Goal: Task Accomplishment & Management: Complete application form

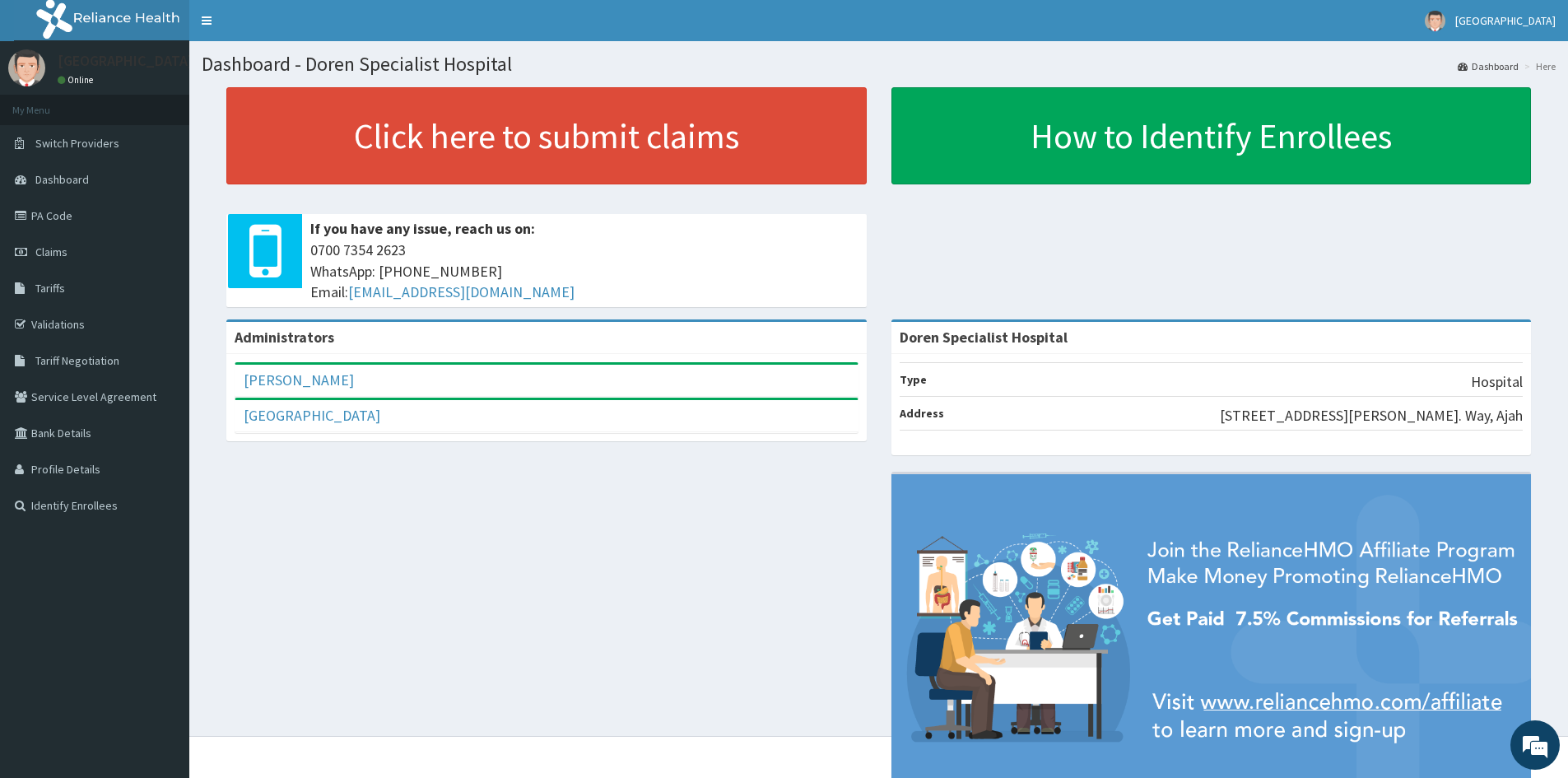
scroll to position [77, 0]
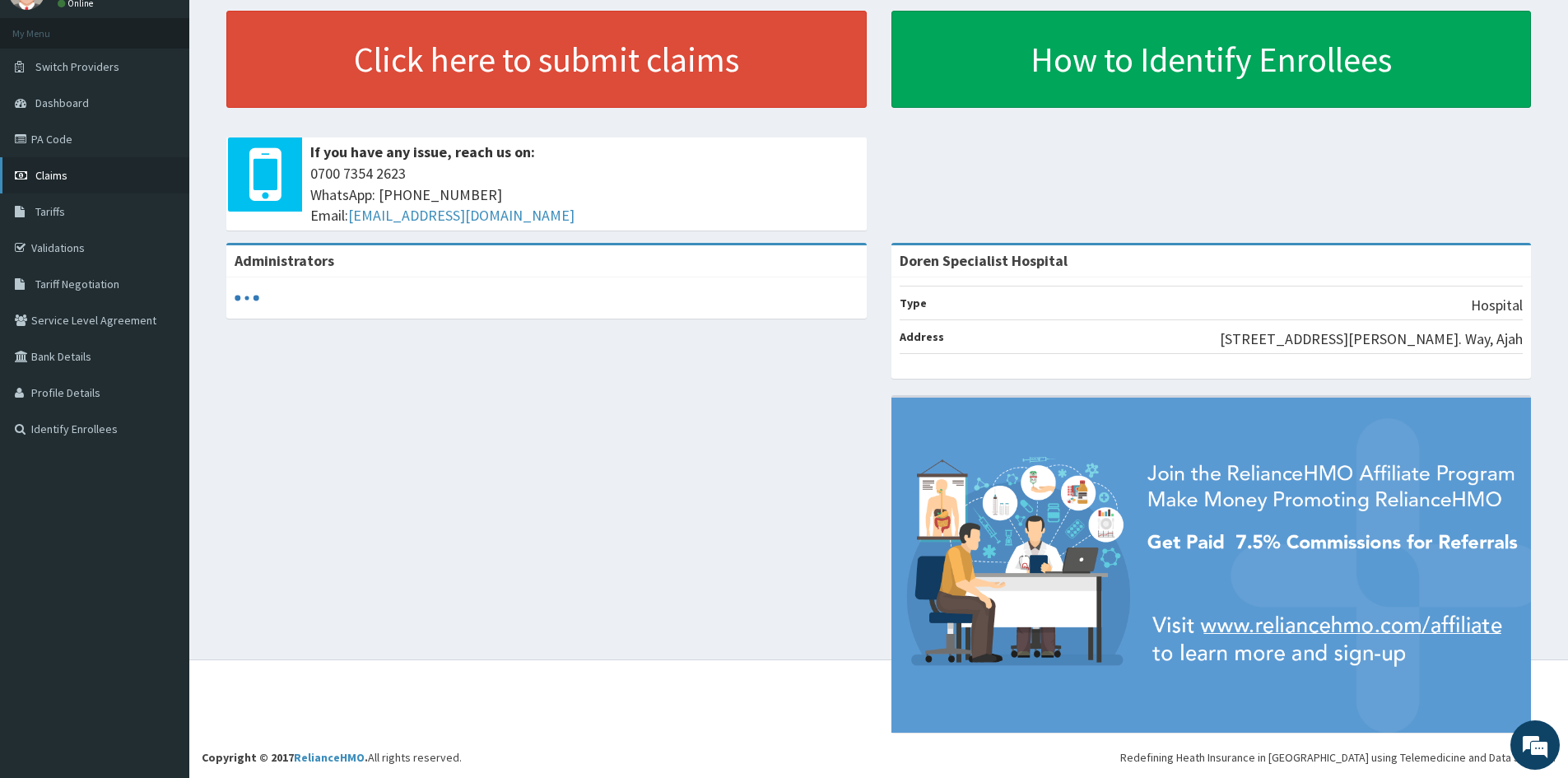
drag, startPoint x: 50, startPoint y: 173, endPoint x: 83, endPoint y: 177, distance: 33.2
click at [50, 173] on span "Claims" at bounding box center [52, 174] width 32 height 14
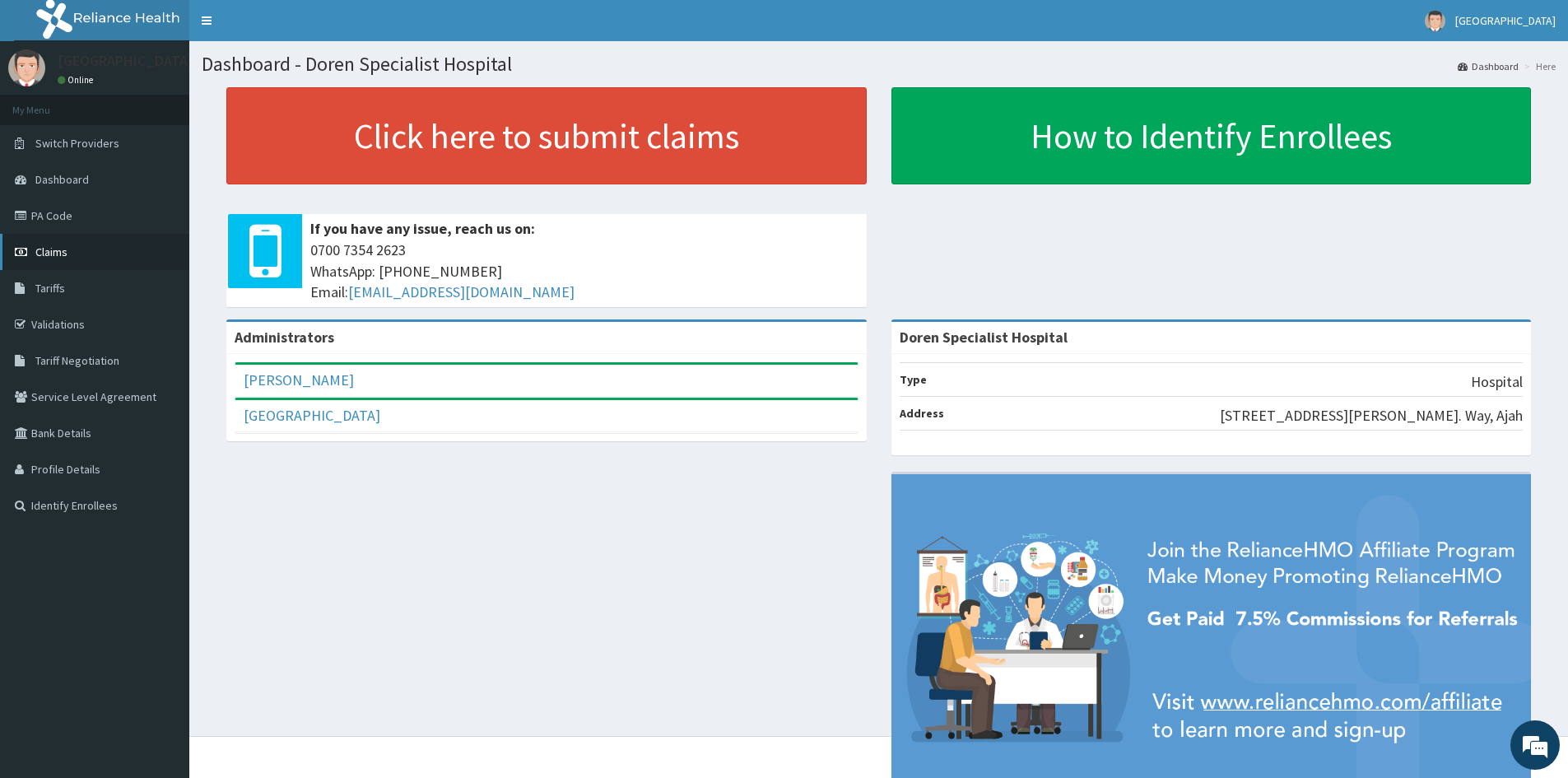
click at [58, 240] on link "Claims" at bounding box center [94, 252] width 190 height 37
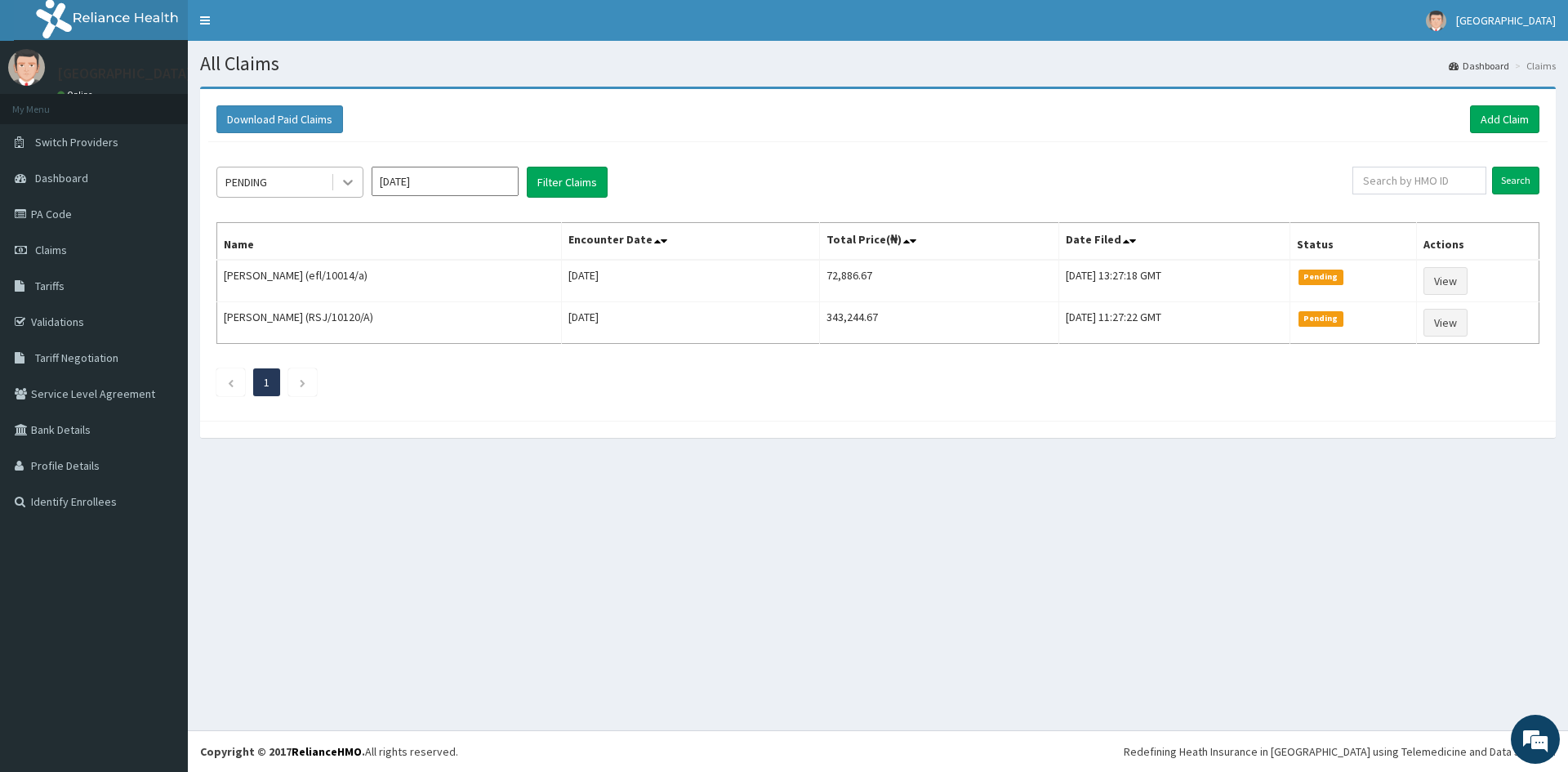
click at [347, 184] on icon at bounding box center [348, 183] width 10 height 6
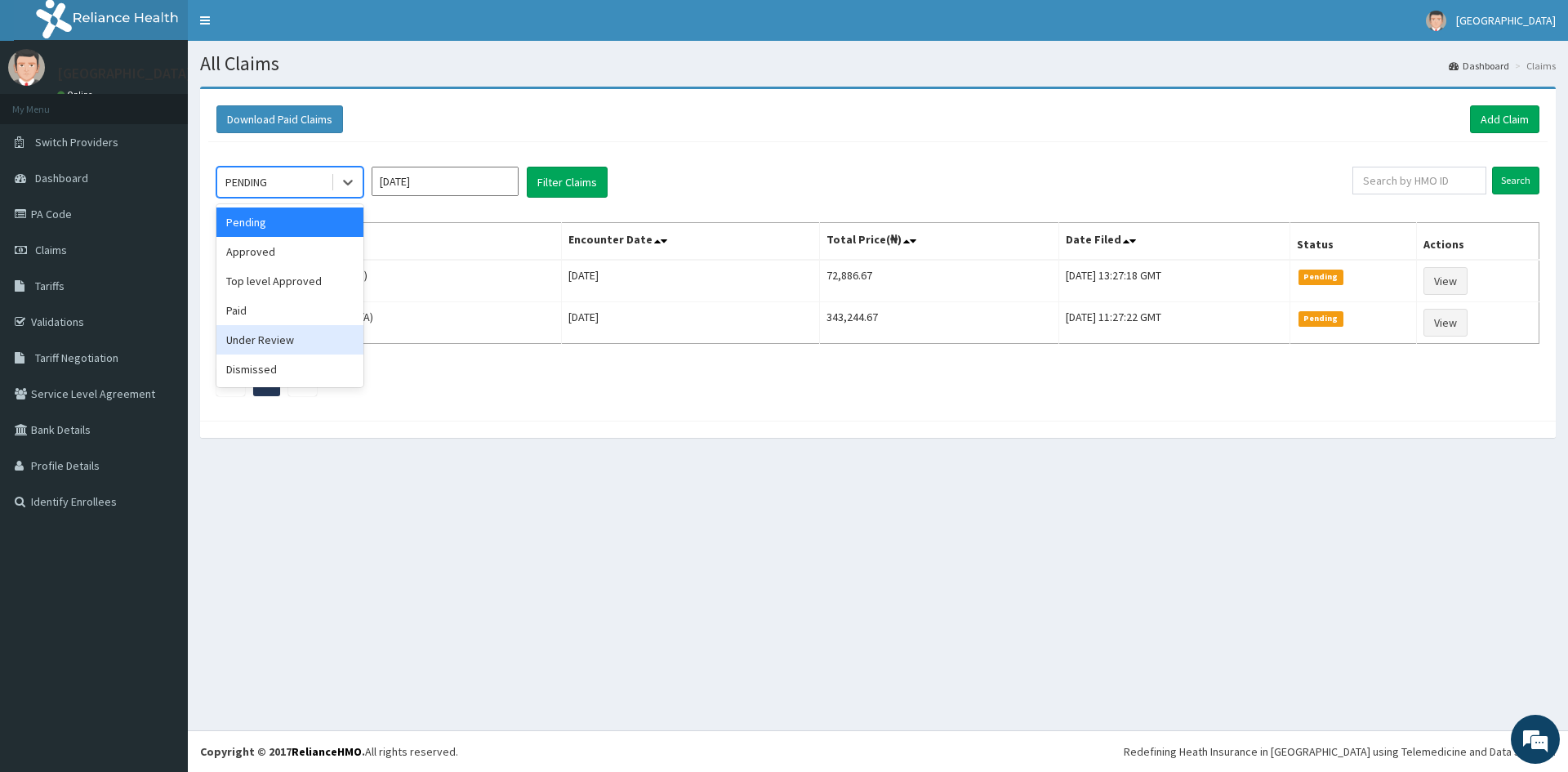
drag, startPoint x: 321, startPoint y: 337, endPoint x: 552, endPoint y: 344, distance: 231.1
click at [323, 337] on div "Under Review" at bounding box center [290, 339] width 147 height 30
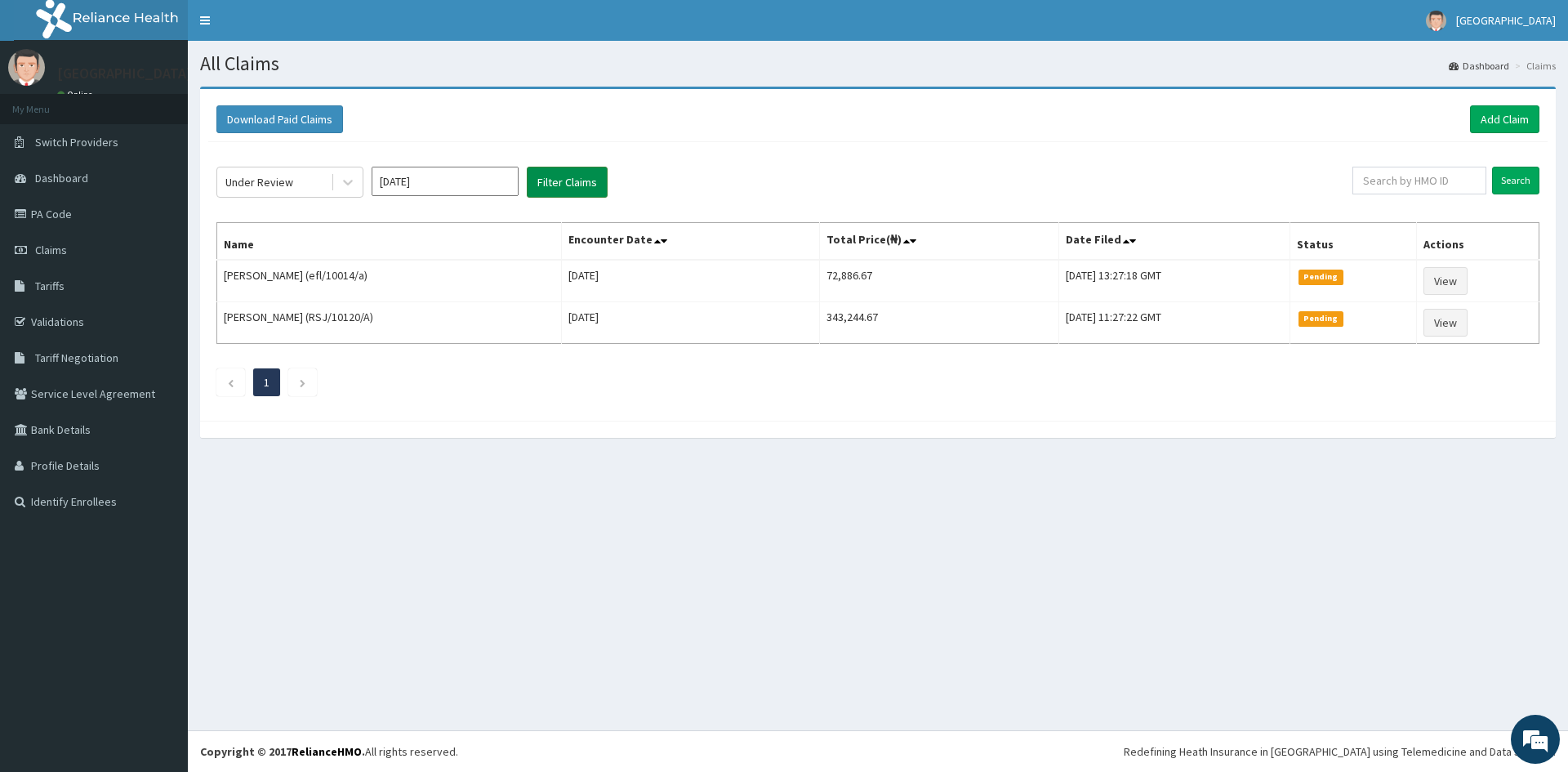
click at [557, 179] on button "Filter Claims" at bounding box center [567, 181] width 81 height 31
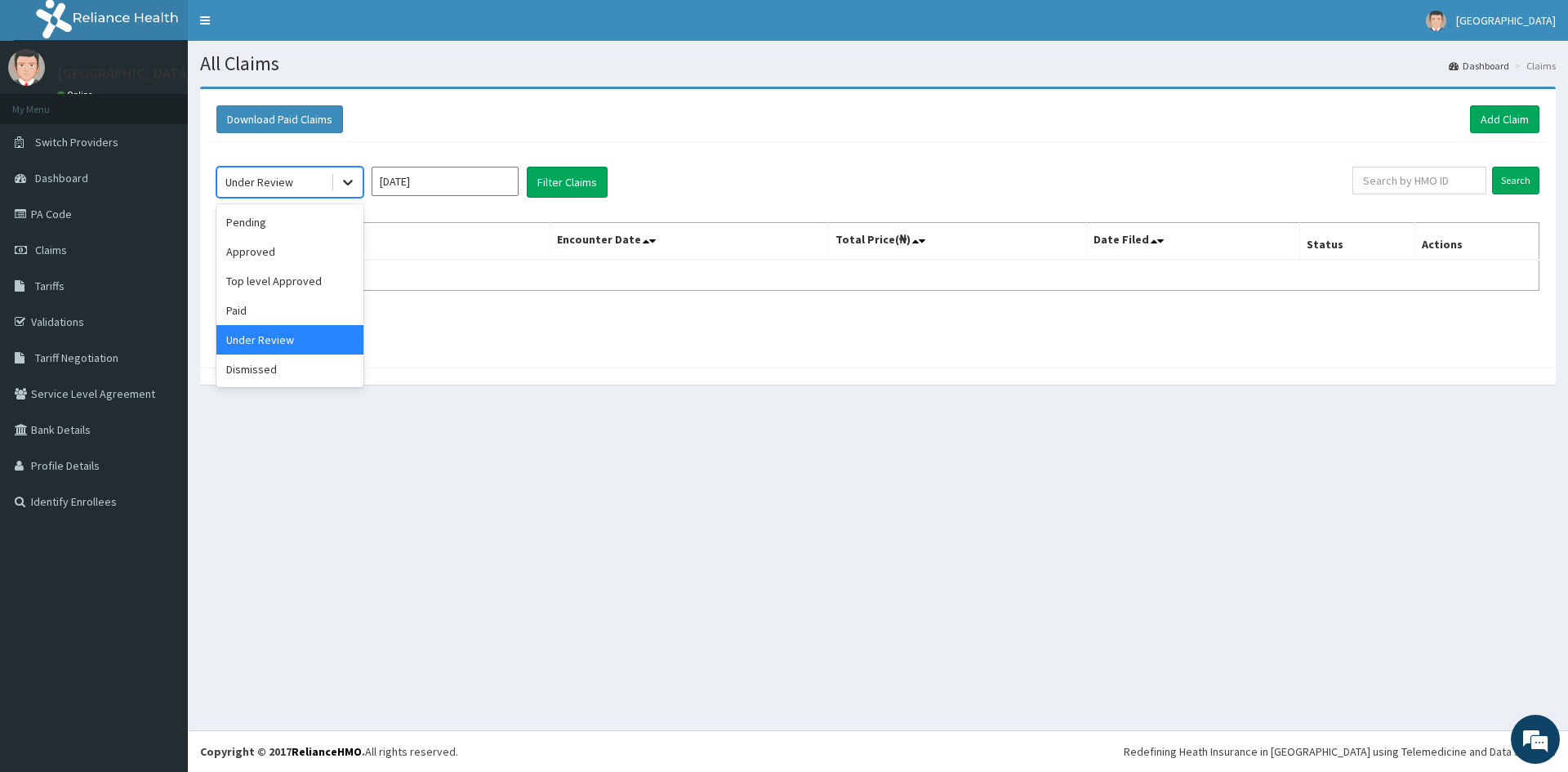
click at [350, 181] on icon at bounding box center [348, 183] width 10 height 6
click at [275, 222] on div "Pending" at bounding box center [290, 222] width 147 height 30
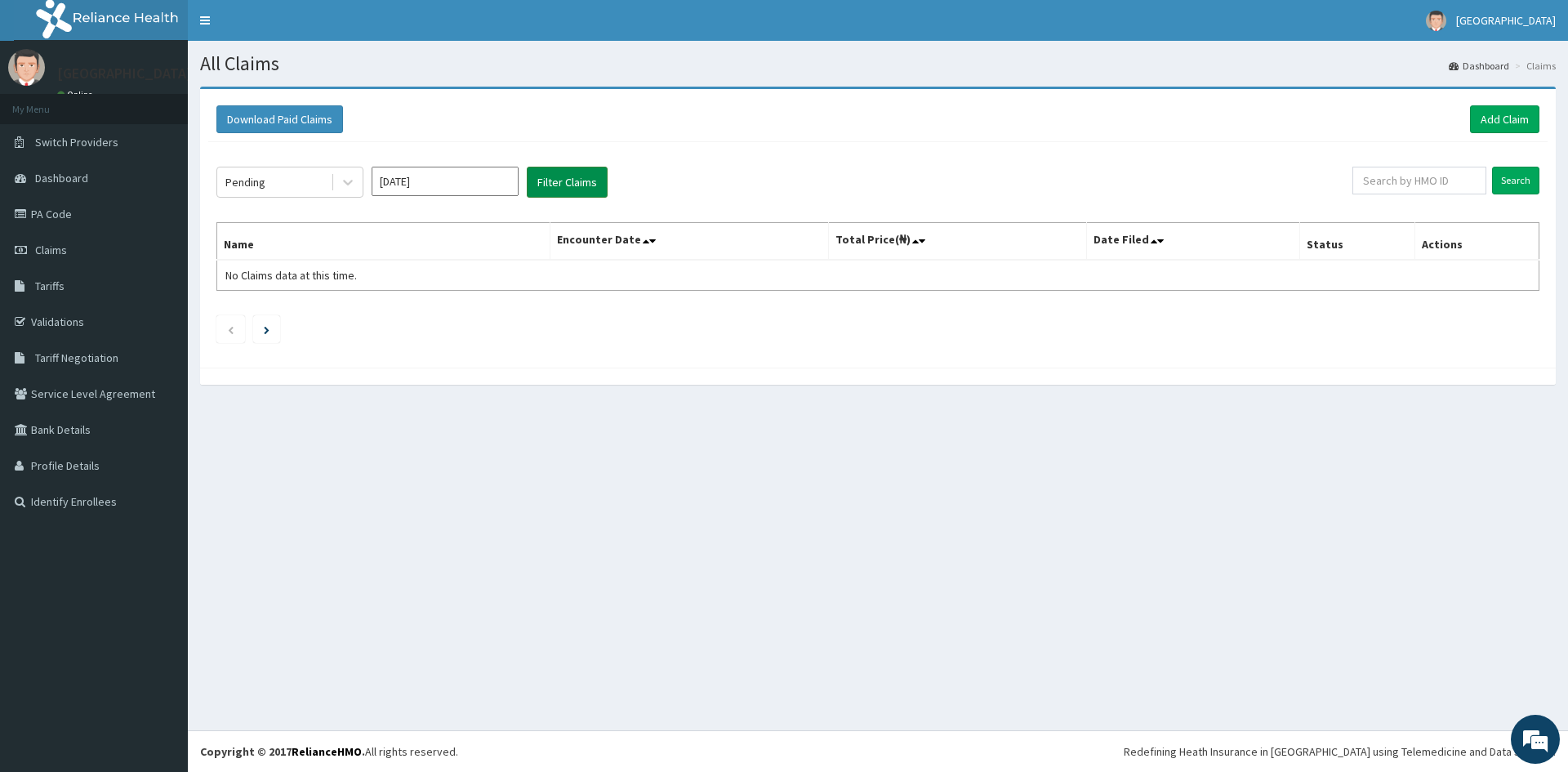
click at [566, 182] on button "Filter Claims" at bounding box center [567, 181] width 81 height 31
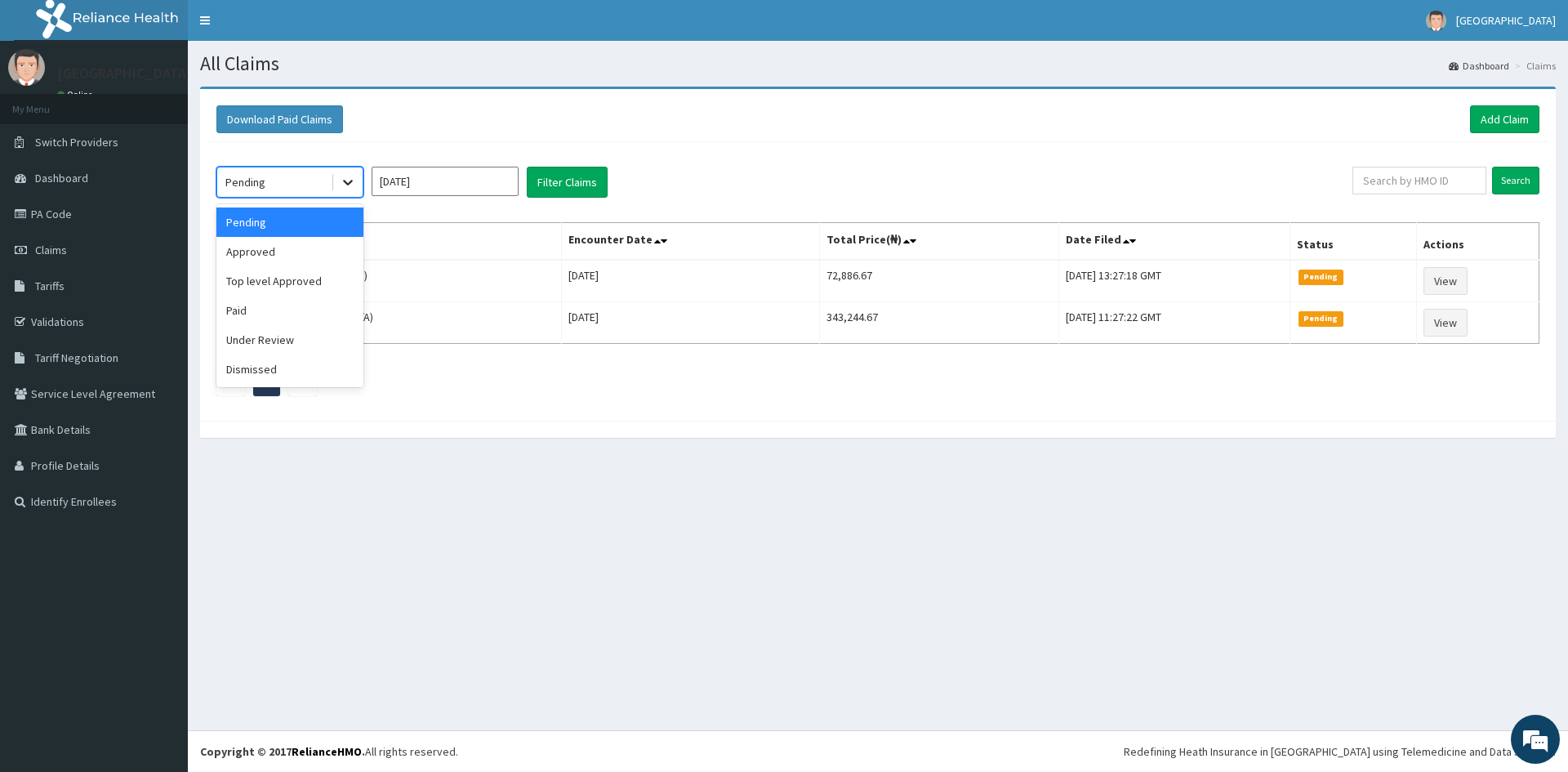
click at [346, 184] on icon at bounding box center [348, 183] width 10 height 6
click at [272, 256] on div "Approved" at bounding box center [290, 251] width 147 height 30
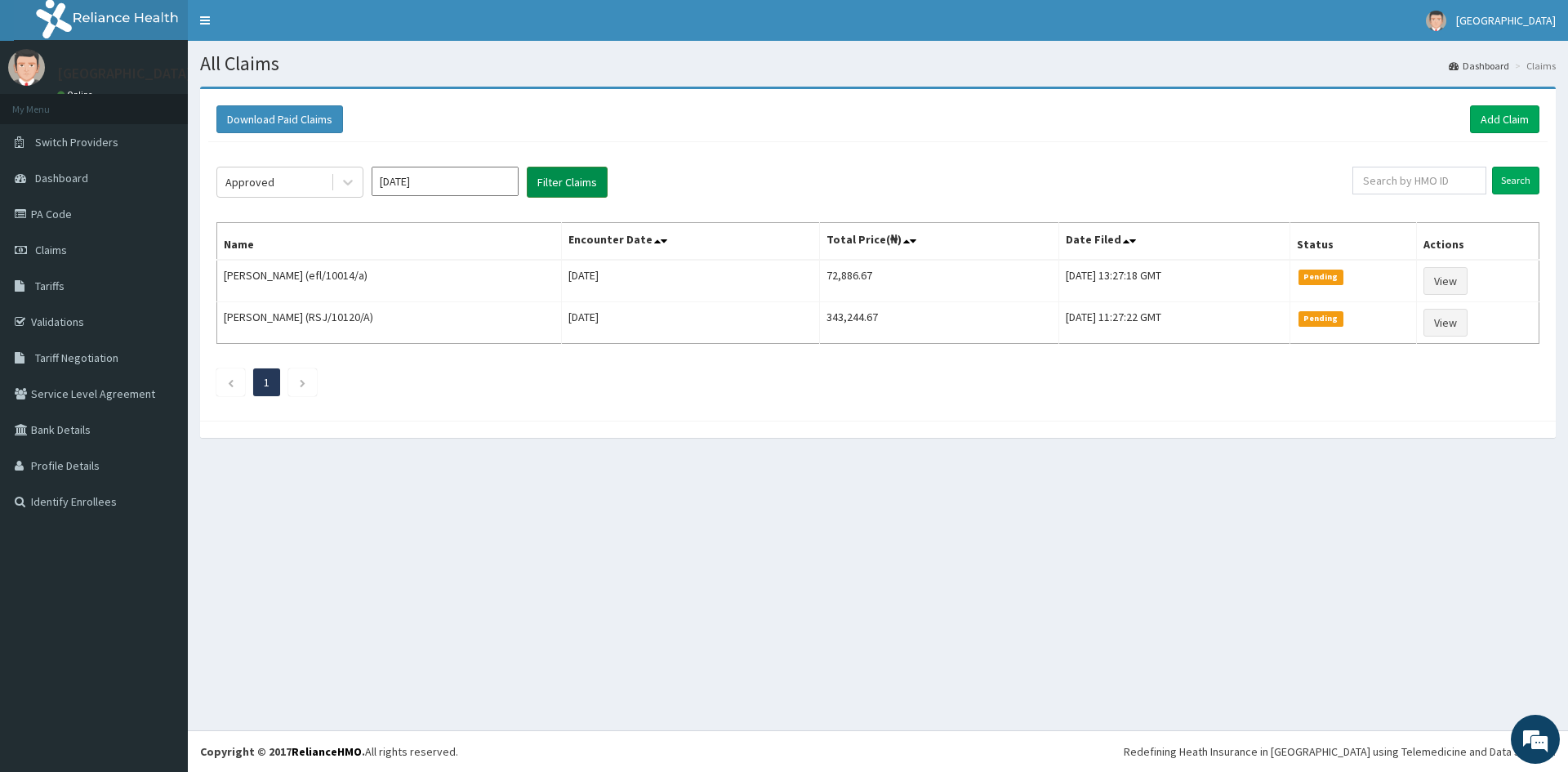
click at [573, 179] on button "Filter Claims" at bounding box center [567, 181] width 81 height 31
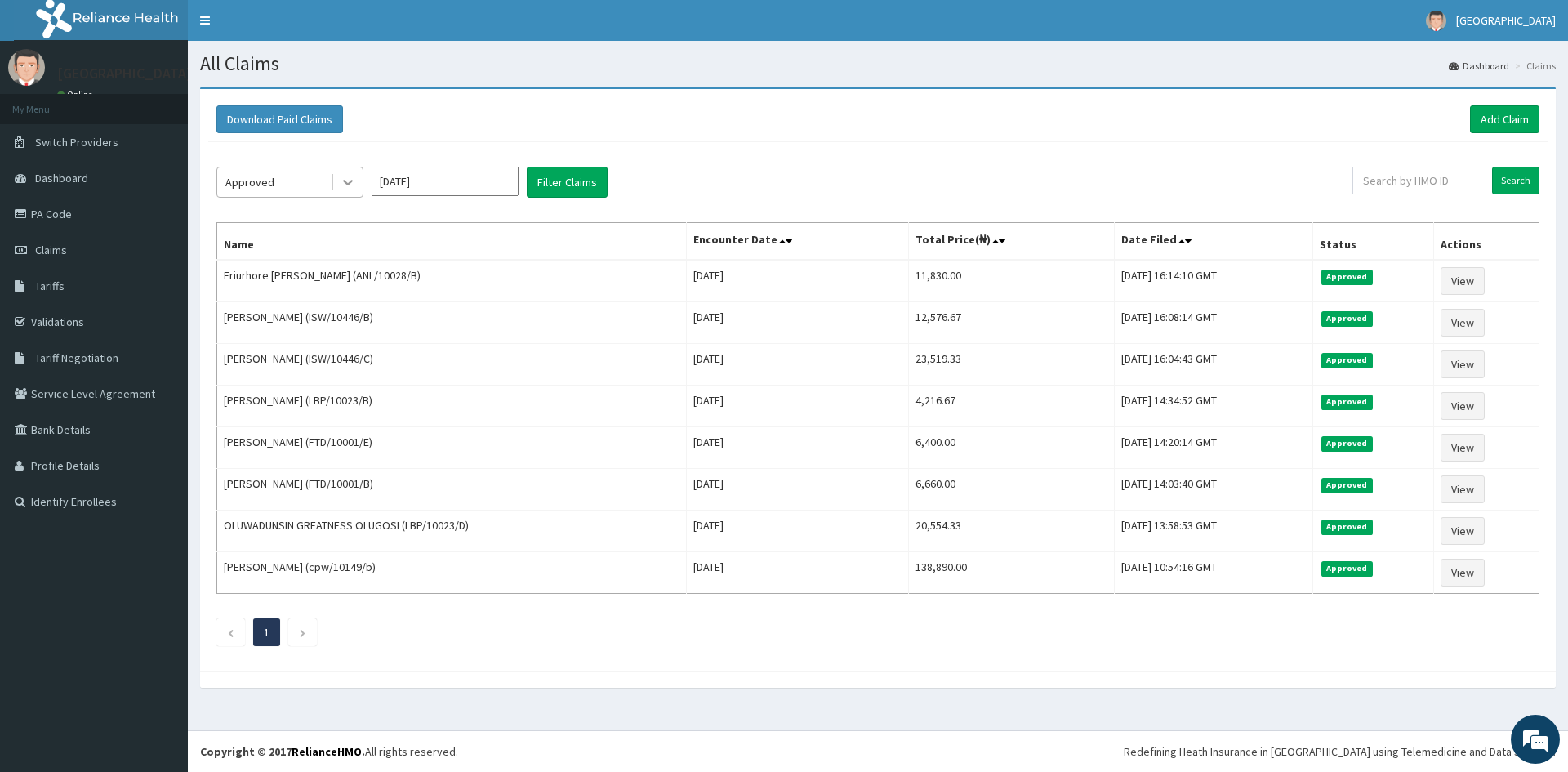
click at [348, 183] on icon at bounding box center [348, 181] width 16 height 16
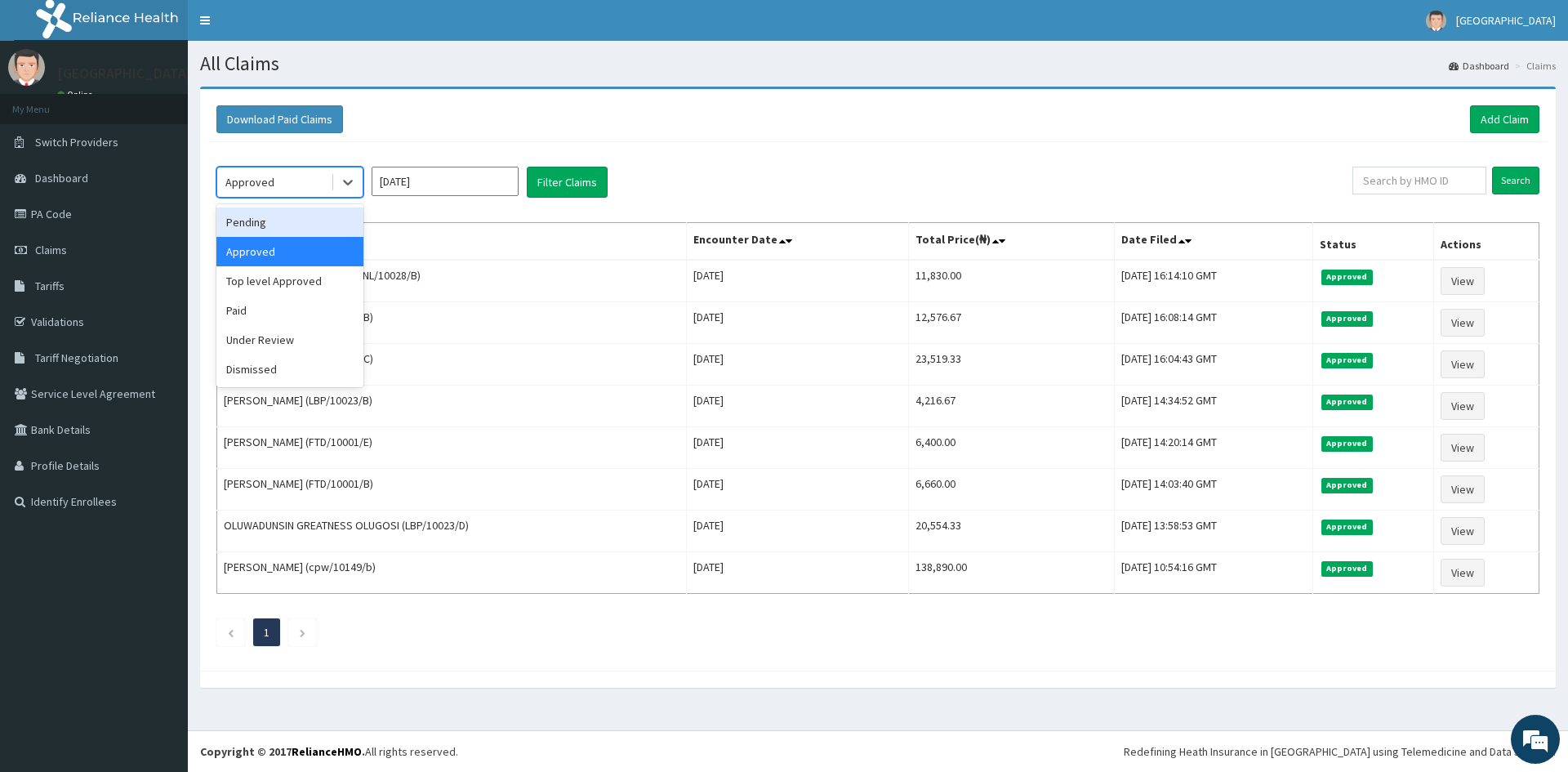
click at [265, 227] on div "Pending" at bounding box center [290, 222] width 147 height 30
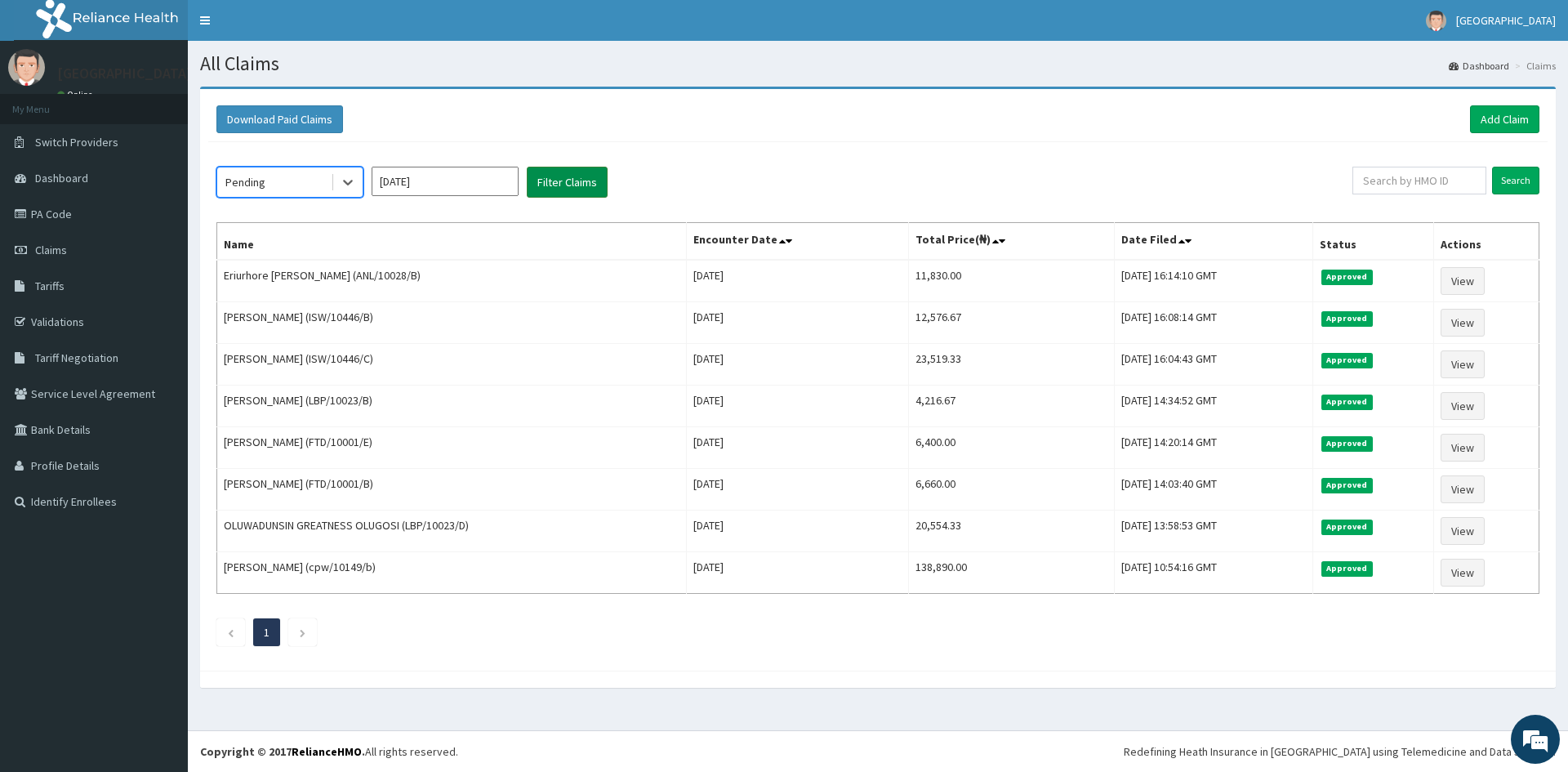
click at [568, 181] on button "Filter Claims" at bounding box center [567, 181] width 81 height 31
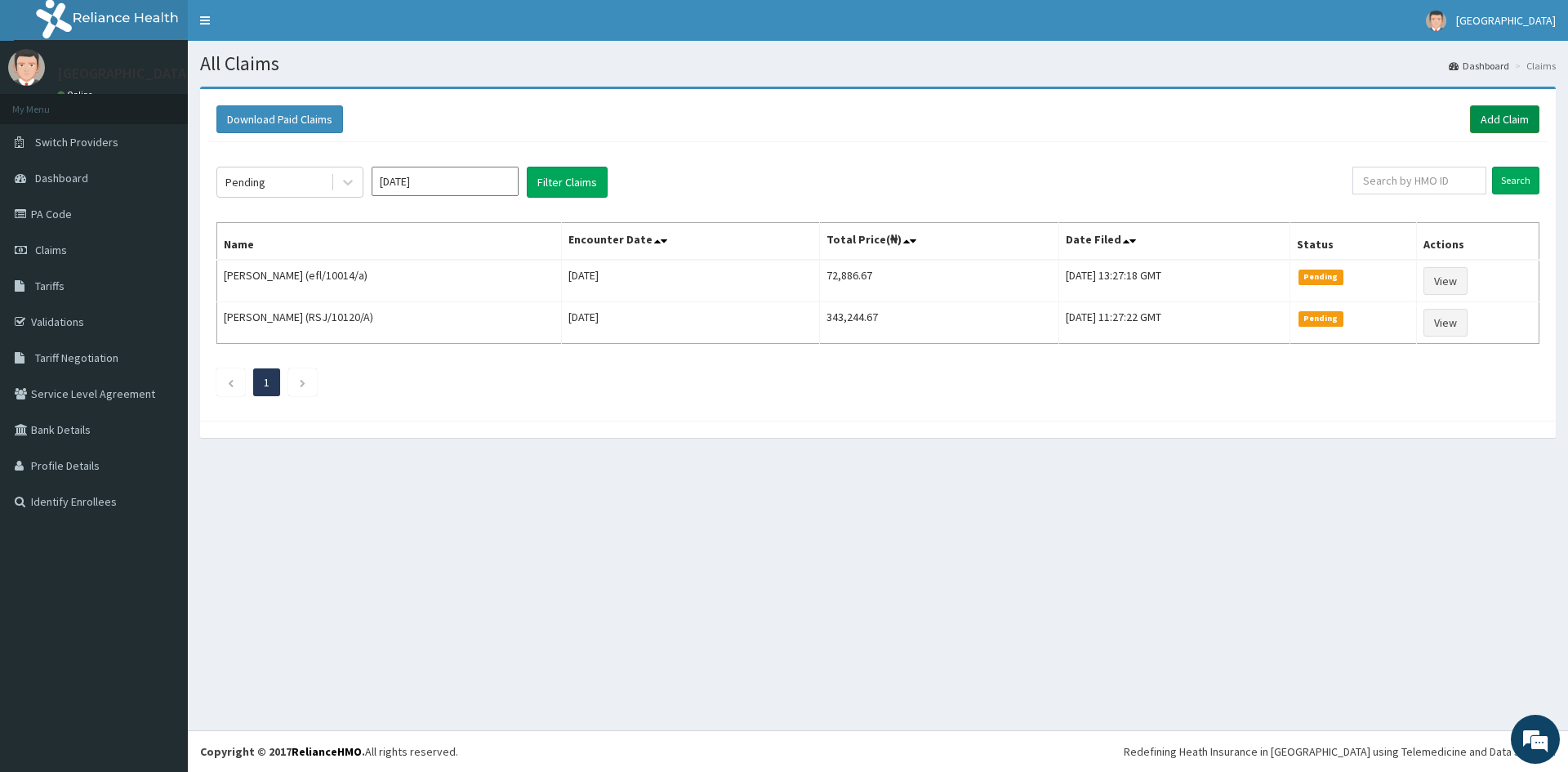
click at [1495, 114] on link "Add Claim" at bounding box center [1505, 119] width 69 height 28
drag, startPoint x: 55, startPoint y: 216, endPoint x: 89, endPoint y: 204, distance: 36.1
click at [55, 216] on link "PA Code" at bounding box center [94, 213] width 188 height 36
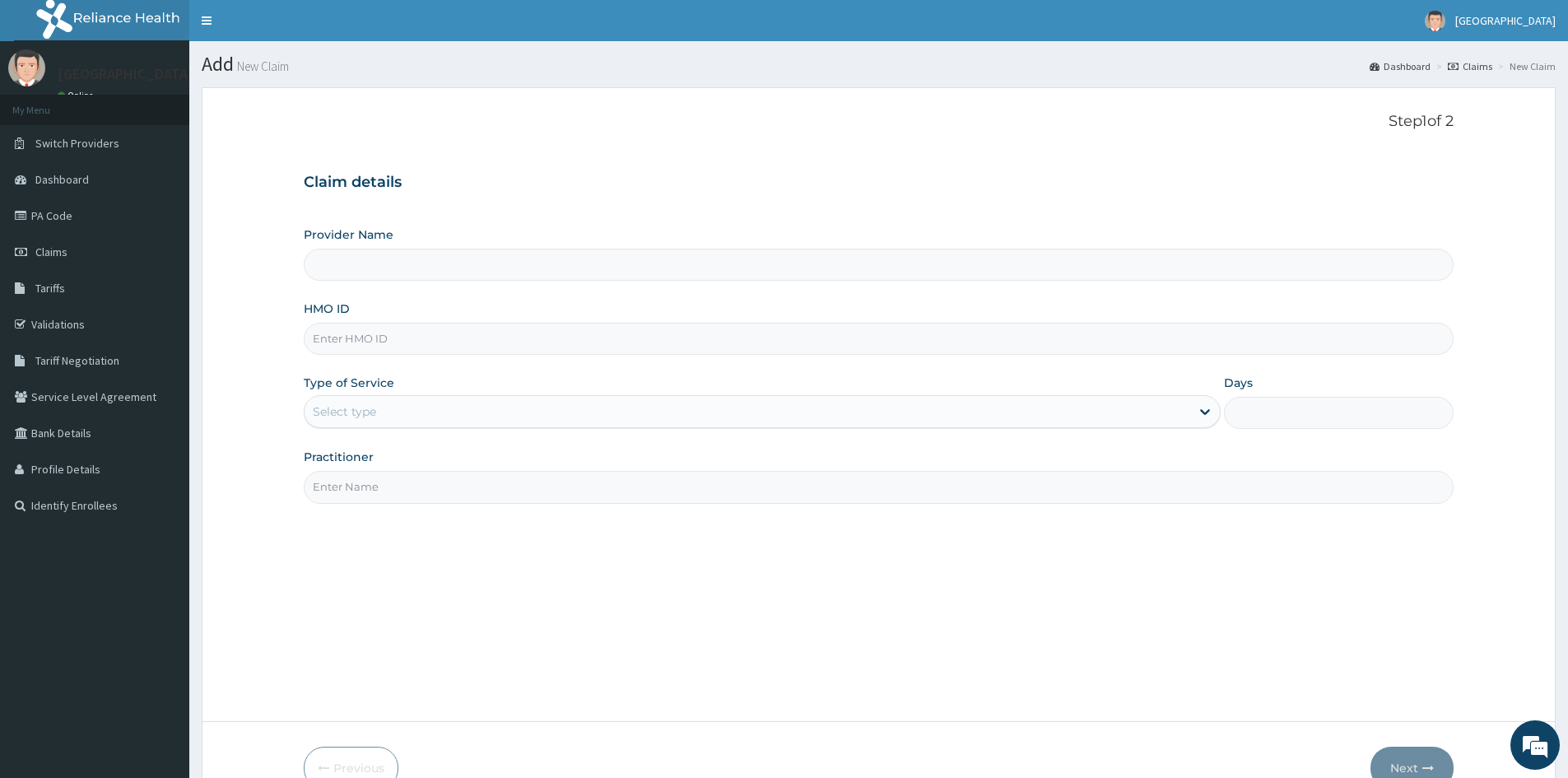
click at [333, 339] on input "HMO ID" at bounding box center [878, 338] width 1150 height 32
type input "Doren Specialist Hospital"
paste input "POM/10002/B"
type input "POM/10002/B"
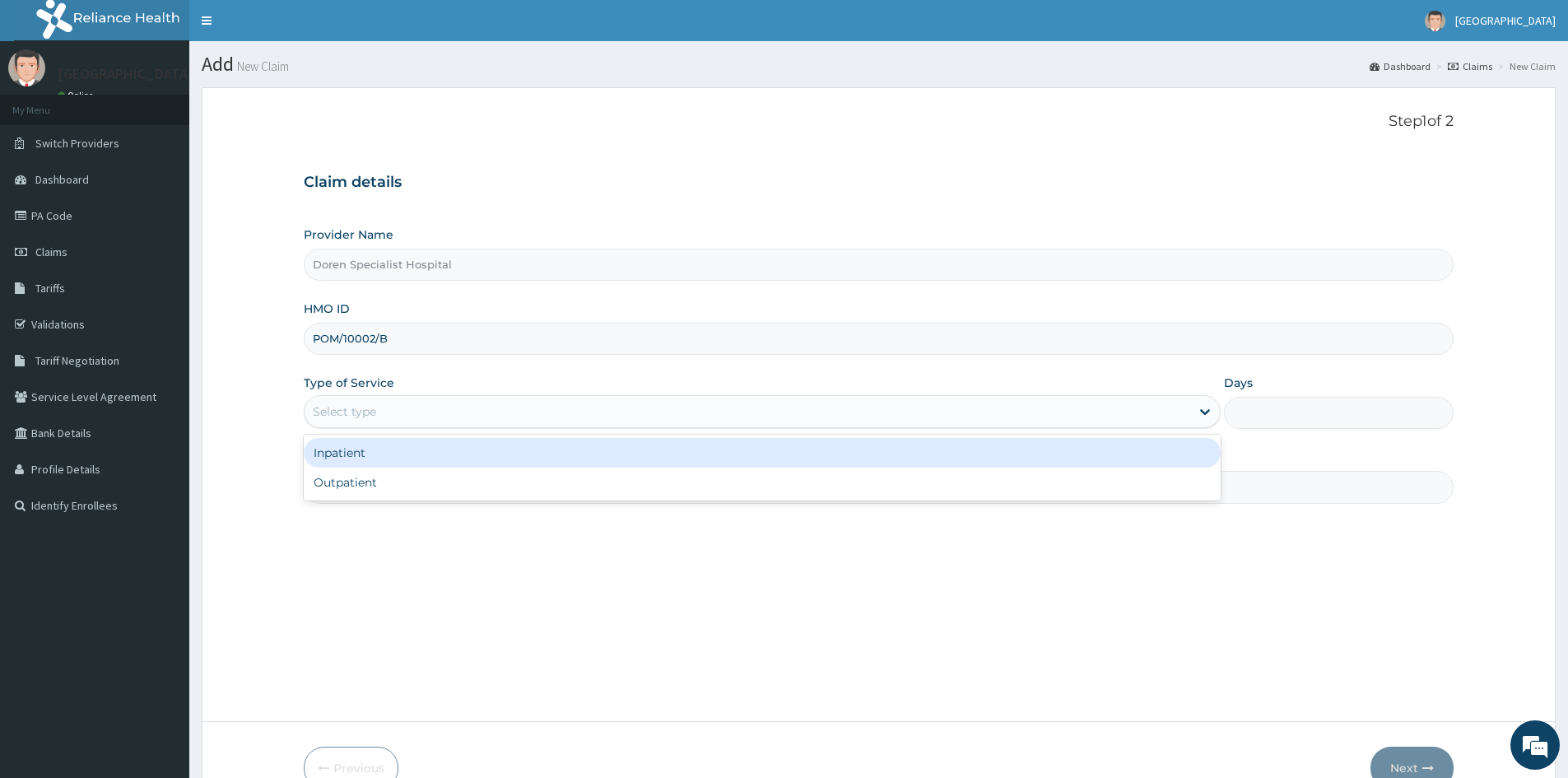
click at [366, 414] on div "Select type" at bounding box center [344, 411] width 64 height 16
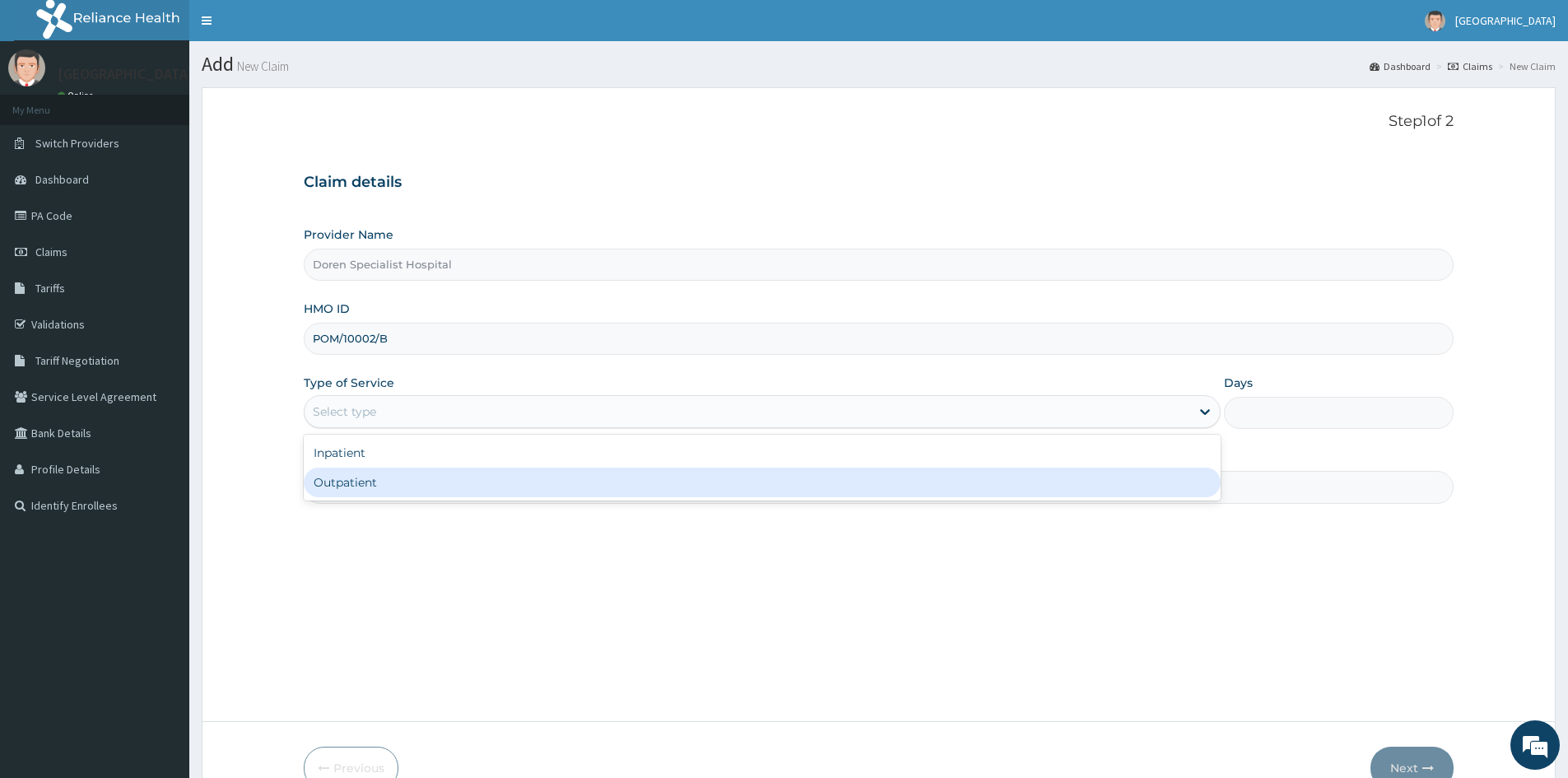
click at [328, 486] on div "Outpatient" at bounding box center [762, 482] width 917 height 30
type input "1"
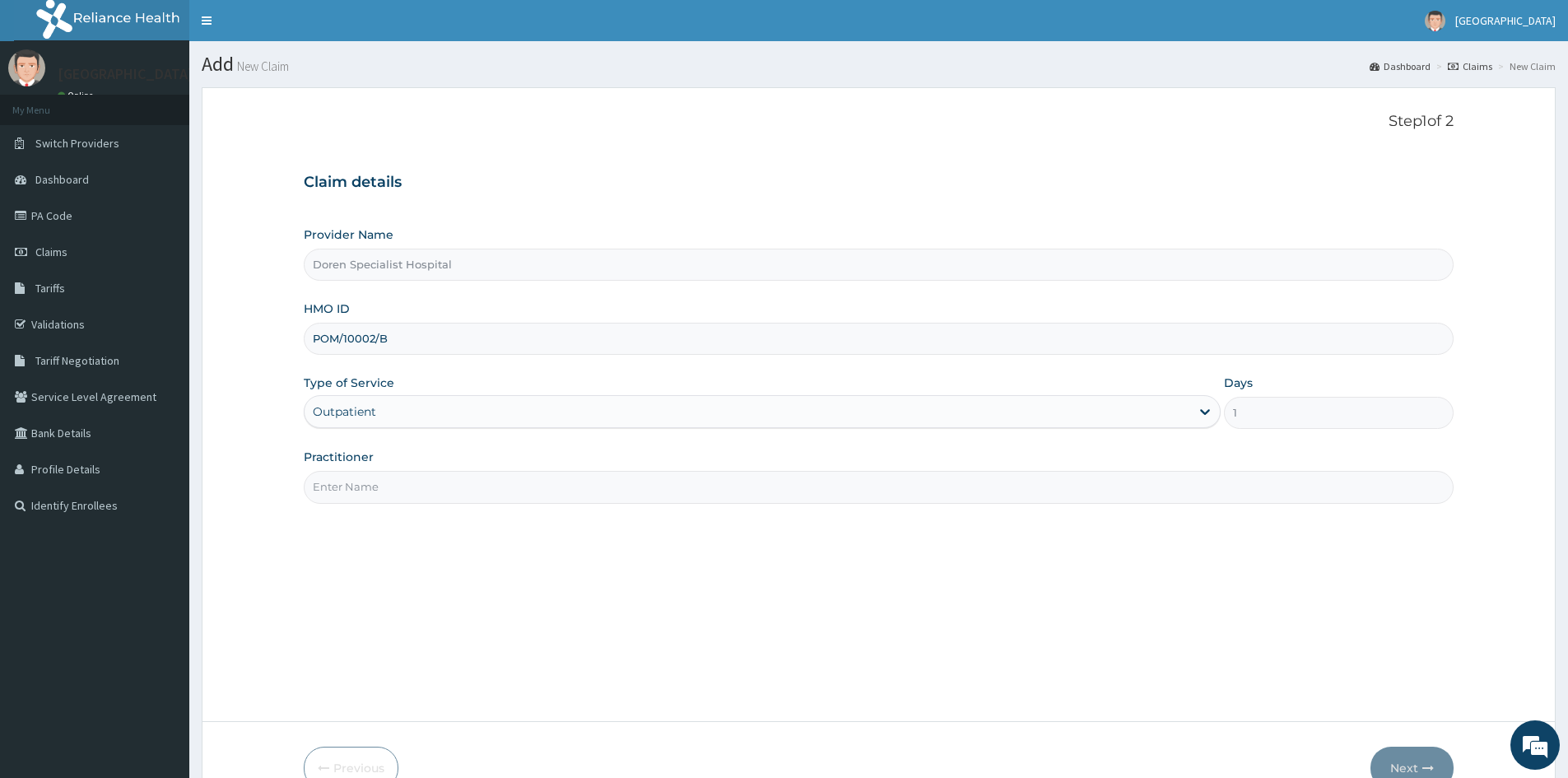
click at [349, 488] on input "Practitioner" at bounding box center [878, 487] width 1150 height 32
type input "d"
type input "DR ABIGAIL"
drag, startPoint x: 1397, startPoint y: 755, endPoint x: 1493, endPoint y: 597, distance: 184.9
click at [1398, 755] on button "Next" at bounding box center [1412, 768] width 83 height 43
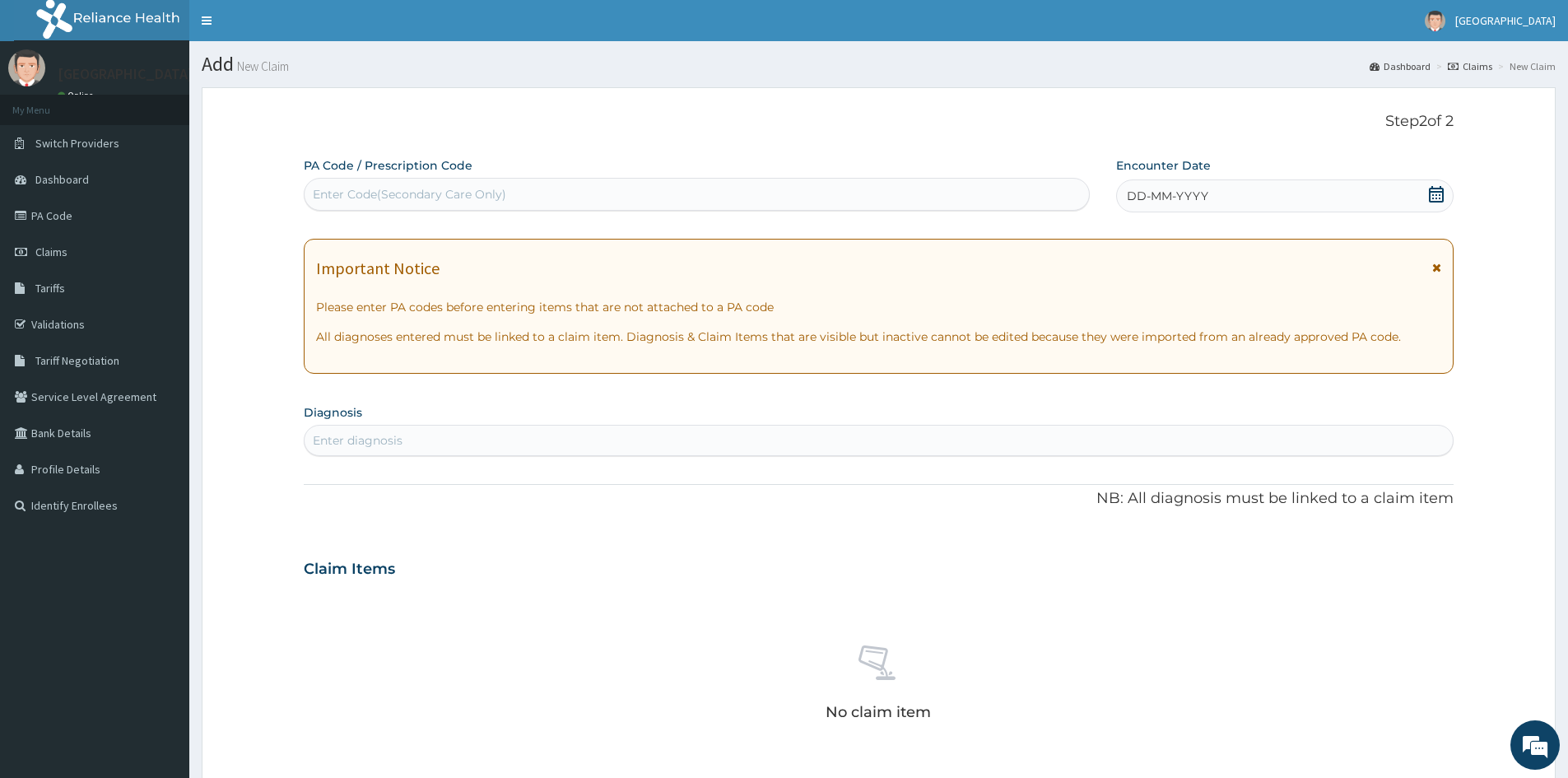
click at [371, 190] on div "Enter Code(Secondary Care Only)" at bounding box center [410, 194] width 194 height 16
paste input "PA/7C727D"
type input "PA/7C727D"
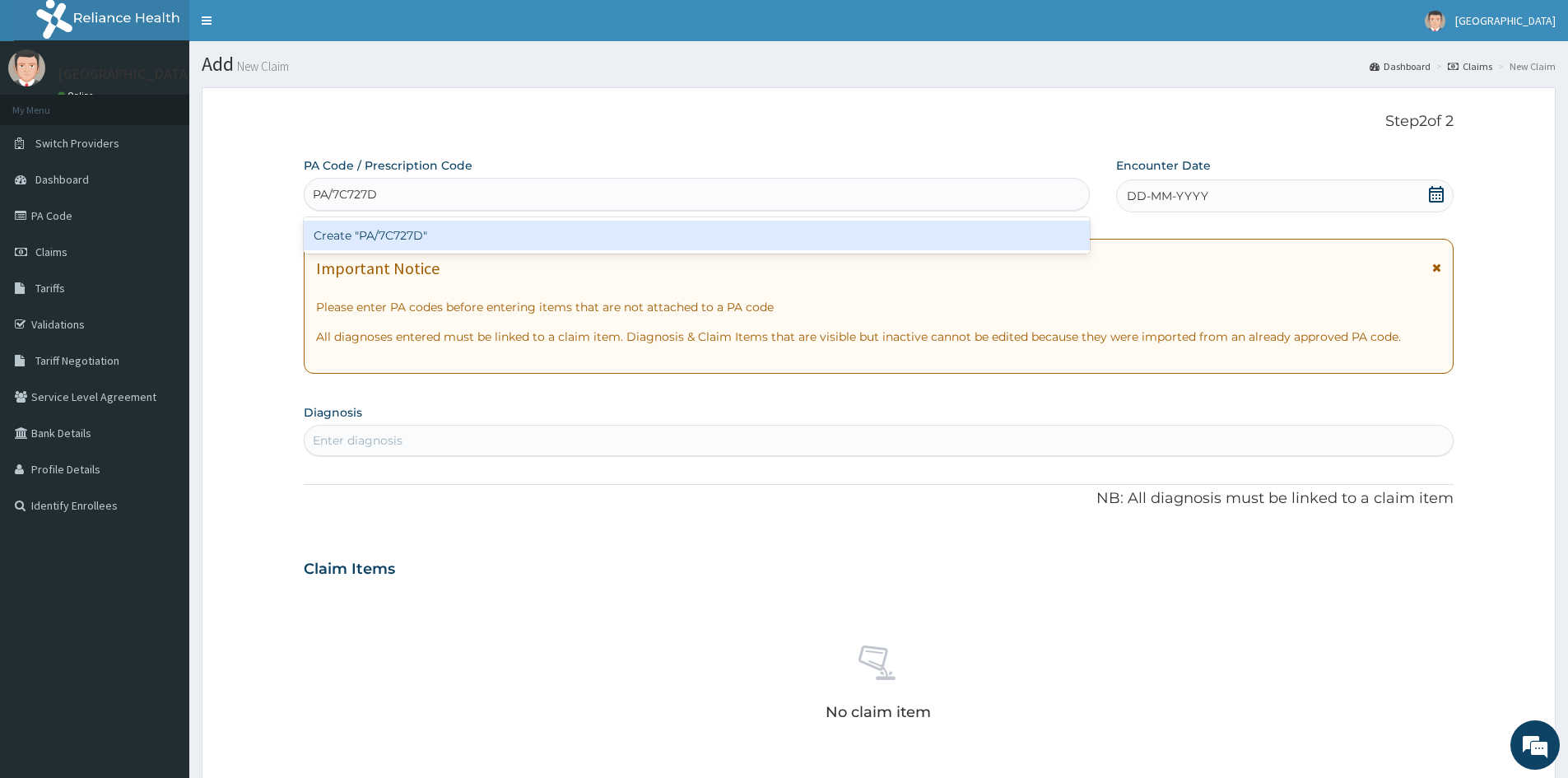
click at [372, 230] on div "Create "PA/7C727D"" at bounding box center [696, 235] width 787 height 30
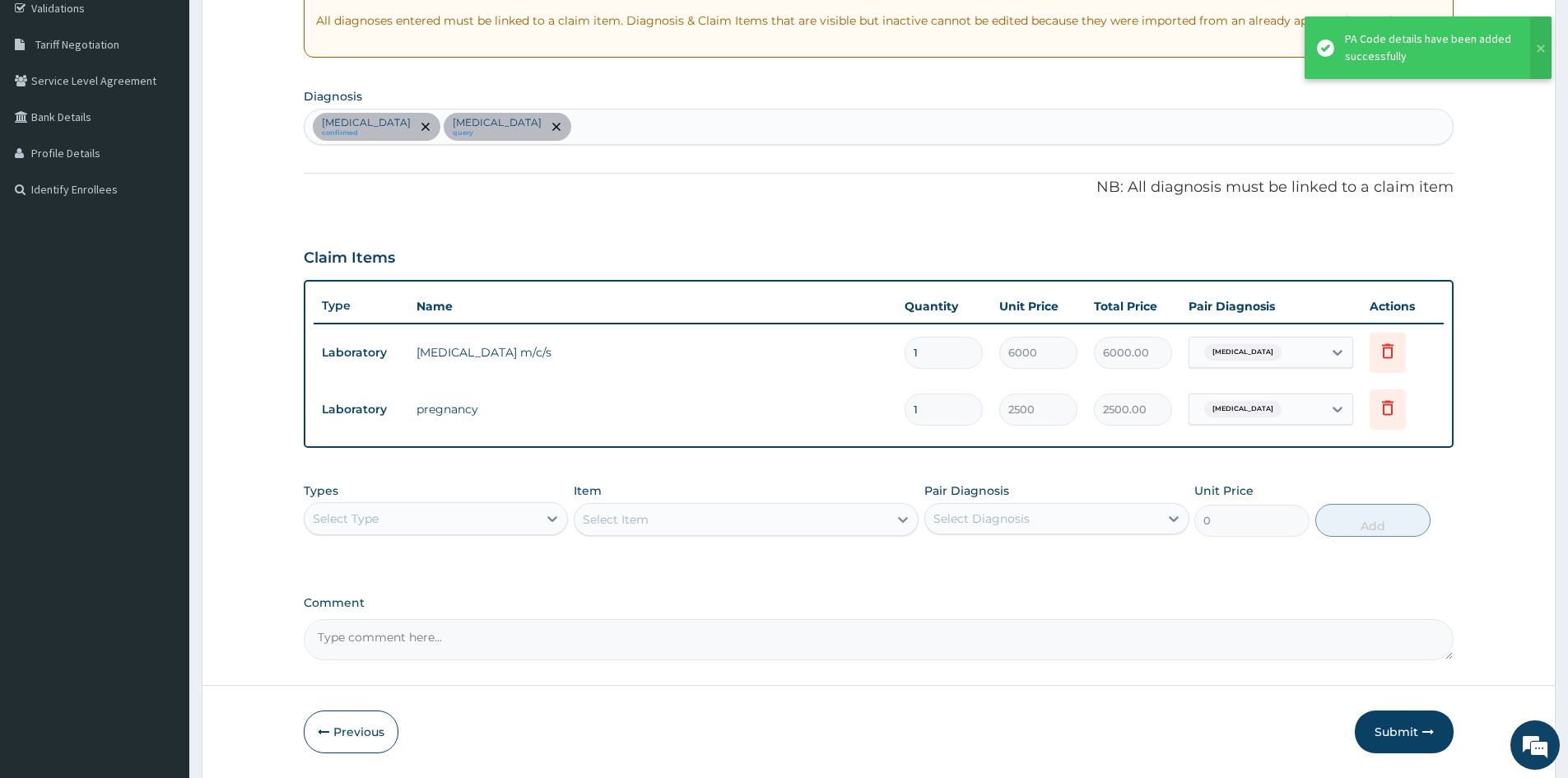
scroll to position [329, 0]
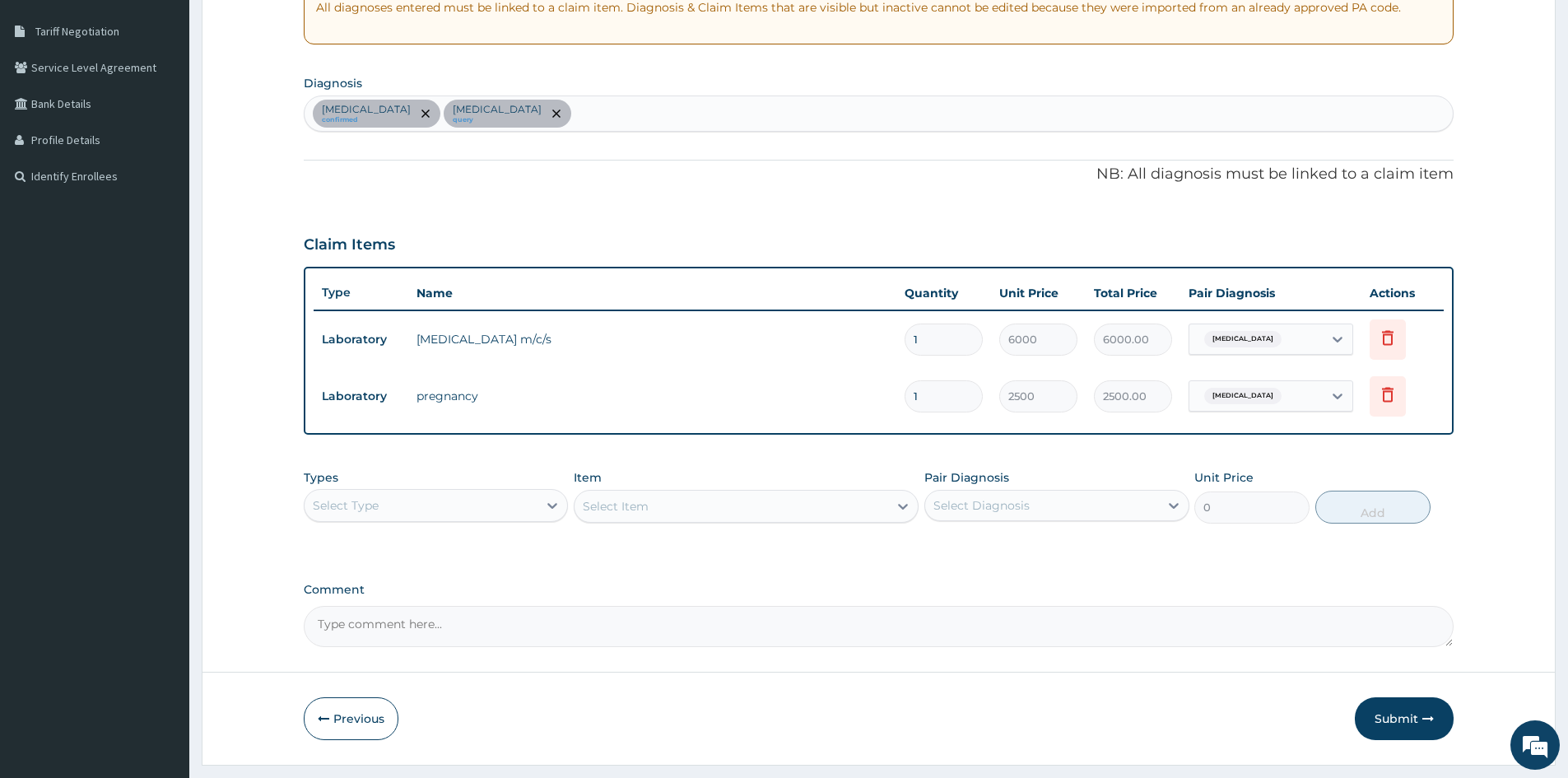
click at [656, 105] on div "Upper respiratory infection confirmed Abdominal pregnancy query" at bounding box center [878, 113] width 1148 height 35
type input "PEPTIC"
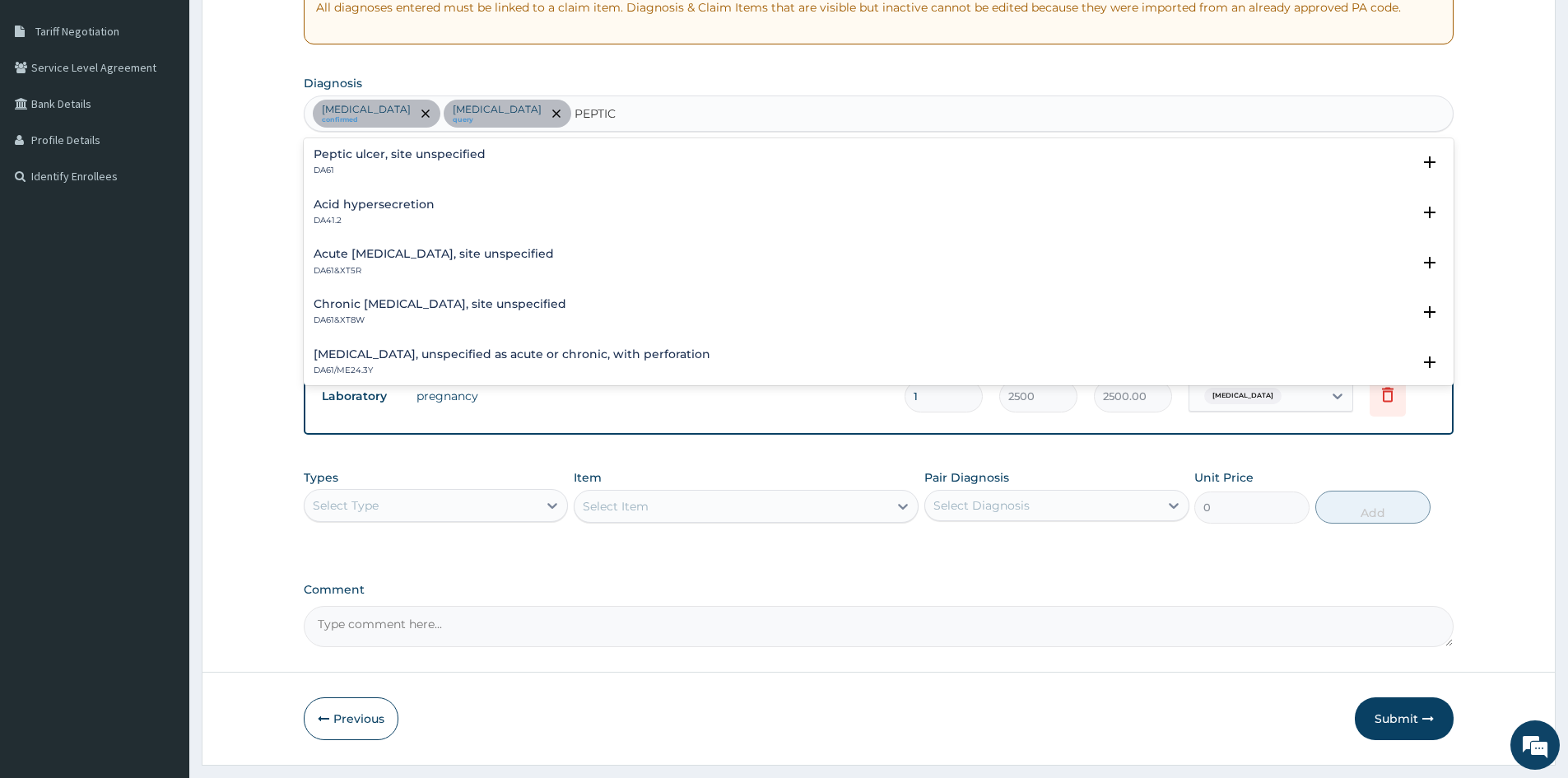
click at [348, 159] on h4 "Peptic ulcer, site unspecified" at bounding box center [400, 154] width 172 height 13
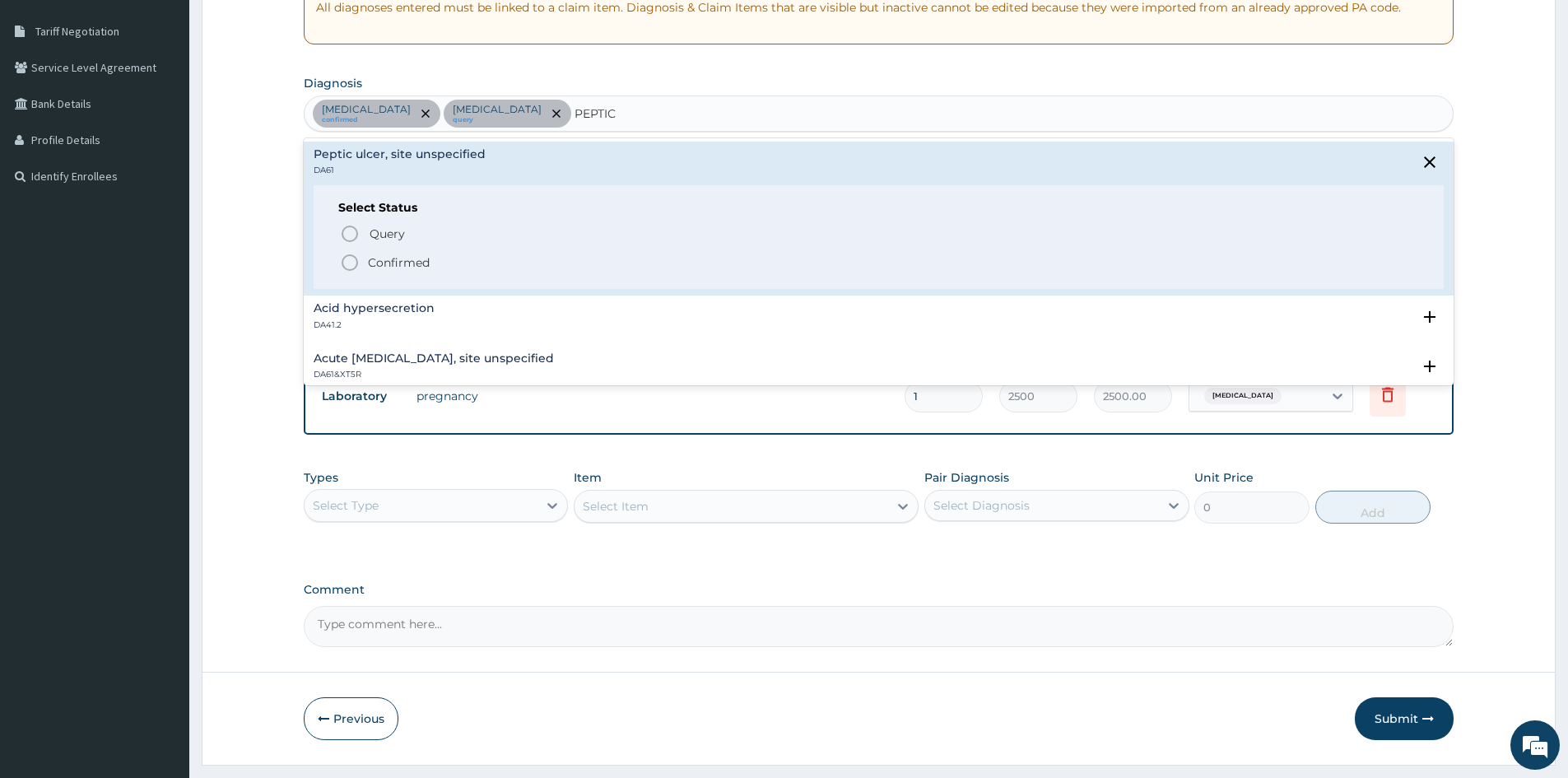
click at [346, 265] on icon "status option filled" at bounding box center [349, 262] width 20 height 20
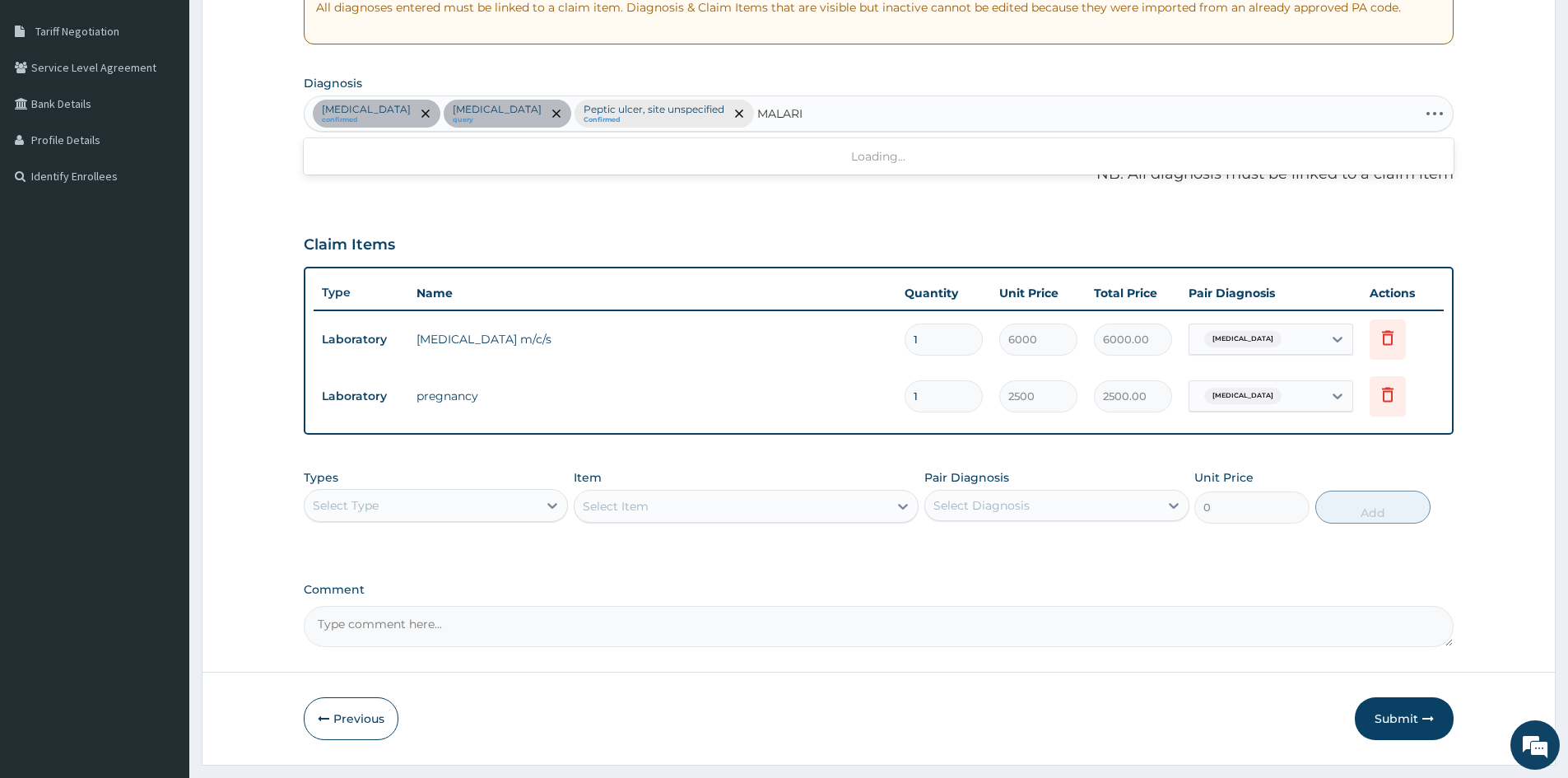
type input "[MEDICAL_DATA]"
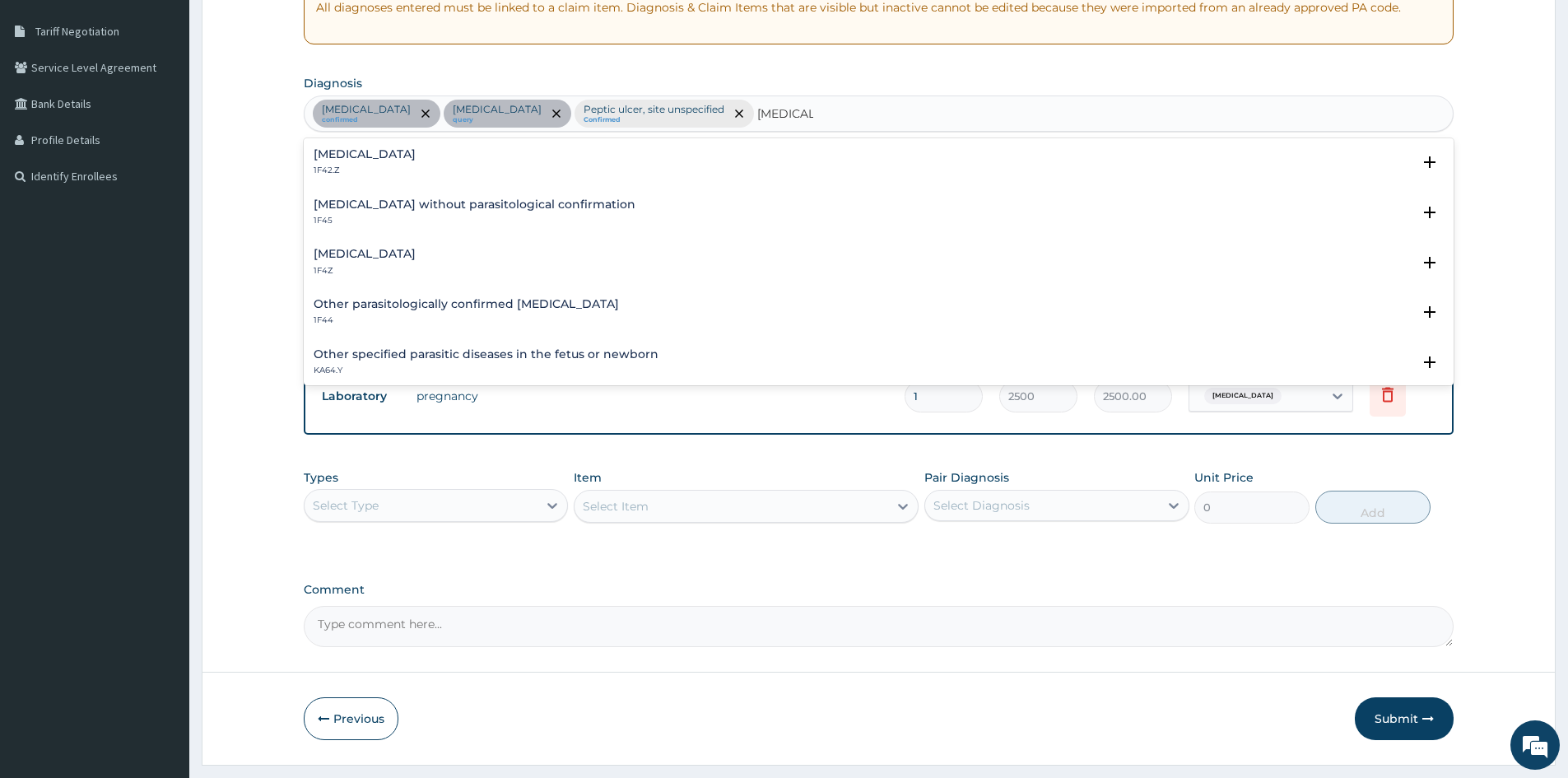
click at [338, 254] on h4 "[MEDICAL_DATA]" at bounding box center [365, 253] width 102 height 13
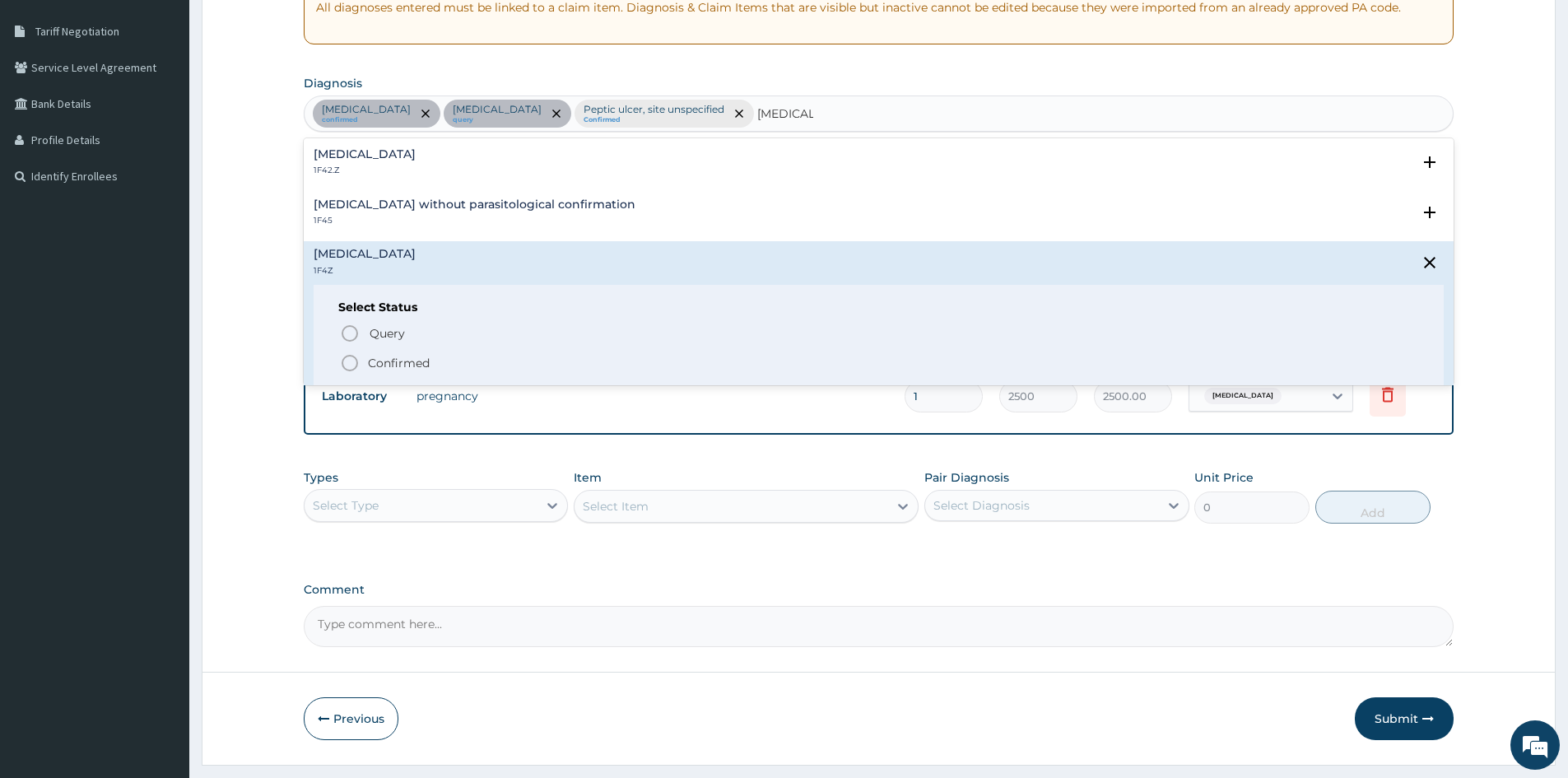
drag, startPoint x: 348, startPoint y: 362, endPoint x: 388, endPoint y: 322, distance: 56.6
click at [348, 361] on icon "status option filled" at bounding box center [349, 362] width 20 height 20
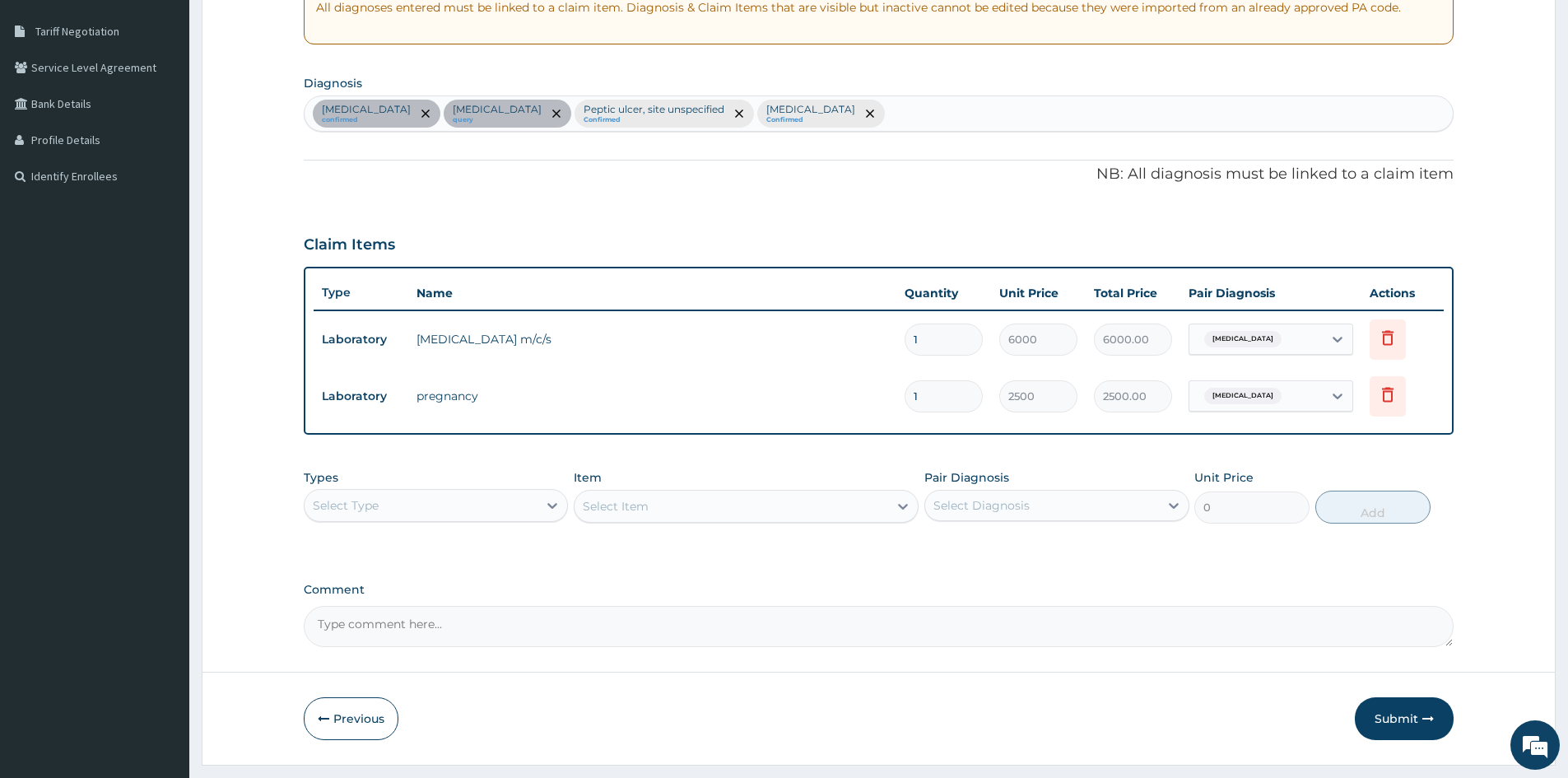
click at [525, 498] on div "Select Type" at bounding box center [421, 505] width 233 height 26
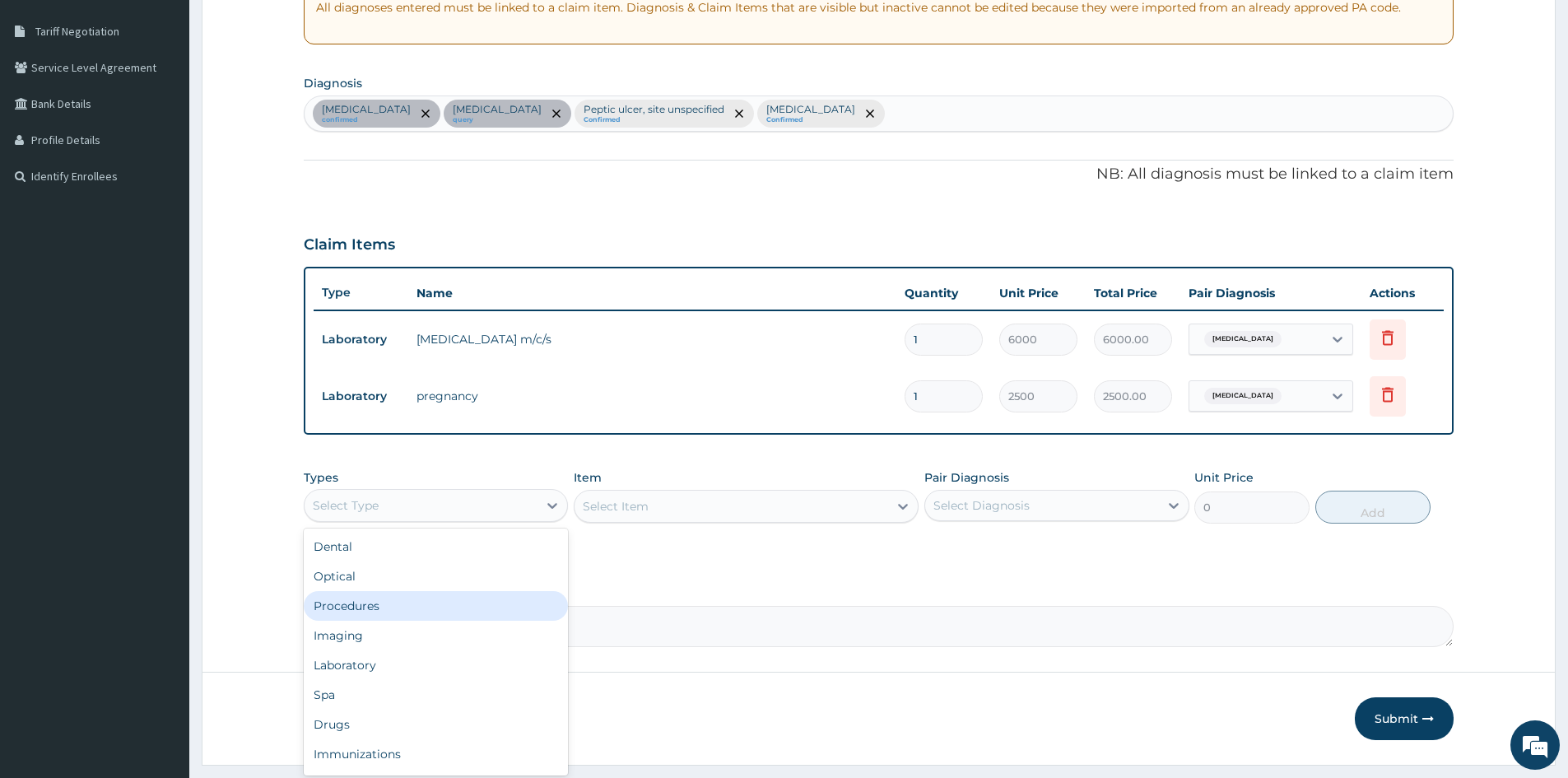
click at [341, 604] on div "Procedures" at bounding box center [435, 605] width 264 height 30
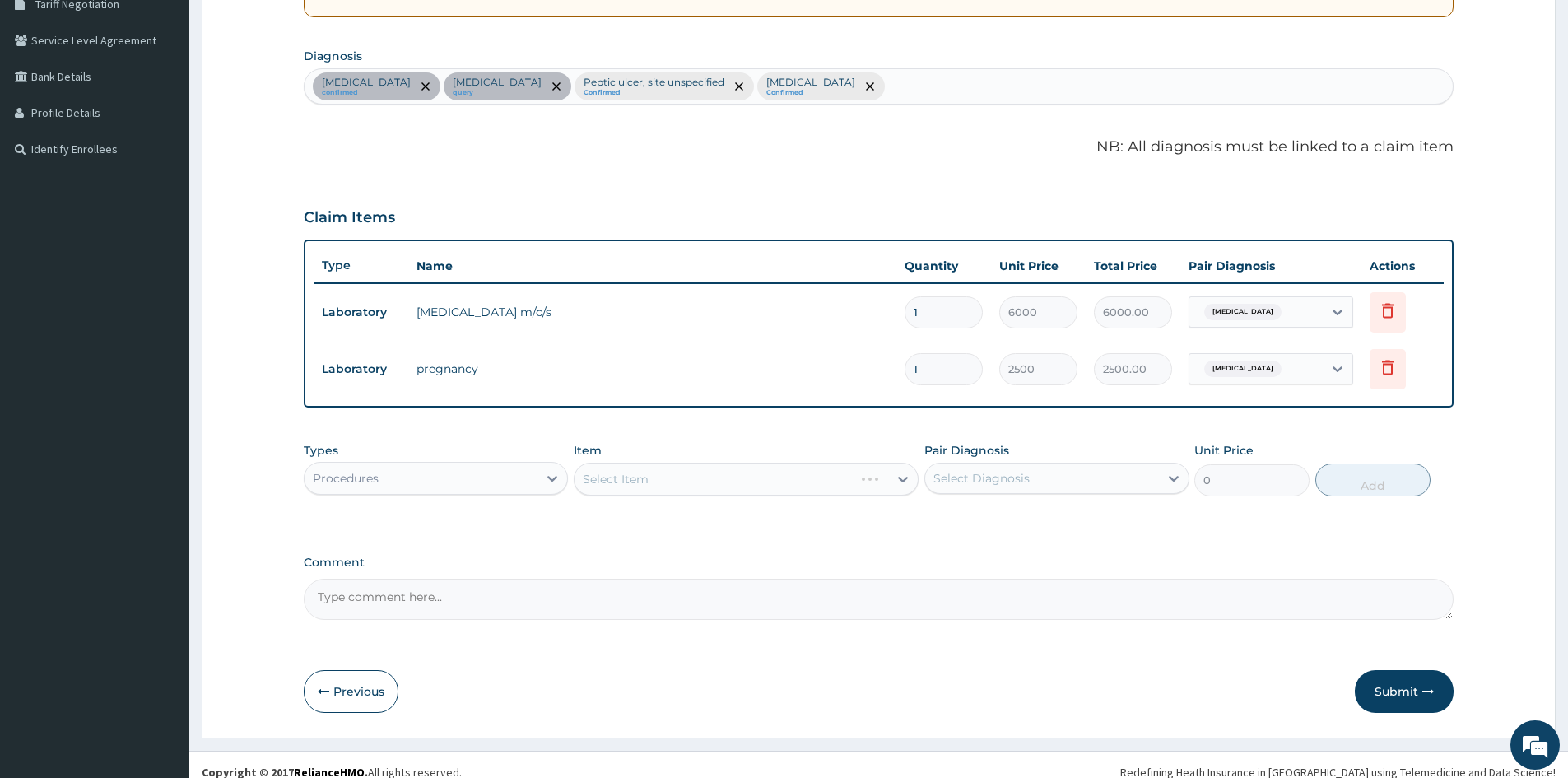
scroll to position [372, 0]
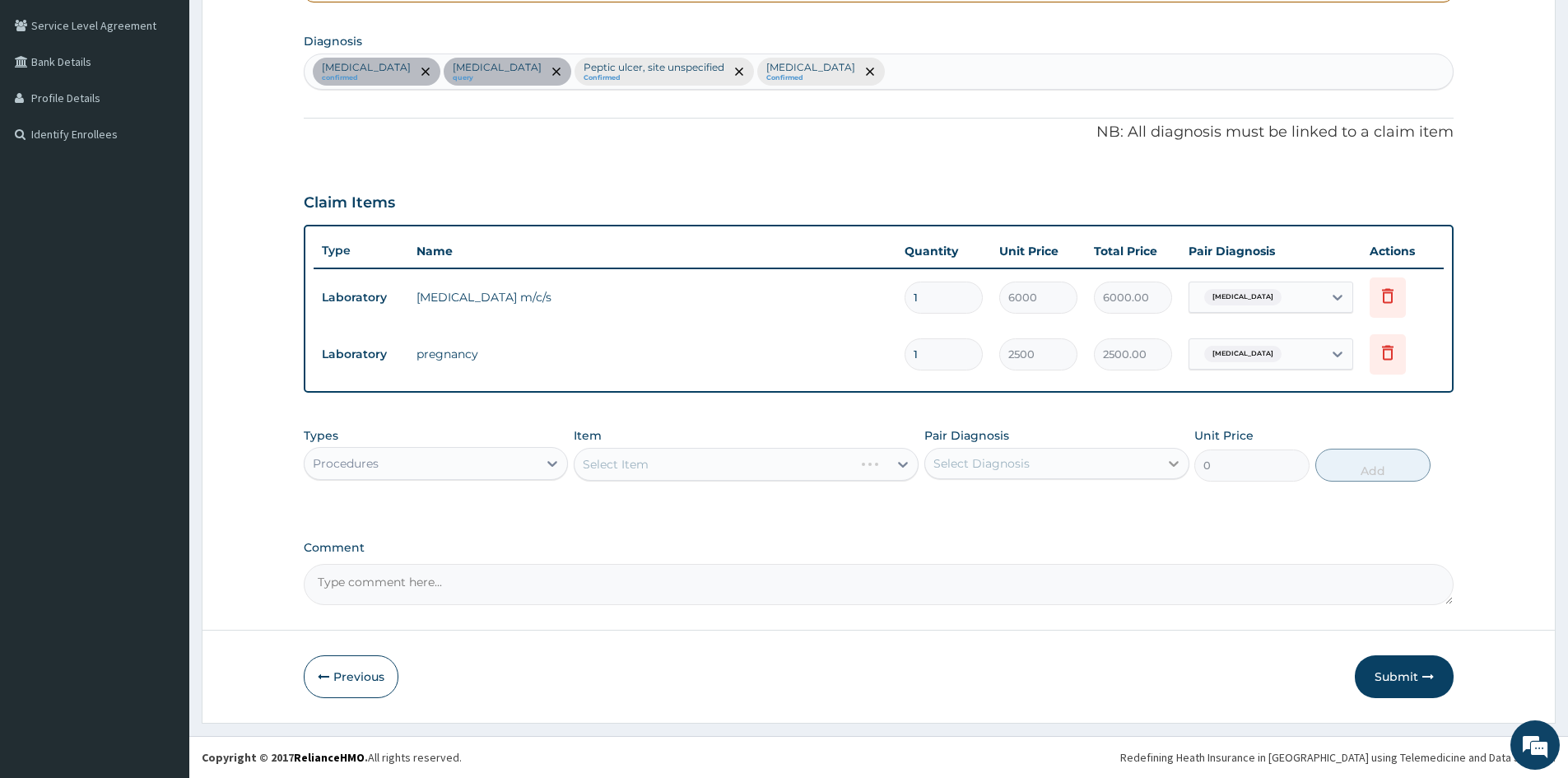
click at [1173, 467] on icon at bounding box center [1173, 463] width 16 height 16
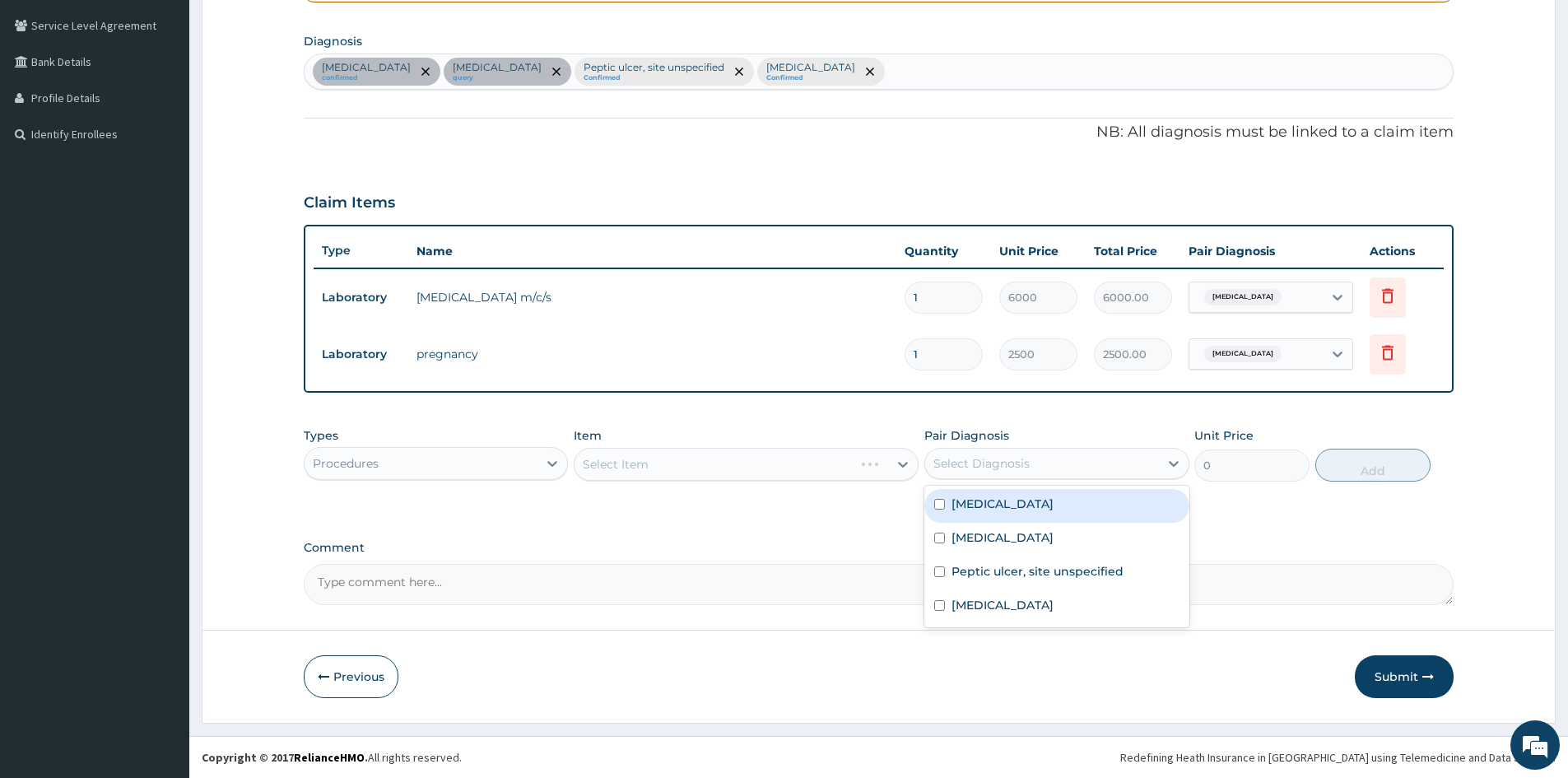
click at [939, 510] on div "Upper respiratory infection" at bounding box center [1056, 506] width 264 height 34
checkbox input "true"
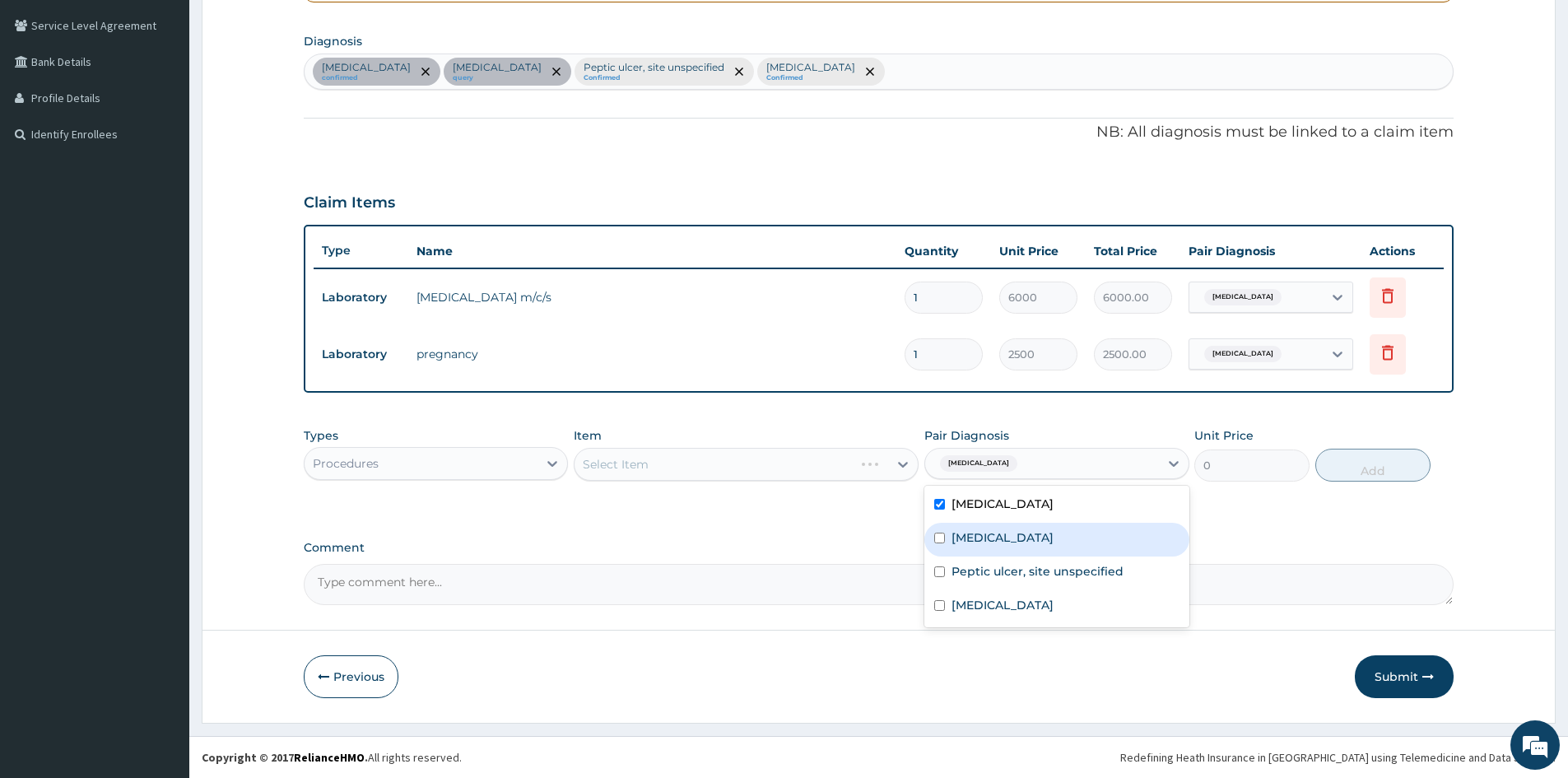
drag, startPoint x: 943, startPoint y: 539, endPoint x: 935, endPoint y: 581, distance: 42.8
click at [943, 541] on input "checkbox" at bounding box center [940, 537] width 11 height 11
checkbox input "true"
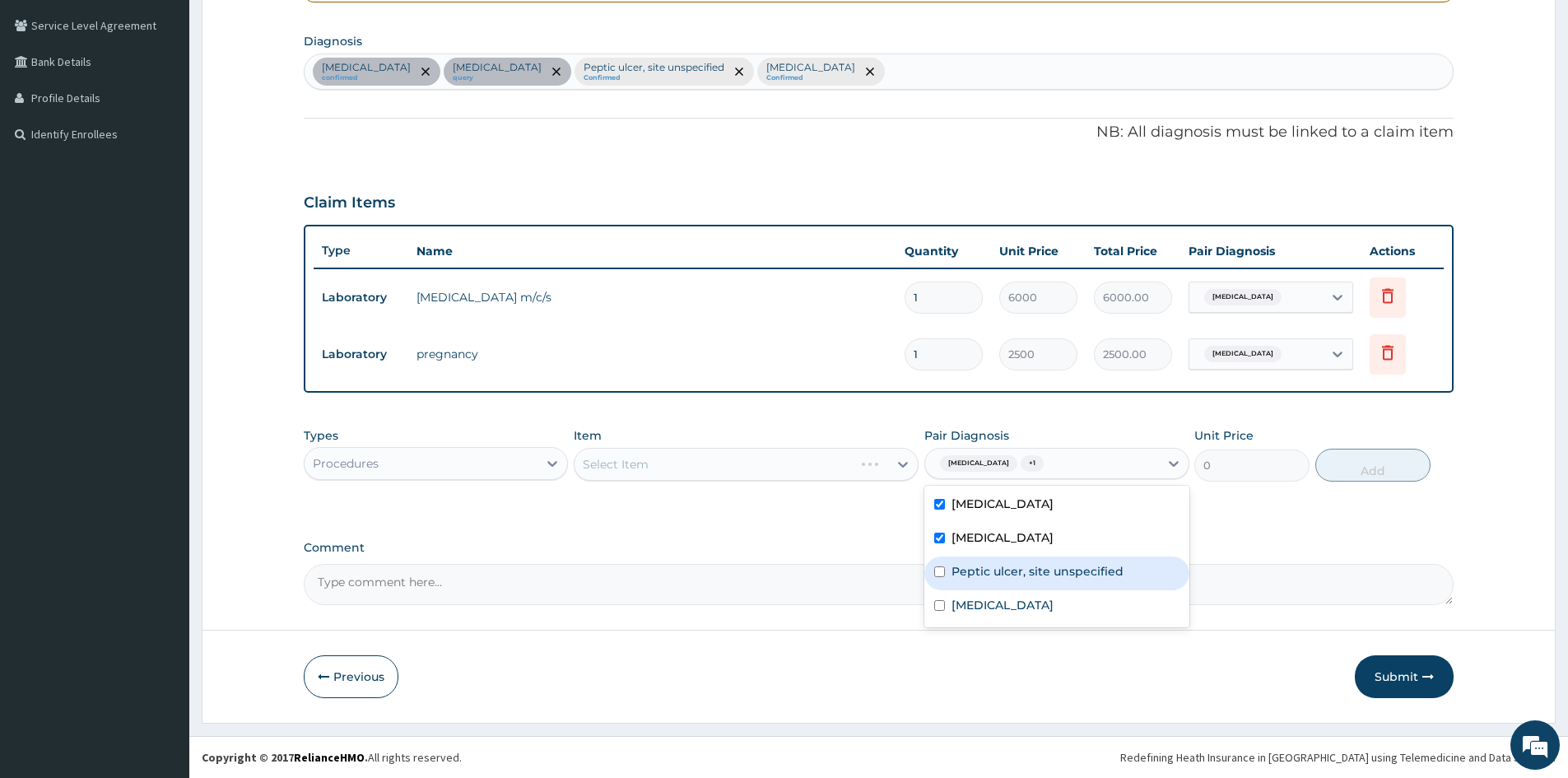
click at [935, 581] on div "Peptic ulcer, site unspecified" at bounding box center [1056, 573] width 264 height 34
checkbox input "true"
drag, startPoint x: 941, startPoint y: 605, endPoint x: 1048, endPoint y: 490, distance: 157.1
click at [940, 605] on input "checkbox" at bounding box center [940, 605] width 11 height 11
checkbox input "true"
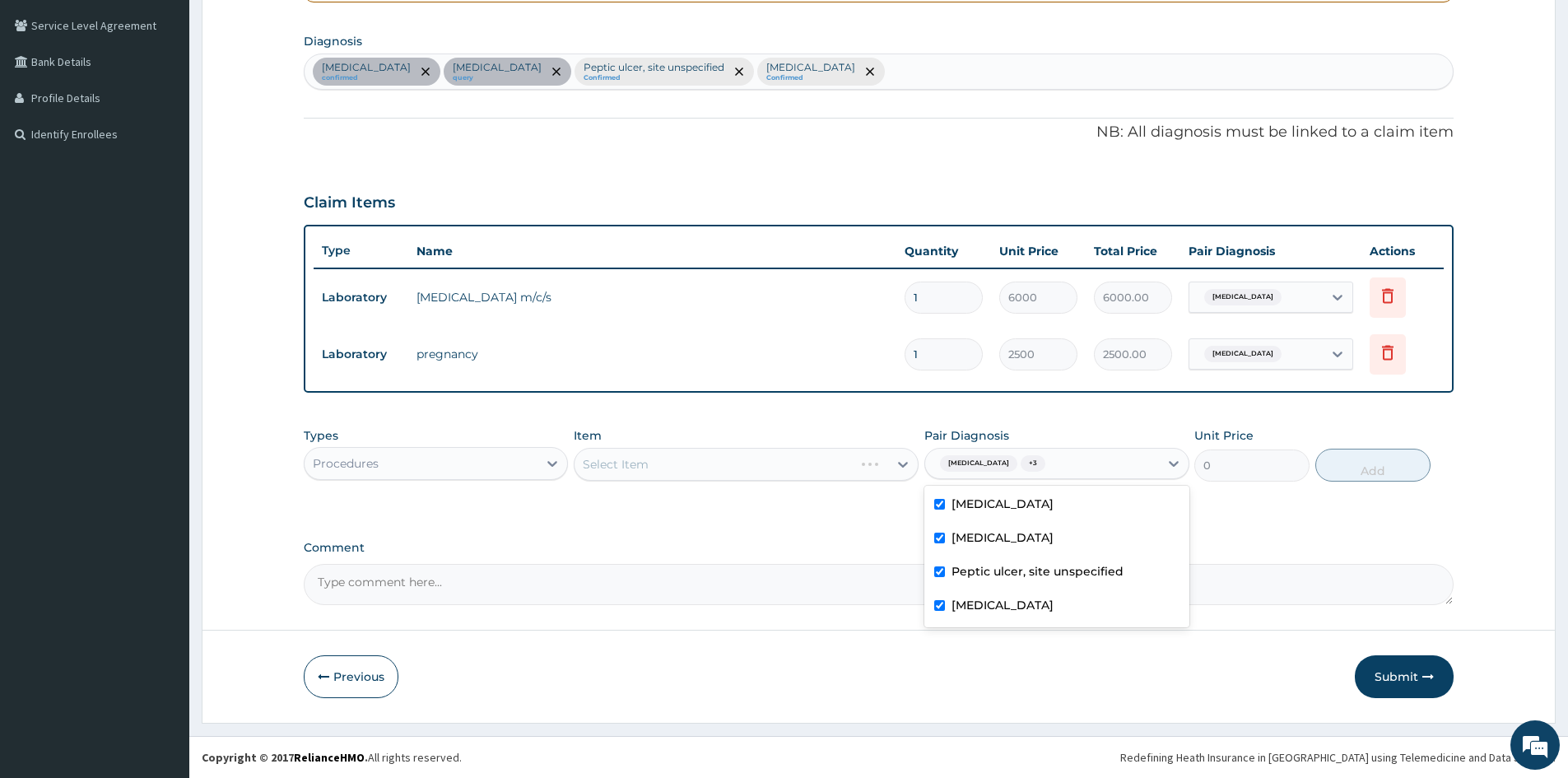
click at [822, 466] on div "Select Item" at bounding box center [747, 464] width 345 height 33
click at [847, 457] on div "Select Item" at bounding box center [747, 464] width 345 height 33
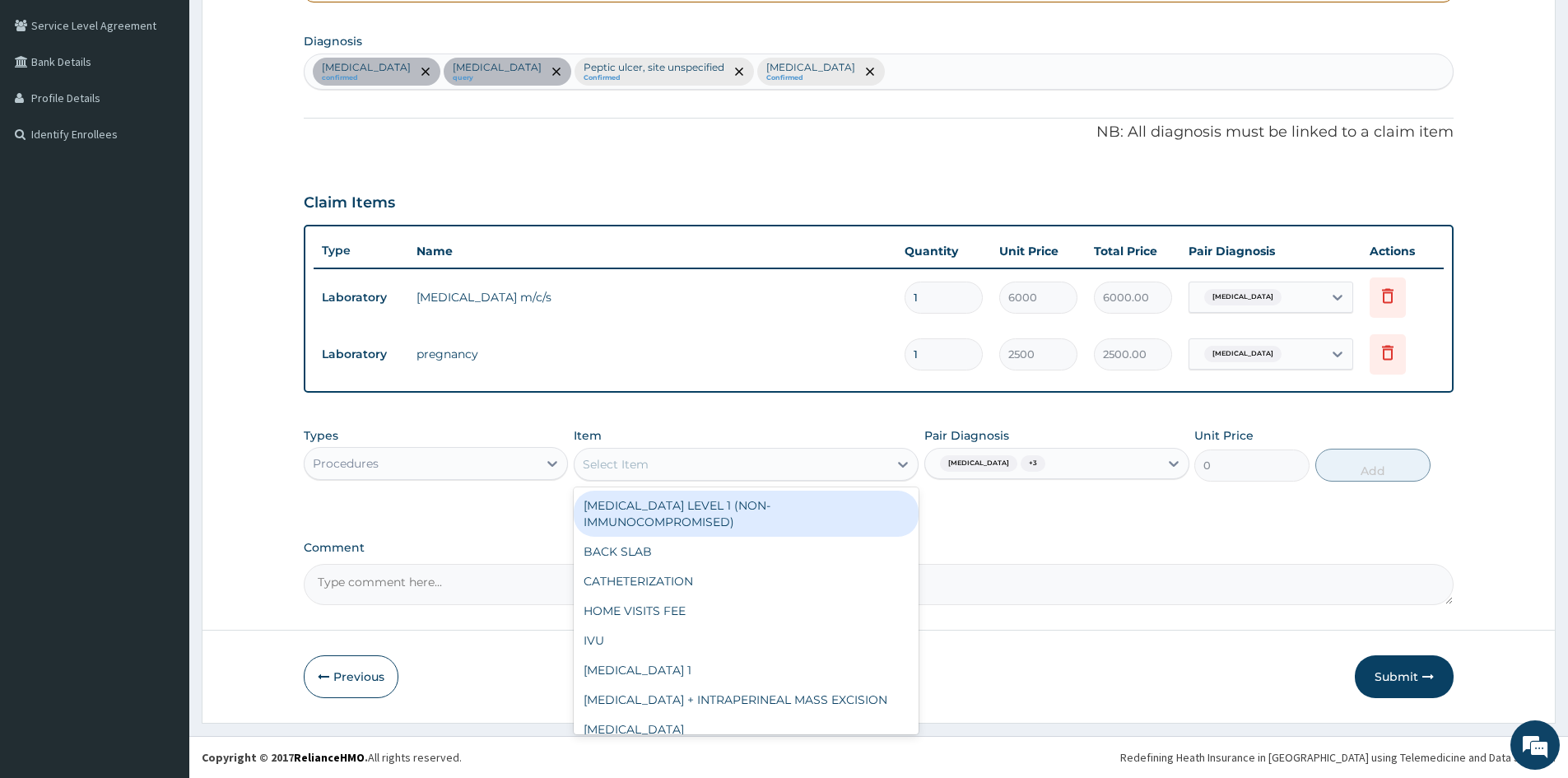
click at [847, 457] on div "Select Item" at bounding box center [731, 464] width 314 height 26
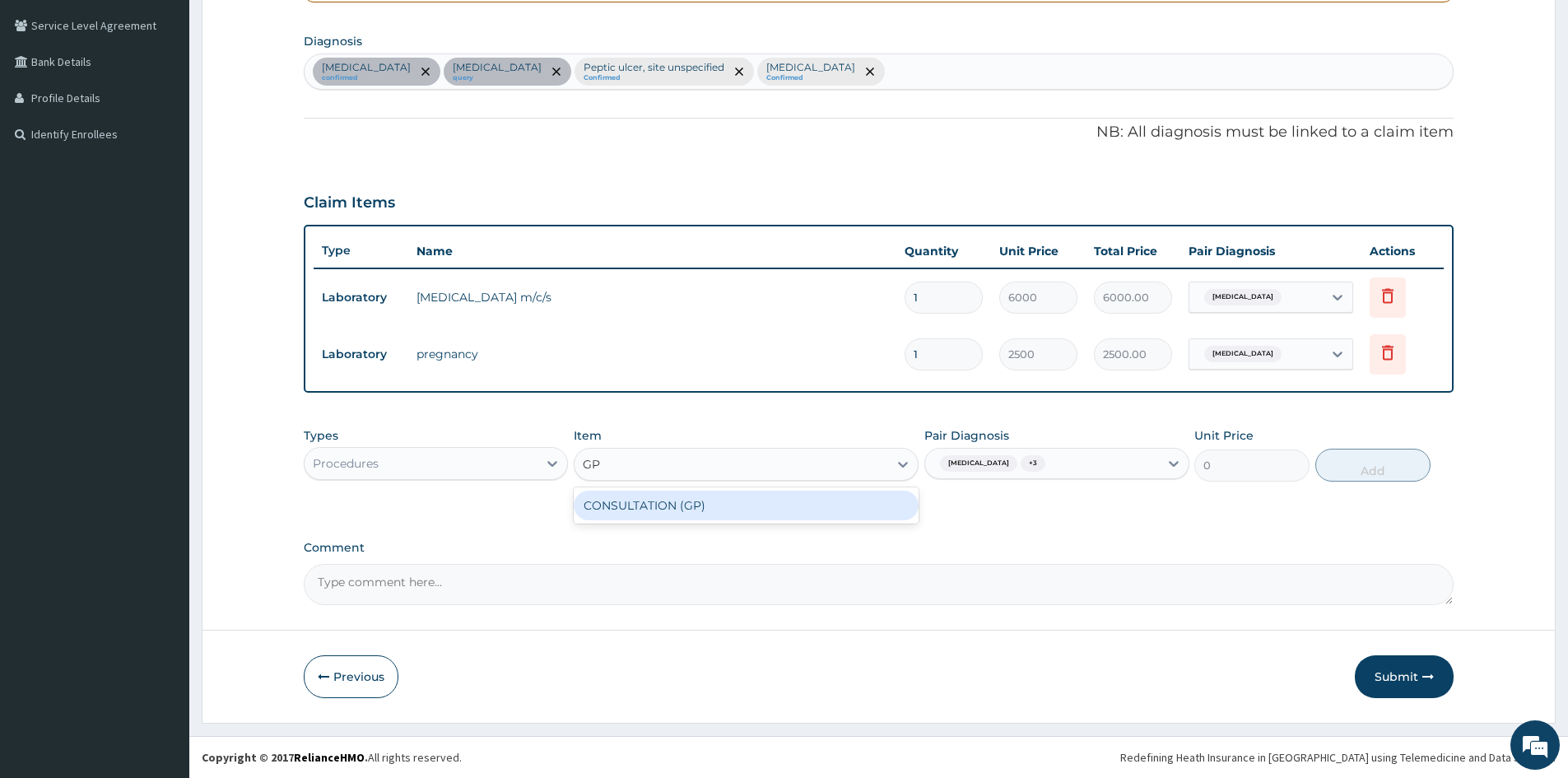
type input "GP"
click at [748, 508] on div "CONSULTATION (GP)" at bounding box center [747, 505] width 345 height 30
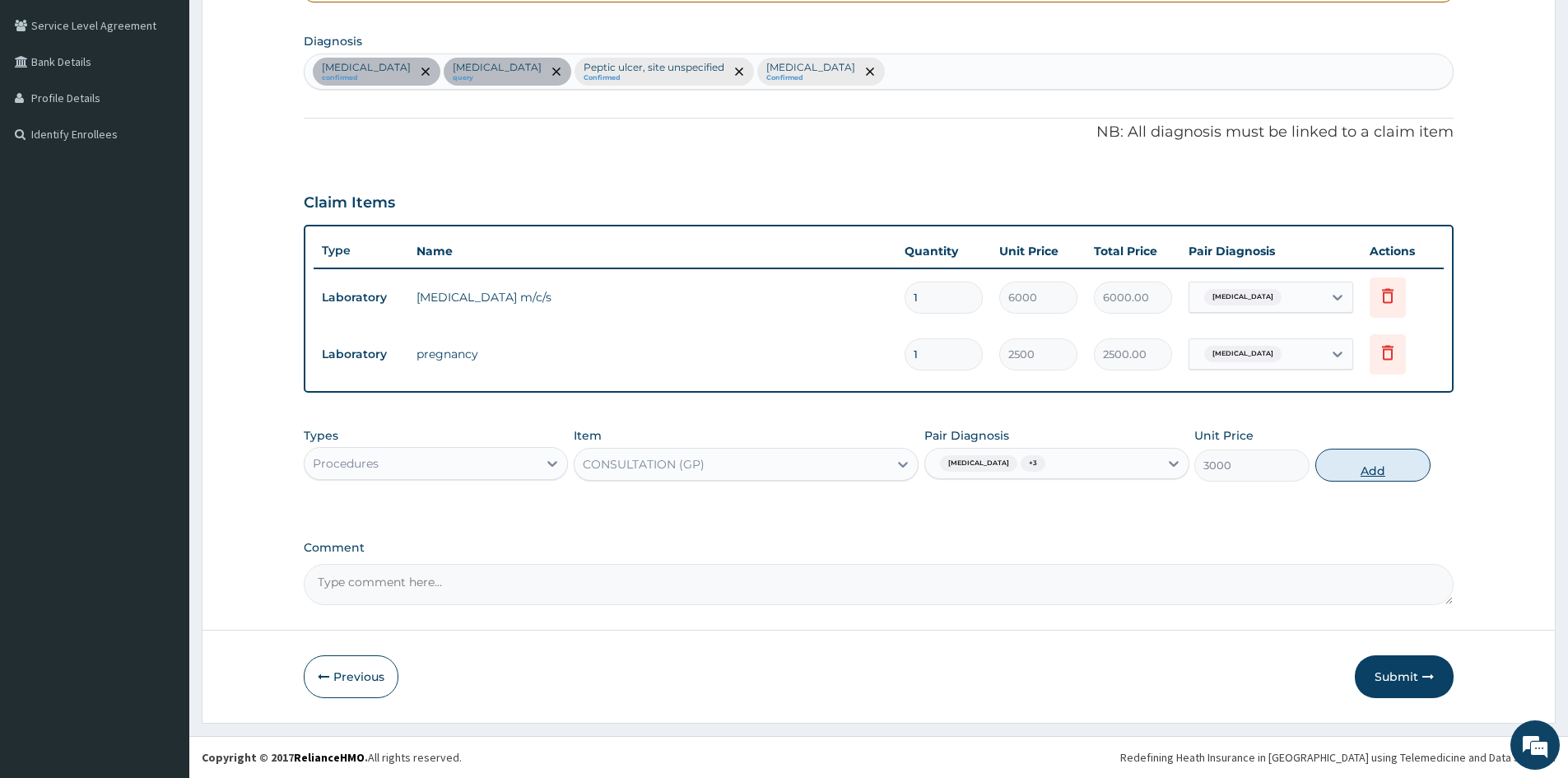
click at [1387, 458] on button "Add" at bounding box center [1373, 465] width 116 height 33
type input "0"
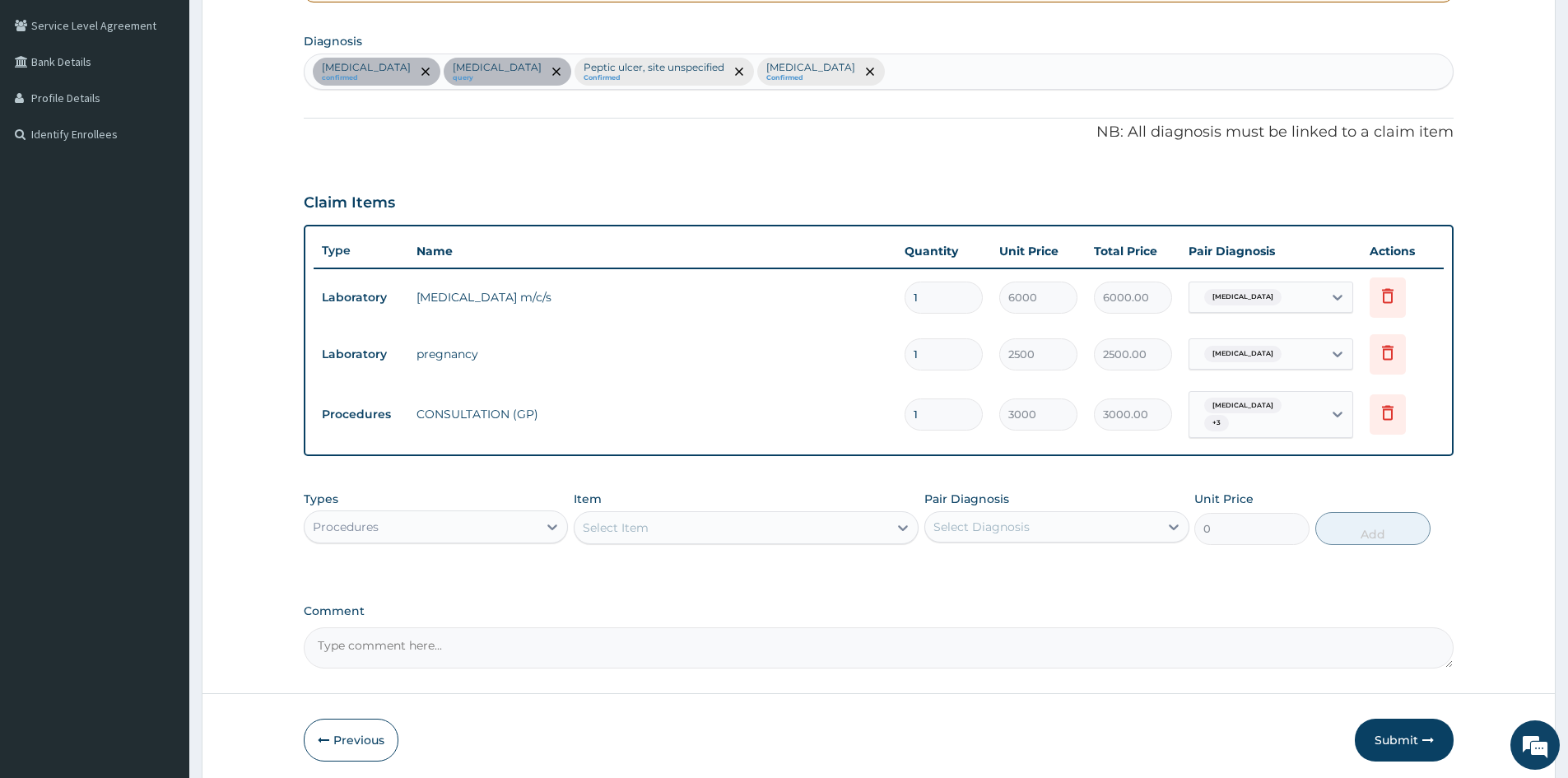
click at [530, 529] on div "Procedures" at bounding box center [421, 526] width 233 height 26
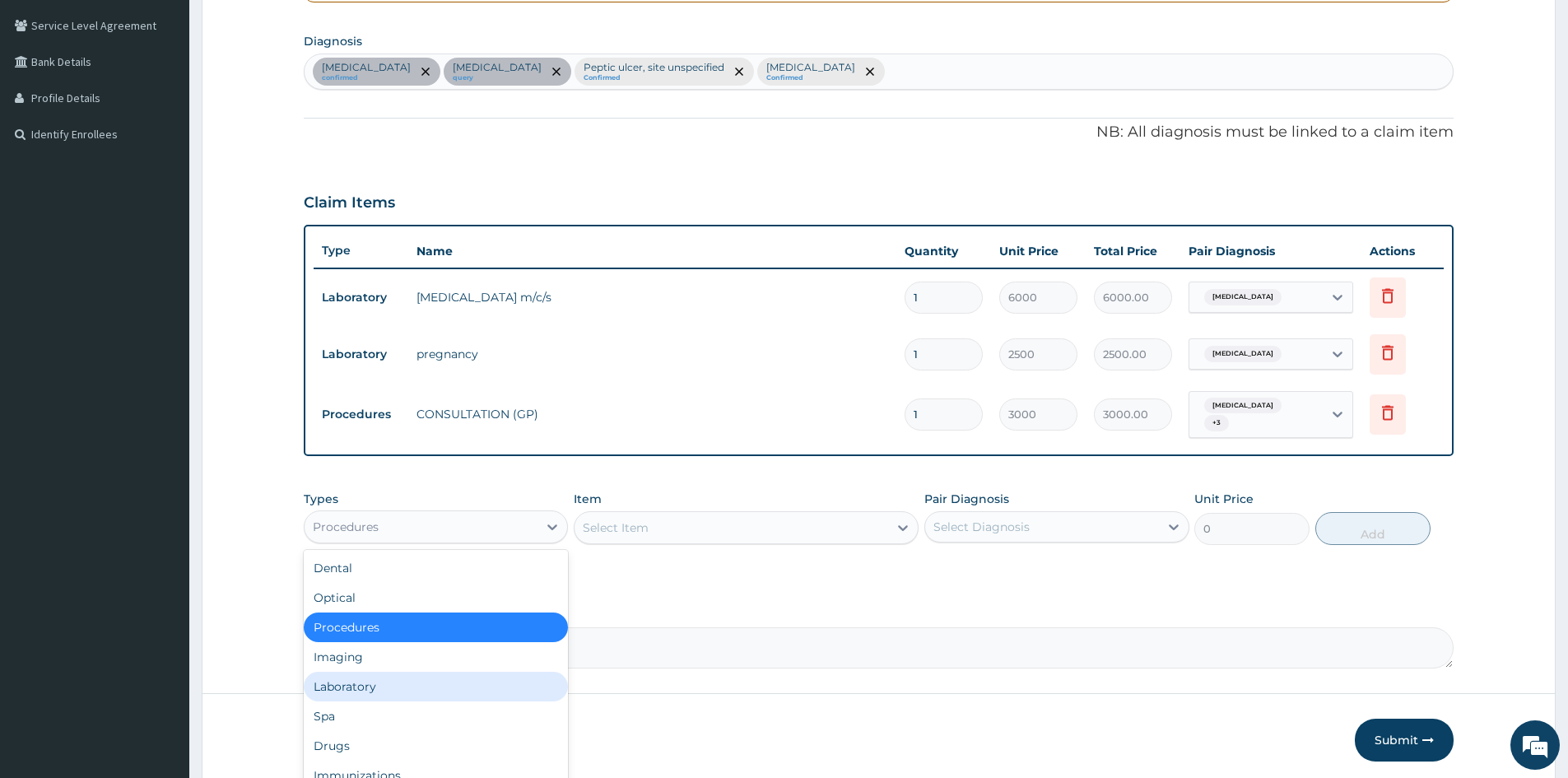
click at [372, 693] on div "Laboratory" at bounding box center [435, 686] width 264 height 30
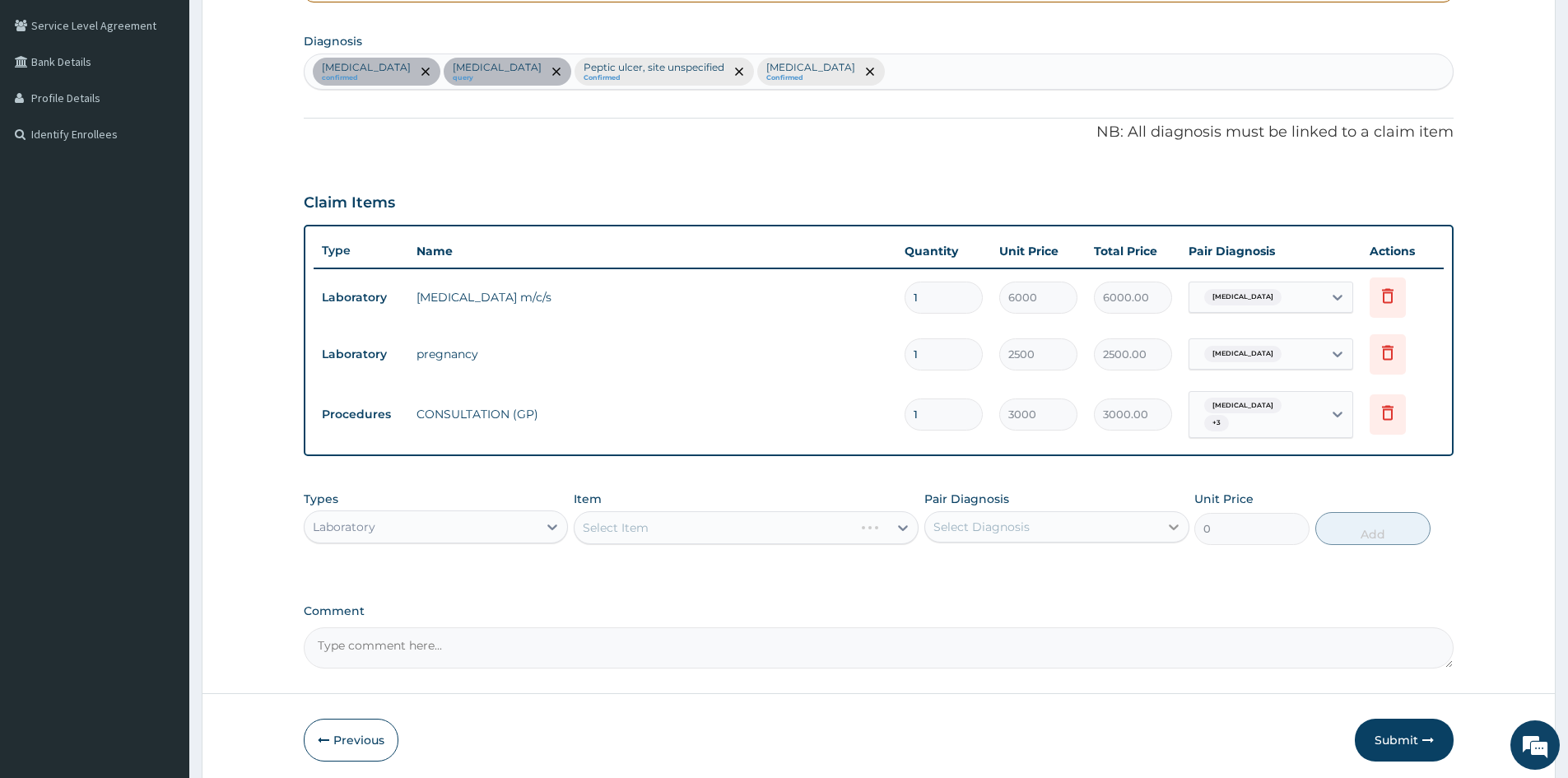
click at [1173, 525] on icon at bounding box center [1173, 526] width 16 height 16
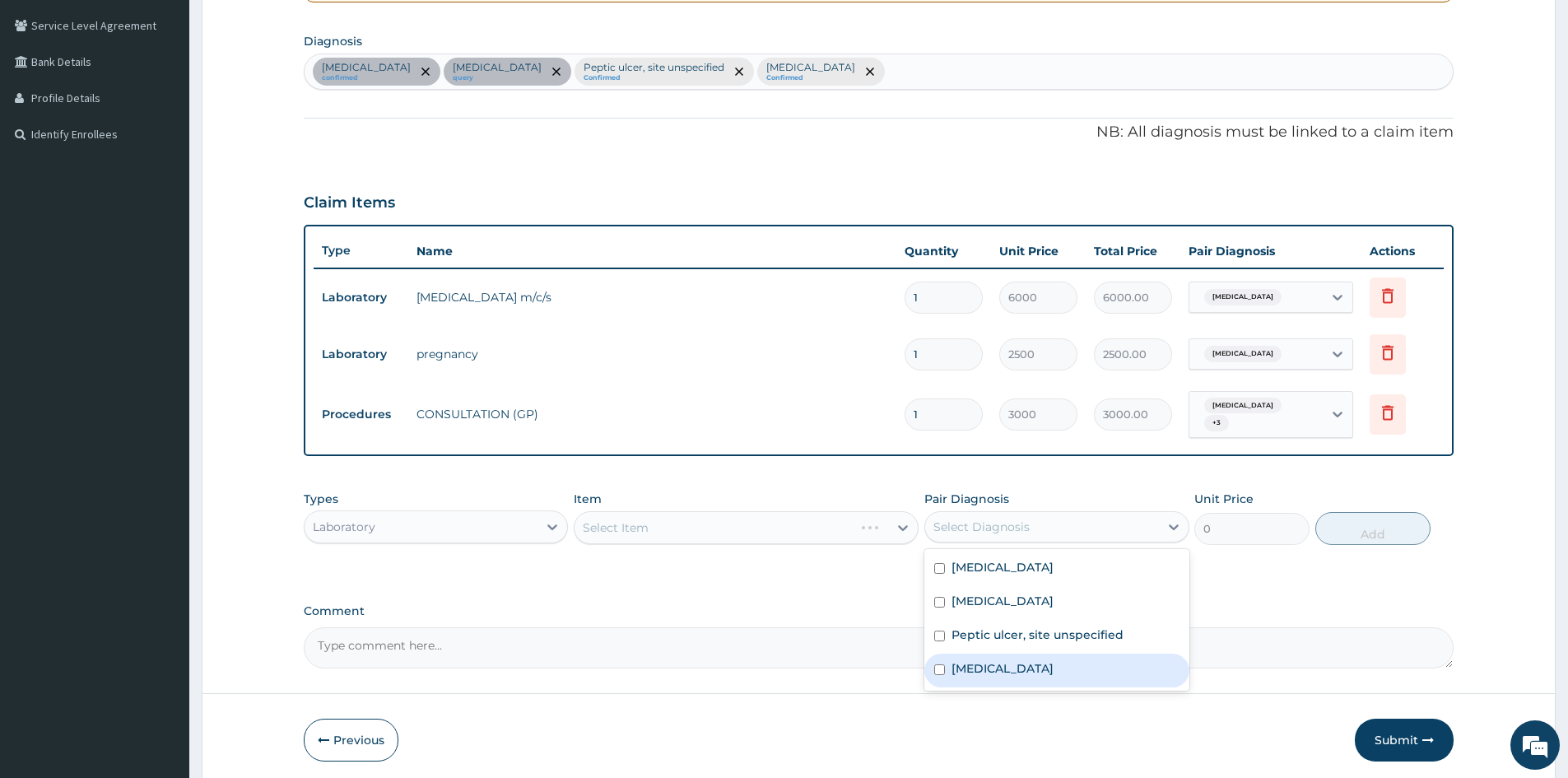
click at [935, 667] on input "checkbox" at bounding box center [940, 669] width 11 height 11
checkbox input "true"
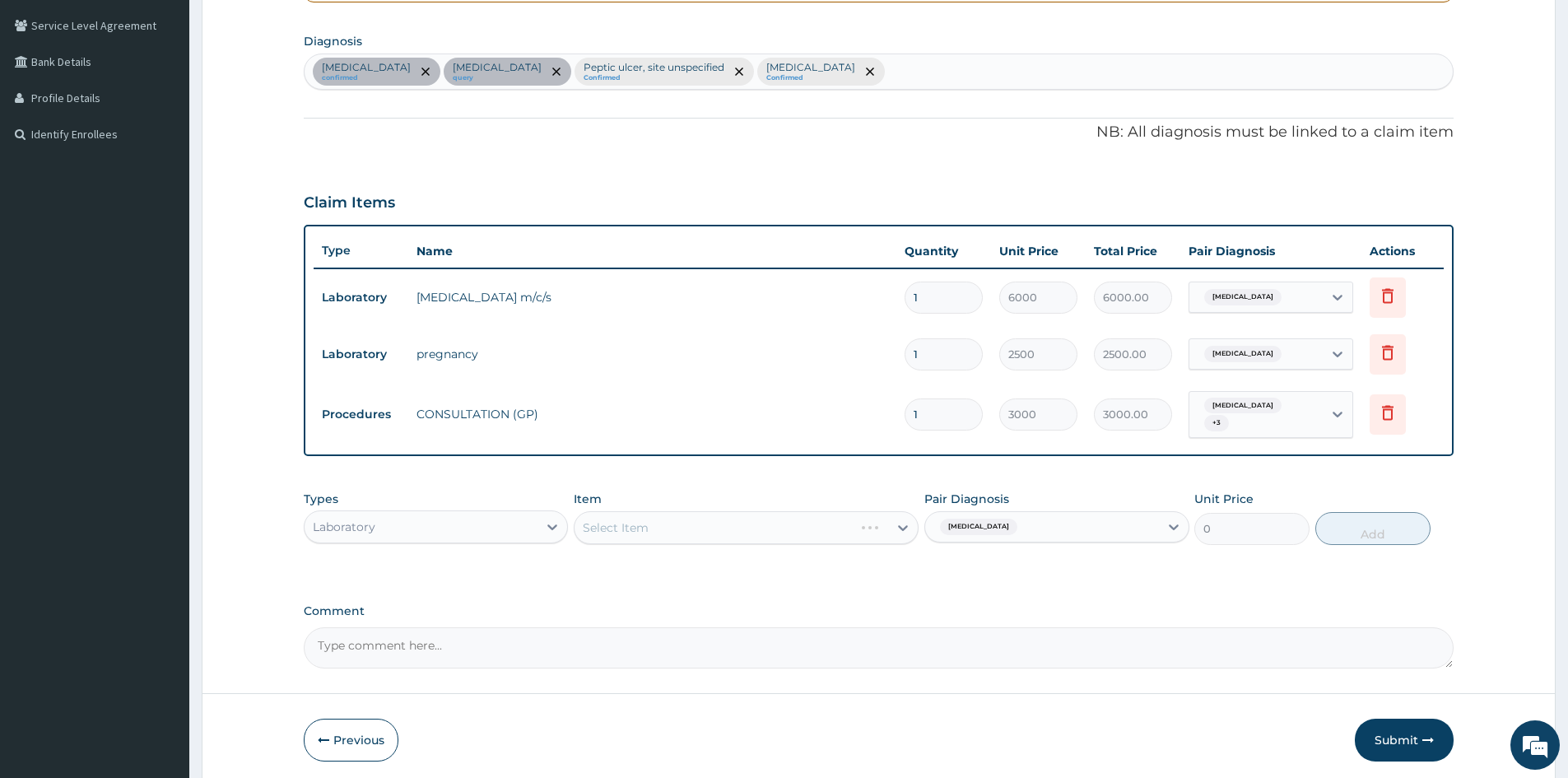
click at [864, 522] on div "Select Item" at bounding box center [747, 527] width 345 height 33
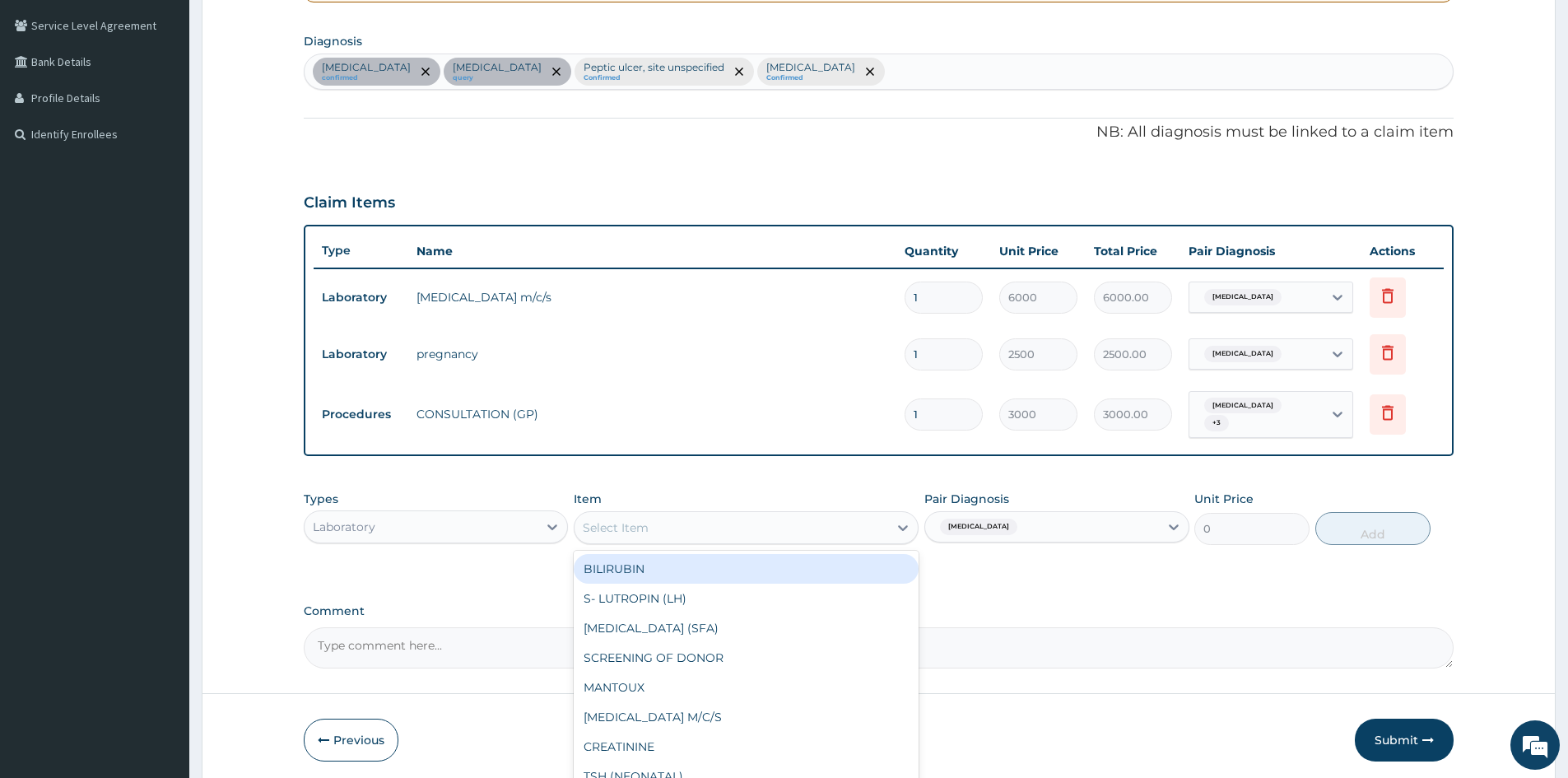
click at [883, 524] on div "Select Item" at bounding box center [731, 527] width 314 height 26
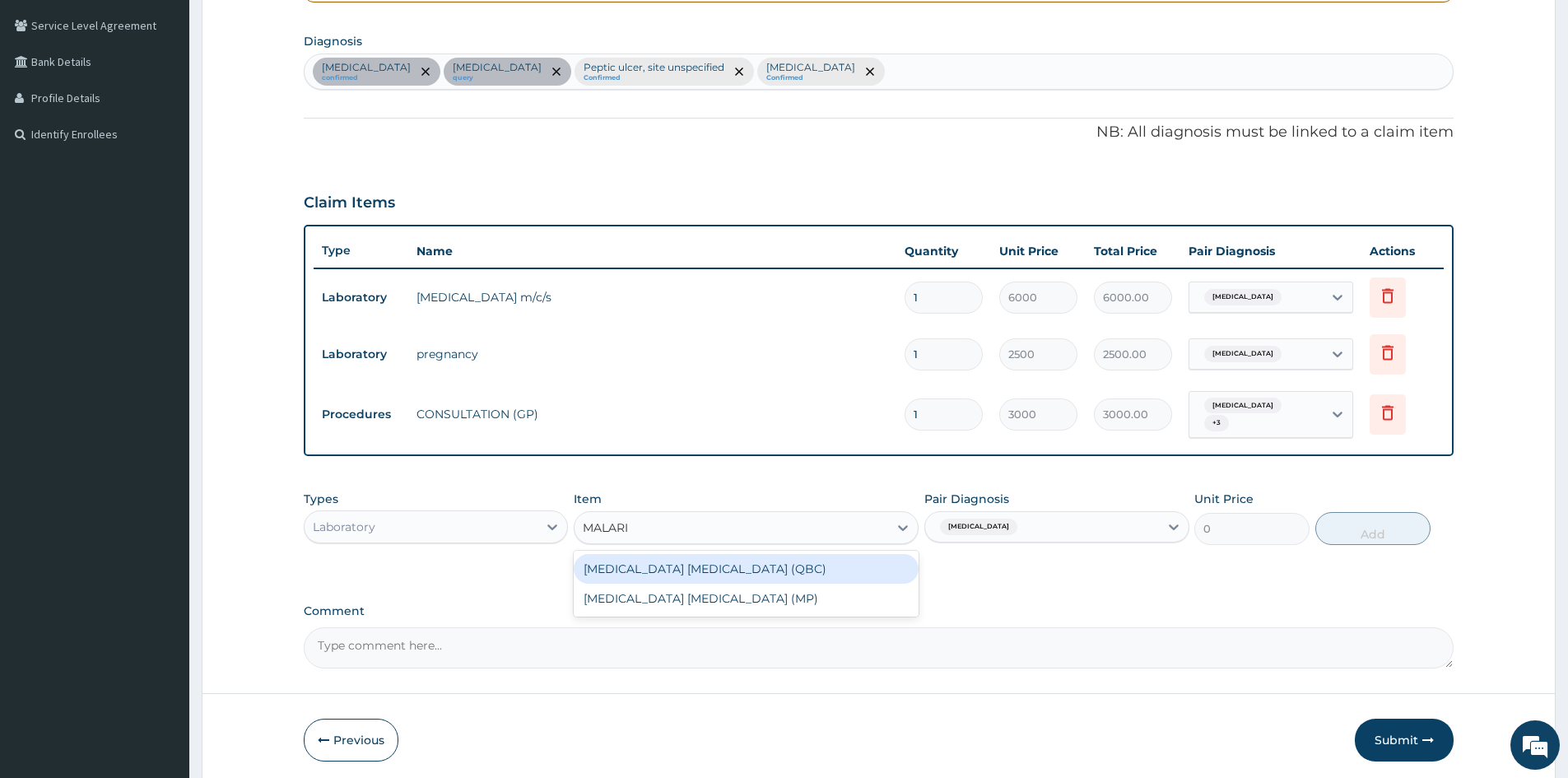
type input "[MEDICAL_DATA]"
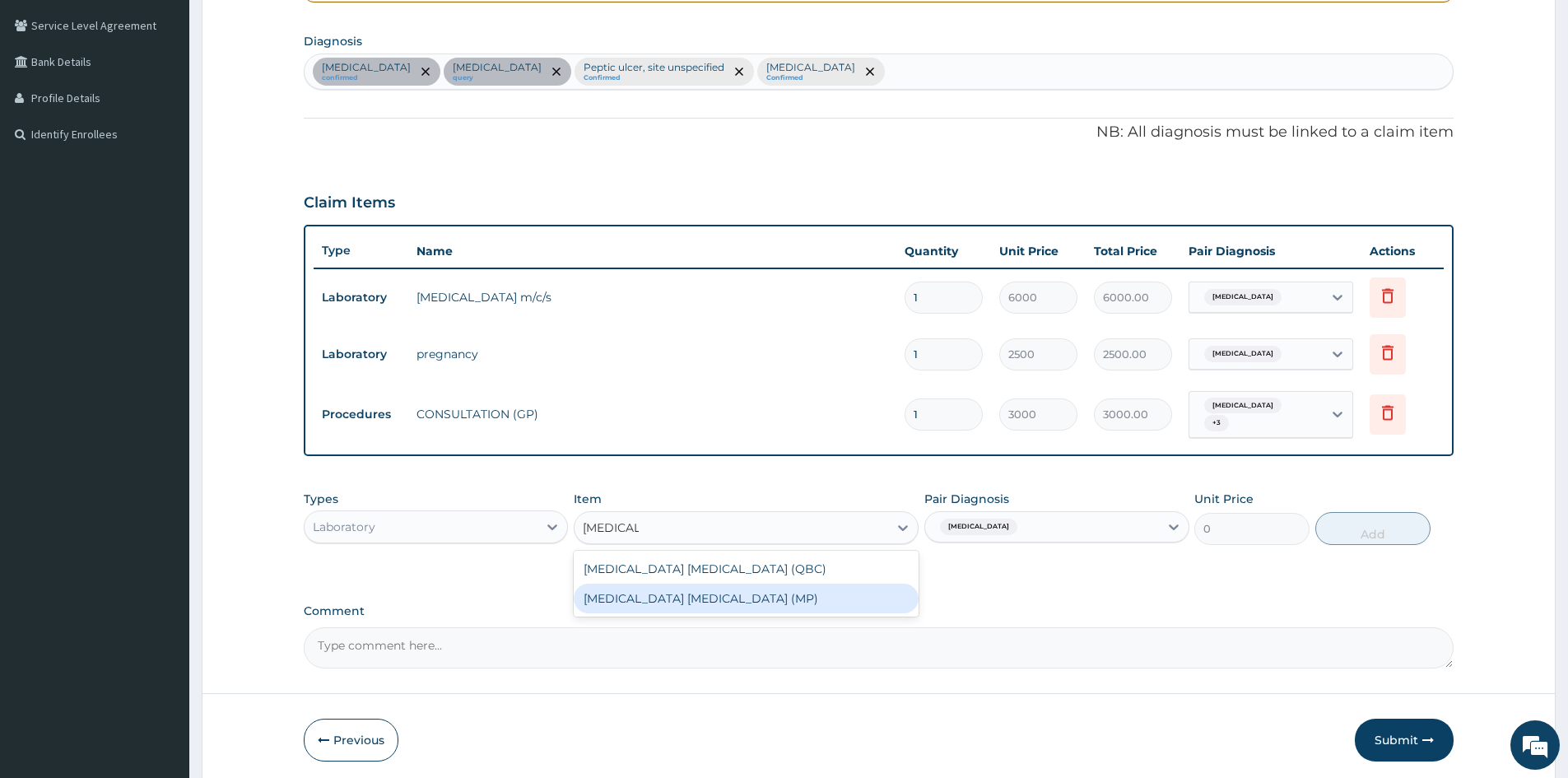
click at [701, 593] on div "MALARIA PARASITE (MP)" at bounding box center [747, 598] width 345 height 30
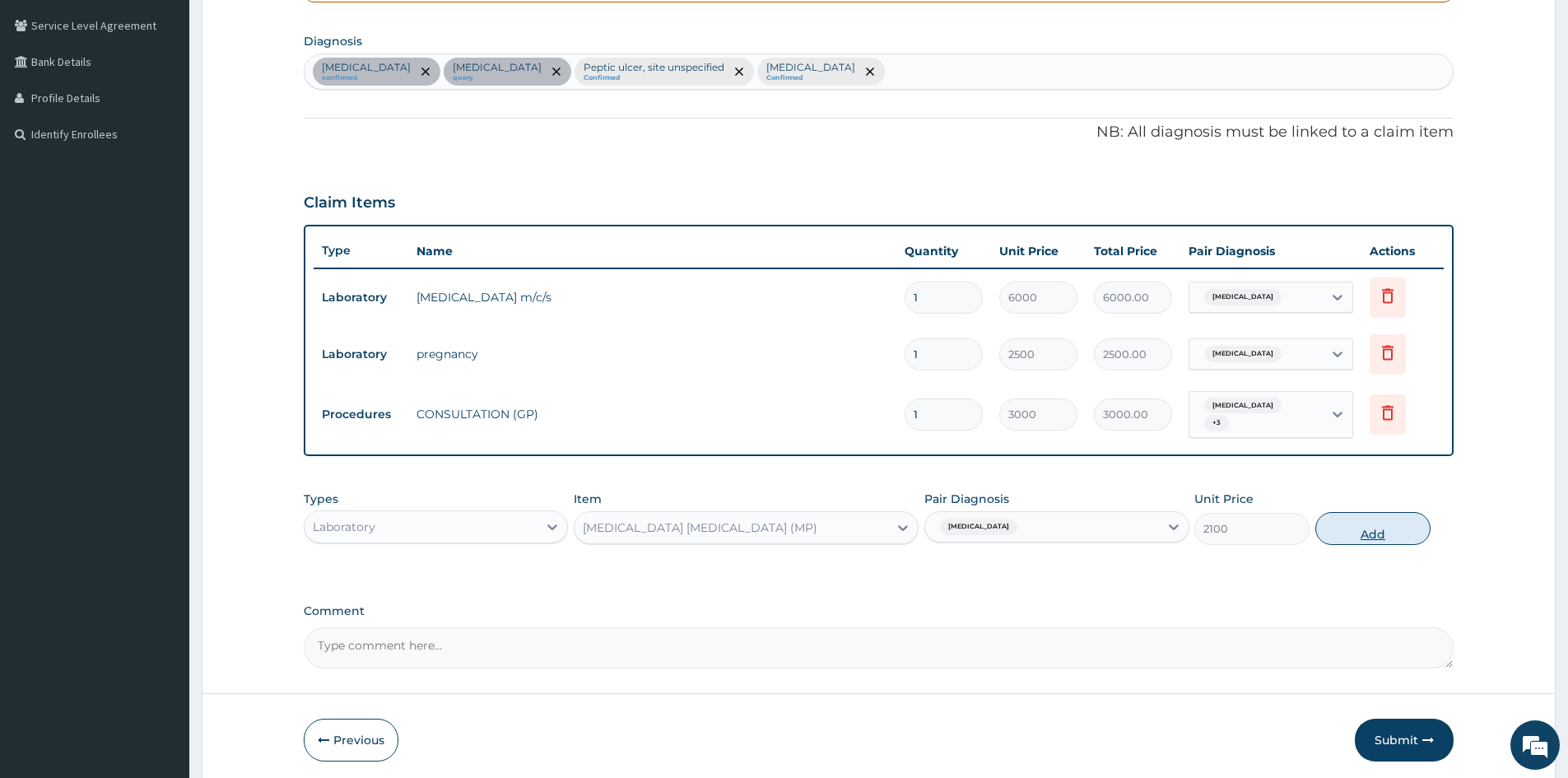
click at [1366, 527] on button "Add" at bounding box center [1373, 528] width 116 height 33
type input "0"
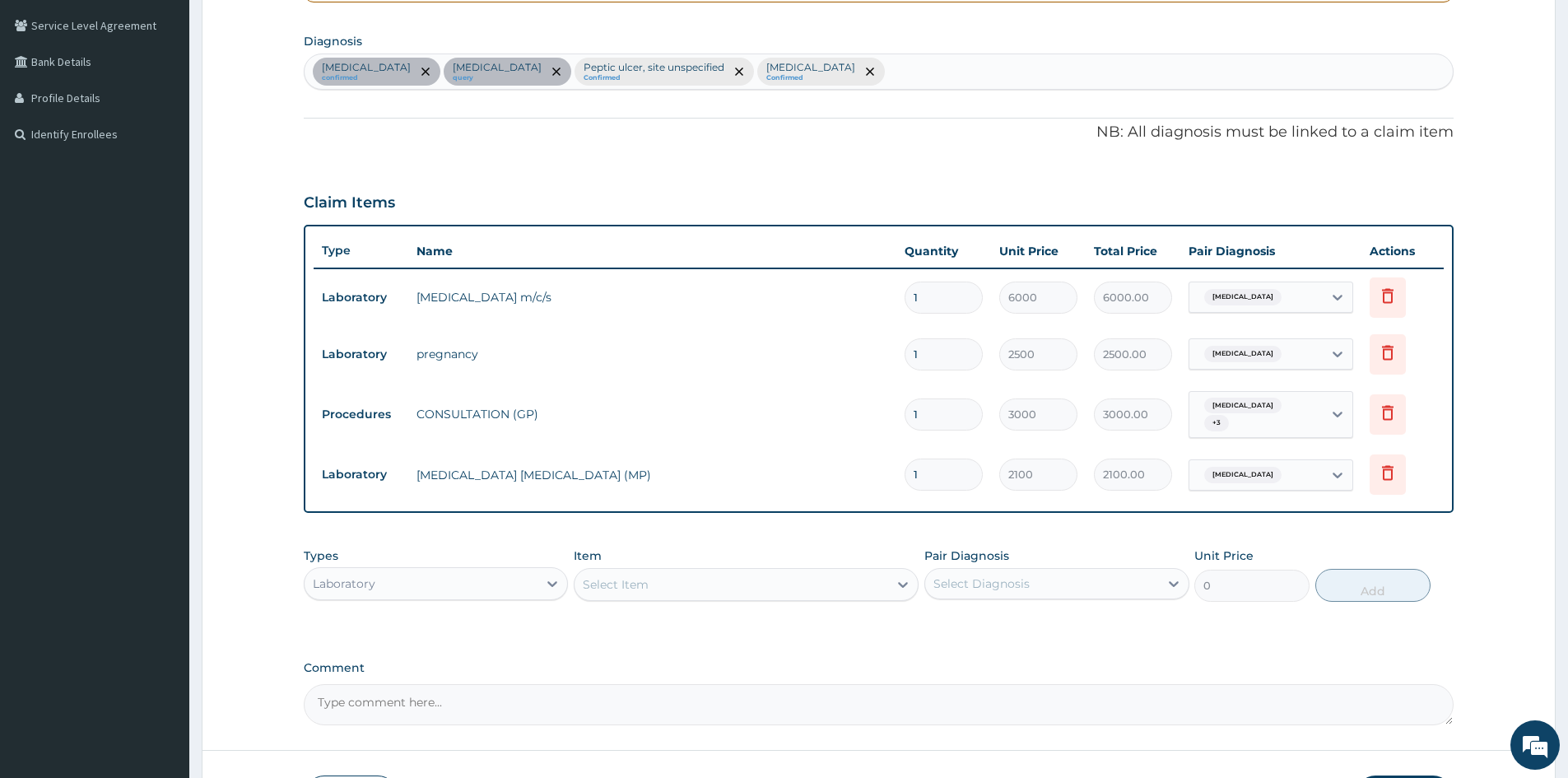
click at [952, 582] on div "Select Diagnosis" at bounding box center [981, 583] width 96 height 16
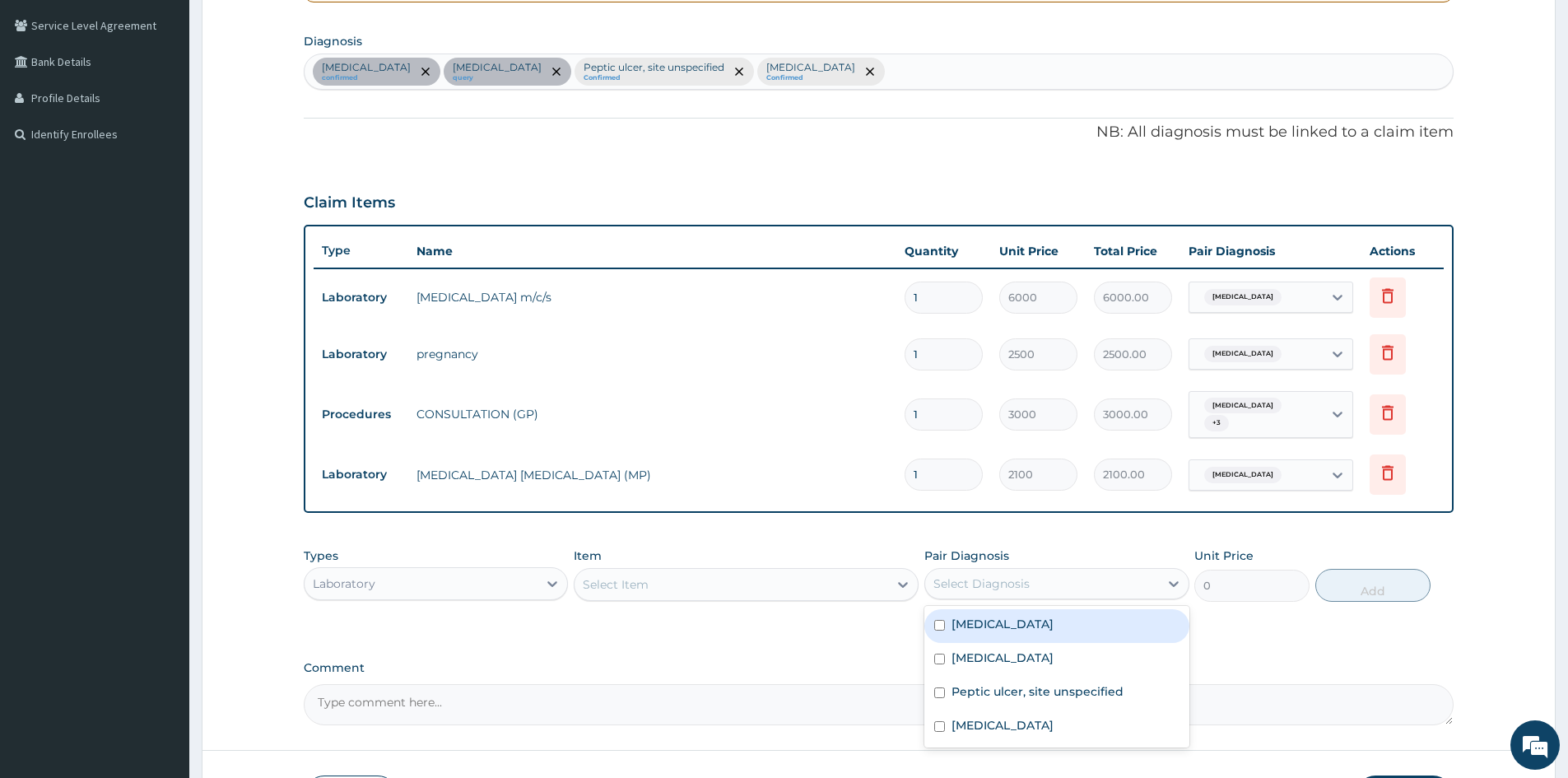
click at [943, 627] on input "checkbox" at bounding box center [940, 625] width 11 height 11
checkbox input "true"
click at [807, 587] on div "Select Item" at bounding box center [731, 584] width 314 height 26
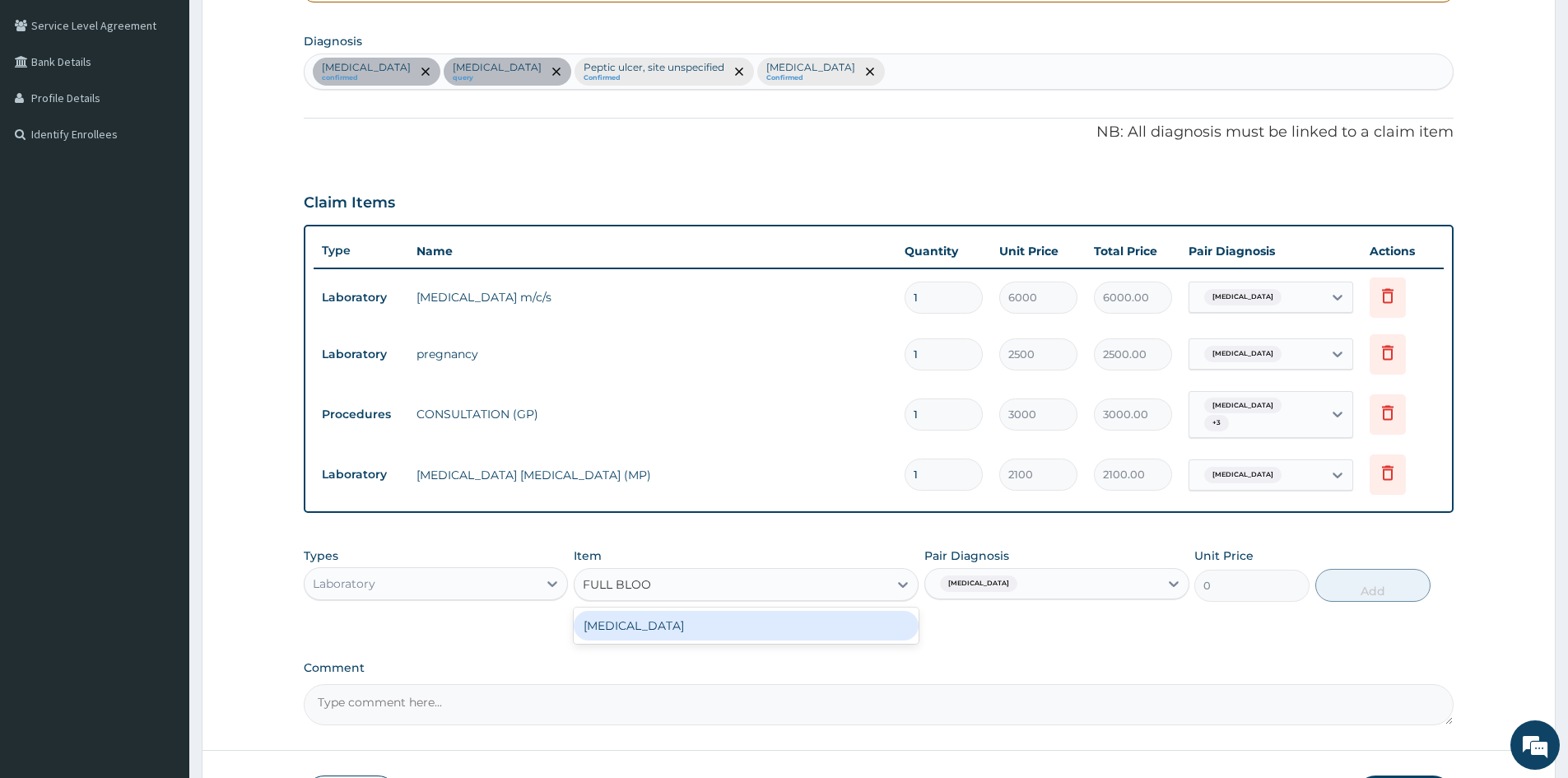
type input "FULL BLOOD"
click at [856, 633] on div "FULL BLOOD COUNT" at bounding box center [747, 625] width 345 height 30
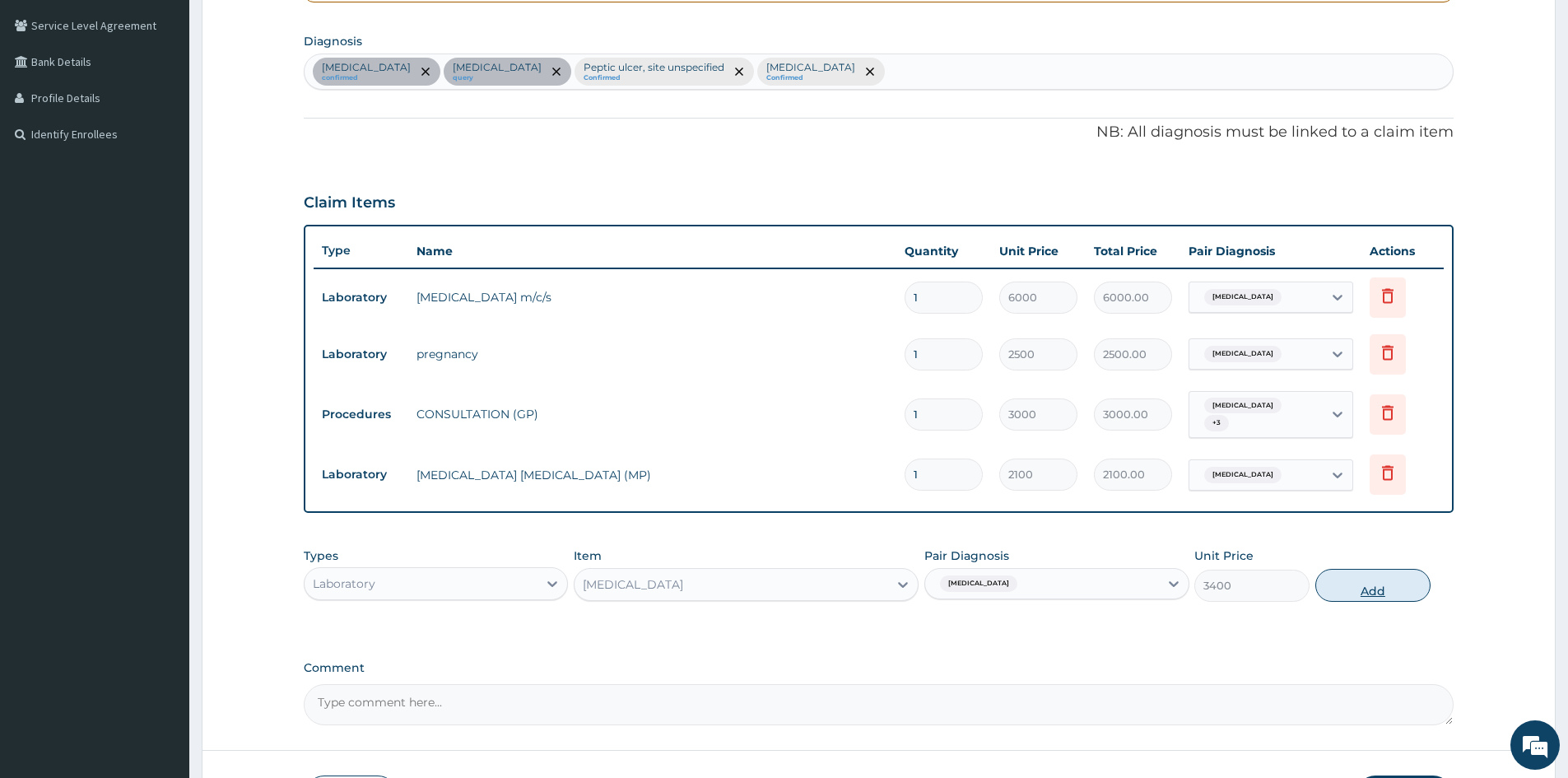
click at [1366, 587] on button "Add" at bounding box center [1373, 585] width 116 height 33
type input "0"
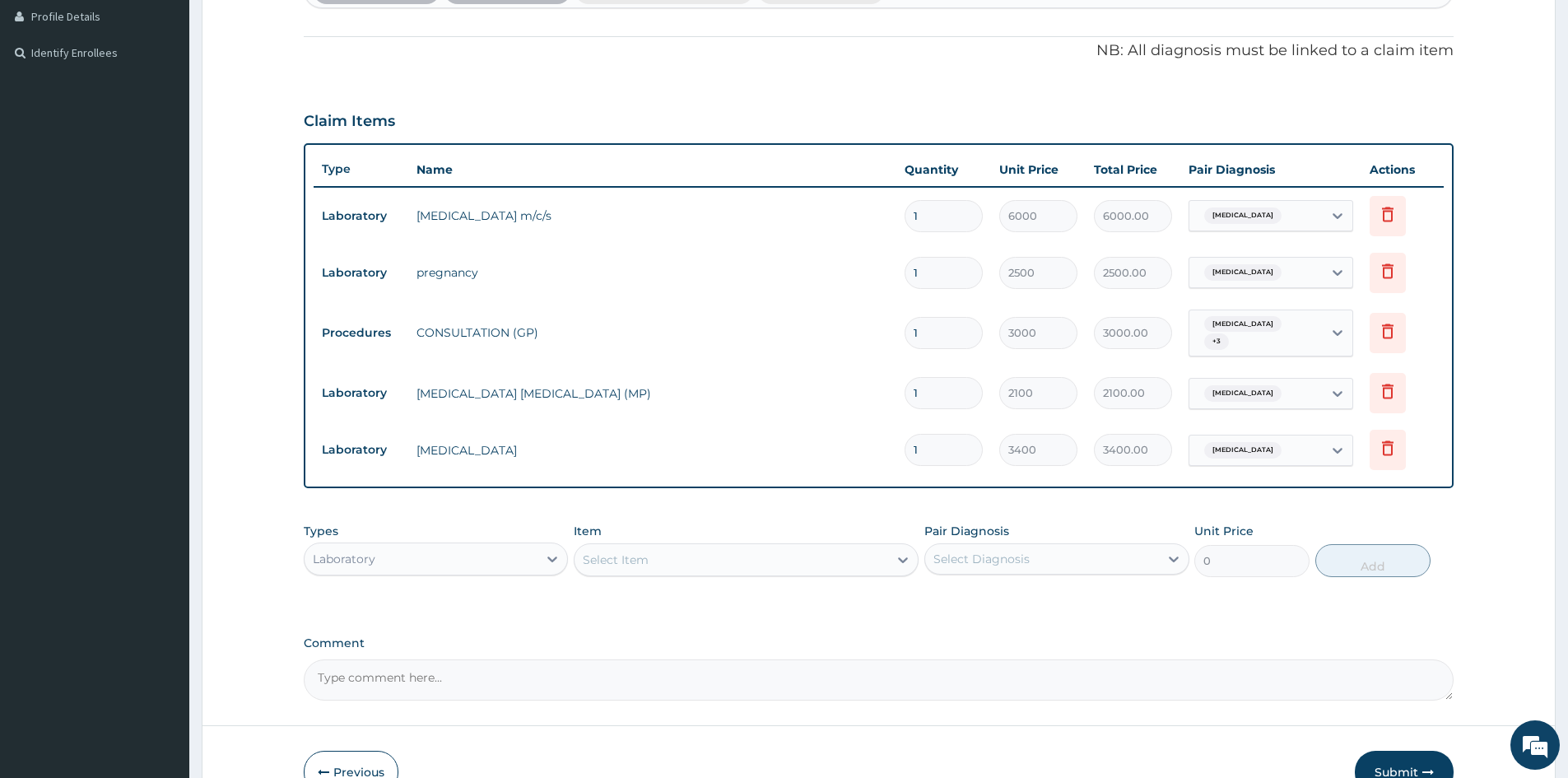
scroll to position [548, 0]
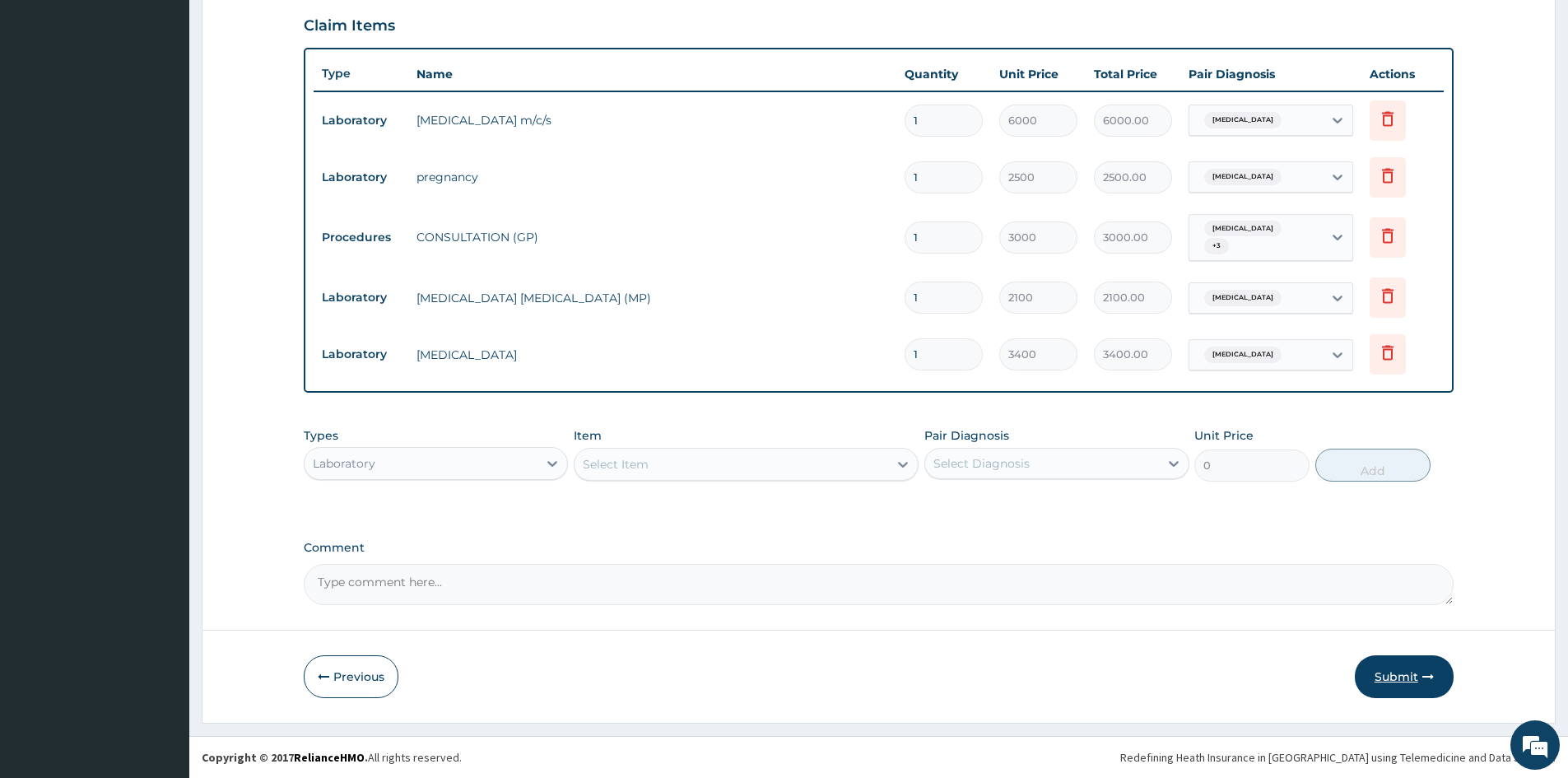
click at [1397, 679] on button "Submit" at bounding box center [1404, 677] width 99 height 43
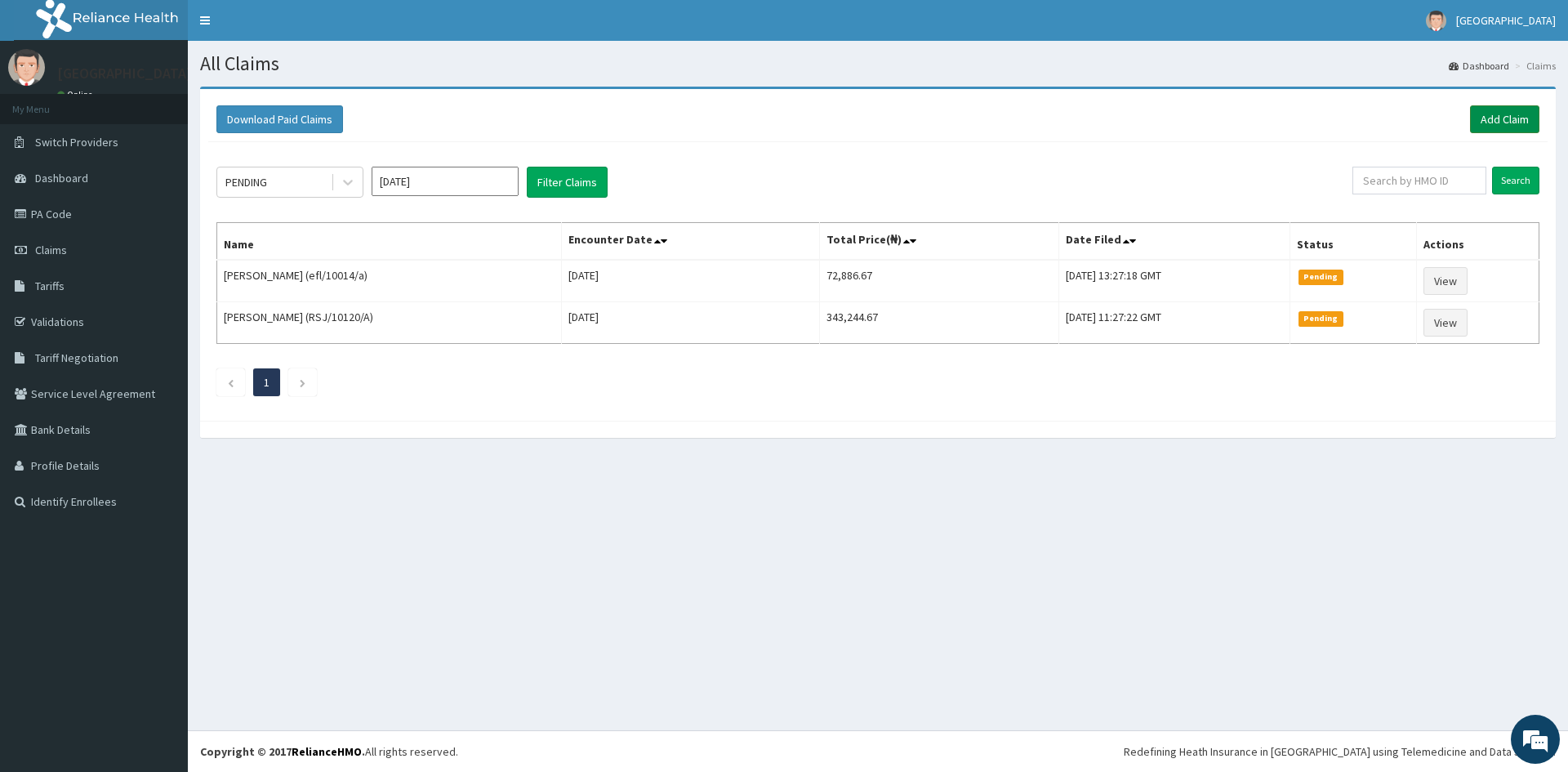
click at [1501, 112] on link "Add Claim" at bounding box center [1505, 119] width 69 height 28
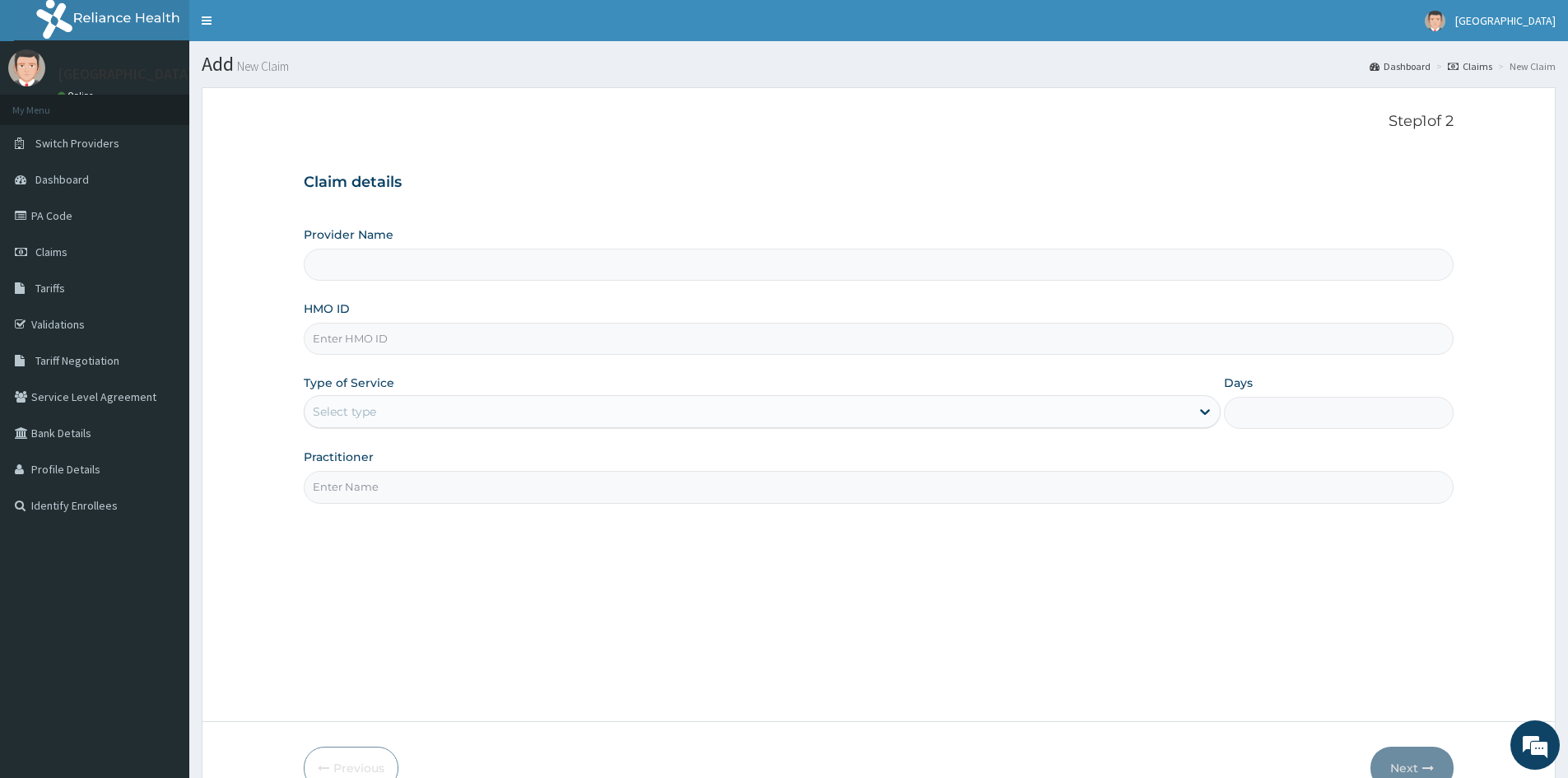
click at [338, 342] on input "HMO ID" at bounding box center [878, 338] width 1150 height 32
type input "Doren Specialist Hospital"
paste input "edt/10013/b"
type input "edt/10013/b"
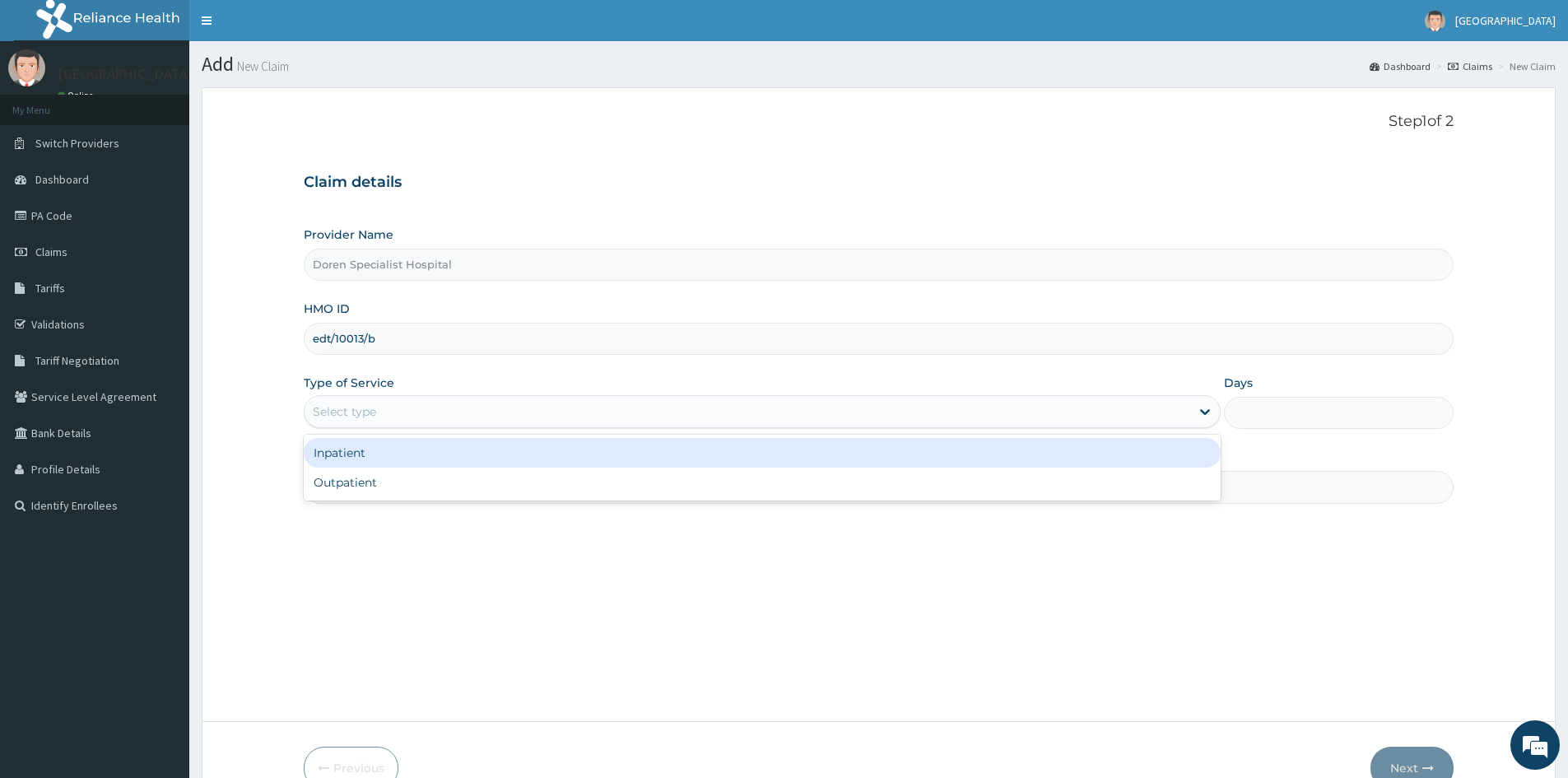
click at [362, 406] on div "Select type" at bounding box center [344, 411] width 64 height 16
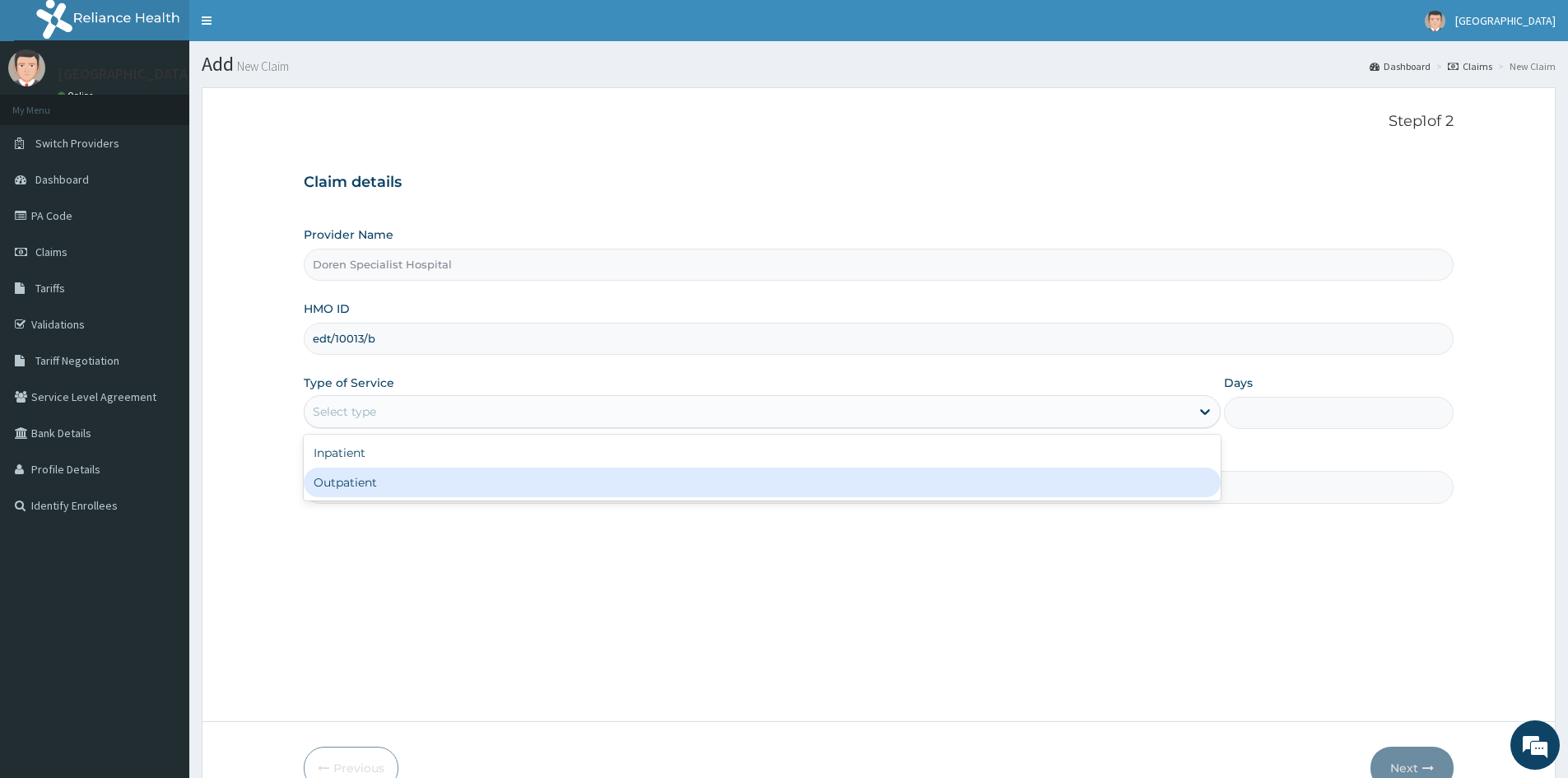
click at [349, 486] on div "Outpatient" at bounding box center [762, 482] width 917 height 30
type input "1"
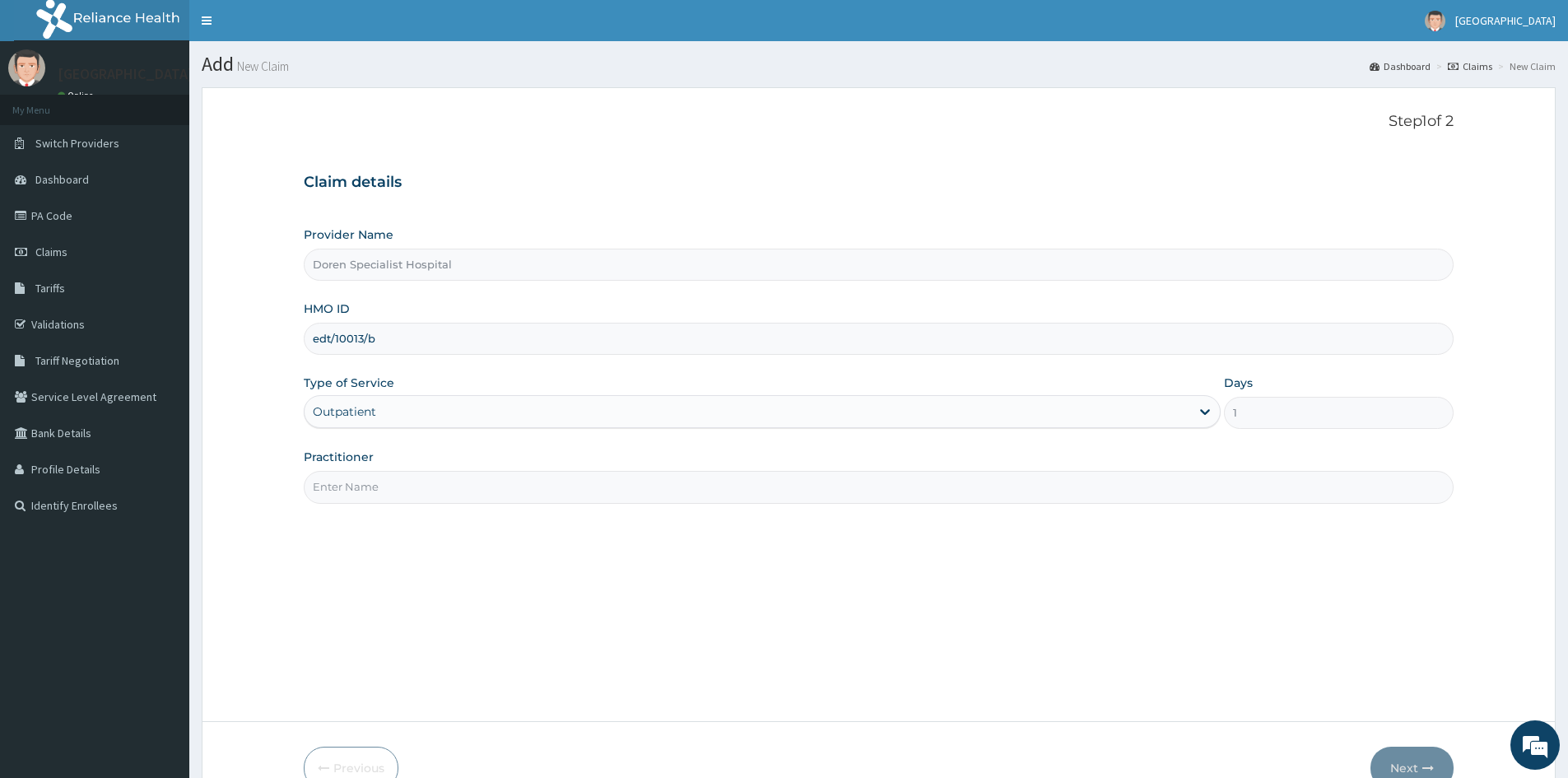
click at [349, 486] on input "Practitioner" at bounding box center [878, 487] width 1150 height 32
type input "DR GERALDINE"
click at [1413, 756] on button "Next" at bounding box center [1412, 768] width 83 height 43
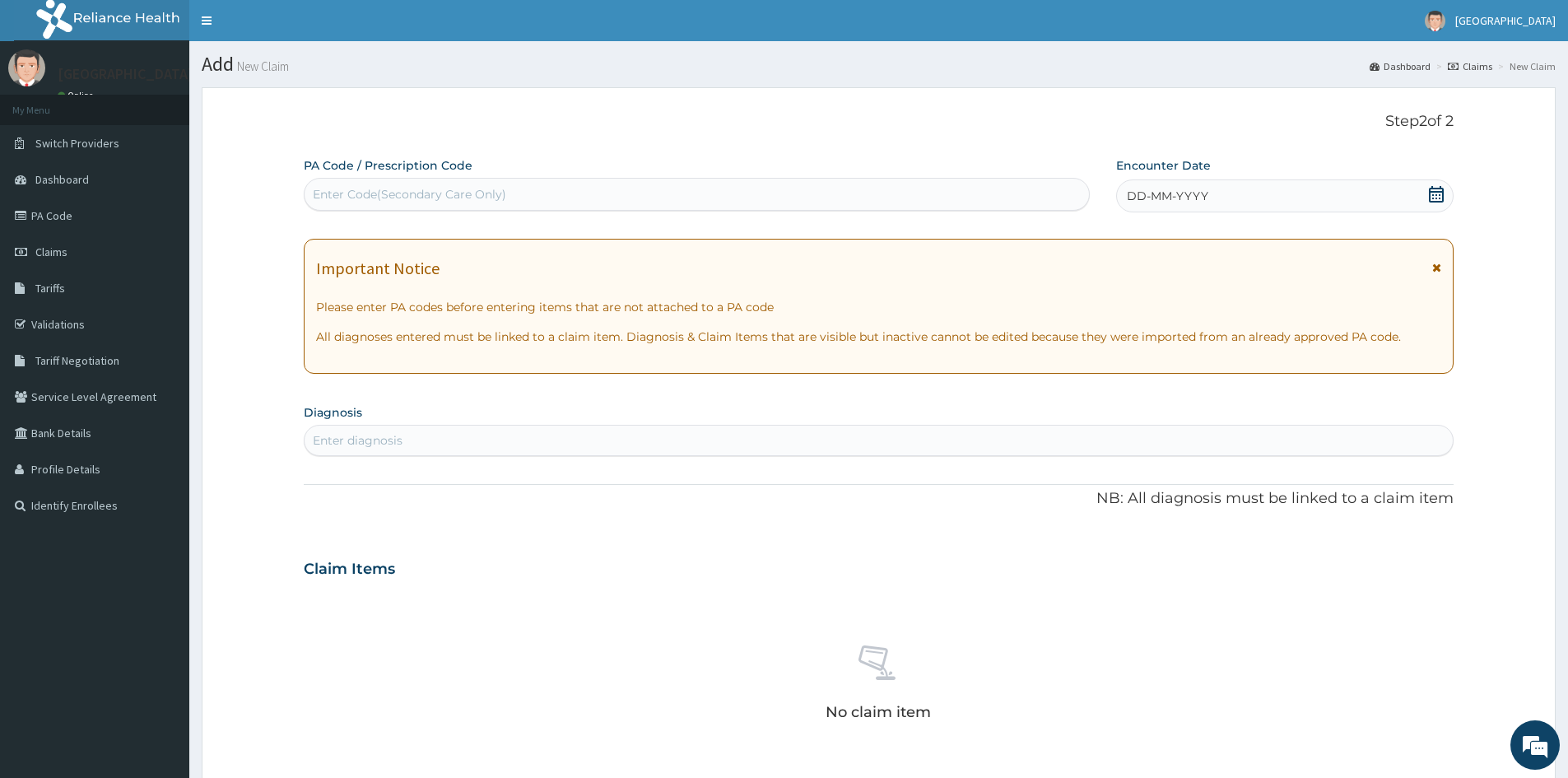
click at [1154, 193] on span "DD-MM-YYYY" at bounding box center [1167, 196] width 82 height 16
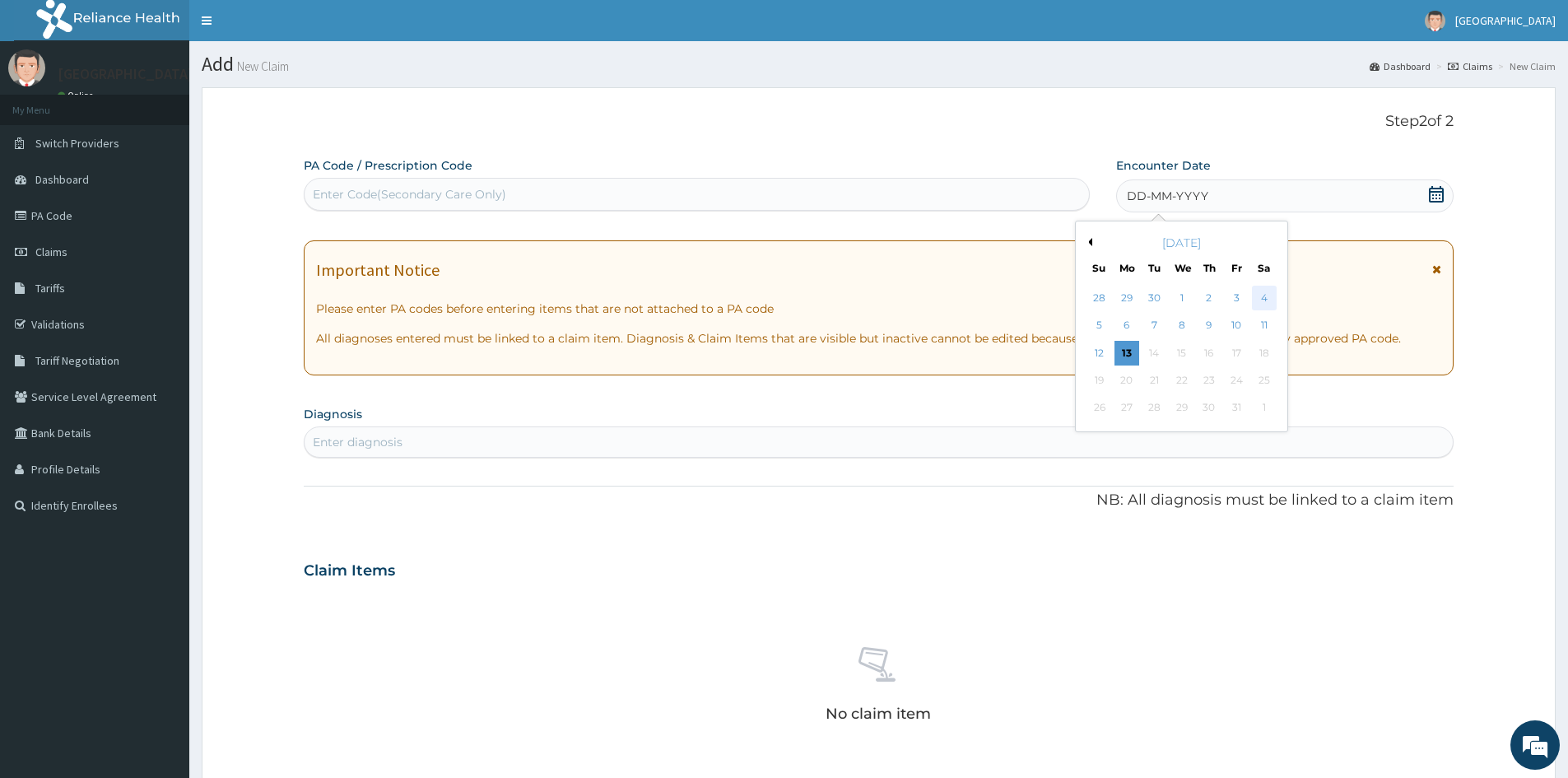
click at [1270, 293] on div "4" at bounding box center [1264, 298] width 25 height 25
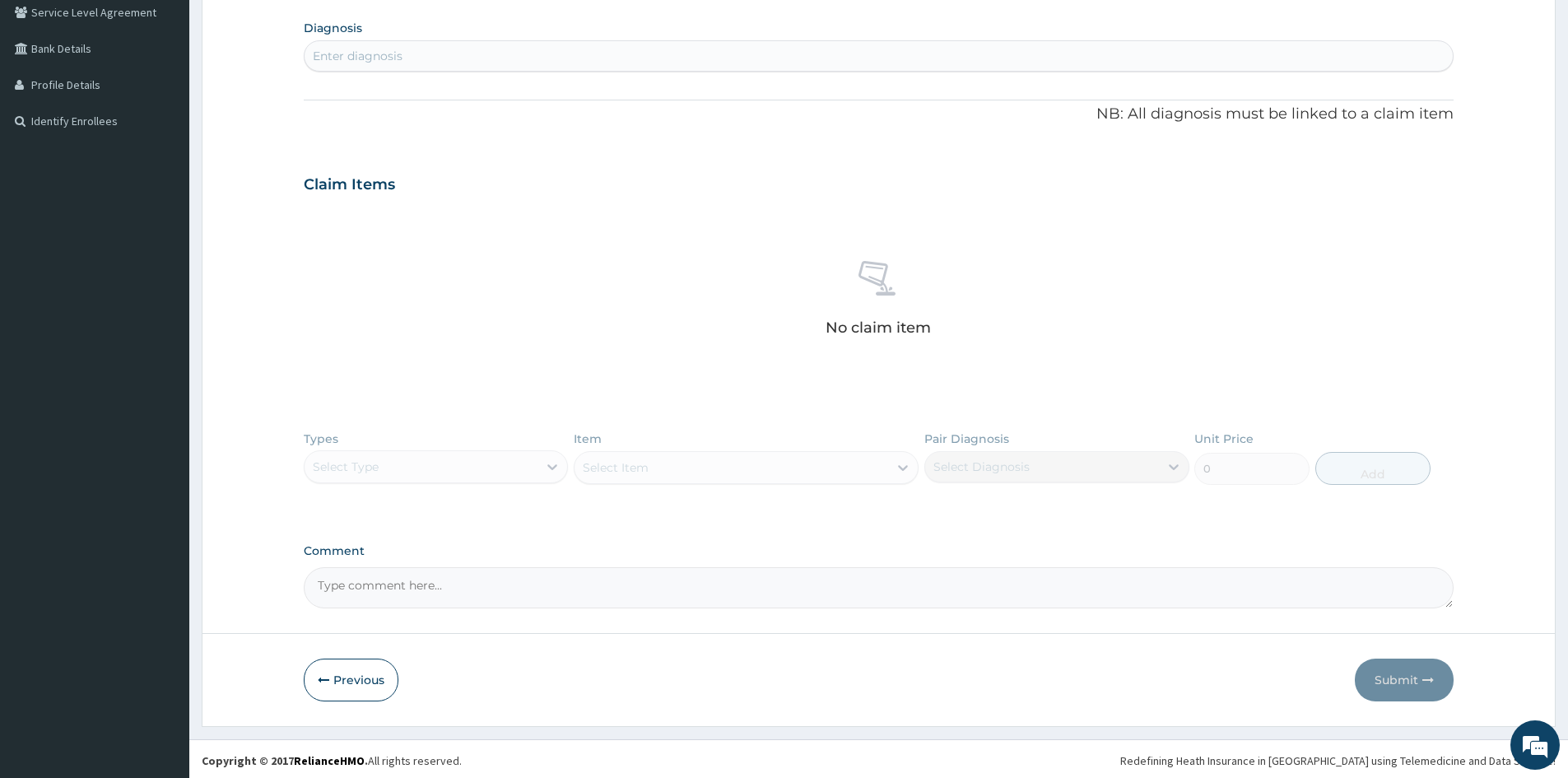
scroll to position [388, 0]
click at [442, 52] on div "Enter diagnosis" at bounding box center [878, 52] width 1148 height 26
type input "UPPER RESPIRATORY"
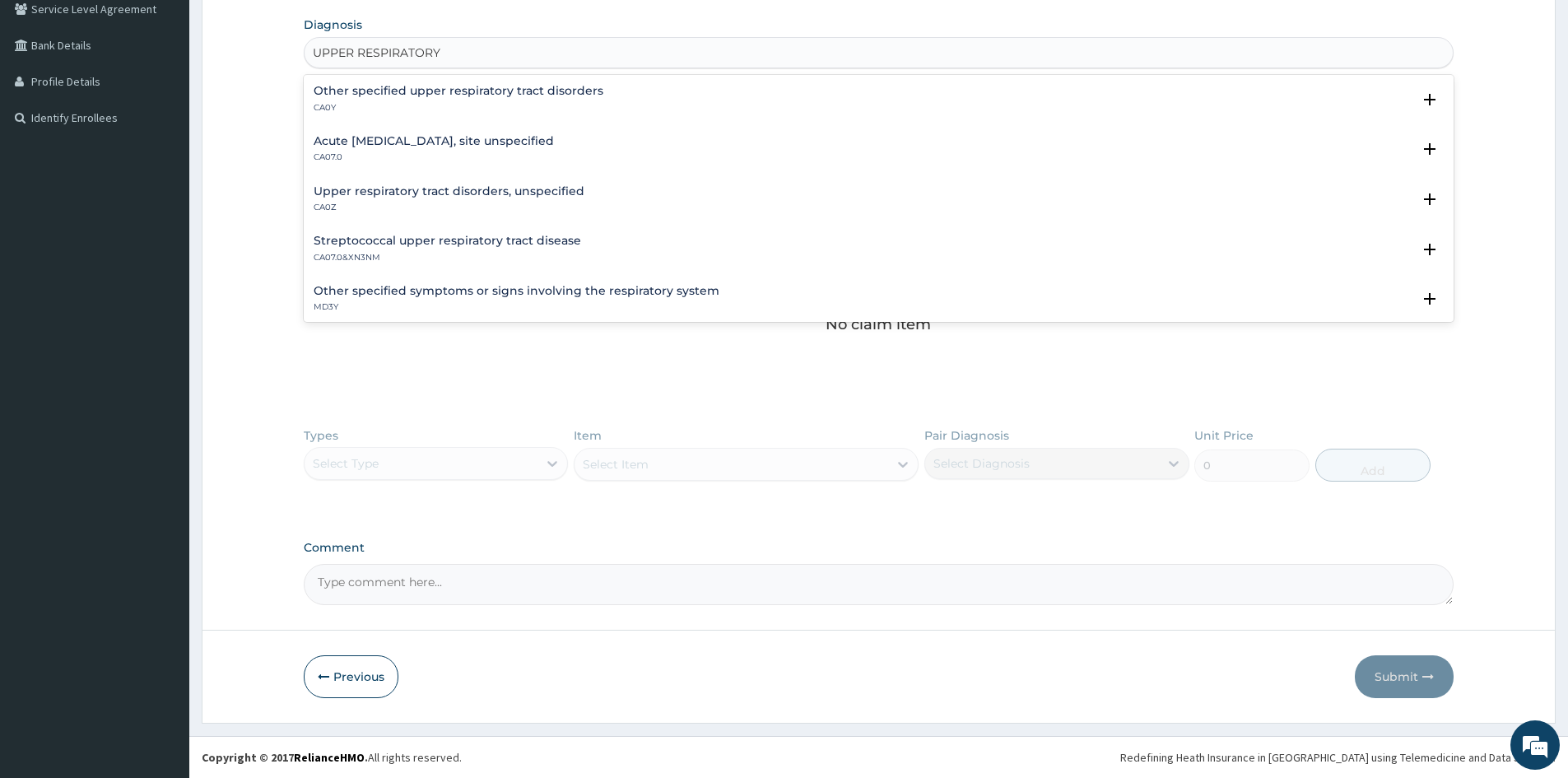
click at [322, 196] on h4 "Upper respiratory tract disorders, unspecified" at bounding box center [449, 191] width 271 height 13
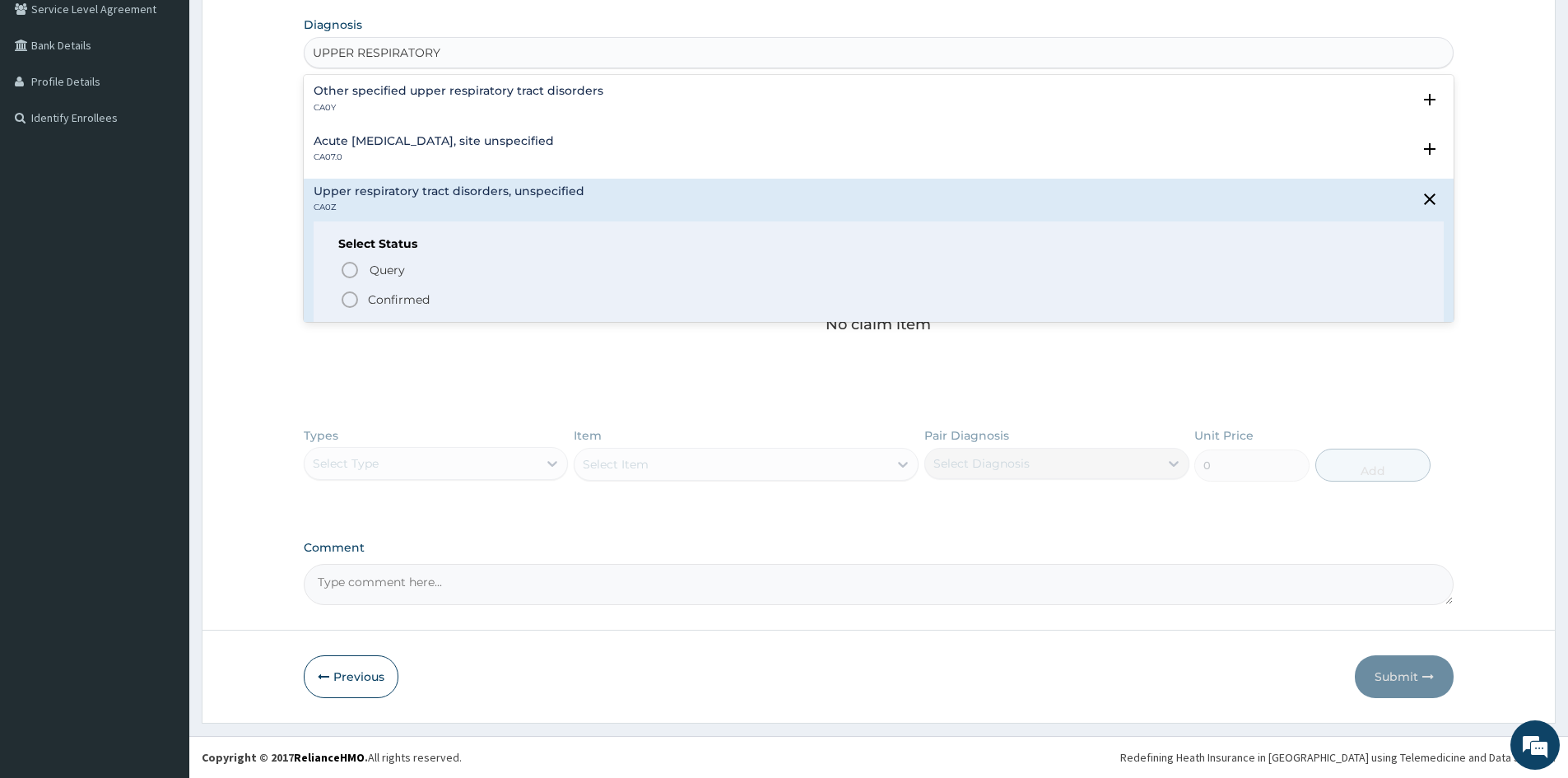
click at [347, 302] on icon "status option filled" at bounding box center [349, 299] width 20 height 20
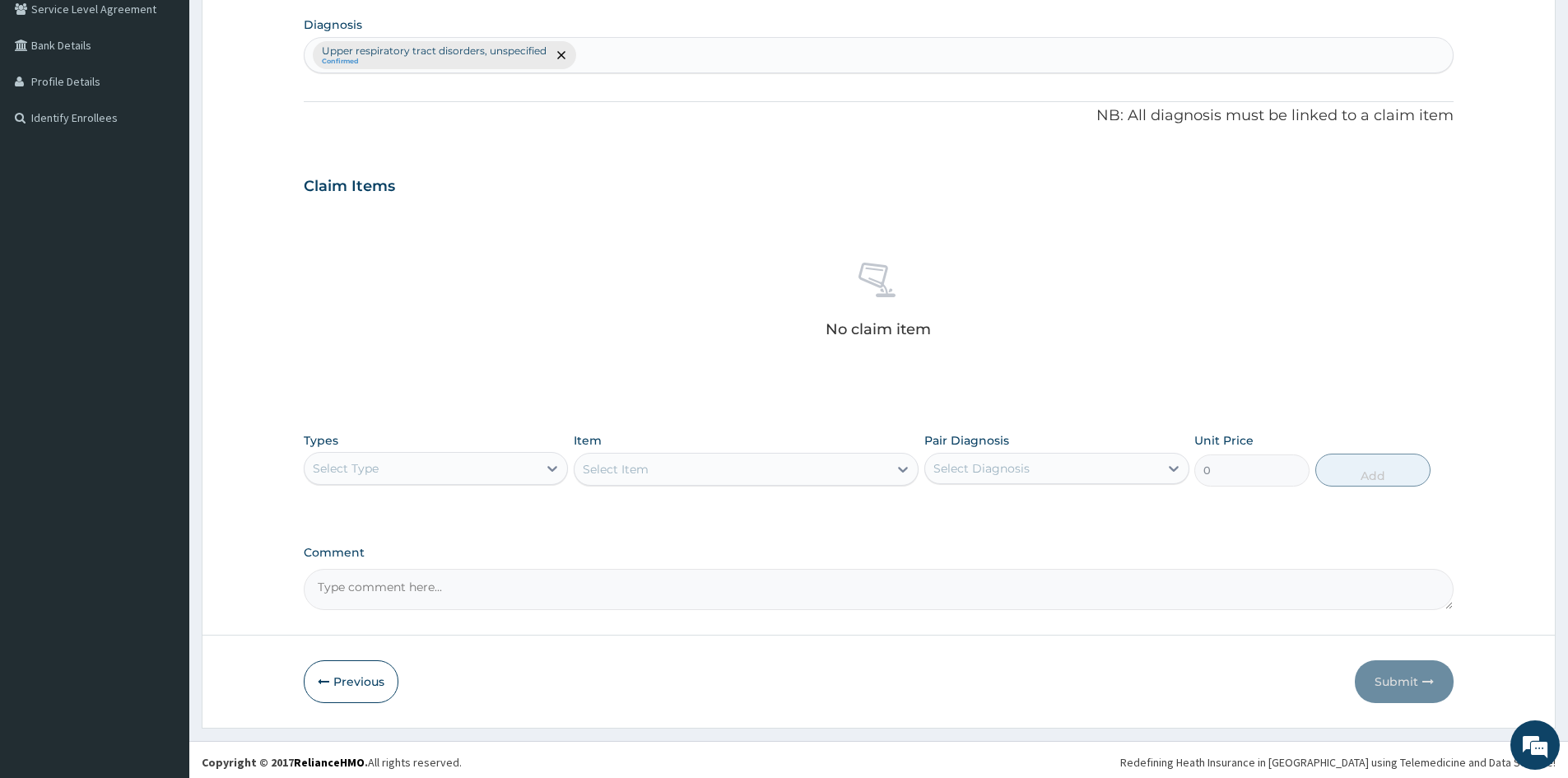
scroll to position [393, 0]
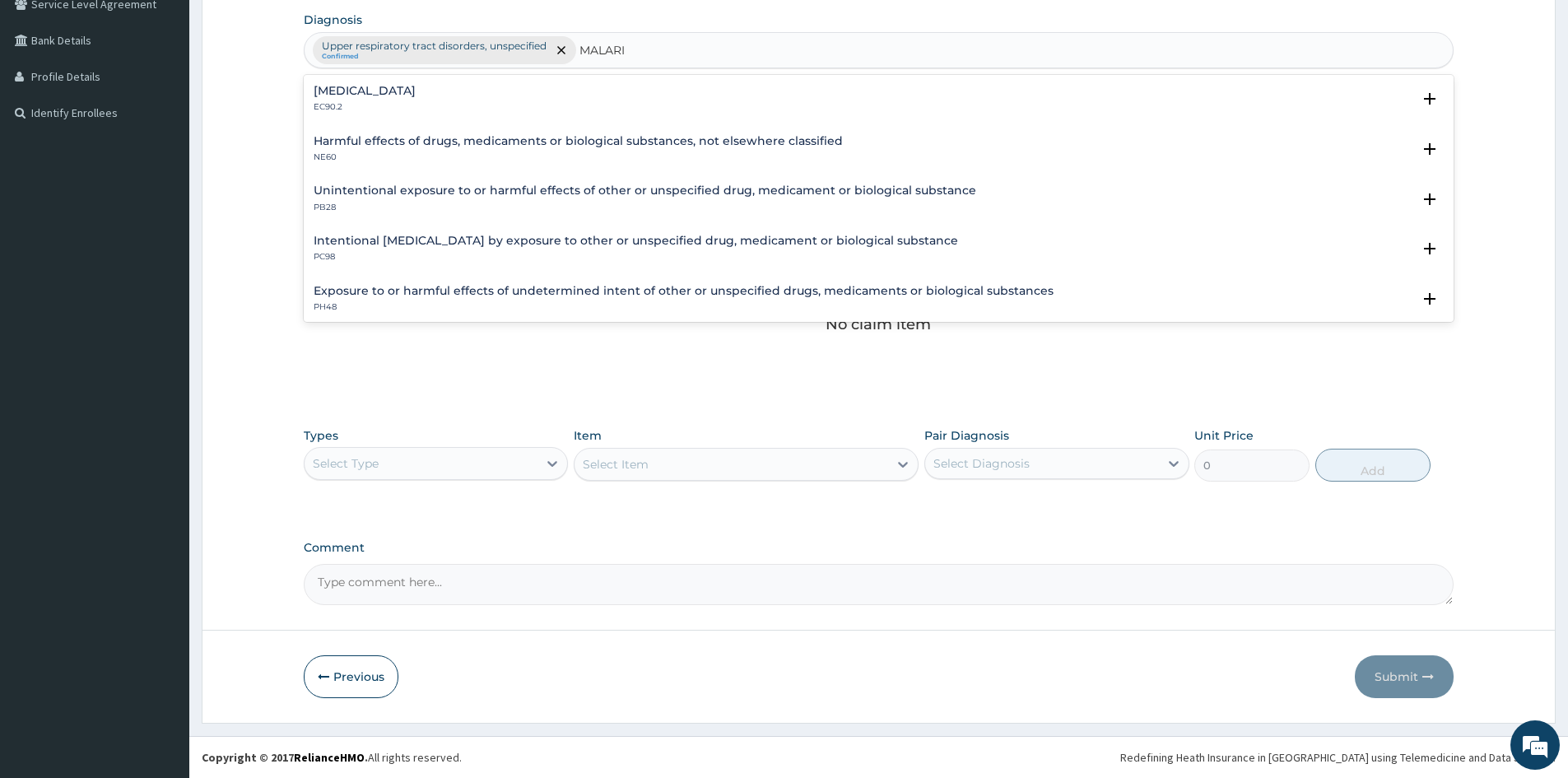
type input "MALARIA"
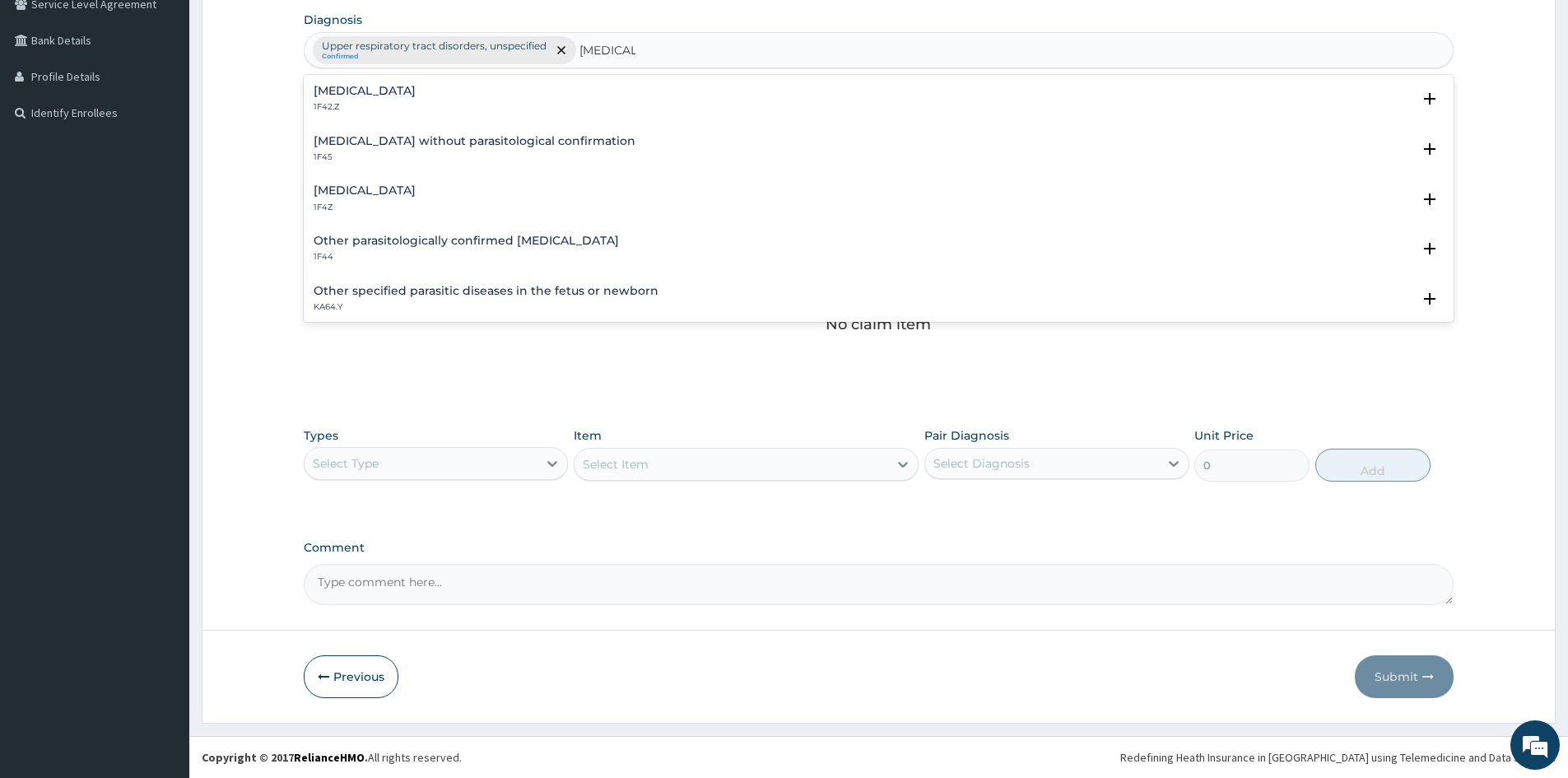
click at [325, 202] on p "1F4Z" at bounding box center [365, 207] width 102 height 12
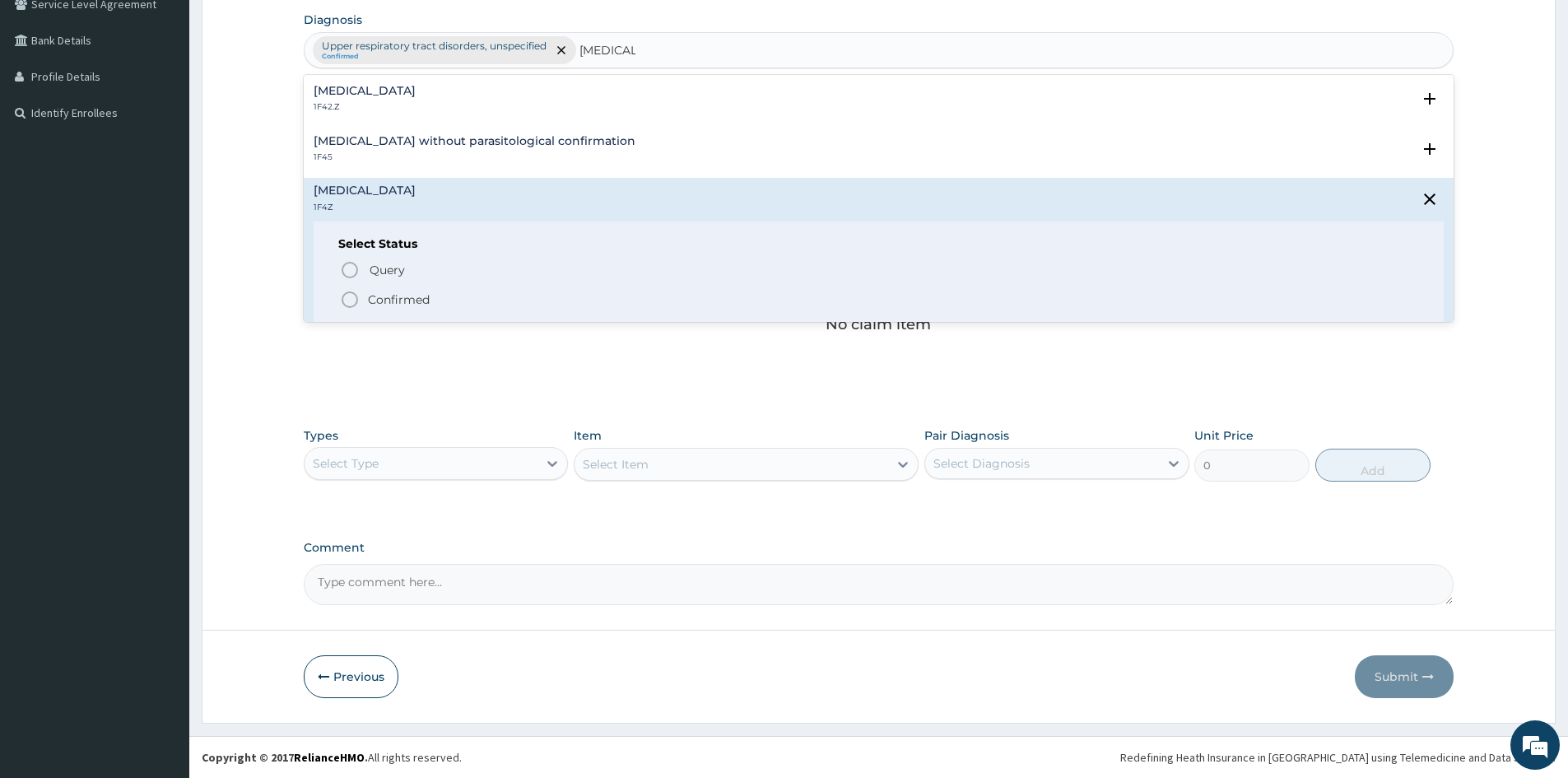
drag, startPoint x: 346, startPoint y: 298, endPoint x: 375, endPoint y: 394, distance: 100.3
click at [349, 302] on icon "status option filled" at bounding box center [349, 299] width 20 height 20
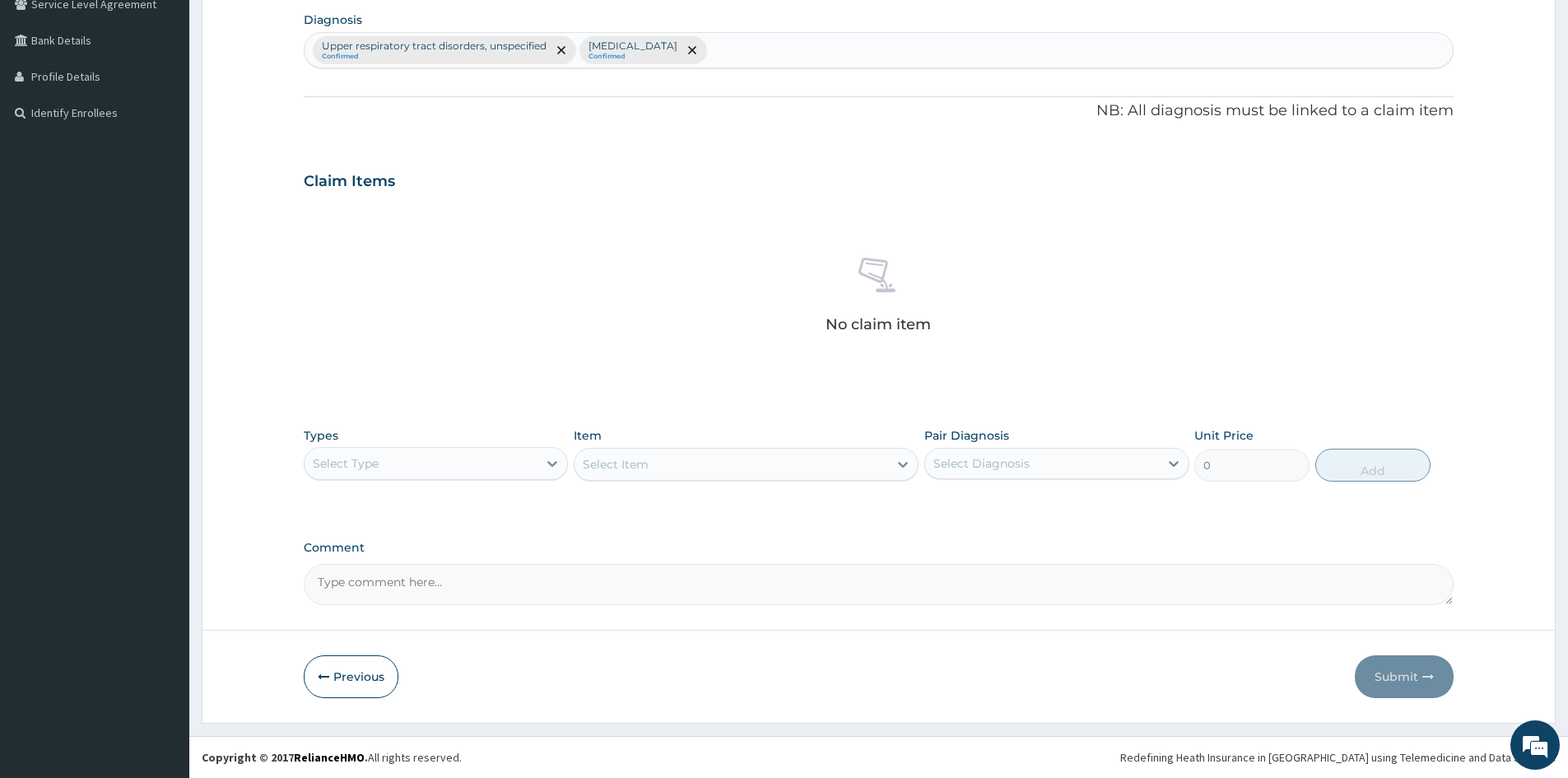
click at [474, 463] on div "Select Type" at bounding box center [421, 463] width 233 height 26
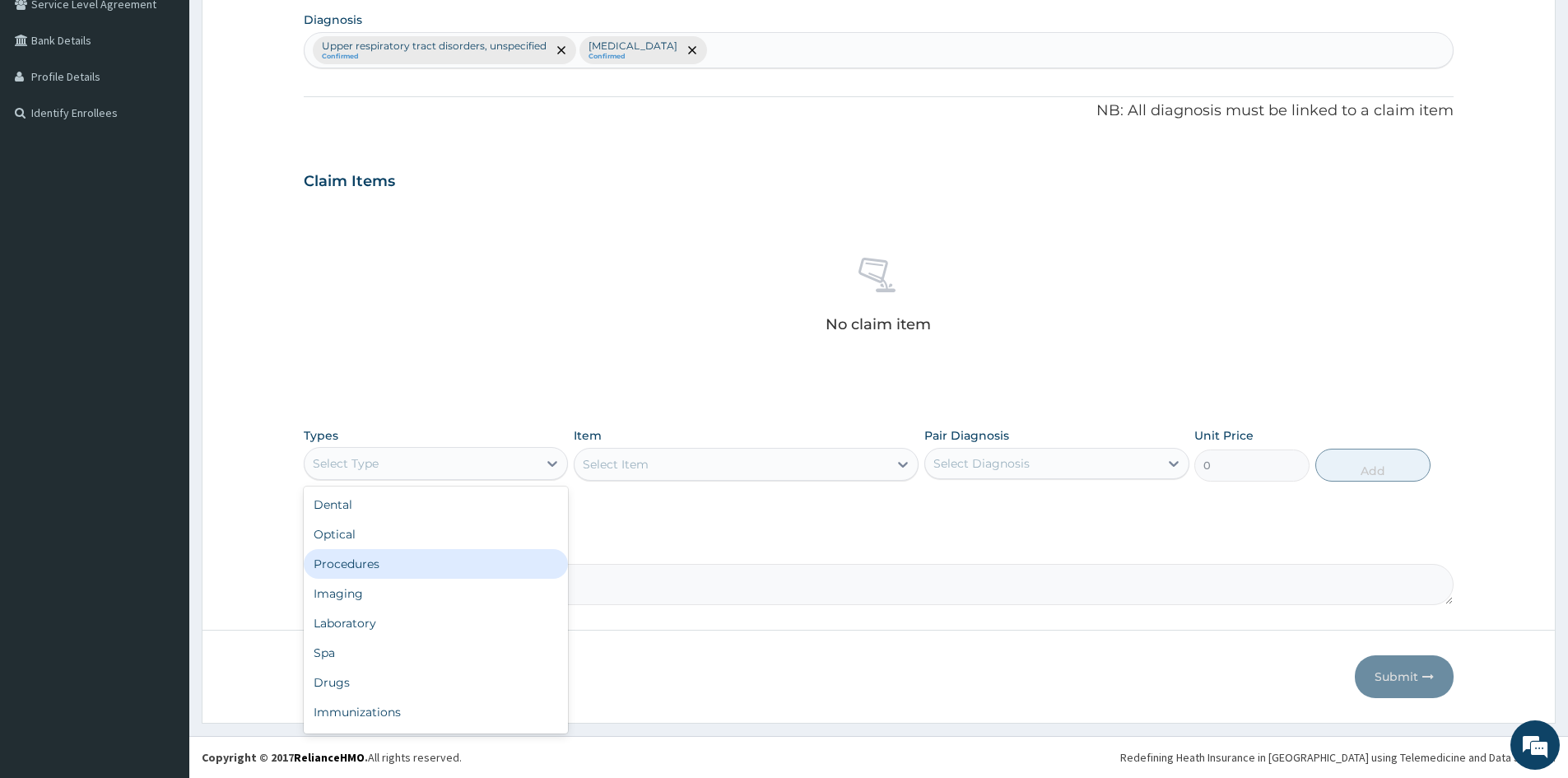
drag, startPoint x: 376, startPoint y: 562, endPoint x: 687, endPoint y: 464, distance: 326.1
click at [389, 558] on div "Procedures" at bounding box center [435, 564] width 264 height 30
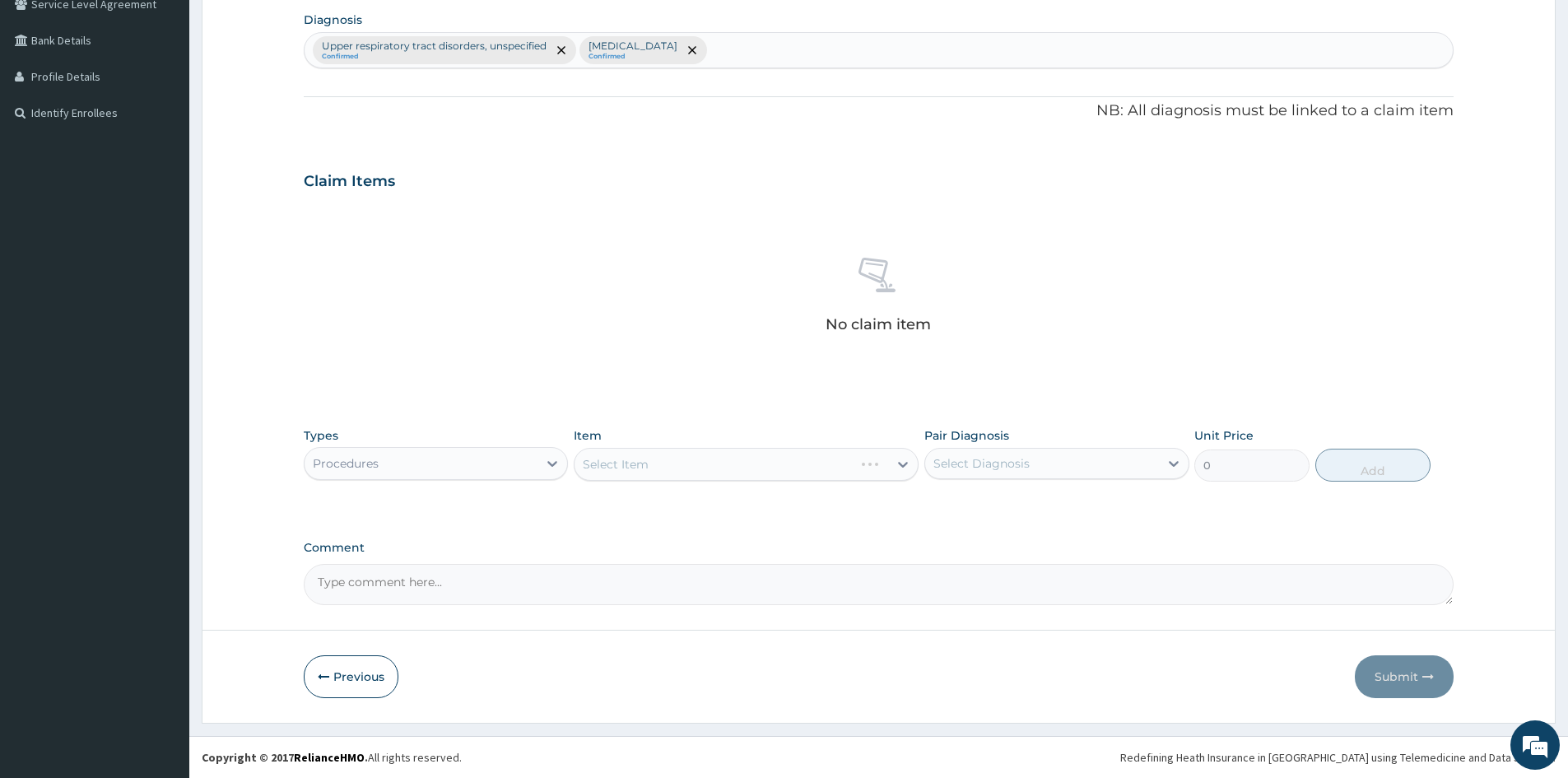
drag, startPoint x: 909, startPoint y: 463, endPoint x: 812, endPoint y: 531, distance: 118.5
click at [908, 463] on div "Select Item" at bounding box center [747, 464] width 345 height 33
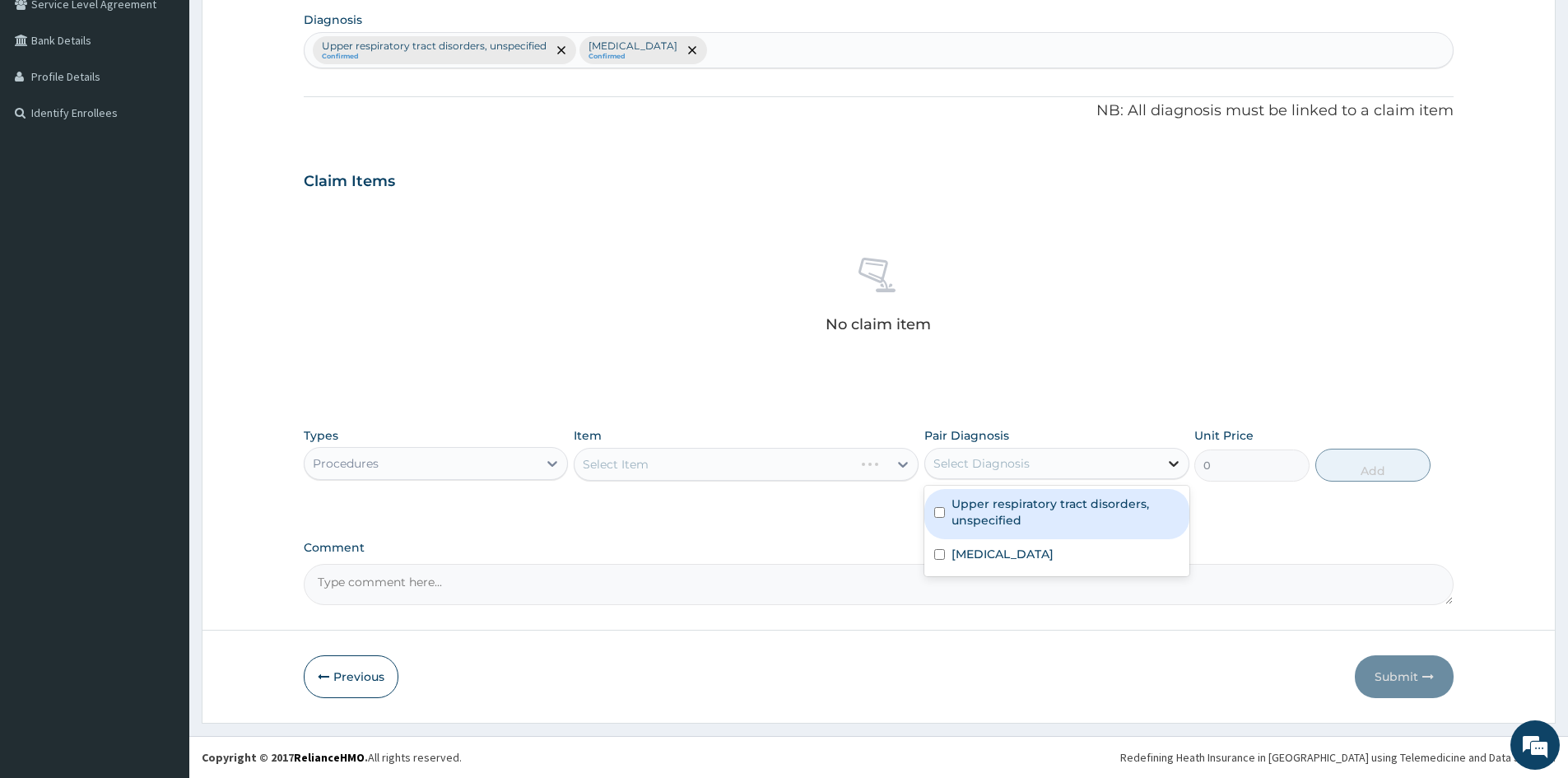
click at [1167, 468] on icon at bounding box center [1173, 463] width 16 height 16
drag, startPoint x: 948, startPoint y: 503, endPoint x: 944, endPoint y: 529, distance: 26.3
click at [948, 504] on div "Upper respiratory tract disorders, unspecified" at bounding box center [1056, 514] width 264 height 50
checkbox input "true"
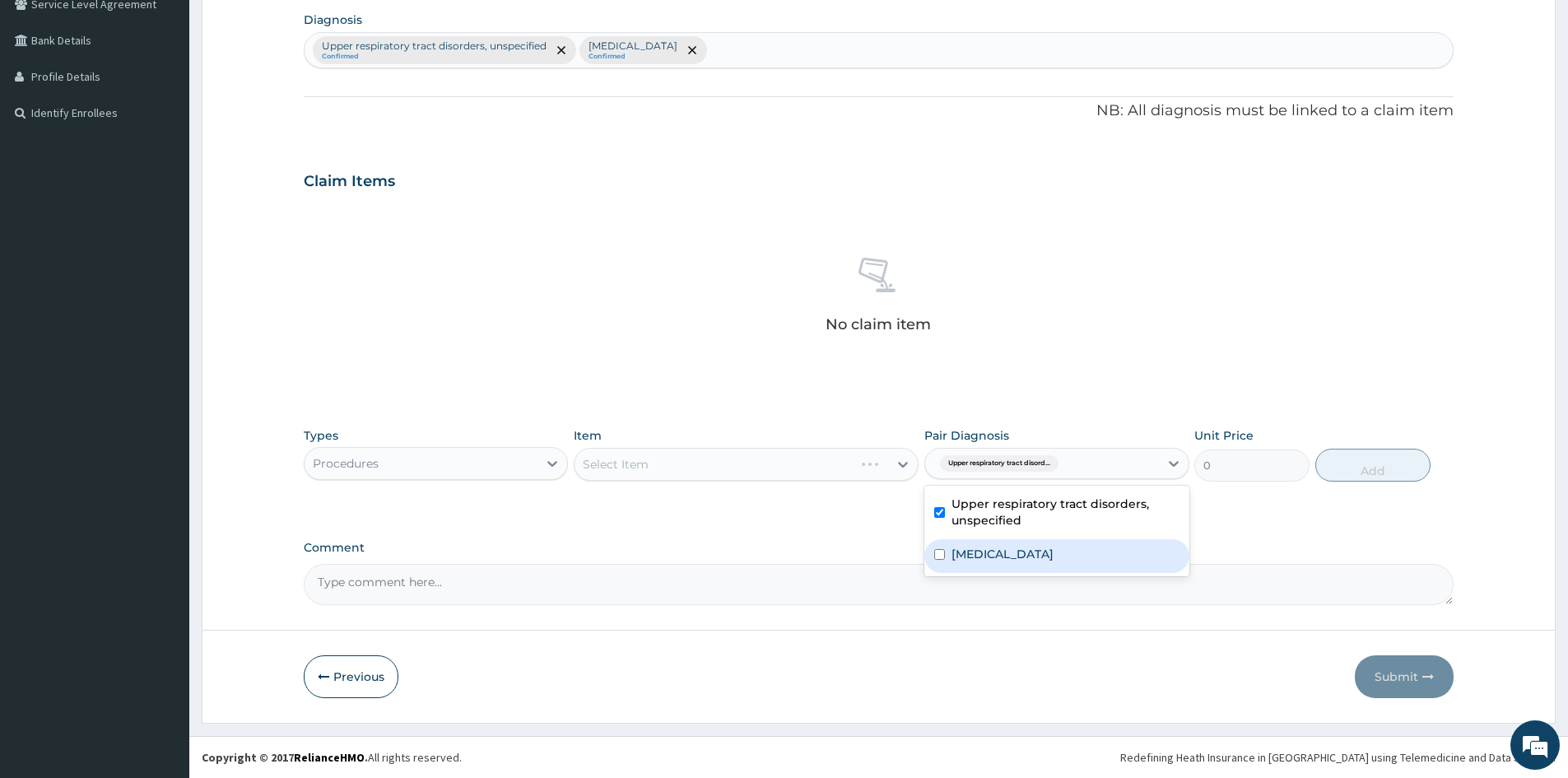
click at [937, 561] on div "Malaria, unspecified" at bounding box center [1056, 556] width 264 height 34
checkbox input "true"
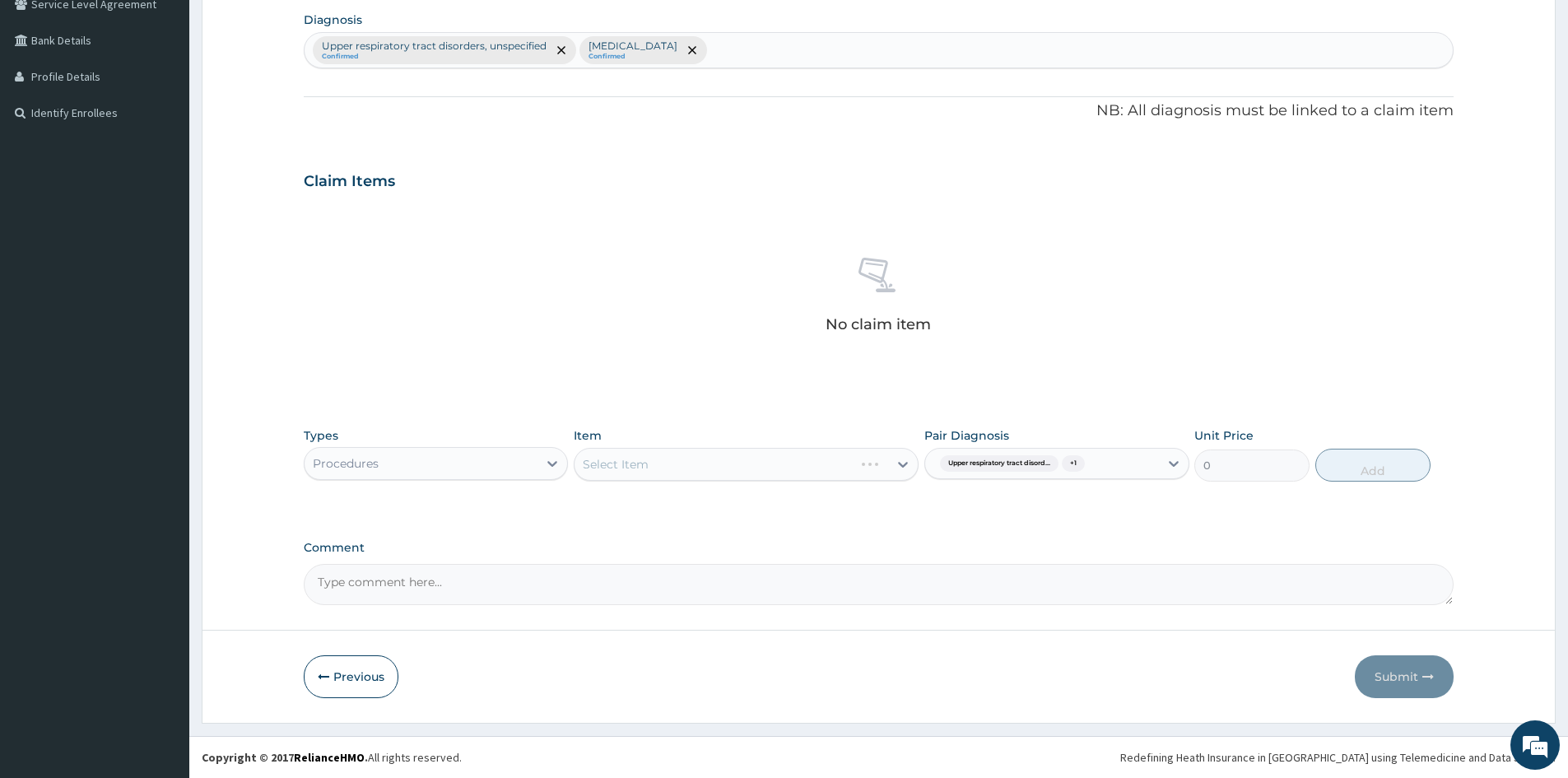
click at [780, 465] on div "Select Item" at bounding box center [747, 464] width 345 height 33
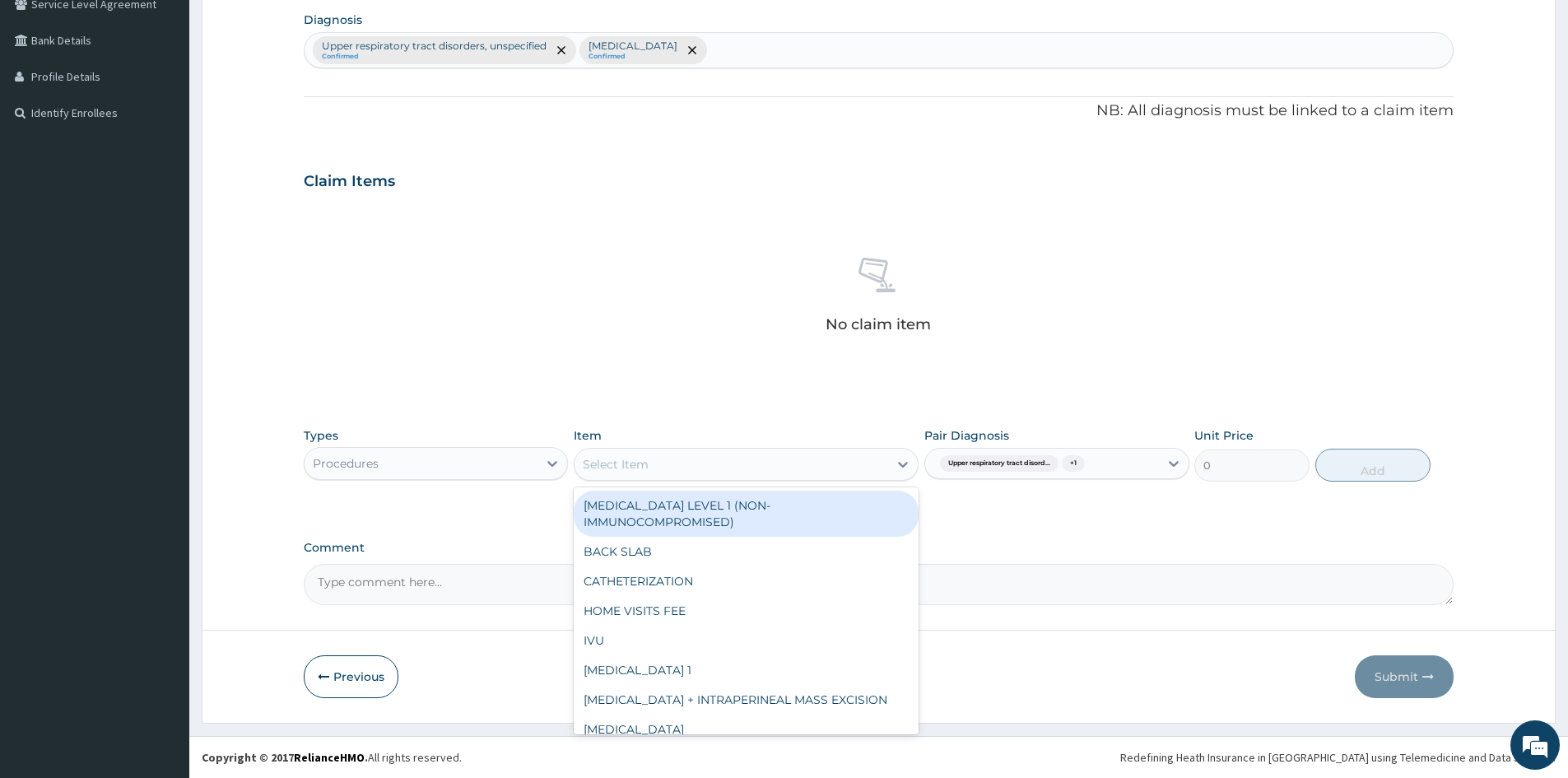
click at [780, 465] on div "Select Item" at bounding box center [731, 464] width 314 height 26
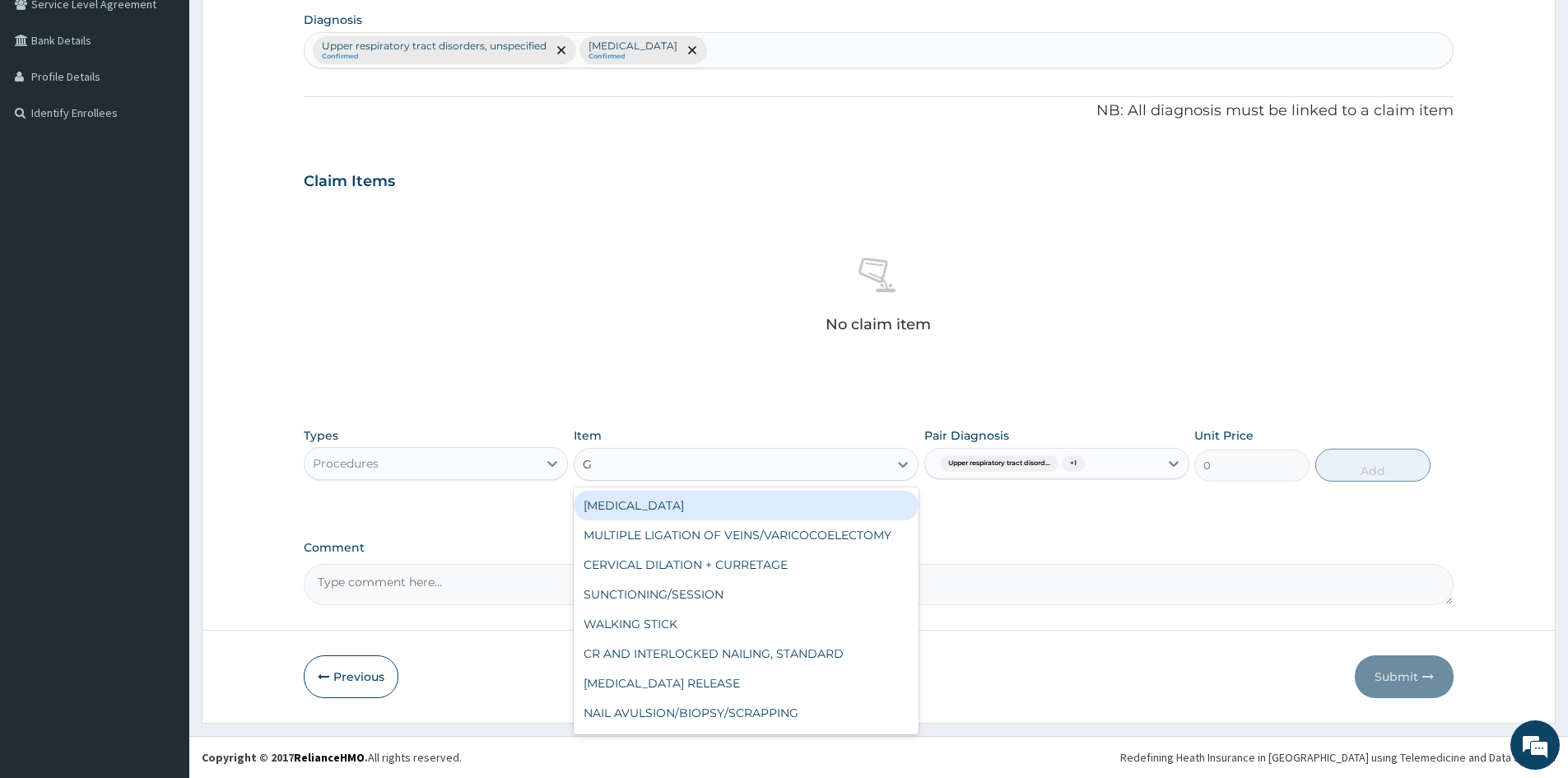
type input "GP"
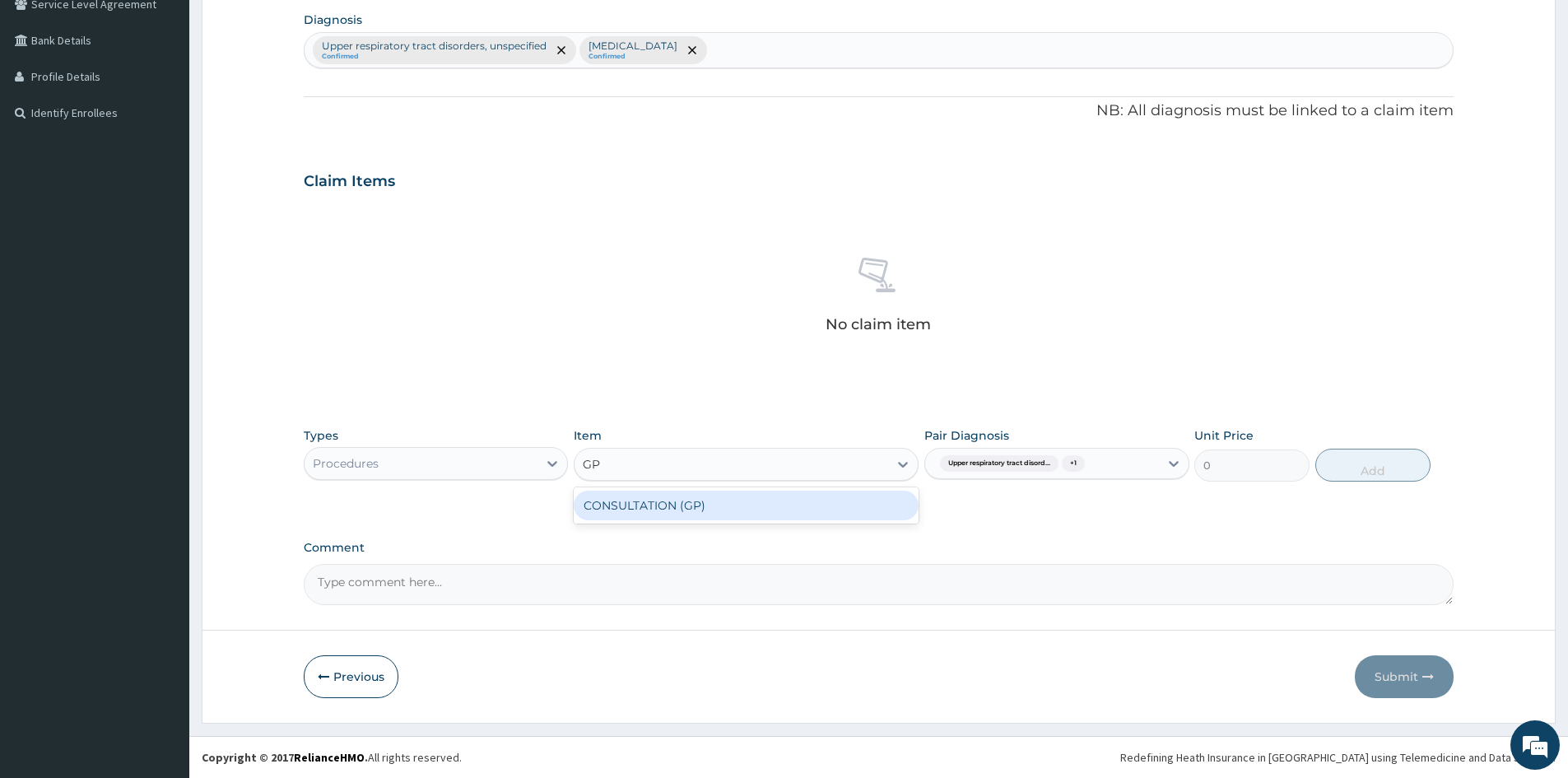
click at [748, 497] on div "CONSULTATION (GP)" at bounding box center [747, 505] width 345 height 30
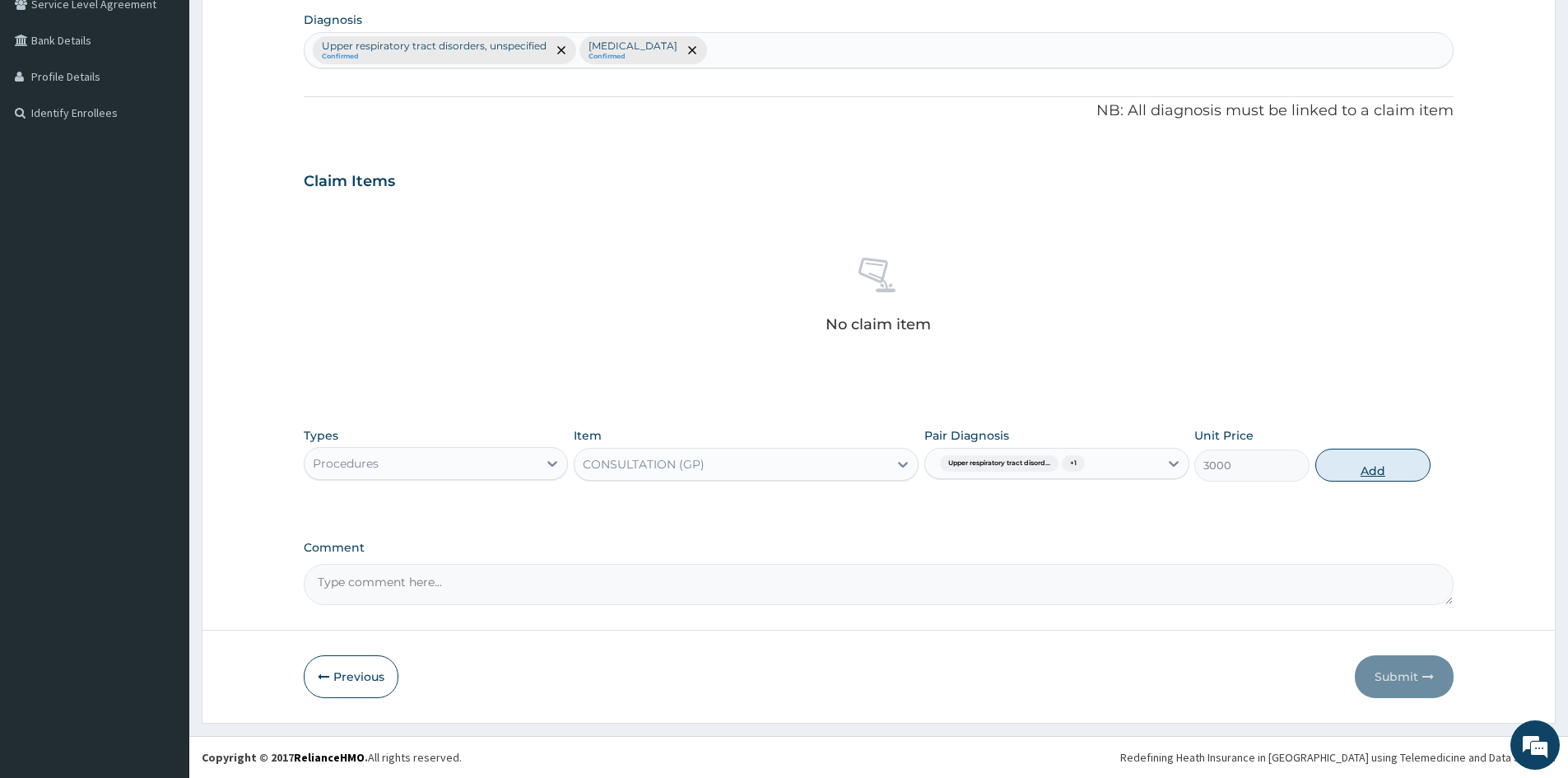
click at [1366, 468] on button "Add" at bounding box center [1373, 465] width 116 height 33
type input "0"
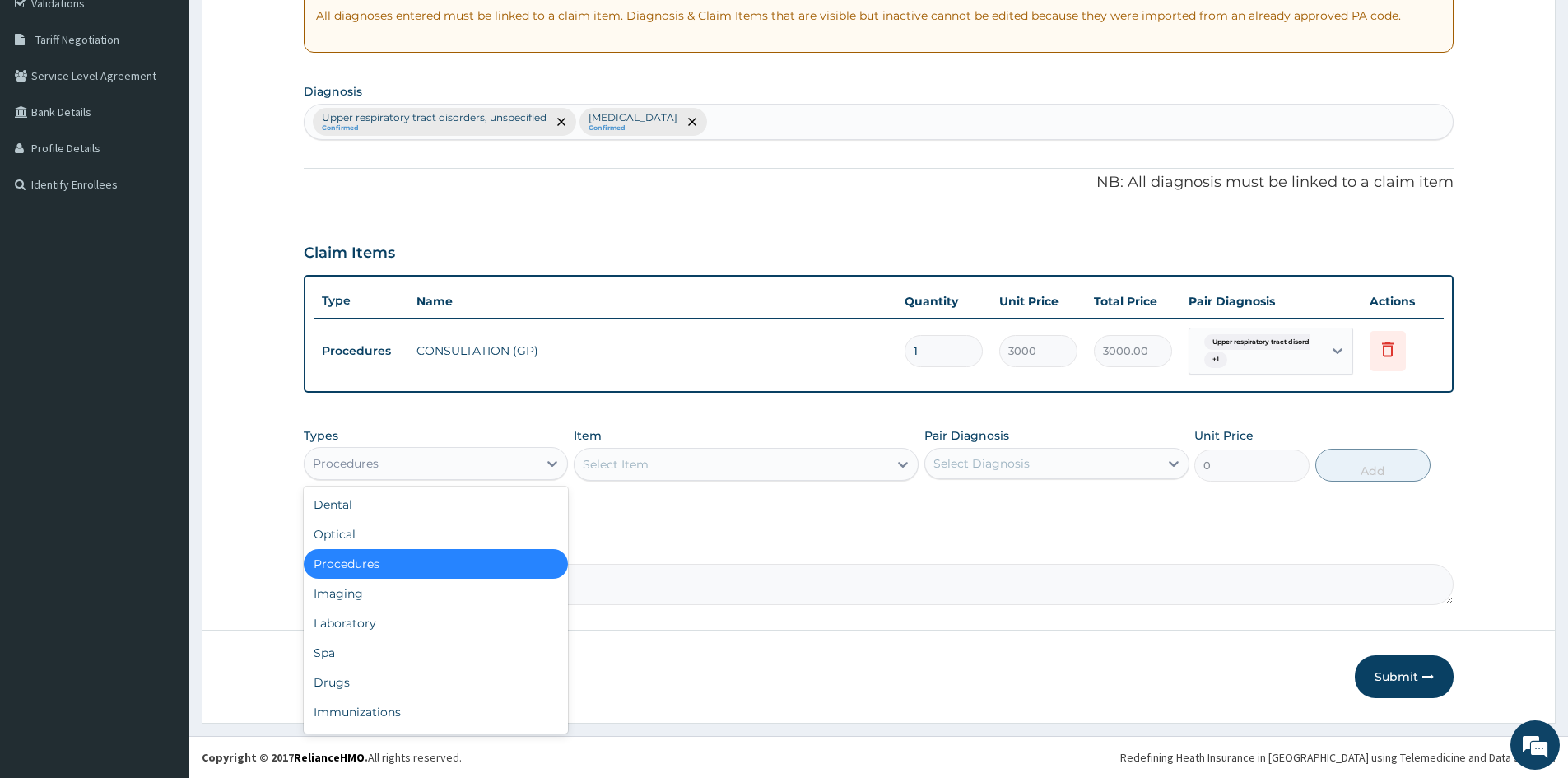
click at [497, 453] on div "Procedures" at bounding box center [421, 463] width 233 height 26
click at [362, 622] on div "Laboratory" at bounding box center [435, 622] width 264 height 30
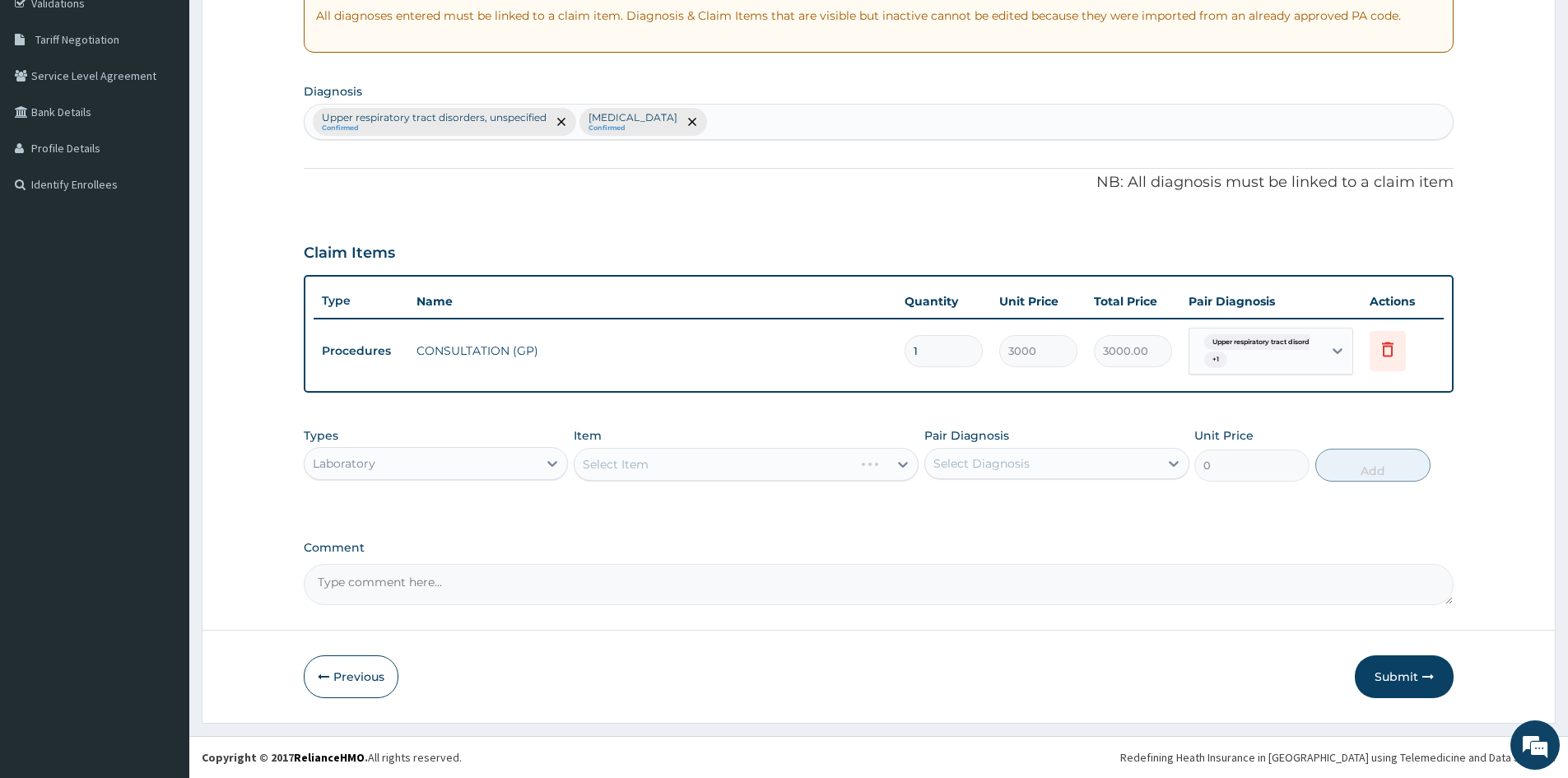
click at [685, 465] on div "Select Item" at bounding box center [747, 464] width 345 height 33
click at [904, 460] on div "Select Item" at bounding box center [747, 464] width 345 height 33
click at [895, 460] on icon at bounding box center [902, 463] width 16 height 16
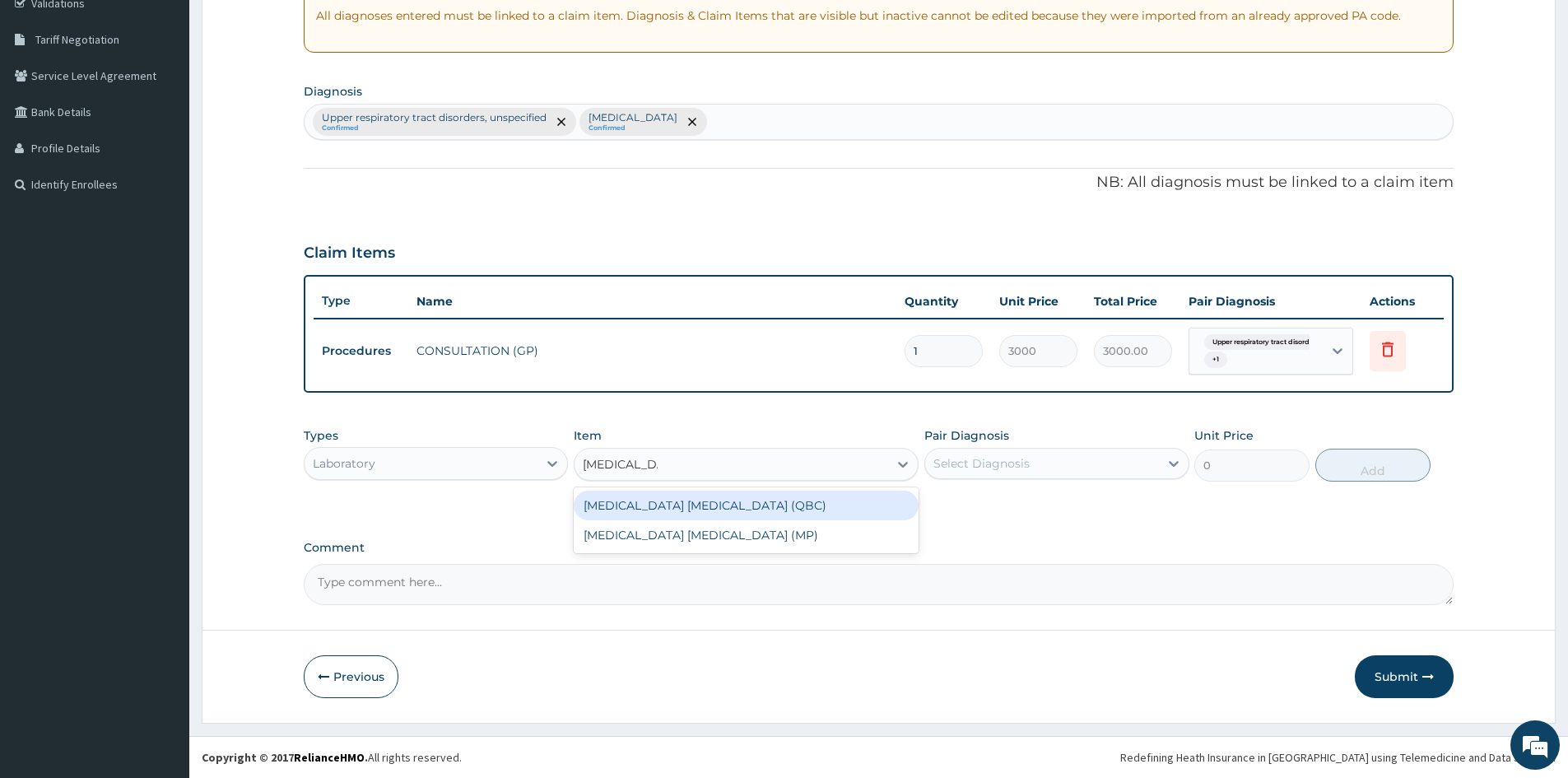
type input "MALARIA PAR"
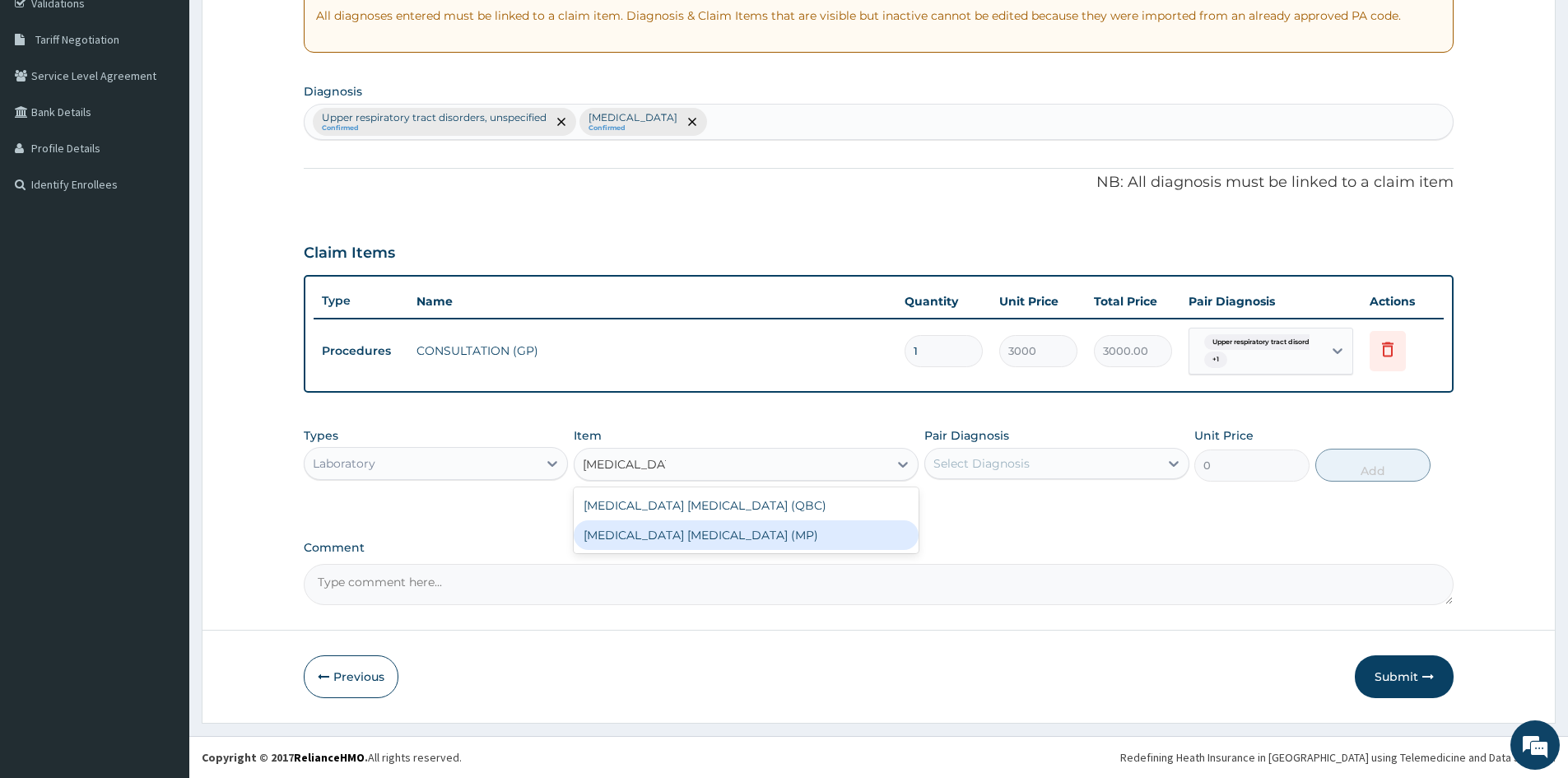
click at [689, 546] on div "[MEDICAL_DATA] [MEDICAL_DATA] (MP)" at bounding box center [747, 535] width 345 height 30
type input "2100"
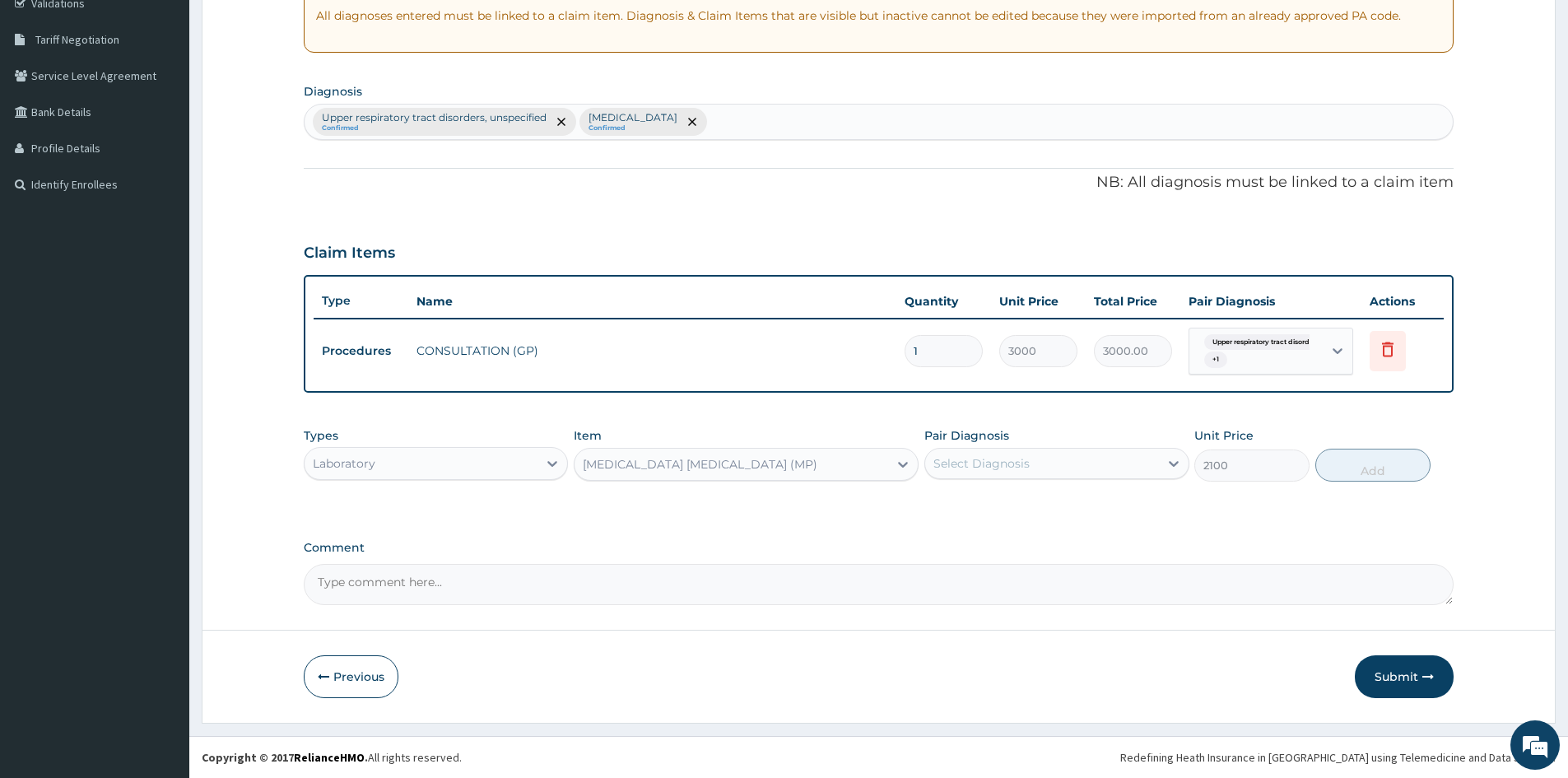
click at [955, 466] on div "Select Diagnosis" at bounding box center [981, 463] width 96 height 16
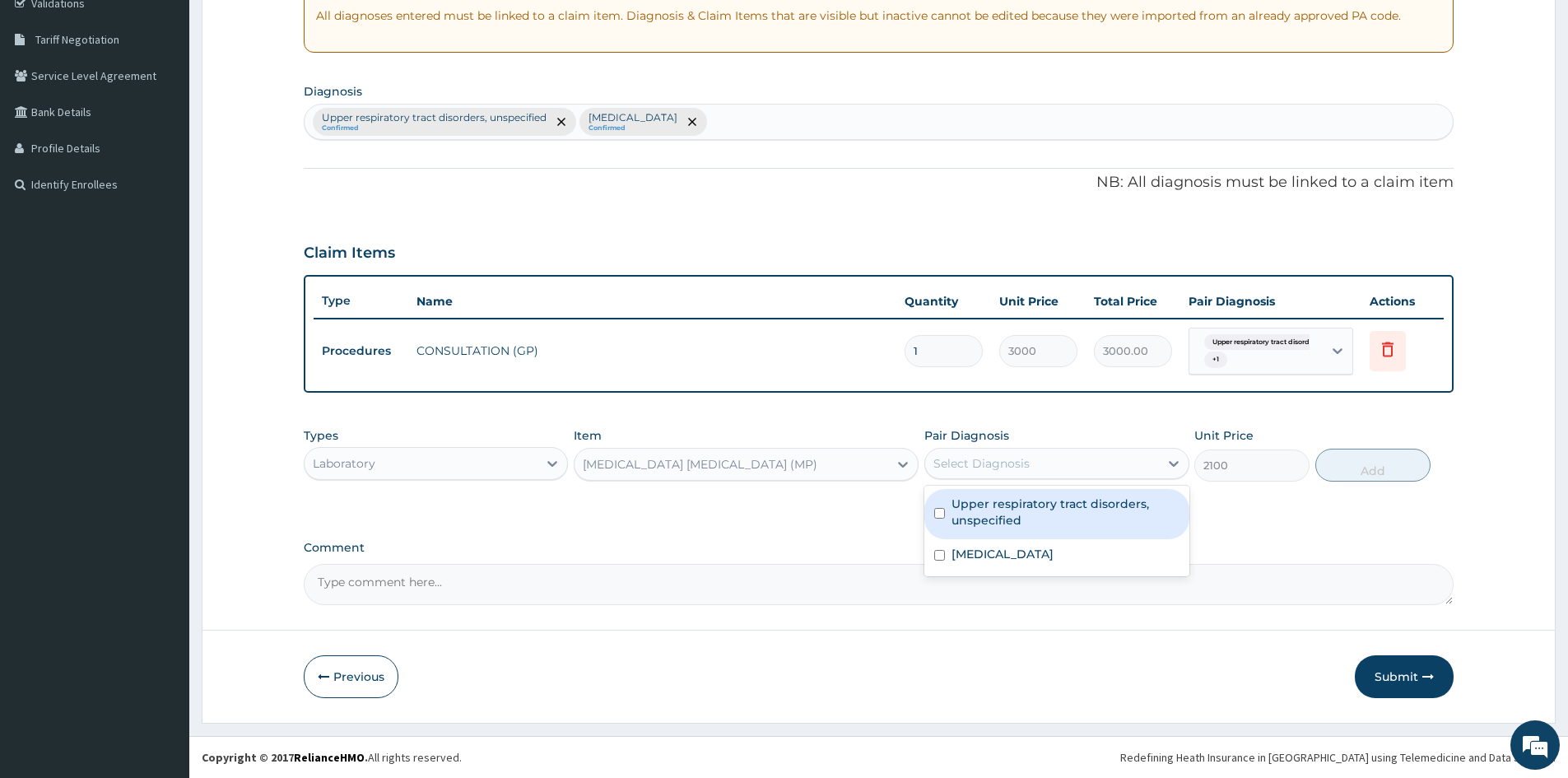
drag, startPoint x: 946, startPoint y: 511, endPoint x: 944, endPoint y: 520, distance: 9.2
click at [946, 511] on div "Upper respiratory tract disorders, unspecified" at bounding box center [1056, 514] width 264 height 50
checkbox input "true"
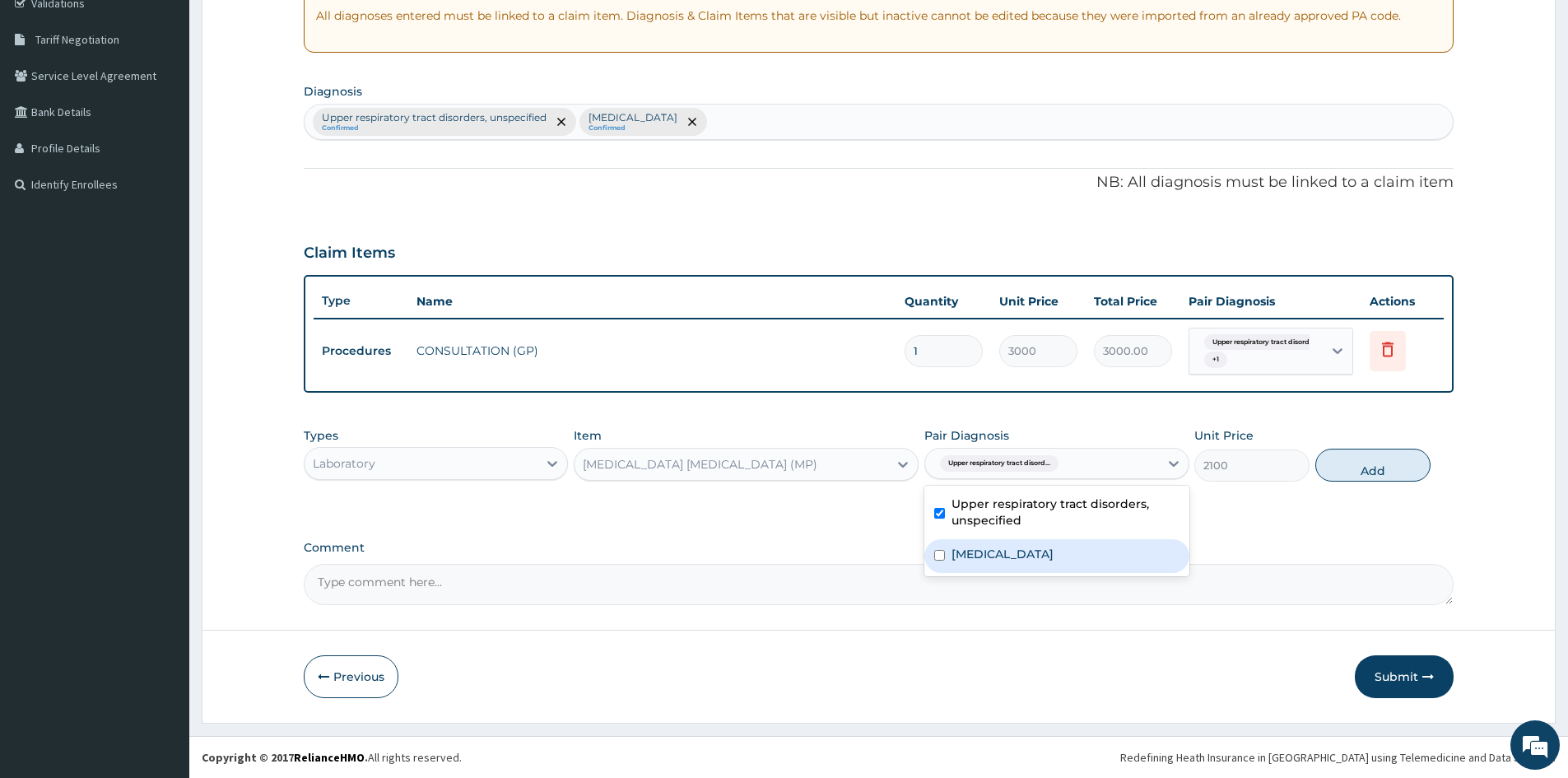
drag, startPoint x: 945, startPoint y: 565, endPoint x: 1003, endPoint y: 545, distance: 61.4
click at [946, 565] on div "Malaria, unspecified" at bounding box center [1056, 556] width 264 height 34
checkbox input "true"
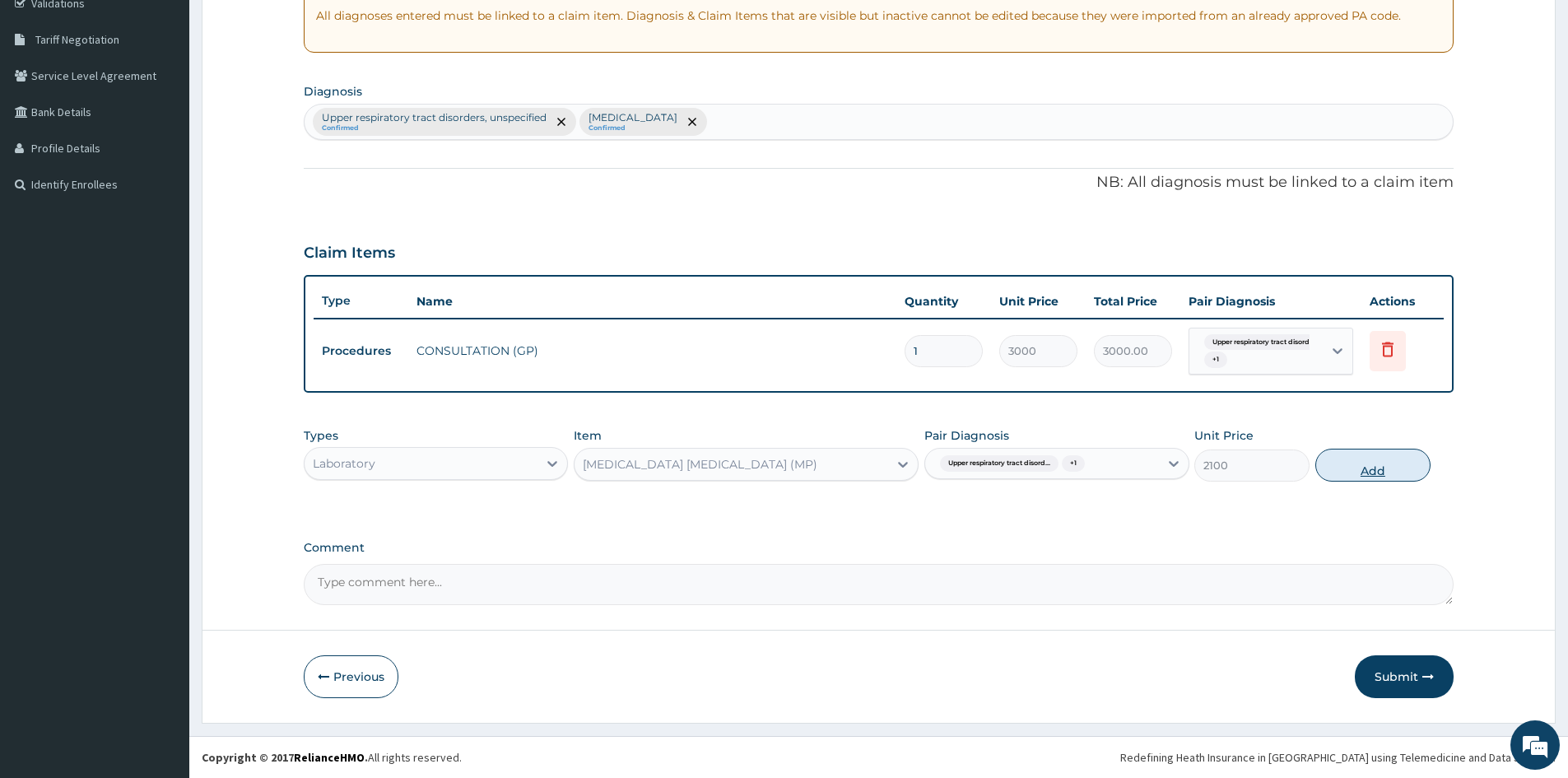
click at [1345, 462] on button "Add" at bounding box center [1373, 465] width 116 height 33
type input "0"
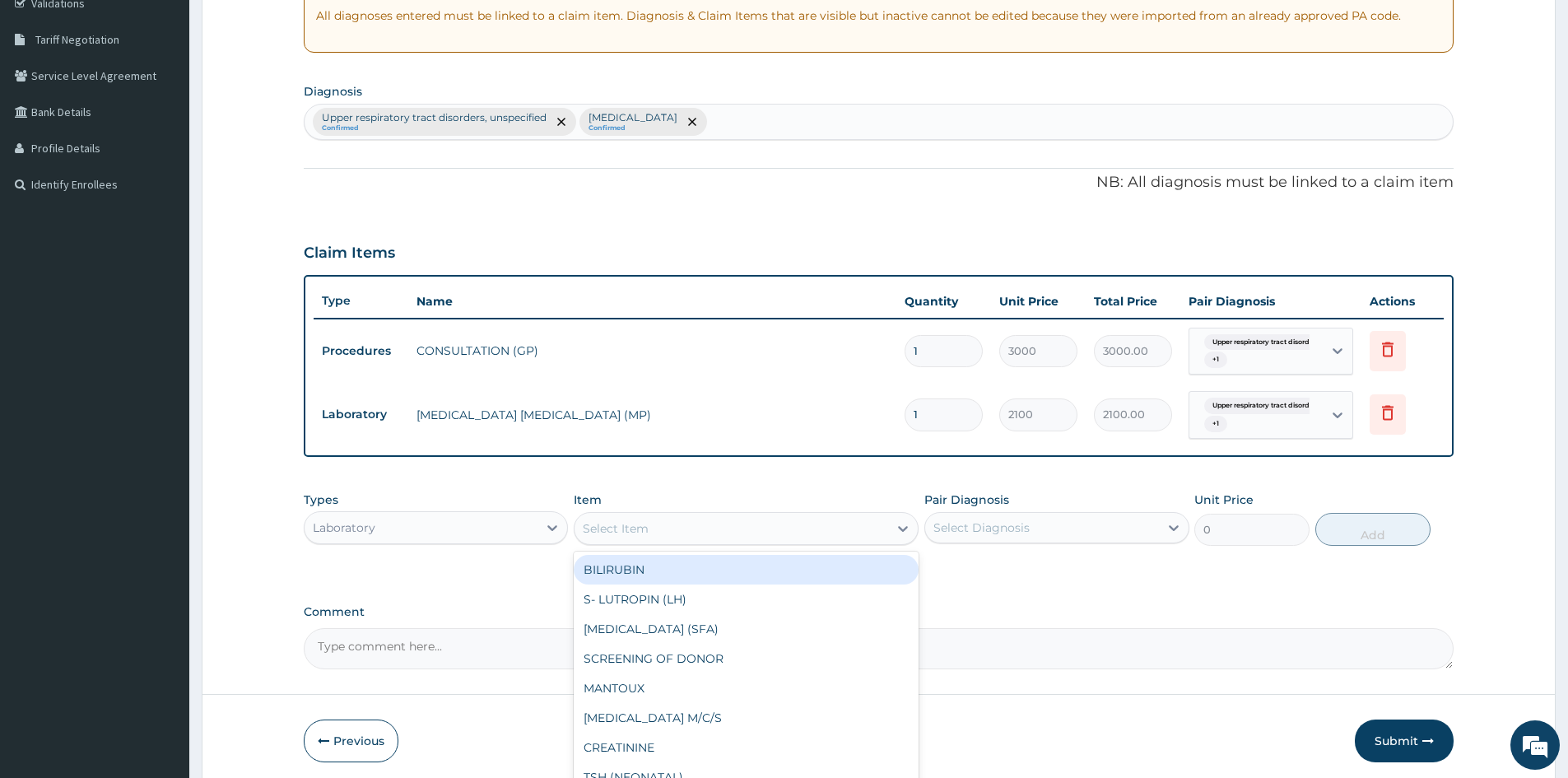
click at [730, 529] on div "Select Item" at bounding box center [731, 528] width 314 height 26
type input "FULL BLOOD"
drag, startPoint x: 679, startPoint y: 581, endPoint x: 905, endPoint y: 516, distance: 235.2
click at [678, 581] on div "[MEDICAL_DATA]" at bounding box center [747, 569] width 345 height 30
type input "3400"
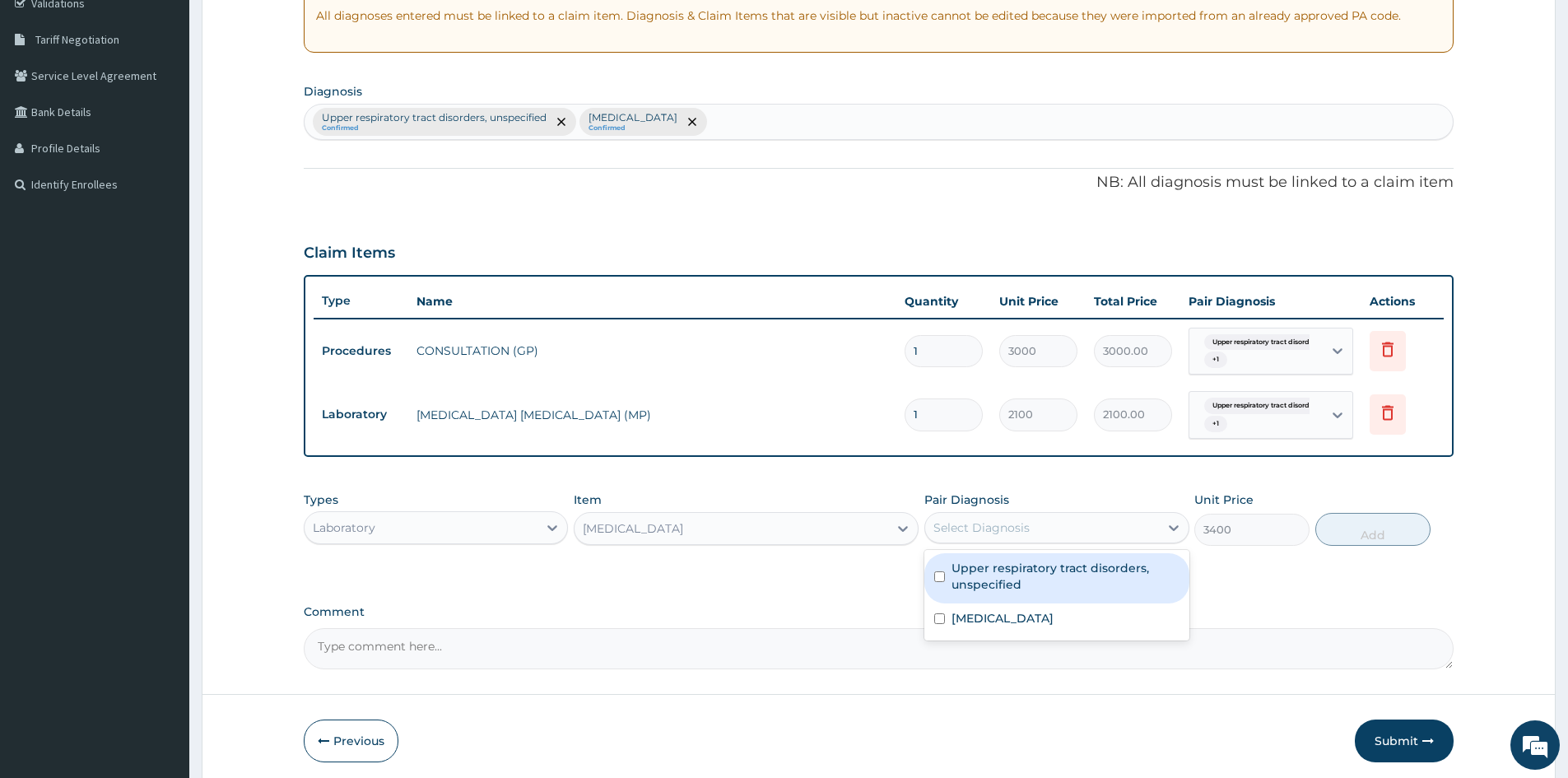
drag, startPoint x: 945, startPoint y: 520, endPoint x: 942, endPoint y: 580, distance: 60.1
click at [946, 520] on div "Select Diagnosis" at bounding box center [981, 527] width 96 height 16
click at [935, 582] on div "Upper respiratory tract disorders, unspecified" at bounding box center [1056, 578] width 264 height 50
checkbox input "true"
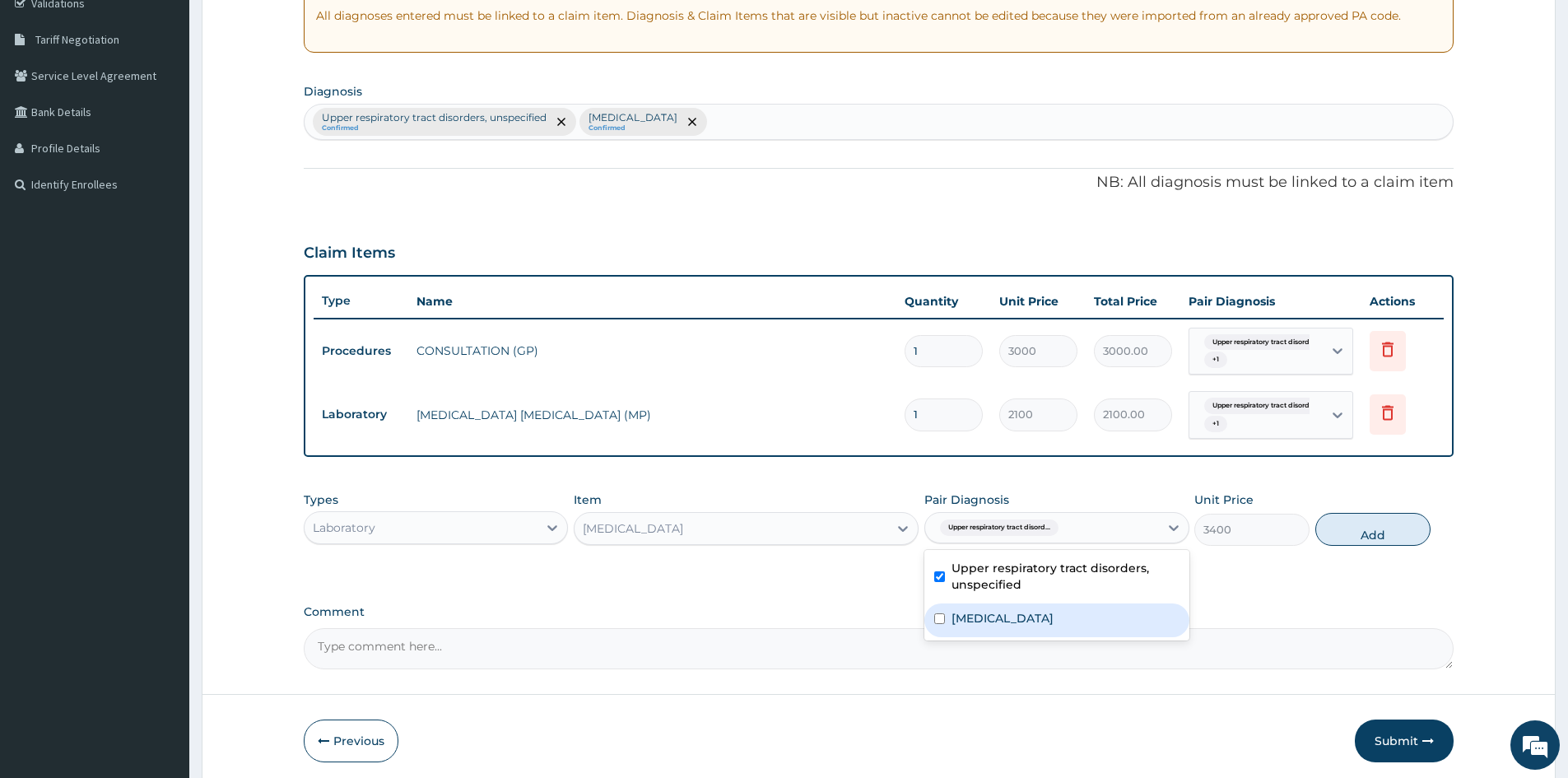
click at [942, 619] on input "checkbox" at bounding box center [940, 618] width 11 height 11
checkbox input "true"
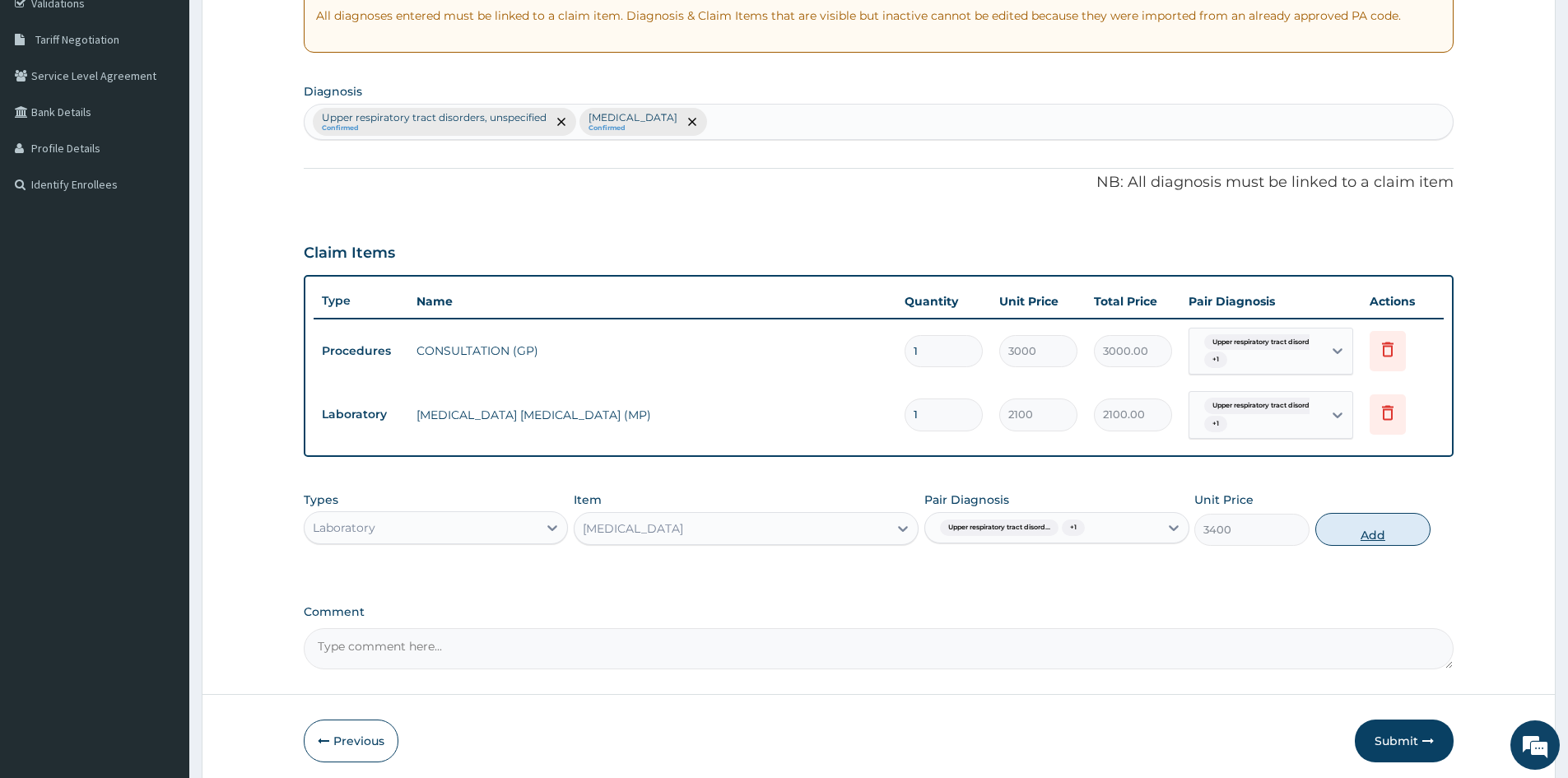
click at [1383, 528] on button "Add" at bounding box center [1373, 529] width 116 height 33
type input "0"
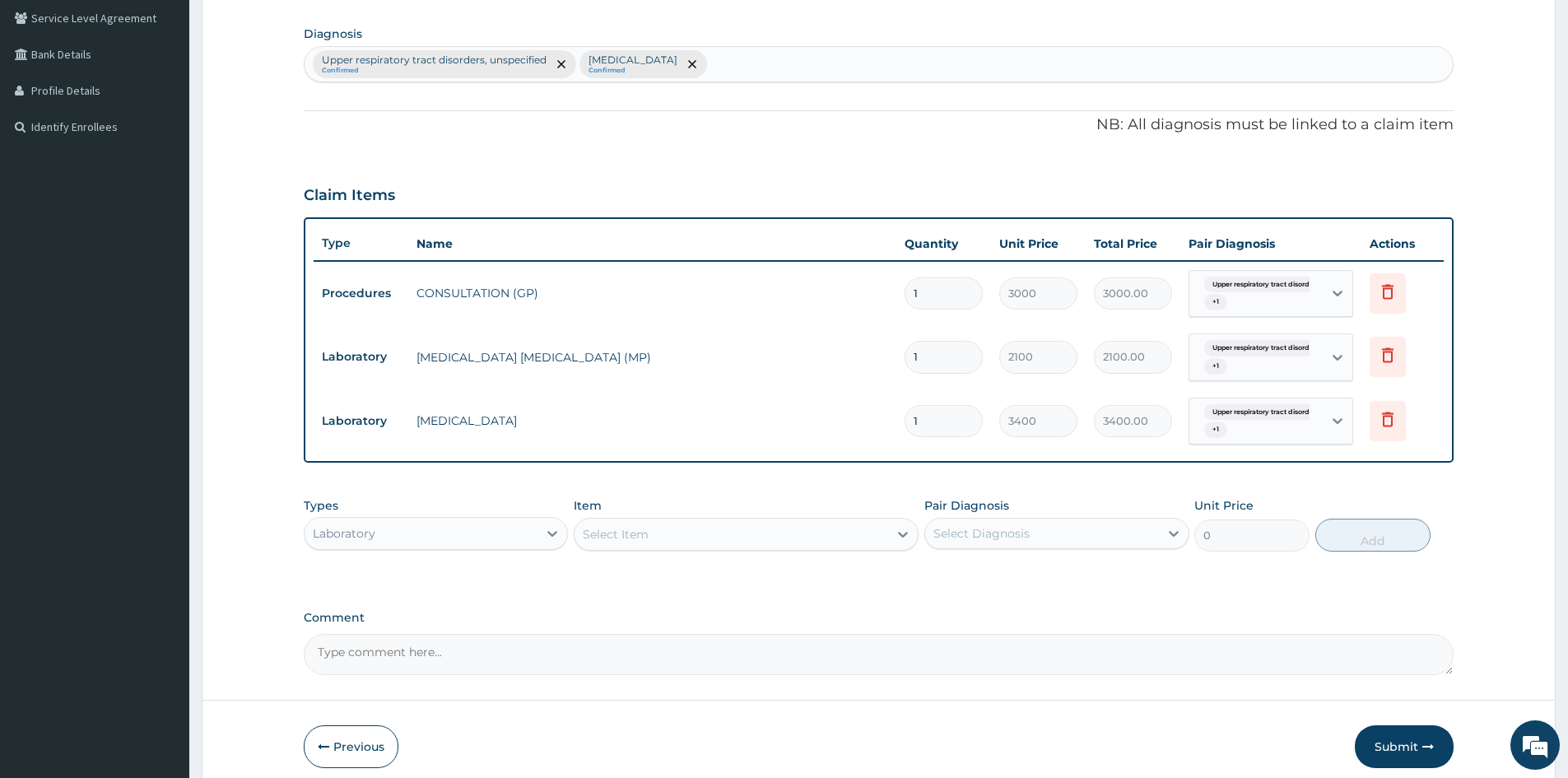
scroll to position [449, 0]
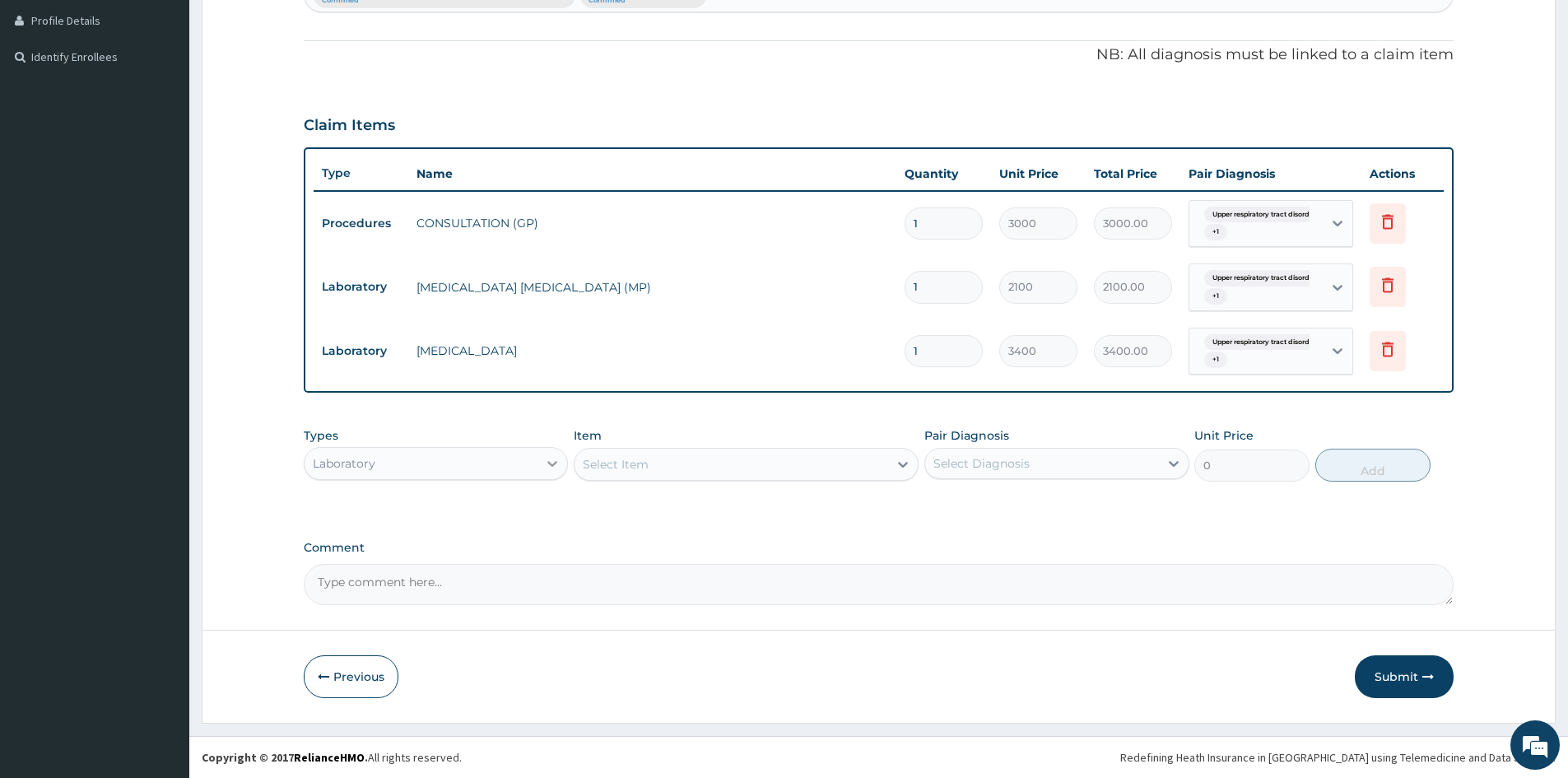
click at [548, 467] on icon at bounding box center [552, 463] width 16 height 16
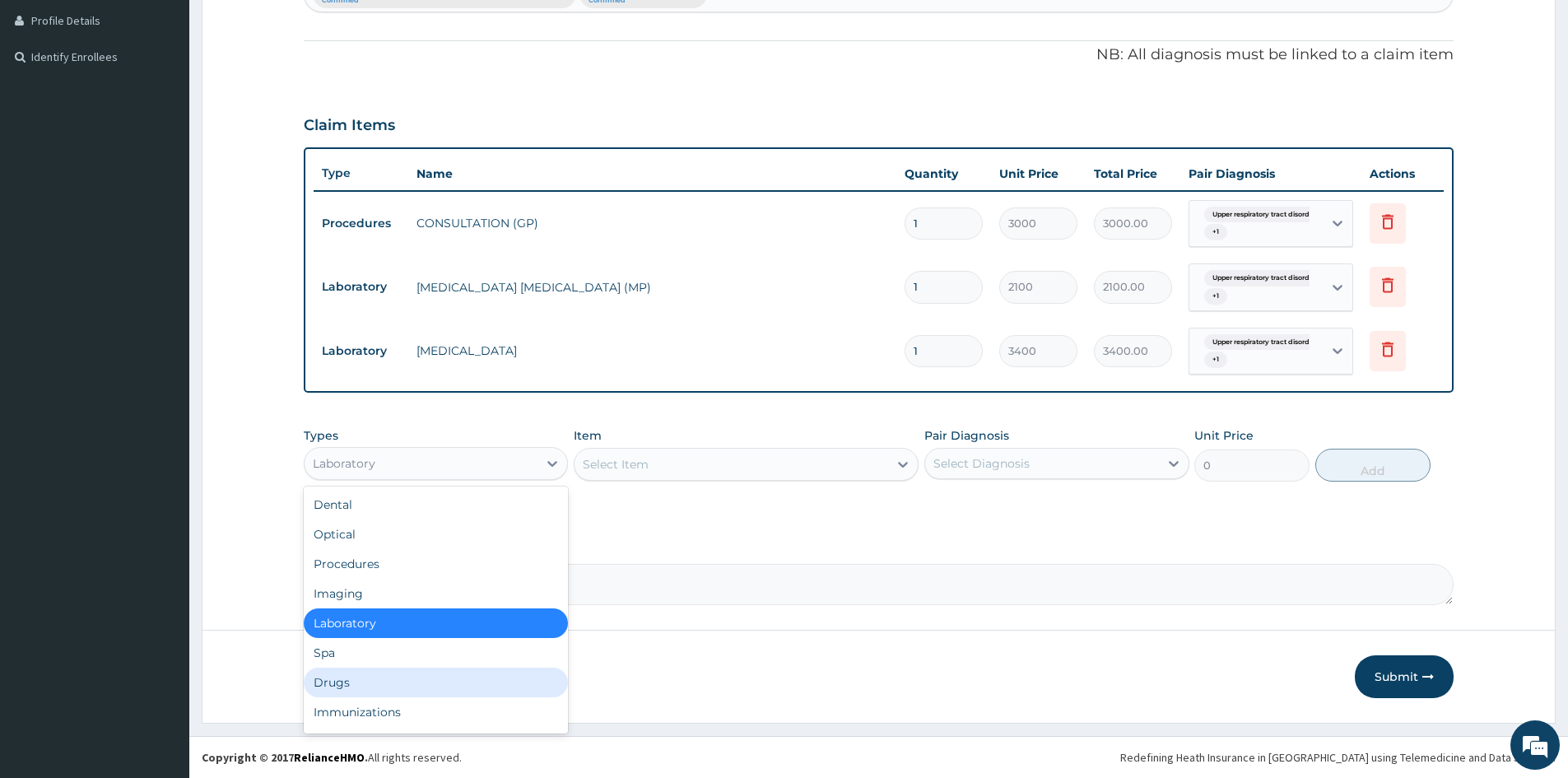
click at [412, 681] on div "Drugs" at bounding box center [435, 682] width 264 height 30
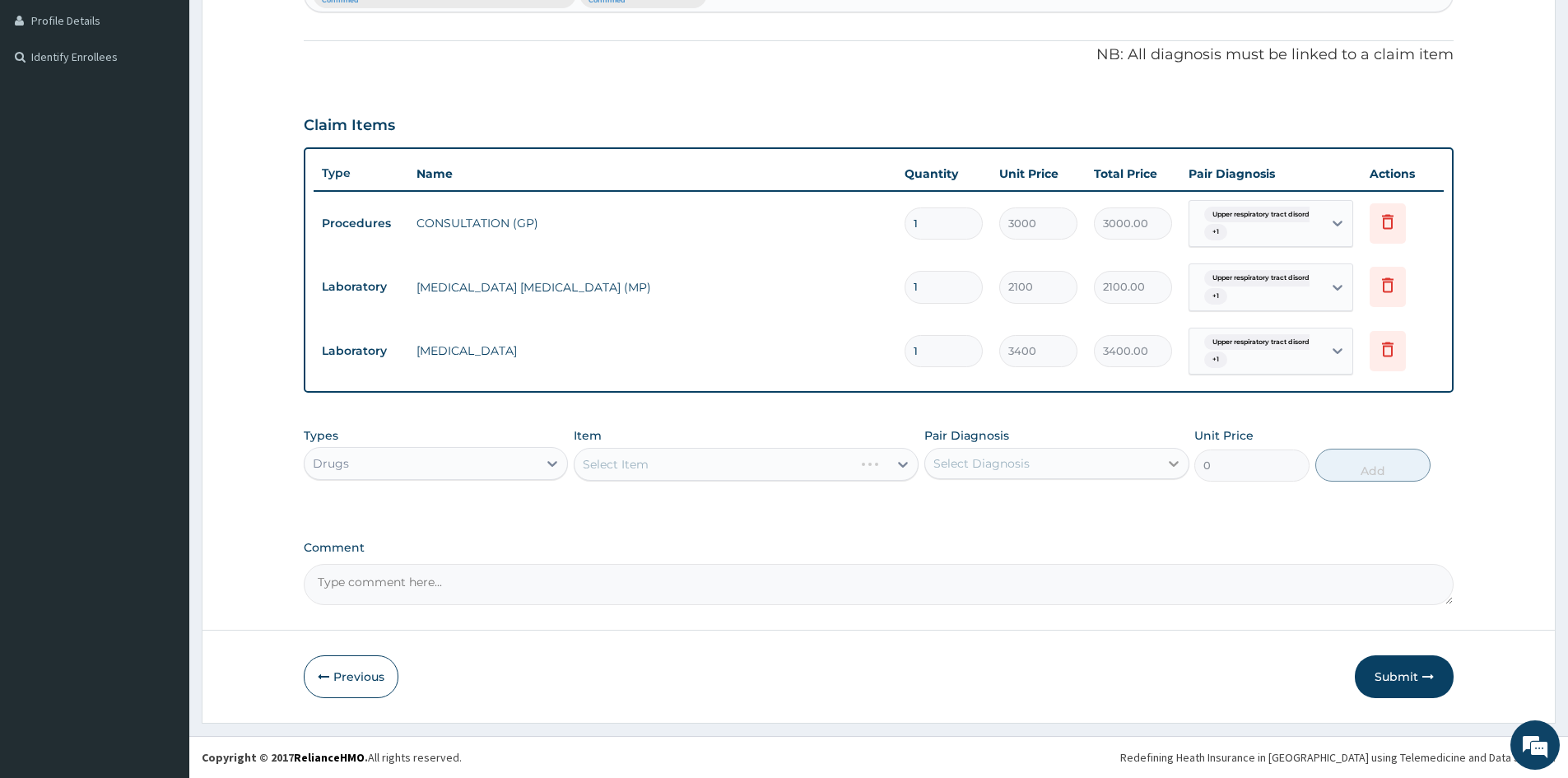
click at [1172, 465] on icon at bounding box center [1174, 463] width 10 height 6
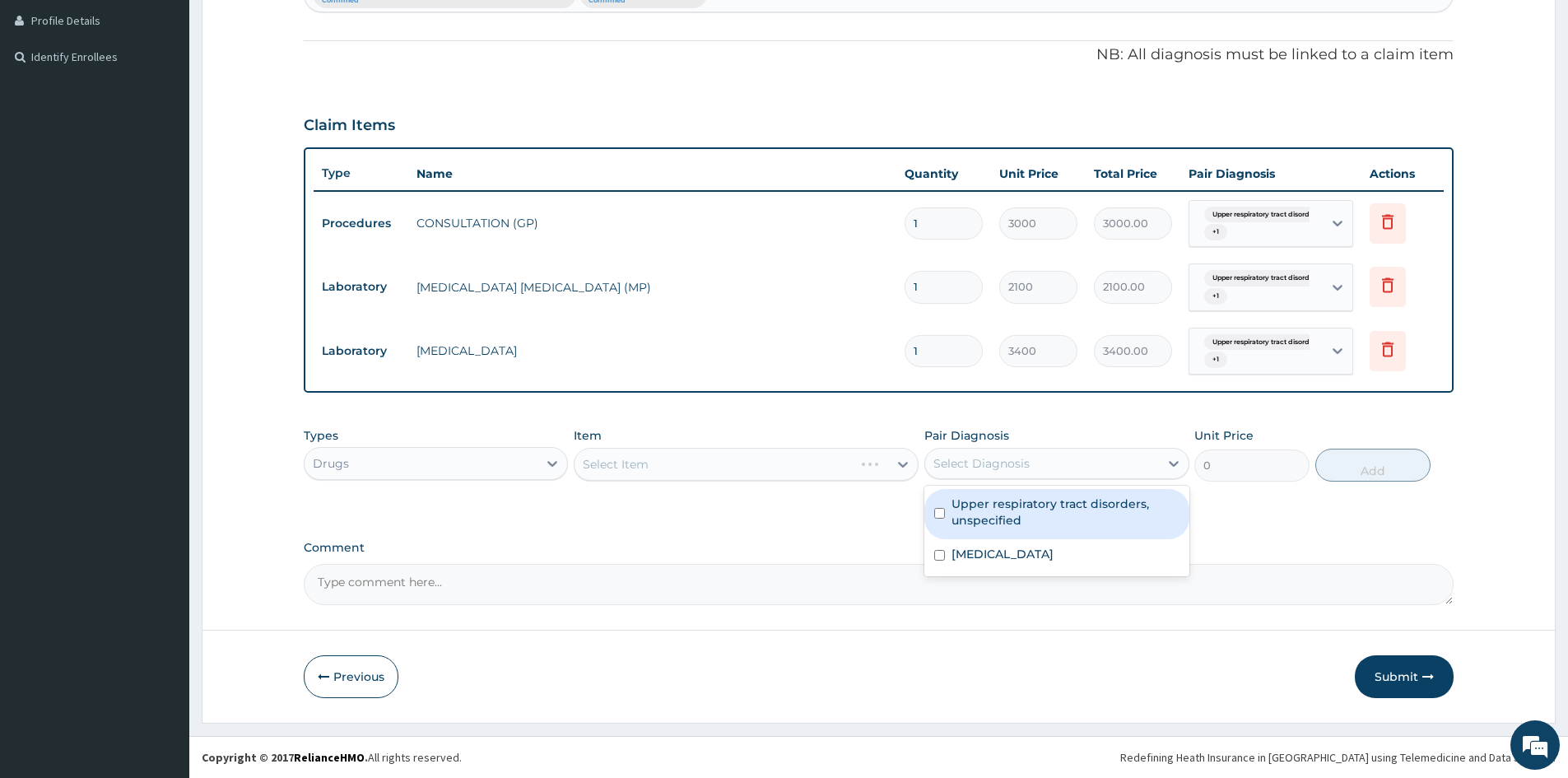
click at [942, 514] on input "checkbox" at bounding box center [940, 513] width 11 height 11
checkbox input "true"
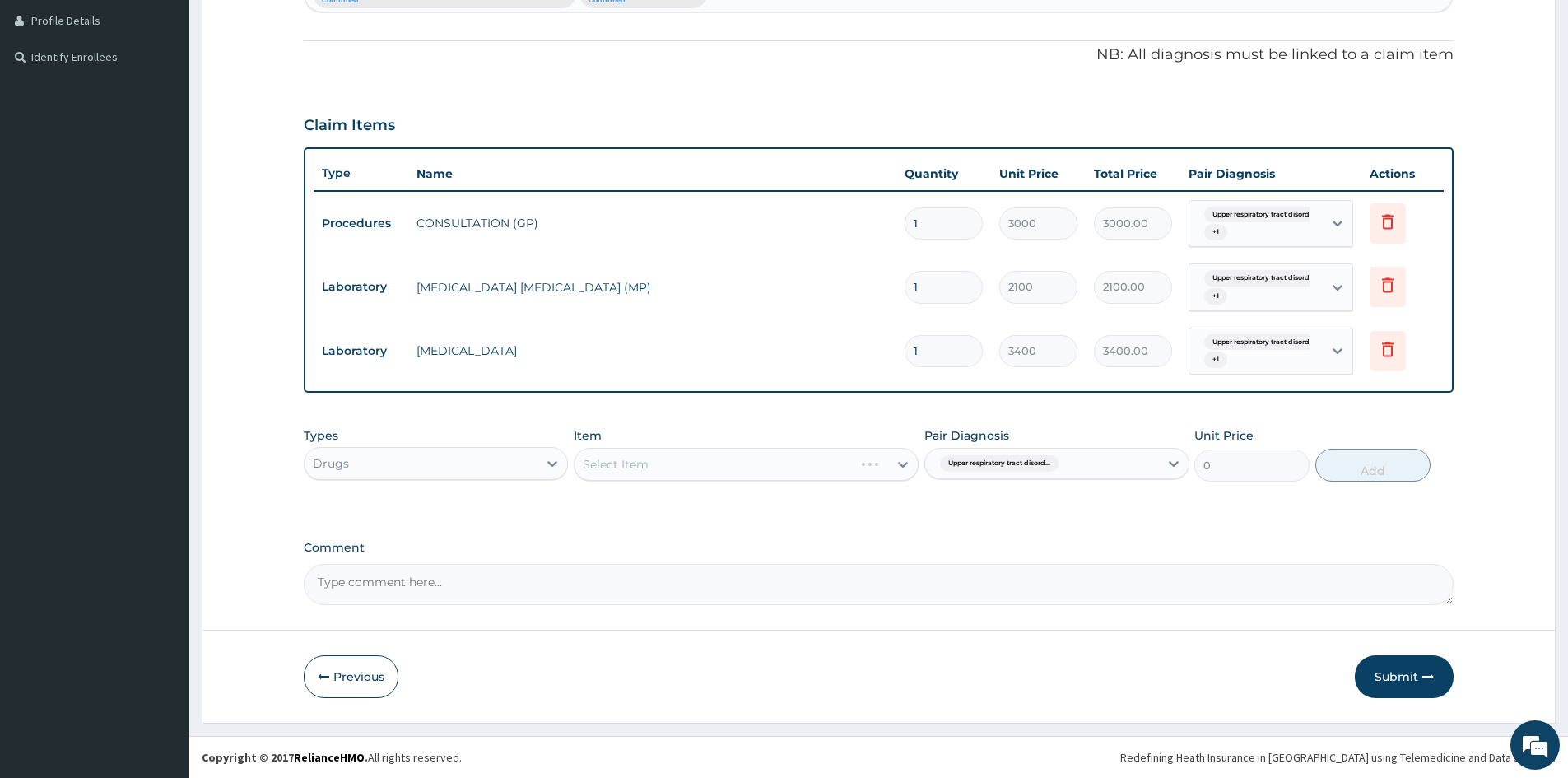
click at [813, 467] on div "Select Item" at bounding box center [747, 464] width 345 height 33
click at [901, 462] on div "Select Item" at bounding box center [747, 464] width 345 height 33
drag, startPoint x: 803, startPoint y: 471, endPoint x: 890, endPoint y: 462, distance: 87.5
click at [812, 470] on div "Select Item" at bounding box center [747, 464] width 345 height 33
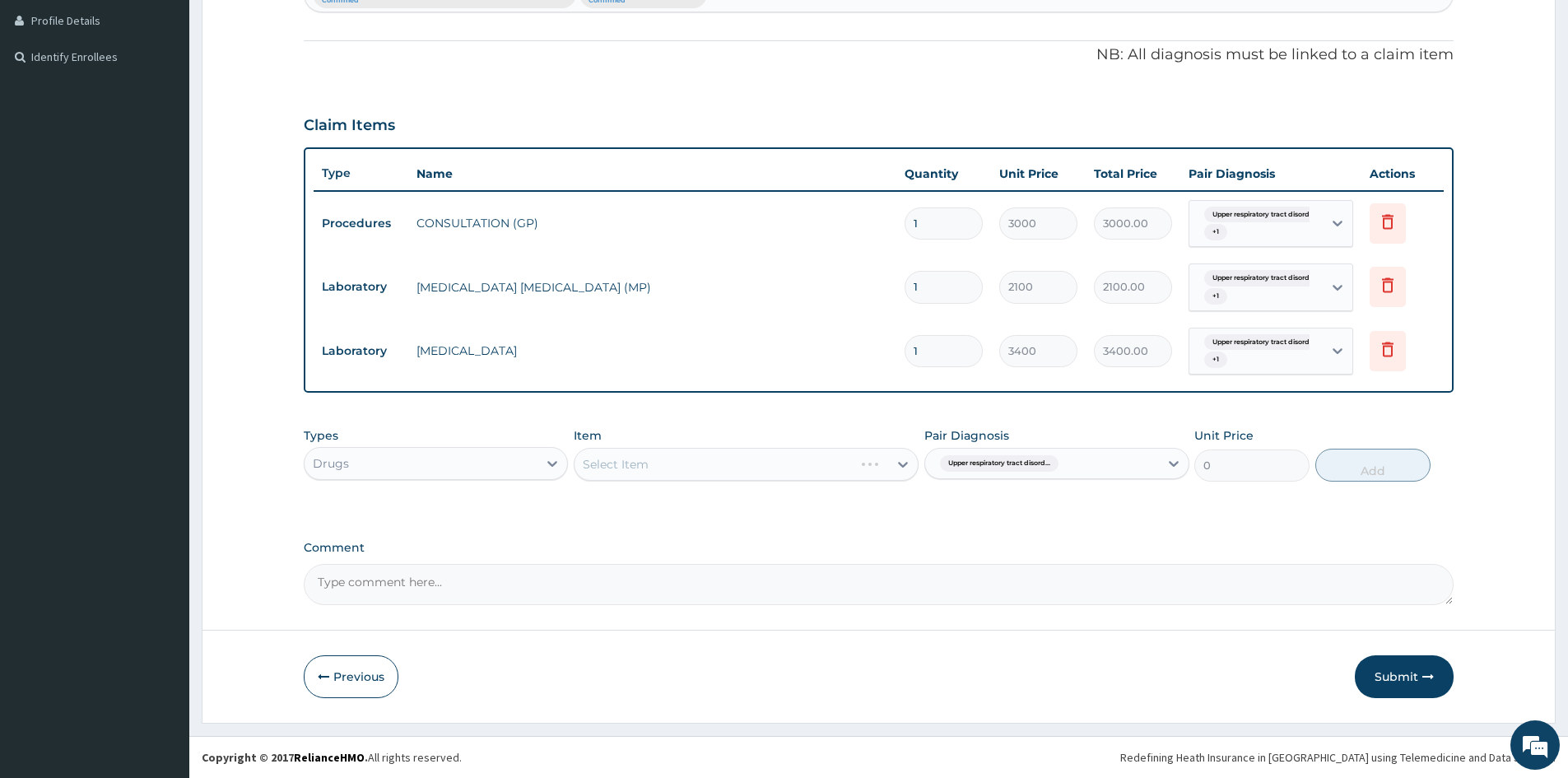
click at [879, 459] on div "Select Item" at bounding box center [747, 464] width 345 height 33
click at [867, 461] on div "Select Item" at bounding box center [747, 464] width 345 height 33
click at [864, 462] on div "Select Item" at bounding box center [747, 464] width 345 height 33
drag, startPoint x: 905, startPoint y: 464, endPoint x: 914, endPoint y: 457, distance: 11.4
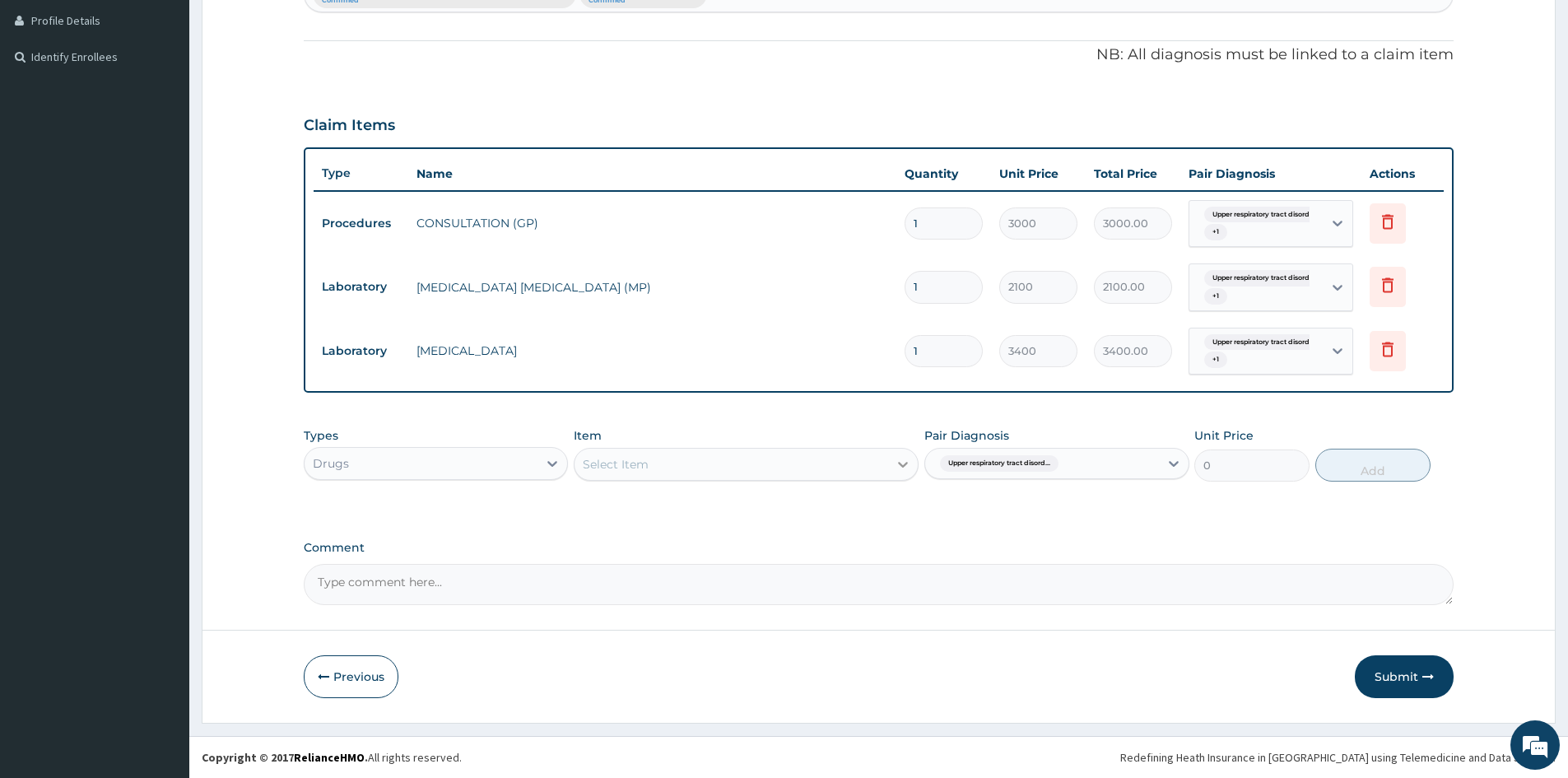
click at [905, 463] on icon at bounding box center [902, 463] width 16 height 16
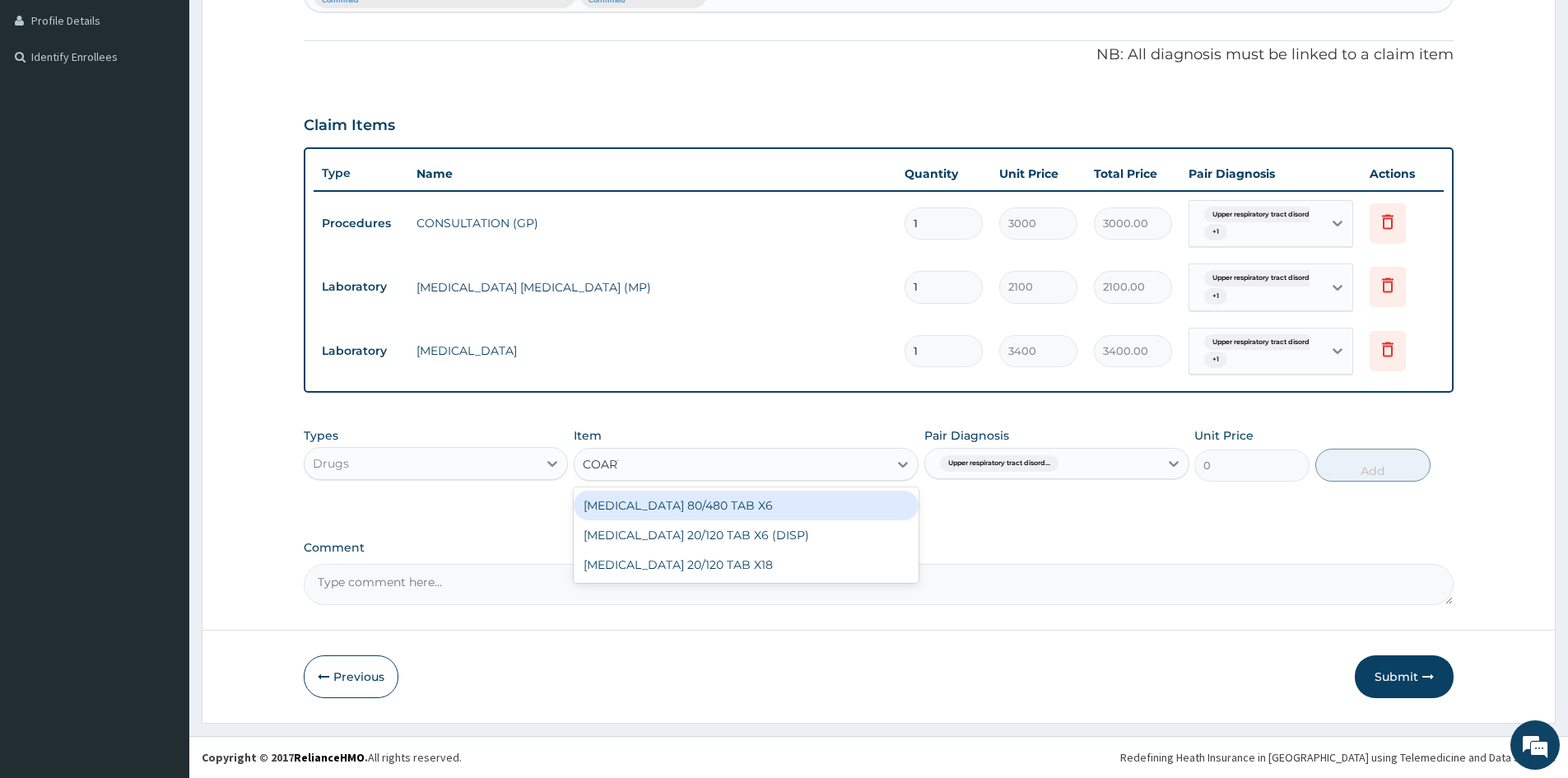
type input "COARTE"
click at [622, 499] on div "COARTEM 80/480 TAB X6" at bounding box center [747, 505] width 345 height 30
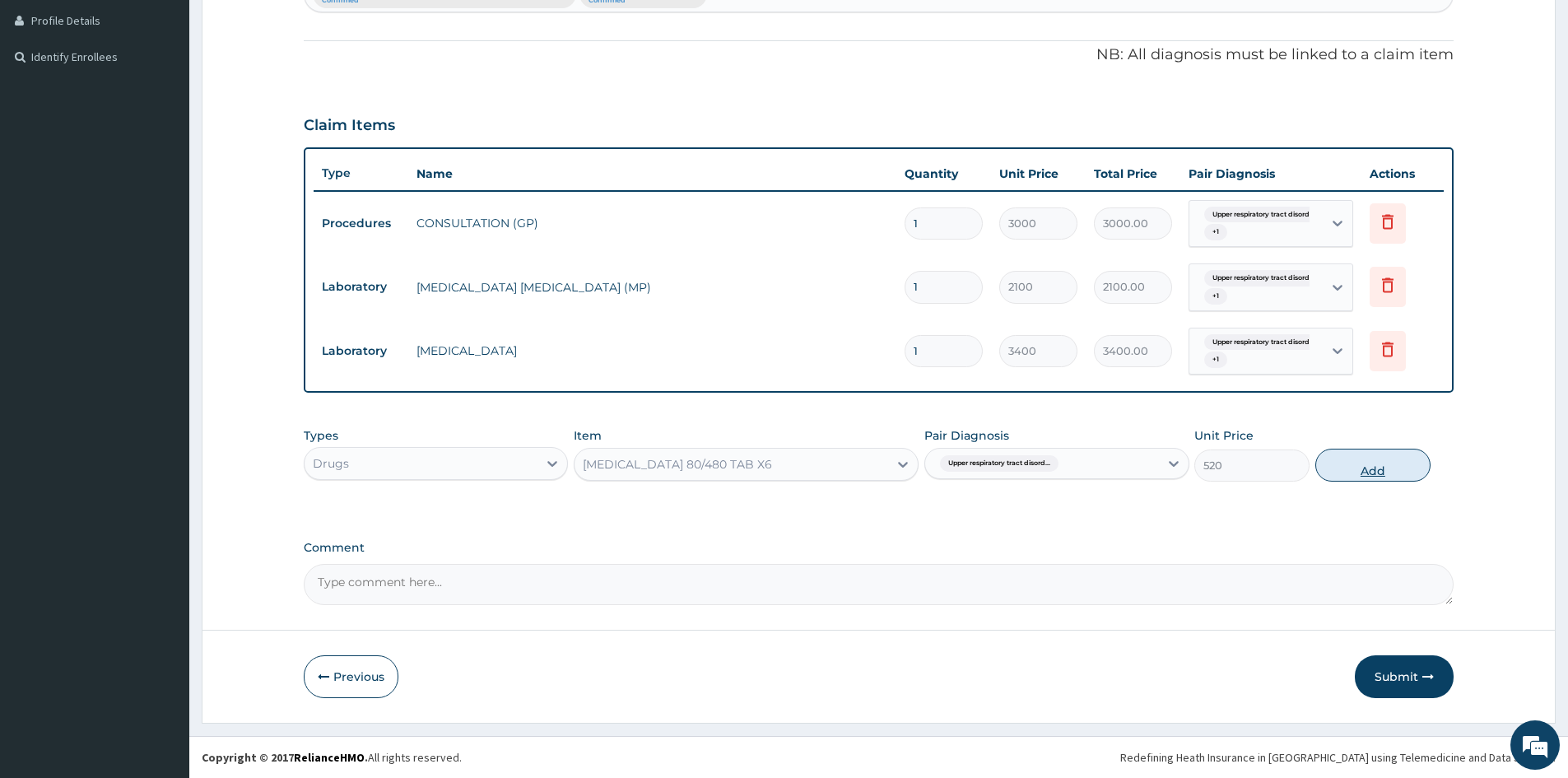
click at [1362, 463] on button "Add" at bounding box center [1373, 465] width 116 height 33
type input "0"
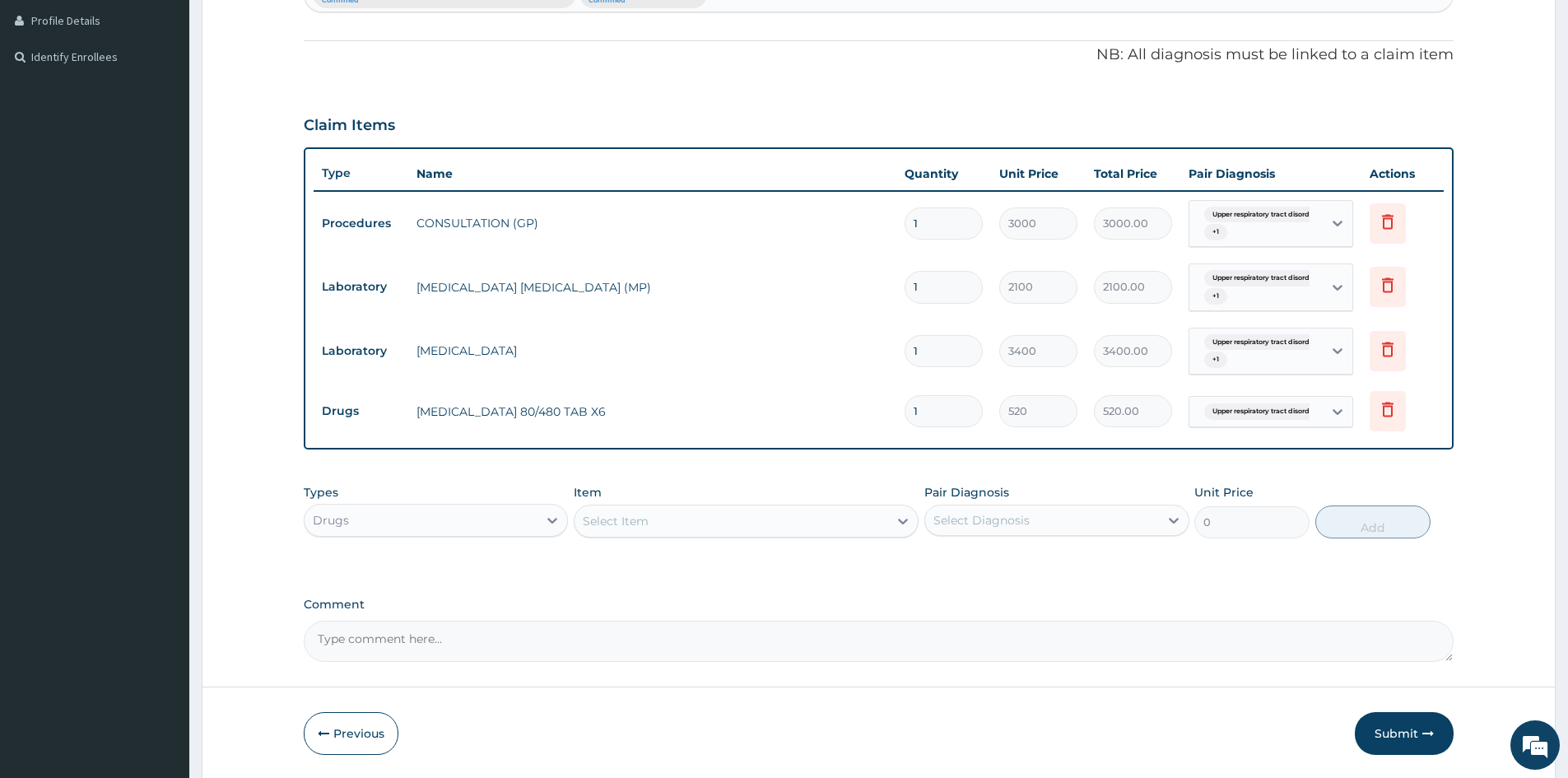
type input "16"
type input "8320.00"
drag, startPoint x: 945, startPoint y: 407, endPoint x: 807, endPoint y: 427, distance: 139.4
click at [807, 426] on tr "Drugs COARTEM 80/480 TAB X6 16 520 8320.00 Upper respiratory tract disord... De…" at bounding box center [878, 411] width 1130 height 57
type input "6"
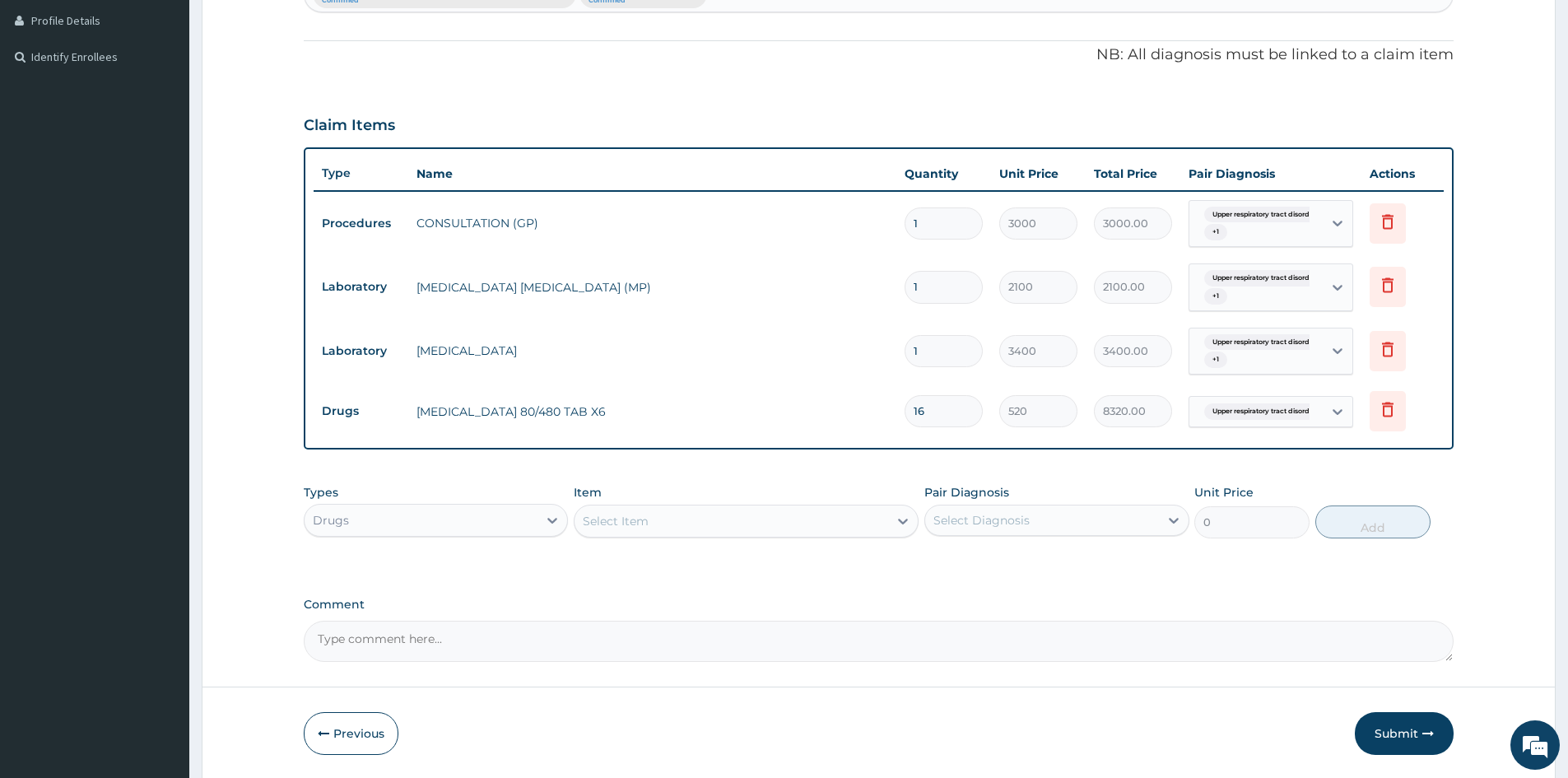
type input "3120.00"
type input "6"
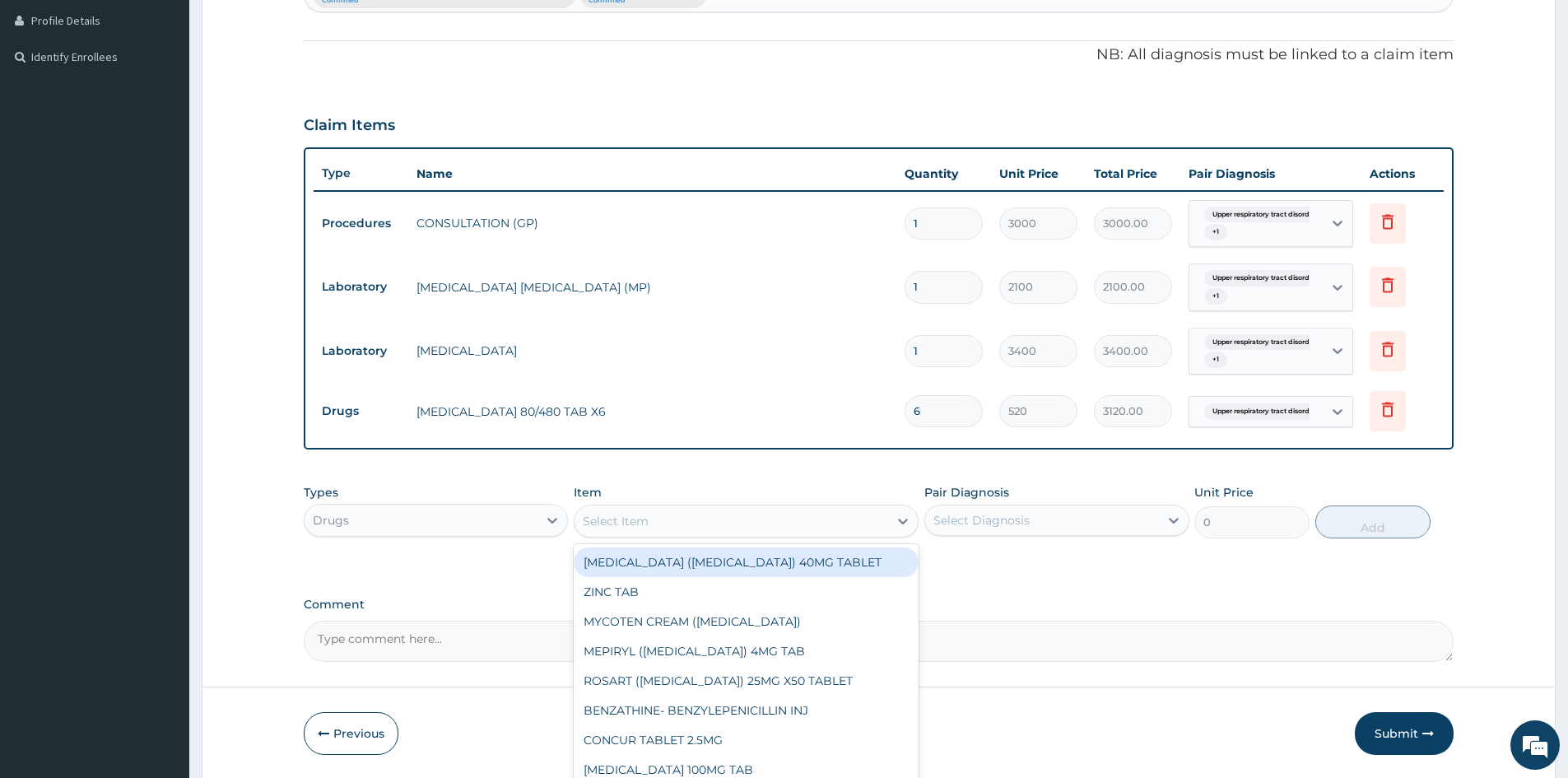
click at [687, 521] on div "Select Item" at bounding box center [731, 520] width 314 height 26
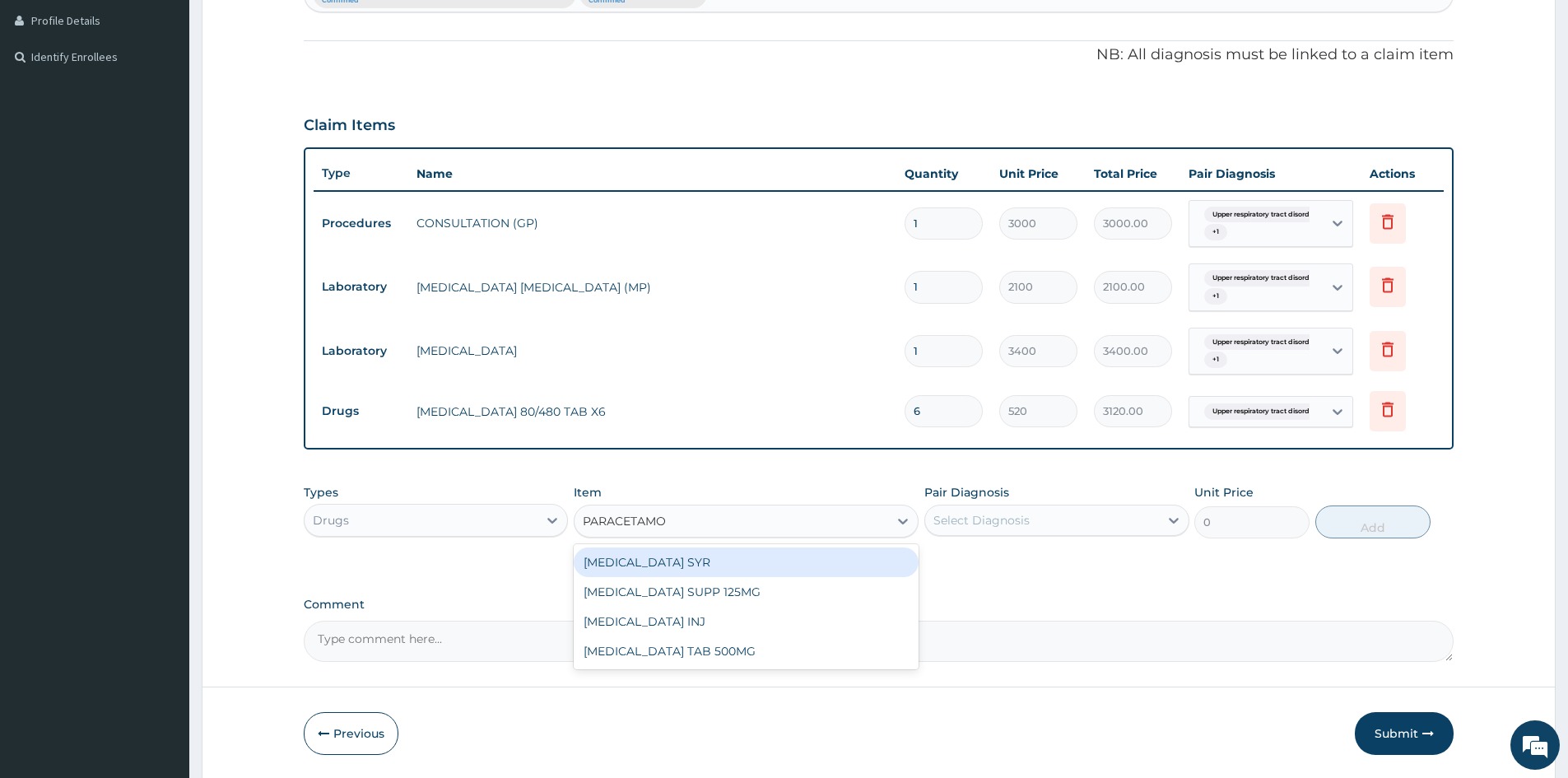
type input "PARACETAMOL"
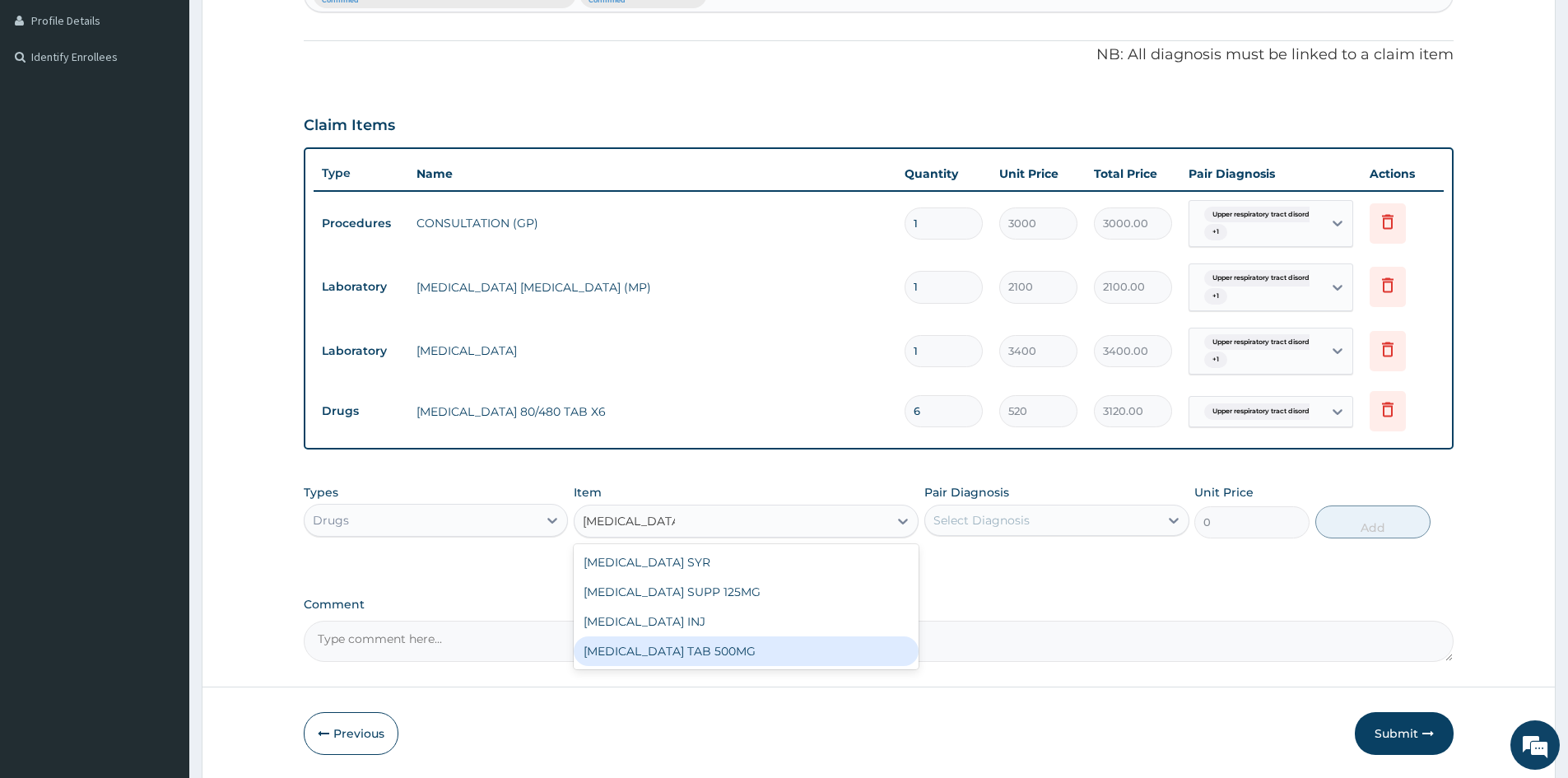
click at [734, 649] on div "PARACETAMOL TAB 500MG" at bounding box center [747, 650] width 345 height 30
type input "30"
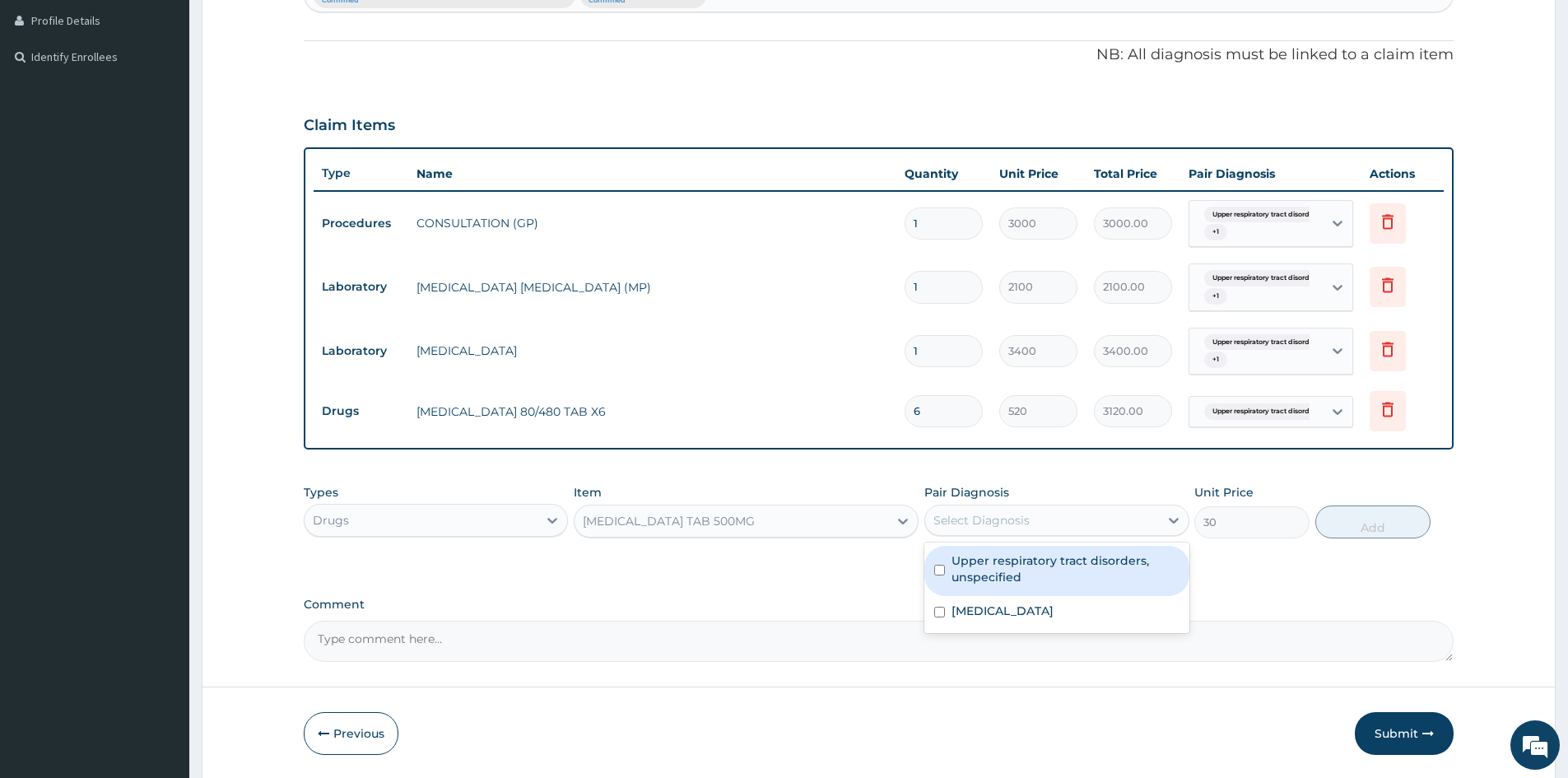
click at [1082, 516] on div "Select Diagnosis" at bounding box center [1042, 520] width 233 height 26
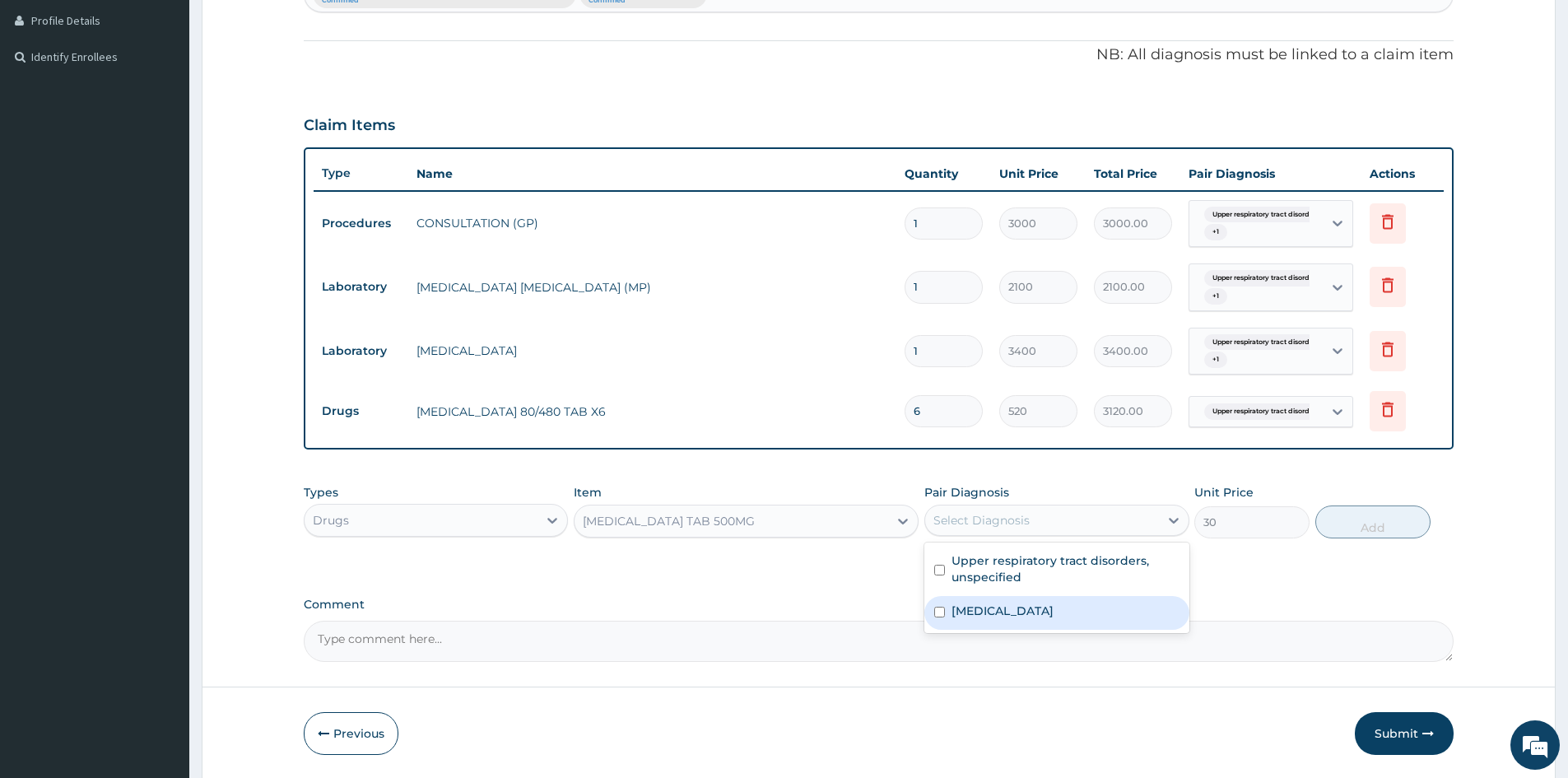
click at [935, 610] on input "checkbox" at bounding box center [940, 611] width 11 height 11
checkbox input "true"
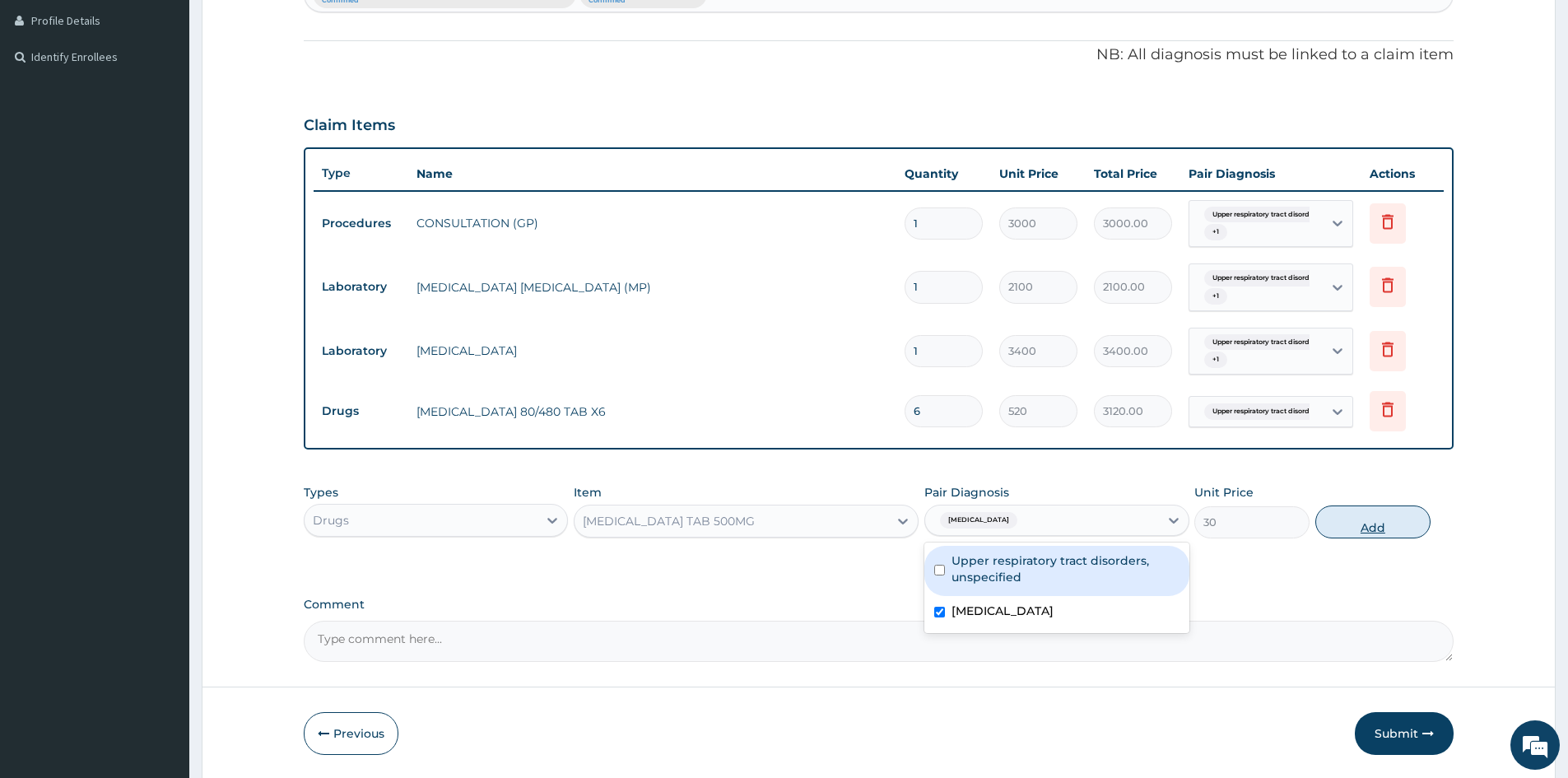
click at [1360, 525] on button "Add" at bounding box center [1373, 521] width 116 height 33
type input "0"
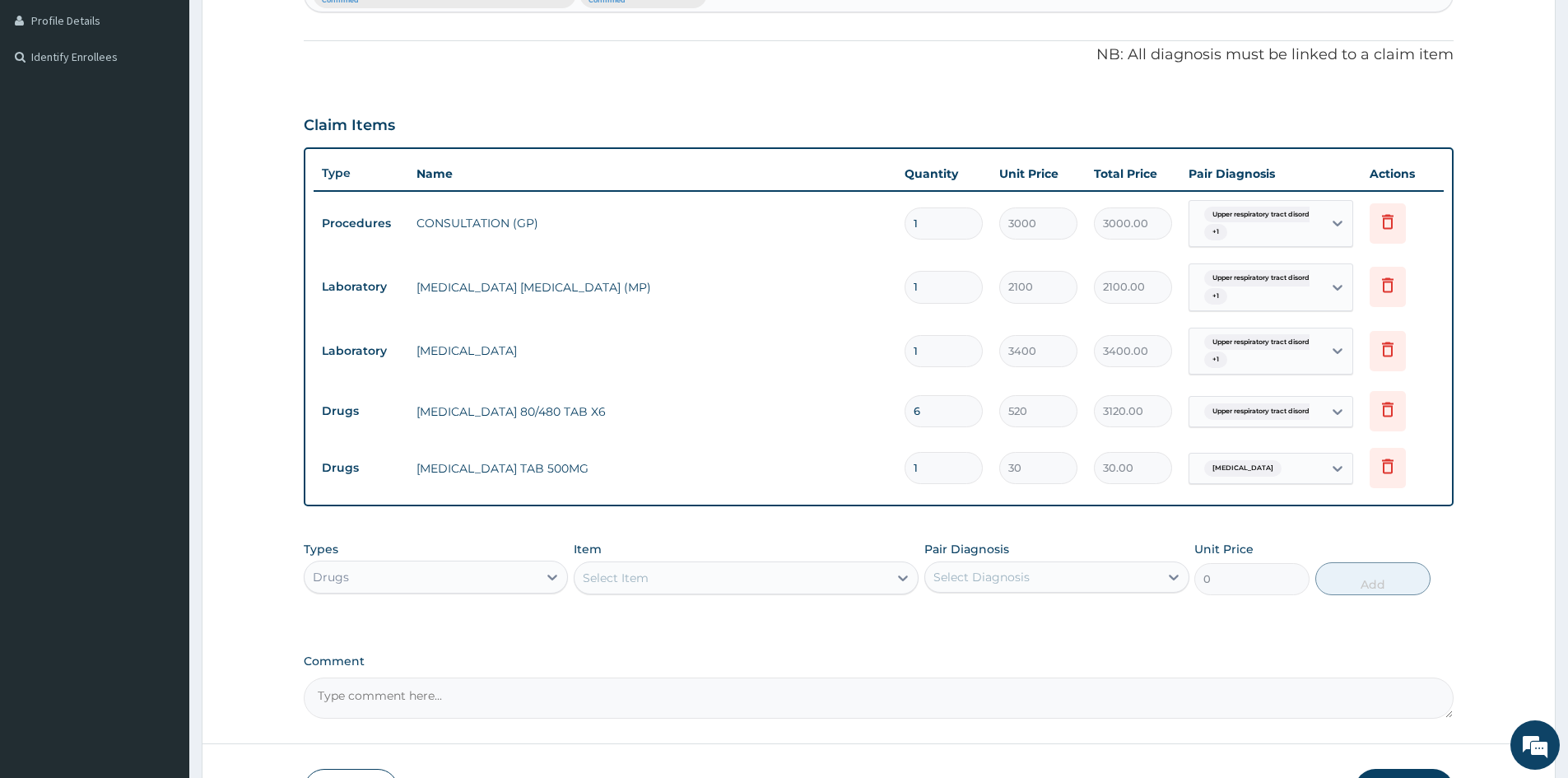
type input "18"
type input "540.00"
type input "18"
click at [756, 581] on div "Select Item" at bounding box center [731, 577] width 314 height 26
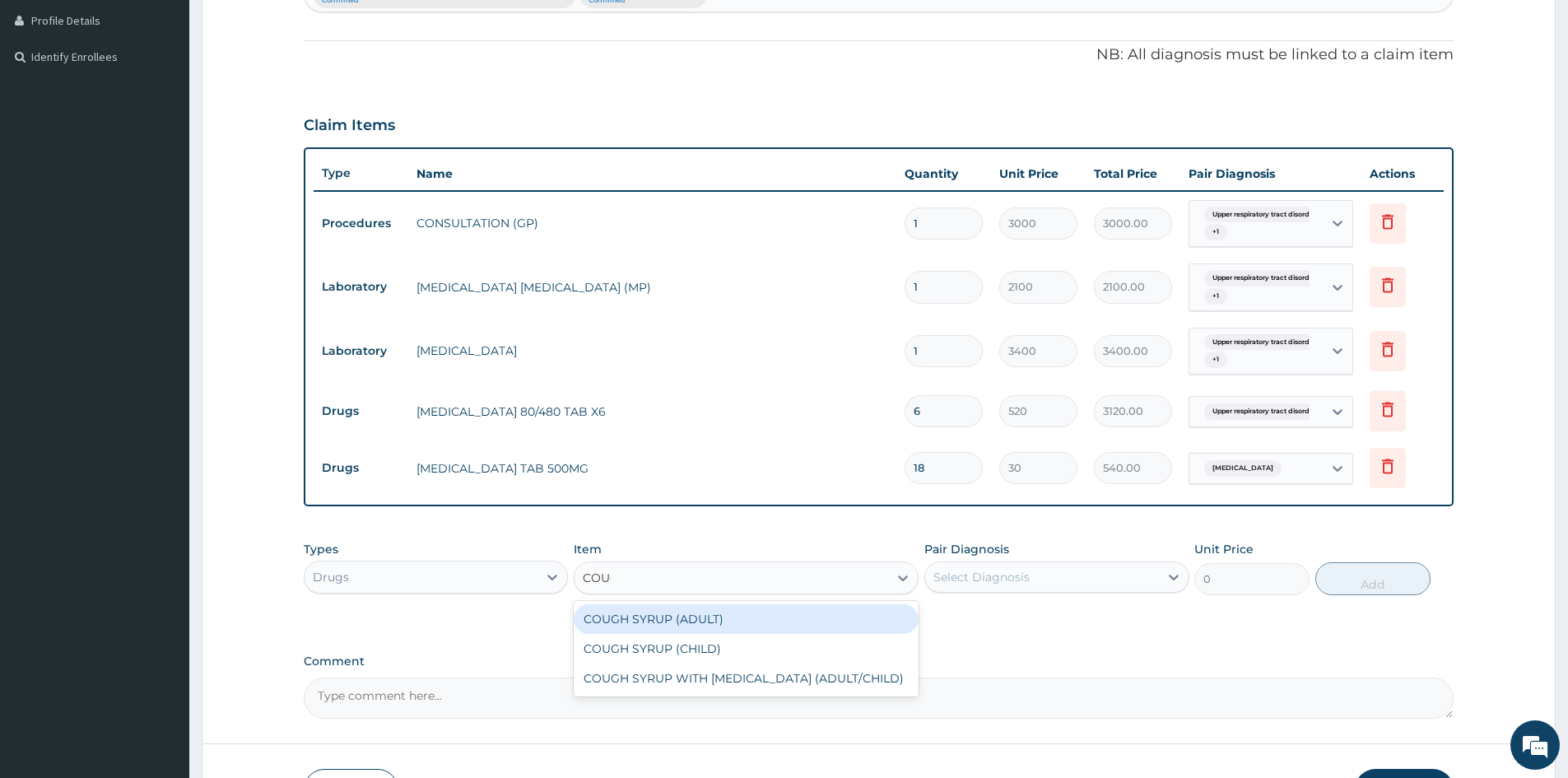
type input "COUGH"
drag, startPoint x: 625, startPoint y: 617, endPoint x: 676, endPoint y: 610, distance: 51.5
click at [634, 616] on div "COUGH SYRUP (ADULT)" at bounding box center [747, 619] width 345 height 30
type input "1600"
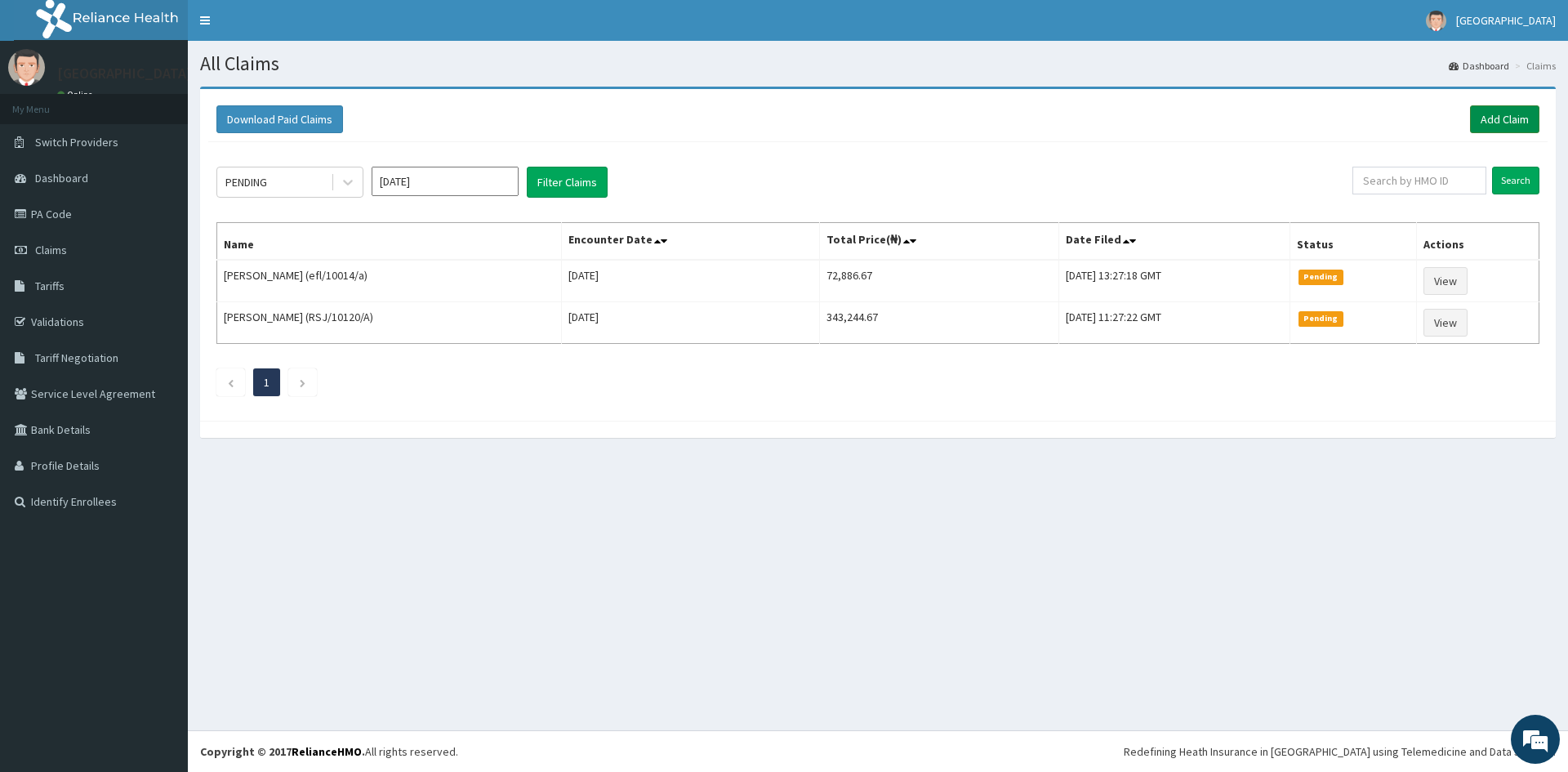
click at [1501, 117] on link "Add Claim" at bounding box center [1505, 119] width 69 height 28
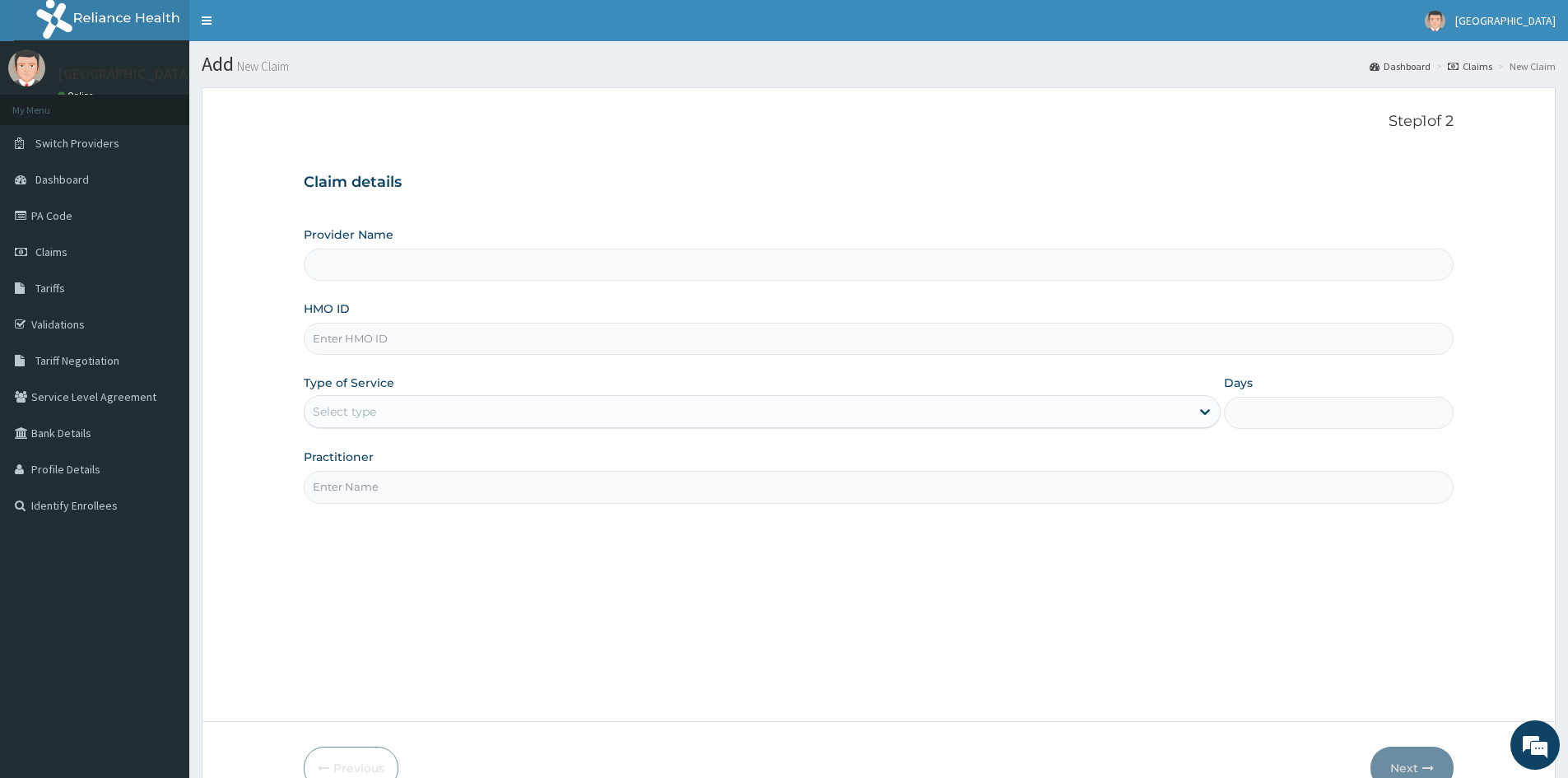
click at [374, 336] on input "HMO ID" at bounding box center [878, 338] width 1150 height 32
type input "Doren Specialist Hospital"
paste input "edt/10013/a"
type input "edt/10013/a"
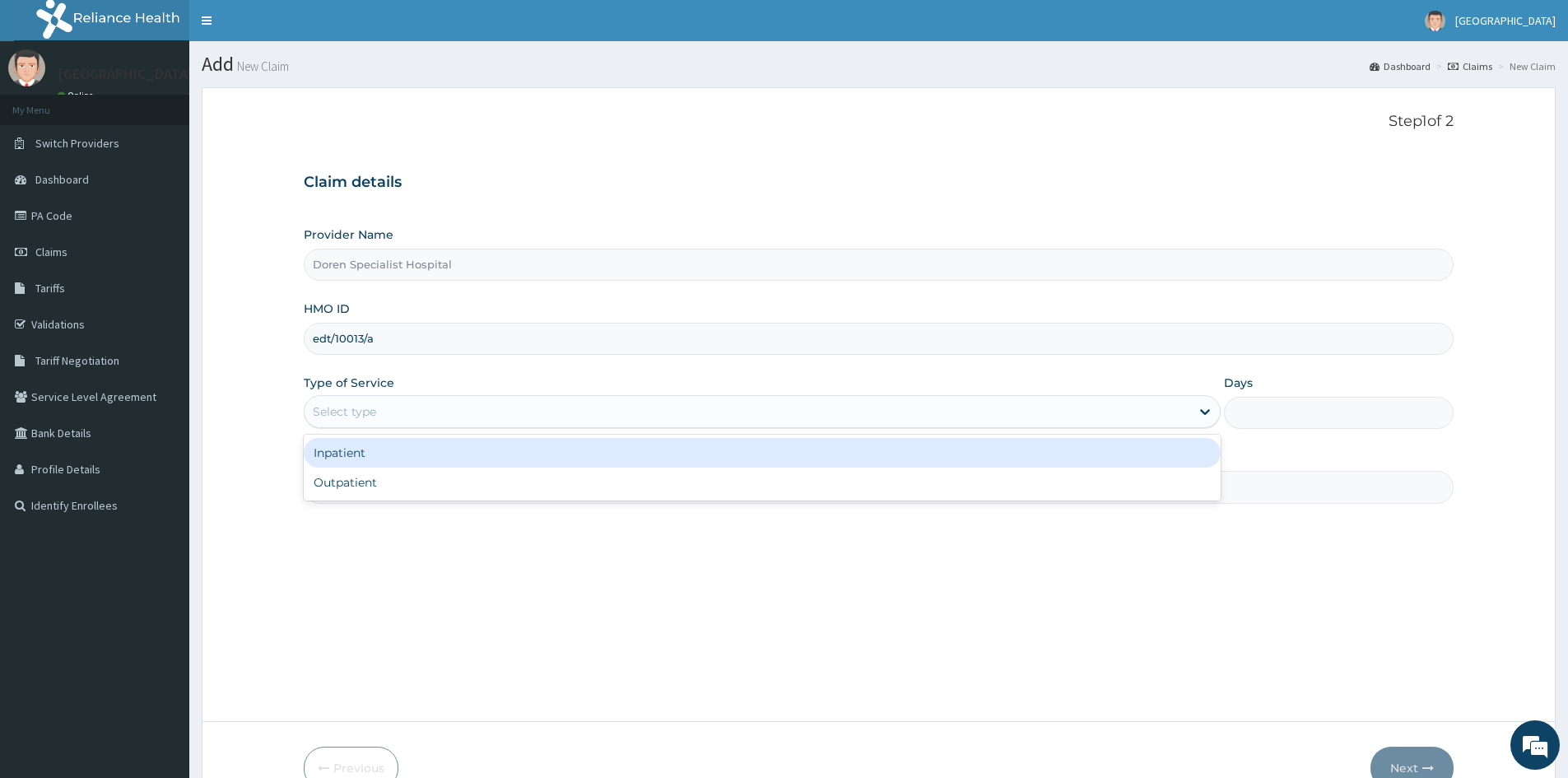
click at [374, 413] on div "Select type" at bounding box center [344, 411] width 64 height 16
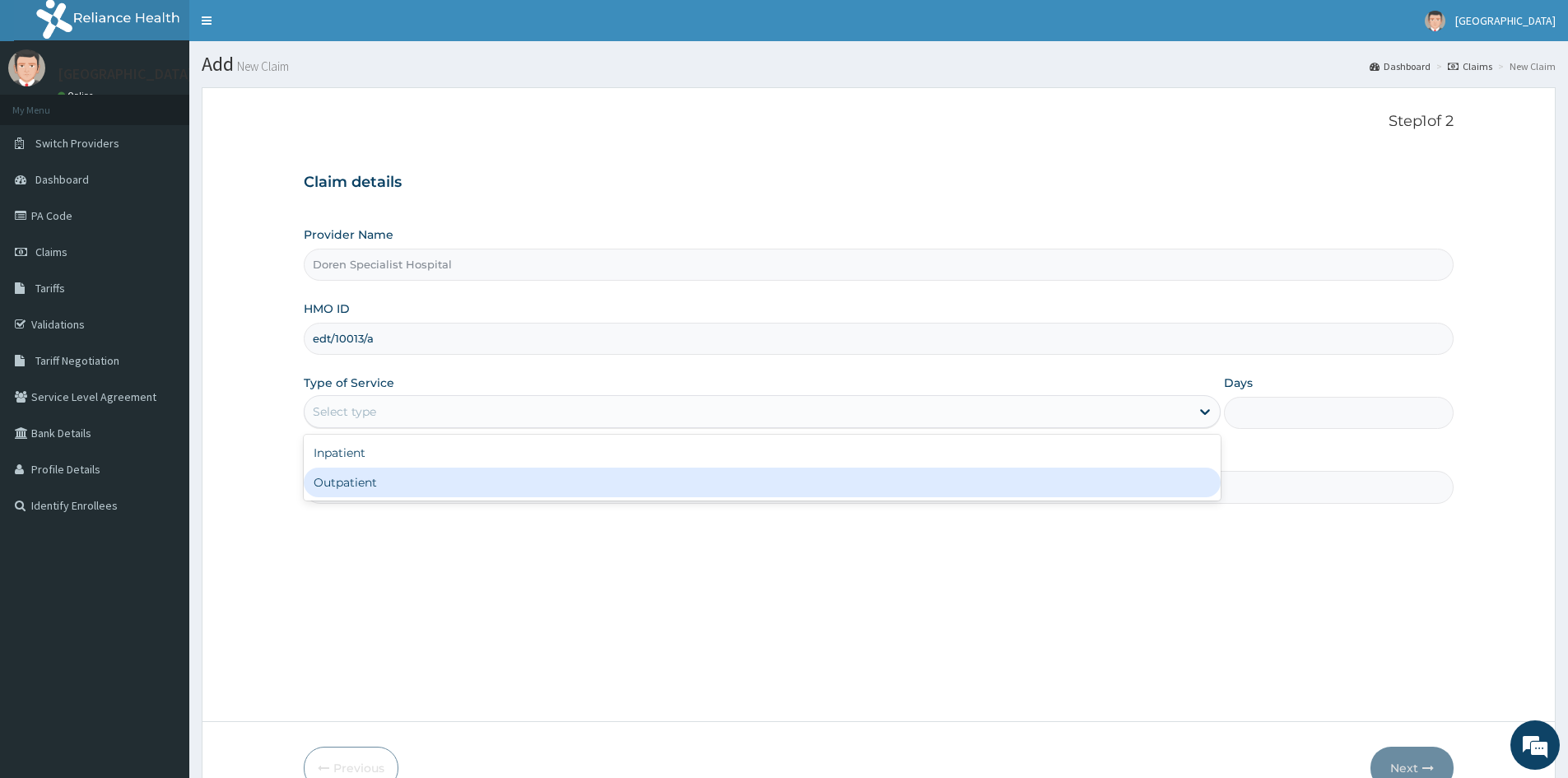
click at [349, 487] on div "Outpatient" at bounding box center [762, 482] width 917 height 30
type input "1"
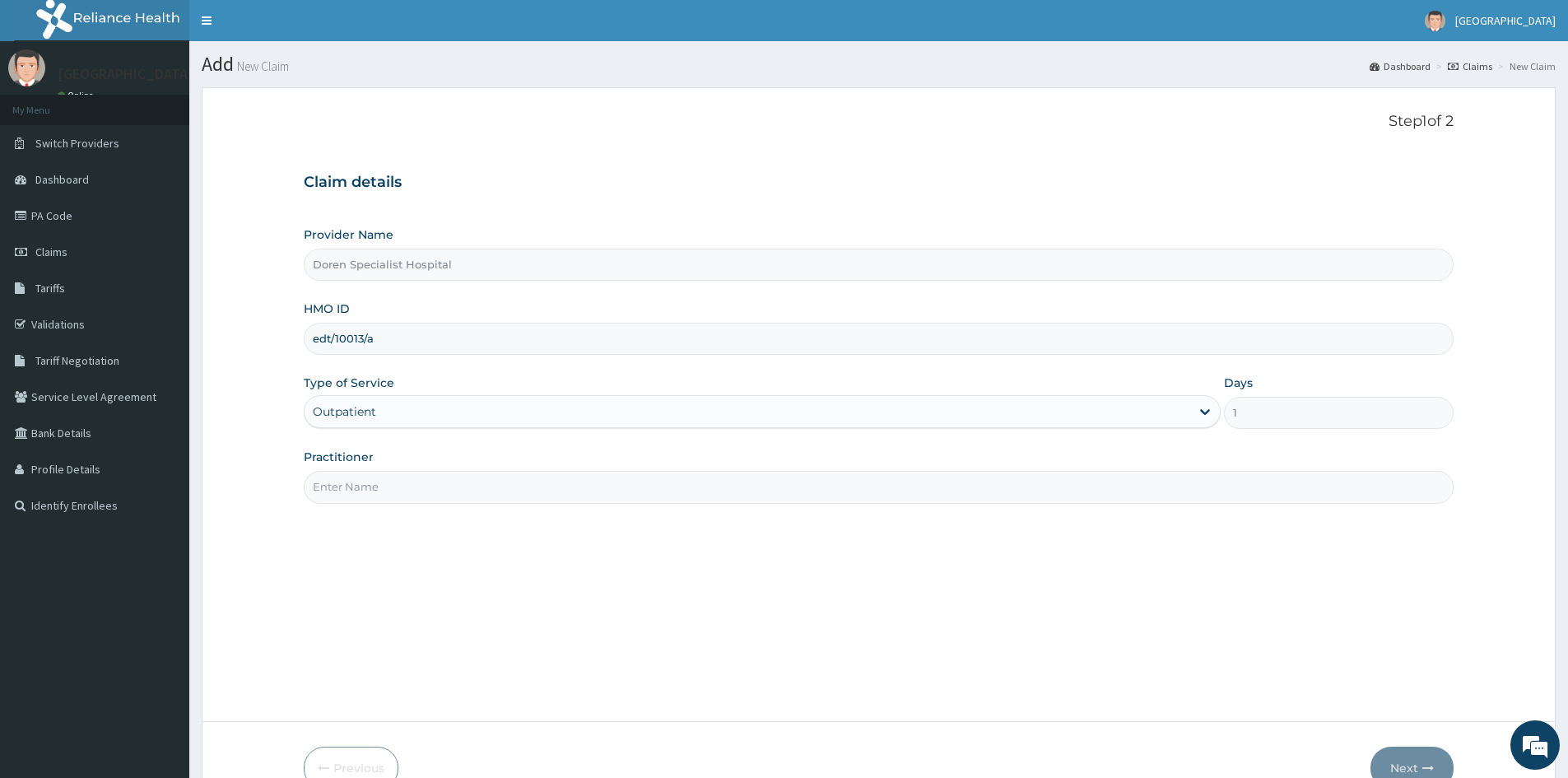
click at [335, 496] on input "Practitioner" at bounding box center [878, 487] width 1150 height 32
type input "DR AMUZIE"
click at [1406, 769] on button "Next" at bounding box center [1412, 768] width 83 height 43
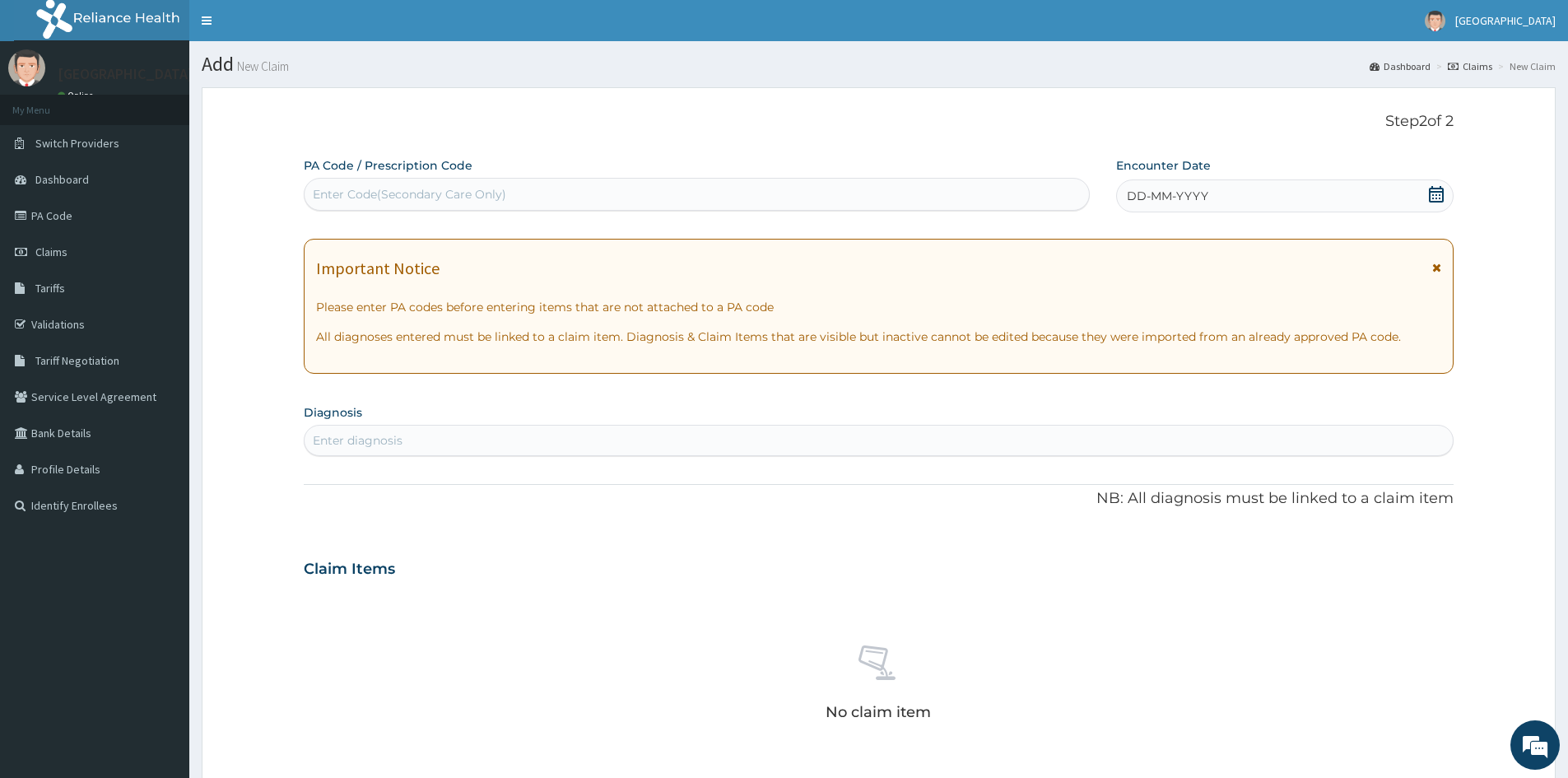
click at [462, 202] on div "Enter Code(Secondary Care Only)" at bounding box center [410, 194] width 194 height 16
paste input "PA/1BB309"
type input "PA/1BB309"
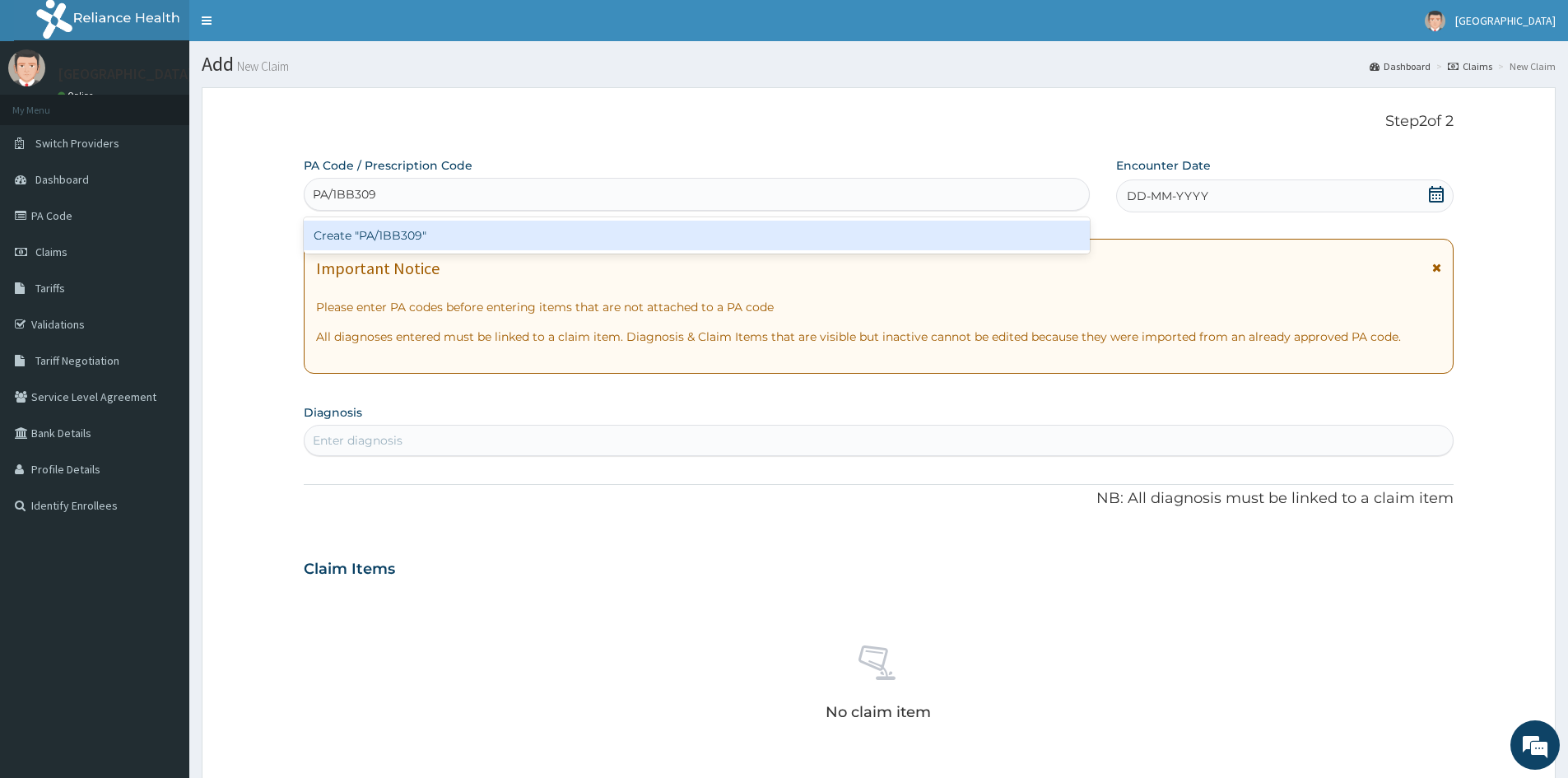
click at [409, 230] on div "Create "PA/1BB309"" at bounding box center [696, 235] width 787 height 30
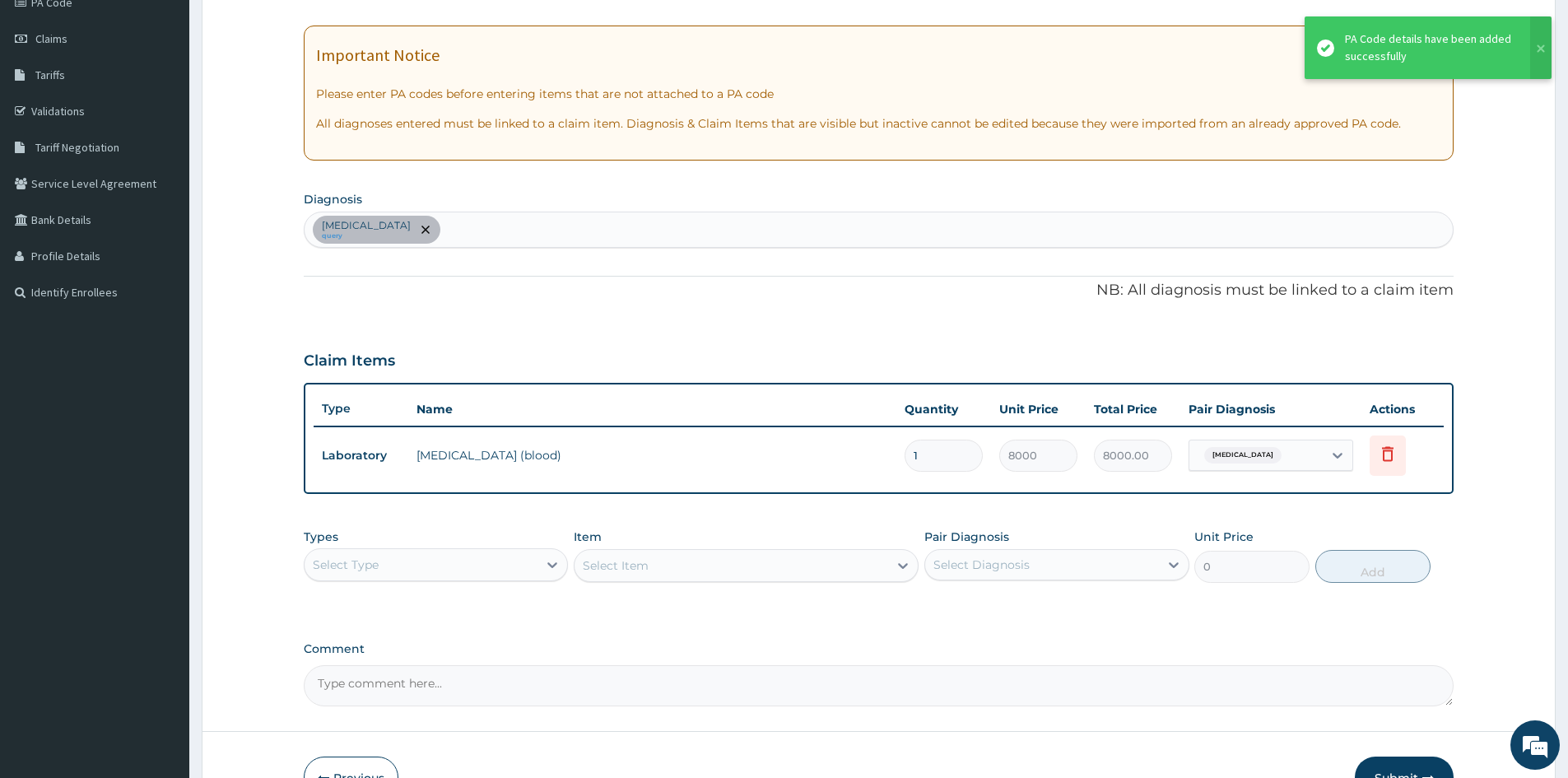
scroll to position [315, 0]
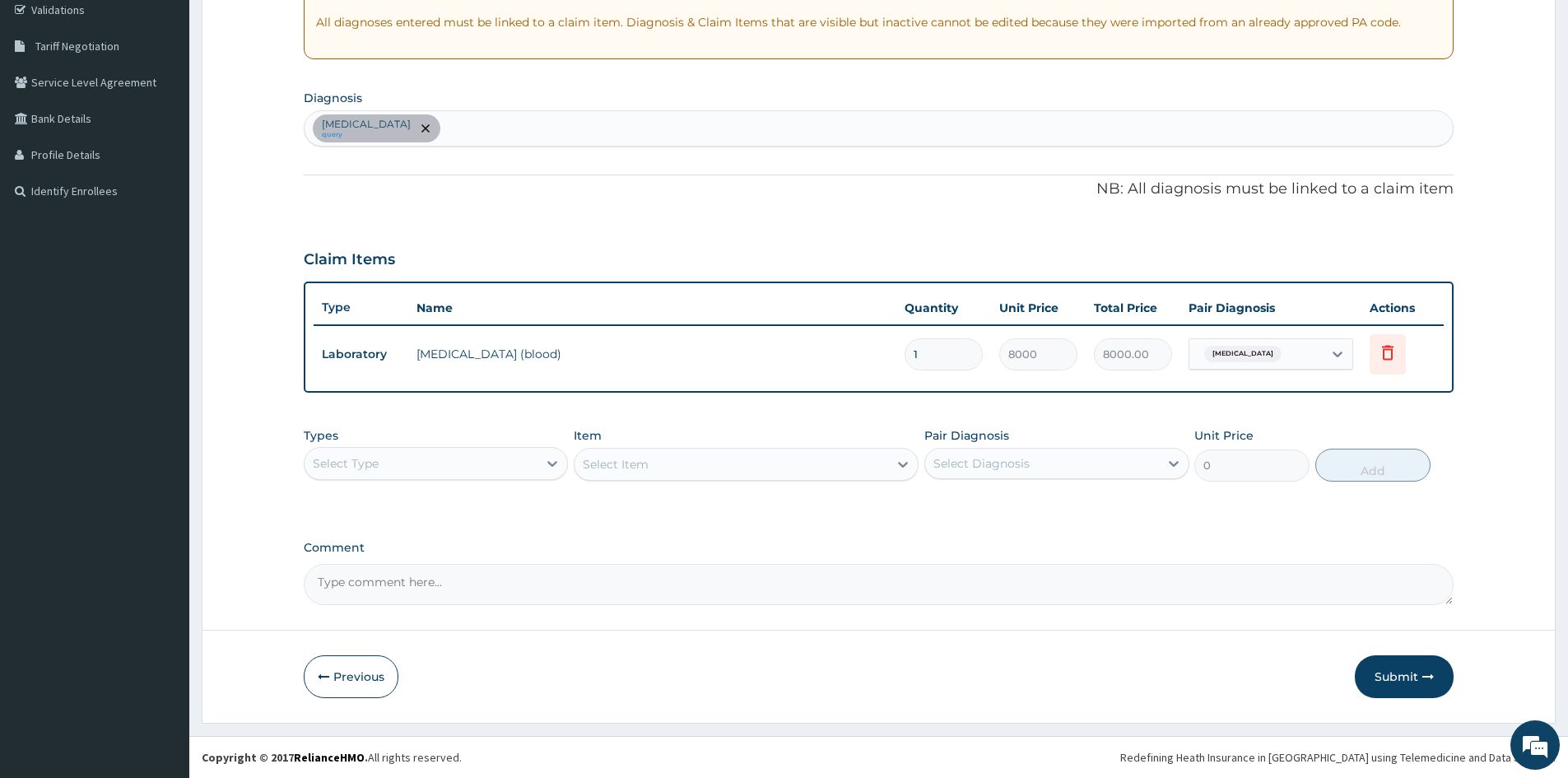
drag, startPoint x: 427, startPoint y: 124, endPoint x: 433, endPoint y: 113, distance: 12.5
click at [432, 114] on div "Peptic ulcer query" at bounding box center [878, 128] width 1148 height 35
type input "HYPERTENSION"
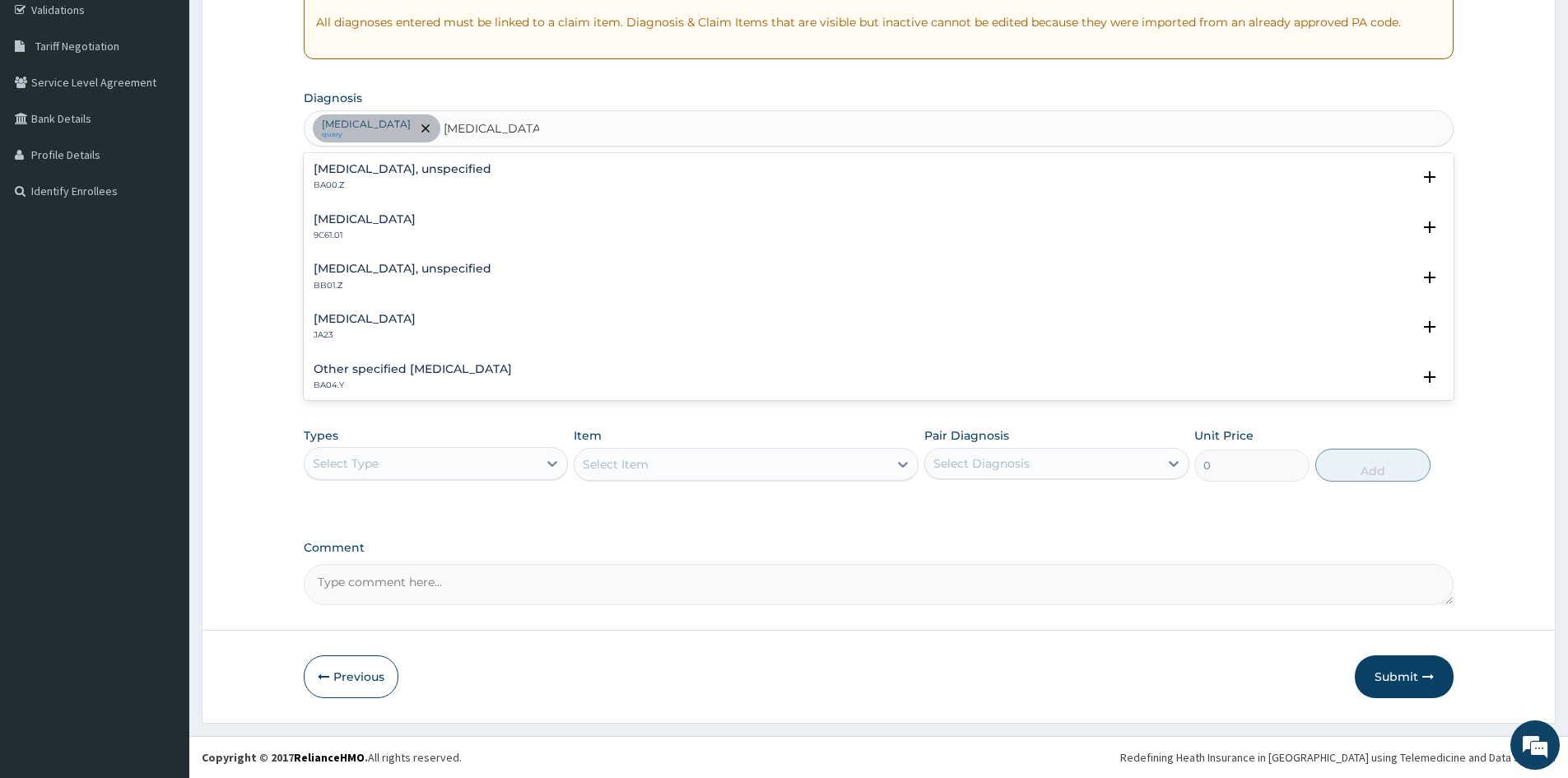
click at [357, 180] on p "BA00.Z" at bounding box center [402, 185] width 178 height 12
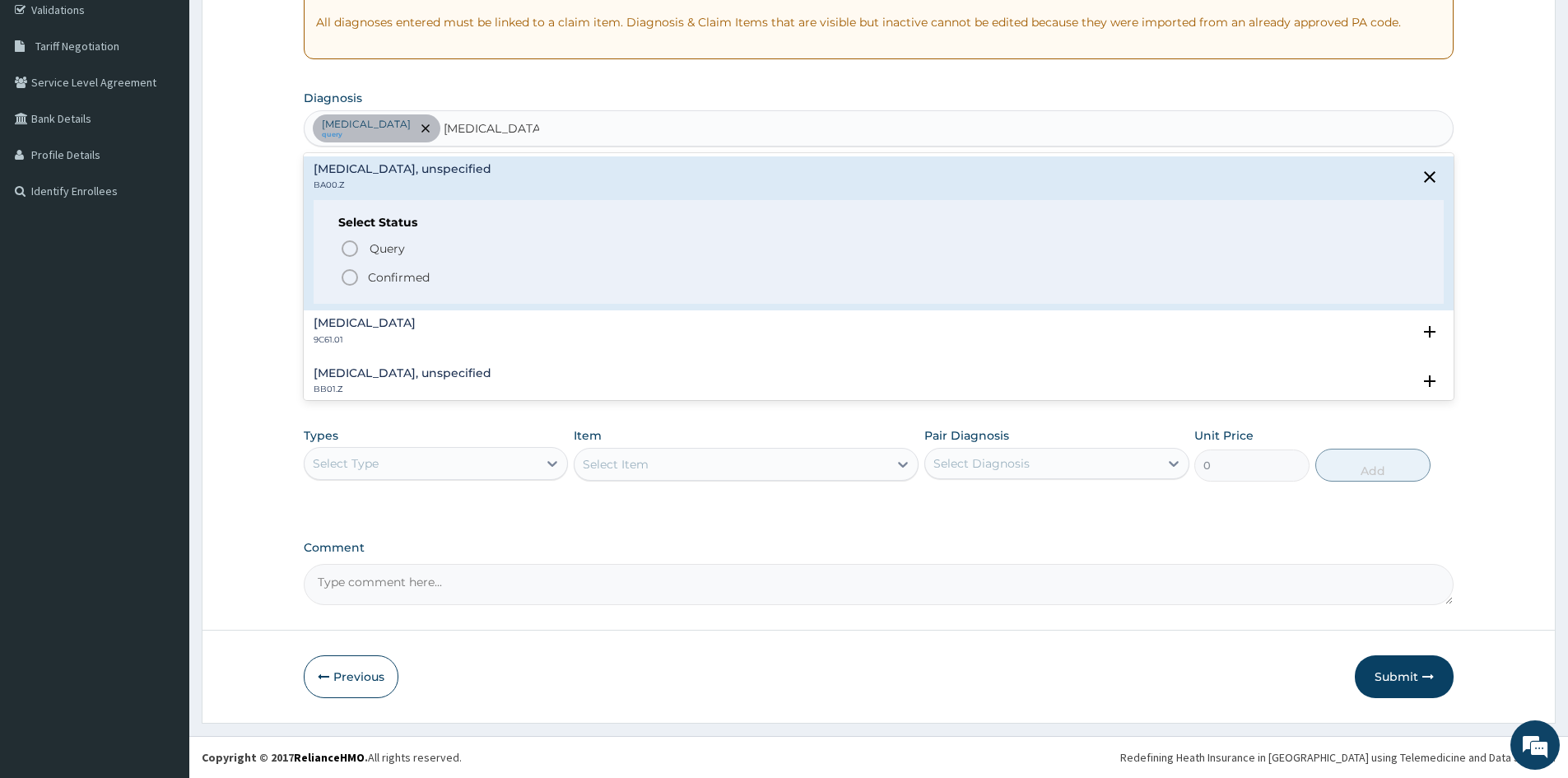
click at [343, 281] on circle "status option filled" at bounding box center [349, 277] width 14 height 14
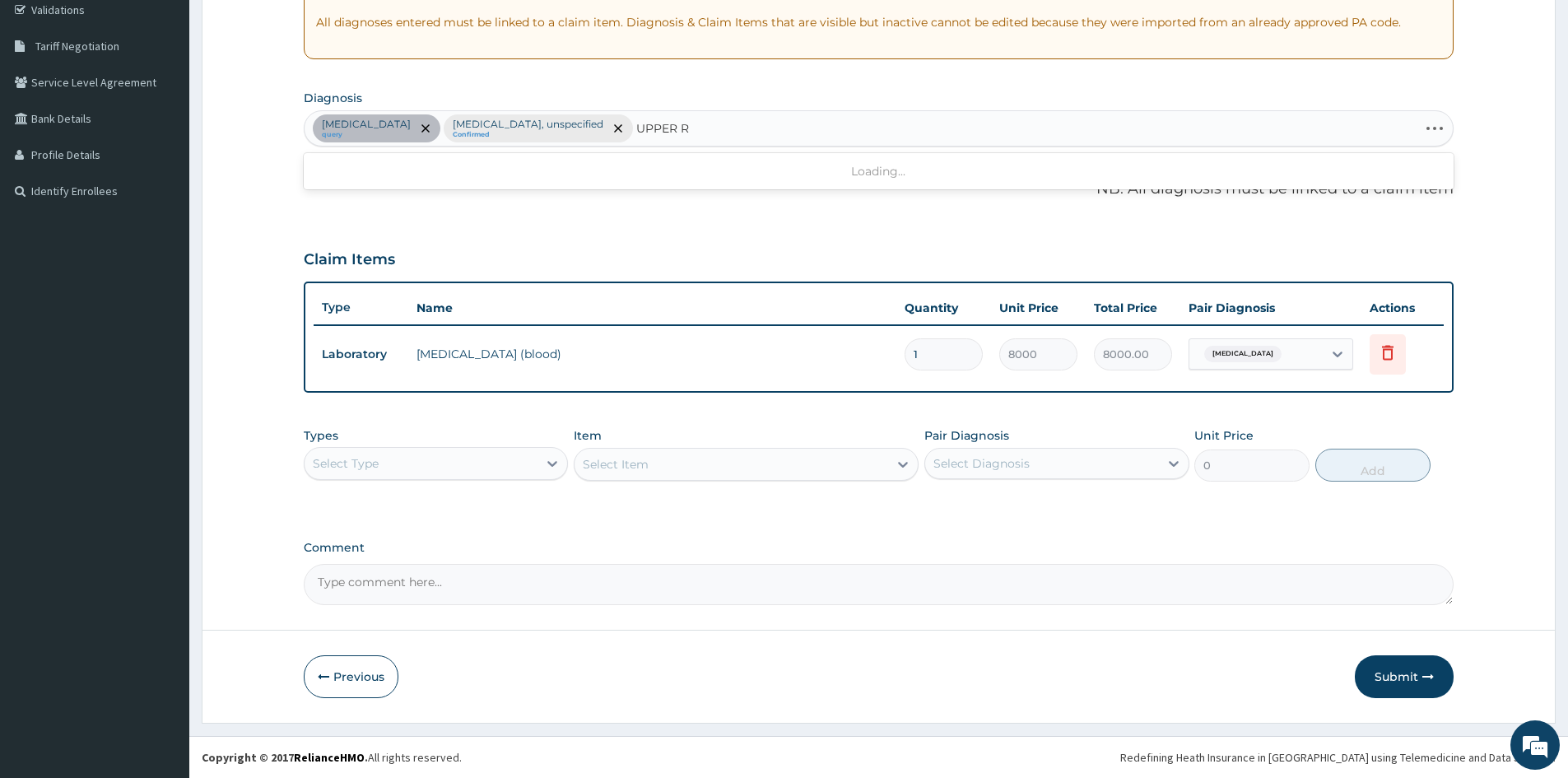
type input "UPPER"
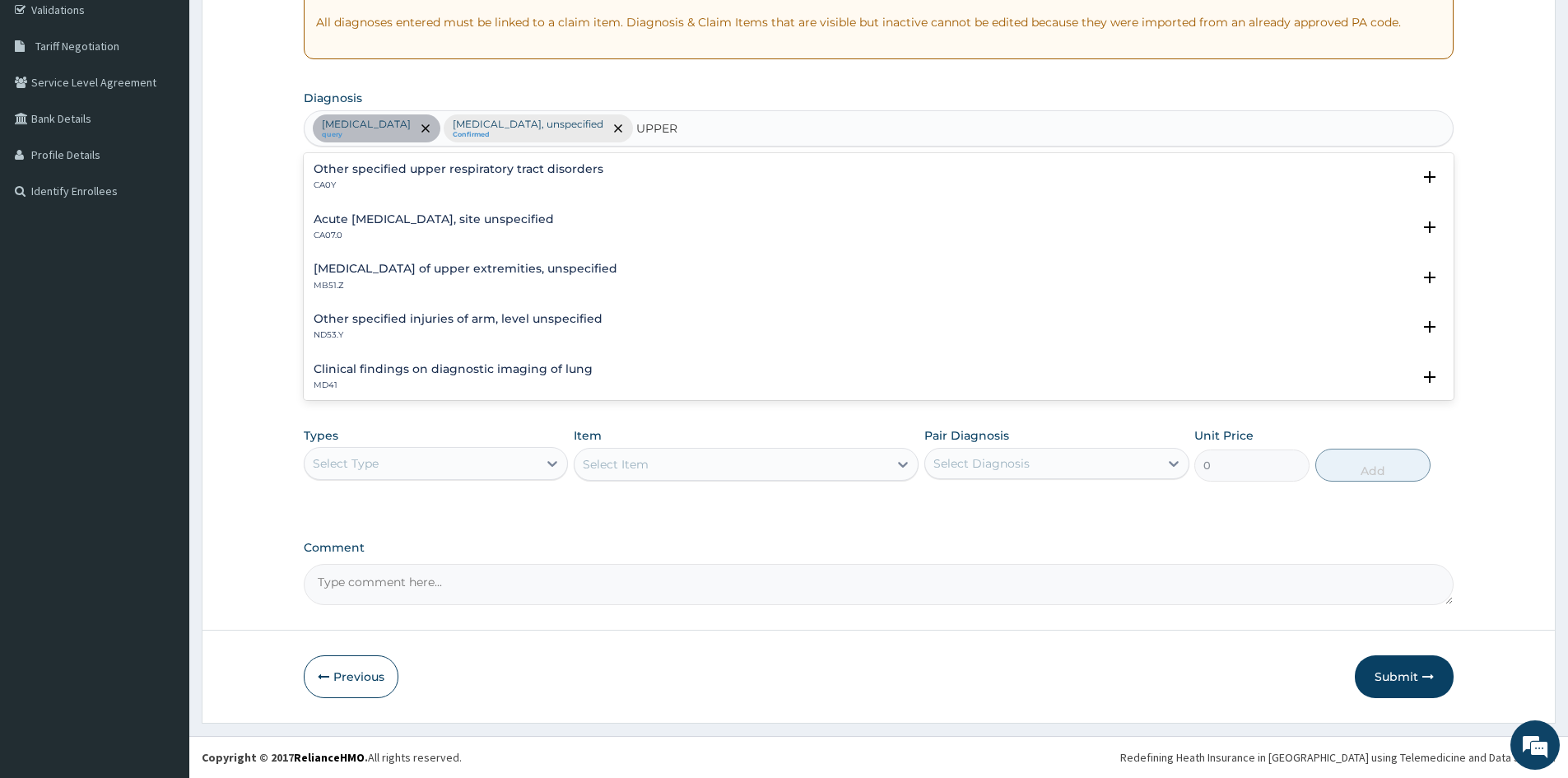
click at [391, 238] on p "CA07.0" at bounding box center [434, 236] width 241 height 12
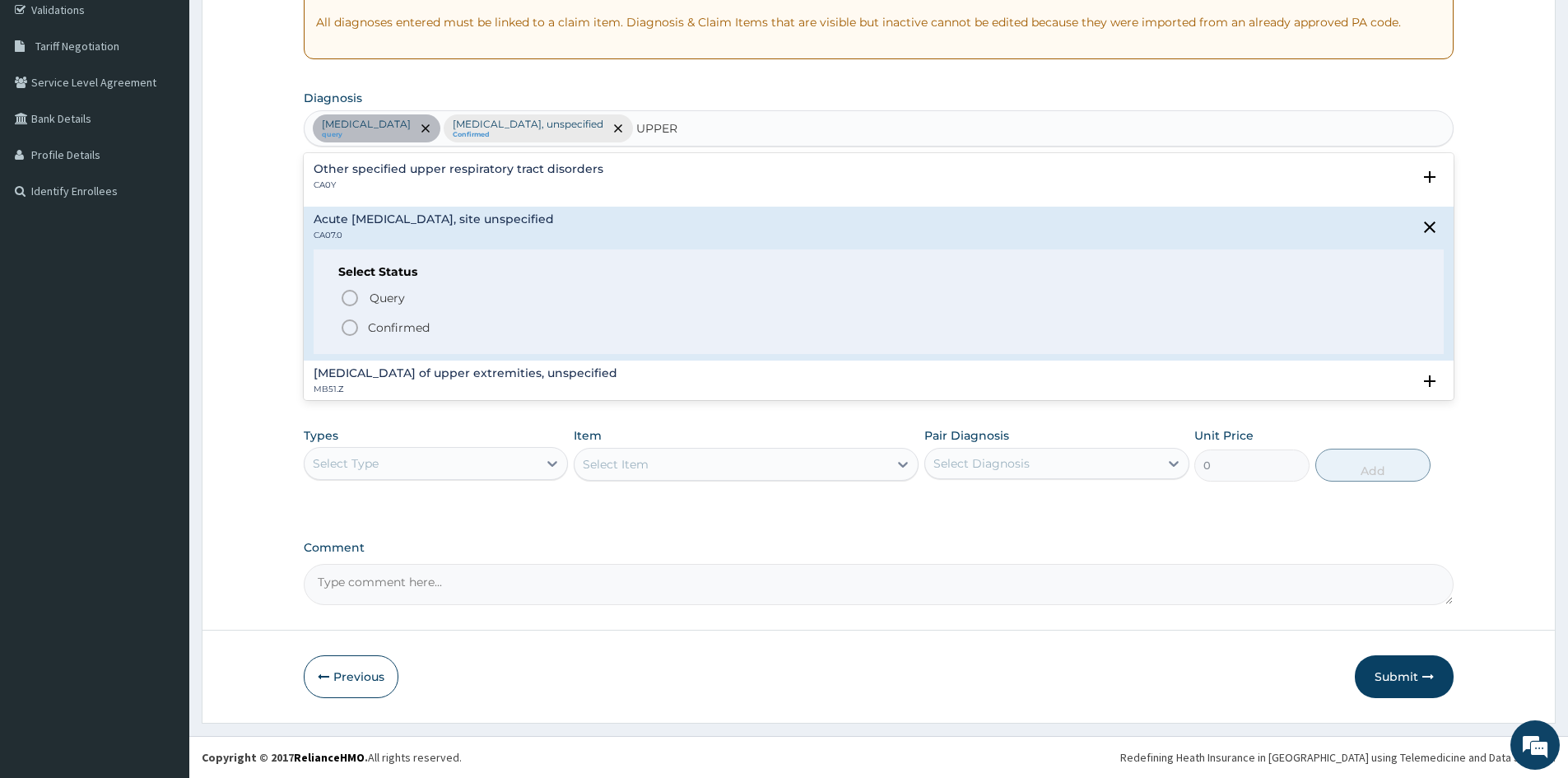
drag, startPoint x: 349, startPoint y: 326, endPoint x: 558, endPoint y: 233, distance: 228.8
click at [350, 327] on icon "status option filled" at bounding box center [349, 327] width 20 height 20
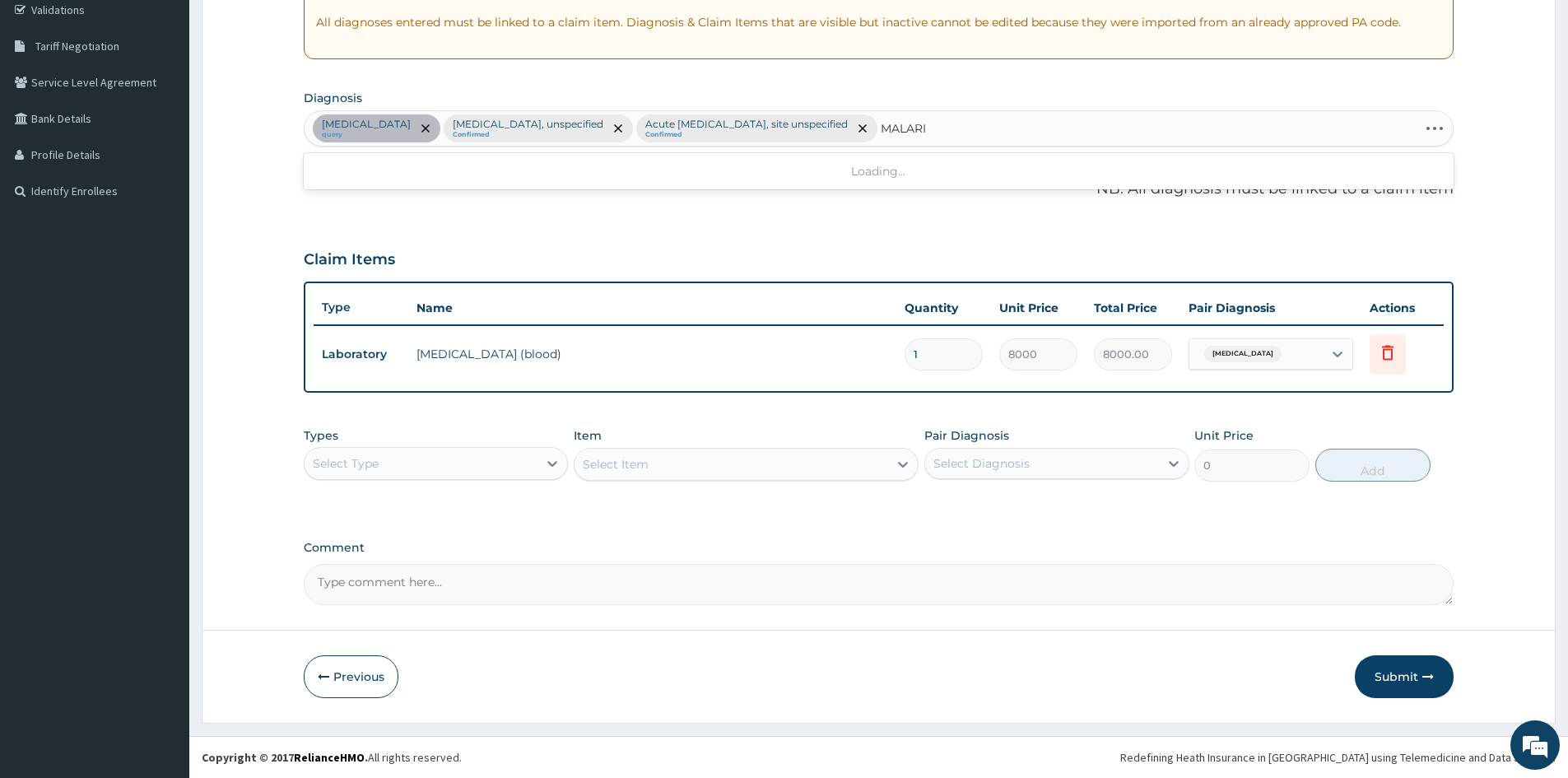
type input "[MEDICAL_DATA]"
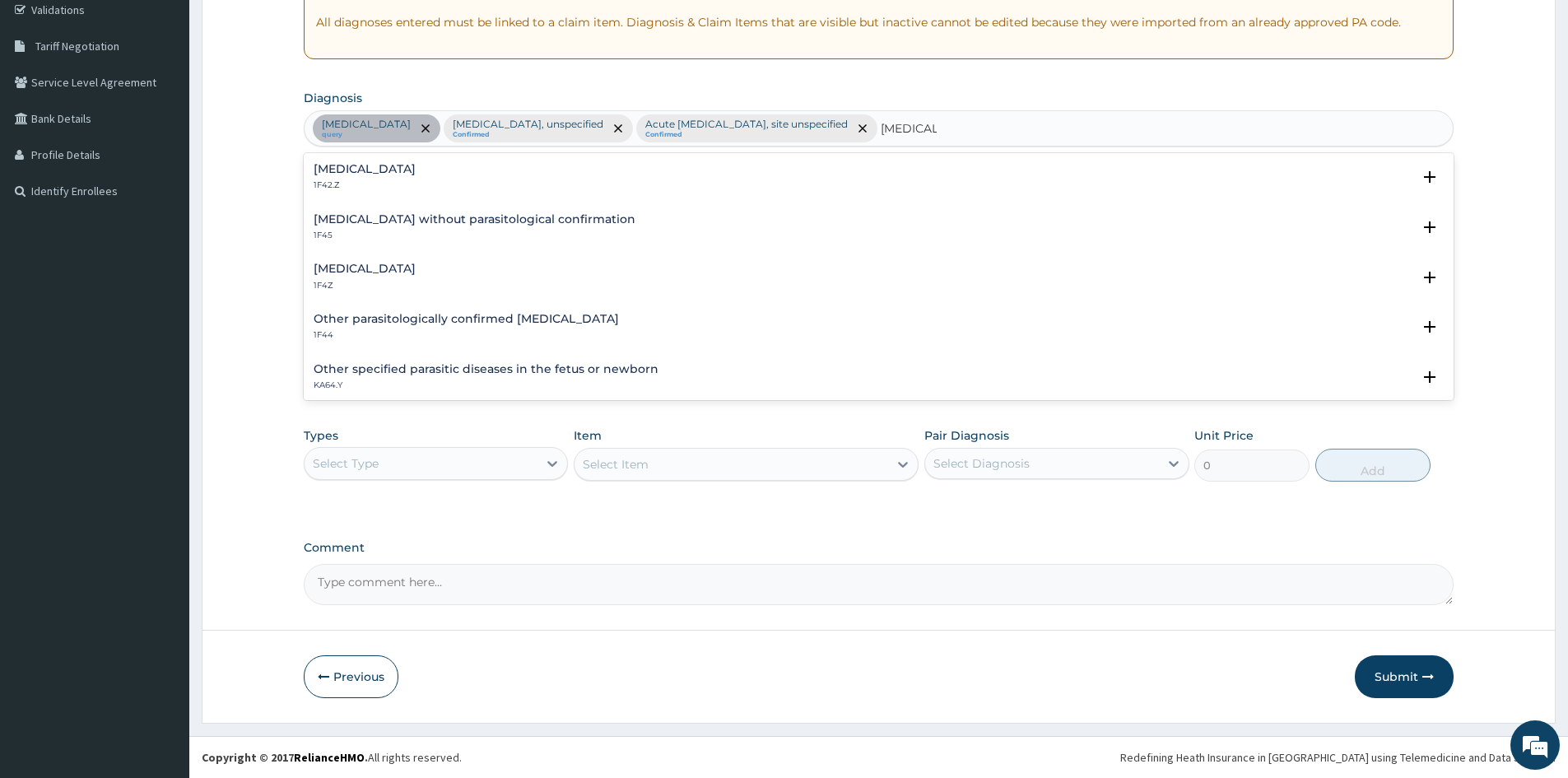
click at [343, 280] on p "1F4Z" at bounding box center [365, 286] width 102 height 12
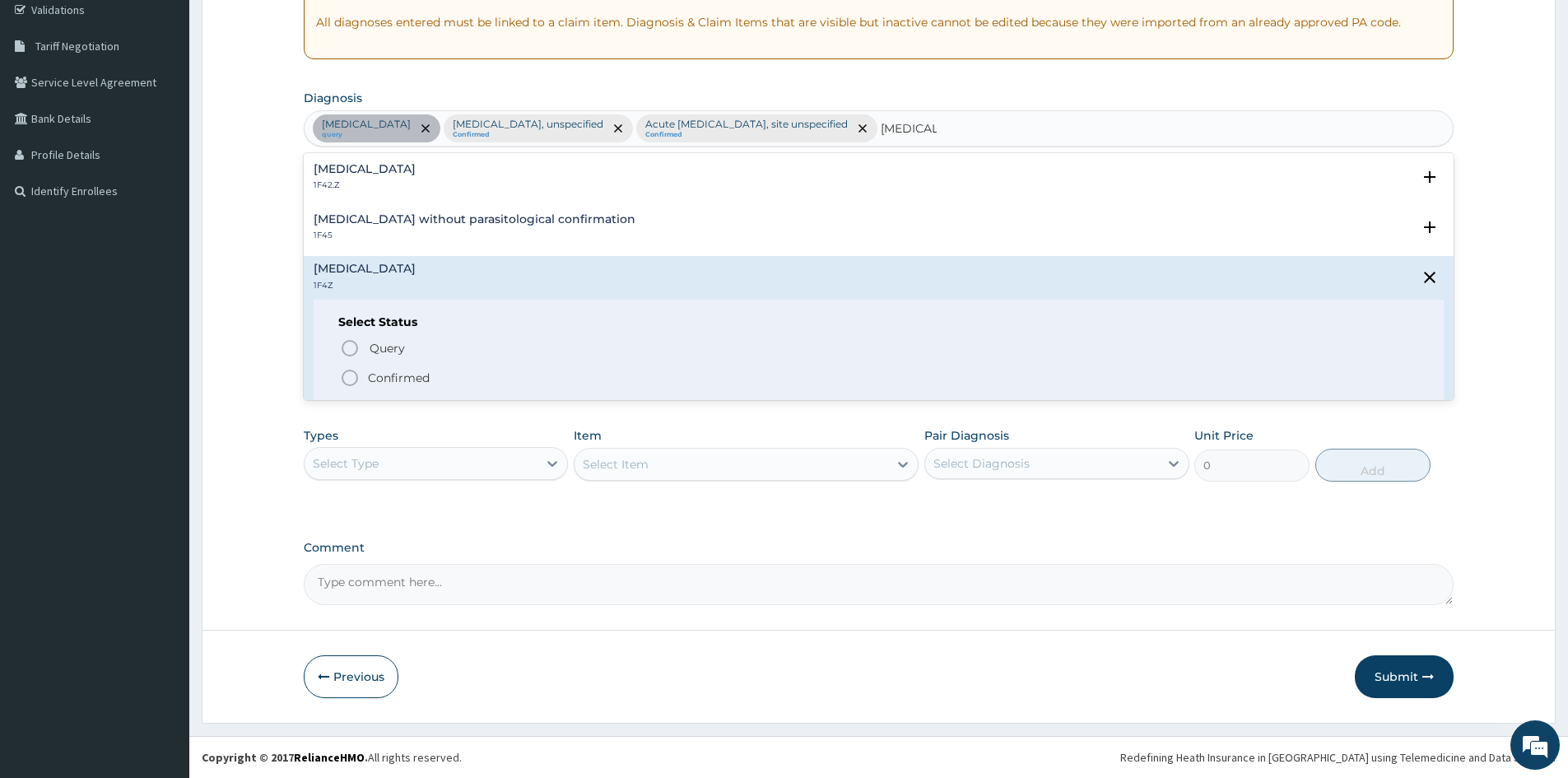
drag, startPoint x: 349, startPoint y: 373, endPoint x: 429, endPoint y: 354, distance: 82.2
click at [350, 372] on icon "status option filled" at bounding box center [349, 378] width 20 height 20
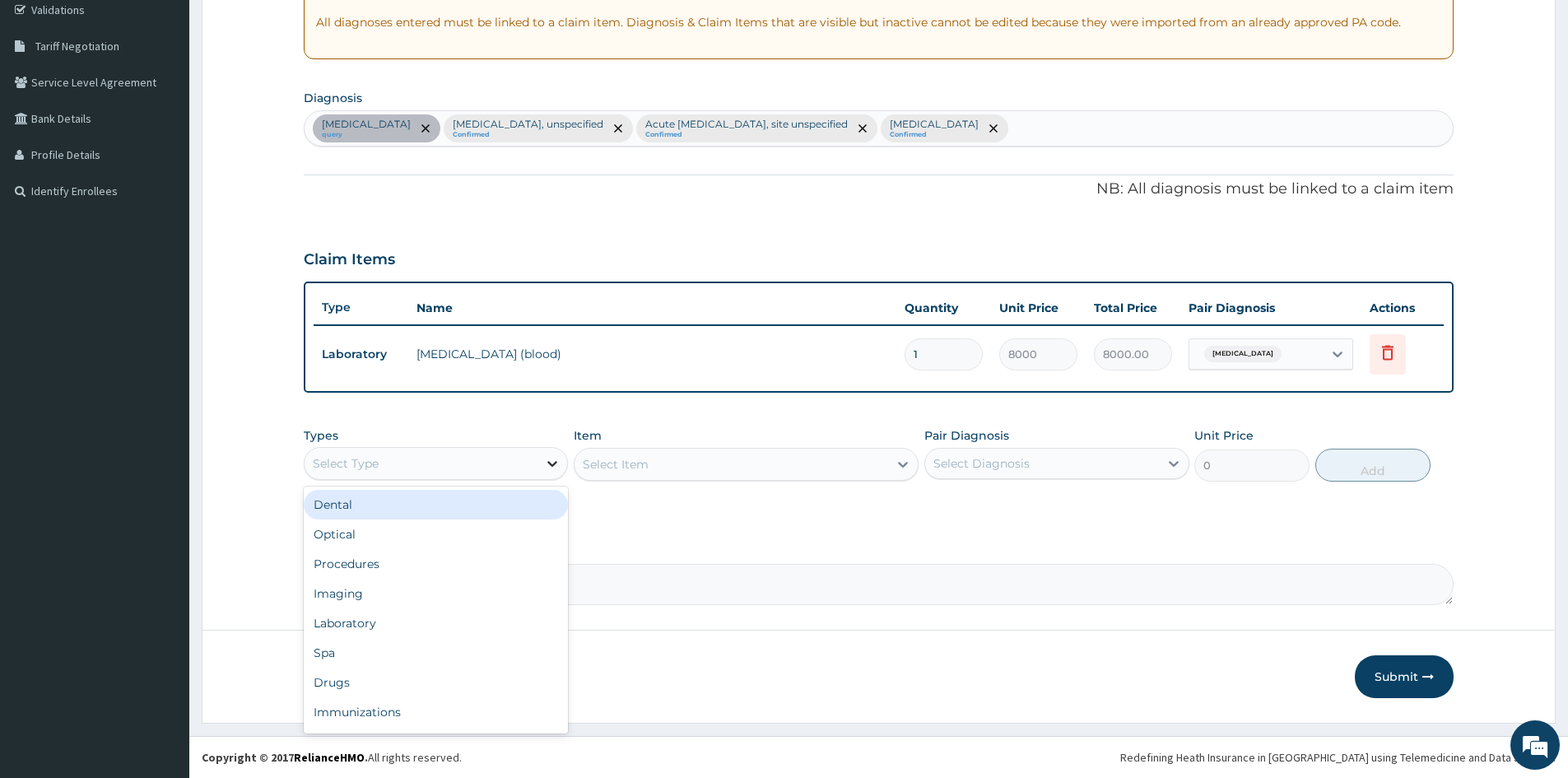
click at [548, 461] on icon at bounding box center [552, 463] width 16 height 16
click at [376, 565] on div "Procedures" at bounding box center [435, 564] width 264 height 30
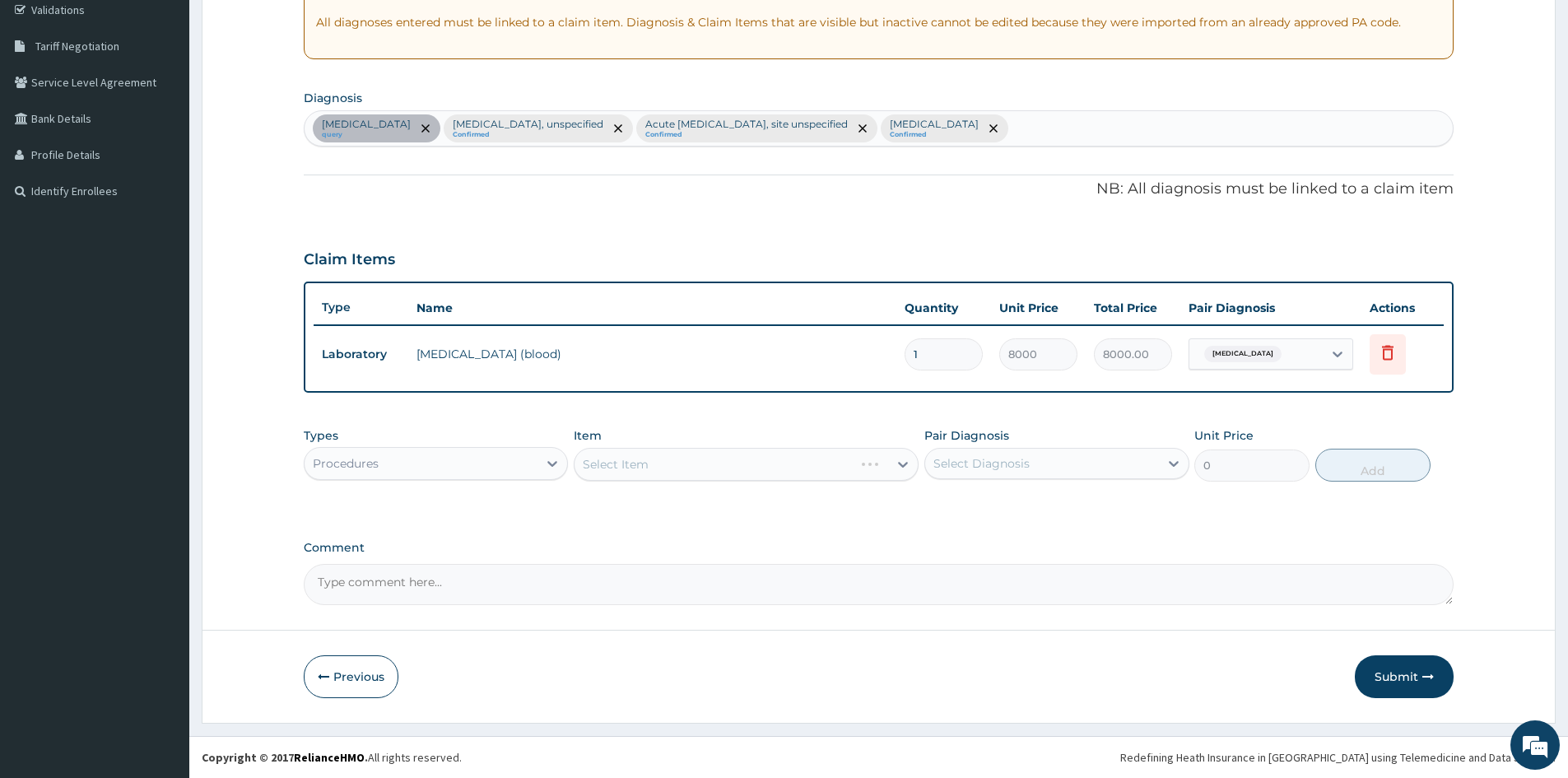
click at [725, 451] on div "Select Item" at bounding box center [747, 464] width 345 height 33
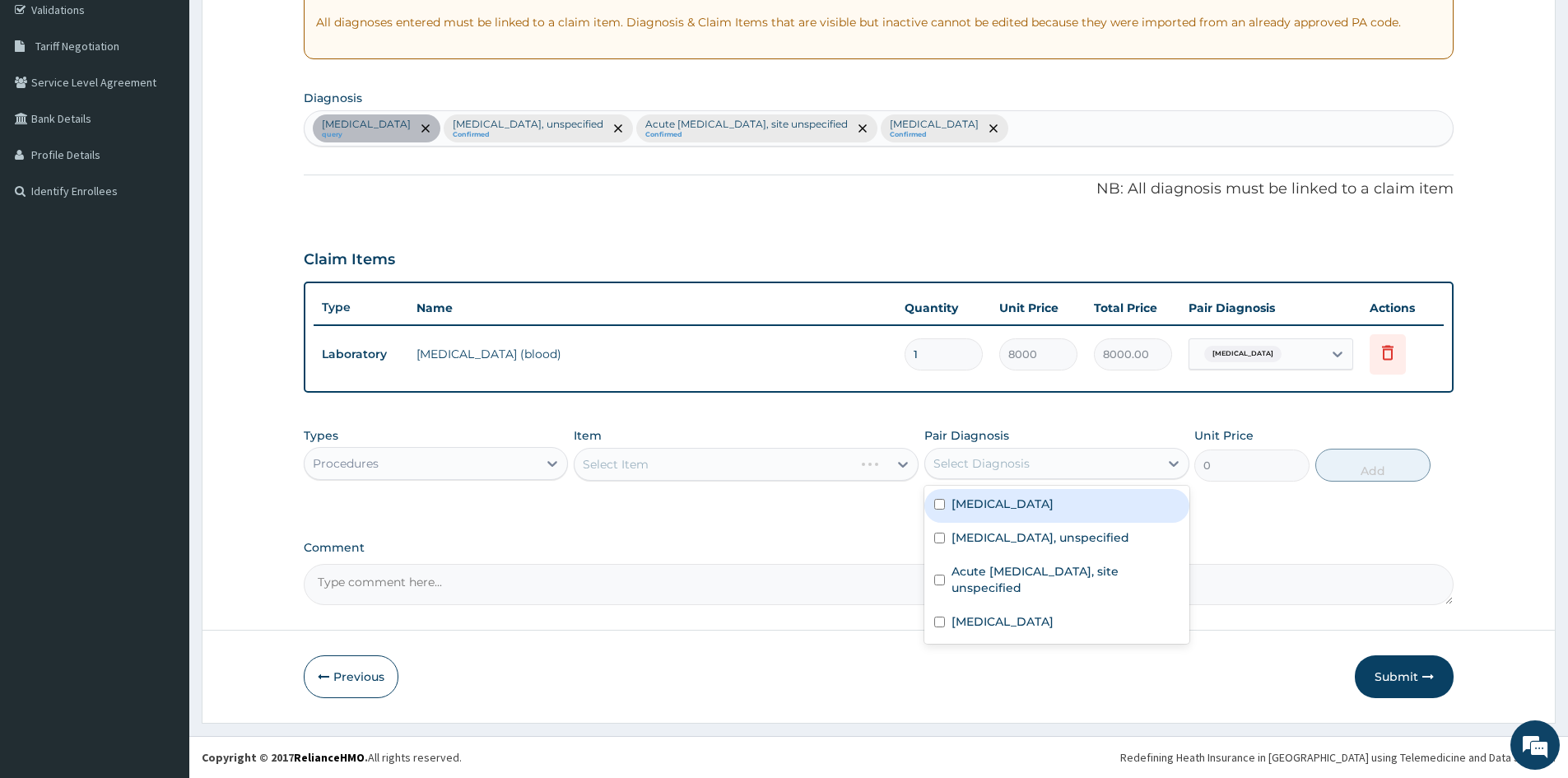
click at [962, 463] on div "Select Diagnosis" at bounding box center [981, 463] width 96 height 16
click at [935, 505] on input "checkbox" at bounding box center [940, 504] width 11 height 11
checkbox input "true"
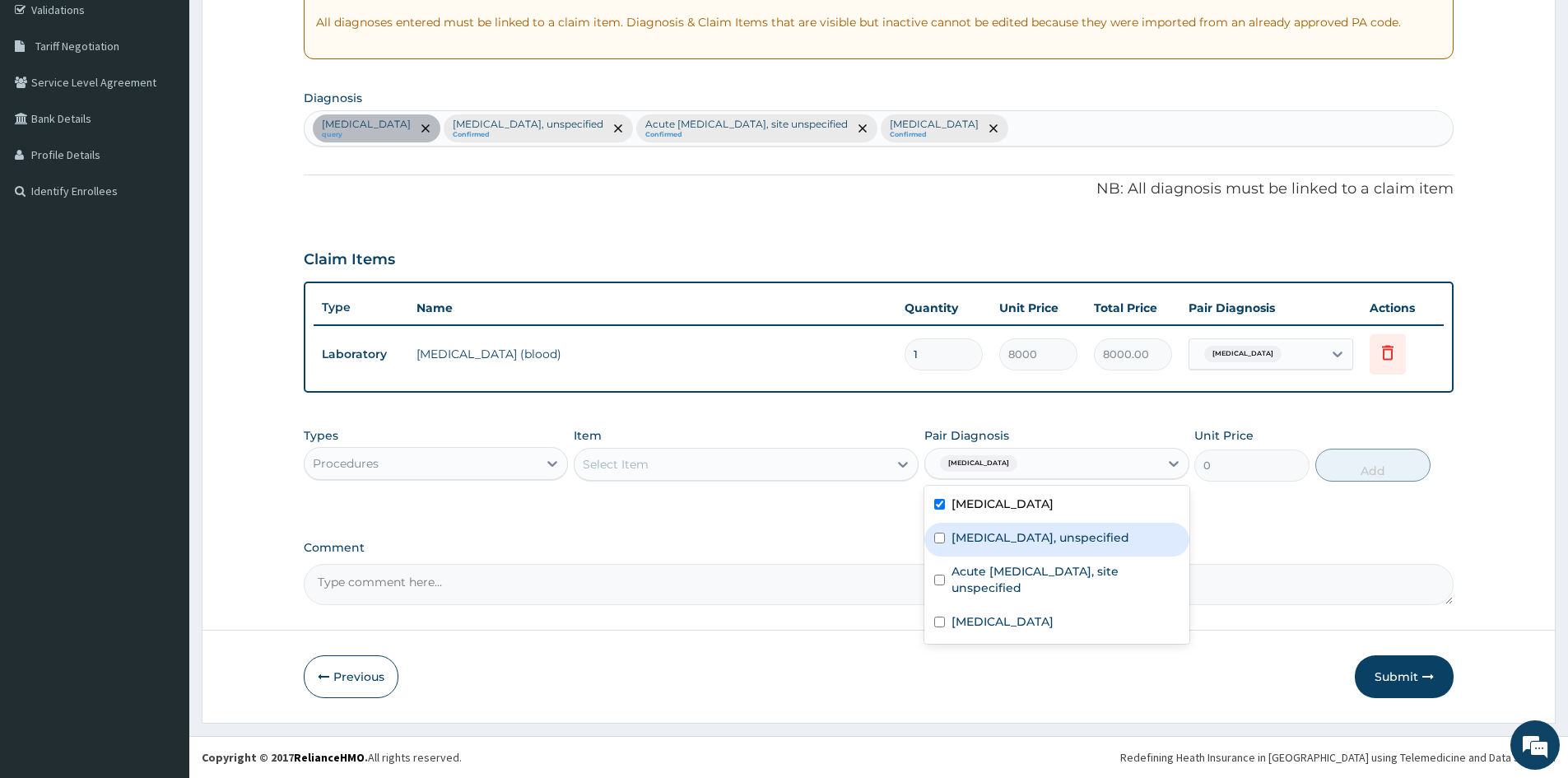
click at [948, 542] on div "Essential hypertension, unspecified" at bounding box center [1056, 540] width 264 height 34
click at [931, 554] on div "Essential hypertension, unspecified" at bounding box center [1056, 540] width 264 height 34
drag, startPoint x: 937, startPoint y: 530, endPoint x: 945, endPoint y: 555, distance: 26.2
click at [942, 533] on div "Essential hypertension, unspecified" at bounding box center [1056, 540] width 264 height 34
checkbox input "true"
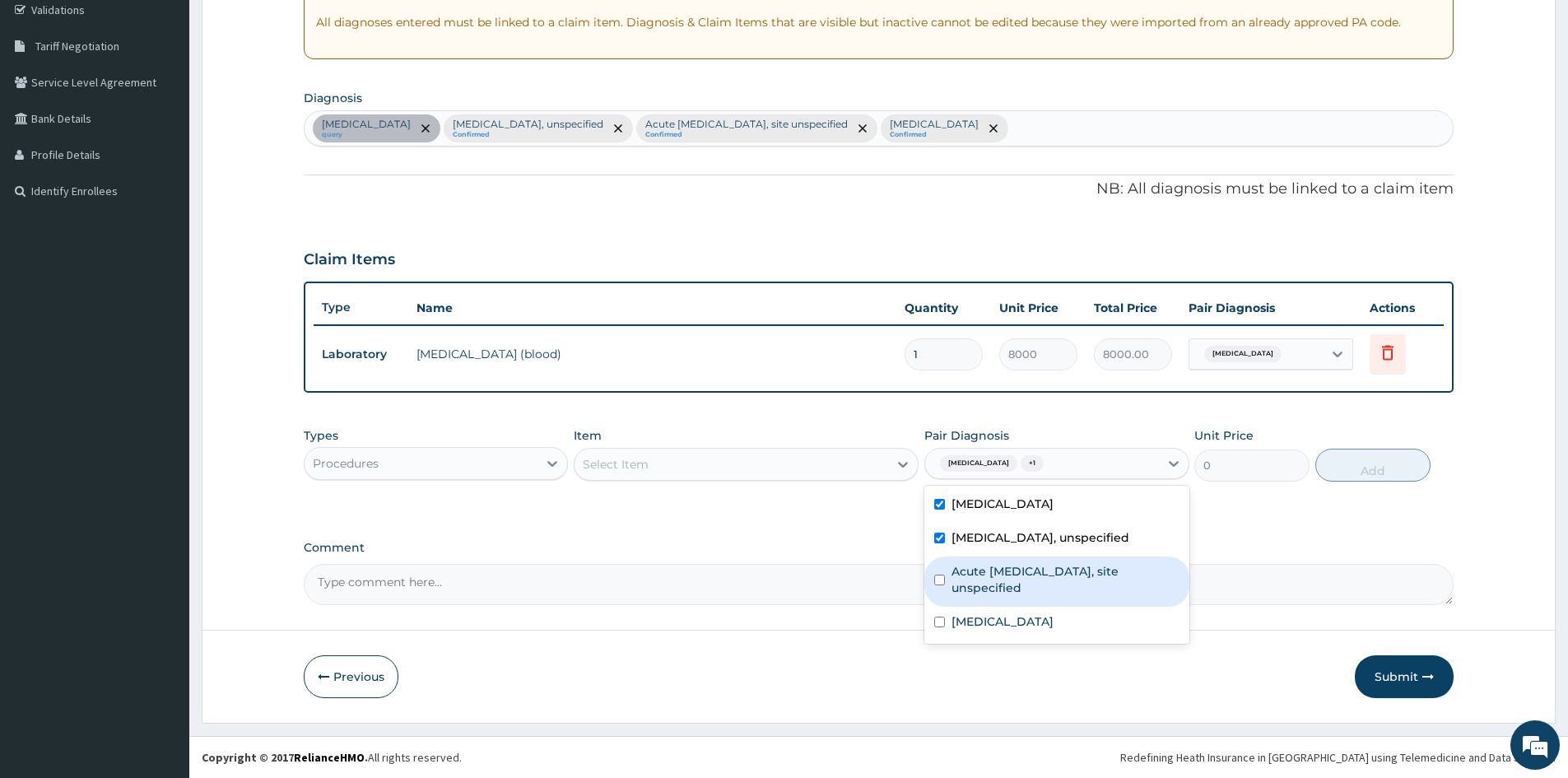
click at [935, 581] on input "checkbox" at bounding box center [940, 580] width 11 height 11
checkbox input "true"
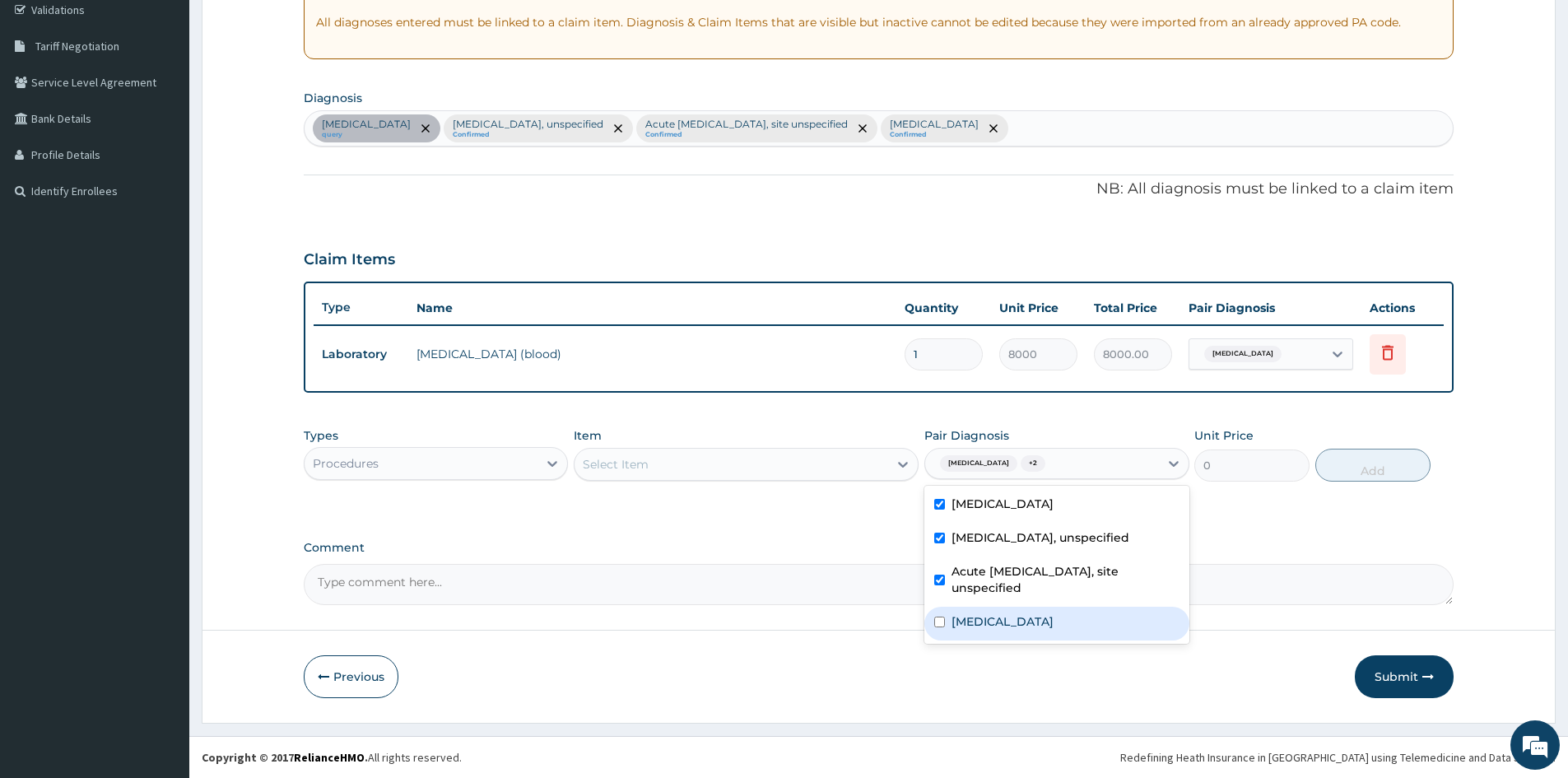
click at [938, 620] on div "Malaria, unspecified" at bounding box center [1056, 623] width 264 height 34
checkbox input "true"
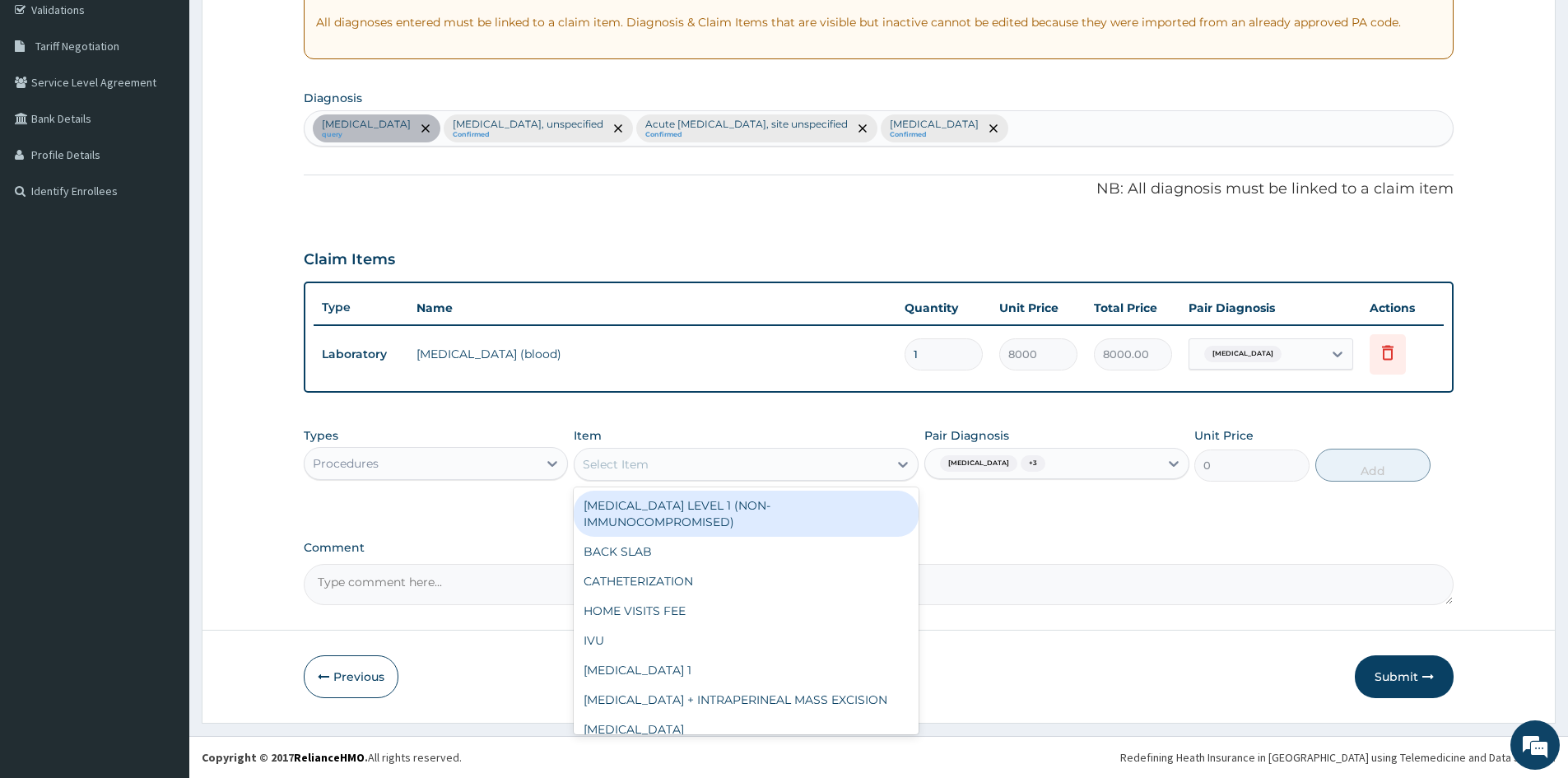
click at [669, 460] on div "Select Item" at bounding box center [731, 464] width 314 height 26
type input "GP"
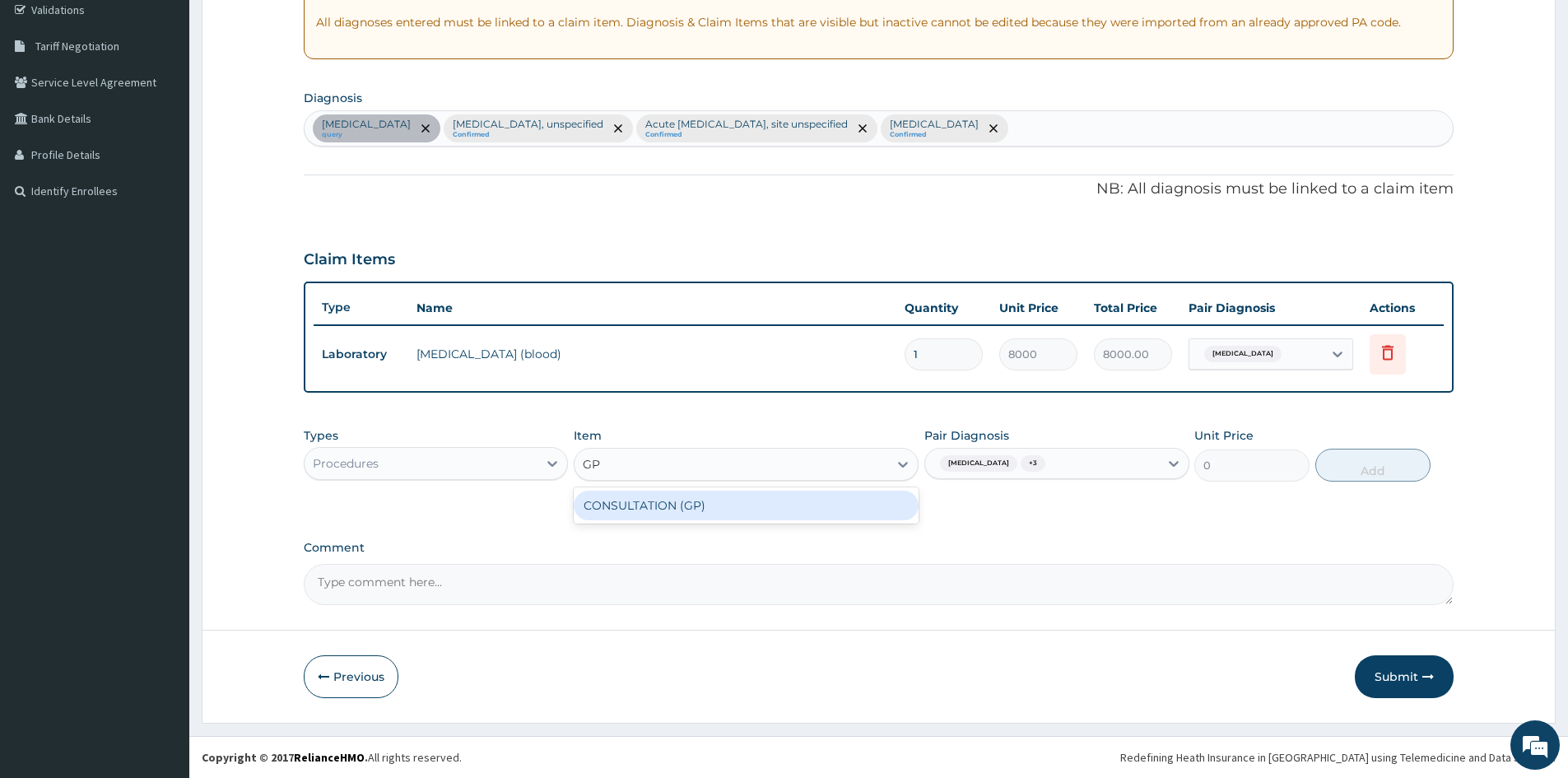
drag, startPoint x: 729, startPoint y: 504, endPoint x: 1305, endPoint y: 531, distance: 576.6
click at [732, 504] on div "CONSULTATION (GP)" at bounding box center [747, 505] width 345 height 30
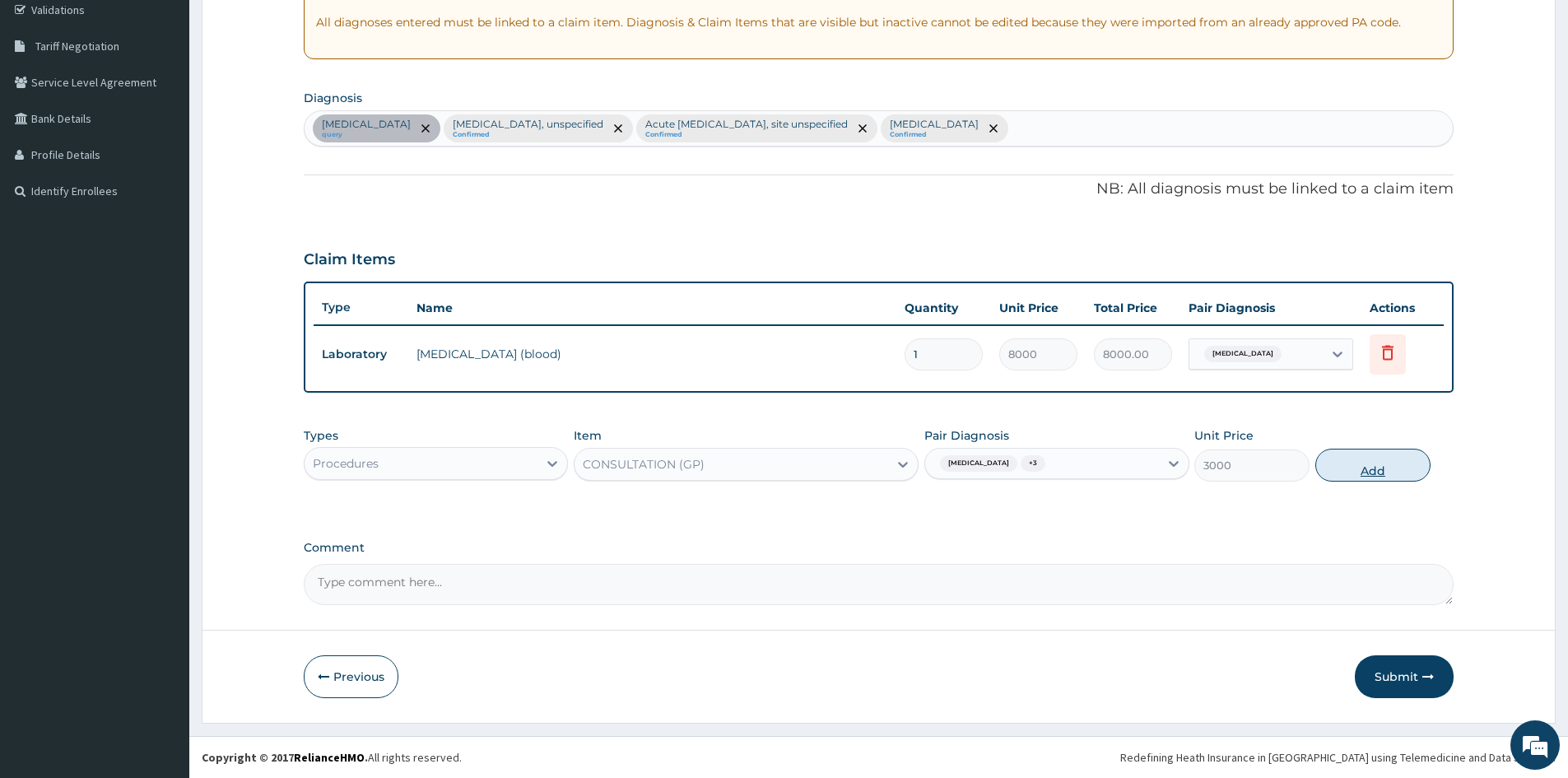
click at [1353, 468] on button "Add" at bounding box center [1373, 465] width 116 height 33
type input "0"
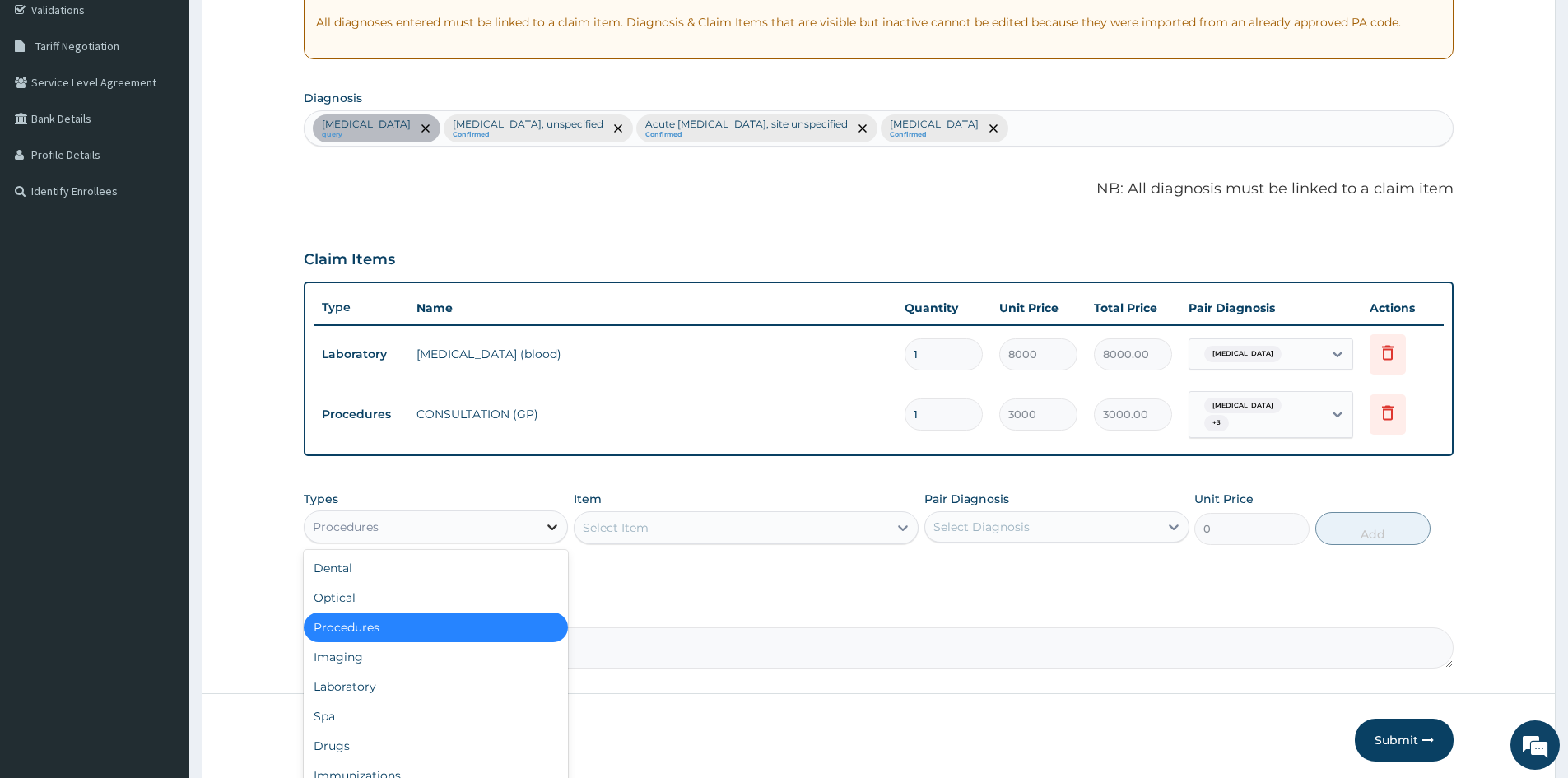
click at [554, 525] on icon at bounding box center [554, 527] width 10 height 6
click at [350, 680] on div "Laboratory" at bounding box center [435, 686] width 264 height 30
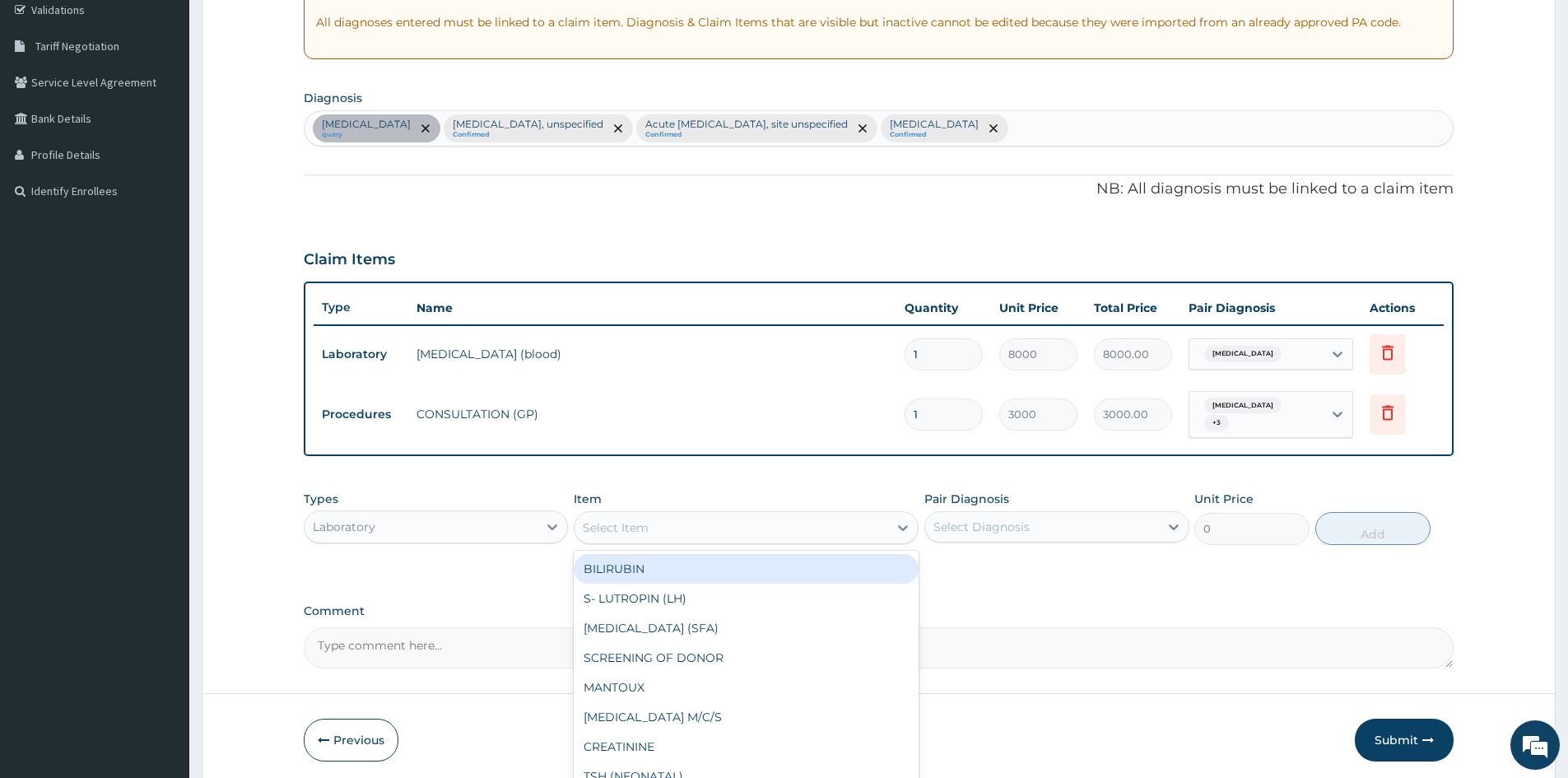
click at [640, 522] on div "Select Item" at bounding box center [615, 527] width 65 height 16
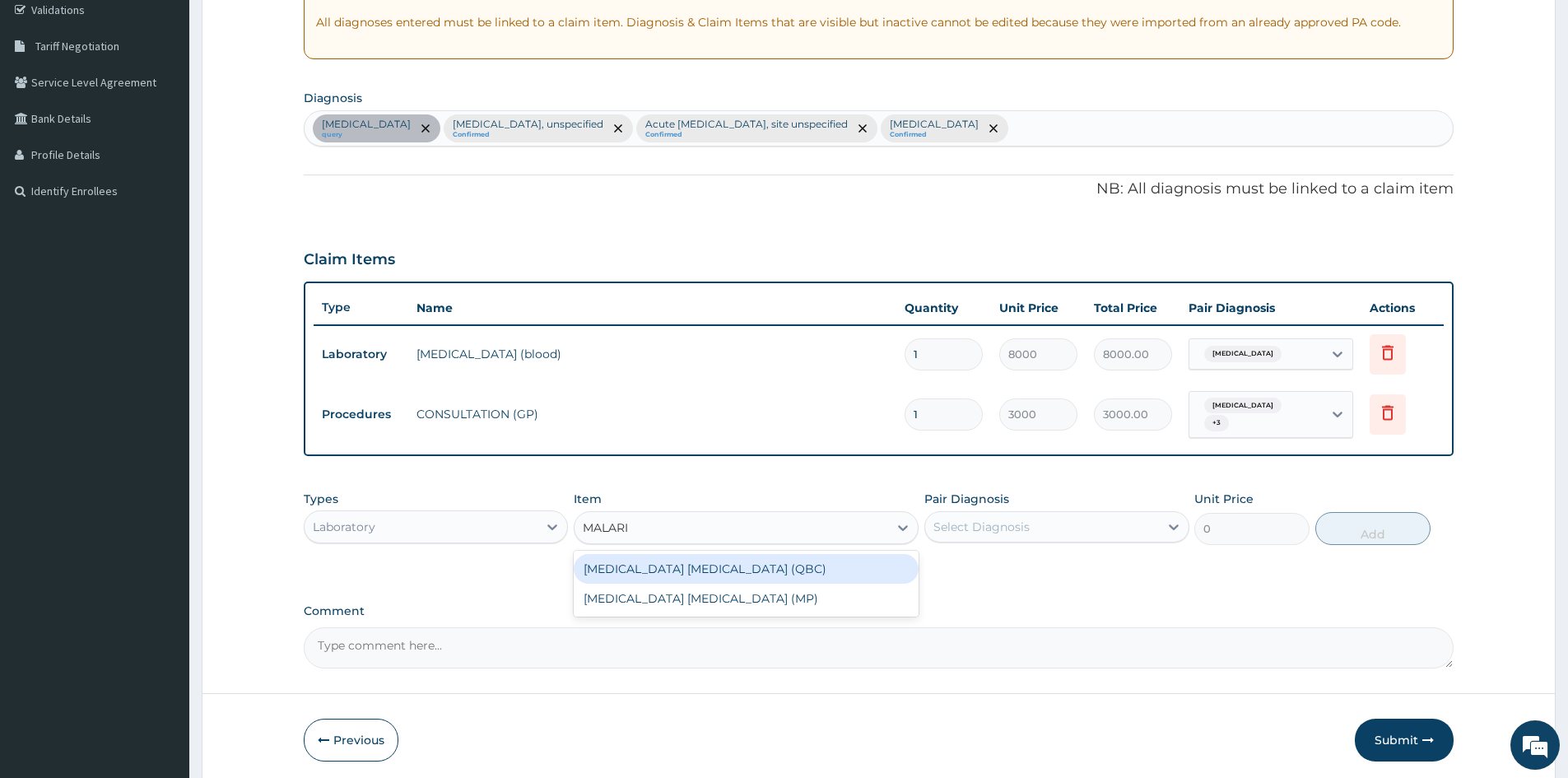
type input "MALARIA"
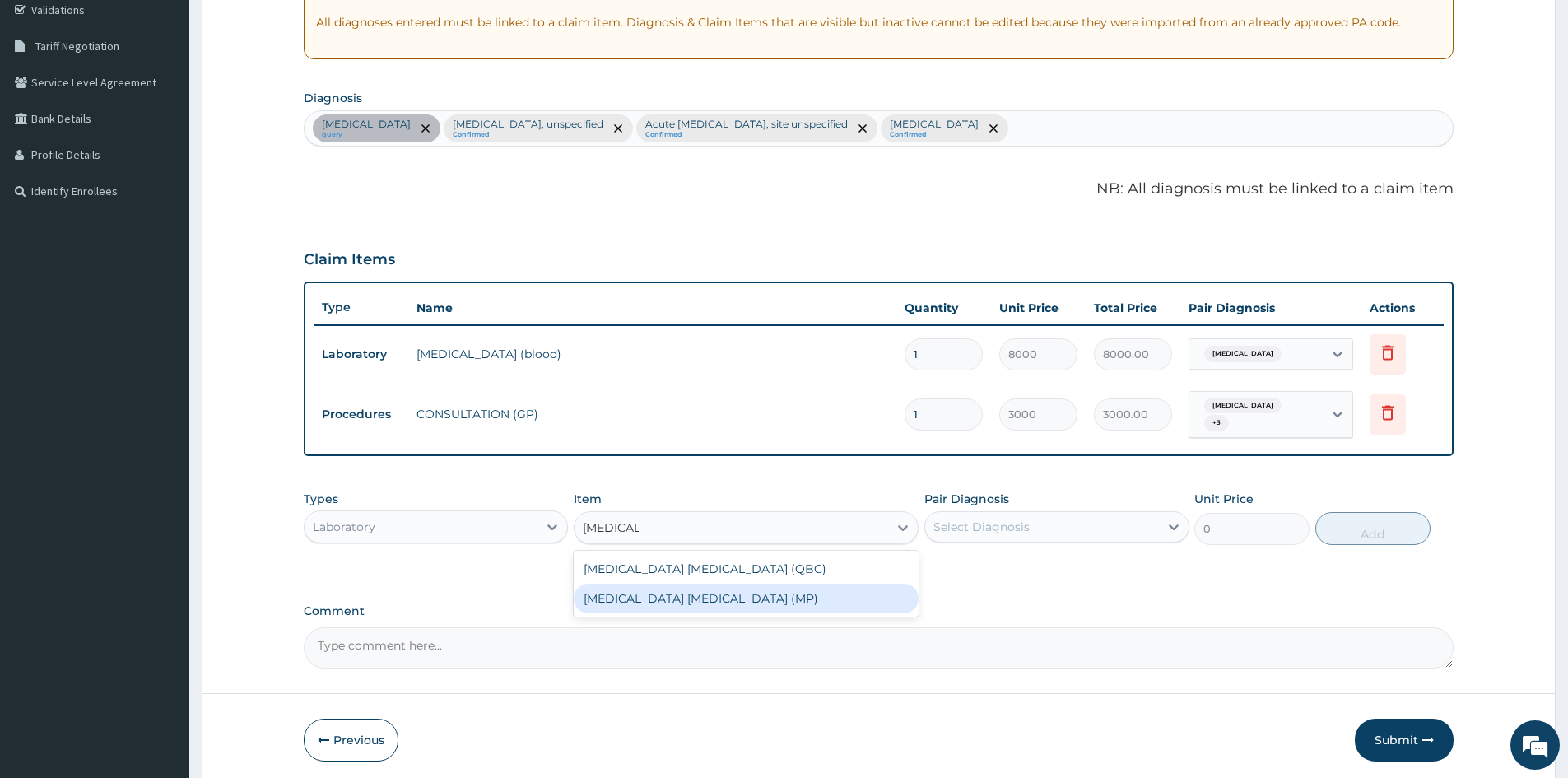
drag, startPoint x: 662, startPoint y: 593, endPoint x: 1236, endPoint y: 480, distance: 585.0
click at [687, 588] on div "MALARIA PARASITE (MP)" at bounding box center [747, 598] width 345 height 30
type input "2100"
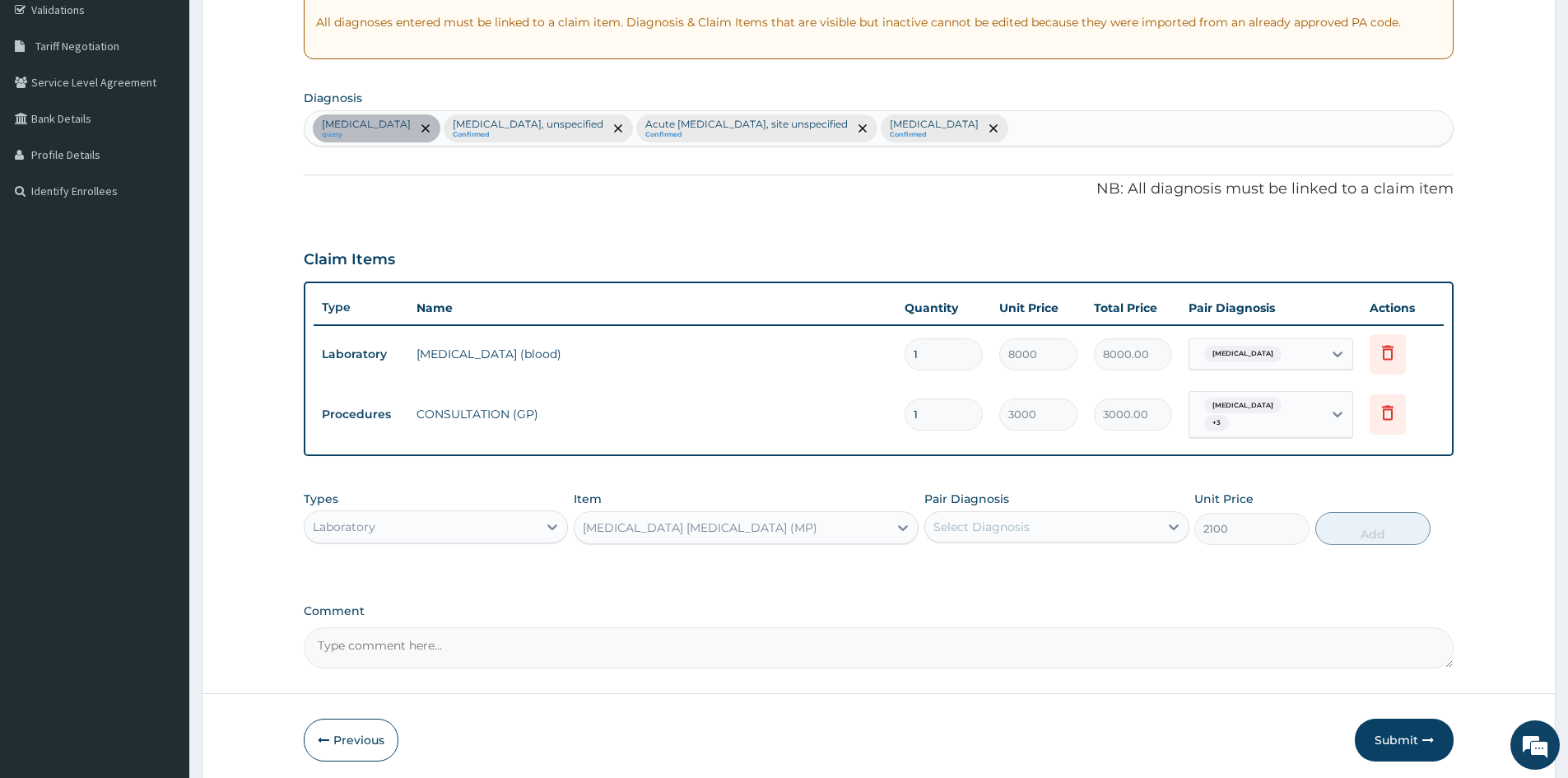
click at [1072, 514] on div "Select Diagnosis" at bounding box center [1042, 526] width 233 height 26
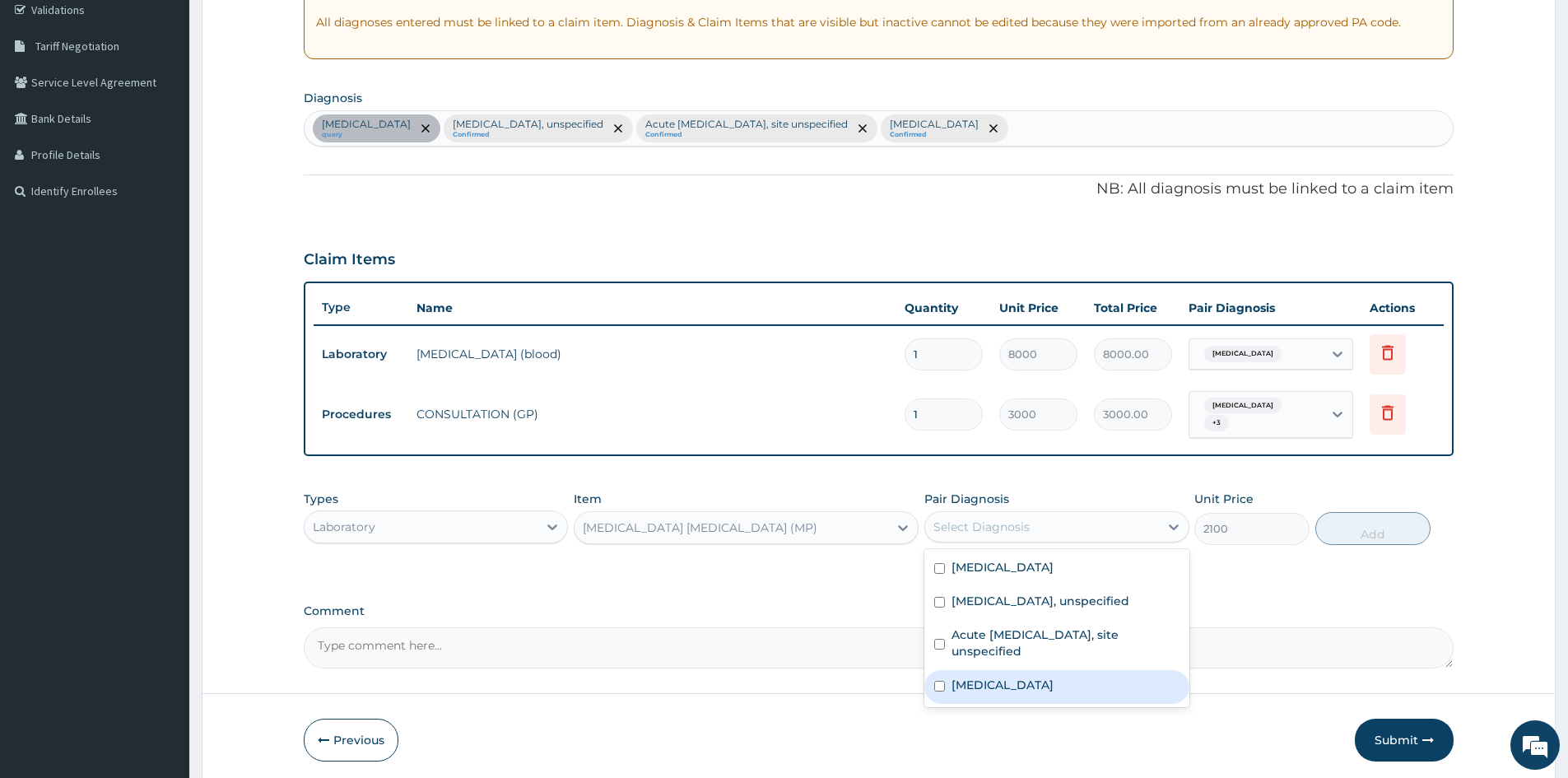
click at [941, 681] on input "checkbox" at bounding box center [940, 686] width 11 height 11
checkbox input "true"
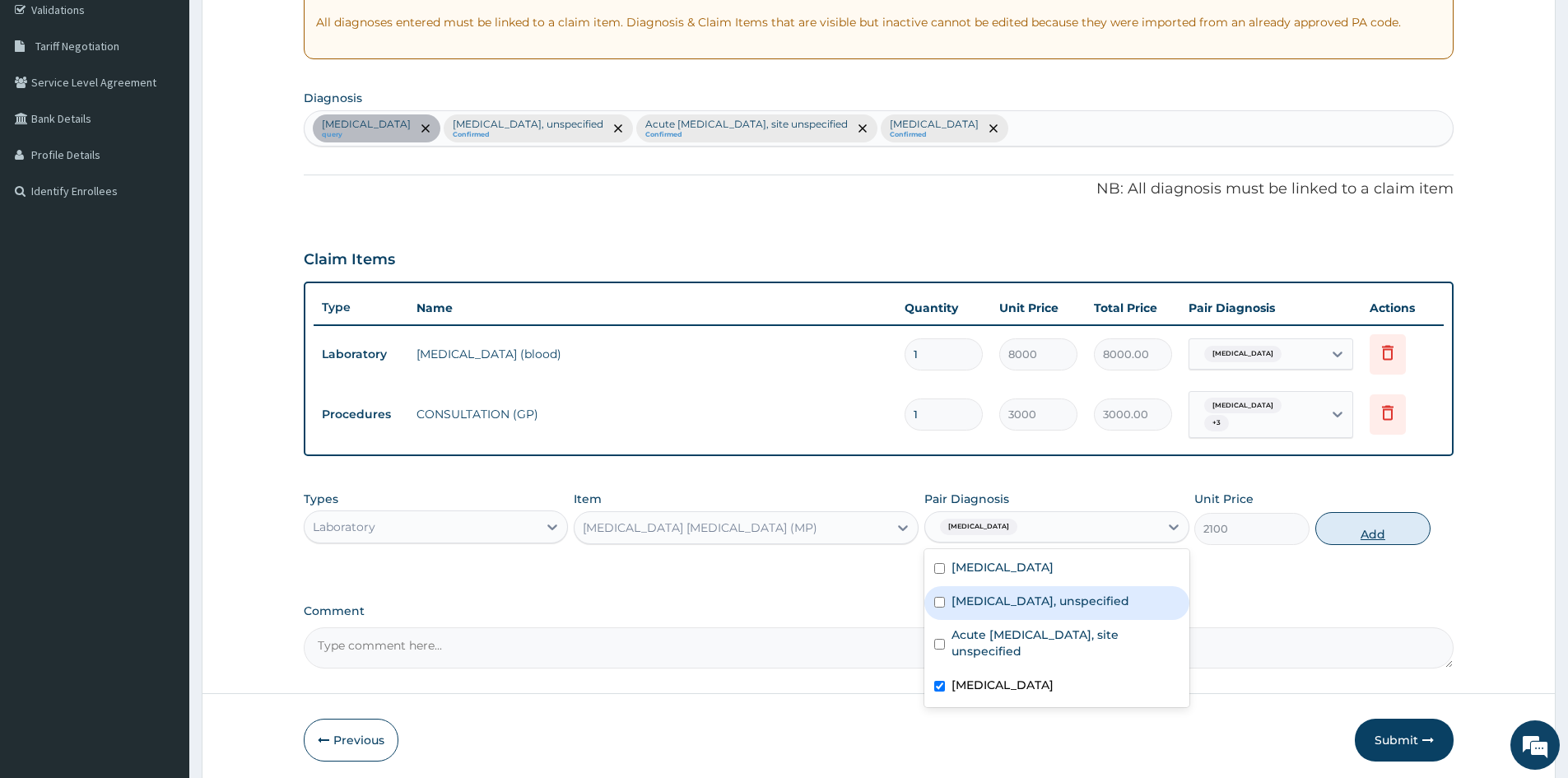
click at [1376, 522] on button "Add" at bounding box center [1373, 528] width 116 height 33
type input "0"
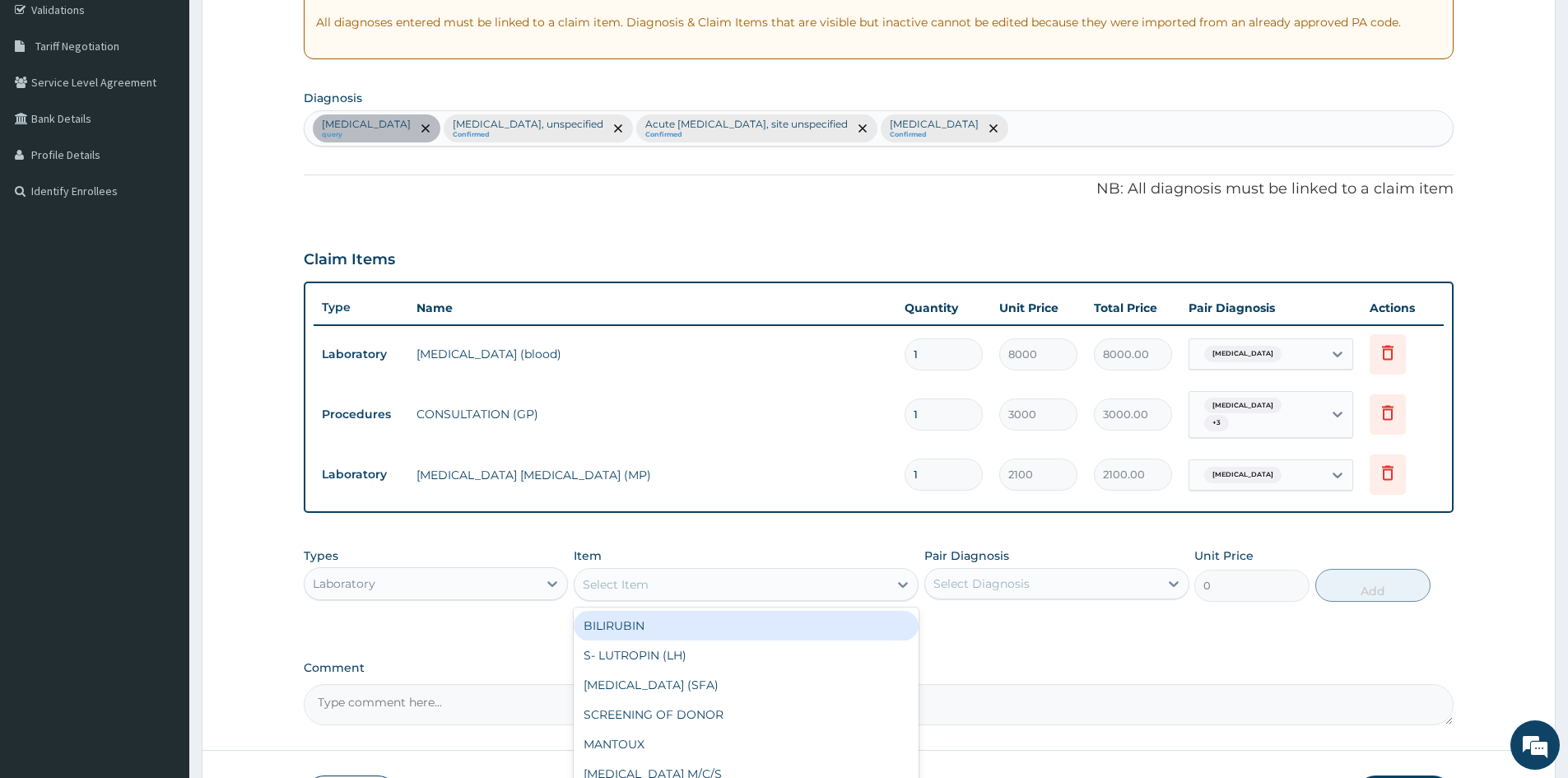
click at [790, 576] on div "Select Item" at bounding box center [731, 584] width 314 height 26
type input "FULL BLOOD"
drag, startPoint x: 684, startPoint y: 624, endPoint x: 777, endPoint y: 623, distance: 93.0
click at [684, 623] on div "FULL BLOOD COUNT" at bounding box center [747, 625] width 345 height 30
type input "3400"
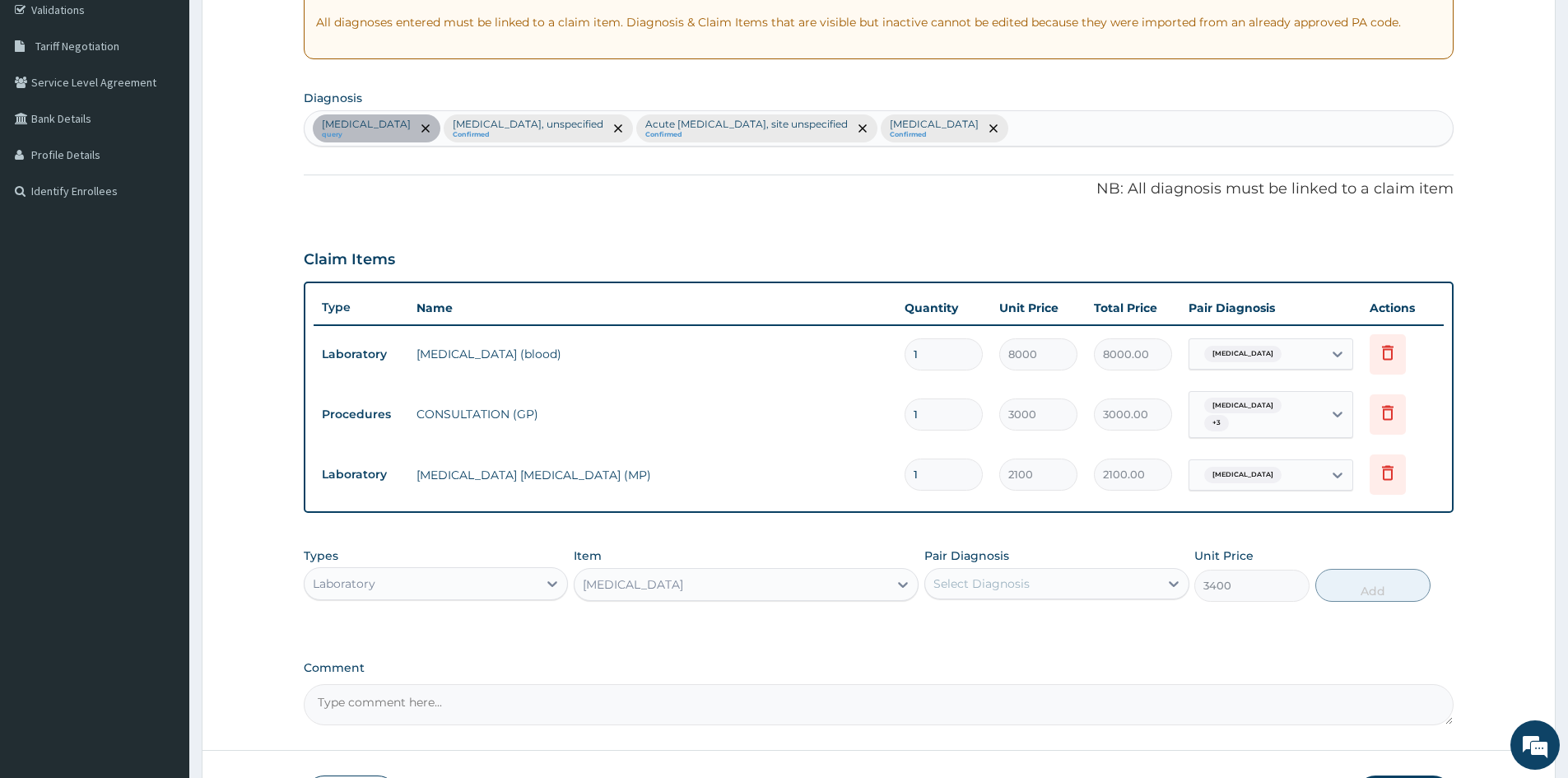
click at [969, 587] on div "Select Diagnosis" at bounding box center [1042, 583] width 233 height 26
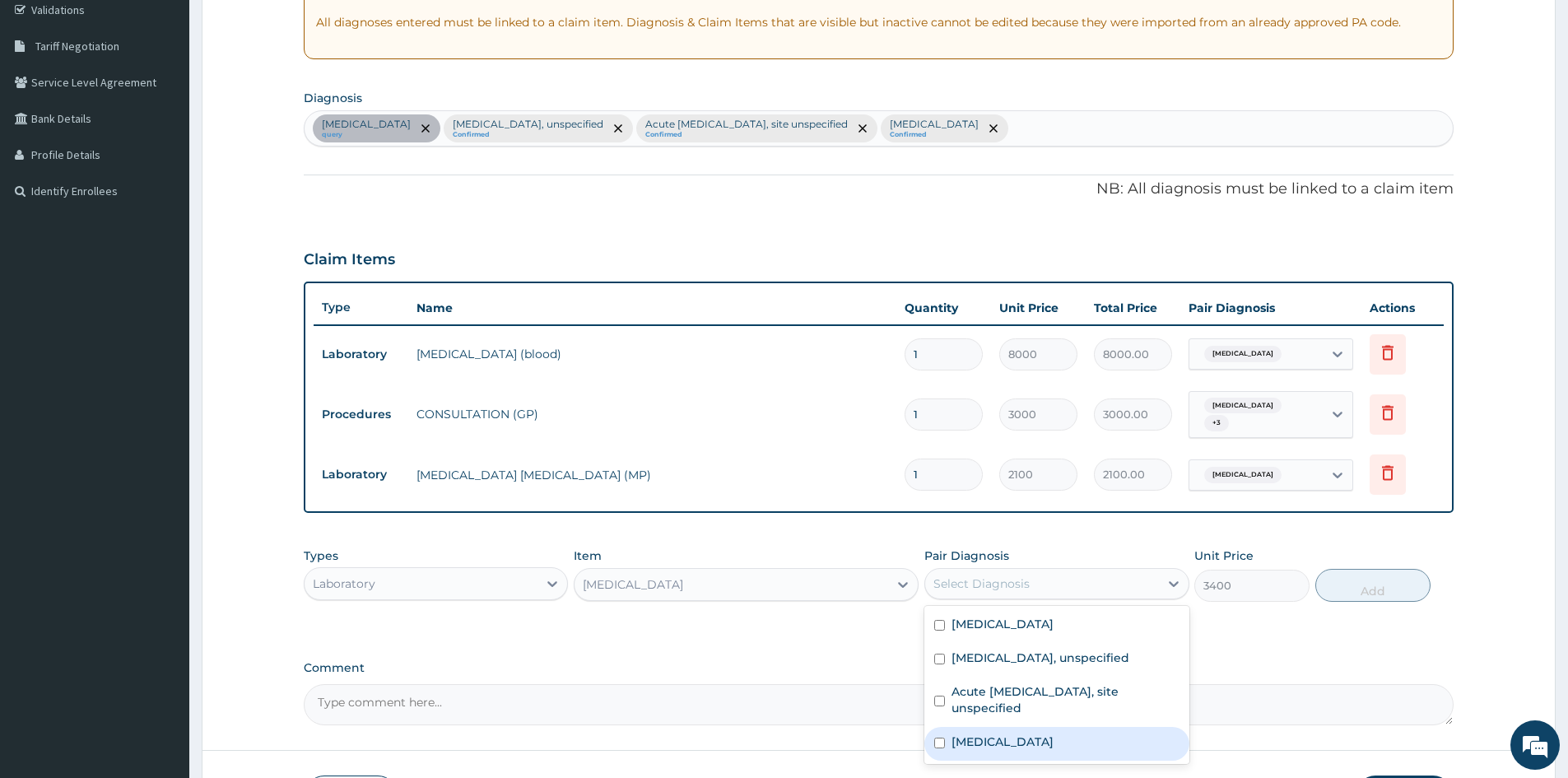
drag, startPoint x: 935, startPoint y: 739, endPoint x: 996, endPoint y: 732, distance: 61.4
click at [937, 737] on input "checkbox" at bounding box center [940, 742] width 11 height 11
checkbox input "true"
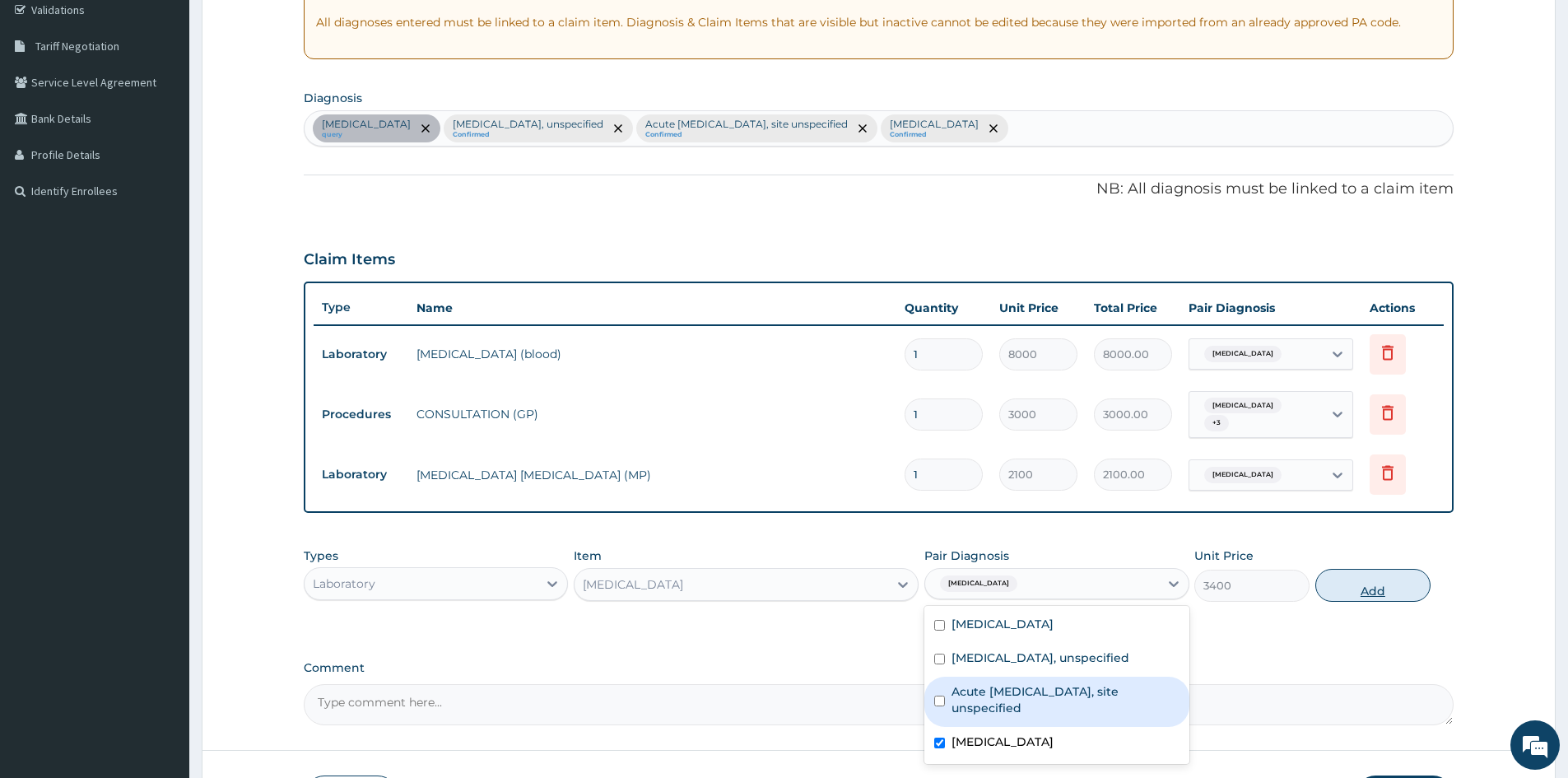
click at [1381, 586] on button "Add" at bounding box center [1373, 585] width 116 height 33
type input "0"
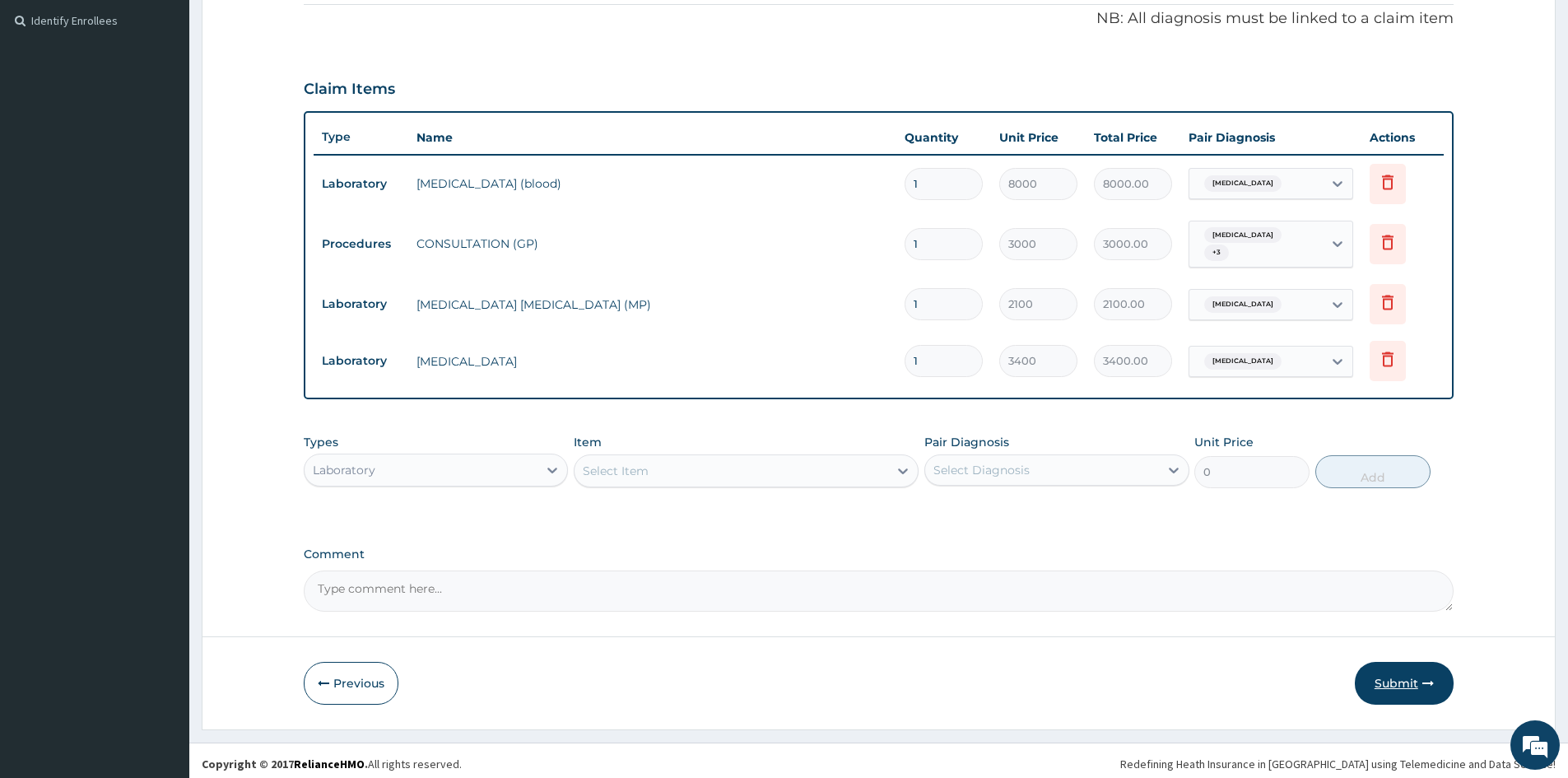
click at [1408, 679] on button "Submit" at bounding box center [1404, 683] width 99 height 43
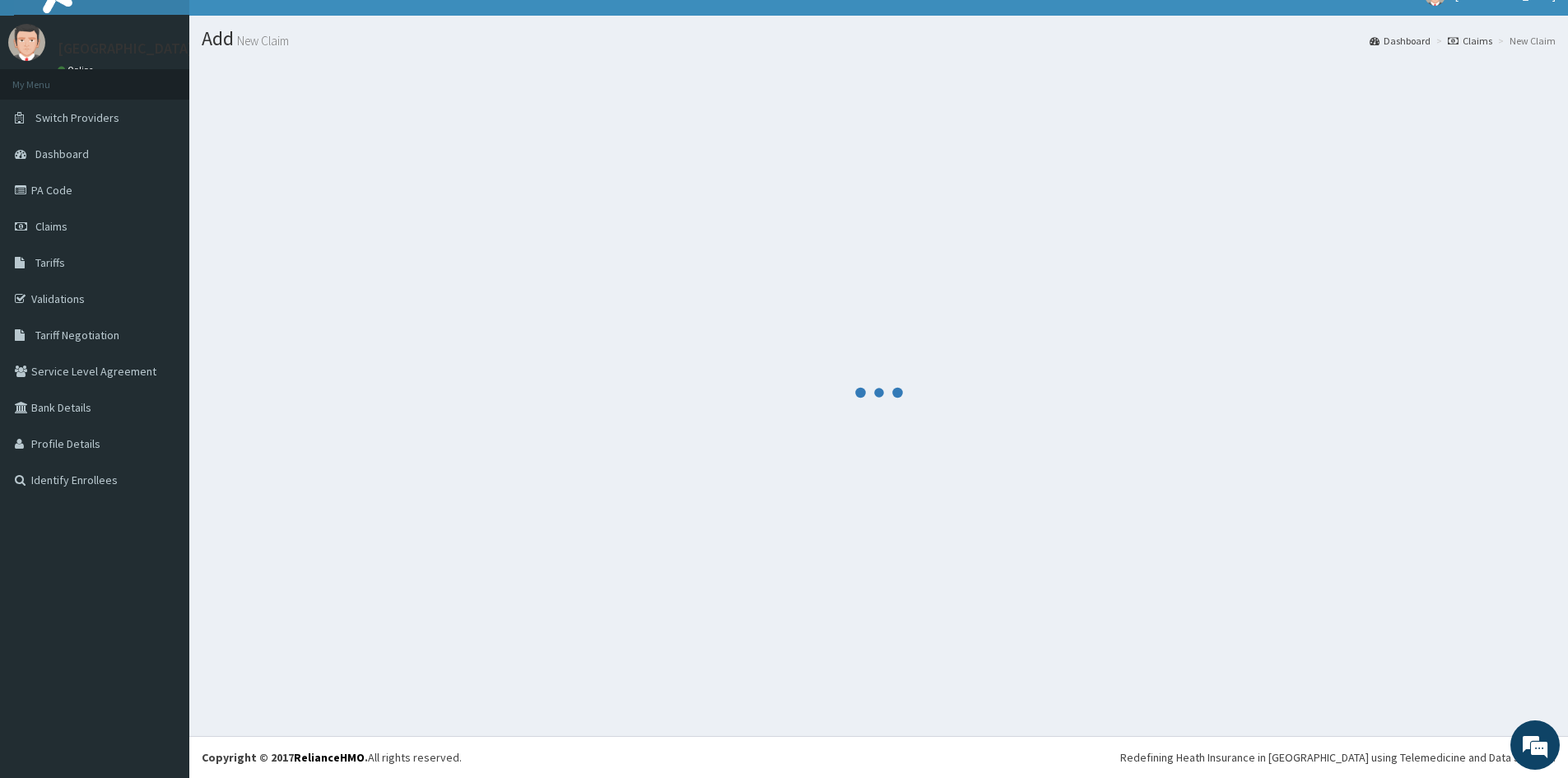
scroll to position [485, 0]
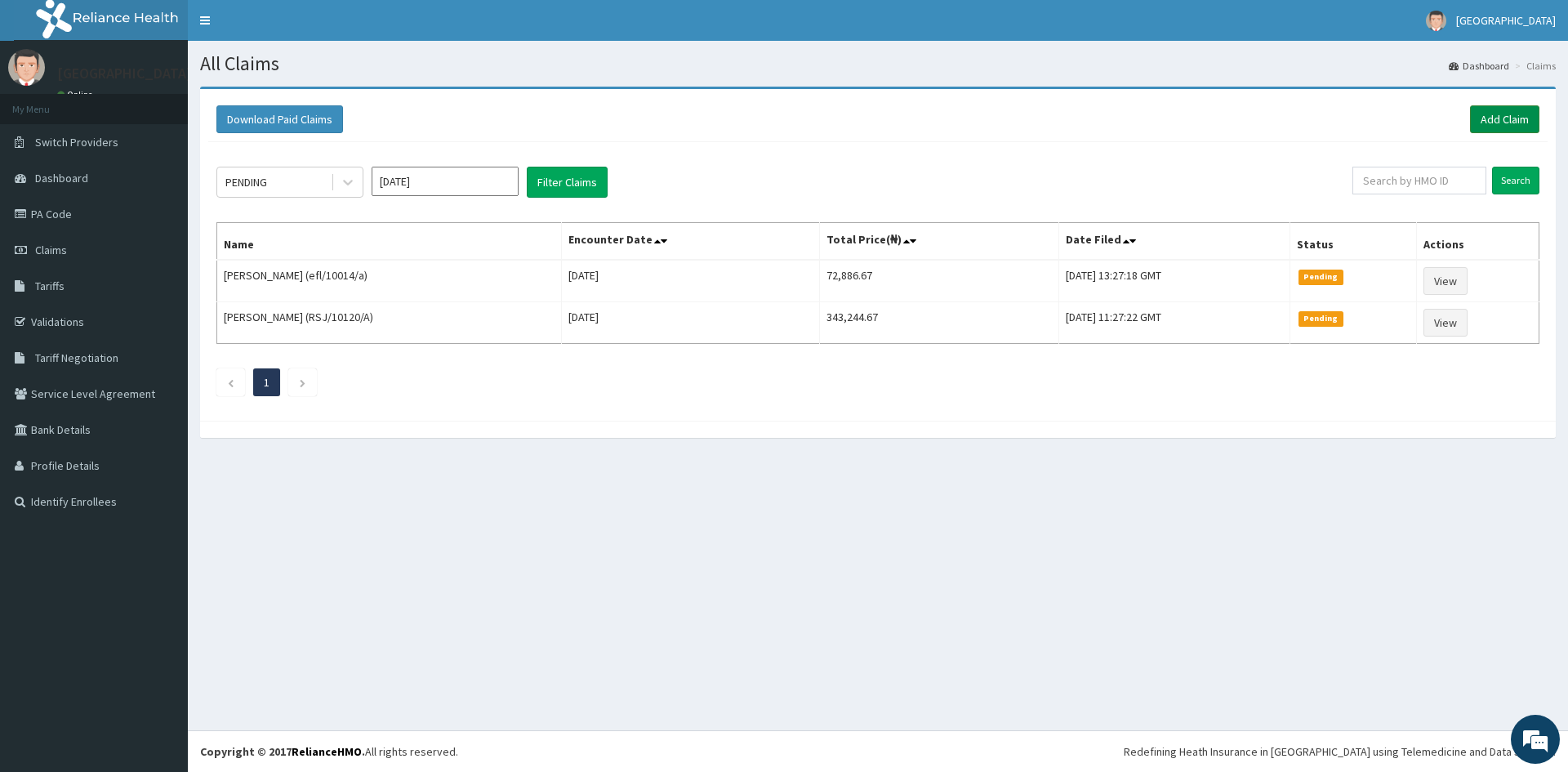
click at [1482, 119] on link "Add Claim" at bounding box center [1505, 119] width 69 height 28
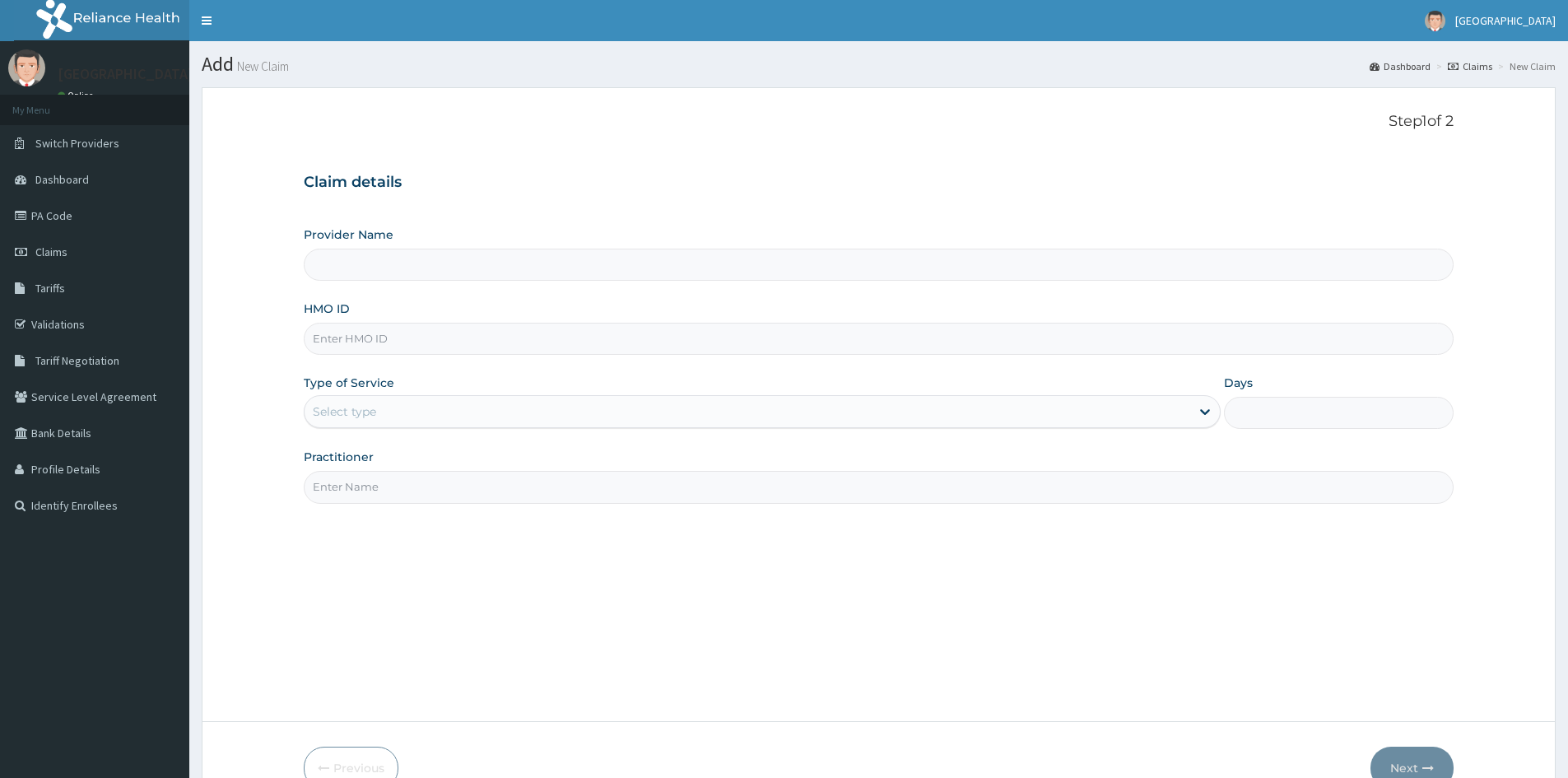
click at [357, 343] on input "HMO ID" at bounding box center [878, 338] width 1150 height 32
paste input "edt/10013/a"
type input "edt/10013/a"
type input "Doren Specialist Hospital"
type input "edt/10013/a"
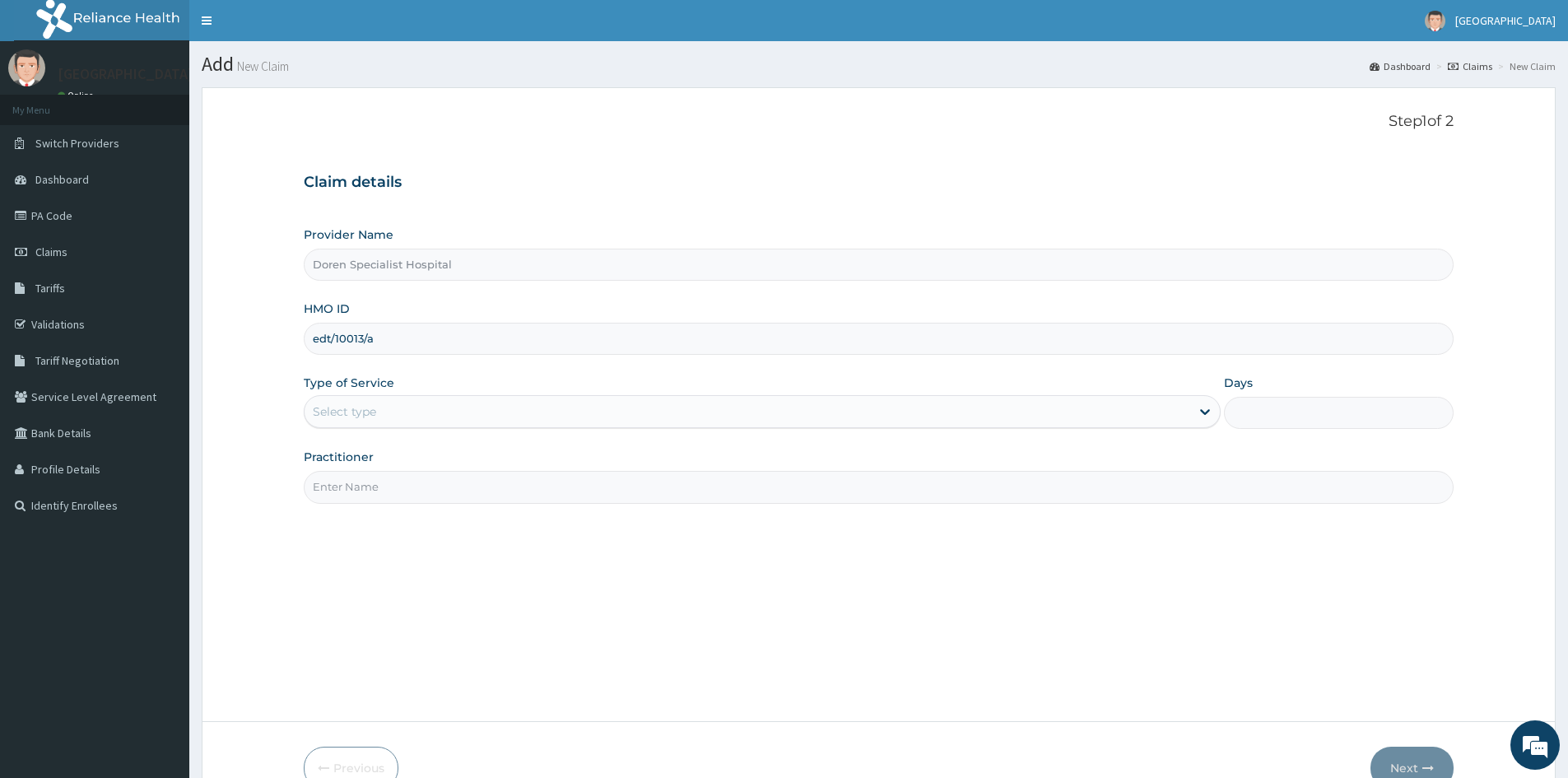
click at [370, 404] on div "Select type" at bounding box center [344, 411] width 64 height 16
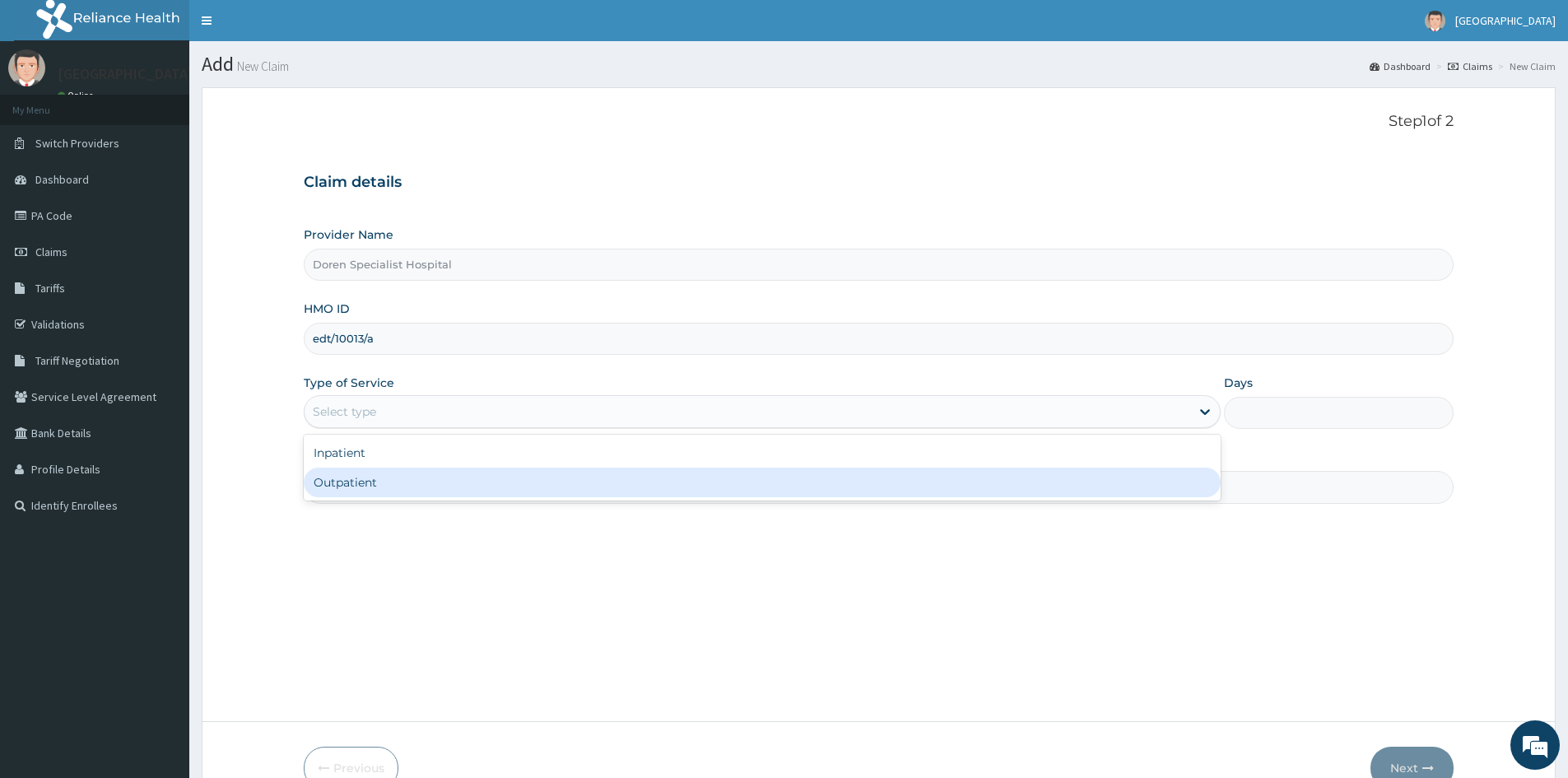
click at [351, 480] on div "Outpatient" at bounding box center [762, 482] width 917 height 30
type input "1"
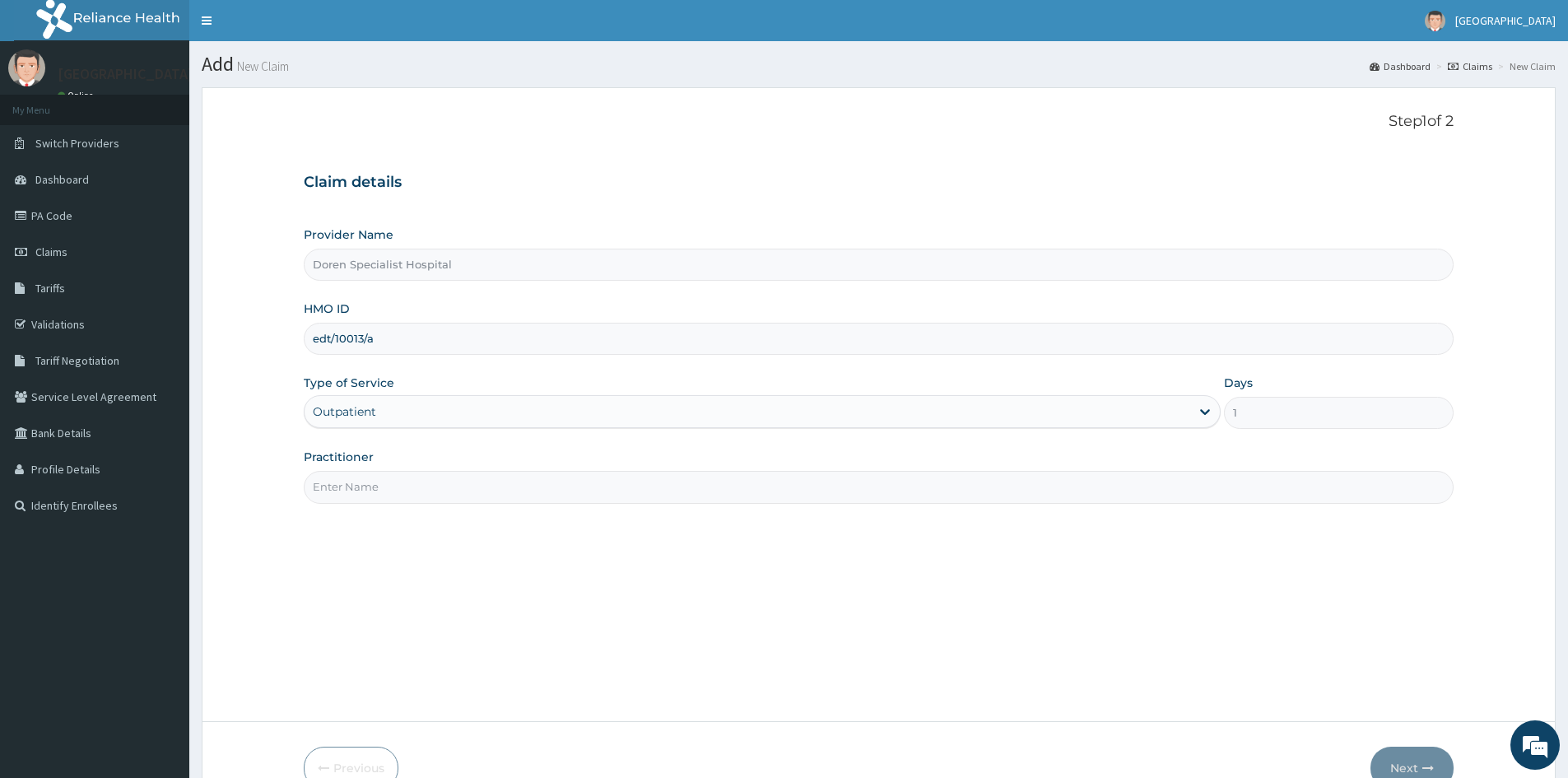
click at [351, 487] on input "Practitioner" at bounding box center [878, 487] width 1150 height 32
click at [354, 489] on input "DR ANMUZIE" at bounding box center [878, 487] width 1150 height 32
type input "DR AMUZIE"
click at [1399, 761] on button "Next" at bounding box center [1412, 768] width 83 height 43
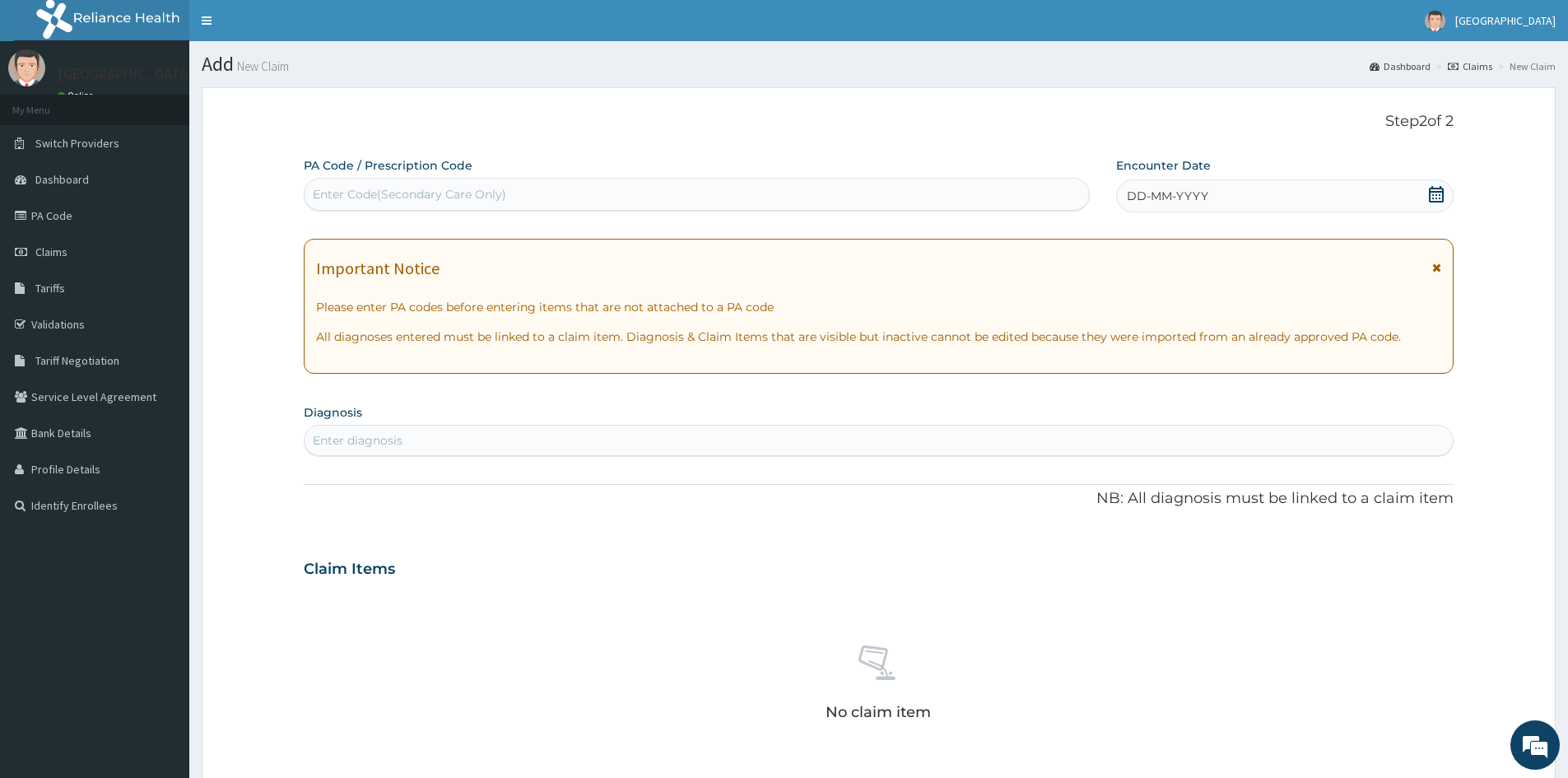
click at [1436, 196] on icon at bounding box center [1436, 194] width 16 height 16
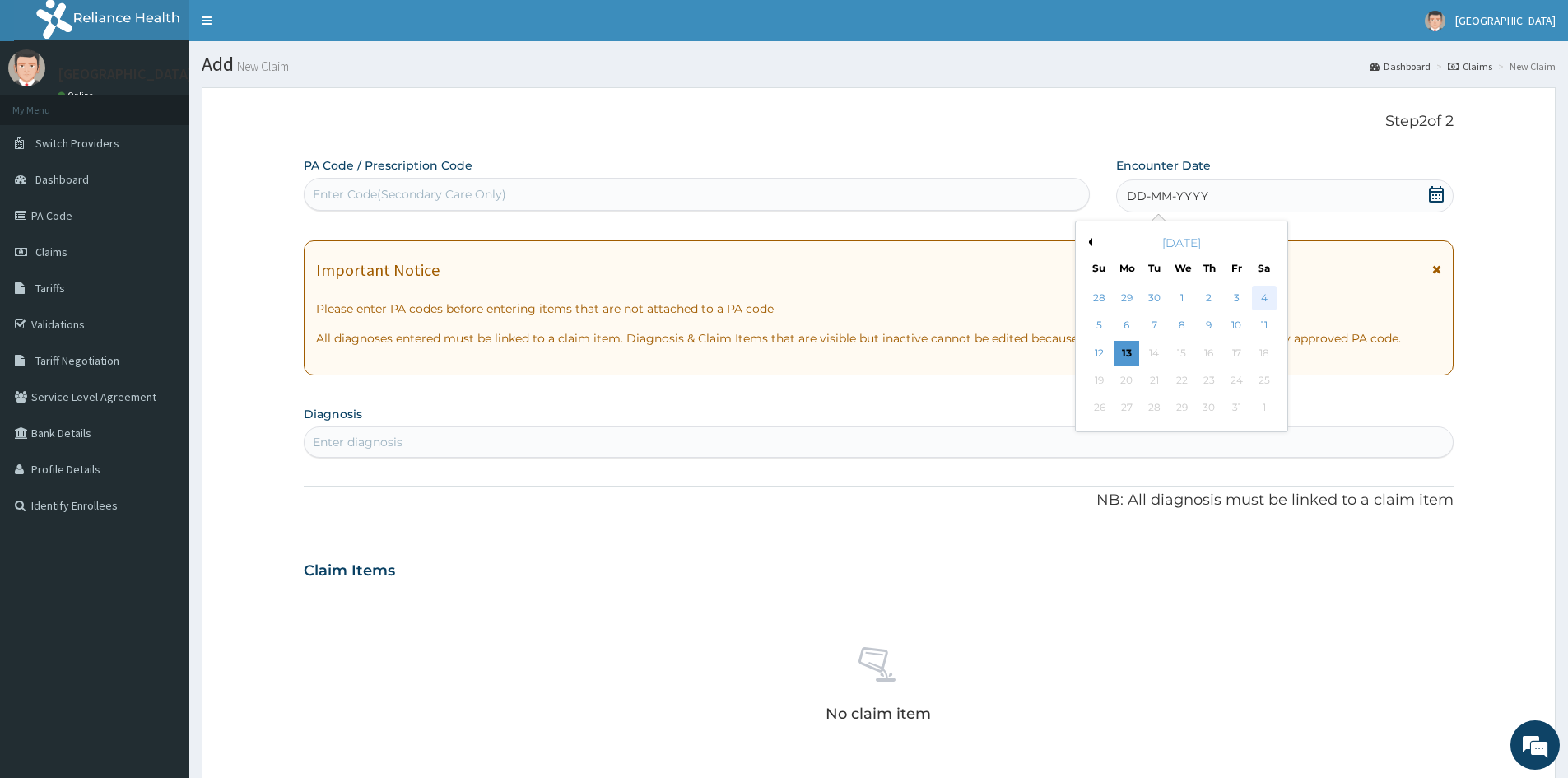
click at [1261, 292] on div "4" at bounding box center [1264, 298] width 25 height 25
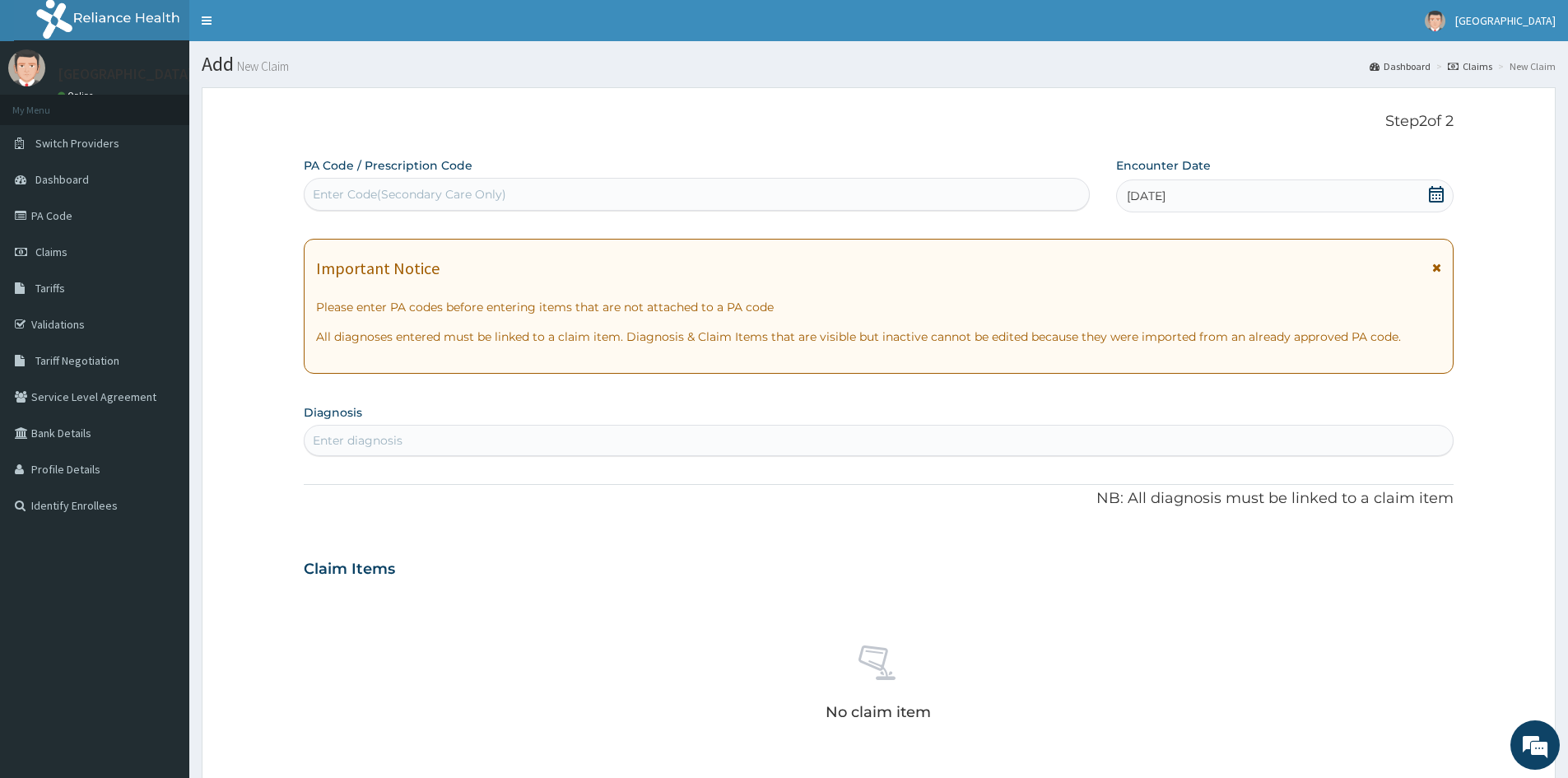
click at [391, 444] on div "Enter diagnosis" at bounding box center [358, 440] width 90 height 16
type input "UPPER"
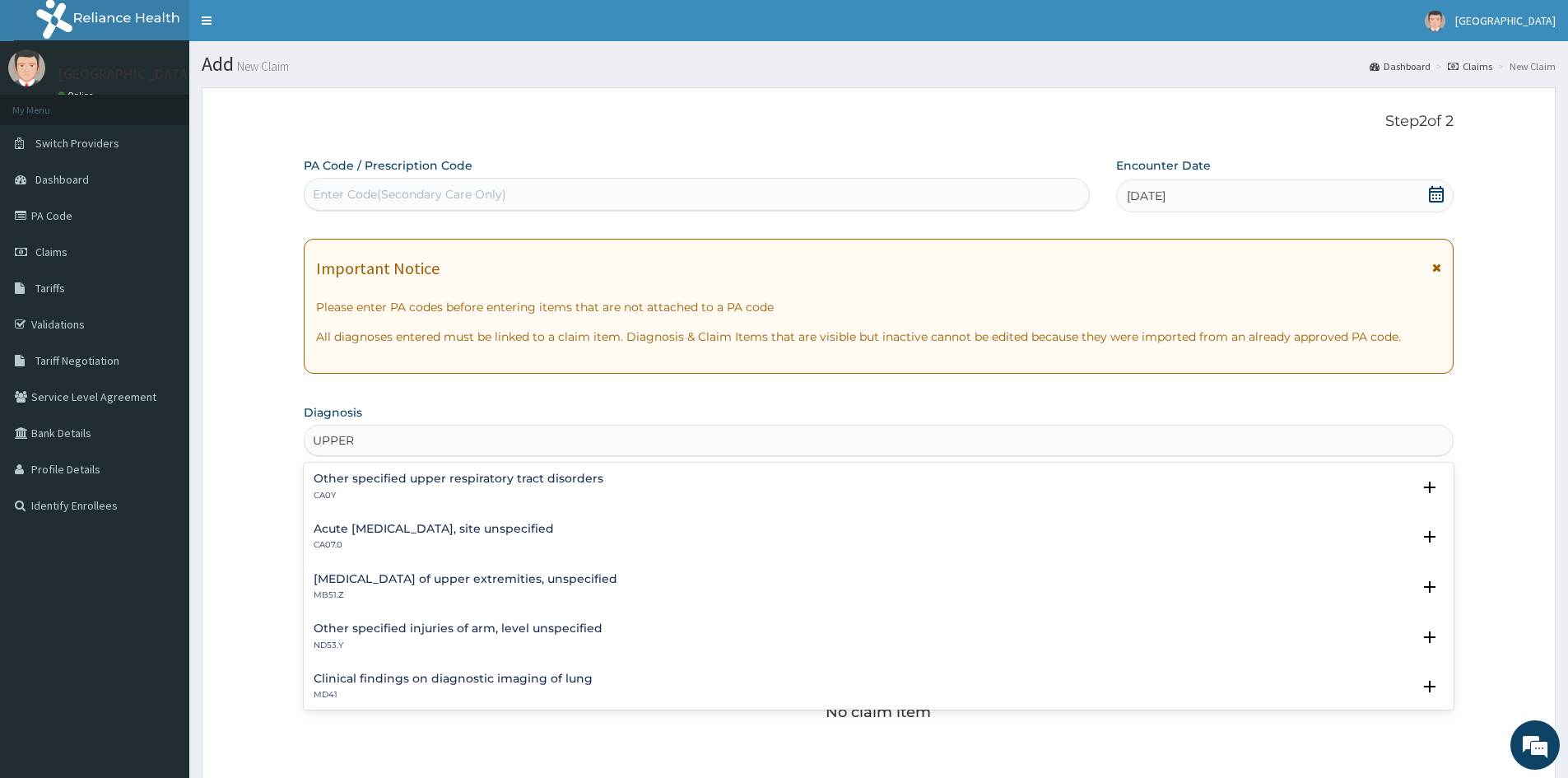
click at [366, 538] on div "Acute upper respiratory infection, site unspecified CA07.0" at bounding box center [434, 537] width 241 height 29
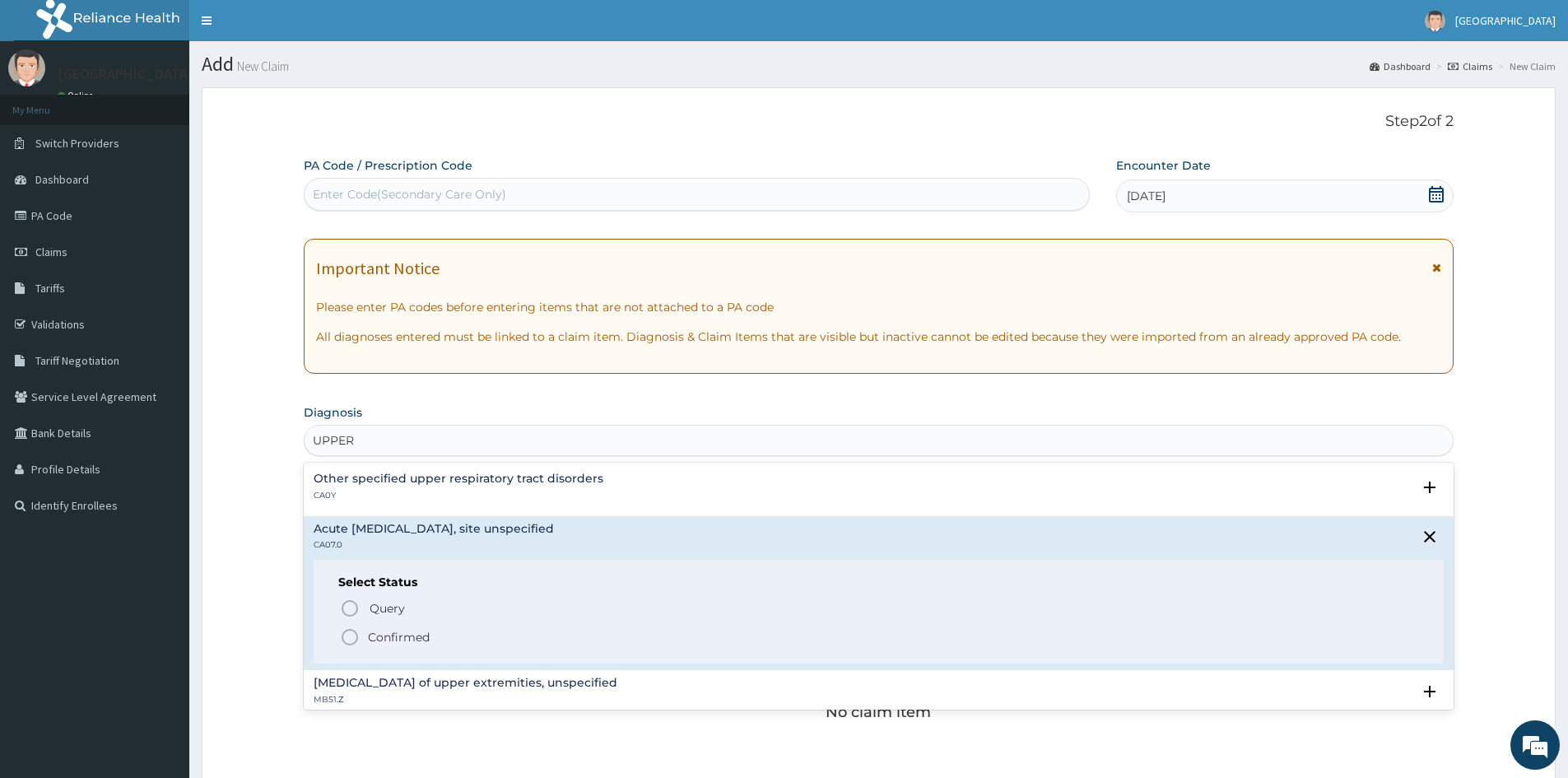
drag, startPoint x: 357, startPoint y: 633, endPoint x: 423, endPoint y: 538, distance: 115.7
click at [357, 633] on icon "status option filled" at bounding box center [349, 637] width 20 height 20
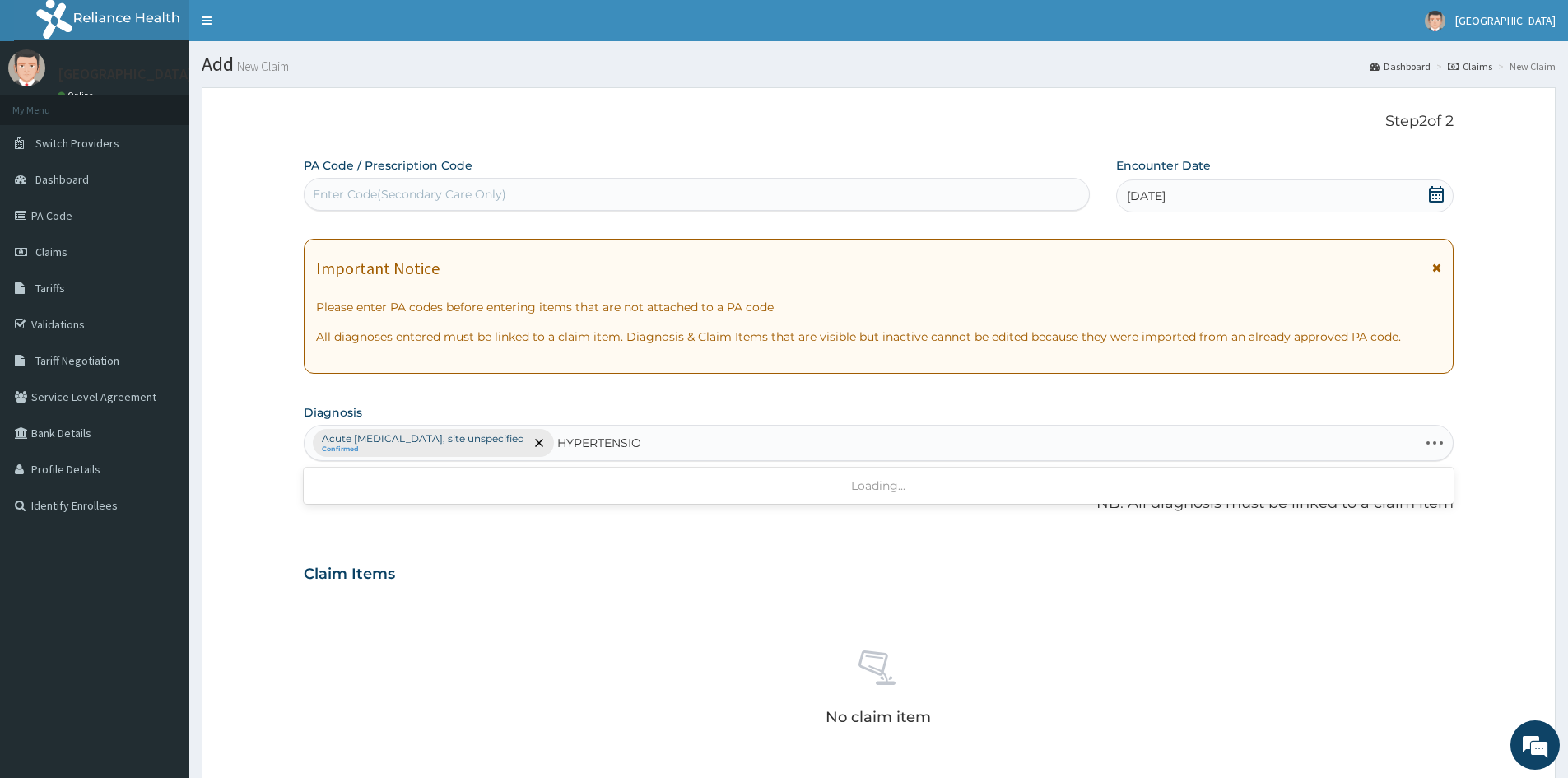
type input "HYPERTENSION"
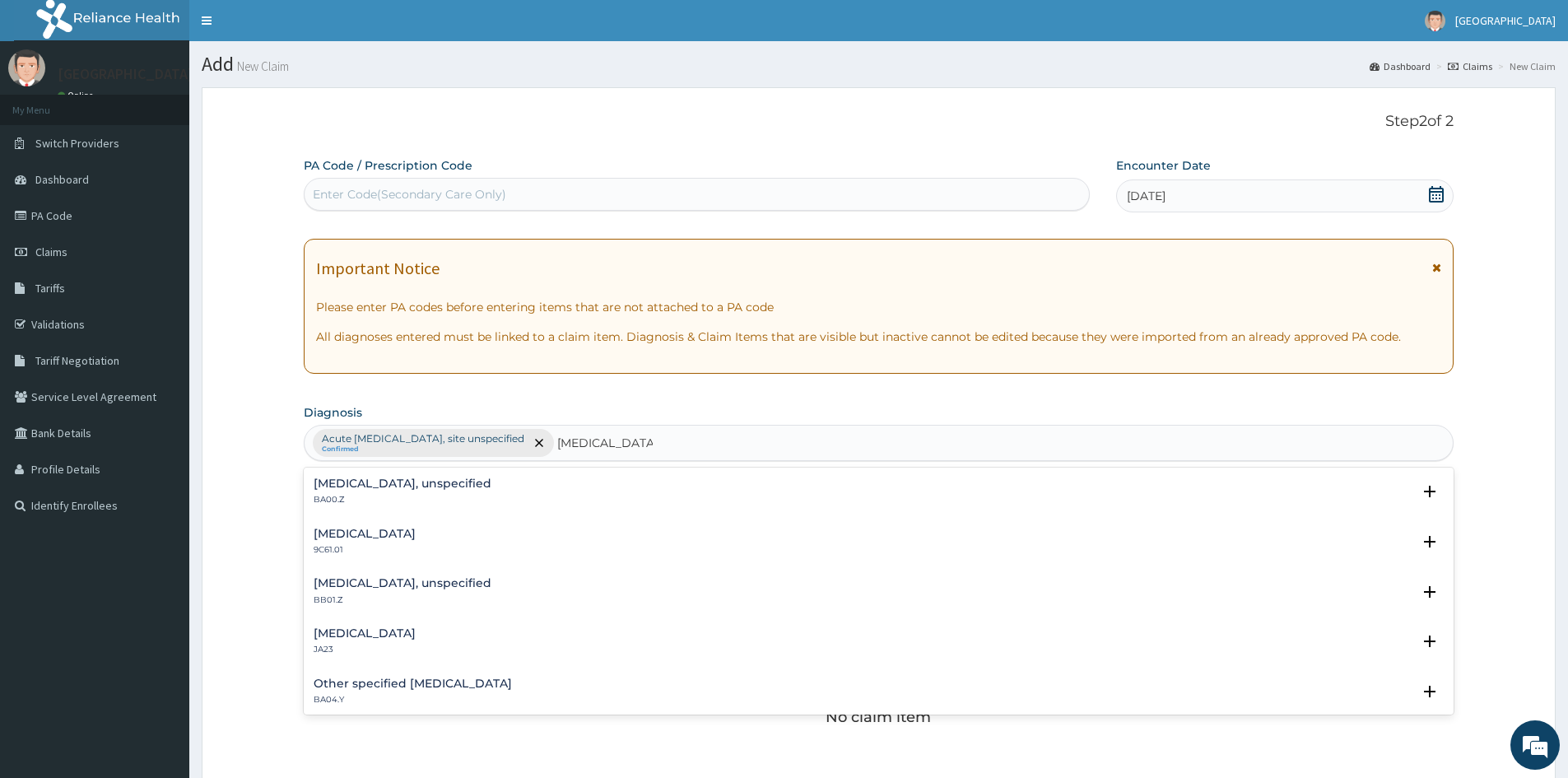
click at [354, 502] on p "BA00.Z" at bounding box center [402, 500] width 178 height 12
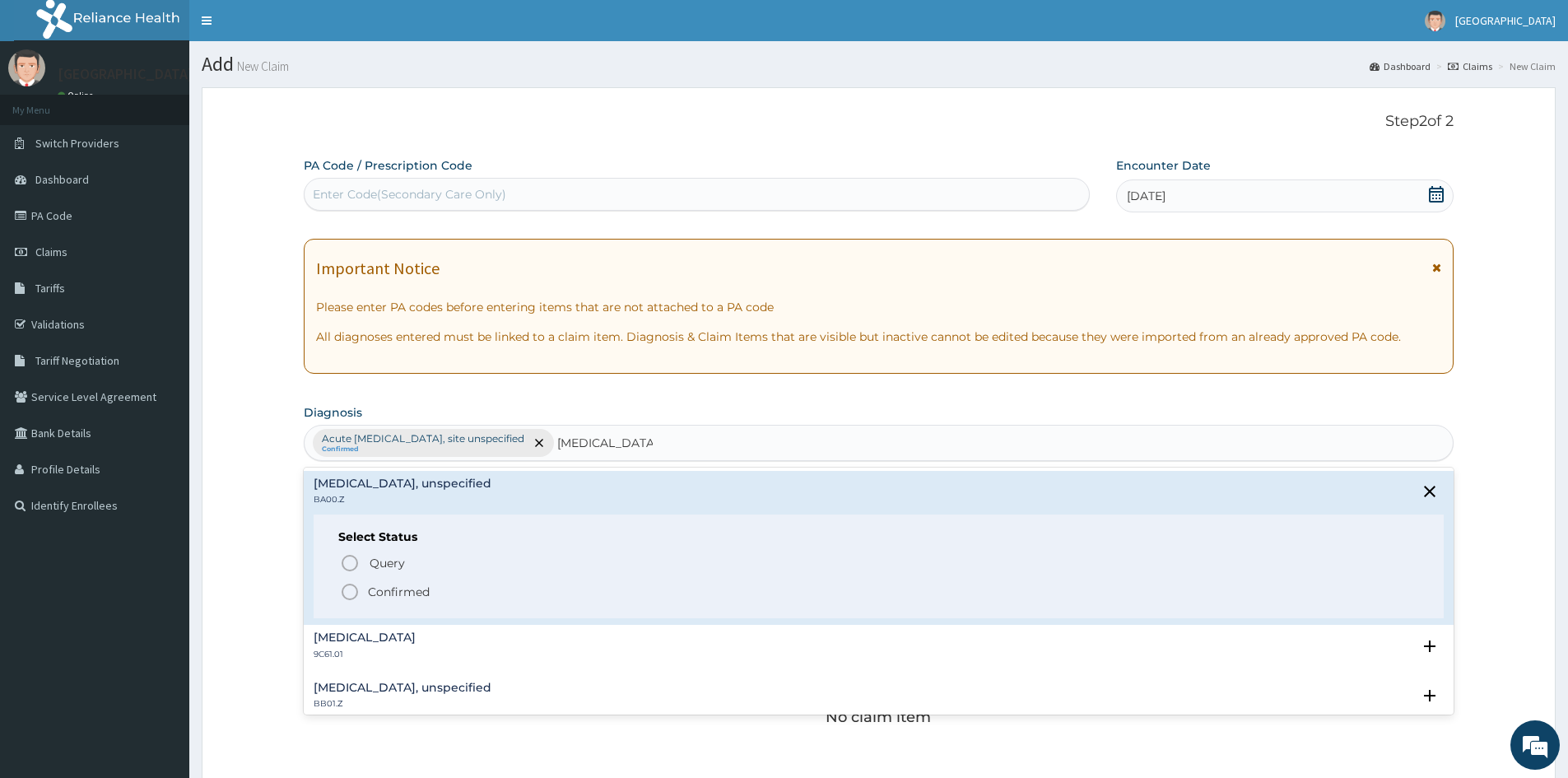
drag, startPoint x: 349, startPoint y: 593, endPoint x: 693, endPoint y: 466, distance: 366.7
click at [367, 591] on span "Confirmed" at bounding box center [879, 591] width 1079 height 20
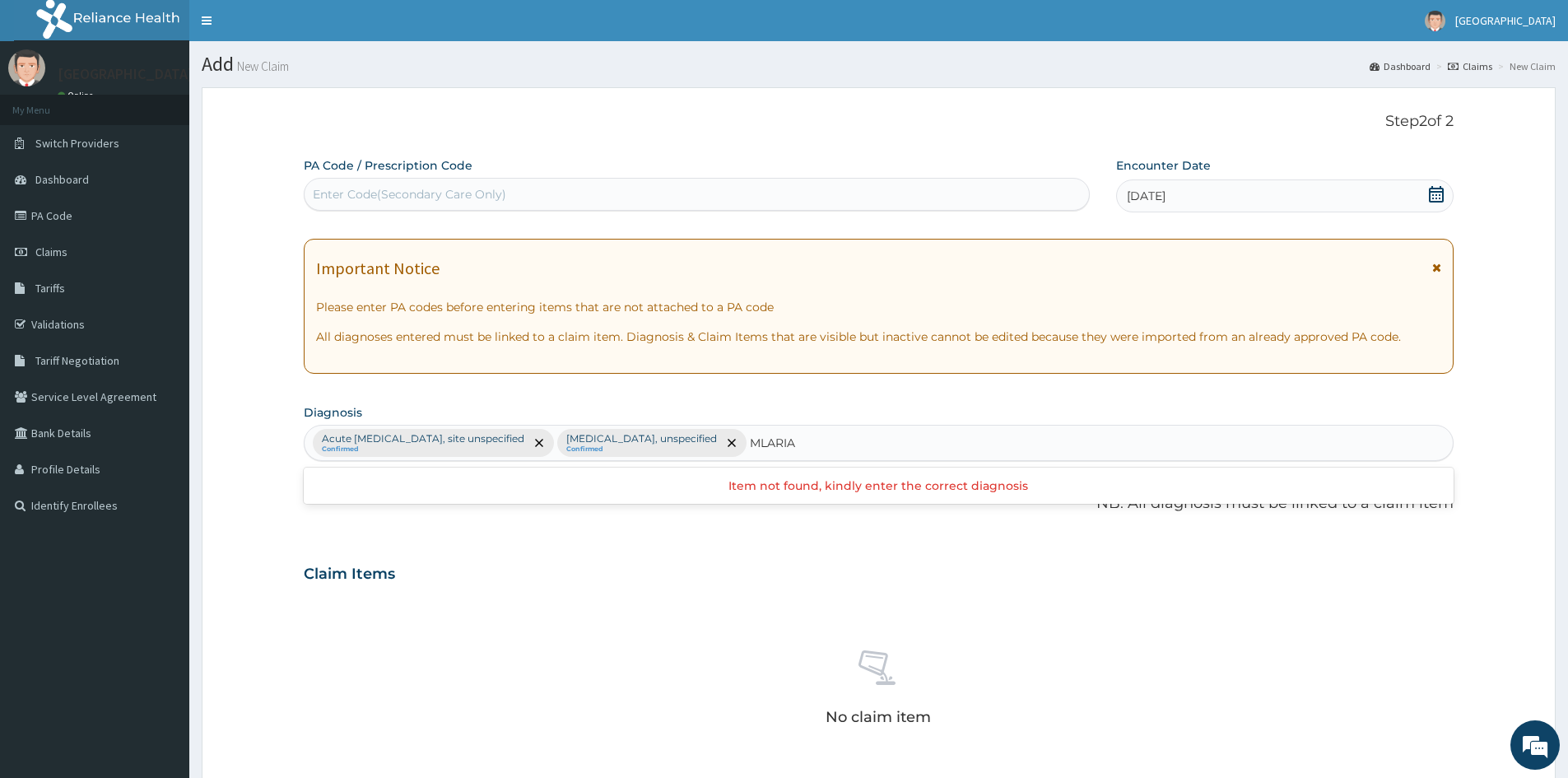
click at [798, 444] on input "MLARIA" at bounding box center [774, 442] width 48 height 16
type input "MALARIA"
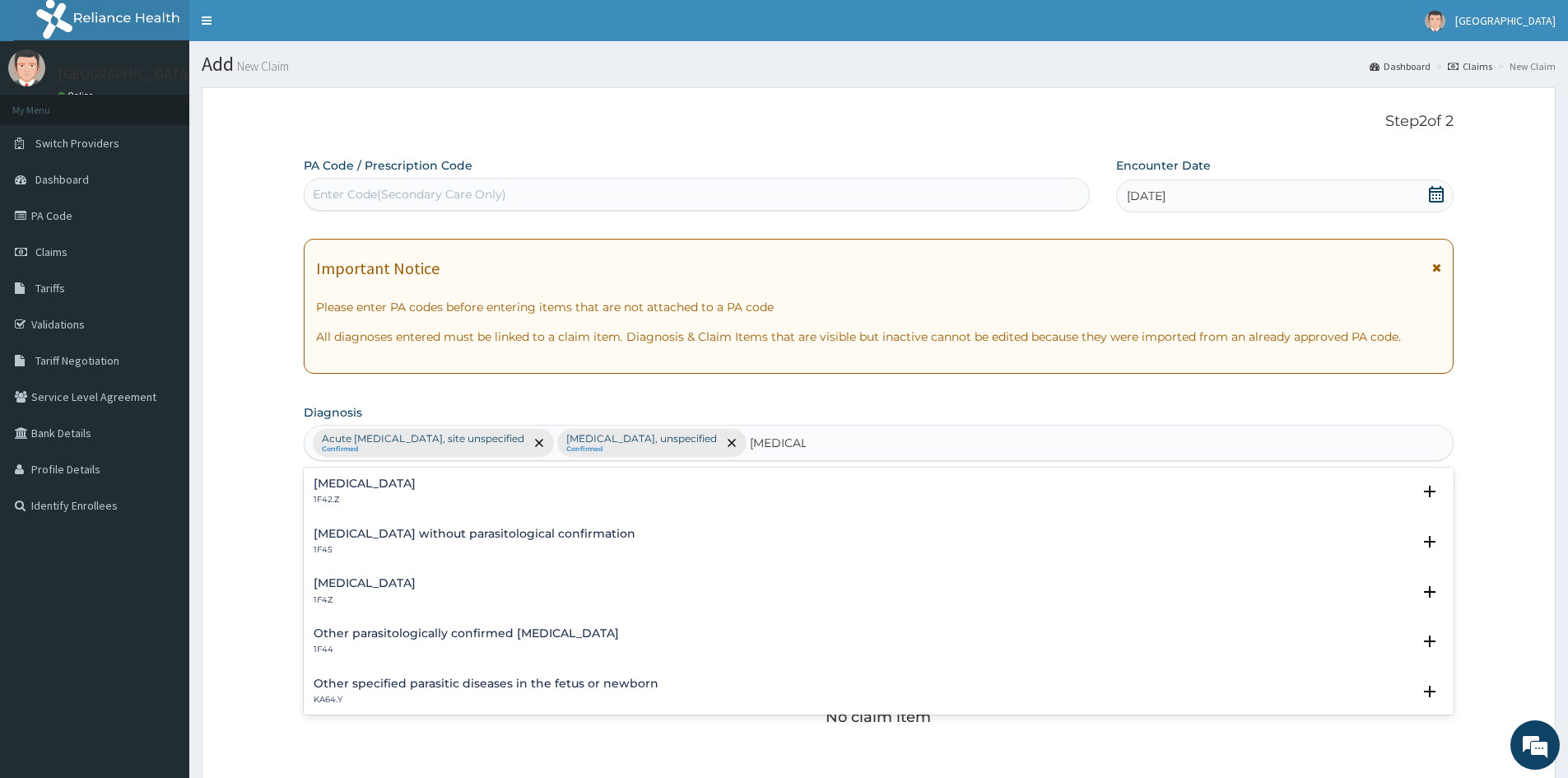
click at [327, 585] on h4 "Malaria, unspecified" at bounding box center [365, 583] width 102 height 13
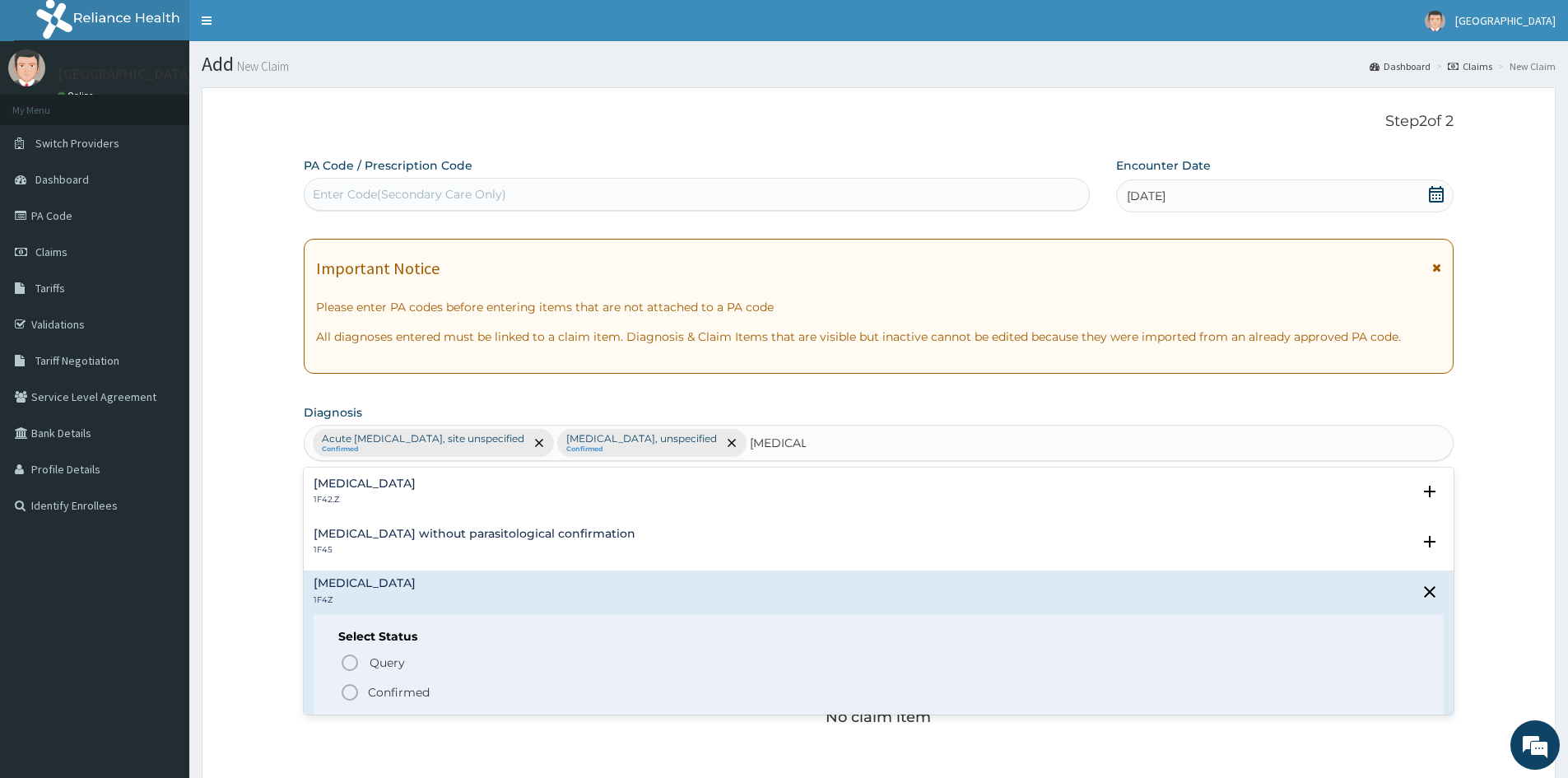
drag, startPoint x: 361, startPoint y: 696, endPoint x: 974, endPoint y: 467, distance: 654.4
click at [376, 696] on span "Confirmed" at bounding box center [879, 692] width 1079 height 20
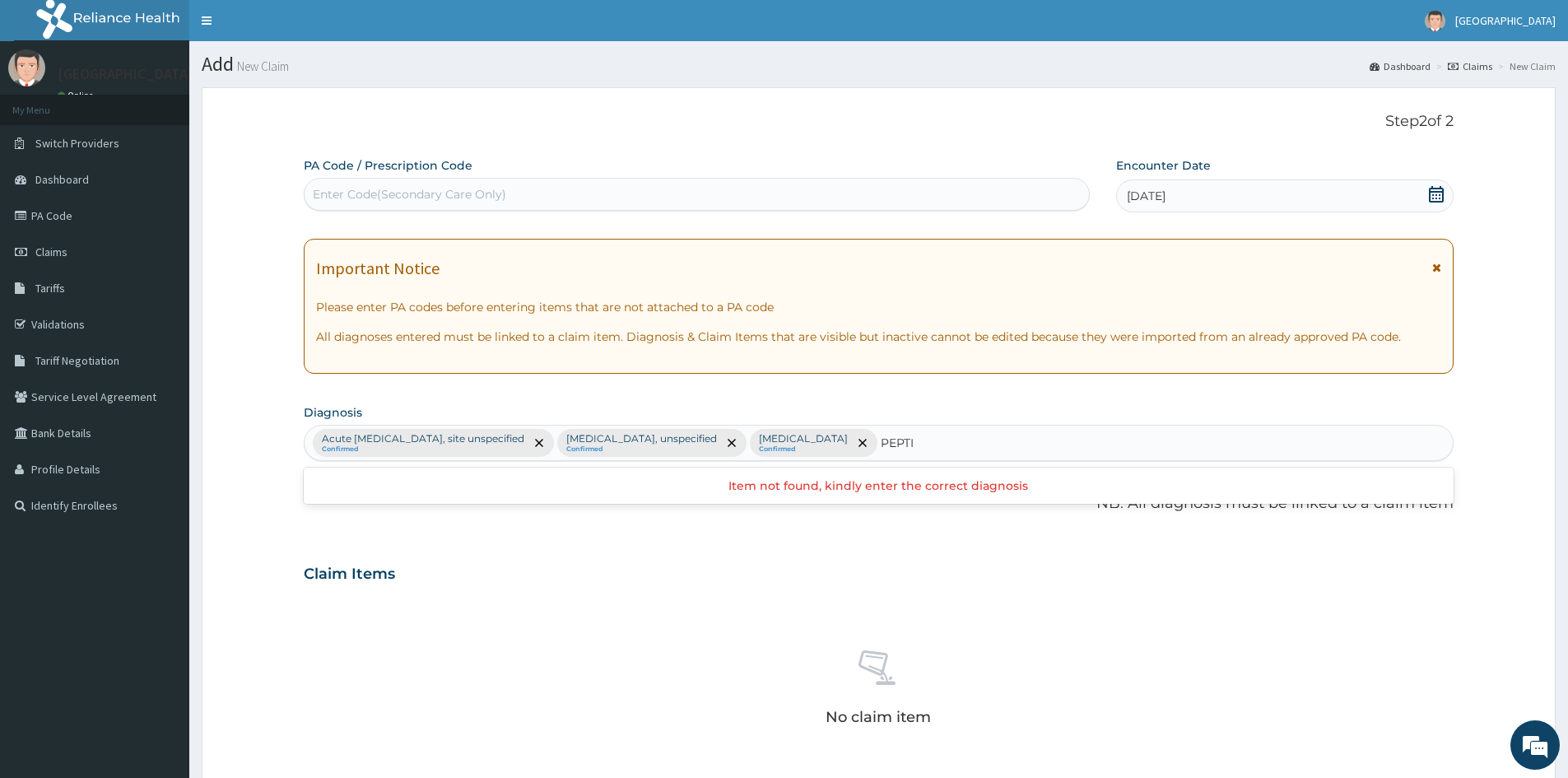
type input "PEPTIC"
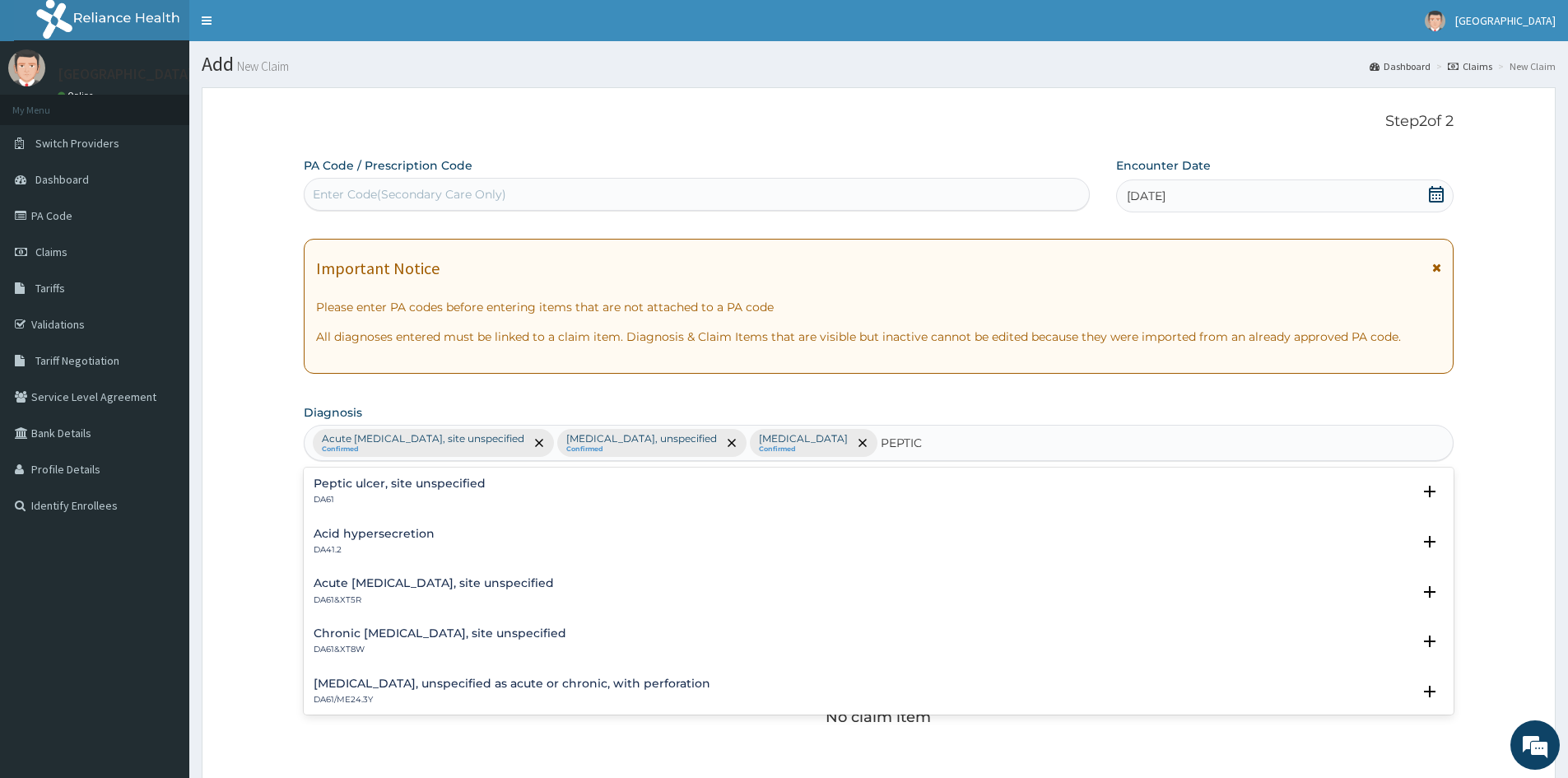
click at [380, 511] on div "Peptic ulcer, site unspecified DA61 Select Status Query Query covers suspected …" at bounding box center [878, 496] width 1130 height 37
click at [404, 482] on h4 "Peptic ulcer, site unspecified" at bounding box center [400, 483] width 172 height 13
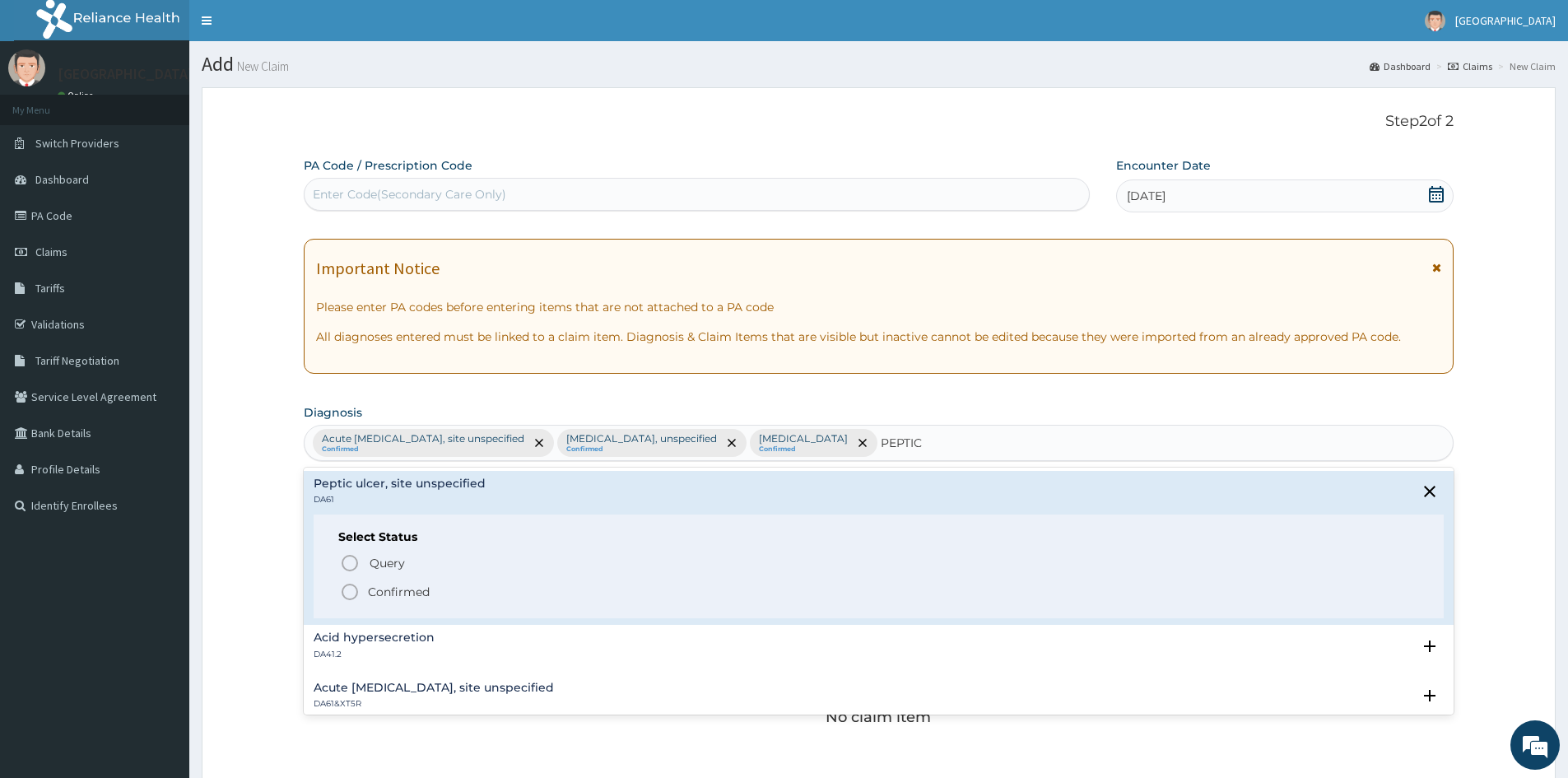
click at [353, 581] on div "Query Query covers suspected (?), Keep in view (kiv), Ruled out (r/o) Confirmed" at bounding box center [878, 576] width 1081 height 50
click at [357, 593] on circle "status option filled" at bounding box center [349, 591] width 14 height 14
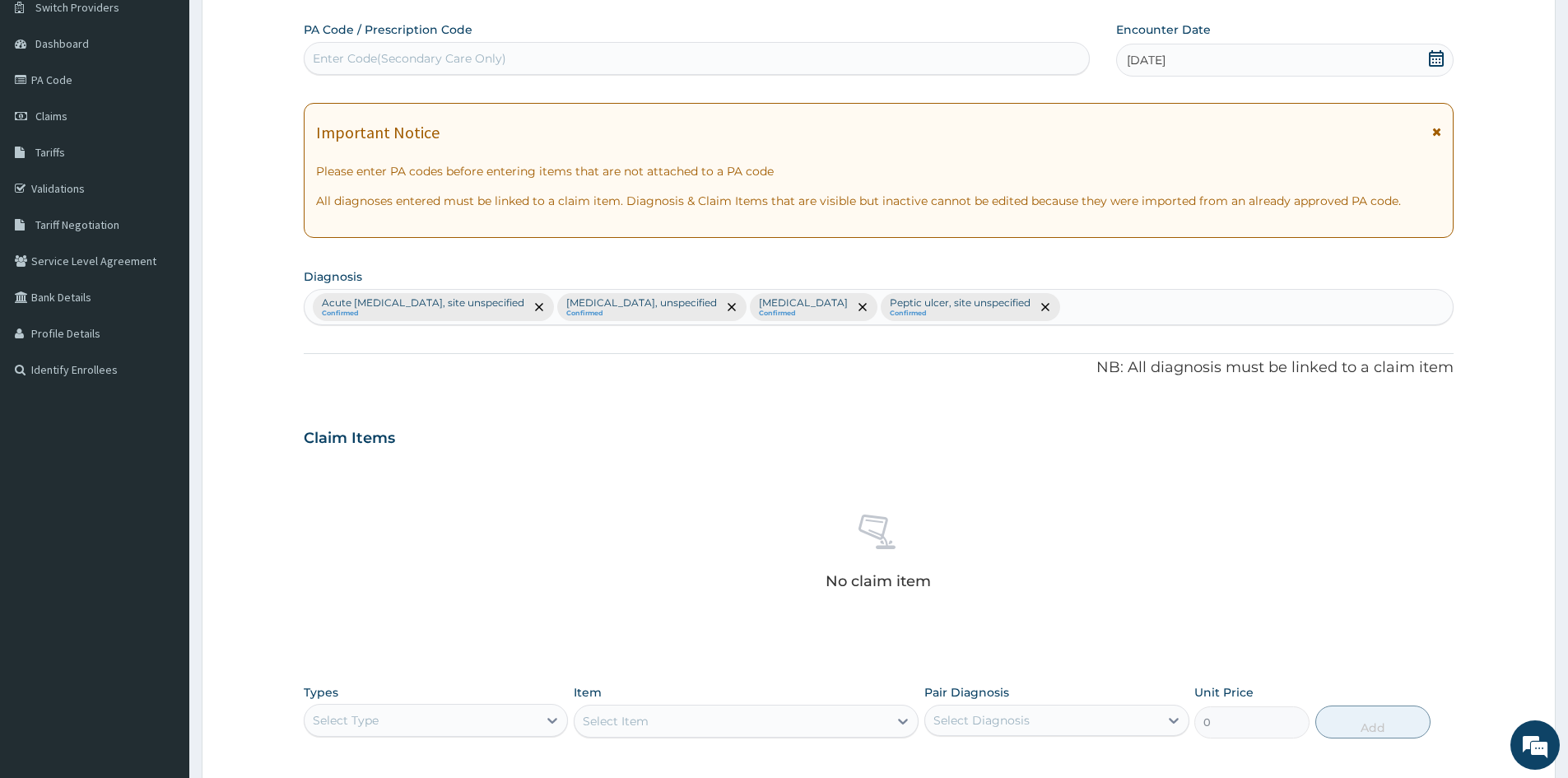
scroll to position [393, 0]
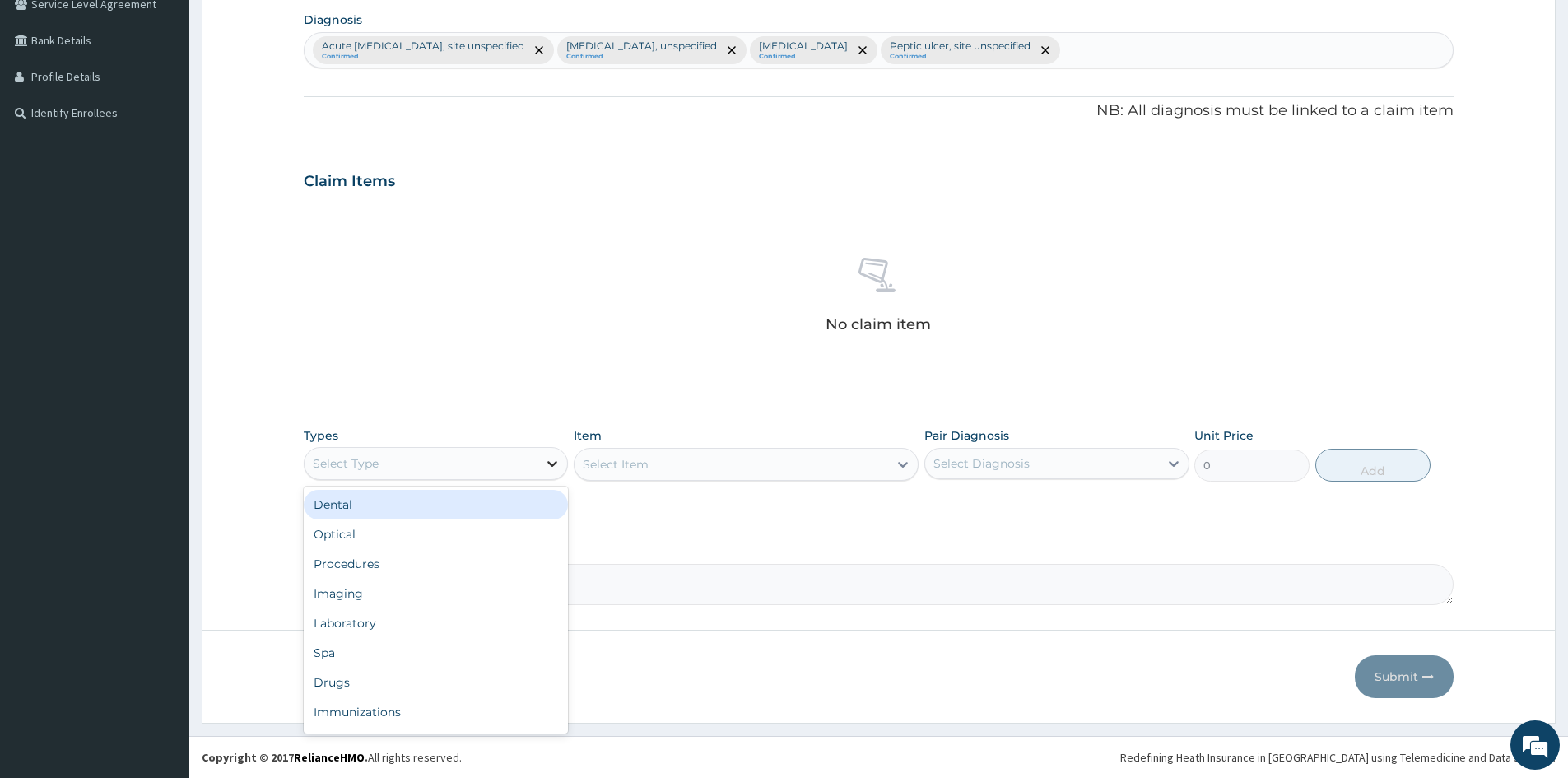
click at [554, 458] on icon at bounding box center [552, 463] width 16 height 16
click at [364, 683] on div "Drugs" at bounding box center [435, 682] width 264 height 30
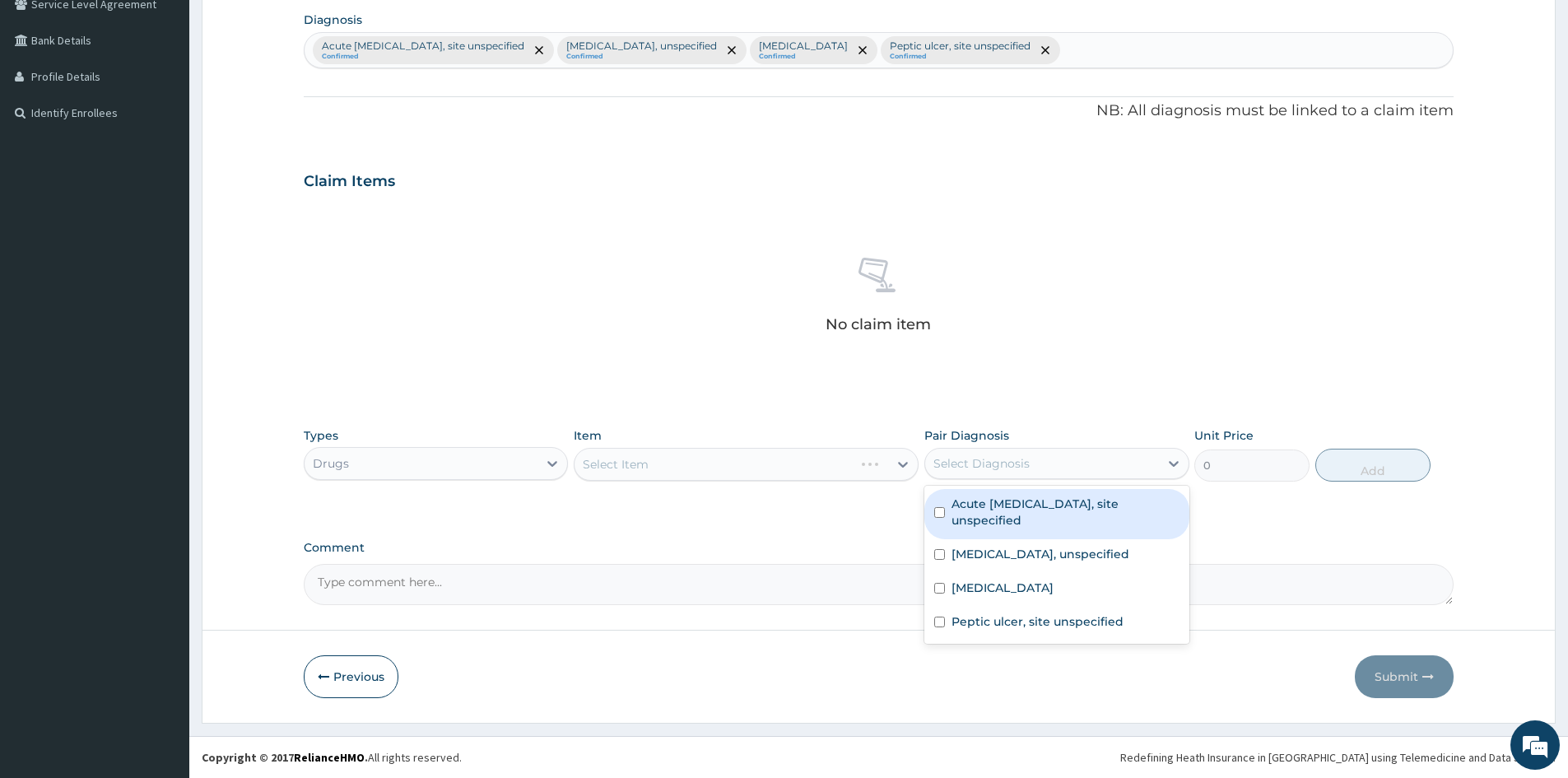
click at [952, 463] on div "Select Diagnosis" at bounding box center [981, 463] width 96 height 16
click at [934, 517] on div "Acute [MEDICAL_DATA], site unspecified" at bounding box center [1056, 514] width 264 height 50
checkbox input "true"
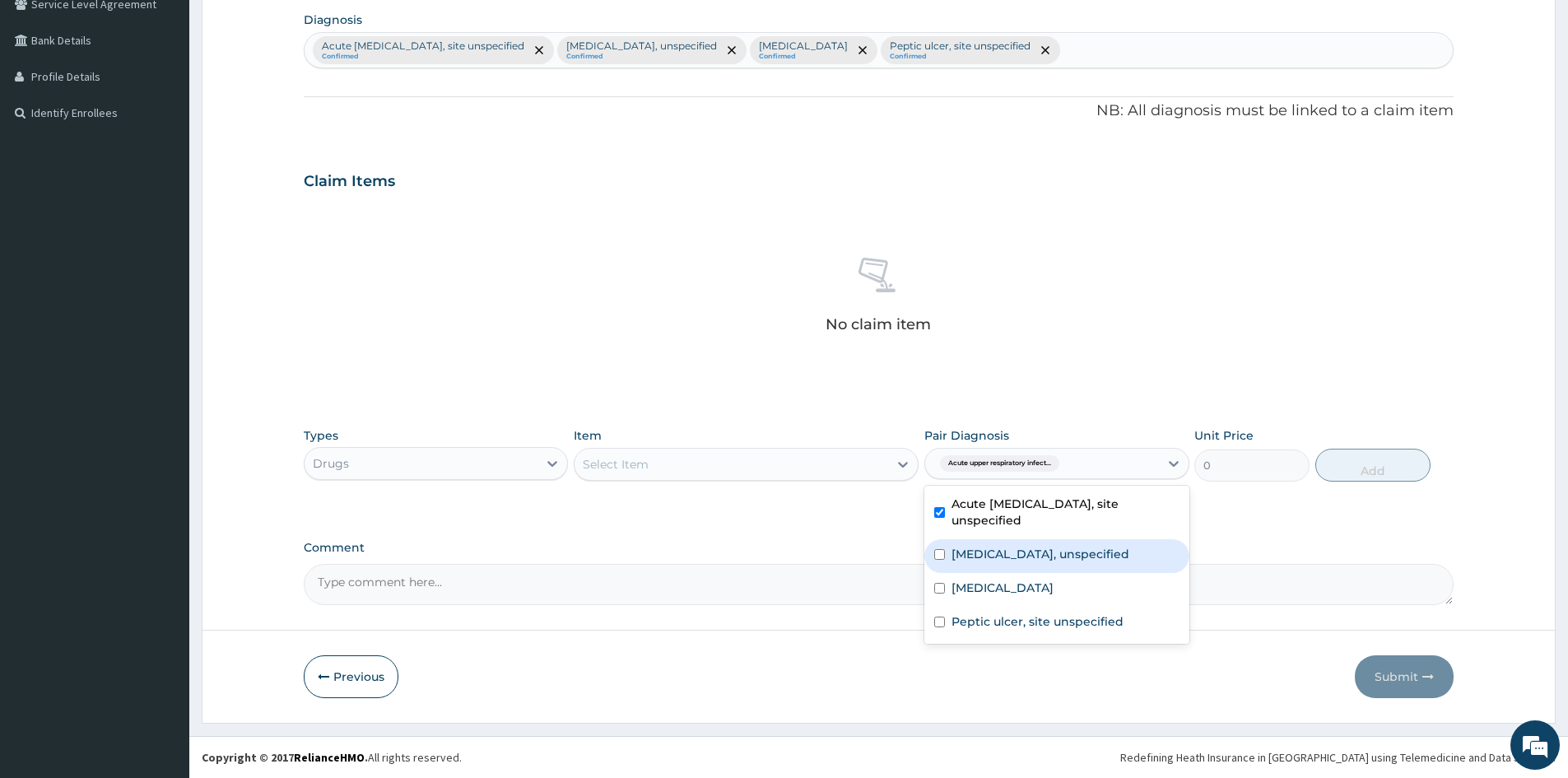
click at [940, 548] on div "Essential hypertension, unspecified" at bounding box center [1056, 556] width 264 height 34
checkbox input "true"
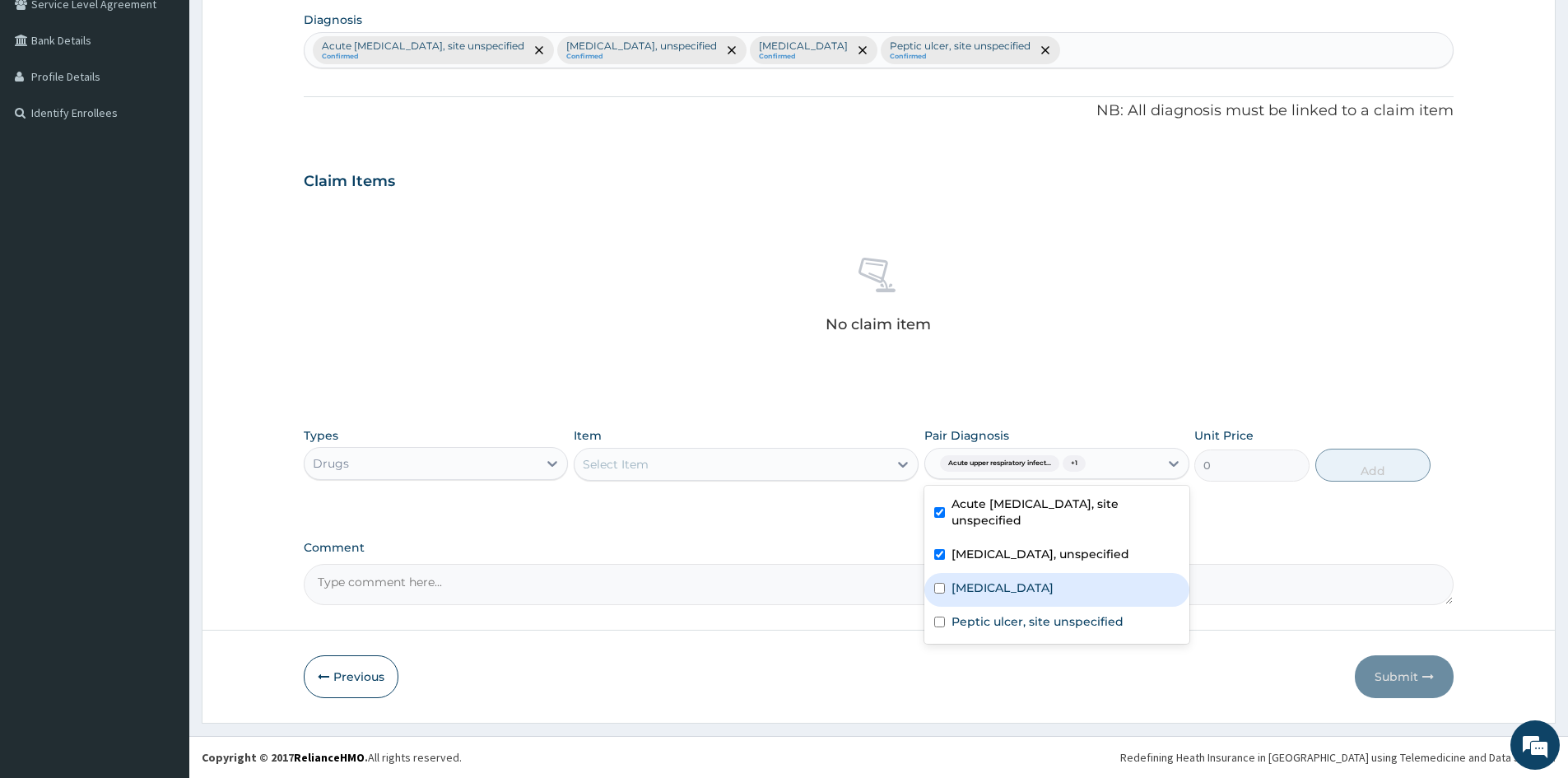
click at [940, 591] on input "checkbox" at bounding box center [940, 588] width 11 height 11
checkbox input "true"
click at [946, 632] on div "Peptic ulcer, site unspecified" at bounding box center [1056, 623] width 264 height 34
checkbox input "true"
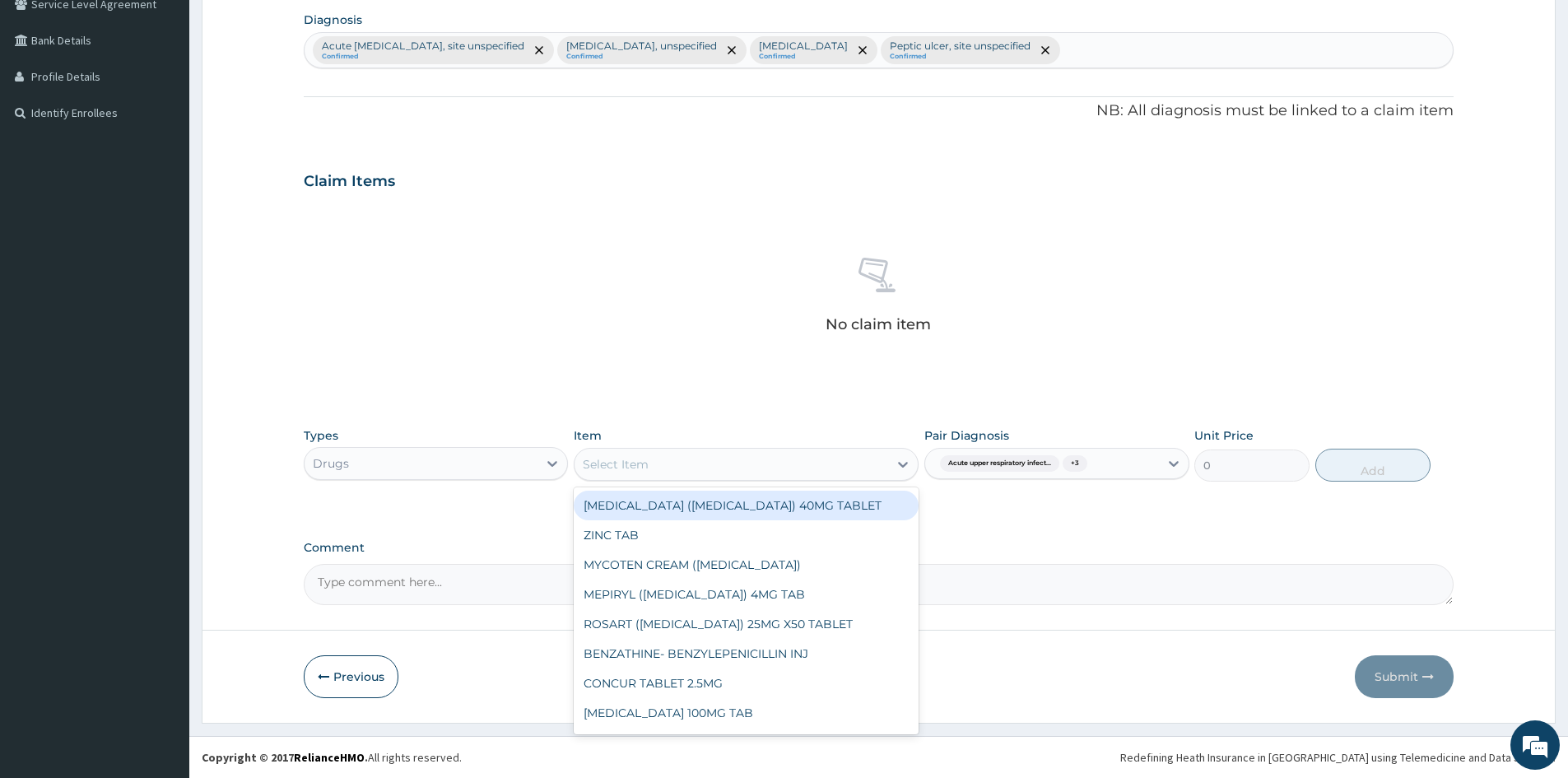
click at [855, 471] on div "Select Item" at bounding box center [731, 464] width 314 height 26
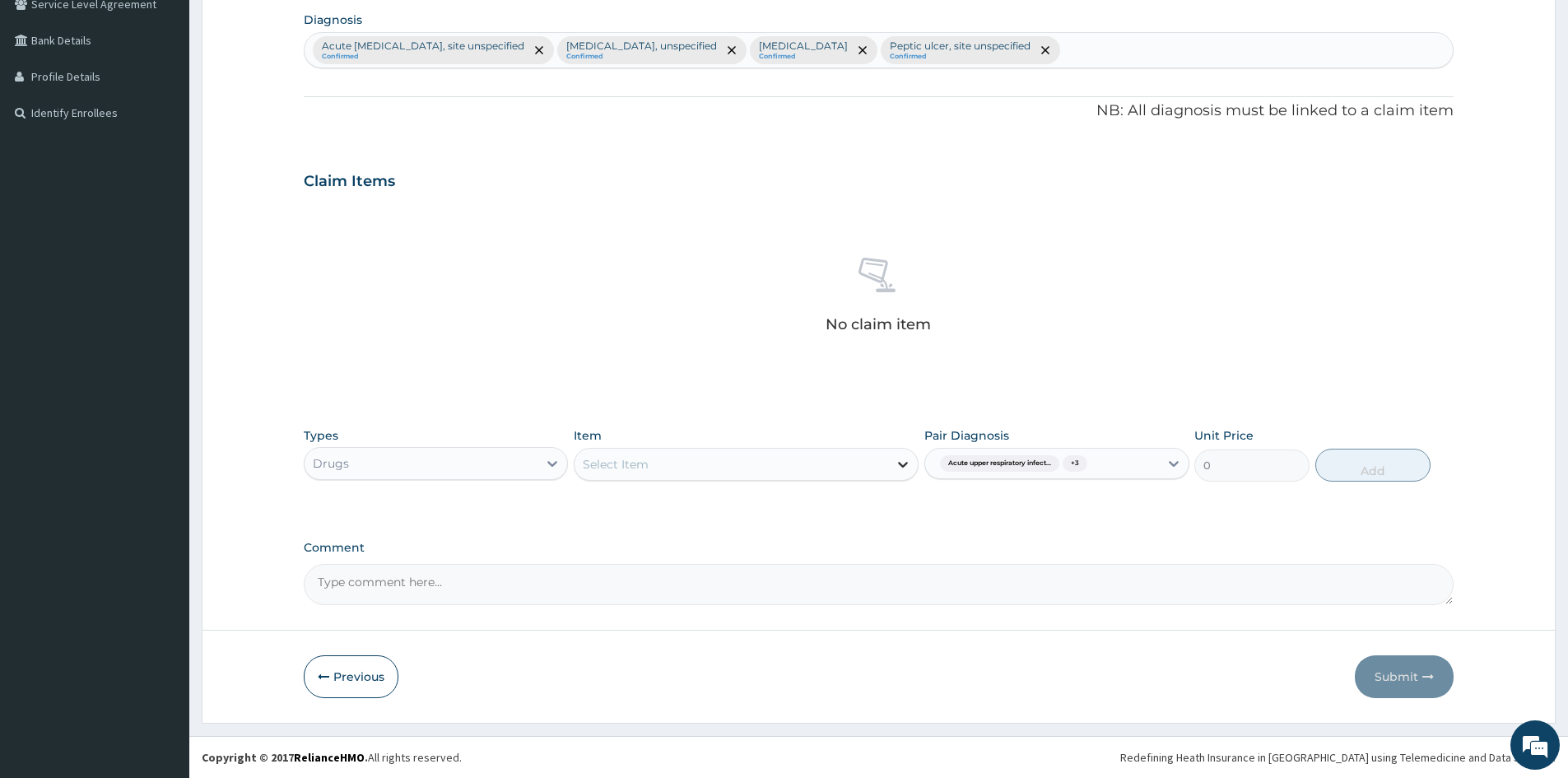
click at [900, 467] on icon at bounding box center [902, 463] width 16 height 16
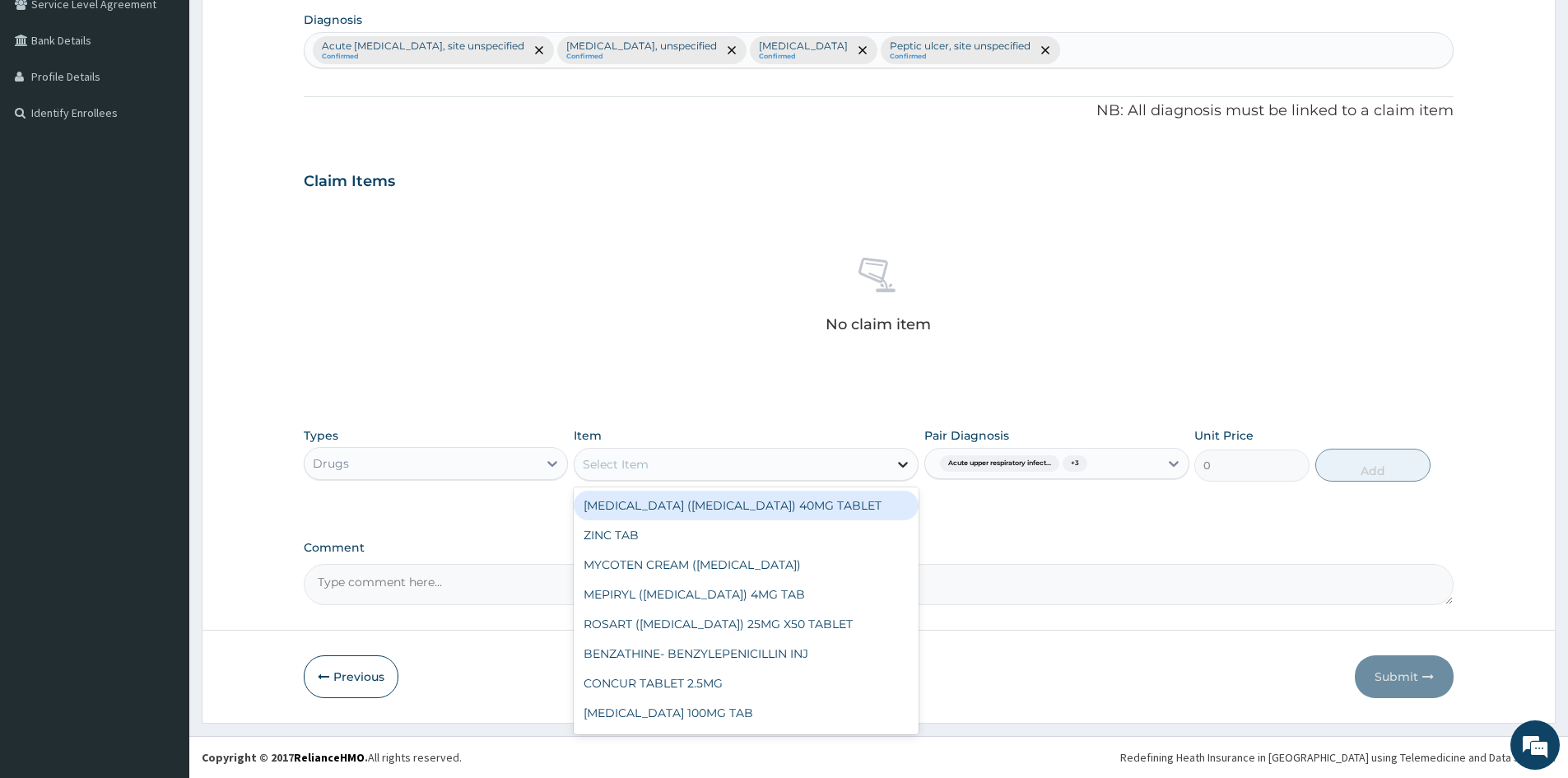
click at [899, 468] on icon at bounding box center [902, 463] width 16 height 16
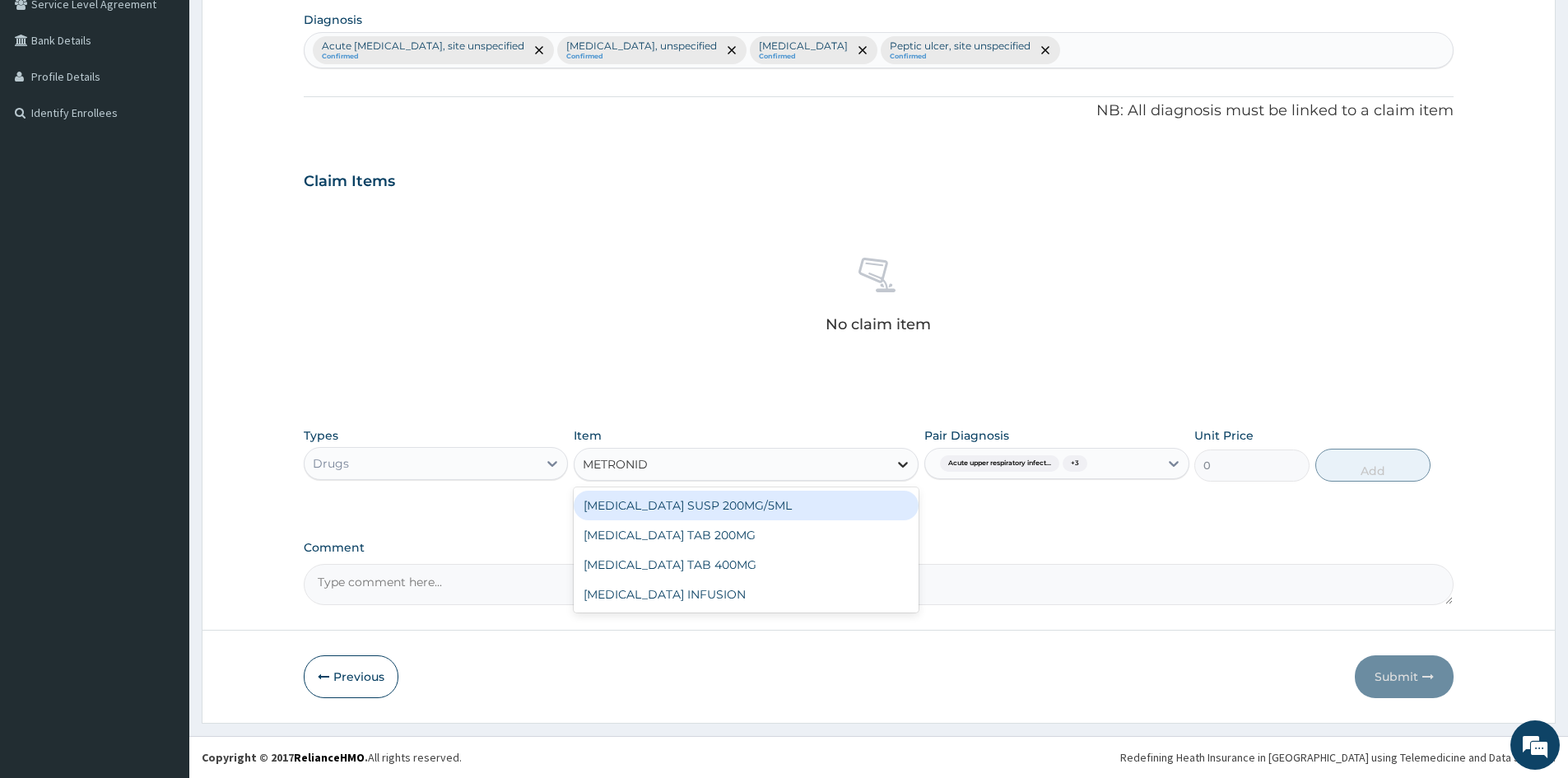
type input "METRONIDA"
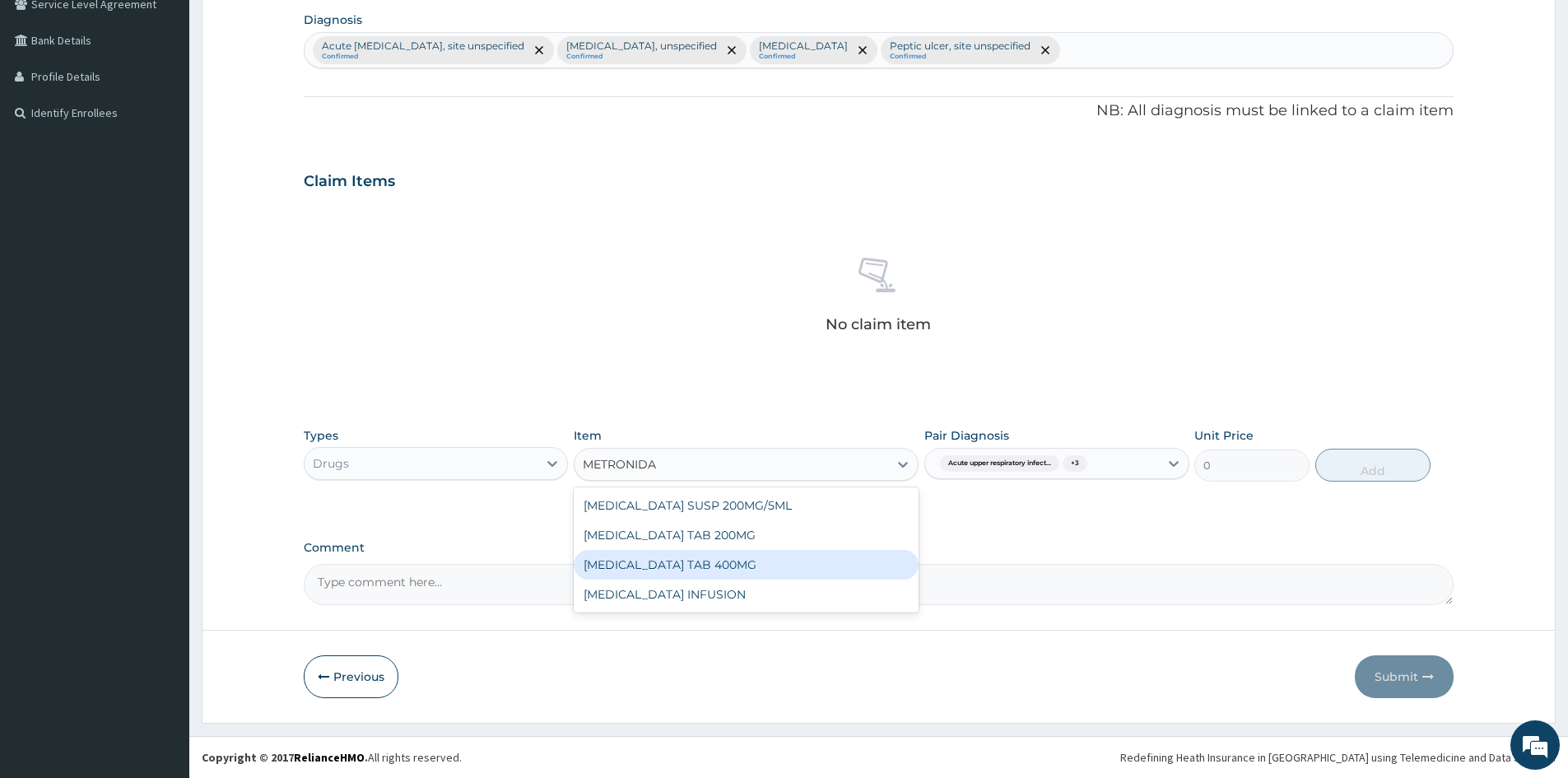
click at [721, 565] on div "[MEDICAL_DATA] TAB 400MG" at bounding box center [747, 565] width 345 height 30
type input "70"
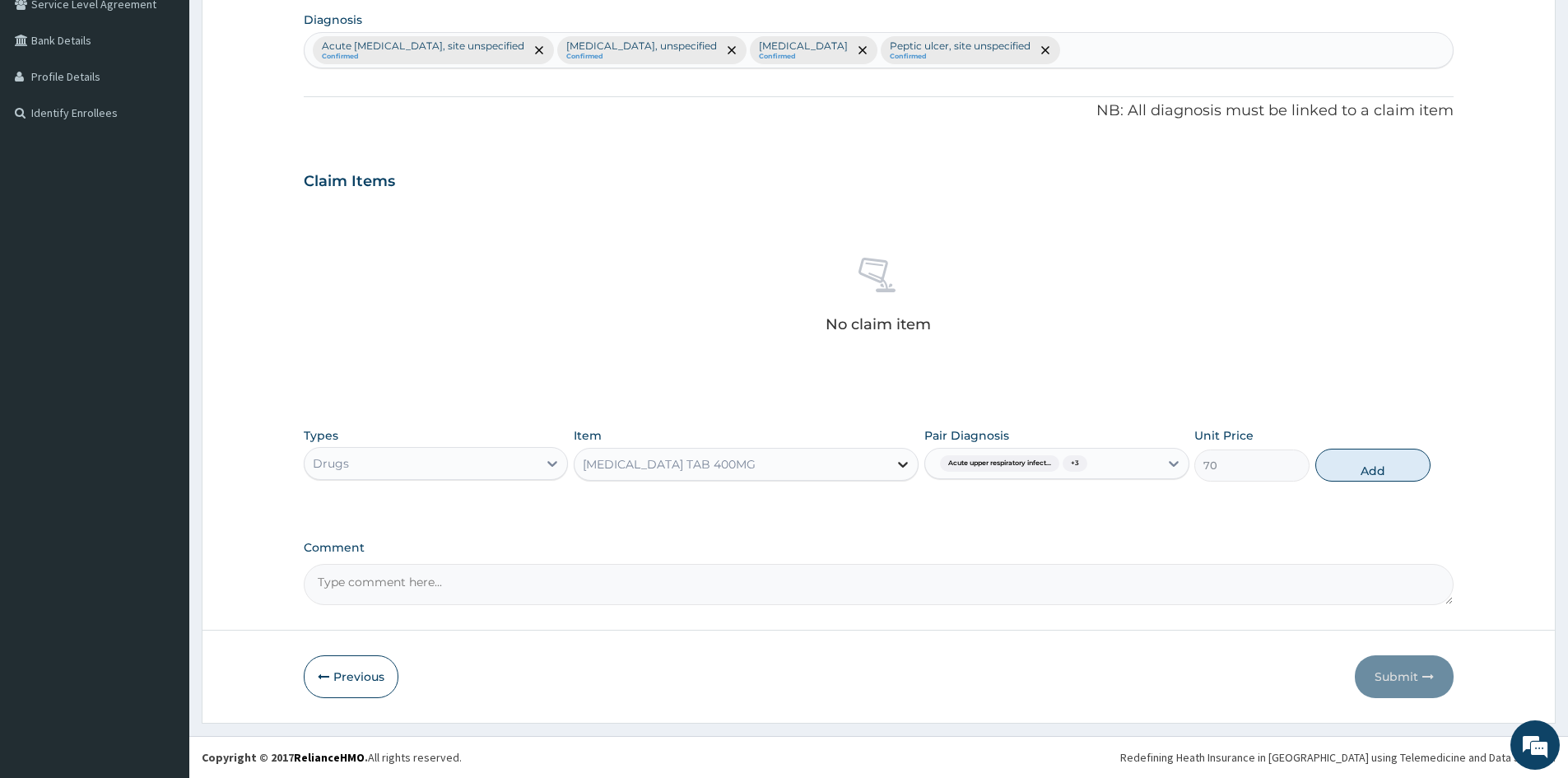
click at [906, 467] on icon at bounding box center [902, 463] width 16 height 16
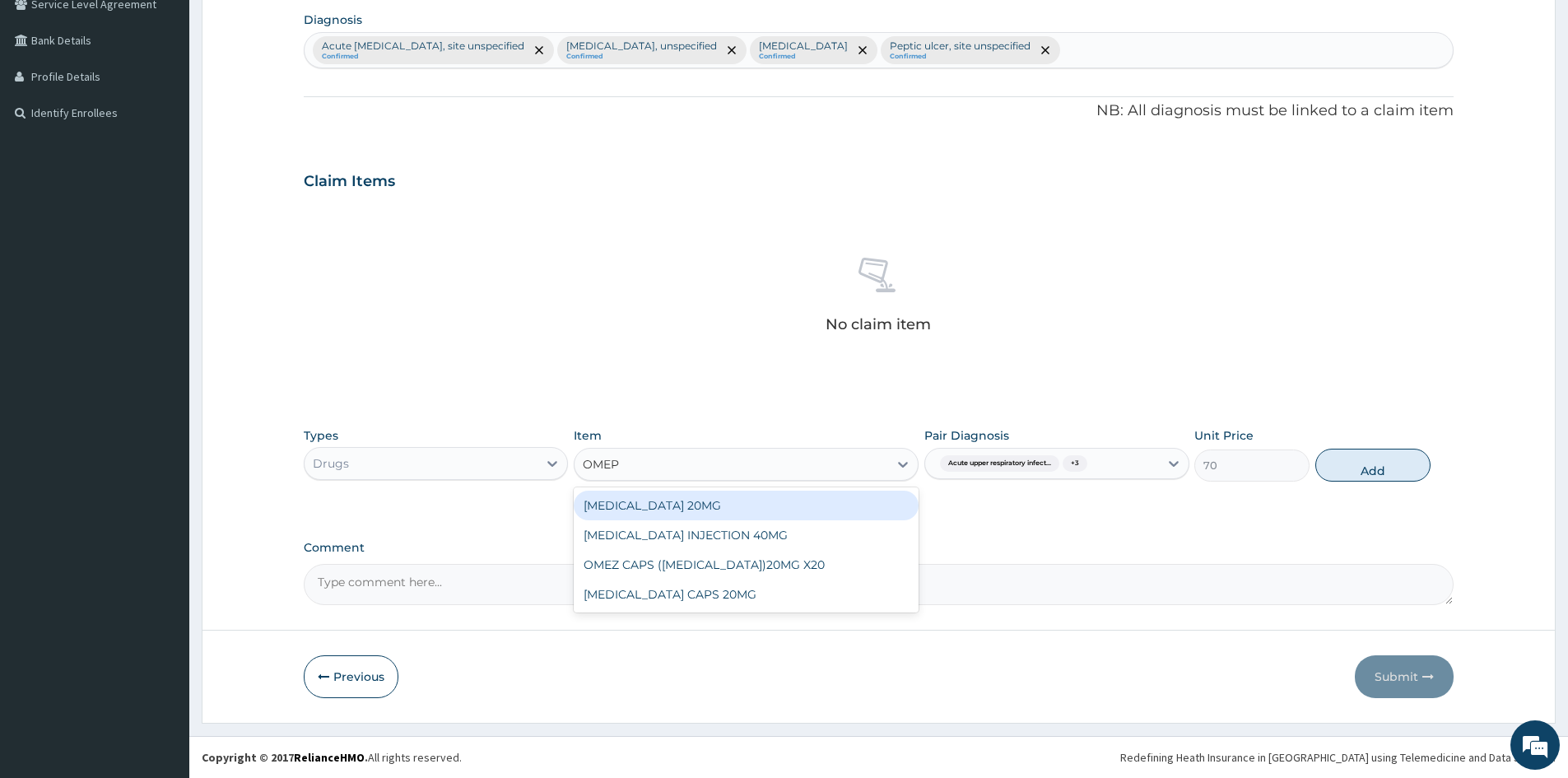
scroll to position [0, 0]
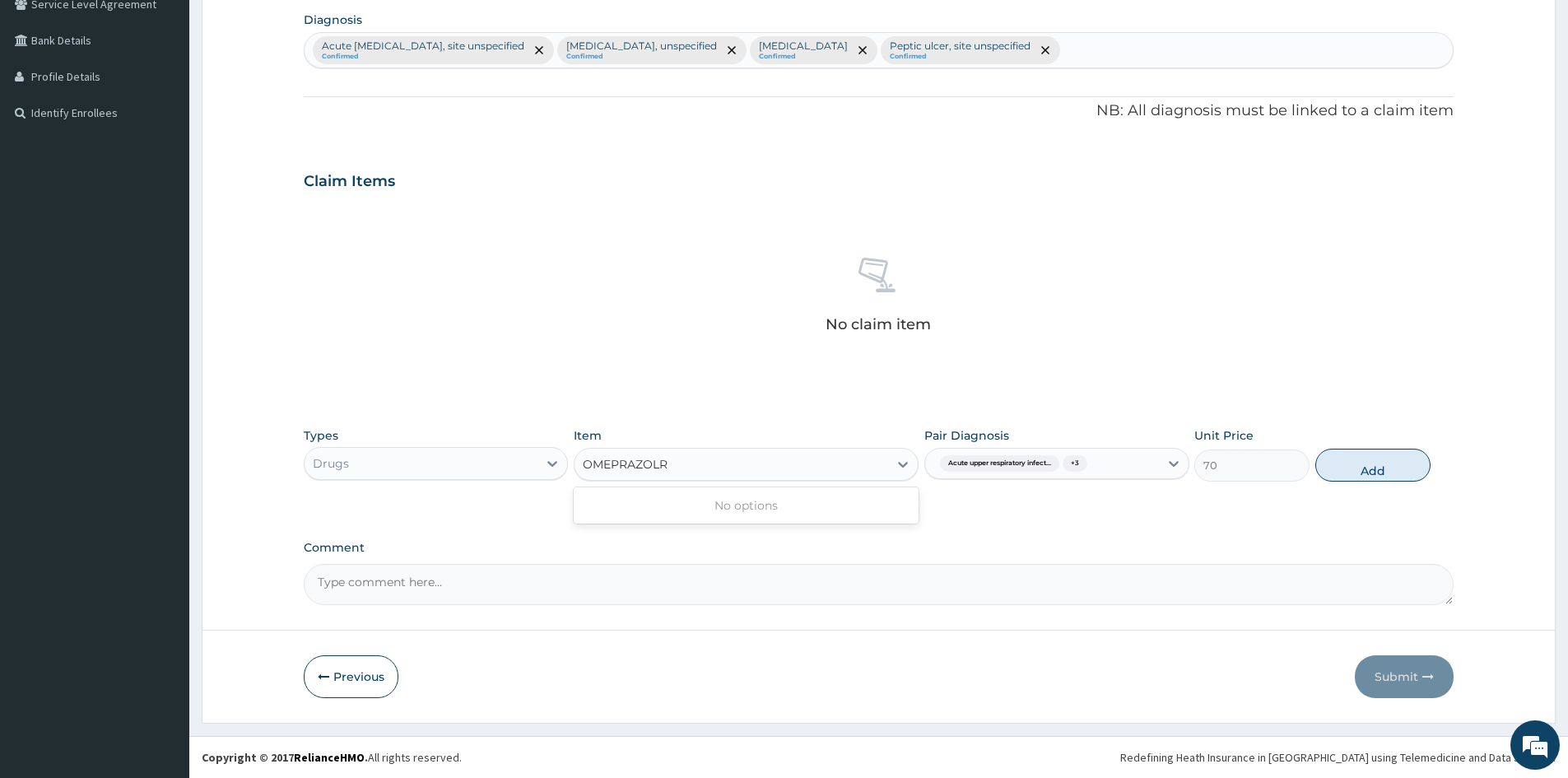
type input "OMEPRAZOL"
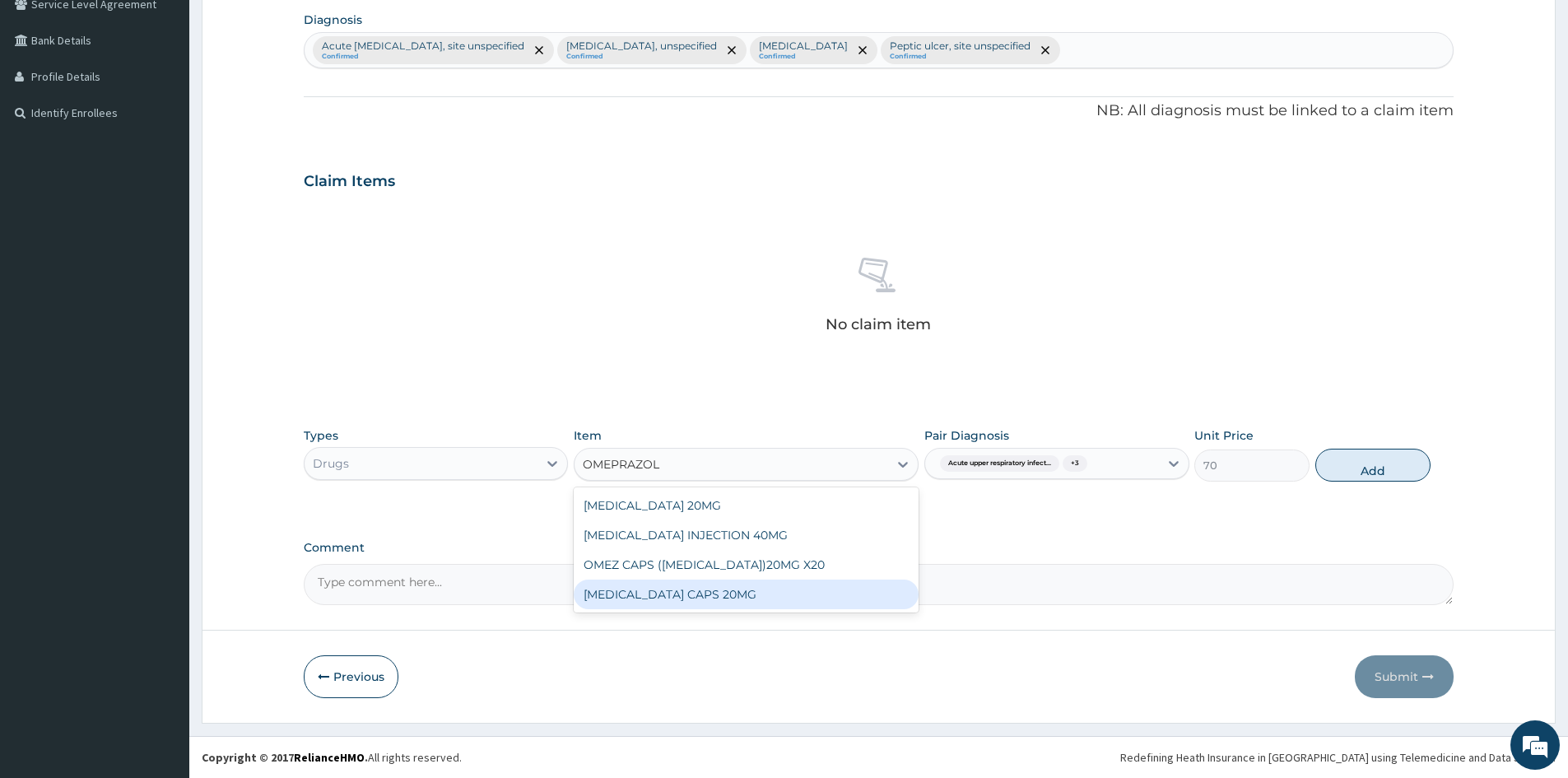
drag, startPoint x: 658, startPoint y: 583, endPoint x: 692, endPoint y: 588, distance: 34.4
click at [664, 584] on div "[MEDICAL_DATA] CAPS 20MG" at bounding box center [747, 594] width 345 height 30
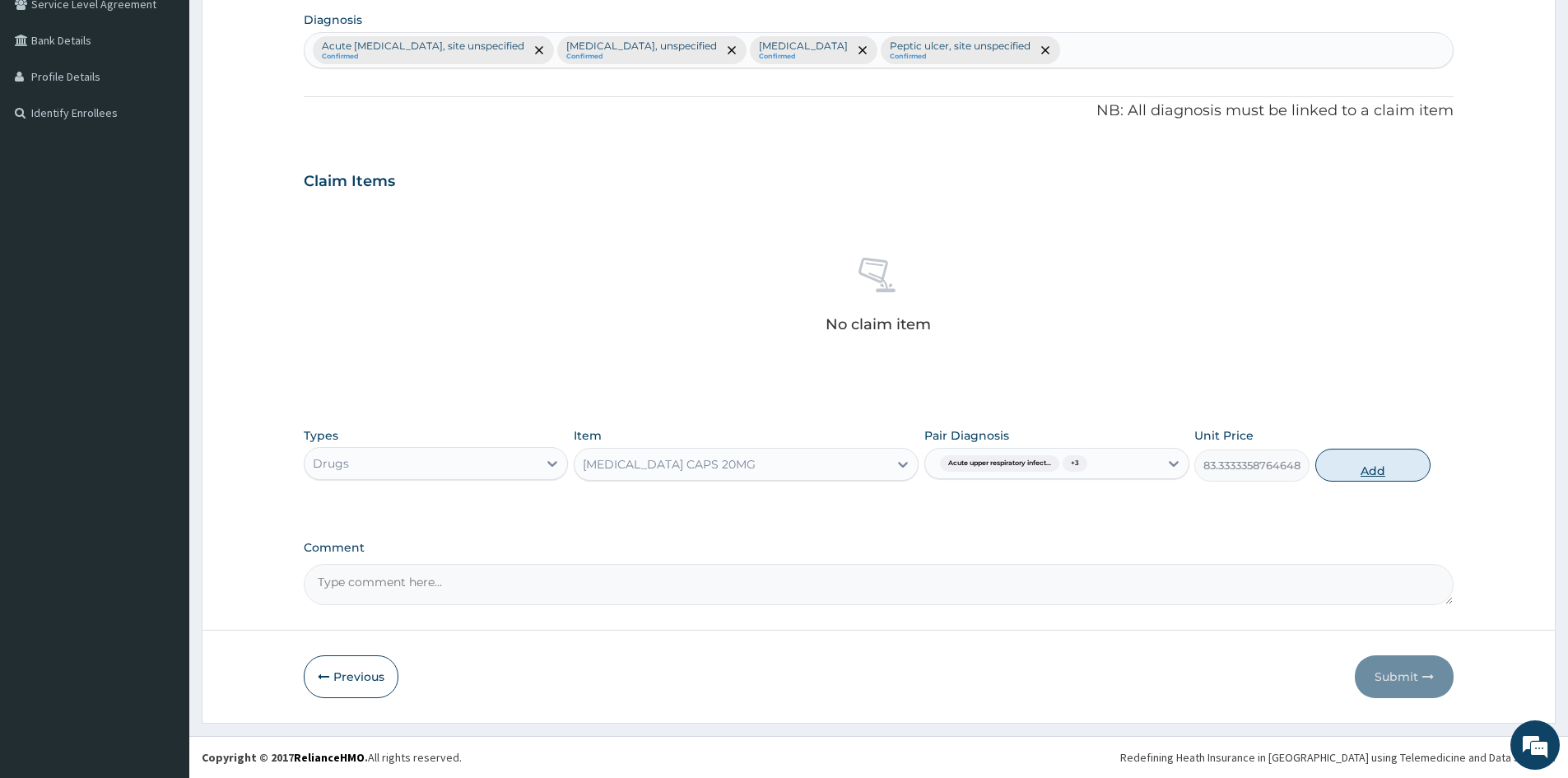
click at [1366, 475] on button "Add" at bounding box center [1373, 465] width 116 height 33
type input "0"
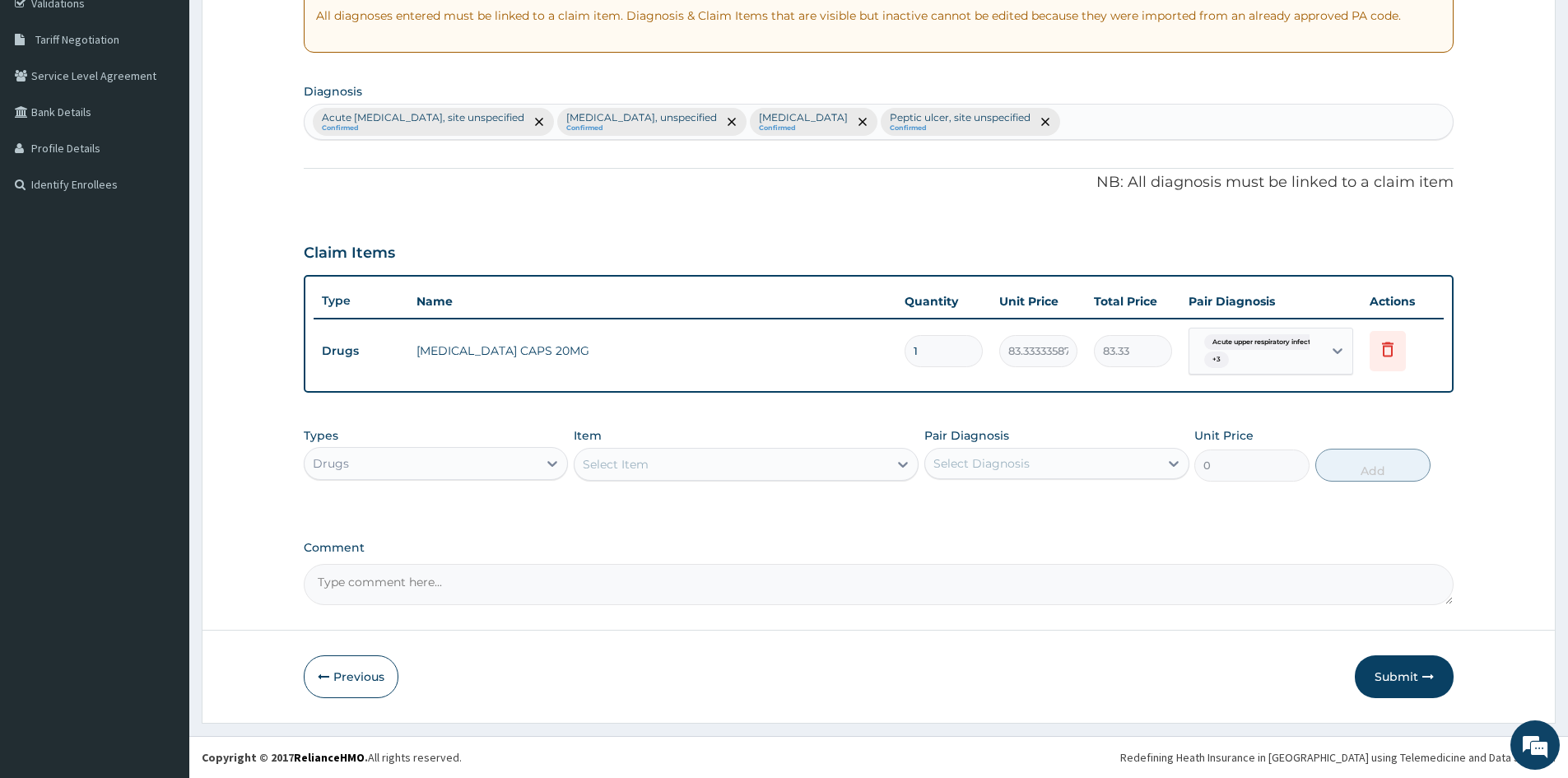
scroll to position [321, 0]
type input "14"
type input "1166.67"
type input "14"
click at [650, 467] on div "Select Item" at bounding box center [731, 464] width 314 height 26
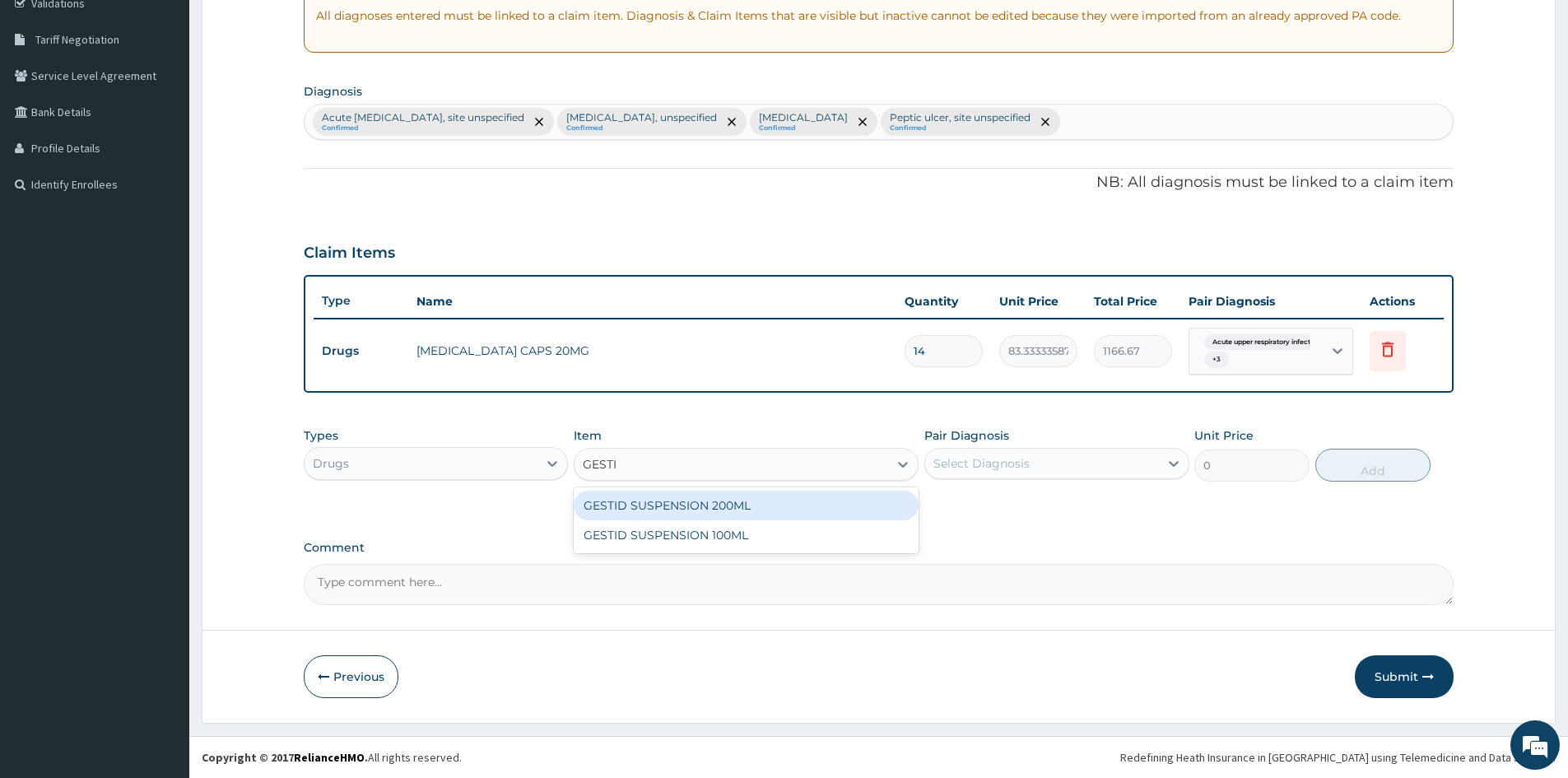
type input "GESTID"
click at [719, 491] on div "GESTID SUSPENSION 200ML" at bounding box center [747, 505] width 345 height 30
type input "1200"
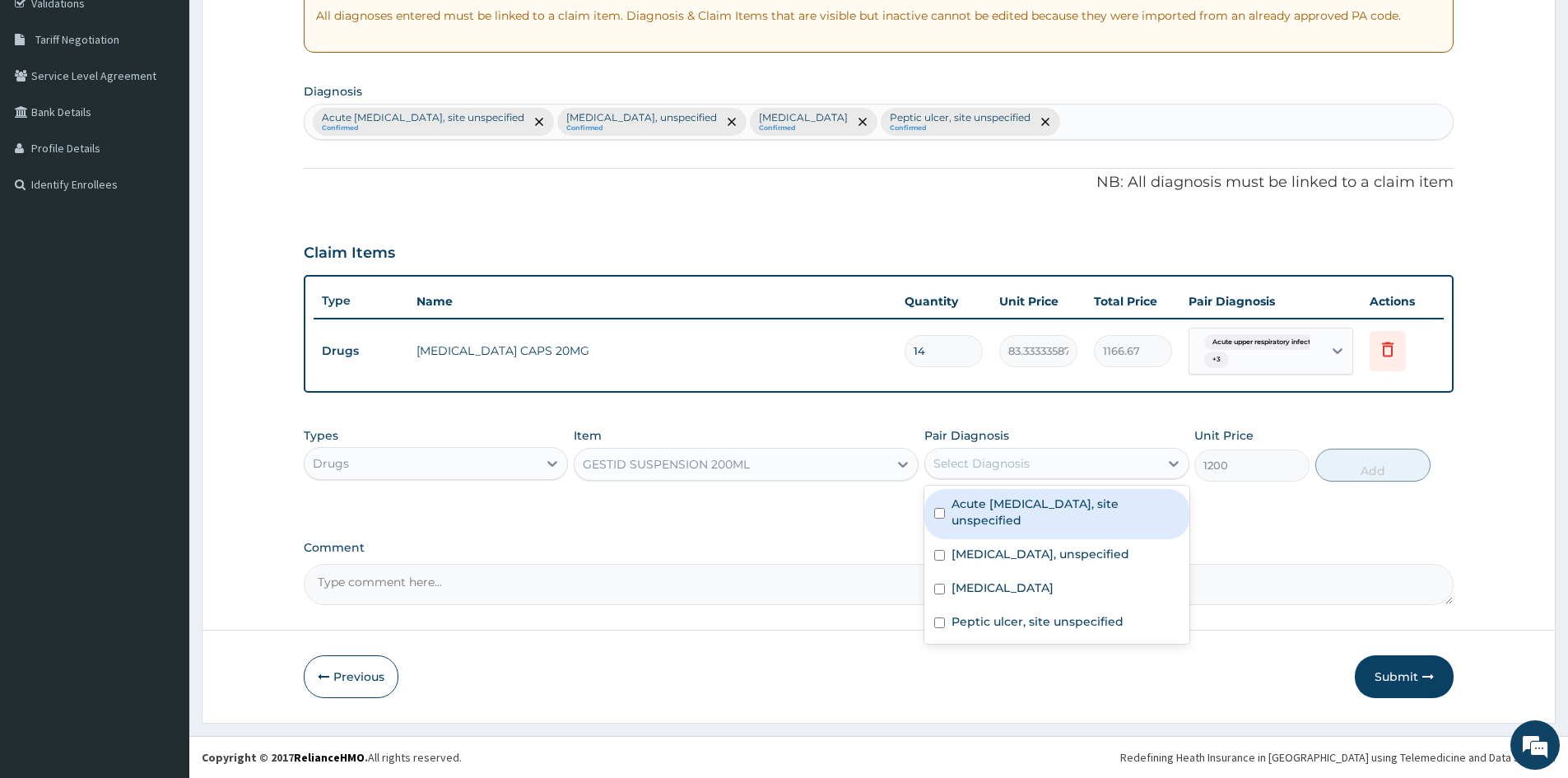
click at [1011, 462] on div "Select Diagnosis" at bounding box center [981, 463] width 96 height 16
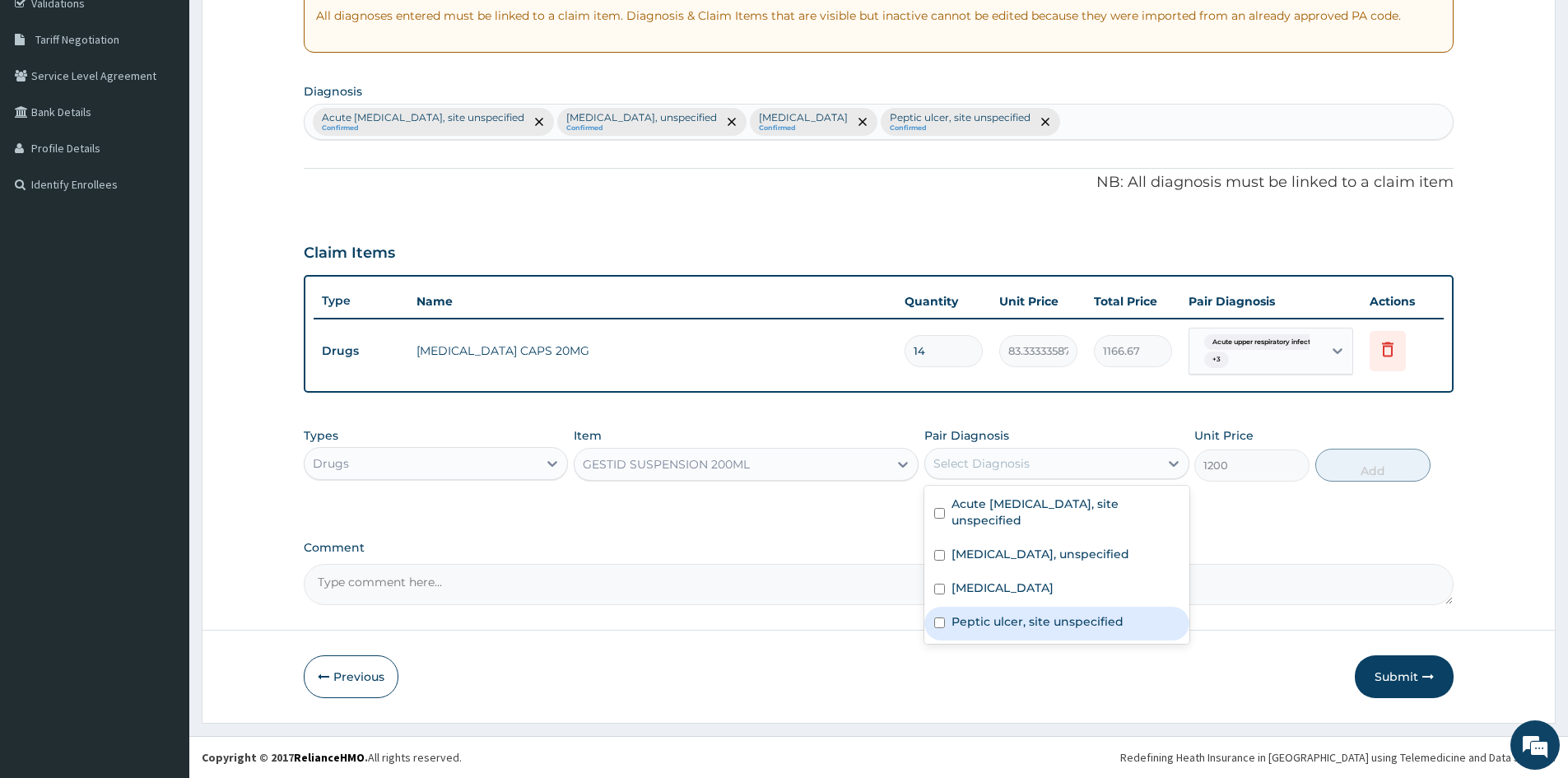
drag, startPoint x: 939, startPoint y: 622, endPoint x: 1148, endPoint y: 571, distance: 215.1
click at [964, 617] on div "Peptic ulcer, site unspecified" at bounding box center [1056, 623] width 264 height 34
checkbox input "true"
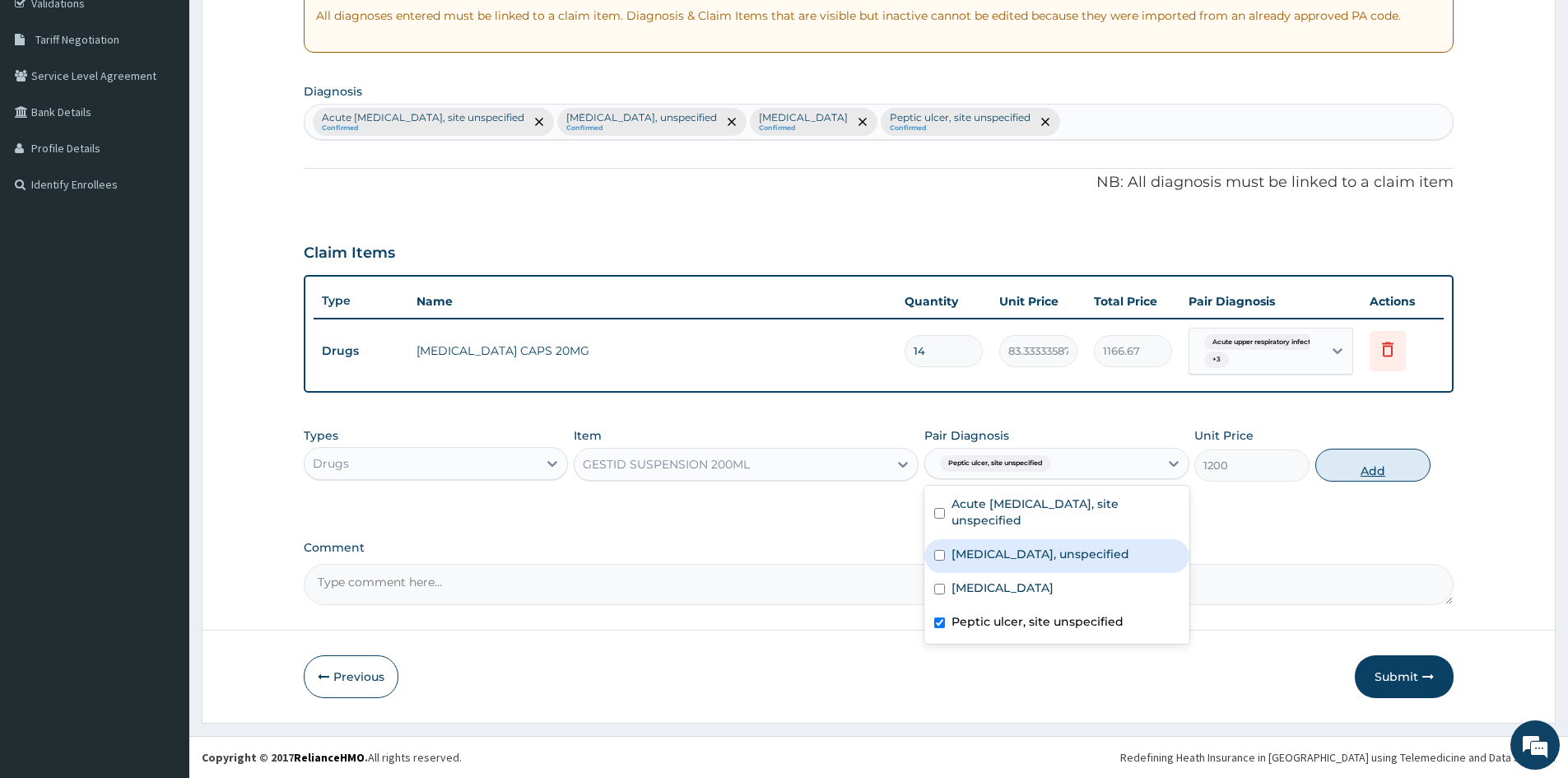
click at [1387, 457] on button "Add" at bounding box center [1373, 465] width 116 height 33
type input "0"
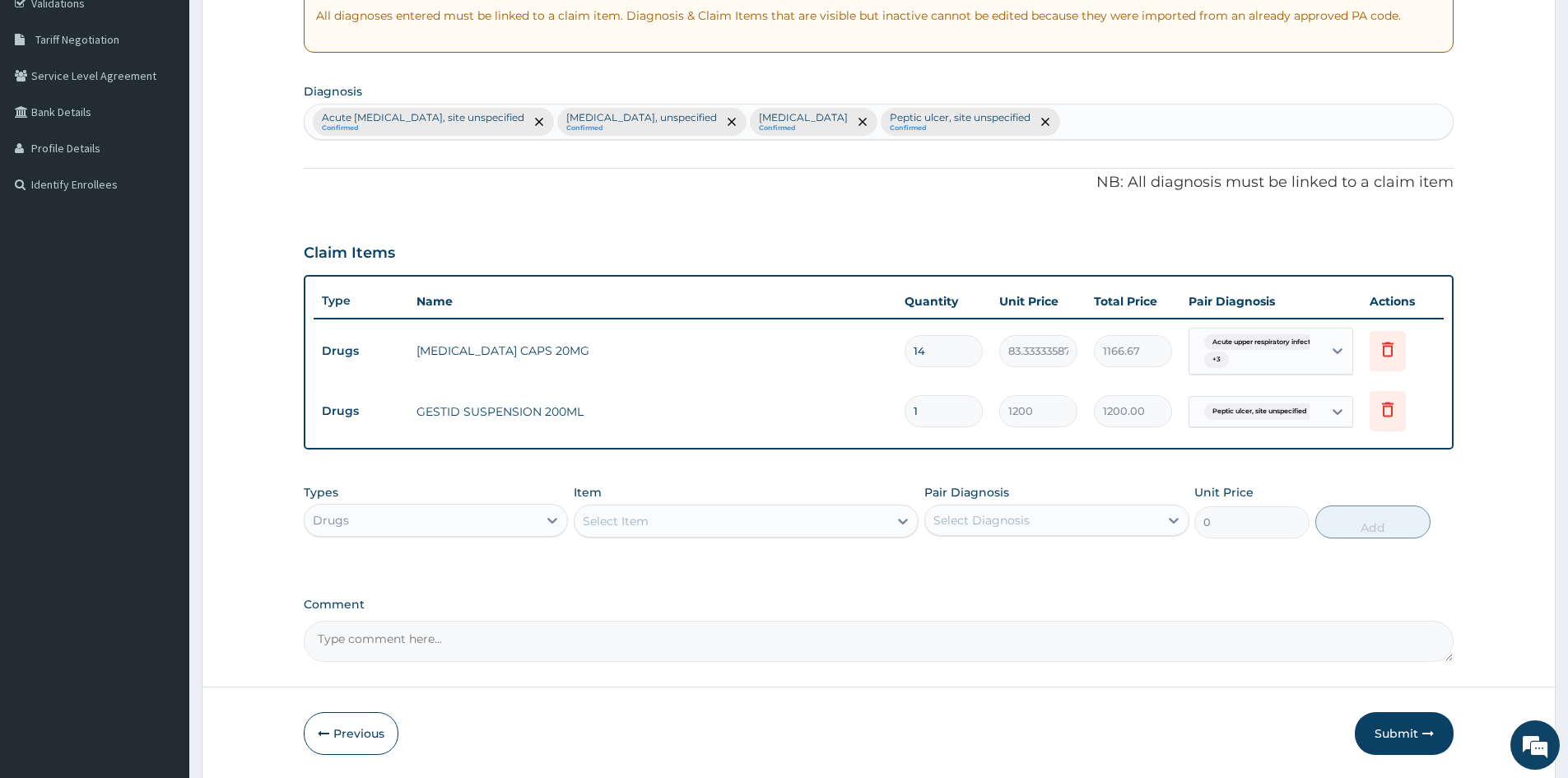
click at [871, 514] on div "Select Item" at bounding box center [731, 520] width 314 height 26
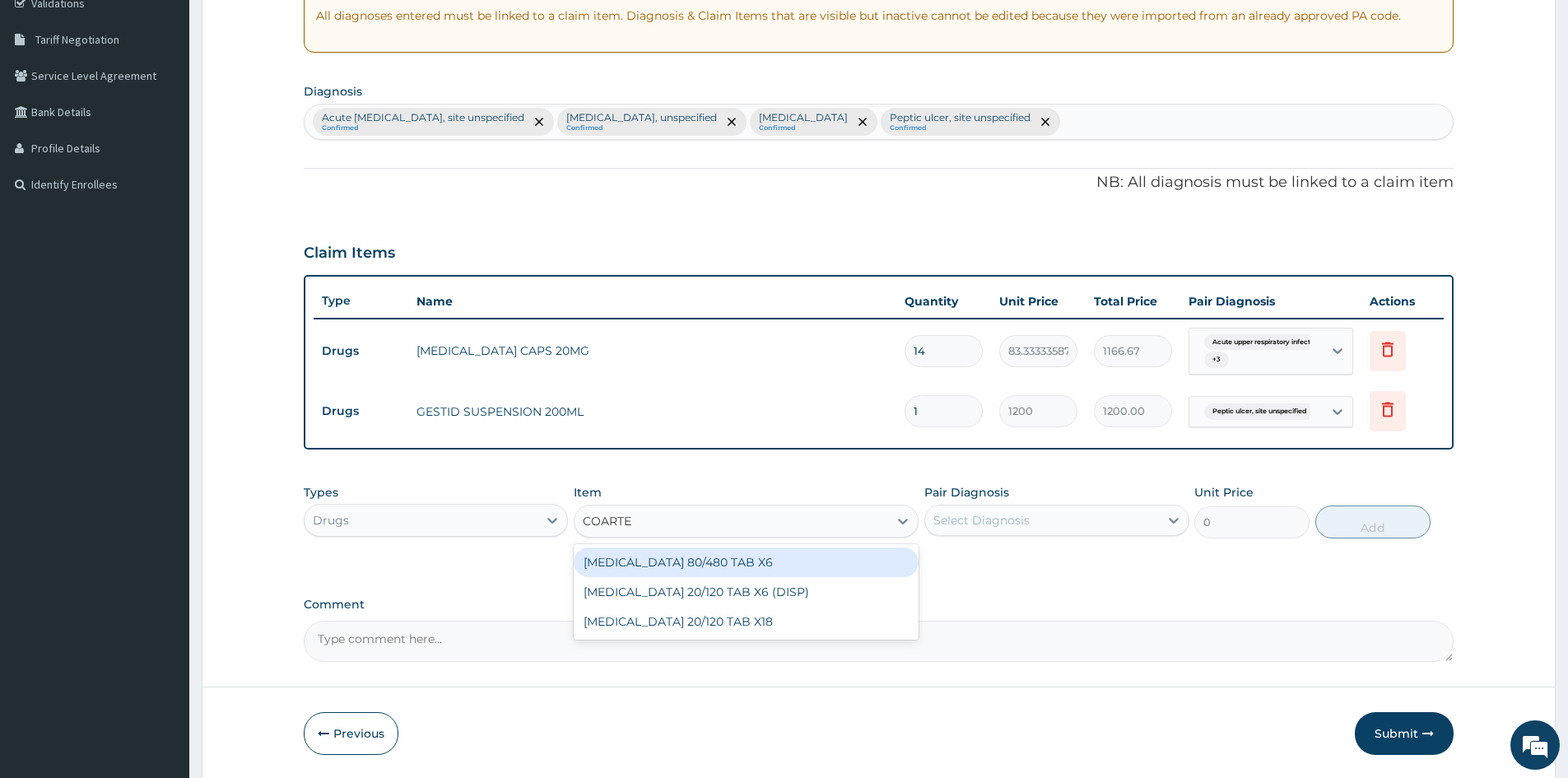
type input "COARTEM"
drag, startPoint x: 685, startPoint y: 561, endPoint x: 922, endPoint y: 521, distance: 240.4
click at [707, 560] on div "COARTEM 80/480 TAB X6" at bounding box center [747, 562] width 345 height 30
type input "520"
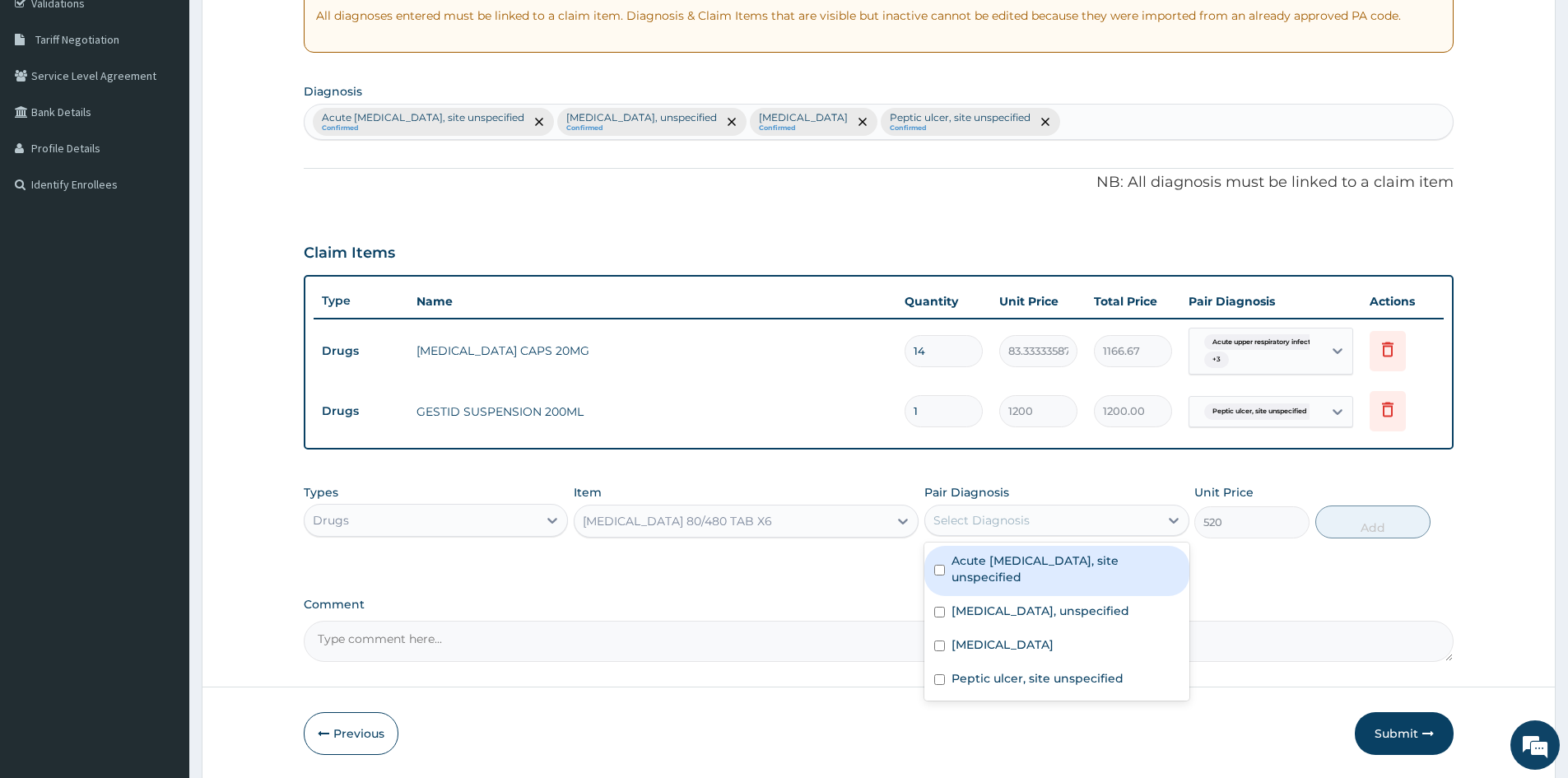
drag, startPoint x: 934, startPoint y: 520, endPoint x: 1079, endPoint y: 531, distance: 145.4
click at [936, 520] on div "Select Diagnosis" at bounding box center [981, 520] width 96 height 16
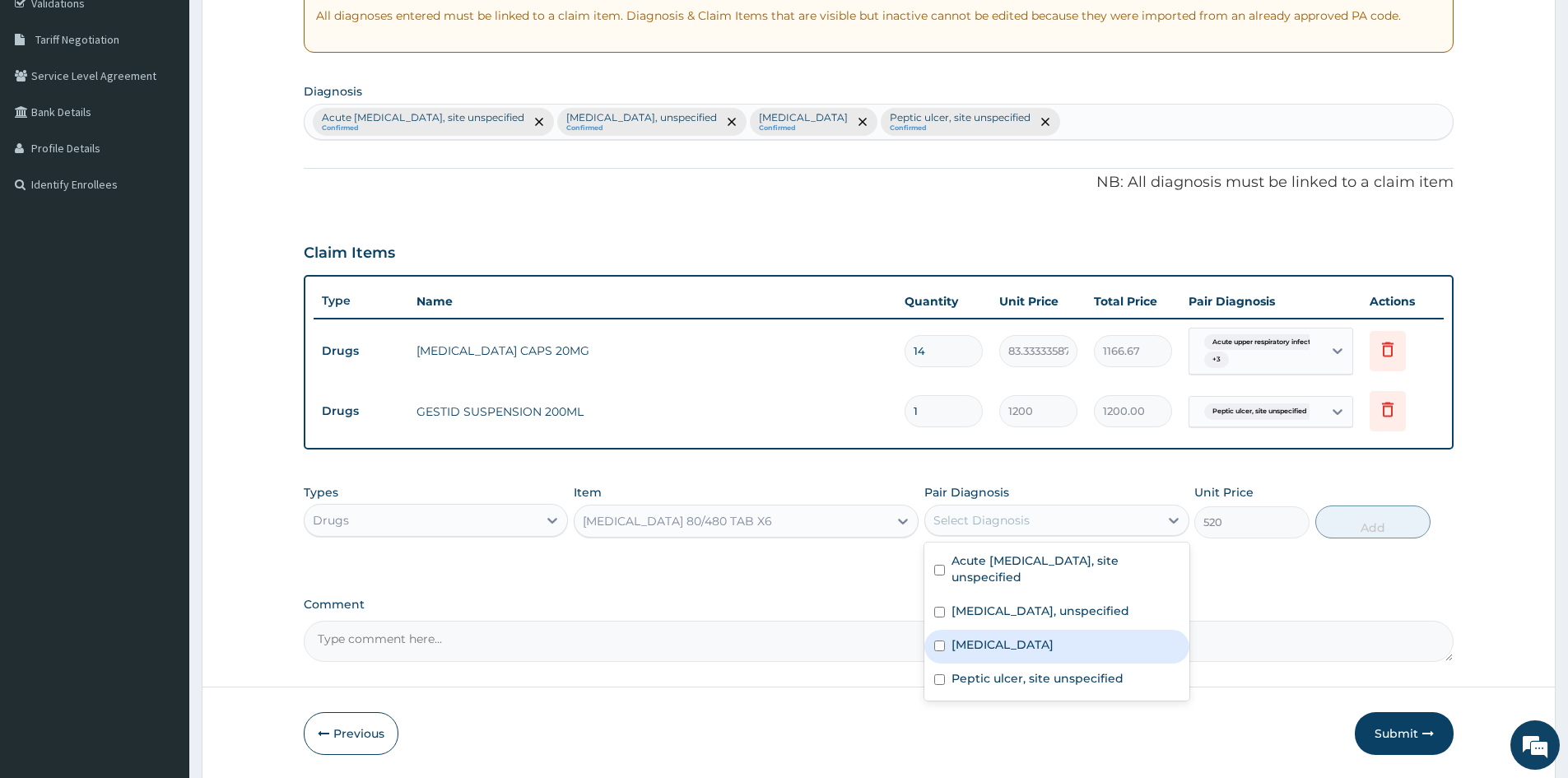
click at [942, 649] on input "checkbox" at bounding box center [940, 645] width 11 height 11
checkbox input "true"
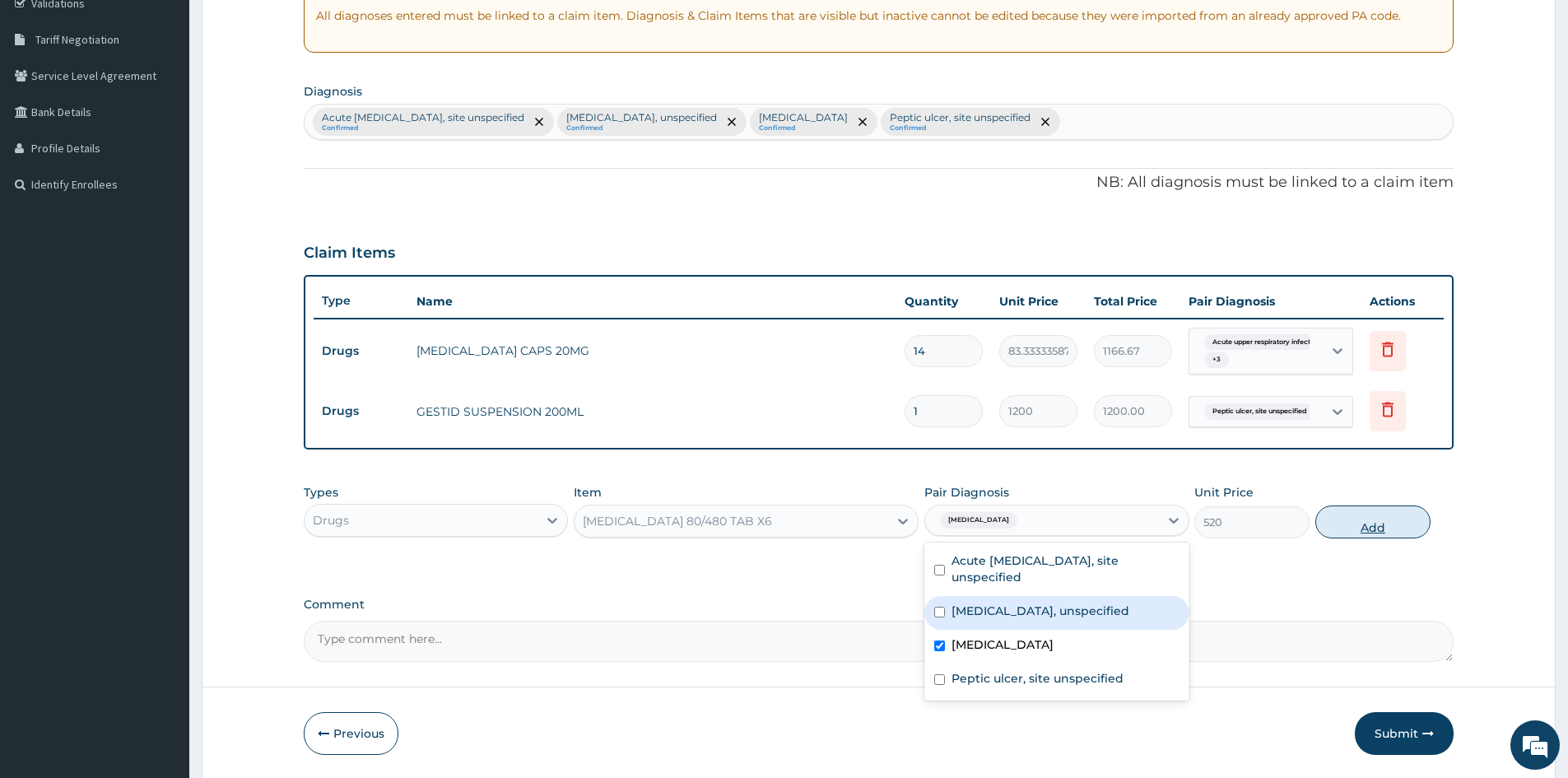
click at [1373, 517] on button "Add" at bounding box center [1373, 521] width 116 height 33
type input "0"
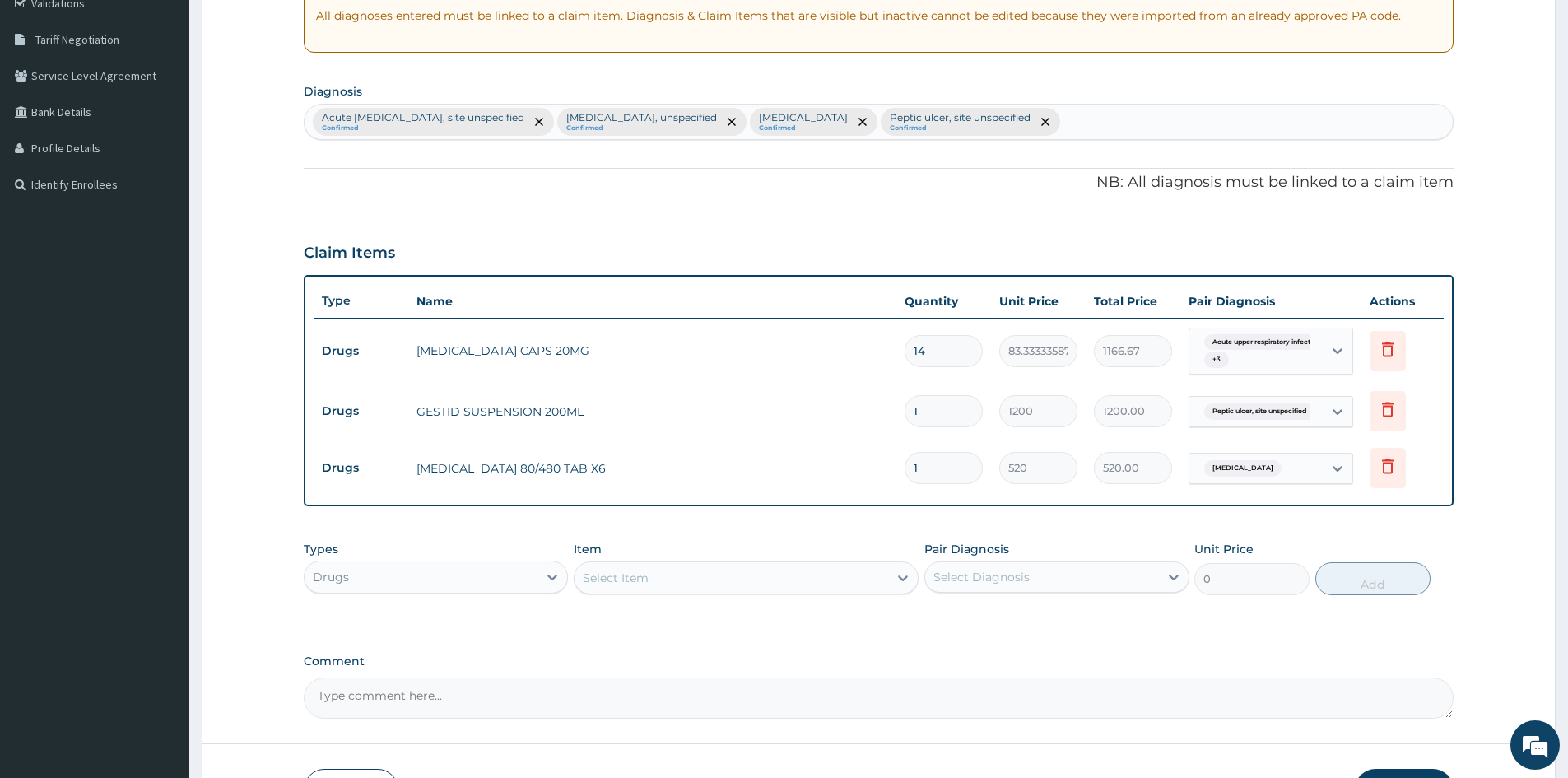
drag, startPoint x: 927, startPoint y: 457, endPoint x: 849, endPoint y: 510, distance: 94.3
click at [833, 513] on div "PA Code / Prescription Code Enter Code(Secondary Care Only) Encounter Date 04-1…" at bounding box center [878, 277] width 1150 height 883
type input "6"
type input "3120.00"
type input "6"
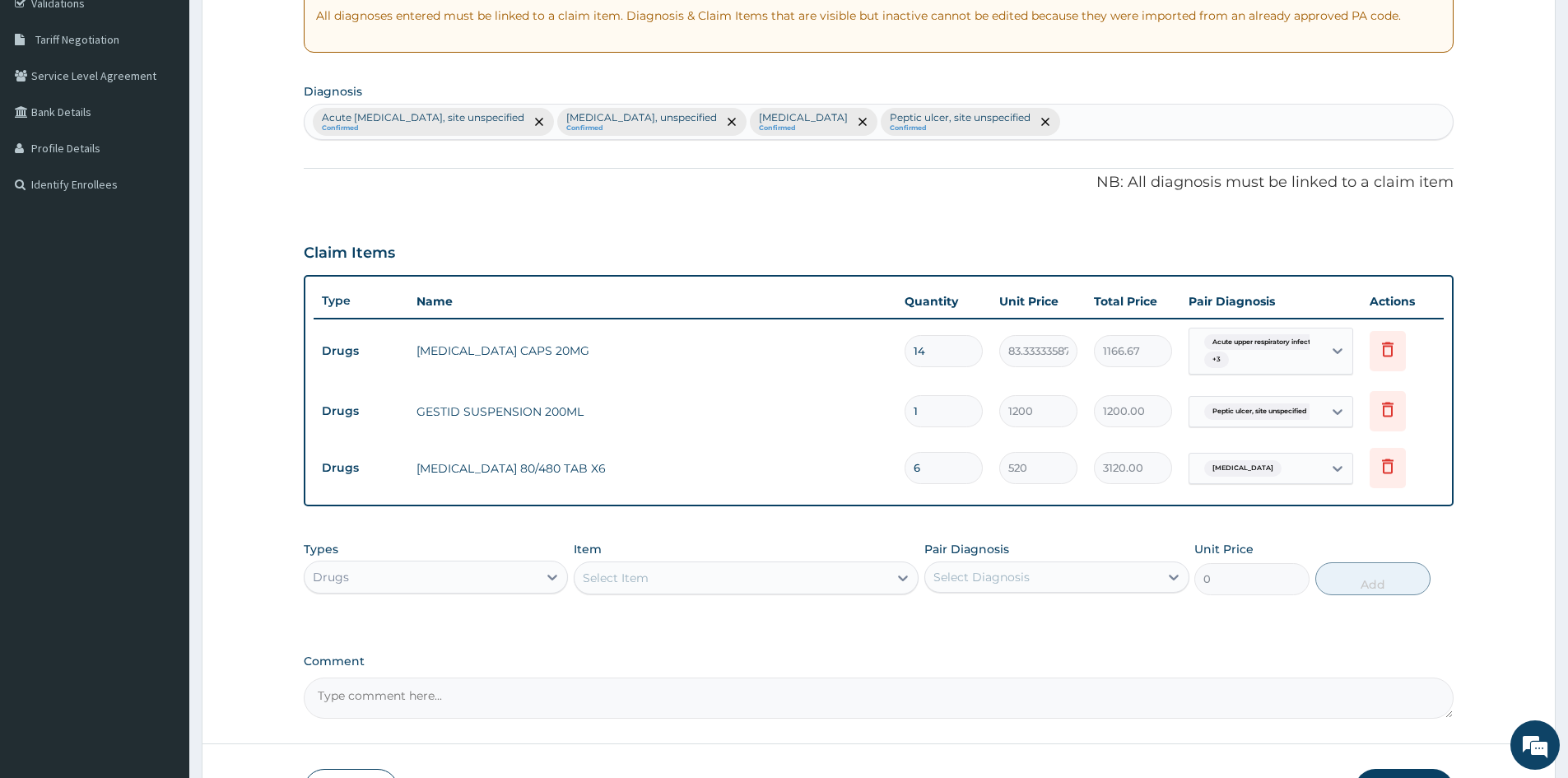
click at [652, 576] on div "Select Item" at bounding box center [731, 577] width 314 height 26
click at [637, 574] on input "PARACTYEAMOL" at bounding box center [632, 577] width 99 height 16
click at [620, 573] on input "PARACTEAMOL" at bounding box center [628, 577] width 92 height 16
click at [645, 577] on input "PARACETEAMOL" at bounding box center [633, 577] width 100 height 16
type input "PARACETAMOL"
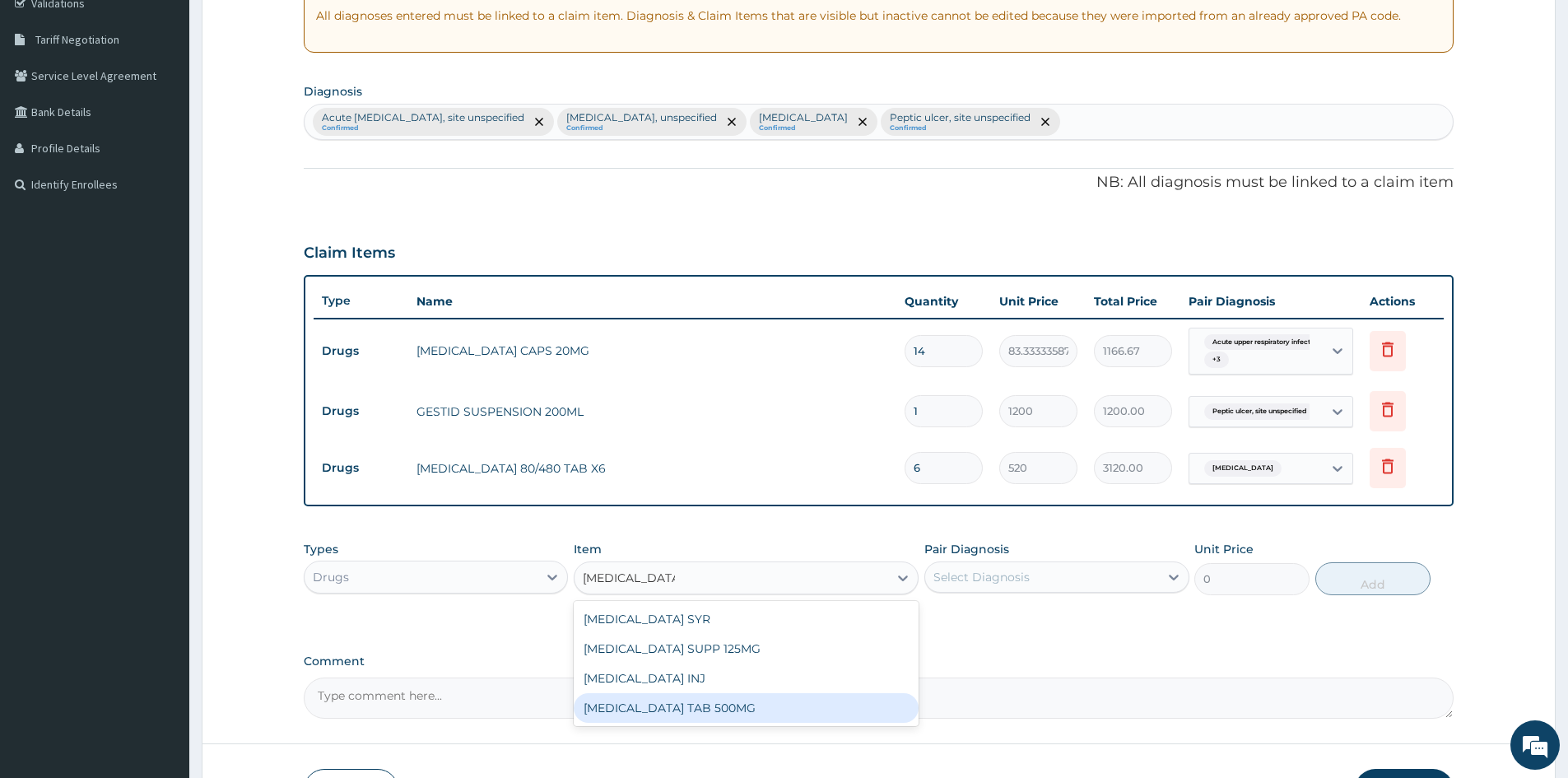
drag, startPoint x: 700, startPoint y: 704, endPoint x: 925, endPoint y: 610, distance: 243.8
click at [705, 702] on div "PARACETAMOL TAB 500MG" at bounding box center [747, 707] width 345 height 30
type input "30"
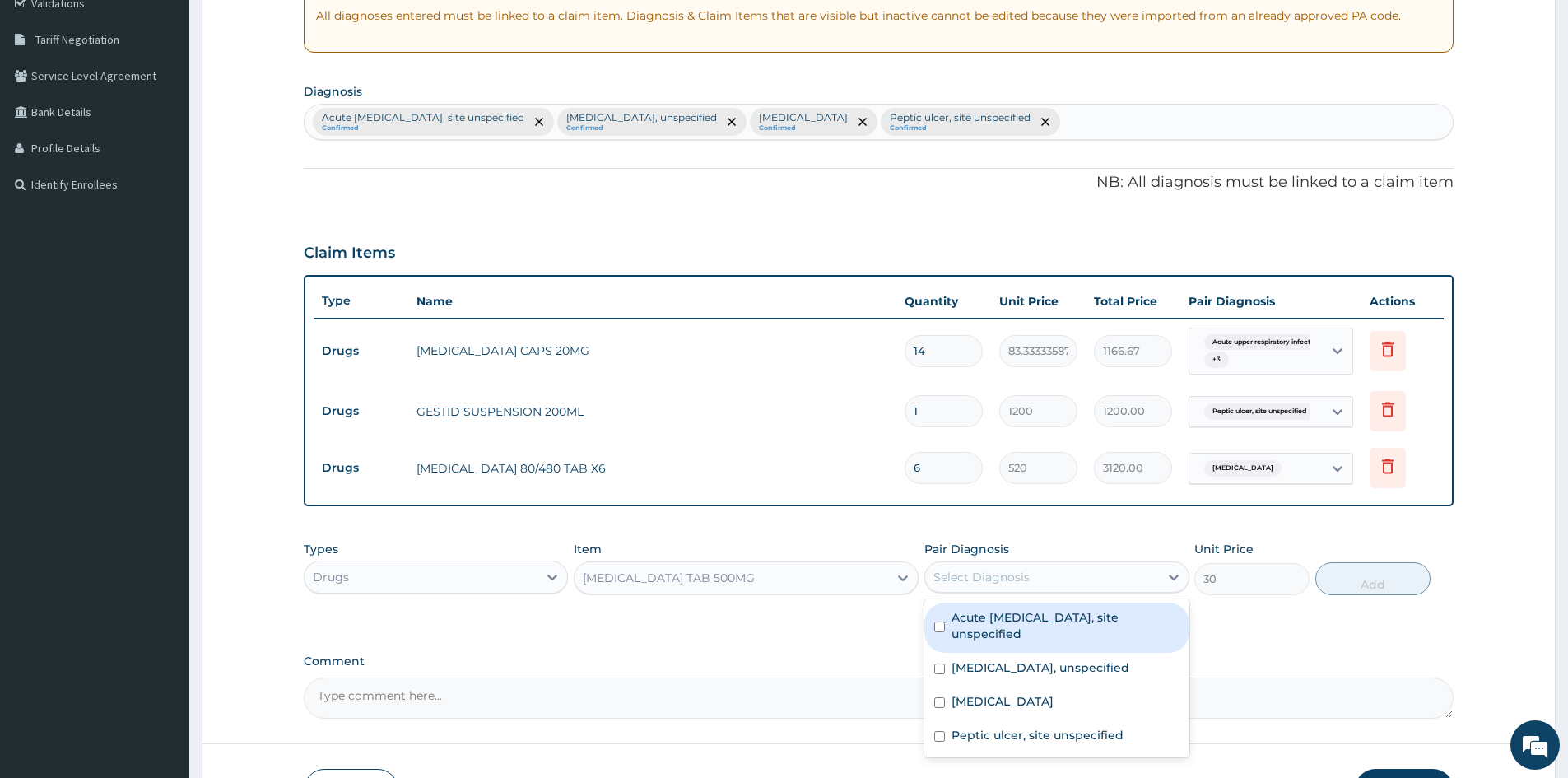
drag, startPoint x: 943, startPoint y: 578, endPoint x: 968, endPoint y: 607, distance: 38.3
click at [946, 579] on div "Select Diagnosis" at bounding box center [981, 576] width 96 height 16
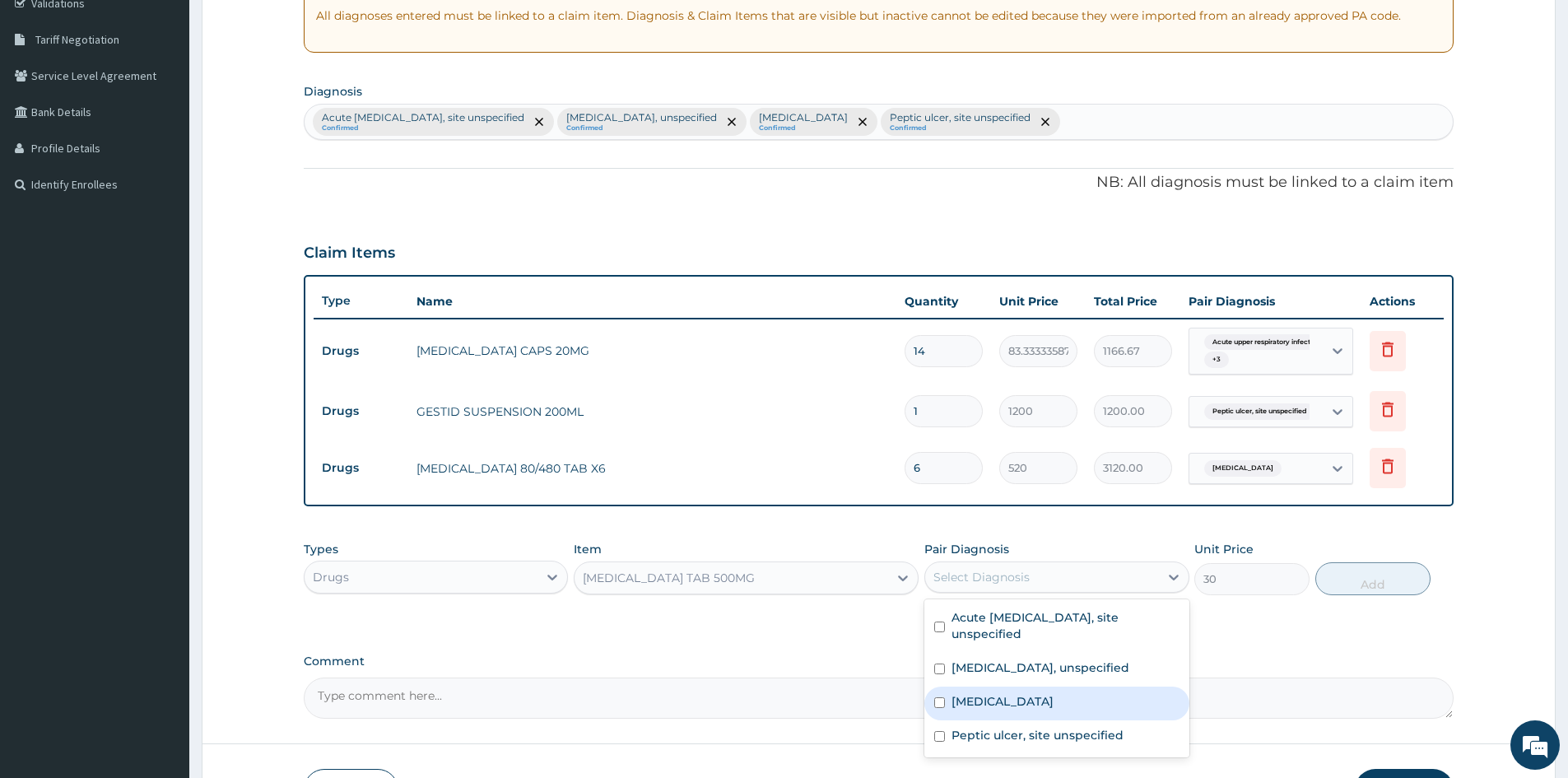
drag, startPoint x: 926, startPoint y: 699, endPoint x: 949, endPoint y: 710, distance: 25.5
click at [938, 703] on div "Malaria, unspecified" at bounding box center [1056, 703] width 264 height 34
checkbox input "true"
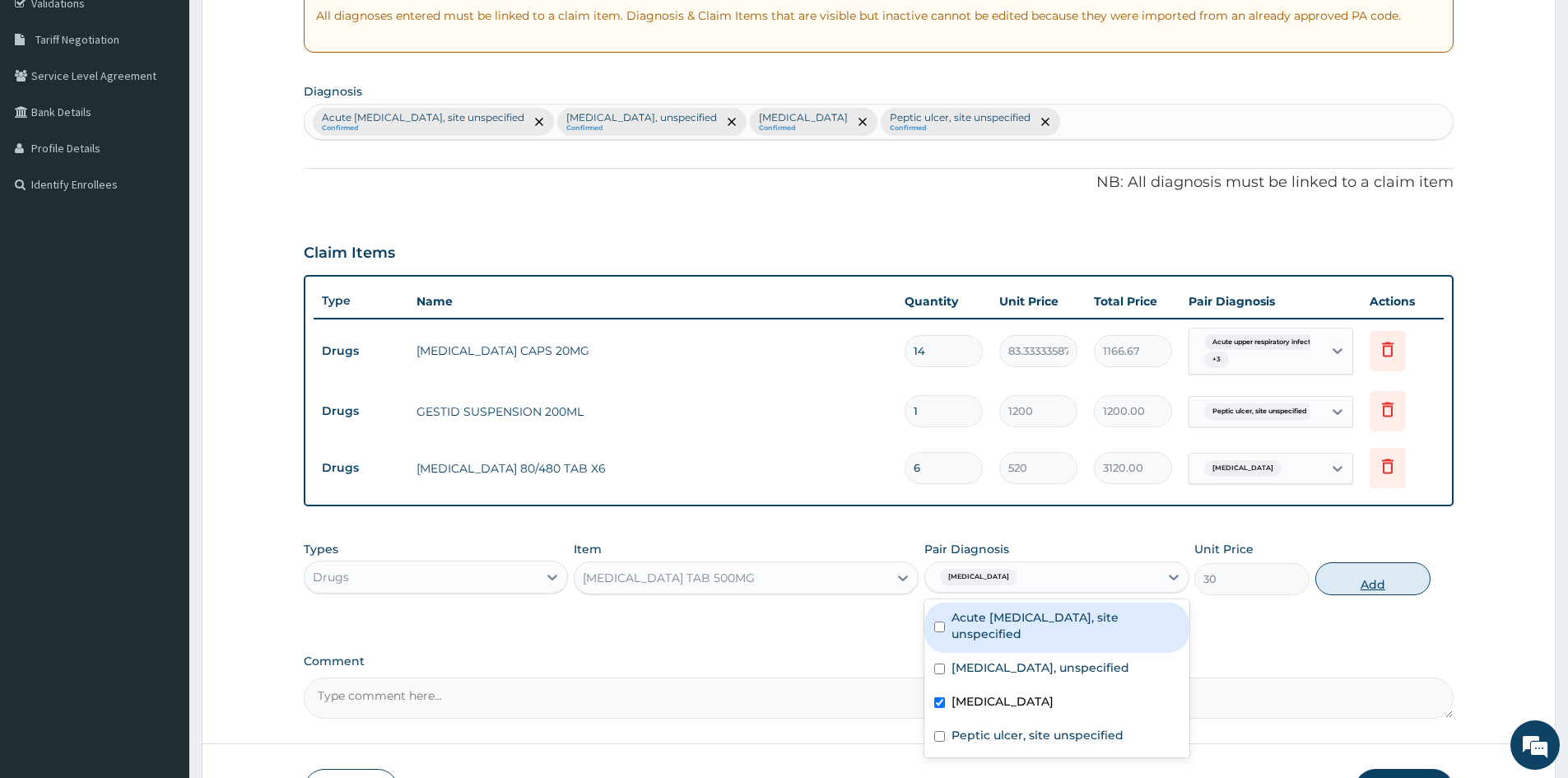
click at [1372, 572] on button "Add" at bounding box center [1373, 578] width 116 height 33
type input "0"
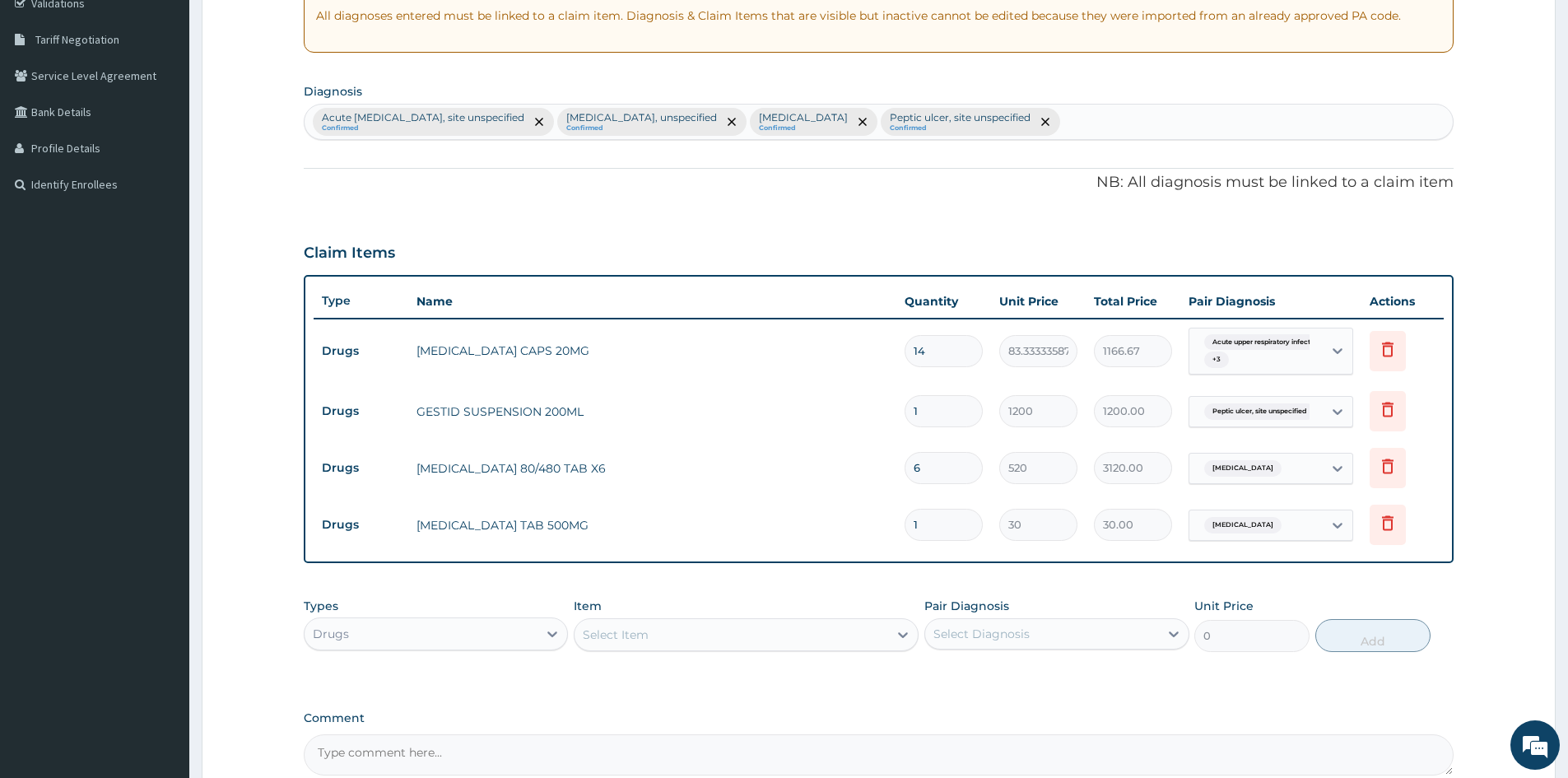
type input "18"
type input "540.00"
type input "18"
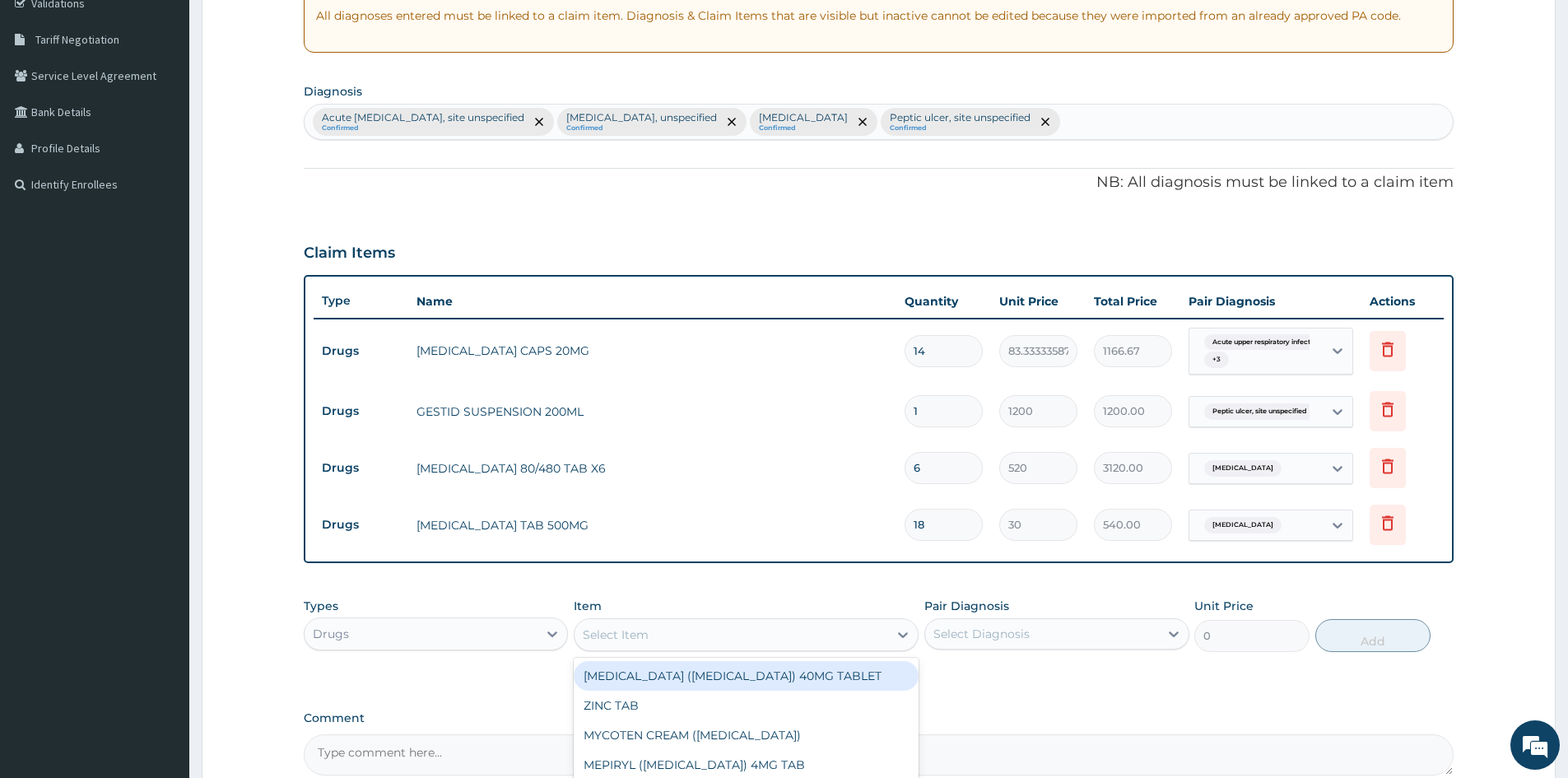
click at [787, 631] on div "Select Item" at bounding box center [731, 634] width 314 height 26
type input "COUGH"
click at [746, 674] on div "COUGH SYRUP (ADULT)" at bounding box center [747, 675] width 345 height 30
type input "1600"
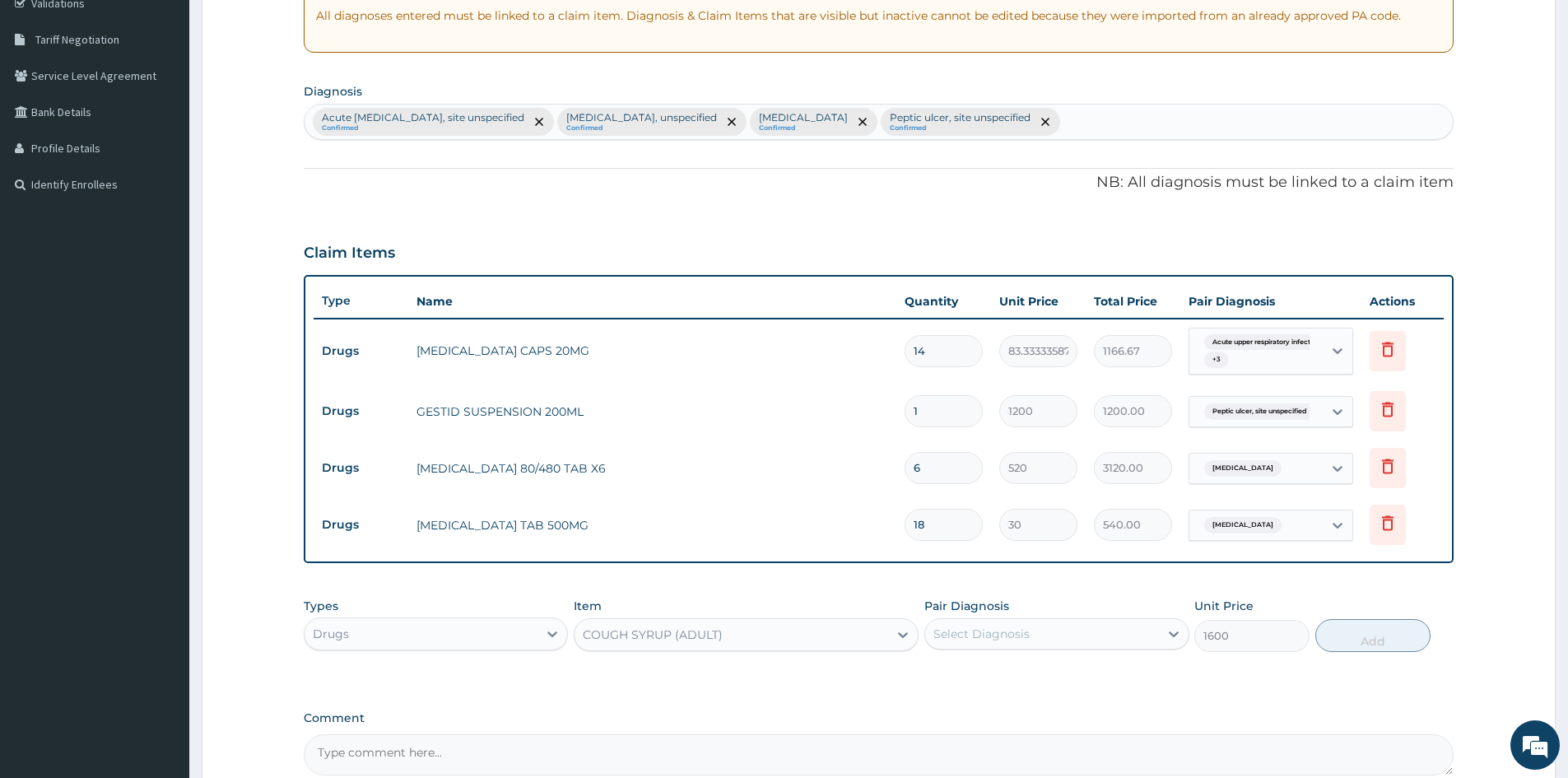
click at [1007, 641] on div "Select Diagnosis" at bounding box center [981, 633] width 96 height 16
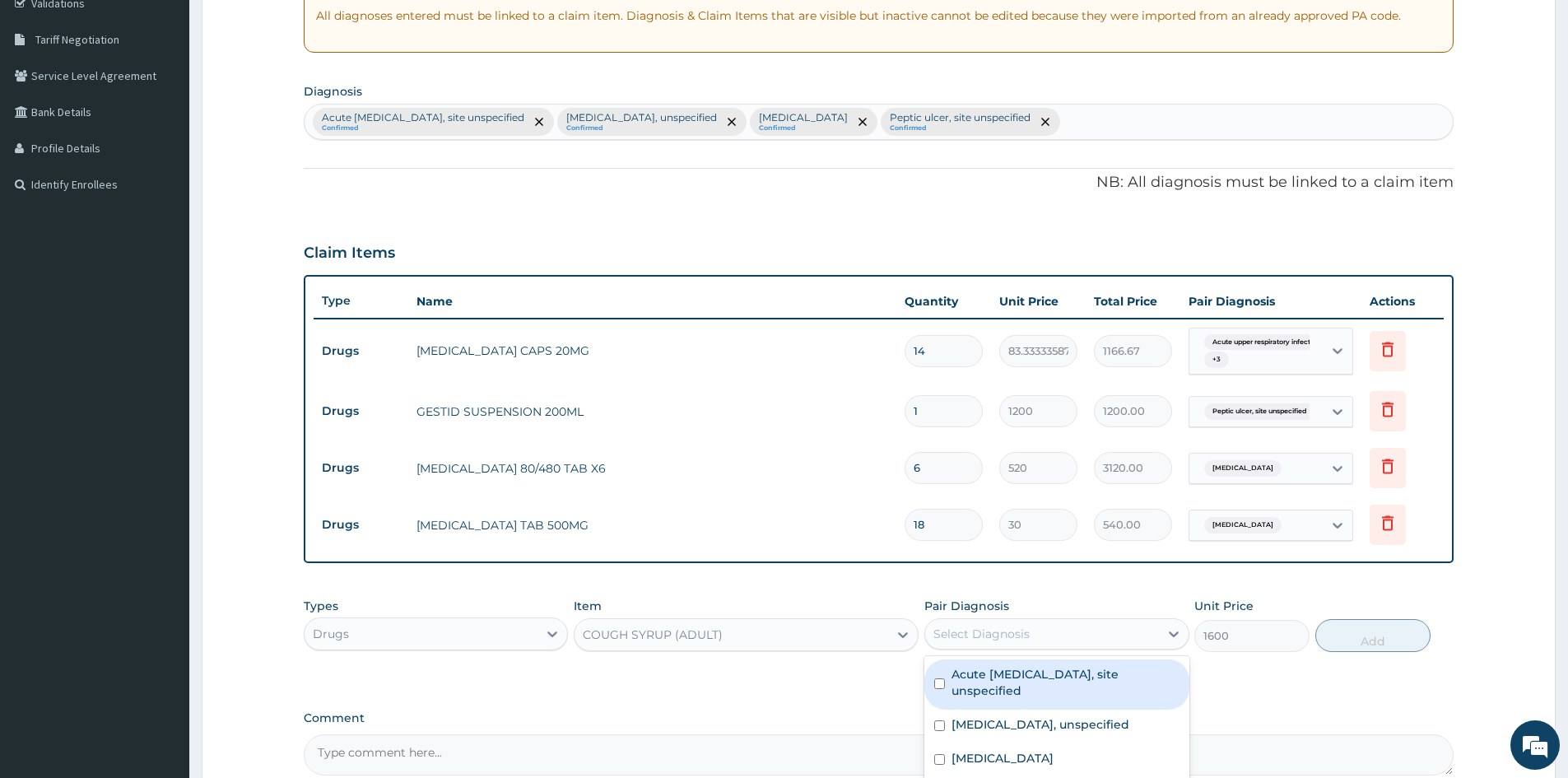
drag, startPoint x: 932, startPoint y: 684, endPoint x: 1023, endPoint y: 689, distance: 91.1
click at [966, 686] on div "Acute upper respiratory infection, site unspecified" at bounding box center [1056, 684] width 264 height 50
checkbox input "true"
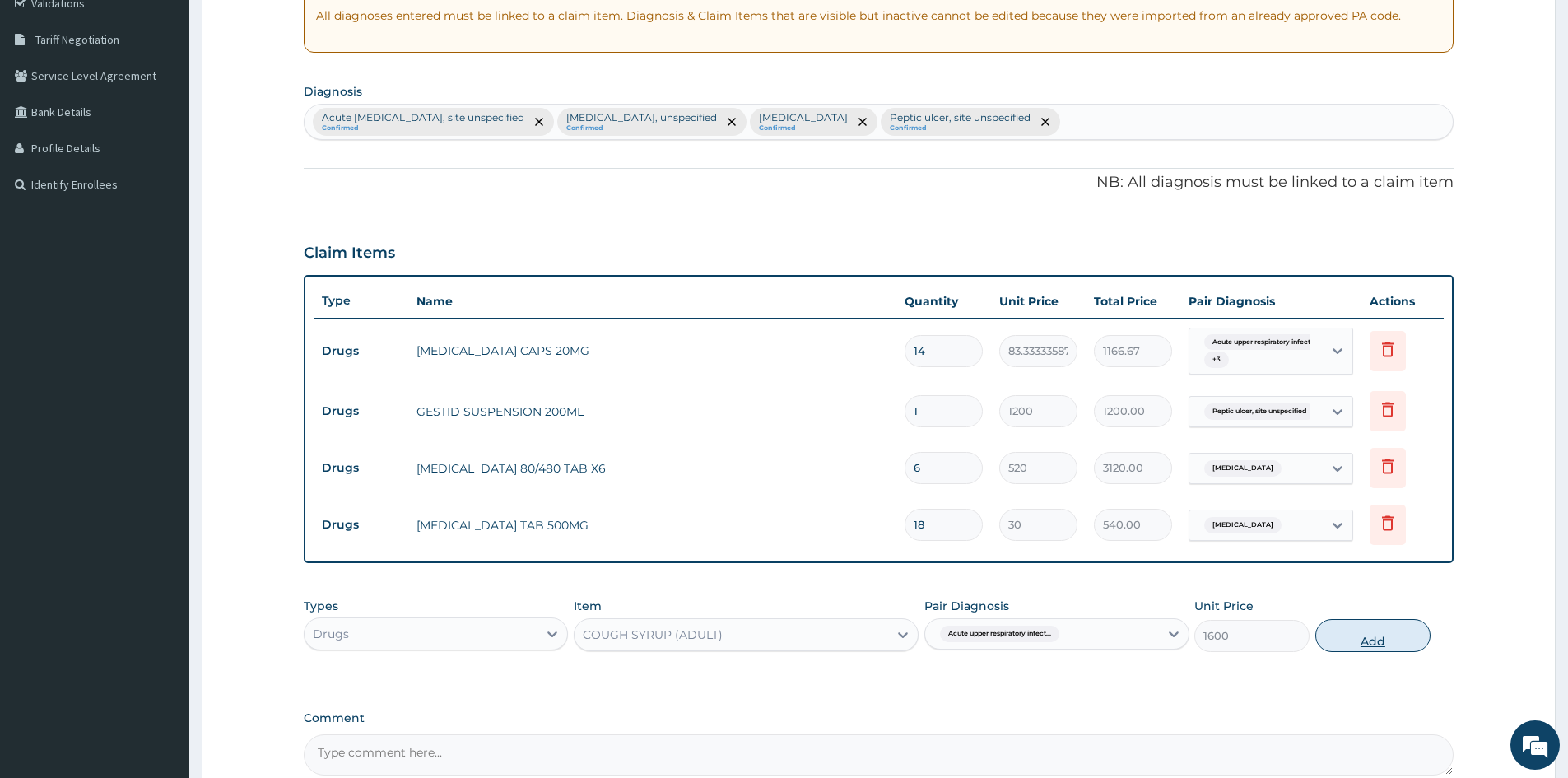
click at [1366, 639] on button "Add" at bounding box center [1373, 635] width 116 height 33
type input "0"
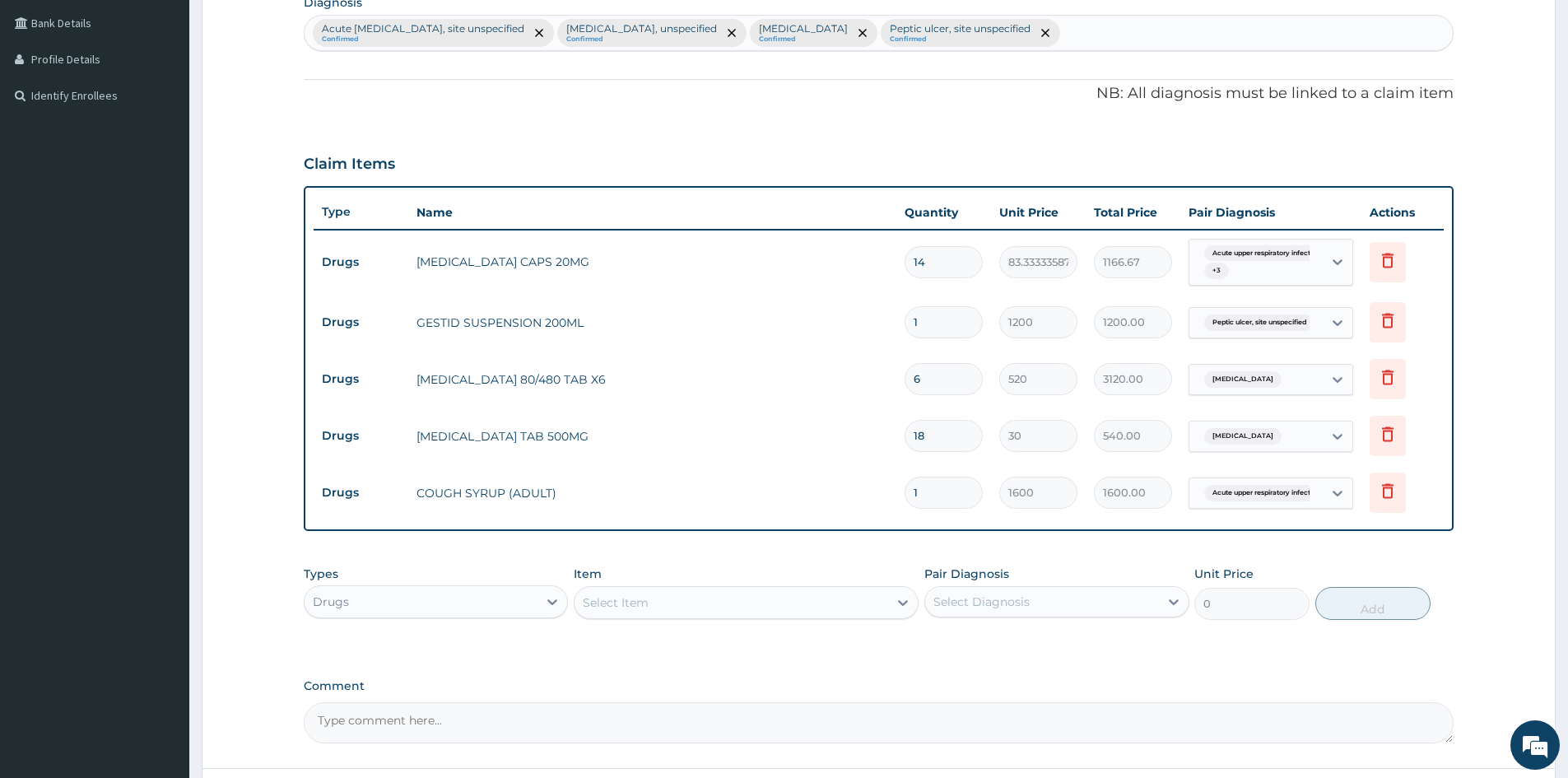
scroll to position [548, 0]
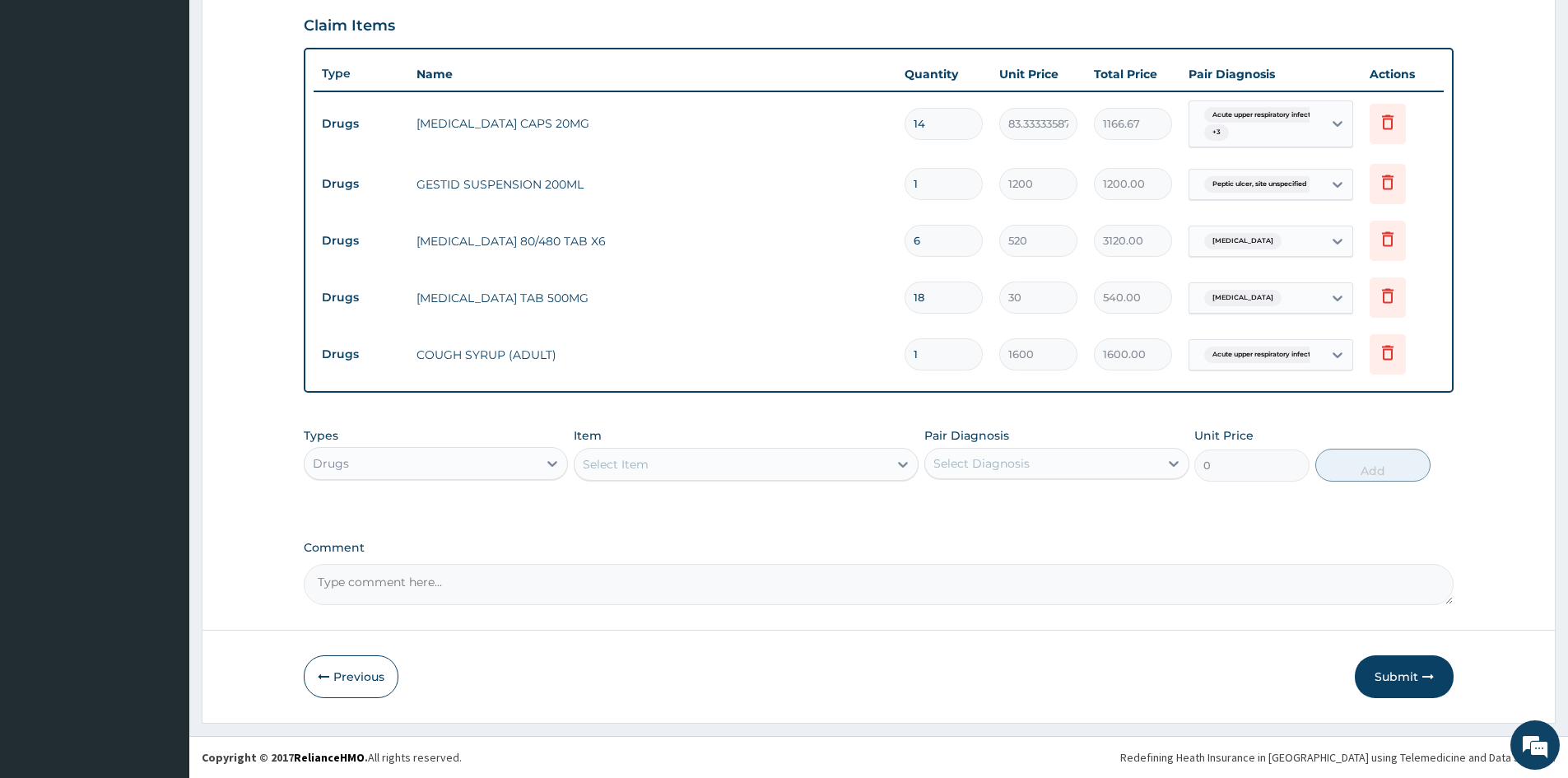
drag, startPoint x: 611, startPoint y: 463, endPoint x: 612, endPoint y: 452, distance: 11.0
click at [611, 452] on div "Select Item" at bounding box center [731, 464] width 314 height 26
type input "METOC"
click at [690, 501] on div "[MEDICAL_DATA] 10MG TAB" at bounding box center [747, 505] width 345 height 30
type input "77"
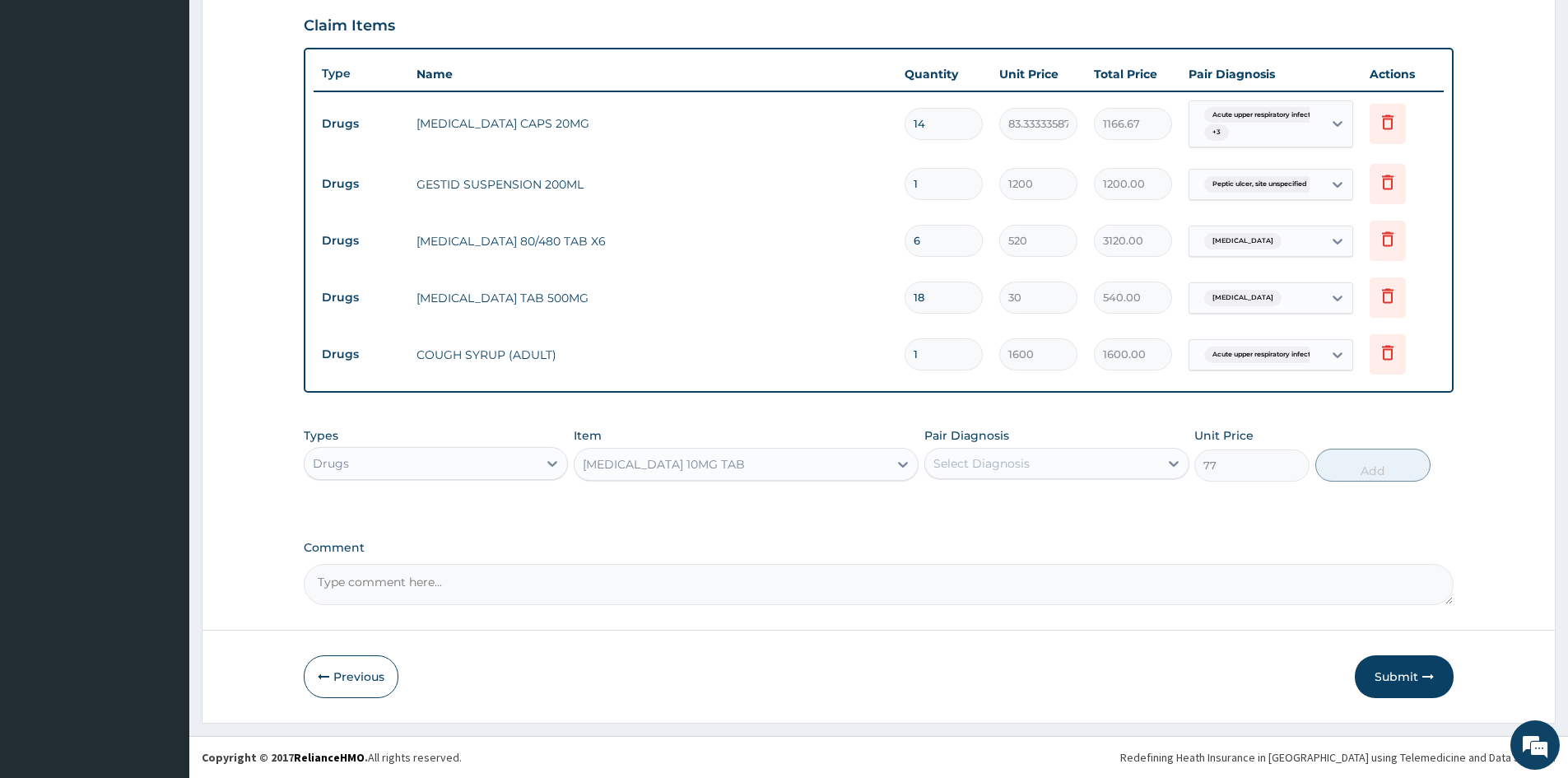
click at [977, 471] on div "Select Diagnosis" at bounding box center [981, 463] width 96 height 16
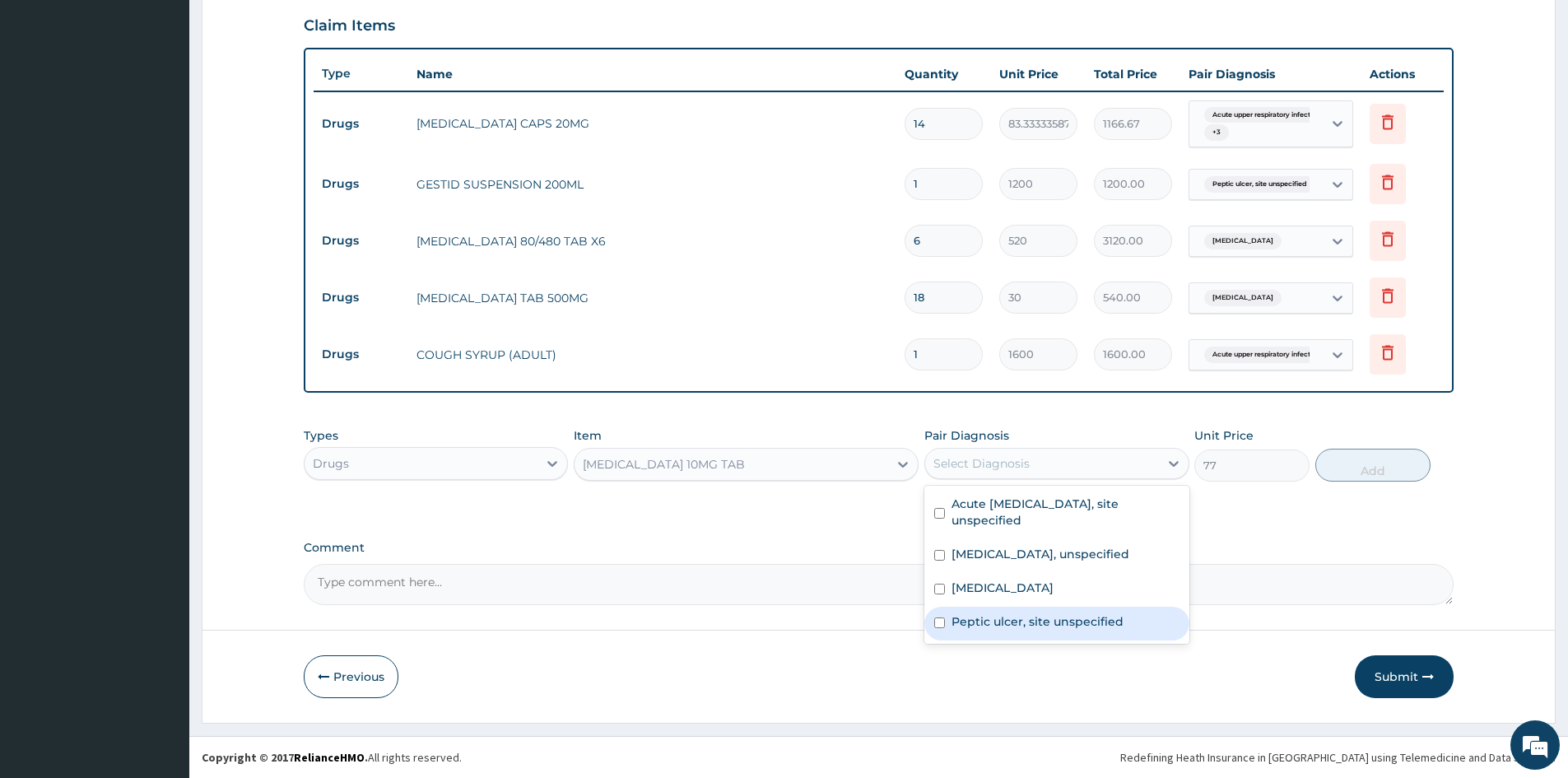
click at [938, 627] on input "checkbox" at bounding box center [940, 622] width 11 height 11
checkbox input "true"
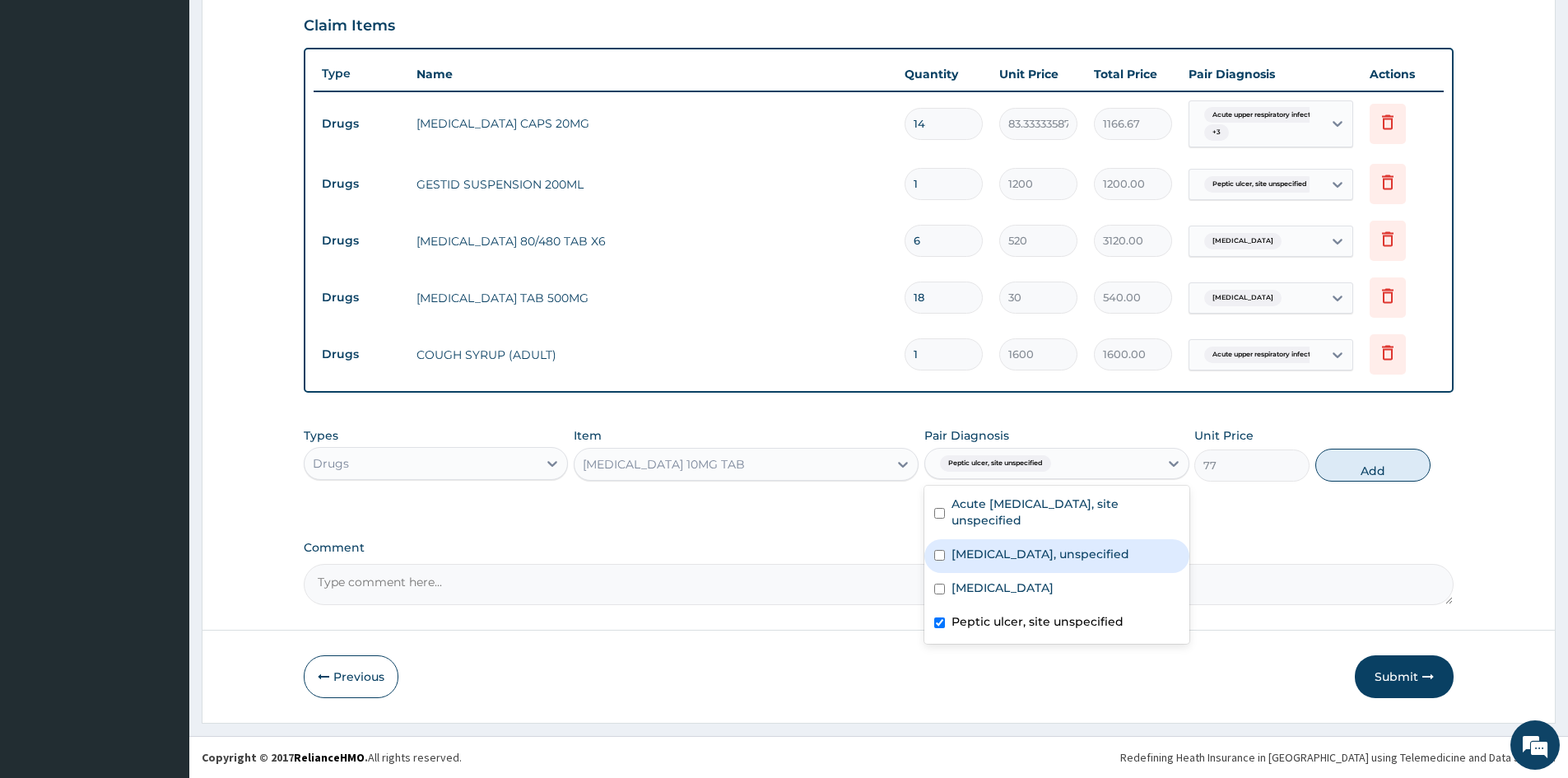
drag, startPoint x: 1361, startPoint y: 454, endPoint x: 1196, endPoint y: 497, distance: 170.5
click at [1355, 460] on button "Add" at bounding box center [1373, 465] width 116 height 33
type input "0"
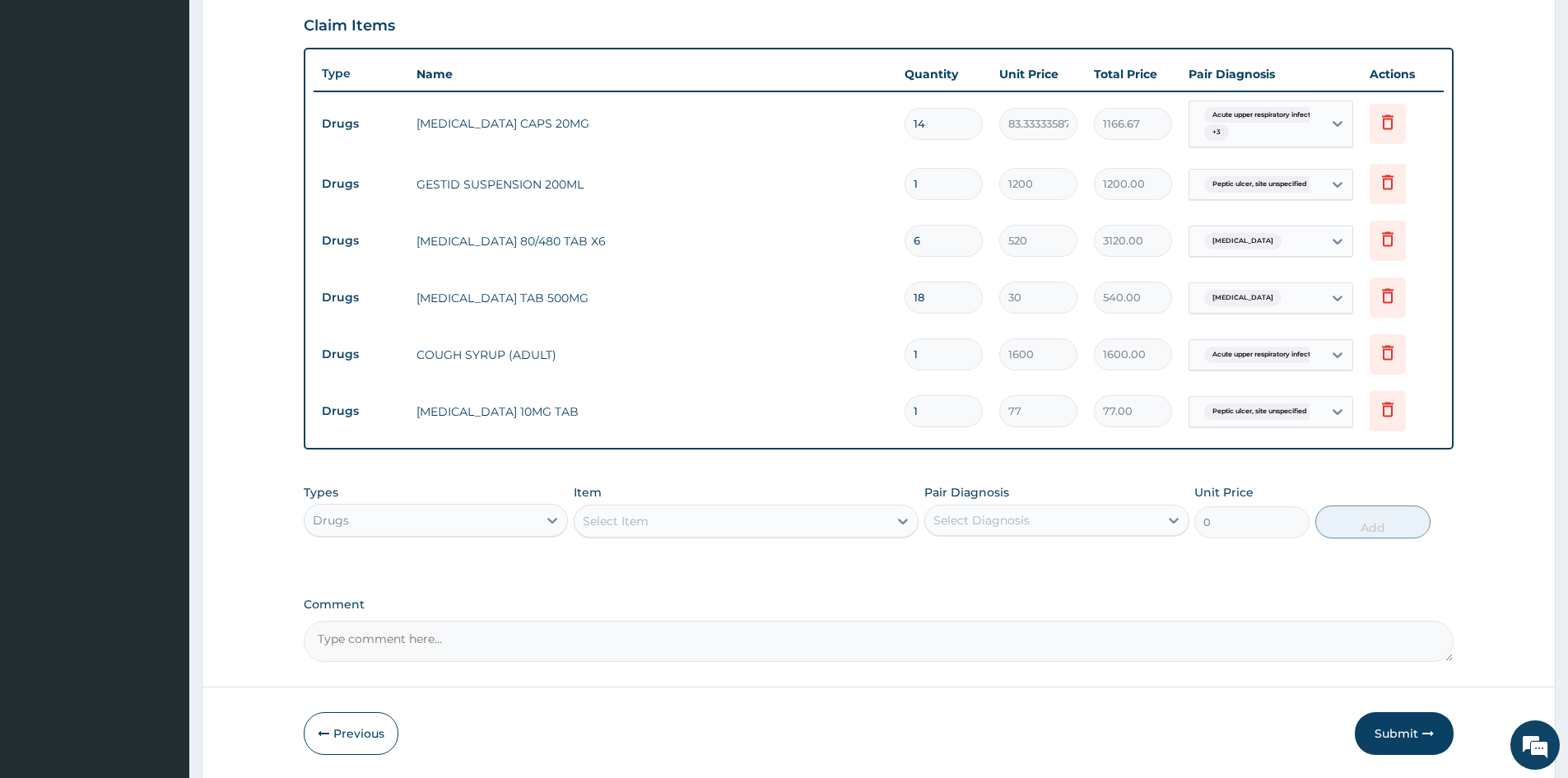
drag, startPoint x: 938, startPoint y: 404, endPoint x: 942, endPoint y: 451, distance: 47.2
click at [839, 446] on div "Type Name Quantity Unit Price Total Price Pair Diagnosis Actions Drugs OMEPRAZO…" at bounding box center [878, 248] width 1150 height 402
type input "3"
type input "231.00"
type input "3"
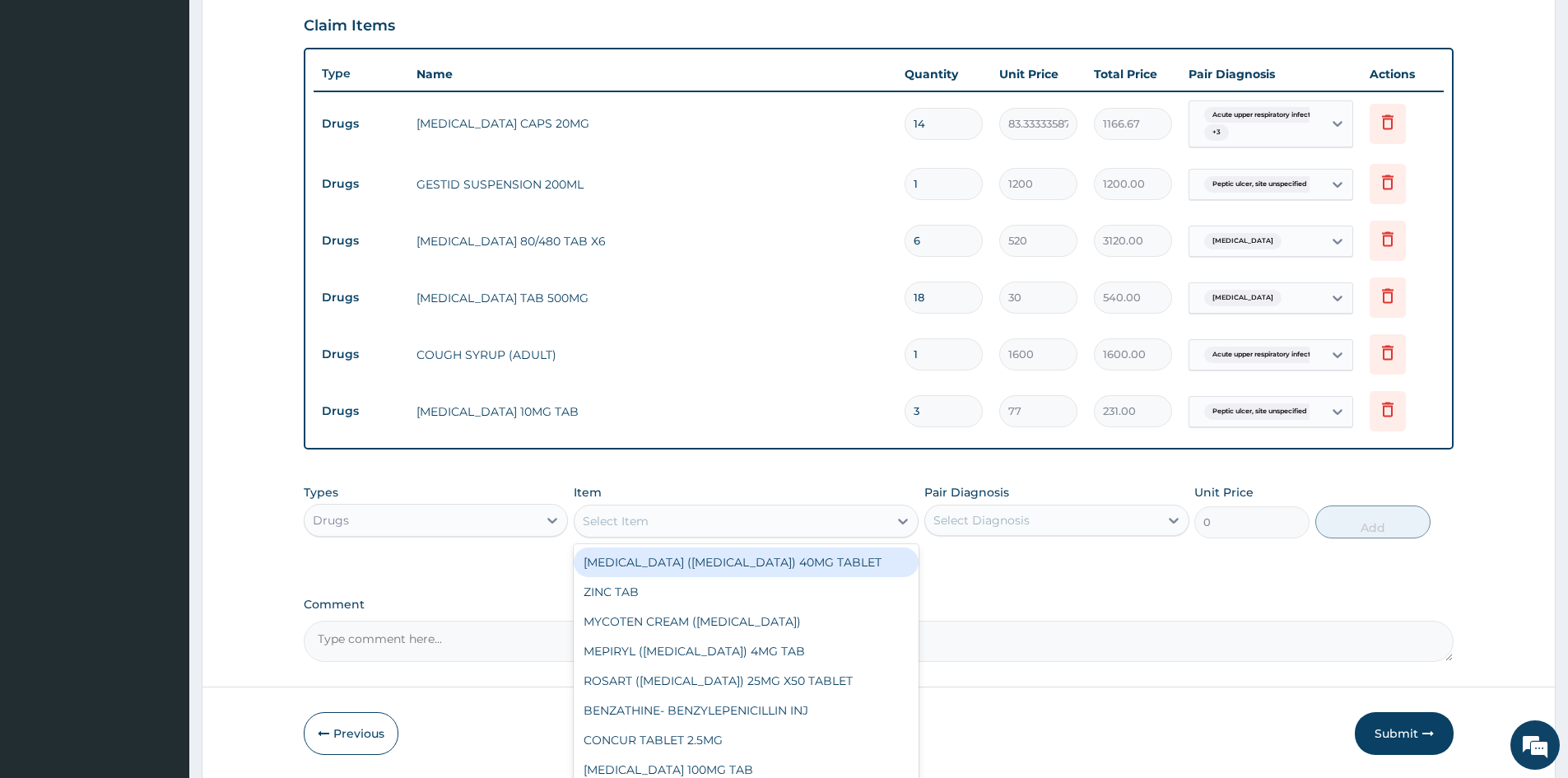
click at [690, 515] on div "Select Item" at bounding box center [731, 520] width 314 height 26
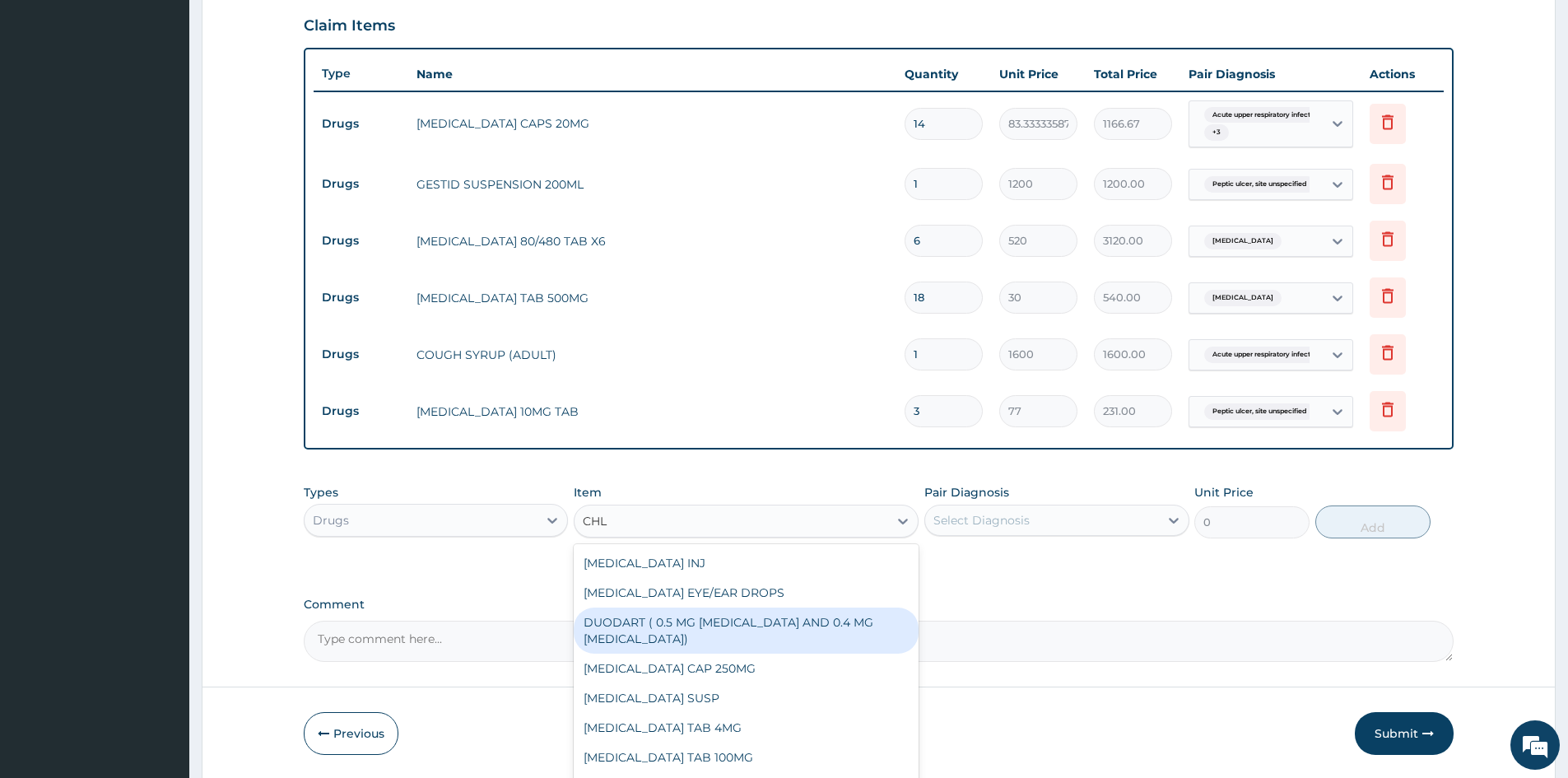
scroll to position [102, 0]
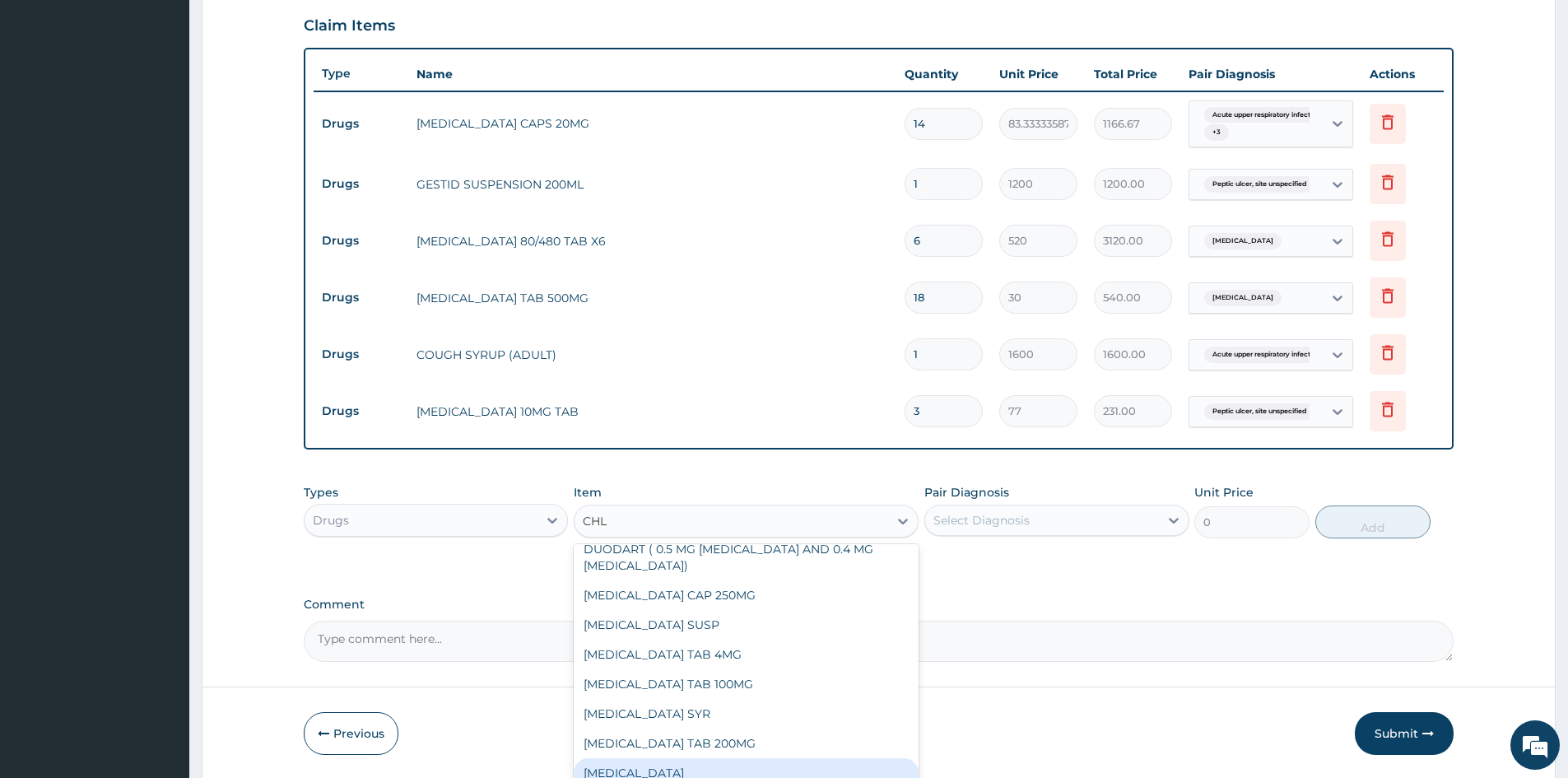
type input "CHL"
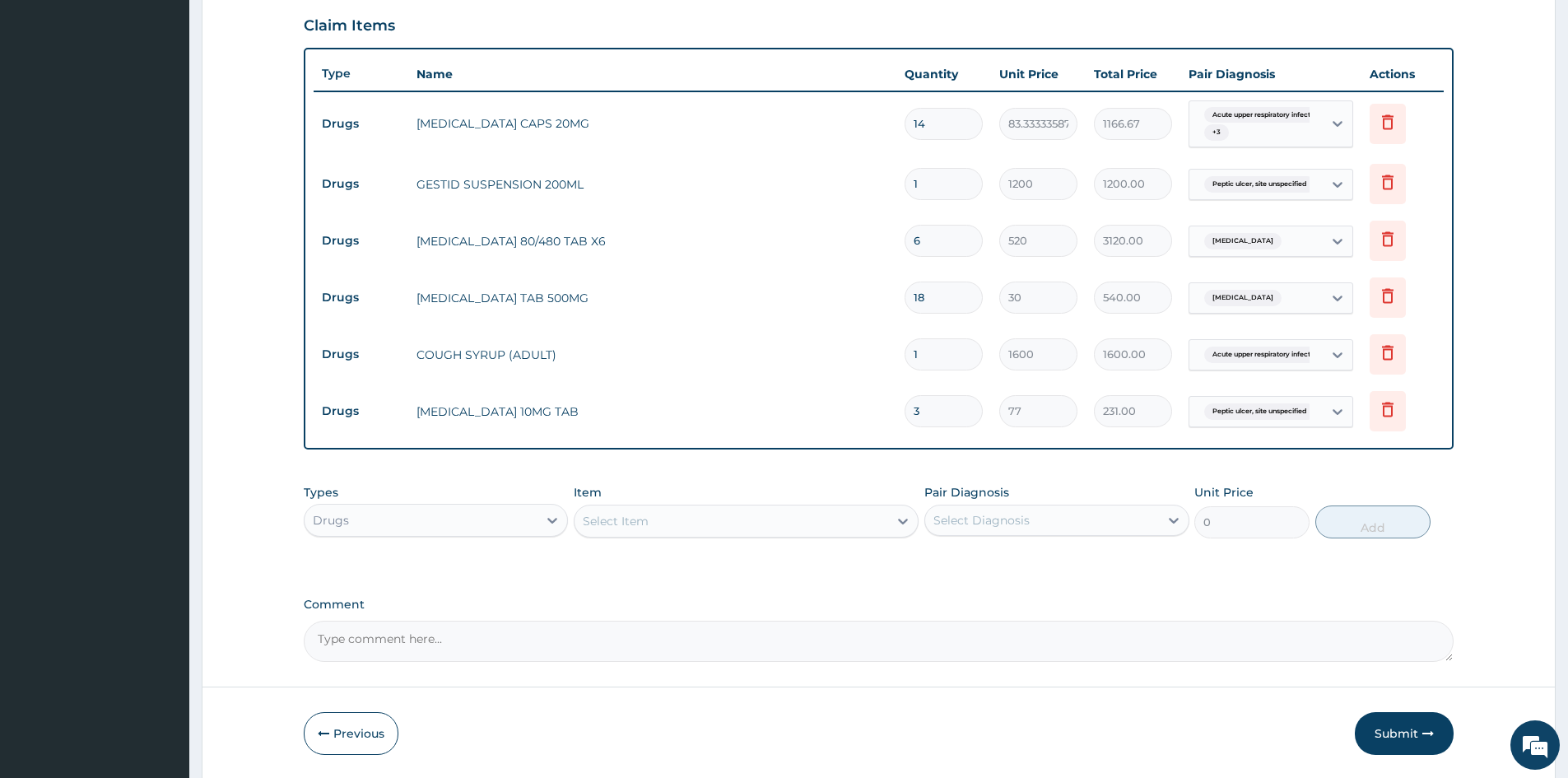
click at [649, 525] on div "Select Item" at bounding box center [731, 520] width 314 height 26
type input "CHLO"
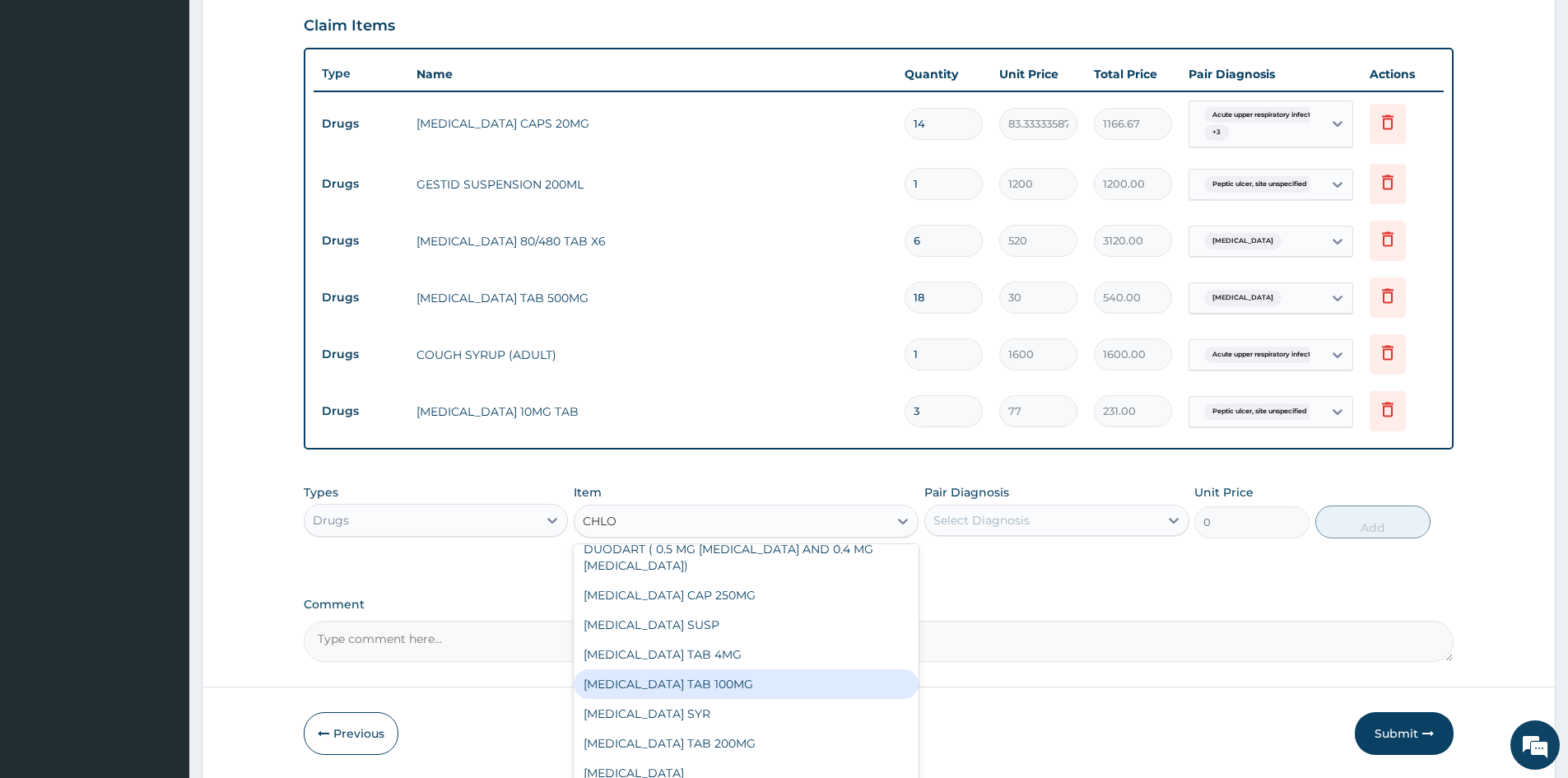
click at [709, 683] on div "CHLORPROMAZINE TAB 100MG" at bounding box center [747, 684] width 345 height 30
type input "80"
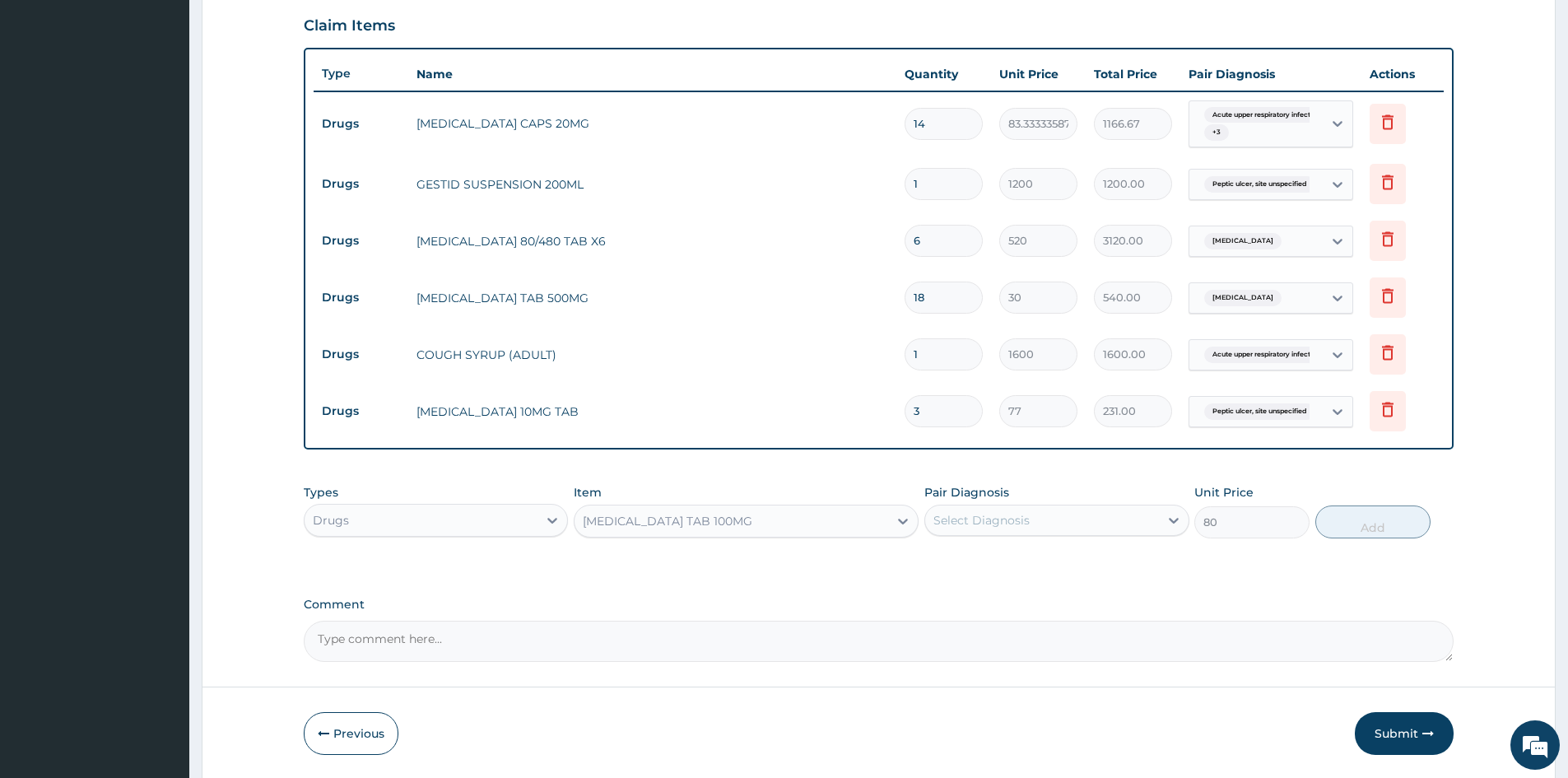
click at [983, 526] on div "Select Diagnosis" at bounding box center [981, 520] width 96 height 16
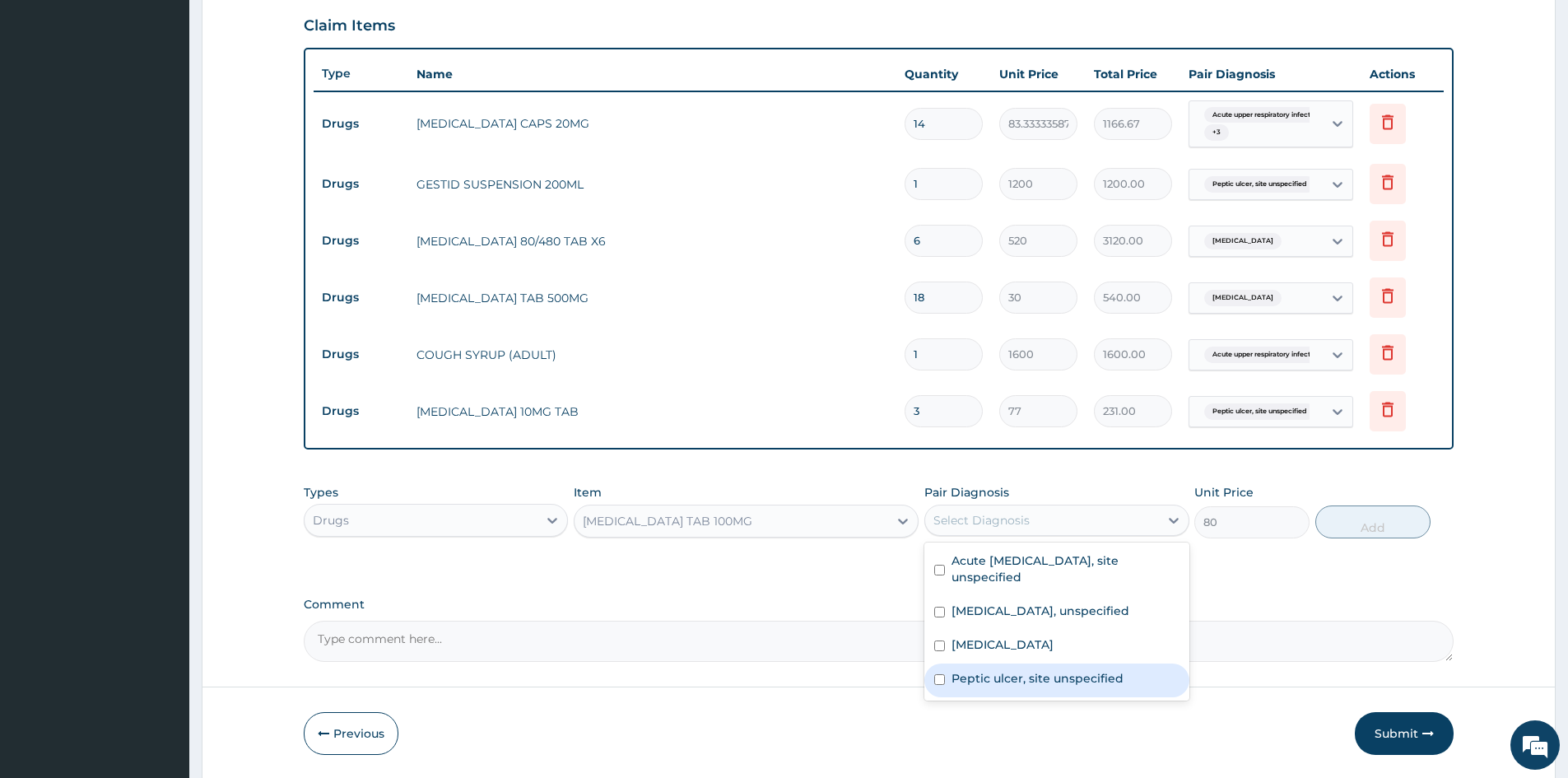
click at [929, 680] on div "Peptic ulcer, site unspecified" at bounding box center [1056, 680] width 264 height 34
checkbox input "true"
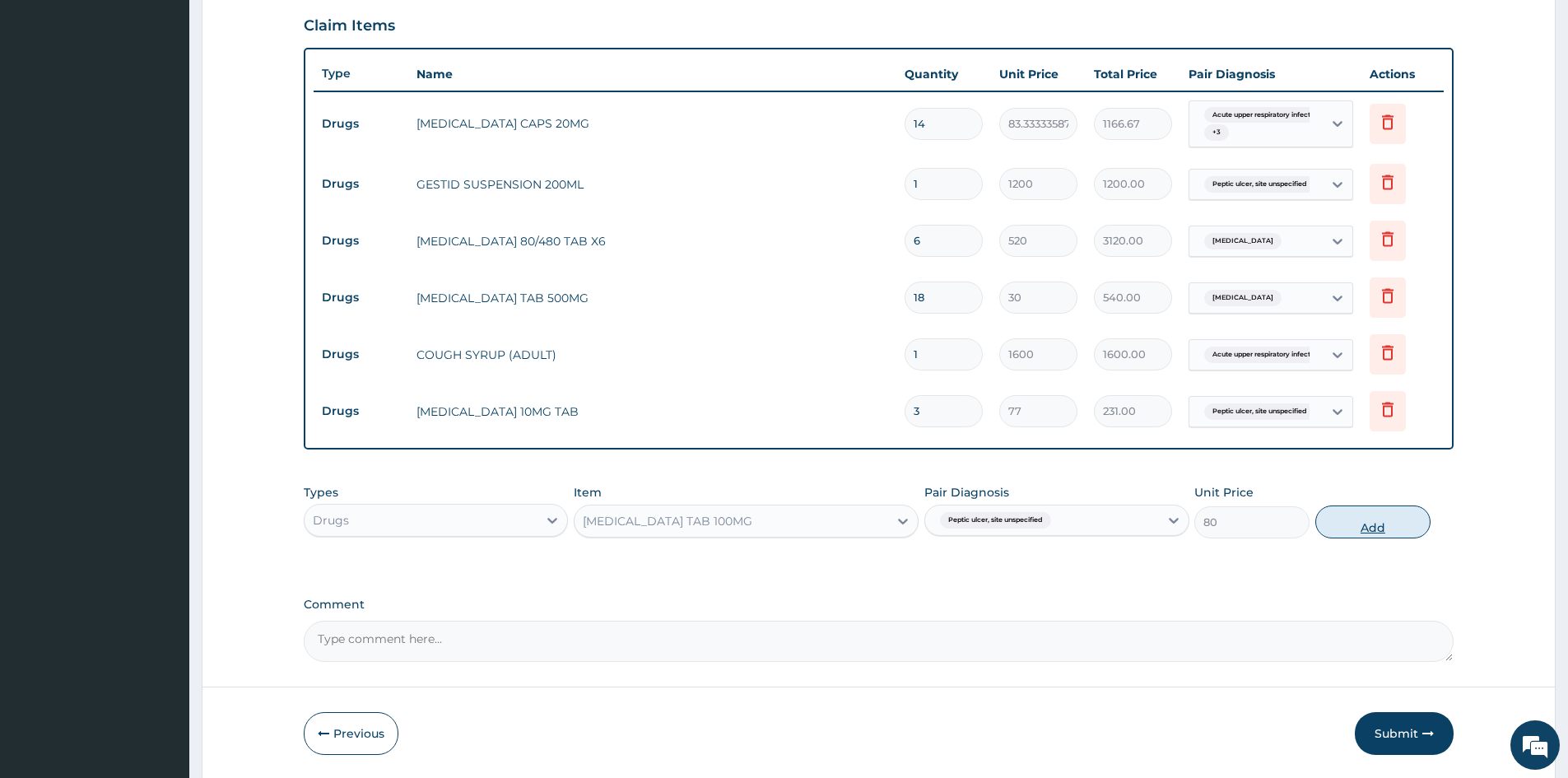
click at [1339, 528] on button "Add" at bounding box center [1373, 521] width 116 height 33
type input "0"
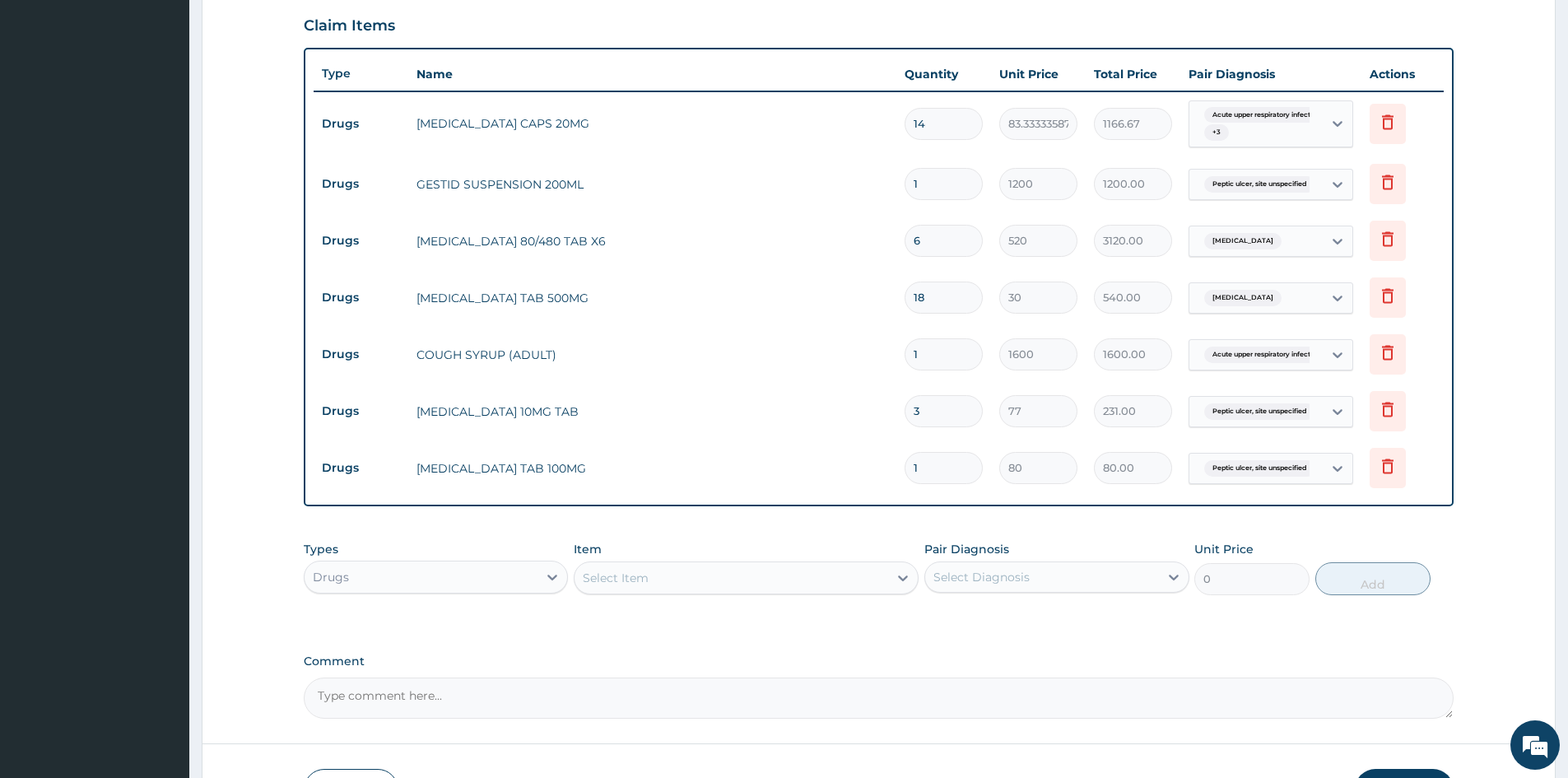
drag, startPoint x: 933, startPoint y: 469, endPoint x: 823, endPoint y: 533, distance: 127.3
click at [770, 531] on div "PA Code / Prescription Code Enter Code(Secondary Care Only) Encounter Date 04-1…" at bounding box center [878, 163] width 1150 height 1110
type input "3"
type input "240.00"
type input "3"
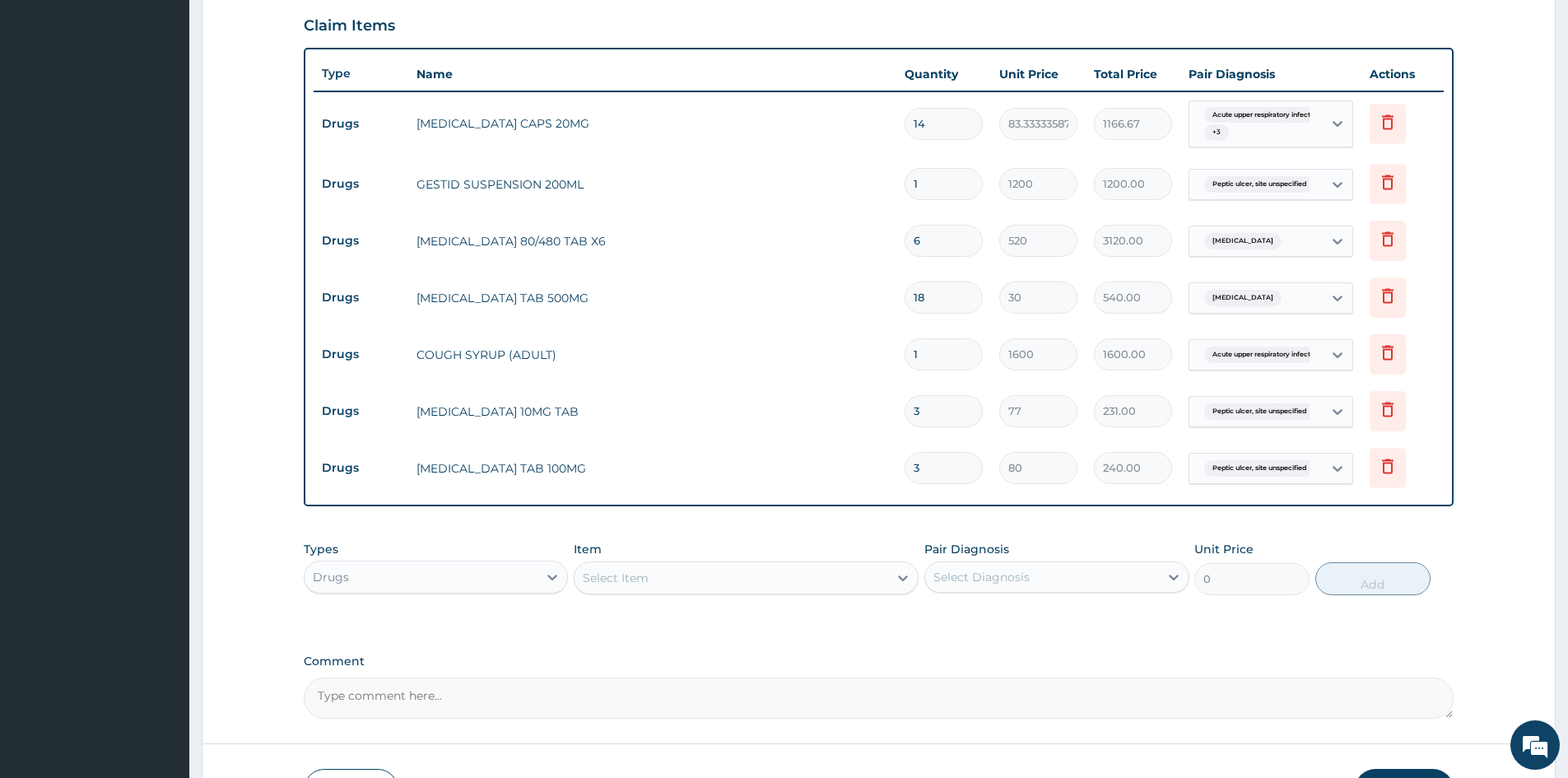
click at [798, 573] on div "Select Item" at bounding box center [731, 577] width 314 height 26
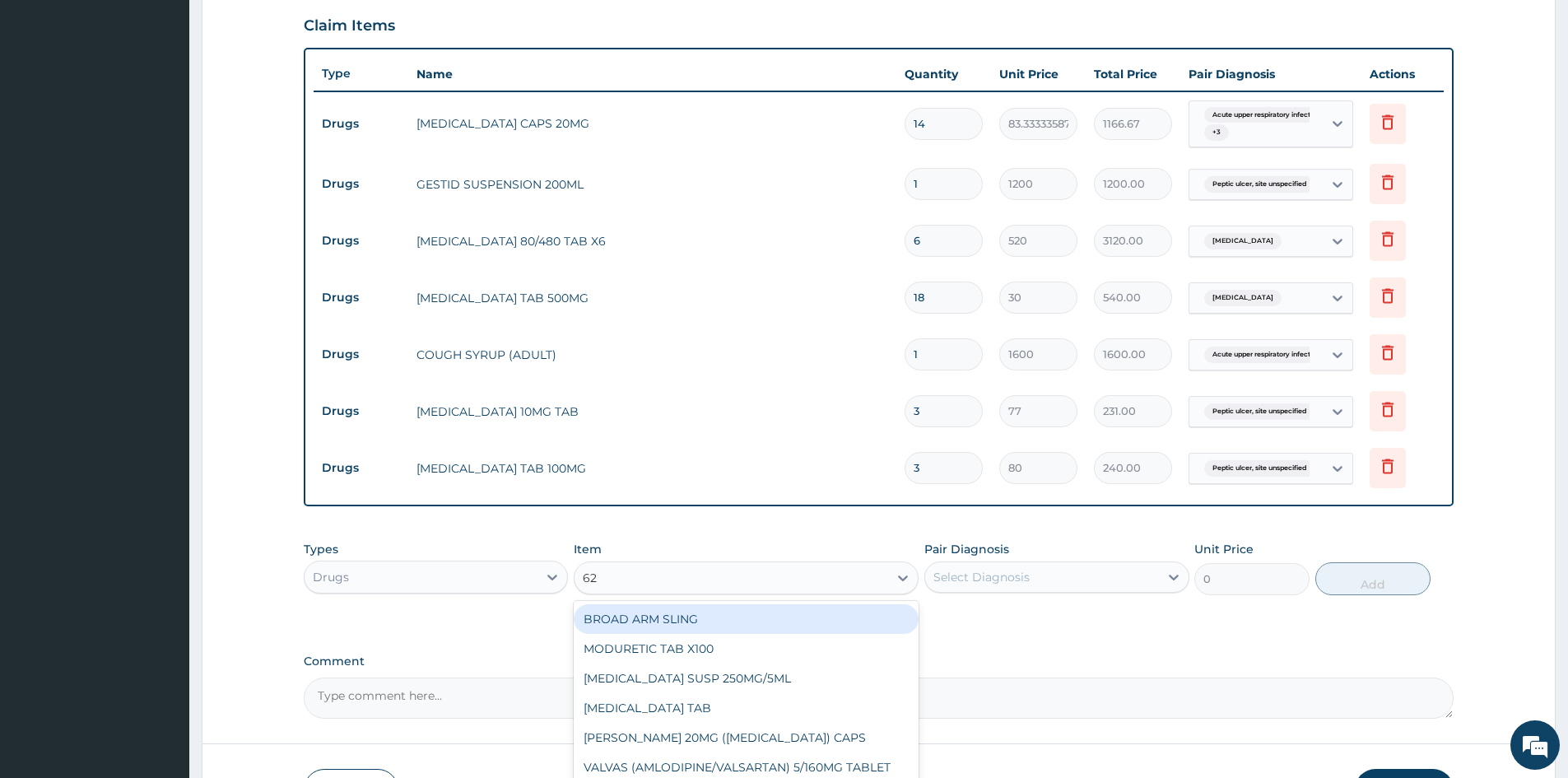
type input "625"
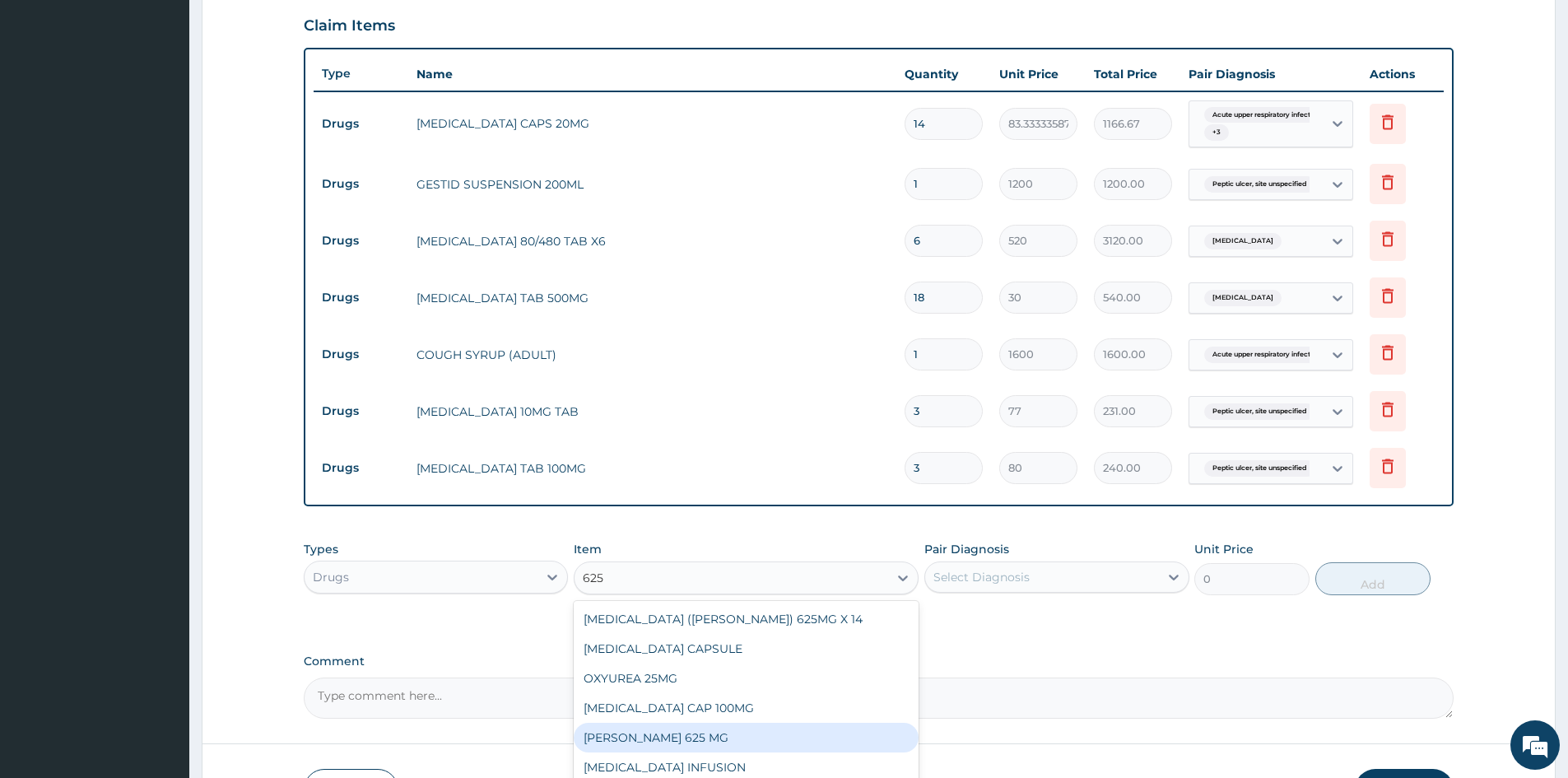
drag, startPoint x: 650, startPoint y: 743, endPoint x: 690, endPoint y: 734, distance: 41.0
click at [650, 743] on div "[PERSON_NAME] 625 MG" at bounding box center [747, 737] width 345 height 30
type input "540"
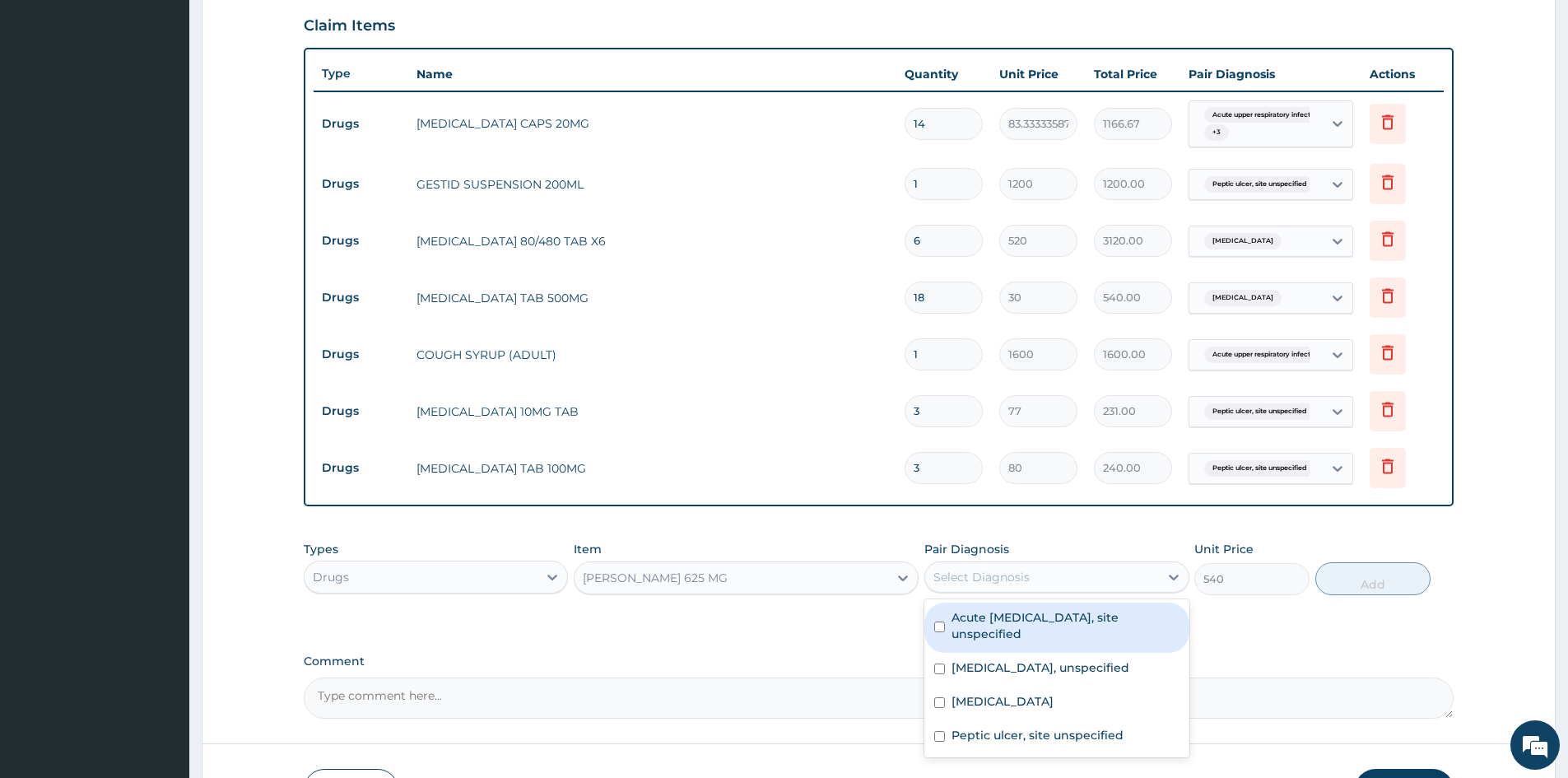
click at [968, 576] on div "Select Diagnosis" at bounding box center [981, 576] width 96 height 16
click at [943, 626] on input "checkbox" at bounding box center [940, 627] width 11 height 11
checkbox input "true"
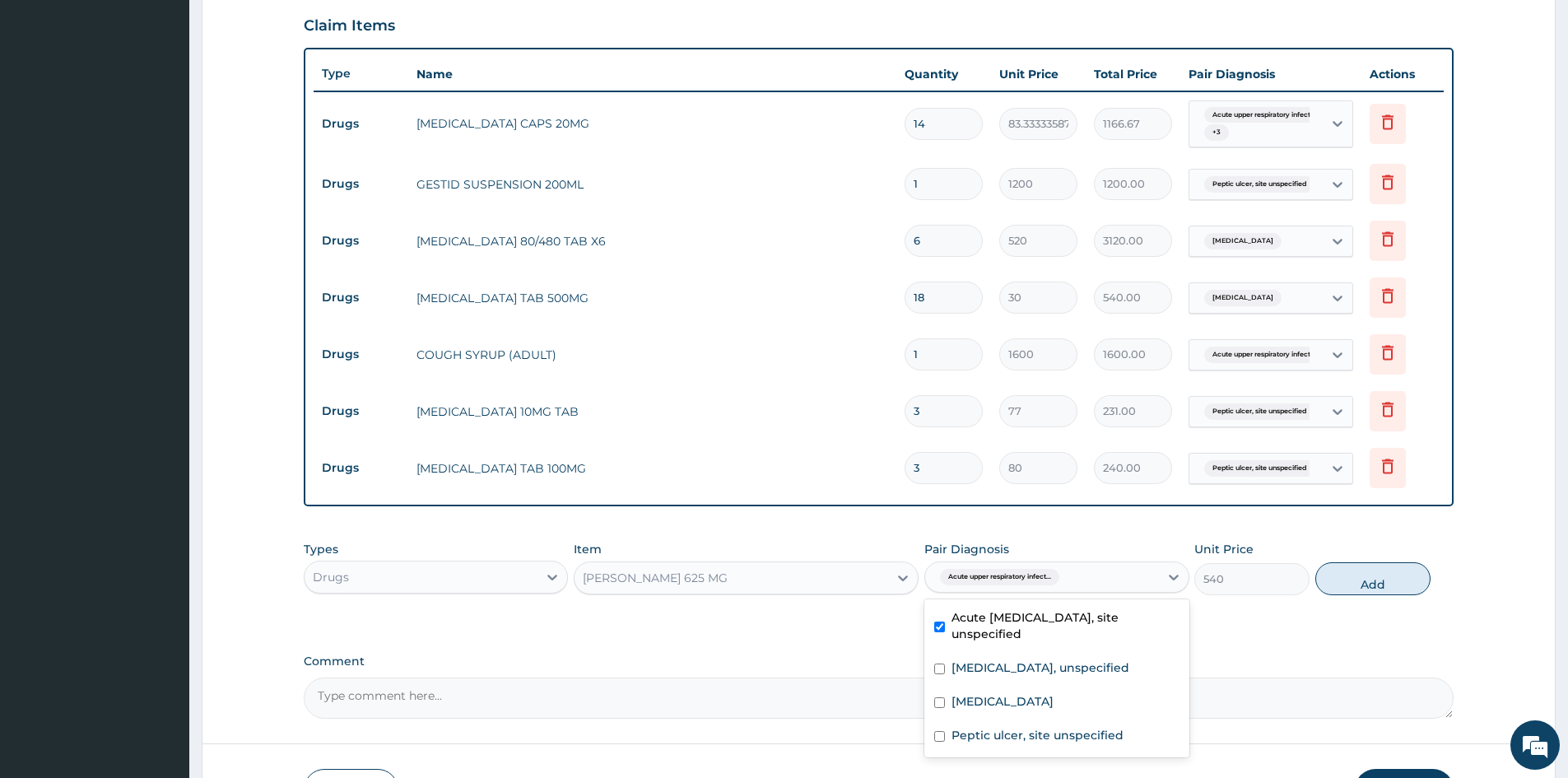
drag, startPoint x: 1355, startPoint y: 578, endPoint x: 1182, endPoint y: 574, distance: 173.0
click at [1349, 577] on button "Add" at bounding box center [1373, 578] width 116 height 33
type input "0"
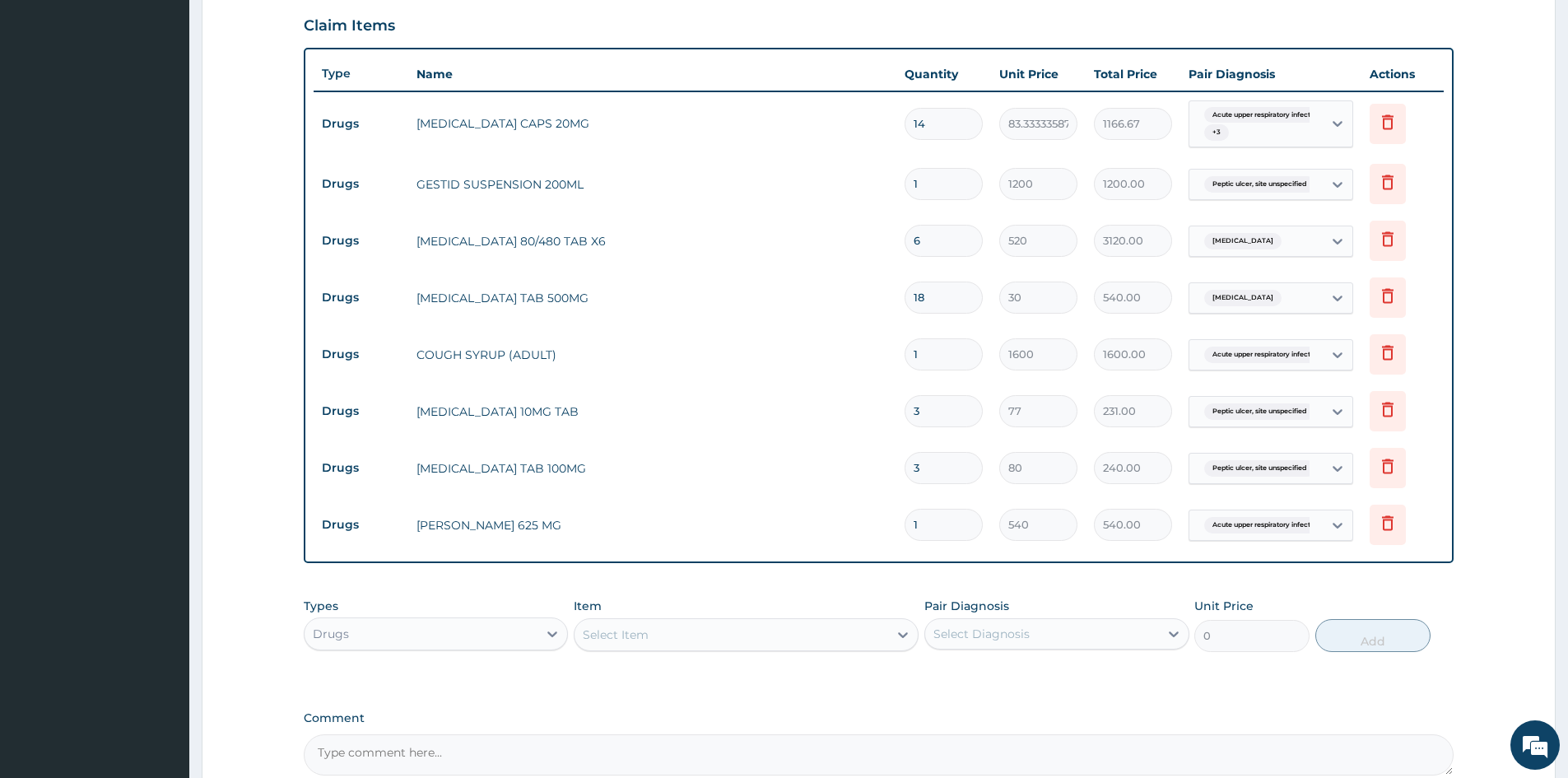
type input "10"
type input "5400.00"
type input "10"
click at [772, 632] on div "Select Item" at bounding box center [731, 634] width 314 height 26
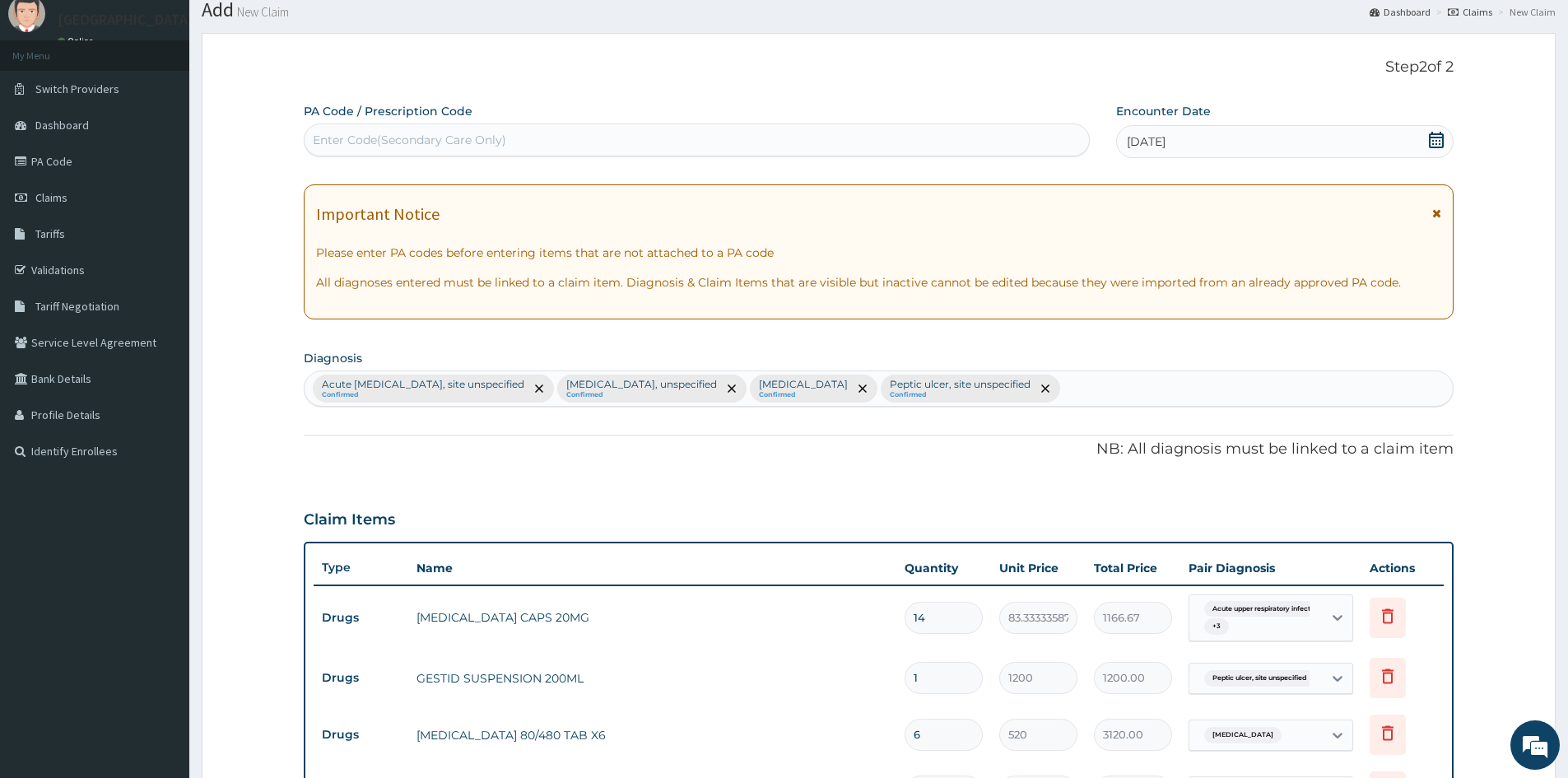
scroll to position [0, 0]
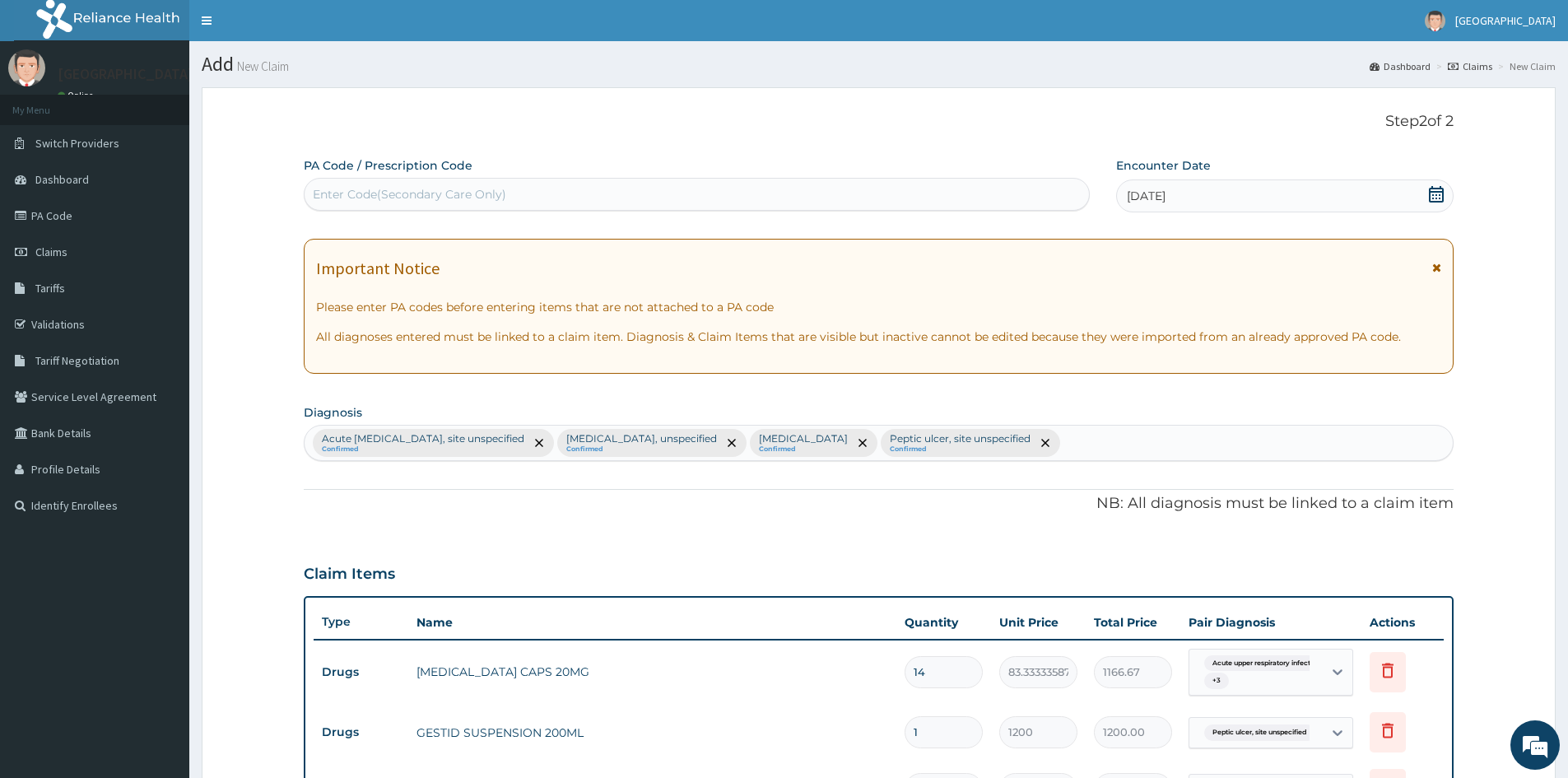
click at [367, 190] on div "Enter Code(Secondary Care Only)" at bounding box center [410, 194] width 194 height 16
paste input "PA/6E31D3"
type input "PA/6E31D3"
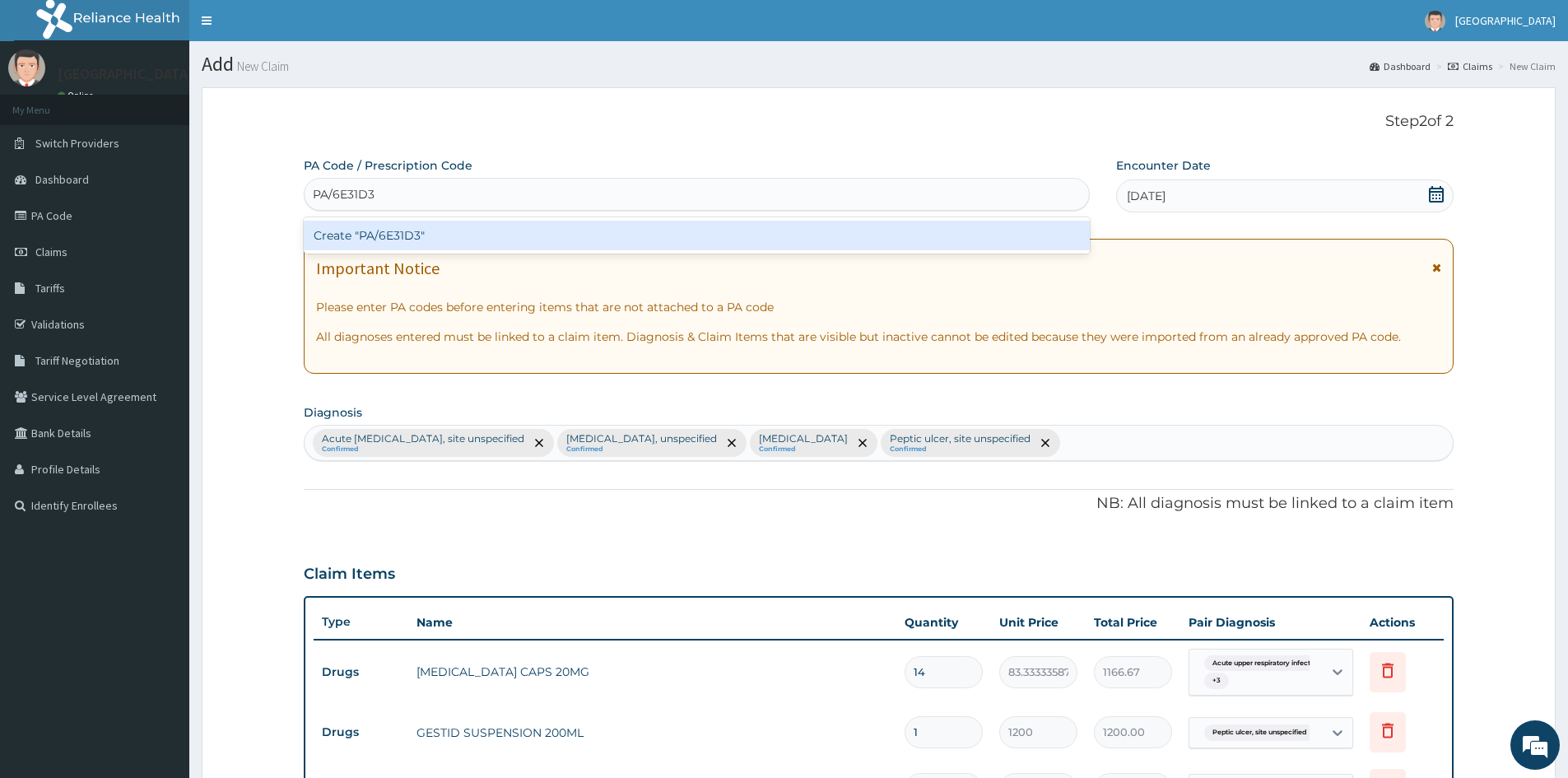
click at [386, 228] on div "Create "PA/6E31D3"" at bounding box center [696, 235] width 787 height 30
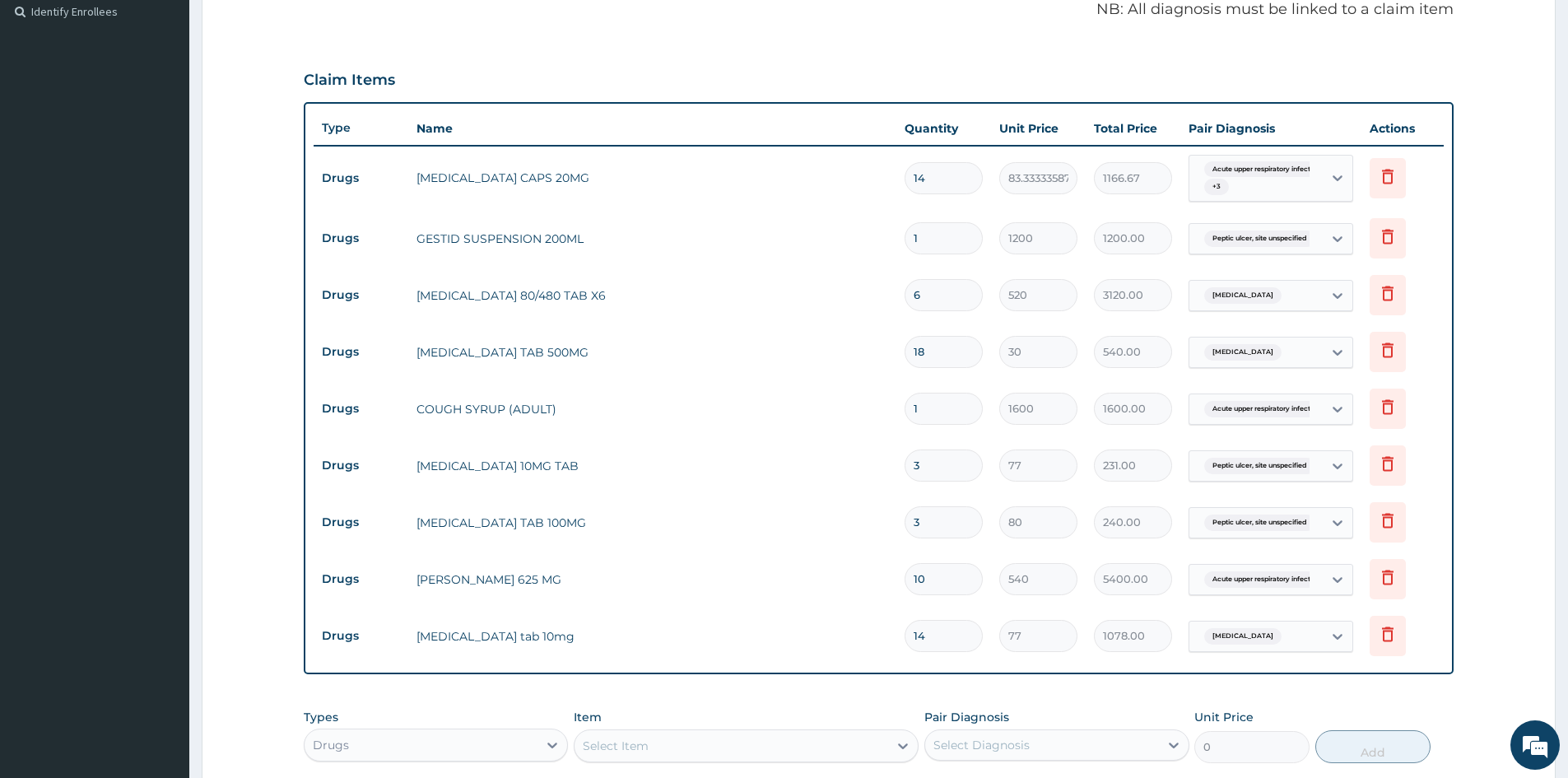
scroll to position [576, 0]
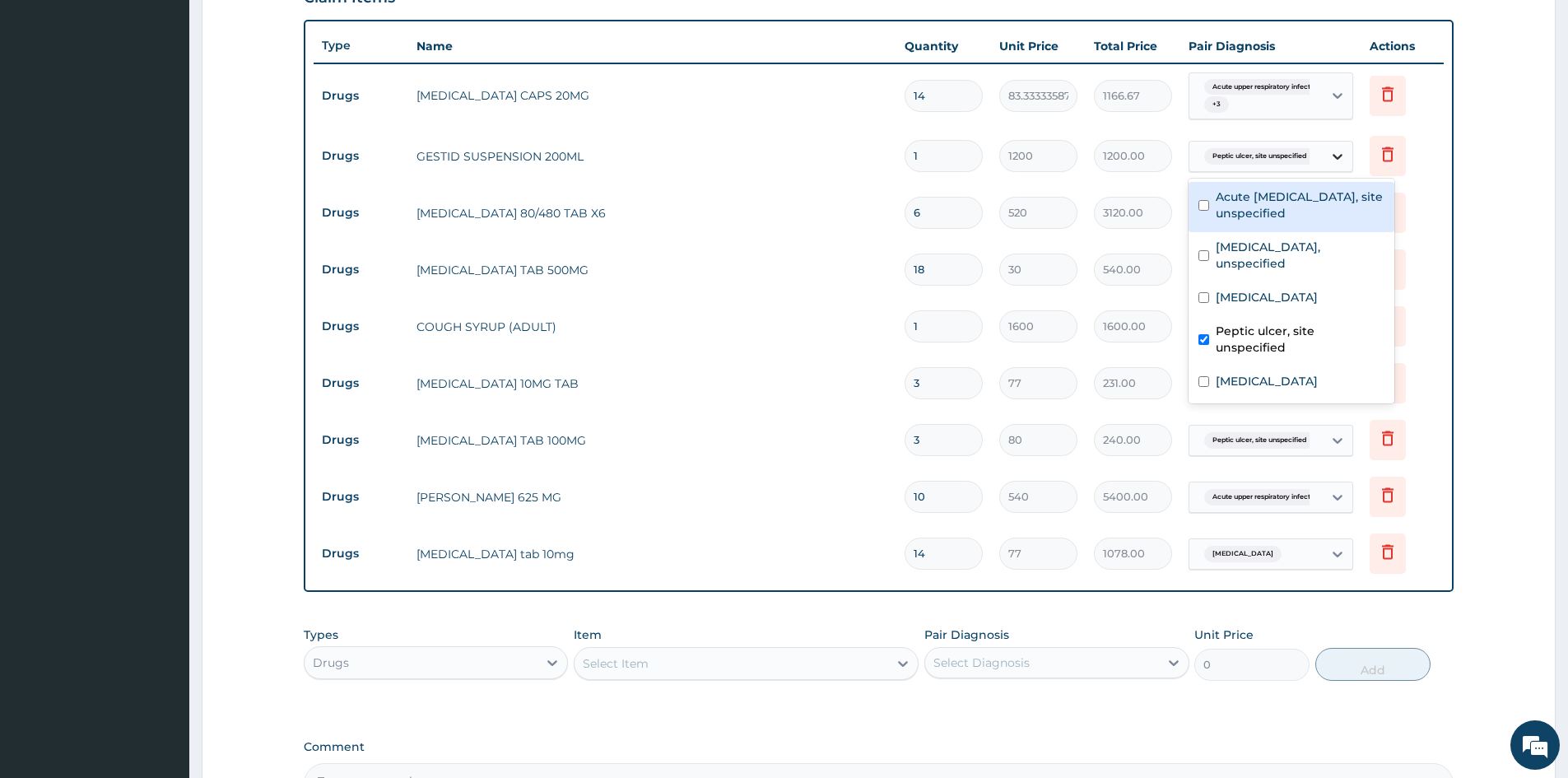
click at [1333, 153] on icon at bounding box center [1337, 156] width 16 height 16
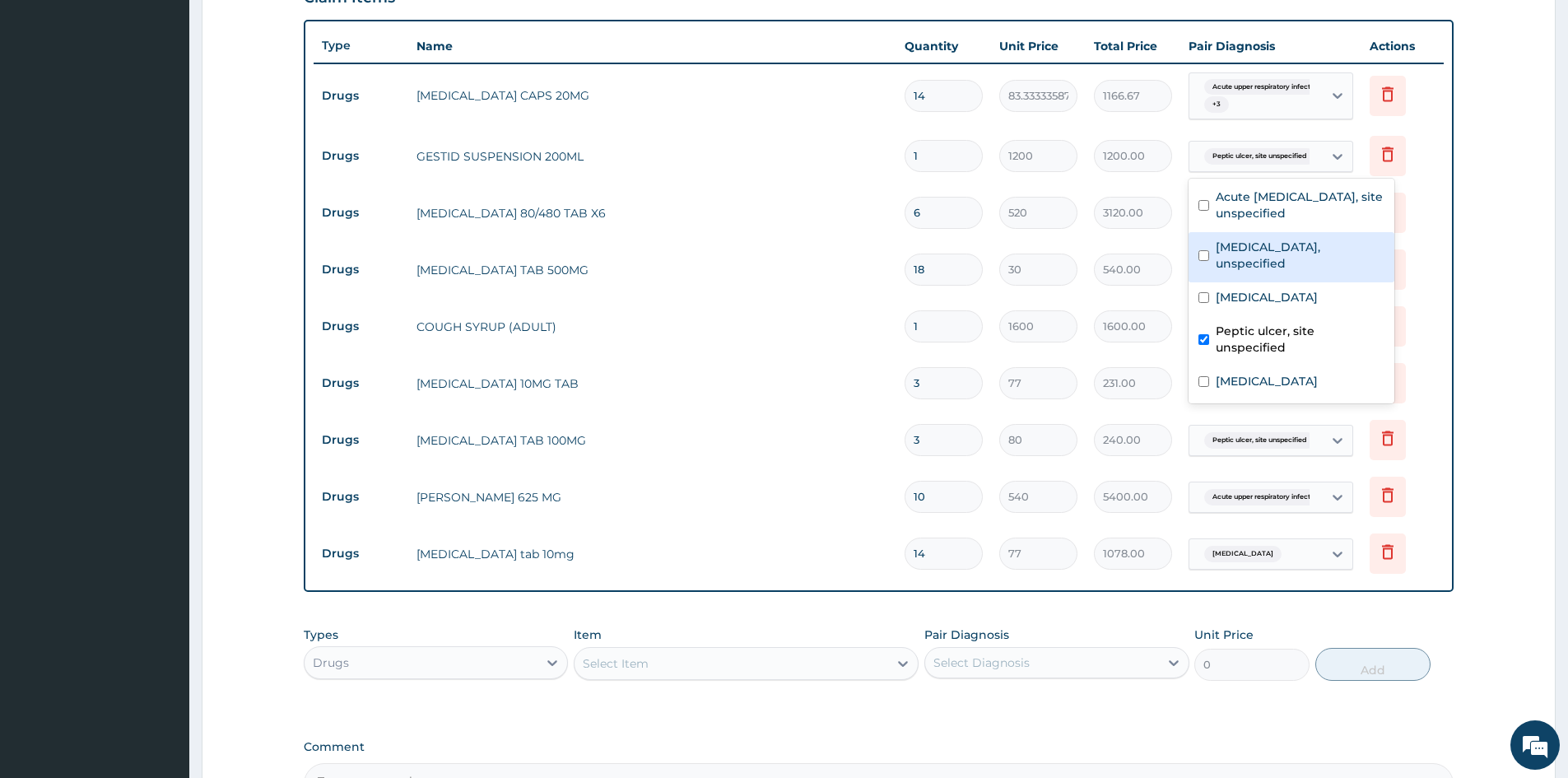
click at [1202, 259] on input "checkbox" at bounding box center [1204, 255] width 11 height 11
checkbox input "true"
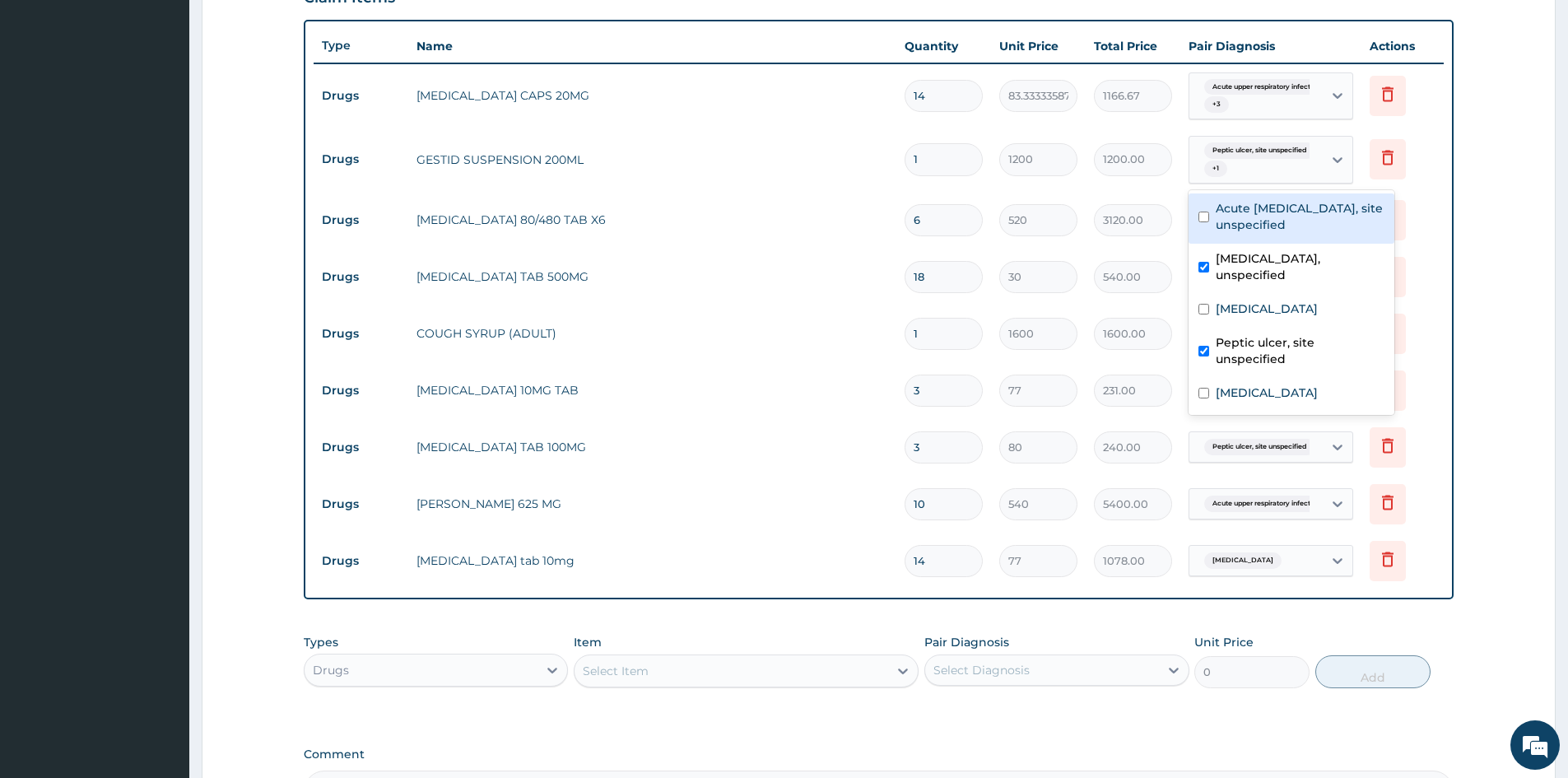
drag, startPoint x: 1197, startPoint y: 208, endPoint x: 1196, endPoint y: 321, distance: 113.0
click at [1200, 219] on div "Acute upper respiratory infection, site unspecified" at bounding box center [1292, 219] width 206 height 50
checkbox input "true"
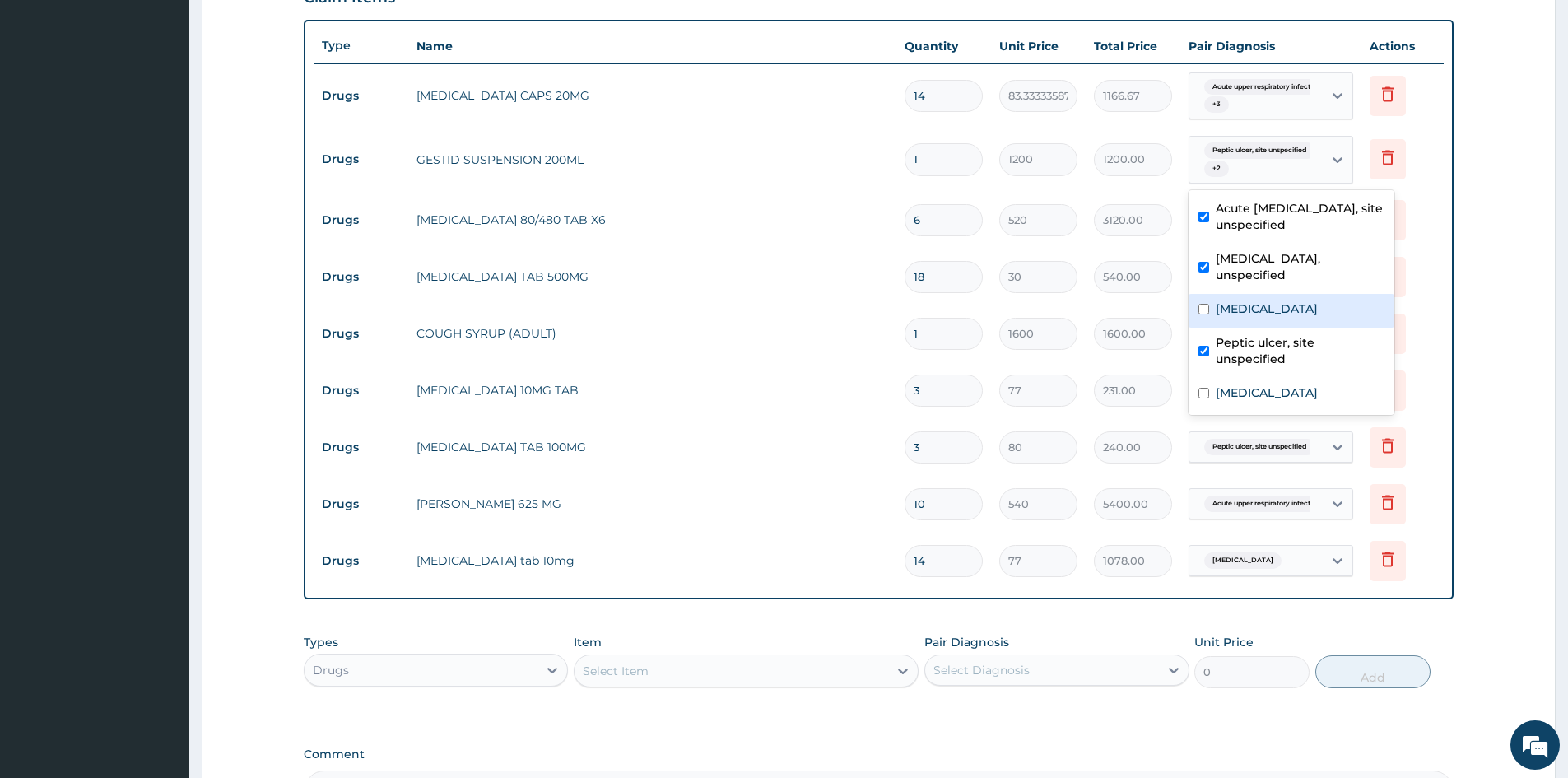
click at [1196, 319] on div "Malaria, unspecified" at bounding box center [1292, 311] width 206 height 34
checkbox input "true"
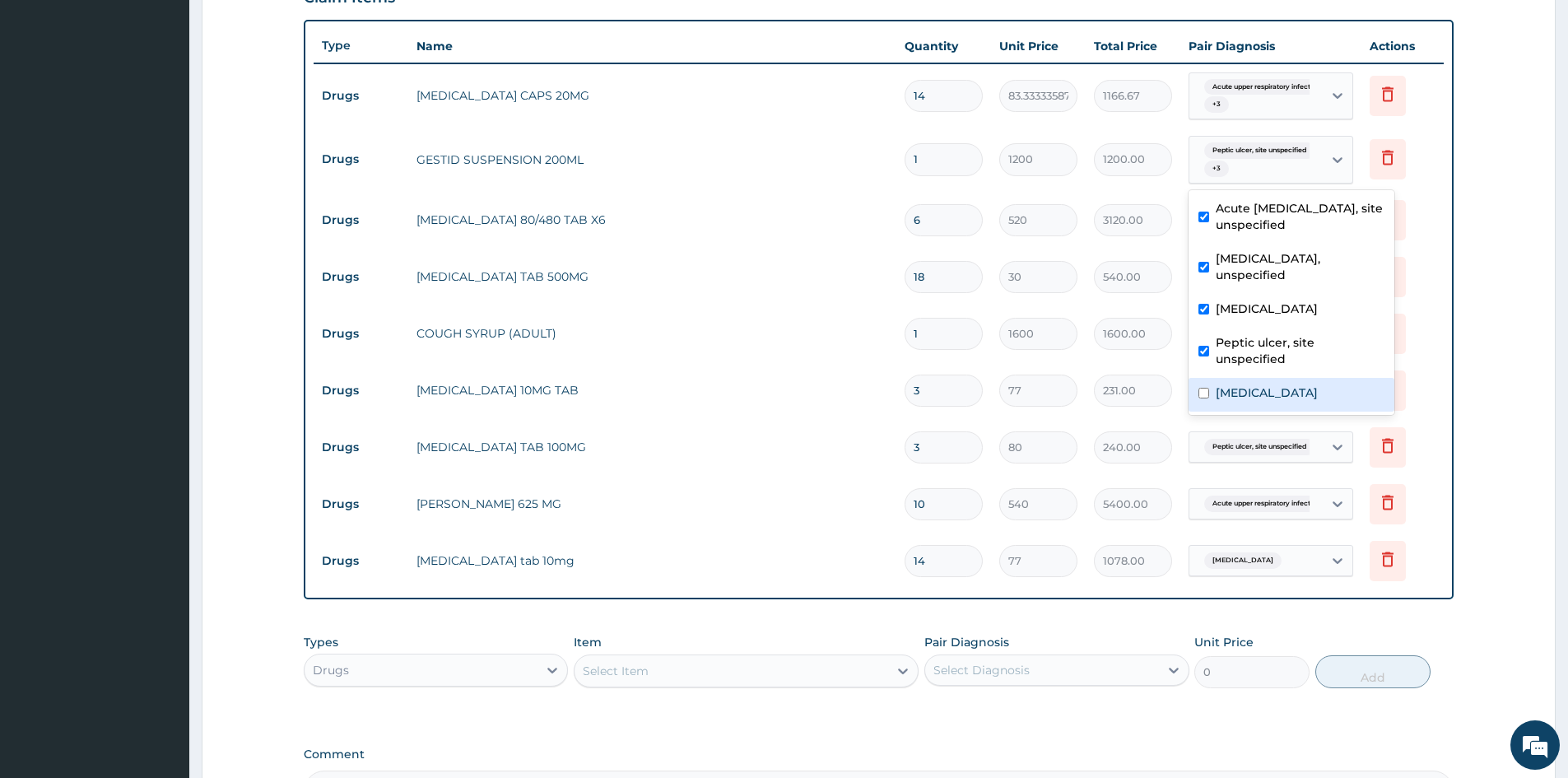
click at [1197, 385] on div "[MEDICAL_DATA]" at bounding box center [1292, 395] width 206 height 34
click at [1202, 388] on input "checkbox" at bounding box center [1204, 393] width 11 height 11
drag, startPoint x: 1360, startPoint y: 378, endPoint x: 1369, endPoint y: 379, distance: 9.1
click at [1361, 378] on div "Essential hypertension" at bounding box center [1292, 395] width 206 height 34
checkbox input "true"
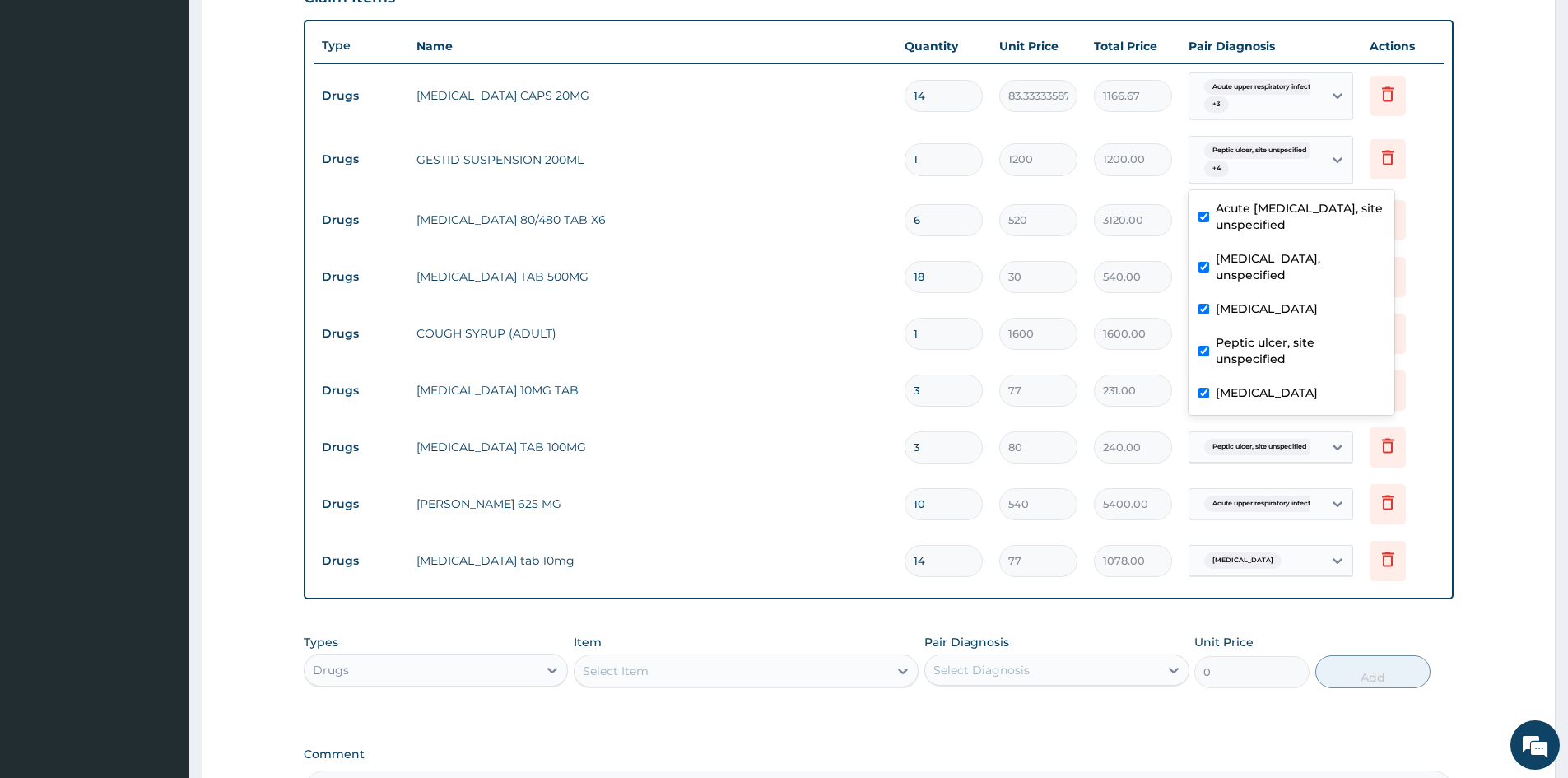
click at [1440, 322] on td "Delete" at bounding box center [1402, 333] width 82 height 57
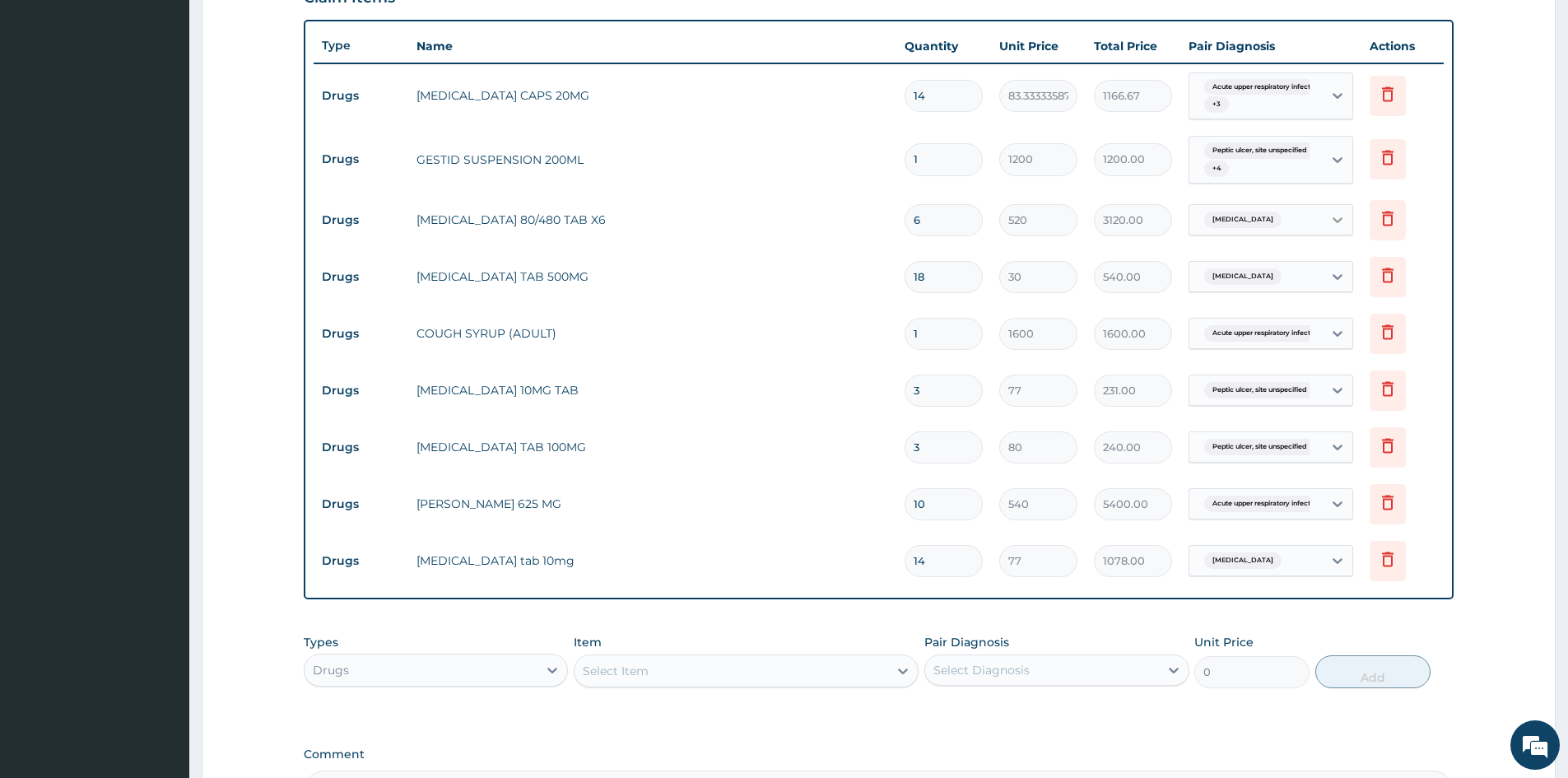
click at [1339, 220] on icon at bounding box center [1338, 220] width 10 height 6
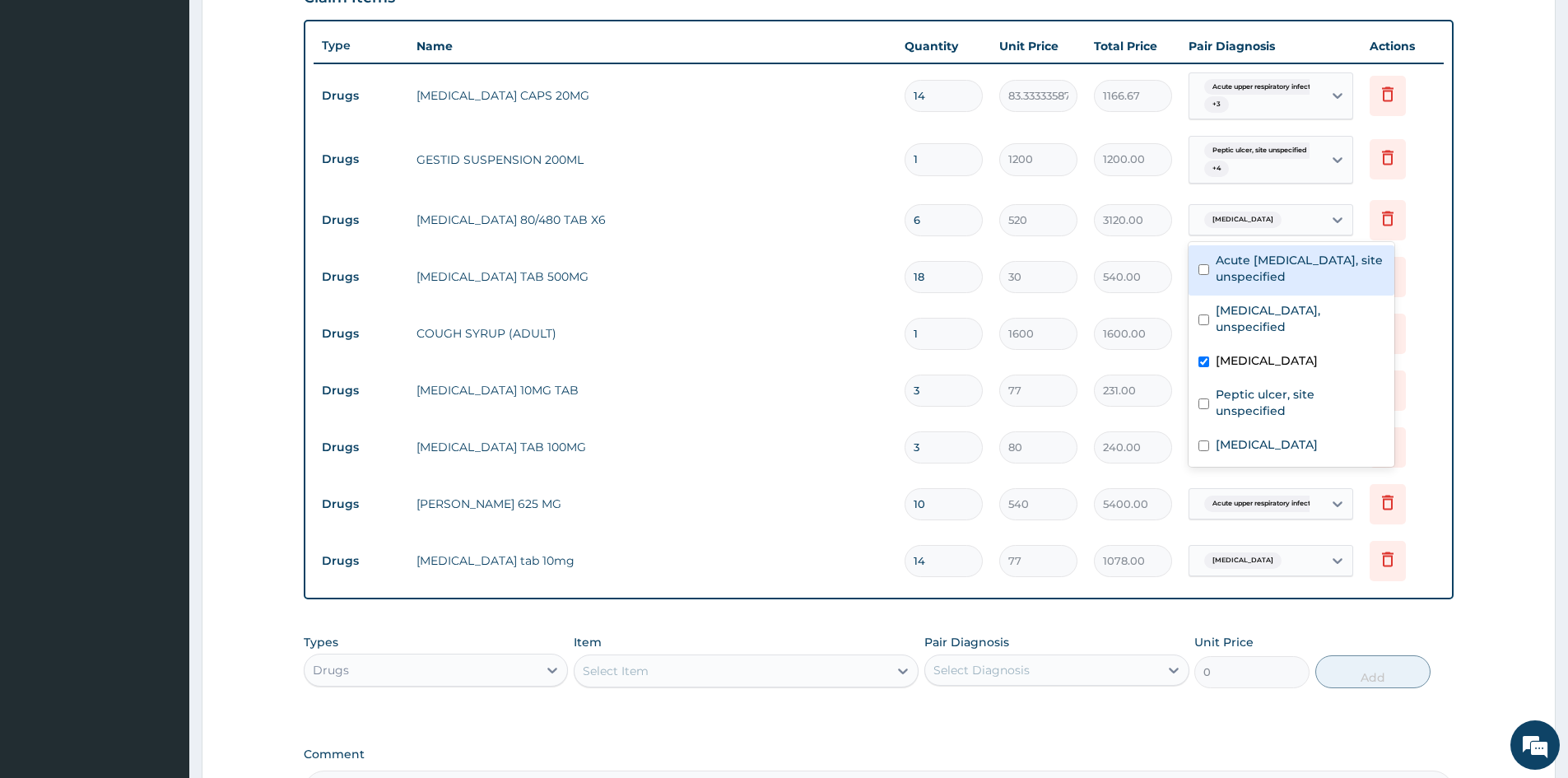
drag, startPoint x: 1209, startPoint y: 273, endPoint x: 1206, endPoint y: 282, distance: 9.5
click at [1208, 272] on div "Acute upper respiratory infection, site unspecified" at bounding box center [1292, 270] width 206 height 50
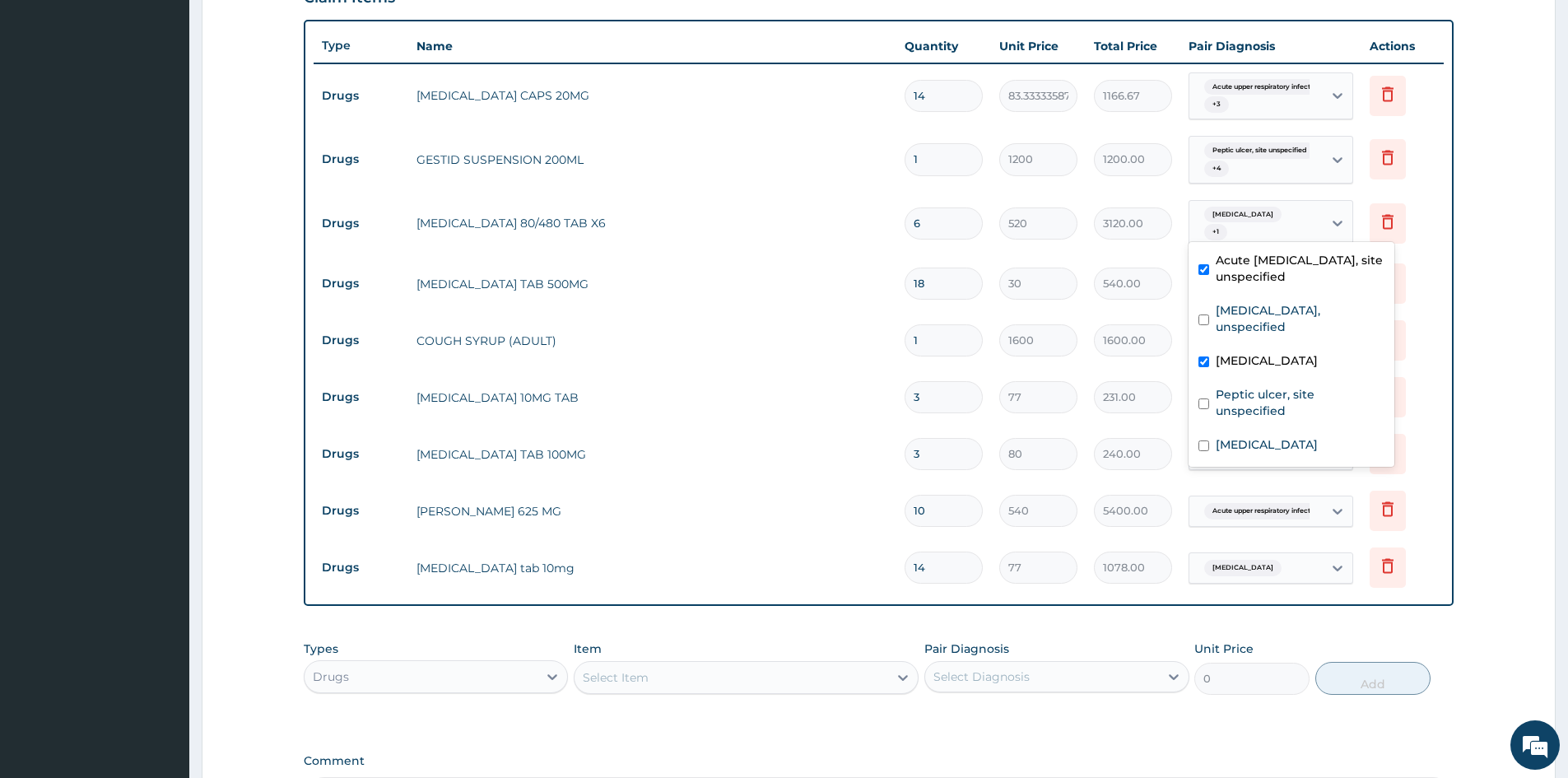
checkbox input "true"
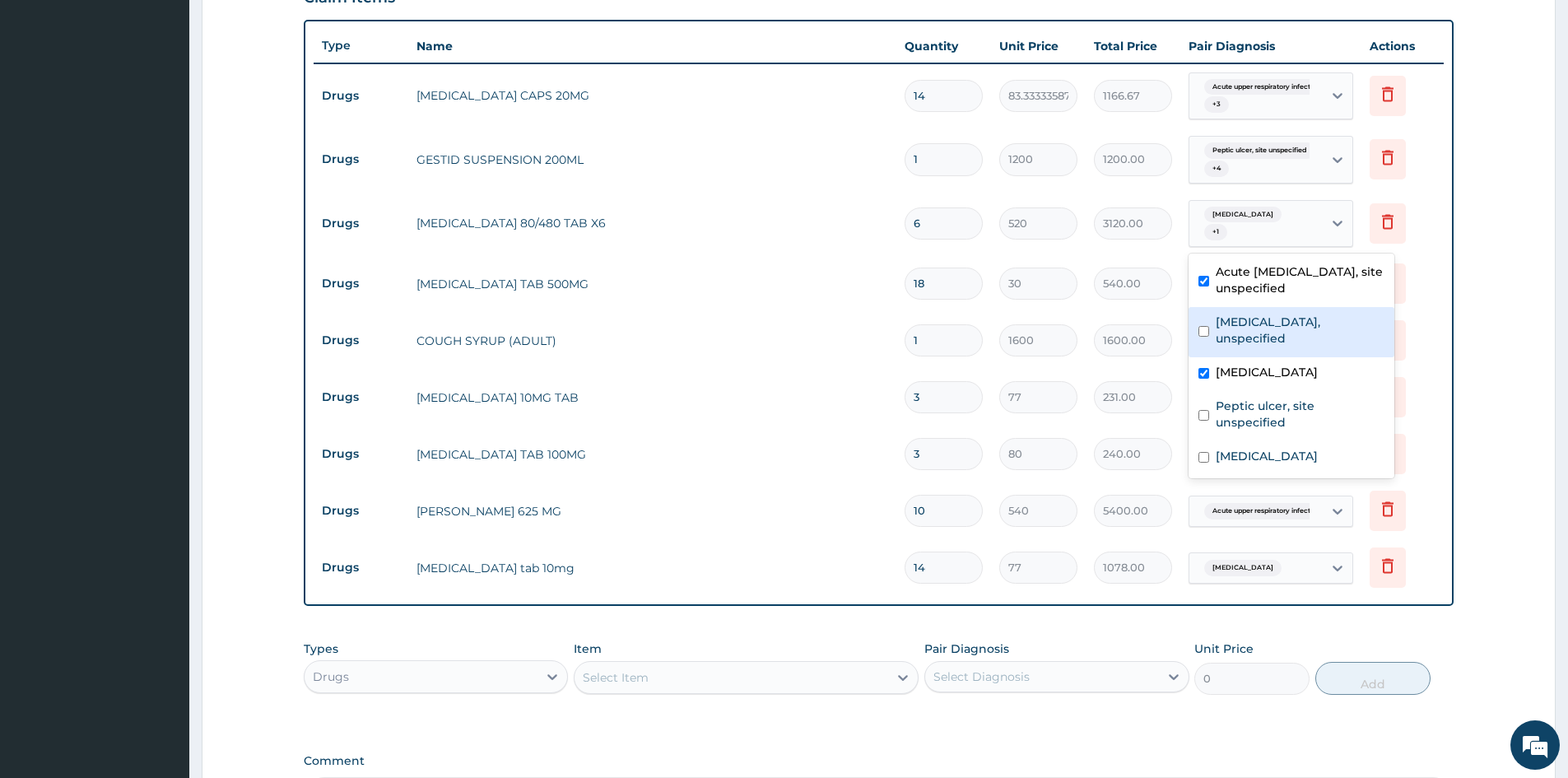
click at [1205, 322] on div "Essential hypertension, unspecified" at bounding box center [1292, 332] width 206 height 50
checkbox input "true"
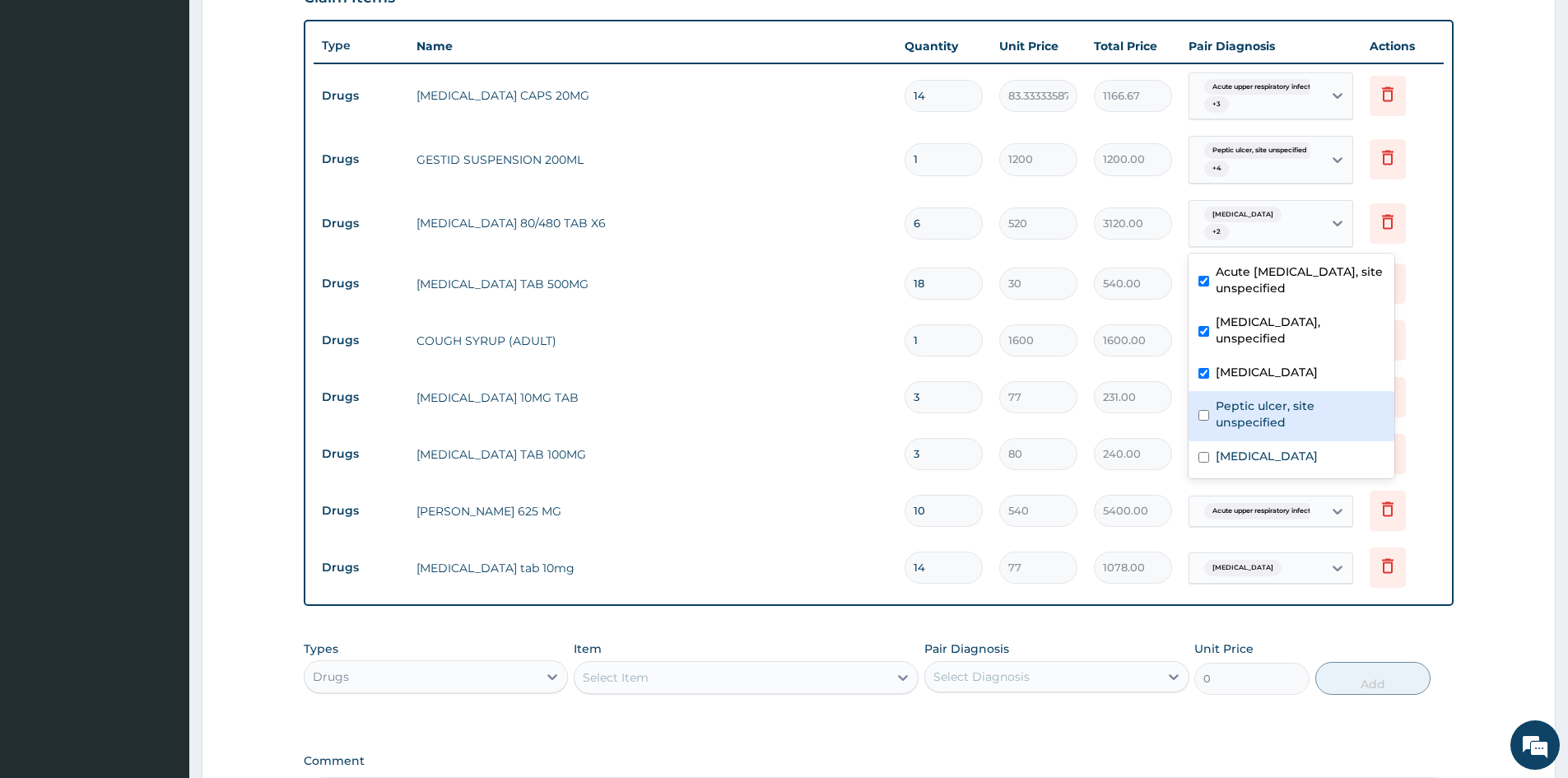
drag, startPoint x: 1205, startPoint y: 408, endPoint x: 1210, endPoint y: 470, distance: 62.2
click at [1207, 416] on div "Peptic ulcer, site unspecified" at bounding box center [1292, 416] width 206 height 50
checkbox input "true"
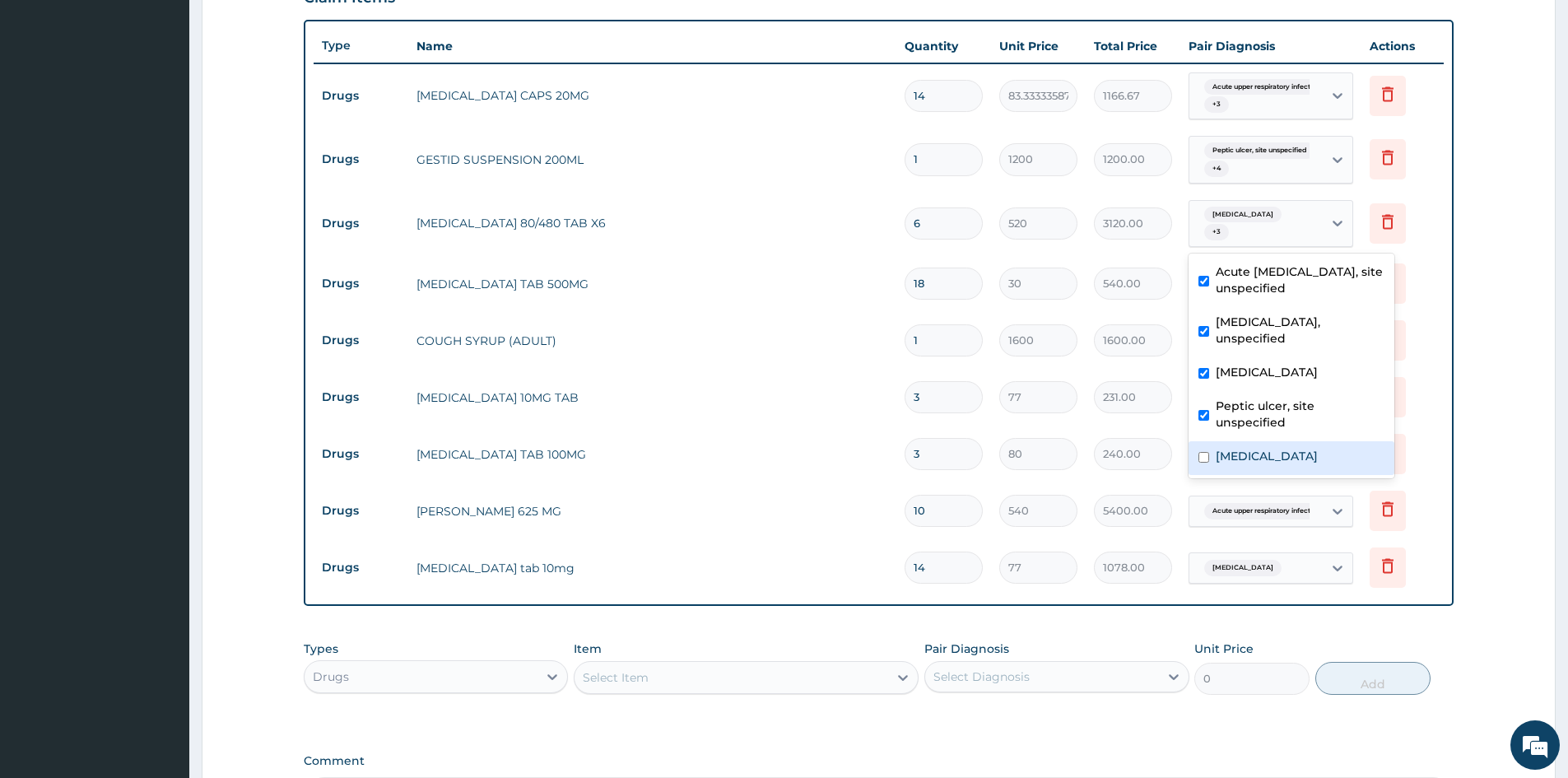
drag, startPoint x: 1205, startPoint y: 447, endPoint x: 1432, endPoint y: 379, distance: 237.0
click at [1209, 447] on div "Essential hypertension" at bounding box center [1292, 458] width 206 height 34
checkbox input "true"
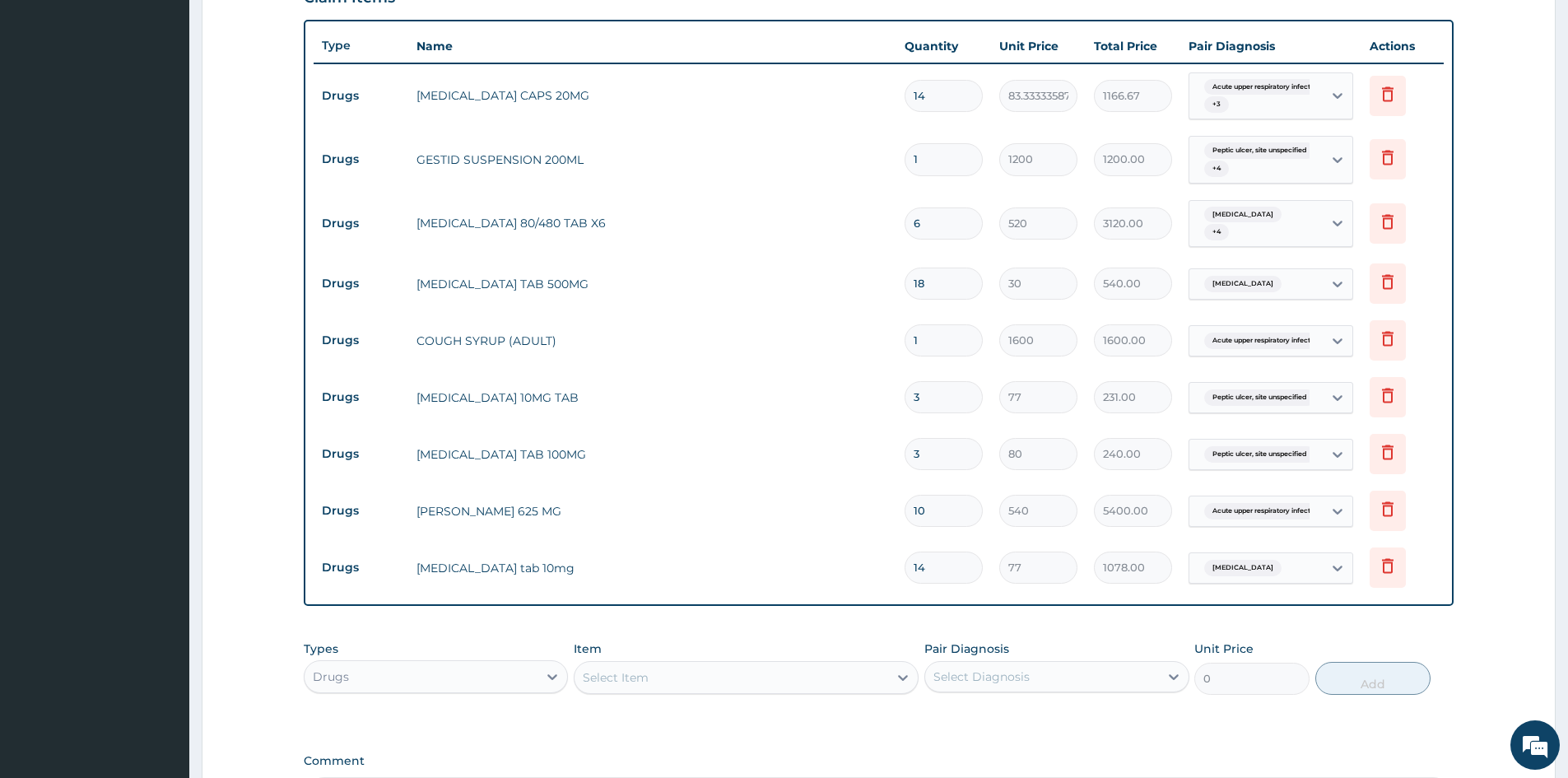
click at [1451, 363] on div "Type Name Quantity Unit Price Total Price Pair Diagnosis Actions Drugs OMEPRAZO…" at bounding box center [878, 313] width 1150 height 587
click at [1226, 344] on span "Acute upper respiratory infect..." at bounding box center [1264, 340] width 119 height 16
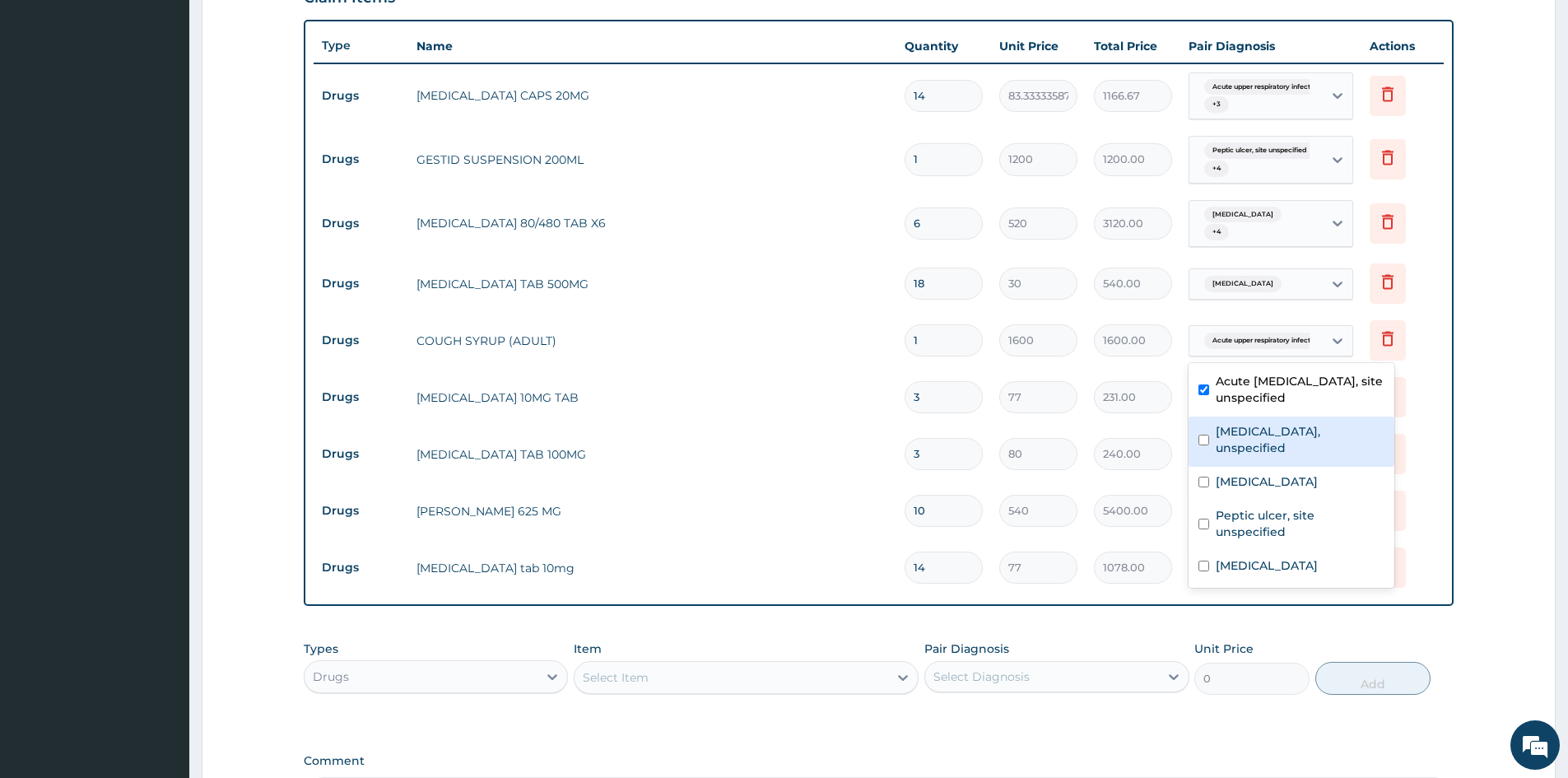
drag, startPoint x: 1199, startPoint y: 444, endPoint x: 1203, endPoint y: 454, distance: 10.8
click at [1200, 444] on input "checkbox" at bounding box center [1204, 440] width 11 height 11
checkbox input "true"
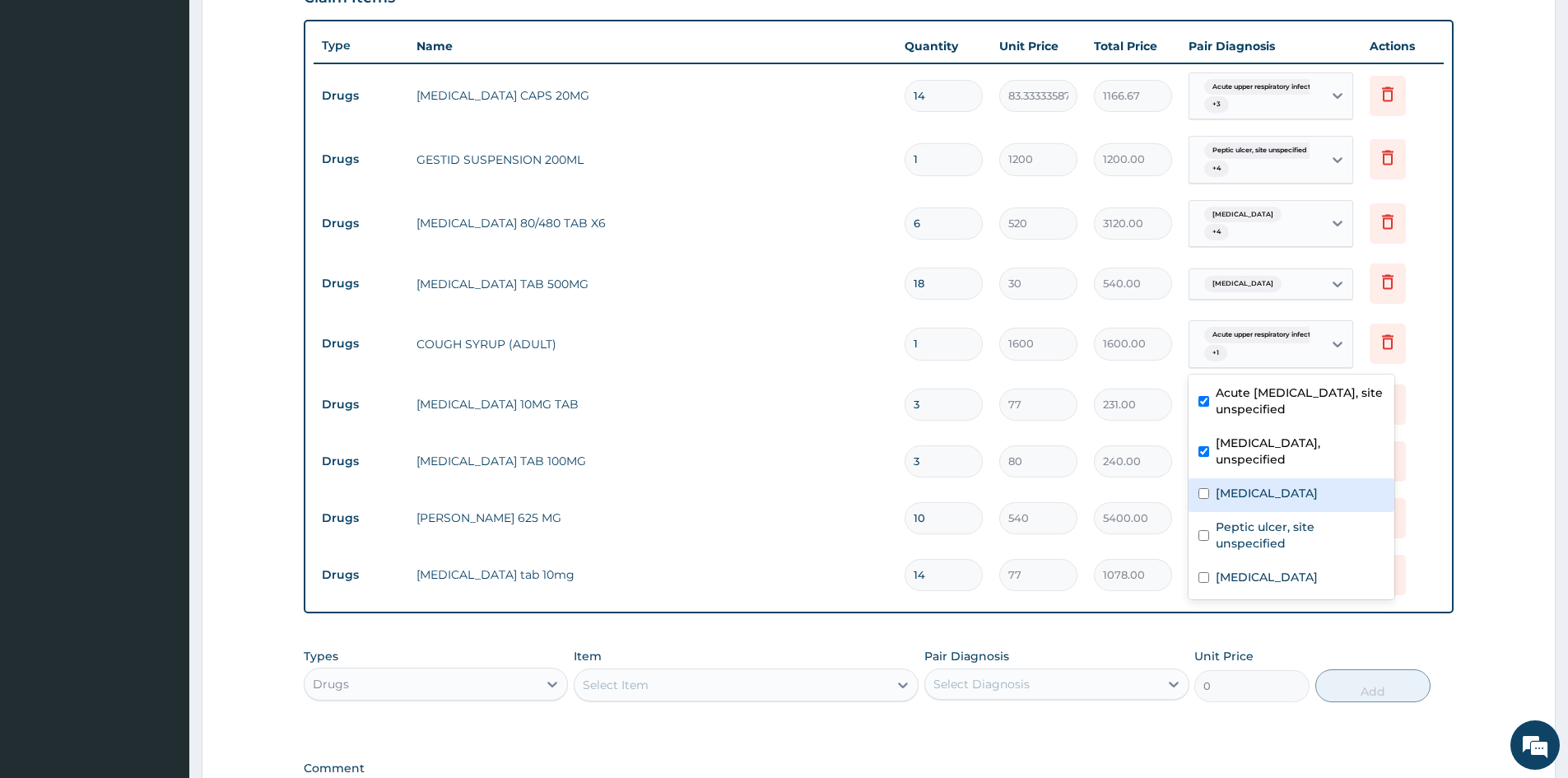
click at [1204, 491] on input "checkbox" at bounding box center [1204, 493] width 11 height 11
checkbox input "true"
drag, startPoint x: 1202, startPoint y: 513, endPoint x: 1202, endPoint y: 547, distance: 34.0
click at [1202, 542] on div "Peptic ulcer, site unspecified" at bounding box center [1292, 537] width 206 height 50
checkbox input "true"
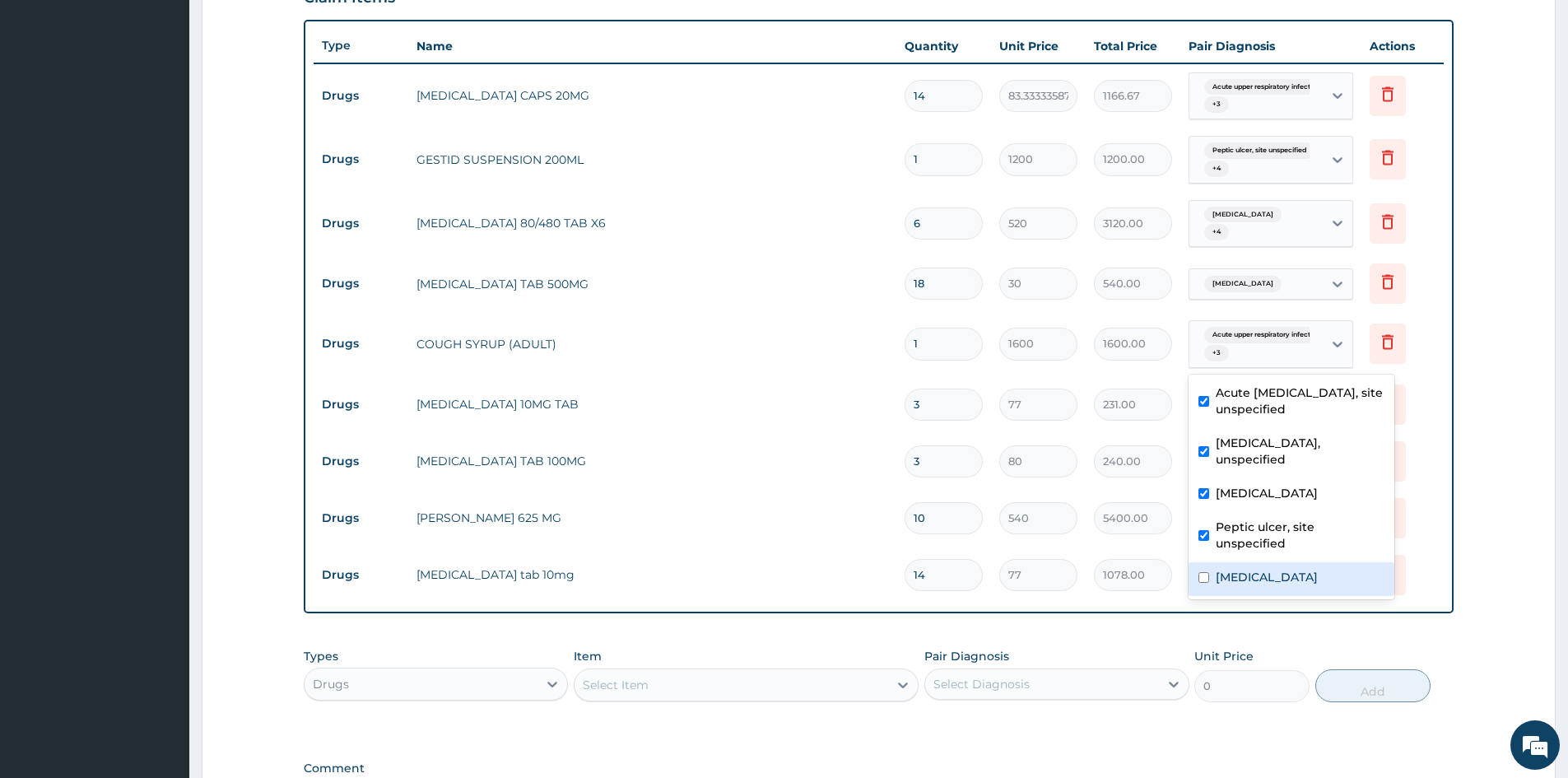
click at [1200, 567] on div "Essential hypertension" at bounding box center [1292, 579] width 206 height 34
checkbox input "true"
click at [1394, 409] on div "Acute upper respiratory infection, site unspecified" at bounding box center [1292, 402] width 206 height 50
checkbox input "false"
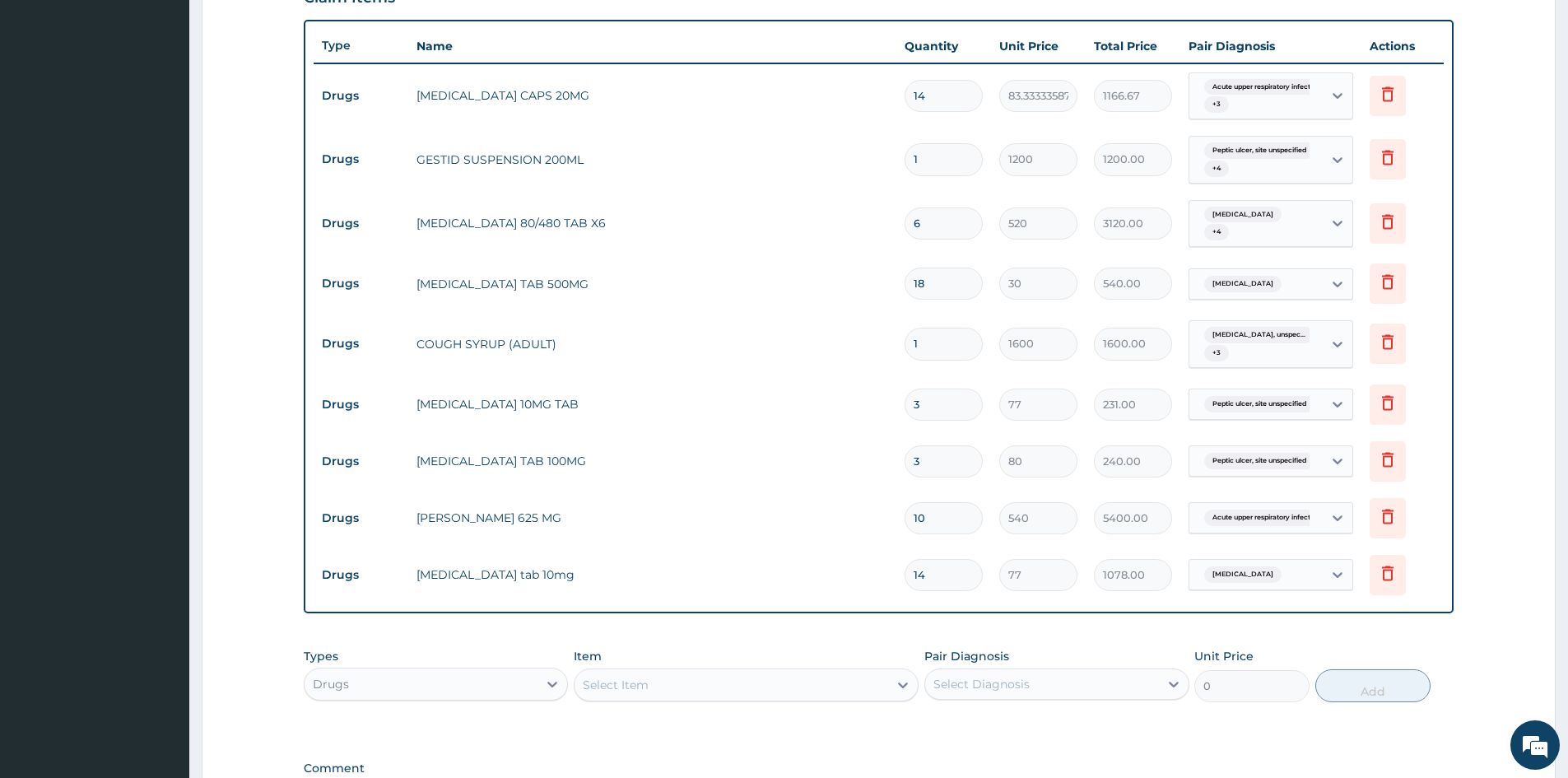
click at [1425, 384] on td "Delete" at bounding box center [1402, 404] width 82 height 57
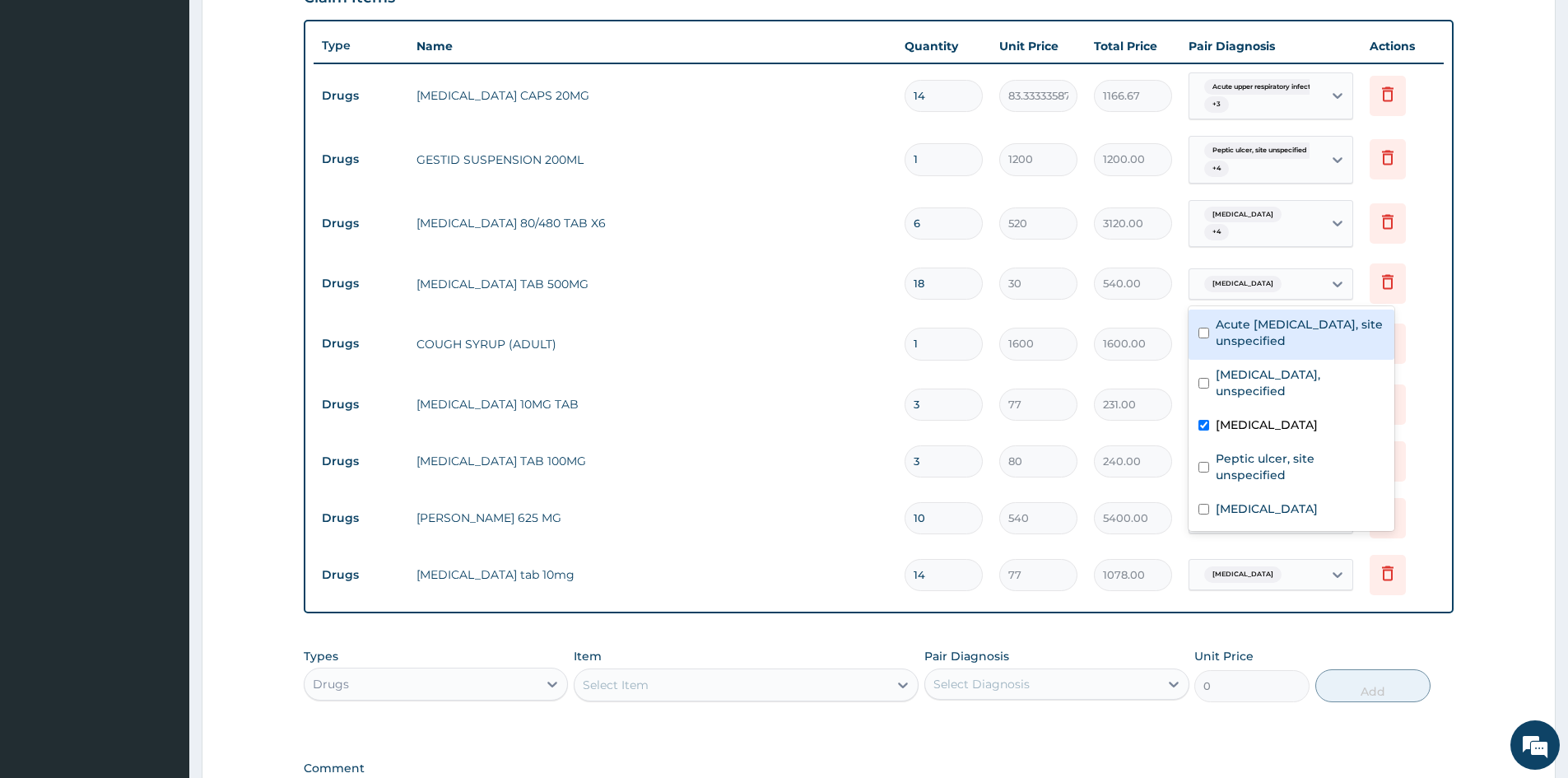
click at [1281, 289] on span "Malaria, unspecified" at bounding box center [1242, 283] width 77 height 16
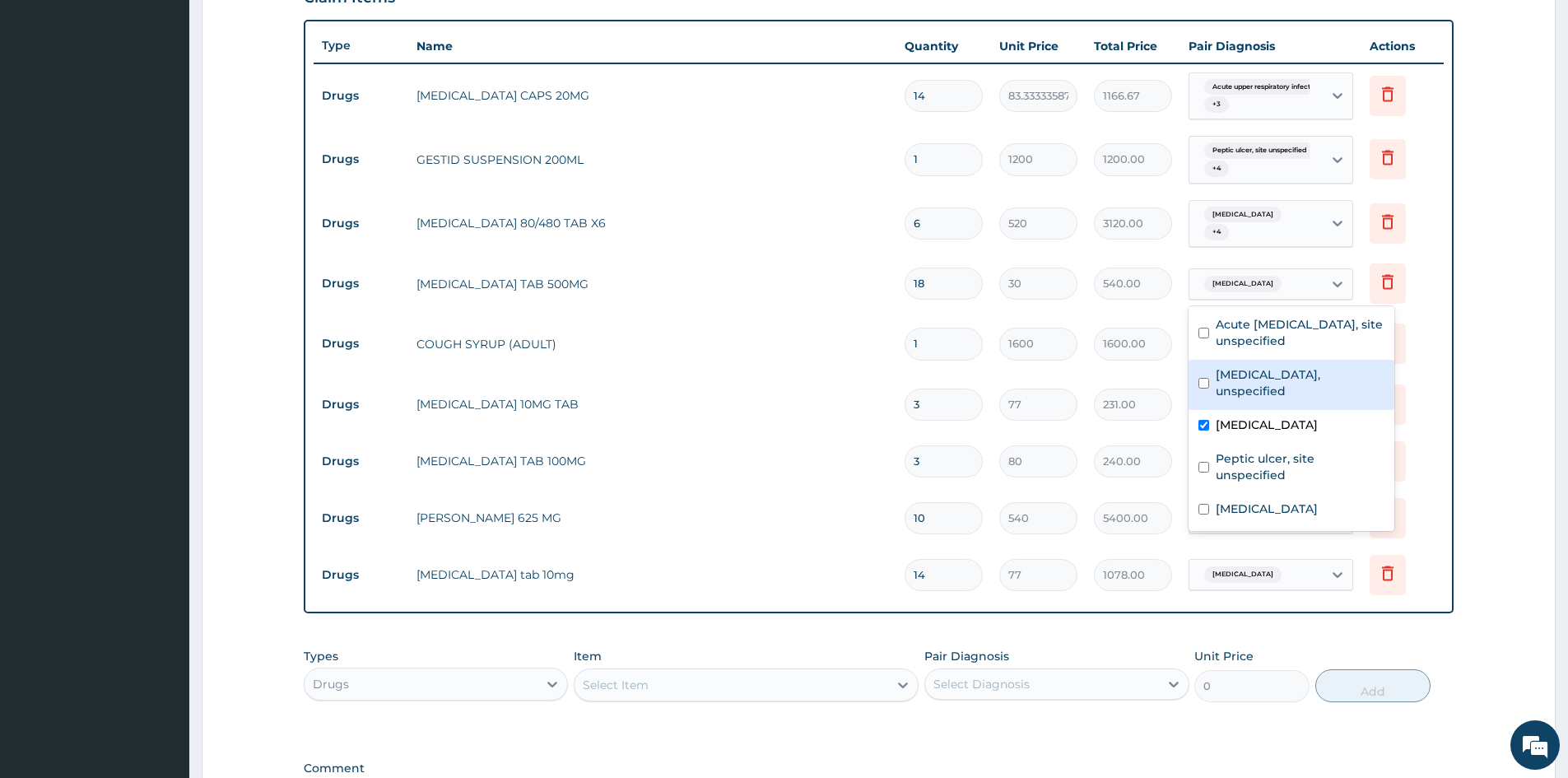
click at [1207, 370] on div "Essential hypertension, unspecified" at bounding box center [1292, 384] width 206 height 50
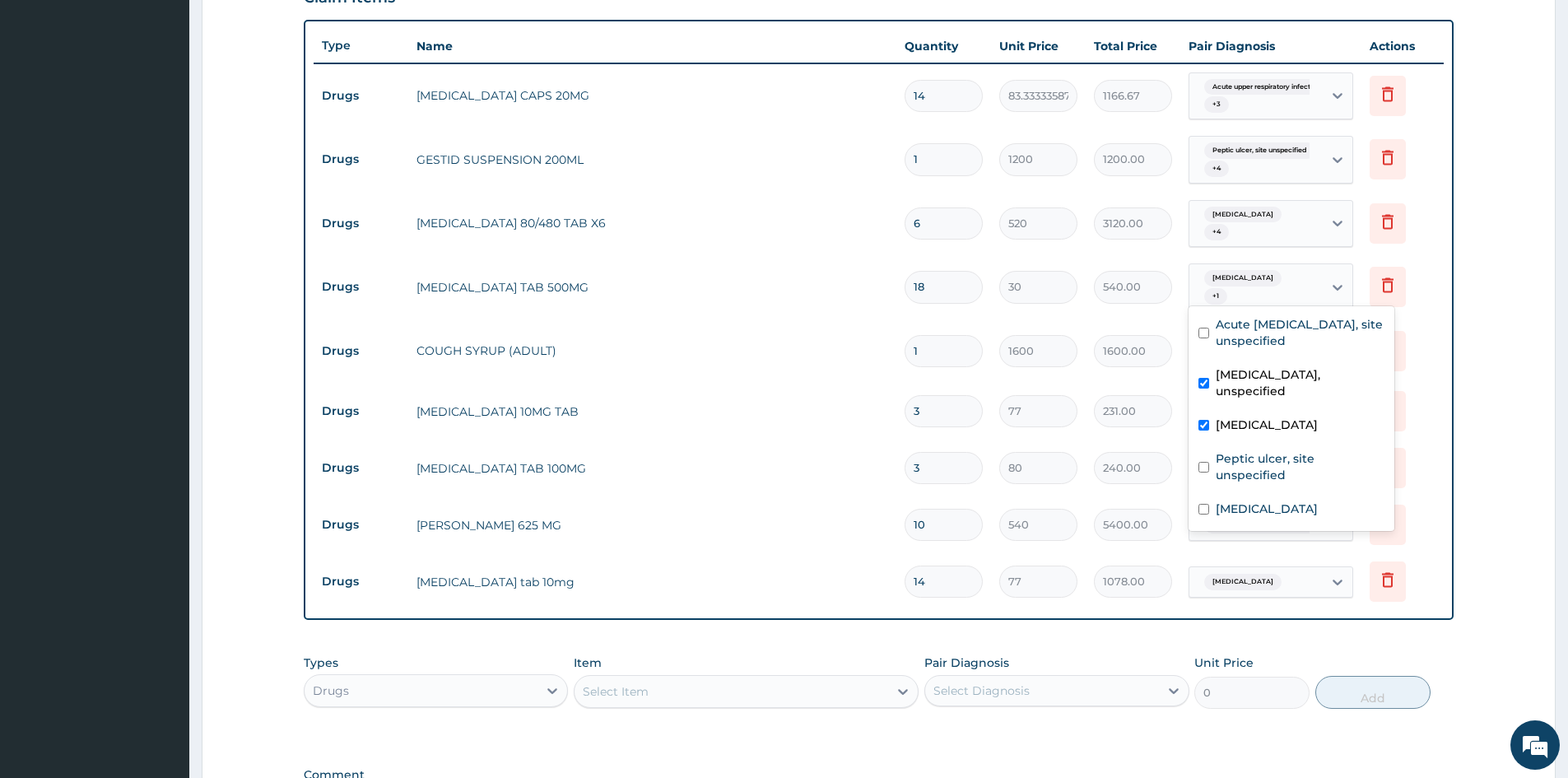
click at [1207, 370] on div "Essential hypertension, unspecified" at bounding box center [1292, 384] width 206 height 50
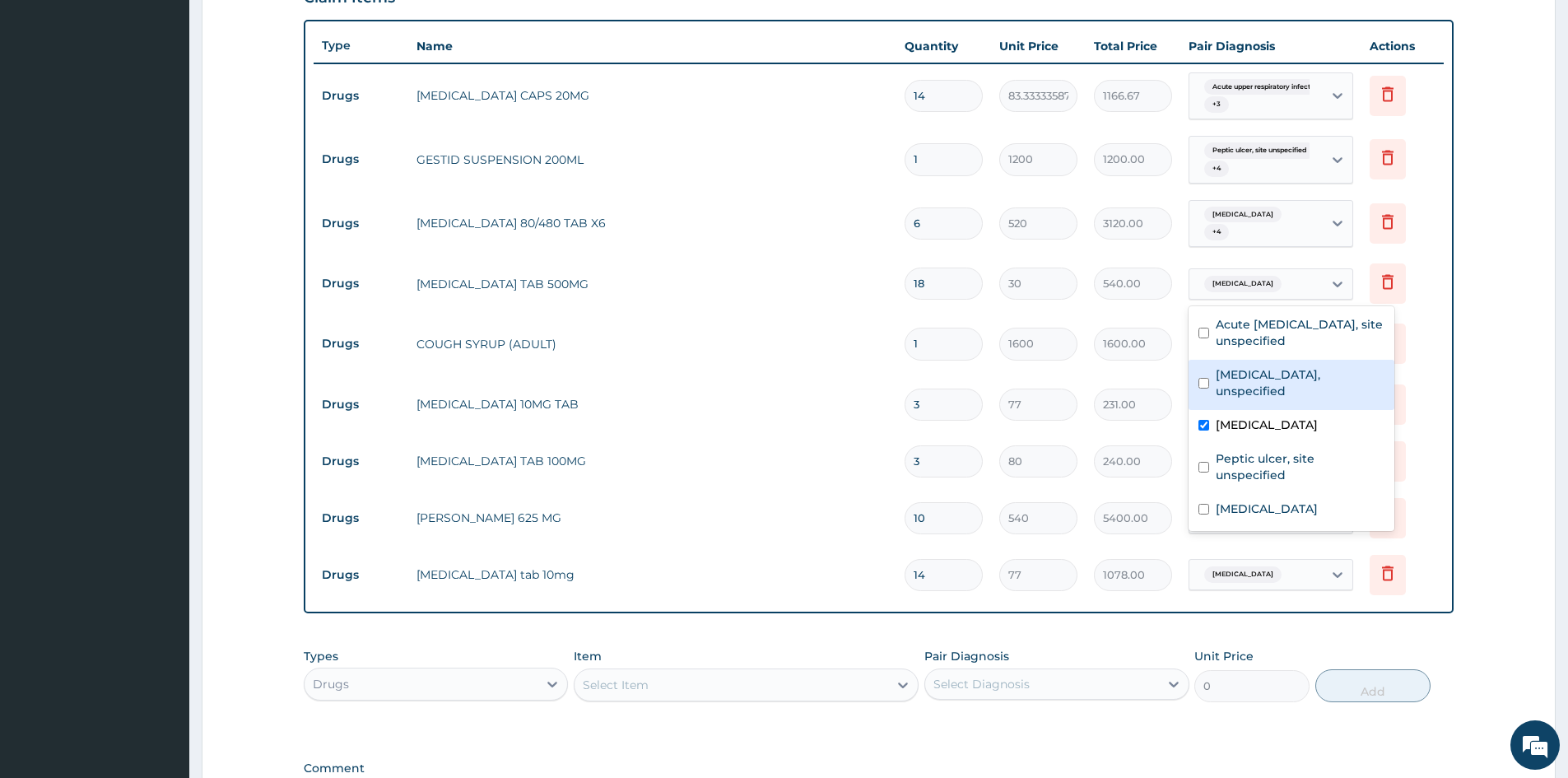
drag, startPoint x: 1199, startPoint y: 388, endPoint x: 1205, endPoint y: 376, distance: 13.4
click at [1200, 388] on input "checkbox" at bounding box center [1204, 383] width 11 height 11
checkbox input "true"
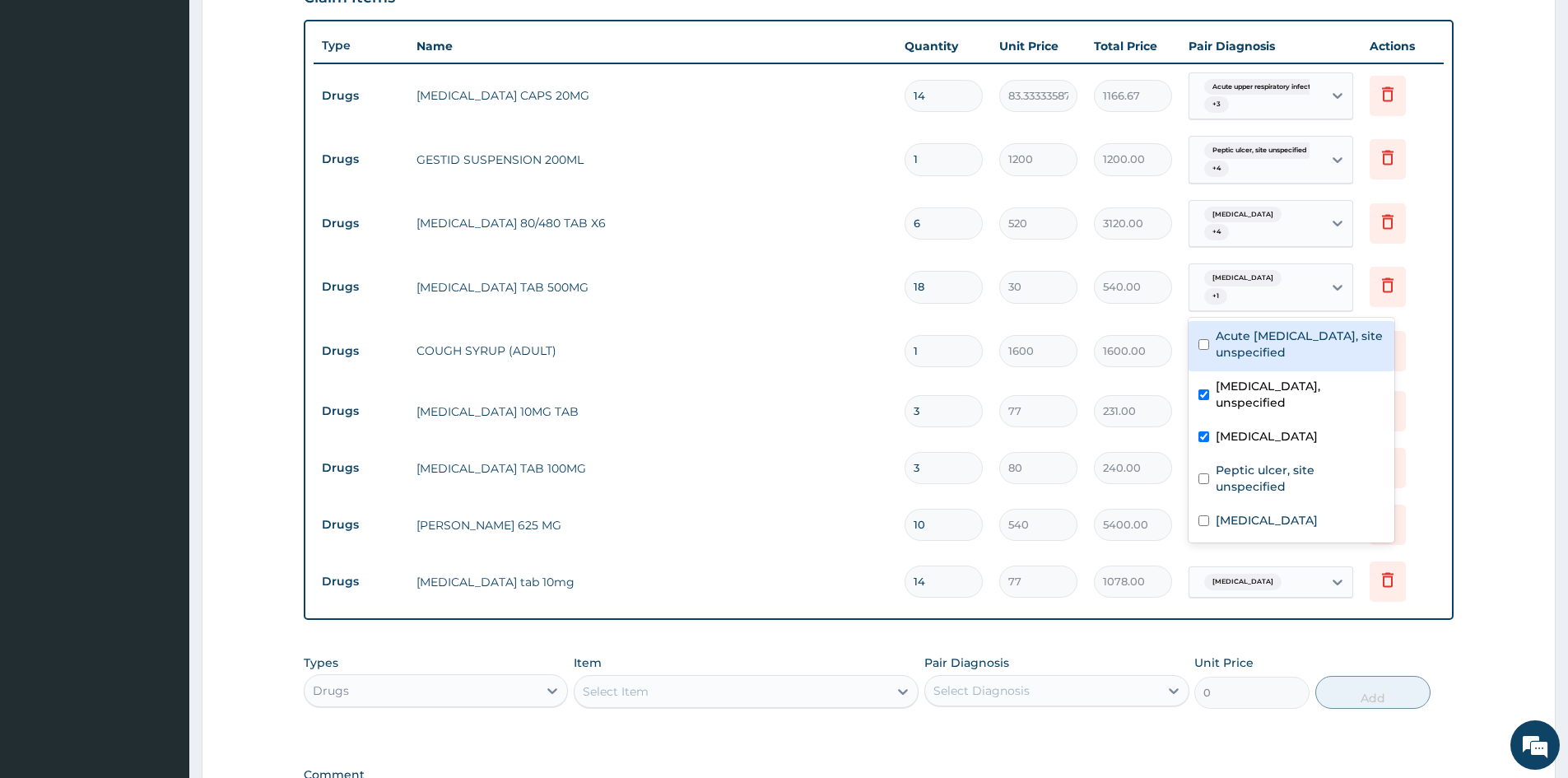
drag, startPoint x: 1205, startPoint y: 343, endPoint x: 1233, endPoint y: 380, distance: 46.4
click at [1207, 343] on input "checkbox" at bounding box center [1204, 344] width 11 height 11
checkbox input "true"
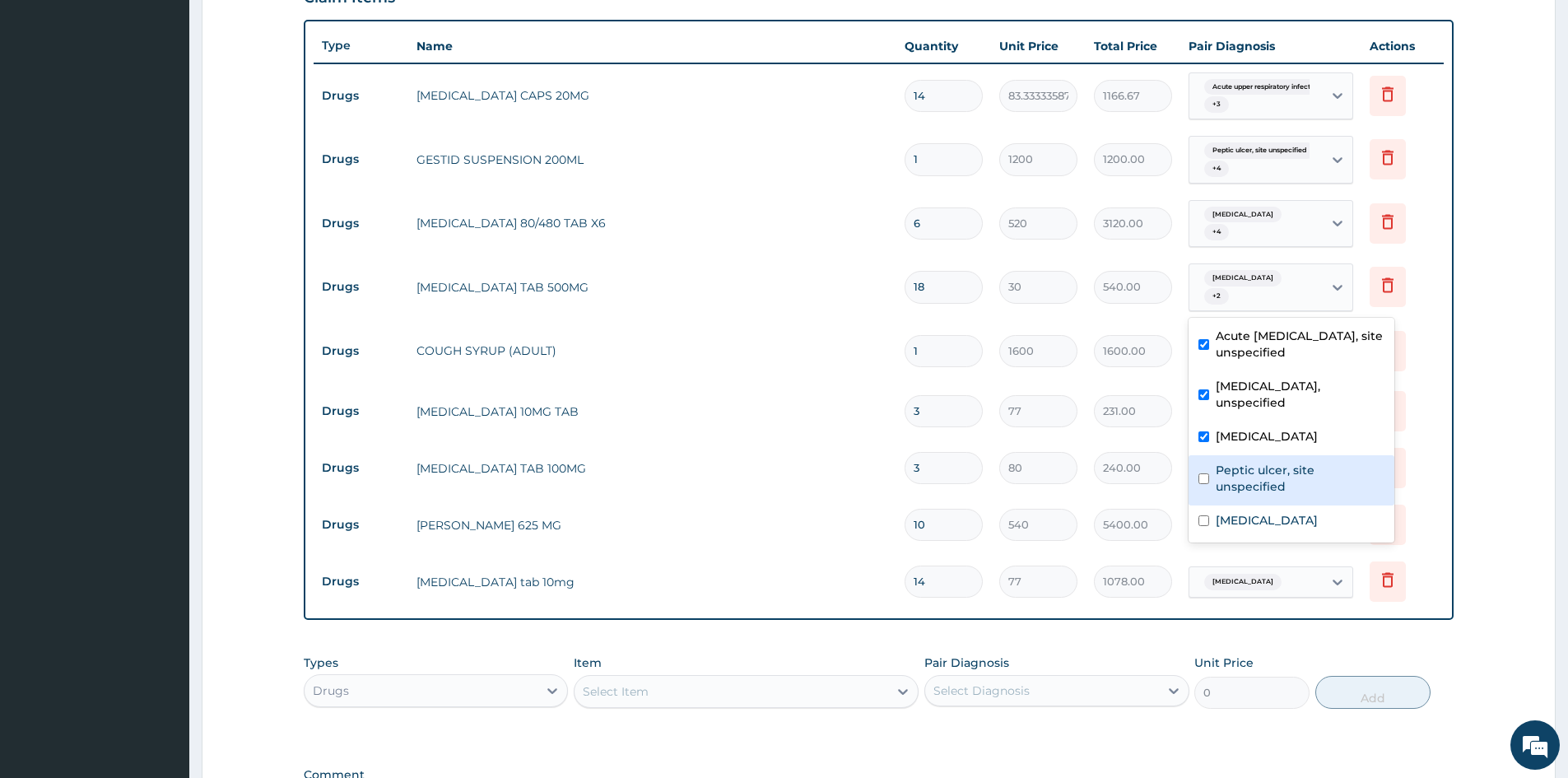
click at [1207, 476] on div "Peptic ulcer, site unspecified" at bounding box center [1292, 480] width 206 height 50
checkbox input "true"
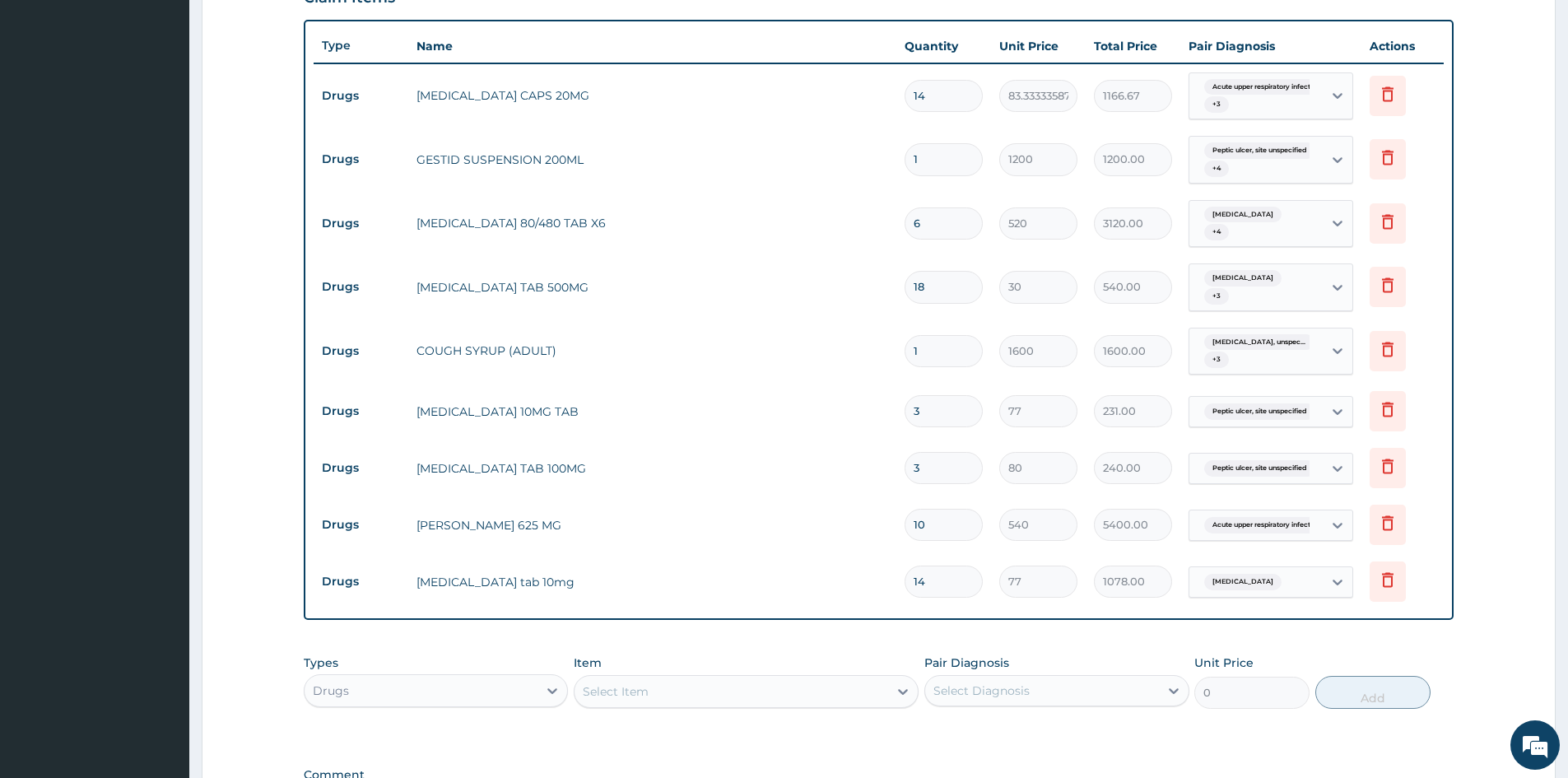
click at [1422, 327] on td "Delete" at bounding box center [1402, 350] width 82 height 57
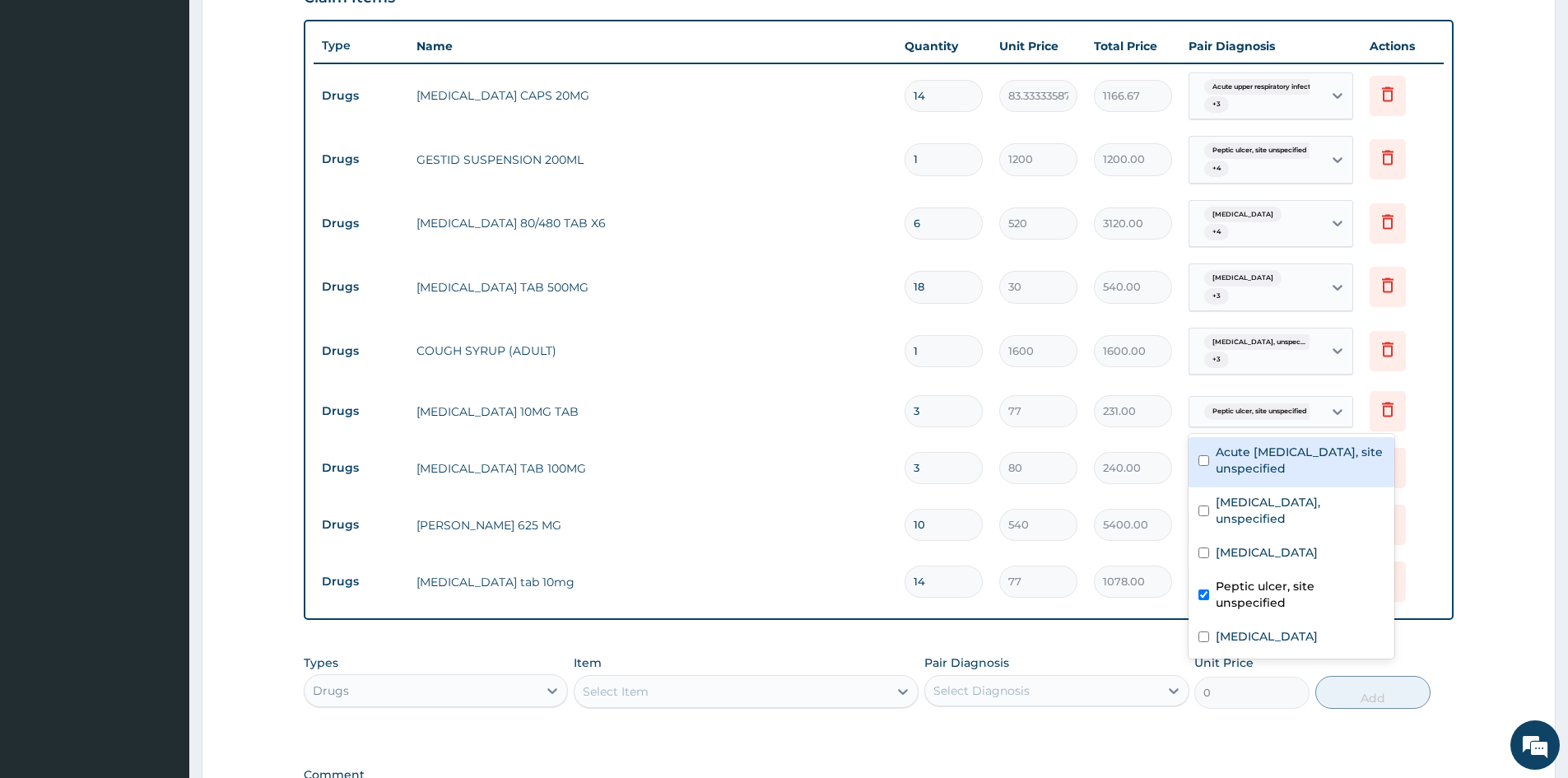
click at [1264, 412] on span "Peptic ulcer, site unspecified" at bounding box center [1259, 411] width 111 height 16
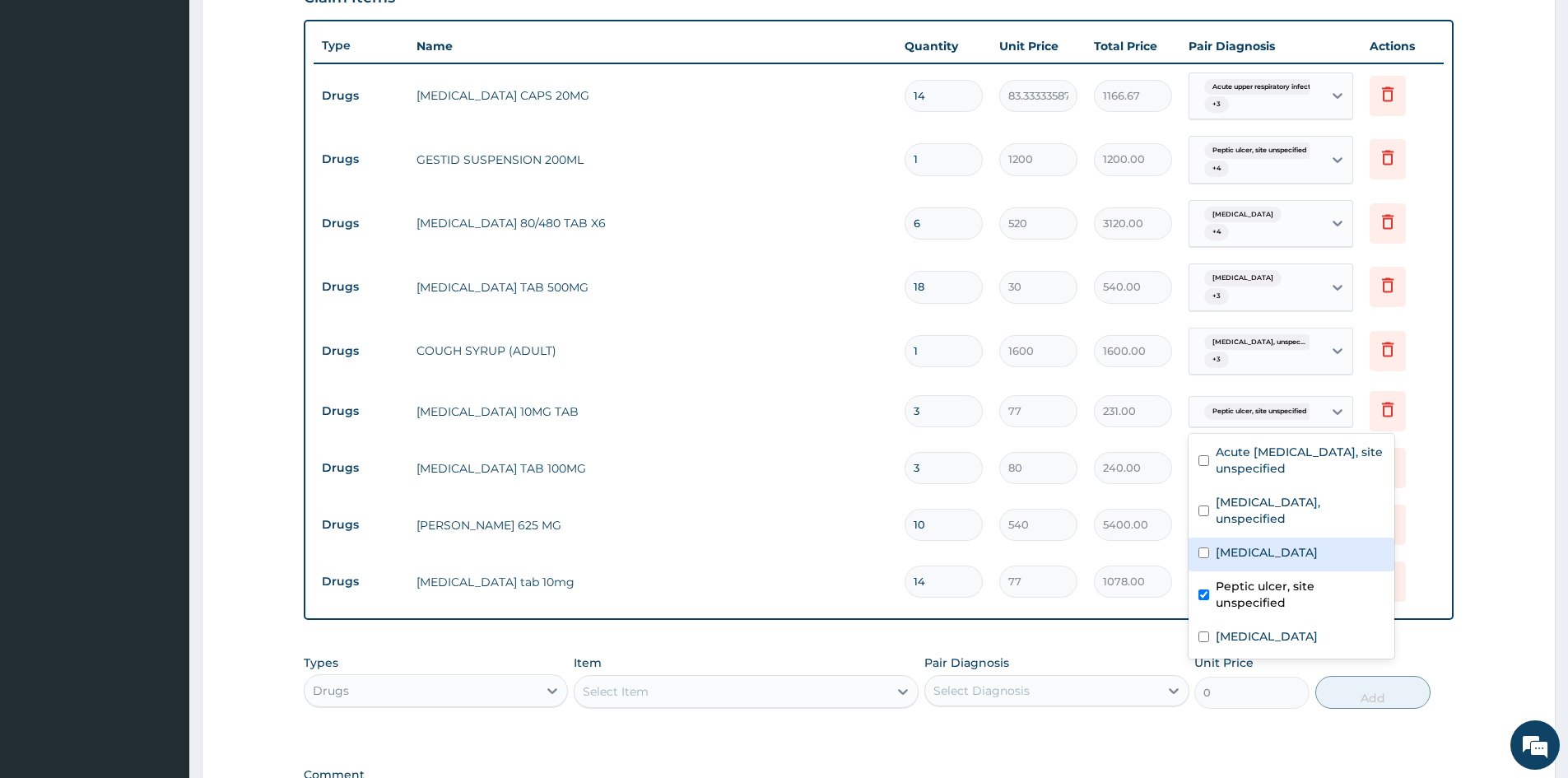
click at [1195, 554] on div "Malaria, unspecified" at bounding box center [1292, 554] width 206 height 34
checkbox input "true"
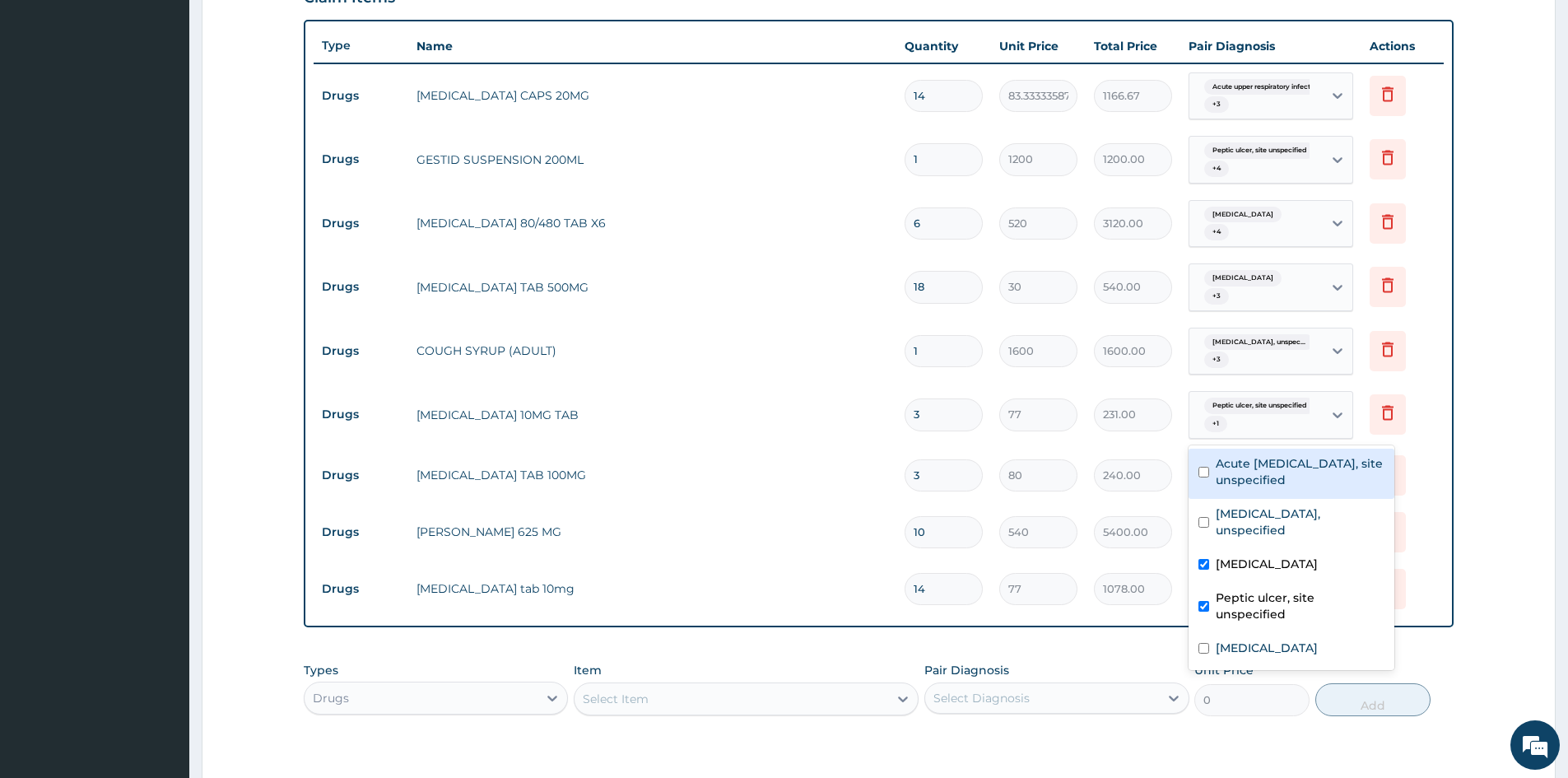
click at [1408, 483] on td "Delete" at bounding box center [1402, 475] width 82 height 57
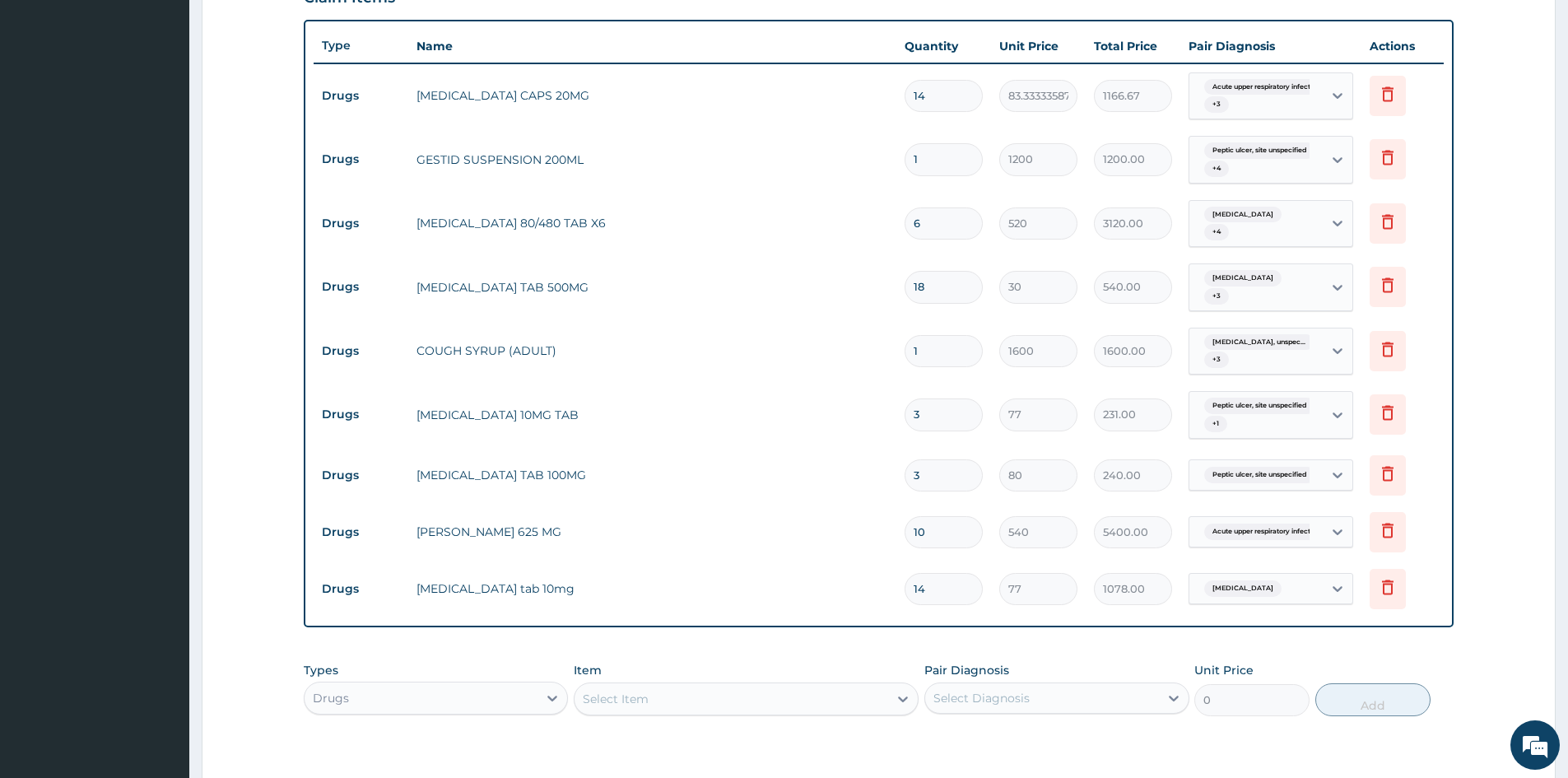
click at [1241, 529] on span "Acute upper respiratory infect..." at bounding box center [1264, 531] width 119 height 16
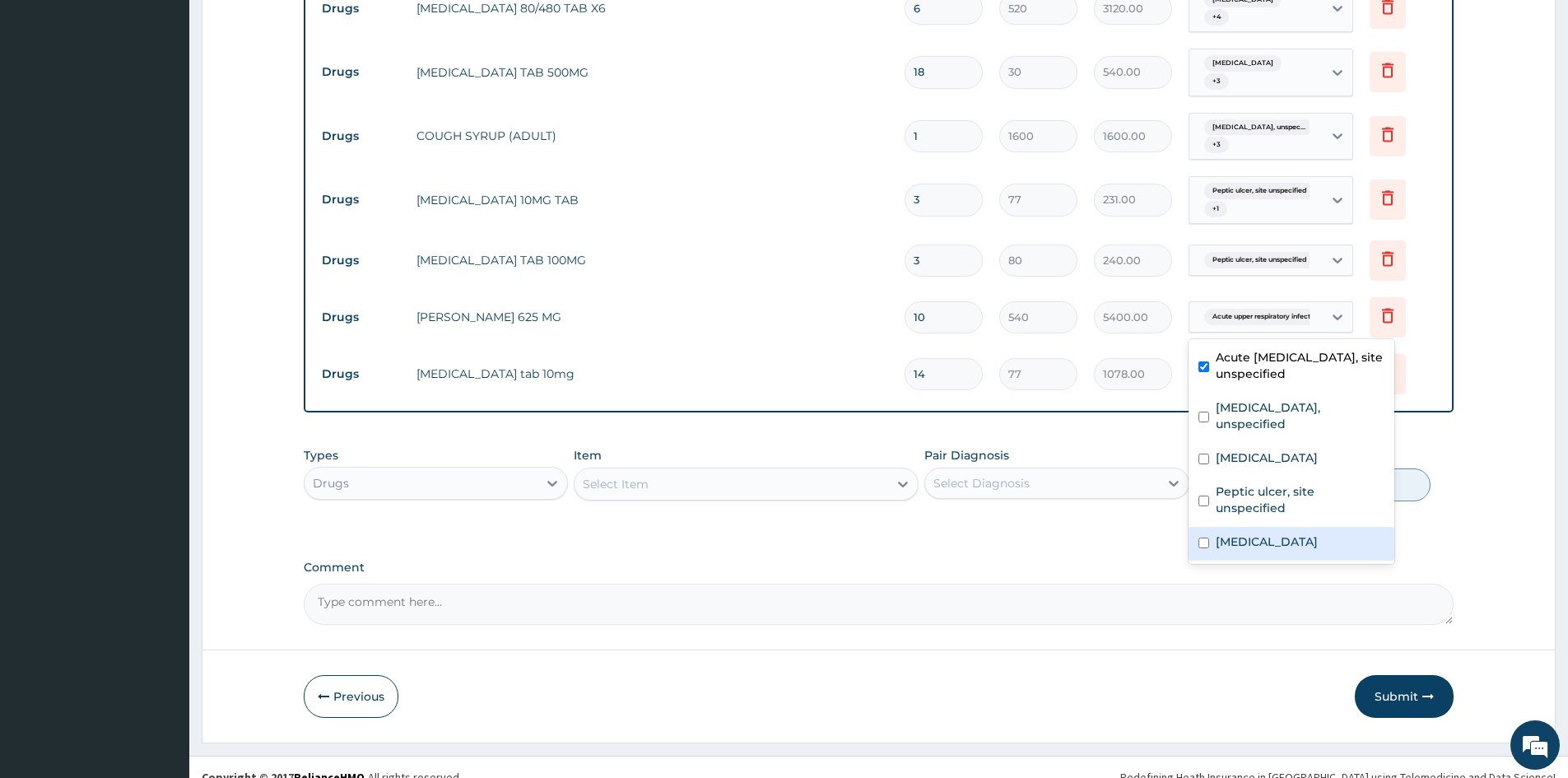
scroll to position [811, 0]
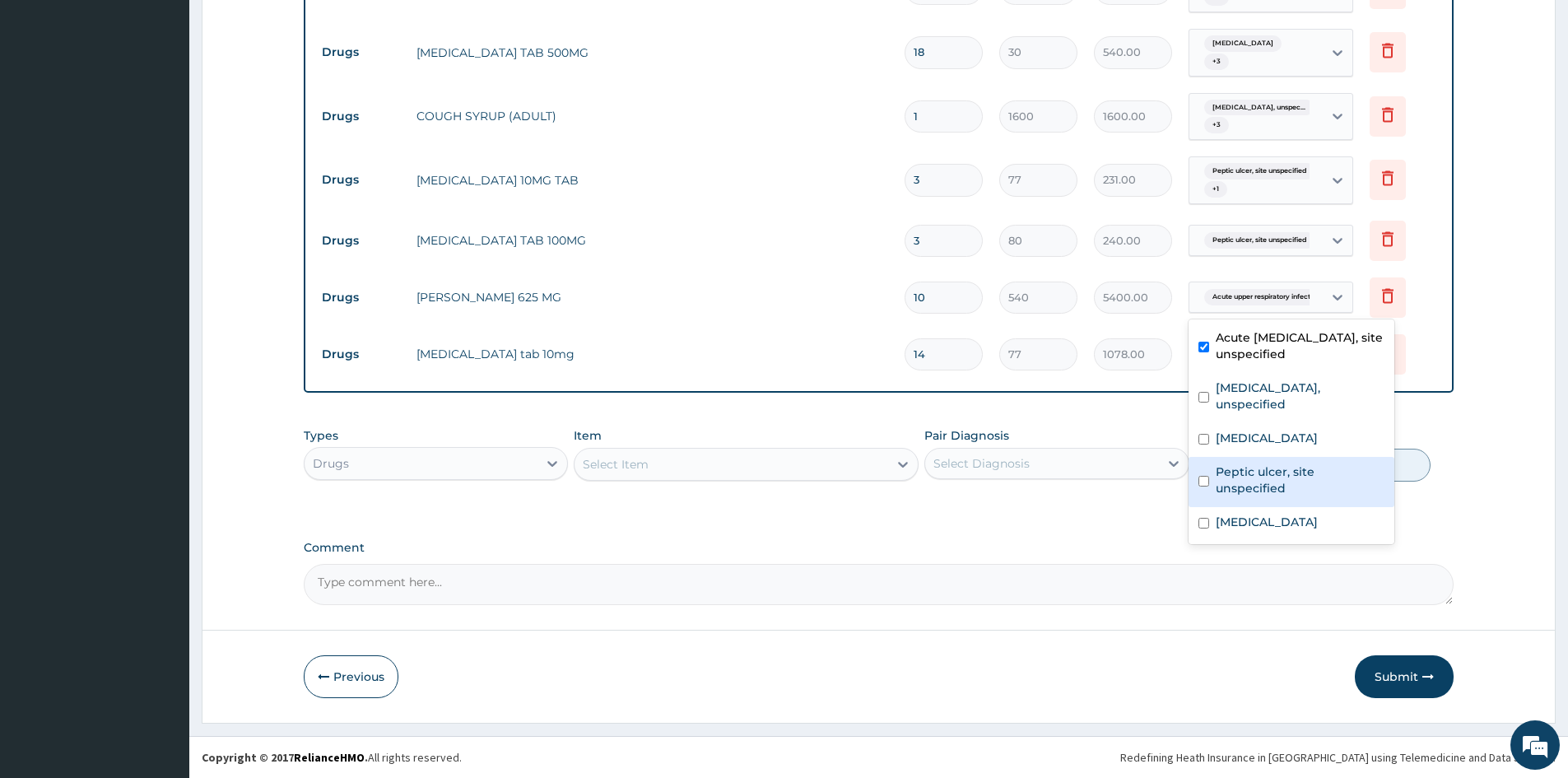
click at [1199, 476] on input "checkbox" at bounding box center [1204, 481] width 11 height 11
checkbox input "true"
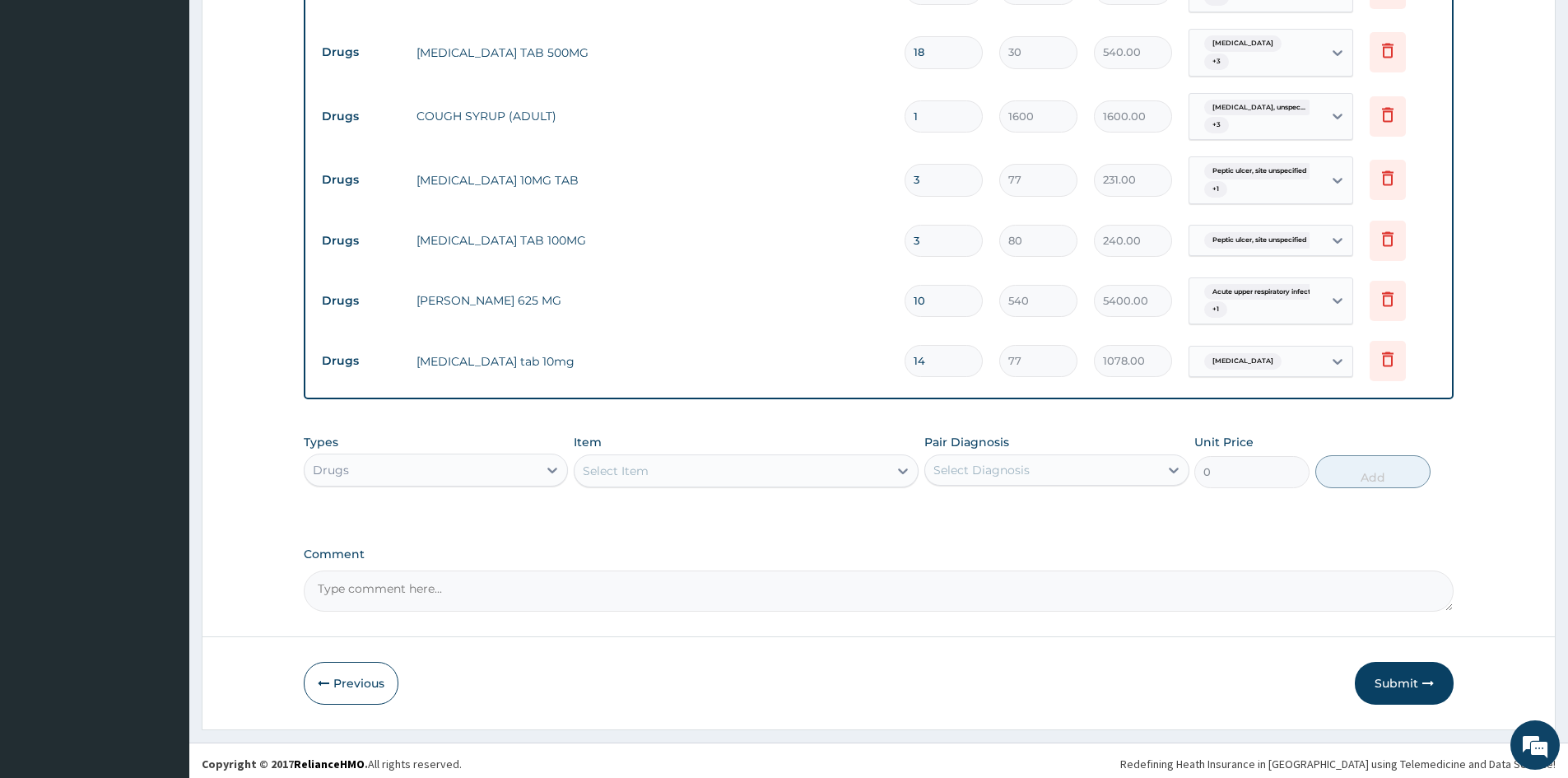
drag, startPoint x: 1467, startPoint y: 421, endPoint x: 1415, endPoint y: 427, distance: 52.3
click at [1467, 421] on form "Step 2 of 2 PA Code / Prescription Code PA/6E31D3 Encounter Date 05-10-2025 Imp…" at bounding box center [878, 3] width 1355 height 1454
click at [1241, 366] on span "Essential hypertension" at bounding box center [1242, 361] width 77 height 16
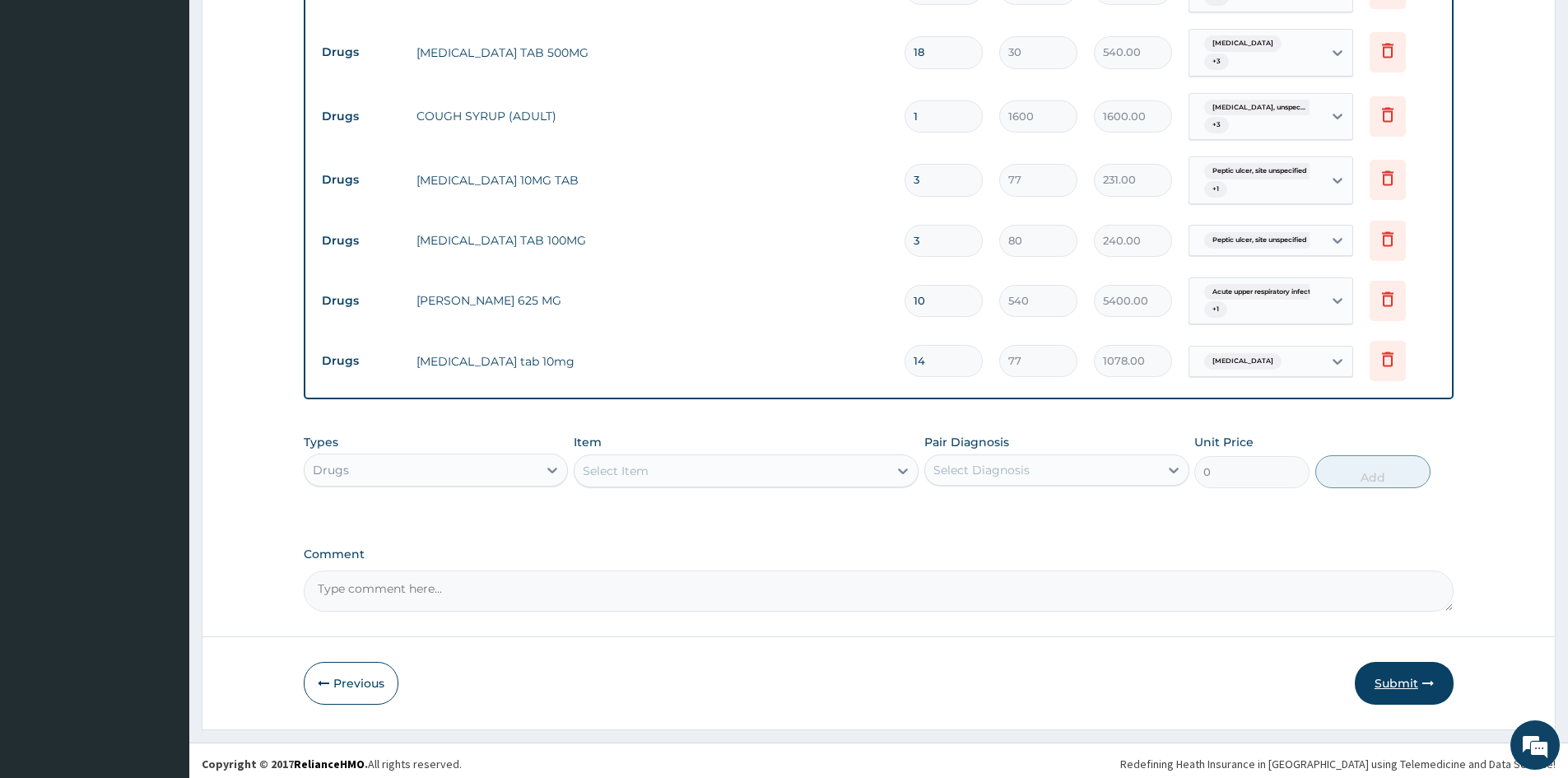
click at [1411, 684] on button "Submit" at bounding box center [1404, 683] width 99 height 43
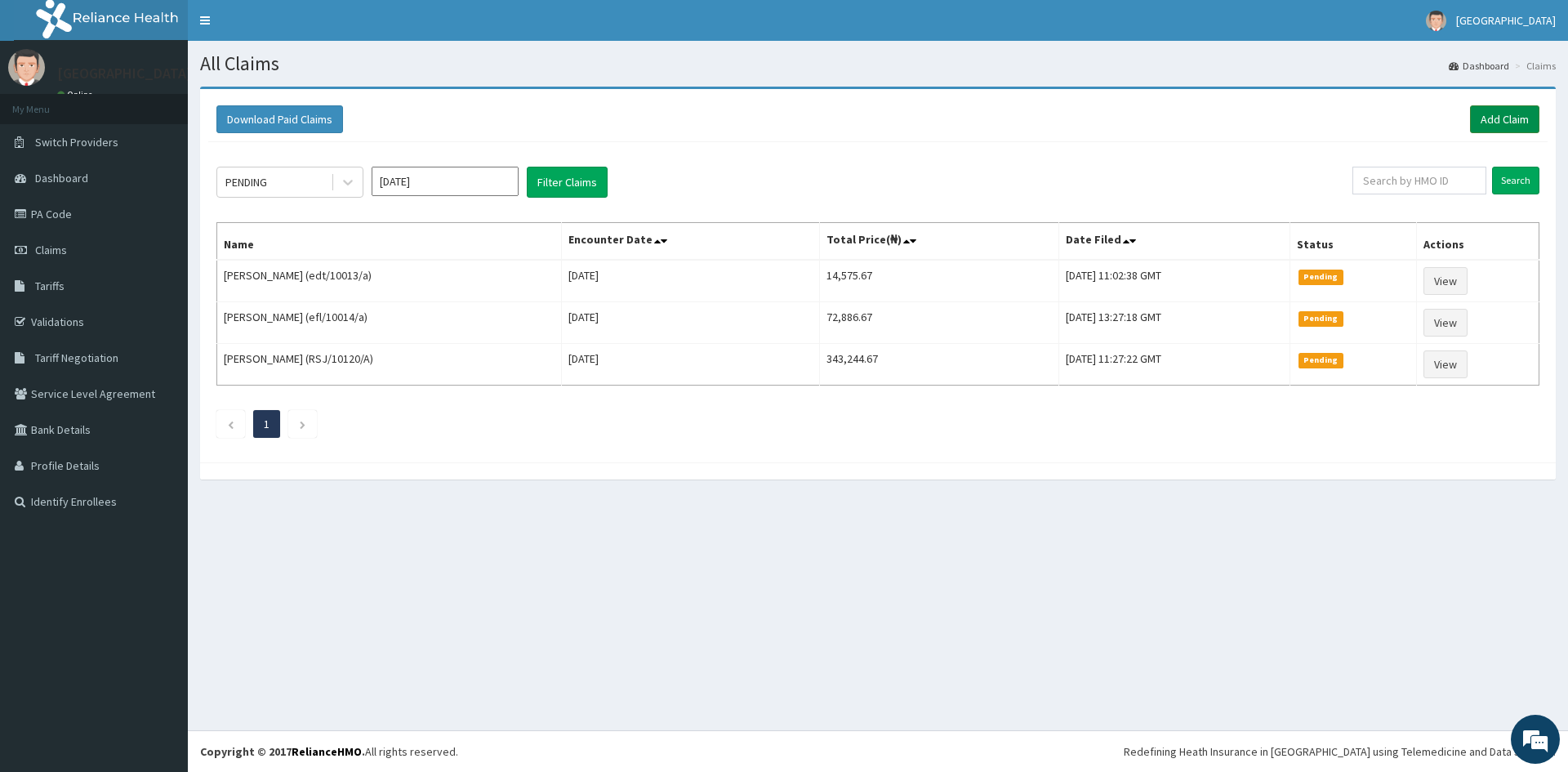
drag, startPoint x: 1511, startPoint y: 114, endPoint x: 1501, endPoint y: 114, distance: 10.0
click at [1511, 113] on link "Add Claim" at bounding box center [1505, 119] width 69 height 28
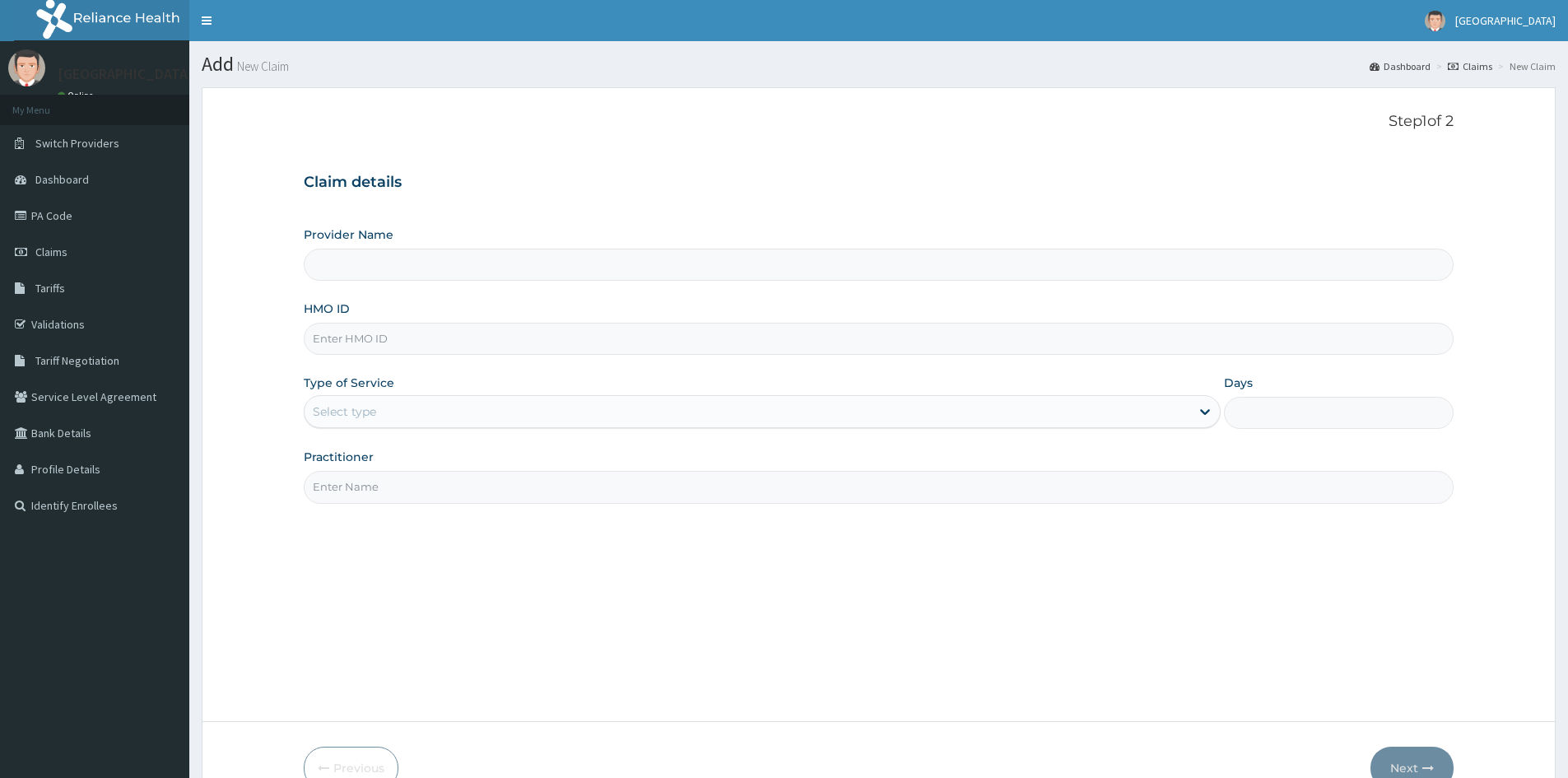
click at [332, 344] on input "HMO ID" at bounding box center [878, 338] width 1150 height 32
paste input "BEY/10008/F"
type input "BEY/10008/F"
type input "Doren Specialist Hospital"
type input "BEY/10008/F"
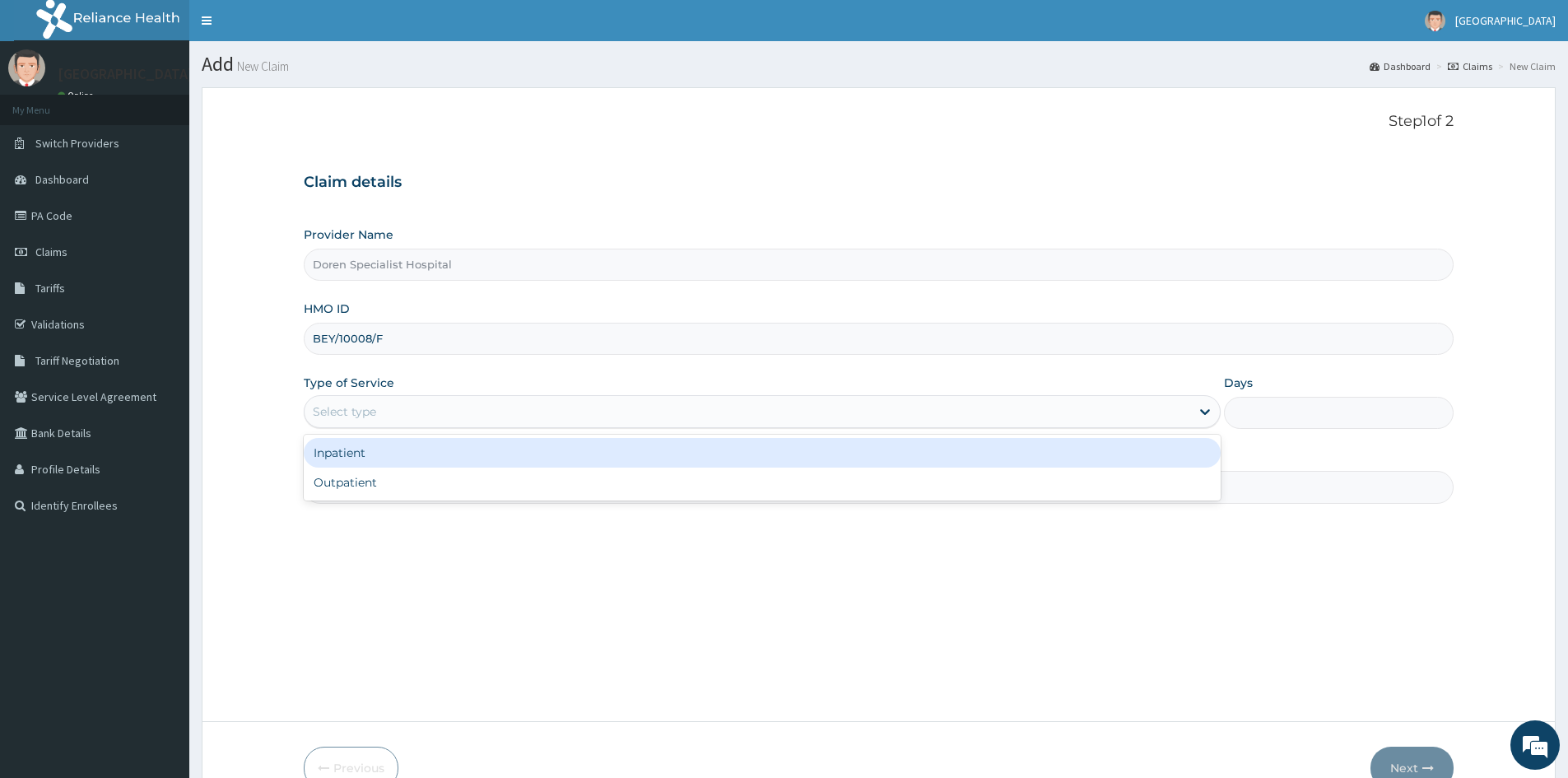
click at [350, 401] on div "Select type" at bounding box center [747, 412] width 886 height 26
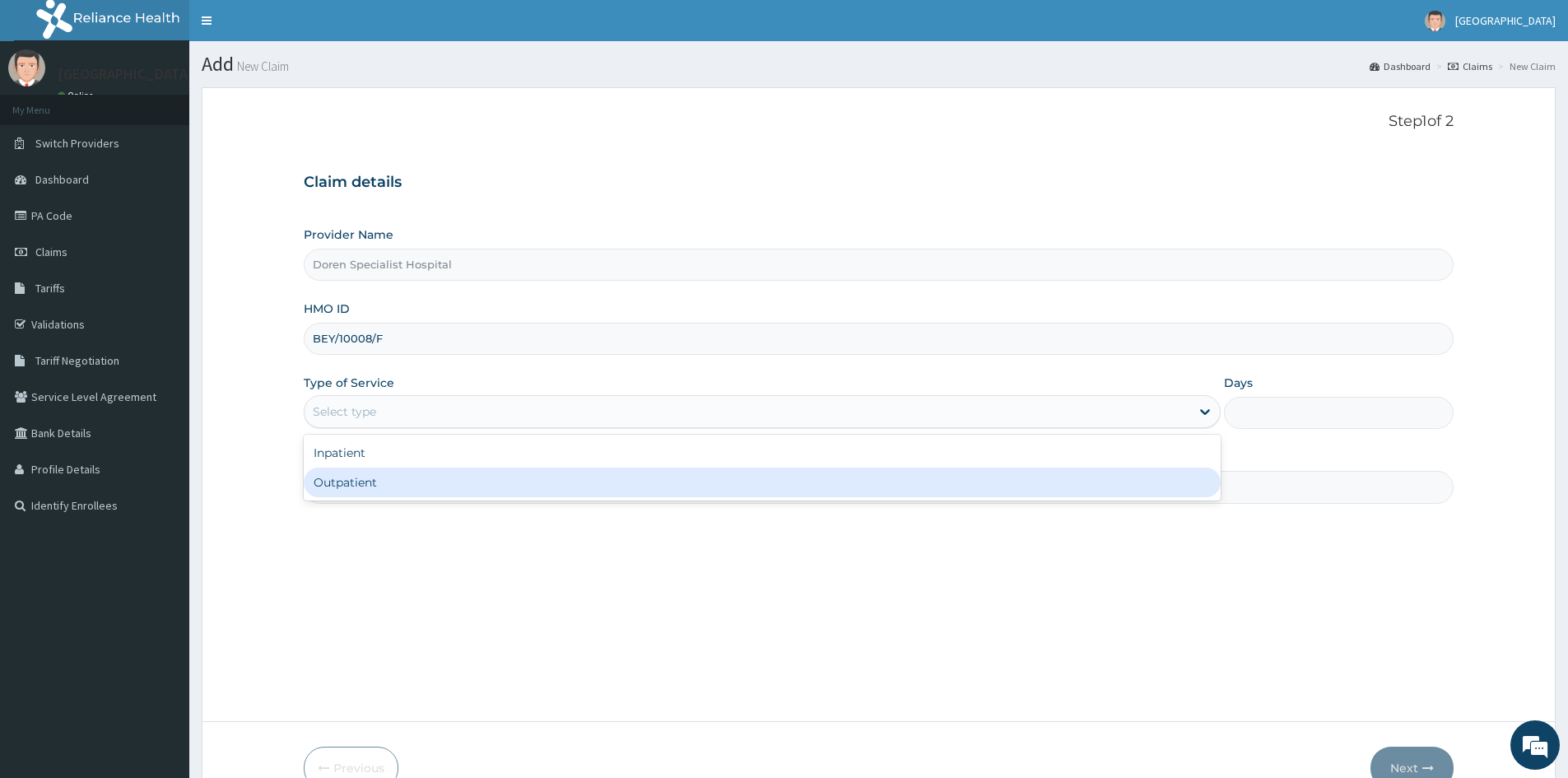
click at [349, 488] on div "Outpatient" at bounding box center [762, 482] width 917 height 30
type input "1"
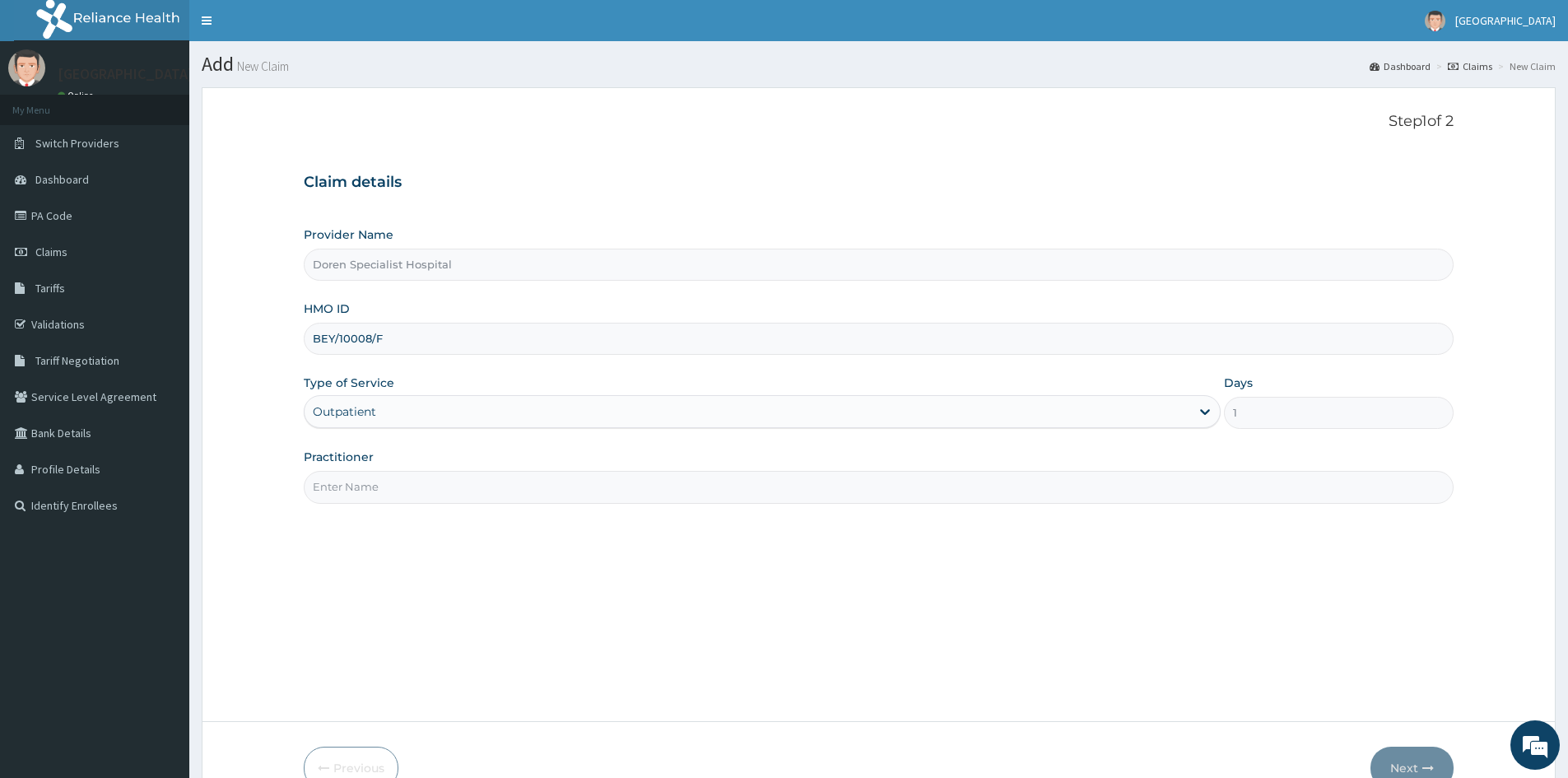
click at [328, 497] on input "Practitioner" at bounding box center [878, 487] width 1150 height 32
type input "DR AMUZIE"
click at [1403, 755] on button "Next" at bounding box center [1412, 768] width 83 height 43
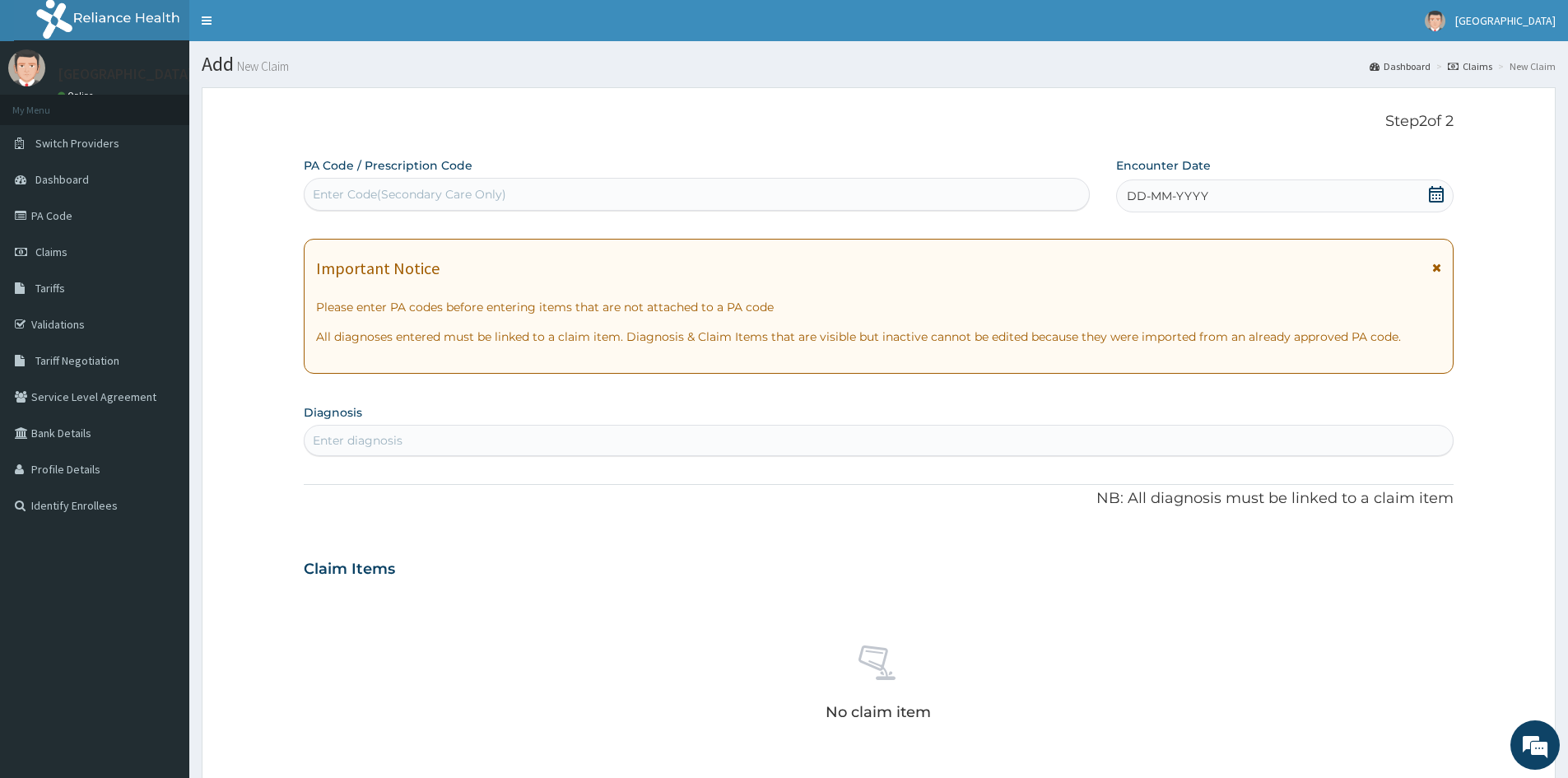
click at [430, 190] on div "Enter Code(Secondary Care Only)" at bounding box center [410, 194] width 194 height 16
paste input "BEY/10008/F"
type input "B"
paste input "PA/9ADFF0"
type input "PA/9ADFF0"
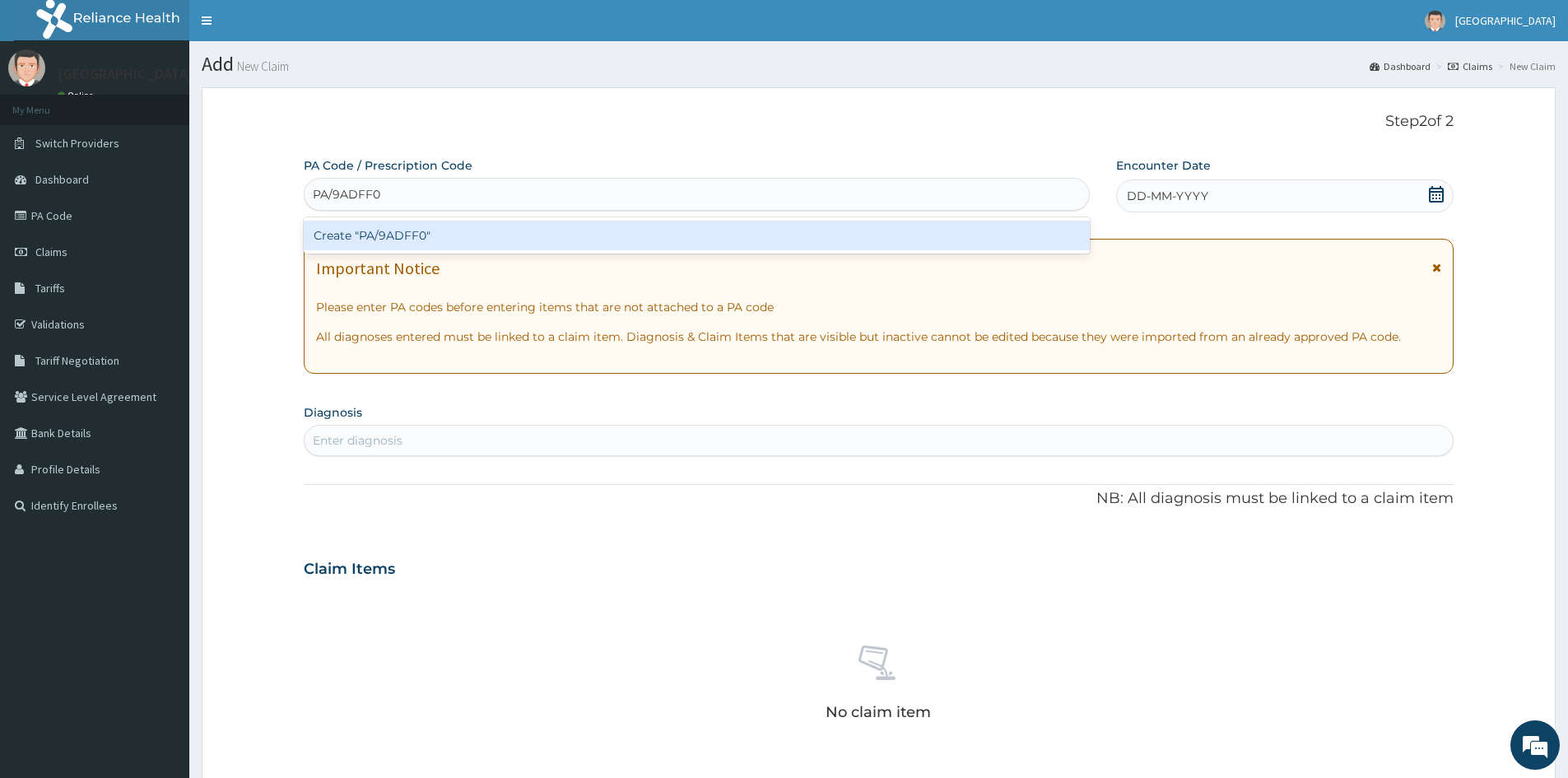
click at [395, 233] on div "Create "PA/9ADFF0"" at bounding box center [696, 235] width 787 height 30
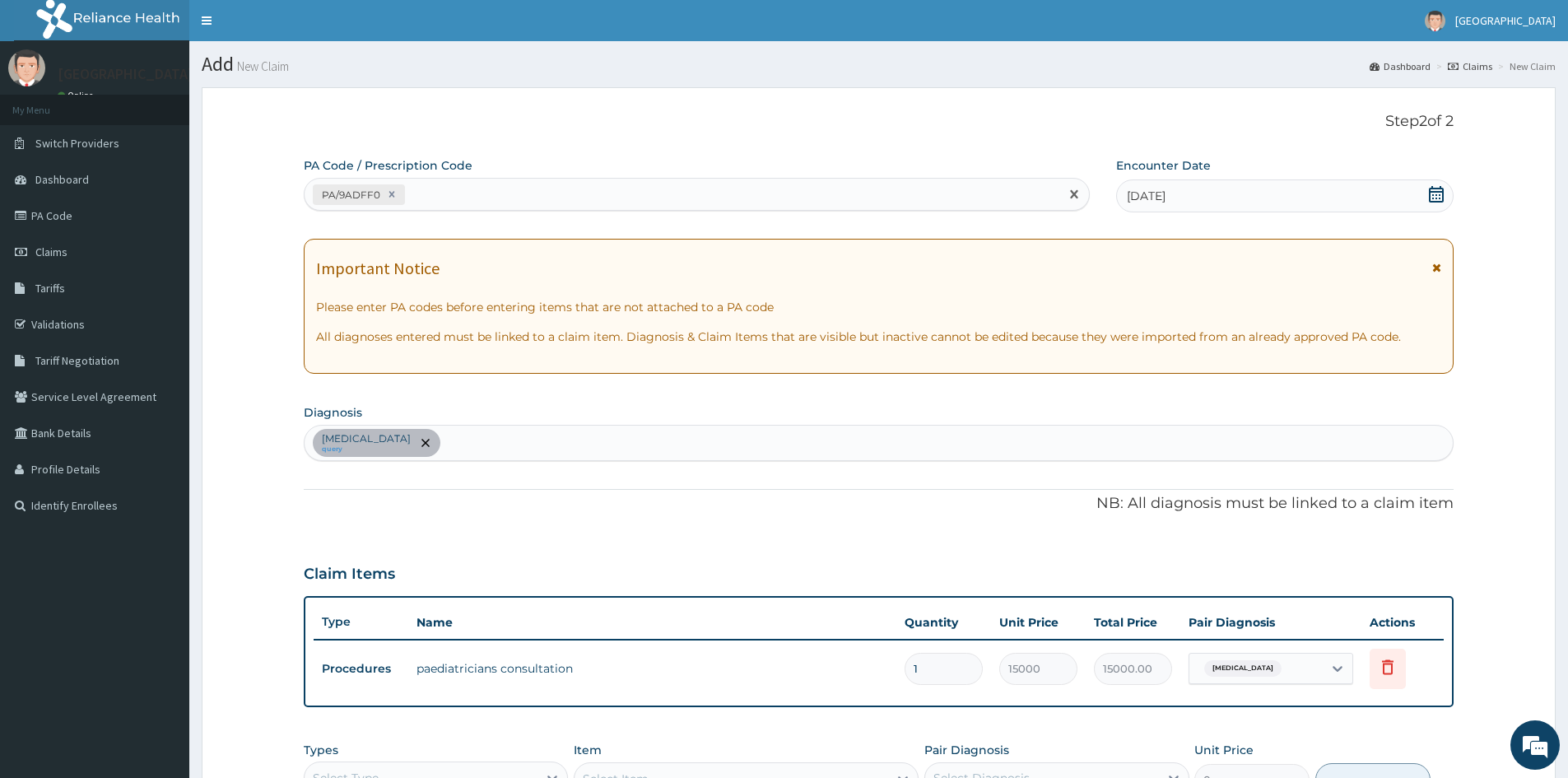
click at [434, 191] on div "PA/9ADFF0" at bounding box center [682, 195] width 755 height 27
paste input "PA/0F19C2"
type input "PA/0F19C2"
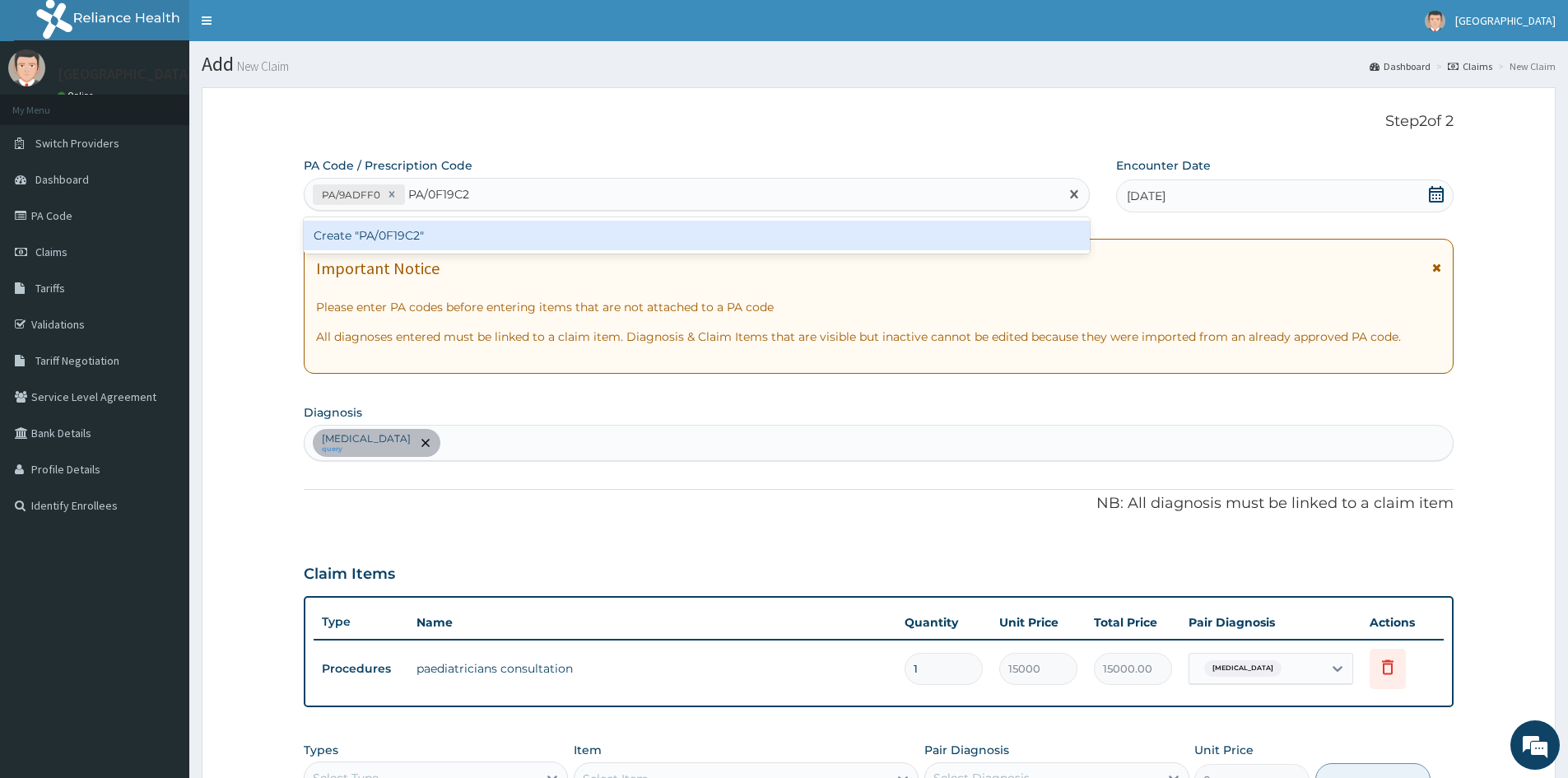
drag, startPoint x: 383, startPoint y: 236, endPoint x: 635, endPoint y: 148, distance: 266.9
click at [383, 235] on div "Create "PA/0F19C2"" at bounding box center [696, 235] width 787 height 30
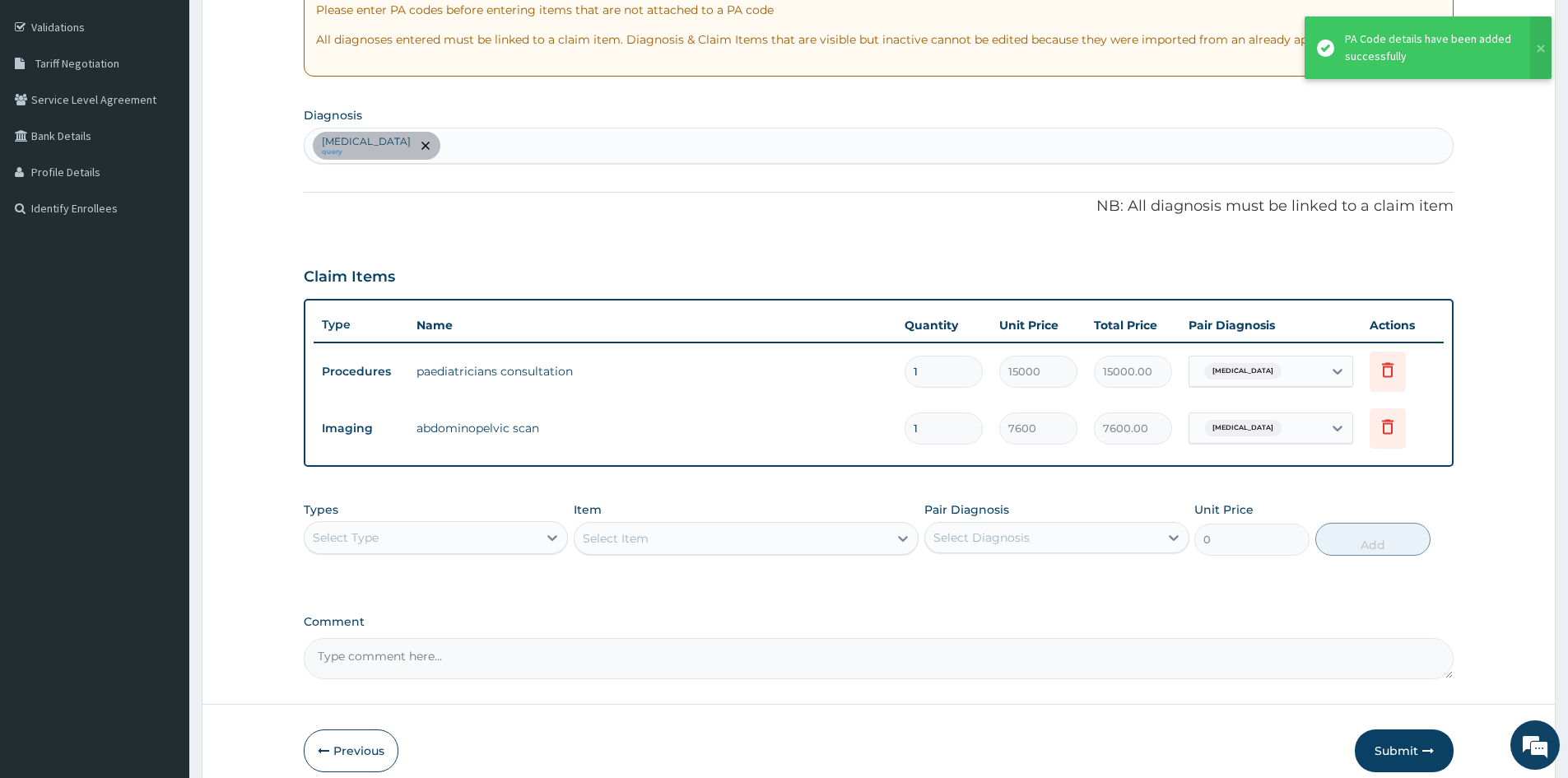
scroll to position [372, 0]
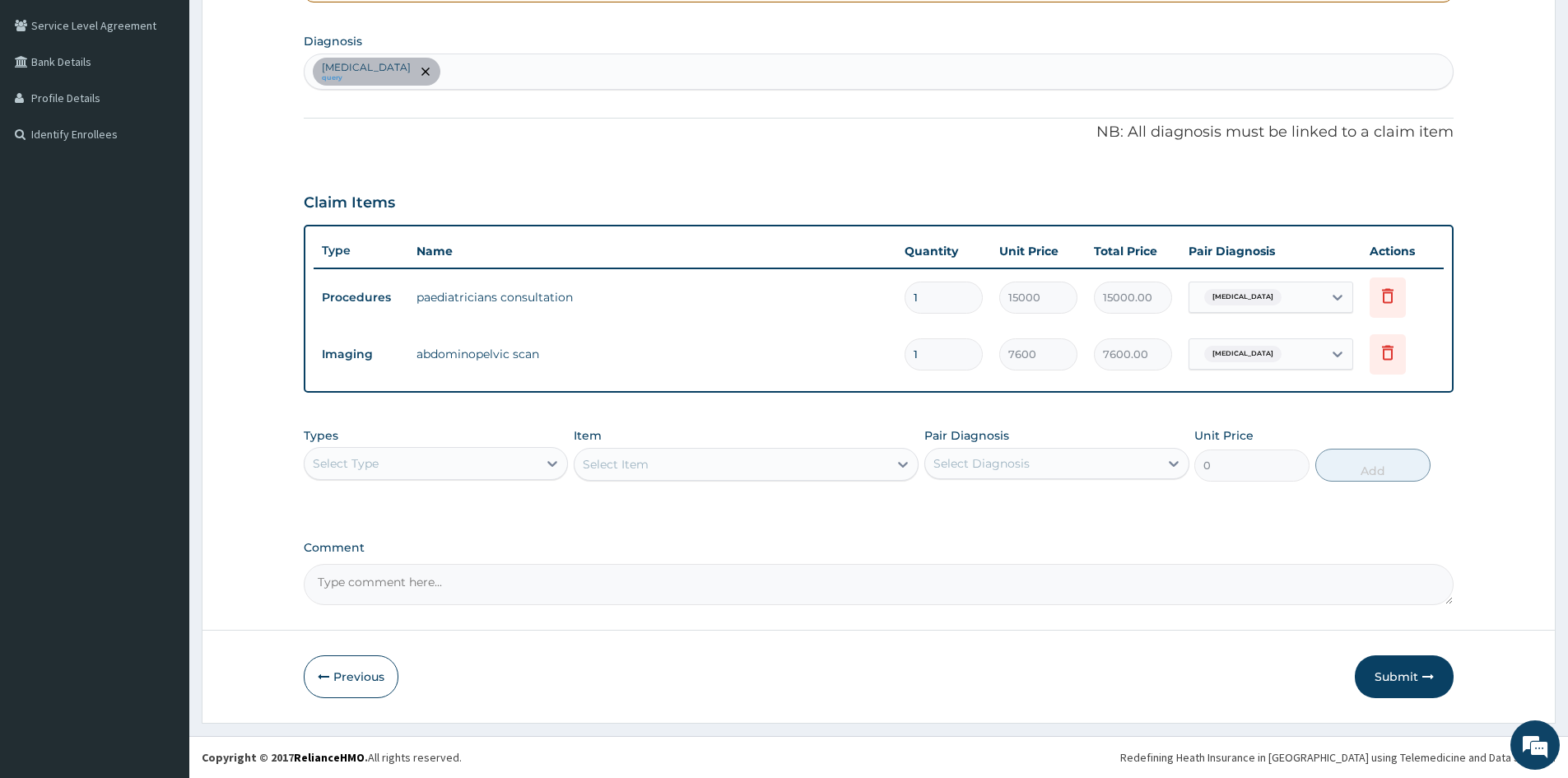
drag, startPoint x: 1409, startPoint y: 668, endPoint x: 1429, endPoint y: 662, distance: 20.9
click at [1408, 667] on button "Submit" at bounding box center [1404, 677] width 99 height 43
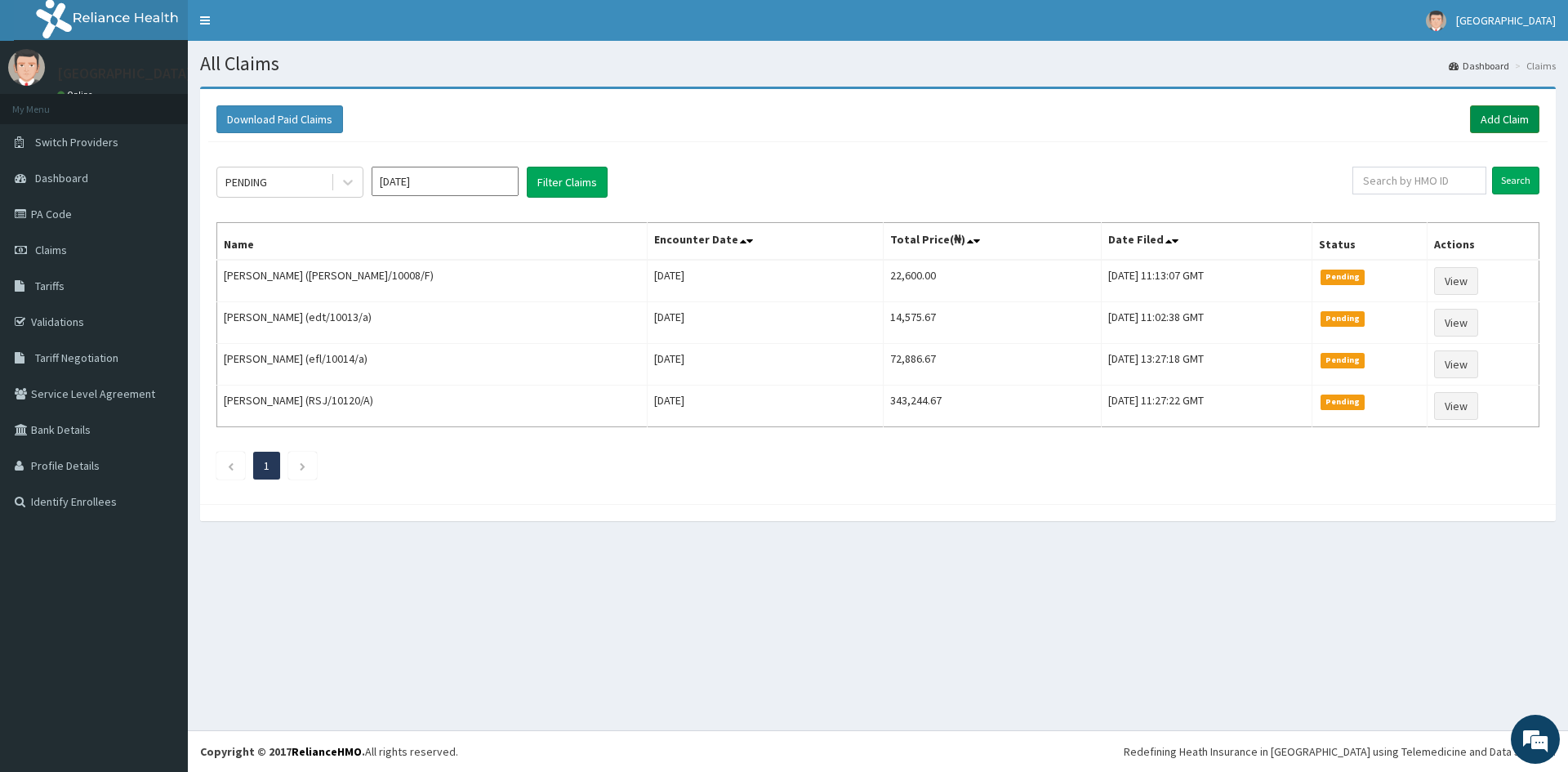
click at [1503, 118] on link "Add Claim" at bounding box center [1505, 119] width 69 height 28
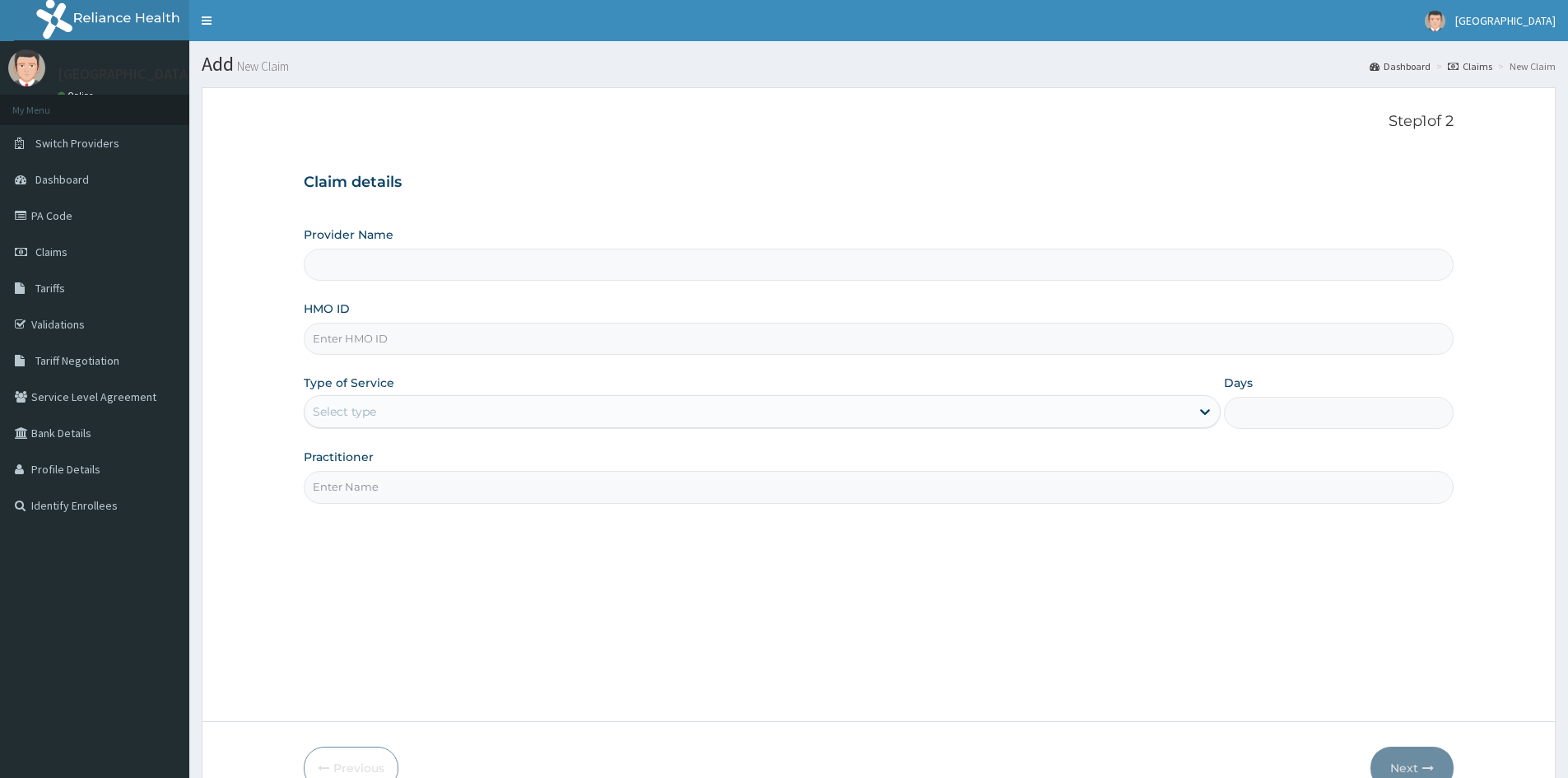
click at [342, 338] on input "HMO ID" at bounding box center [878, 338] width 1150 height 32
paste input "EDT/10014/E"
type input "Doren Specialist Hospital"
type input "EDT/10014/E"
click at [348, 415] on div "Select type" at bounding box center [344, 411] width 64 height 16
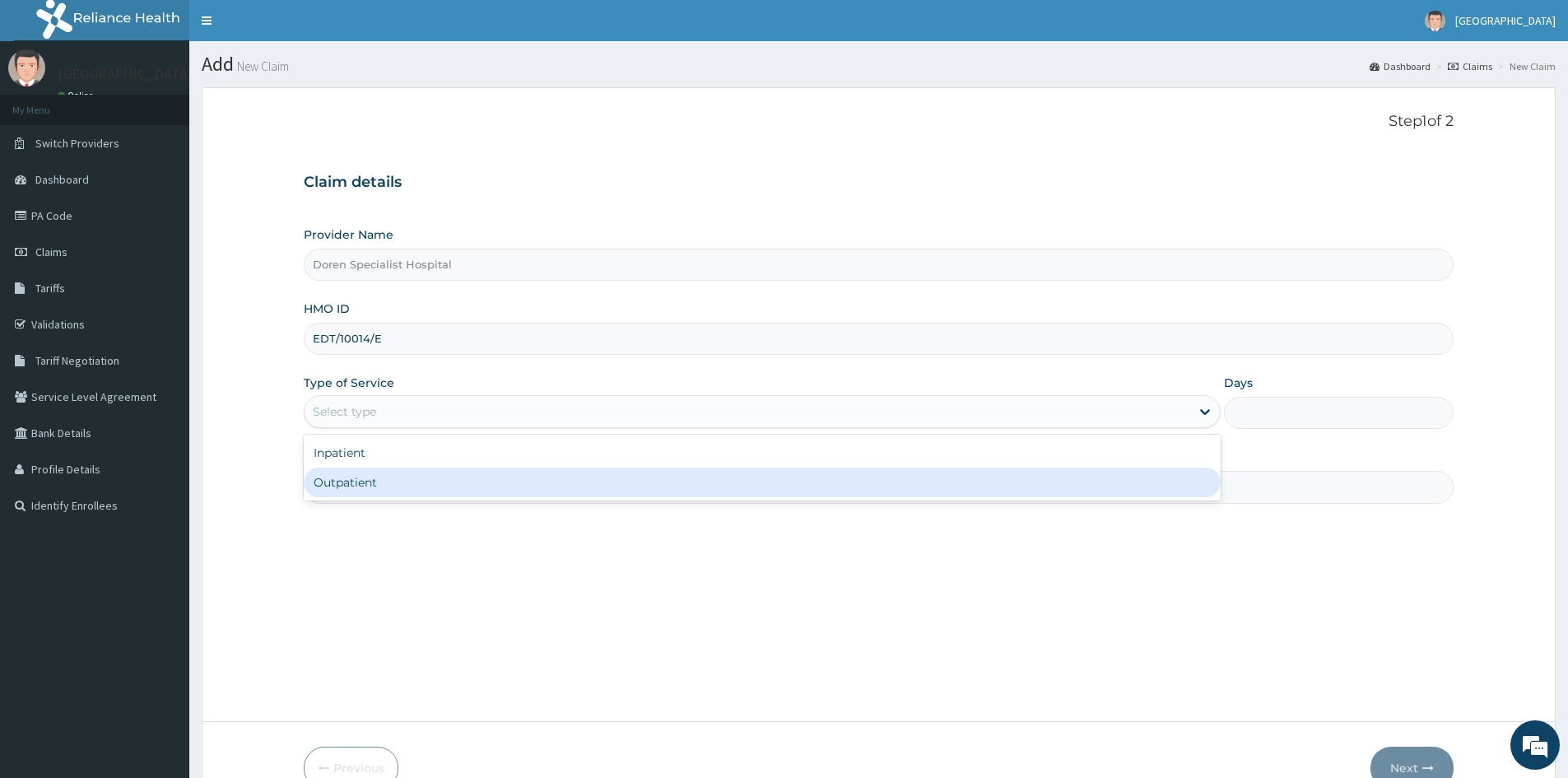
click at [366, 486] on div "Outpatient" at bounding box center [762, 482] width 917 height 30
type input "1"
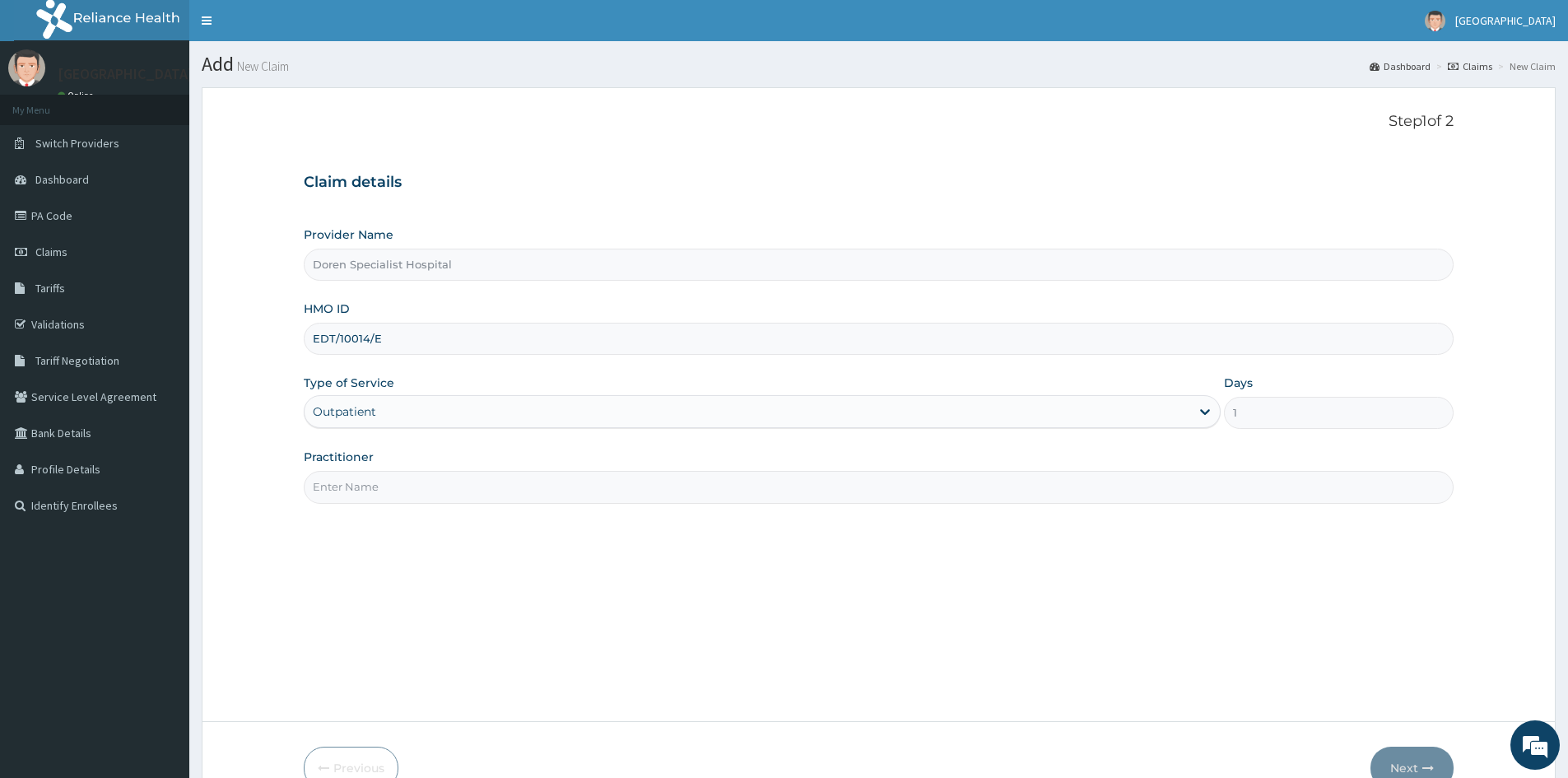
click at [355, 495] on input "Practitioner" at bounding box center [878, 487] width 1150 height 32
type input "[PERSON_NAME]"
click at [1427, 757] on button "Next" at bounding box center [1412, 768] width 83 height 43
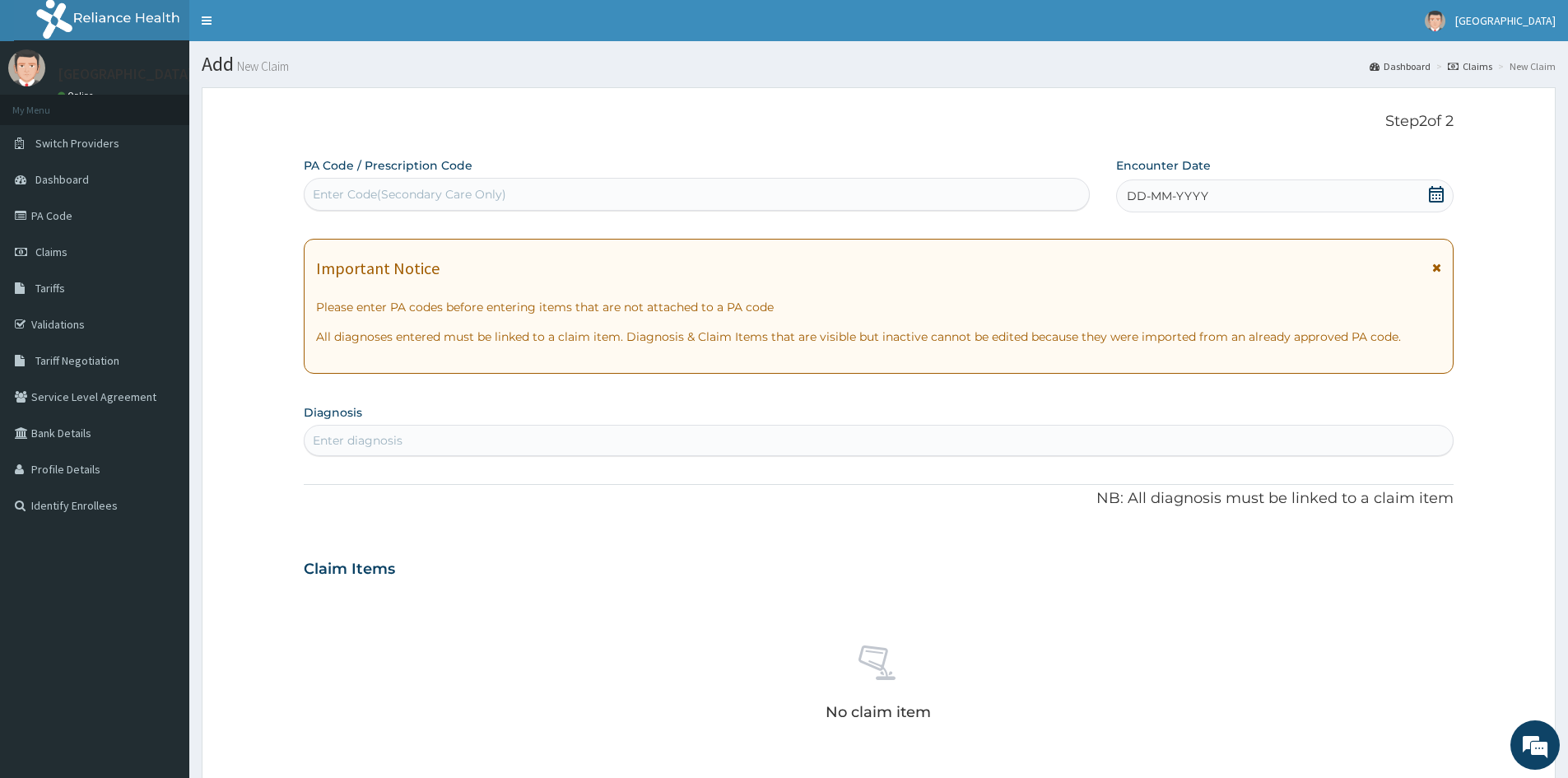
click at [339, 197] on div "Enter Code(Secondary Care Only)" at bounding box center [410, 194] width 194 height 16
paste input "PA/87B593"
type input "PA/87B593"
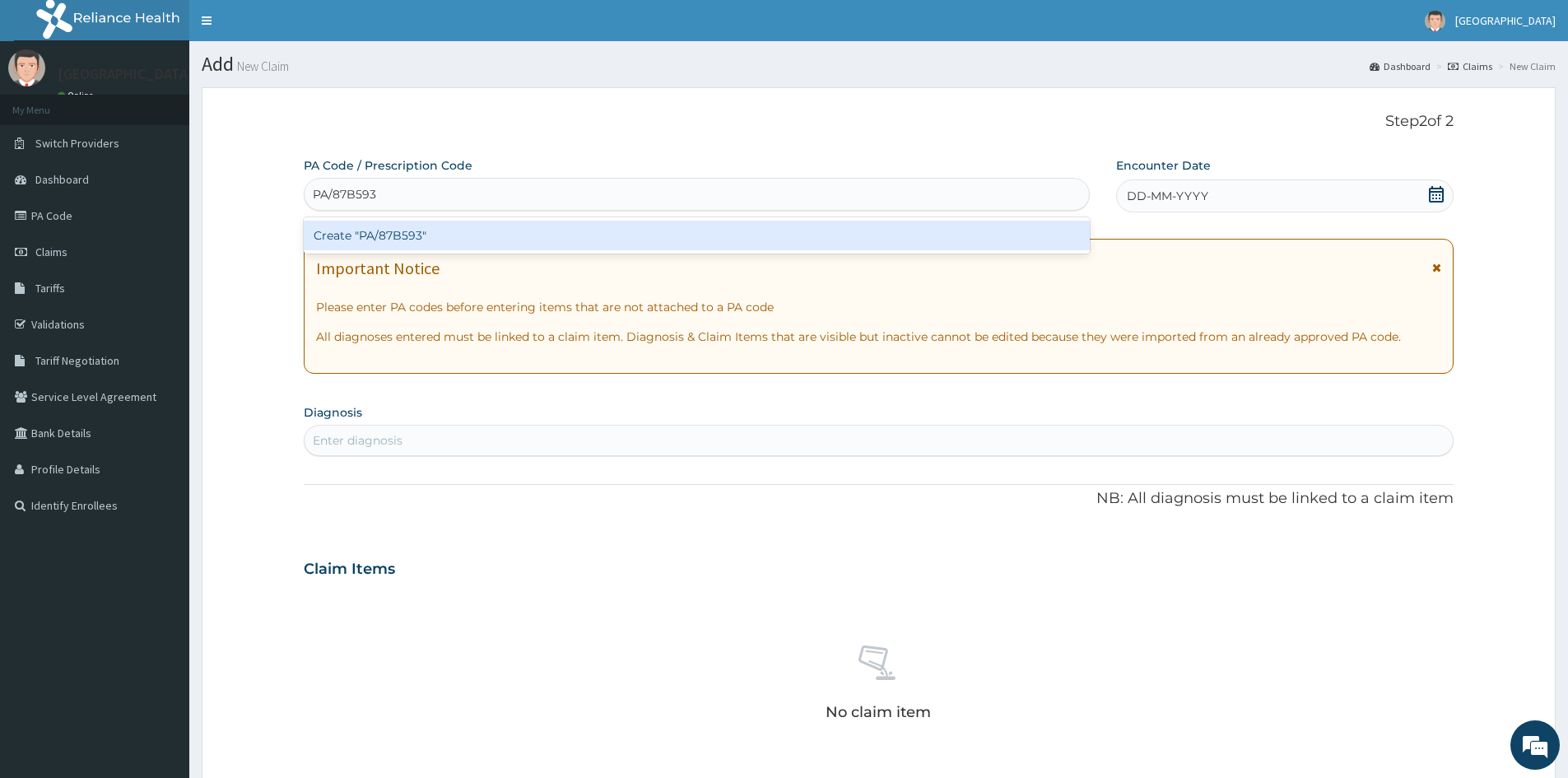
click at [417, 231] on div "Create "PA/87B593"" at bounding box center [696, 235] width 787 height 30
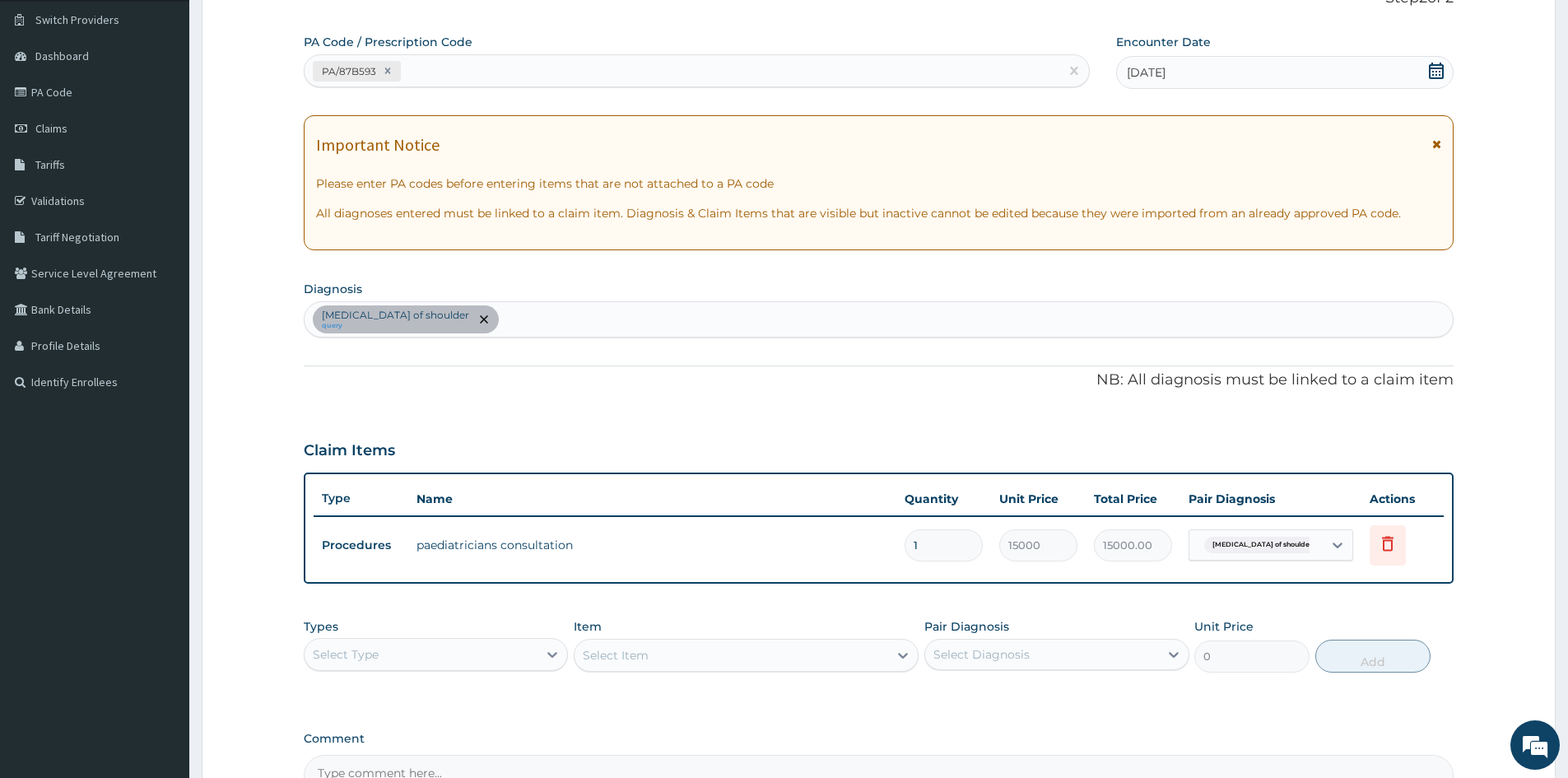
scroll to position [67, 0]
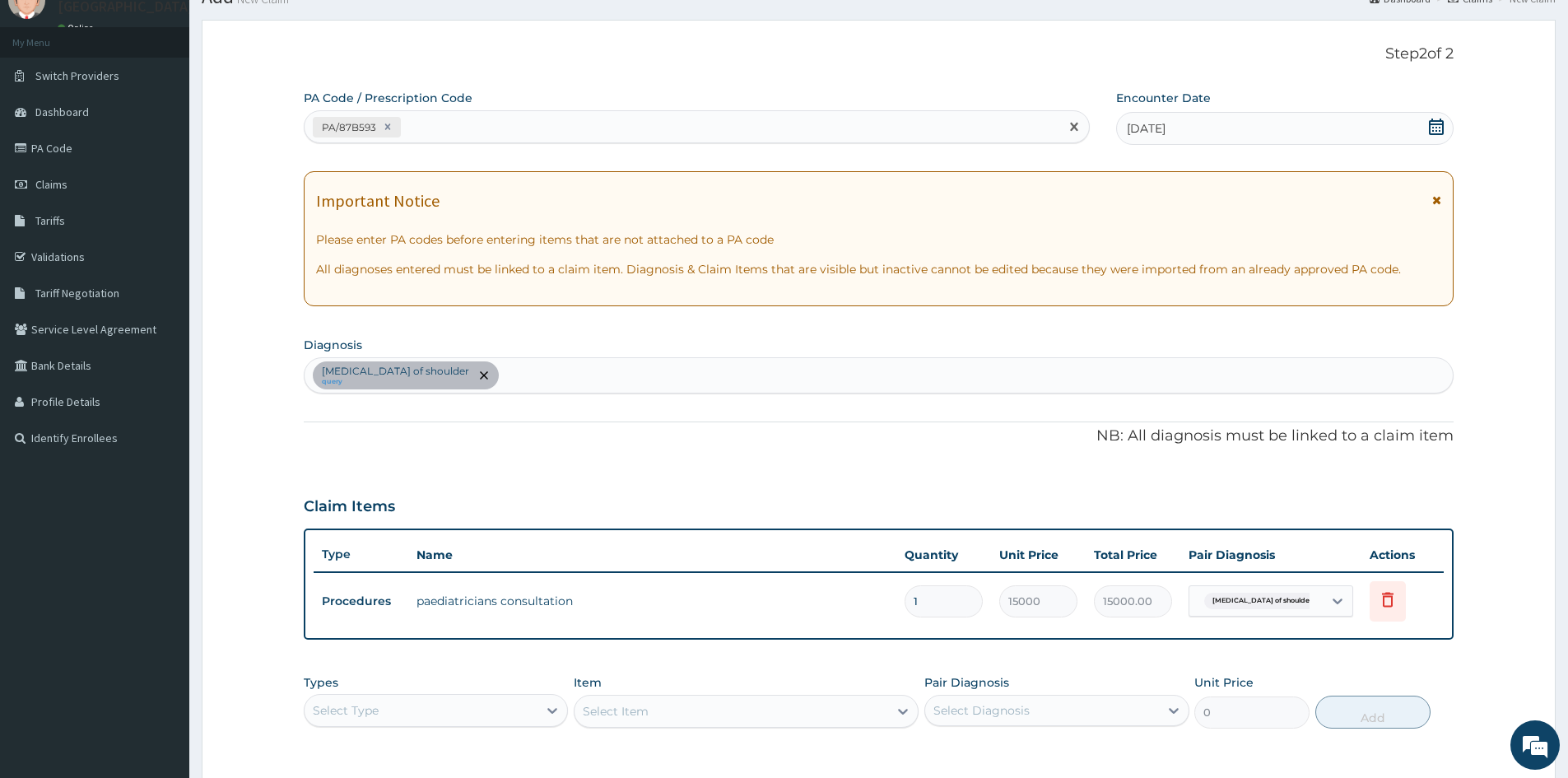
click at [431, 133] on div "PA/87B593" at bounding box center [682, 128] width 755 height 27
paste input "PA/F26B19"
type input "PA/F26B19"
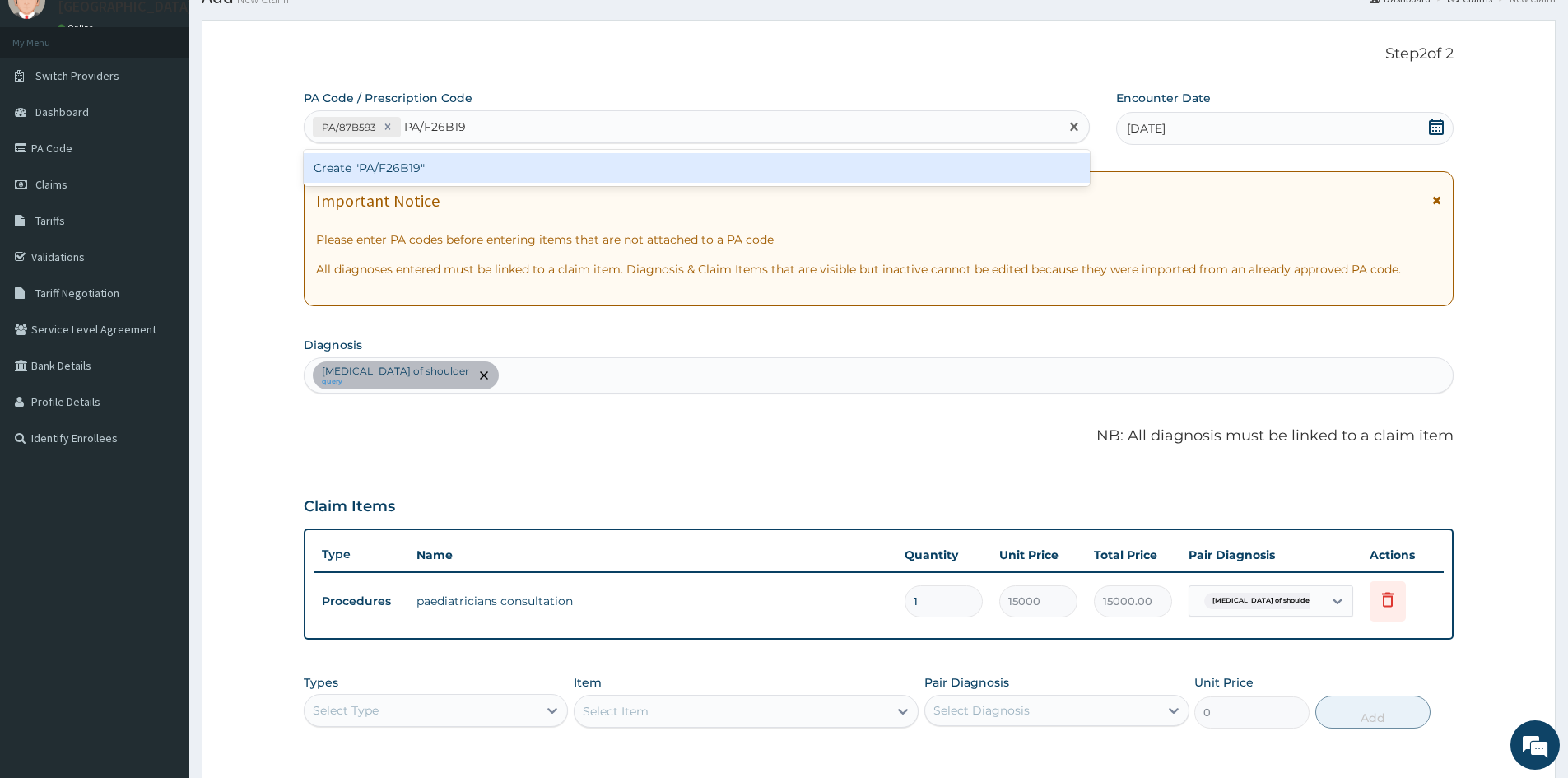
click at [387, 169] on div "Create "PA/F26B19"" at bounding box center [696, 168] width 787 height 30
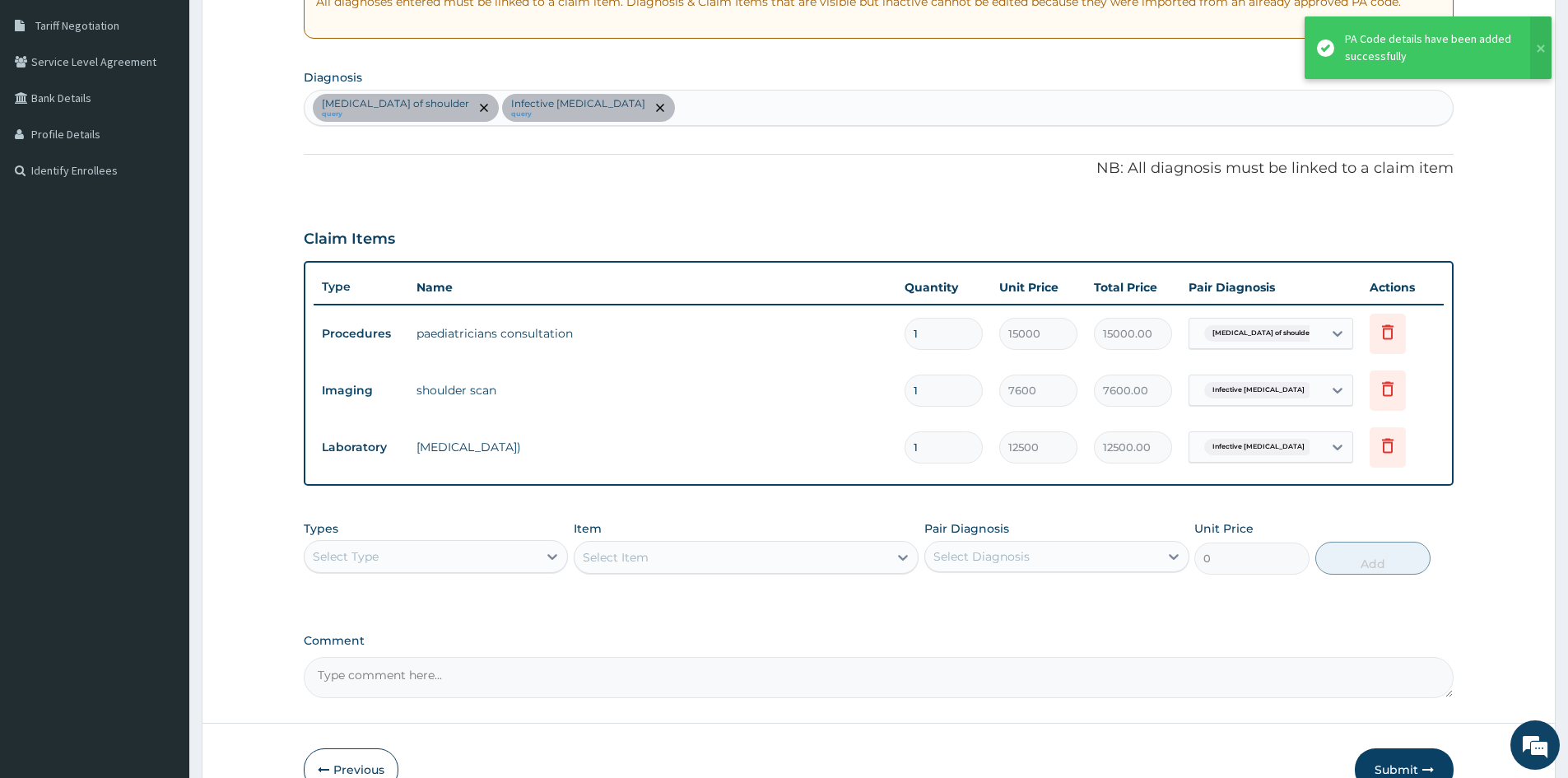
scroll to position [397, 0]
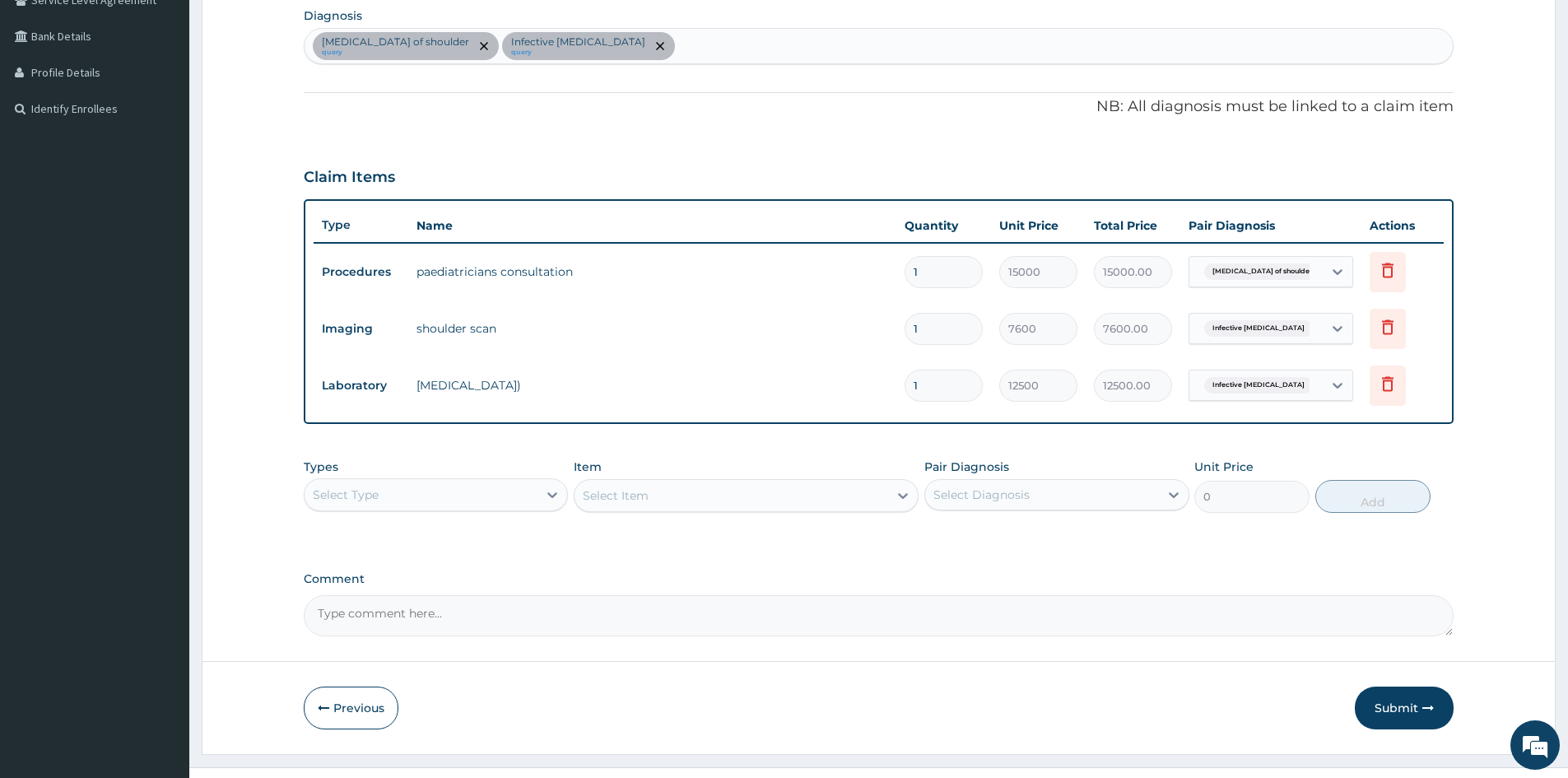
click at [478, 498] on div "Select Type" at bounding box center [421, 494] width 233 height 26
click at [349, 720] on div "Drugs" at bounding box center [435, 713] width 264 height 30
click at [1180, 496] on icon at bounding box center [1173, 494] width 16 height 16
click at [941, 537] on input "checkbox" at bounding box center [940, 535] width 11 height 11
checkbox input "true"
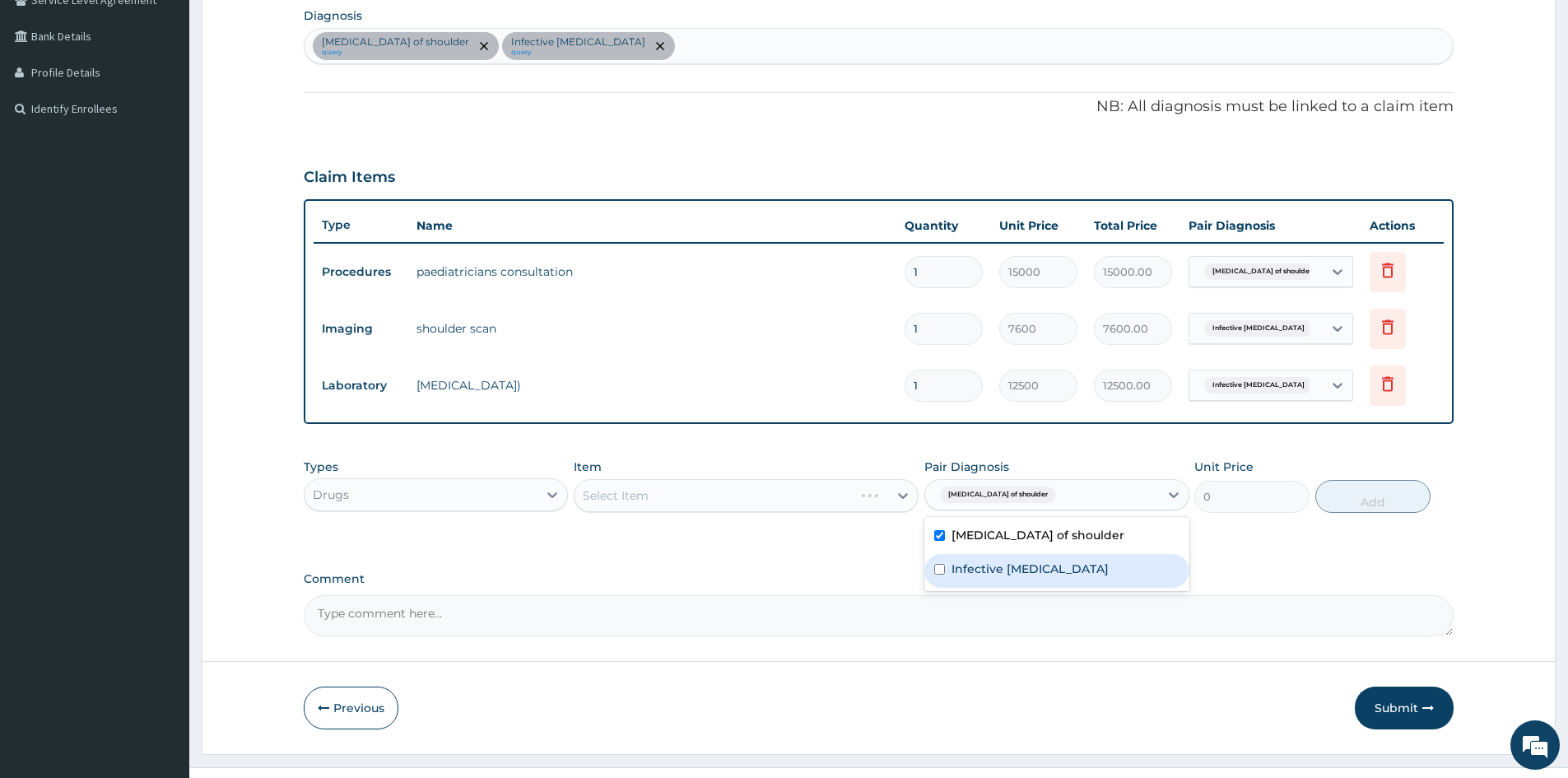
click at [942, 570] on input "checkbox" at bounding box center [940, 569] width 11 height 11
checkbox input "true"
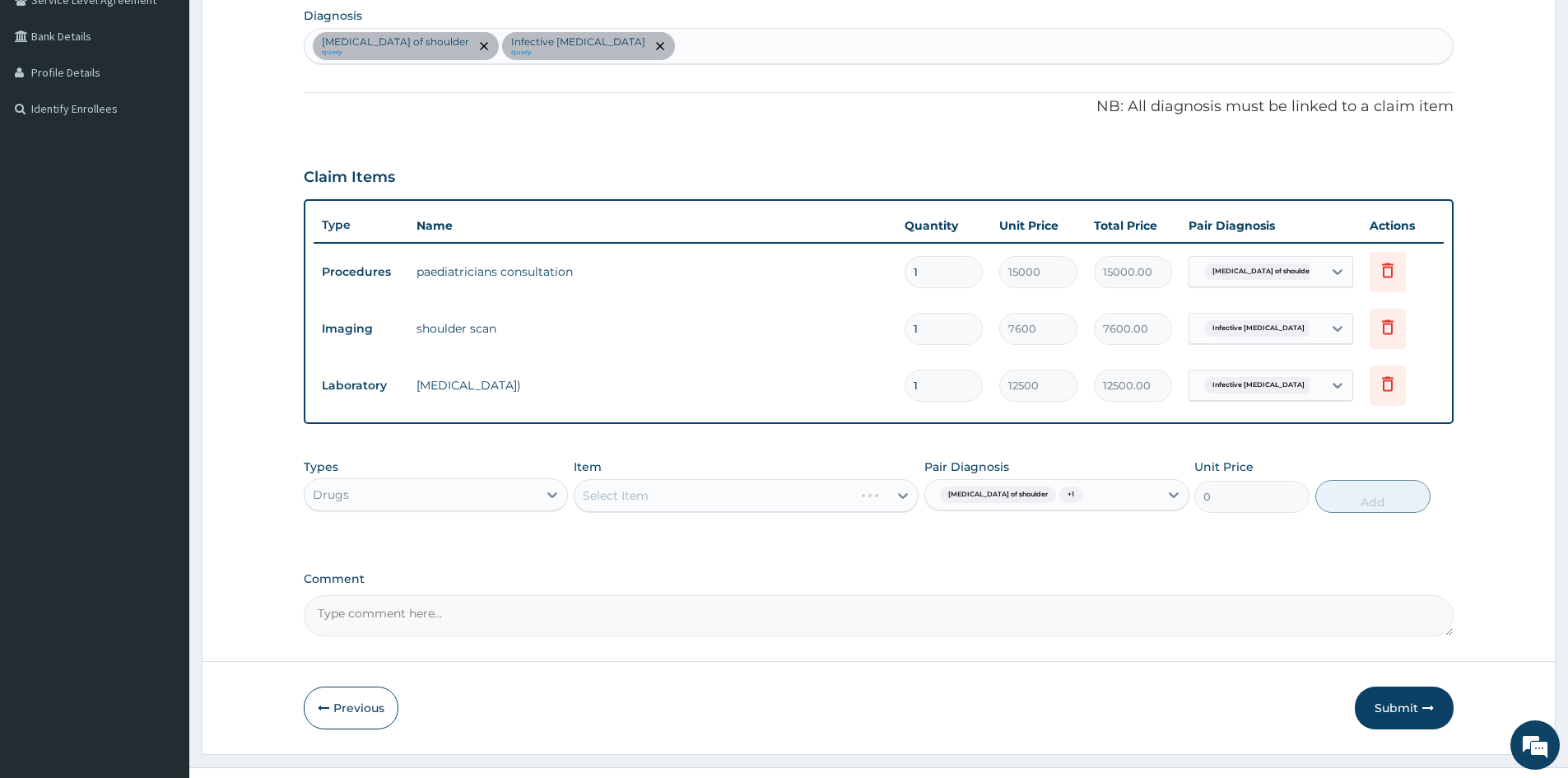
click at [868, 500] on div "Select Item" at bounding box center [747, 495] width 345 height 33
click at [886, 496] on div "Select Item" at bounding box center [747, 495] width 345 height 33
click at [893, 495] on div "Select Item" at bounding box center [747, 495] width 345 height 33
click at [844, 521] on div "Types Drugs Item Select Item Pair Diagnosis [MEDICAL_DATA] of shoulder + 1 Unit…" at bounding box center [878, 498] width 1150 height 95
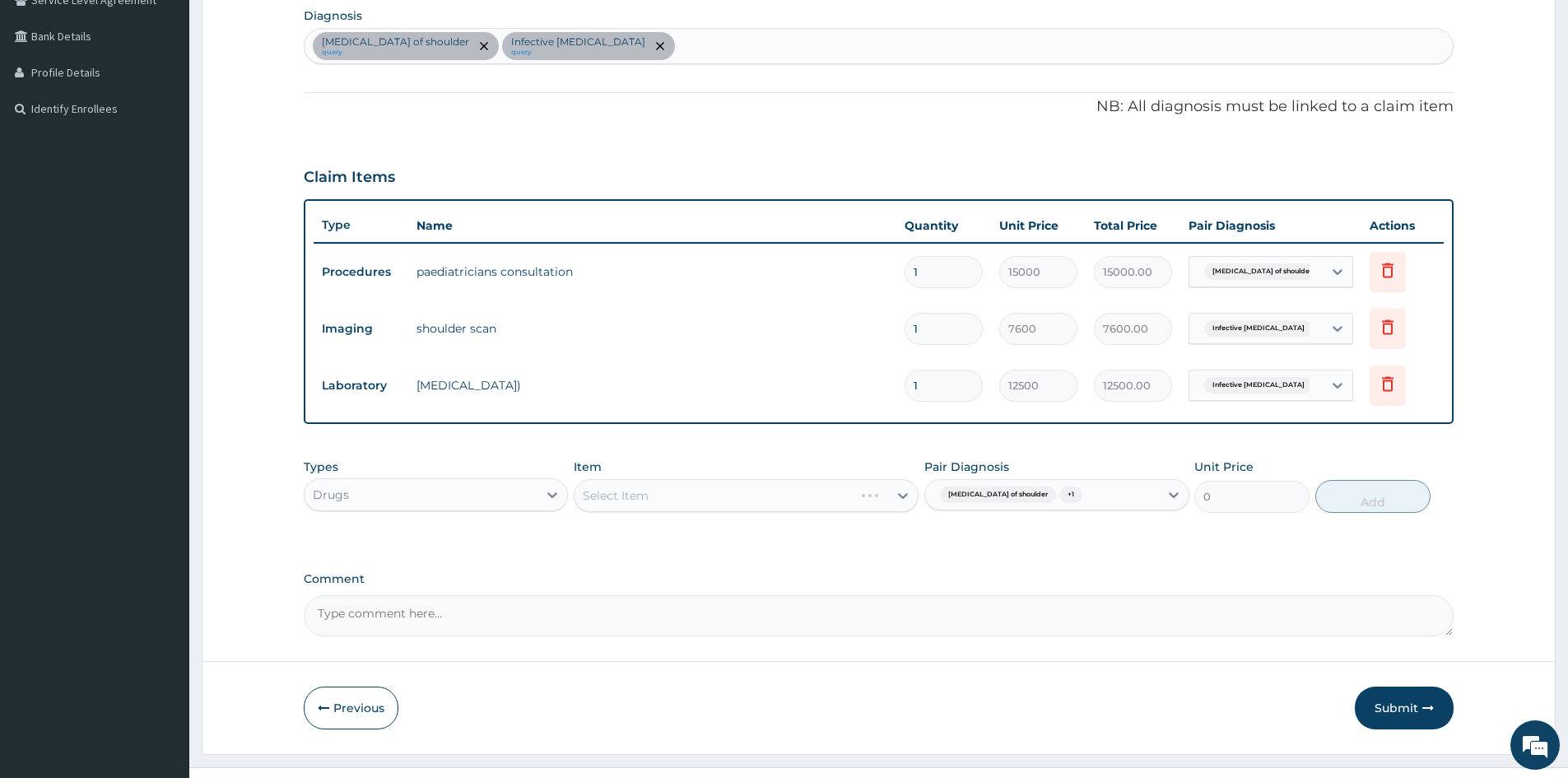
click at [883, 499] on div "Select Item" at bounding box center [747, 495] width 345 height 33
click at [901, 490] on icon at bounding box center [902, 495] width 16 height 16
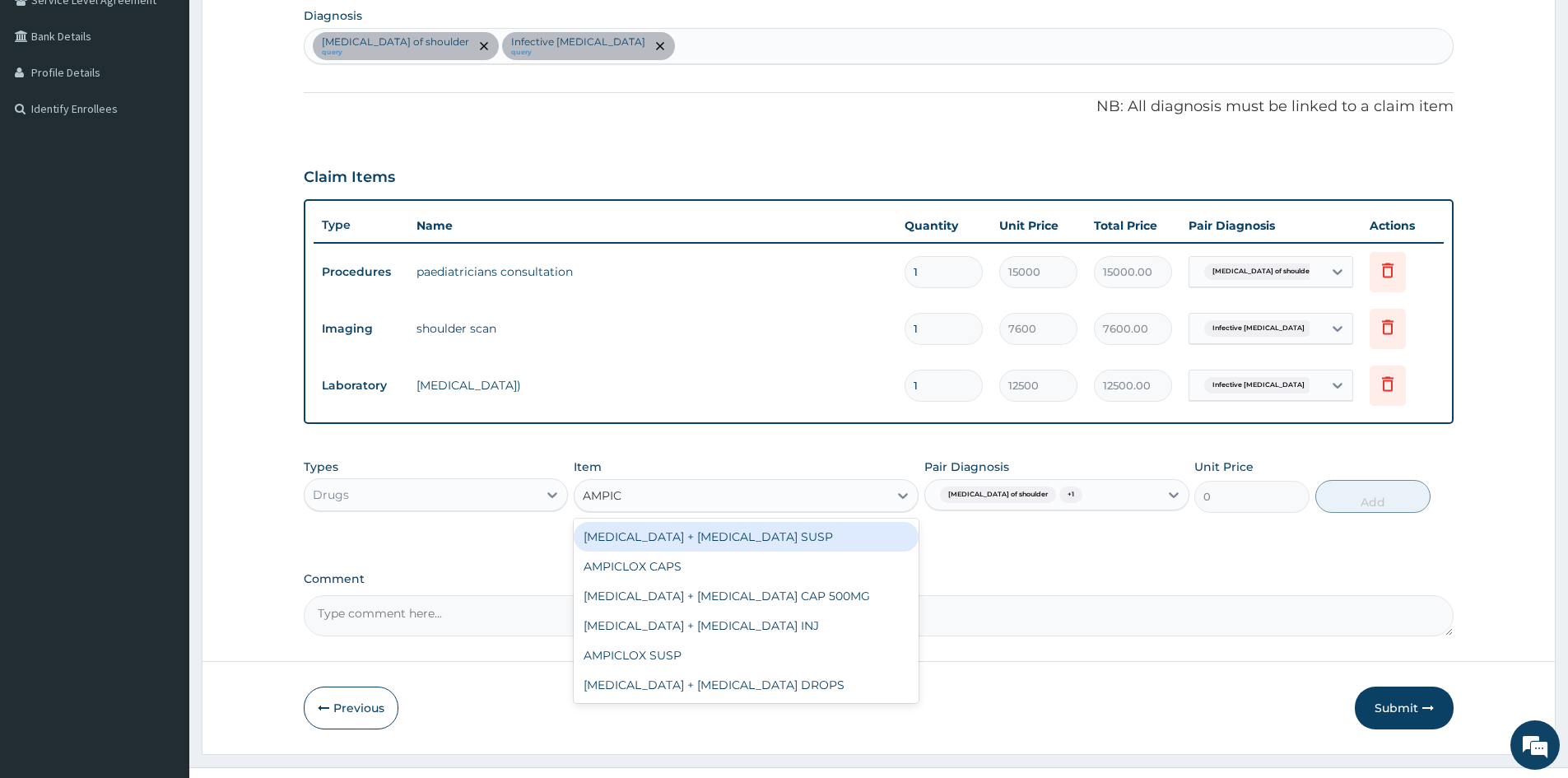
type input "AMPICI"
click at [753, 532] on div "[MEDICAL_DATA] + [MEDICAL_DATA] SUSP" at bounding box center [747, 537] width 345 height 30
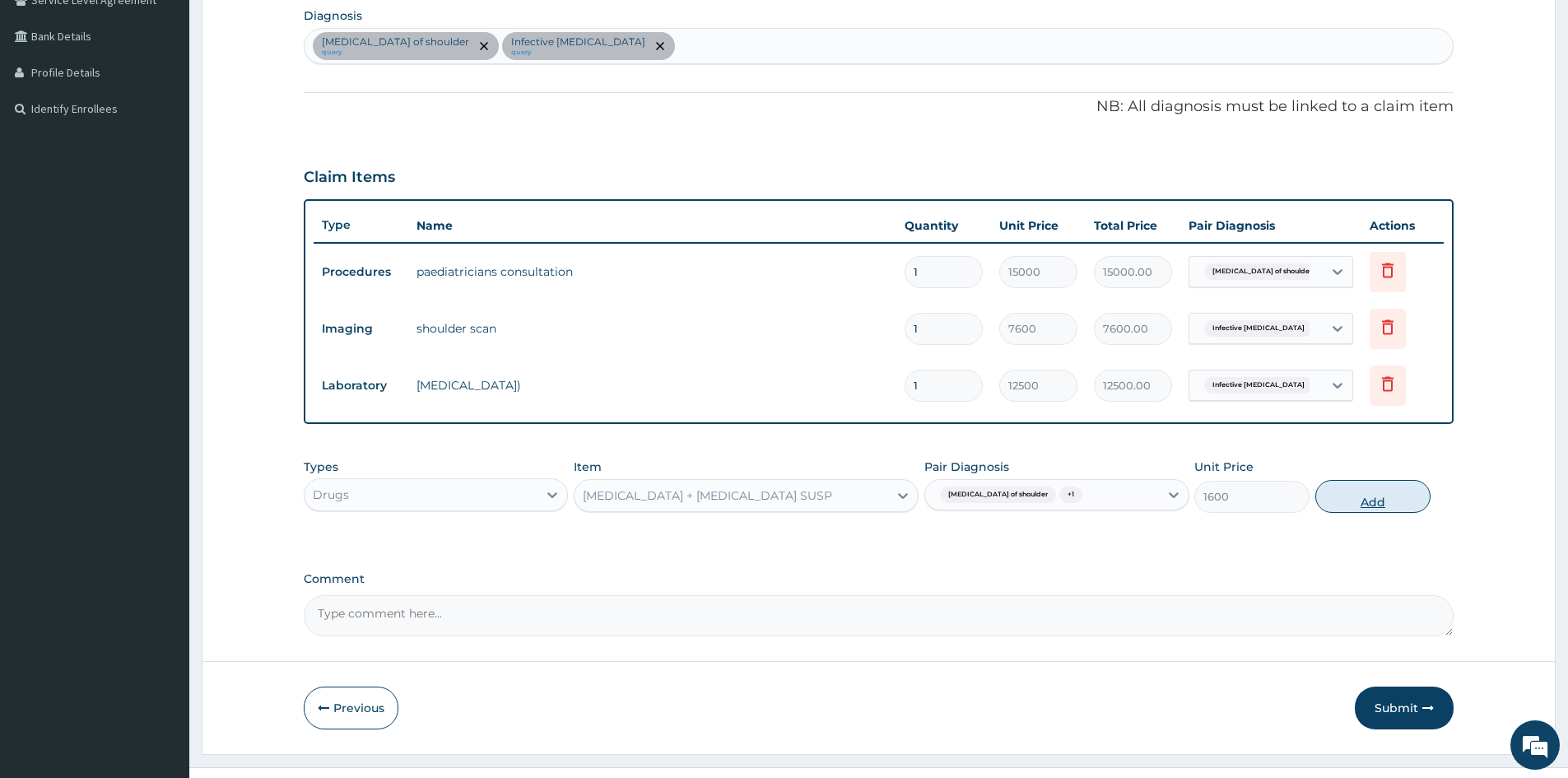
click at [1373, 503] on button "Add" at bounding box center [1373, 496] width 116 height 33
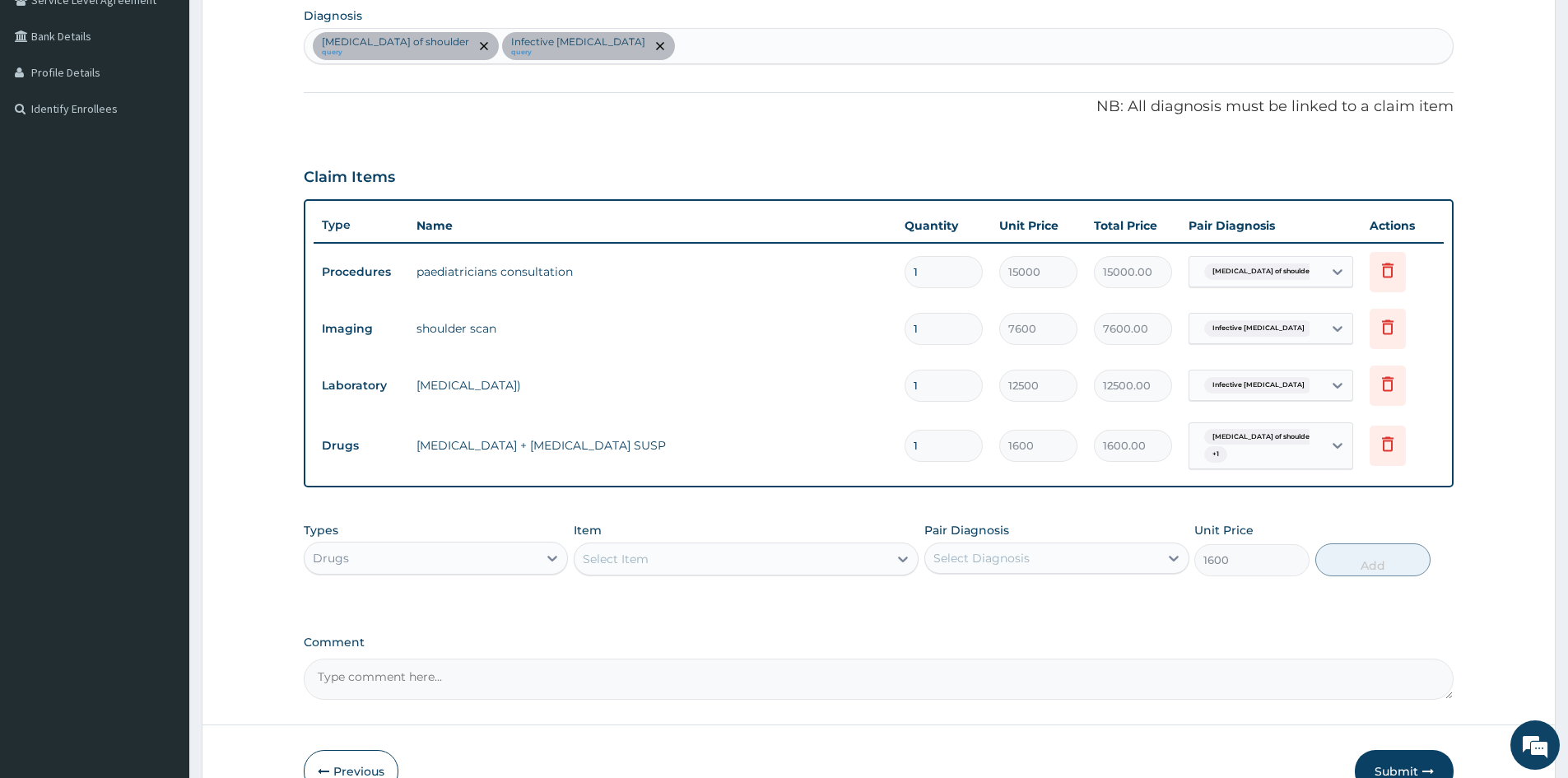
type input "0"
click at [717, 554] on div "Select Item" at bounding box center [731, 559] width 314 height 26
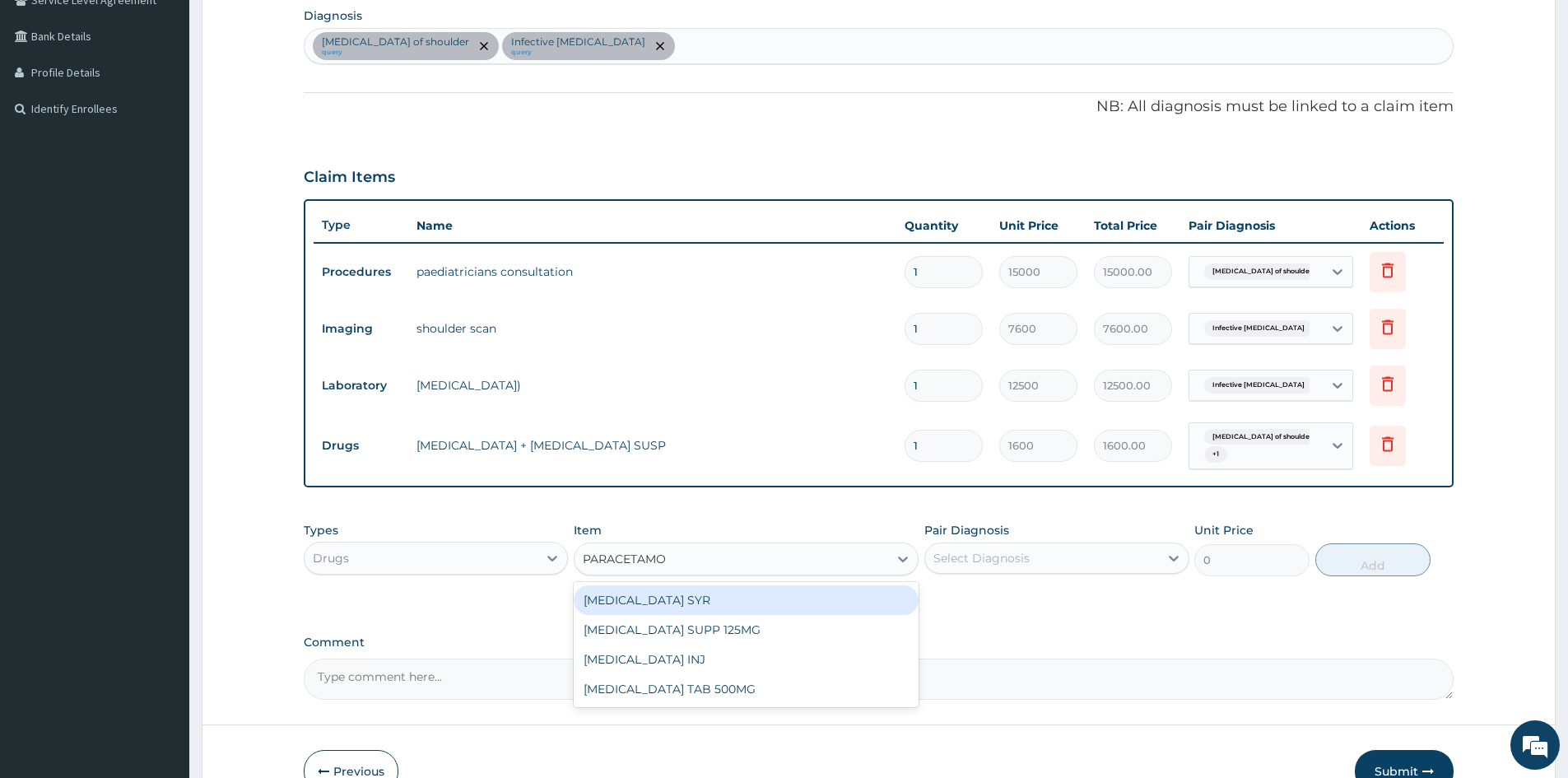
type input "PARACETAMOL"
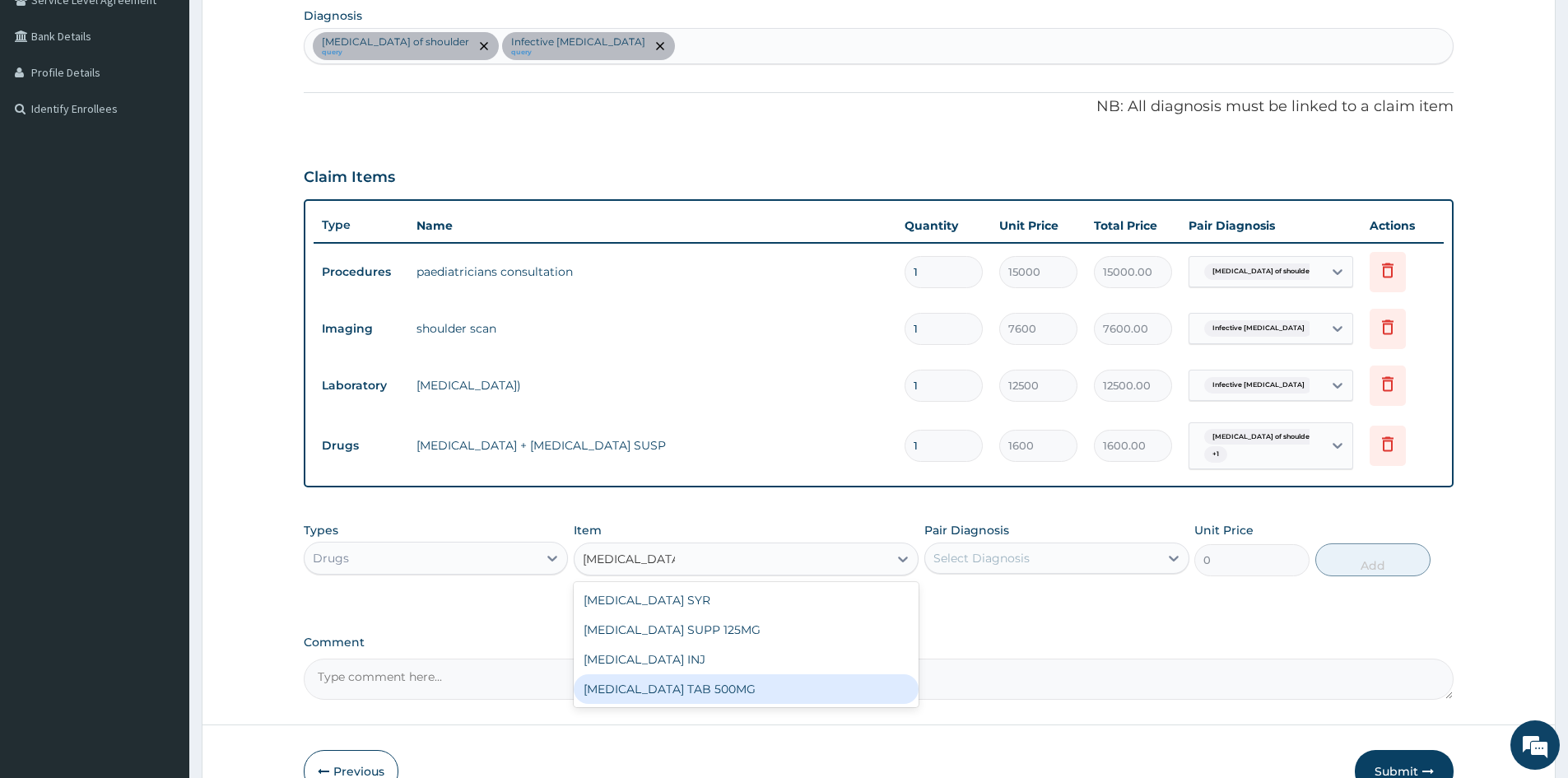
drag, startPoint x: 714, startPoint y: 691, endPoint x: 987, endPoint y: 600, distance: 287.8
click at [720, 688] on div "PARACETAMOL TAB 500MG" at bounding box center [747, 689] width 345 height 30
type input "30"
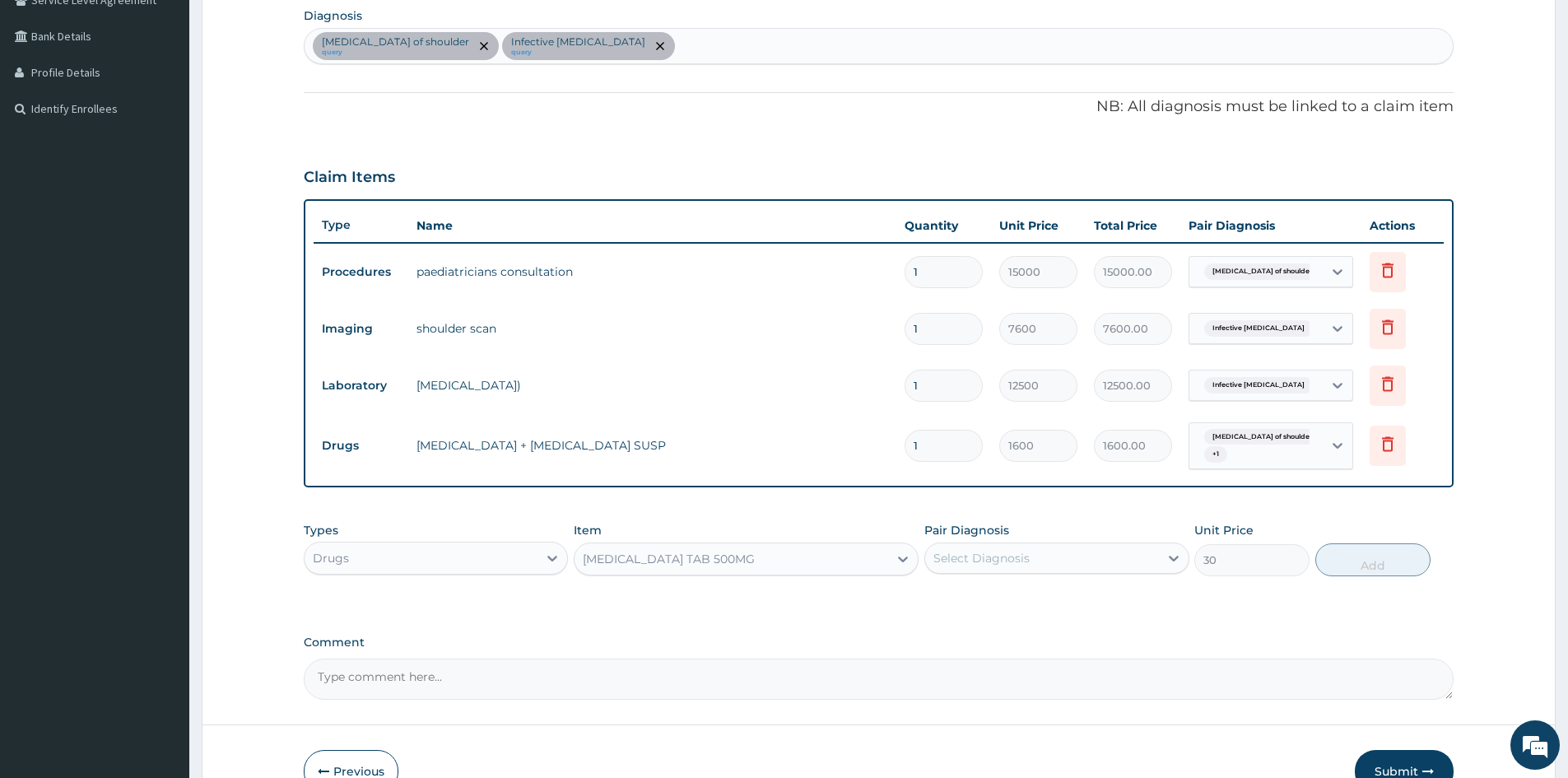
click at [978, 547] on div "Select Diagnosis" at bounding box center [1042, 558] width 233 height 26
click at [942, 603] on input "checkbox" at bounding box center [940, 599] width 11 height 11
checkbox input "true"
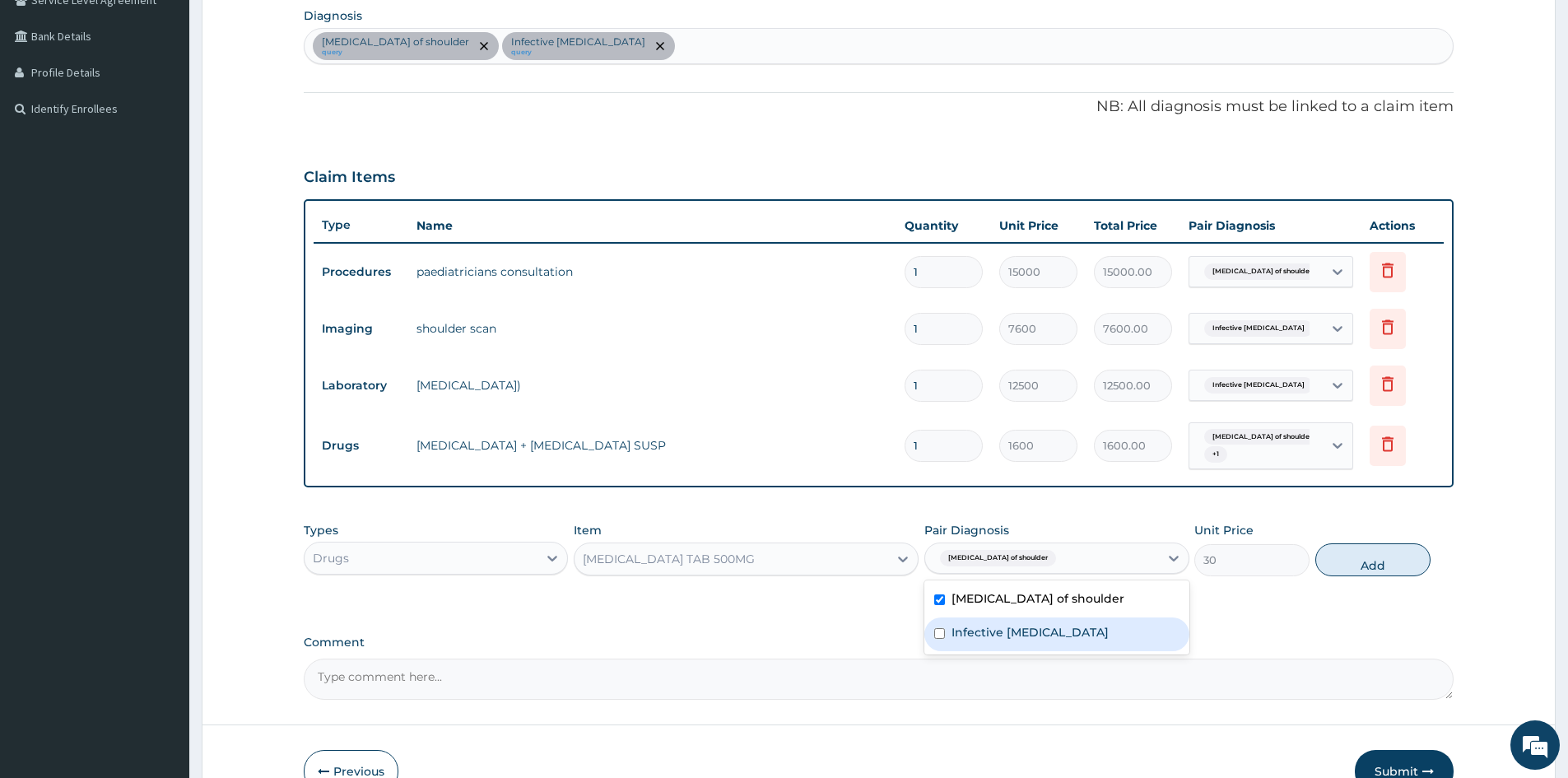
drag, startPoint x: 941, startPoint y: 636, endPoint x: 1140, endPoint y: 610, distance: 200.7
click at [942, 636] on input "checkbox" at bounding box center [940, 633] width 11 height 11
checkbox input "true"
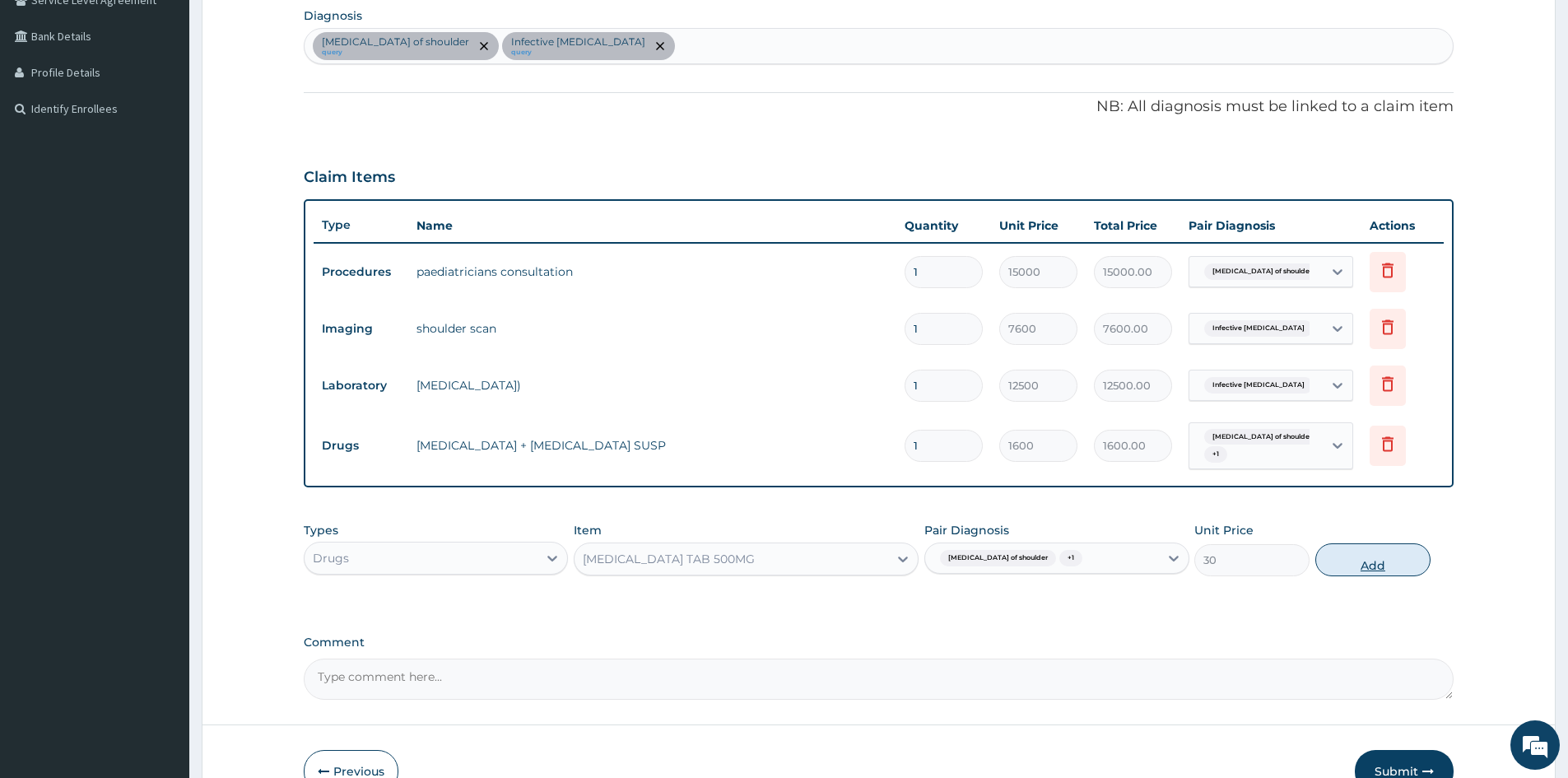
click at [1366, 565] on button "Add" at bounding box center [1373, 559] width 116 height 33
type input "0"
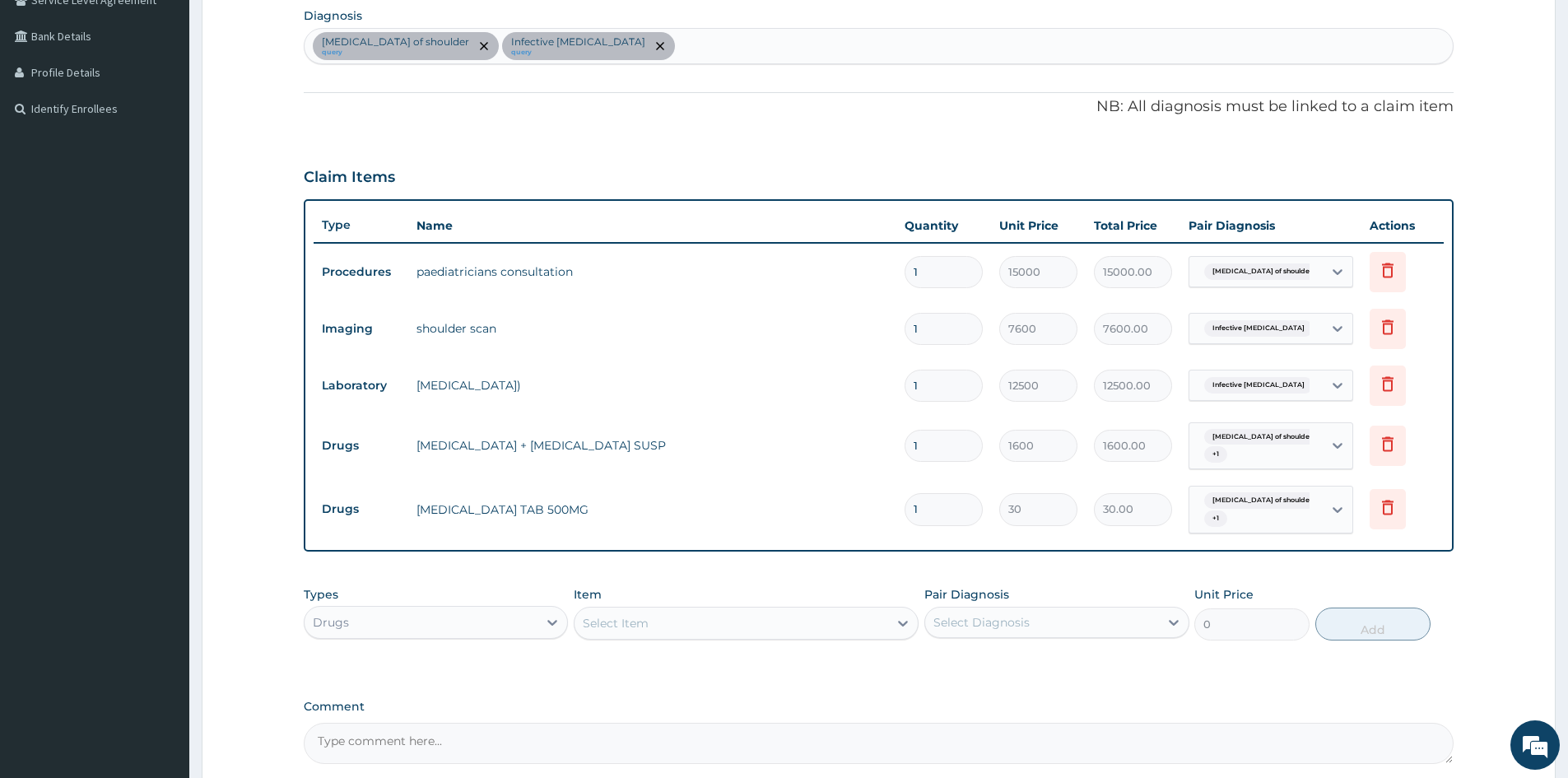
type input "18"
type input "540.00"
type input "18"
click at [1389, 328] on icon at bounding box center [1388, 327] width 20 height 20
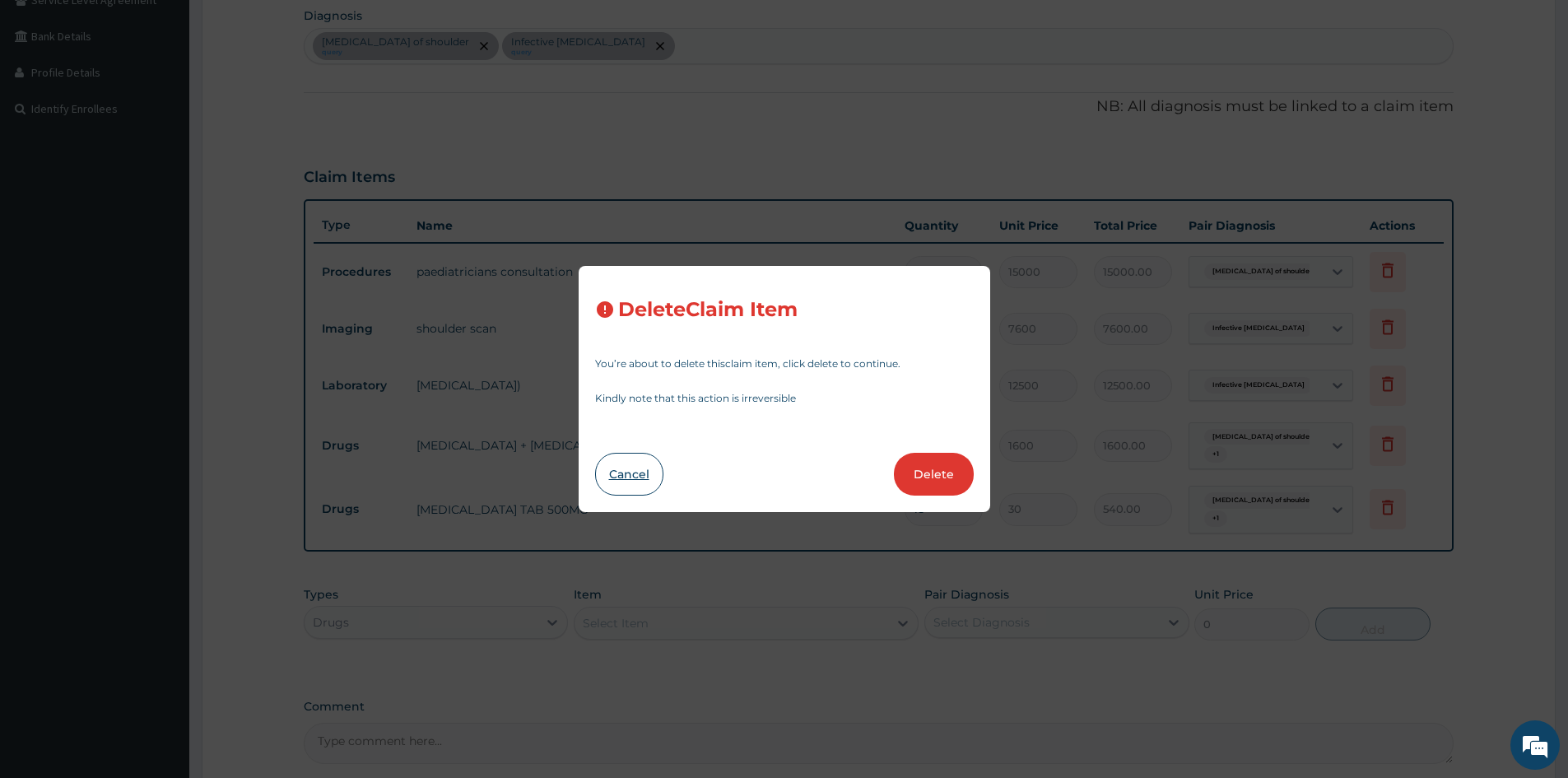
click at [624, 481] on button "Cancel" at bounding box center [629, 474] width 68 height 43
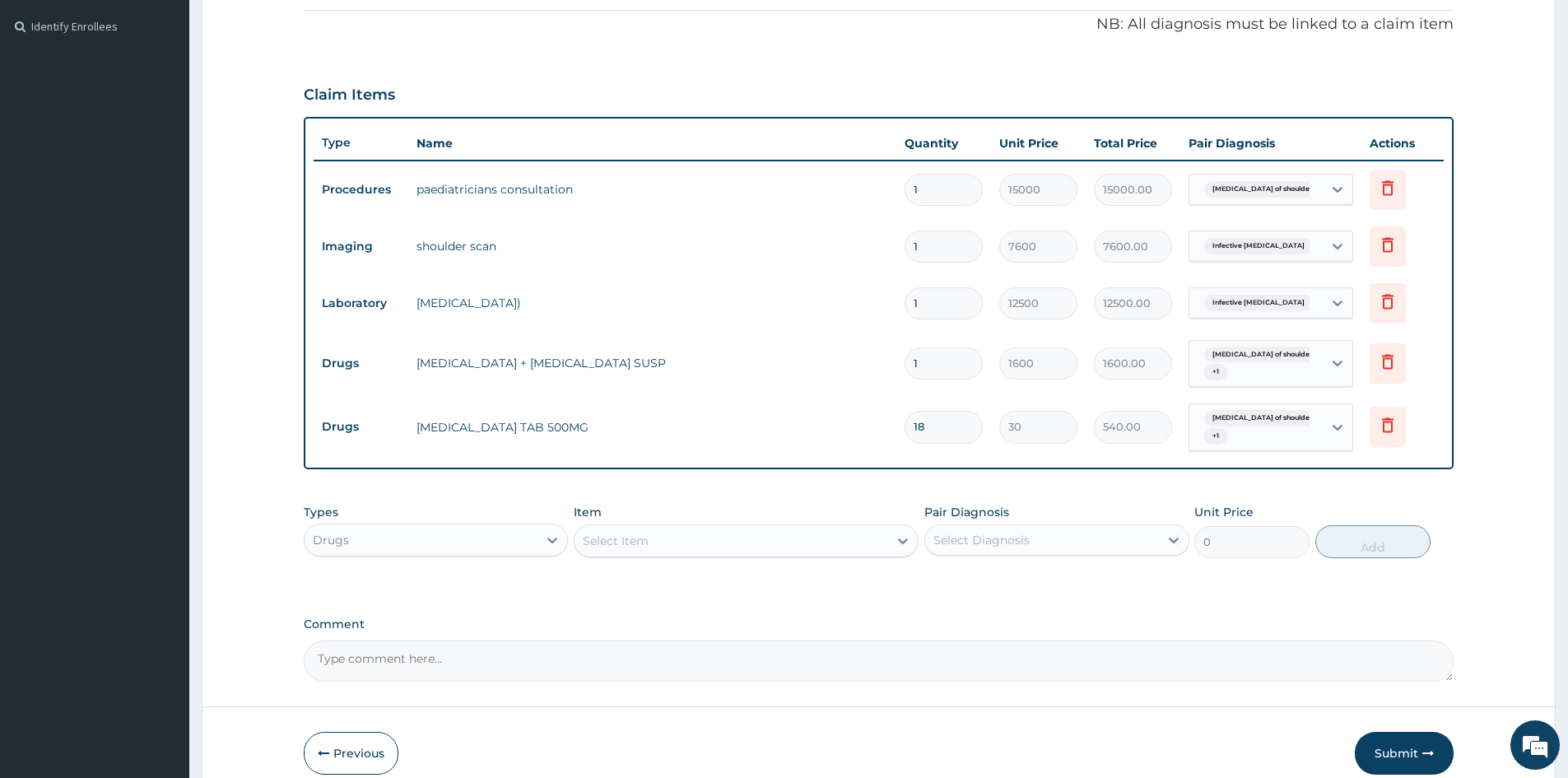
scroll to position [555, 0]
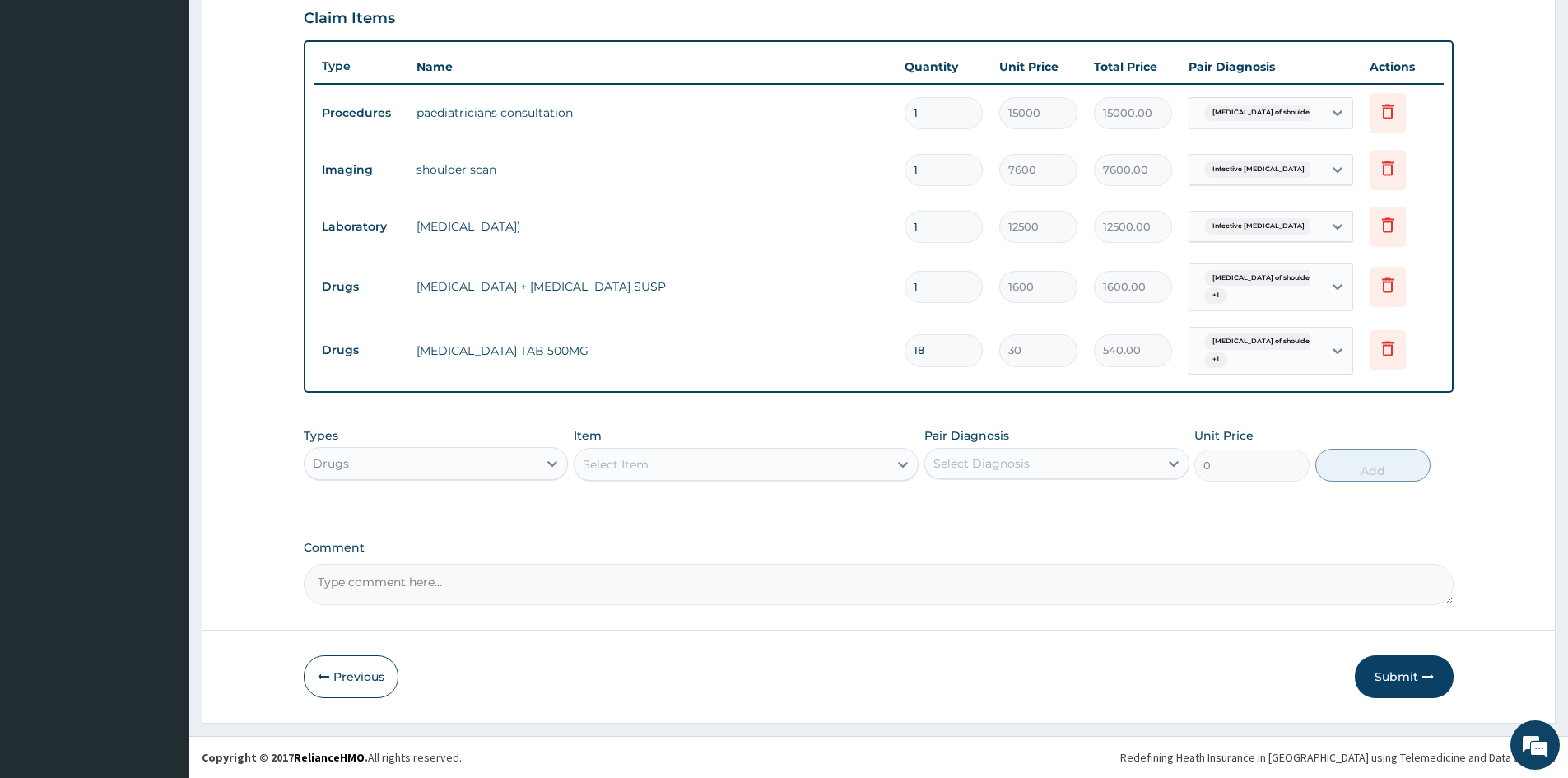
click at [1396, 666] on button "Submit" at bounding box center [1404, 677] width 99 height 43
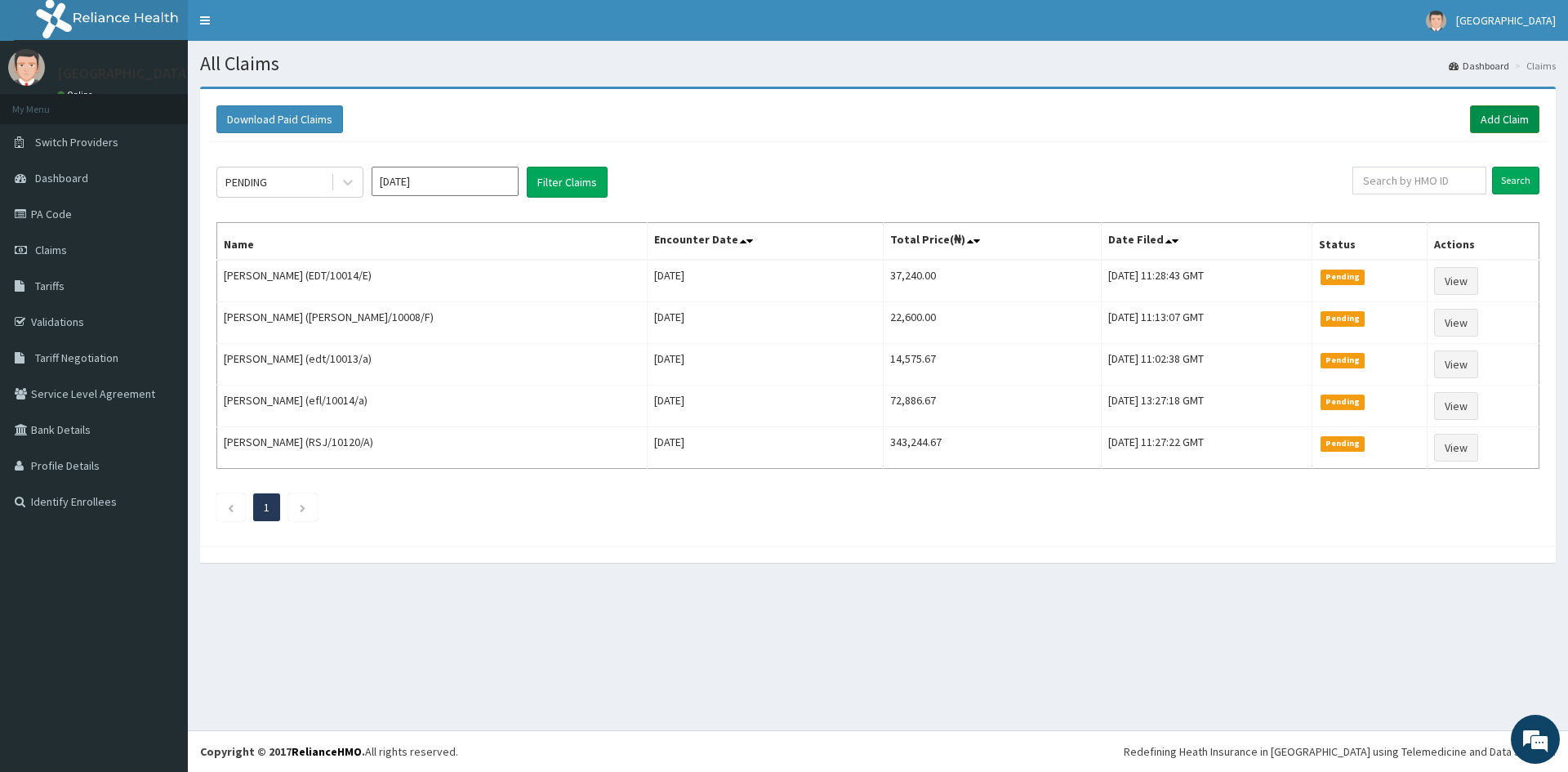
click at [1490, 119] on link "Add Claim" at bounding box center [1505, 119] width 69 height 28
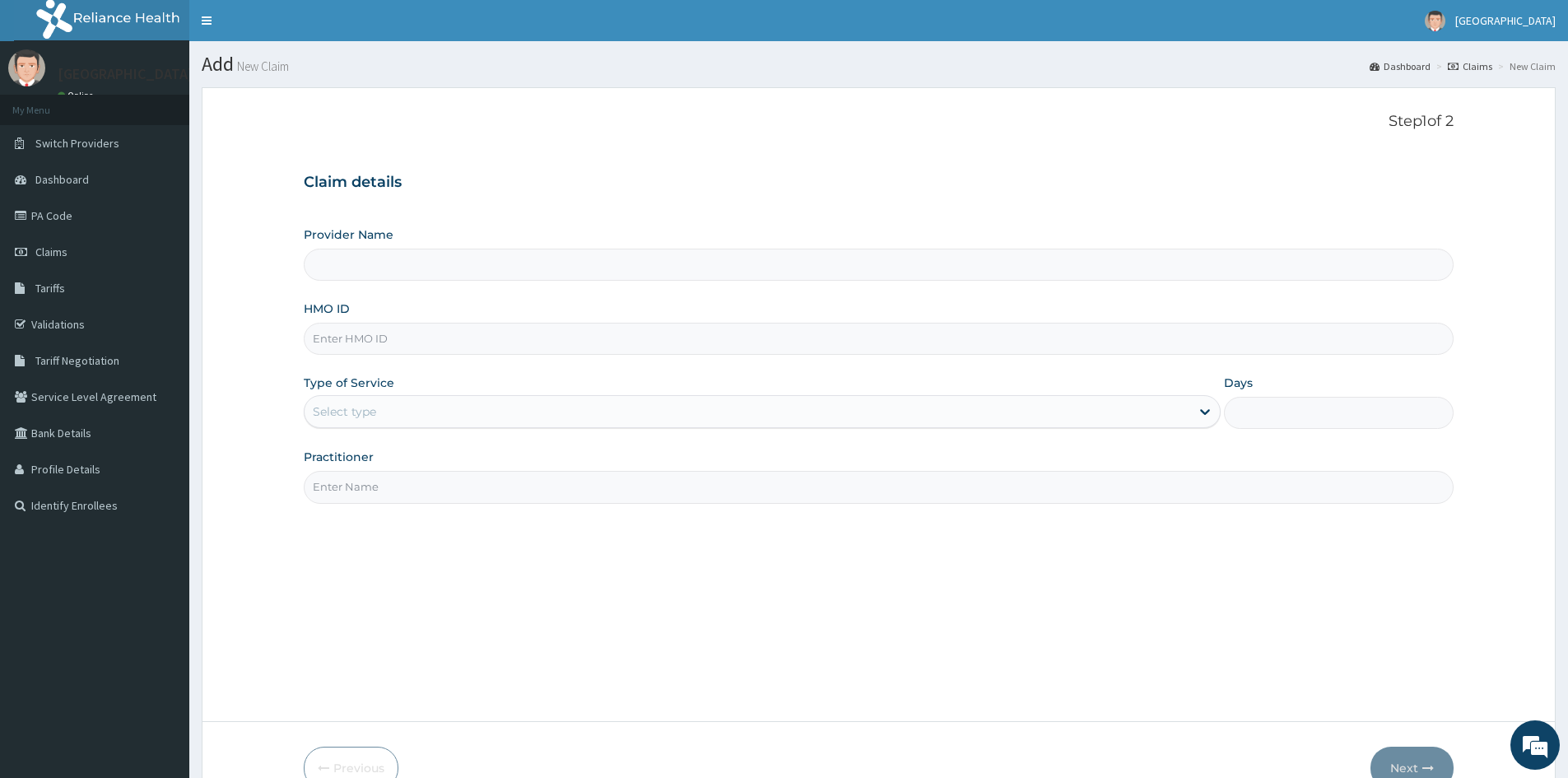
click at [350, 343] on input "HMO ID" at bounding box center [878, 338] width 1150 height 32
type input "Doren Specialist Hospital"
type input "V"
click at [338, 339] on input "HMO ID" at bounding box center [878, 338] width 1150 height 32
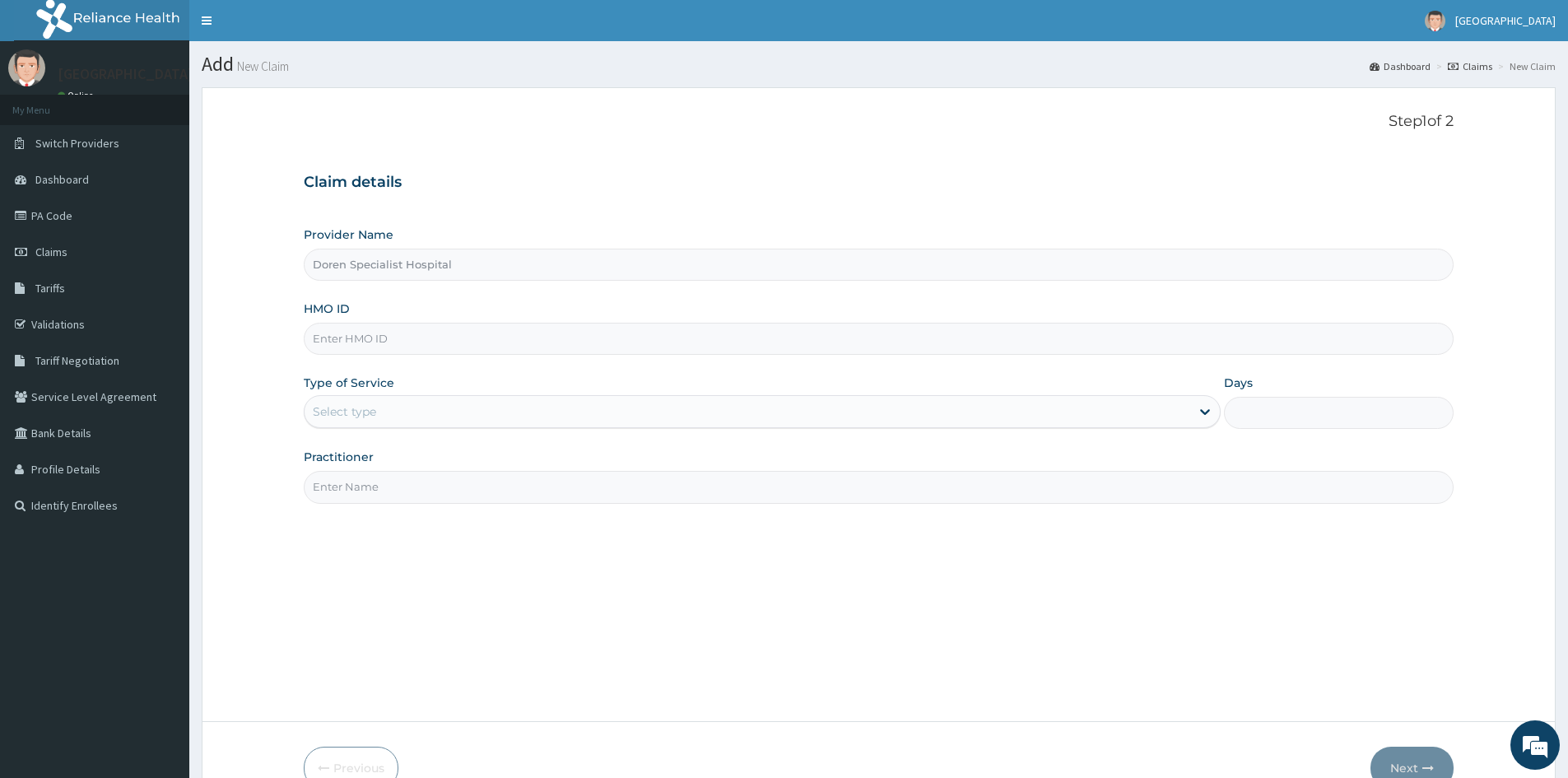
paste input "RSJ/10120/A"
type input "RSJ/10120/A"
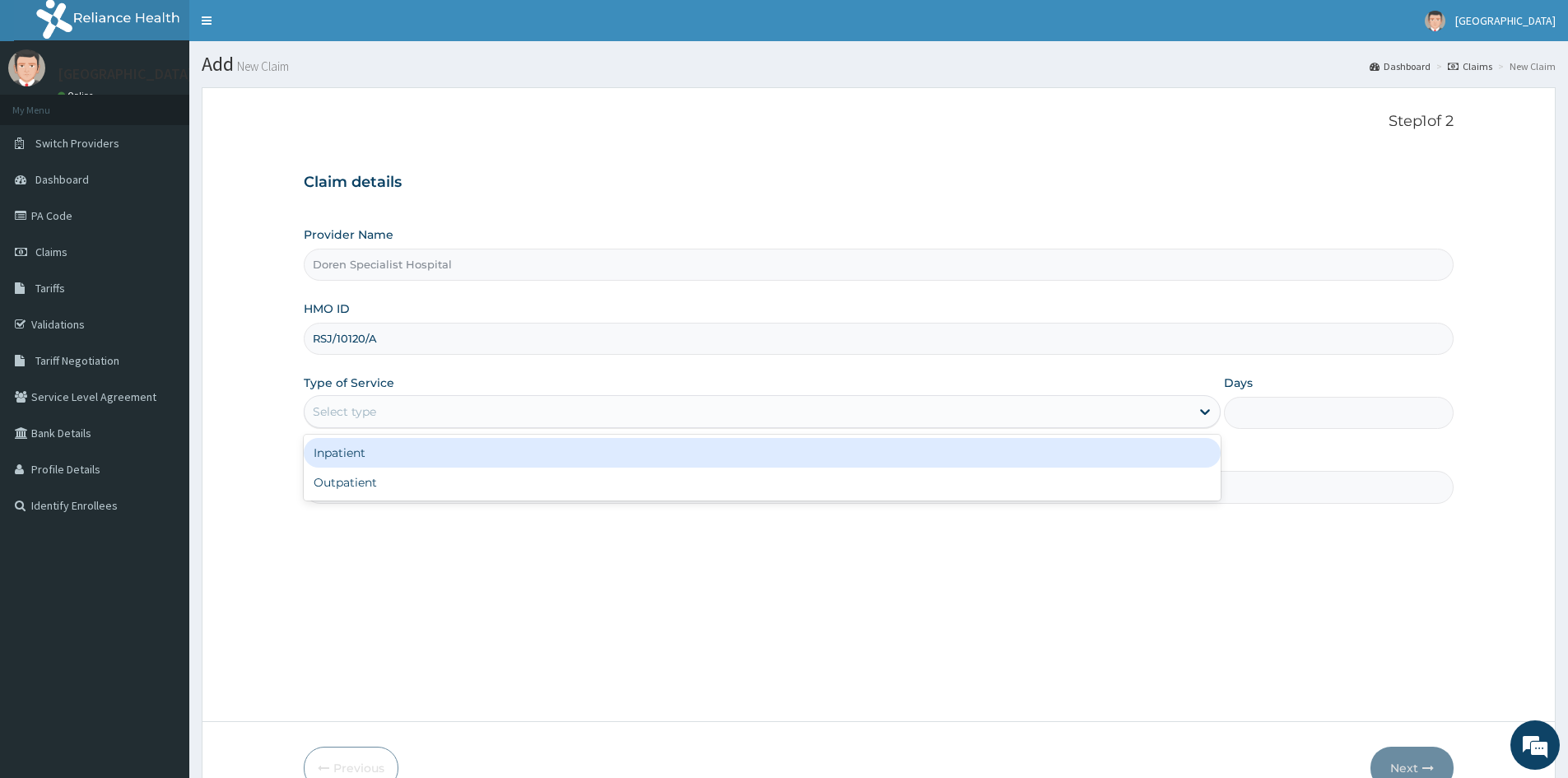
click at [331, 408] on div "Select type" at bounding box center [344, 411] width 64 height 16
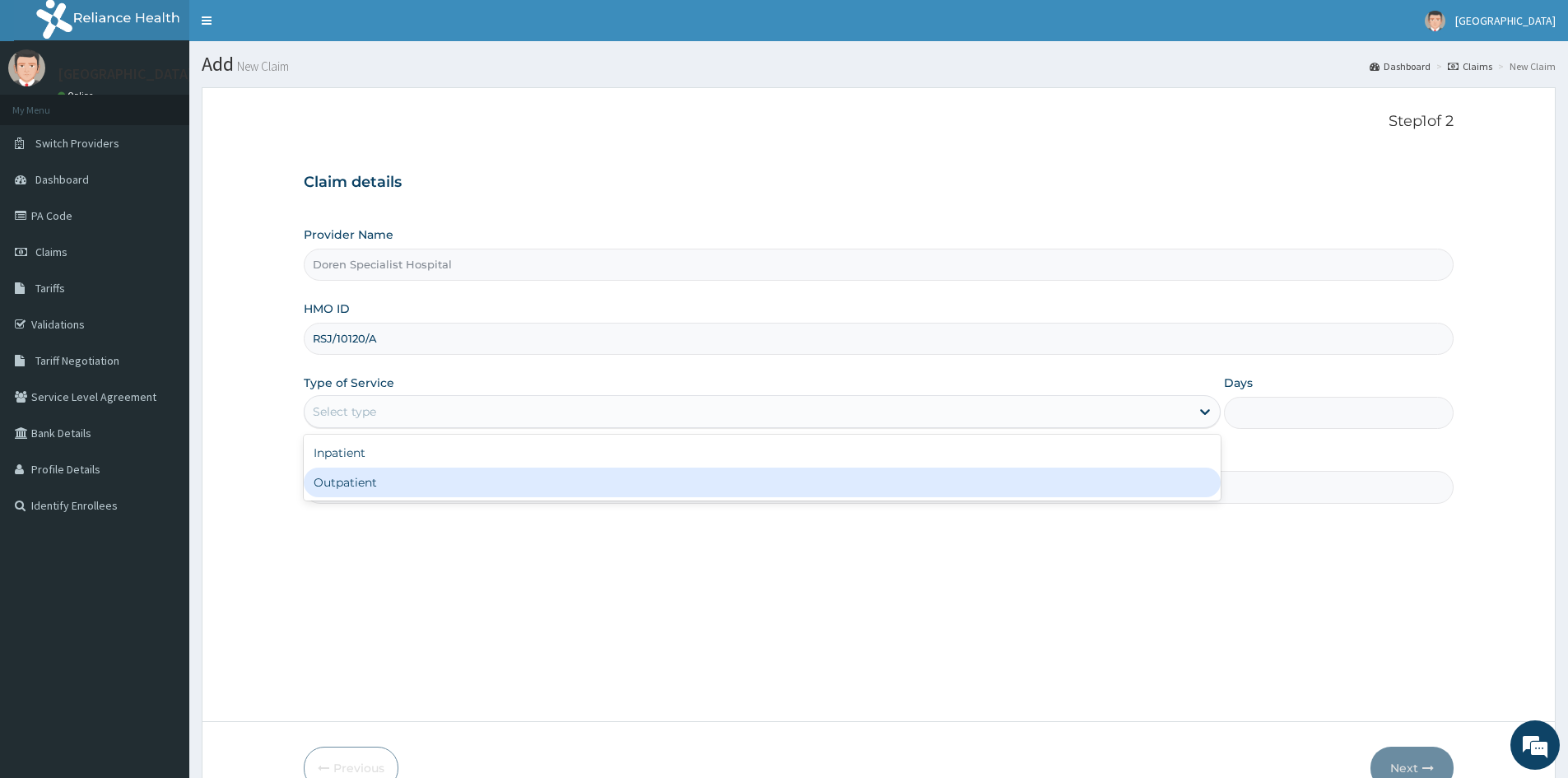
drag, startPoint x: 336, startPoint y: 486, endPoint x: 395, endPoint y: 475, distance: 60.0
click at [335, 486] on div "Outpatient" at bounding box center [762, 482] width 917 height 30
type input "1"
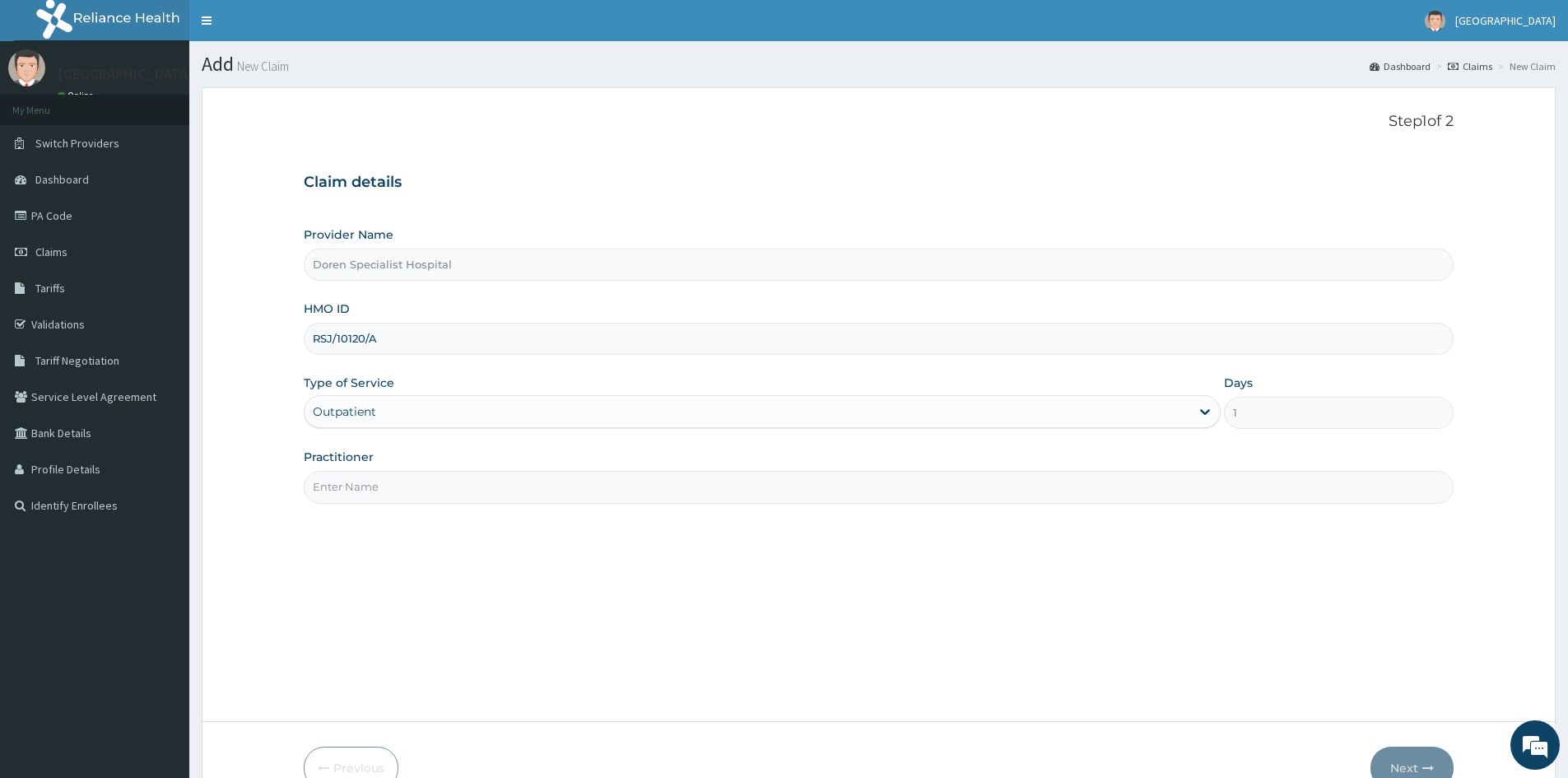
click at [345, 495] on input "Practitioner" at bounding box center [878, 487] width 1150 height 32
type input "DR NAOMI"
drag, startPoint x: 1412, startPoint y: 754, endPoint x: 1465, endPoint y: 647, distance: 119.4
click at [1418, 734] on form "Step 1 of 2 Claim details Provider Name Doren Specialist Hospital HMO ID RSJ/10…" at bounding box center [878, 451] width 1355 height 728
click at [1421, 761] on button "Next" at bounding box center [1412, 768] width 83 height 43
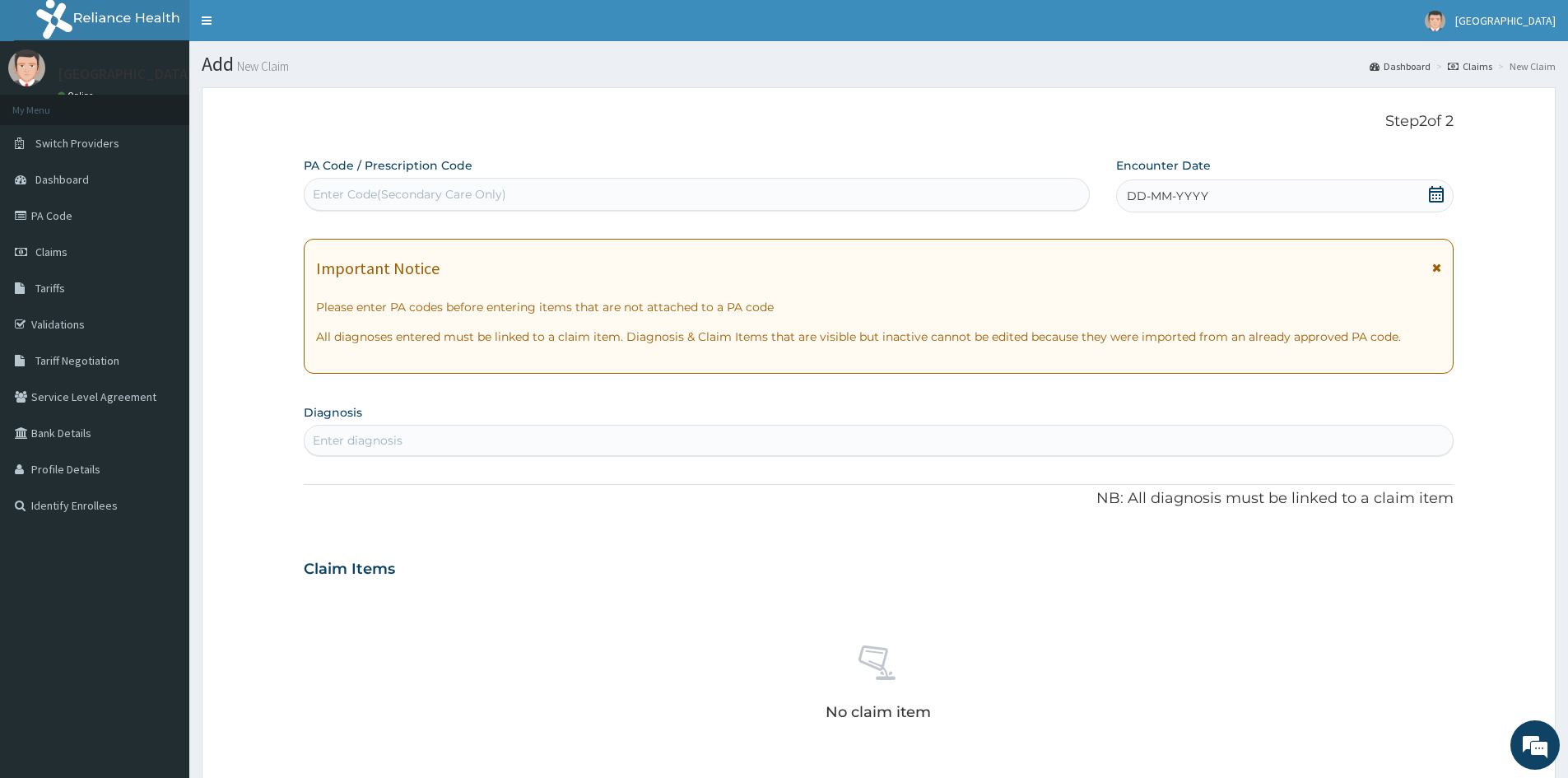
click at [415, 190] on div "Enter Code(Secondary Care Only)" at bounding box center [410, 194] width 194 height 16
paste input "PA/251AFE"
type input "PA/251AFE"
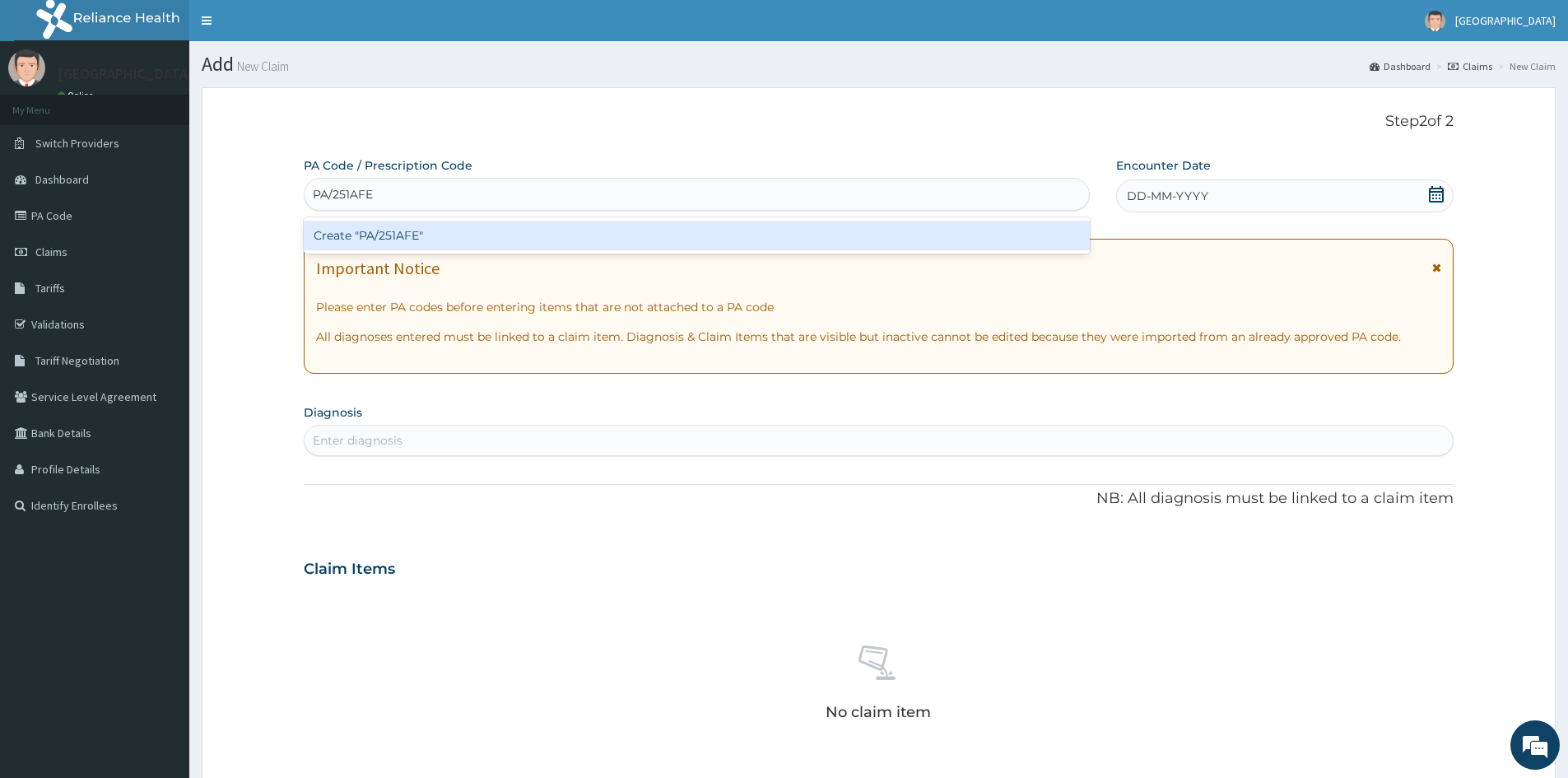
click at [379, 233] on div "Create "PA/251AFE"" at bounding box center [696, 235] width 787 height 30
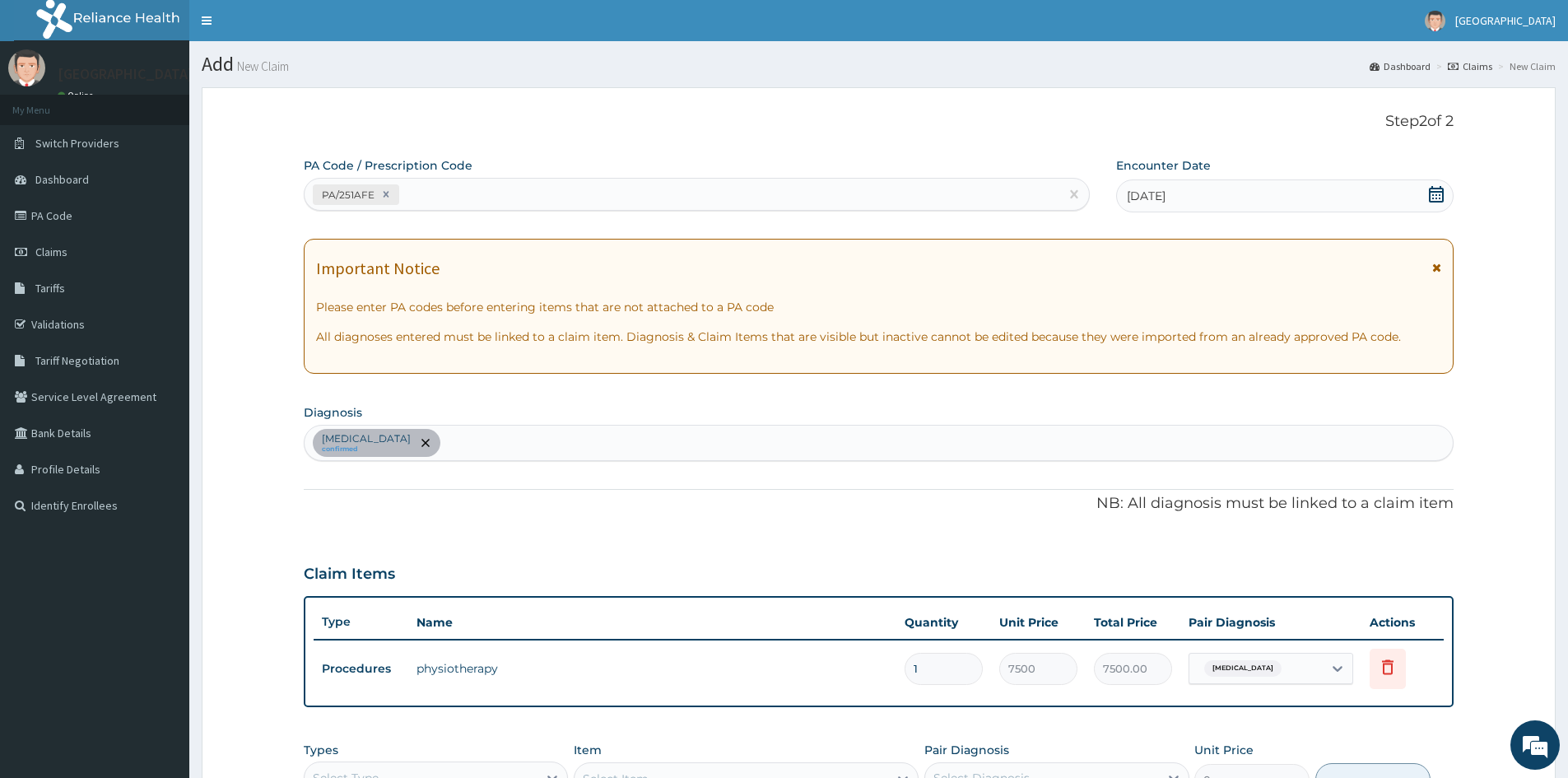
click at [419, 190] on div "PA/251AFE" at bounding box center [682, 195] width 755 height 27
paste input "PA/8EB98E"
type input "PA/8EB98E"
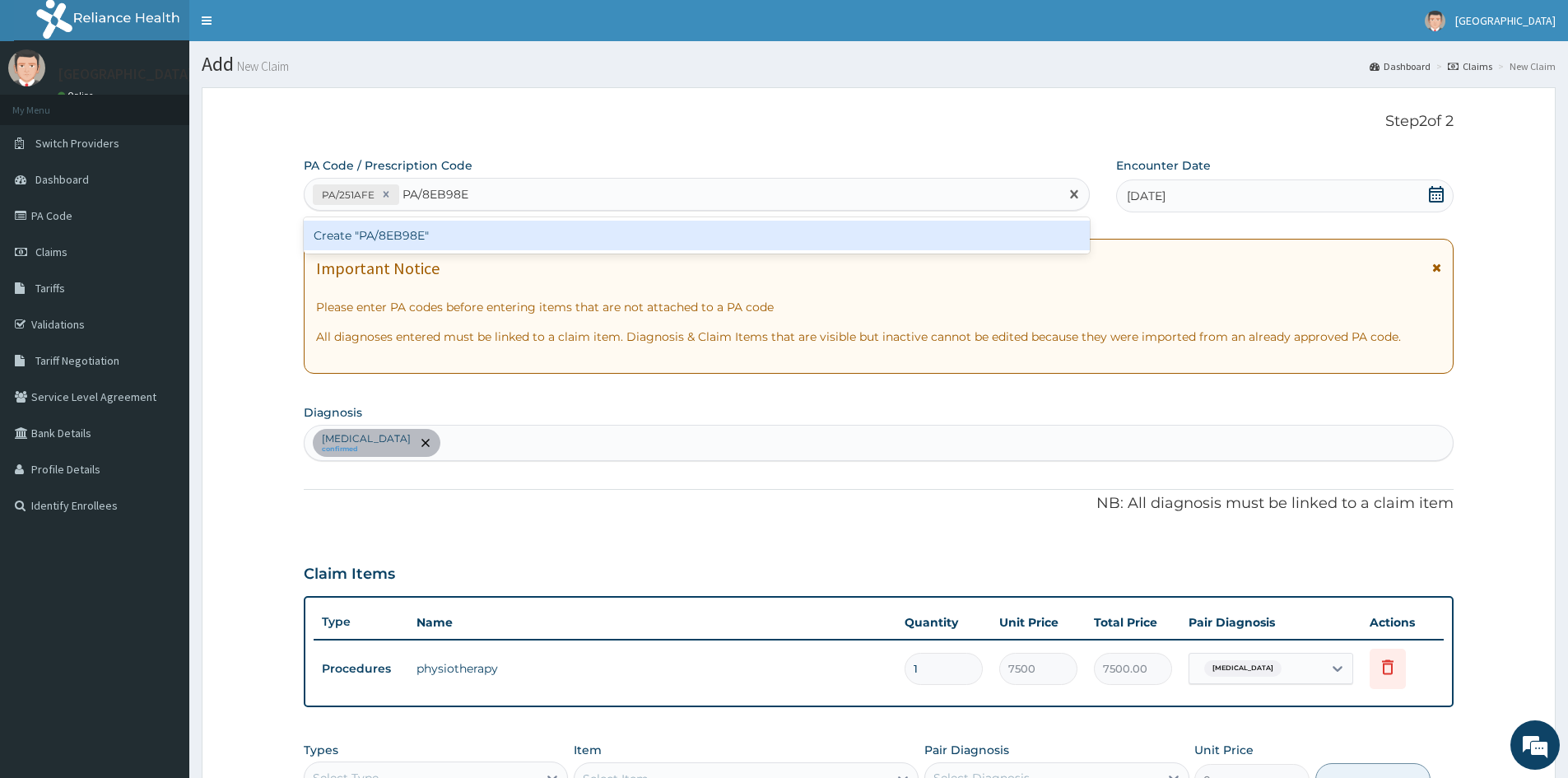
click at [406, 233] on div "Create "PA/8EB98E"" at bounding box center [696, 235] width 787 height 30
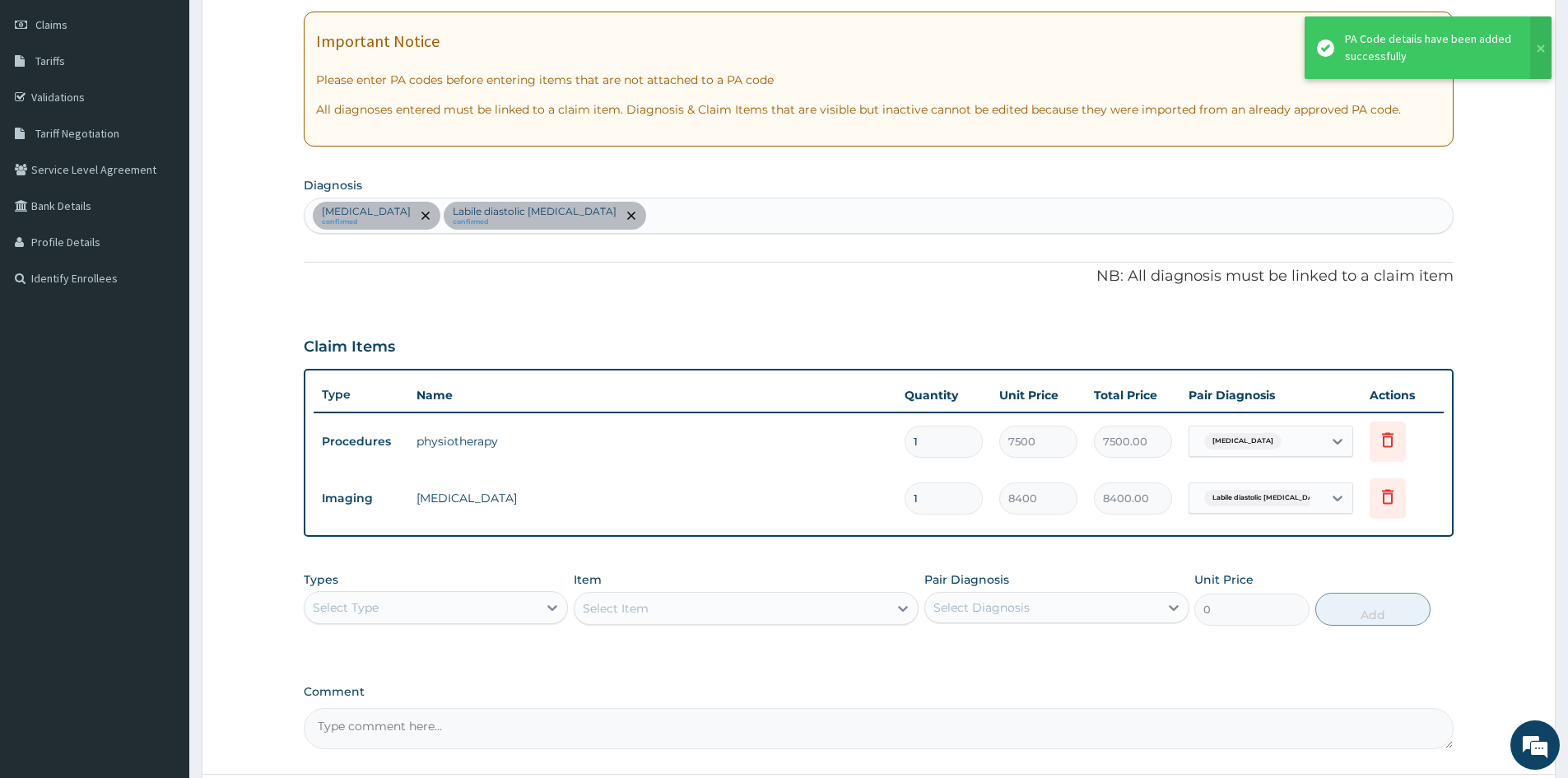
scroll to position [247, 0]
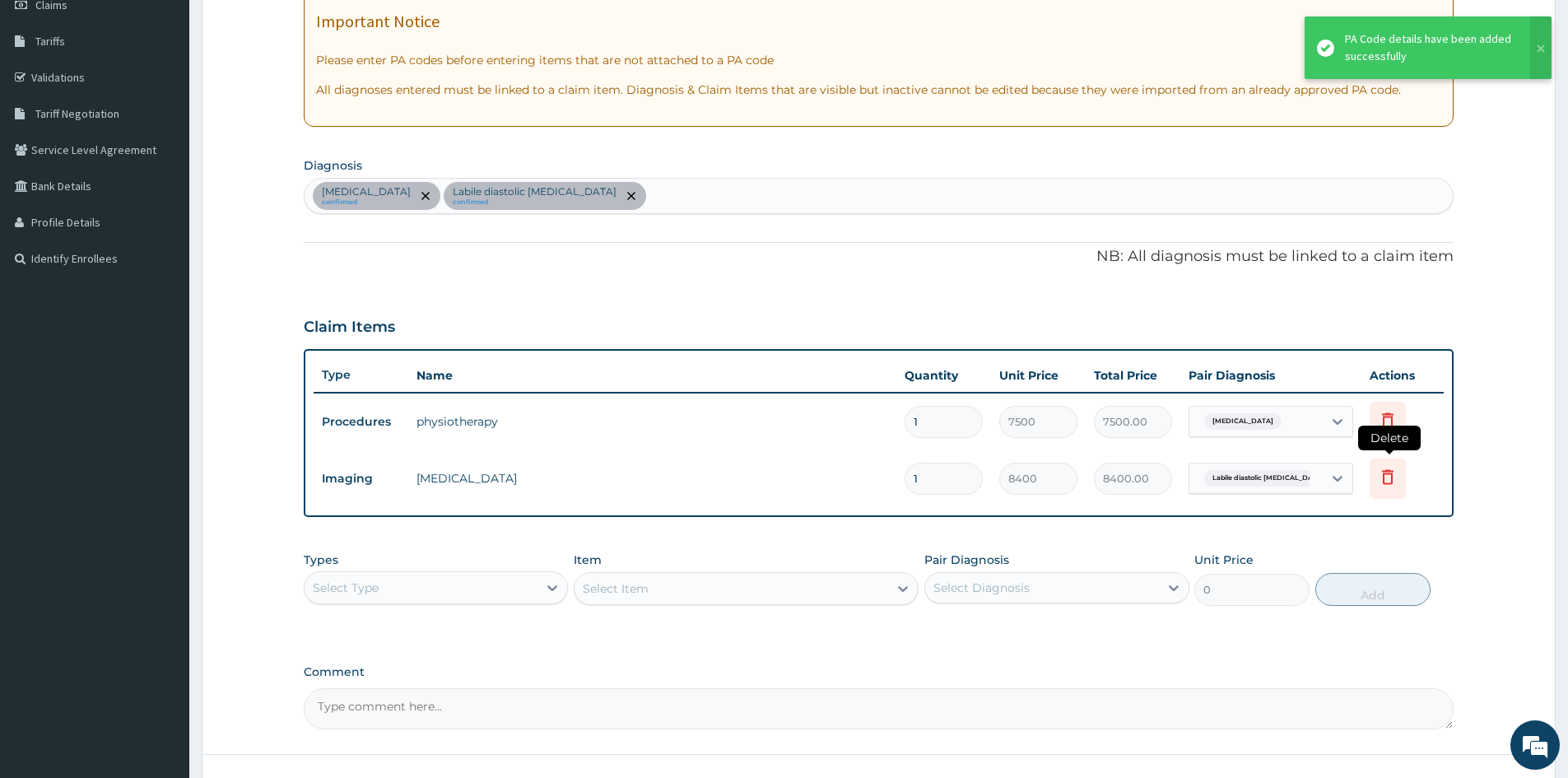
click at [1389, 477] on icon at bounding box center [1388, 476] width 20 height 20
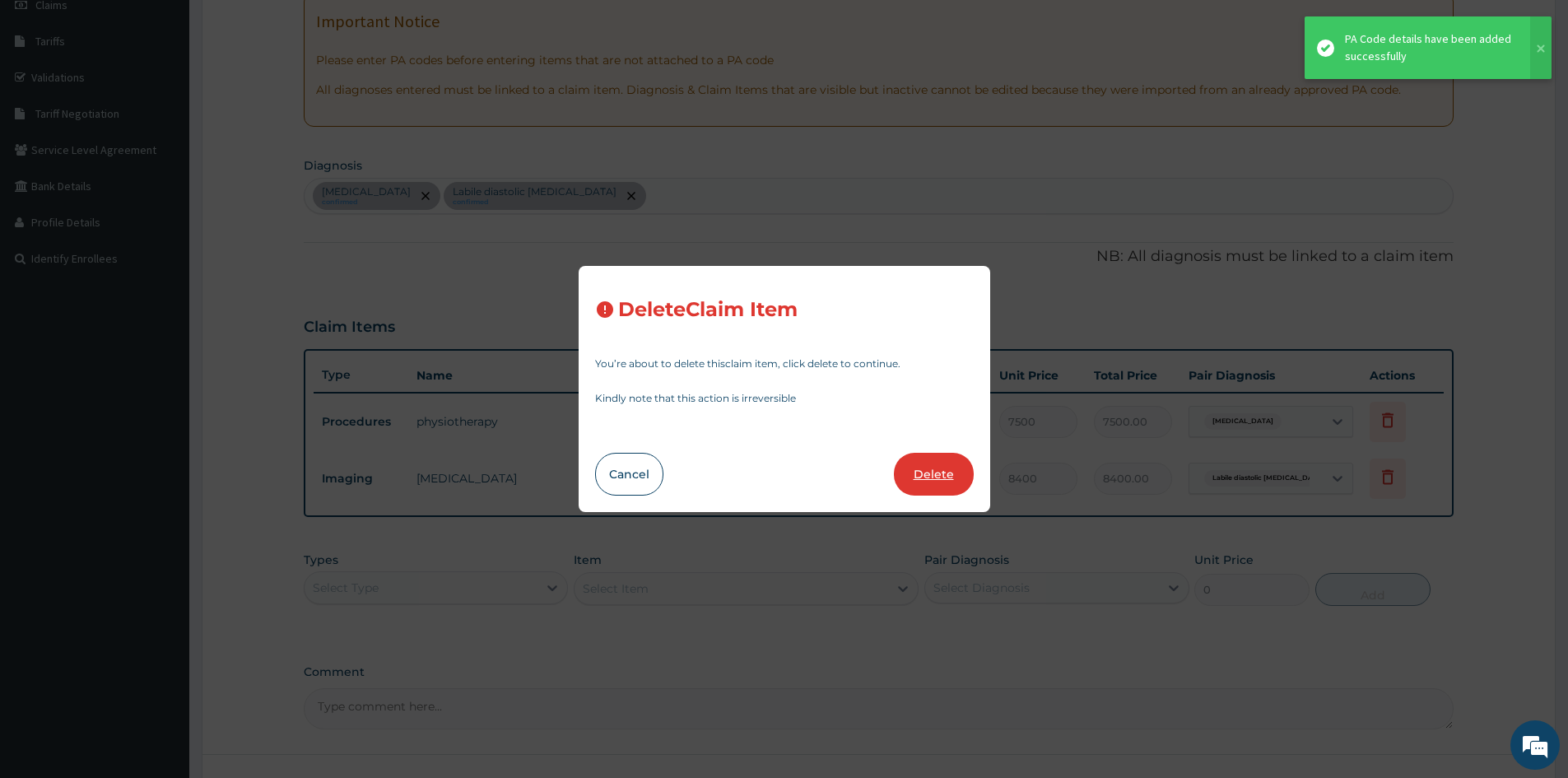
click at [933, 467] on button "Delete" at bounding box center [934, 474] width 80 height 43
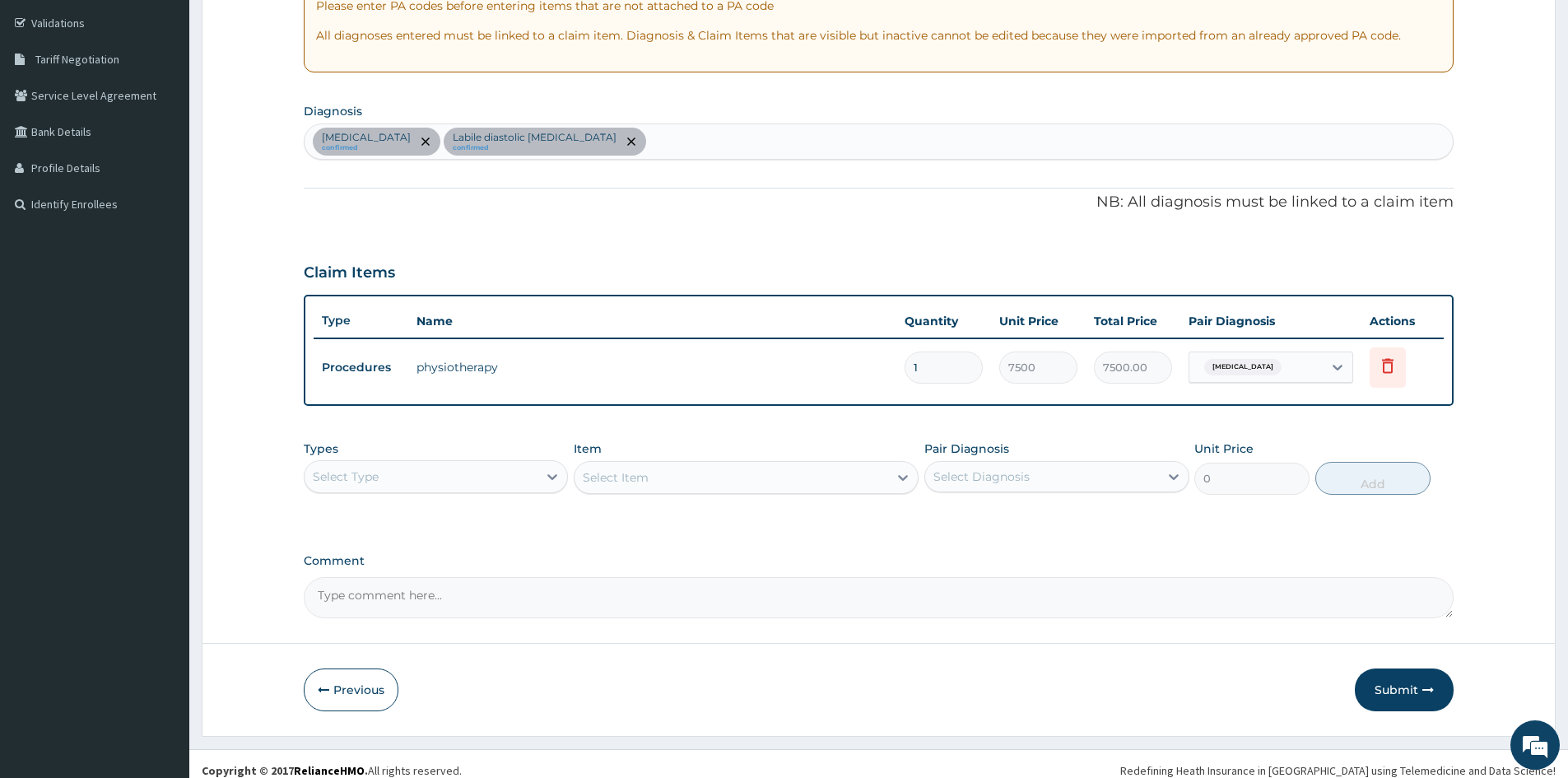
scroll to position [315, 0]
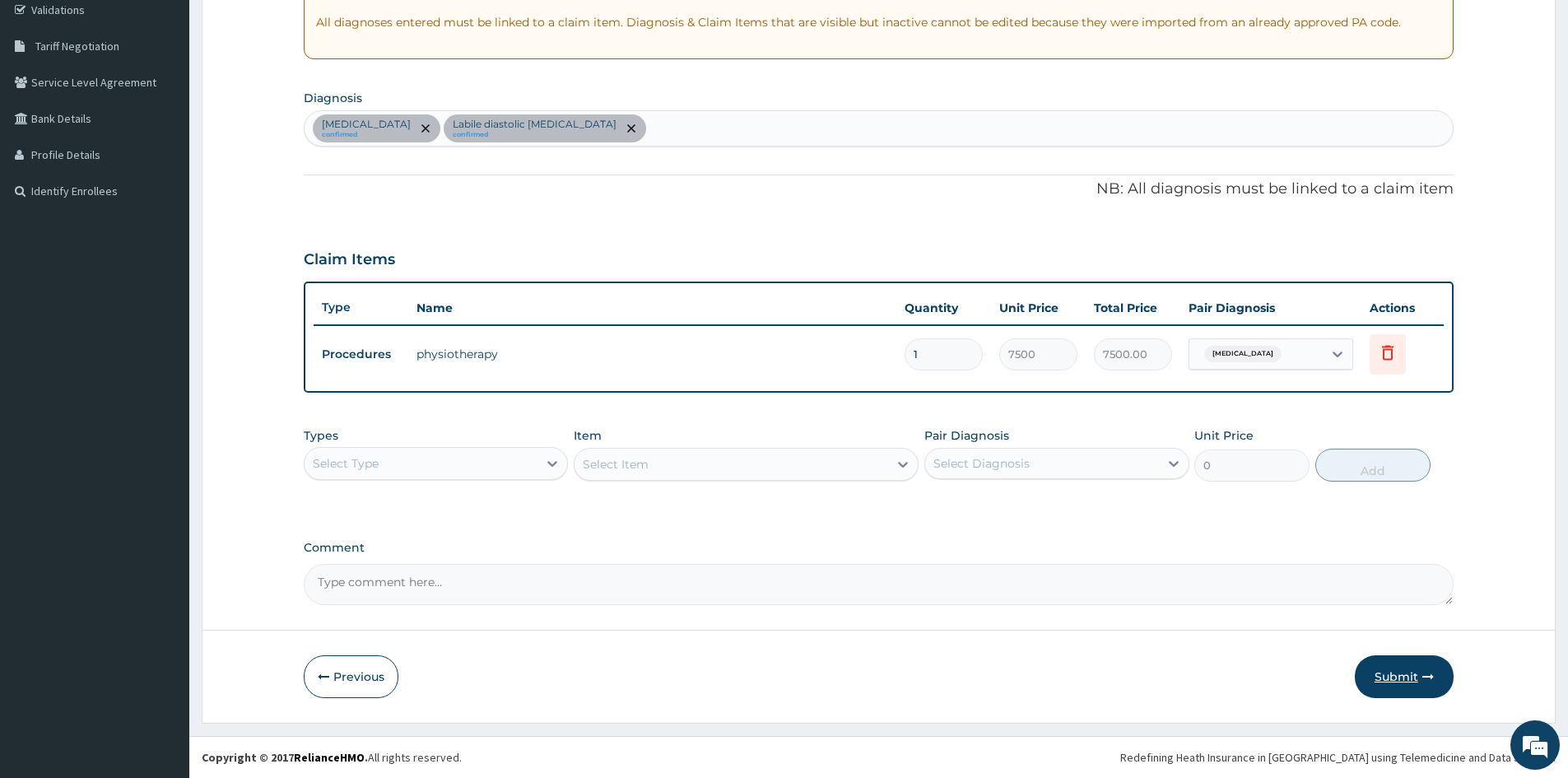
click at [1403, 679] on button "Submit" at bounding box center [1404, 677] width 99 height 43
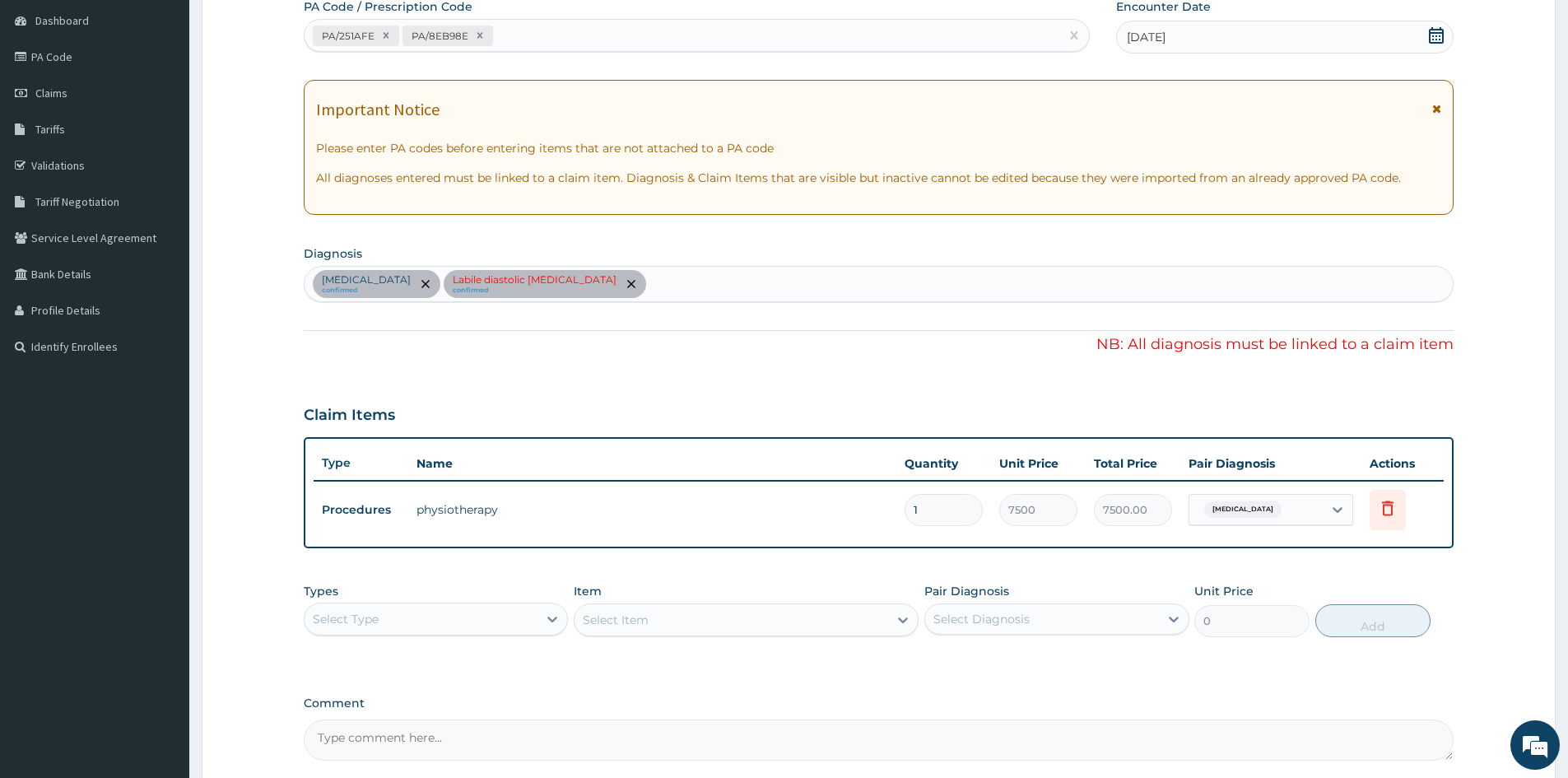
scroll to position [165, 0]
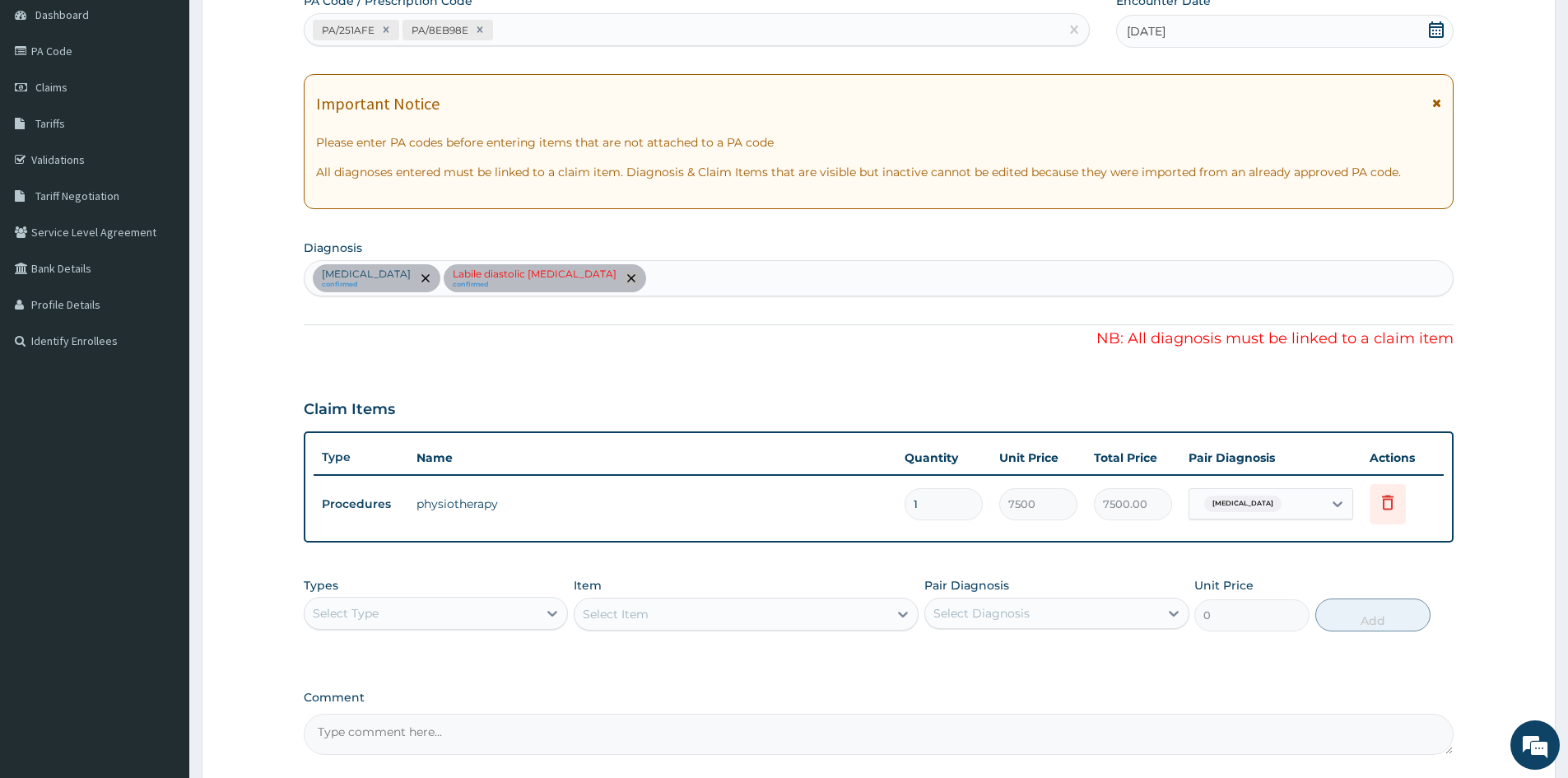
click at [635, 274] on icon "remove selection option" at bounding box center [632, 278] width 9 height 9
click at [1334, 500] on icon at bounding box center [1337, 503] width 16 height 16
click at [1208, 582] on input "checkbox" at bounding box center [1204, 587] width 11 height 11
checkbox input "true"
click at [762, 274] on div "Lumbosacral spondylosis confirmed Labile diastolic hypertension confirmed" at bounding box center [878, 278] width 1148 height 35
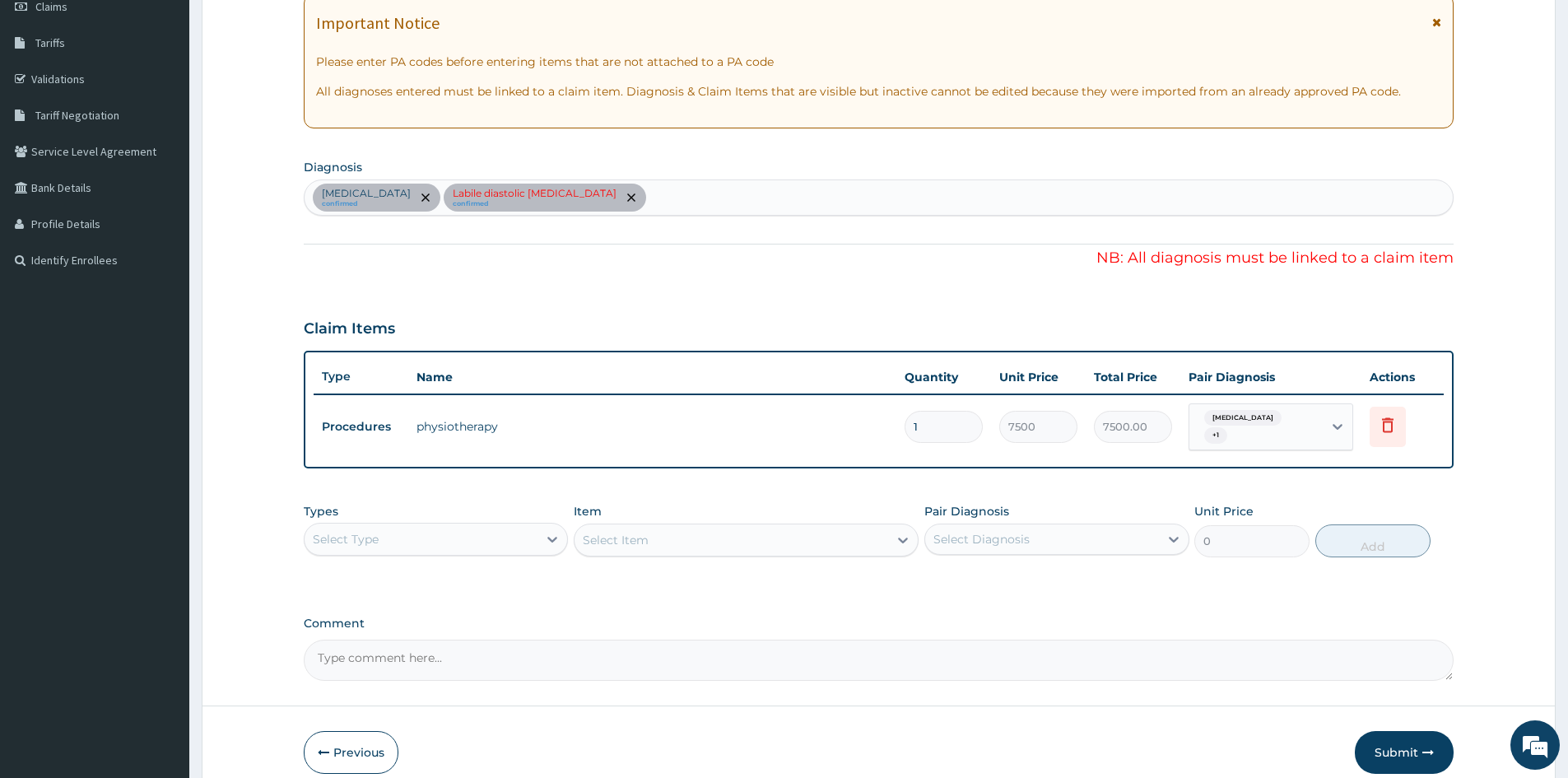
scroll to position [321, 0]
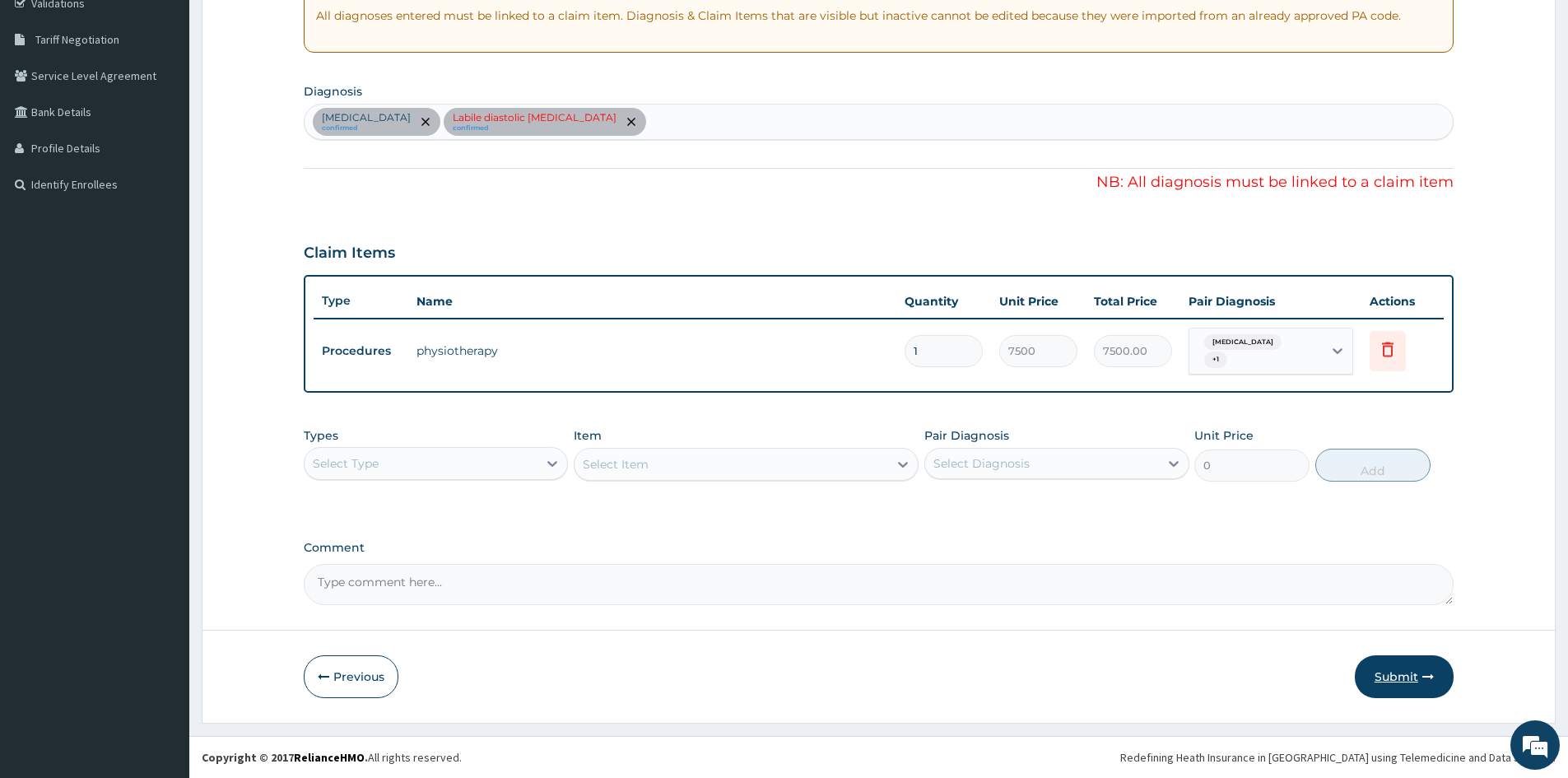
click at [1406, 676] on button "Submit" at bounding box center [1404, 677] width 99 height 43
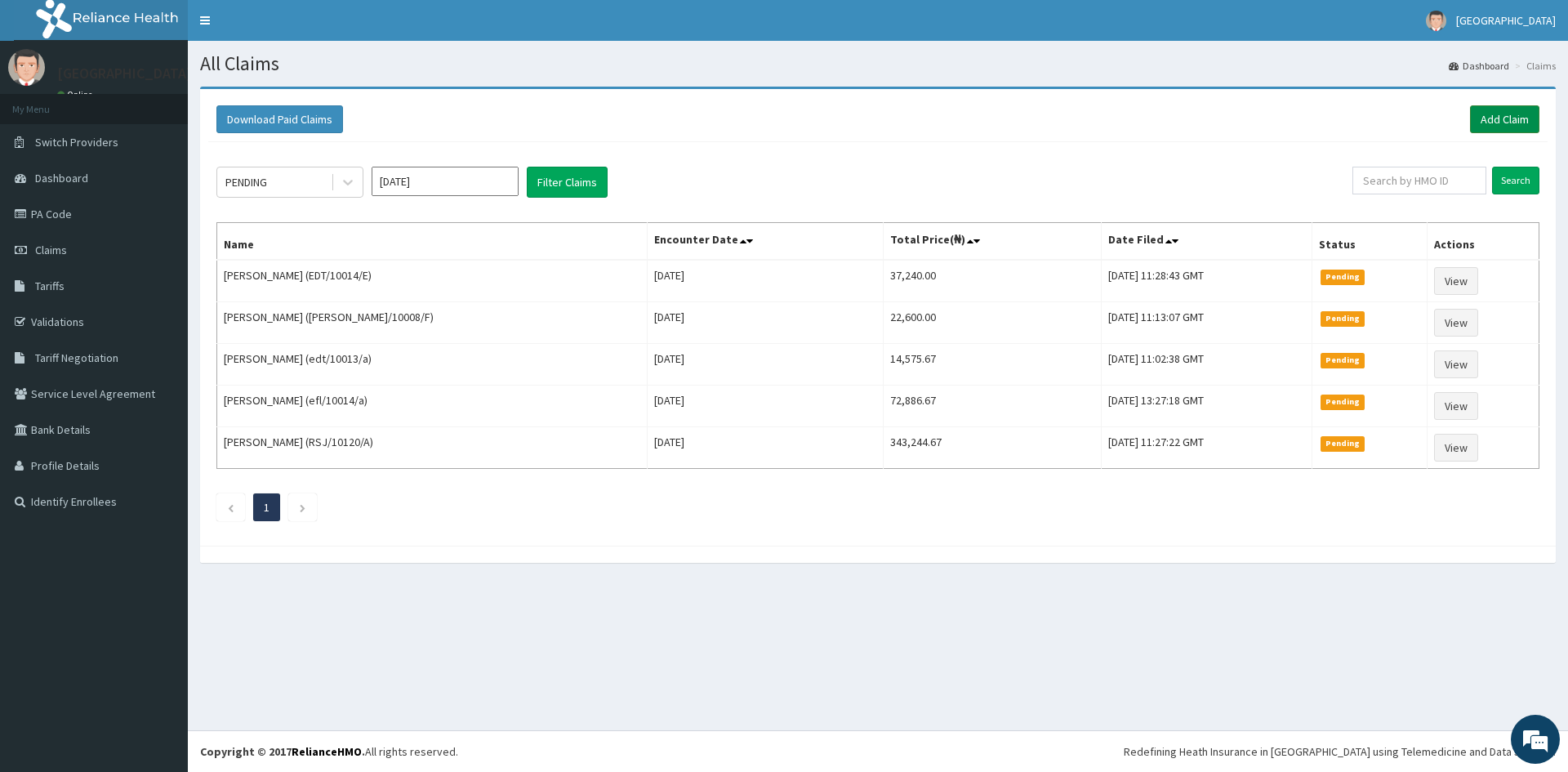
click at [1476, 116] on link "Add Claim" at bounding box center [1505, 119] width 69 height 28
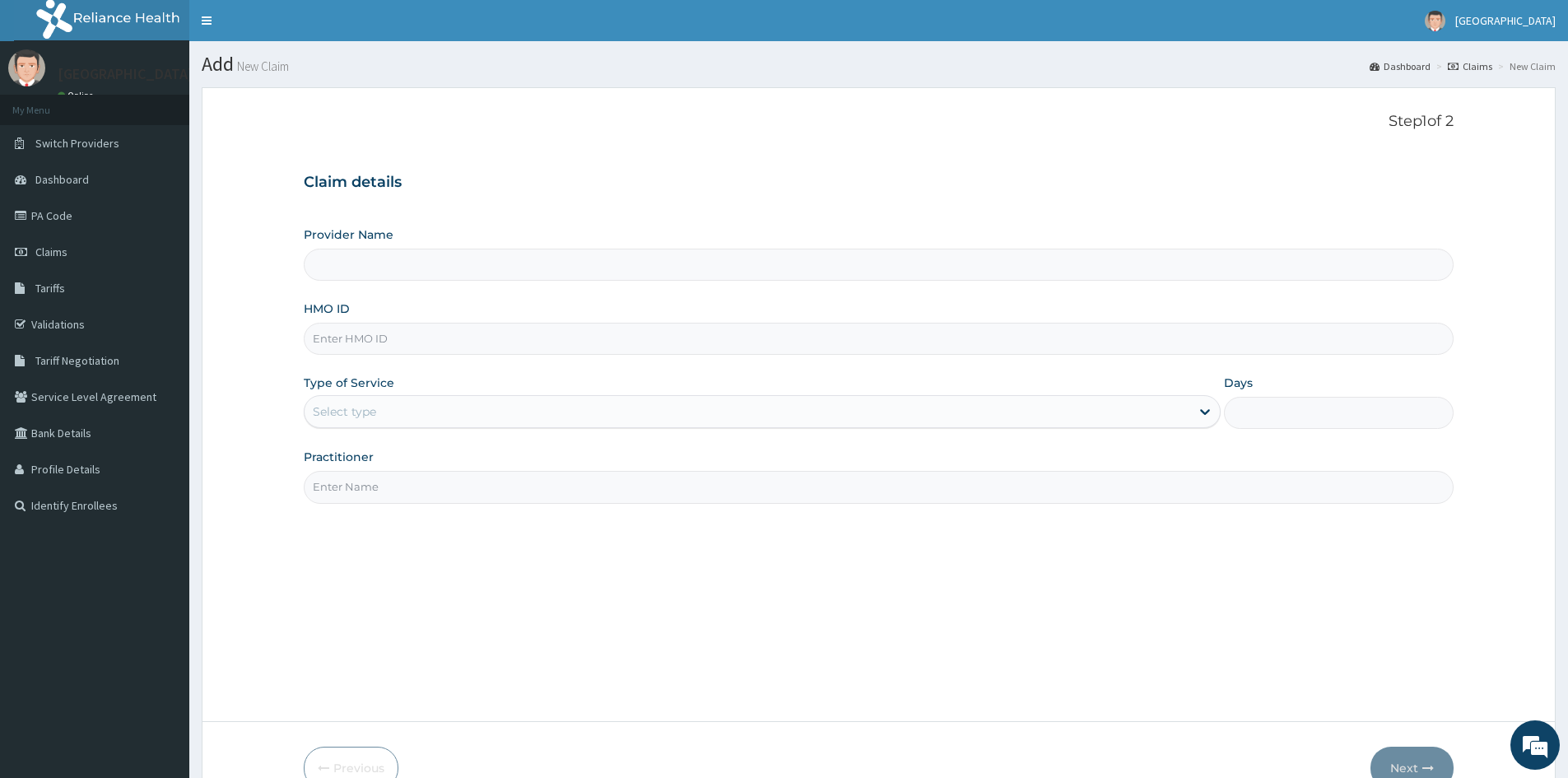
click at [343, 339] on input "HMO ID" at bounding box center [878, 338] width 1150 height 32
type input "Doren Specialist Hospital"
paste input "MCM/10011/B"
type input "MCM/10011/B"
click at [330, 411] on div "Select type" at bounding box center [344, 411] width 64 height 16
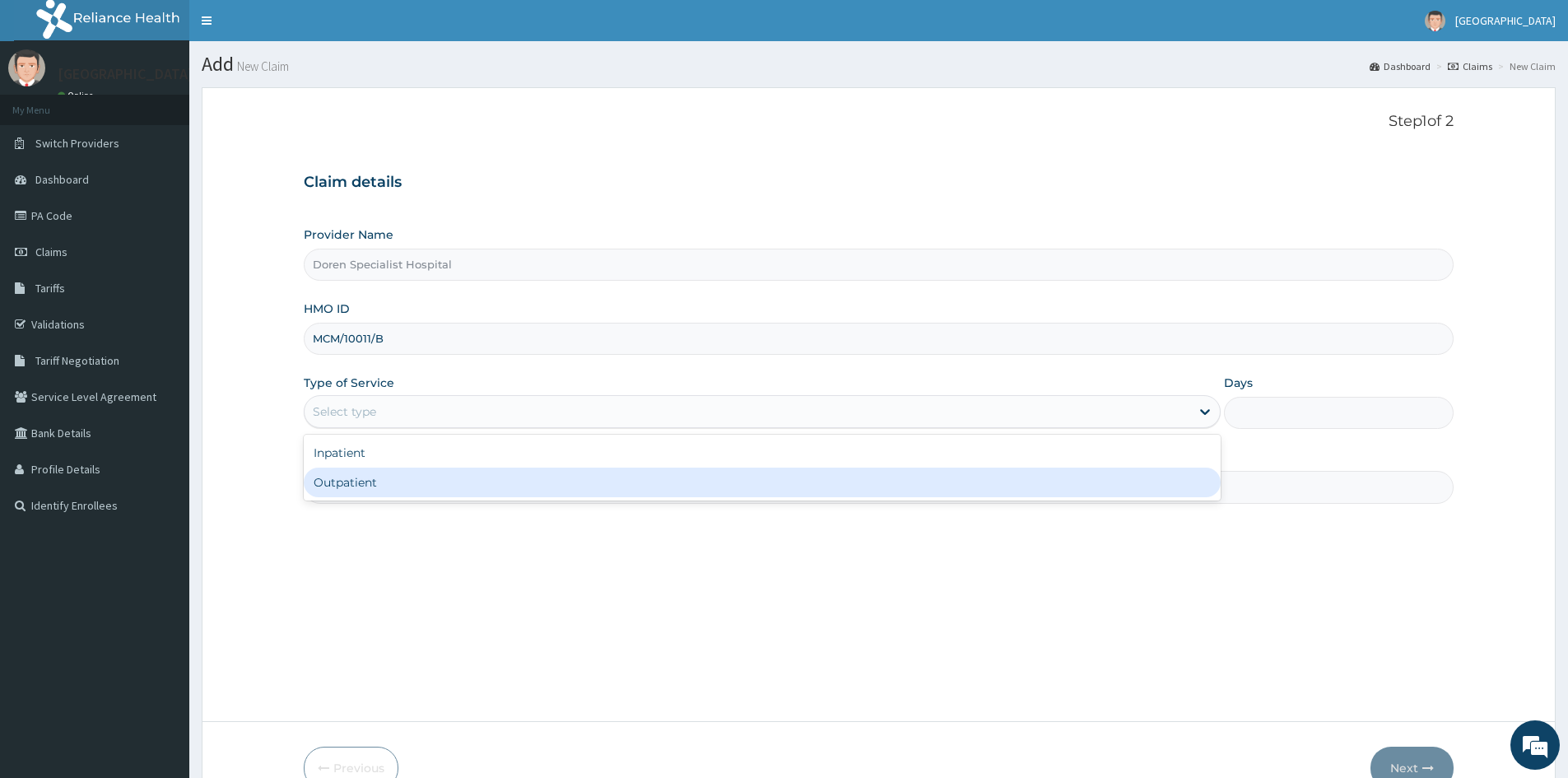
click at [362, 481] on div "Outpatient" at bounding box center [762, 482] width 917 height 30
type input "1"
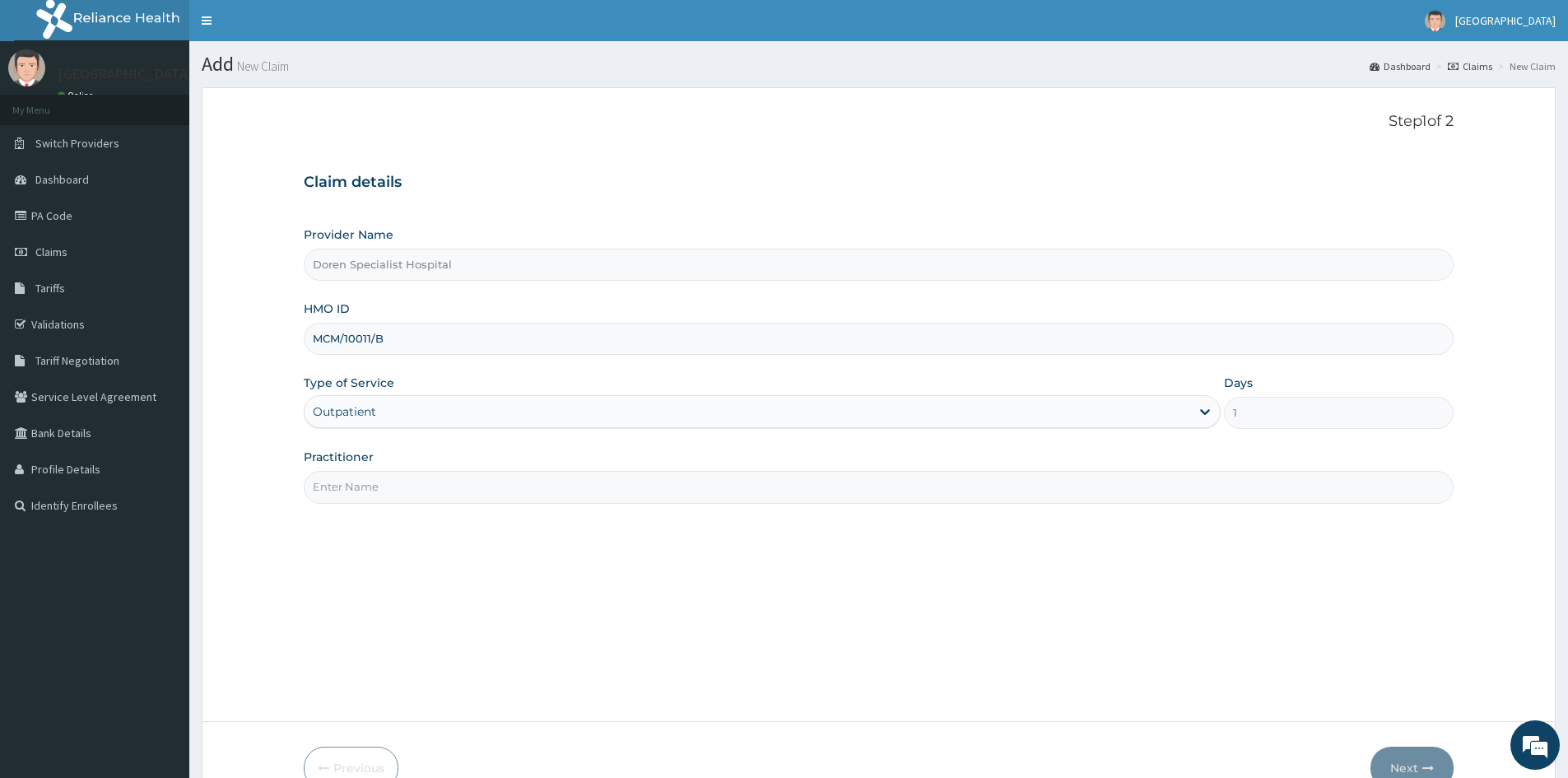
click at [332, 487] on input "Practitioner" at bounding box center [878, 487] width 1150 height 32
type input "[PERSON_NAME]"
drag, startPoint x: 1398, startPoint y: 761, endPoint x: 1509, endPoint y: 662, distance: 148.7
click at [1398, 761] on button "Next" at bounding box center [1412, 768] width 83 height 43
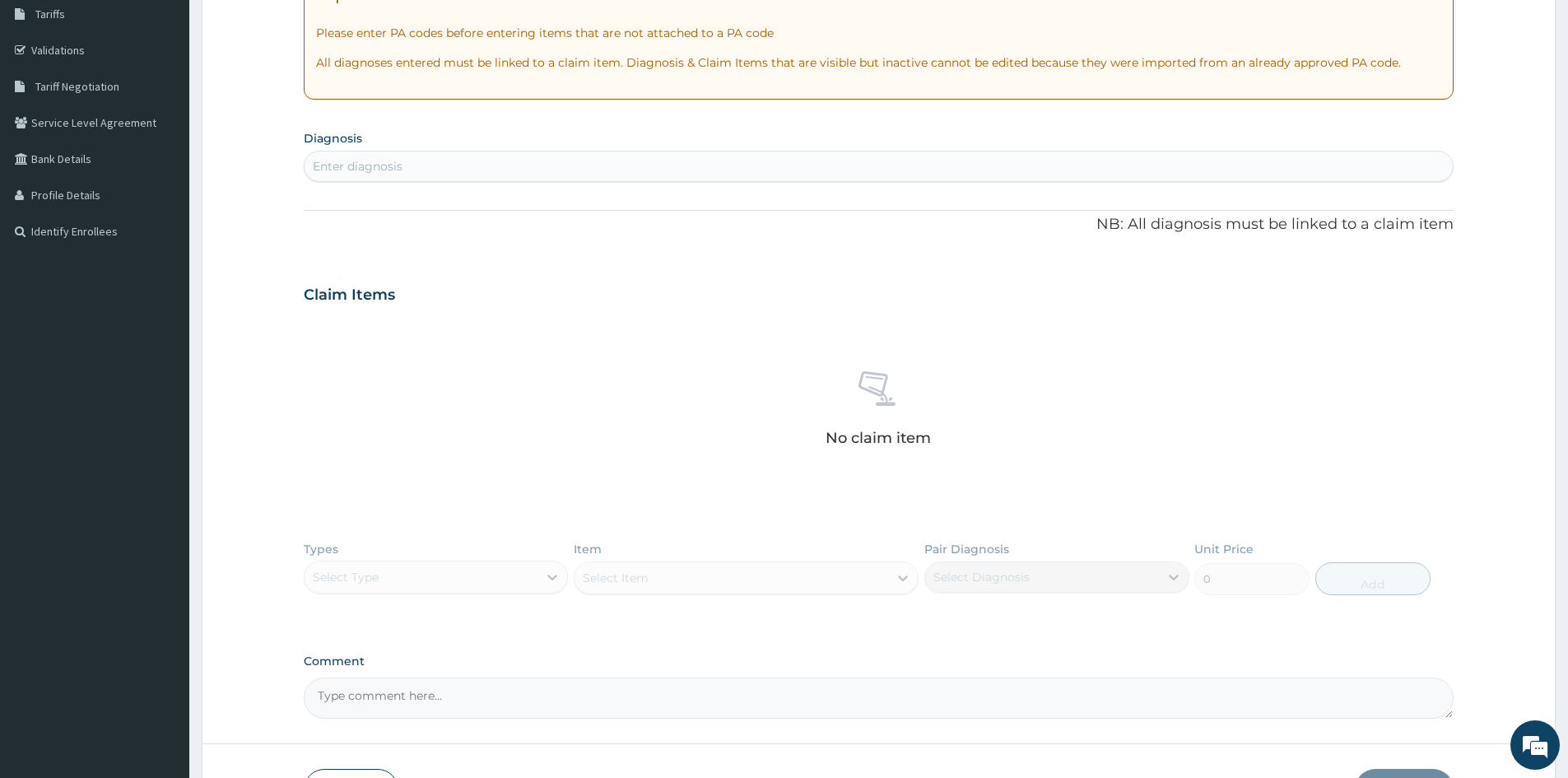
scroll to position [141, 0]
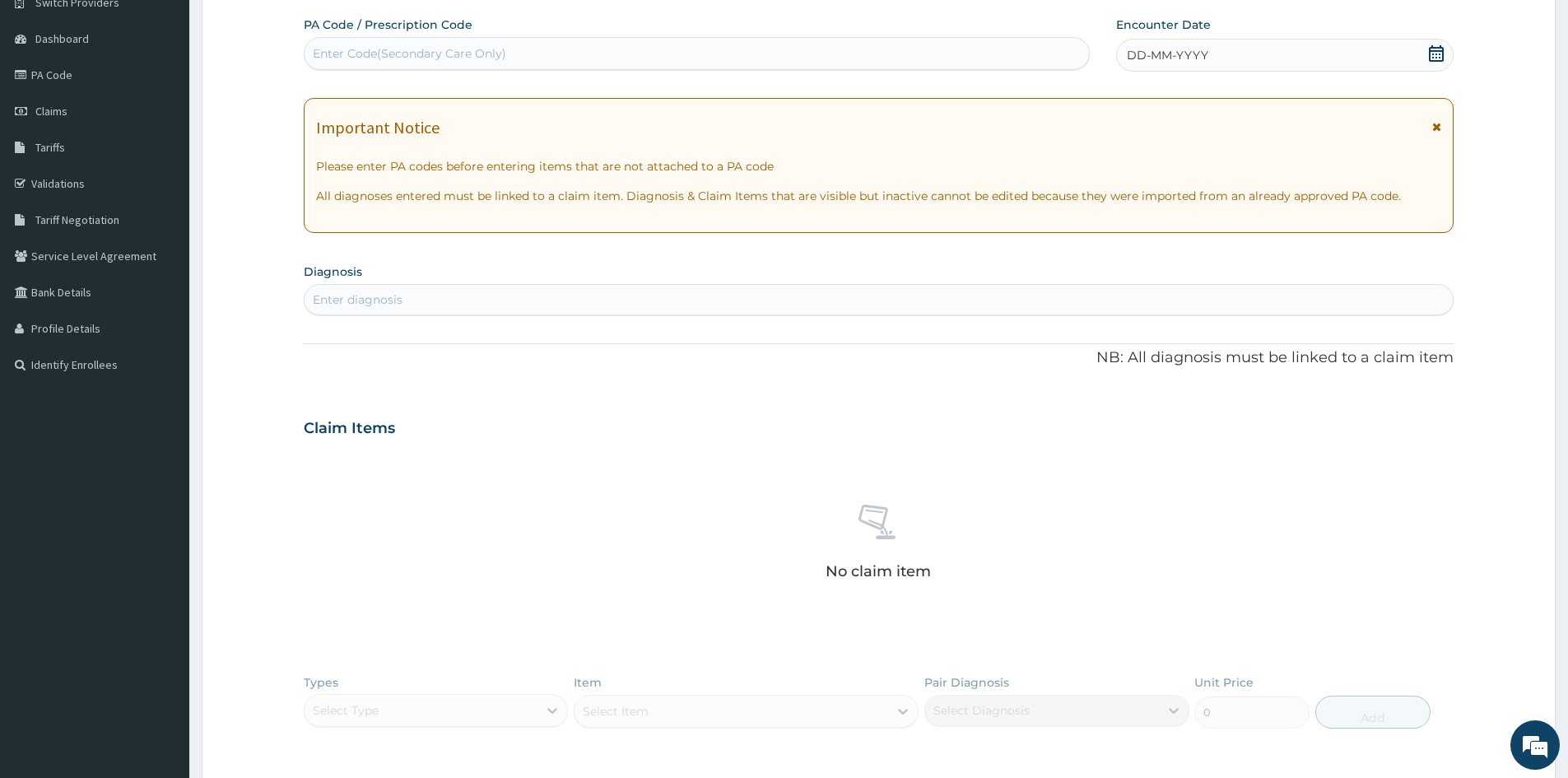
click at [393, 286] on div "Enter diagnosis" at bounding box center [878, 299] width 1150 height 31
type input "[MEDICAL_DATA]"
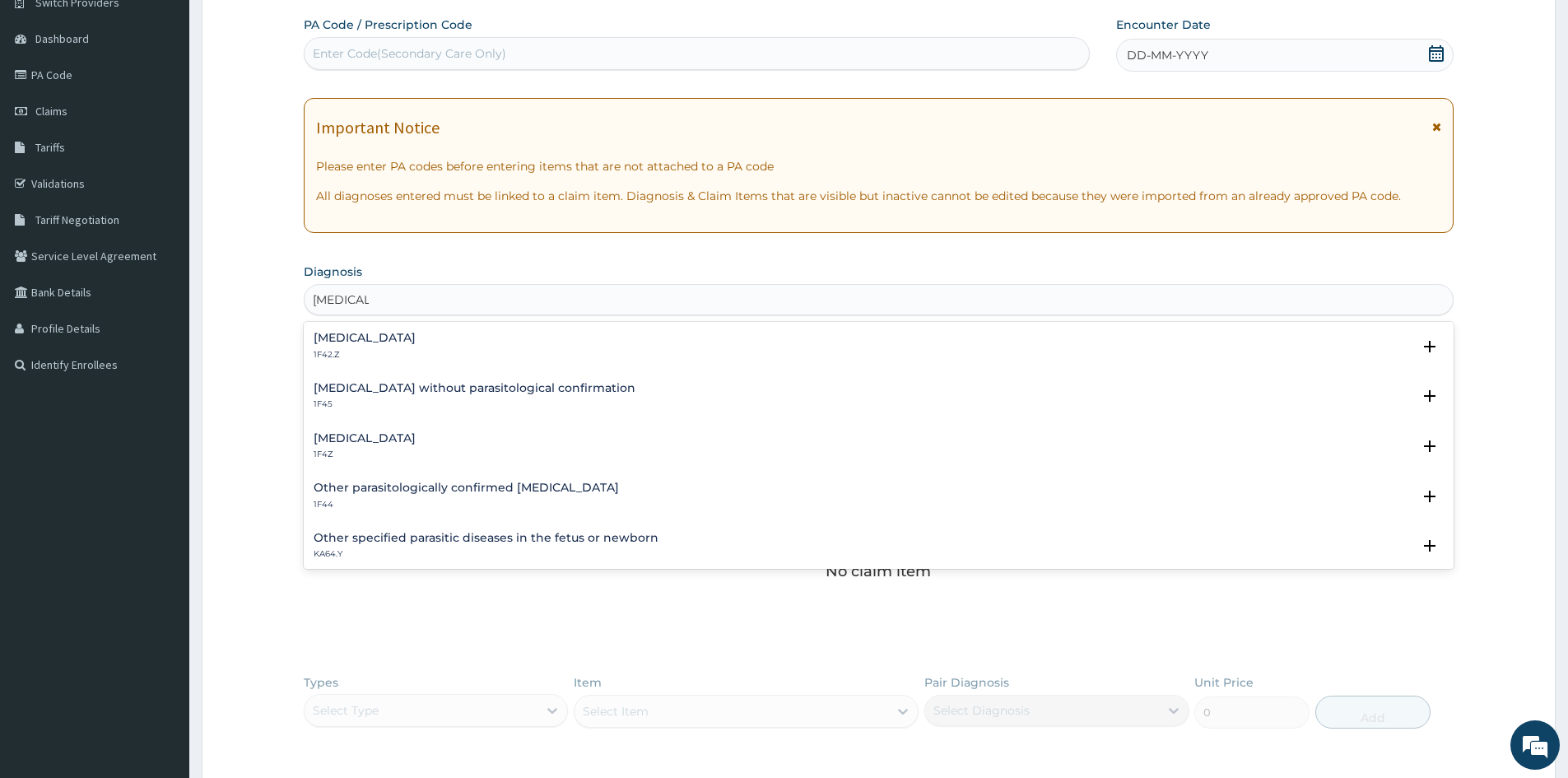
click at [332, 434] on h4 "[MEDICAL_DATA]" at bounding box center [365, 438] width 102 height 13
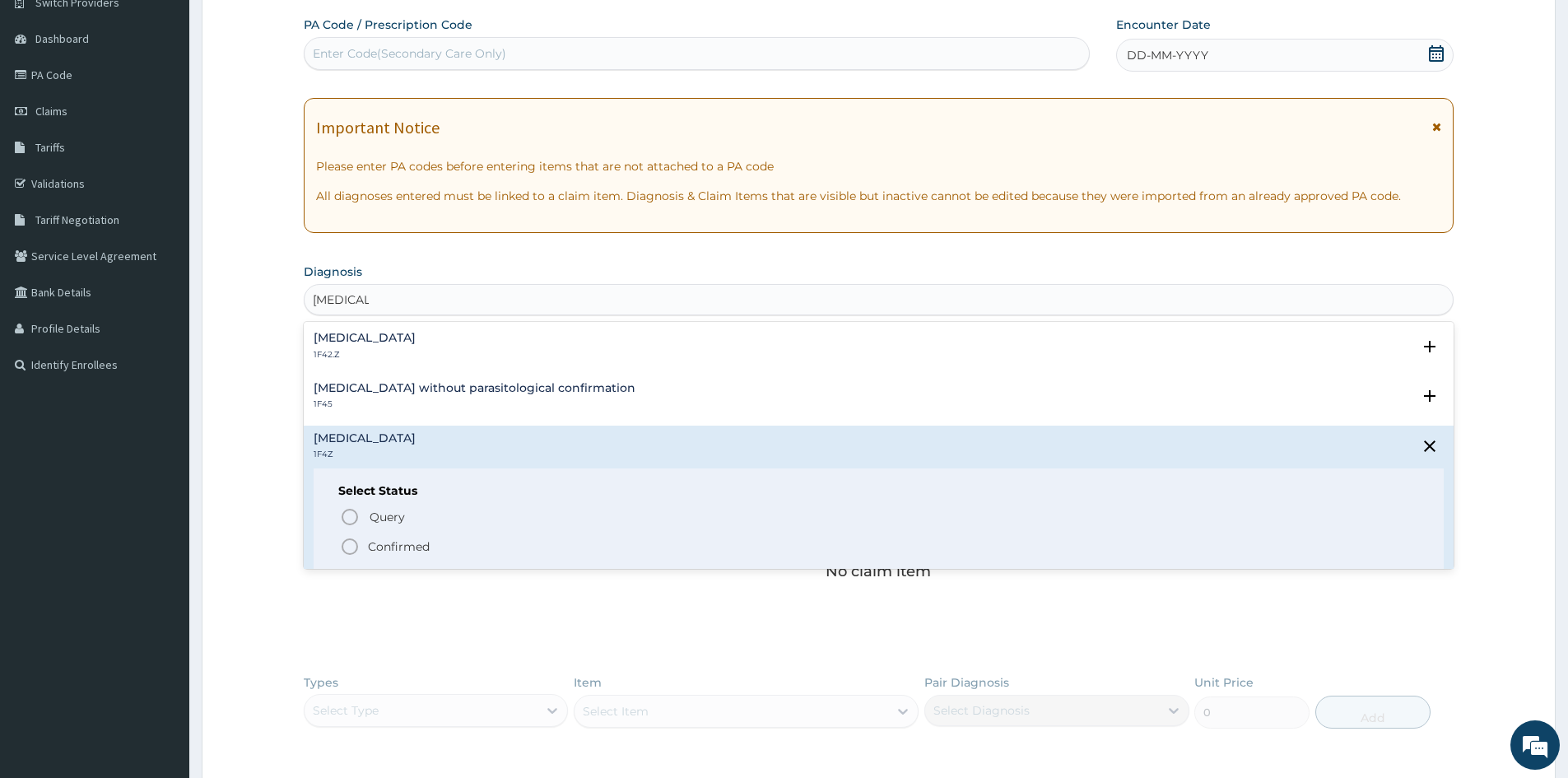
drag, startPoint x: 349, startPoint y: 547, endPoint x: 912, endPoint y: 82, distance: 730.2
click at [353, 542] on icon "status option filled" at bounding box center [349, 546] width 20 height 20
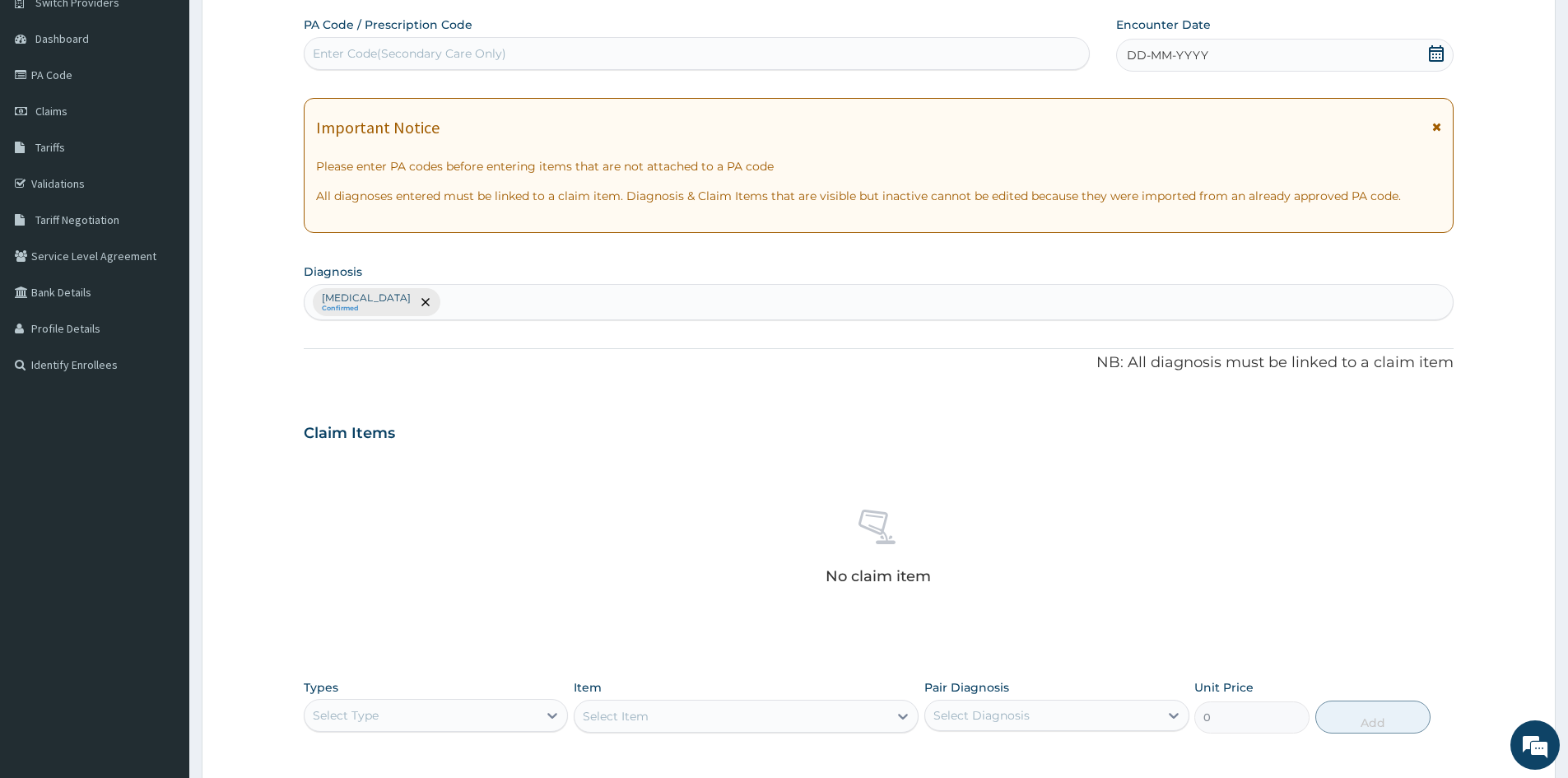
click at [1157, 61] on span "DD-MM-YYYY" at bounding box center [1167, 54] width 82 height 16
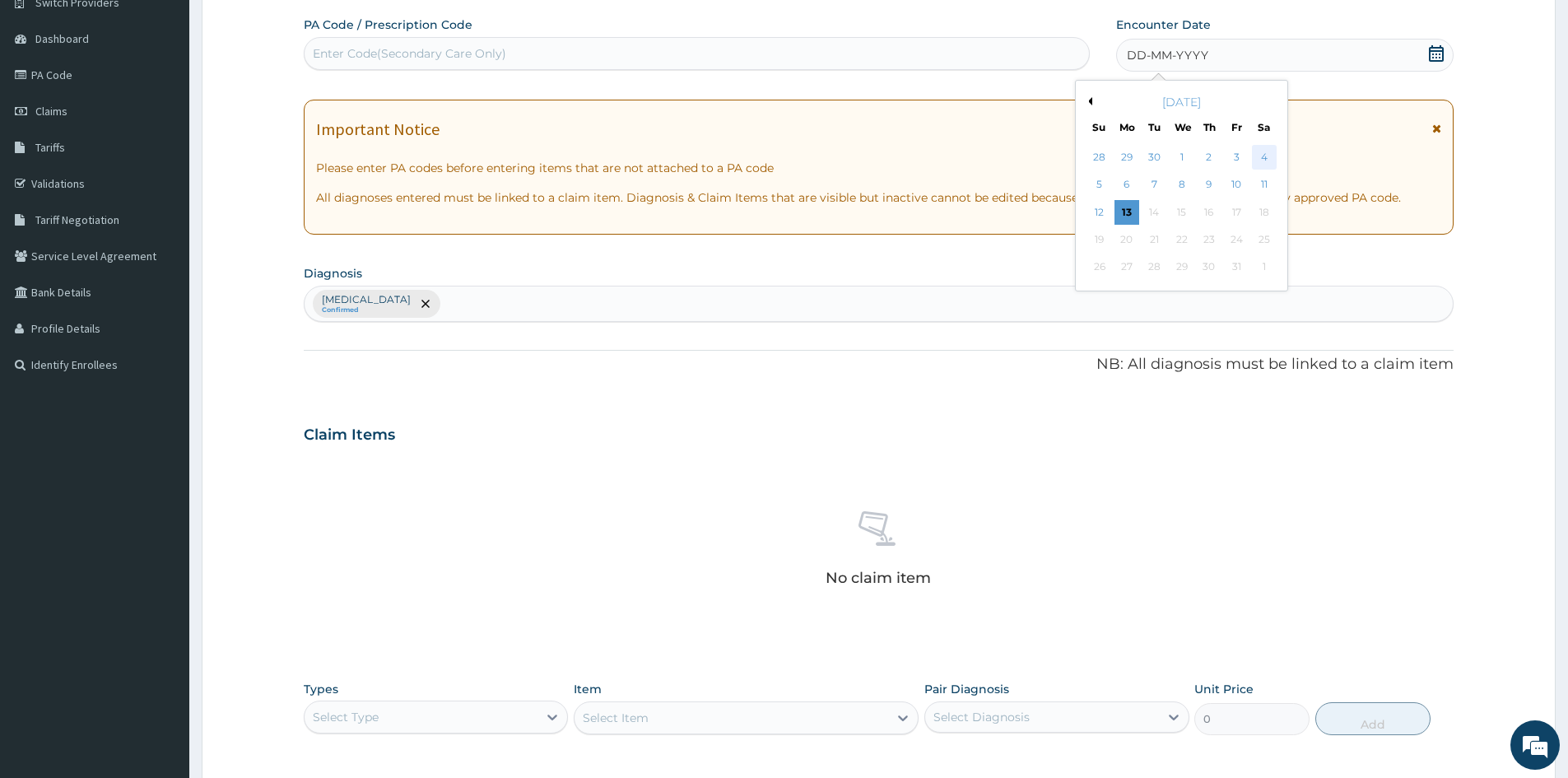
click at [1263, 160] on div "4" at bounding box center [1264, 156] width 25 height 25
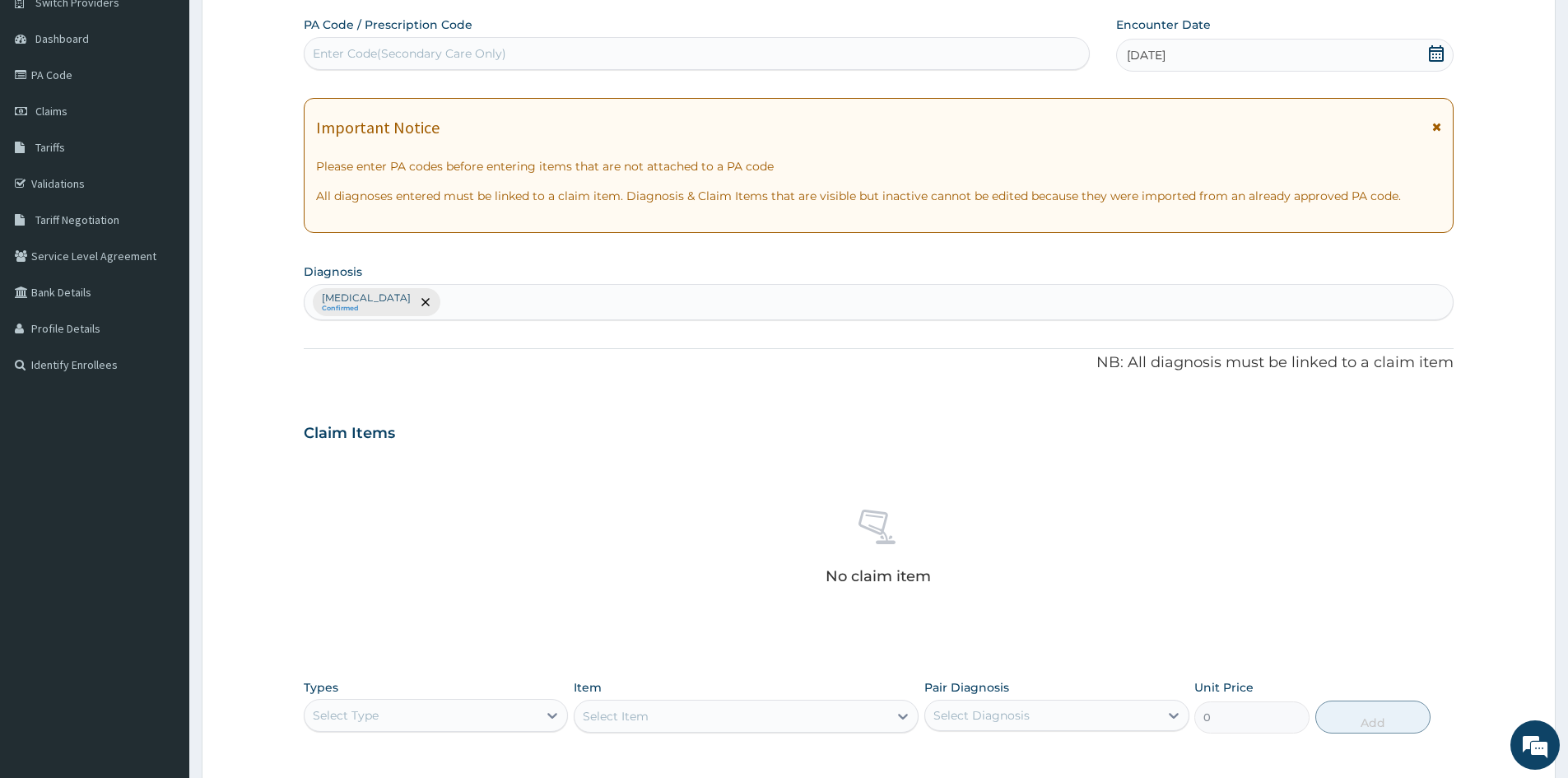
click at [474, 305] on div "[MEDICAL_DATA] Confirmed" at bounding box center [878, 302] width 1148 height 35
click at [529, 301] on input "ACUTE GASTO" at bounding box center [486, 302] width 85 height 16
type input "ACUTE [MEDICAL_DATA]"
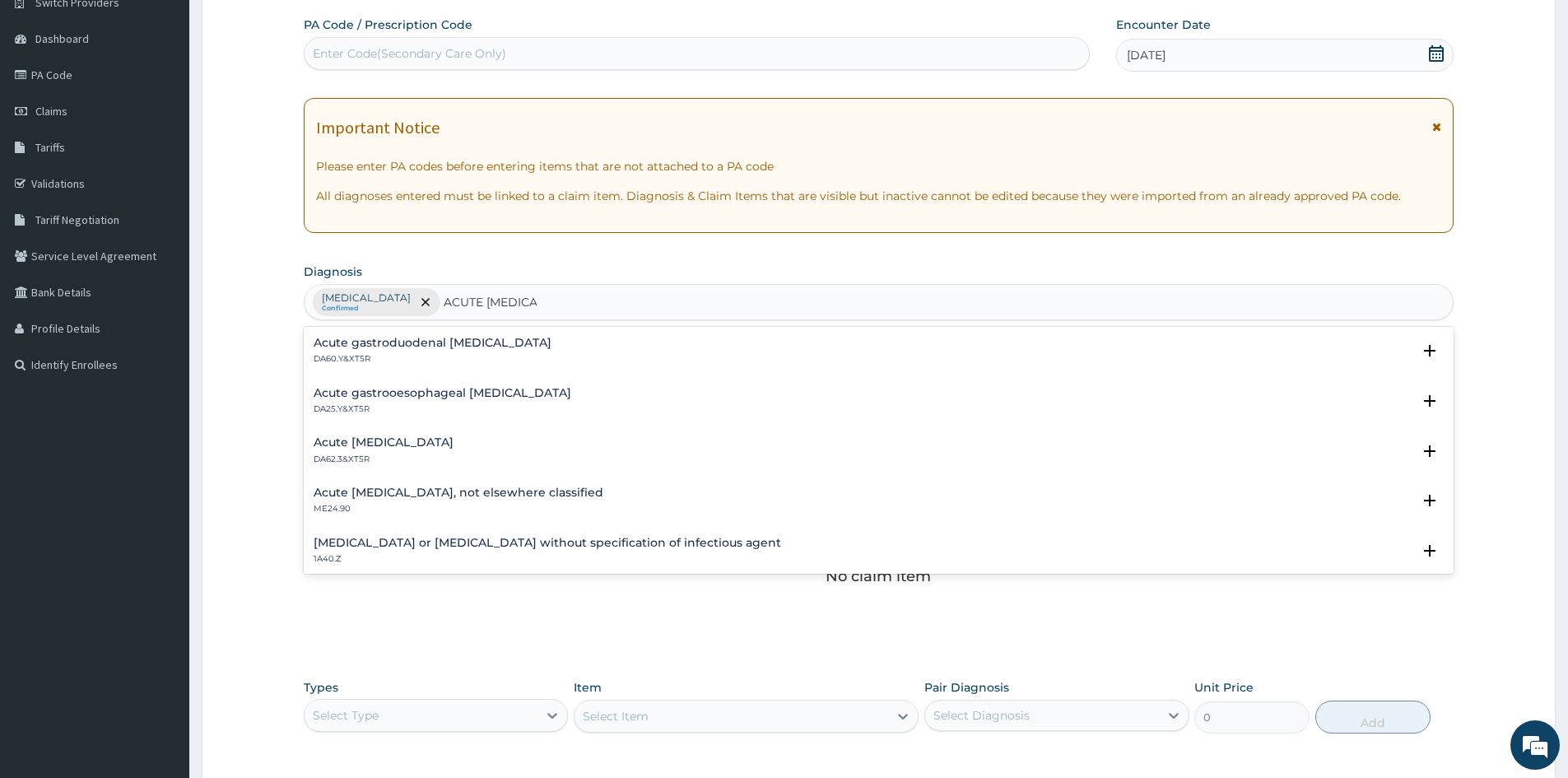
click at [332, 400] on h4 "Acute gastrooesophageal [MEDICAL_DATA]" at bounding box center [442, 393] width 258 height 13
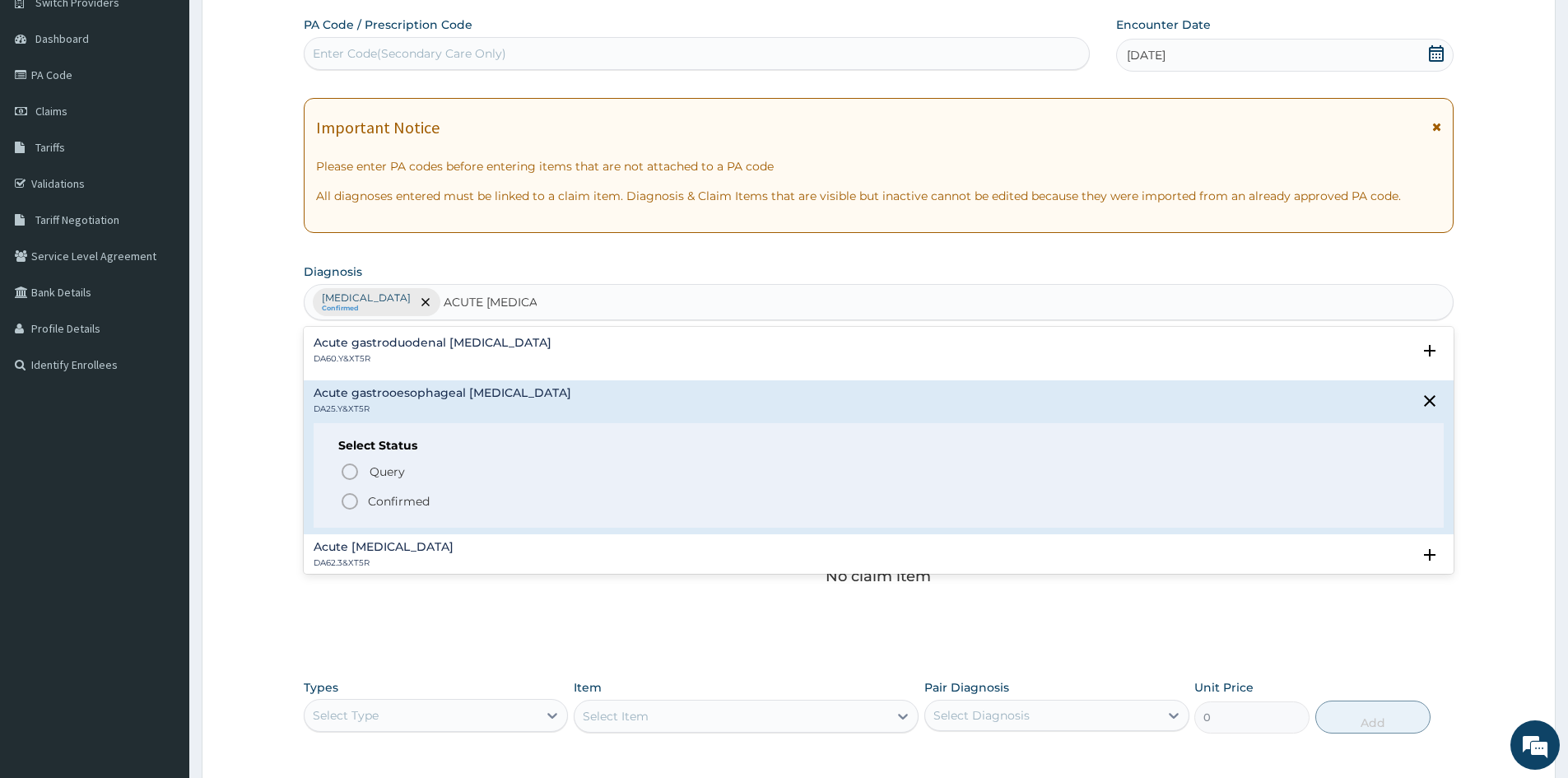
click at [352, 495] on circle "status option filled" at bounding box center [349, 501] width 14 height 14
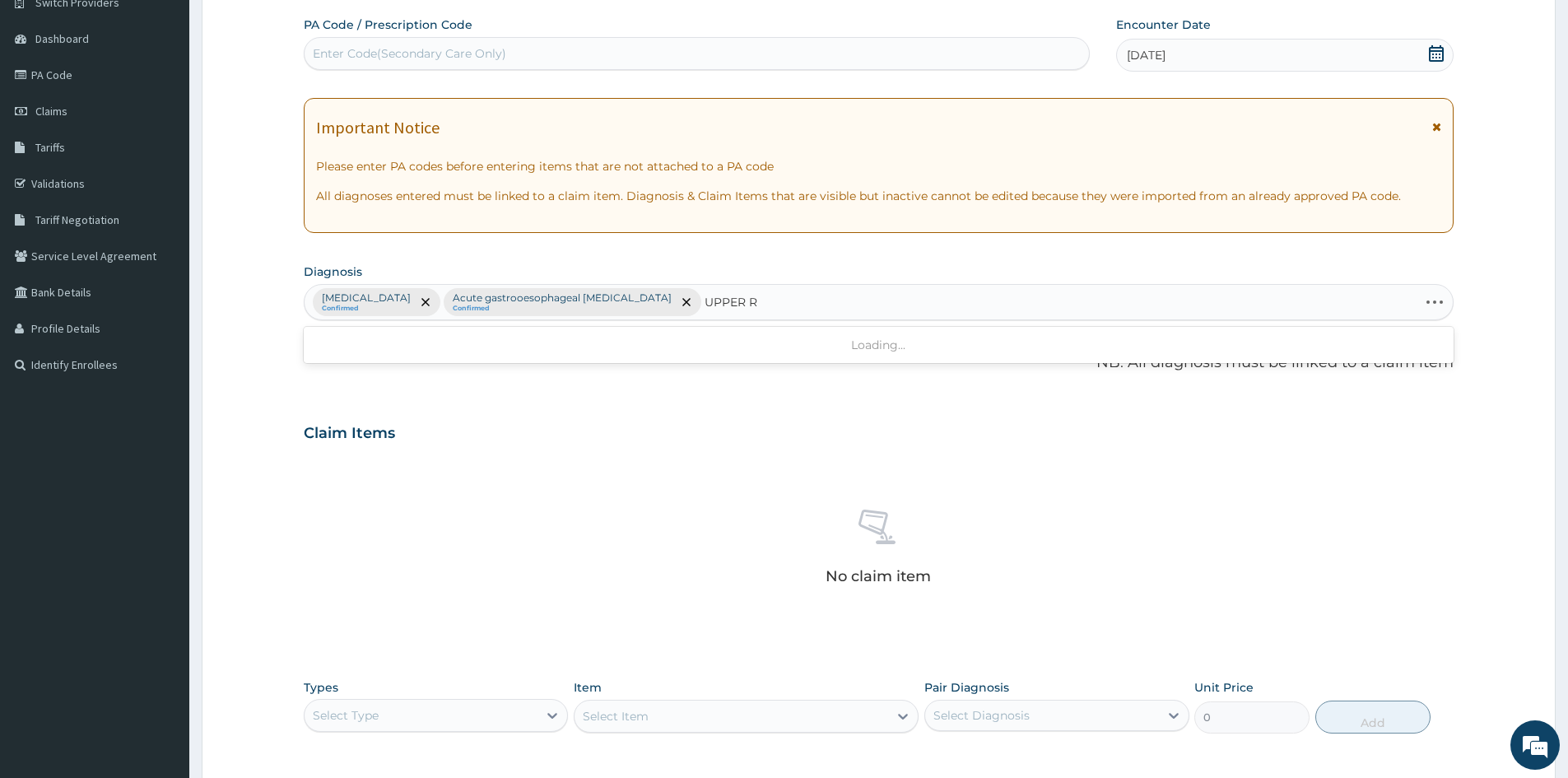
type input "UPPER"
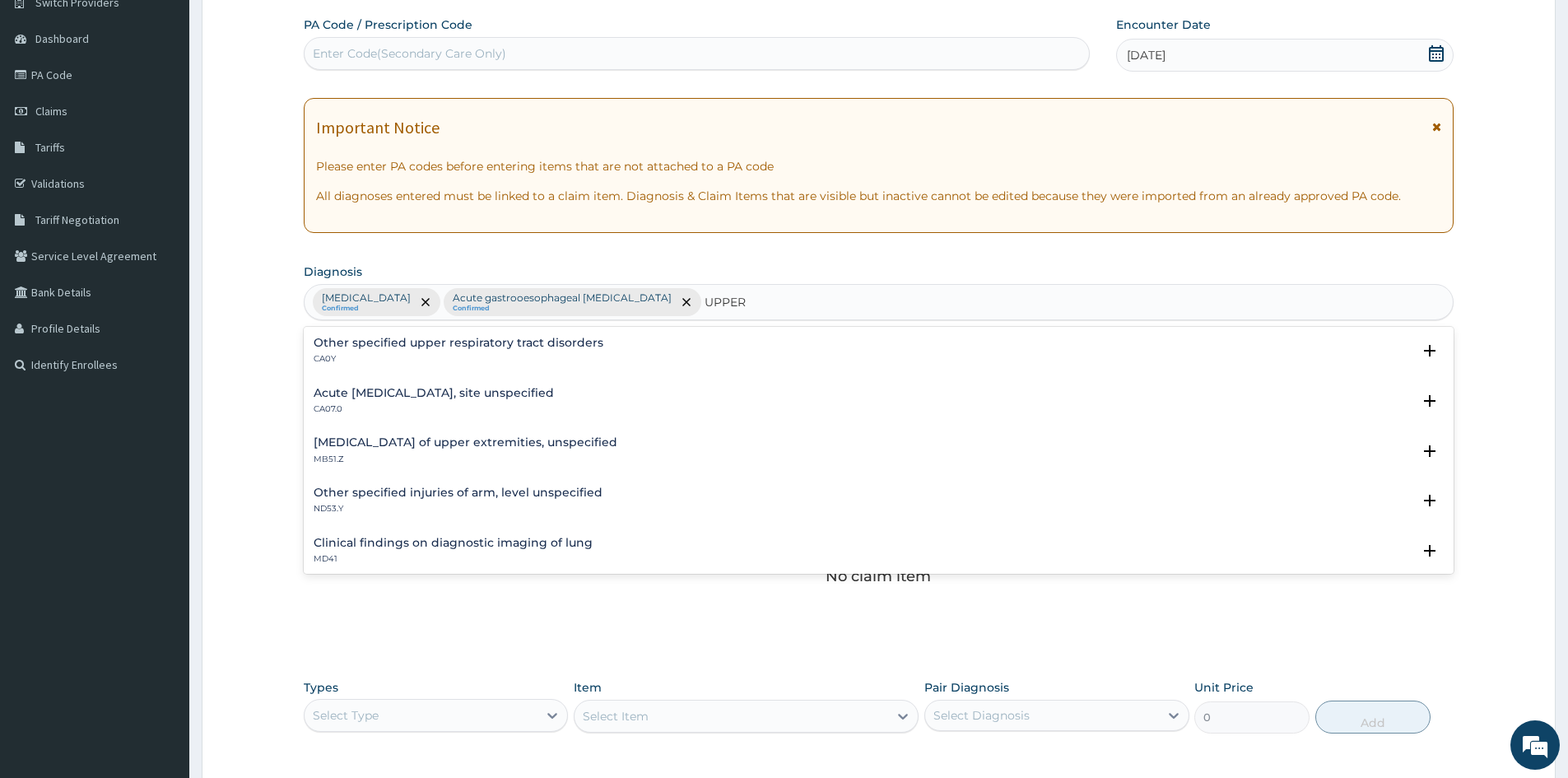
drag, startPoint x: 377, startPoint y: 383, endPoint x: 374, endPoint y: 394, distance: 11.4
click at [377, 383] on div "Acute [MEDICAL_DATA], site unspecified CA07.0 Select Status Query Query covers …" at bounding box center [878, 405] width 1150 height 50
click at [332, 397] on h4 "Acute [MEDICAL_DATA], site unspecified" at bounding box center [434, 393] width 241 height 13
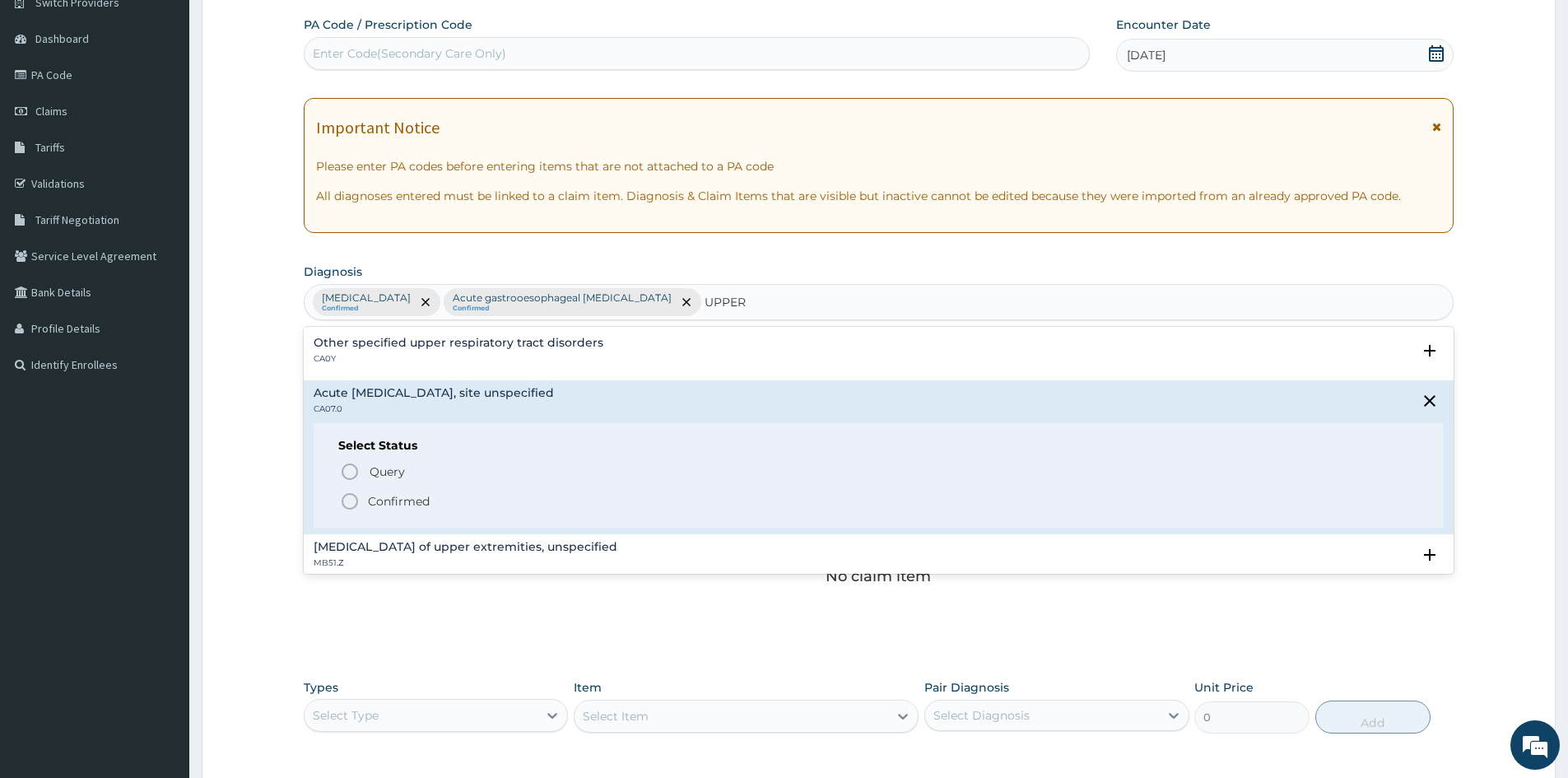
click at [346, 494] on icon "status option filled" at bounding box center [349, 501] width 20 height 20
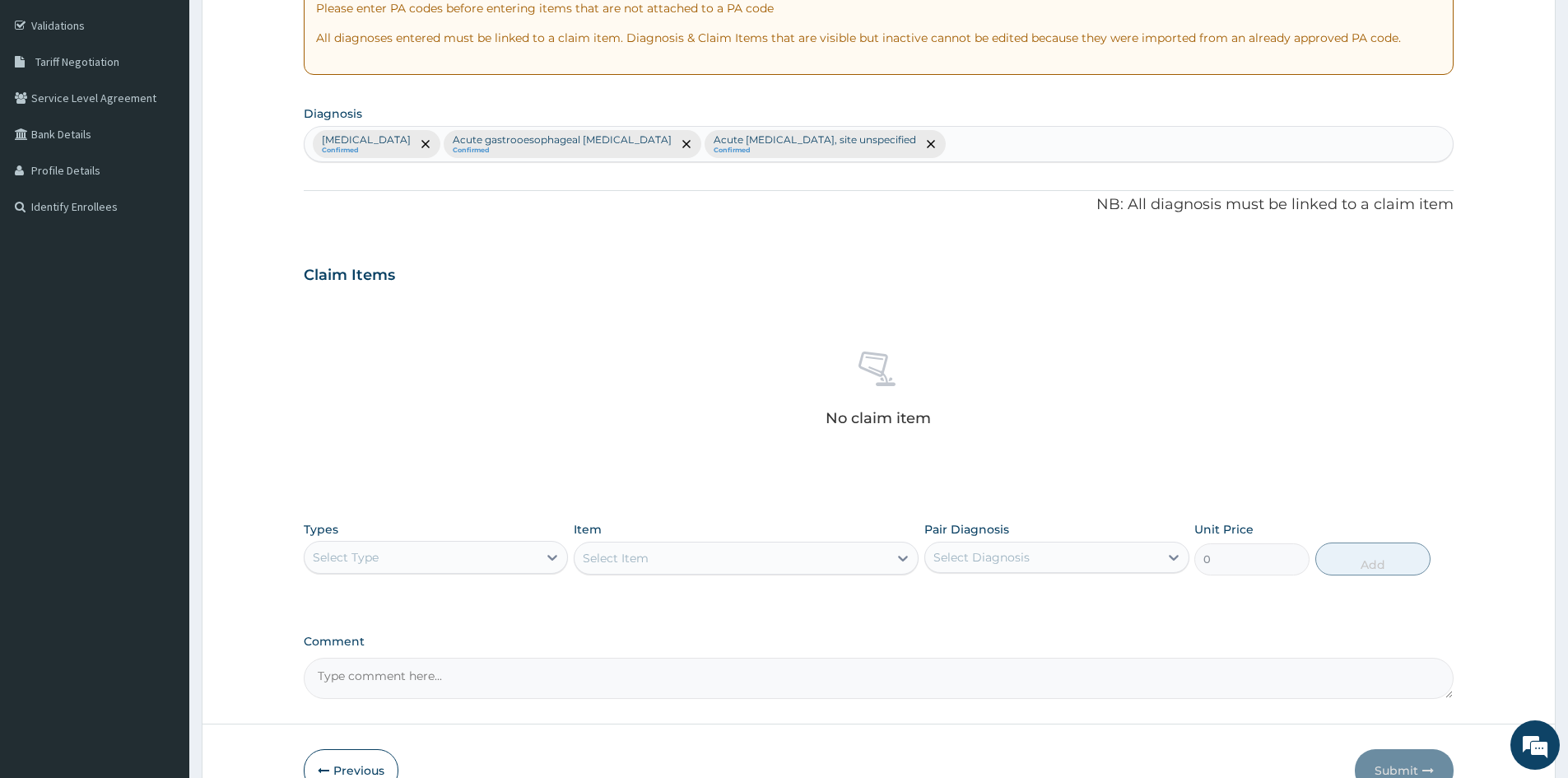
scroll to position [305, 0]
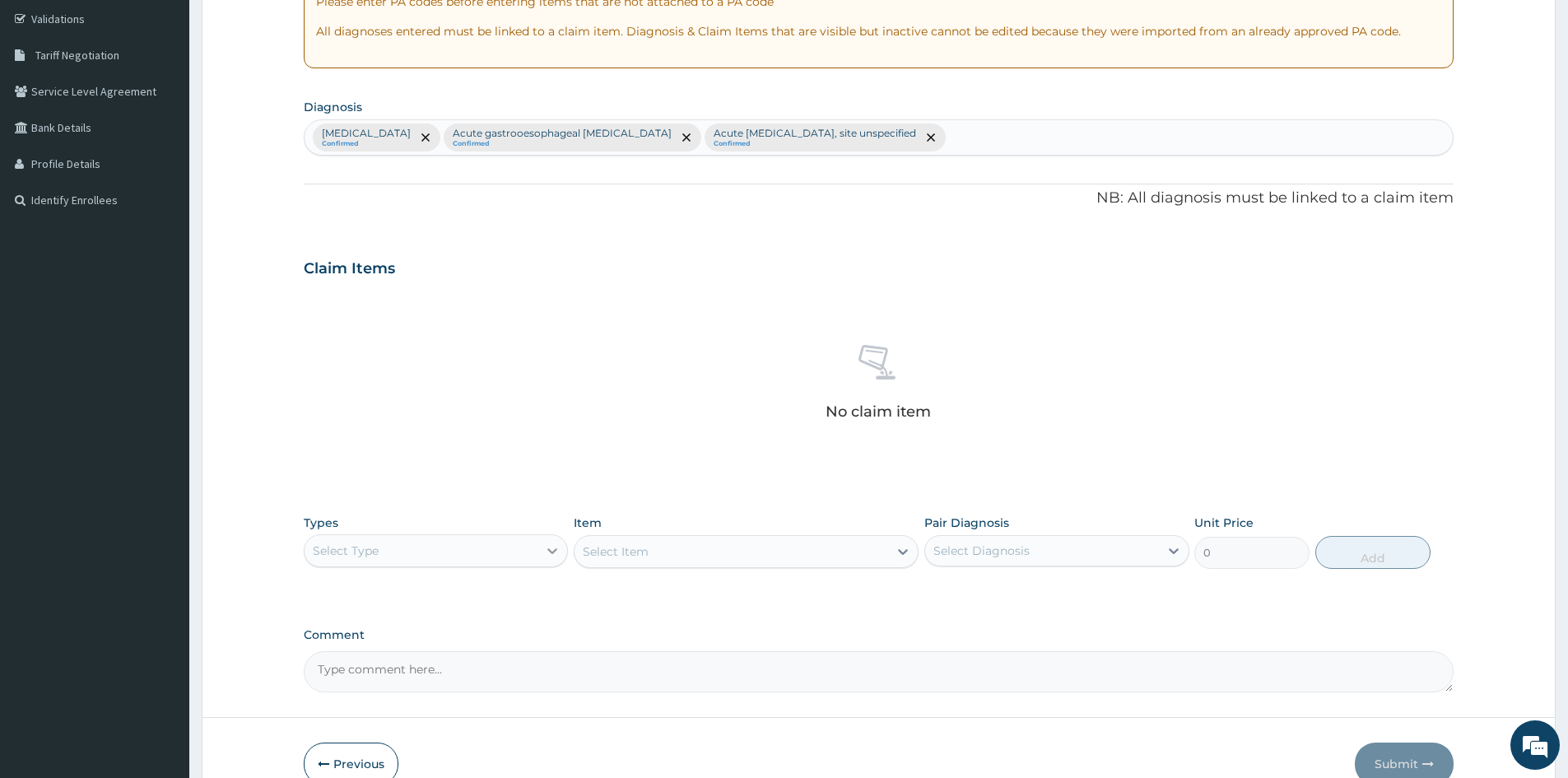
click at [540, 541] on div at bounding box center [552, 550] width 30 height 30
click at [369, 659] on div "Procedures" at bounding box center [435, 650] width 264 height 30
click at [671, 542] on div "Select Item" at bounding box center [747, 551] width 345 height 33
click at [1163, 549] on div at bounding box center [1173, 550] width 30 height 30
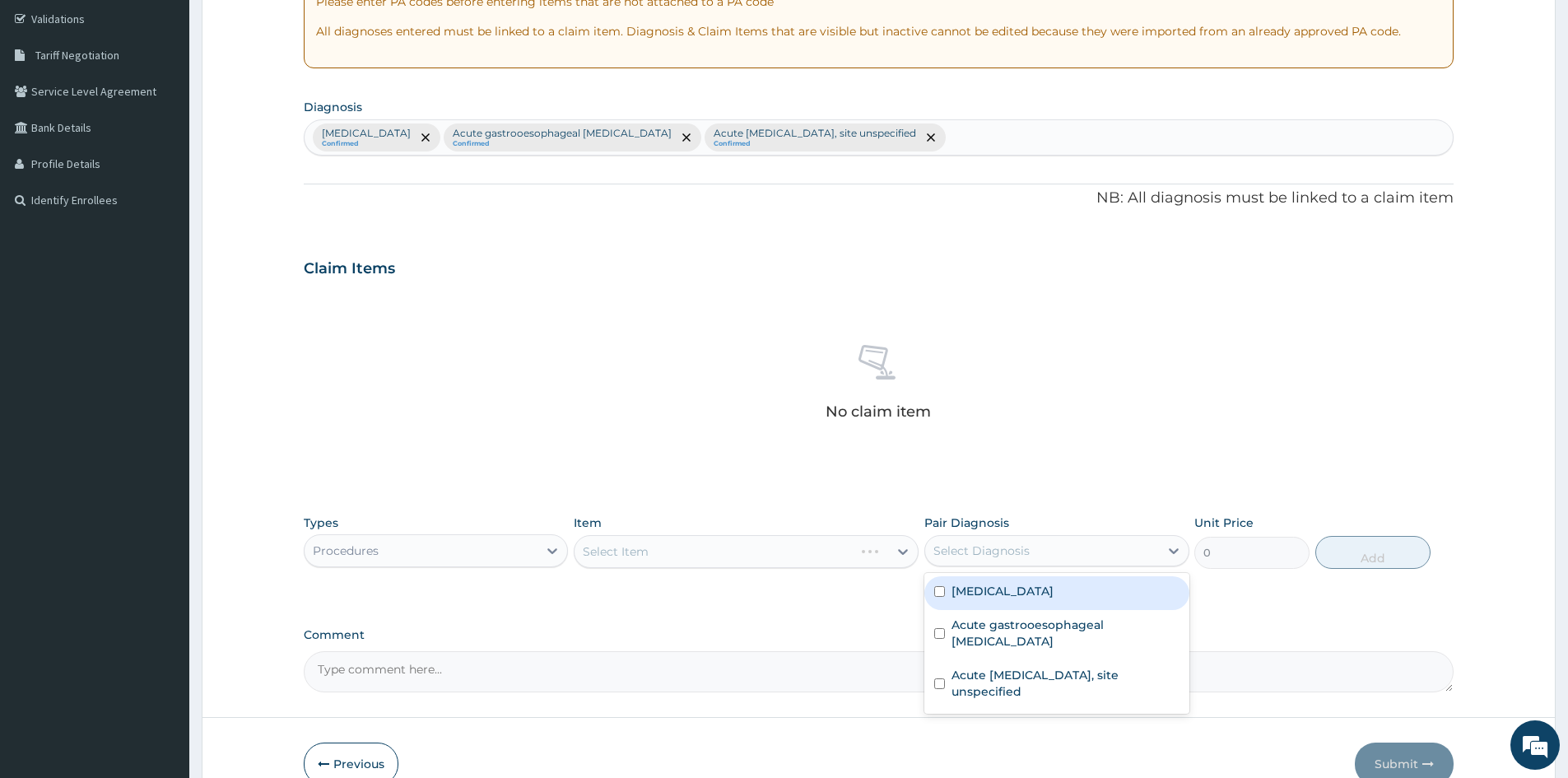
click at [943, 592] on input "checkbox" at bounding box center [940, 591] width 11 height 11
checkbox input "true"
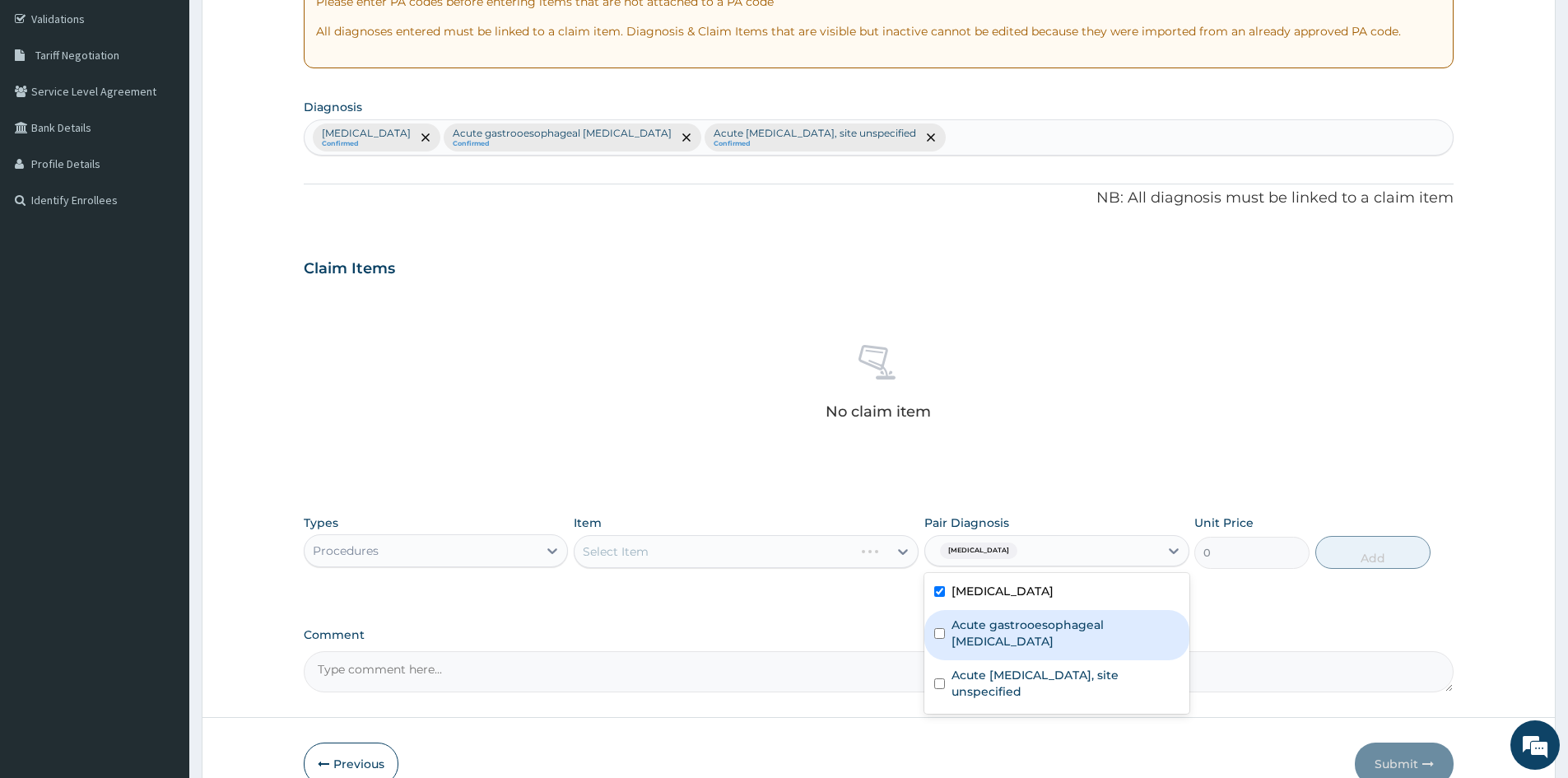
drag, startPoint x: 940, startPoint y: 620, endPoint x: 944, endPoint y: 648, distance: 28.3
click at [942, 628] on input "checkbox" at bounding box center [940, 633] width 11 height 11
checkbox input "true"
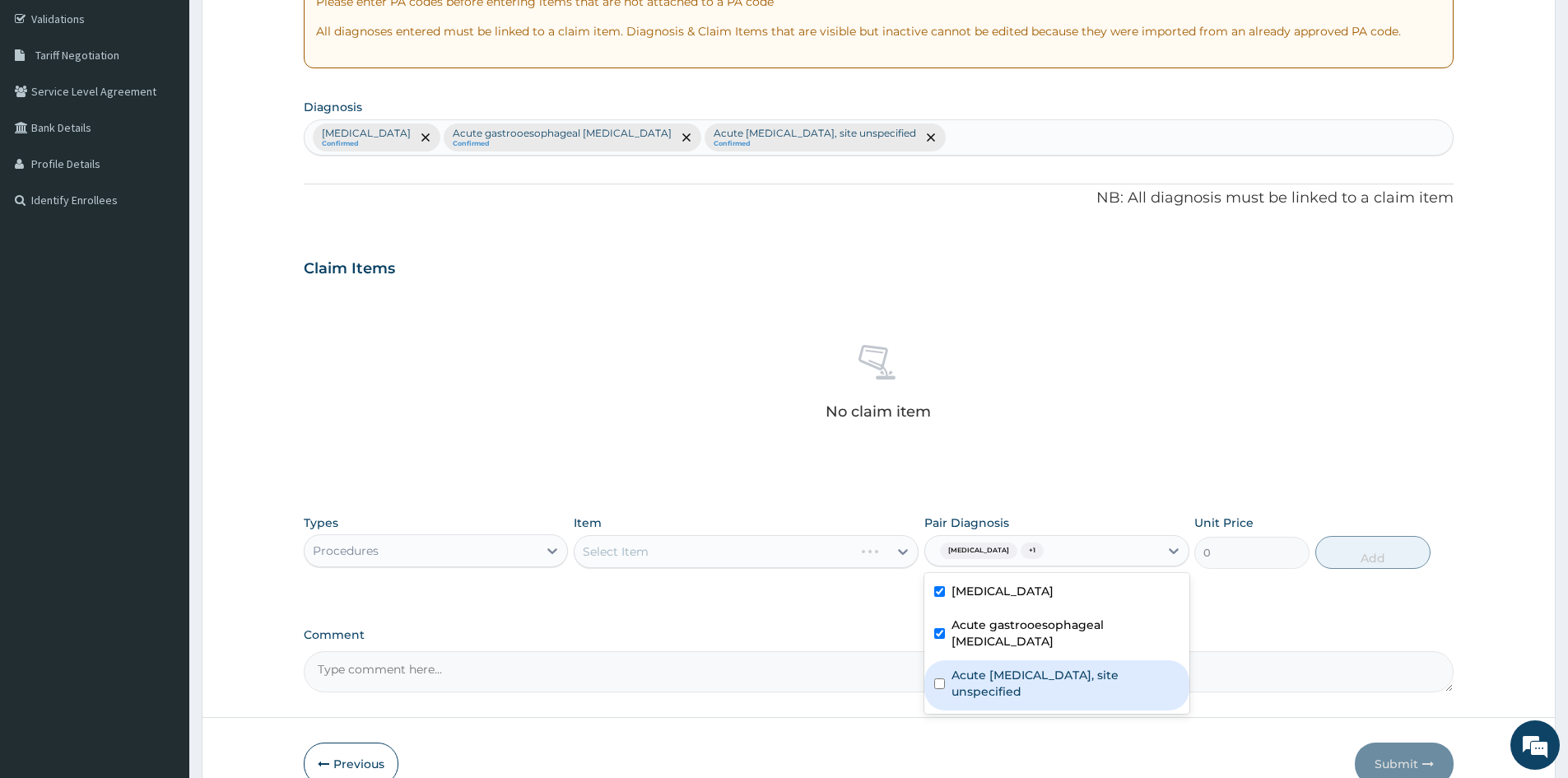
click at [941, 679] on input "checkbox" at bounding box center [940, 684] width 11 height 11
checkbox input "true"
click at [810, 549] on div "Select Item" at bounding box center [747, 551] width 345 height 33
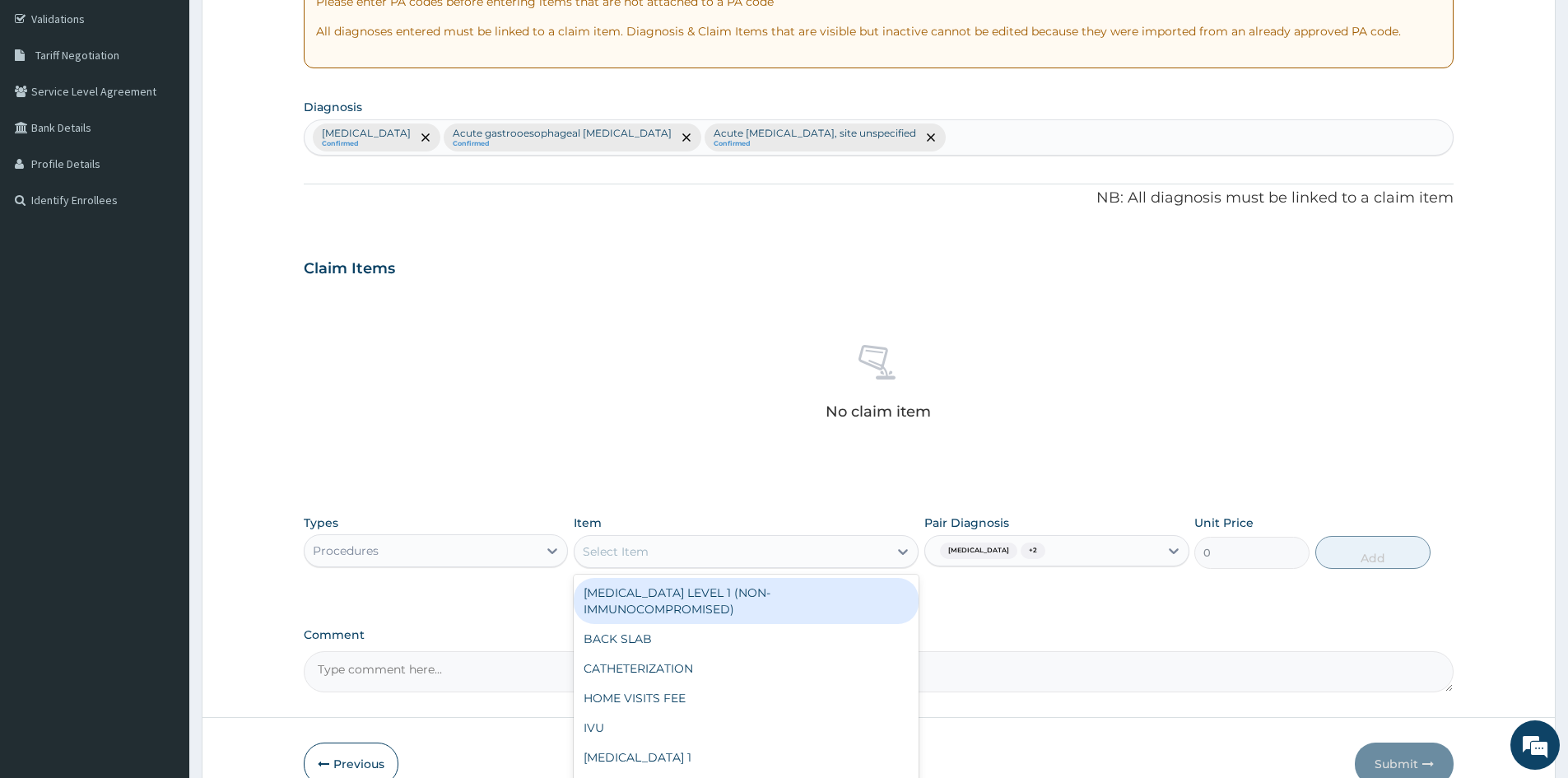
click at [886, 551] on div "Select Item" at bounding box center [731, 551] width 314 height 26
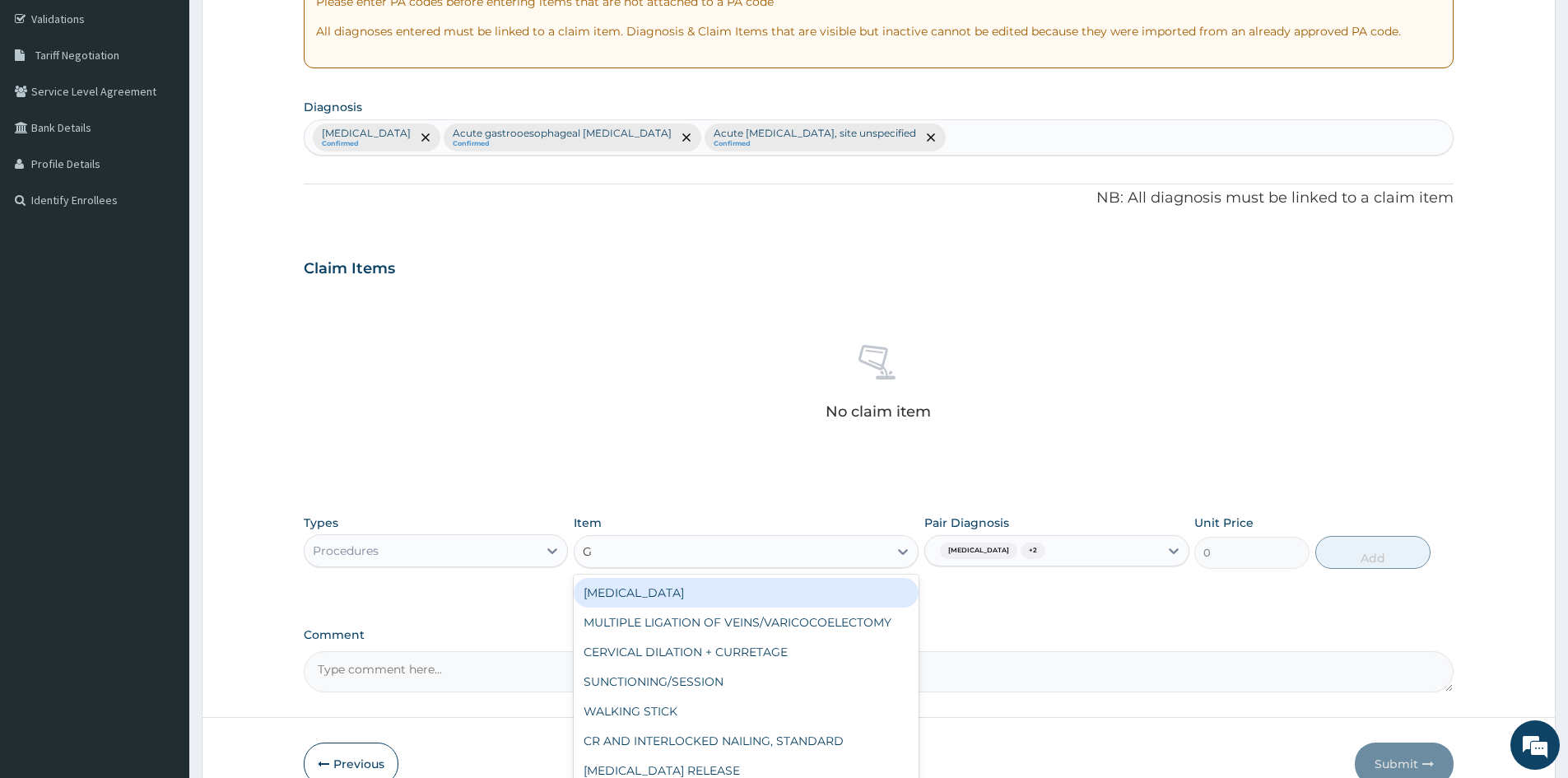
type input "GP"
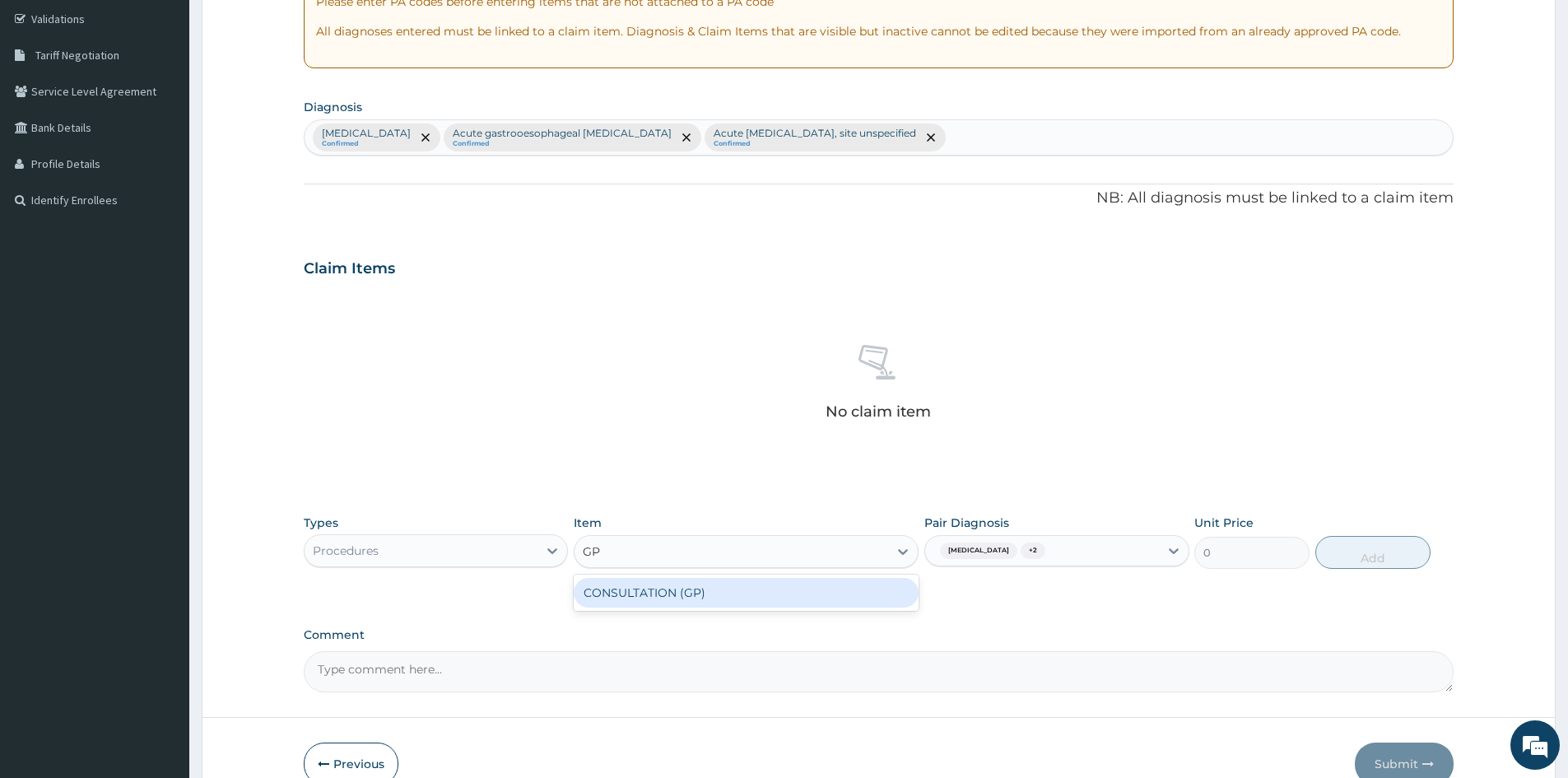
click at [712, 601] on div "CONSULTATION (GP)" at bounding box center [747, 593] width 345 height 30
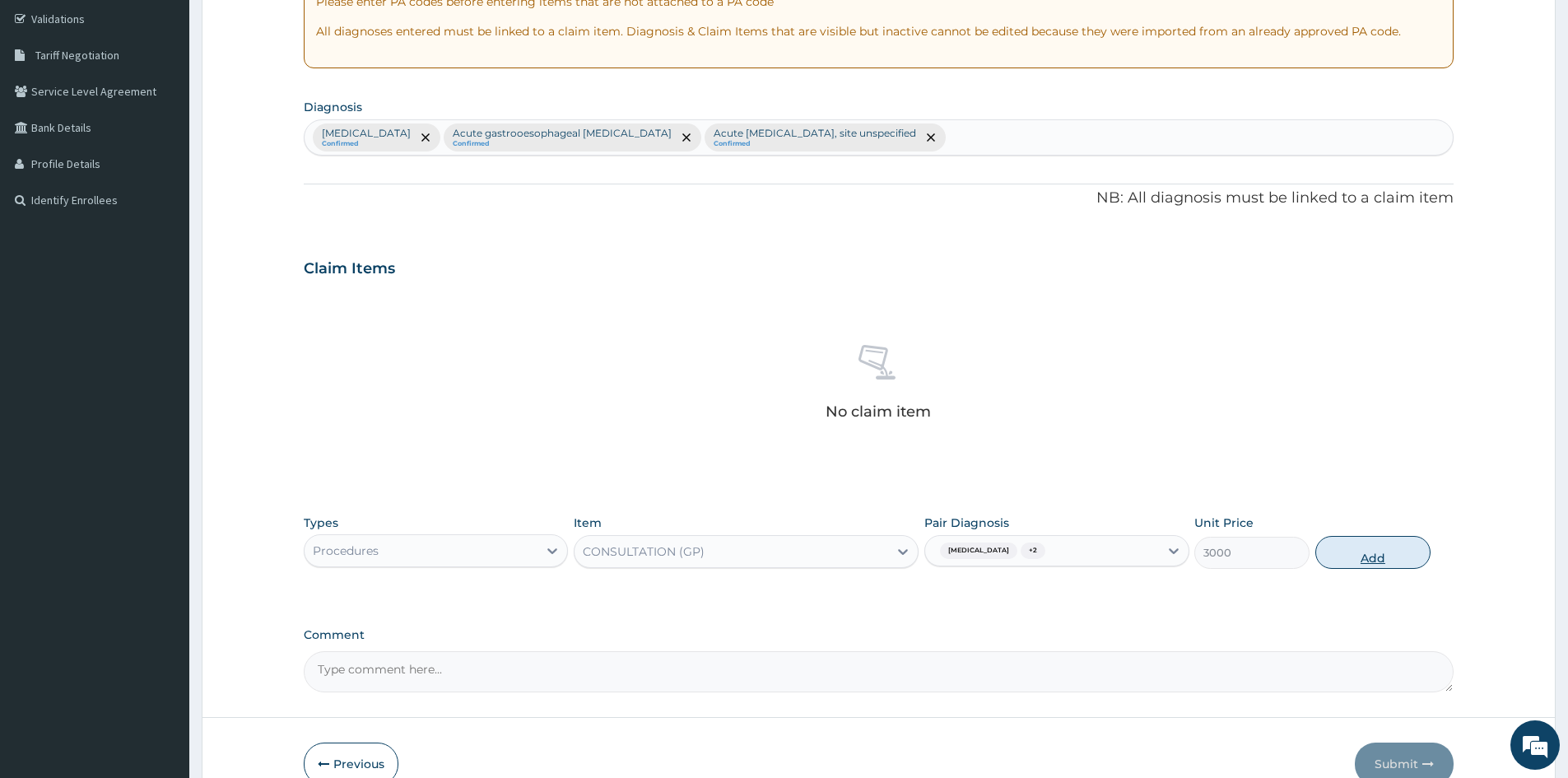
click at [1387, 554] on button "Add" at bounding box center [1373, 552] width 116 height 33
type input "0"
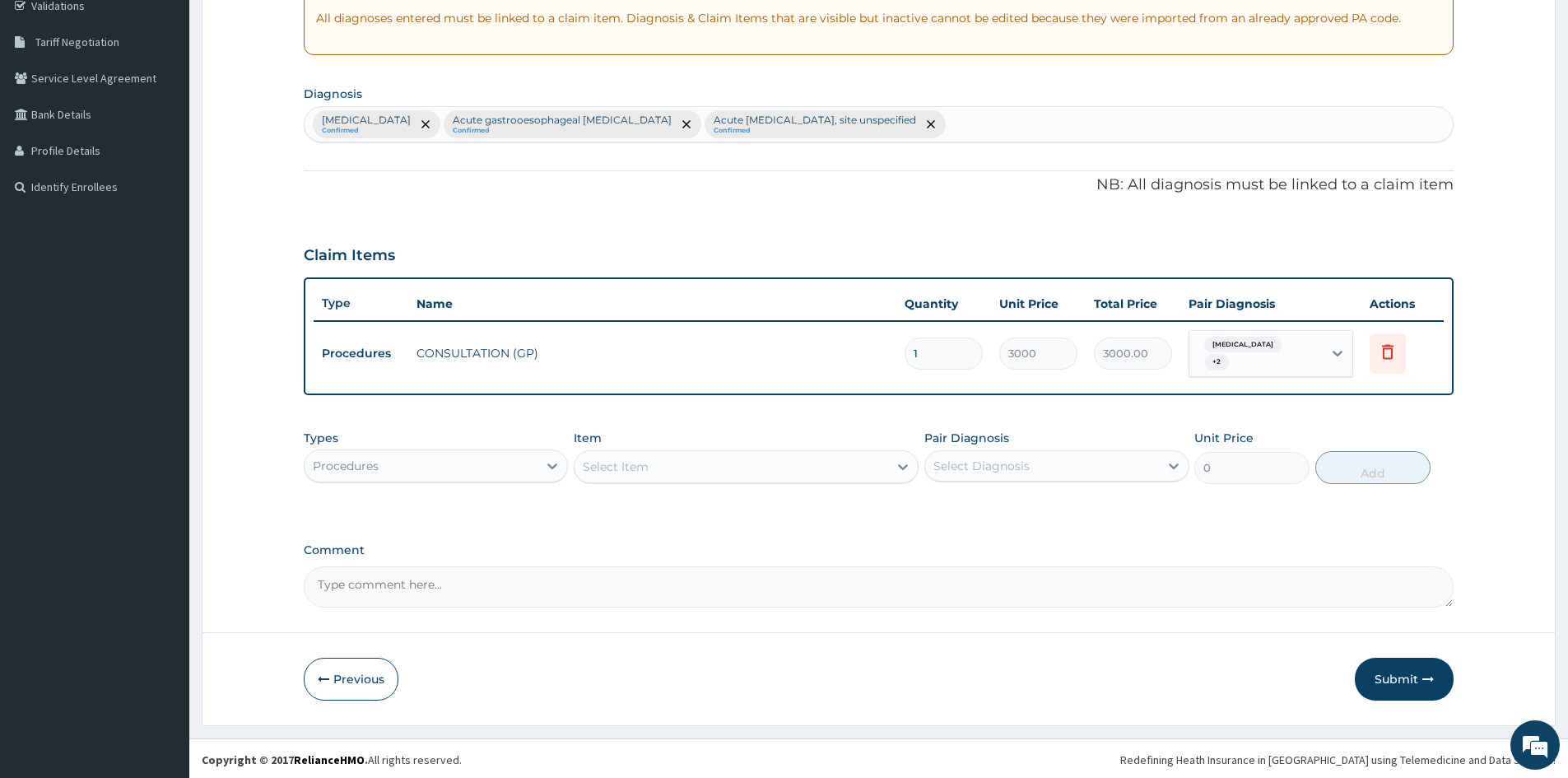
scroll to position [321, 0]
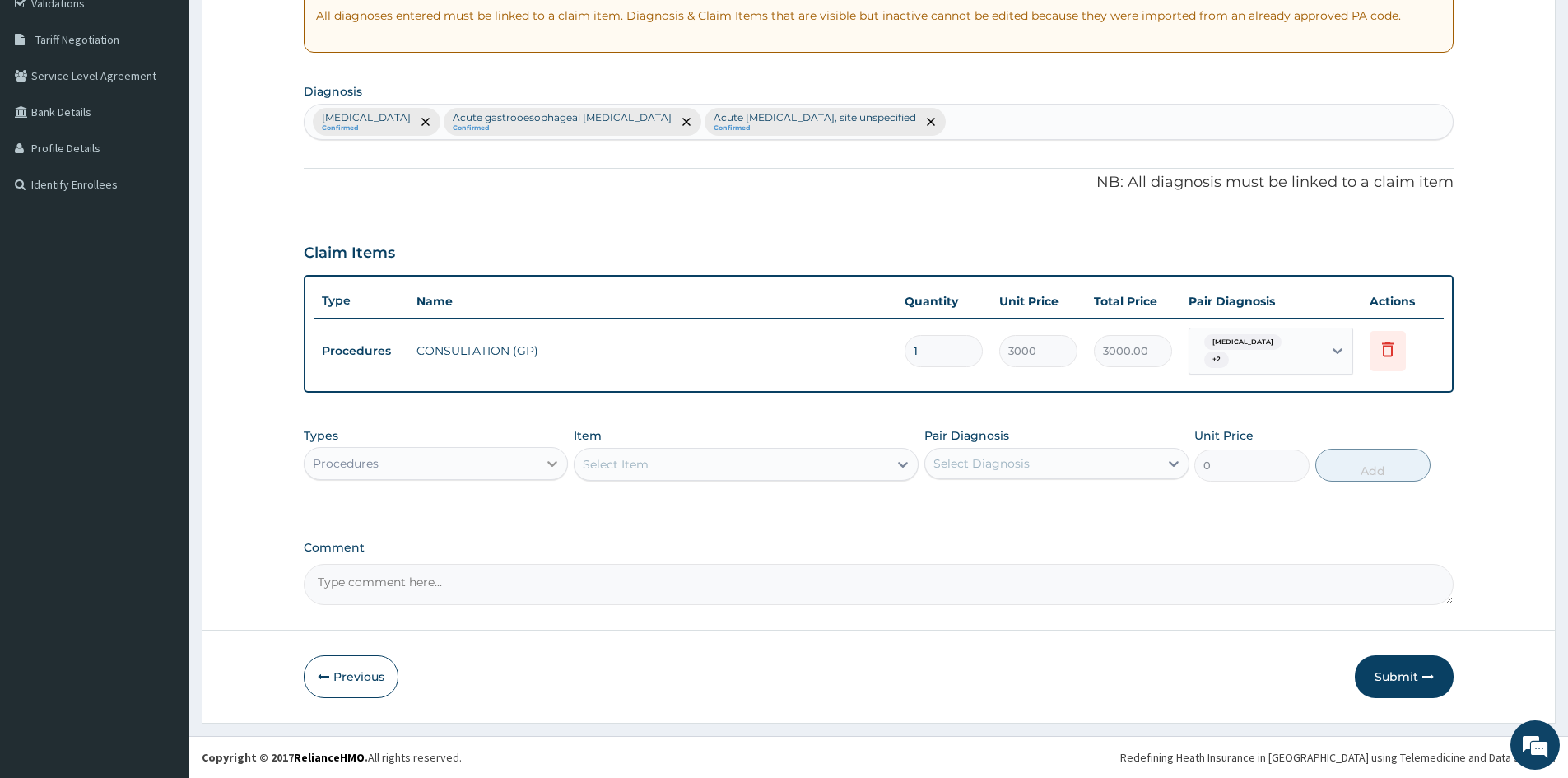
click at [546, 464] on icon at bounding box center [552, 463] width 16 height 16
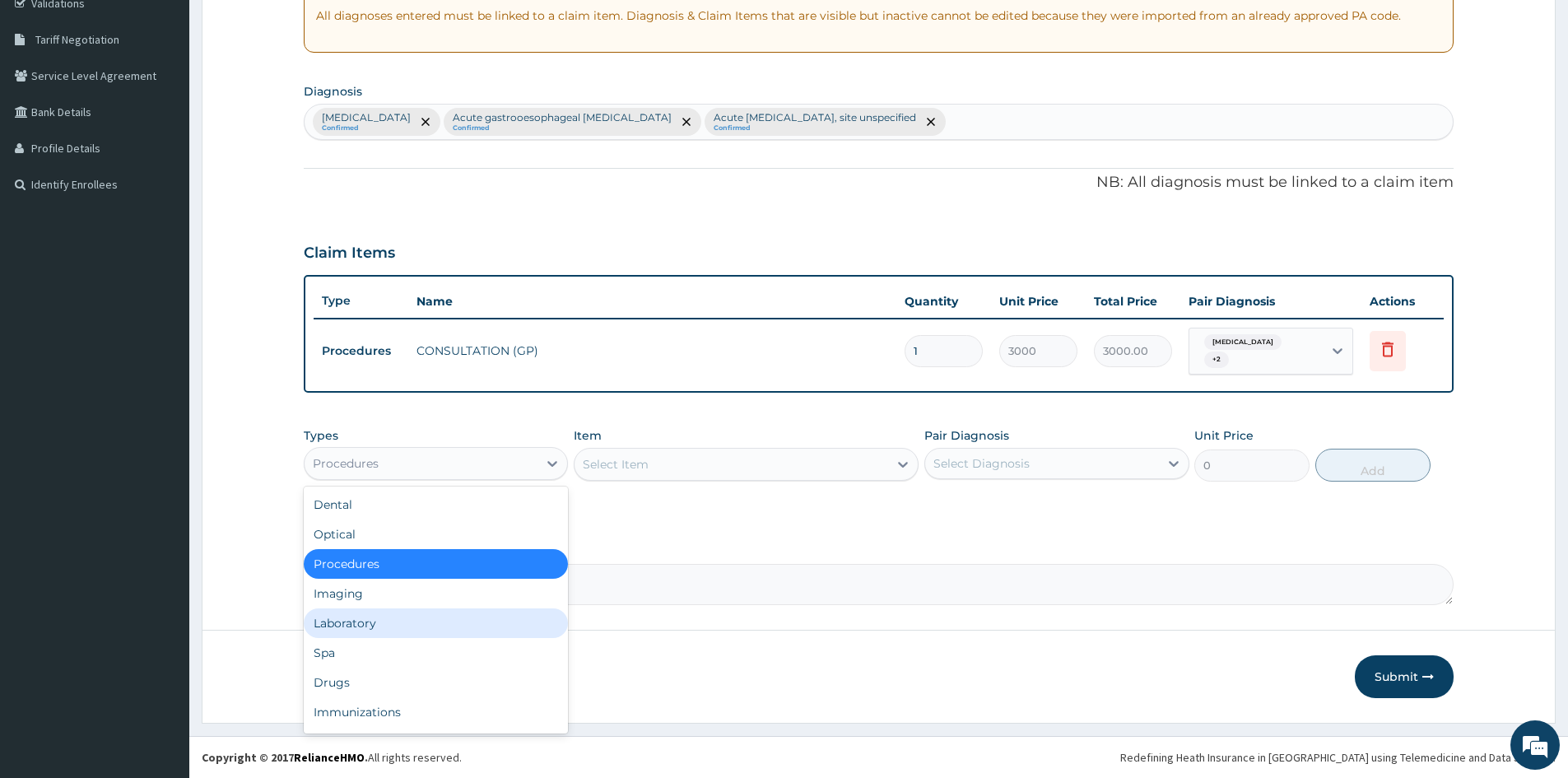
drag, startPoint x: 363, startPoint y: 620, endPoint x: 506, endPoint y: 576, distance: 149.6
click at [365, 621] on div "Laboratory" at bounding box center [435, 622] width 264 height 30
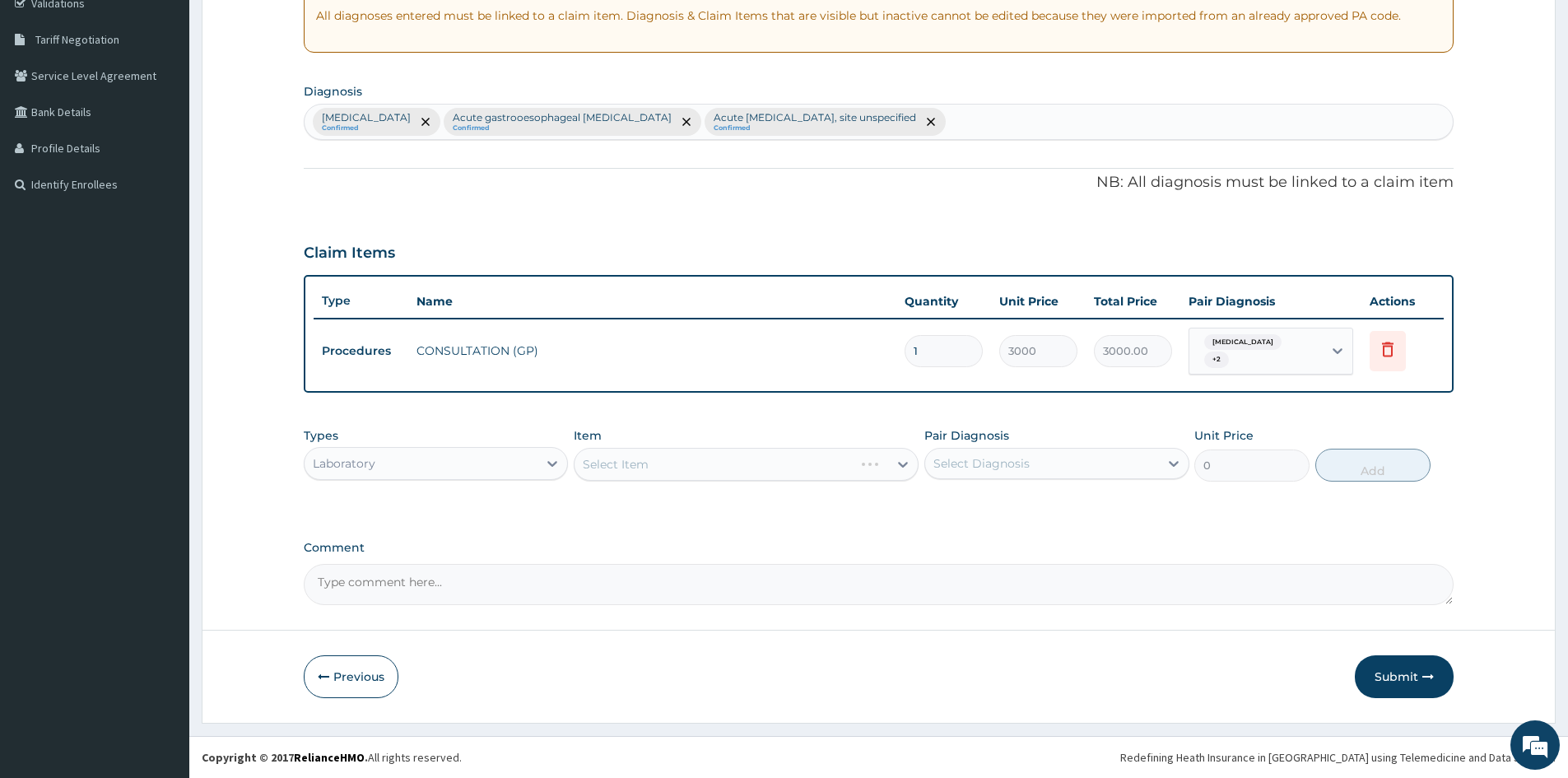
click at [904, 462] on div "Select Item" at bounding box center [747, 464] width 345 height 33
click at [1084, 469] on div "Select Diagnosis" at bounding box center [1042, 463] width 233 height 26
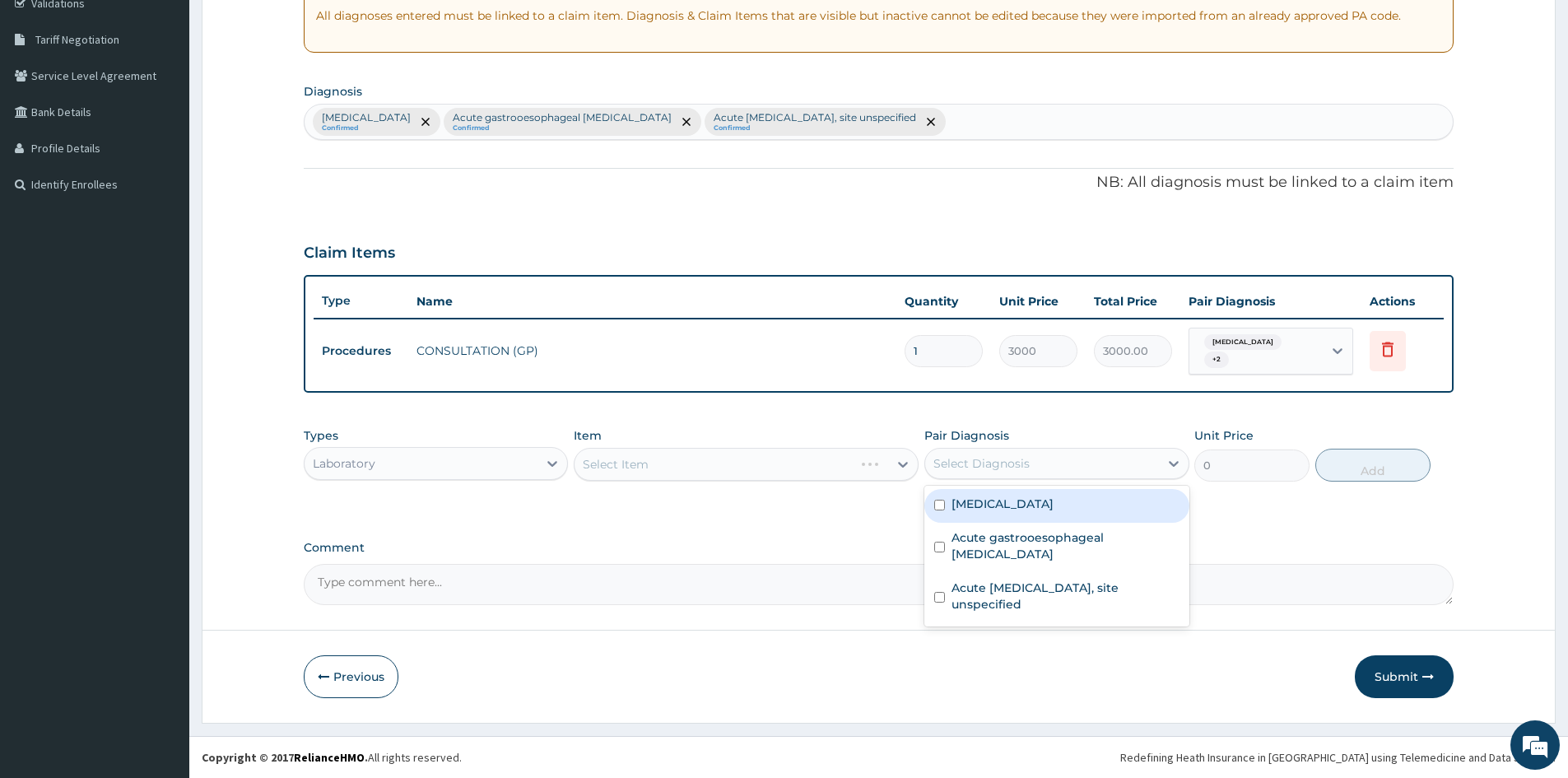
drag, startPoint x: 937, startPoint y: 501, endPoint x: 950, endPoint y: 525, distance: 27.3
click at [946, 514] on div "[MEDICAL_DATA]" at bounding box center [1056, 506] width 264 height 34
checkbox input "true"
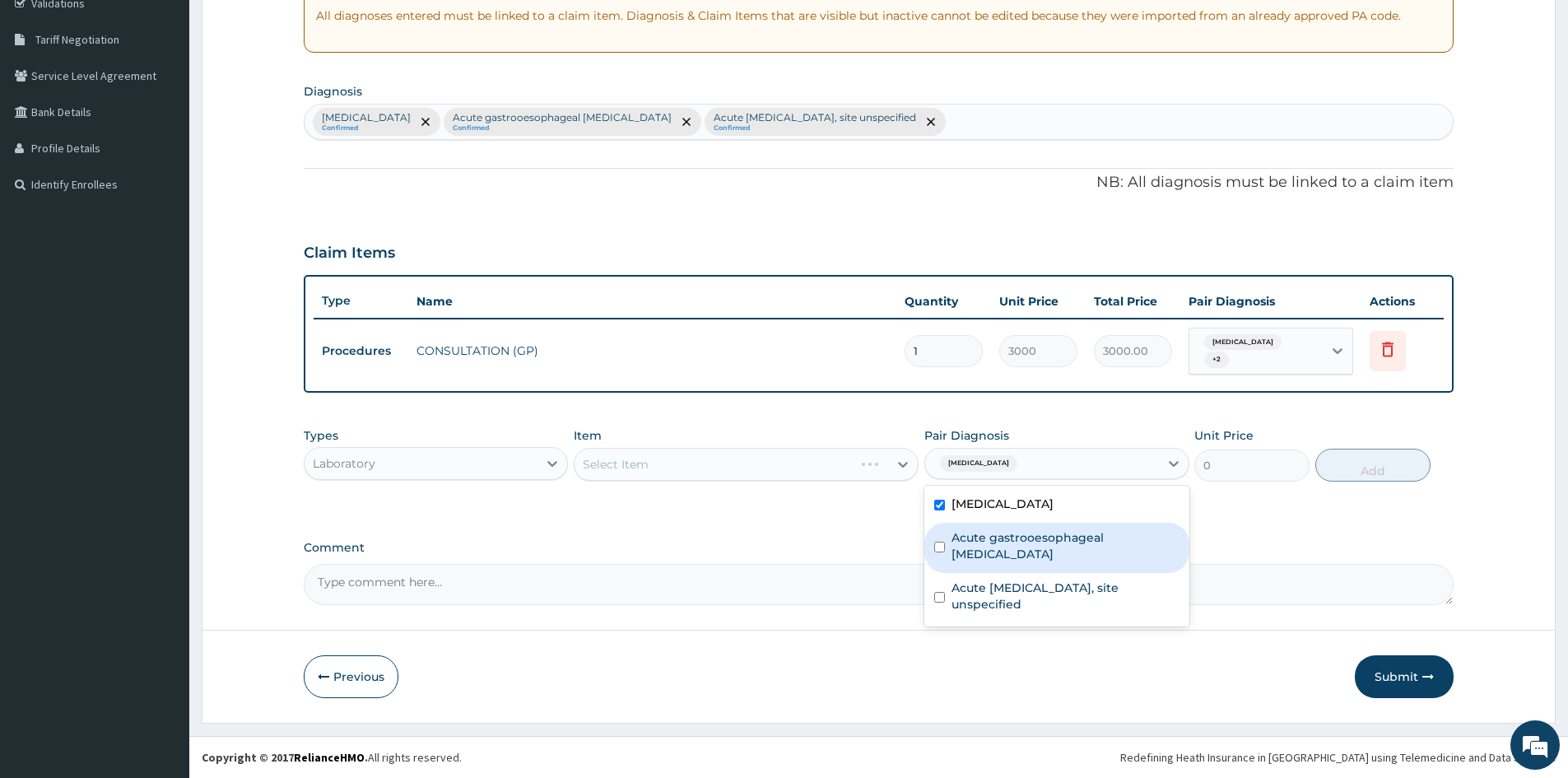
drag, startPoint x: 946, startPoint y: 541, endPoint x: 935, endPoint y: 571, distance: 32.0
click at [935, 561] on div "[MEDICAL_DATA] Acute gastrooesophageal [MEDICAL_DATA] Acute [MEDICAL_DATA], sit…" at bounding box center [1056, 556] width 264 height 141
drag, startPoint x: 938, startPoint y: 535, endPoint x: 952, endPoint y: 575, distance: 42.4
click at [940, 542] on input "checkbox" at bounding box center [940, 547] width 11 height 11
checkbox input "true"
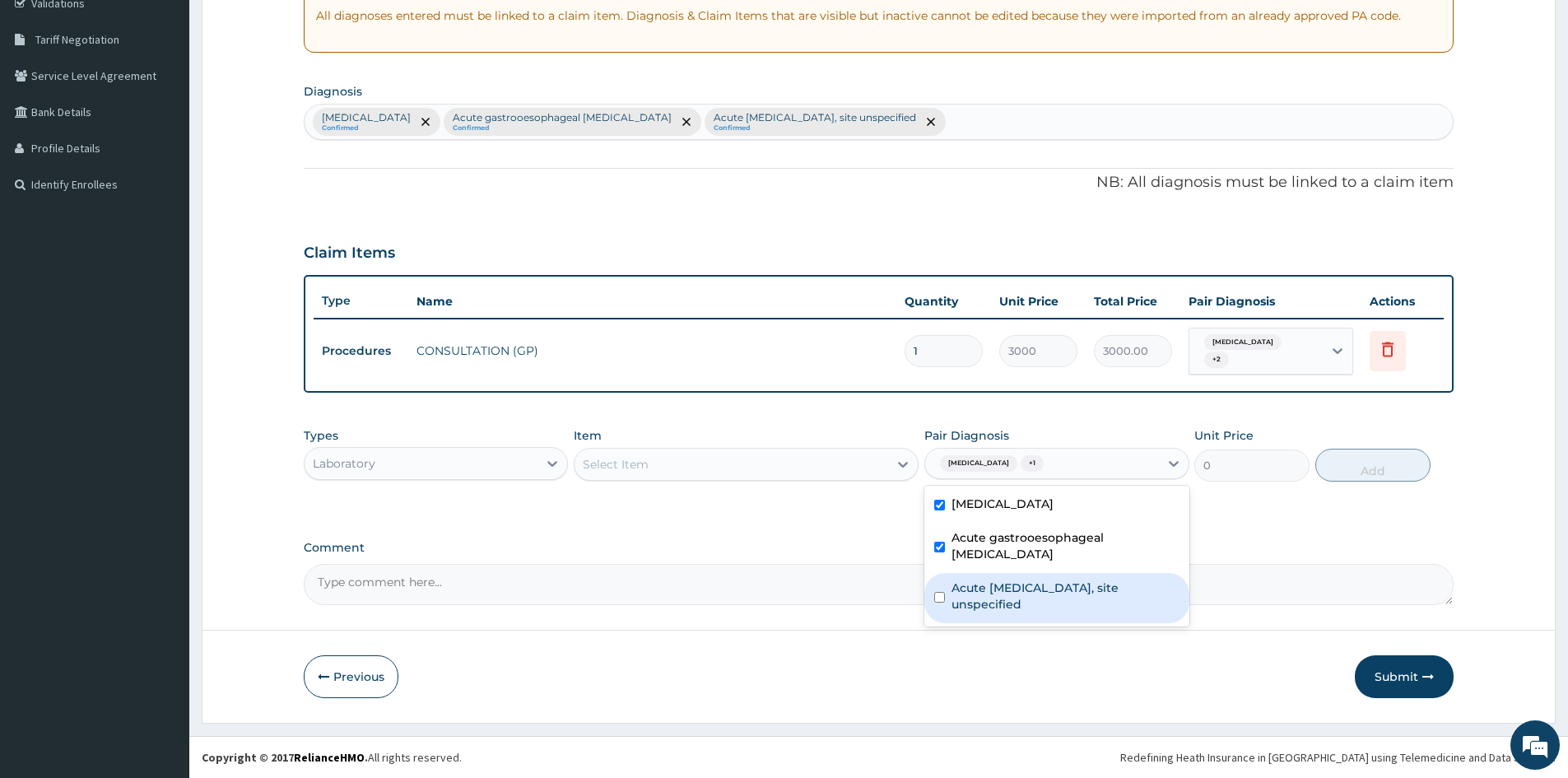
click at [941, 592] on input "checkbox" at bounding box center [940, 597] width 11 height 11
checkbox input "true"
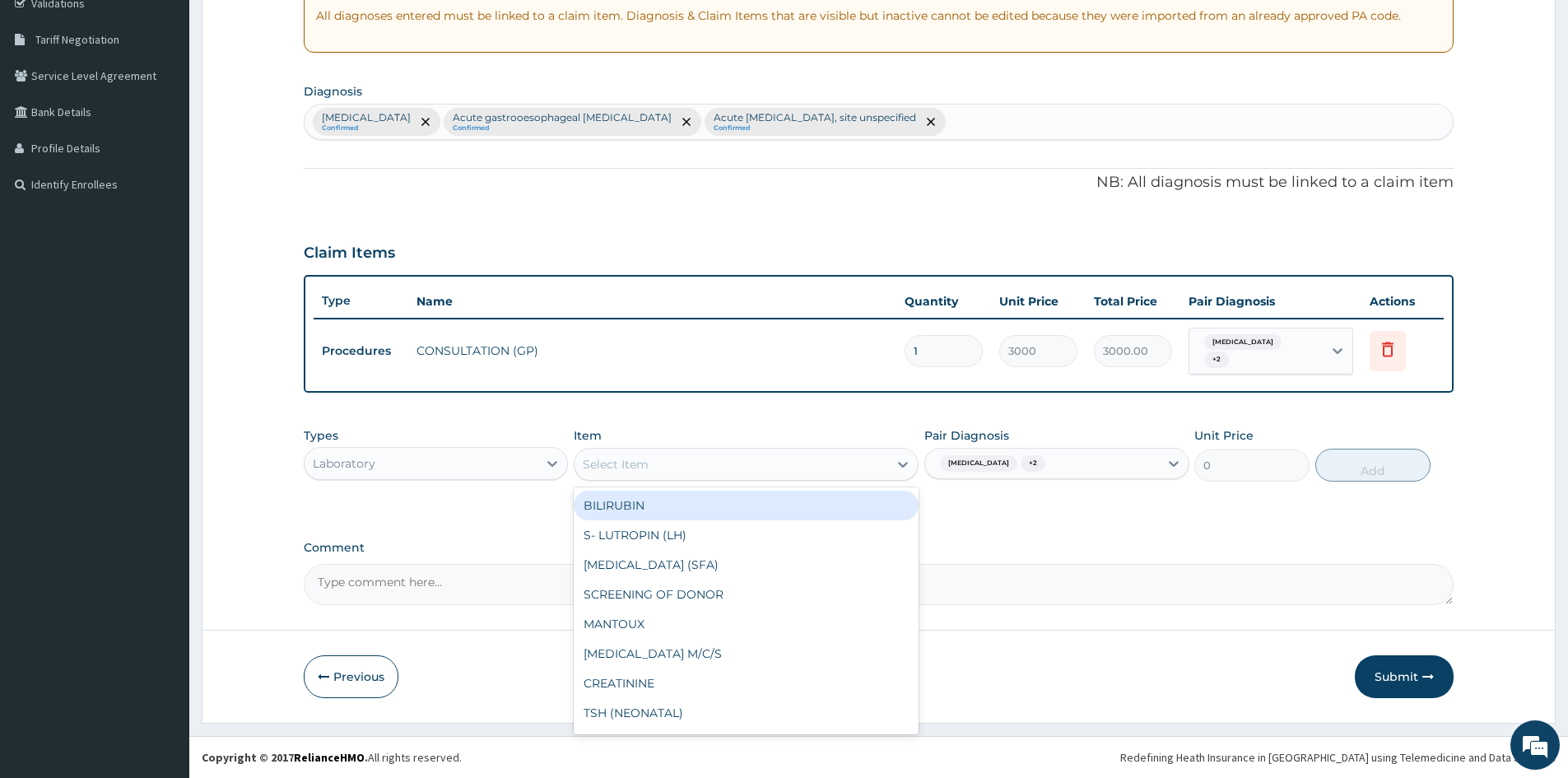
click at [884, 462] on div "Select Item" at bounding box center [731, 464] width 314 height 26
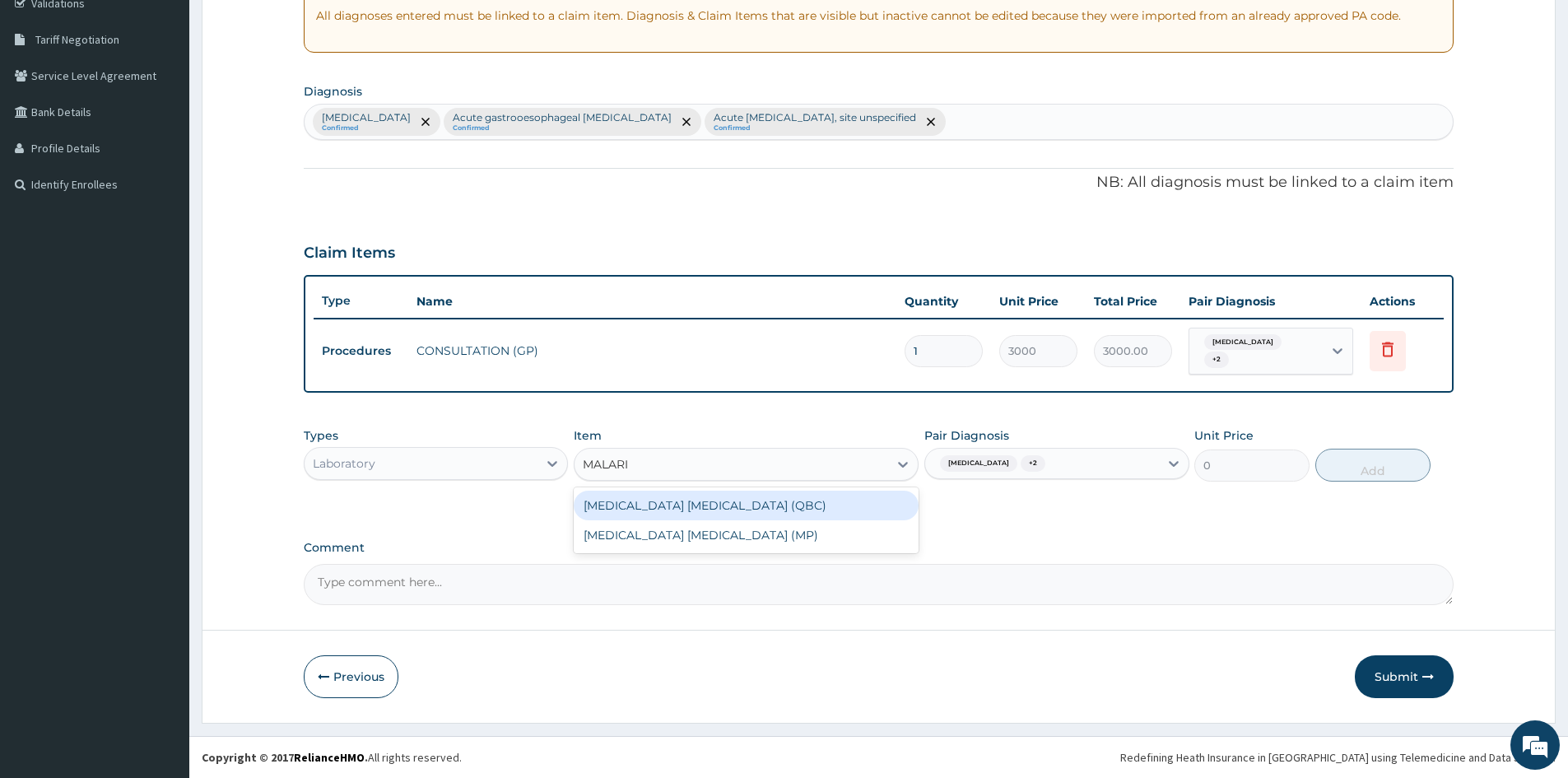
type input "[MEDICAL_DATA]"
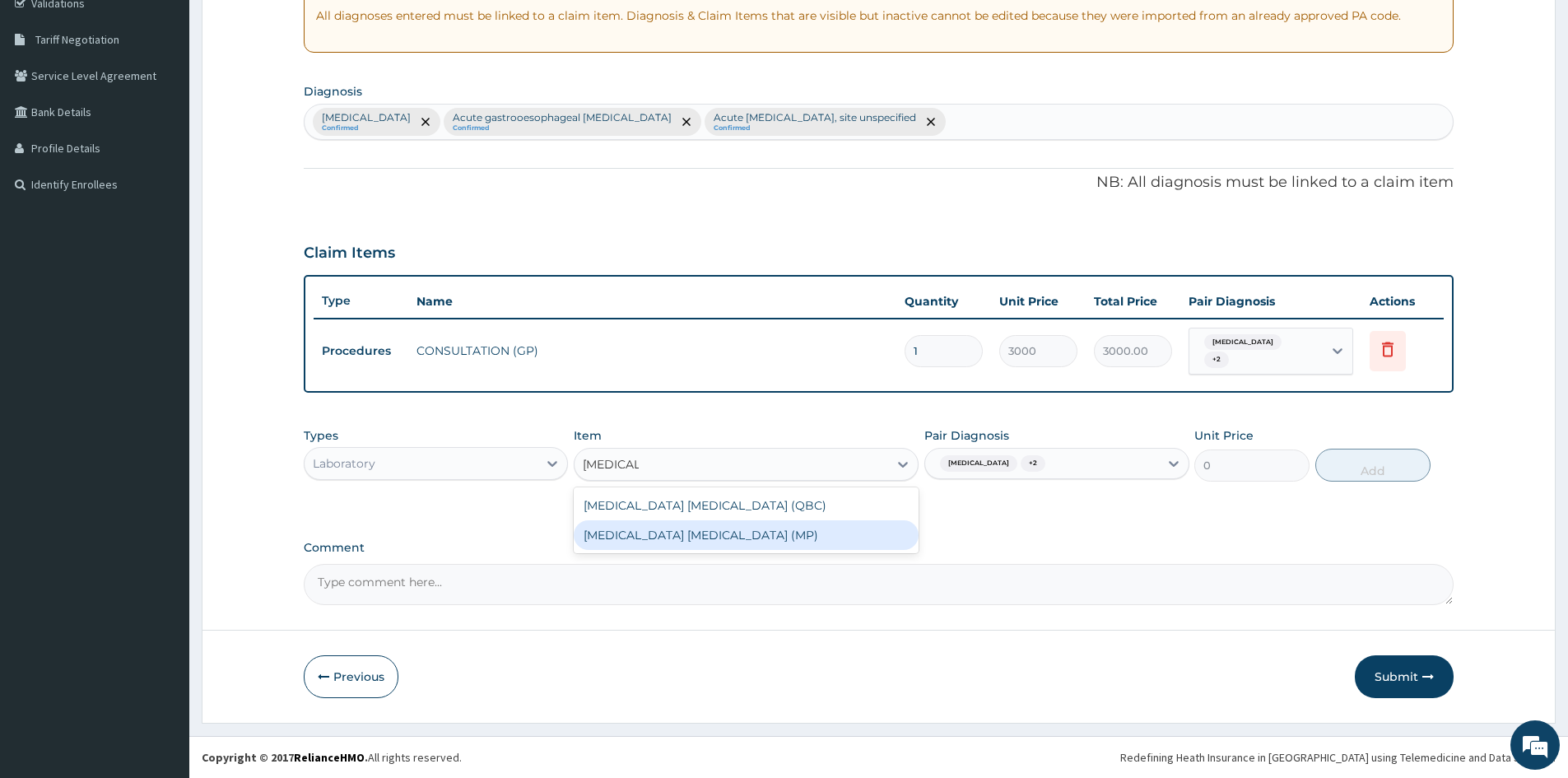
click at [684, 534] on div "[MEDICAL_DATA] [MEDICAL_DATA] (MP)" at bounding box center [747, 535] width 345 height 30
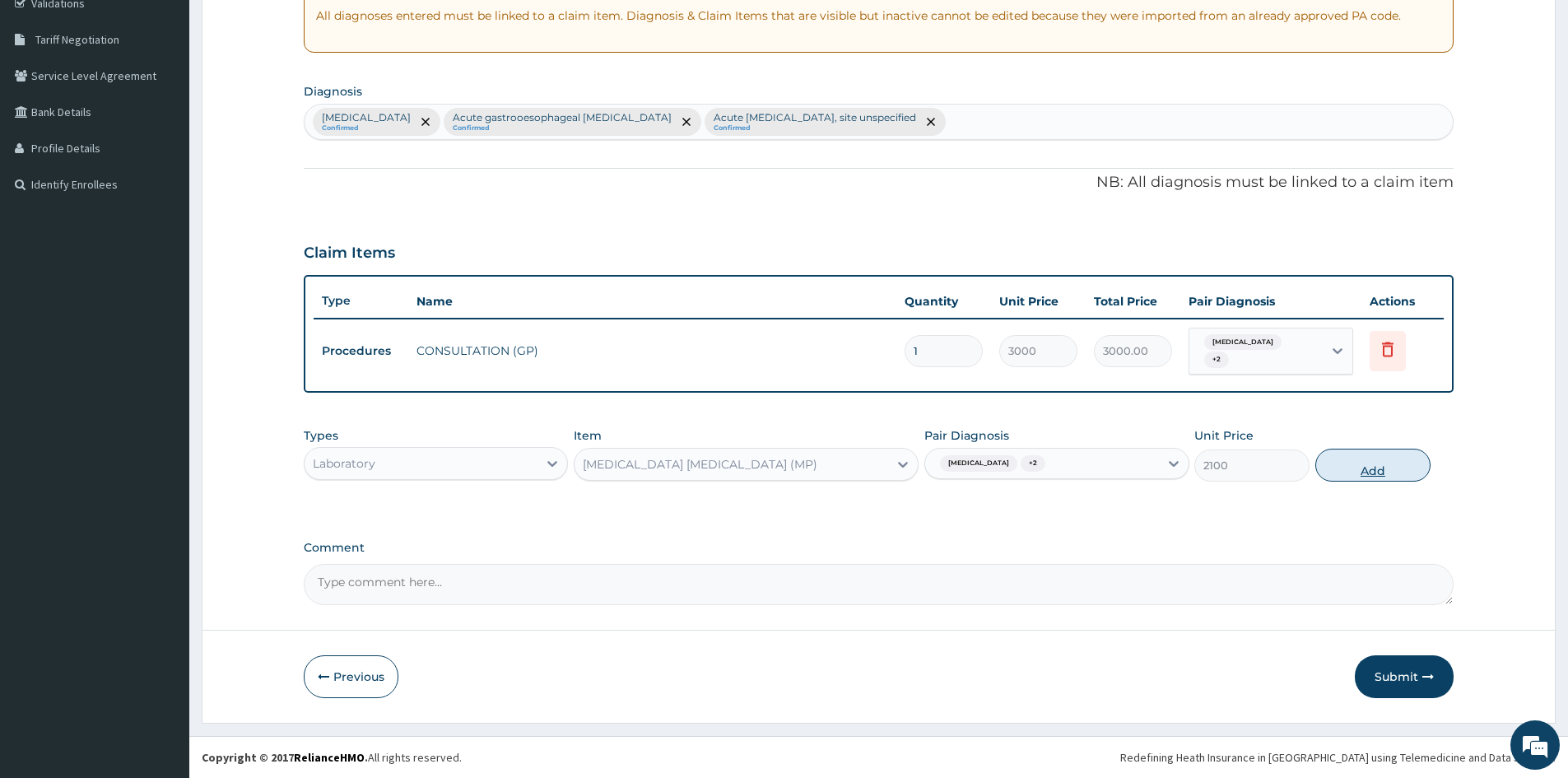
click at [1383, 462] on button "Add" at bounding box center [1373, 465] width 116 height 33
type input "0"
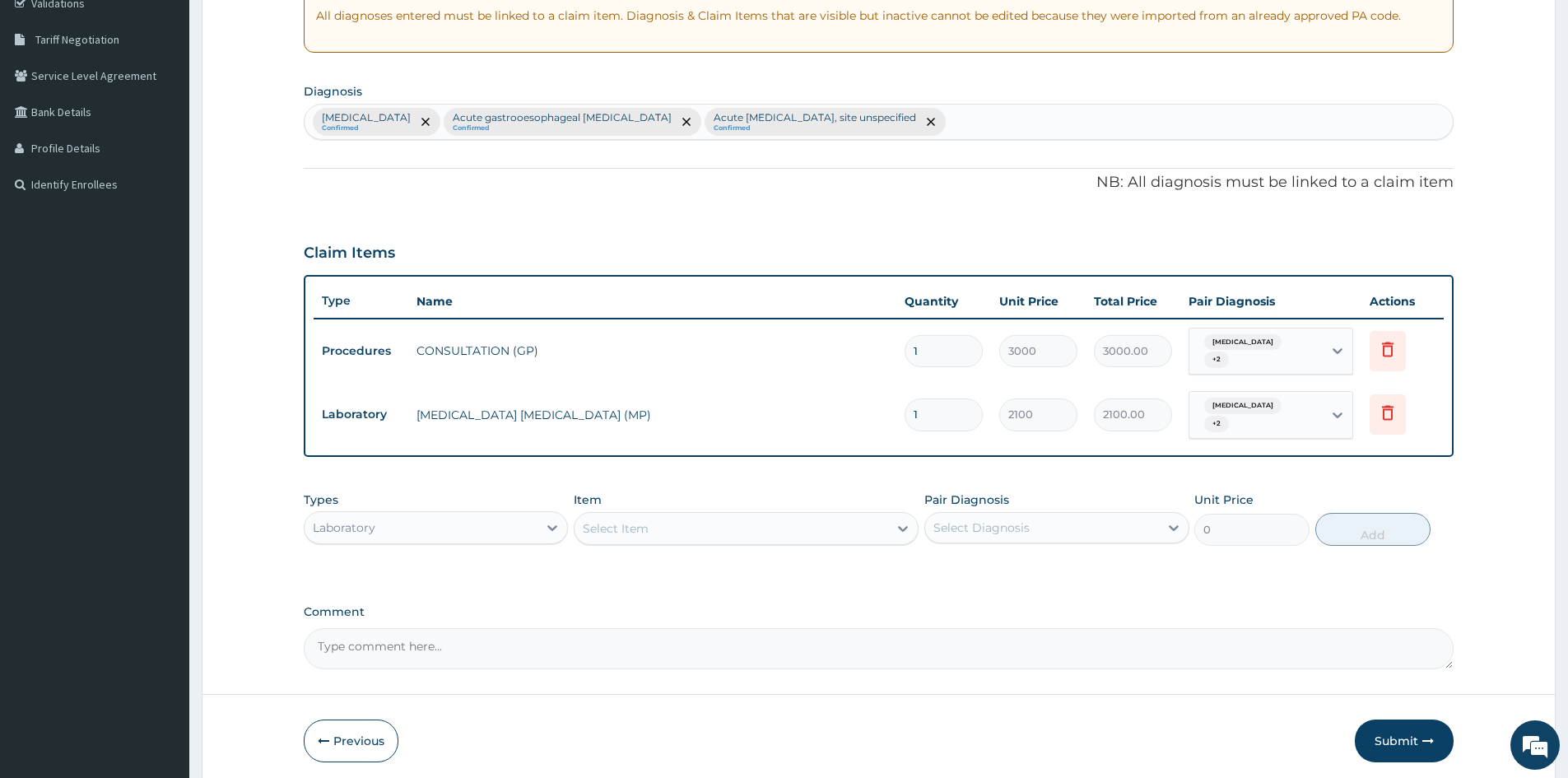
click at [735, 526] on div "Select Item" at bounding box center [731, 528] width 314 height 26
type input "FULL BL"
click at [641, 554] on div "[MEDICAL_DATA]" at bounding box center [747, 569] width 345 height 30
type input "3400"
click at [1105, 517] on div "Select Diagnosis" at bounding box center [1042, 527] width 233 height 26
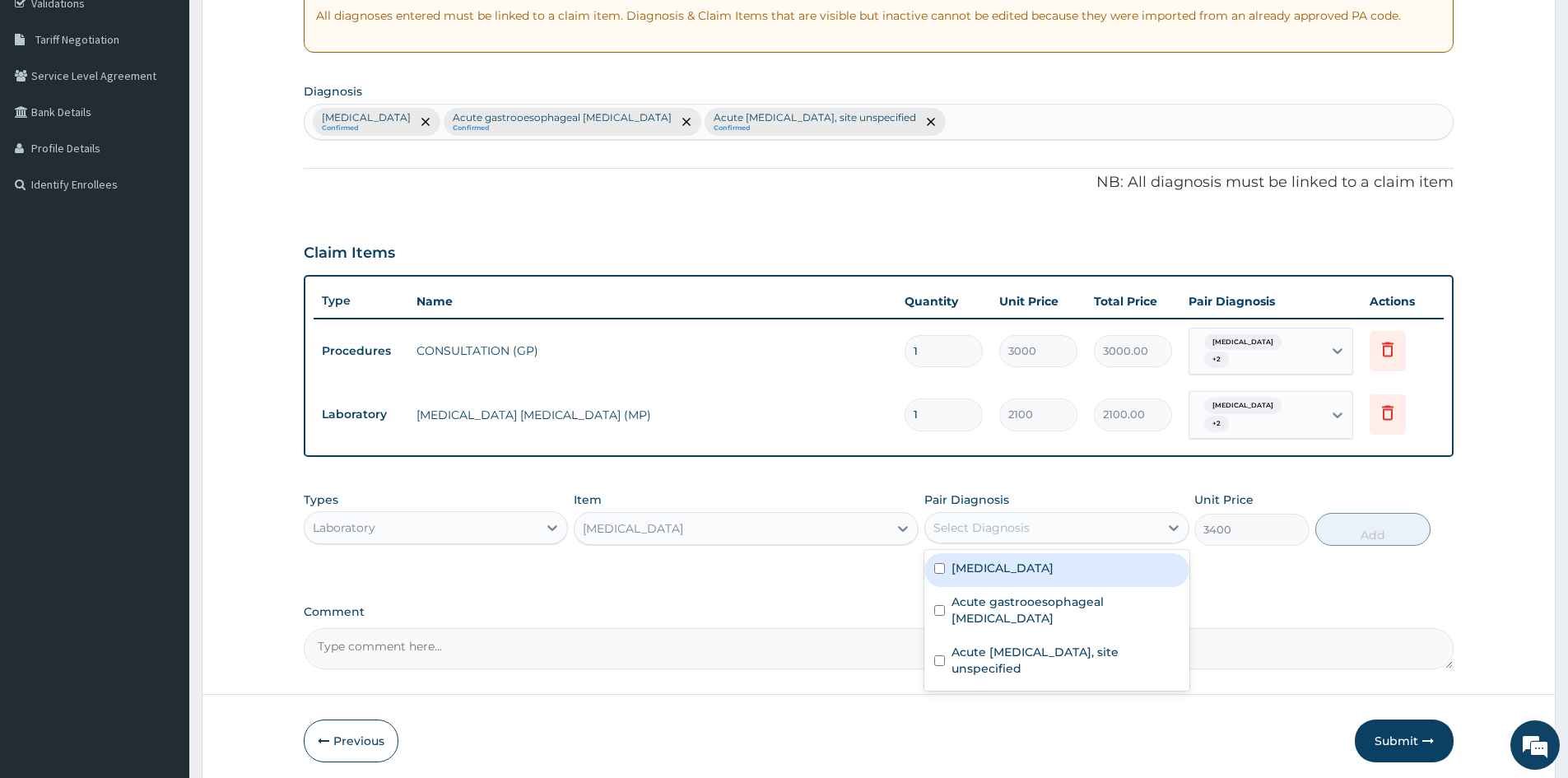
drag, startPoint x: 925, startPoint y: 565, endPoint x: 952, endPoint y: 588, distance: 35.5
click at [933, 570] on div "[MEDICAL_DATA]" at bounding box center [1056, 571] width 264 height 34
checkbox input "true"
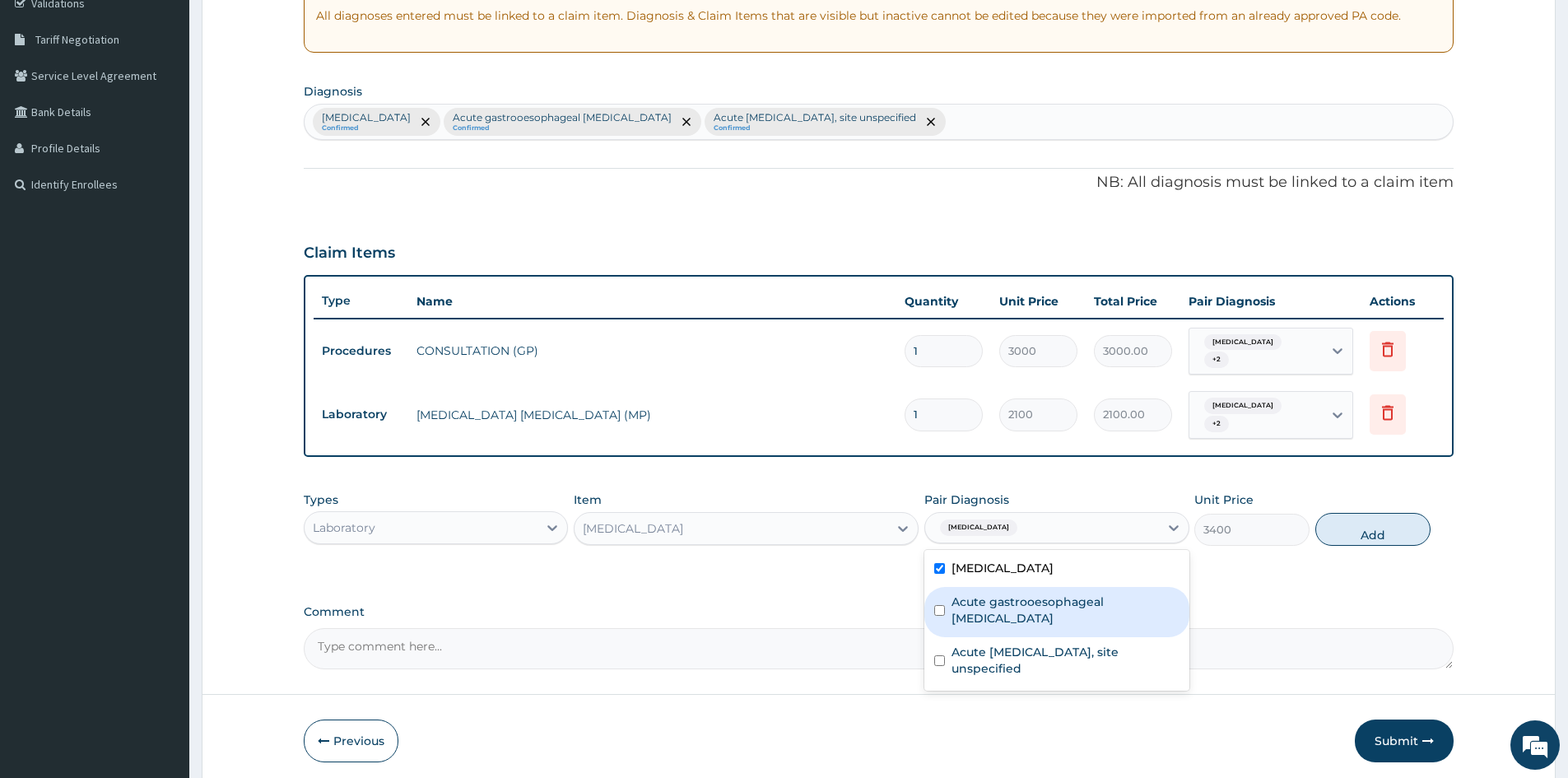
drag, startPoint x: 946, startPoint y: 608, endPoint x: 943, endPoint y: 640, distance: 32.1
click at [945, 615] on div "Acute gastrooesophageal [MEDICAL_DATA]" at bounding box center [1056, 611] width 264 height 50
checkbox input "true"
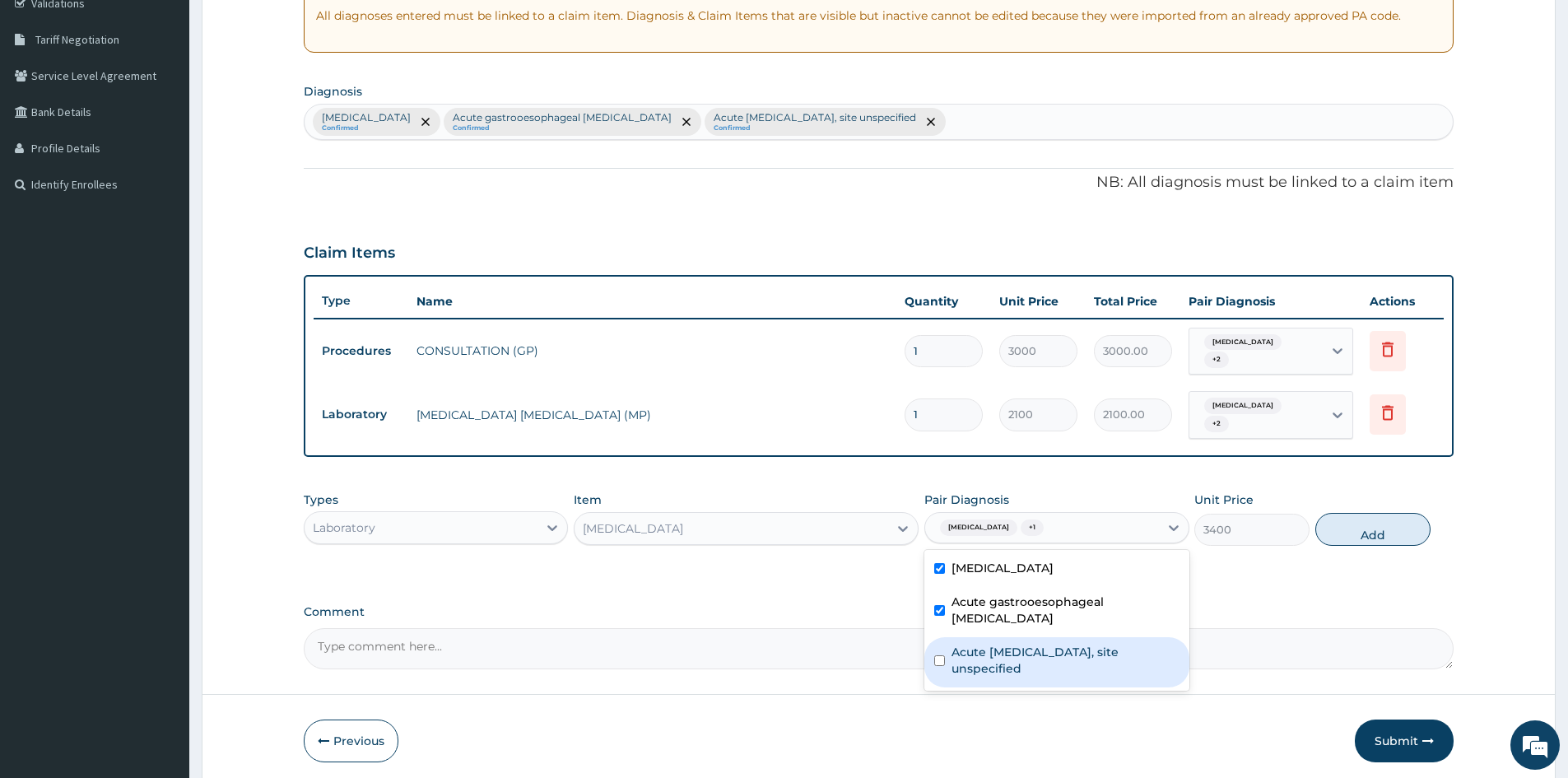
drag, startPoint x: 943, startPoint y: 640, endPoint x: 1294, endPoint y: 522, distance: 370.3
click at [953, 639] on div "Acute [MEDICAL_DATA], site unspecified" at bounding box center [1056, 662] width 264 height 50
checkbox input "true"
click at [1344, 522] on button "Add" at bounding box center [1373, 529] width 116 height 33
type input "0"
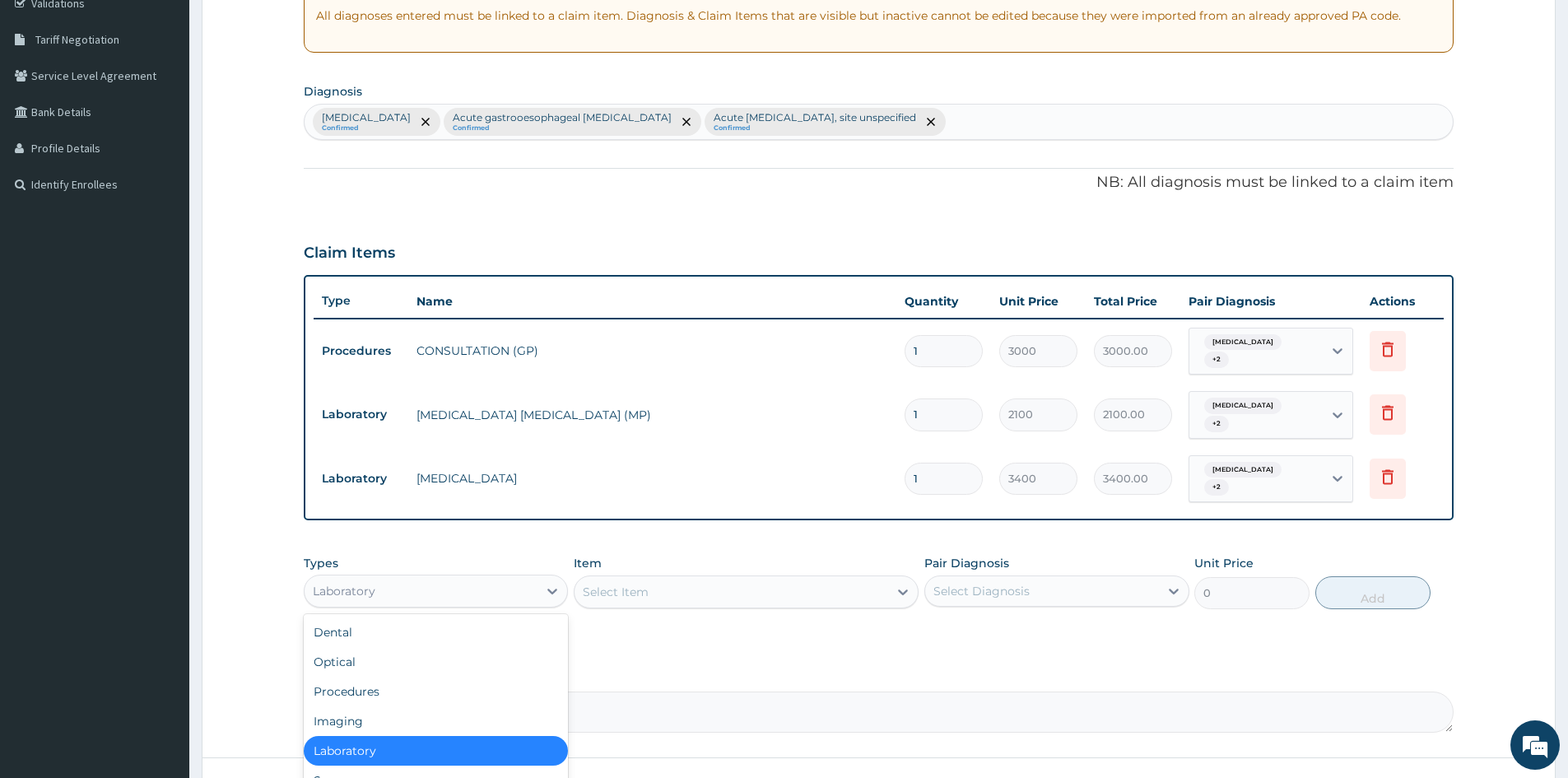
click at [498, 589] on div "Laboratory" at bounding box center [421, 591] width 233 height 26
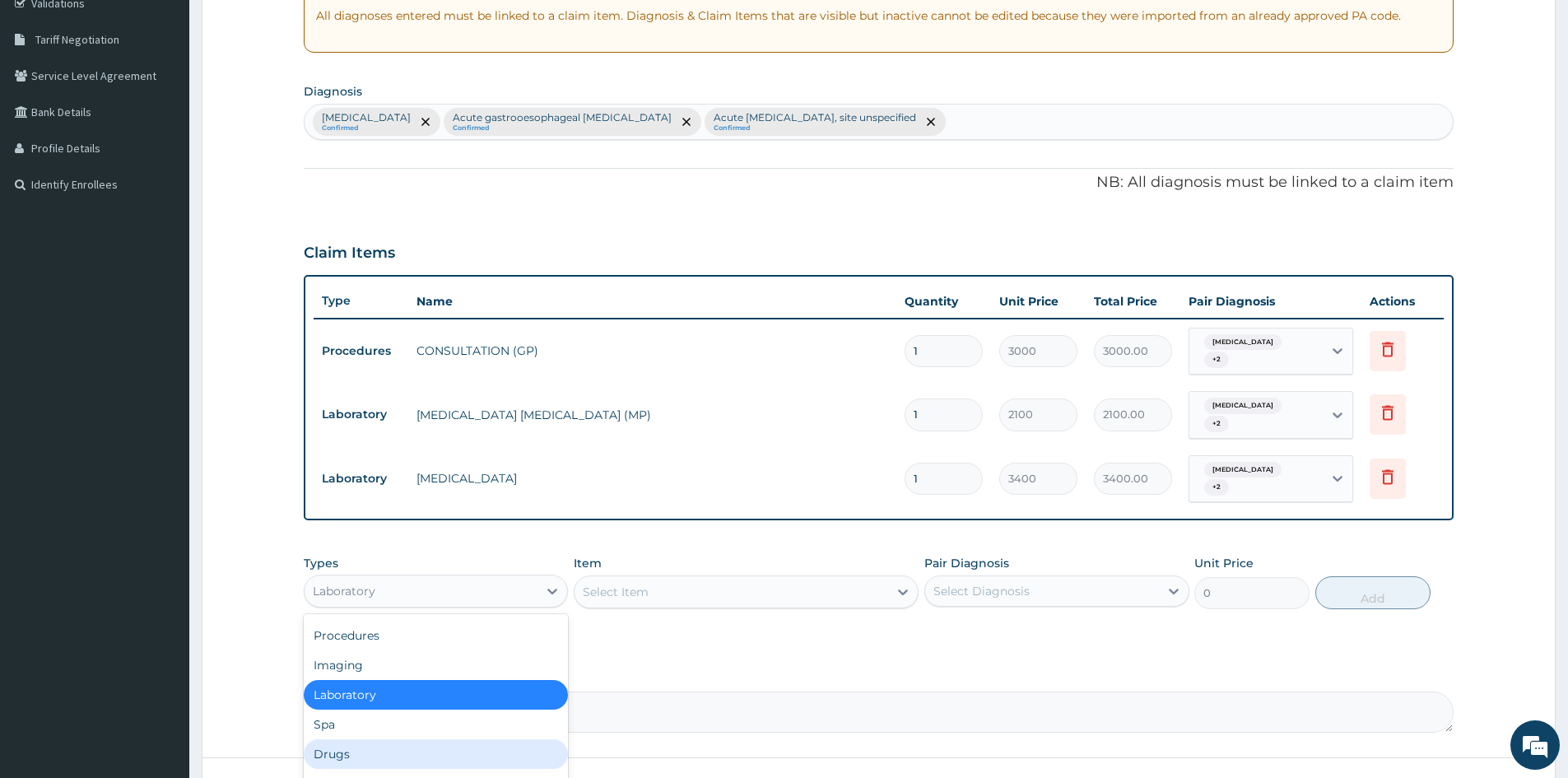
click at [338, 759] on div "Drugs" at bounding box center [435, 753] width 264 height 30
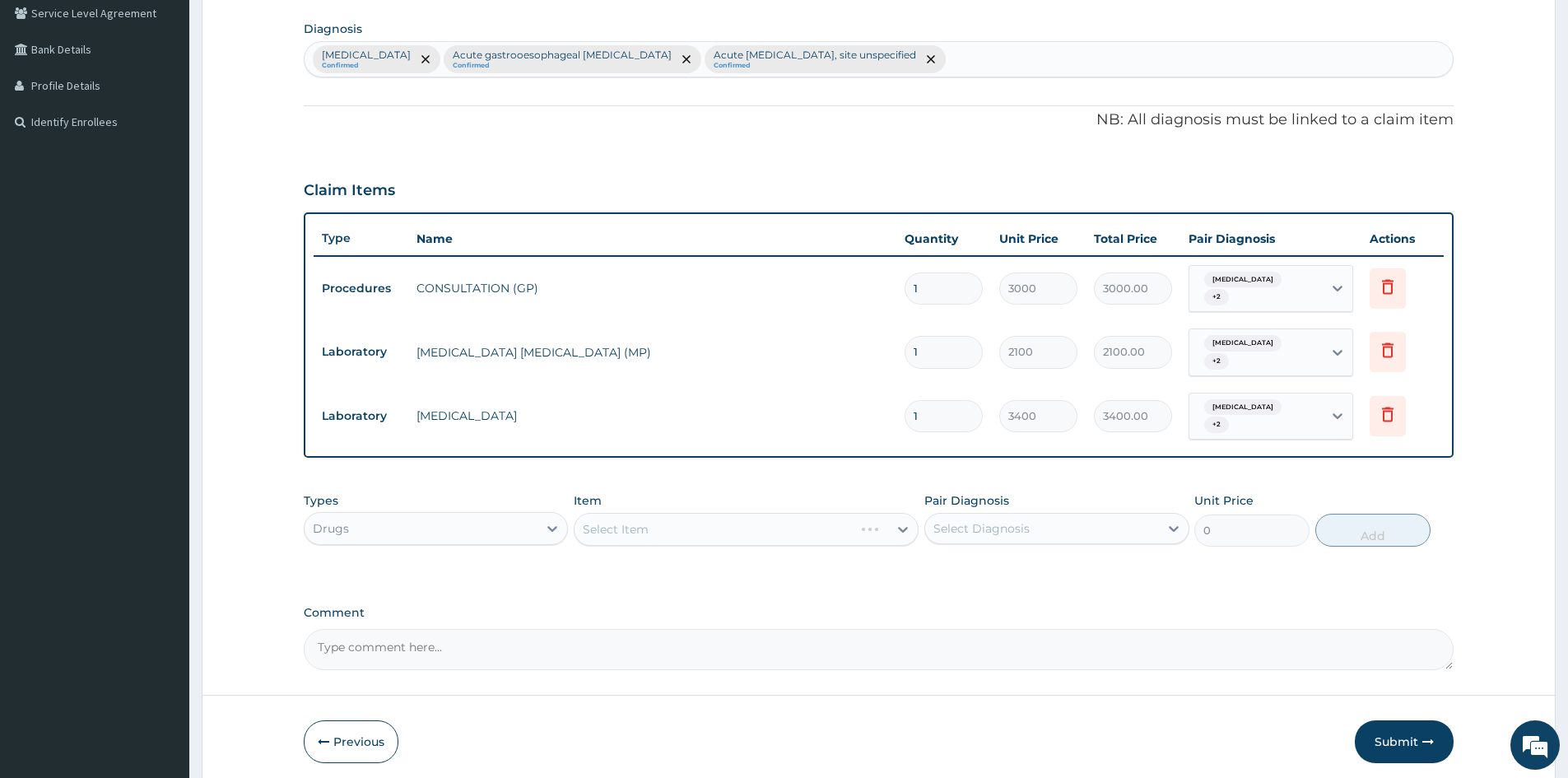
scroll to position [449, 0]
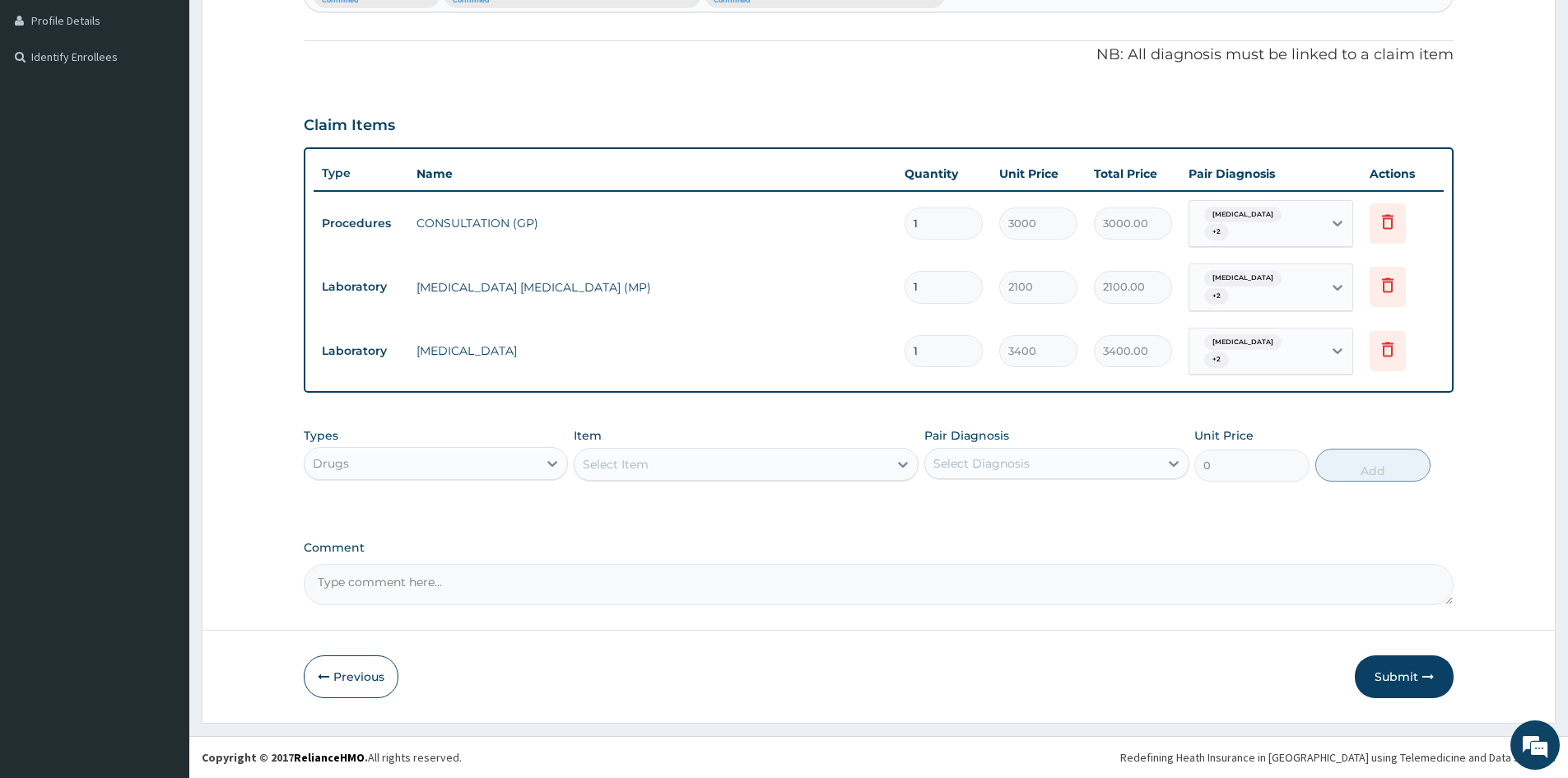
click at [697, 463] on div "Select Item" at bounding box center [731, 464] width 314 height 26
type input "CAMOSUN"
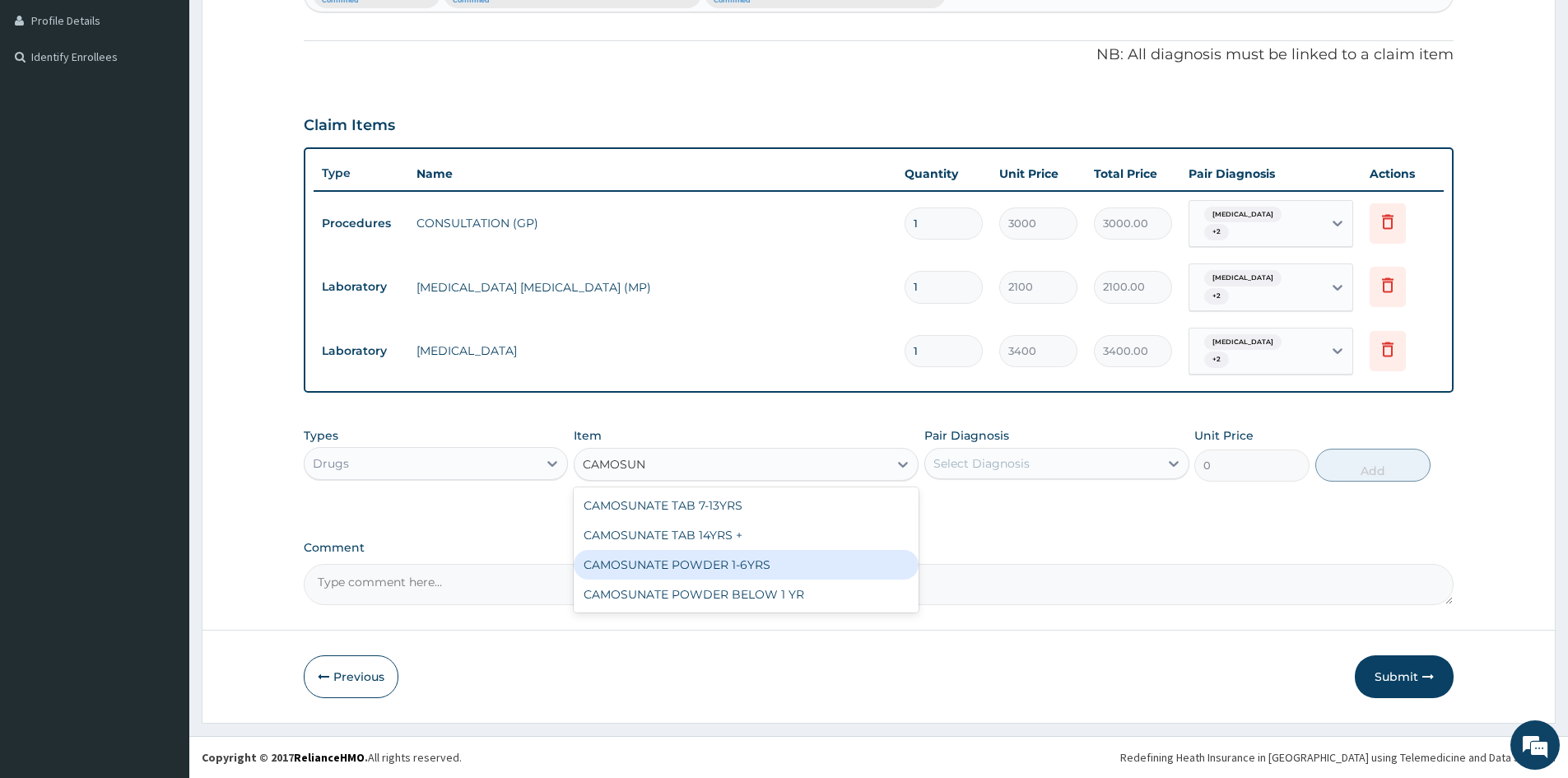
drag, startPoint x: 727, startPoint y: 564, endPoint x: 743, endPoint y: 576, distance: 20.0
click at [727, 567] on div "CAMOSUNATE POWDER 1-6YRS" at bounding box center [747, 565] width 345 height 30
type input "2000"
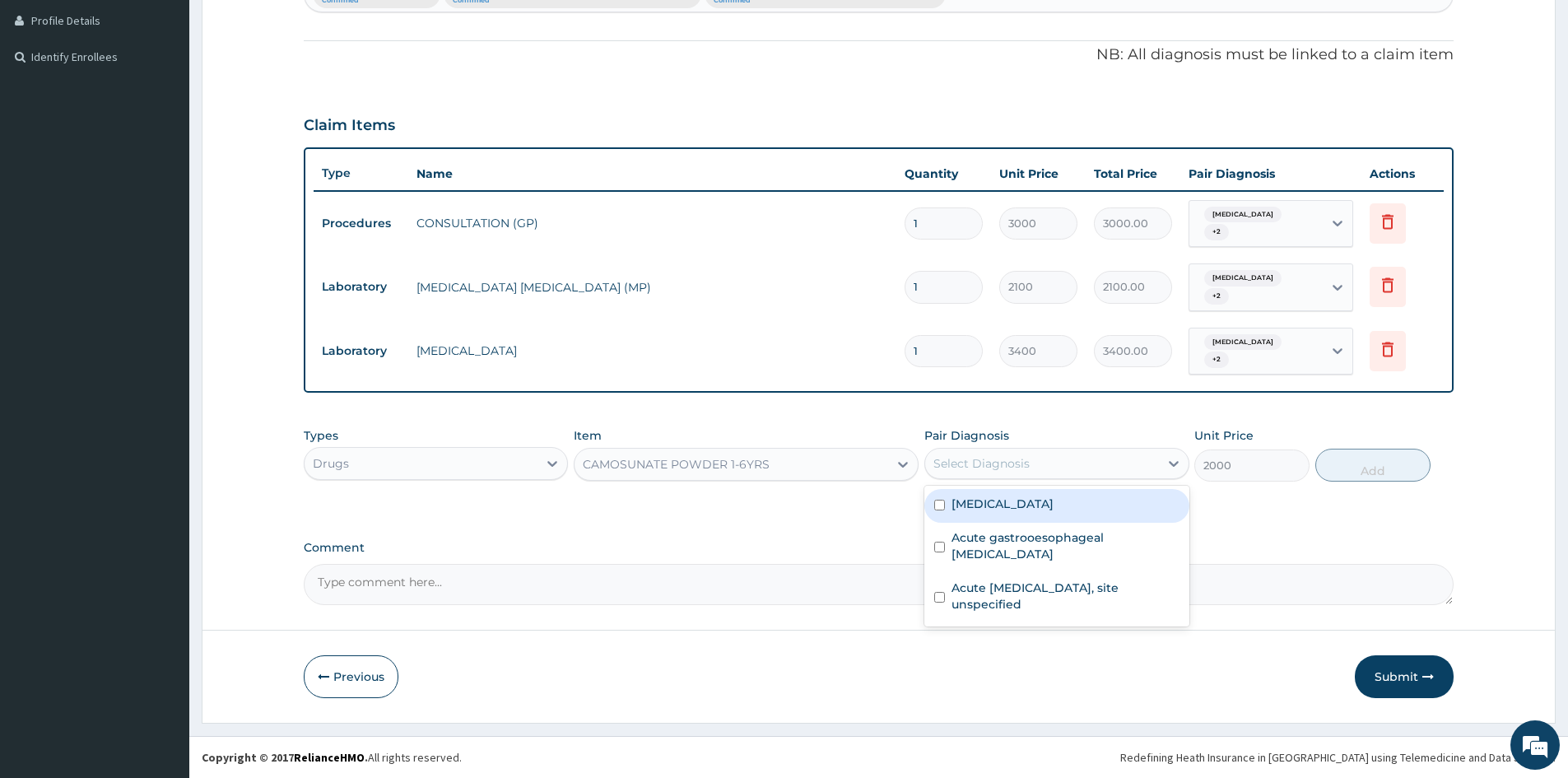
click at [954, 464] on div "Select Diagnosis" at bounding box center [981, 463] width 96 height 16
drag, startPoint x: 944, startPoint y: 509, endPoint x: 1347, endPoint y: 446, distance: 407.9
click at [951, 508] on div "[MEDICAL_DATA]" at bounding box center [1056, 506] width 264 height 34
checkbox input "true"
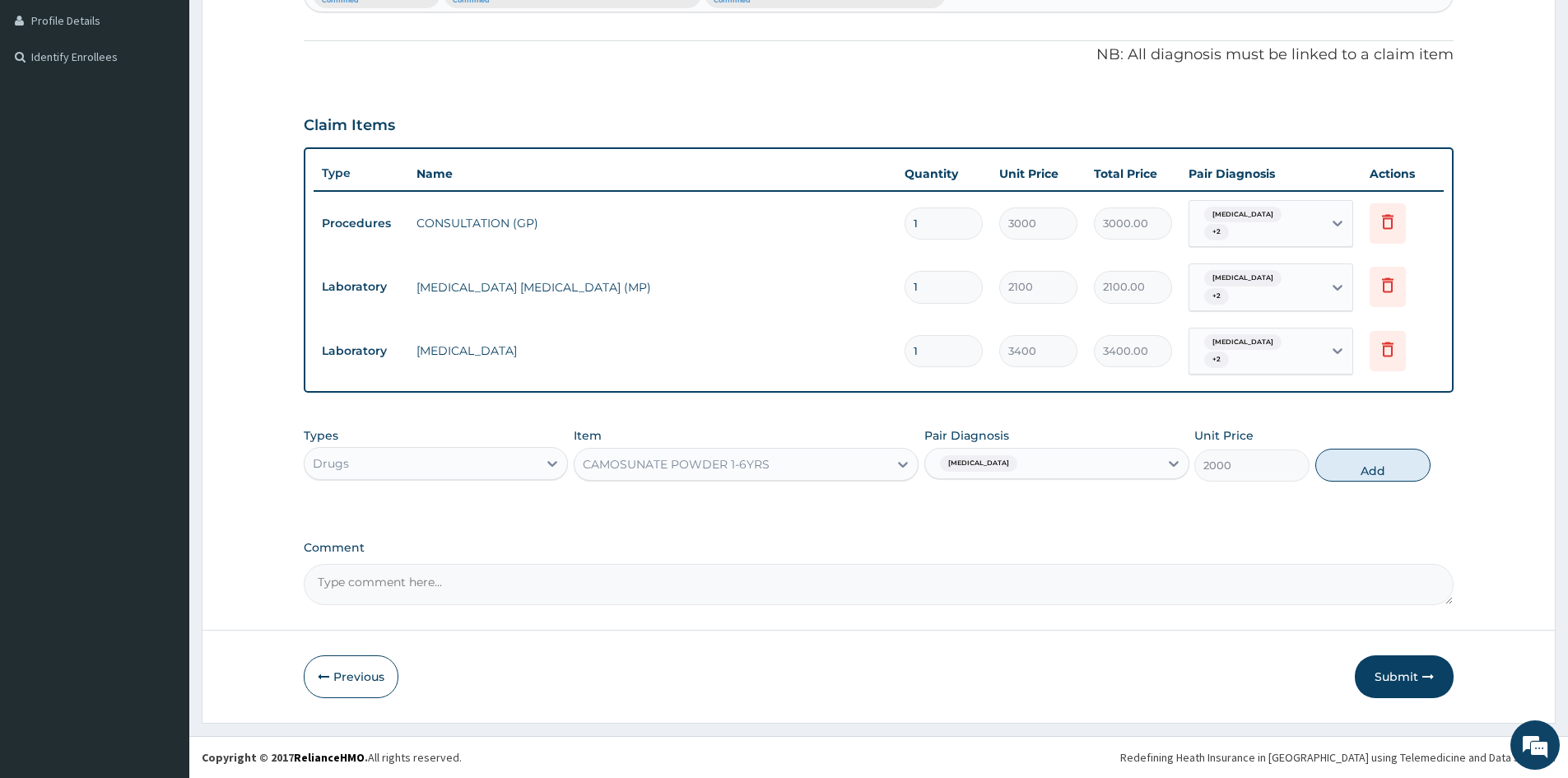
drag, startPoint x: 1362, startPoint y: 460, endPoint x: 1259, endPoint y: 474, distance: 103.9
click at [1363, 459] on button "Add" at bounding box center [1373, 465] width 116 height 33
type input "0"
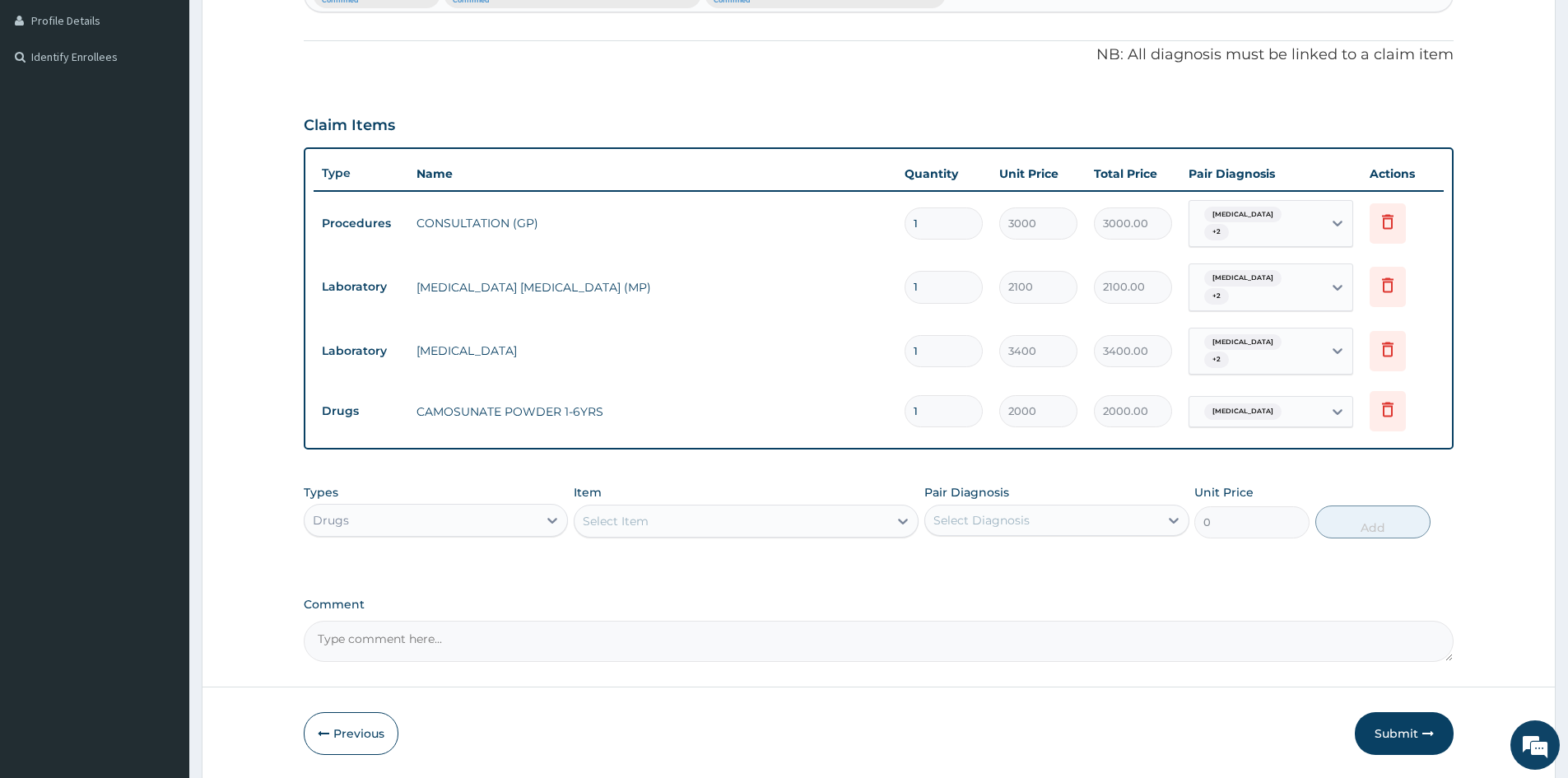
click at [698, 521] on div "Select Item" at bounding box center [731, 520] width 314 height 26
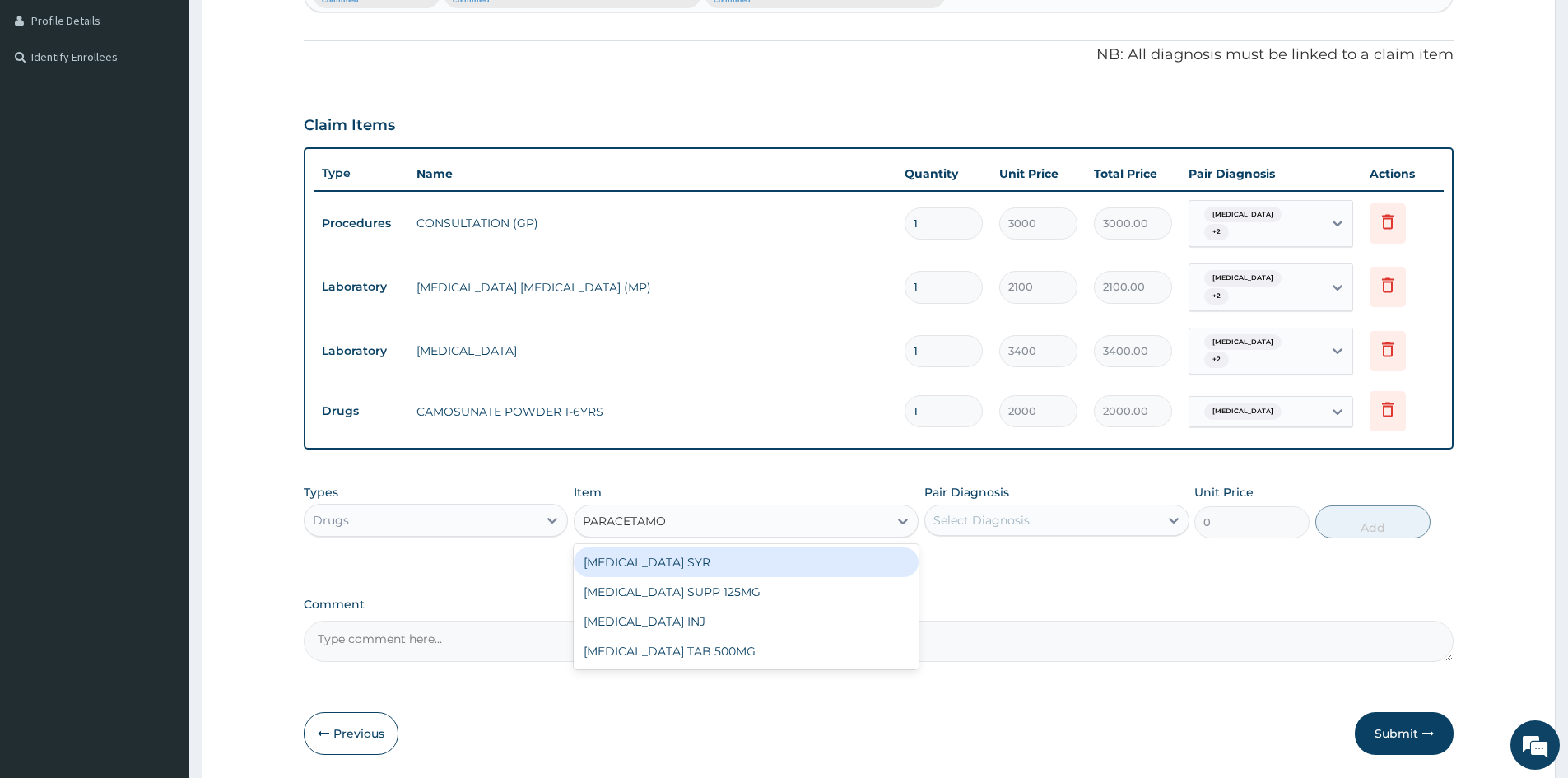
type input "PARACETAMOL"
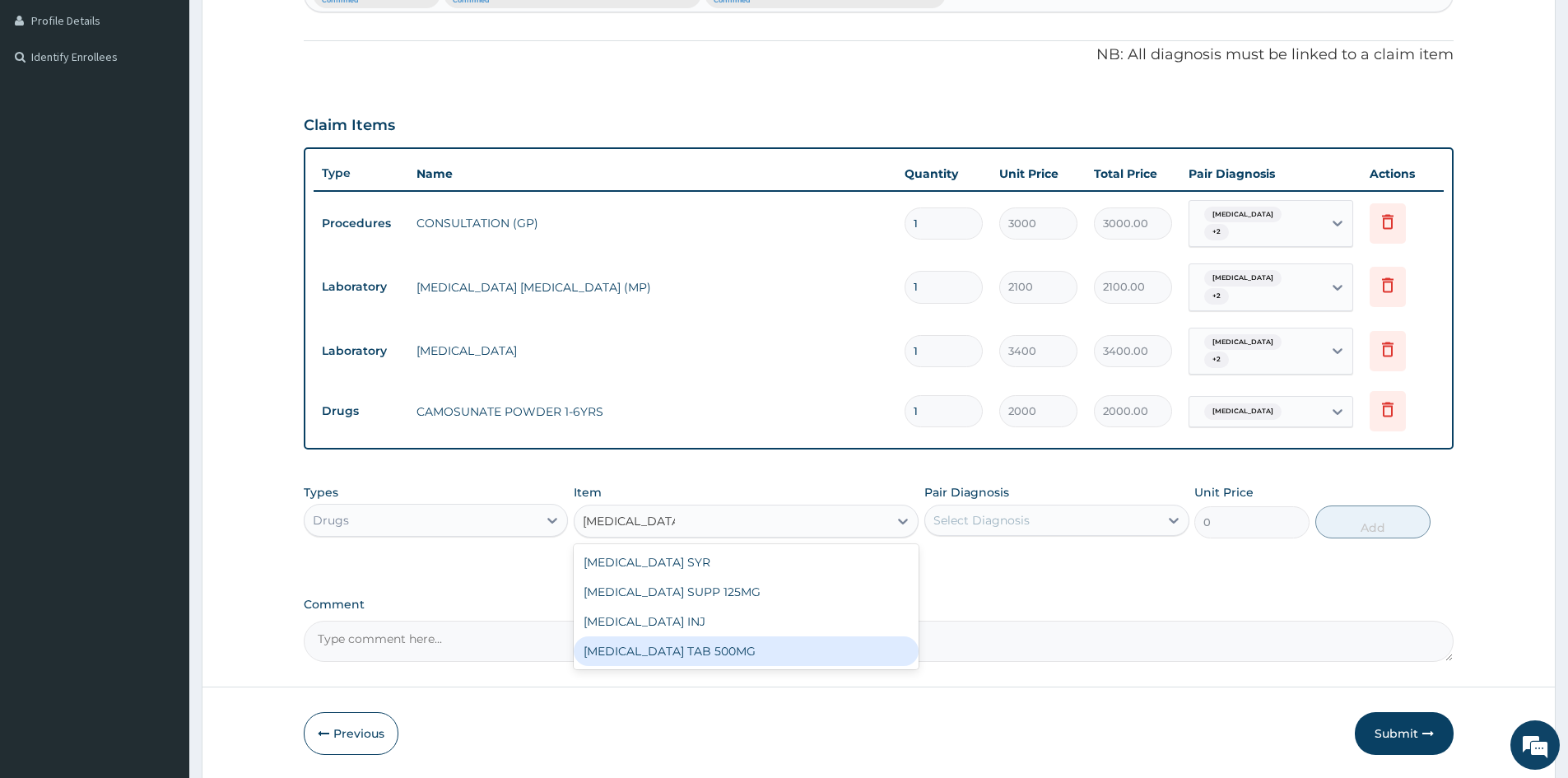
click at [672, 650] on div "PARACETAMOL TAB 500MG" at bounding box center [747, 650] width 345 height 30
type input "30"
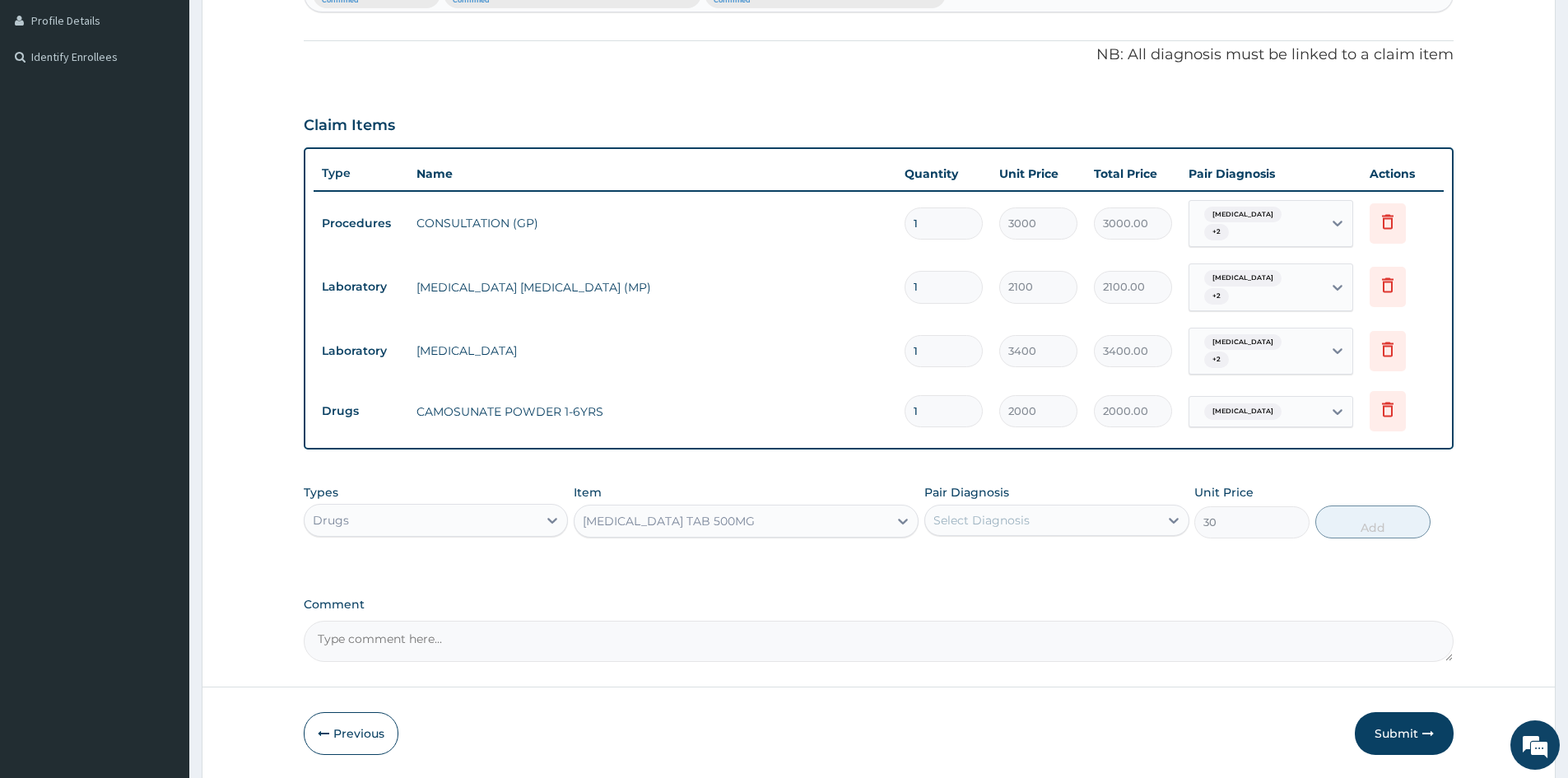
click at [1025, 521] on div "Select Diagnosis" at bounding box center [981, 520] width 96 height 16
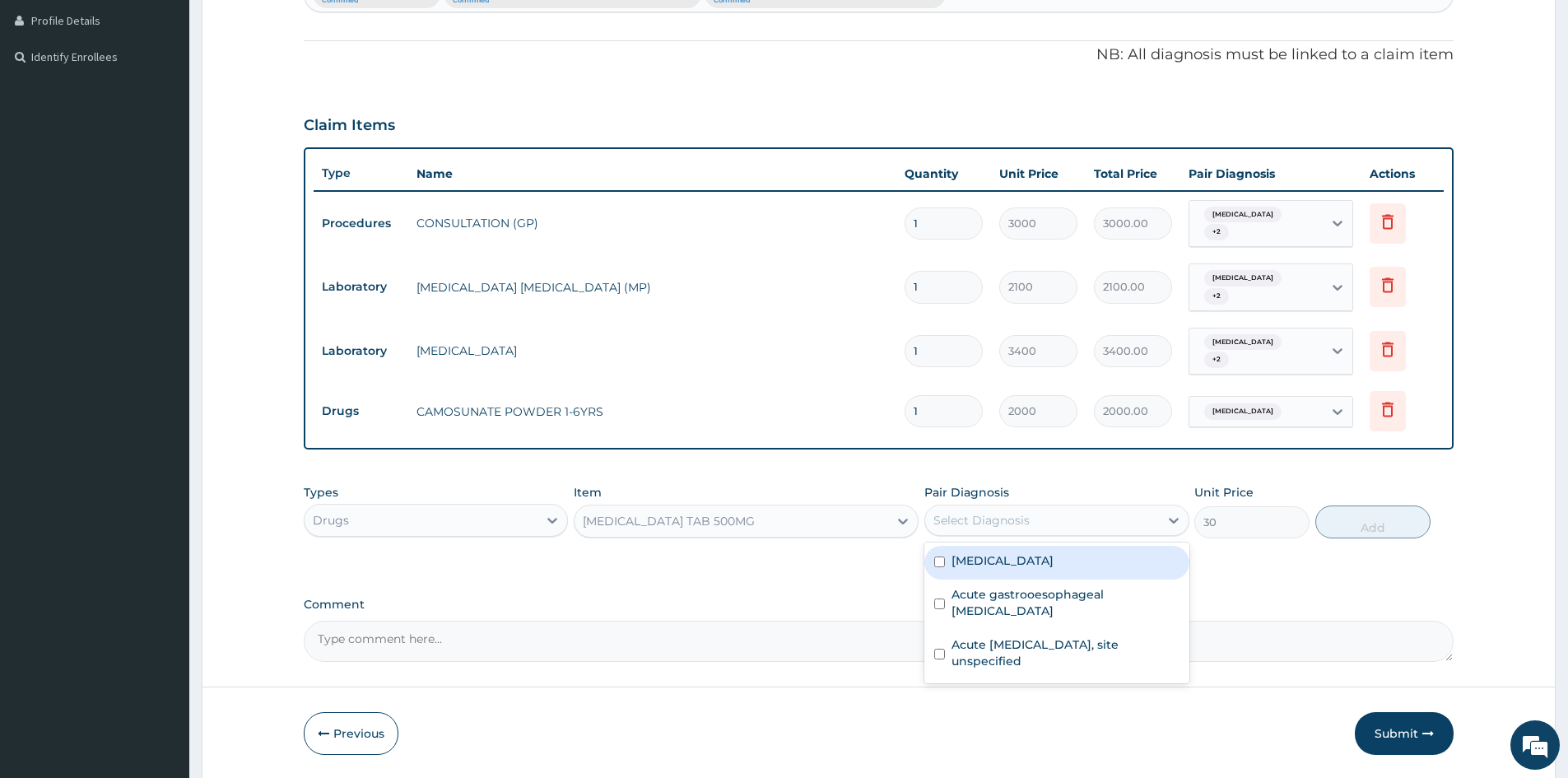
drag, startPoint x: 938, startPoint y: 563, endPoint x: 1331, endPoint y: 501, distance: 397.9
click at [952, 564] on div "Malaria, unspecified" at bounding box center [1056, 563] width 264 height 34
checkbox input "true"
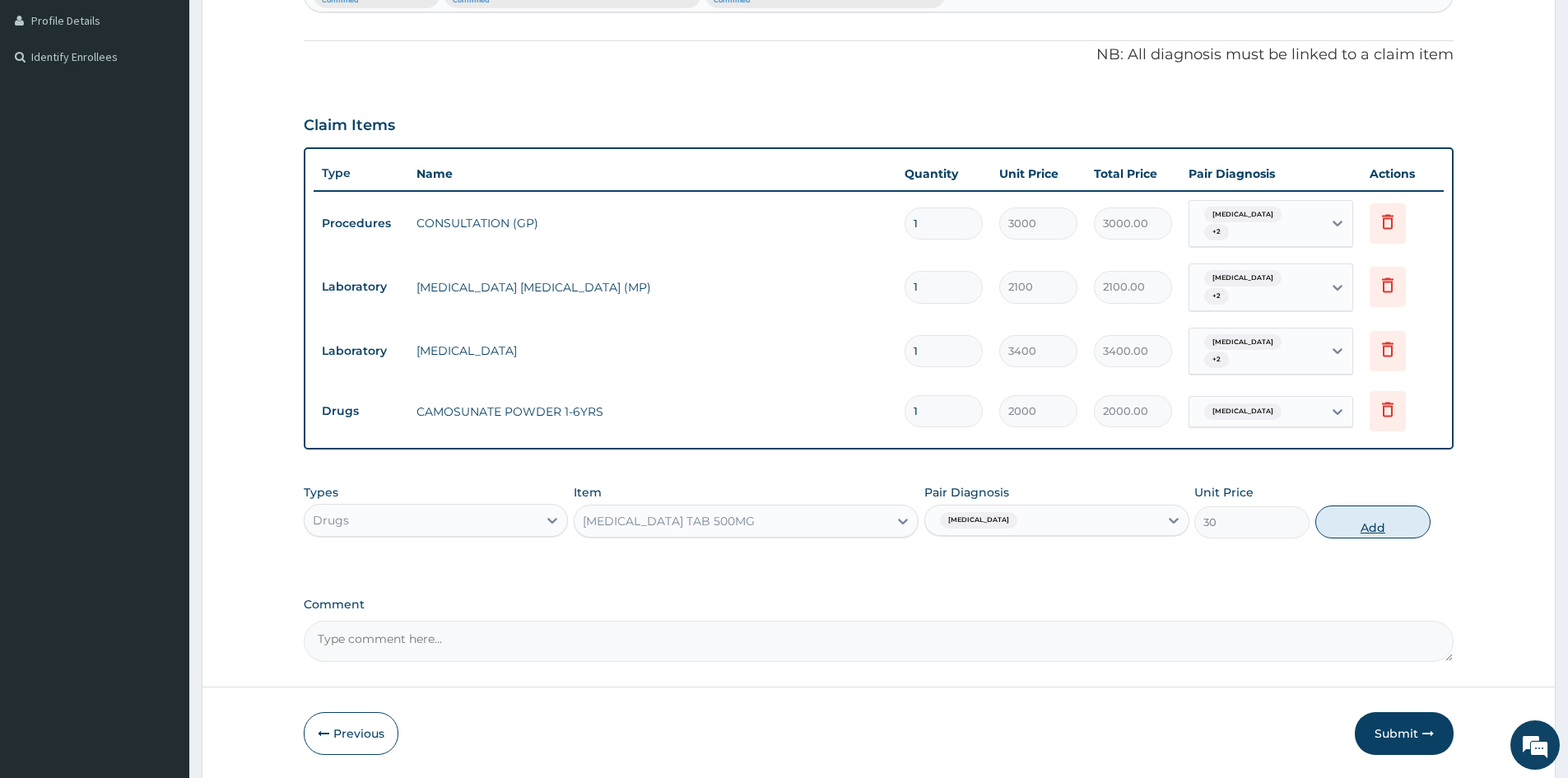
click at [1353, 514] on button "Add" at bounding box center [1373, 521] width 116 height 33
type input "0"
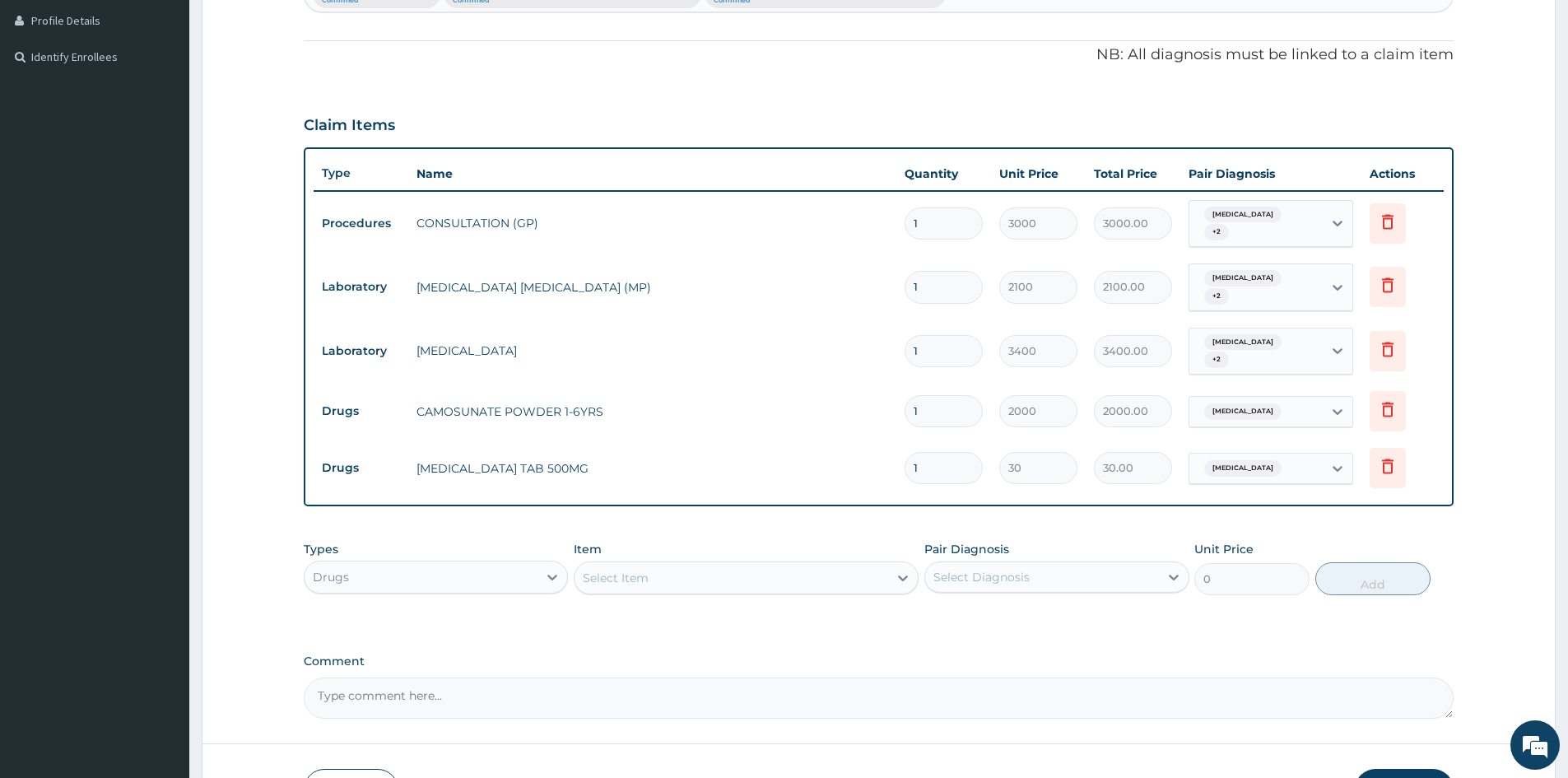
type input "18"
type input "540.00"
type input "18"
click at [844, 576] on div "Select Item" at bounding box center [731, 577] width 314 height 26
type input "ZINC"
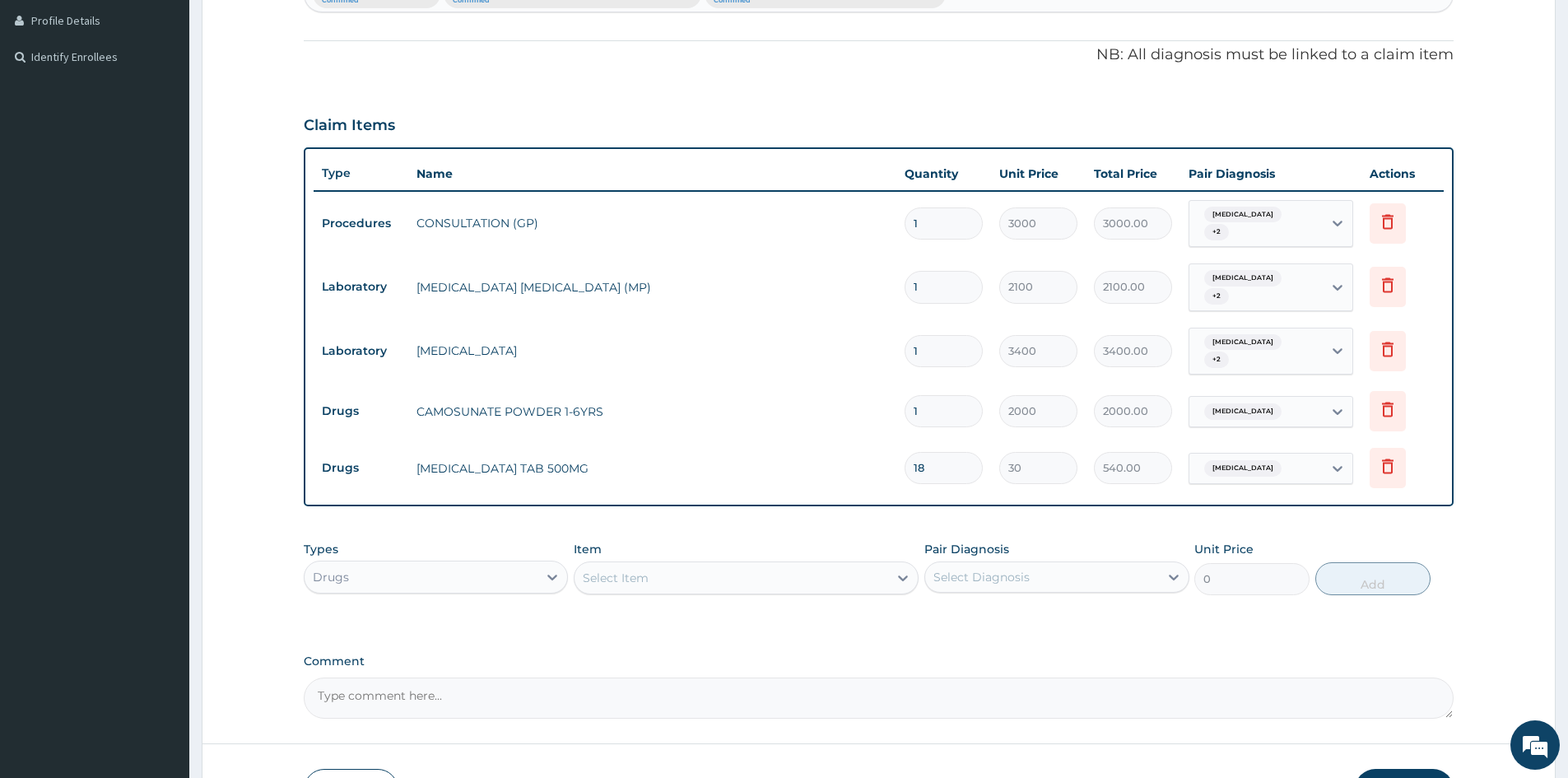
click at [810, 578] on div "Select Item" at bounding box center [731, 577] width 314 height 26
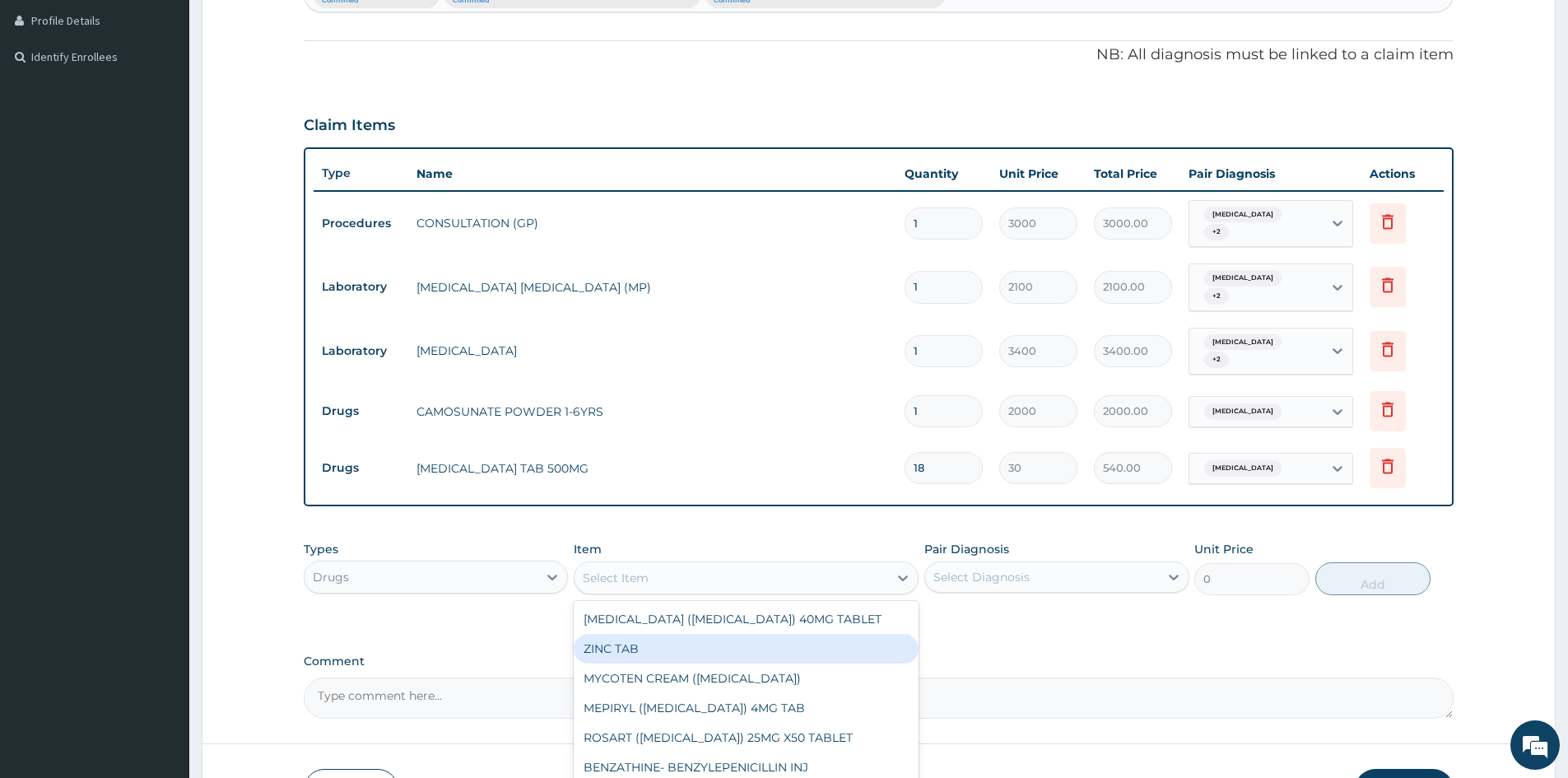
drag, startPoint x: 613, startPoint y: 651, endPoint x: 1118, endPoint y: 504, distance: 526.0
click at [614, 650] on div "ZINC TAB" at bounding box center [747, 648] width 345 height 30
type input "50"
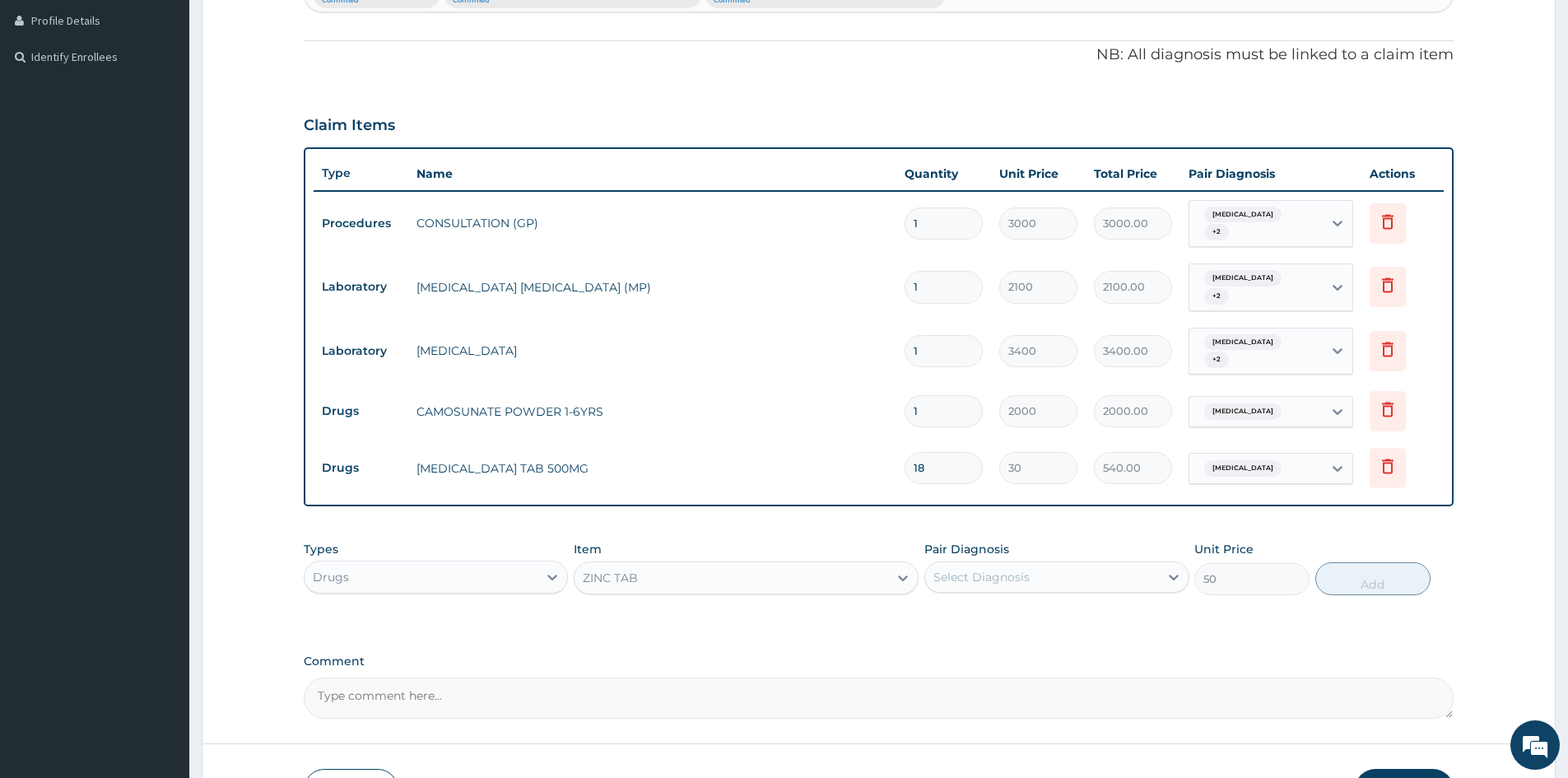
click at [1085, 571] on div "Select Diagnosis" at bounding box center [1042, 576] width 233 height 26
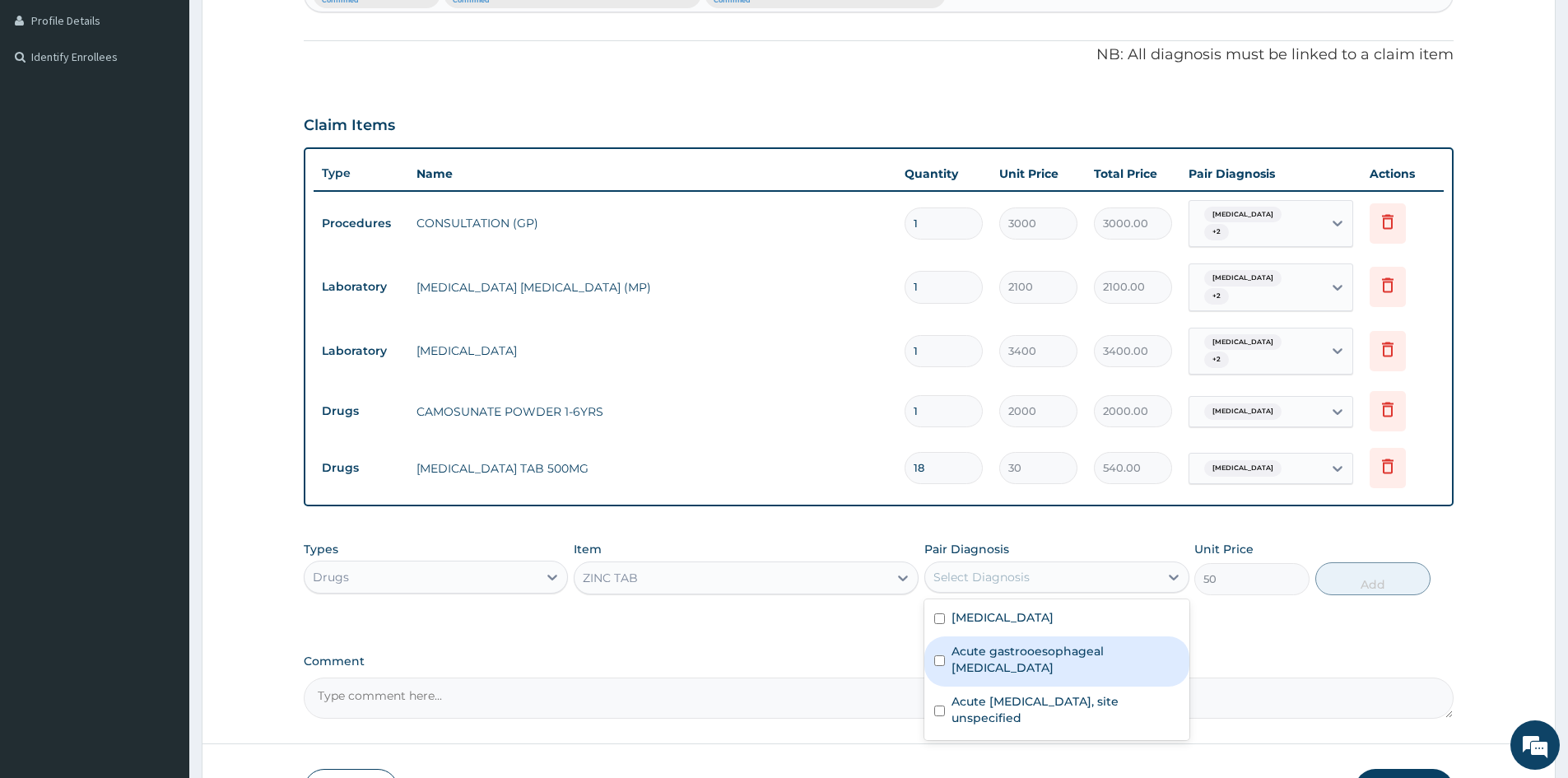
click at [946, 653] on div "Acute gastrooesophageal ulcer" at bounding box center [1056, 661] width 264 height 50
checkbox input "true"
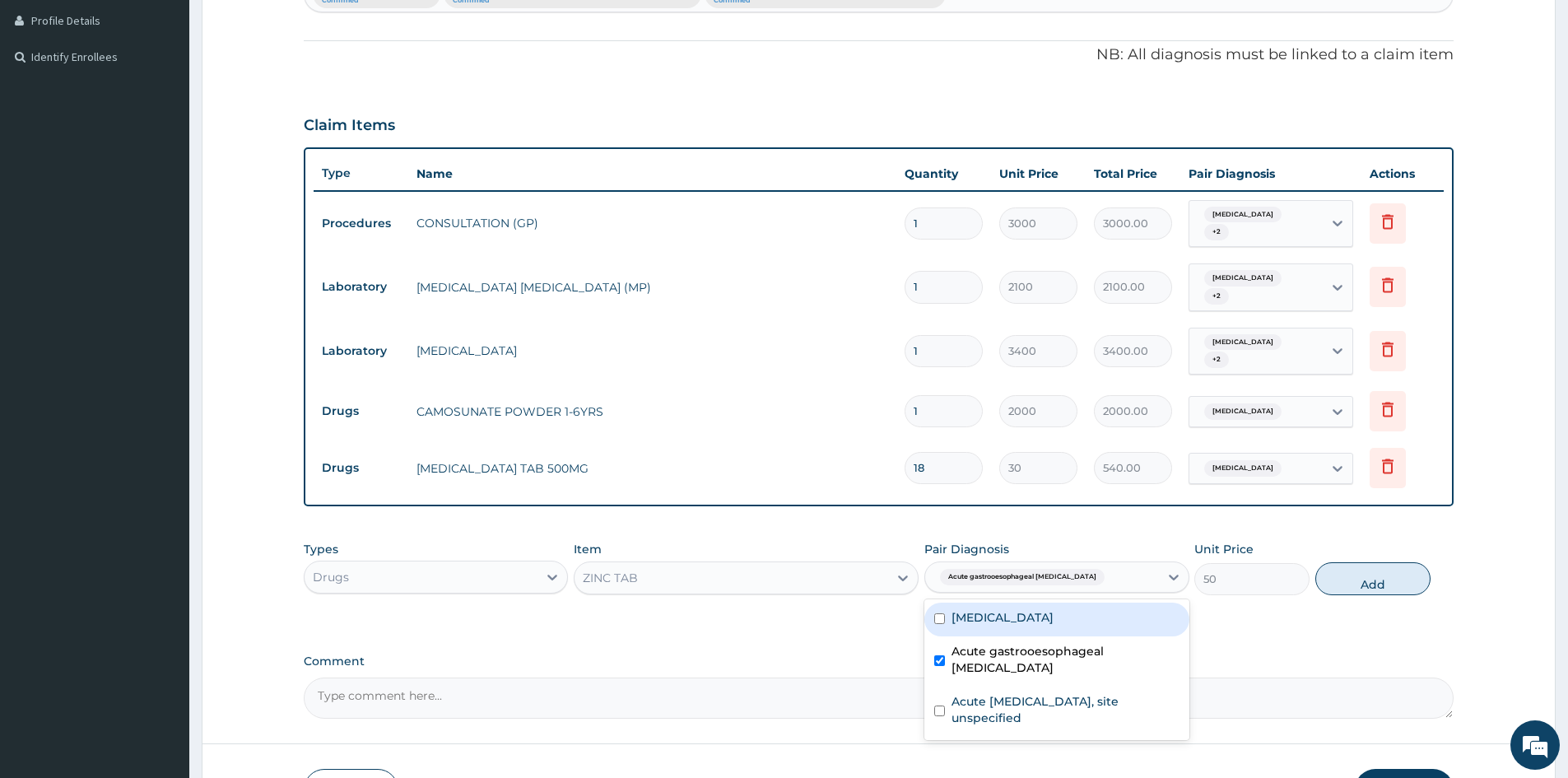
click at [1385, 578] on button "Add" at bounding box center [1373, 578] width 116 height 33
type input "0"
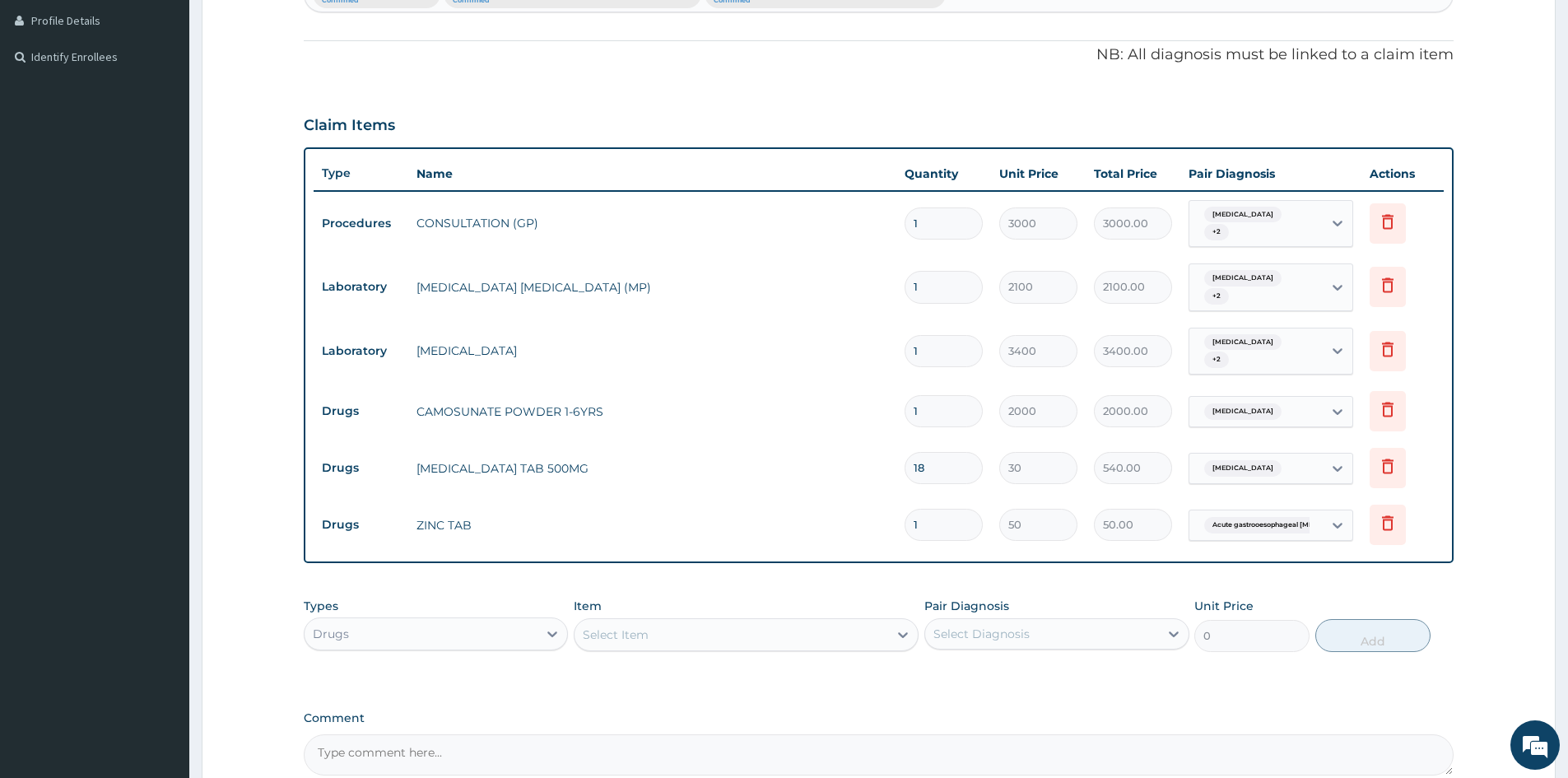
drag, startPoint x: 942, startPoint y: 525, endPoint x: 852, endPoint y: 546, distance: 92.4
click at [853, 546] on tr "Drugs ZINC TAB 1 50 50.00 Acute gastrooesophageal ulcer Delete" at bounding box center [878, 525] width 1130 height 57
type input "6"
type input "300.00"
type input "6"
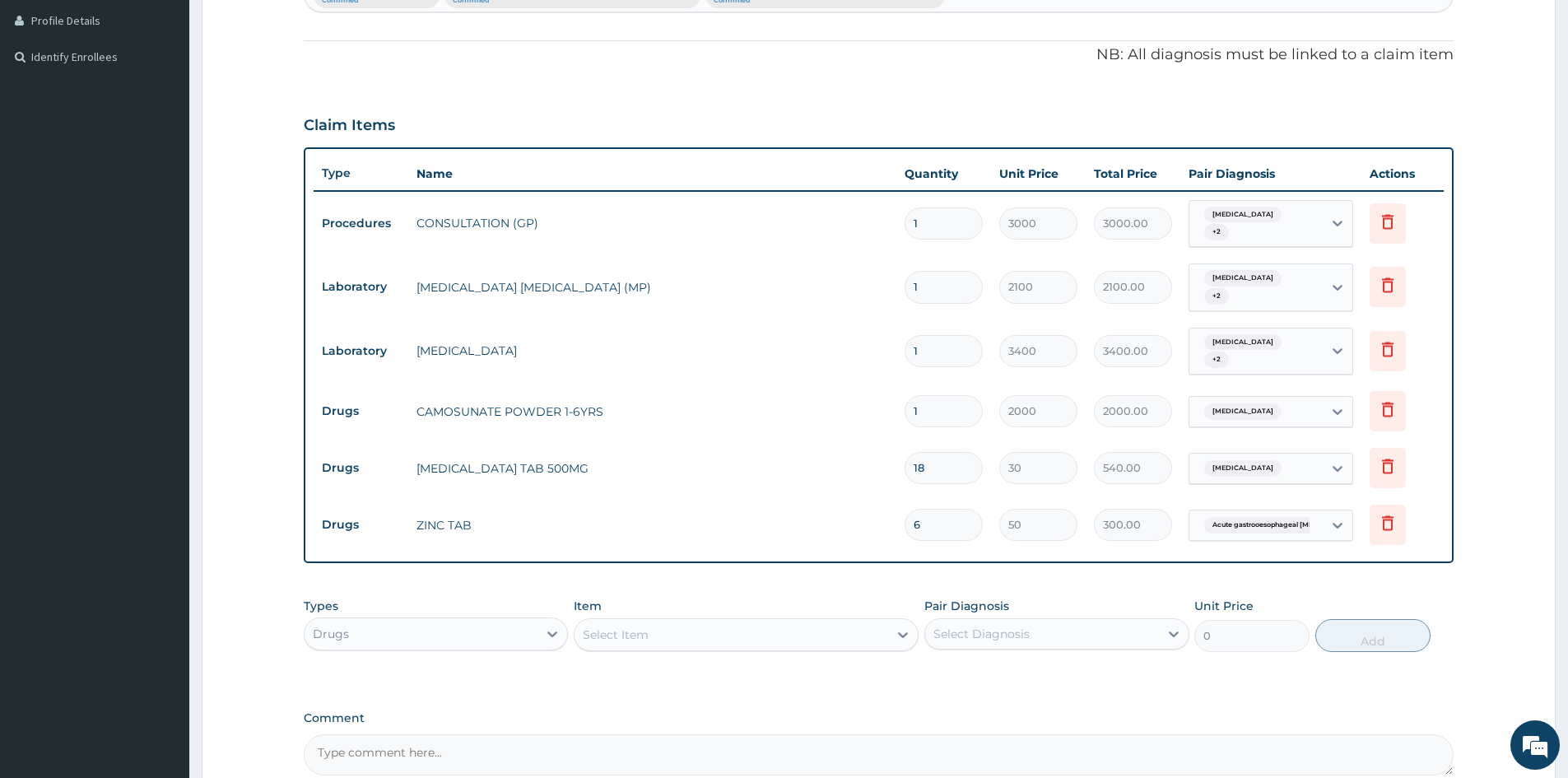
click at [747, 635] on div "Select Item" at bounding box center [731, 634] width 314 height 26
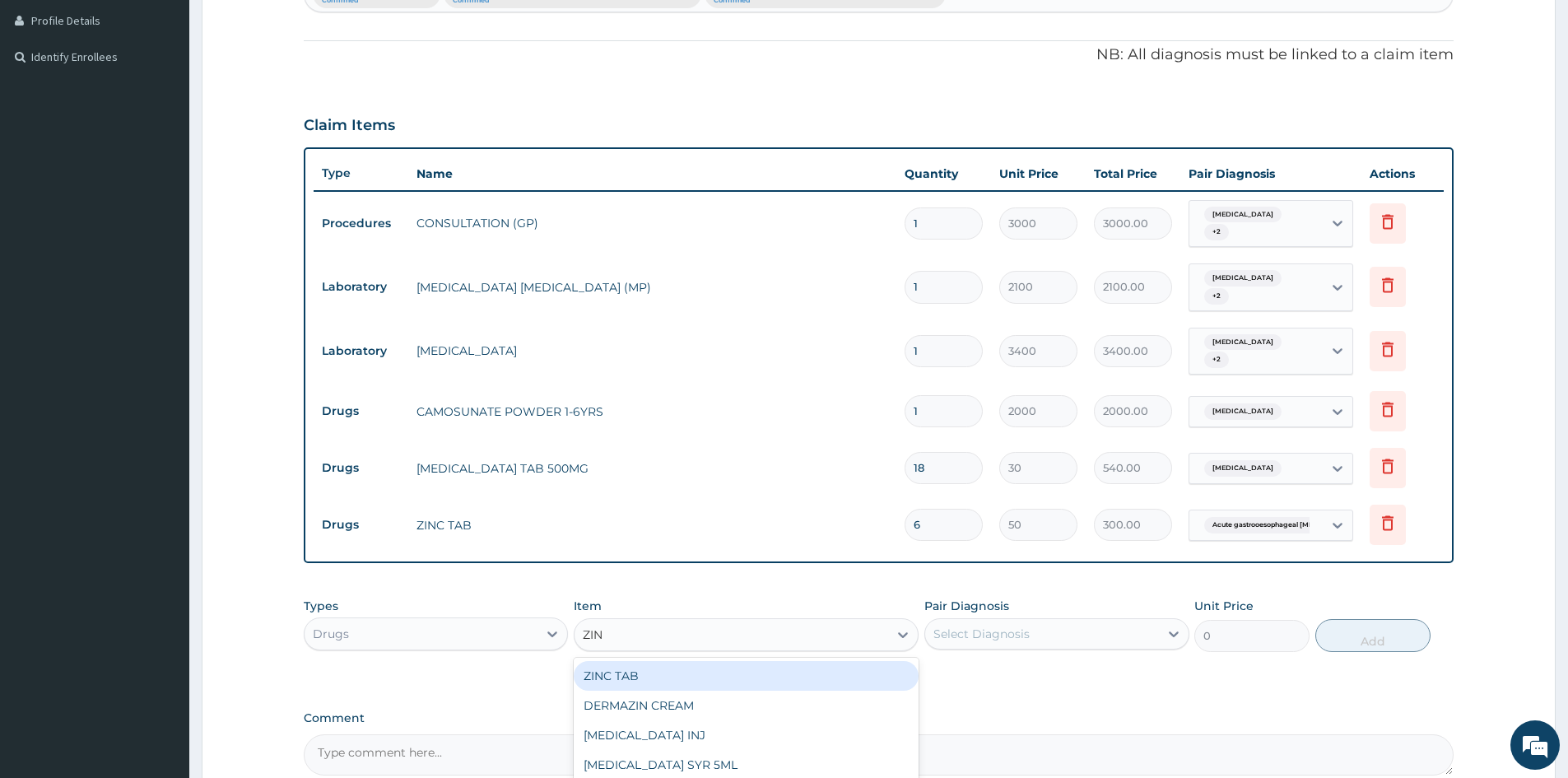
type input "ZINC"
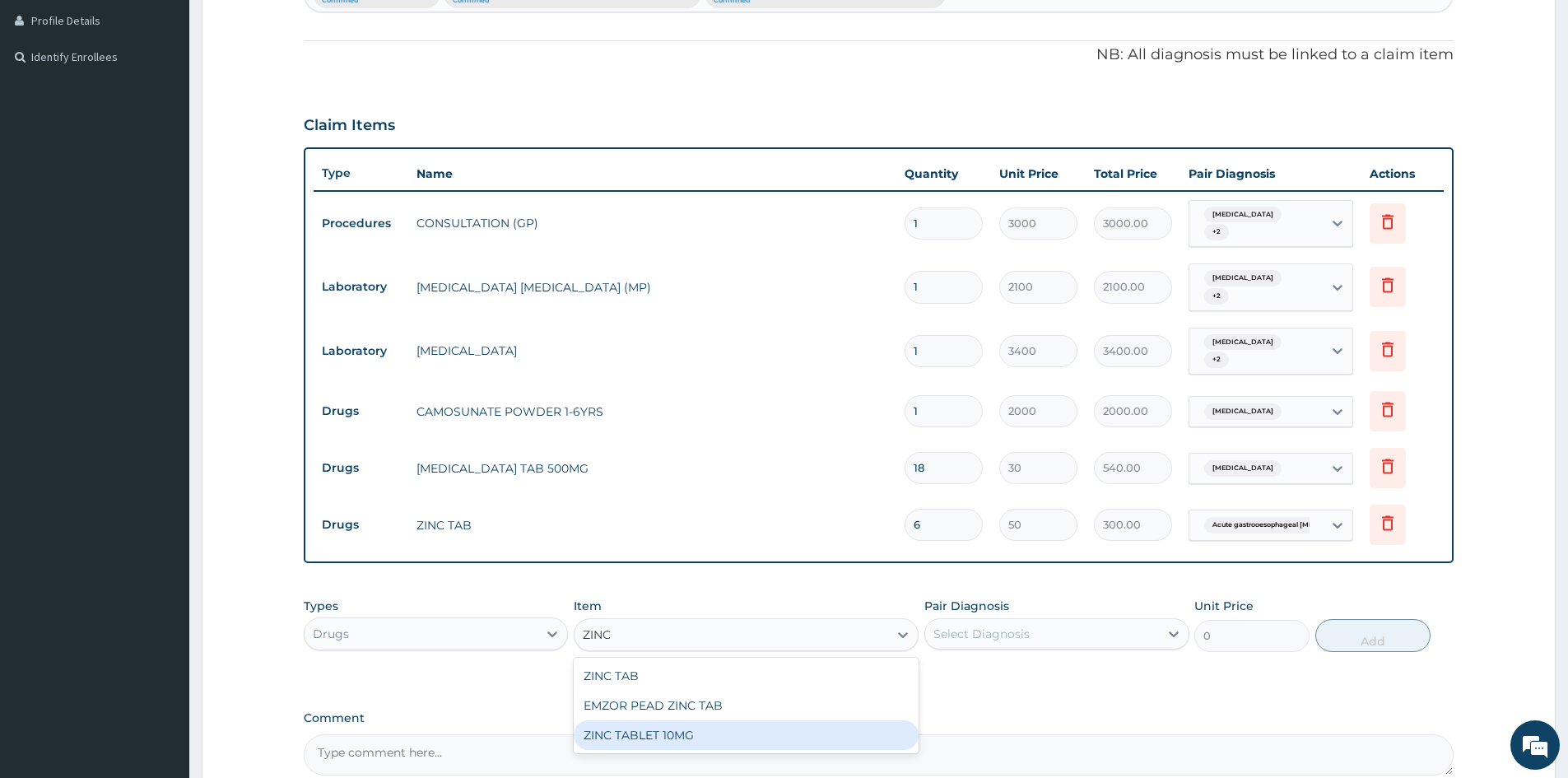
click at [698, 741] on div "ZINC TABLET 10MG" at bounding box center [747, 735] width 345 height 30
type input "62"
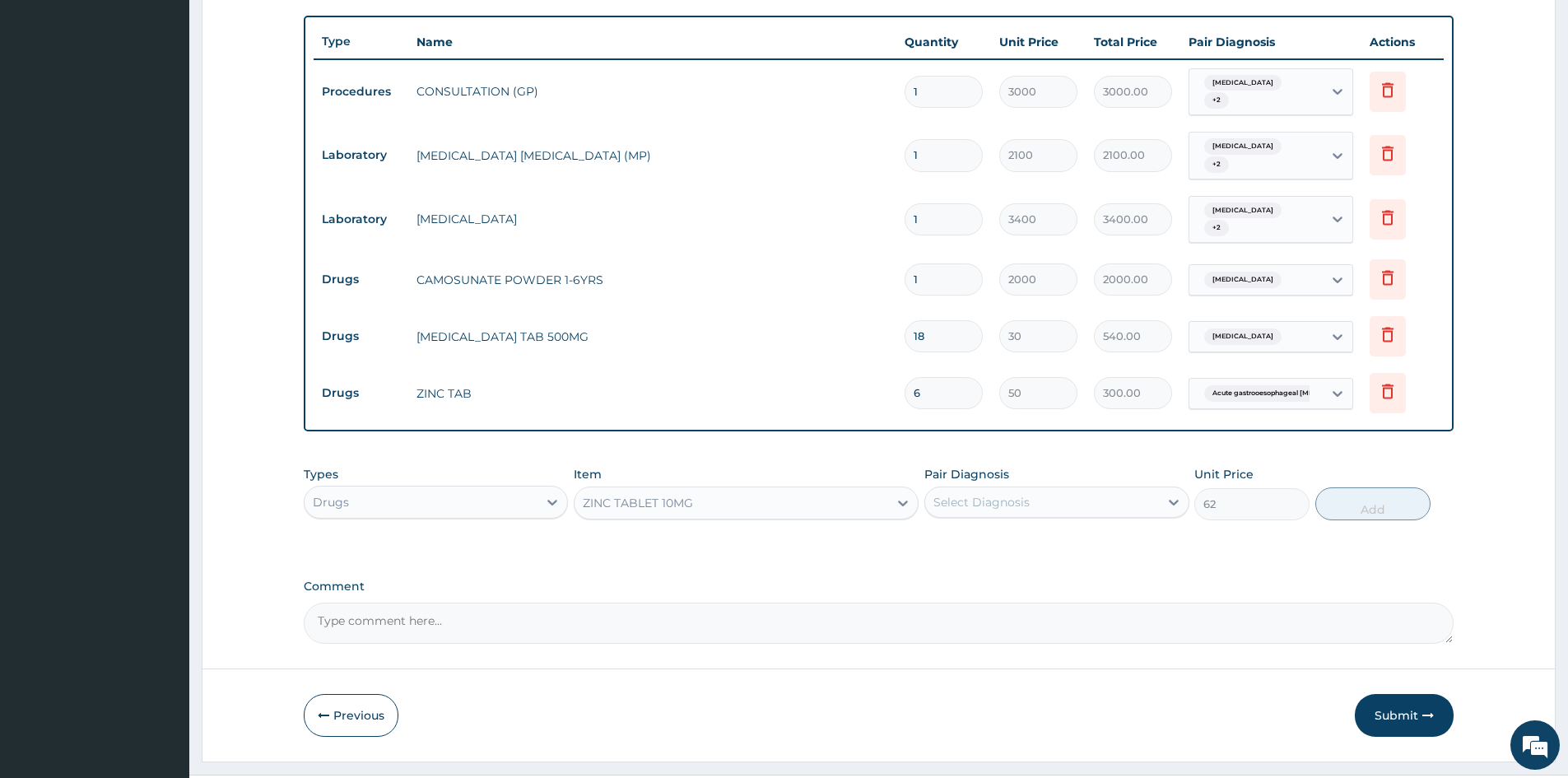
scroll to position [619, 0]
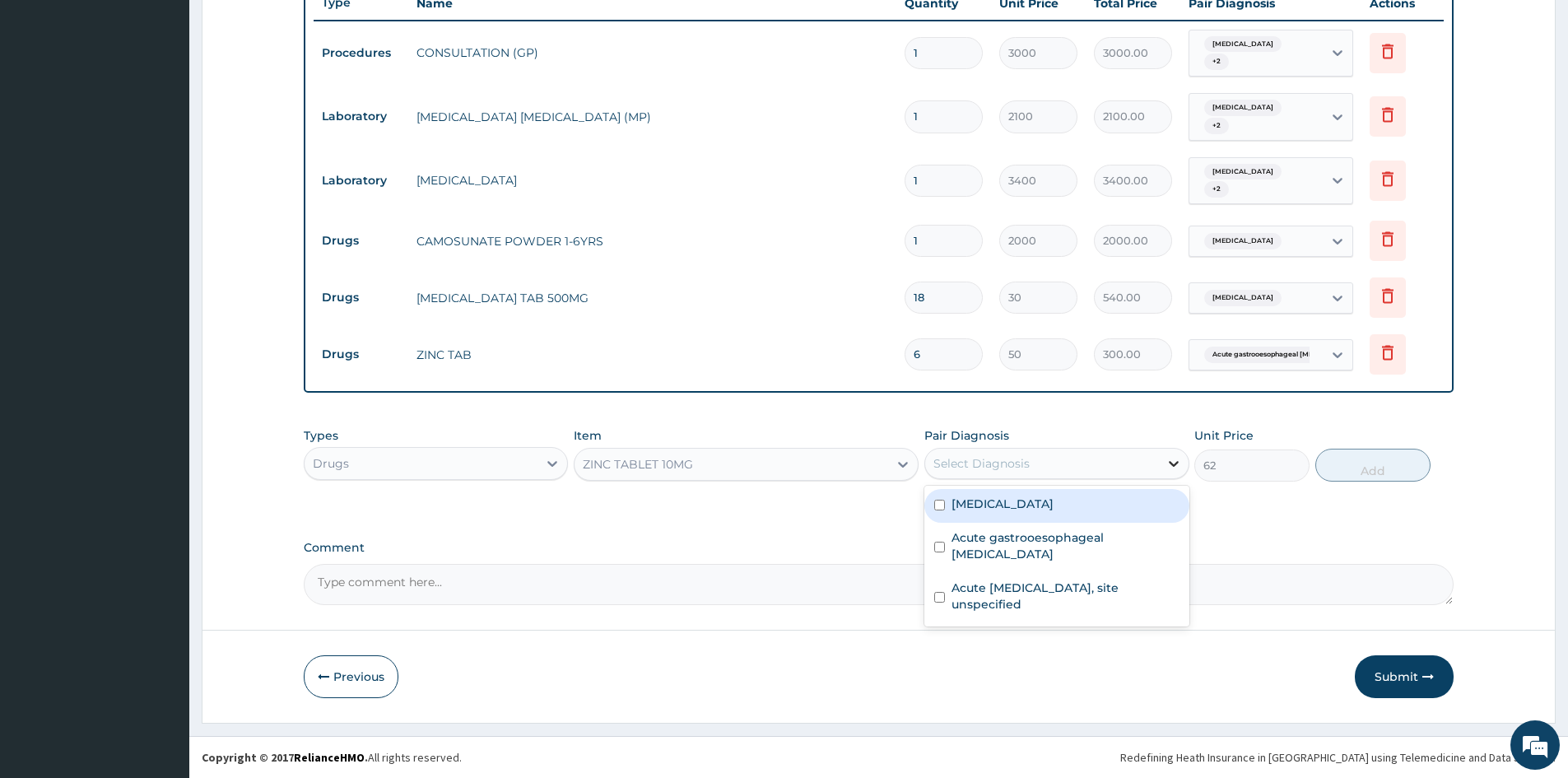
click at [1161, 461] on div at bounding box center [1173, 463] width 30 height 30
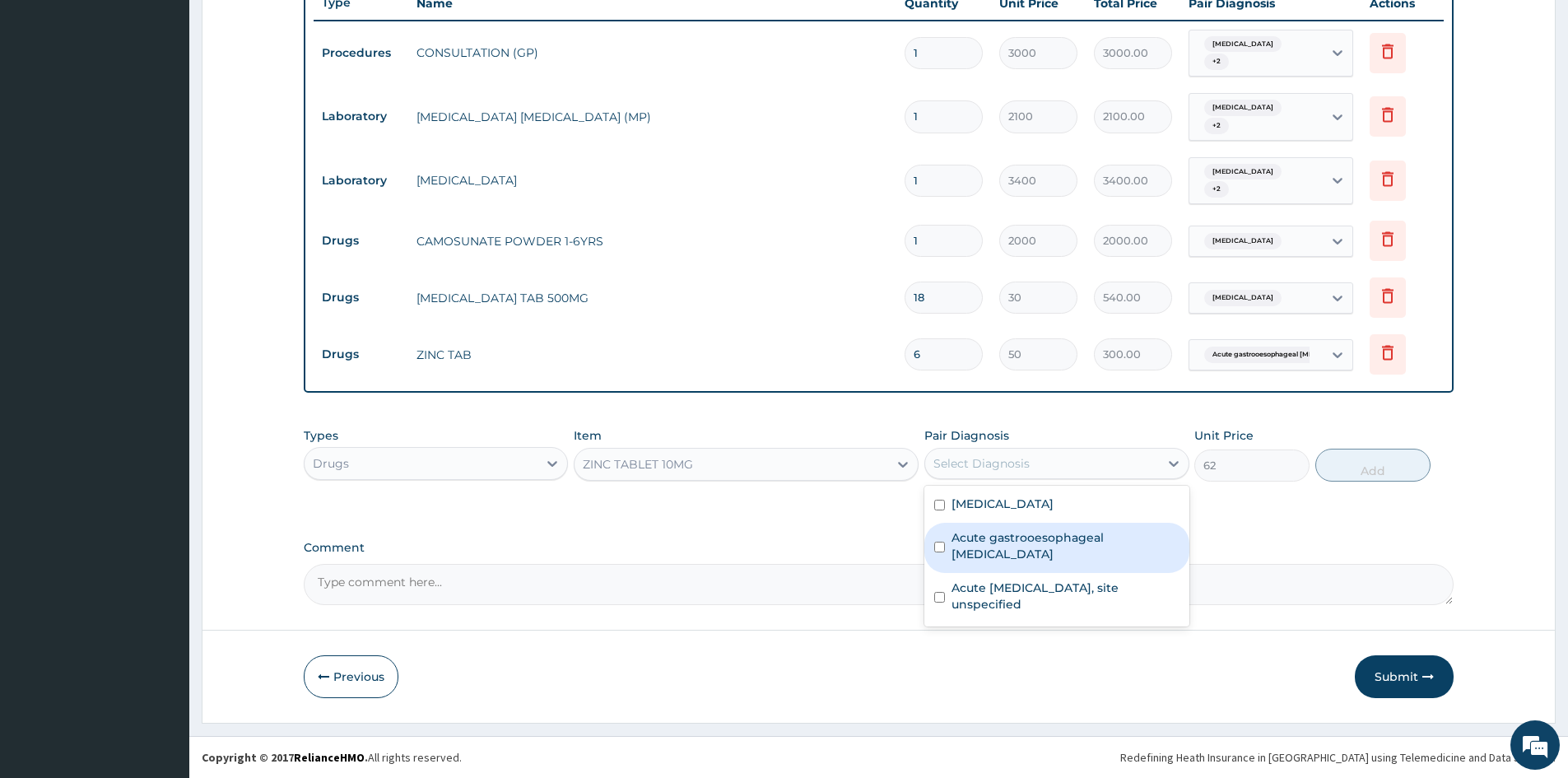
click at [942, 542] on input "checkbox" at bounding box center [940, 547] width 11 height 11
checkbox input "true"
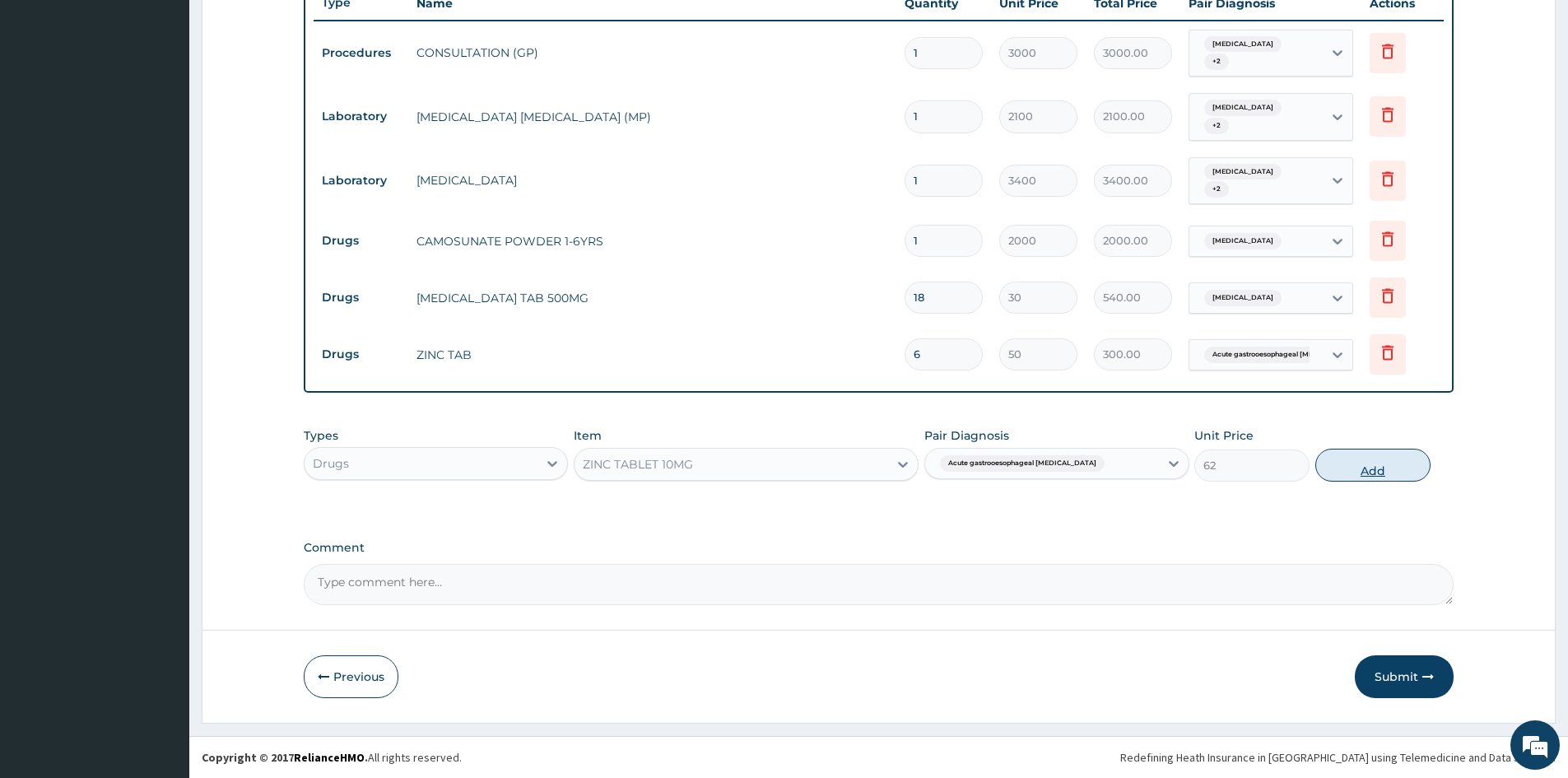
click at [1357, 457] on button "Add" at bounding box center [1373, 465] width 116 height 33
type input "0"
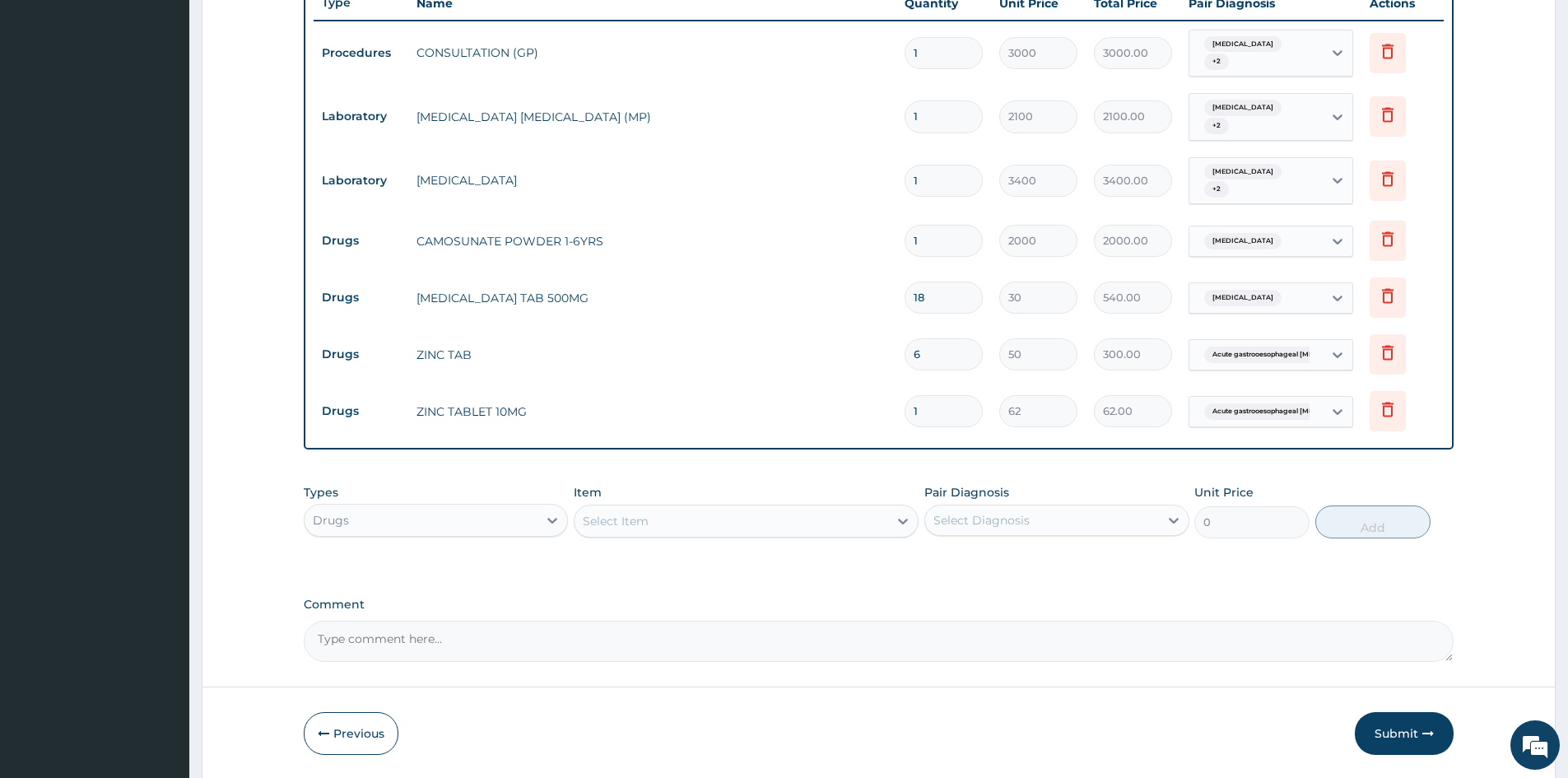
type input "12"
type input "744.00"
type input "12"
click at [1388, 353] on icon at bounding box center [1388, 352] width 20 height 20
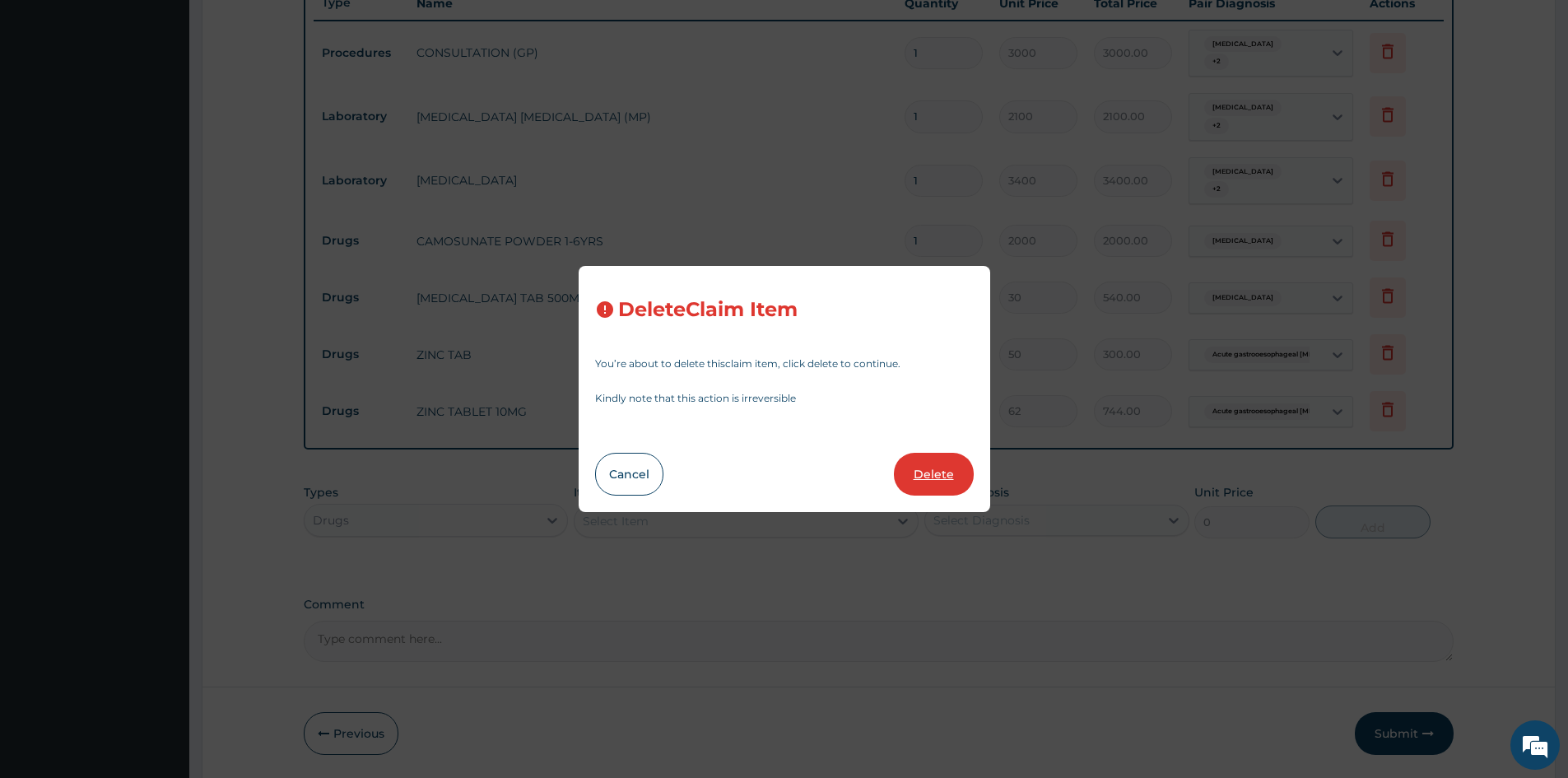
click at [933, 475] on button "Delete" at bounding box center [934, 474] width 80 height 43
type input "12"
type input "62"
type input "744.00"
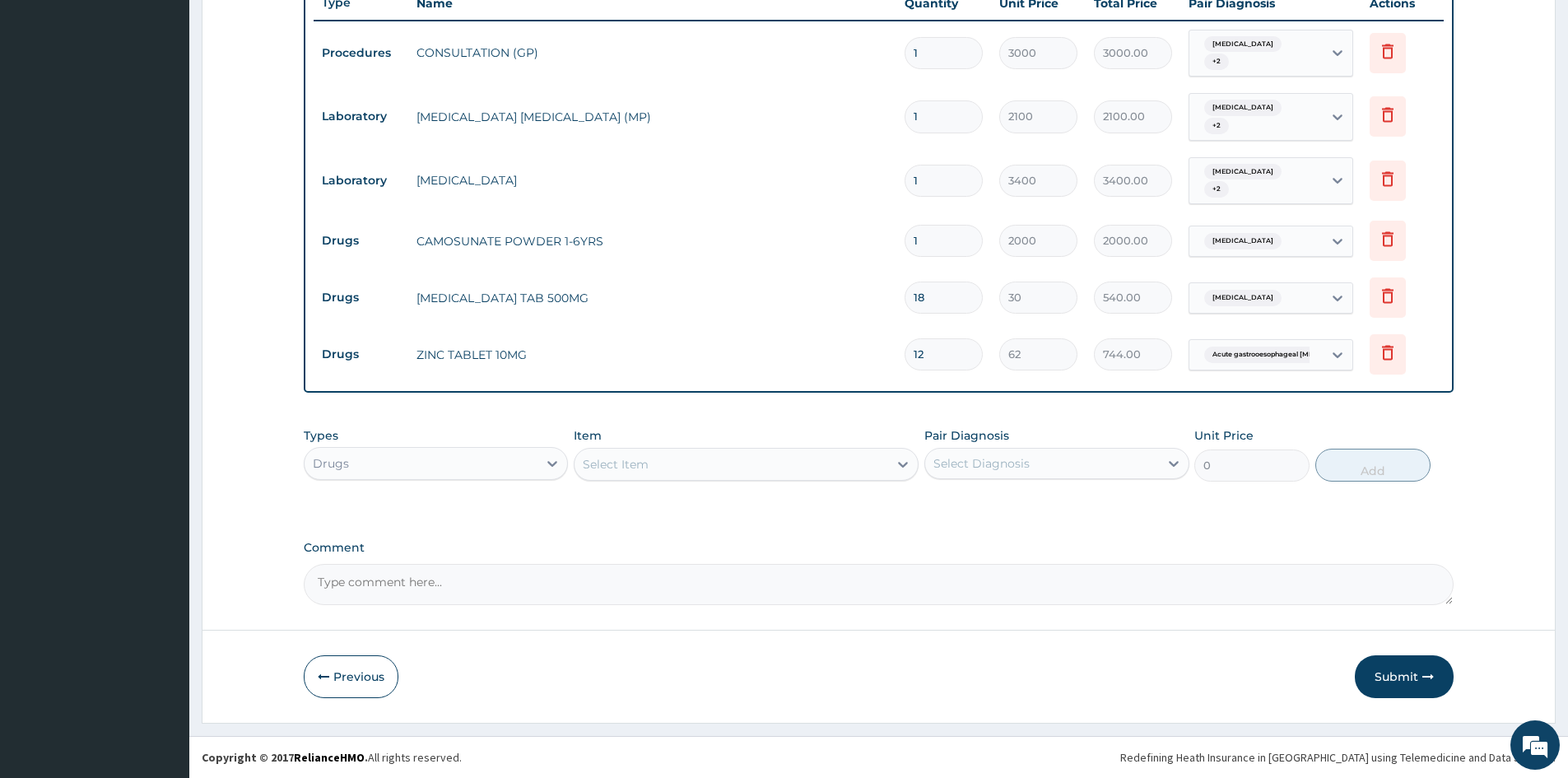
click at [706, 463] on div "Select Item" at bounding box center [731, 464] width 314 height 26
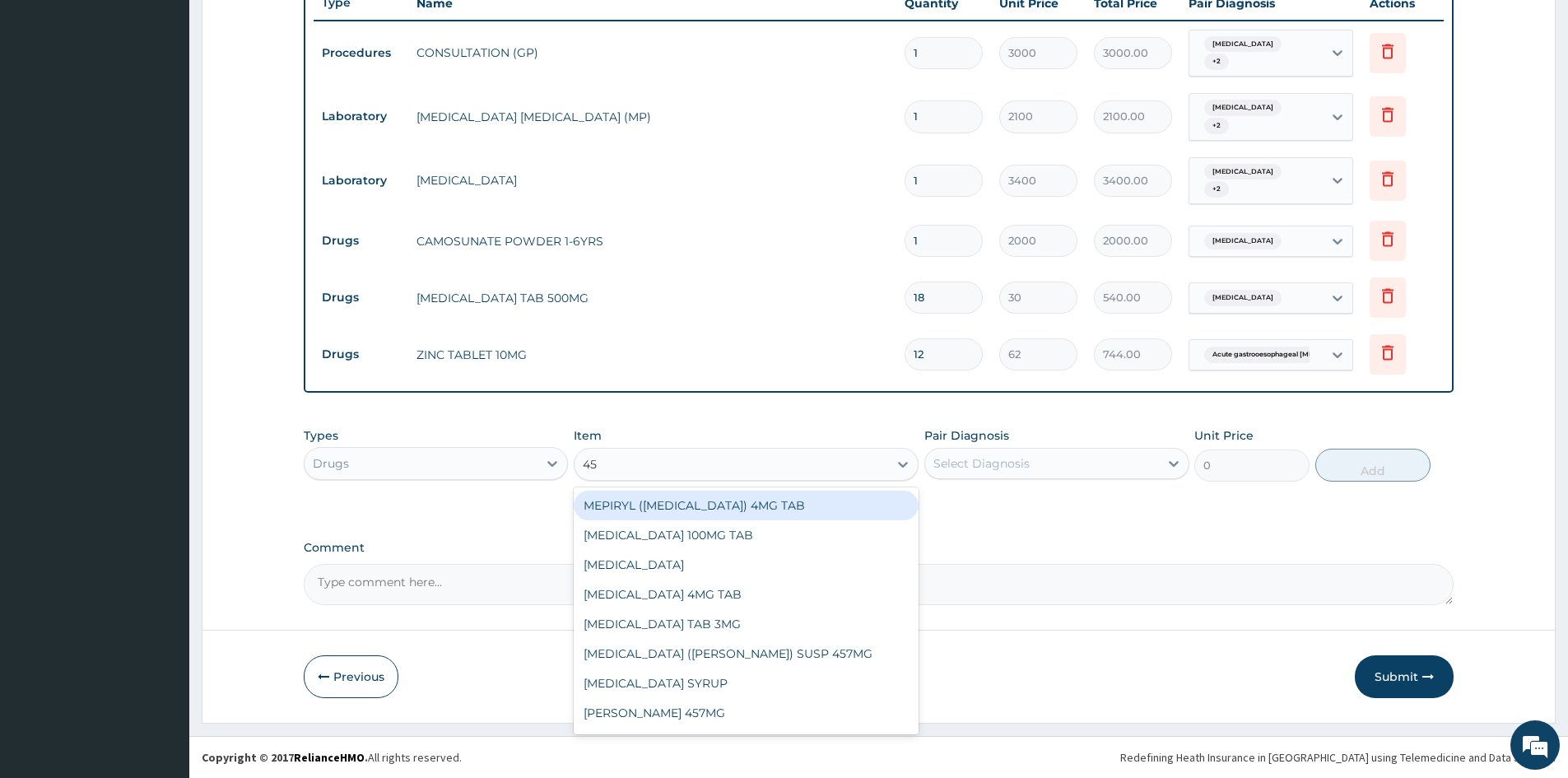
type input "457"
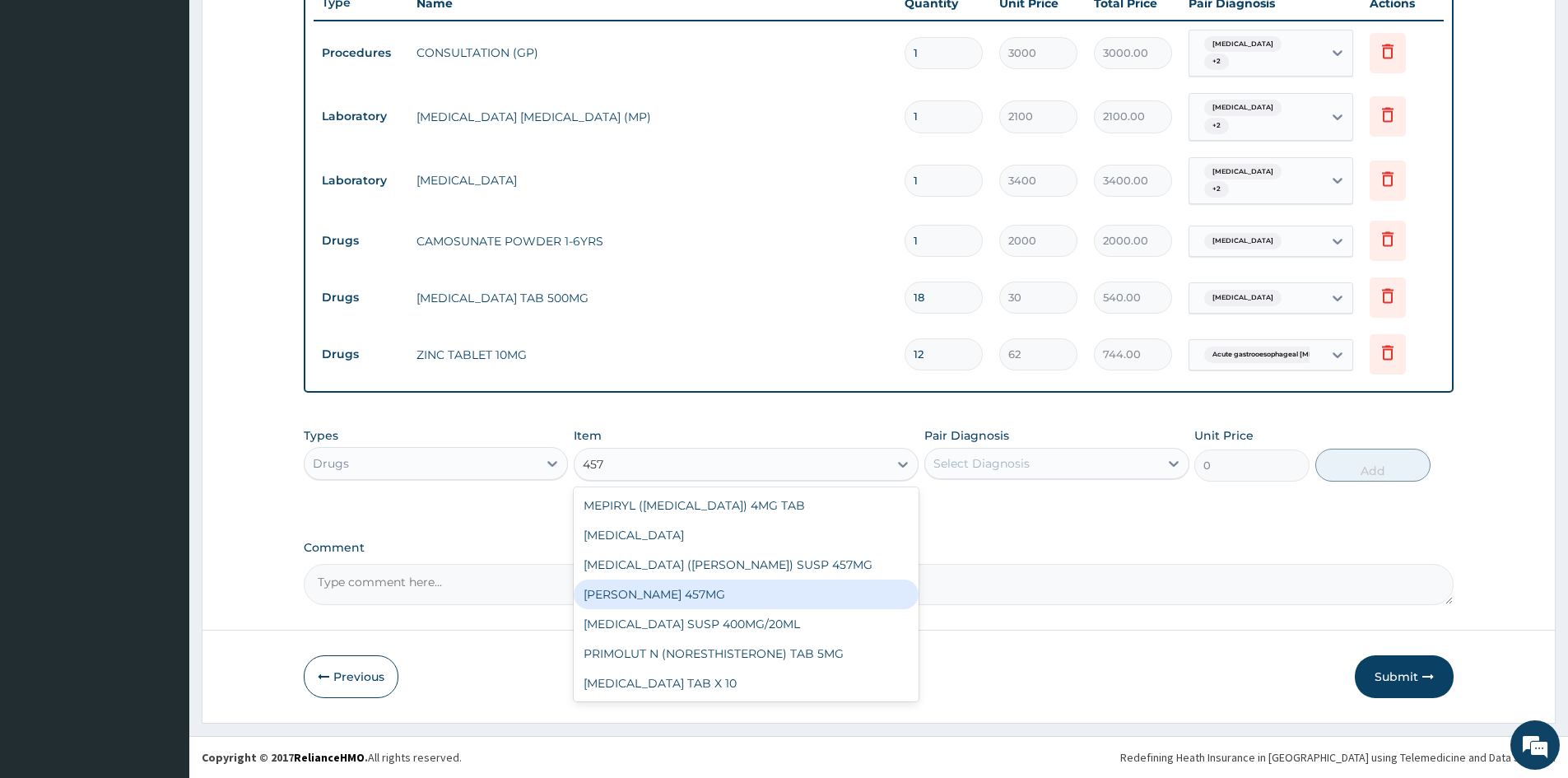
click at [673, 599] on div "FLEMMING 457MG" at bounding box center [747, 594] width 345 height 30
type input "5000"
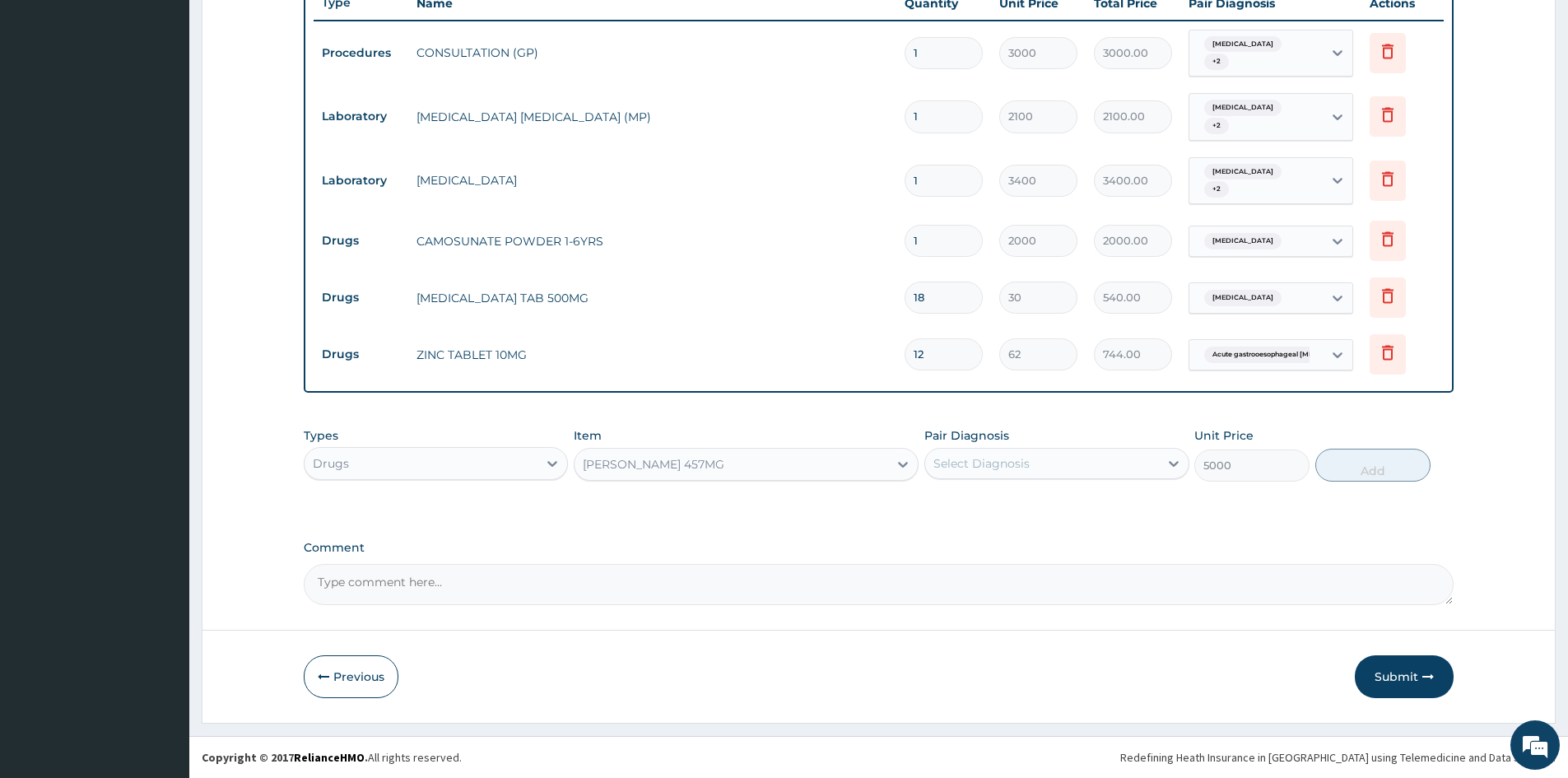
click at [1064, 451] on div "Select Diagnosis" at bounding box center [1042, 463] width 233 height 26
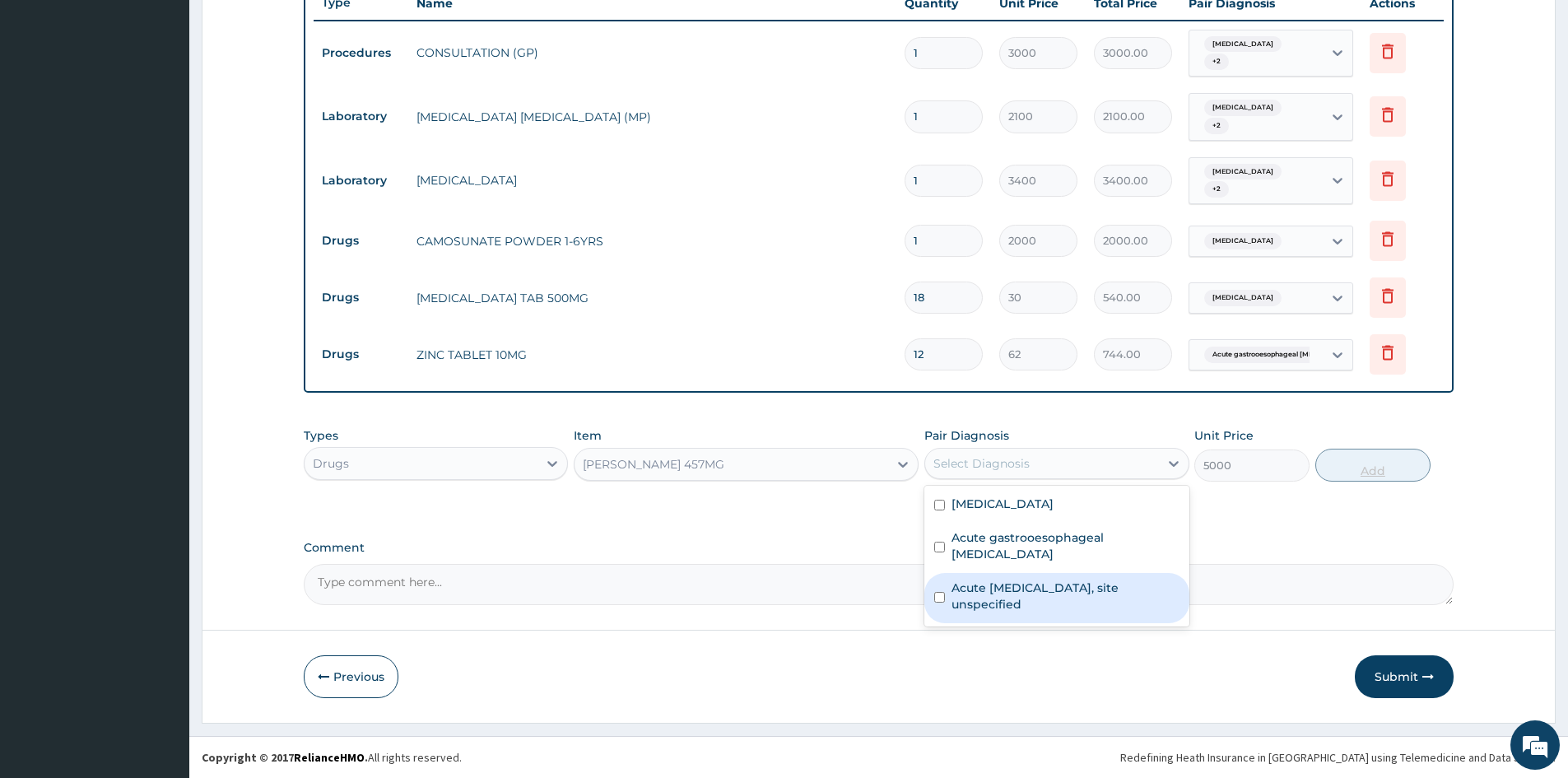
drag, startPoint x: 942, startPoint y: 580, endPoint x: 1408, endPoint y: 451, distance: 483.5
click at [949, 579] on div "Acute upper respiratory infection, site unspecified" at bounding box center [1056, 598] width 264 height 50
checkbox input "true"
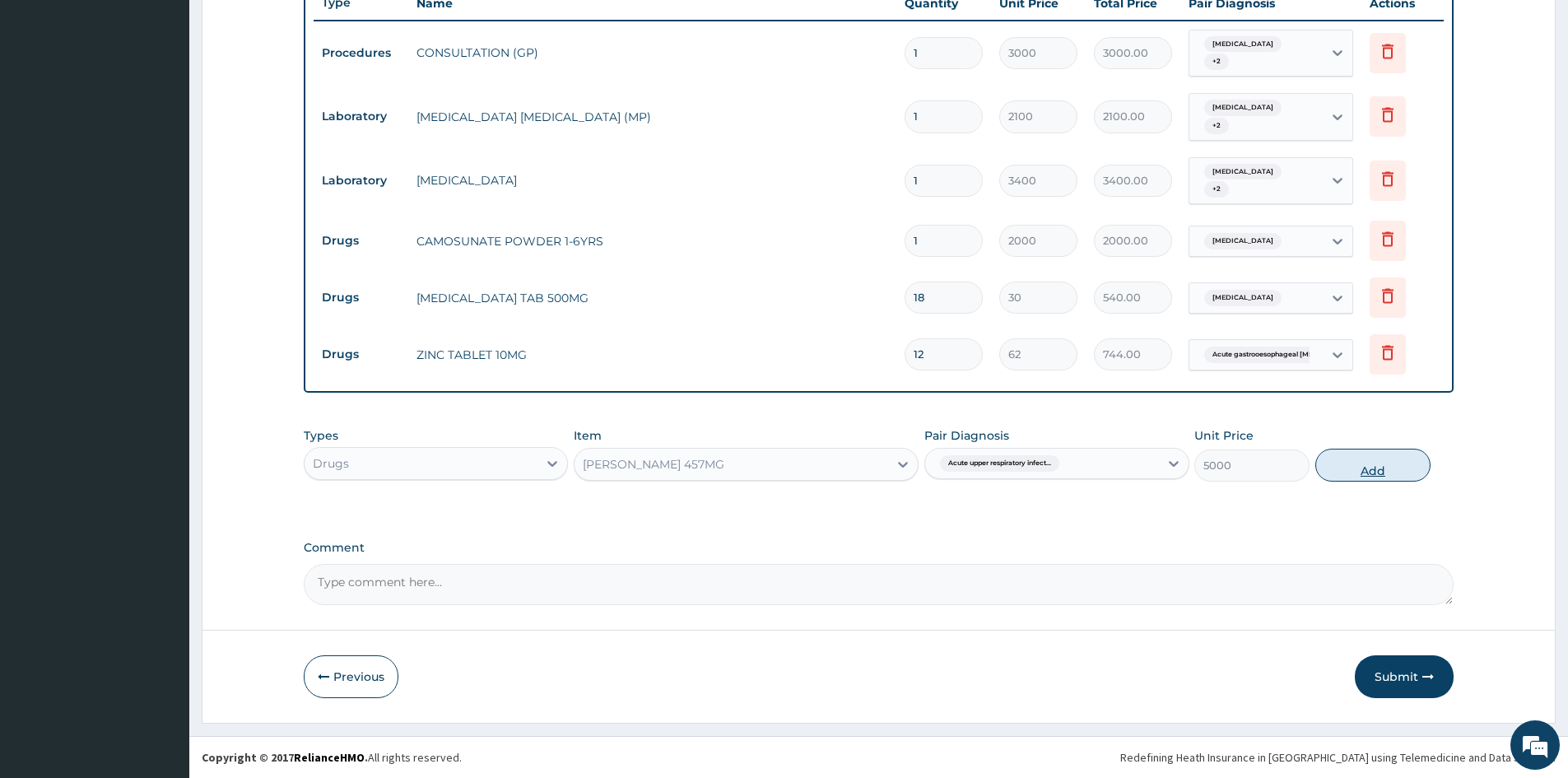
click at [1386, 461] on button "Add" at bounding box center [1373, 465] width 116 height 33
type input "0"
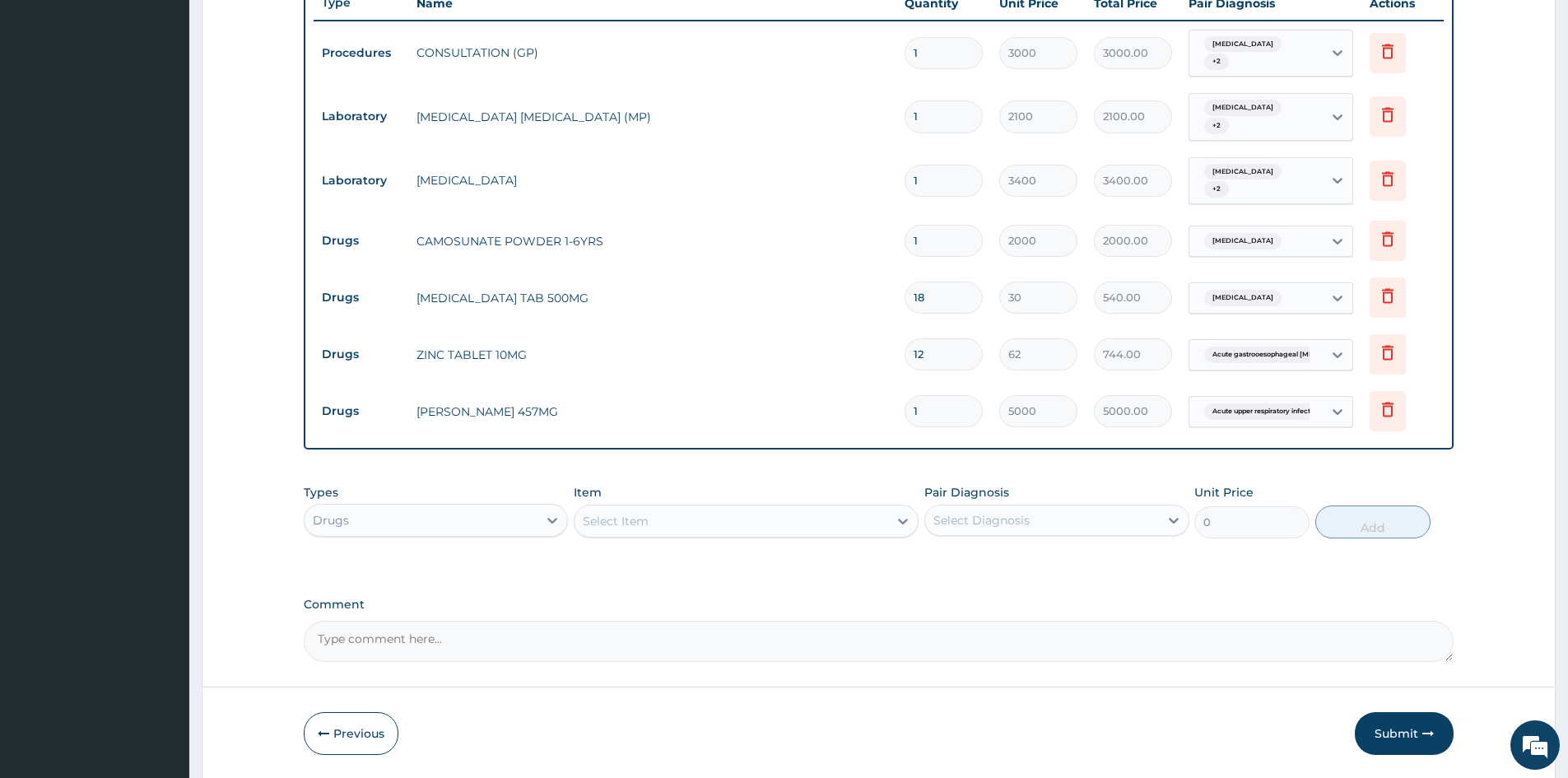
click at [815, 518] on div "Select Item" at bounding box center [731, 520] width 314 height 26
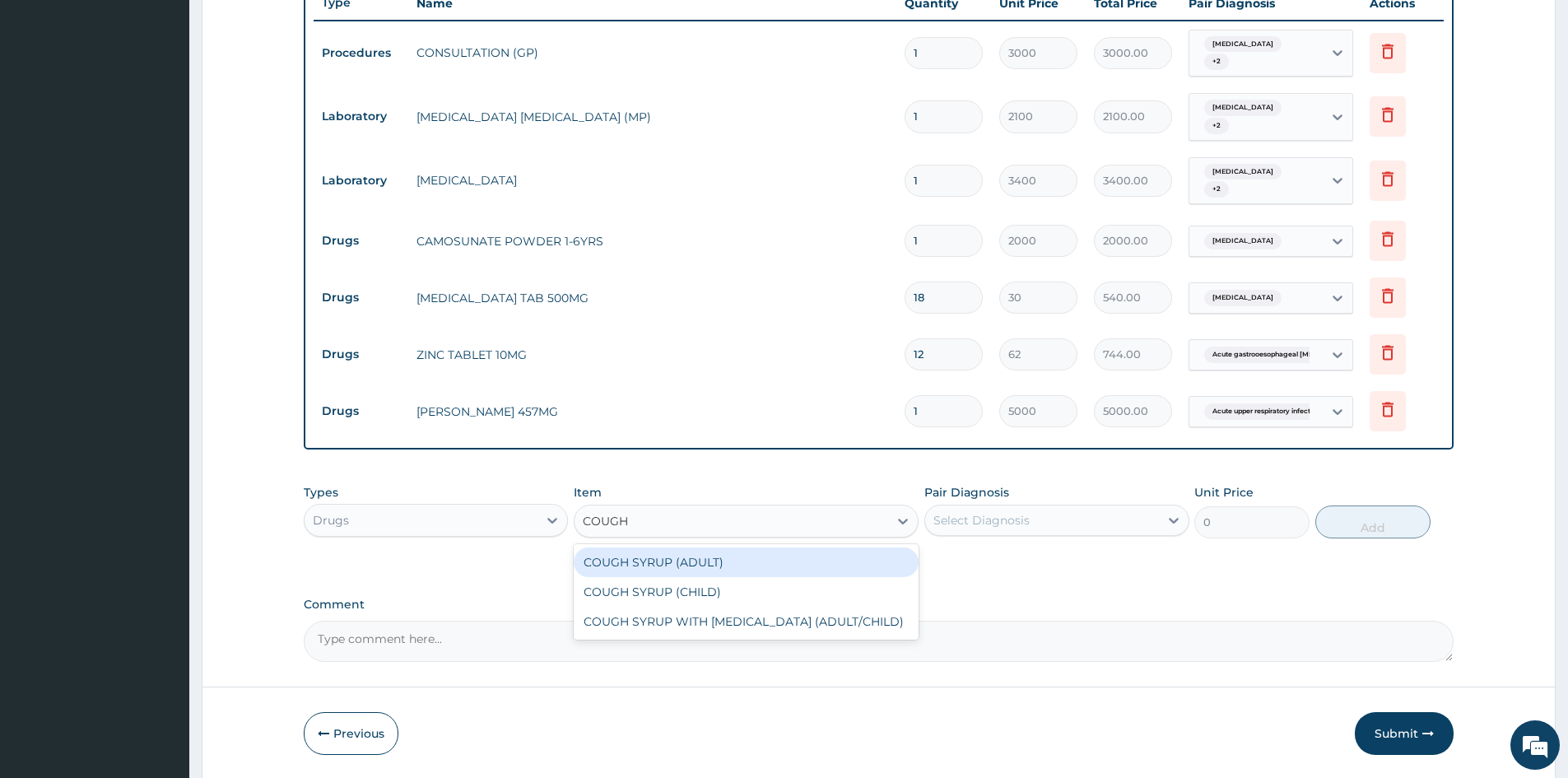
type input "COUGH S"
drag, startPoint x: 696, startPoint y: 585, endPoint x: 992, endPoint y: 618, distance: 297.8
click at [720, 589] on div "COUGH SYRUP (CHILD)" at bounding box center [747, 592] width 345 height 30
type input "1600"
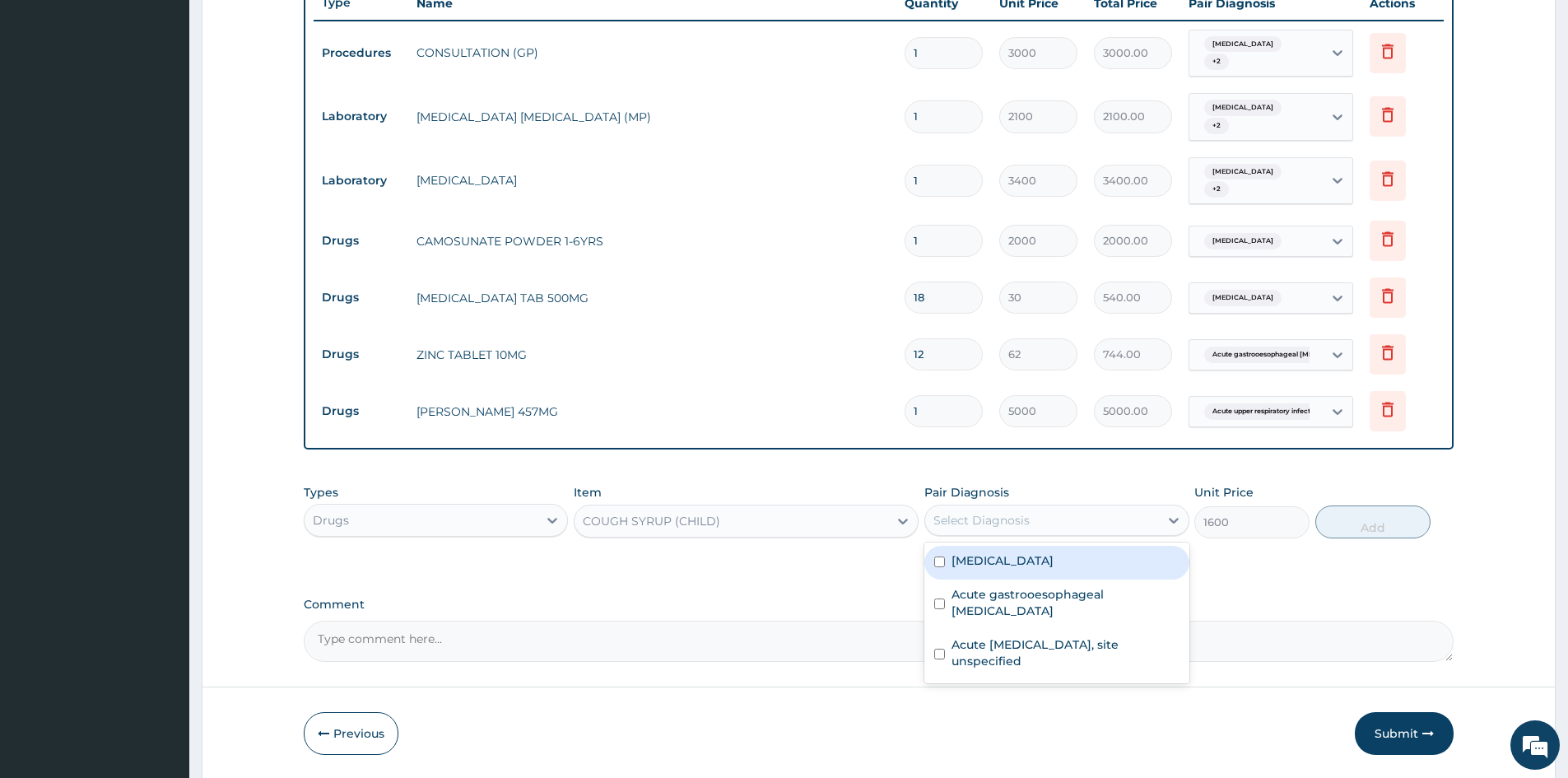
click at [1053, 525] on div "Select Diagnosis" at bounding box center [1042, 520] width 233 height 26
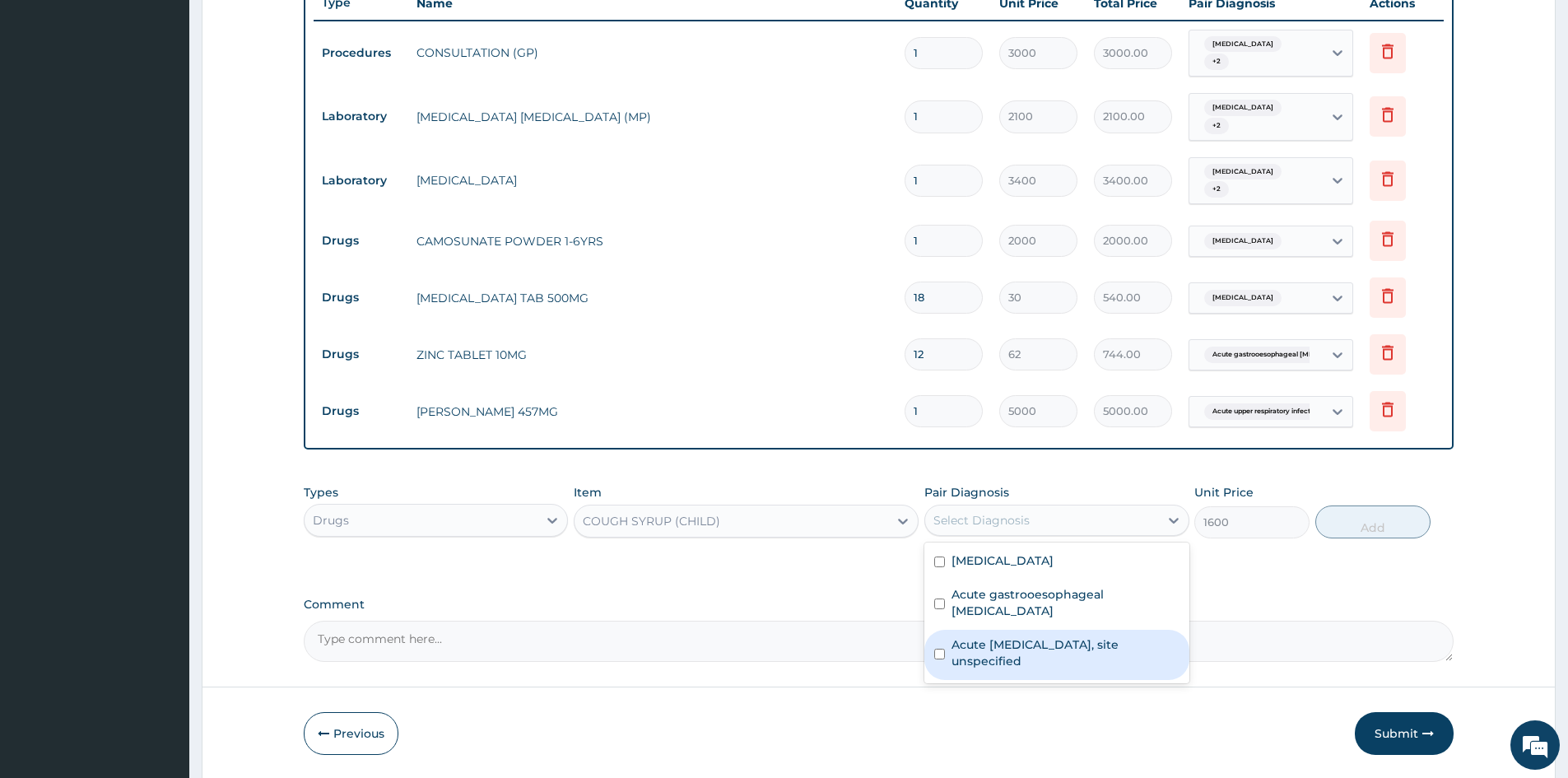
click at [949, 639] on div "Acute upper respiratory infection, site unspecified" at bounding box center [1056, 655] width 264 height 50
checkbox input "true"
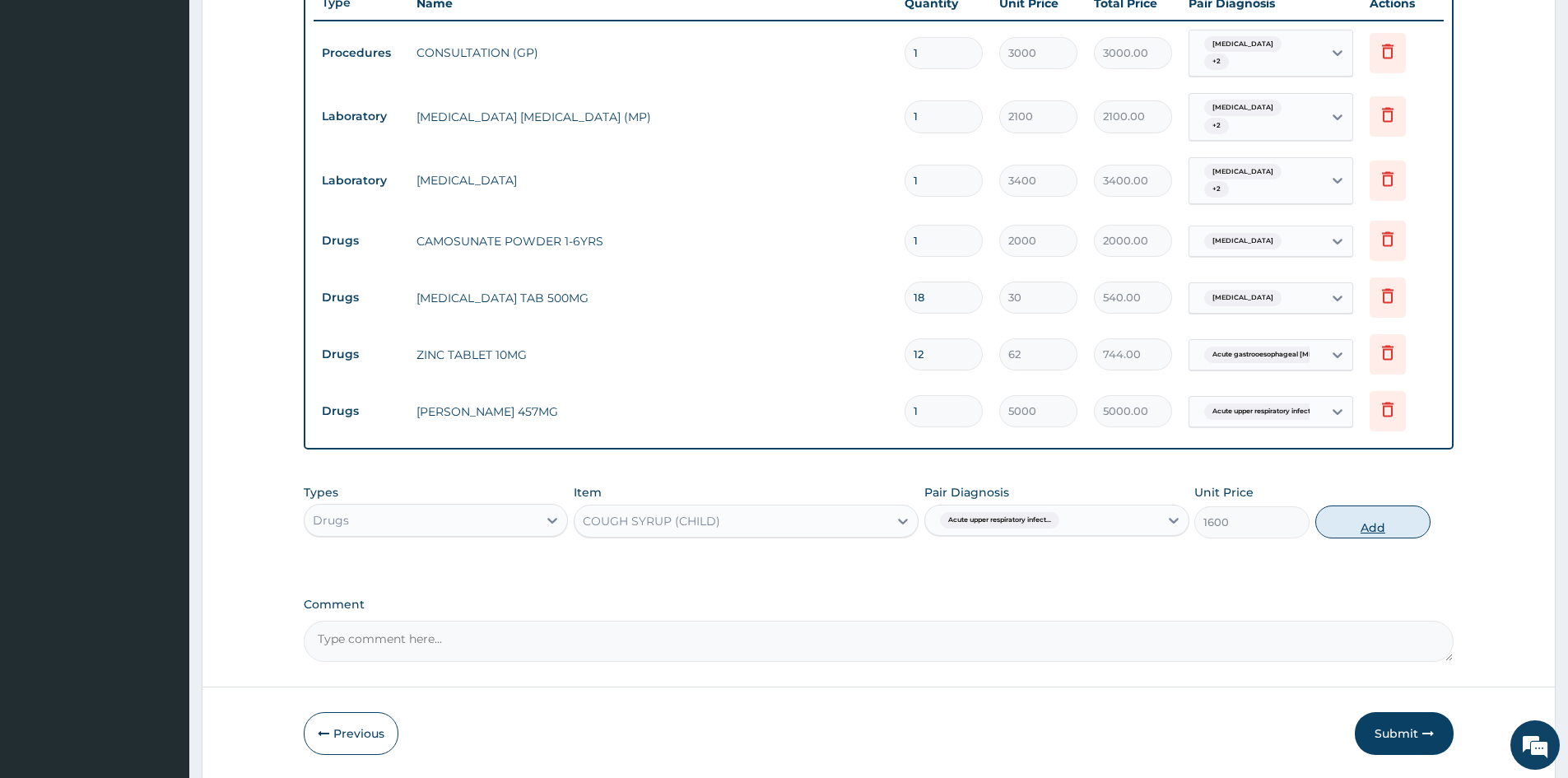
click at [1393, 520] on button "Add" at bounding box center [1373, 521] width 116 height 33
type input "0"
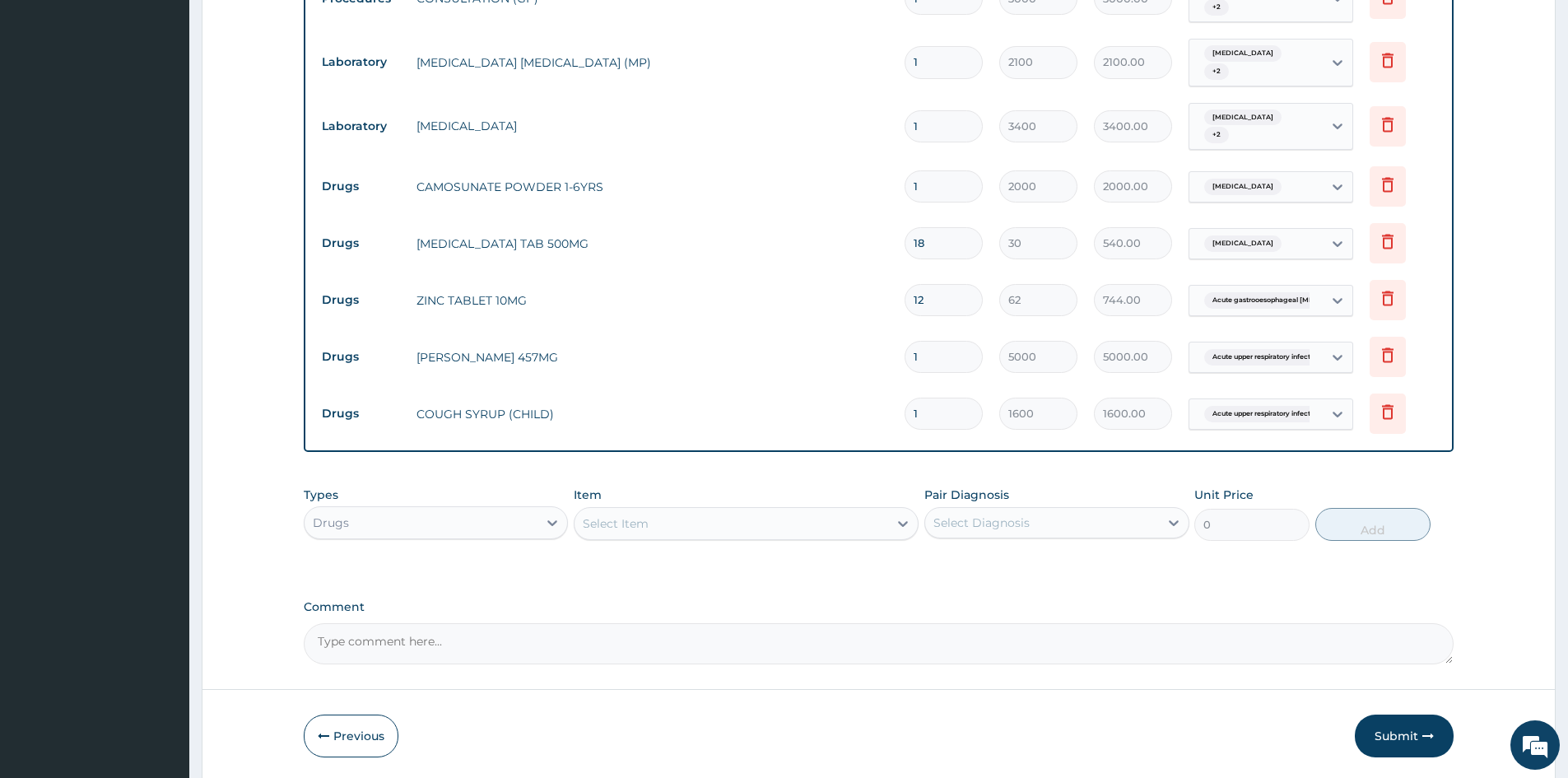
scroll to position [733, 0]
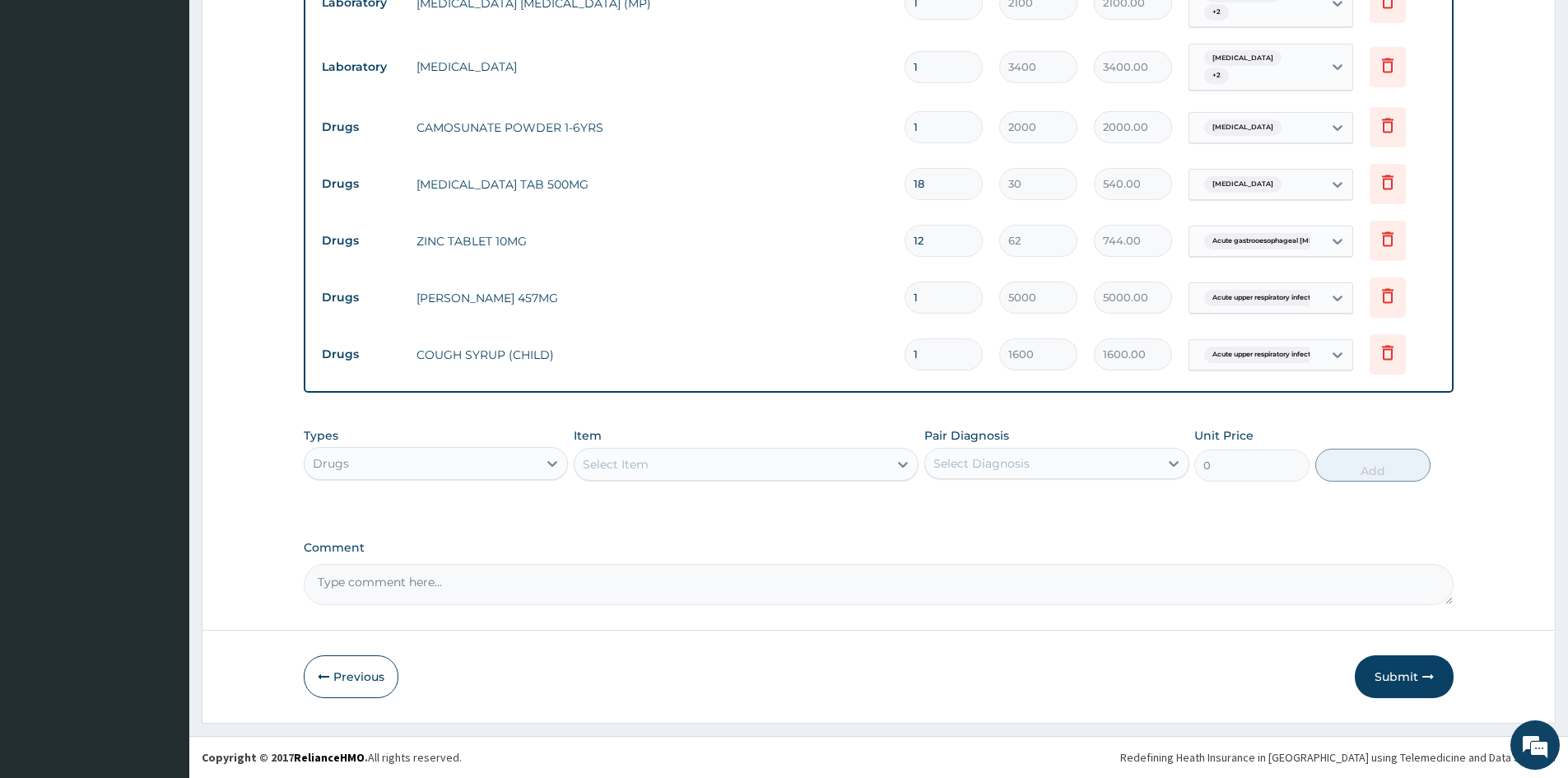
drag, startPoint x: 871, startPoint y: 128, endPoint x: 914, endPoint y: 124, distance: 43.2
click at [840, 131] on tr "Drugs CAMOSUNATE POWDER 1-6YRS 1 2000 2000.00 Malaria, unspecified Delete" at bounding box center [878, 127] width 1130 height 57
type input "6"
type input "12000.00"
type input "6"
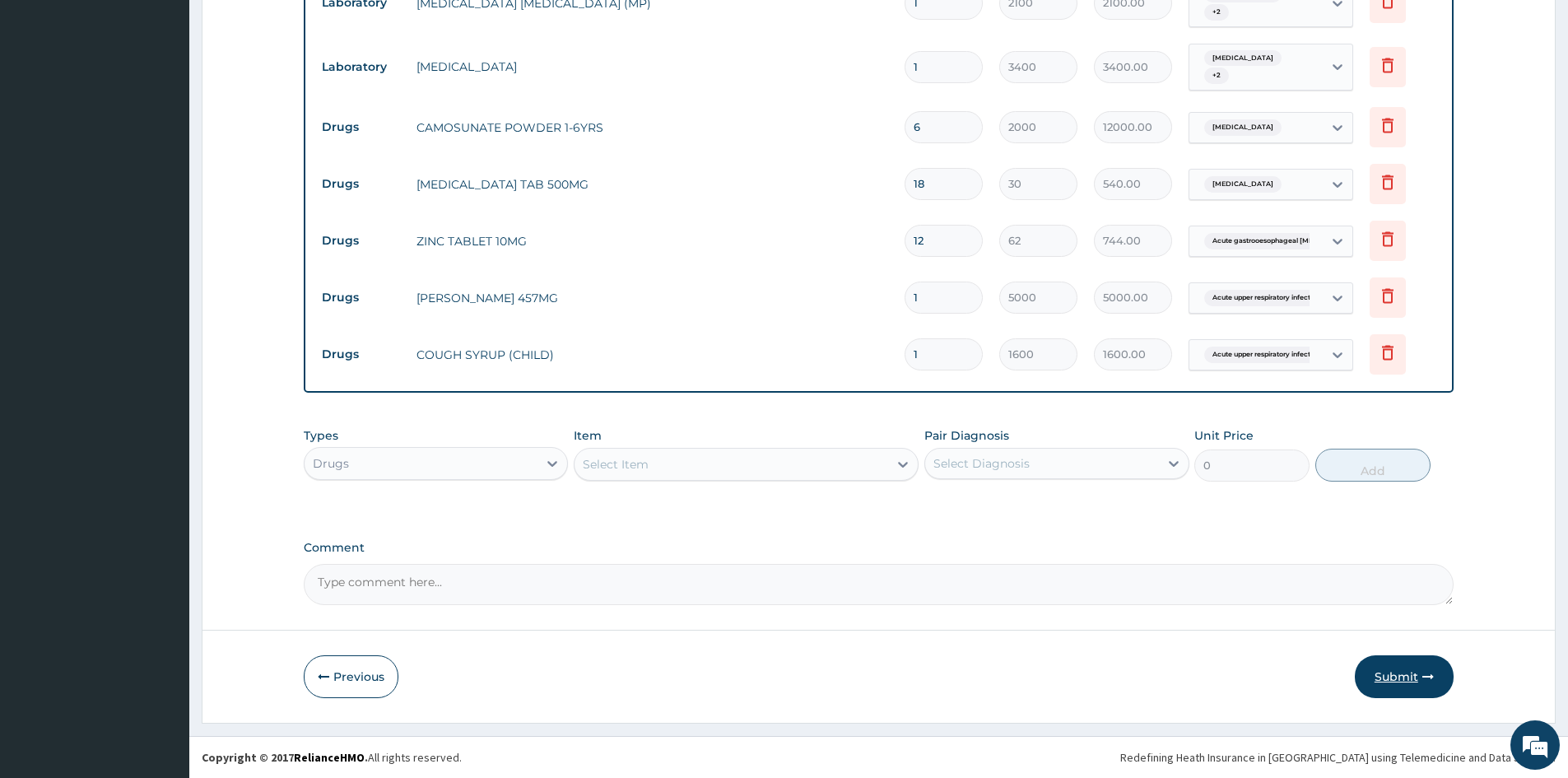
click at [1378, 673] on button "Submit" at bounding box center [1404, 677] width 99 height 43
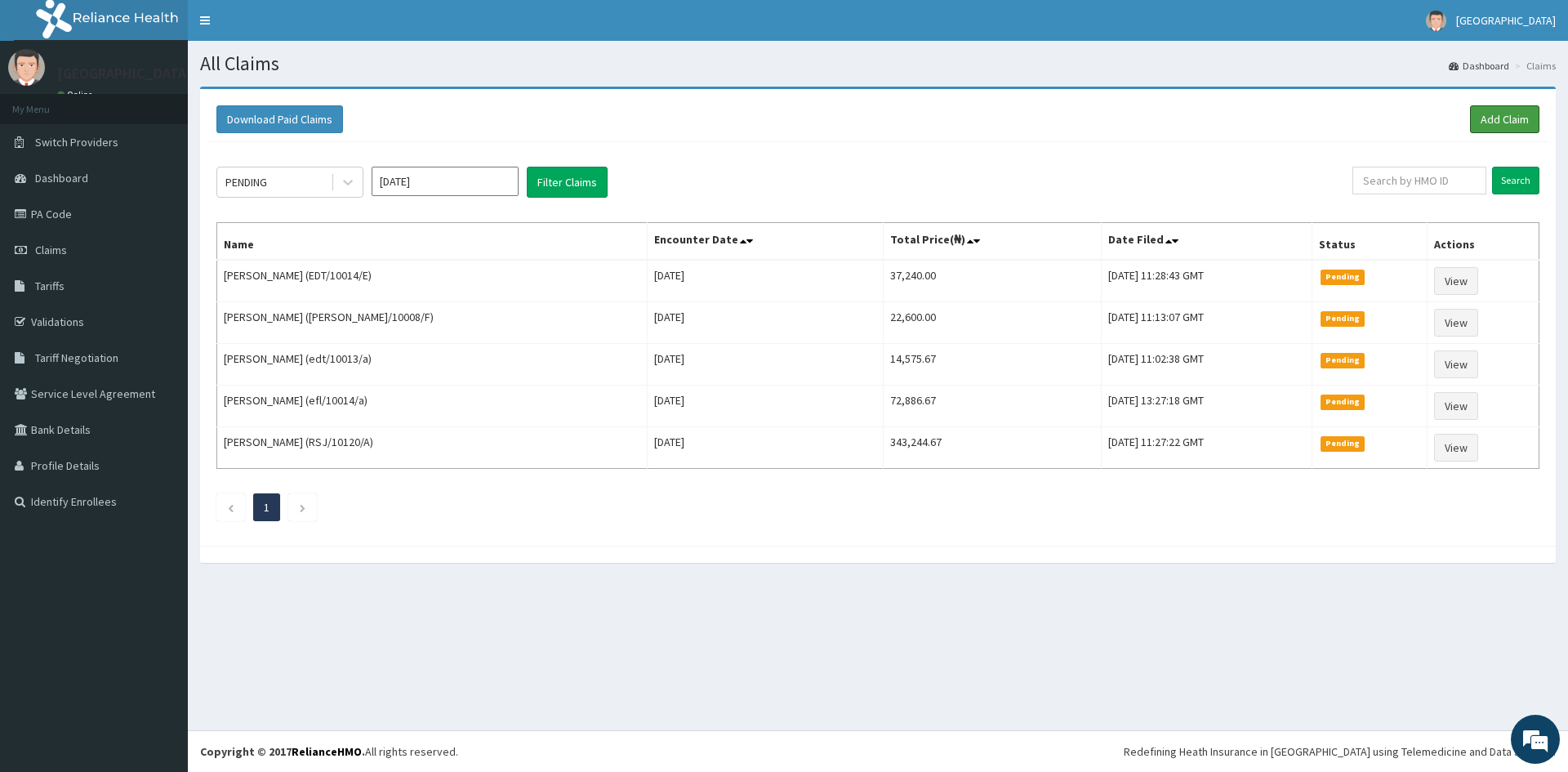
drag, startPoint x: 1497, startPoint y: 117, endPoint x: 1197, endPoint y: 190, distance: 308.8
click at [1496, 117] on link "Add Claim" at bounding box center [1505, 119] width 69 height 28
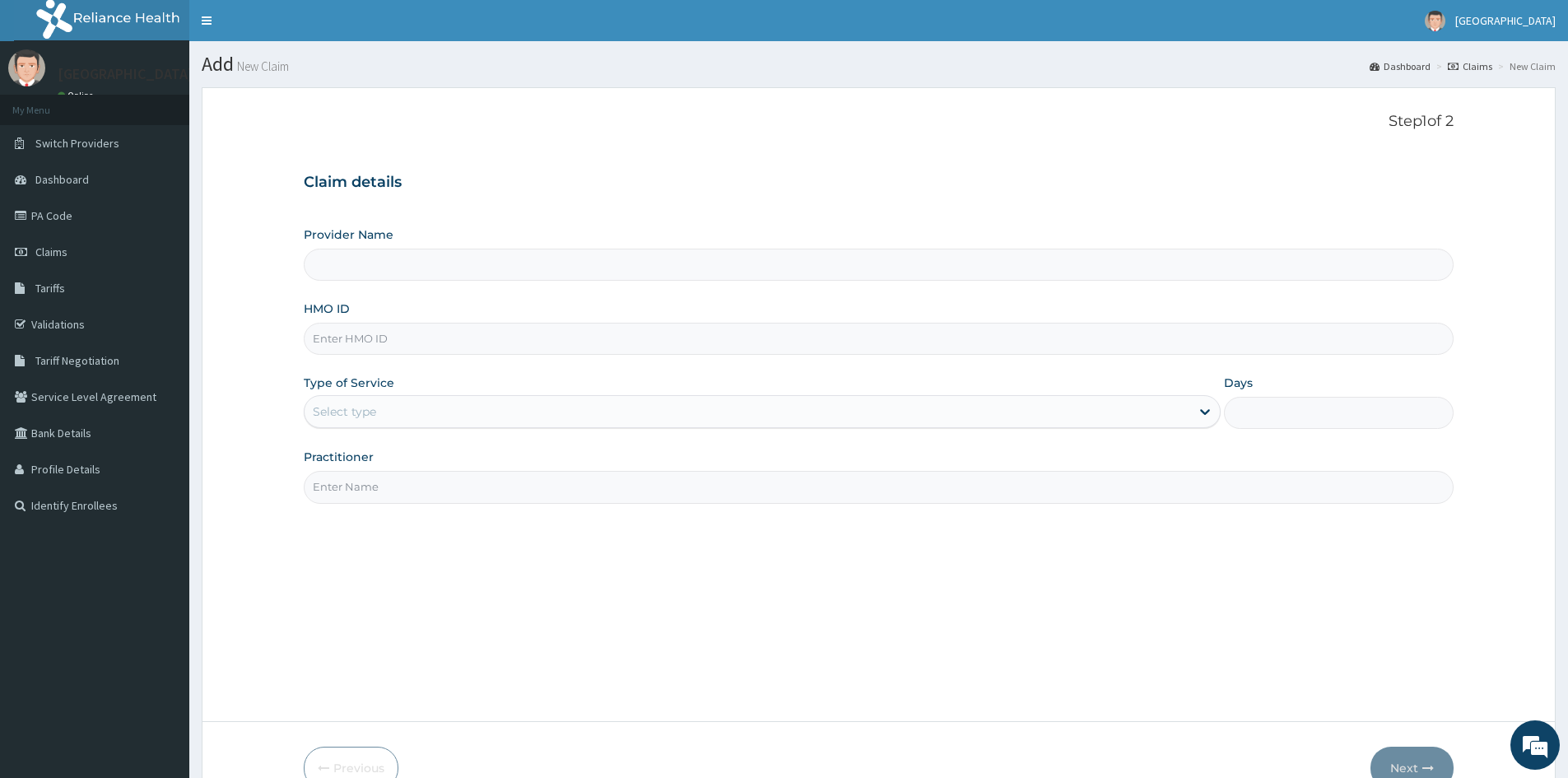
click at [361, 342] on input "HMO ID" at bounding box center [878, 338] width 1150 height 32
paste input "MCM/10011/A"
type input "MCM/10011/A"
click at [366, 408] on div "Select type" at bounding box center [344, 411] width 64 height 16
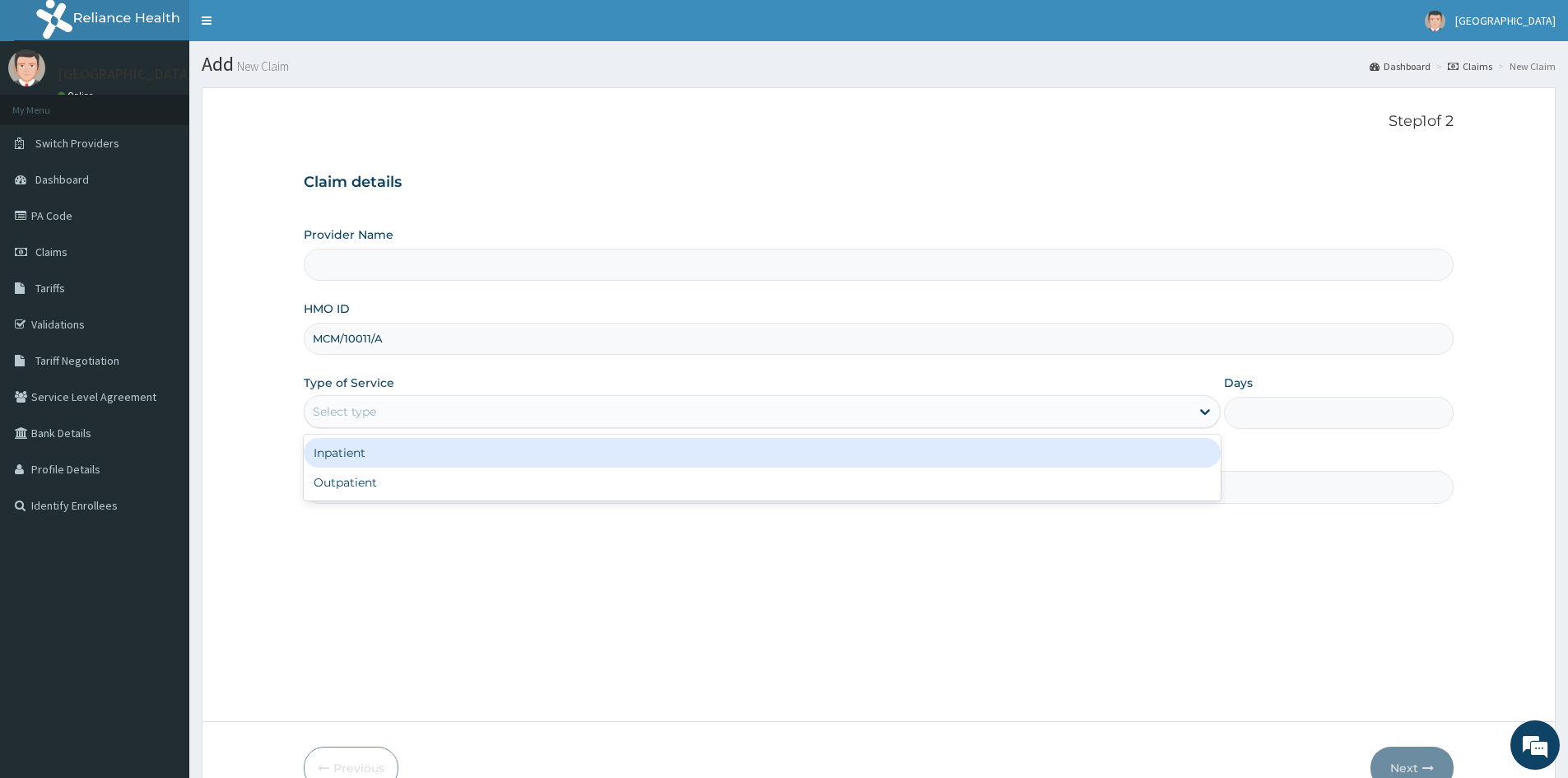
type input "Doren Specialist Hospital"
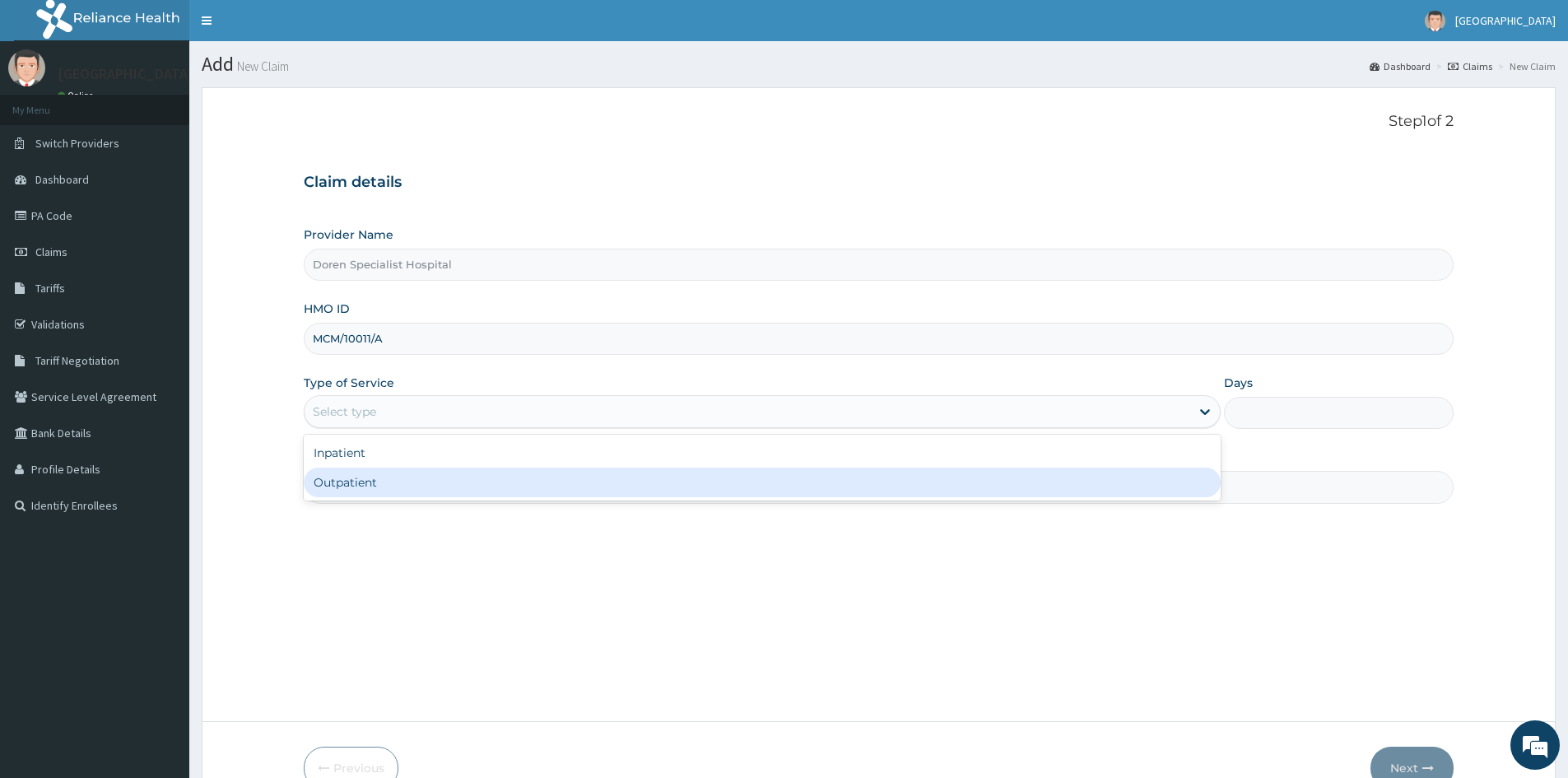
click at [371, 492] on div "Outpatient" at bounding box center [762, 482] width 917 height 30
type input "1"
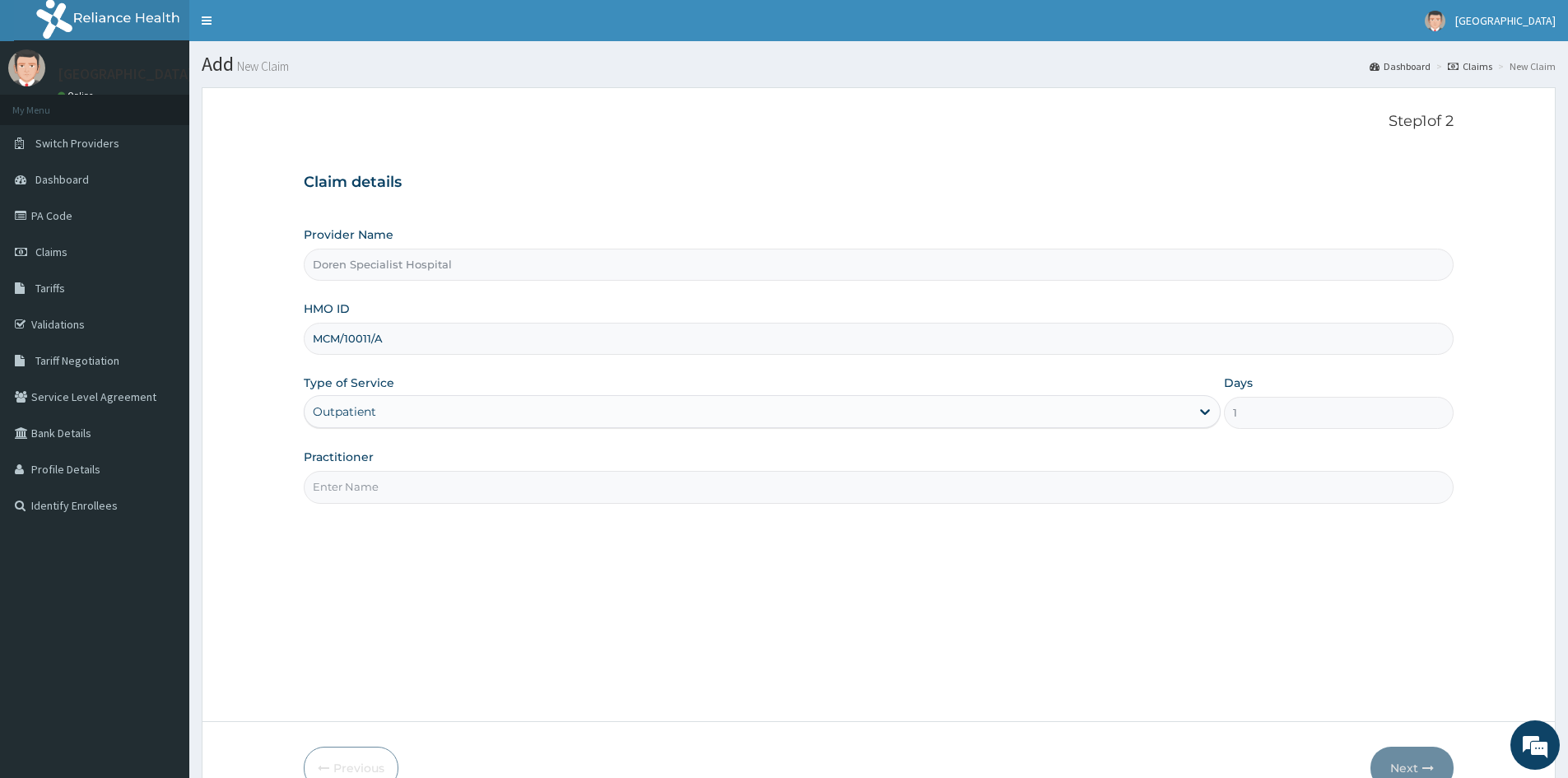
click at [354, 491] on input "Practitioner" at bounding box center [878, 487] width 1150 height 32
type input "[PERSON_NAME]"
click at [1405, 756] on button "Next" at bounding box center [1412, 768] width 83 height 43
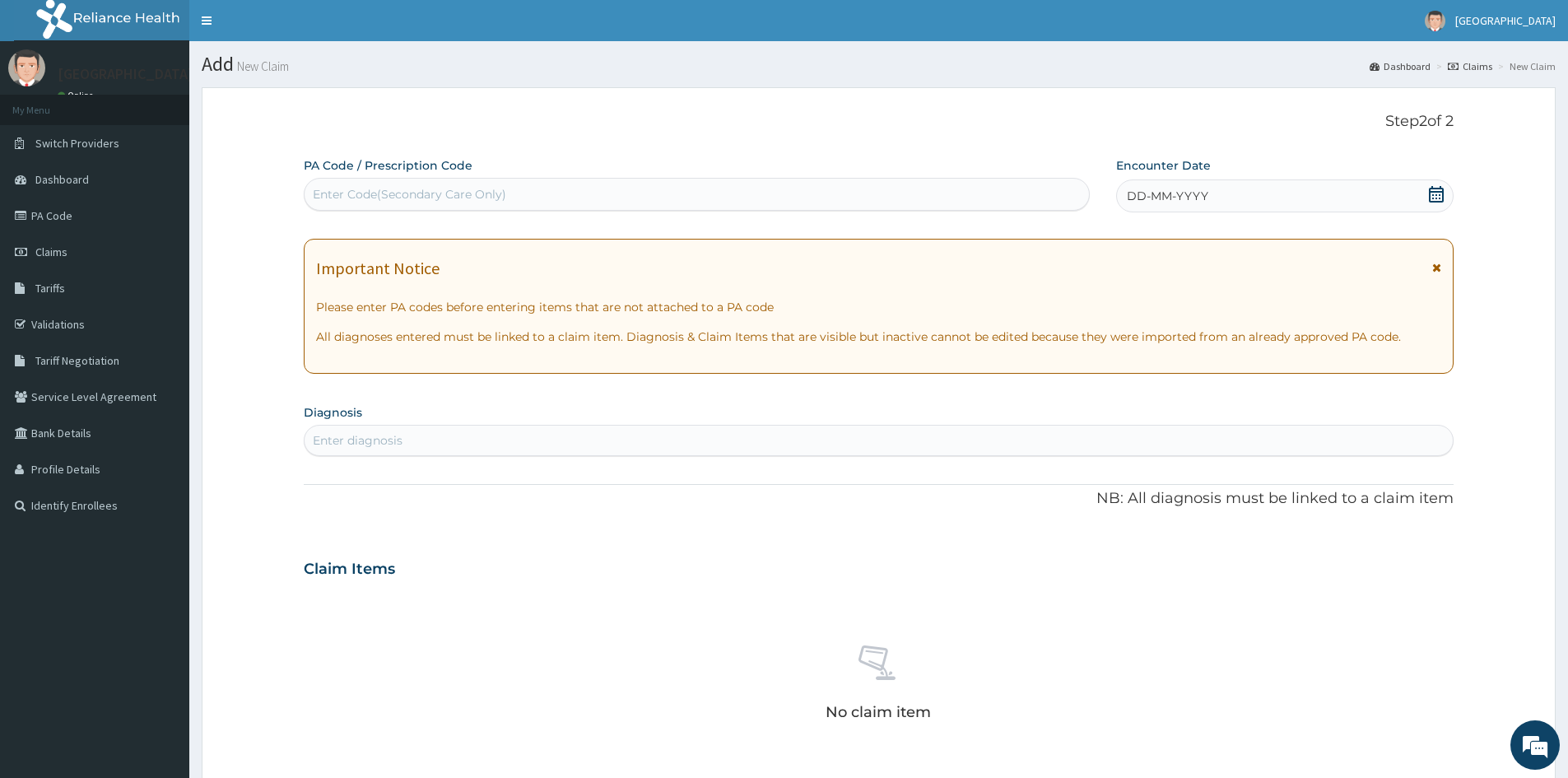
drag, startPoint x: 1433, startPoint y: 196, endPoint x: 1446, endPoint y: 194, distance: 13.2
click at [1433, 195] on icon at bounding box center [1436, 194] width 16 height 16
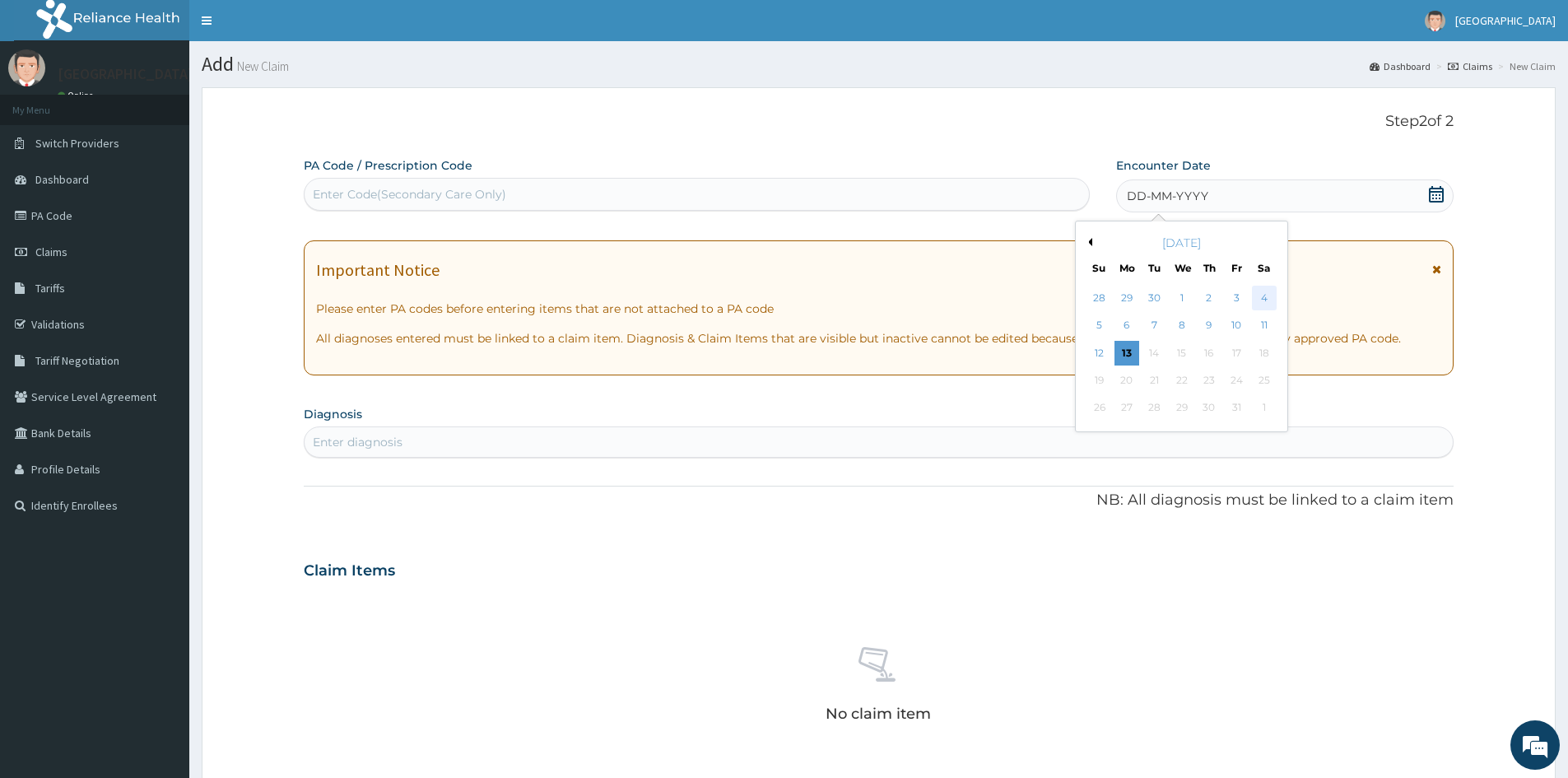
click at [1258, 294] on div "4" at bounding box center [1264, 298] width 25 height 25
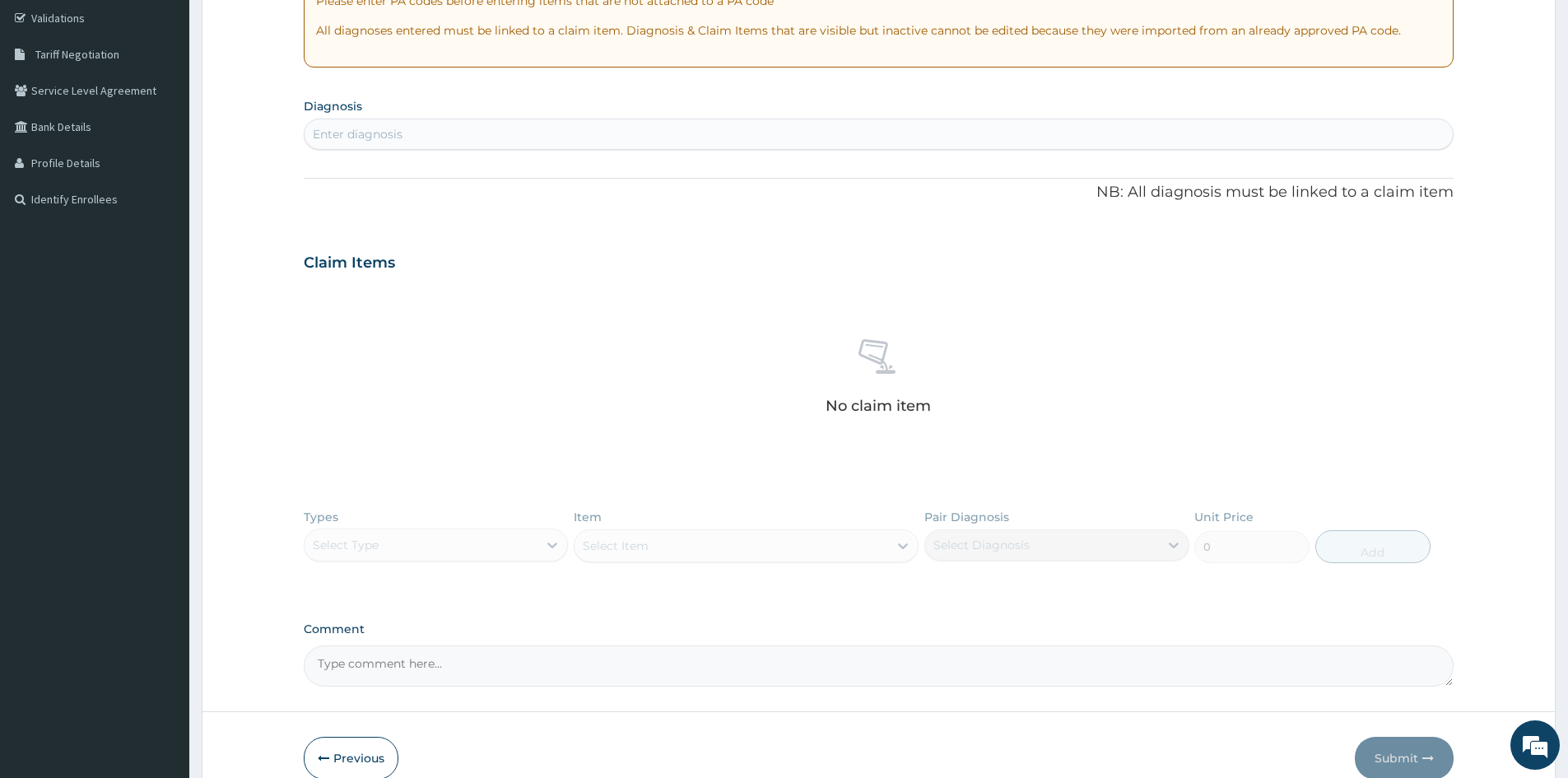
scroll to position [388, 0]
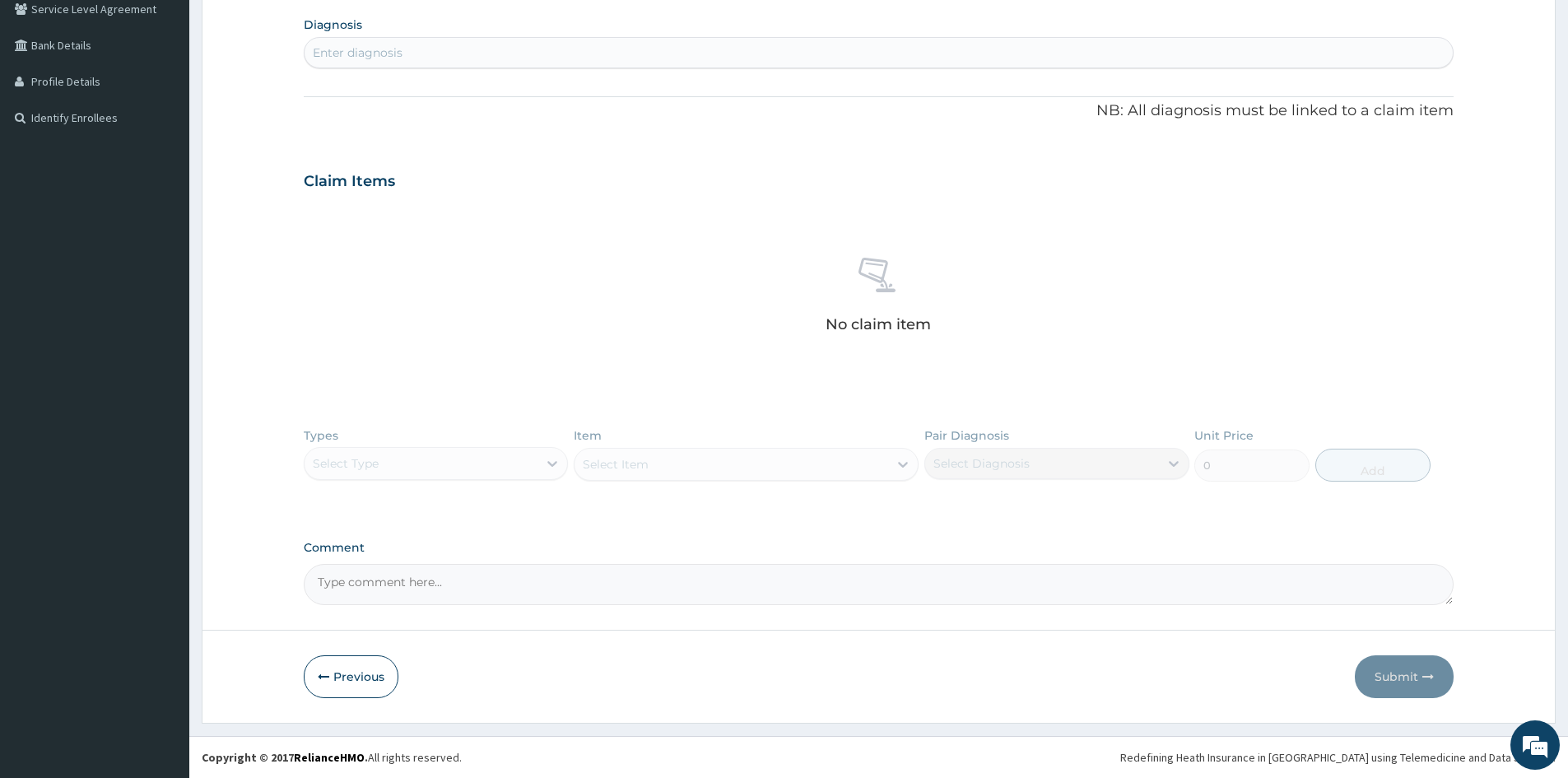
drag, startPoint x: 396, startPoint y: 473, endPoint x: 404, endPoint y: 471, distance: 8.2
click at [396, 472] on div "Types Select Type Item Select Item Pair Diagnosis Select Diagnosis Unit Price 0…" at bounding box center [878, 467] width 1150 height 95
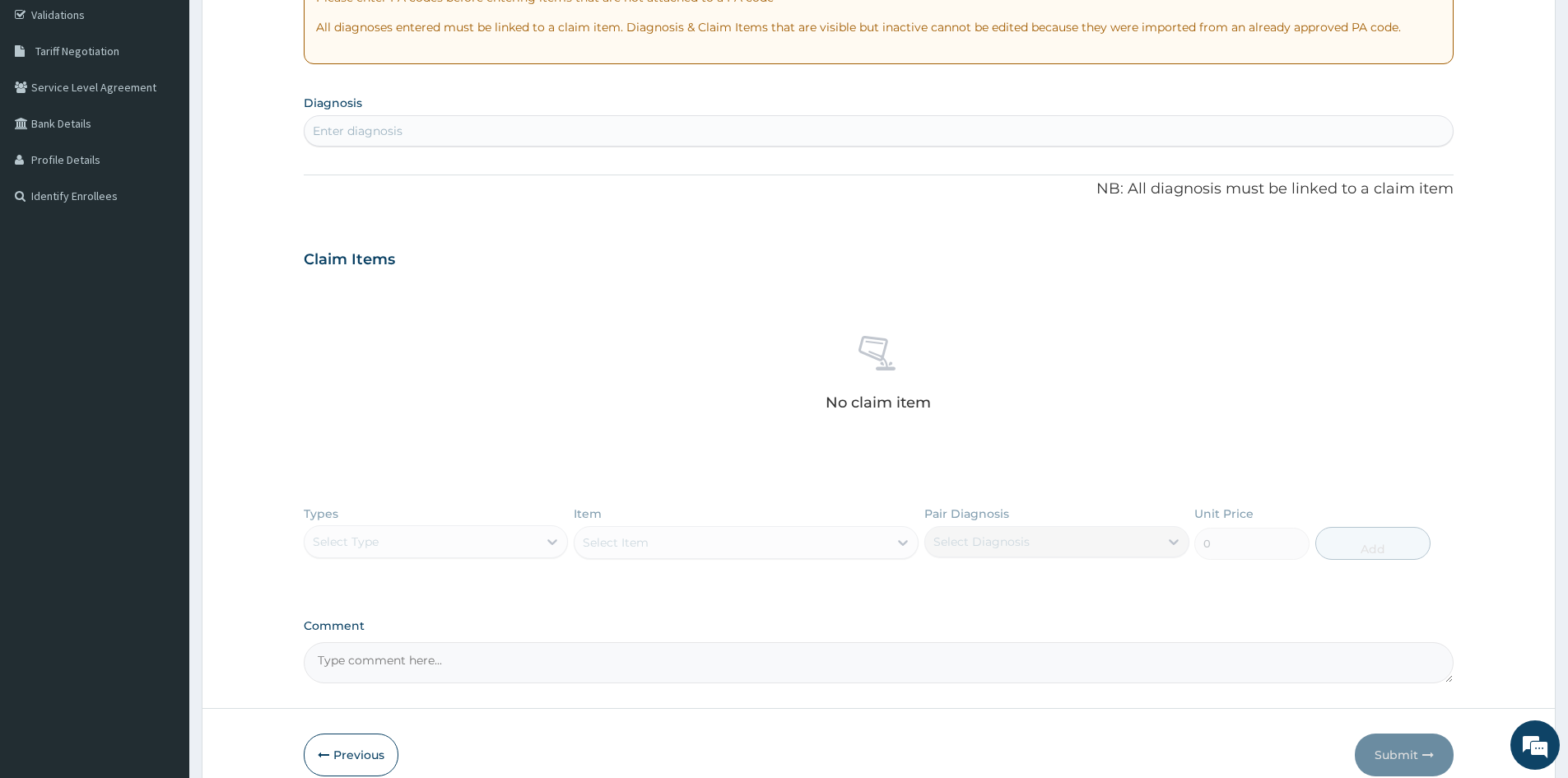
scroll to position [305, 0]
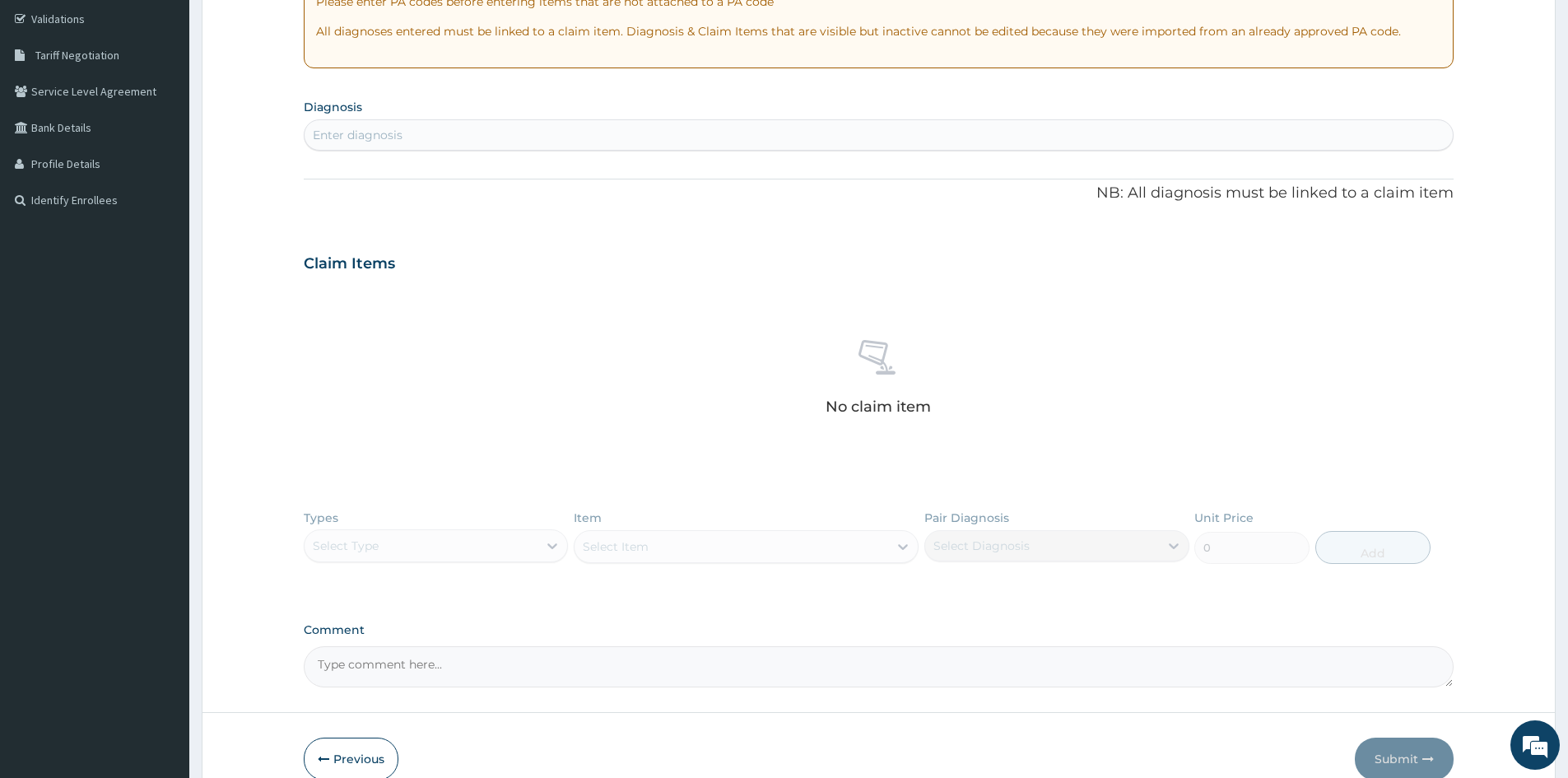
click at [413, 134] on div "Enter diagnosis" at bounding box center [878, 134] width 1148 height 26
type input "MALARIA"
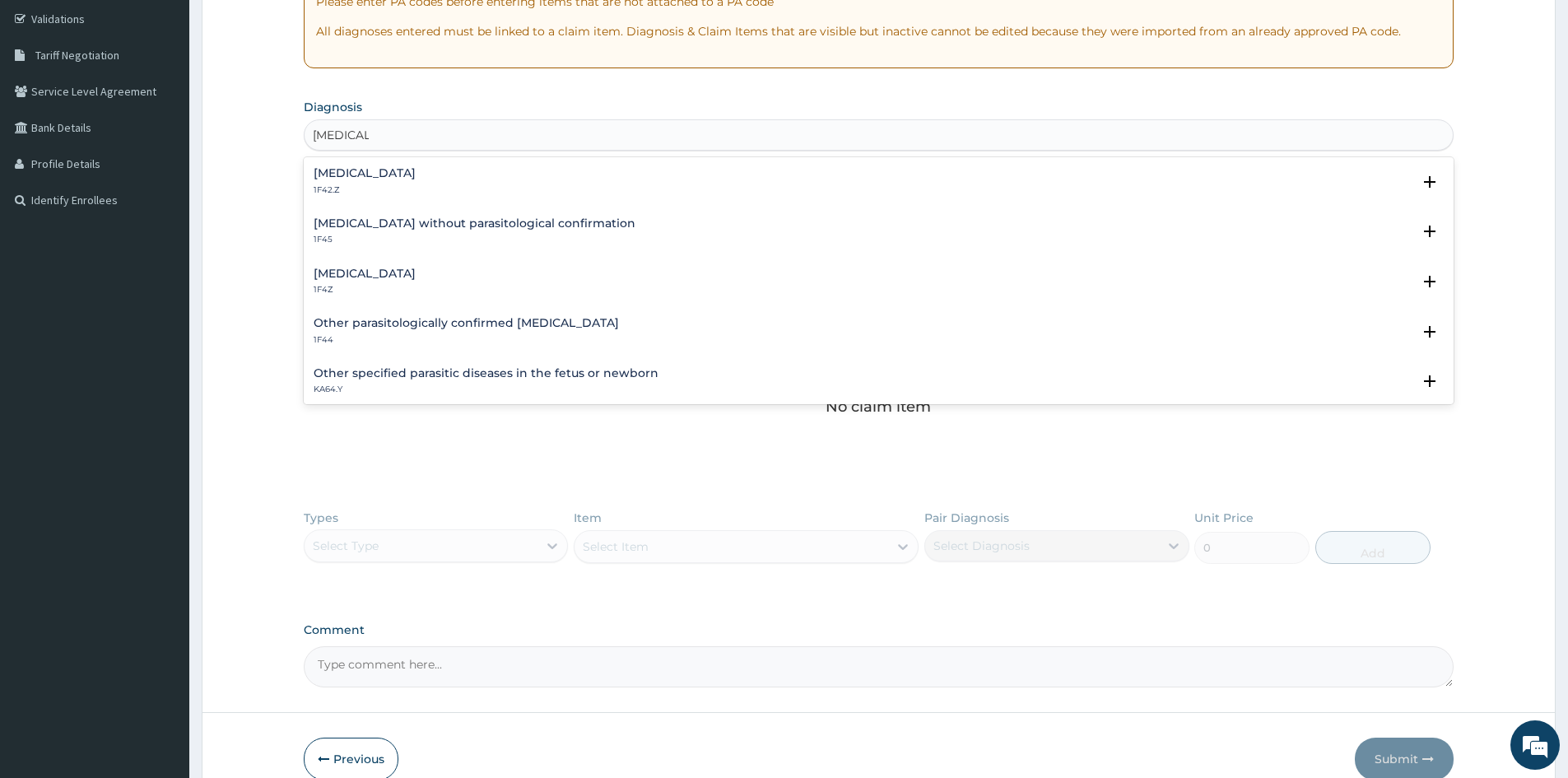
click at [360, 272] on h4 "Malaria, unspecified" at bounding box center [365, 274] width 102 height 13
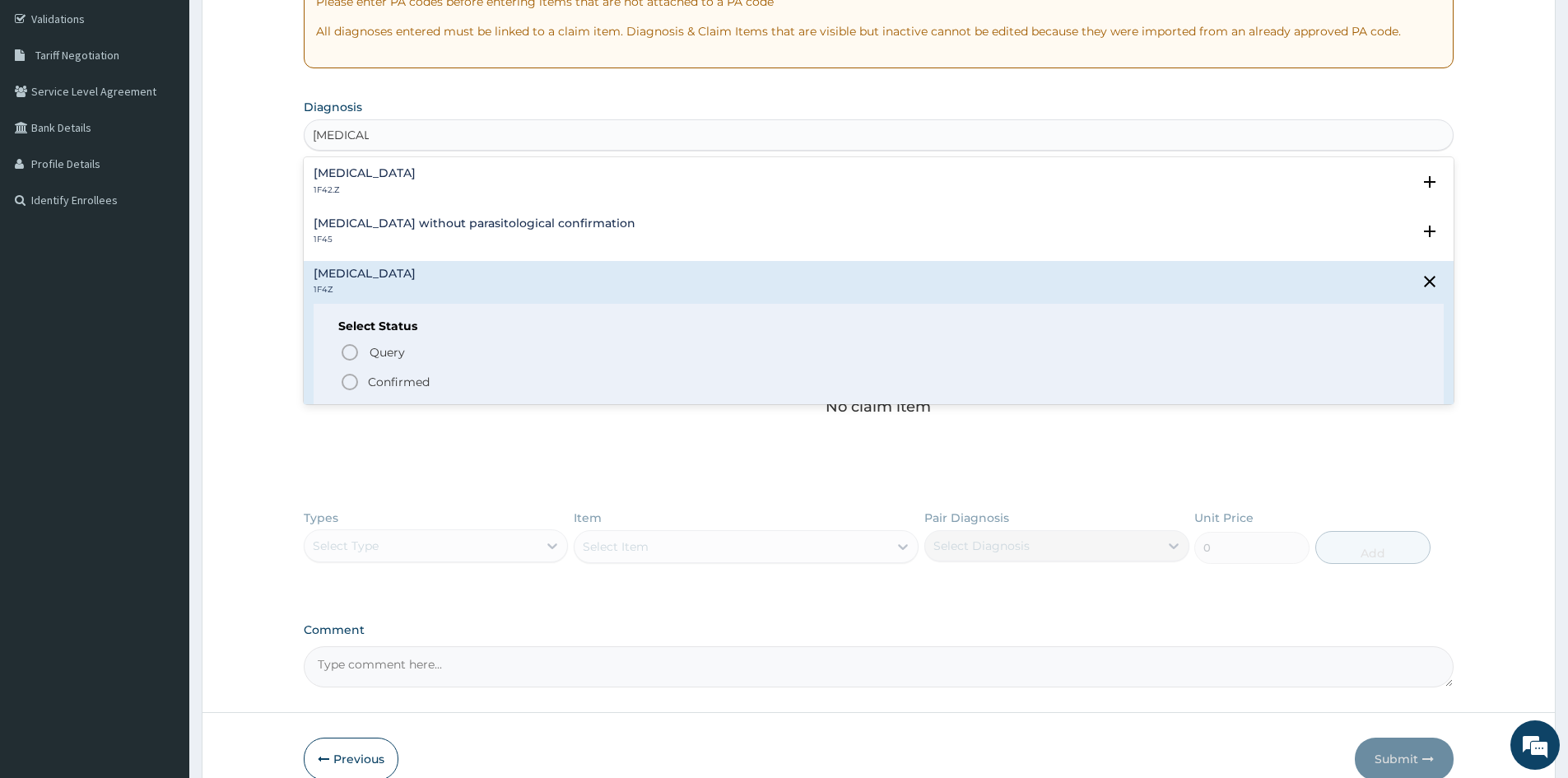
drag, startPoint x: 348, startPoint y: 380, endPoint x: 434, endPoint y: 289, distance: 125.2
click at [349, 378] on icon "status option filled" at bounding box center [349, 382] width 20 height 20
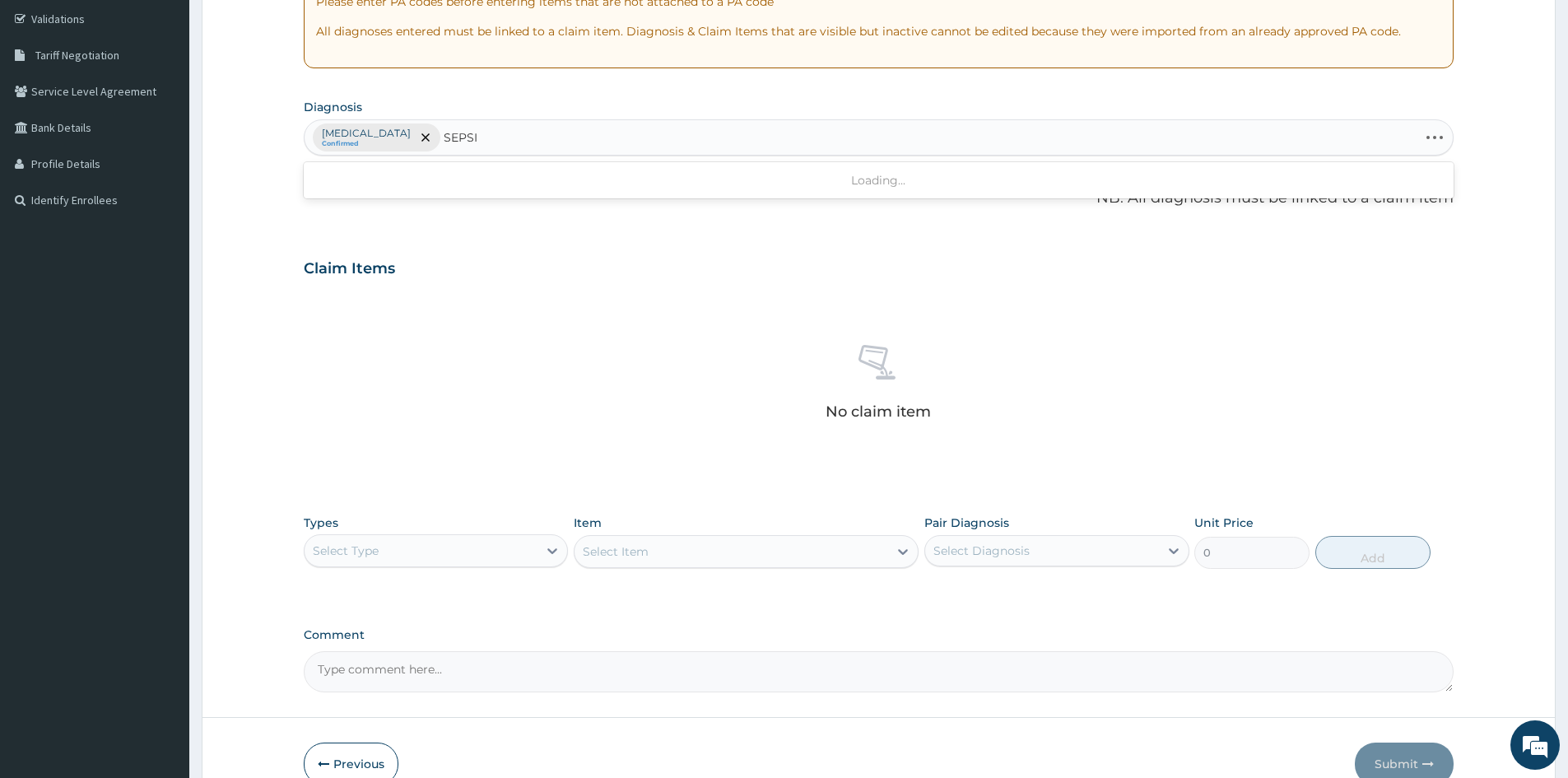
type input "SEPSIS"
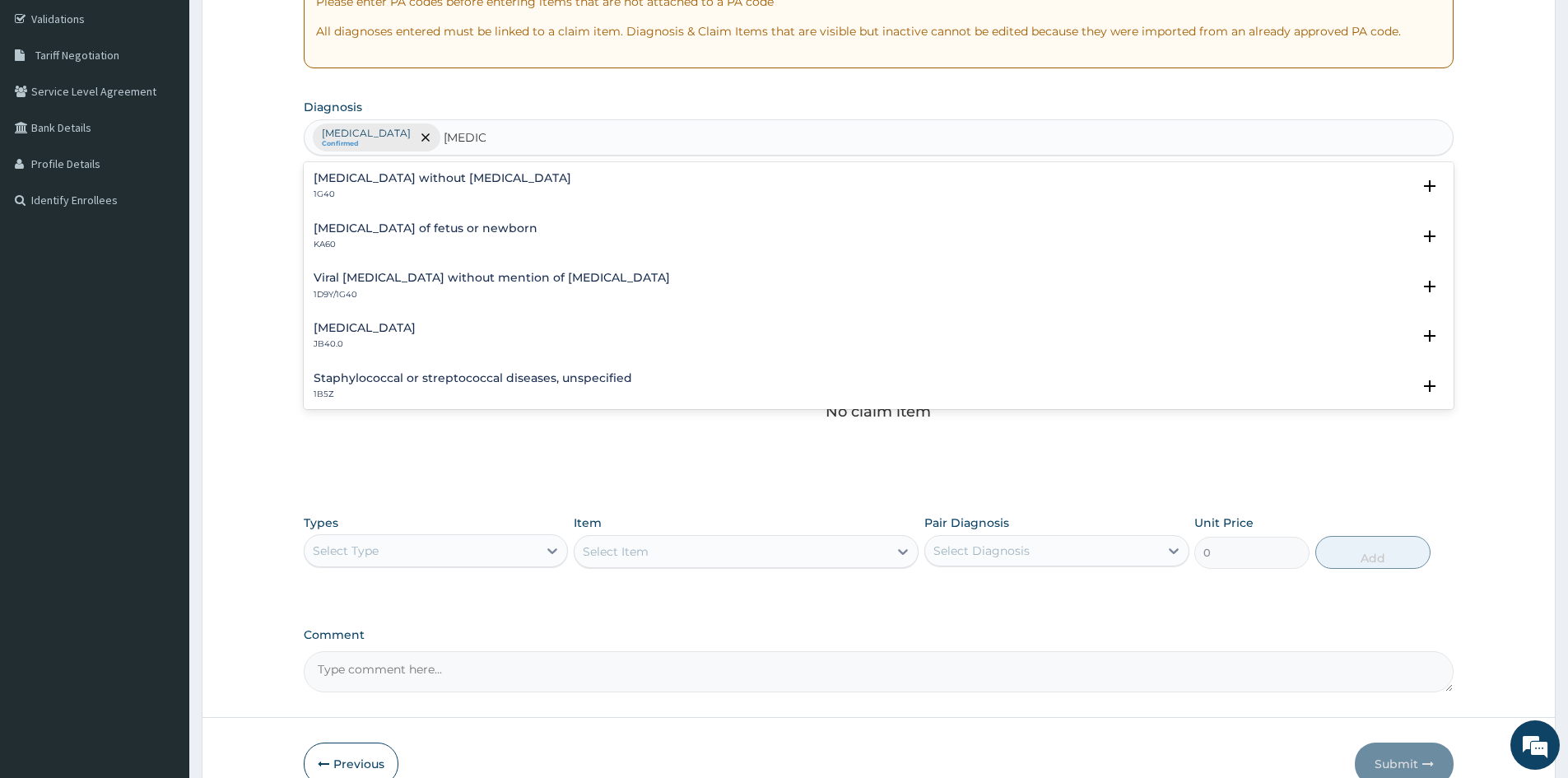
click at [346, 185] on h4 "Sepsis without septic shock" at bounding box center [442, 178] width 258 height 13
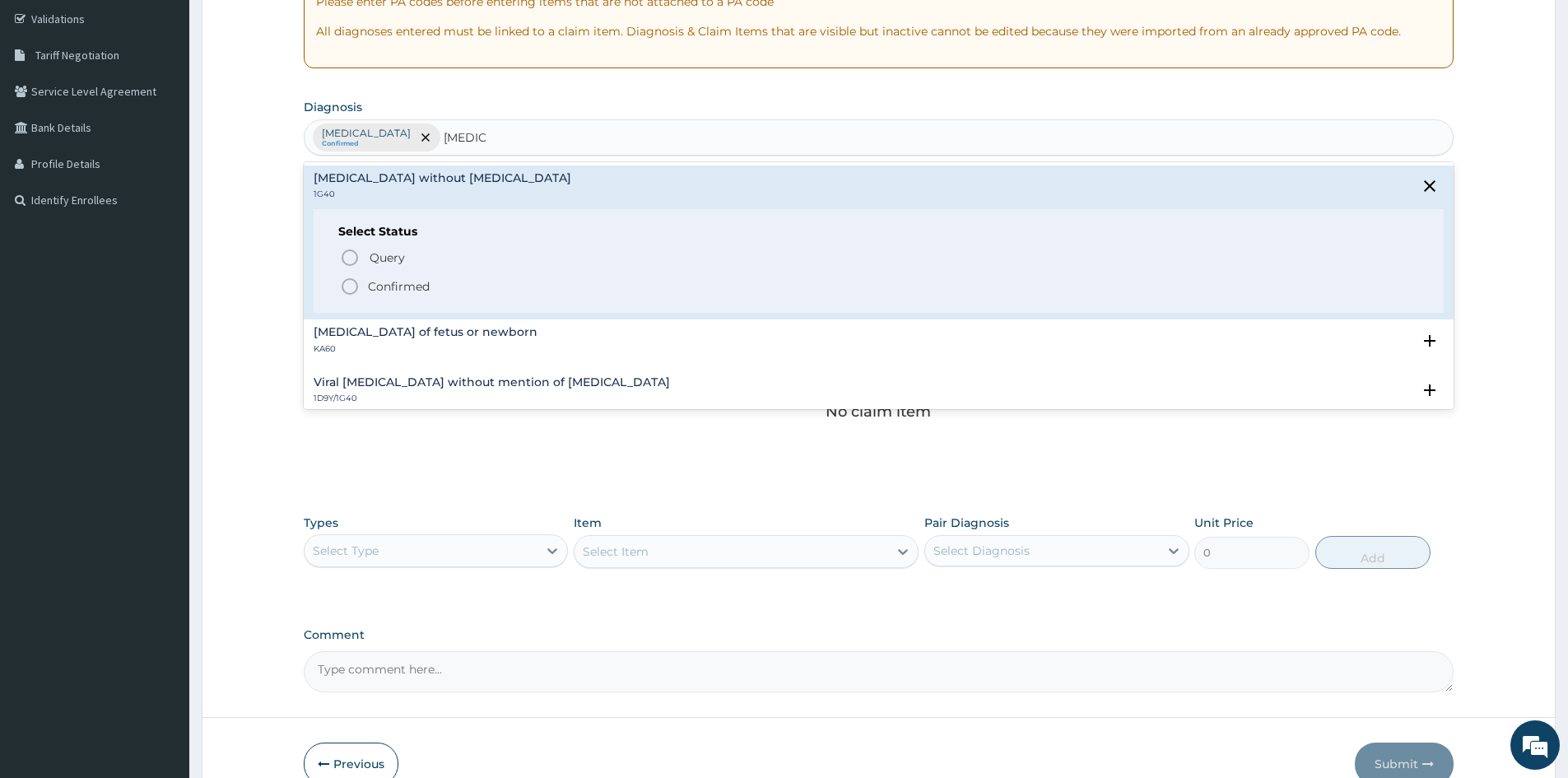
click at [344, 291] on circle "status option filled" at bounding box center [349, 286] width 14 height 14
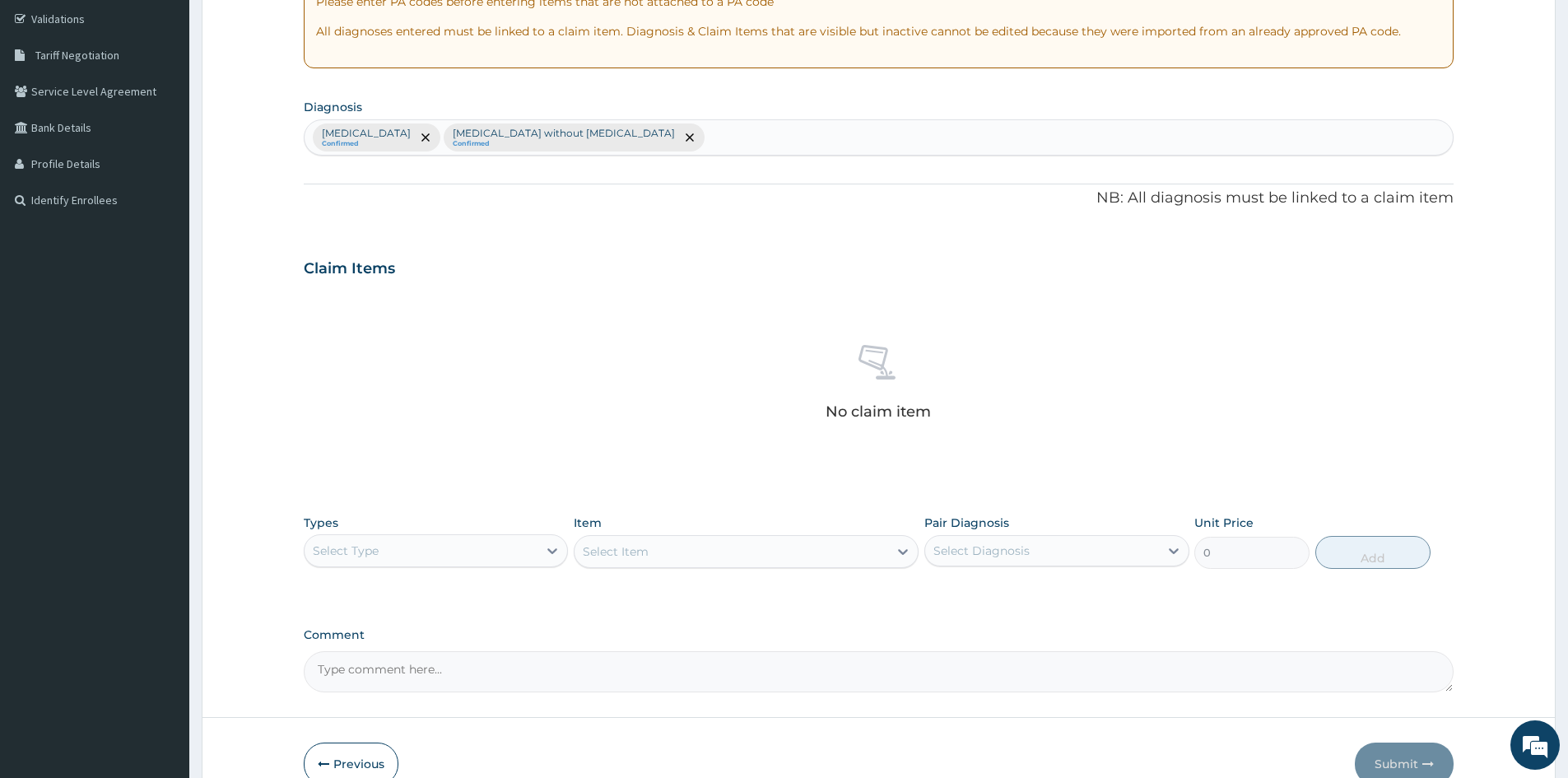
click at [396, 556] on div "Select Type" at bounding box center [421, 550] width 233 height 26
click at [349, 653] on div "Procedures" at bounding box center [435, 650] width 264 height 30
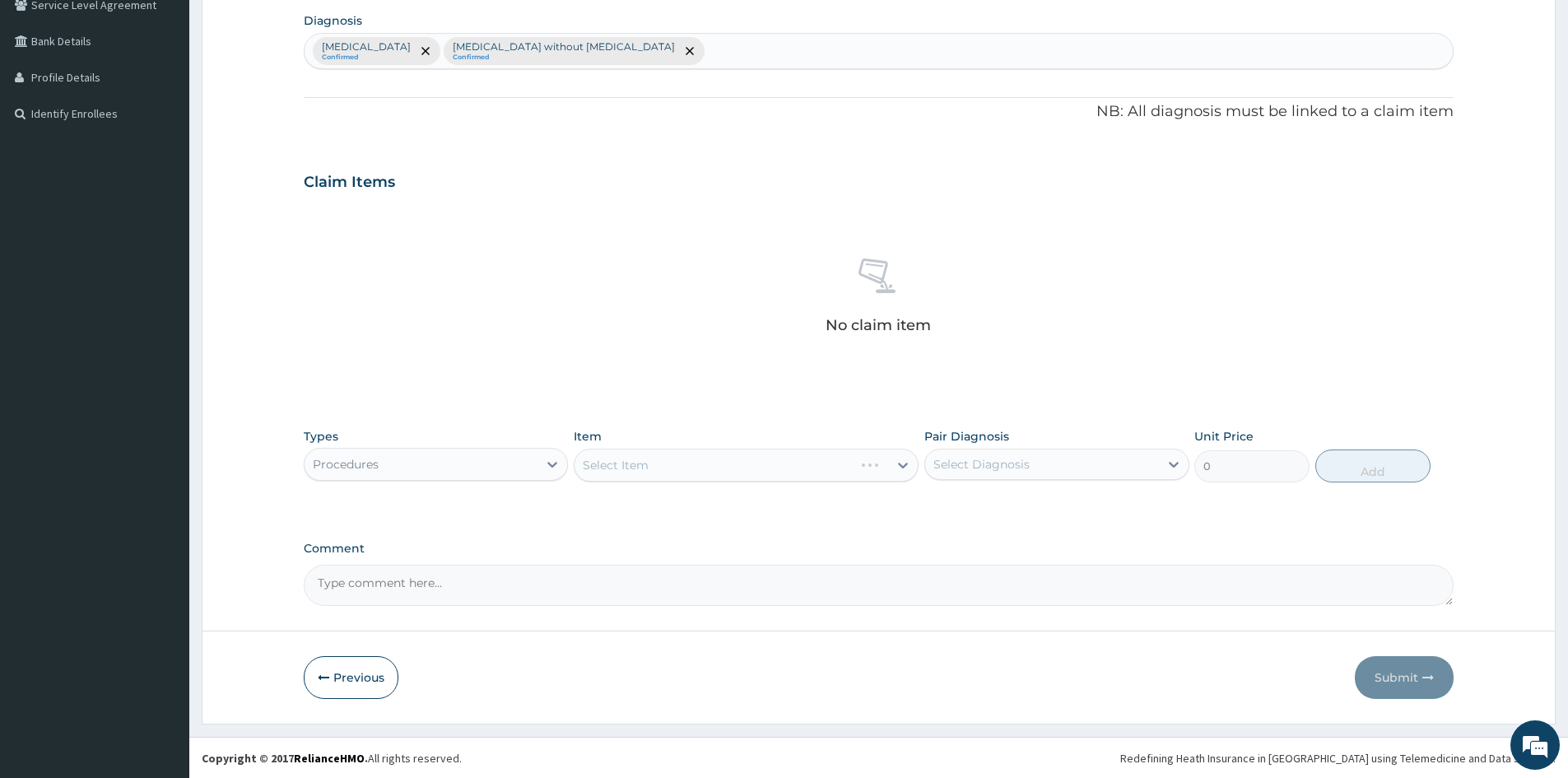
scroll to position [393, 0]
drag, startPoint x: 1119, startPoint y: 465, endPoint x: 1101, endPoint y: 472, distance: 19.3
click at [1119, 467] on div "Select Diagnosis" at bounding box center [1042, 463] width 233 height 26
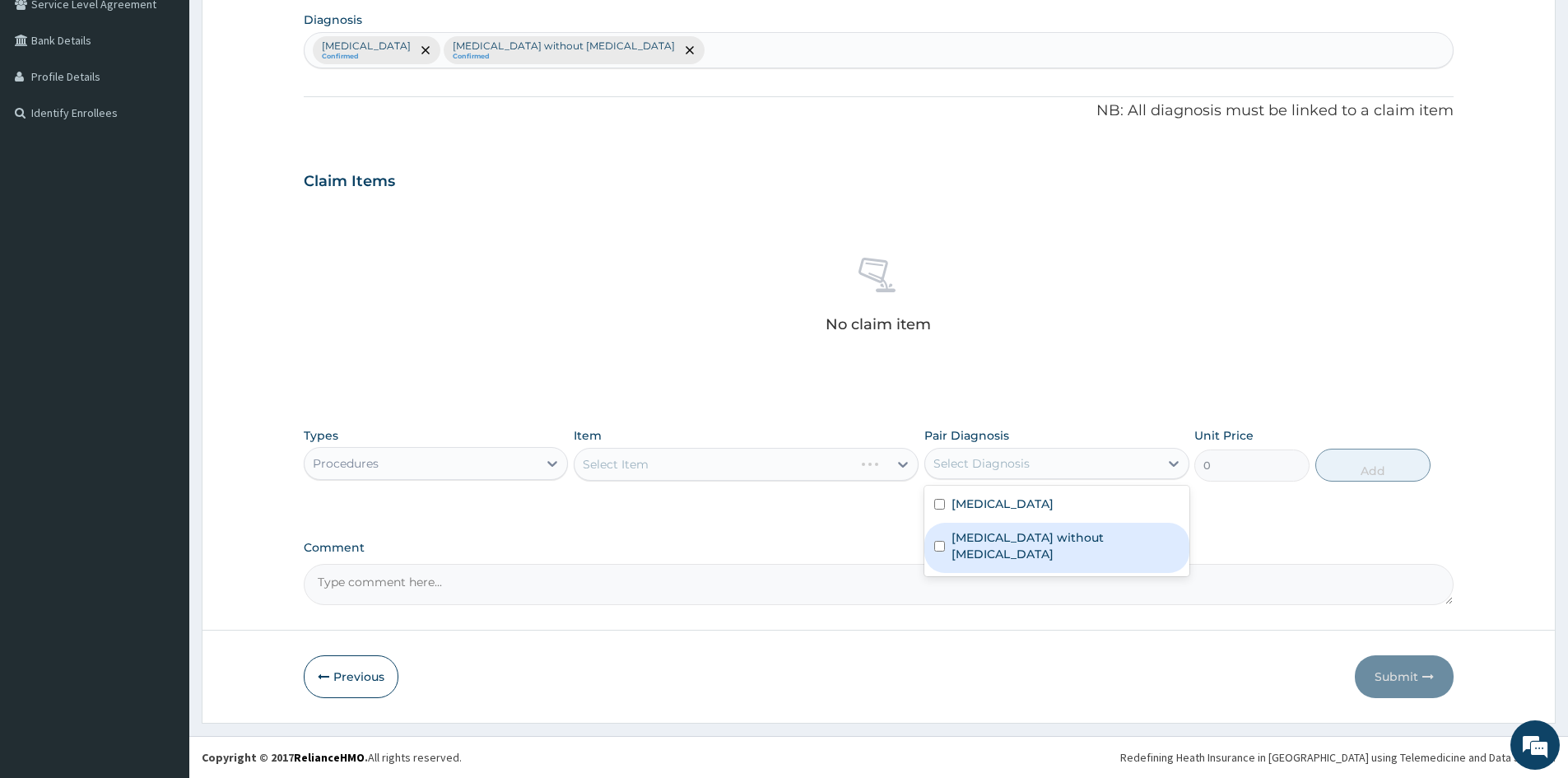
click at [944, 541] on input "checkbox" at bounding box center [940, 546] width 11 height 11
checkbox input "true"
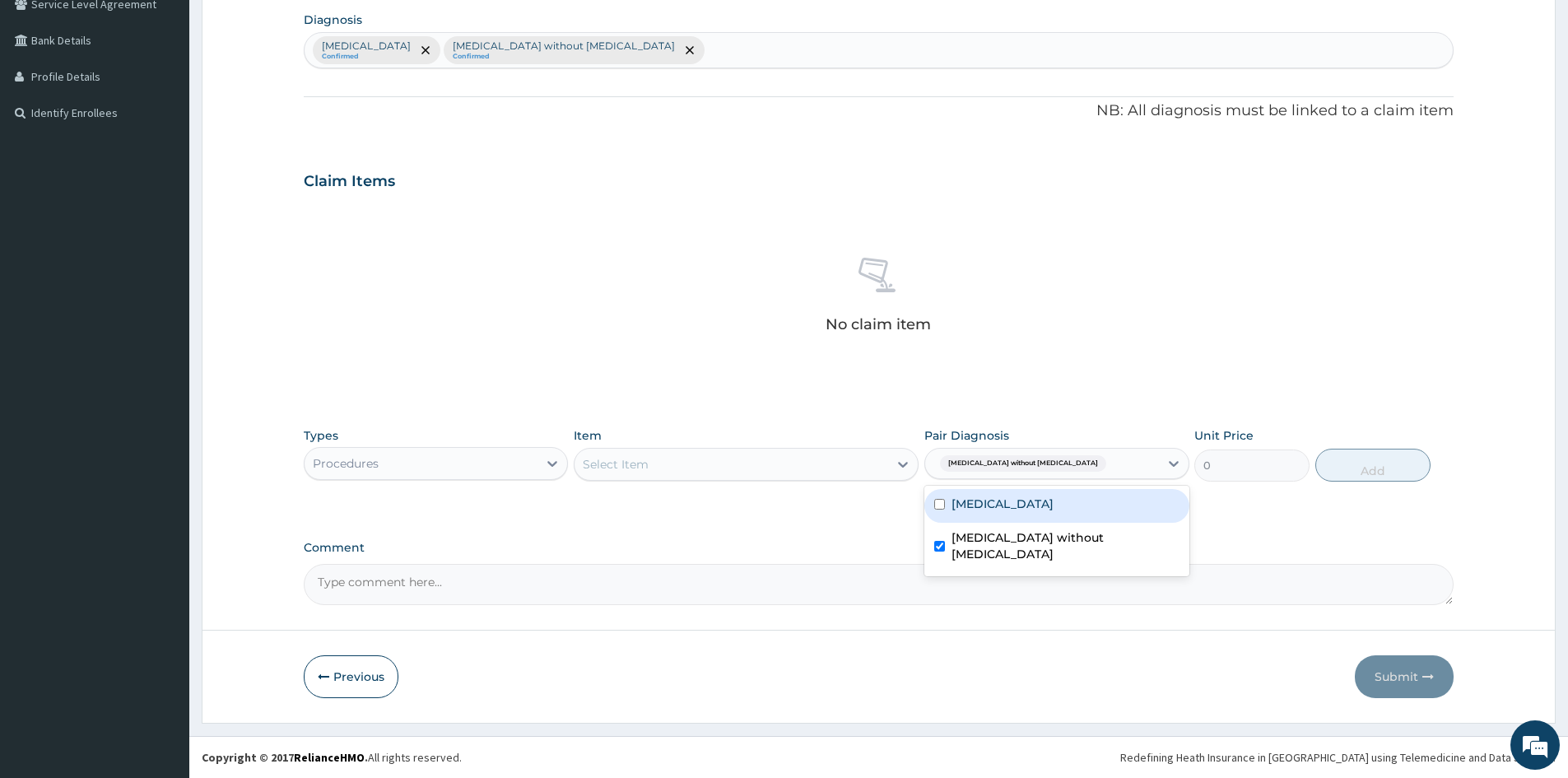
click at [946, 501] on div "Malaria, unspecified" at bounding box center [1056, 506] width 264 height 34
checkbox input "true"
click at [611, 469] on div "Select Item" at bounding box center [615, 463] width 65 height 16
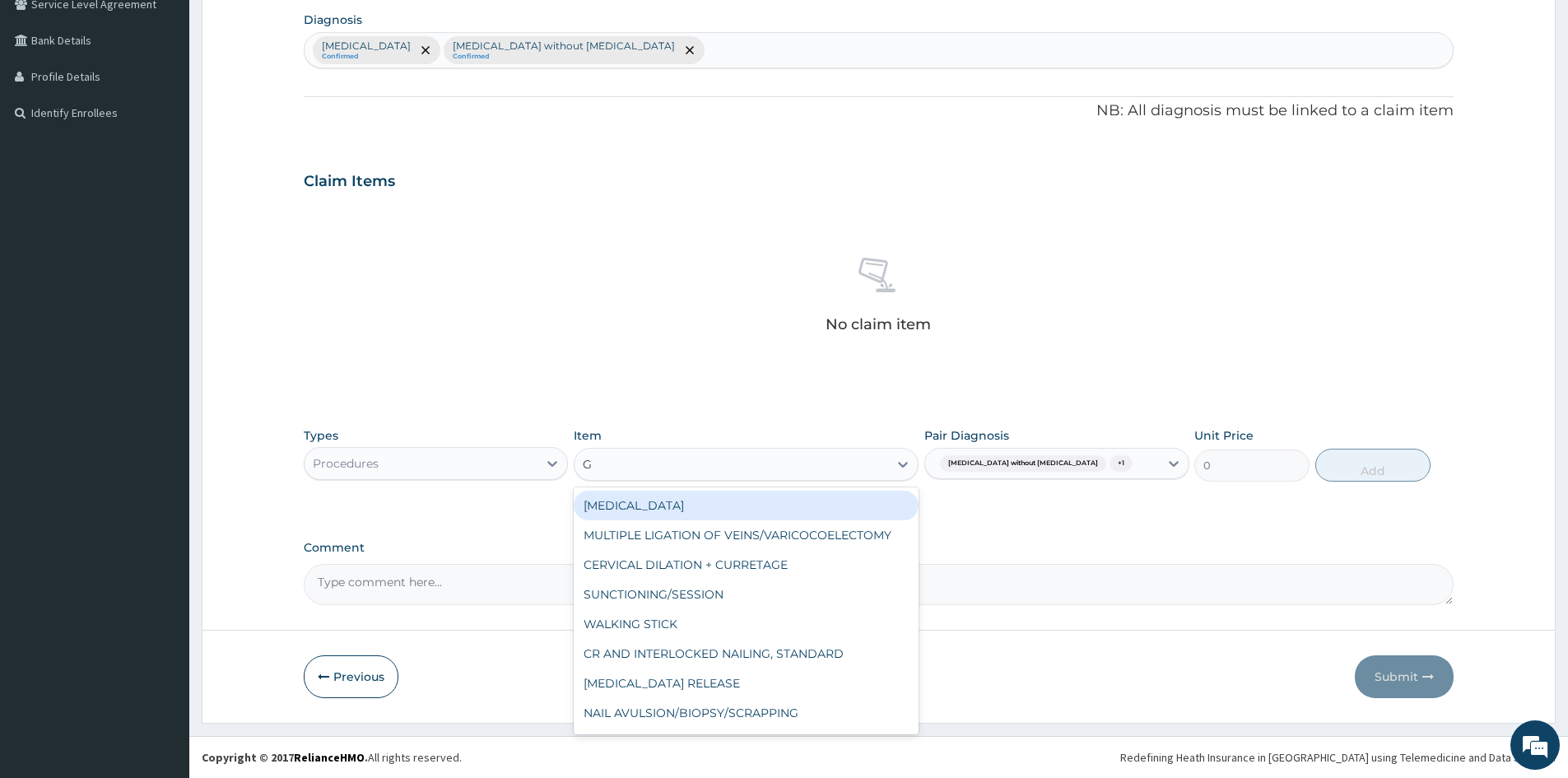
type input "GP"
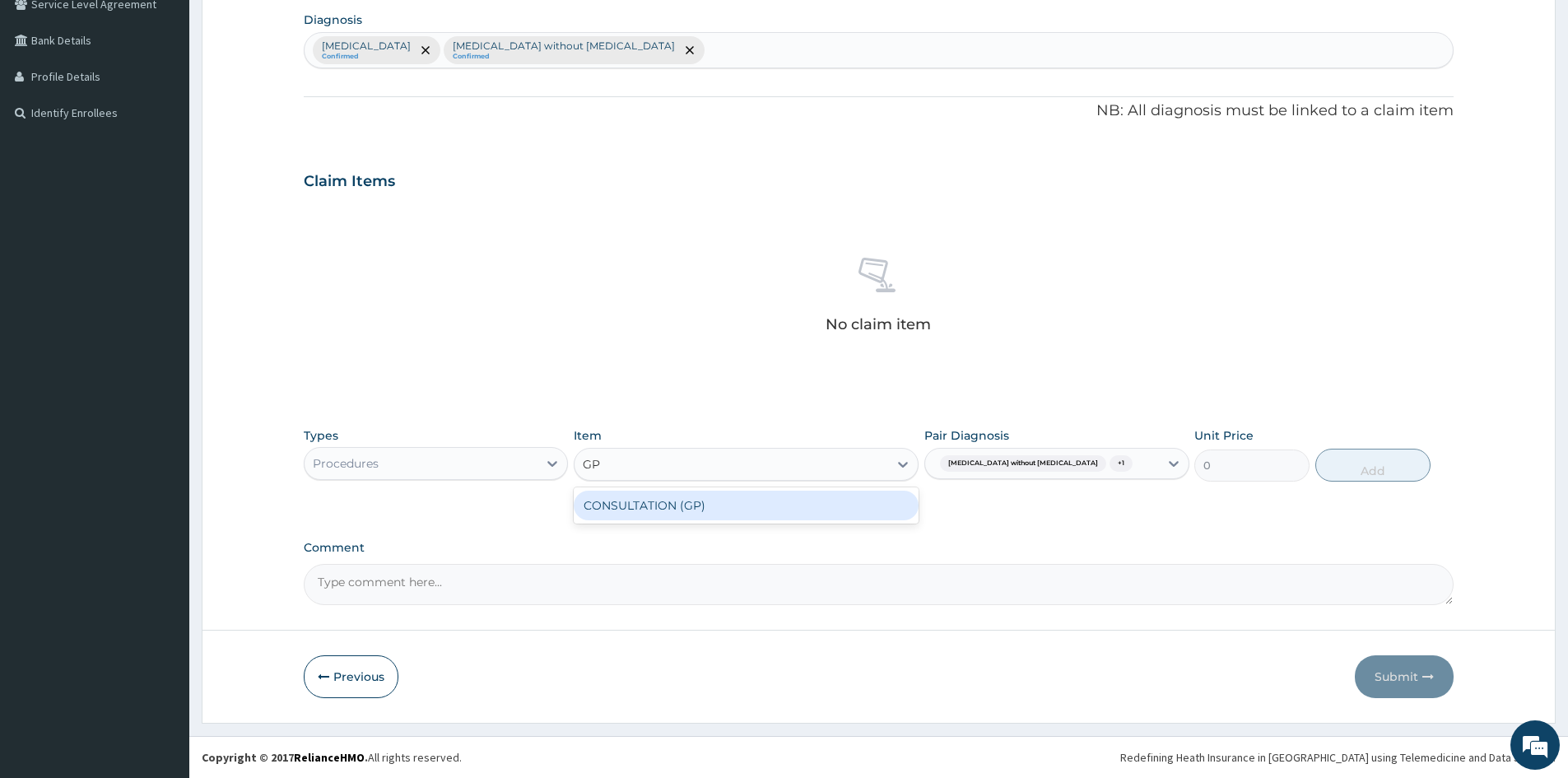
drag, startPoint x: 588, startPoint y: 502, endPoint x: 1036, endPoint y: 525, distance: 448.6
click at [633, 508] on div "CONSULTATION (GP)" at bounding box center [747, 505] width 345 height 30
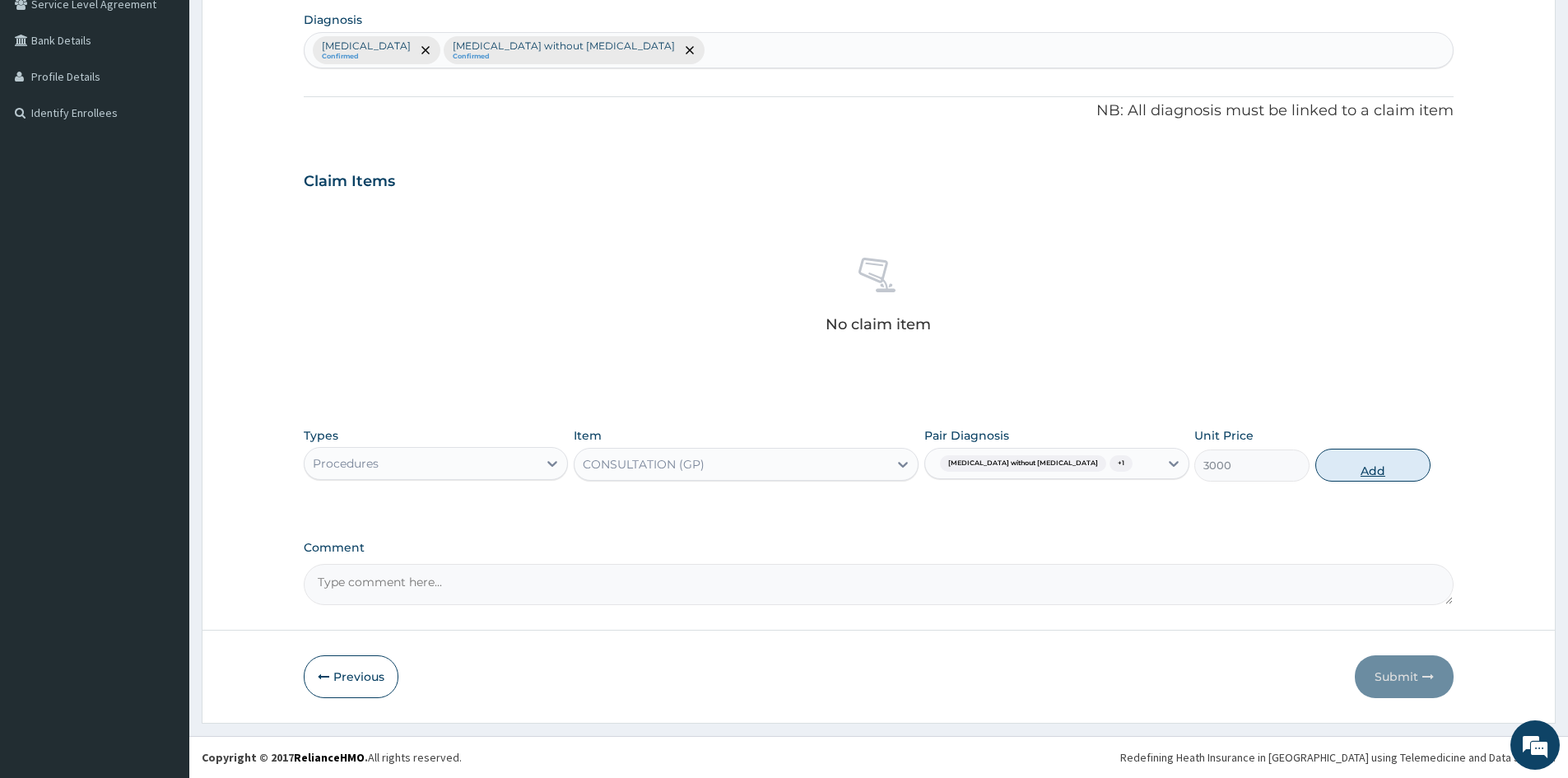
click at [1375, 465] on button "Add" at bounding box center [1373, 465] width 116 height 33
type input "0"
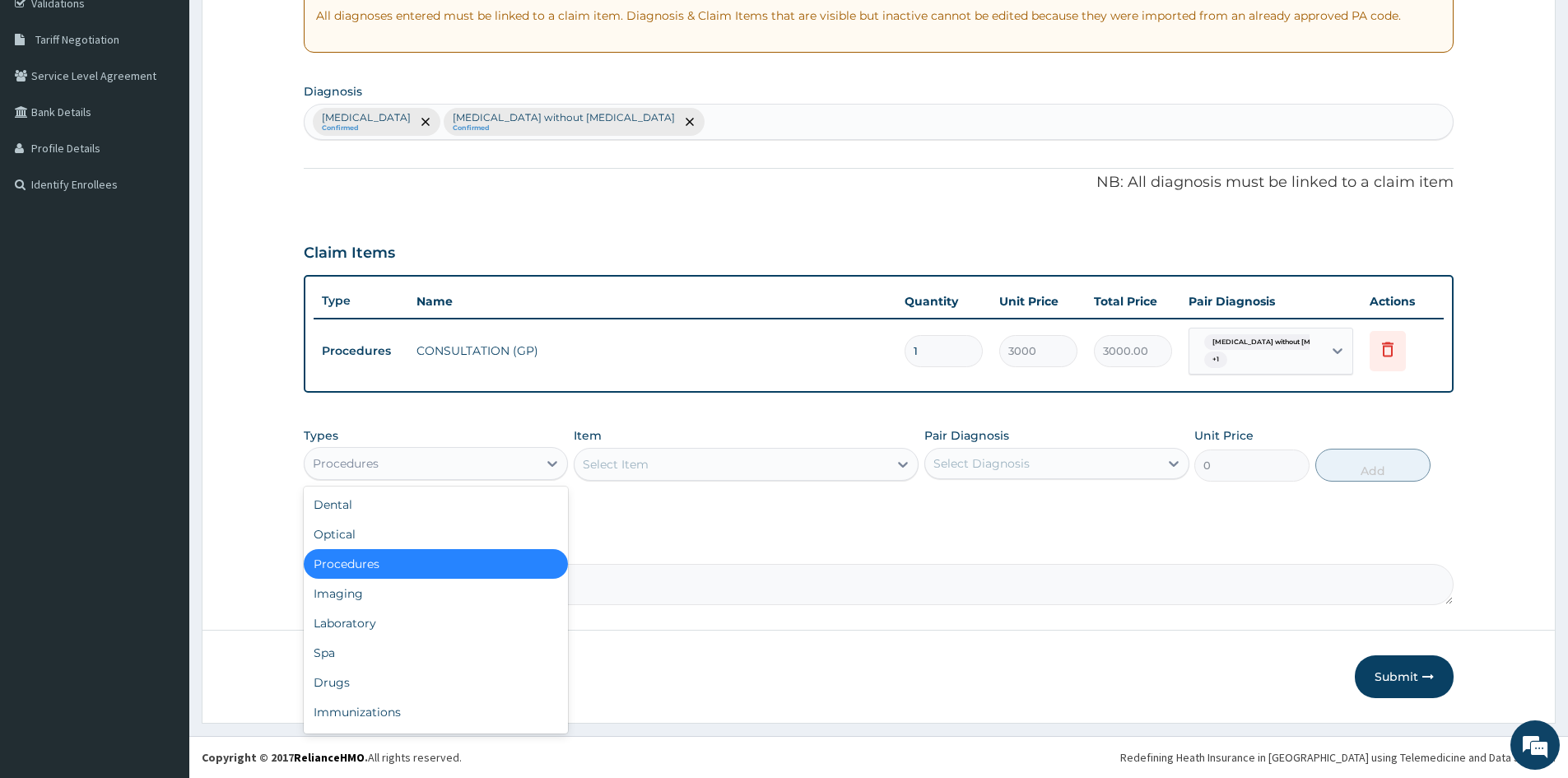
click at [515, 463] on div "Procedures" at bounding box center [421, 463] width 233 height 26
click at [372, 633] on div "Laboratory" at bounding box center [435, 622] width 264 height 30
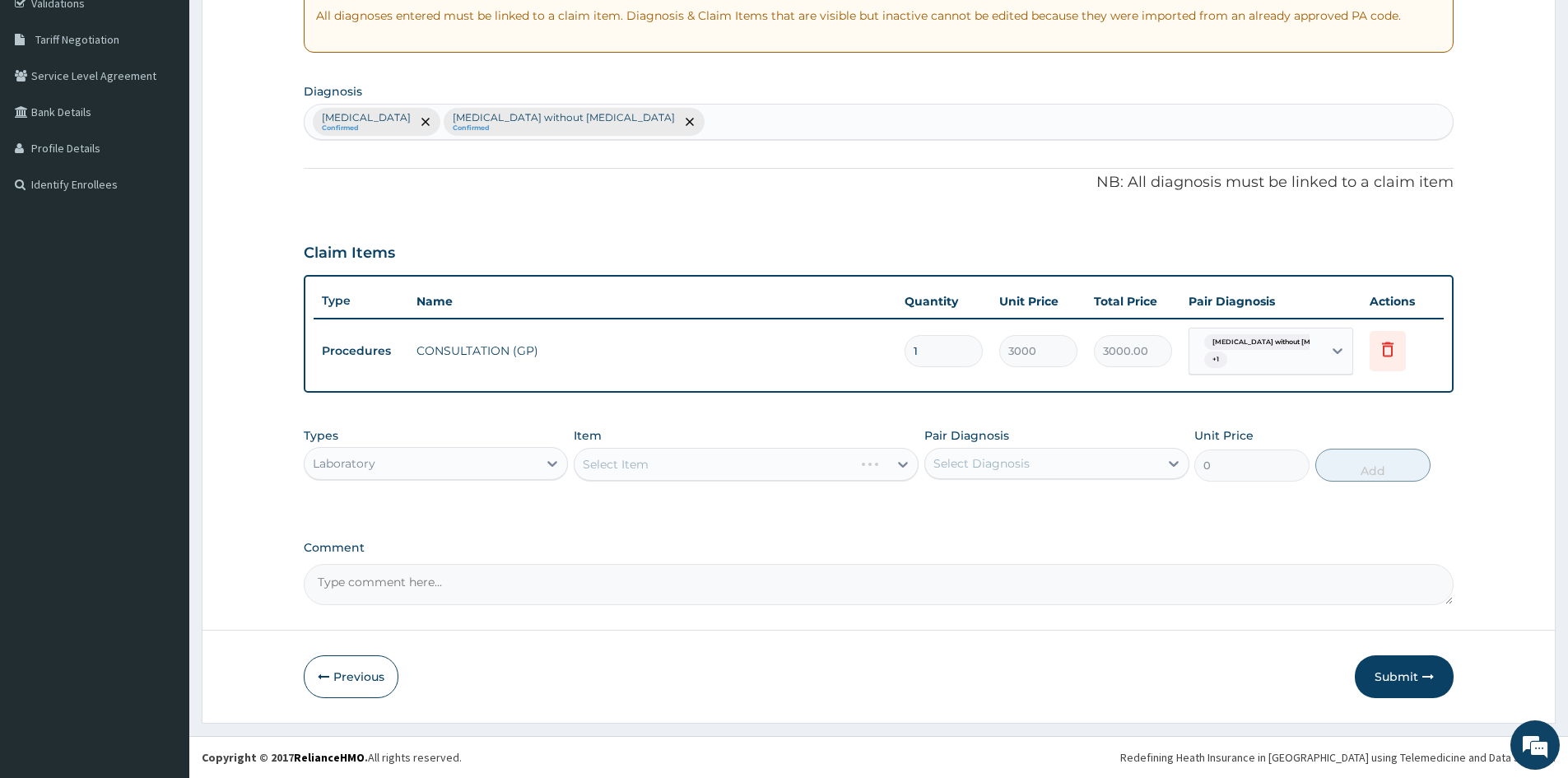
click at [746, 467] on div "Select Item" at bounding box center [747, 464] width 345 height 33
click at [1174, 463] on icon at bounding box center [1173, 463] width 16 height 16
drag, startPoint x: 929, startPoint y: 500, endPoint x: 940, endPoint y: 509, distance: 14.2
click at [934, 500] on div "Malaria, unspecified" at bounding box center [1056, 506] width 264 height 34
checkbox input "true"
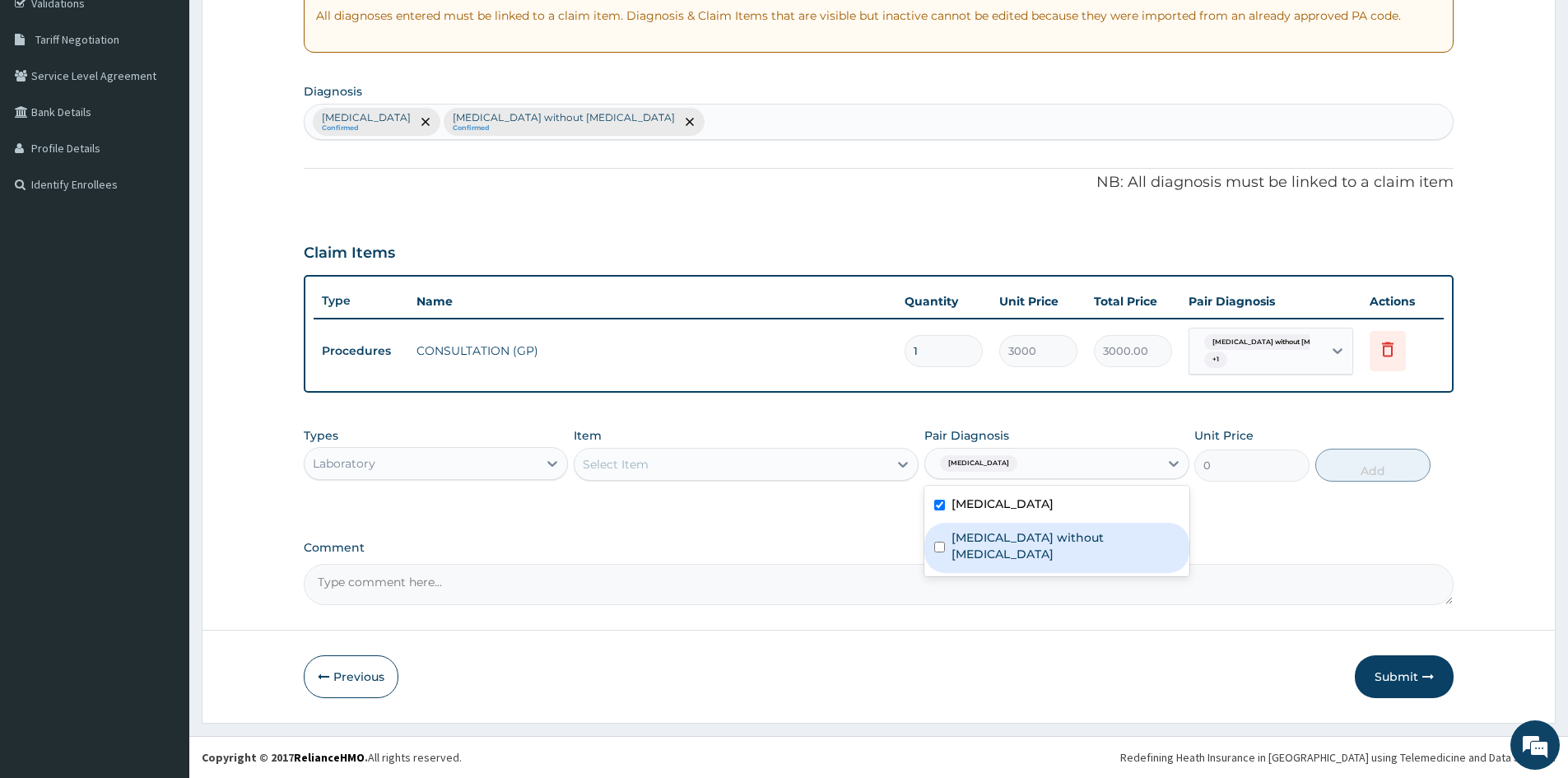
click at [940, 529] on div "Sepsis without septic shock" at bounding box center [1056, 548] width 264 height 50
checkbox input "true"
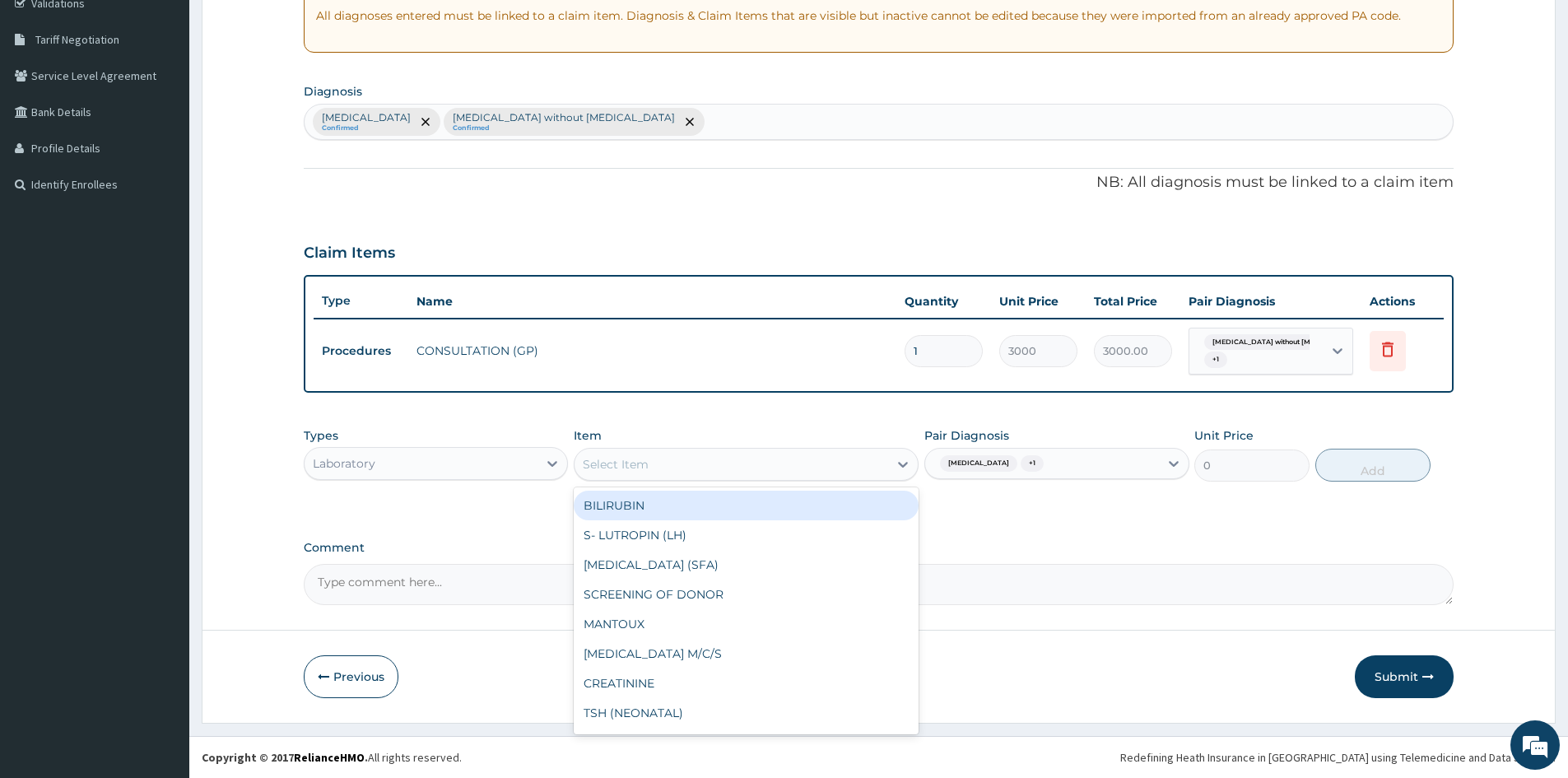
click at [863, 471] on div "Select Item" at bounding box center [731, 464] width 314 height 26
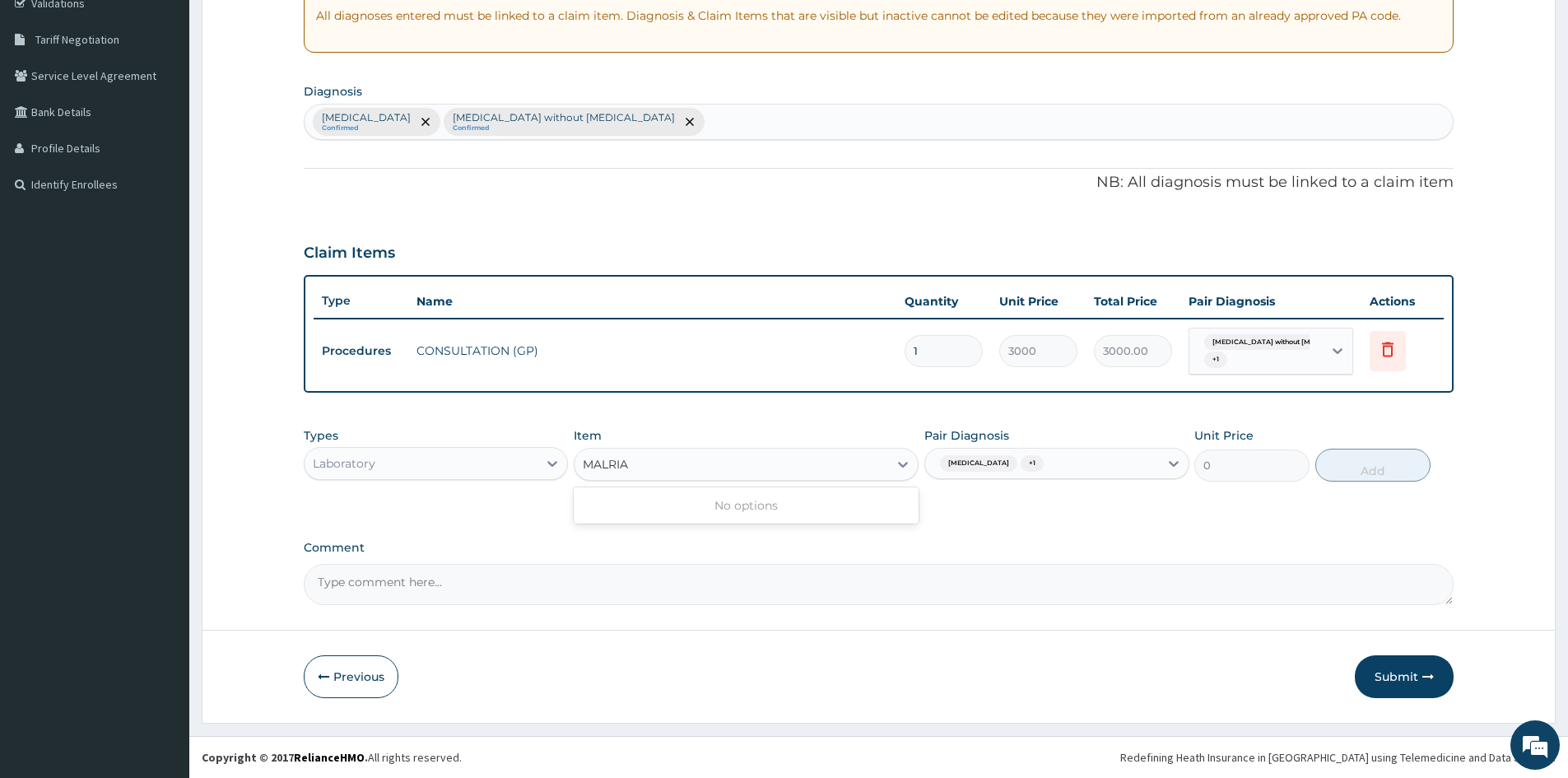
click at [610, 457] on input "MALRIA" at bounding box center [606, 463] width 48 height 16
type input "MALARIA"
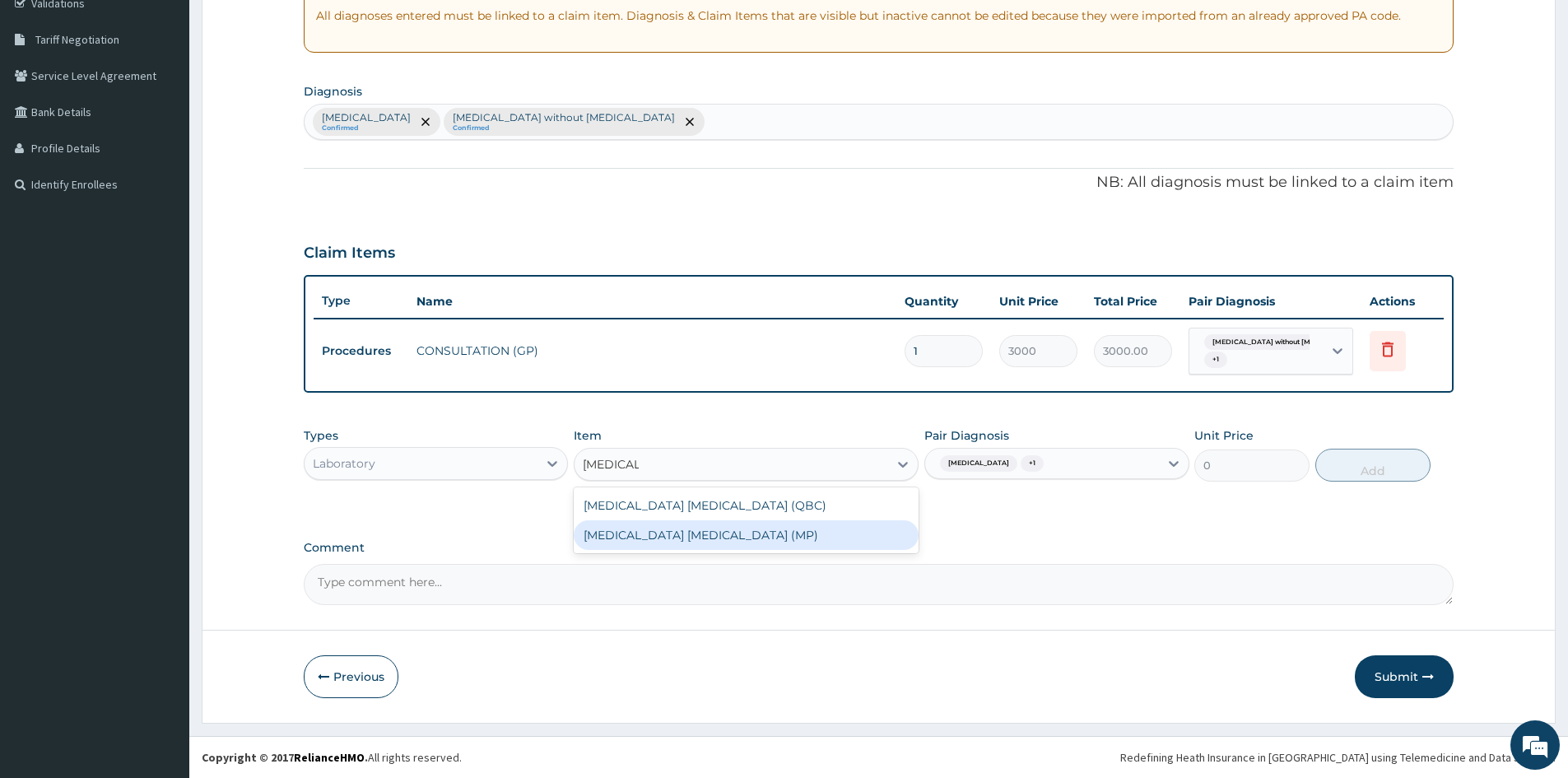
drag, startPoint x: 718, startPoint y: 537, endPoint x: 1065, endPoint y: 487, distance: 350.6
click at [719, 536] on div "MALARIA PARASITE (MP)" at bounding box center [747, 535] width 345 height 30
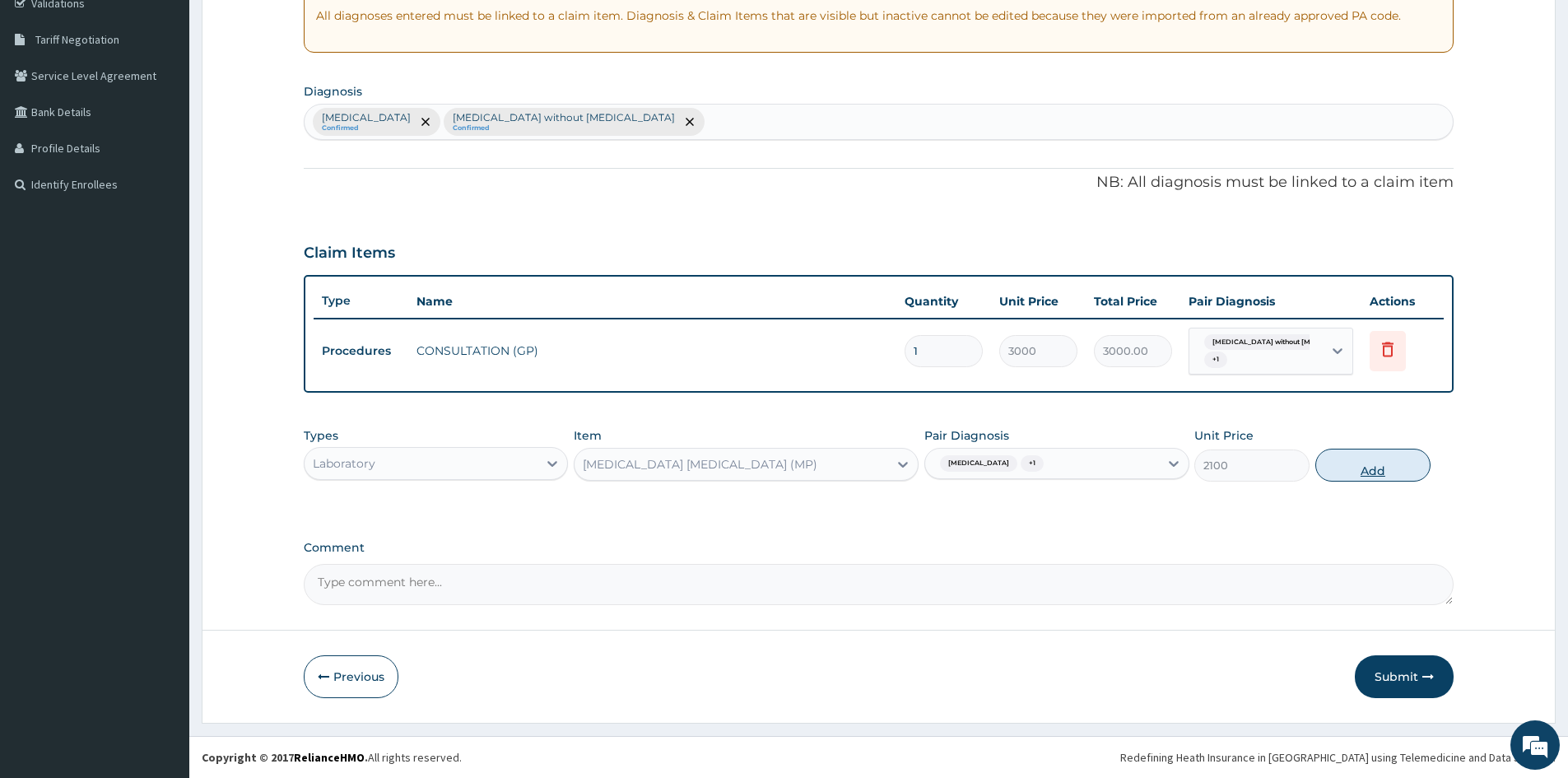
drag, startPoint x: 1366, startPoint y: 464, endPoint x: 890, endPoint y: 514, distance: 478.6
click at [1361, 464] on button "Add" at bounding box center [1373, 465] width 116 height 33
type input "0"
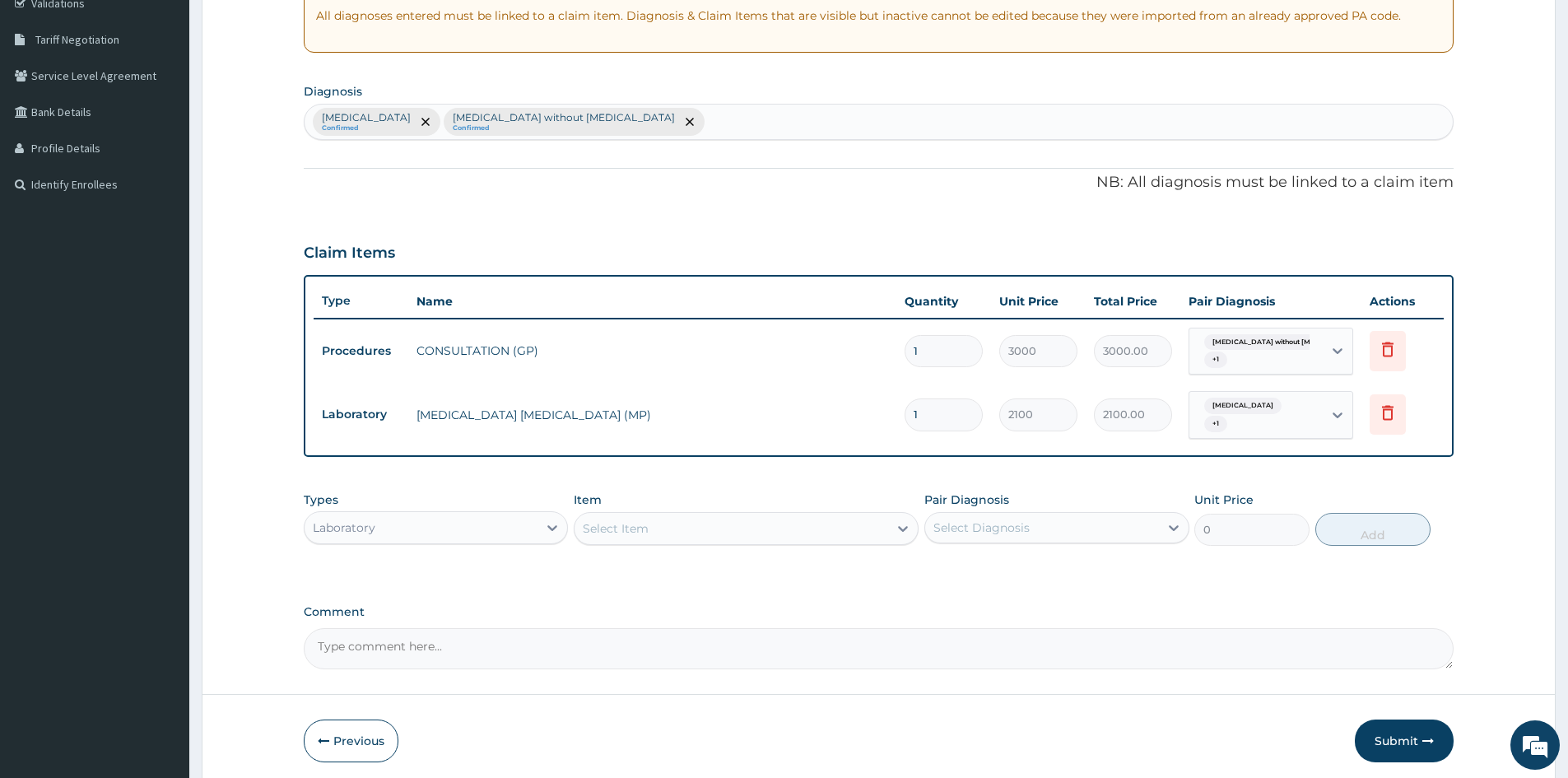
click at [790, 530] on div "Select Item" at bounding box center [731, 528] width 314 height 26
type input "FULL BLOOD"
drag, startPoint x: 650, startPoint y: 566, endPoint x: 1043, endPoint y: 571, distance: 393.0
click at [656, 566] on div "FULL BLOOD COUNT" at bounding box center [747, 569] width 345 height 30
type input "3400"
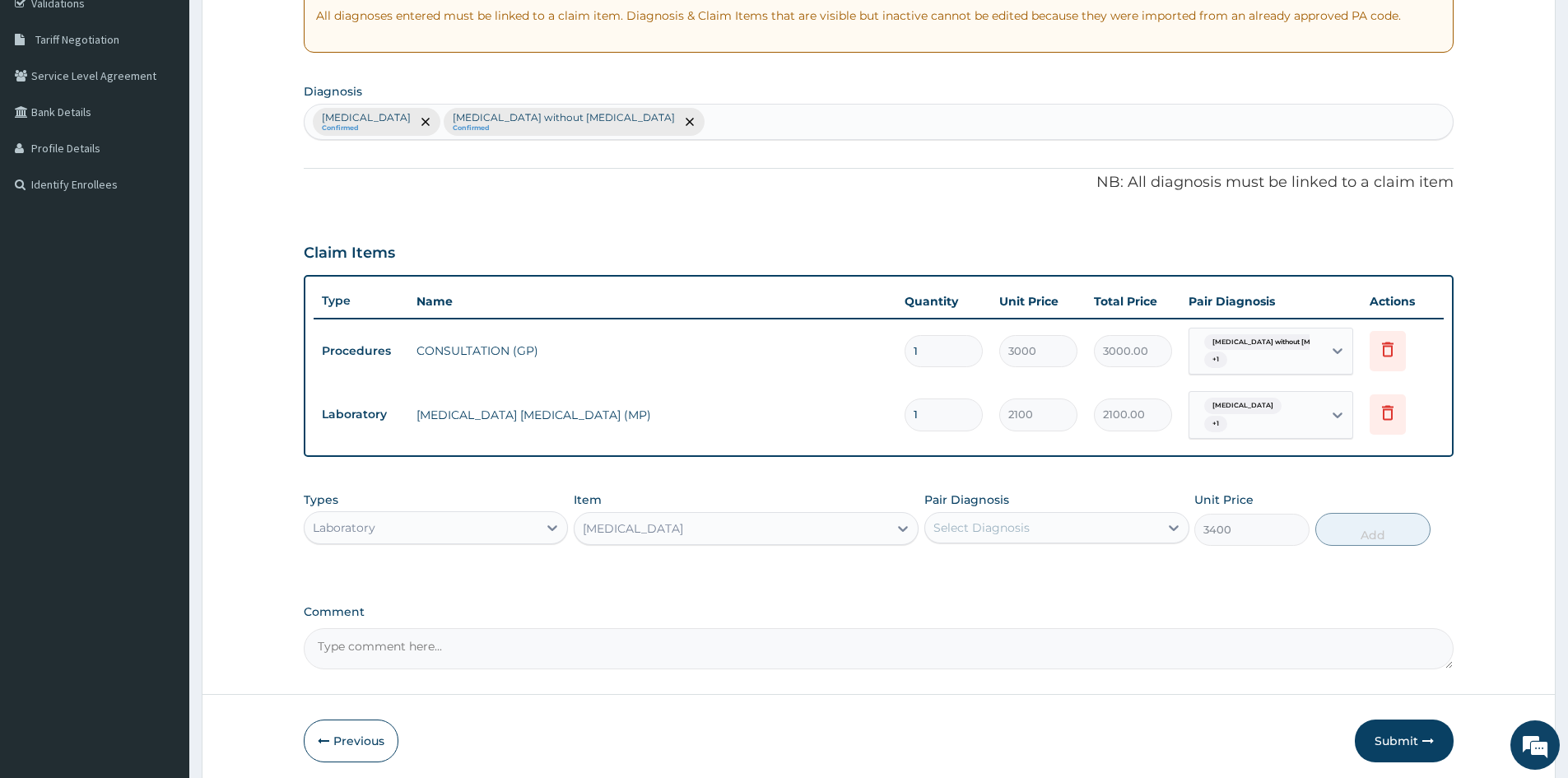
click at [1046, 543] on div "Pair Diagnosis Select Diagnosis" at bounding box center [1056, 519] width 264 height 54
click at [1035, 527] on div "Select Diagnosis" at bounding box center [1042, 527] width 233 height 26
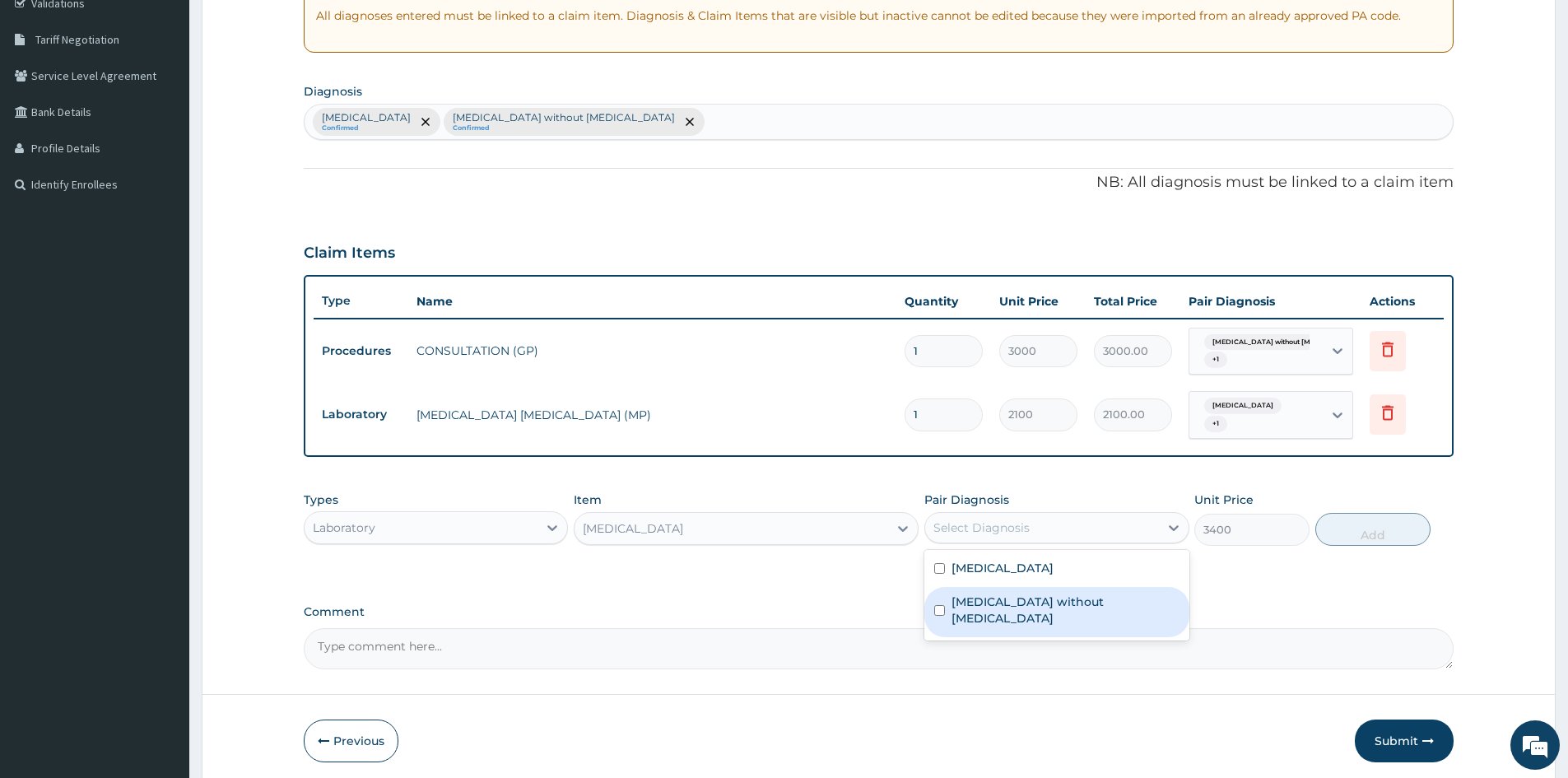
drag, startPoint x: 940, startPoint y: 599, endPoint x: 1318, endPoint y: 486, distance: 394.5
click at [946, 599] on div "Sepsis without septic shock" at bounding box center [1056, 611] width 264 height 50
checkbox input "true"
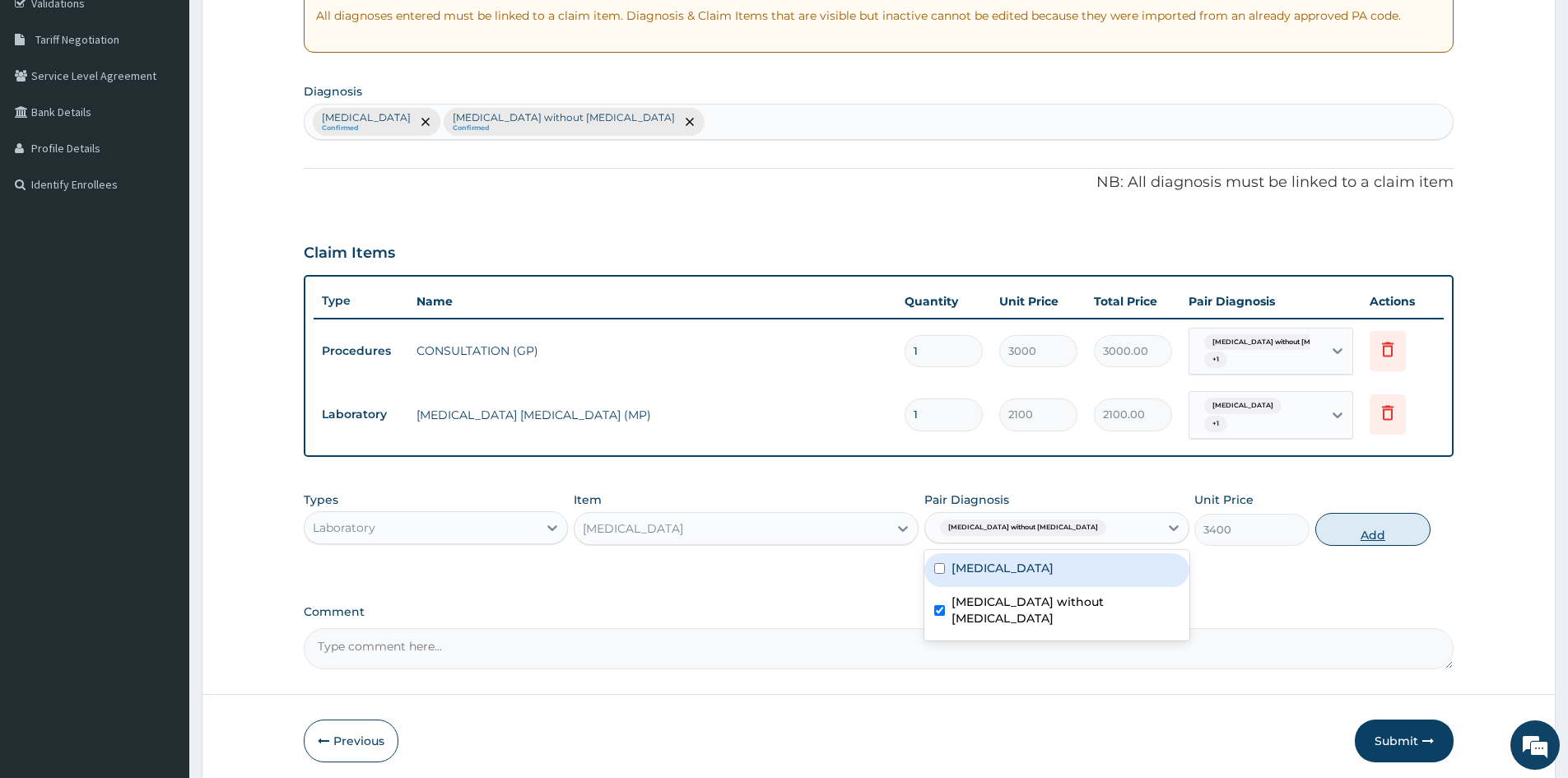
click at [1364, 528] on button "Add" at bounding box center [1373, 529] width 116 height 33
type input "0"
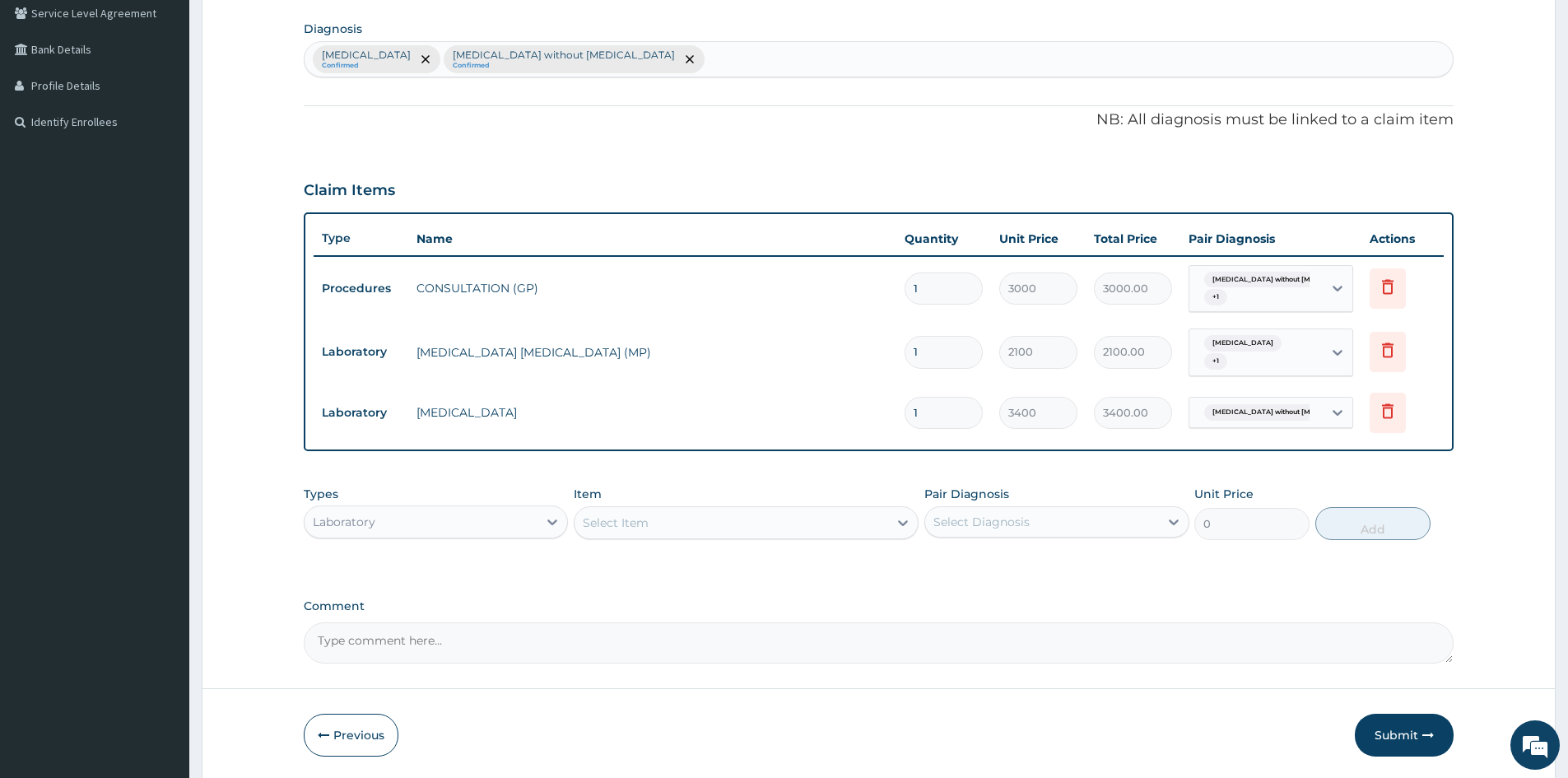
scroll to position [442, 0]
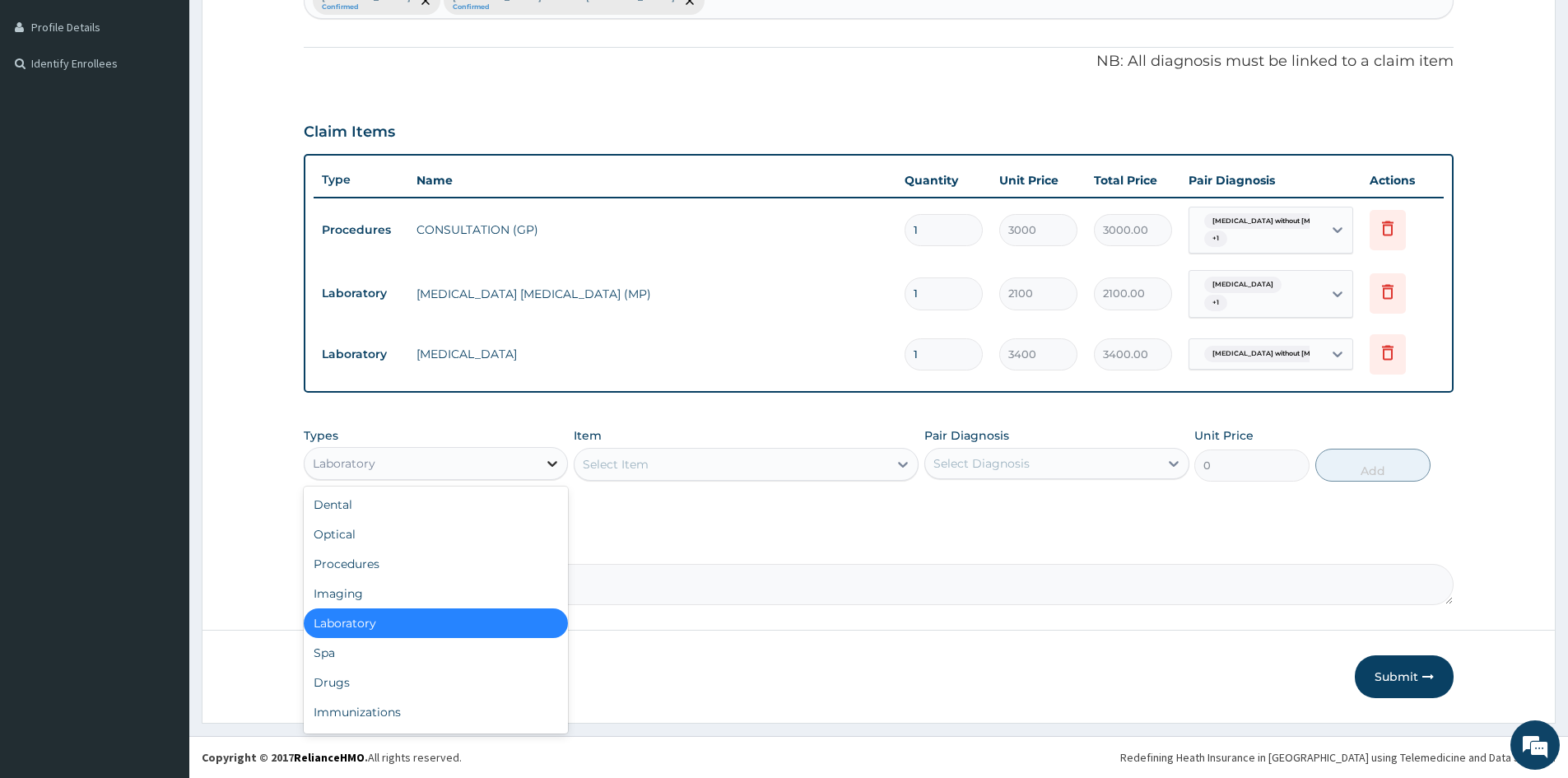
click at [561, 461] on div at bounding box center [552, 463] width 30 height 30
click at [359, 687] on div "Drugs" at bounding box center [435, 682] width 264 height 30
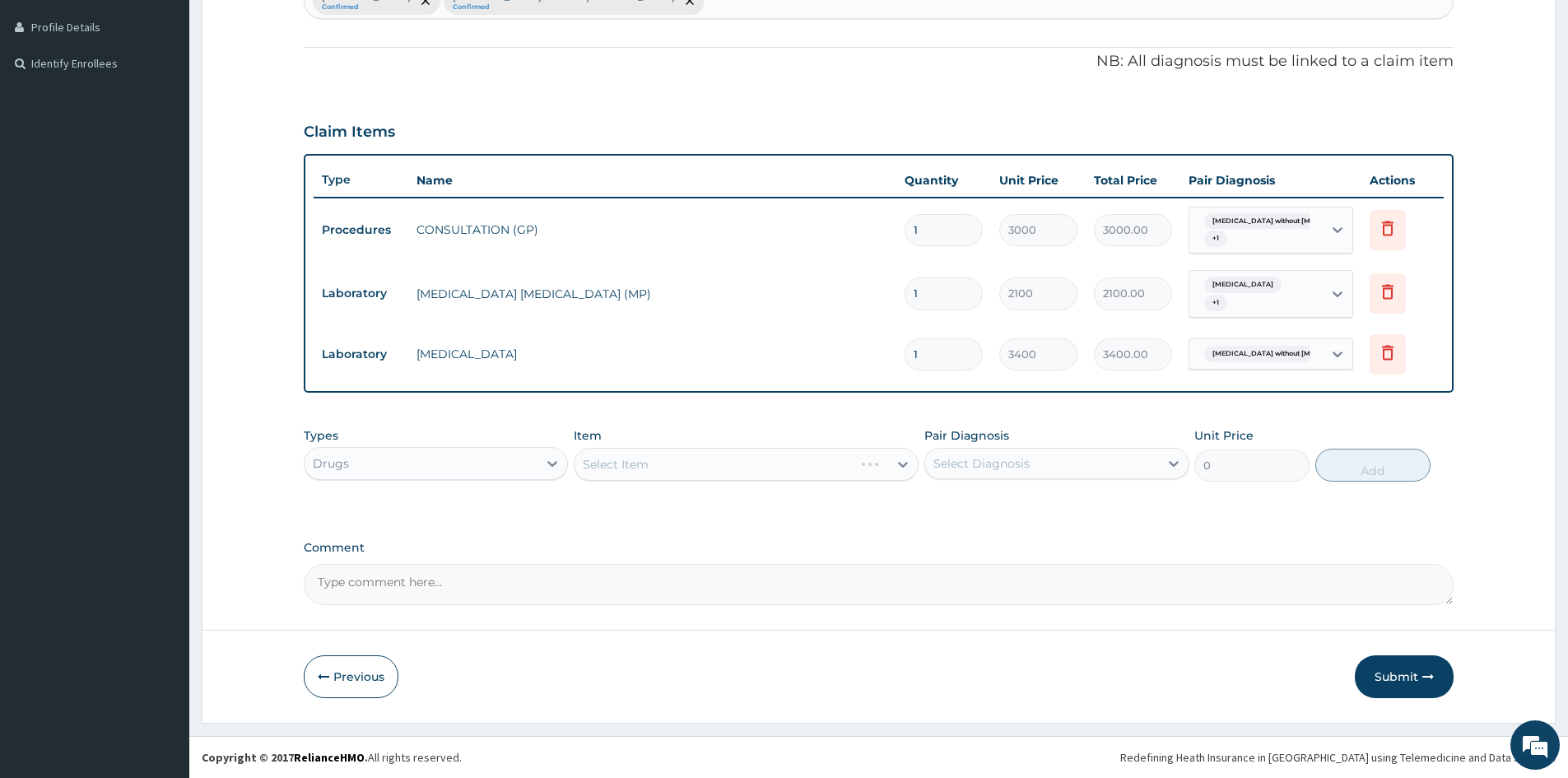
click at [865, 468] on div "Select Item" at bounding box center [747, 464] width 345 height 33
drag, startPoint x: 991, startPoint y: 460, endPoint x: 968, endPoint y: 541, distance: 84.2
click at [990, 463] on div "Select Diagnosis" at bounding box center [981, 463] width 96 height 16
click at [940, 503] on input "checkbox" at bounding box center [940, 504] width 11 height 11
checkbox input "true"
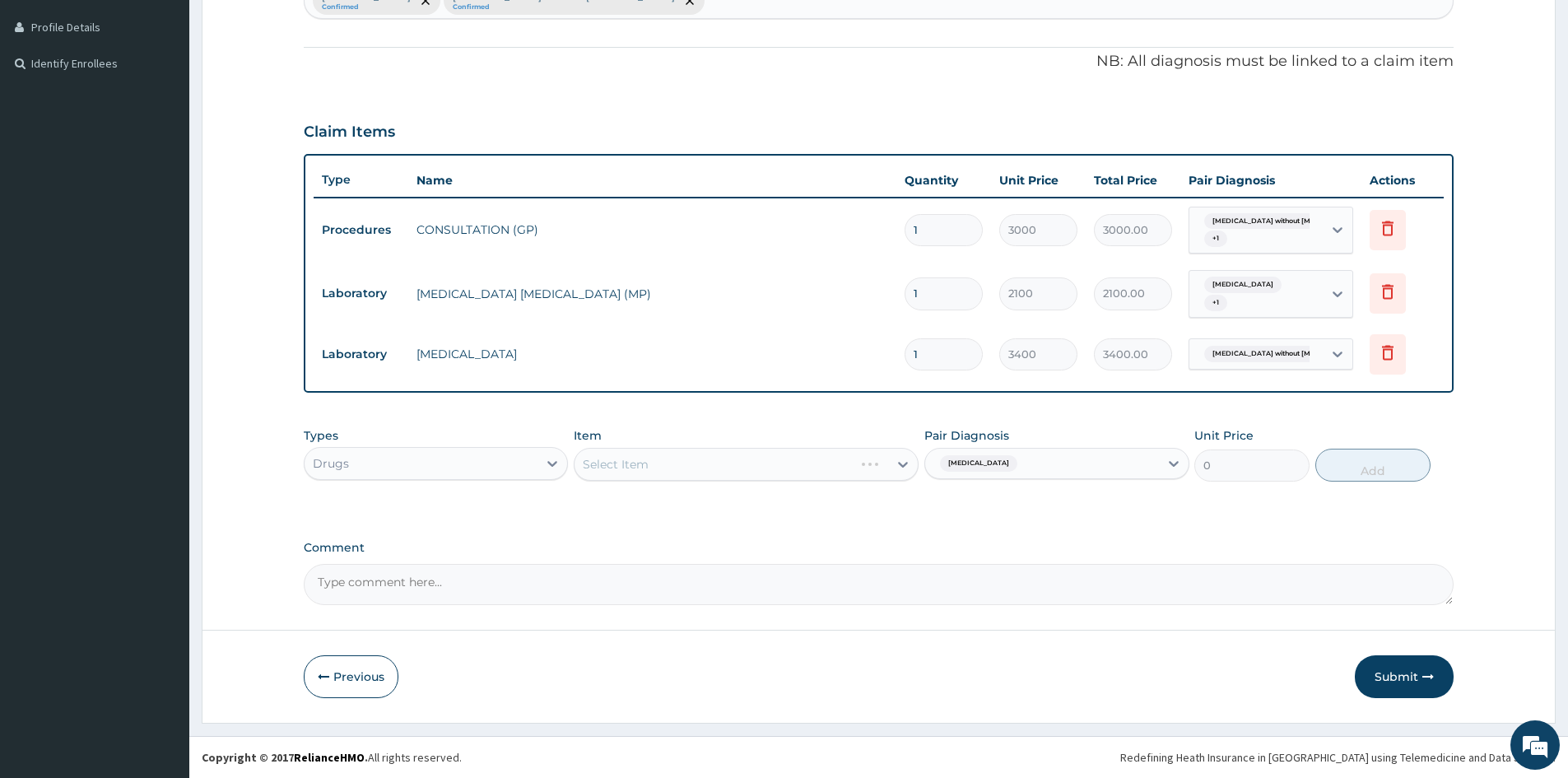
click at [858, 463] on div "Select Item" at bounding box center [747, 464] width 345 height 33
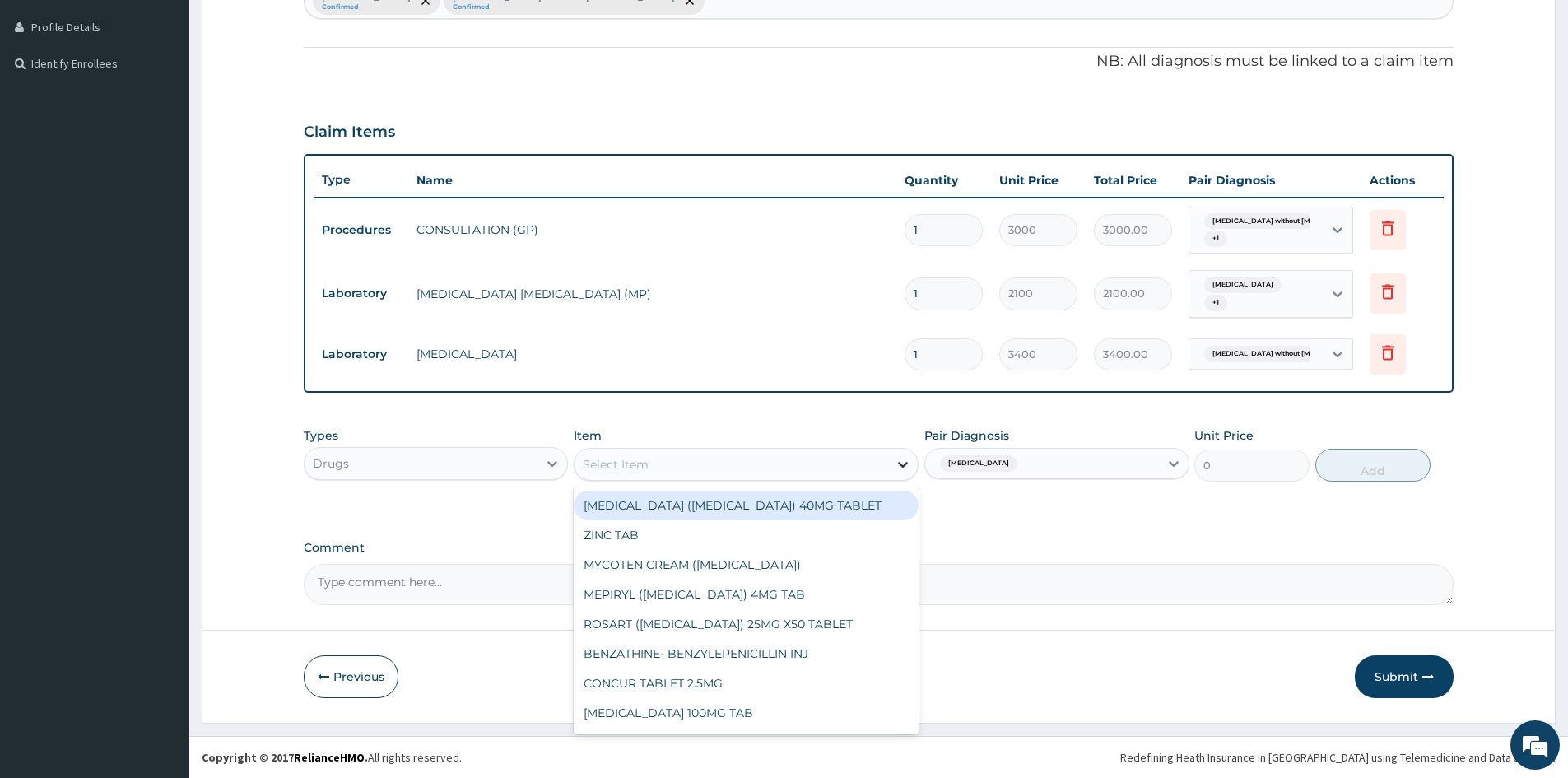
click at [904, 463] on icon at bounding box center [902, 463] width 16 height 16
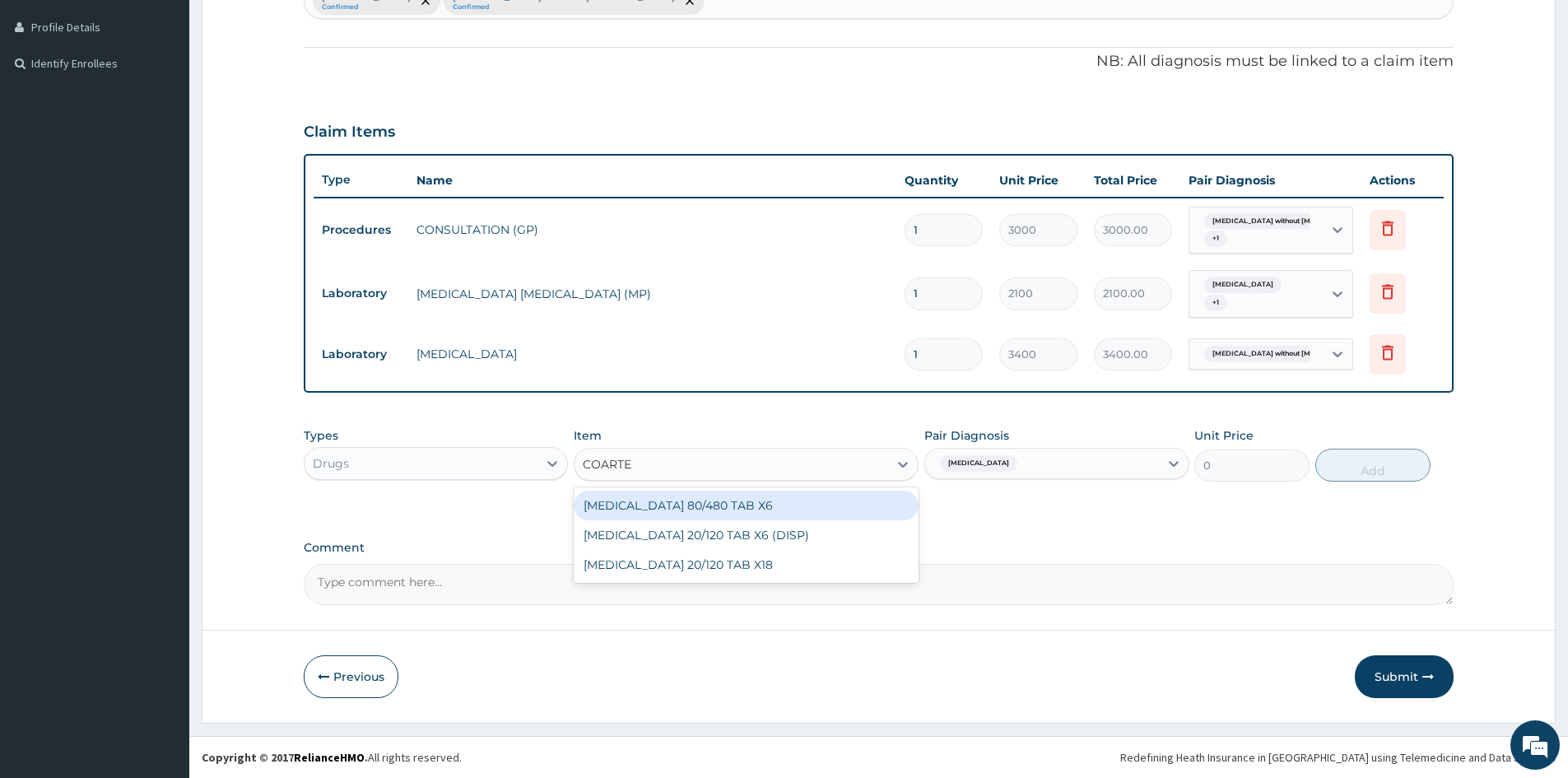
type input "COARTEM"
drag, startPoint x: 734, startPoint y: 504, endPoint x: 740, endPoint y: 524, distance: 20.9
click at [734, 514] on div "COARTEM 80/480 TAB X6" at bounding box center [747, 505] width 345 height 30
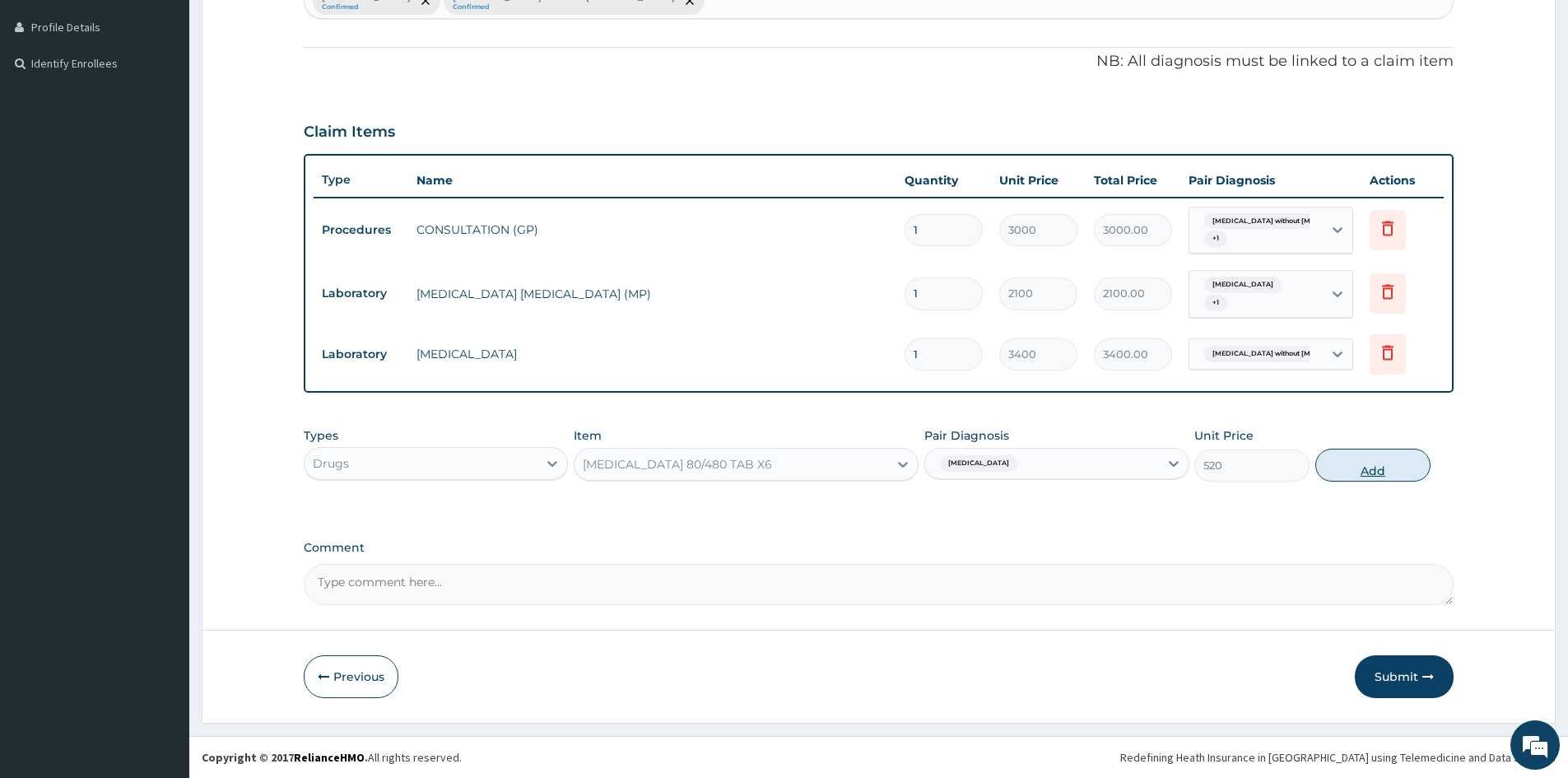
click at [1357, 458] on button "Add" at bounding box center [1373, 465] width 116 height 33
type input "0"
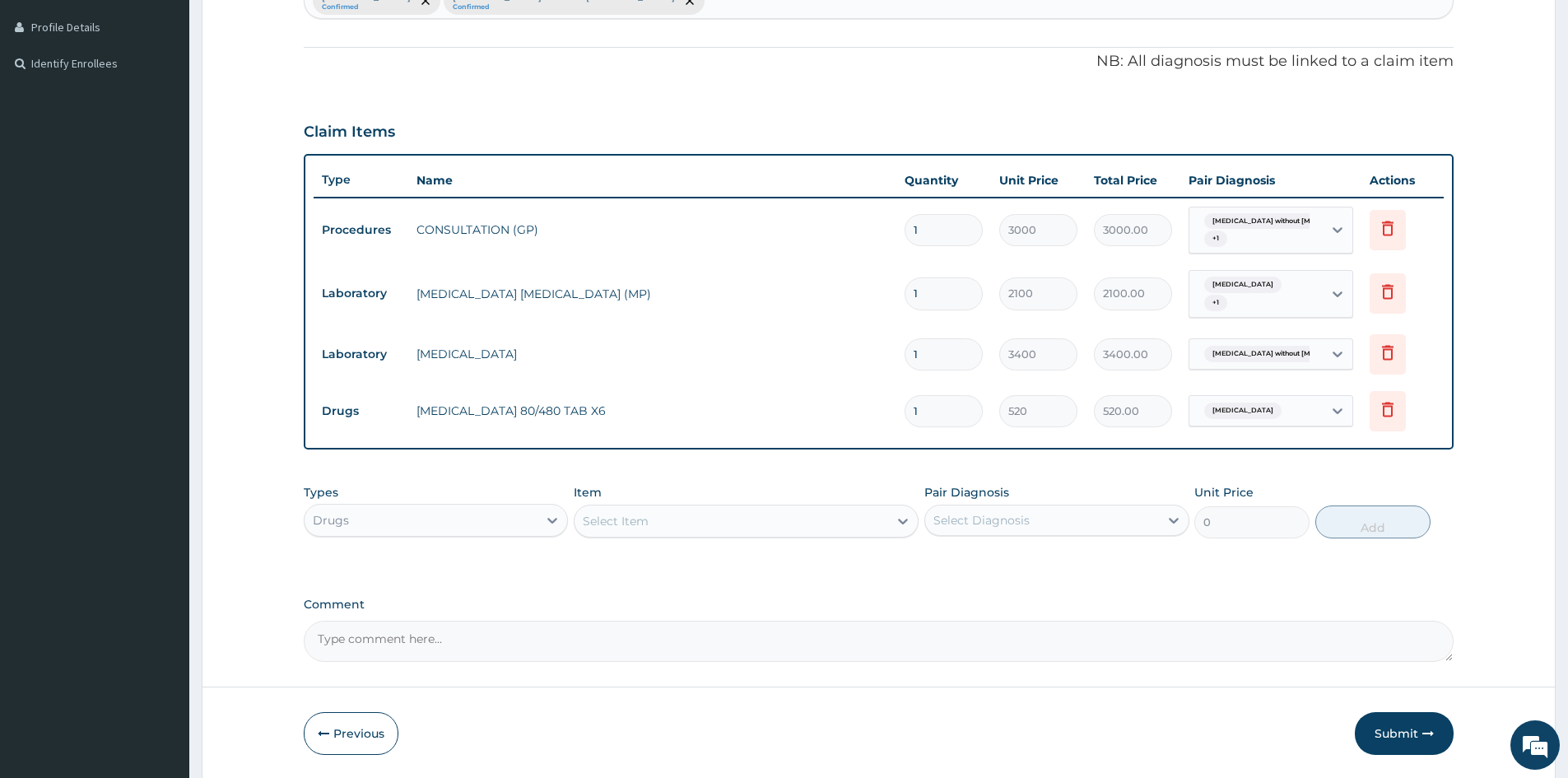
drag, startPoint x: 886, startPoint y: 423, endPoint x: 820, endPoint y: 466, distance: 78.8
click at [834, 454] on div "PA Code / Prescription Code Enter Code(Secondary Care Only) Encounter Date 04-1…" at bounding box center [878, 188] width 1150 height 946
type input "6"
type input "3120.00"
type input "6"
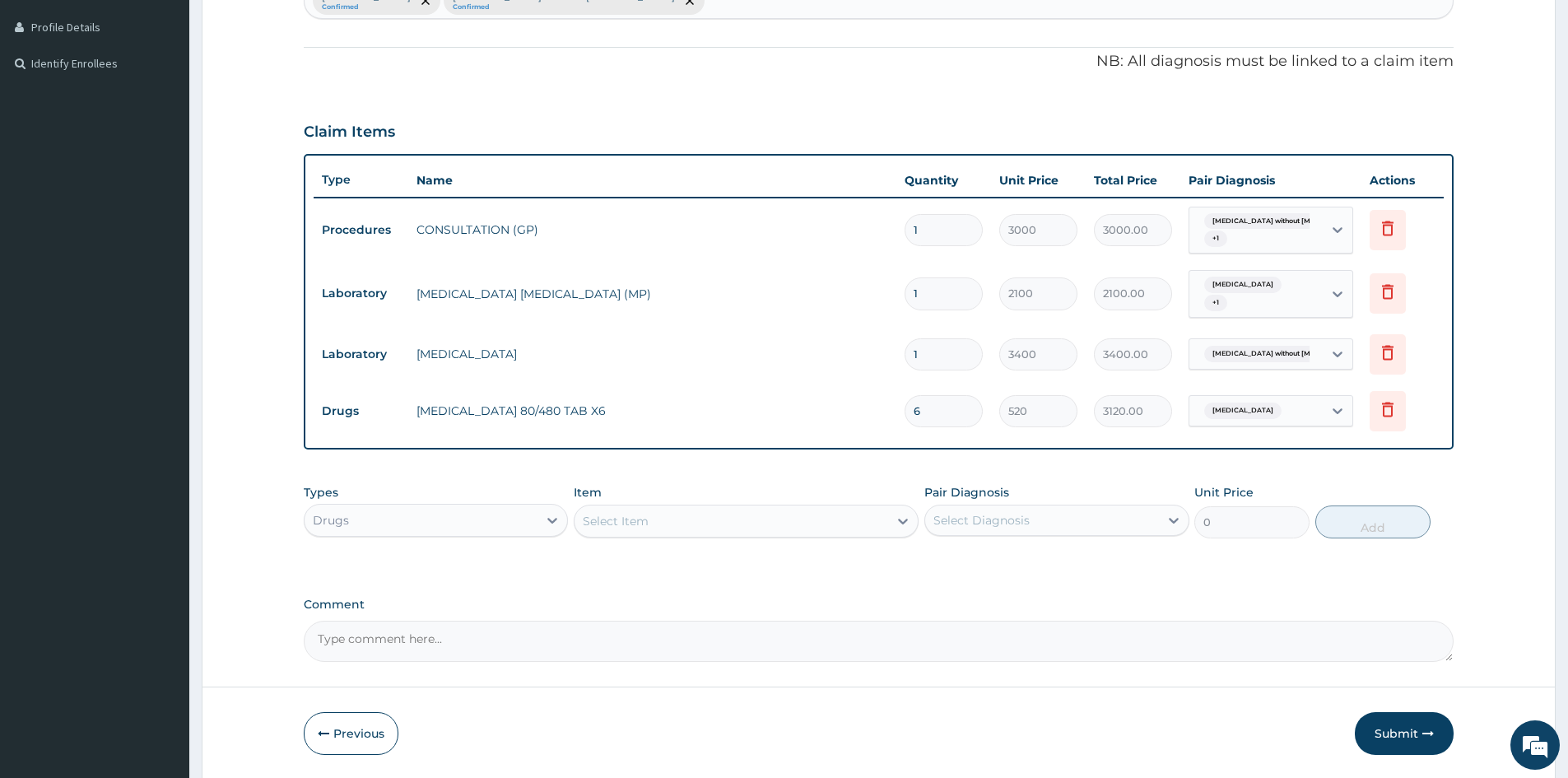
click at [668, 513] on div "Select Item" at bounding box center [731, 520] width 314 height 26
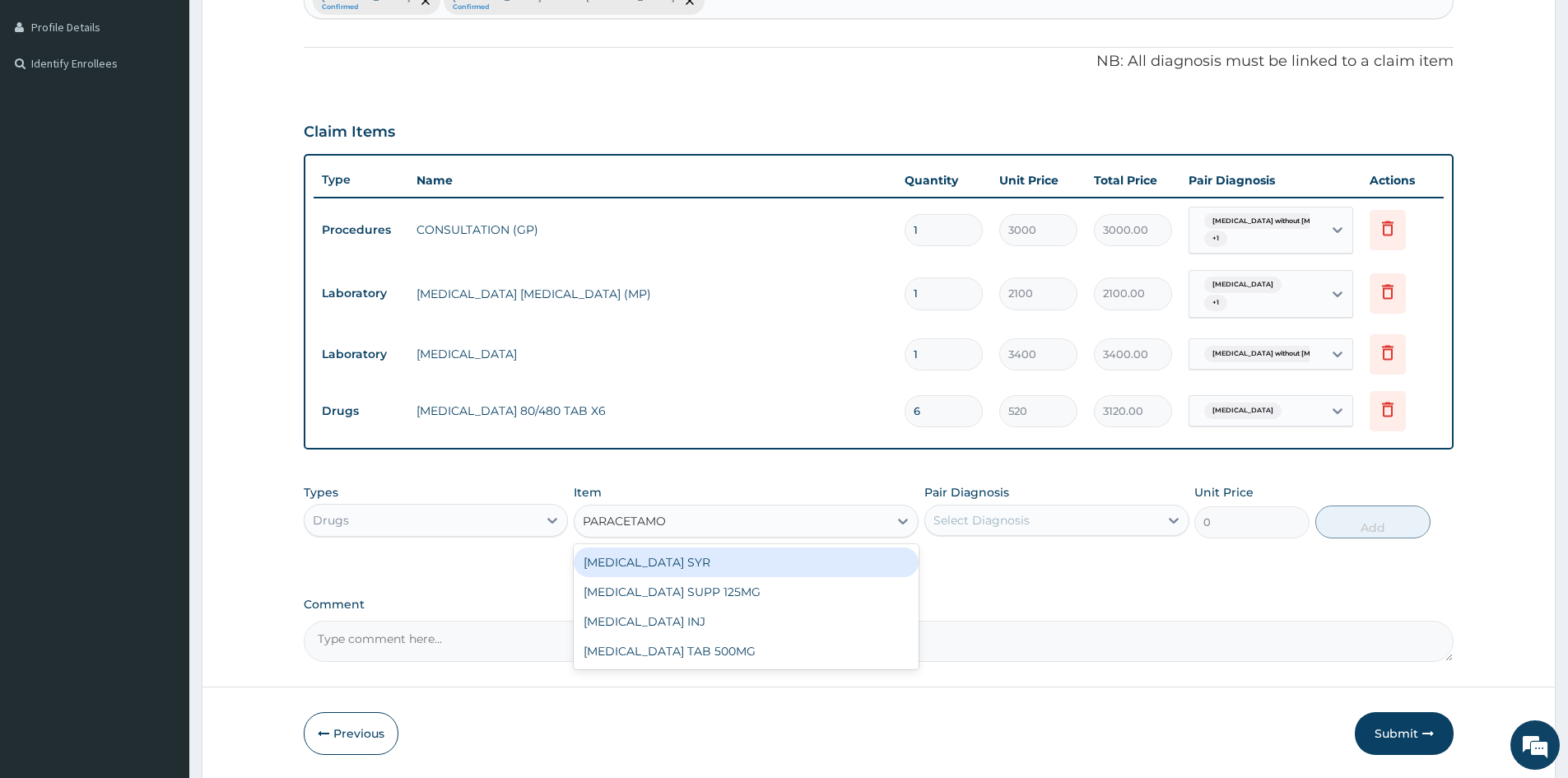
type input "PARACETAMOL"
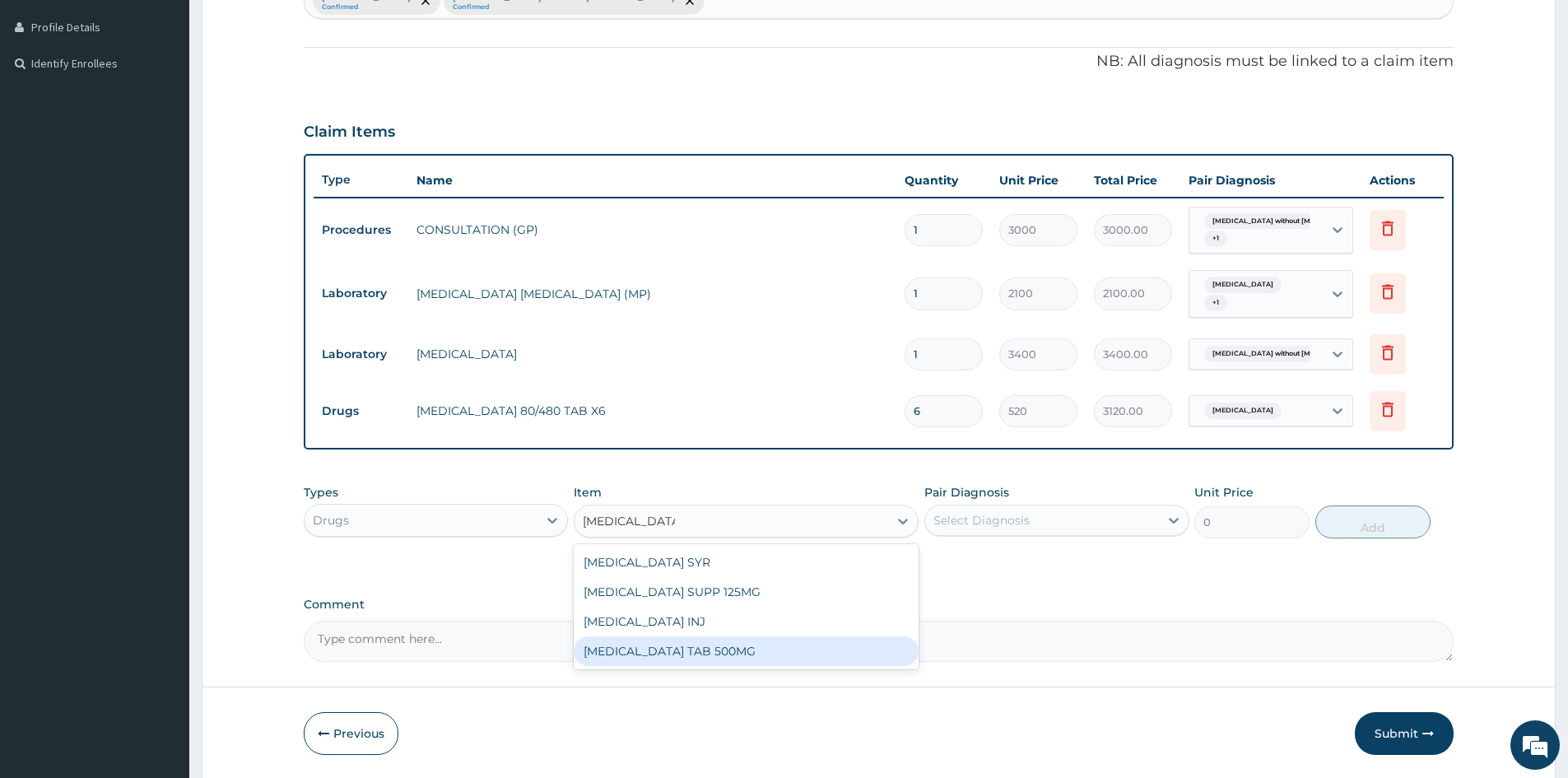
click at [746, 655] on div "PARACETAMOL TAB 500MG" at bounding box center [747, 650] width 345 height 30
type input "30"
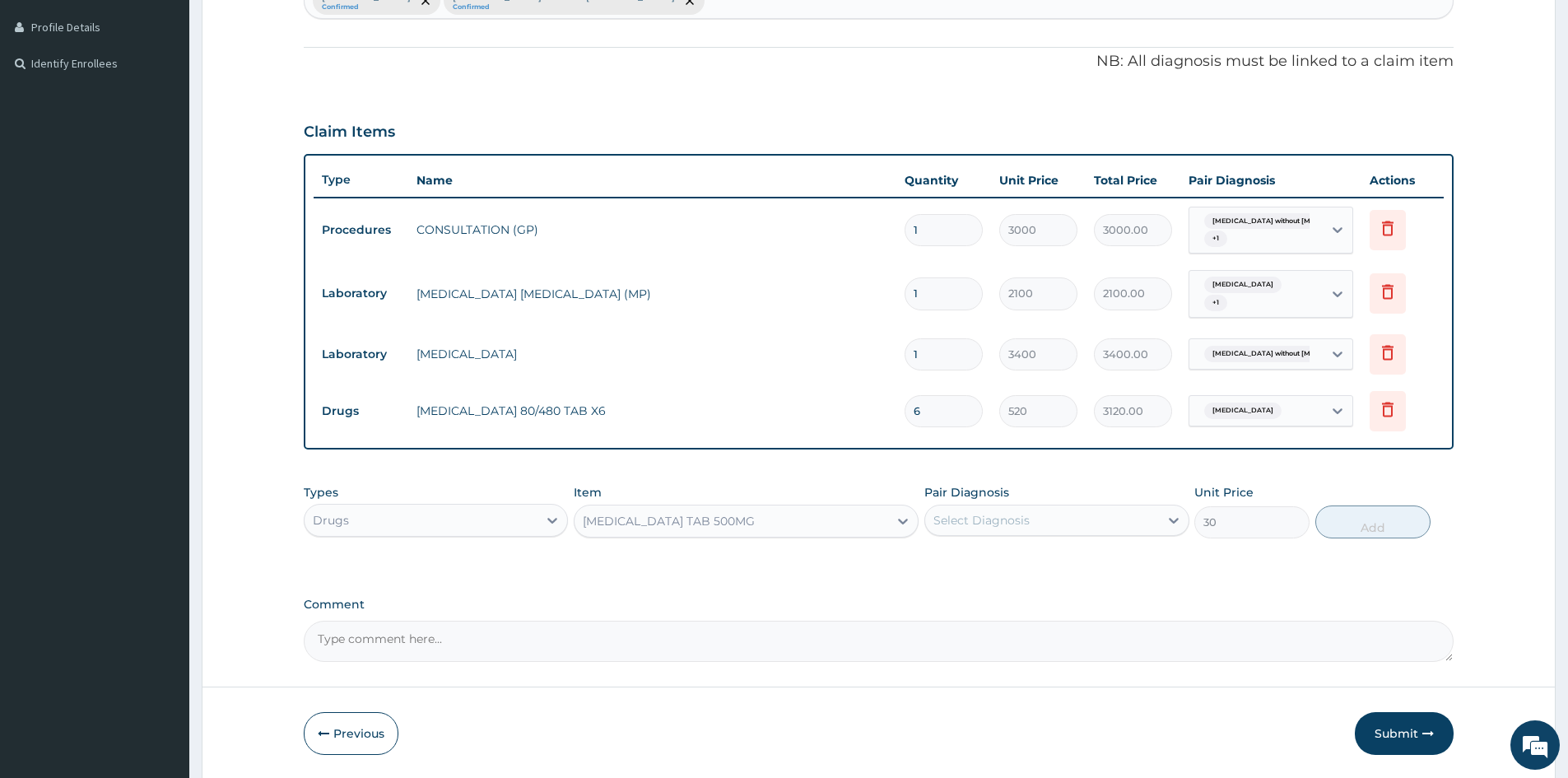
click at [1065, 518] on div "Select Diagnosis" at bounding box center [1042, 520] width 233 height 26
click at [935, 563] on input "checkbox" at bounding box center [940, 560] width 11 height 11
checkbox input "true"
click at [1359, 518] on button "Add" at bounding box center [1373, 521] width 116 height 33
type input "0"
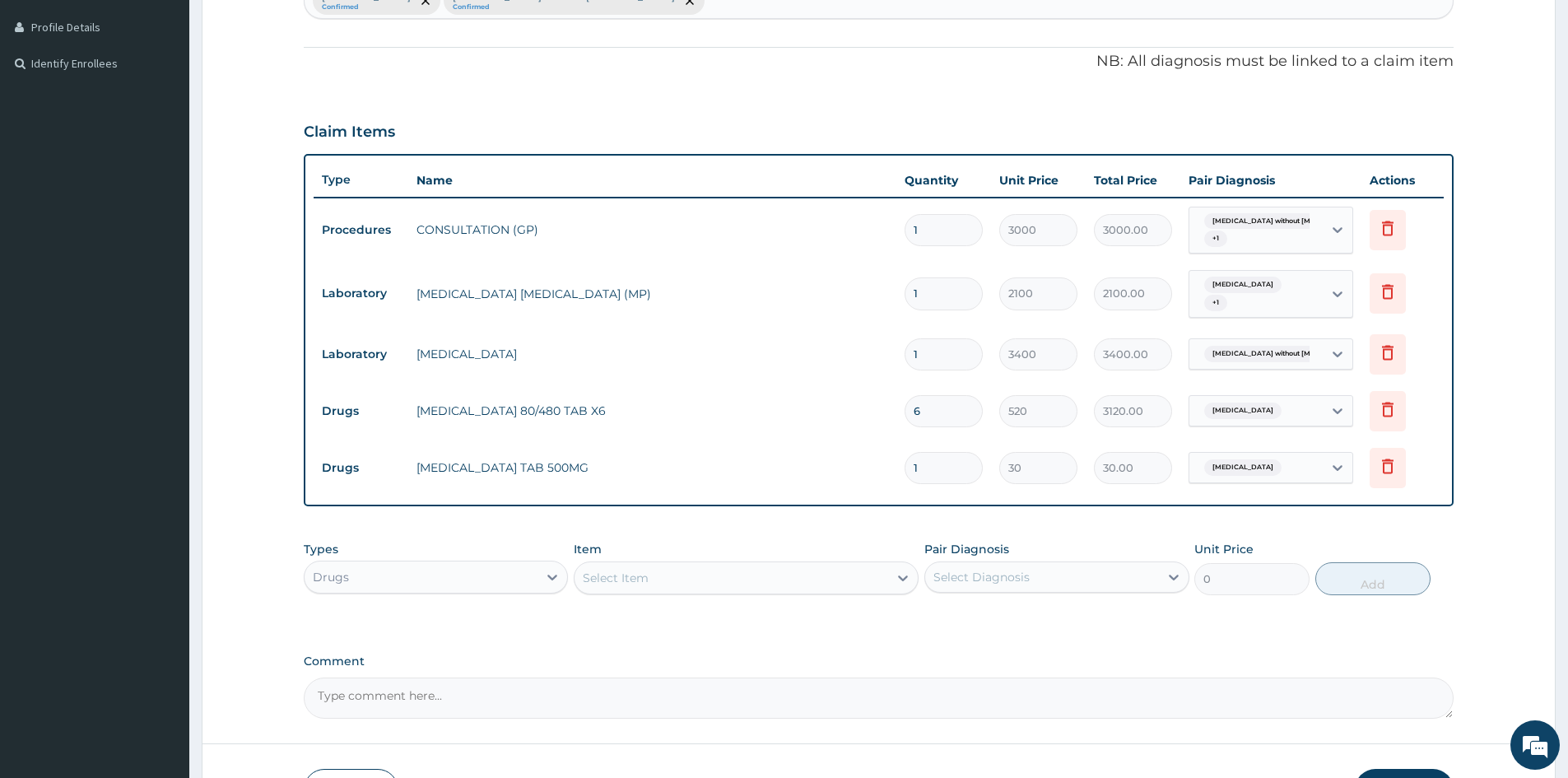
type input "18"
type input "540.00"
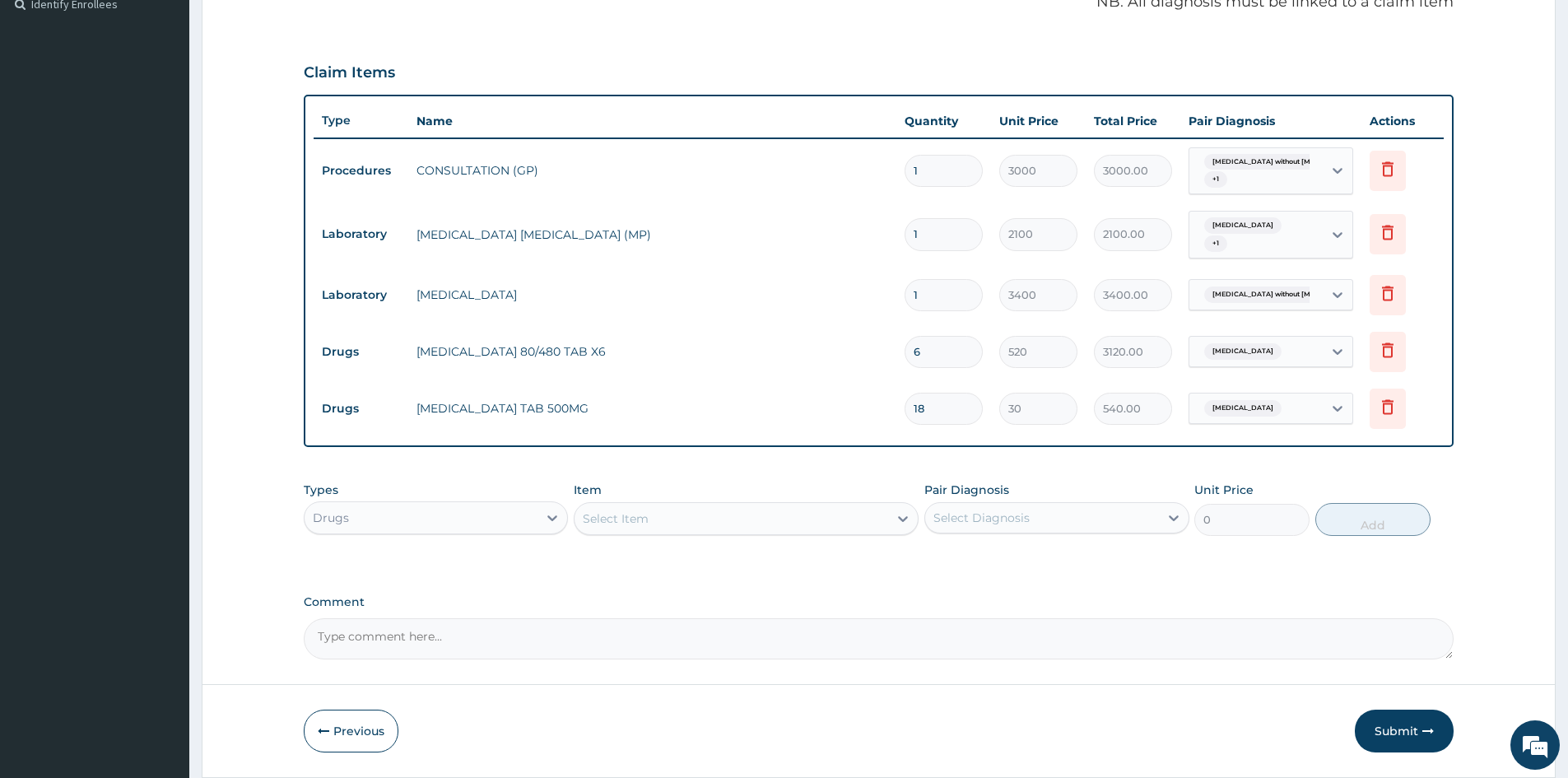
scroll to position [555, 0]
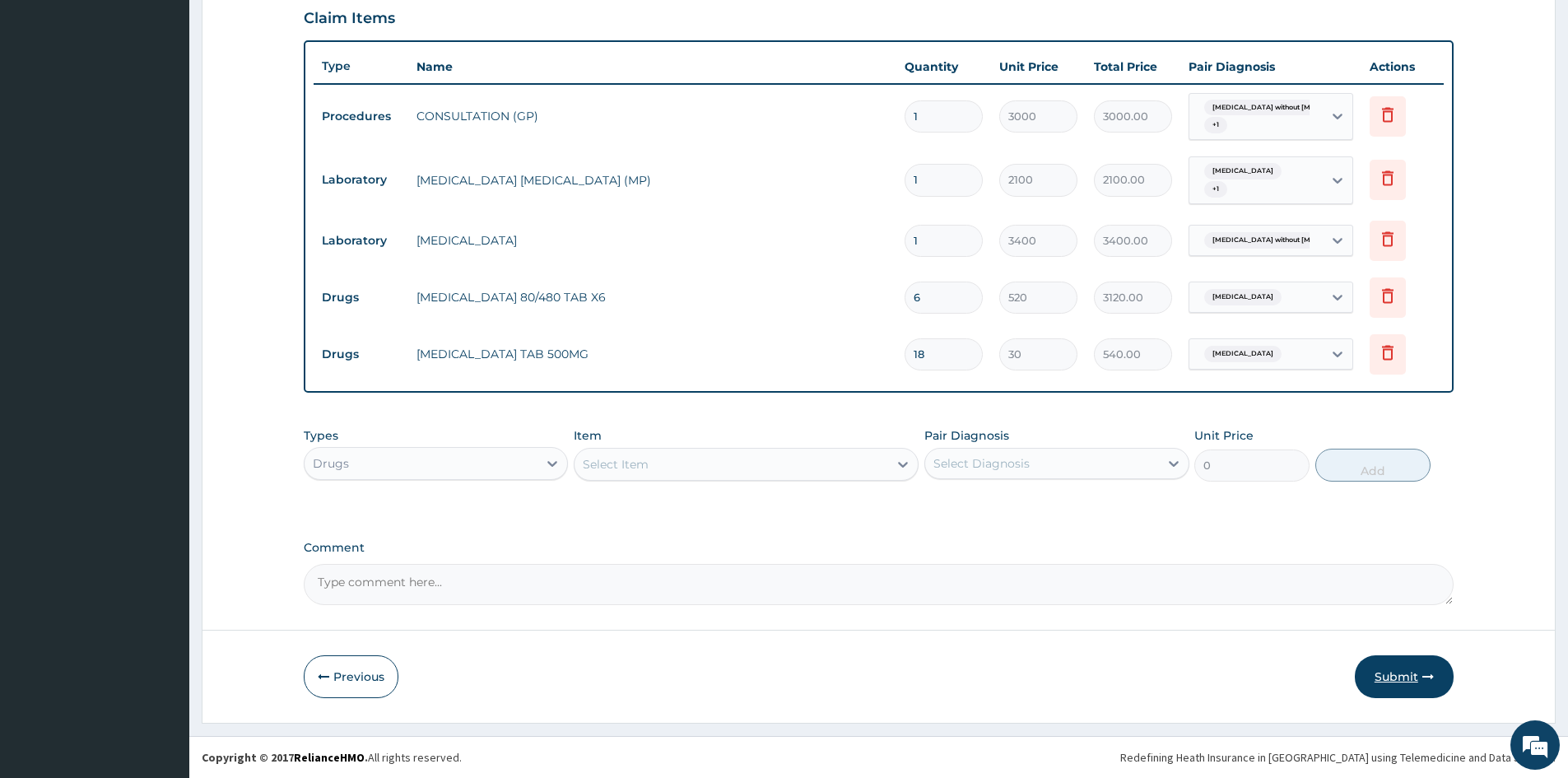
type input "18"
click at [1394, 667] on button "Submit" at bounding box center [1404, 677] width 99 height 43
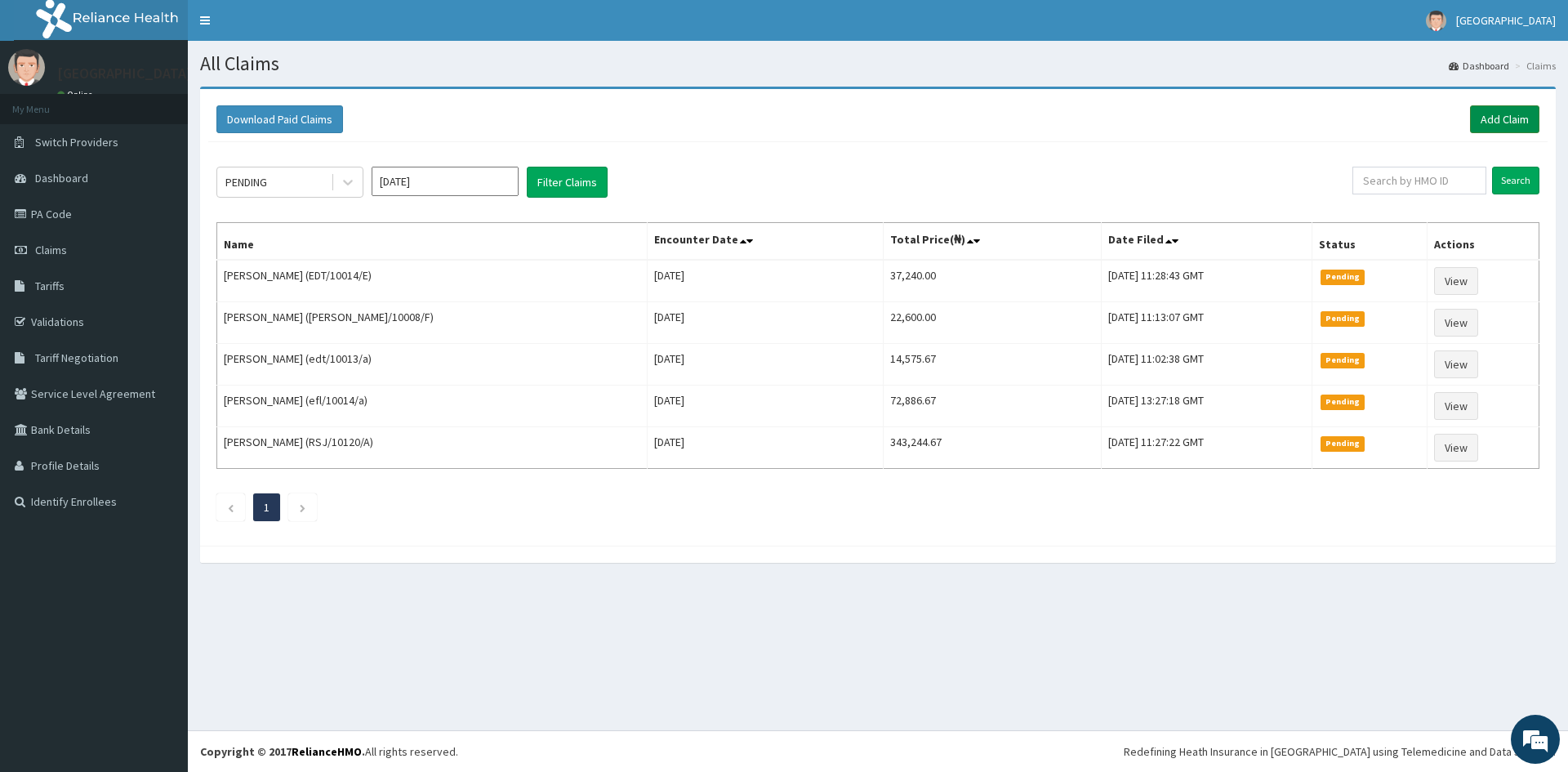
drag, startPoint x: 1501, startPoint y: 124, endPoint x: 1480, endPoint y: 122, distance: 21.1
click at [1501, 124] on link "Add Claim" at bounding box center [1505, 119] width 69 height 28
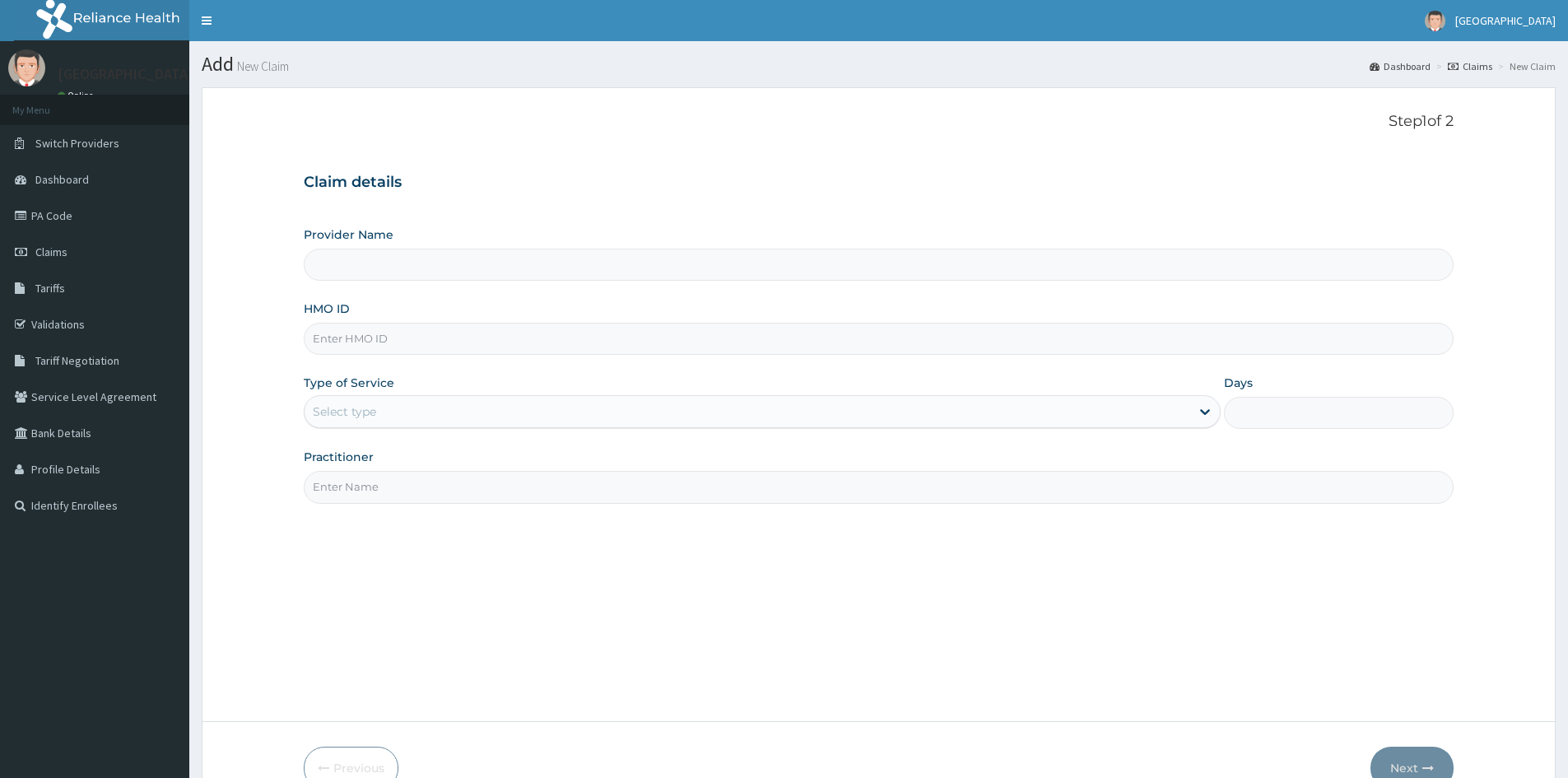
click at [353, 333] on input "HMO ID" at bounding box center [878, 338] width 1150 height 32
paste input "AIP/10330/A"
type input "AIP/10330/A"
click at [368, 399] on div "Select type" at bounding box center [747, 412] width 886 height 26
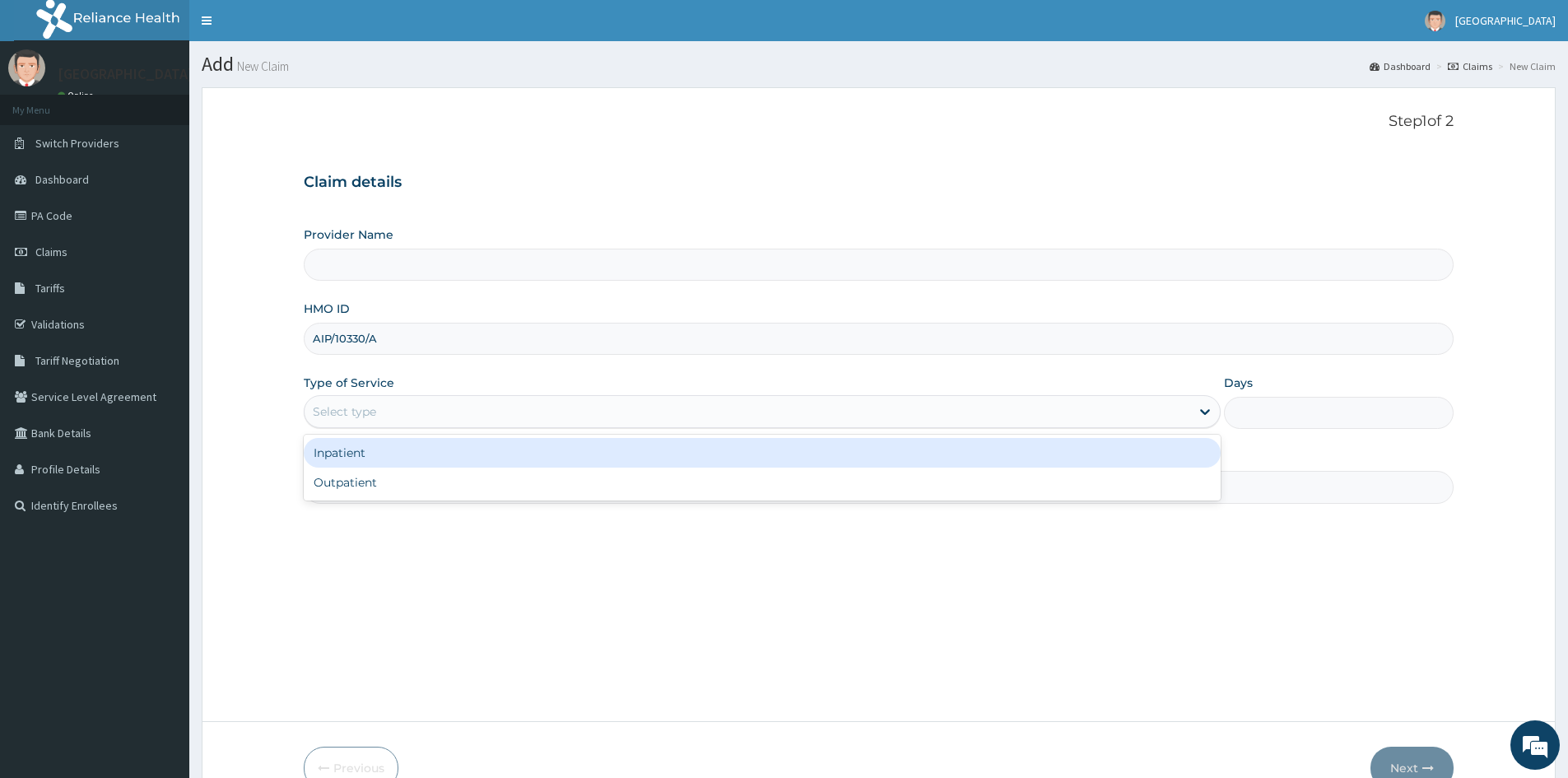
type input "Doren Specialist Hospital"
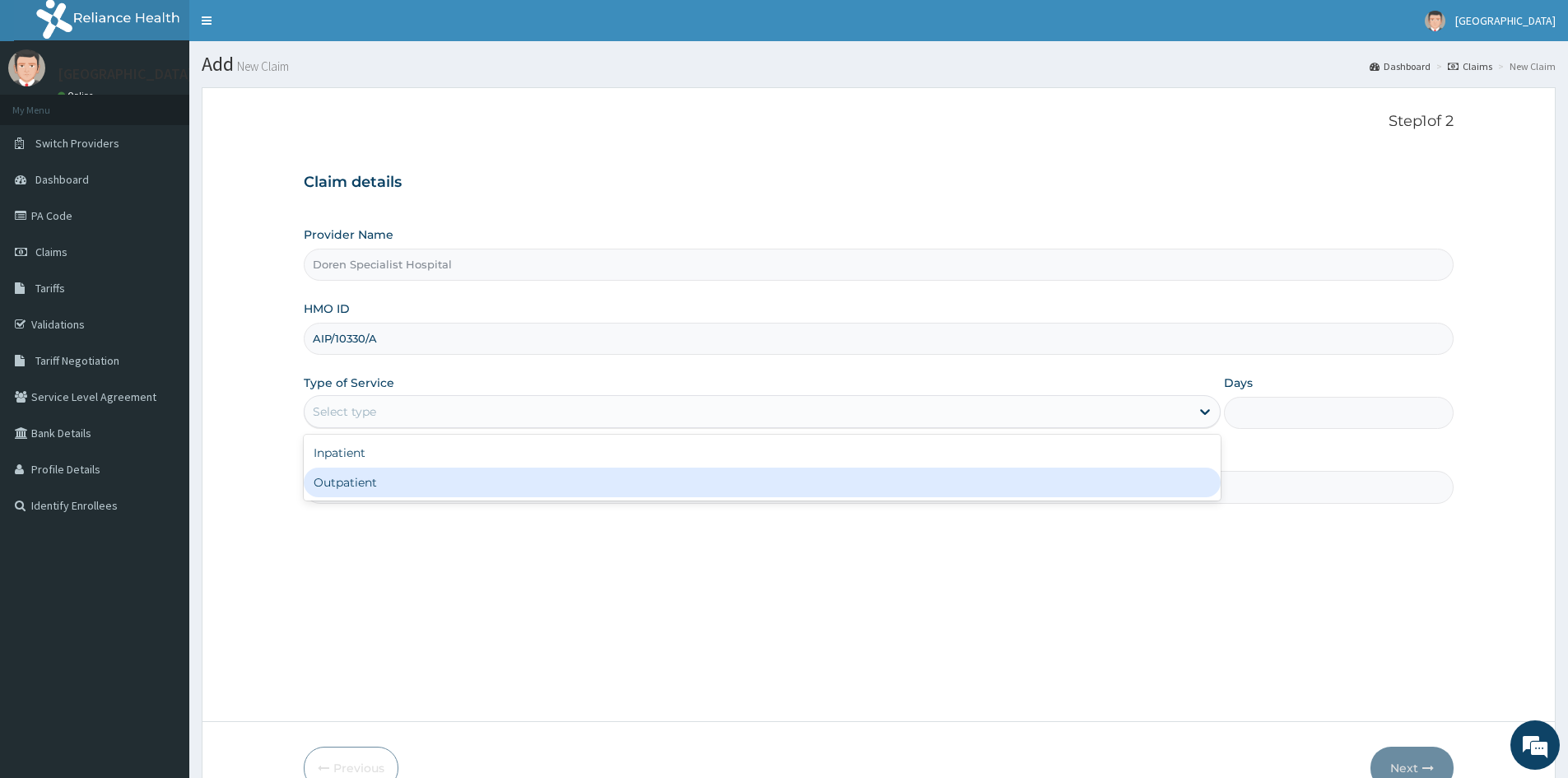
click at [357, 483] on div "Outpatient" at bounding box center [762, 482] width 917 height 30
type input "1"
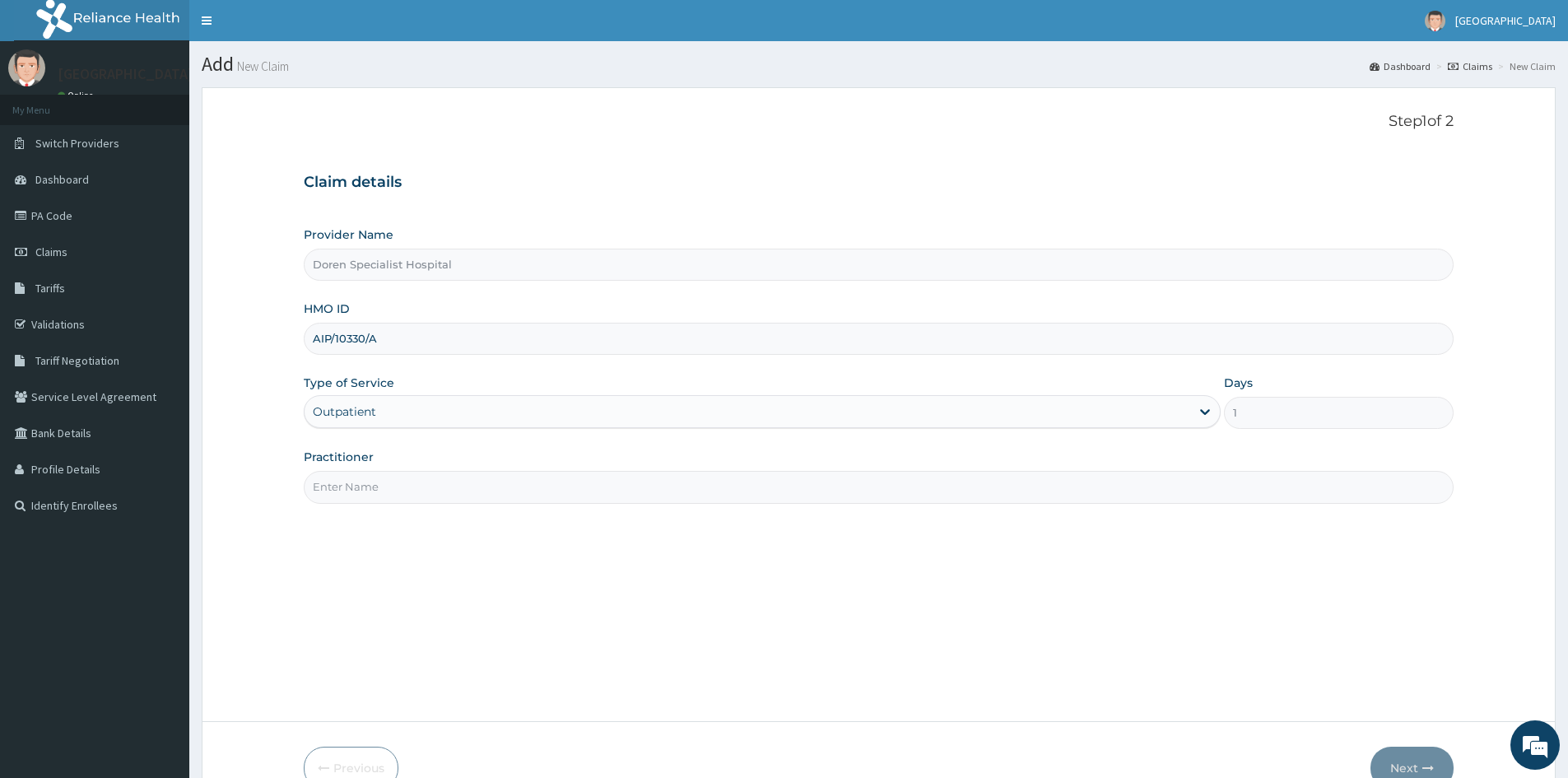
click at [384, 497] on input "Practitioner" at bounding box center [878, 487] width 1150 height 32
type input "[PERSON_NAME]"
click at [1422, 752] on button "Next" at bounding box center [1412, 768] width 83 height 43
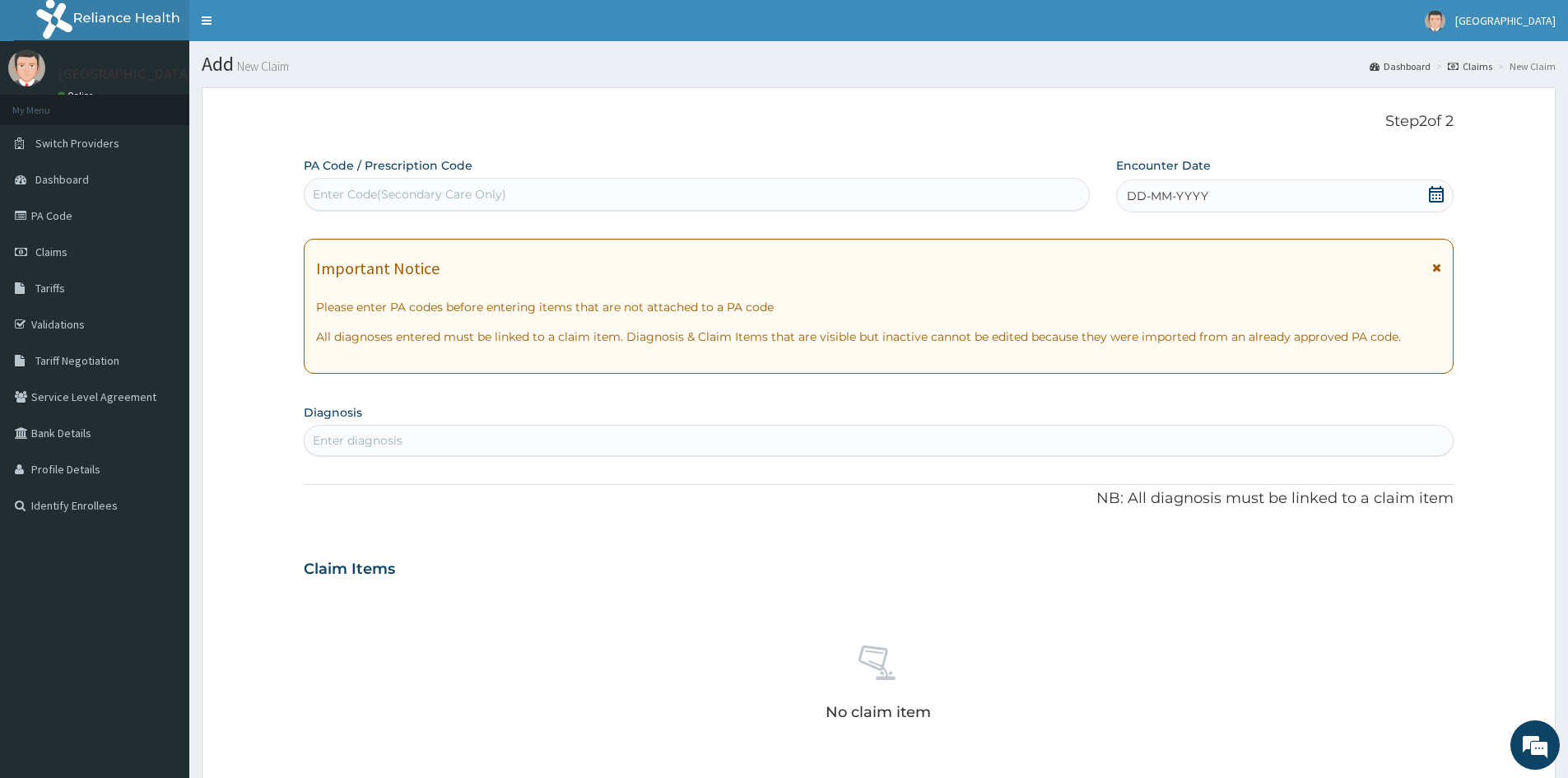
click at [391, 196] on div "Enter Code(Secondary Care Only)" at bounding box center [410, 194] width 194 height 16
paste input "AIP/10330/A"
type input "A"
paste input "PA/12DED3"
type input "PA/12DED3"
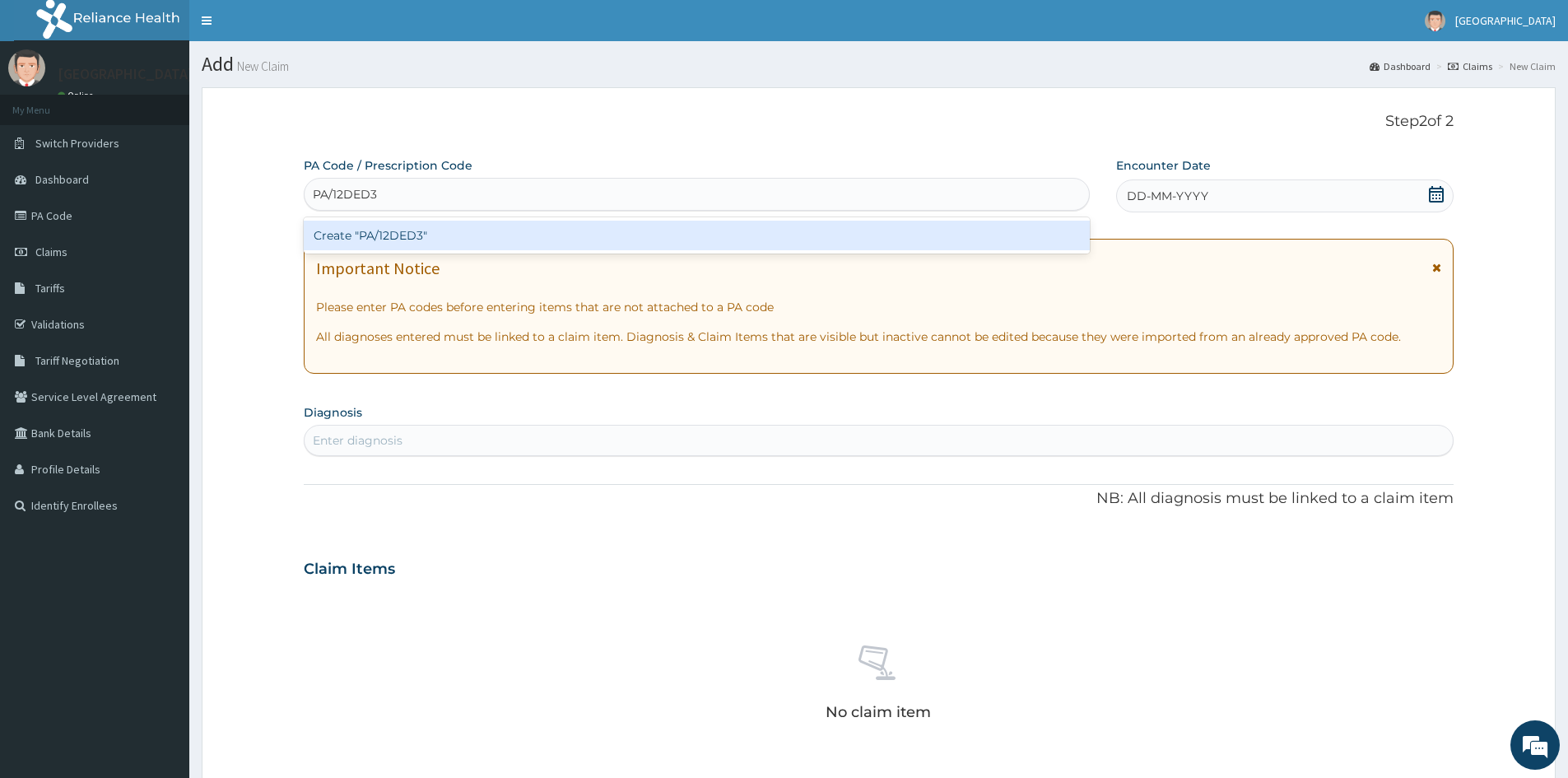
click at [403, 231] on div "Create "PA/12DED3"" at bounding box center [696, 235] width 787 height 30
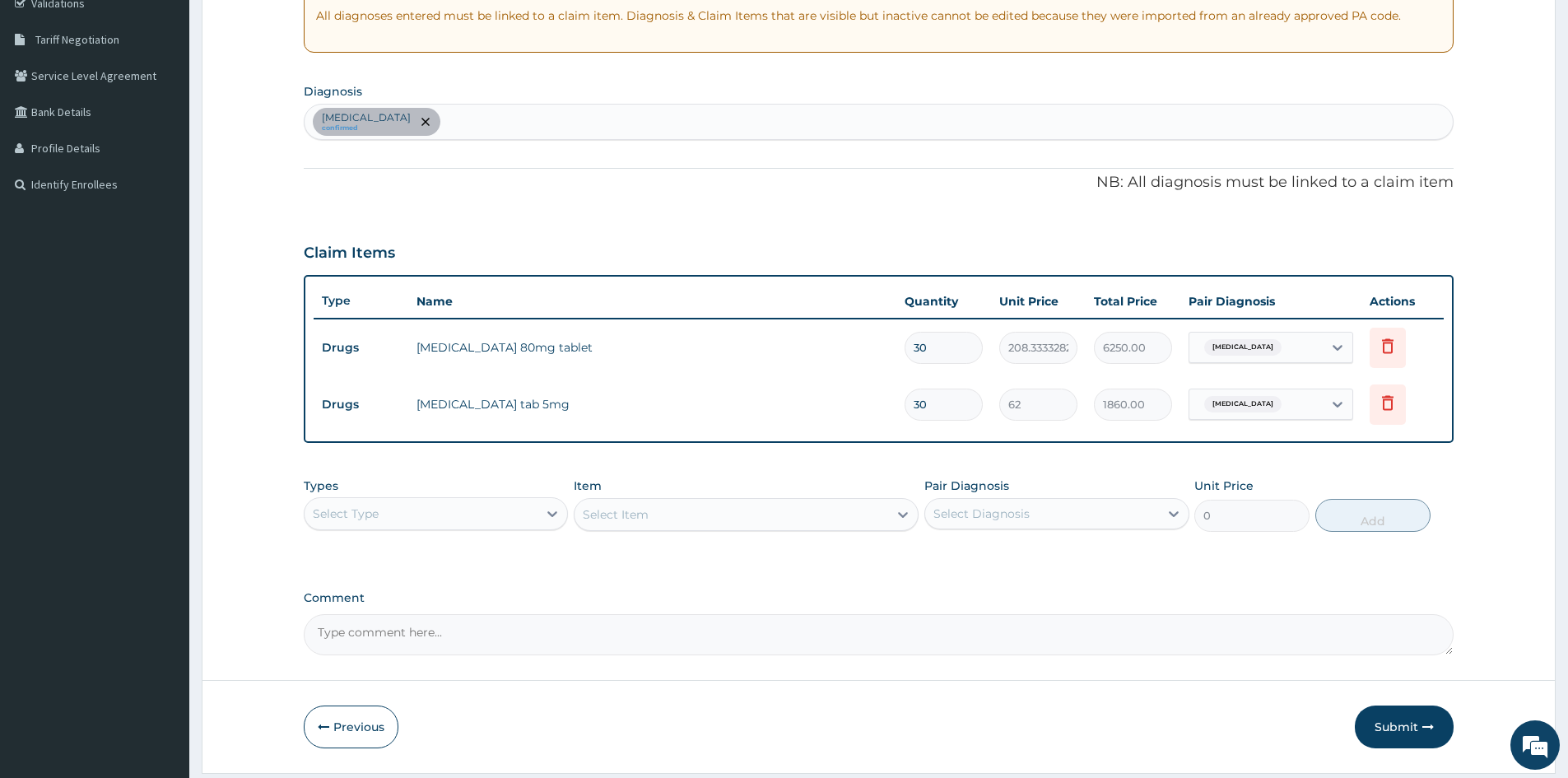
scroll to position [329, 0]
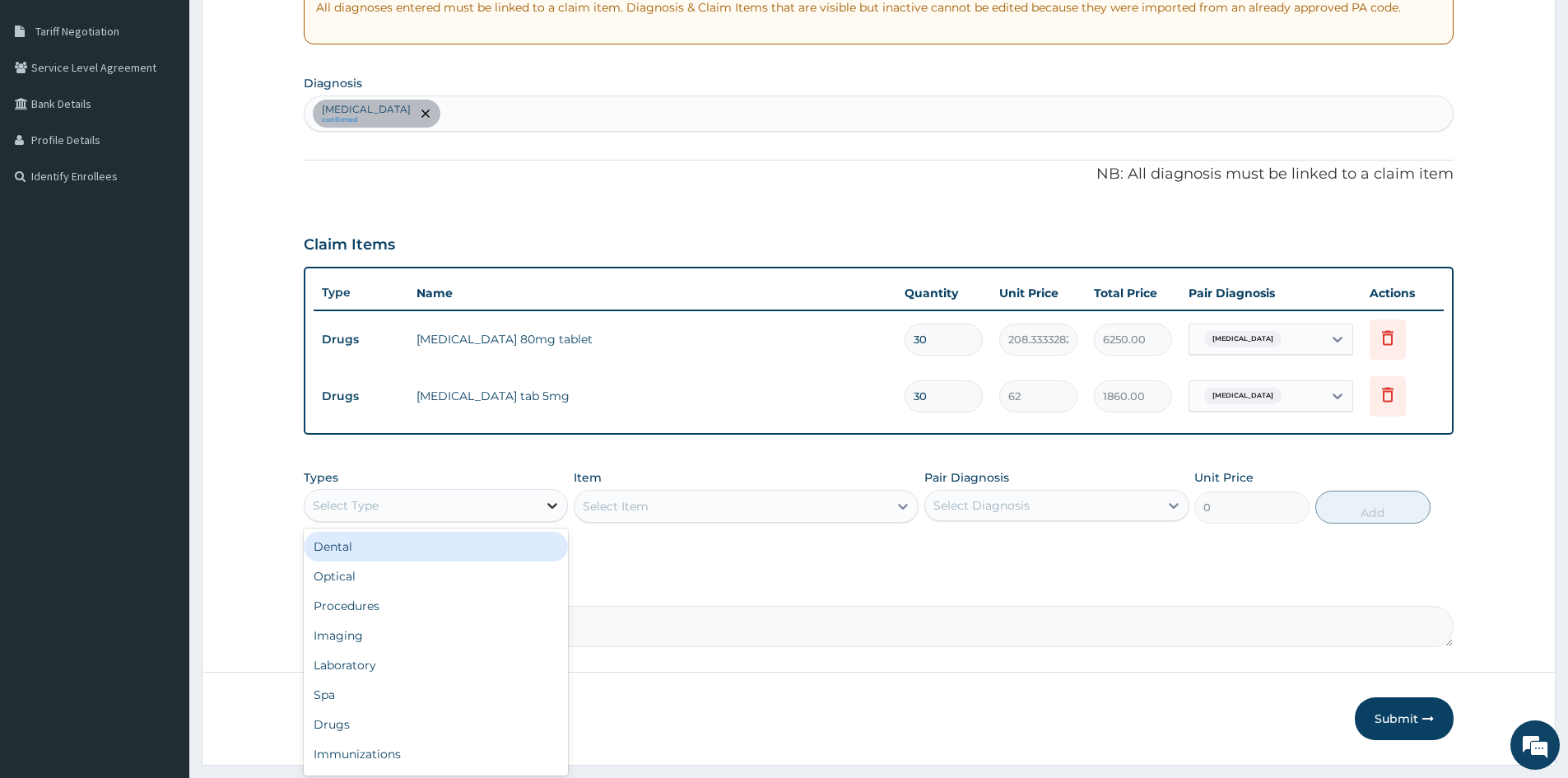
click at [559, 507] on icon at bounding box center [552, 505] width 16 height 16
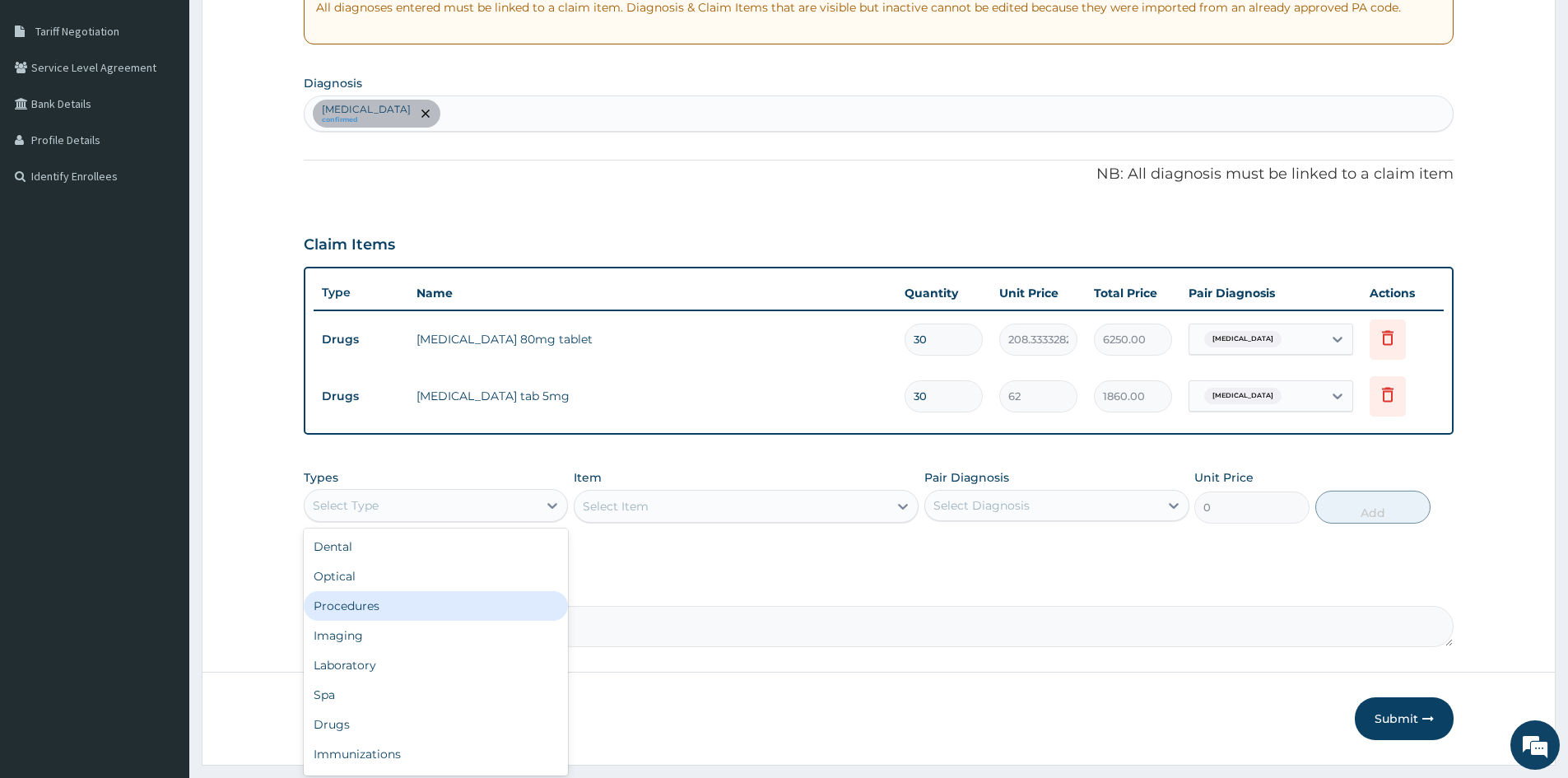
drag, startPoint x: 364, startPoint y: 606, endPoint x: 571, endPoint y: 545, distance: 215.8
click at [365, 605] on div "Procedures" at bounding box center [435, 605] width 264 height 30
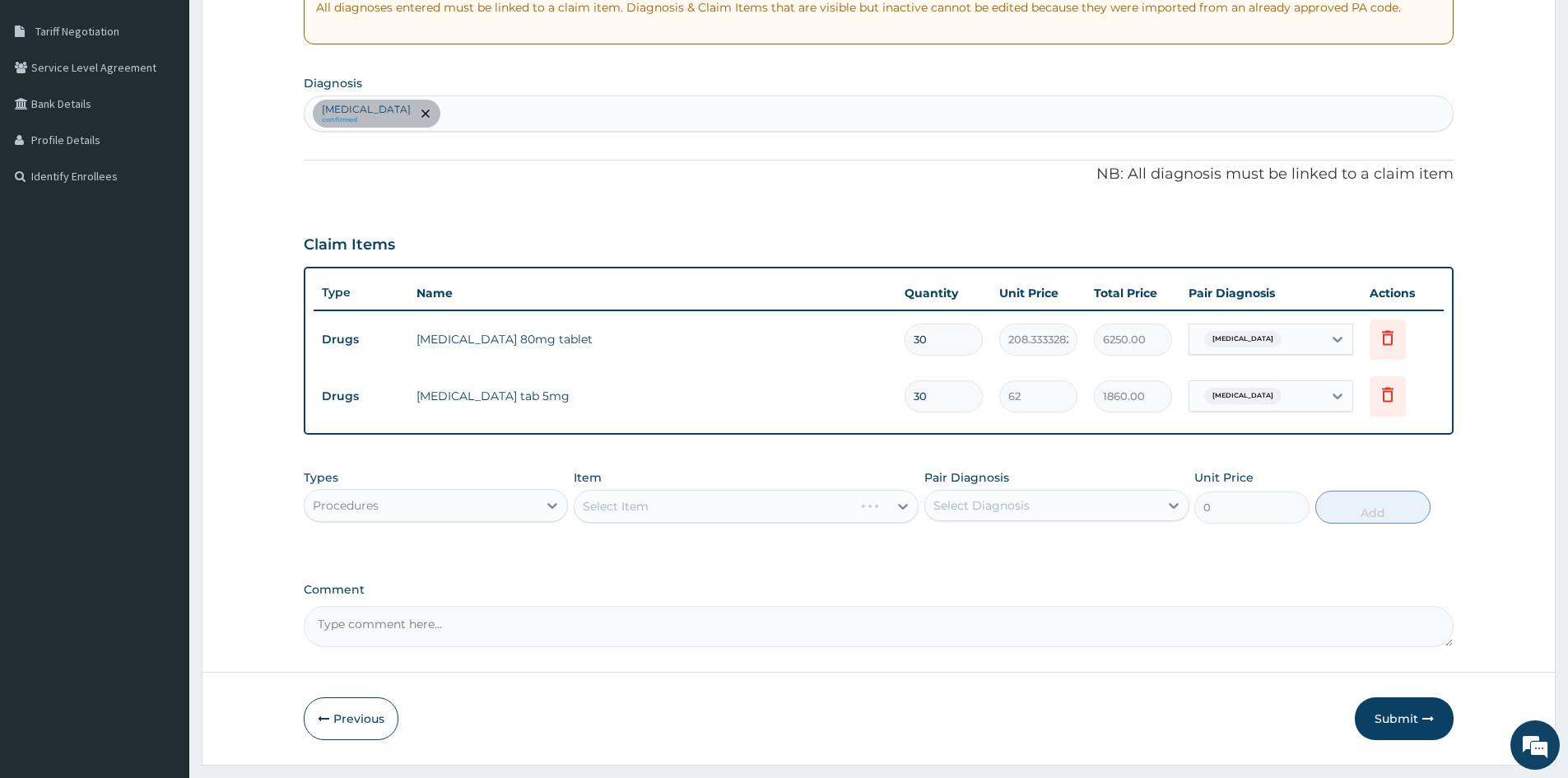
click at [752, 503] on div "Select Item" at bounding box center [747, 506] width 345 height 33
click at [1160, 508] on div at bounding box center [1173, 505] width 30 height 30
click at [939, 549] on input "checkbox" at bounding box center [940, 546] width 11 height 11
checkbox input "true"
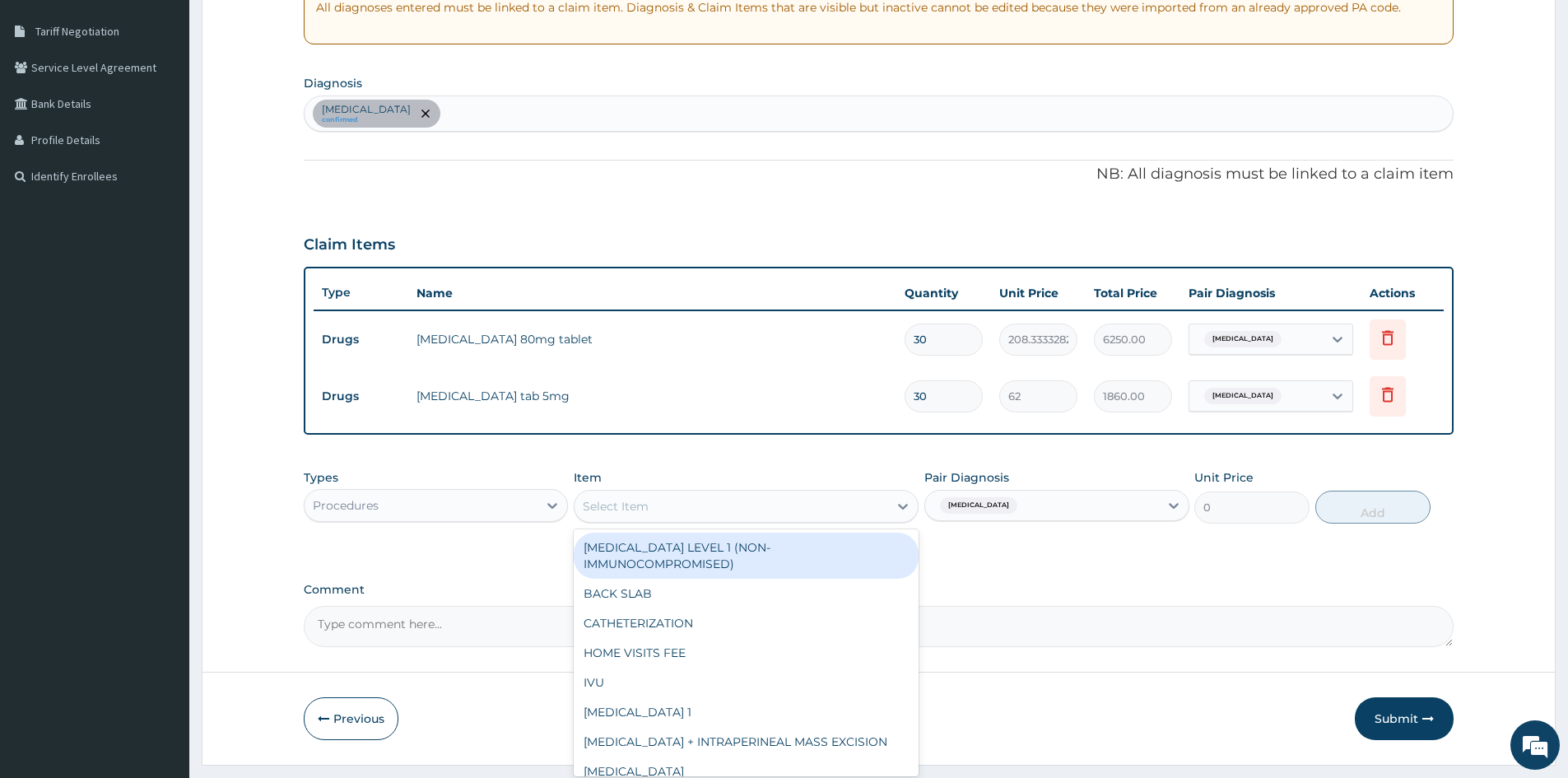
click at [836, 504] on div "Select Item" at bounding box center [731, 506] width 314 height 26
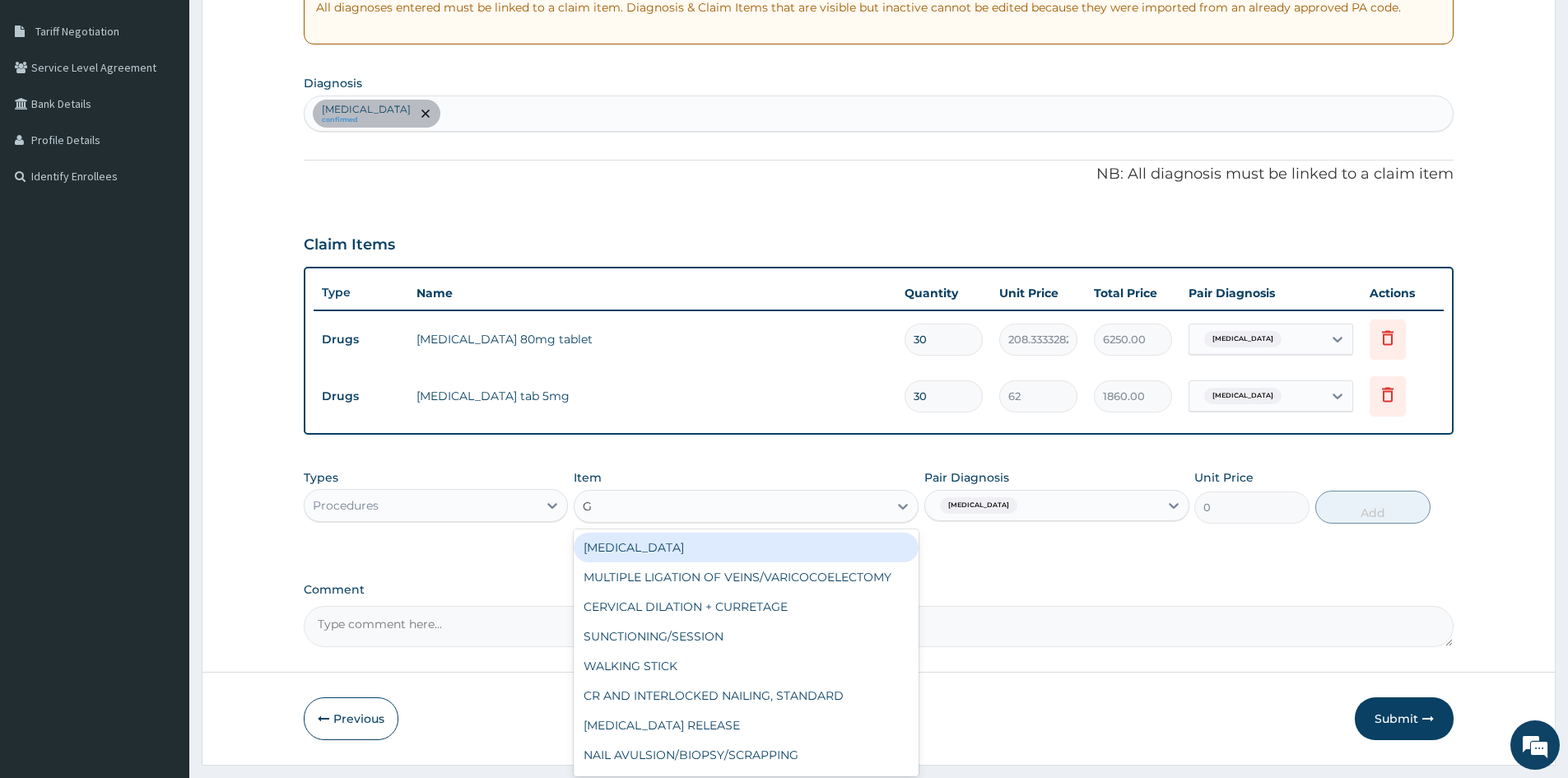
type input "GP"
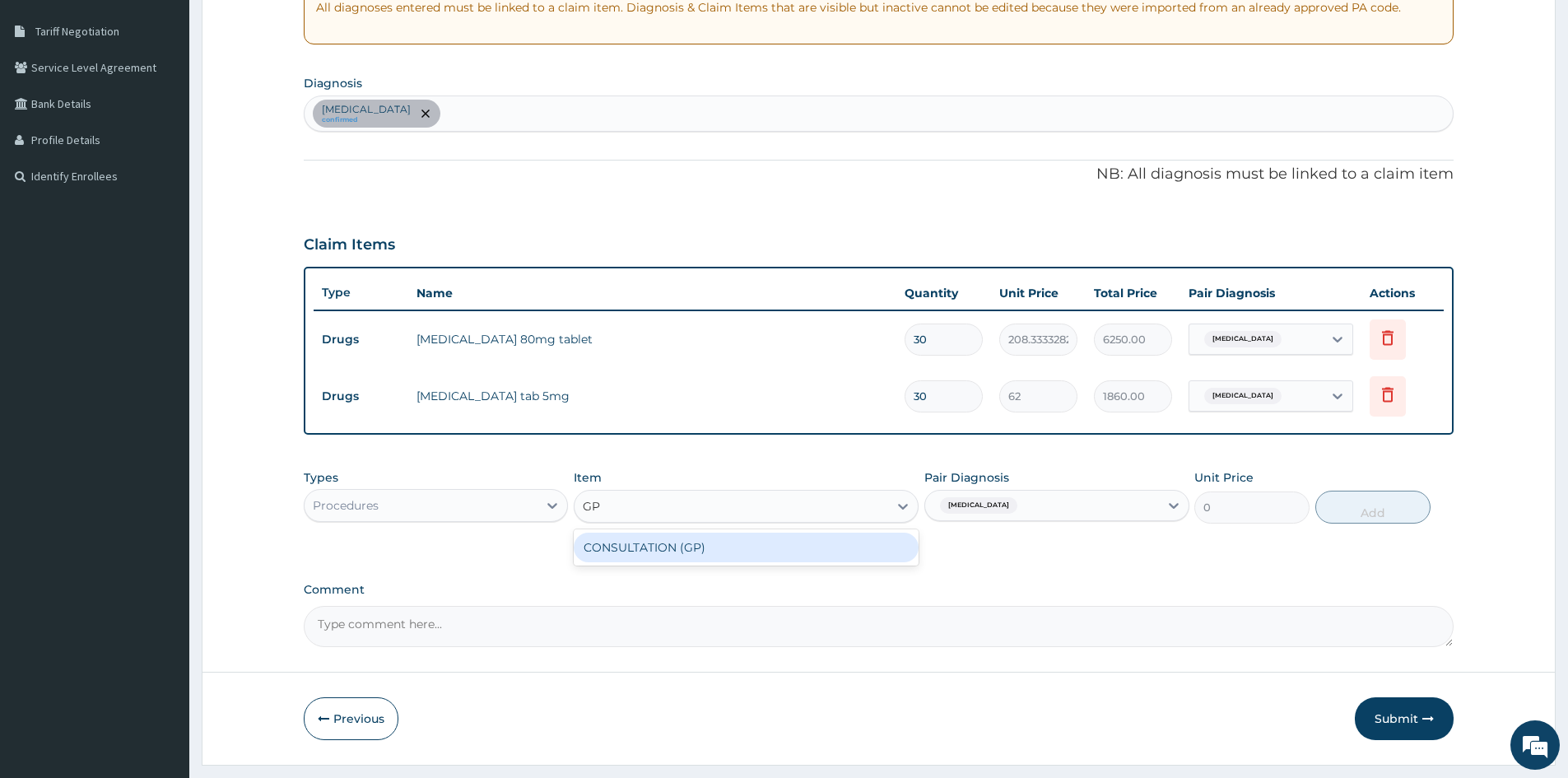
click at [682, 553] on div "CONSULTATION (GP)" at bounding box center [747, 547] width 345 height 30
type input "3000"
click at [1383, 711] on button "Submit" at bounding box center [1404, 718] width 99 height 43
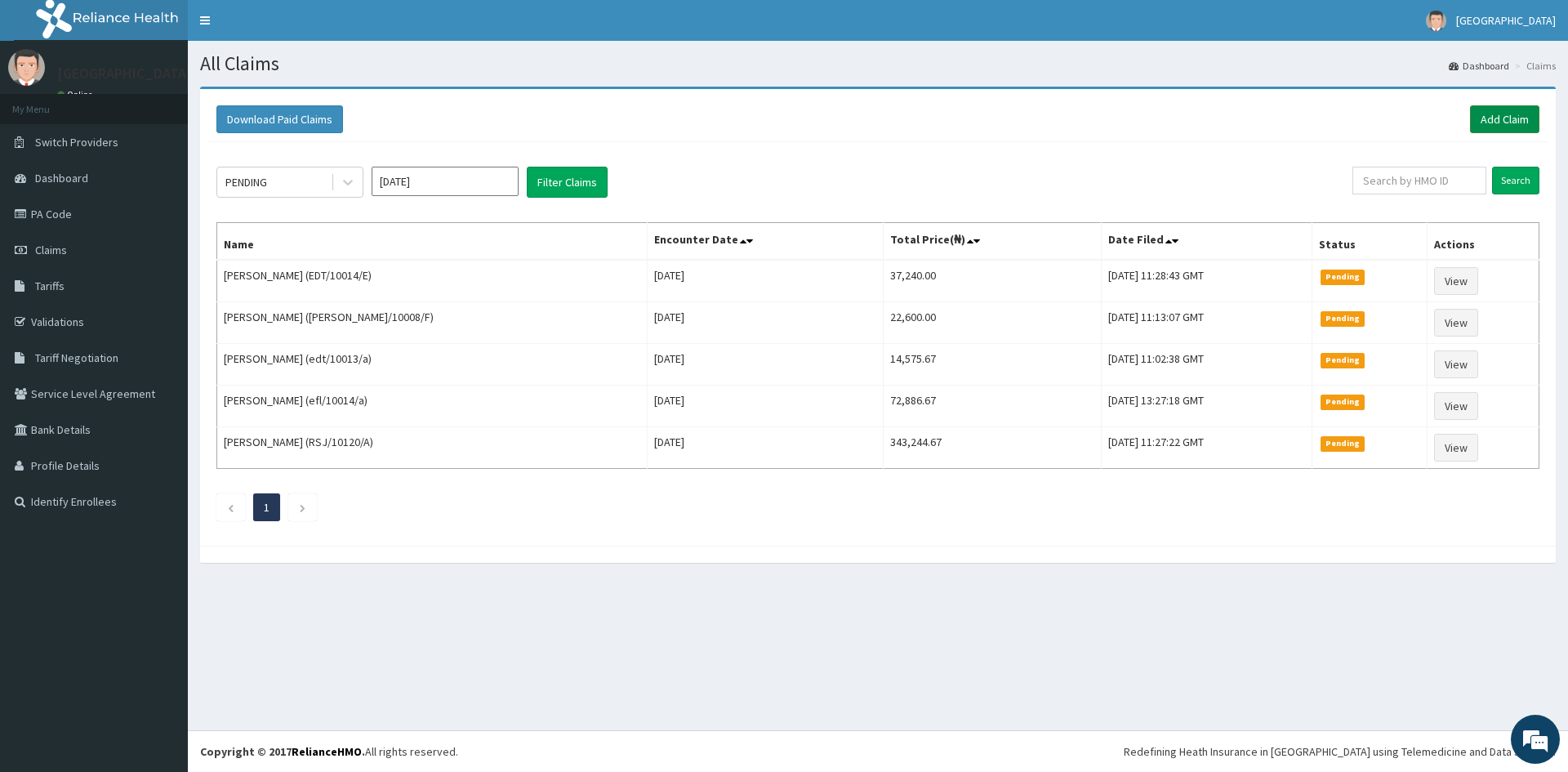
click at [1497, 114] on link "Add Claim" at bounding box center [1505, 119] width 69 height 28
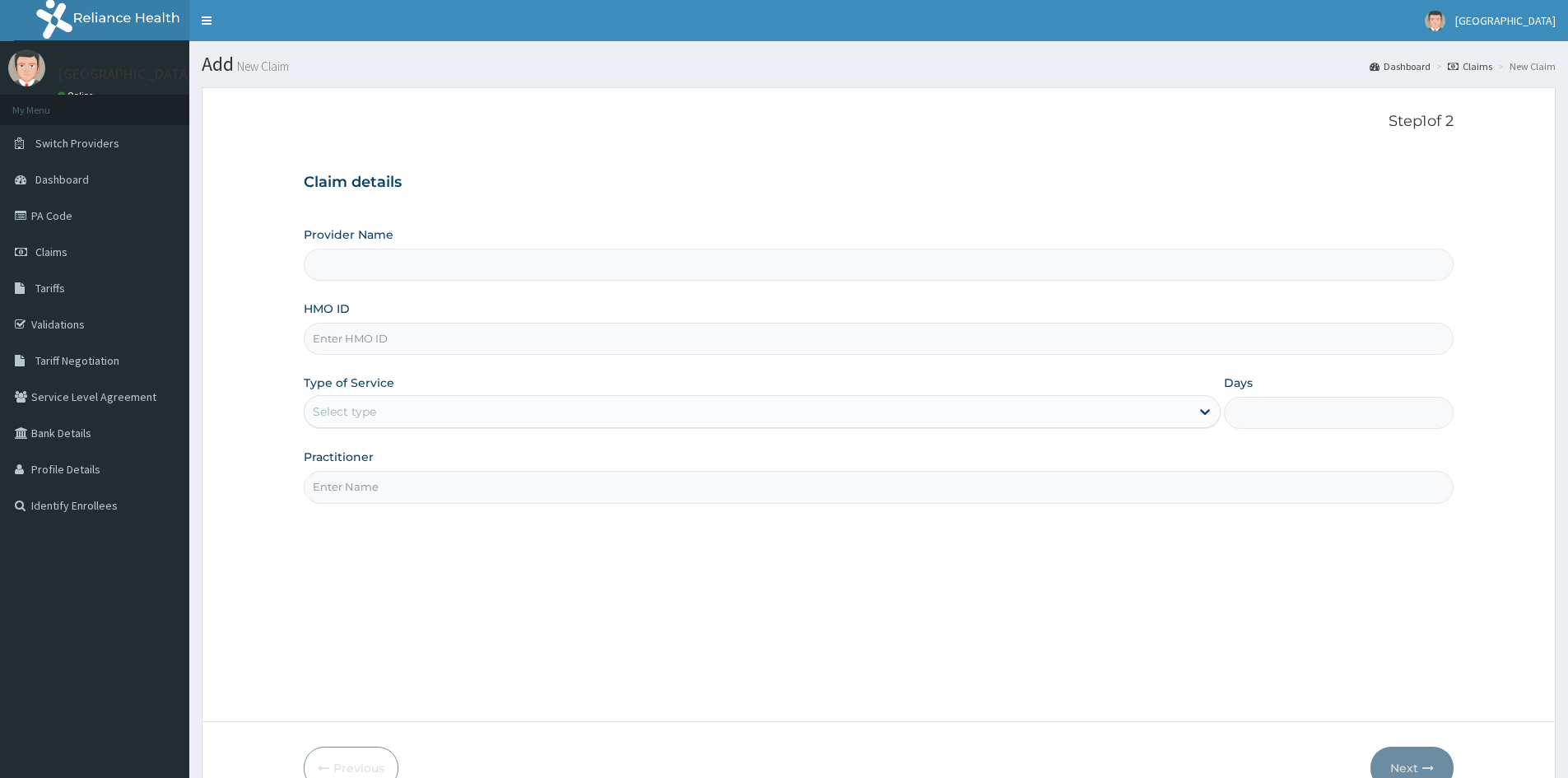
click at [357, 338] on input "HMO ID" at bounding box center [878, 338] width 1150 height 32
type input "Doren Specialist Hospital"
paste input "BEY/10008/F"
type input "BEY/10008/F"
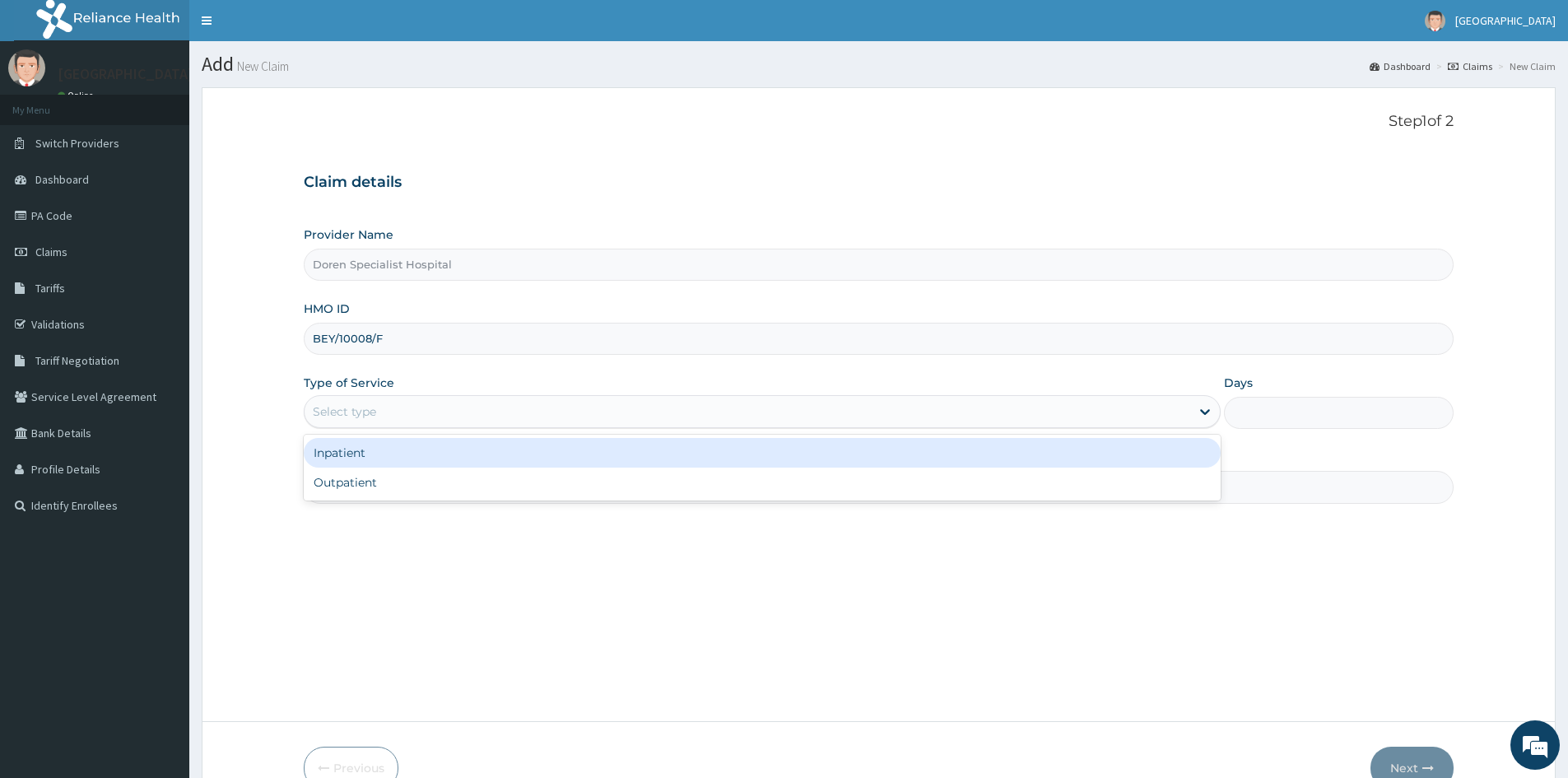
click at [381, 417] on div "Select type" at bounding box center [747, 412] width 886 height 26
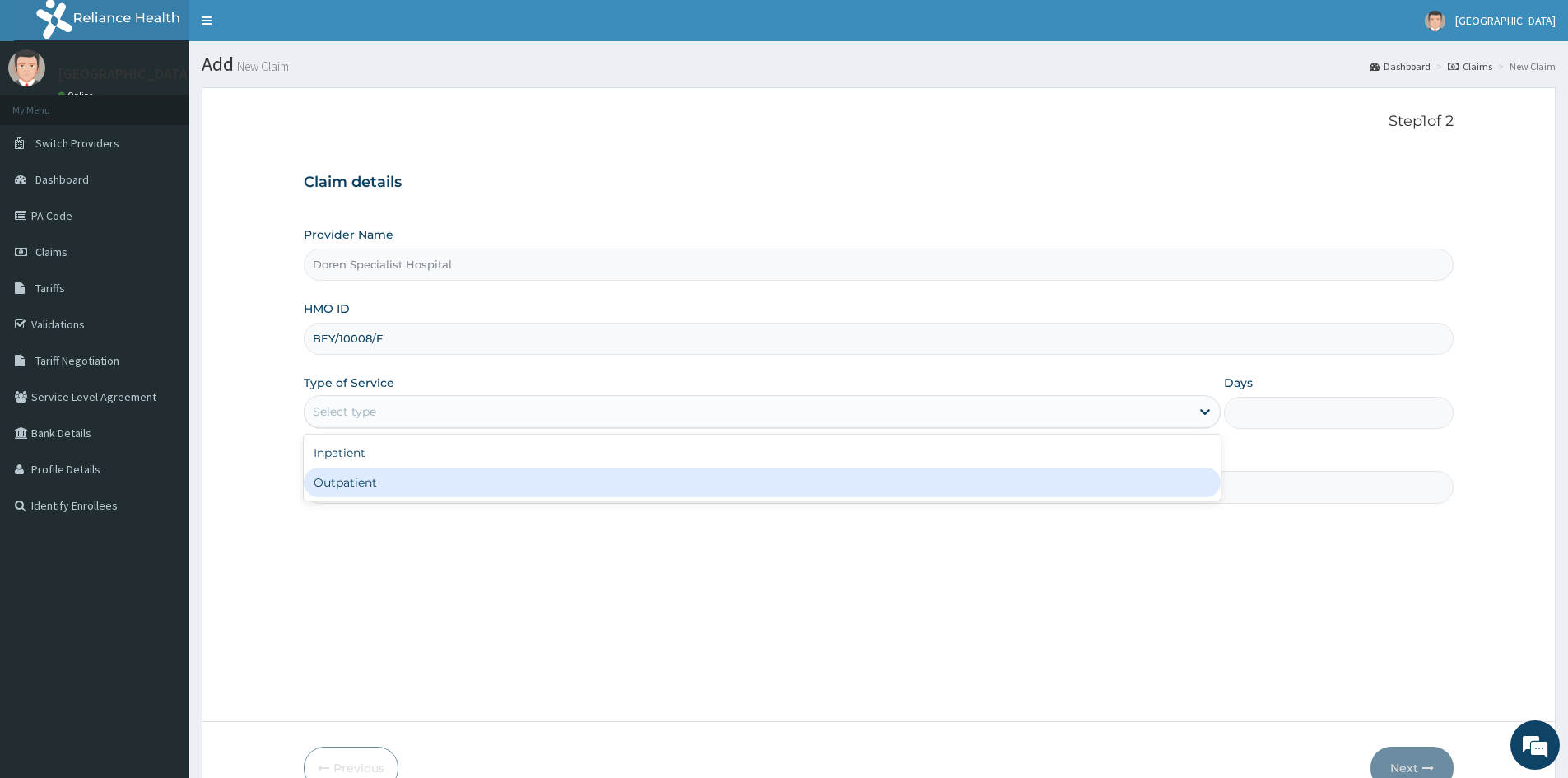
click at [359, 483] on div "Outpatient" at bounding box center [762, 482] width 917 height 30
type input "1"
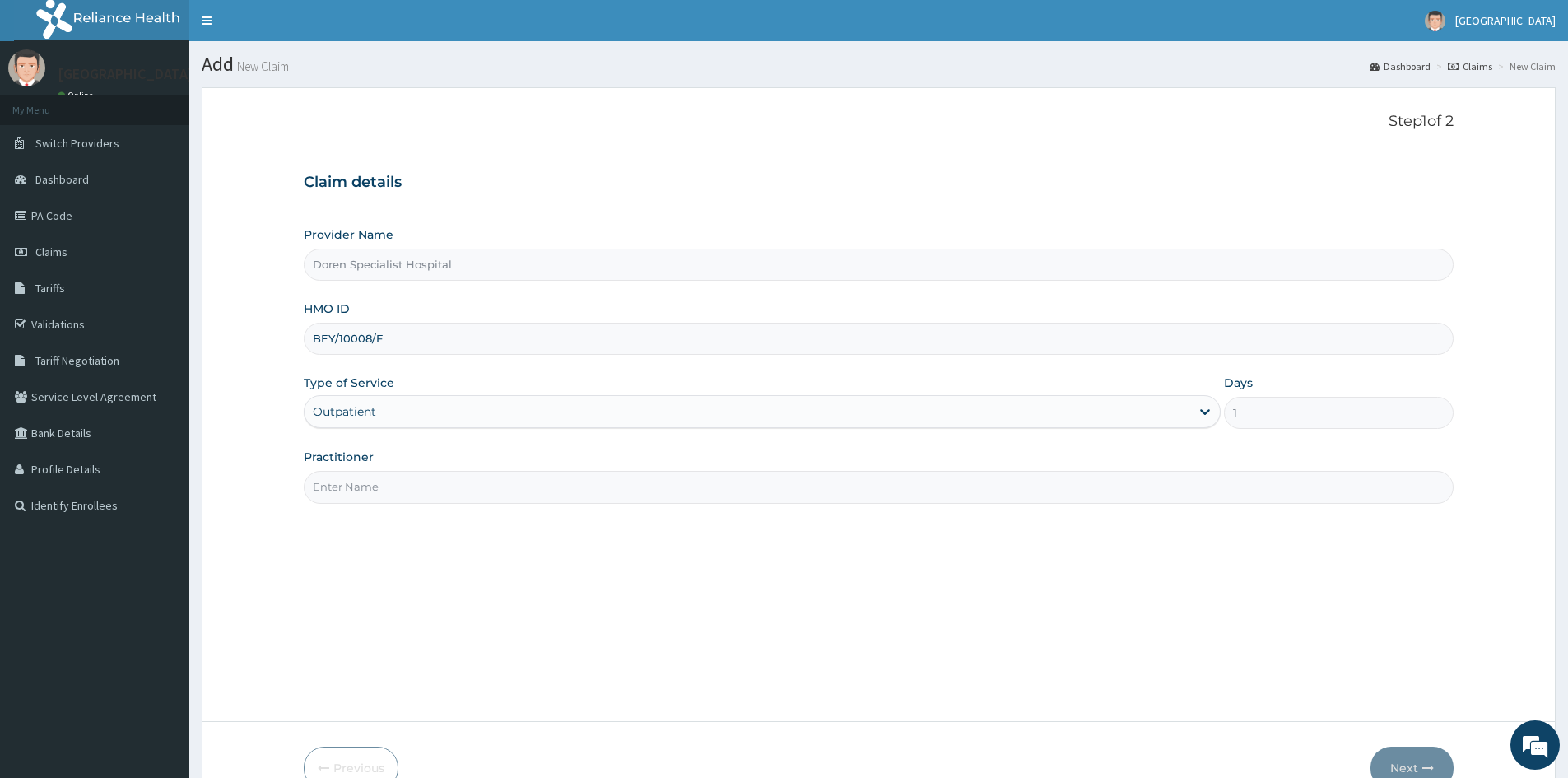
click at [375, 496] on input "Practitioner" at bounding box center [878, 487] width 1150 height 32
click at [359, 494] on input "Practitioner" at bounding box center [878, 487] width 1150 height 32
type input "[PERSON_NAME]"
click at [1395, 758] on button "Next" at bounding box center [1412, 768] width 83 height 43
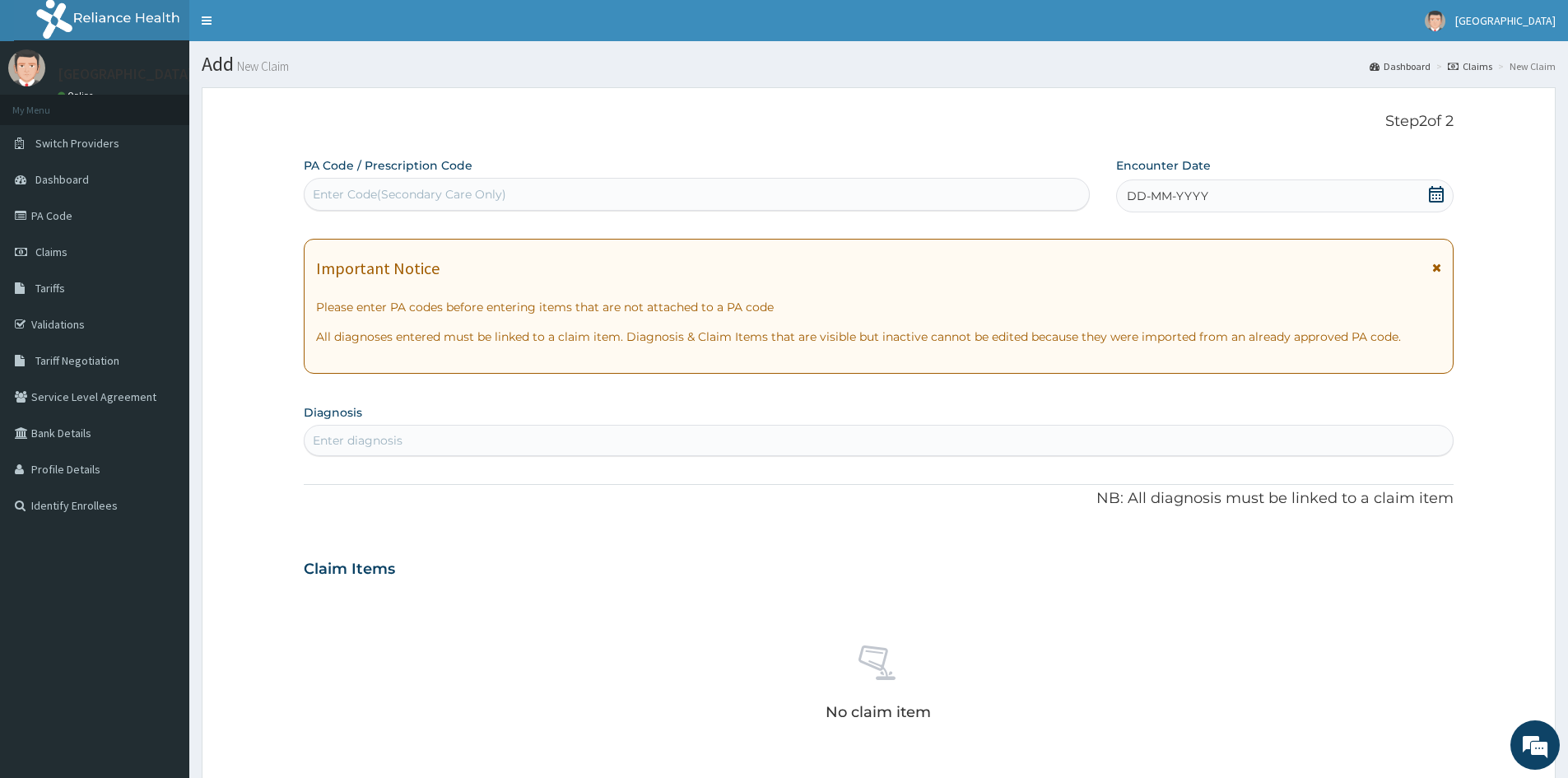
click at [409, 191] on div "Enter Code(Secondary Care Only)" at bounding box center [410, 194] width 194 height 16
click at [1434, 194] on icon at bounding box center [1436, 194] width 16 height 16
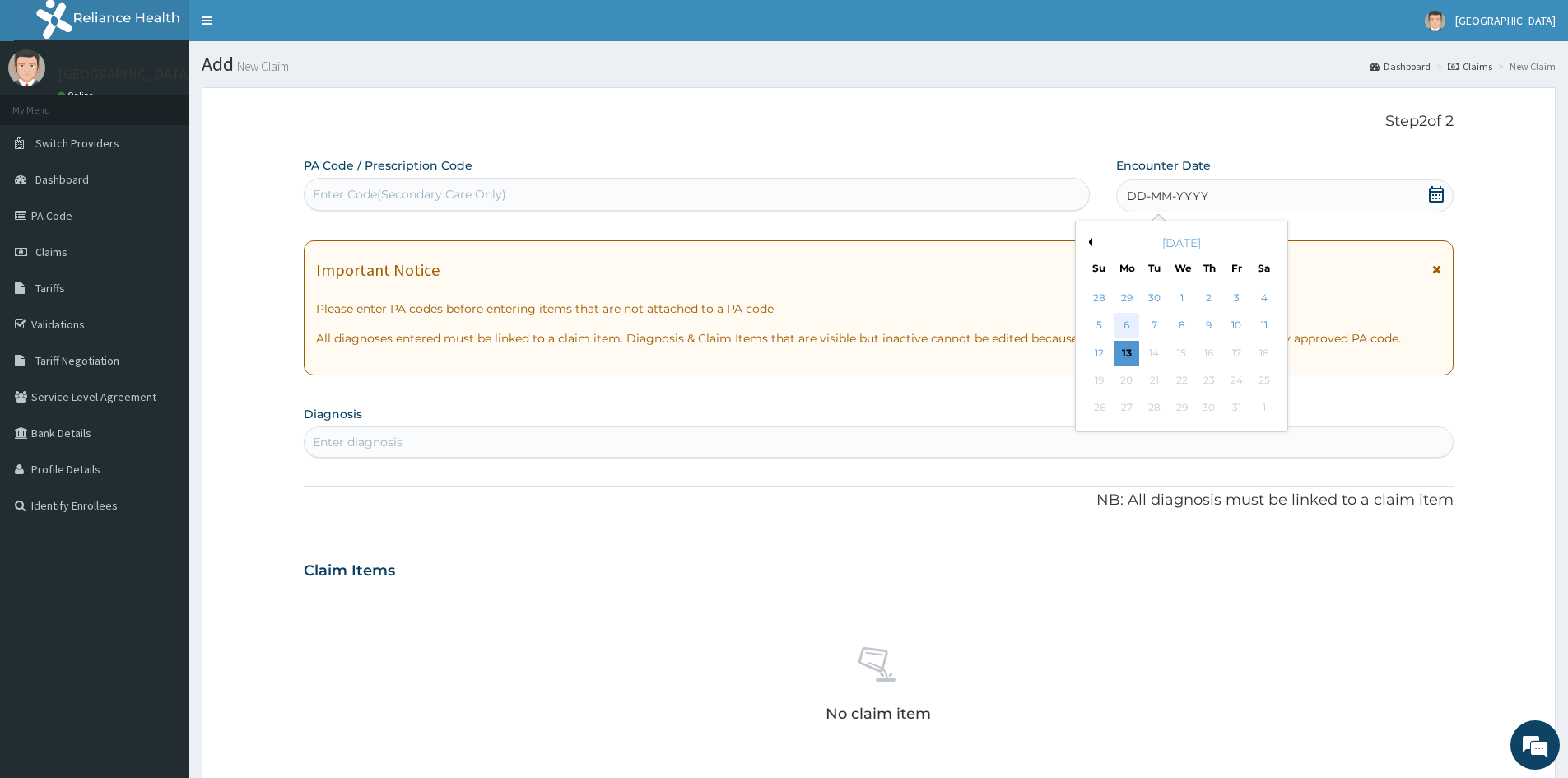
click at [1127, 322] on div "6" at bounding box center [1127, 326] width 25 height 25
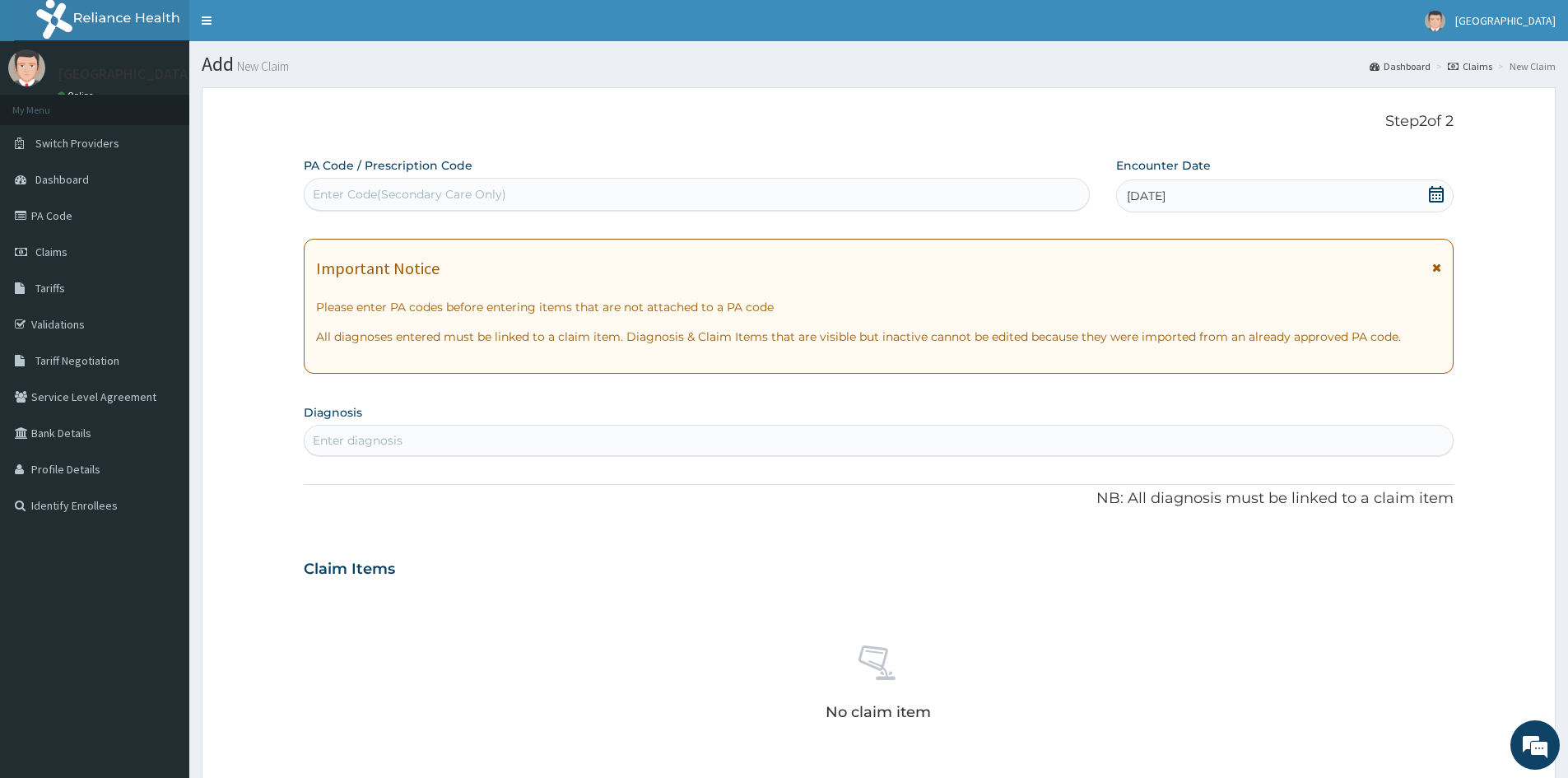
click at [369, 444] on div "Enter diagnosis" at bounding box center [358, 440] width 90 height 16
type input "UPPER"
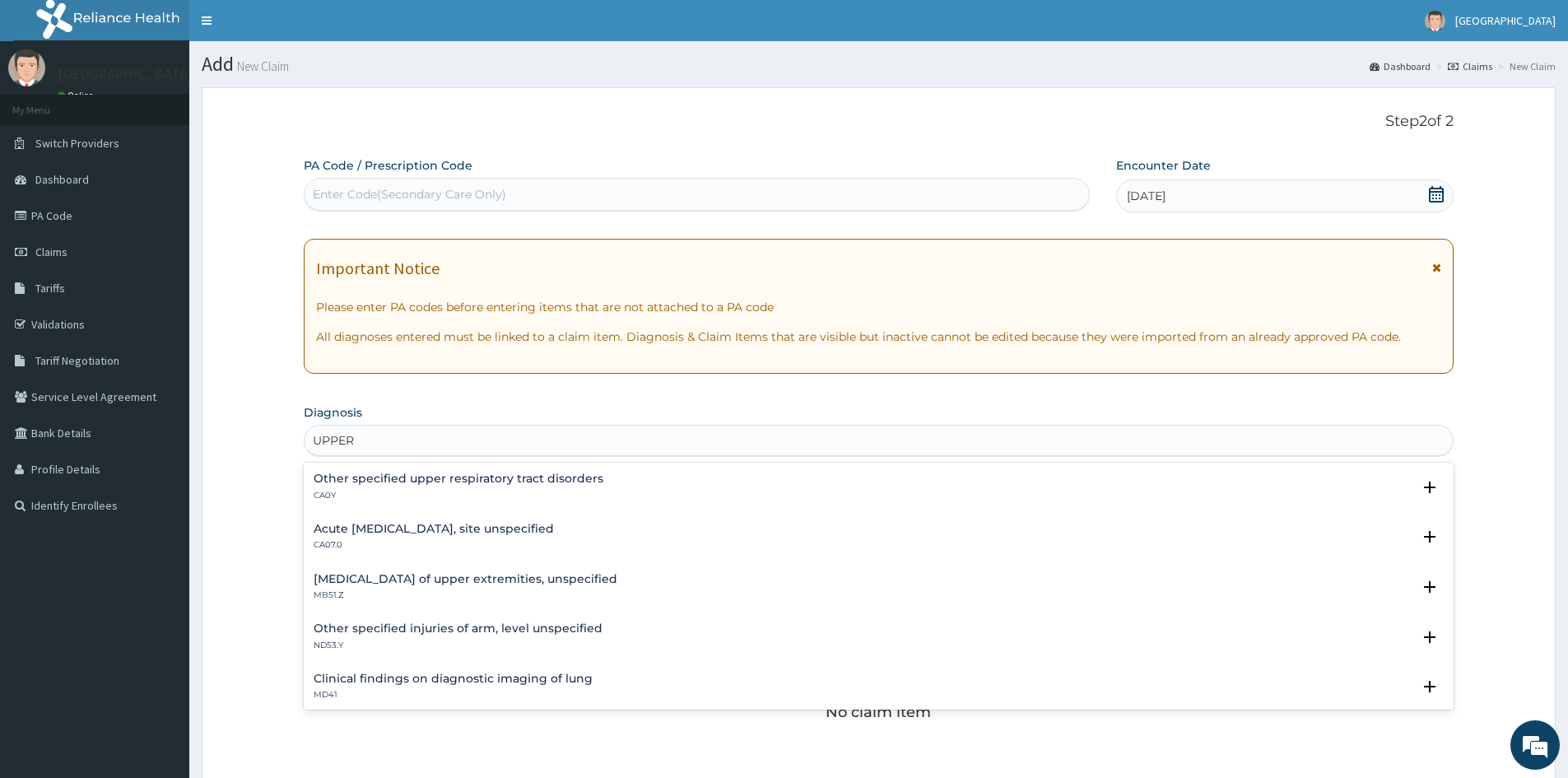
click at [389, 547] on p "CA07.0" at bounding box center [434, 545] width 241 height 12
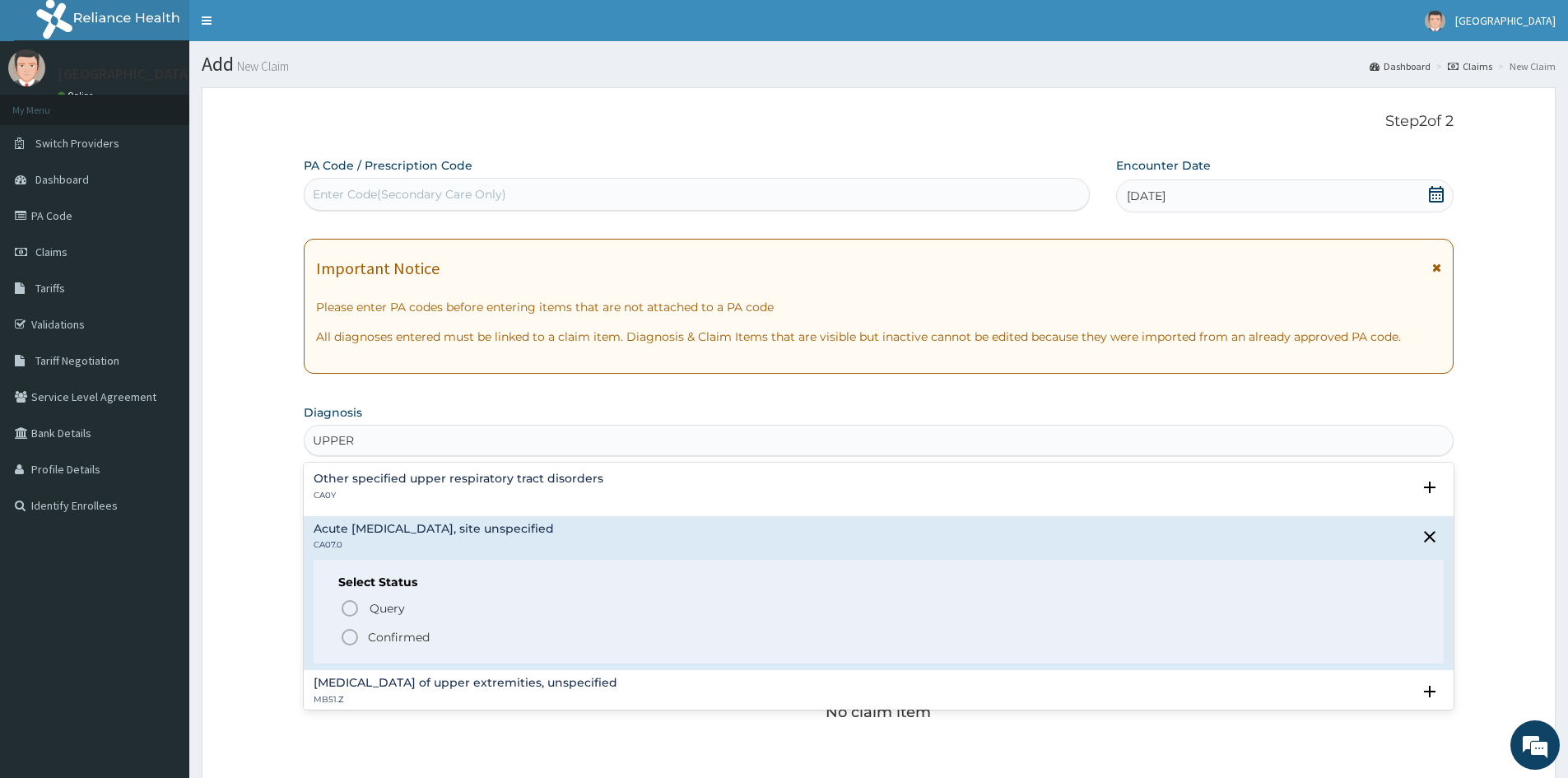
click at [352, 633] on icon "status option filled" at bounding box center [349, 637] width 20 height 20
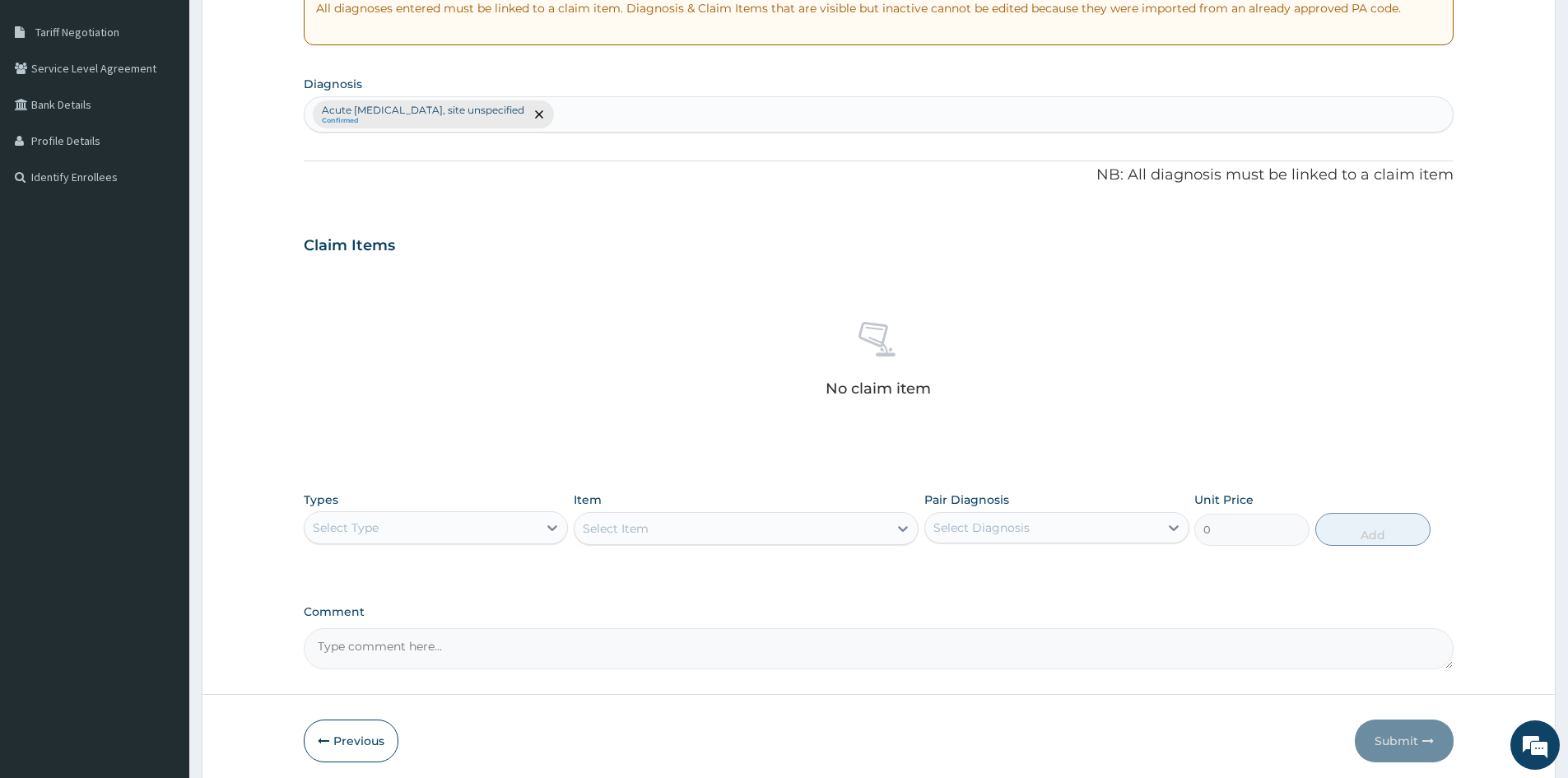
scroll to position [329, 0]
click at [546, 529] on icon at bounding box center [552, 526] width 16 height 16
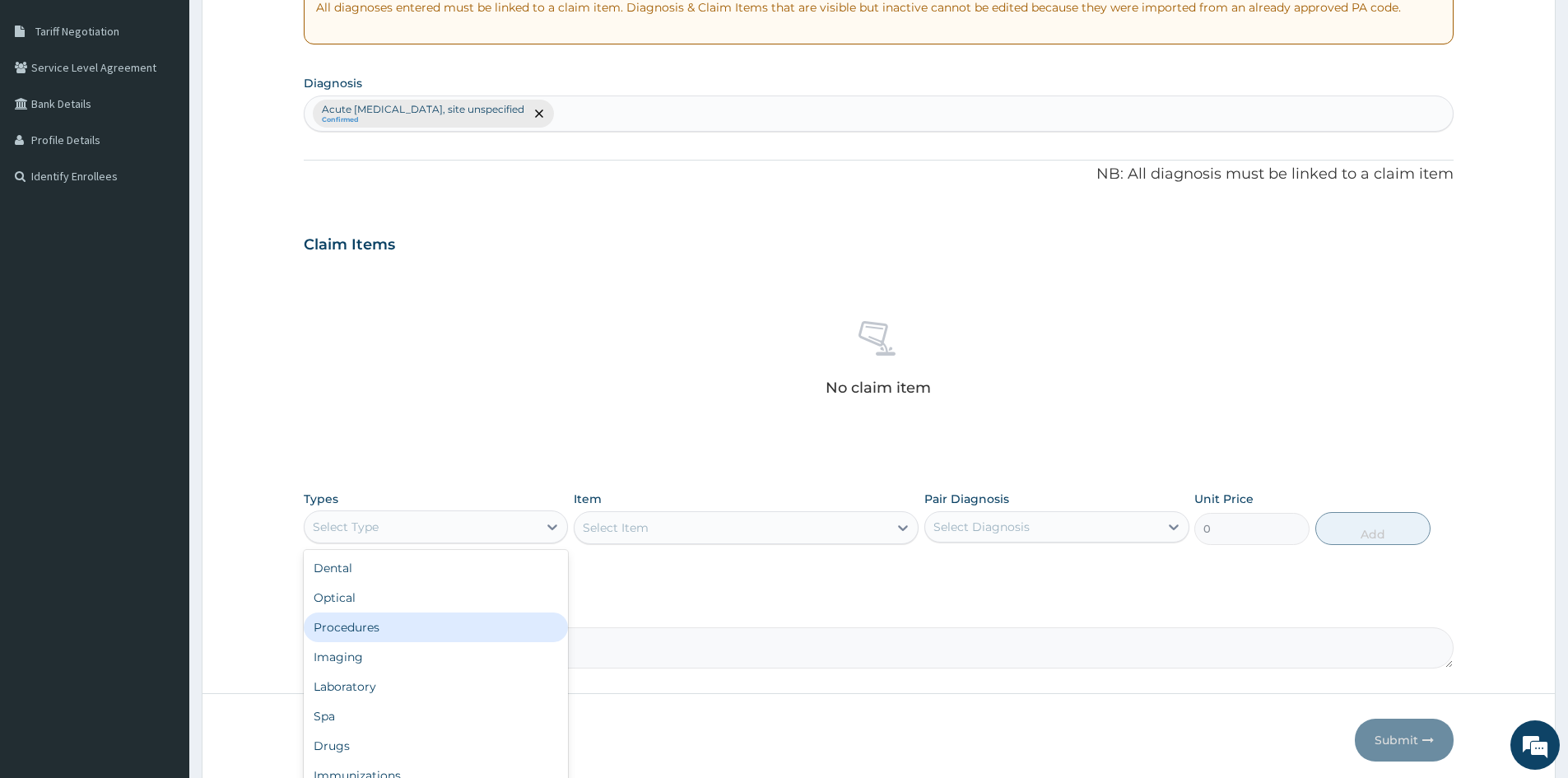
drag, startPoint x: 355, startPoint y: 627, endPoint x: 545, endPoint y: 588, distance: 194.0
click at [357, 625] on div "Procedures" at bounding box center [435, 627] width 264 height 30
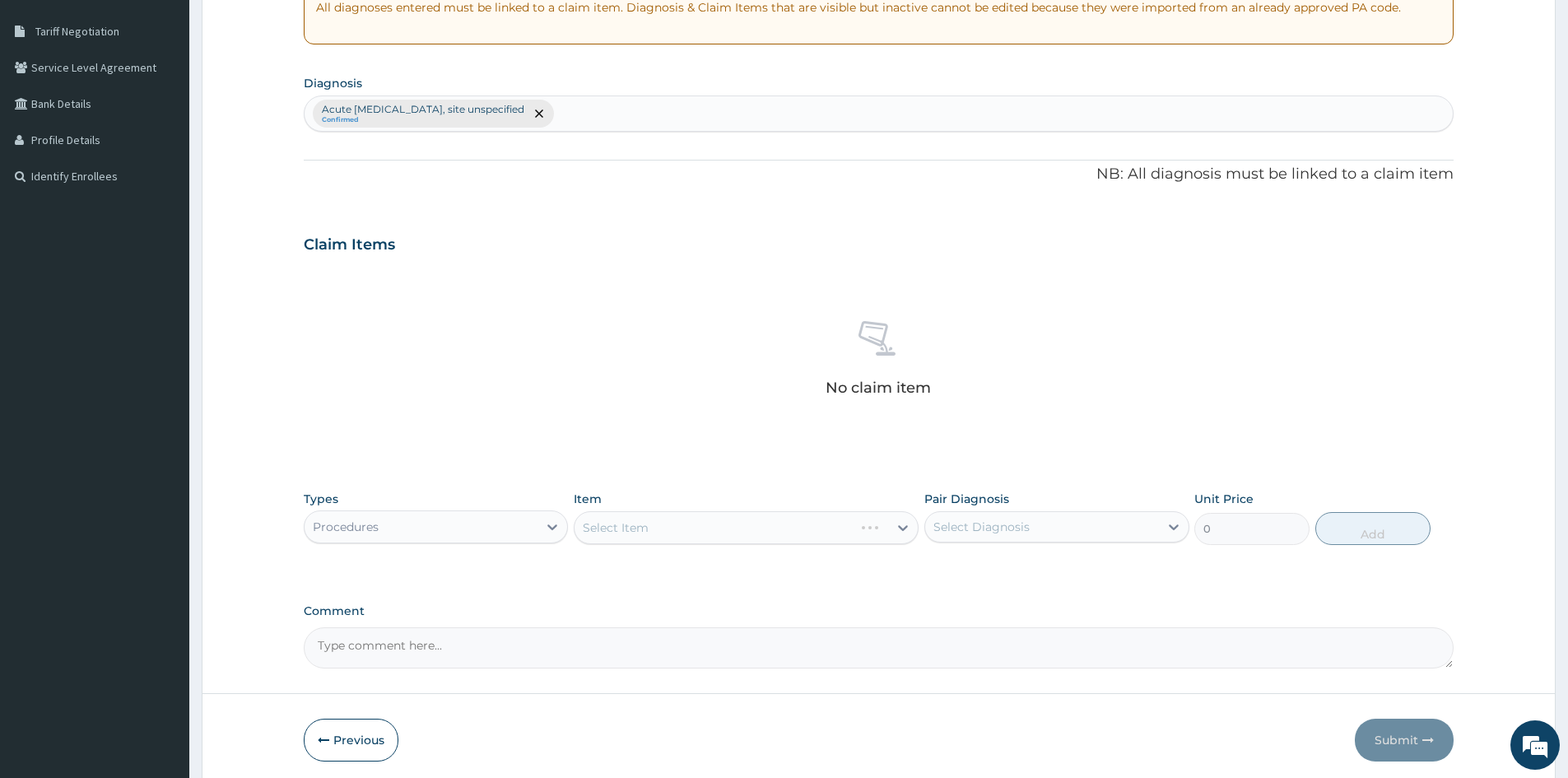
click at [851, 534] on div "Select Item" at bounding box center [747, 527] width 345 height 33
click at [1171, 527] on icon at bounding box center [1174, 527] width 10 height 6
click at [956, 582] on label "Acute [MEDICAL_DATA], site unspecified" at bounding box center [1065, 575] width 227 height 33
checkbox input "true"
click at [881, 524] on div "Select Item" at bounding box center [747, 527] width 345 height 33
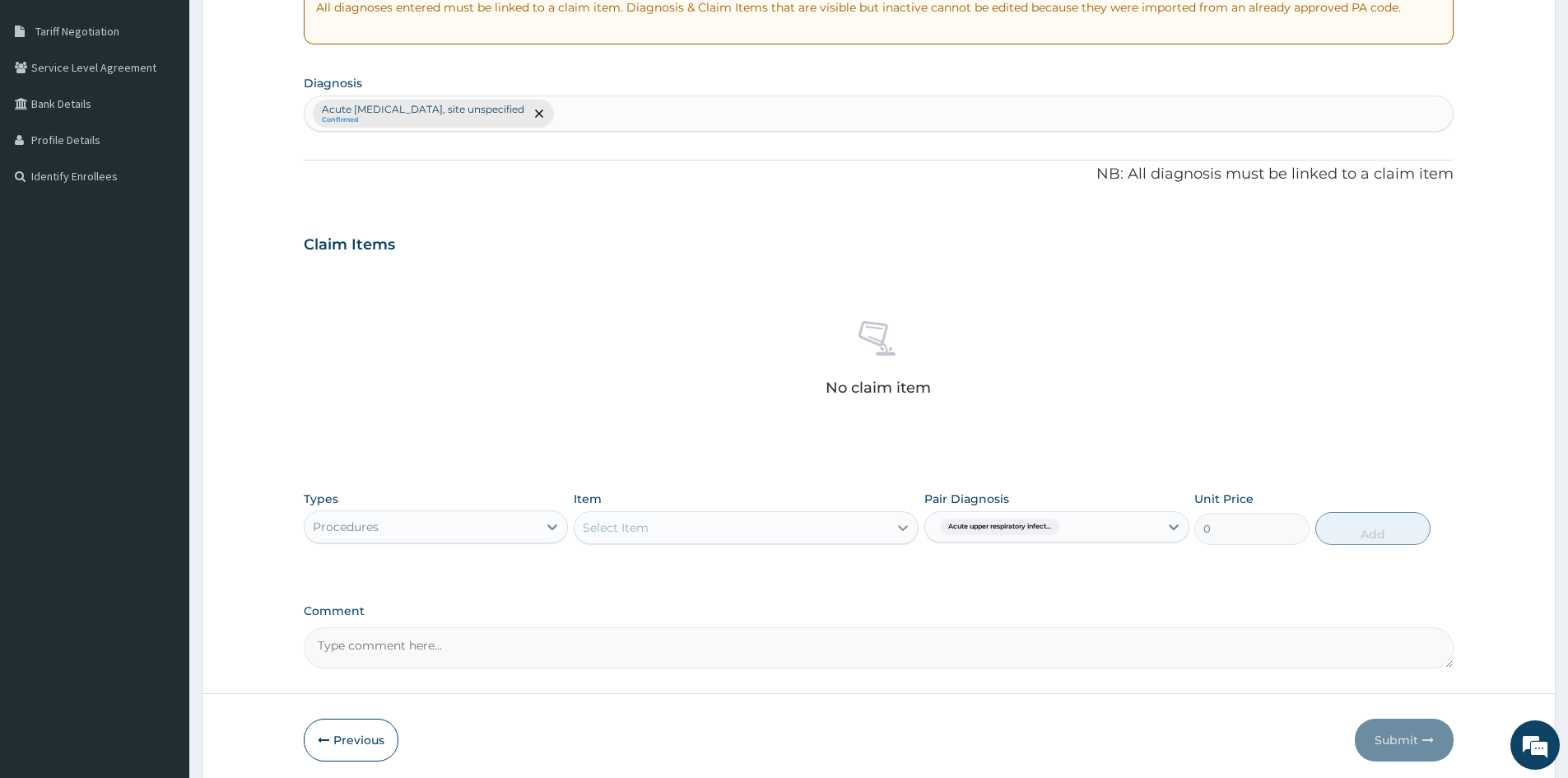
click at [897, 527] on icon at bounding box center [902, 527] width 16 height 16
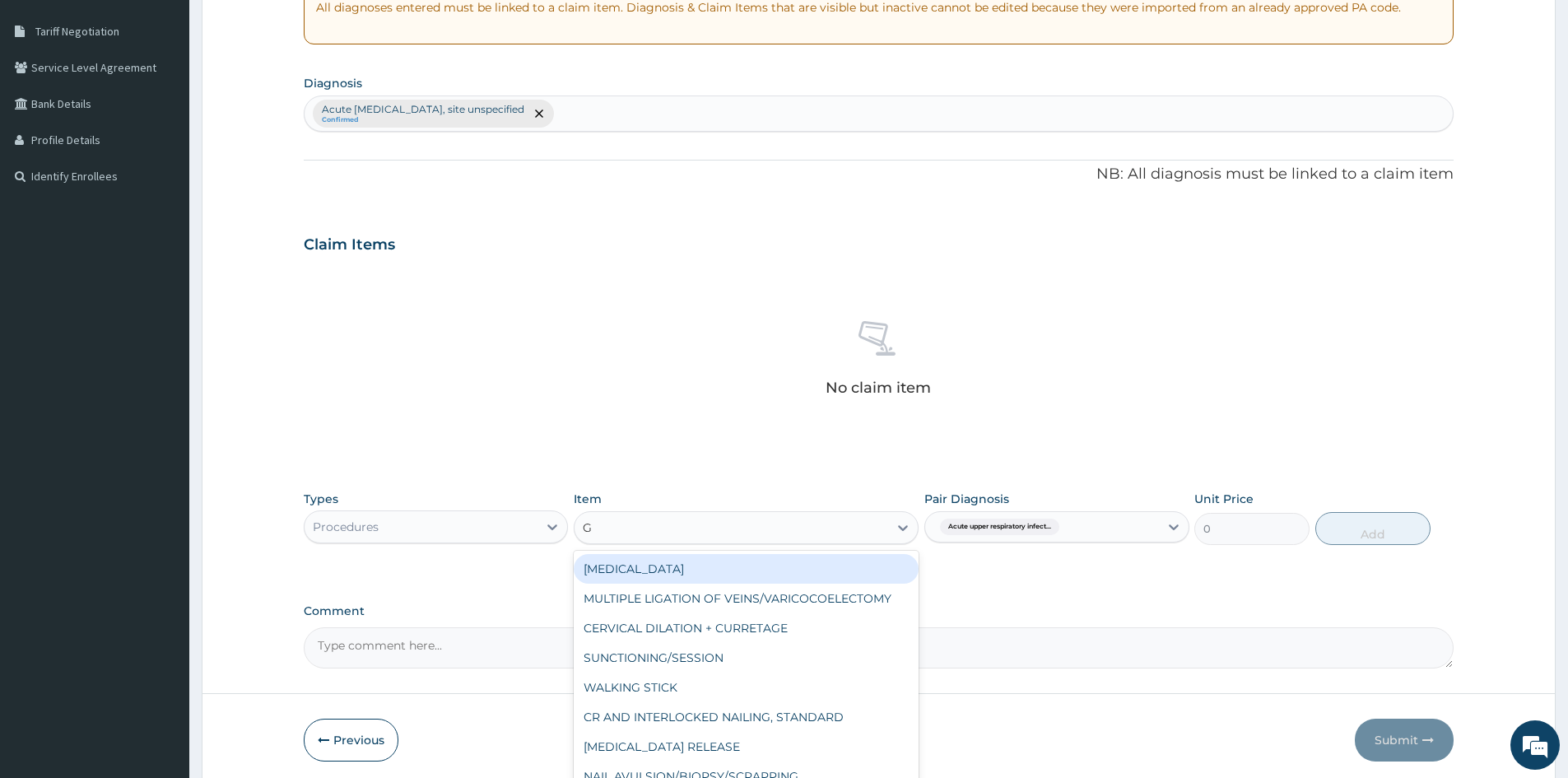
type input "GP"
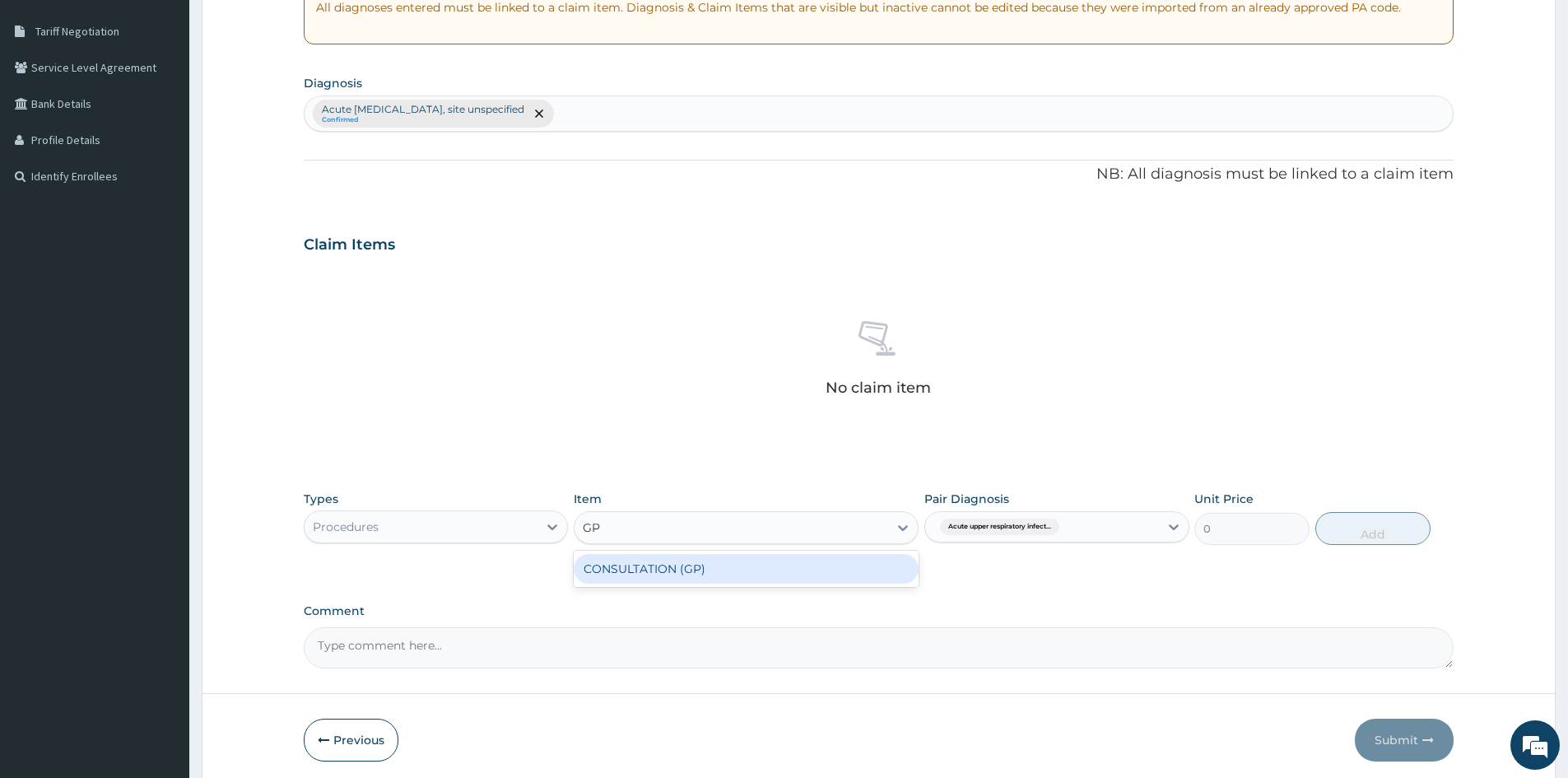
drag, startPoint x: 756, startPoint y: 568, endPoint x: 770, endPoint y: 575, distance: 15.7
click at [754, 569] on div "CONSULTATION (GP)" at bounding box center [747, 569] width 345 height 30
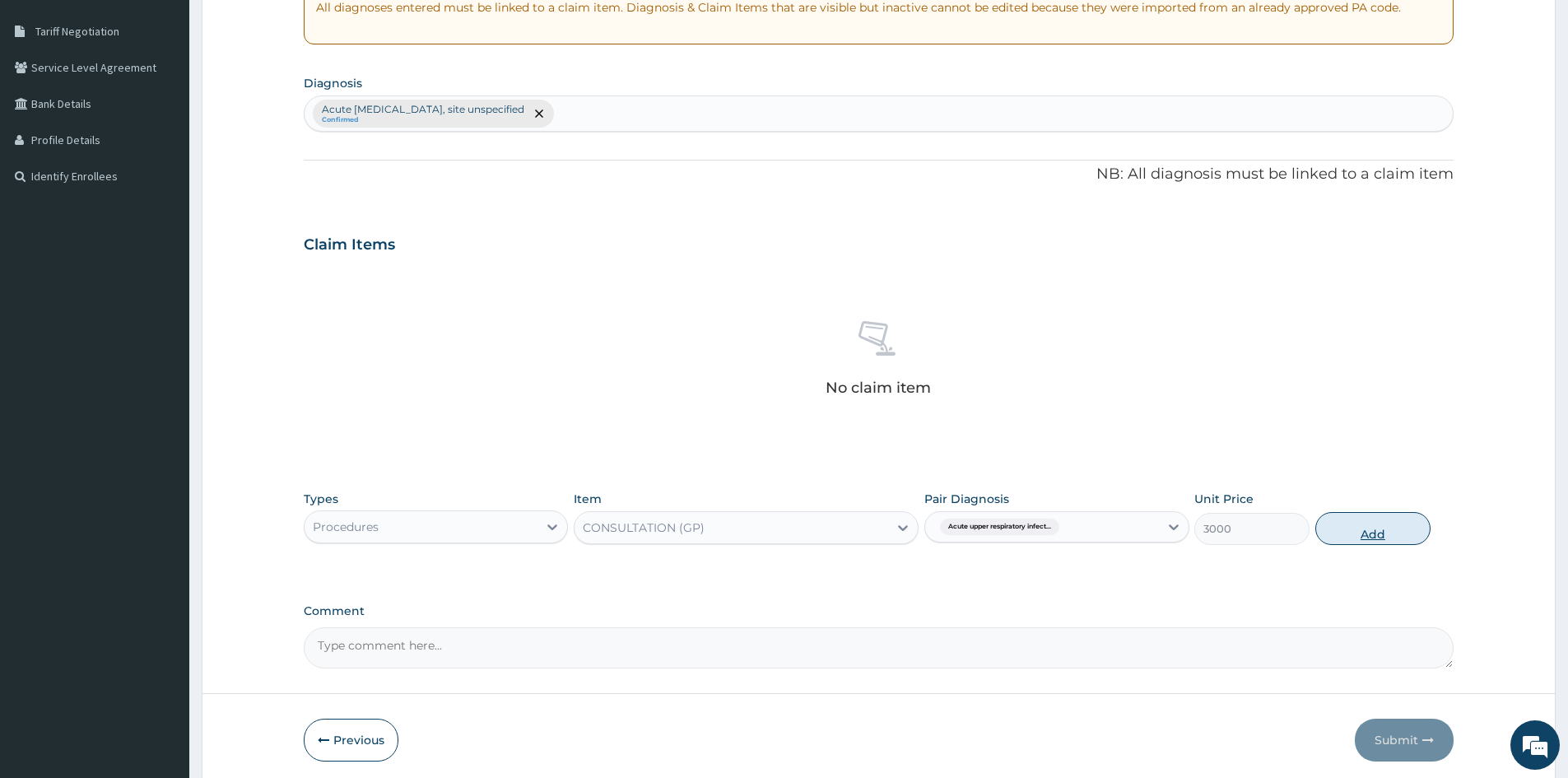
click at [1378, 529] on button "Add" at bounding box center [1373, 528] width 116 height 33
type input "0"
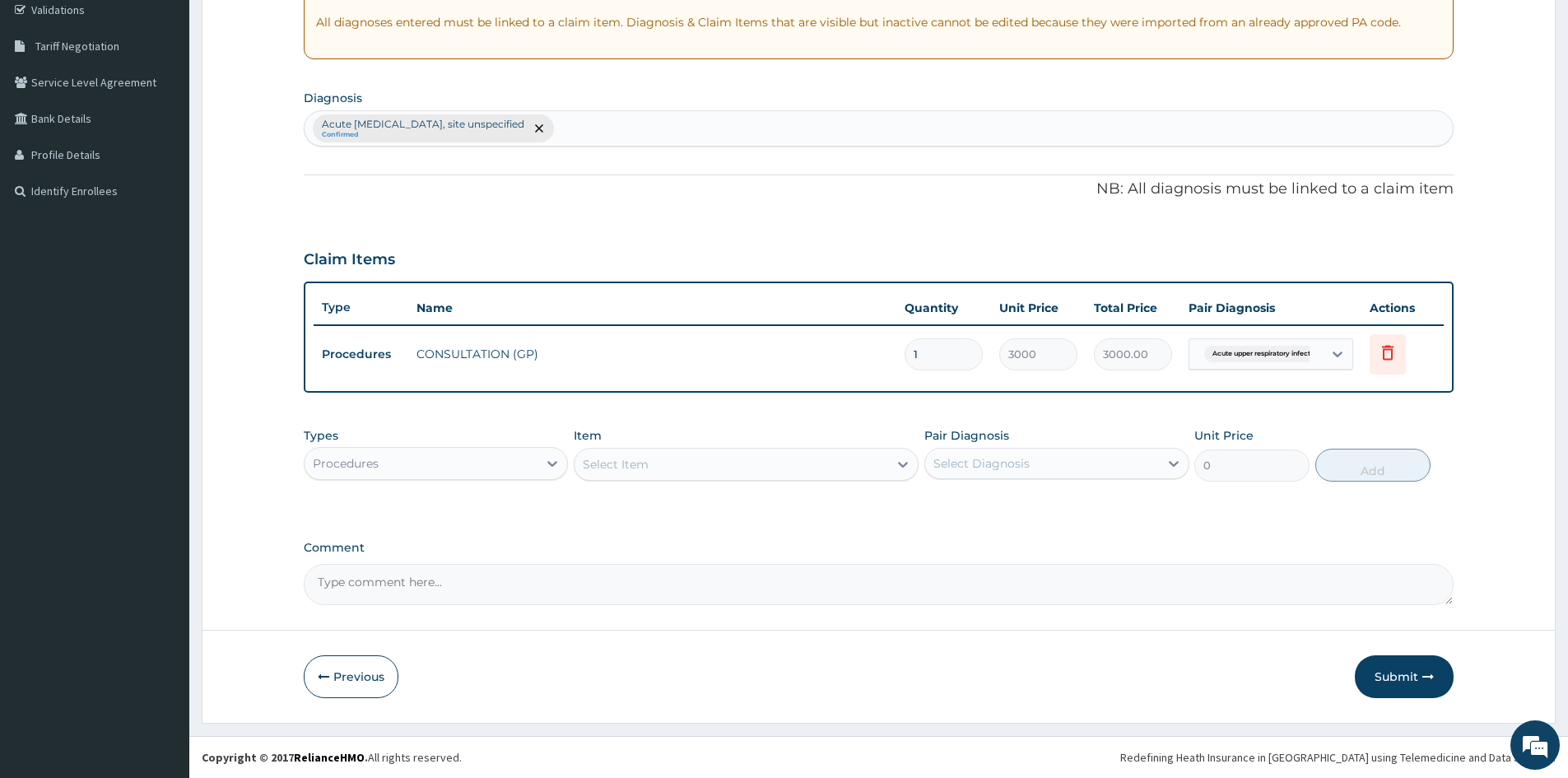
scroll to position [315, 0]
click at [538, 467] on div at bounding box center [552, 463] width 30 height 30
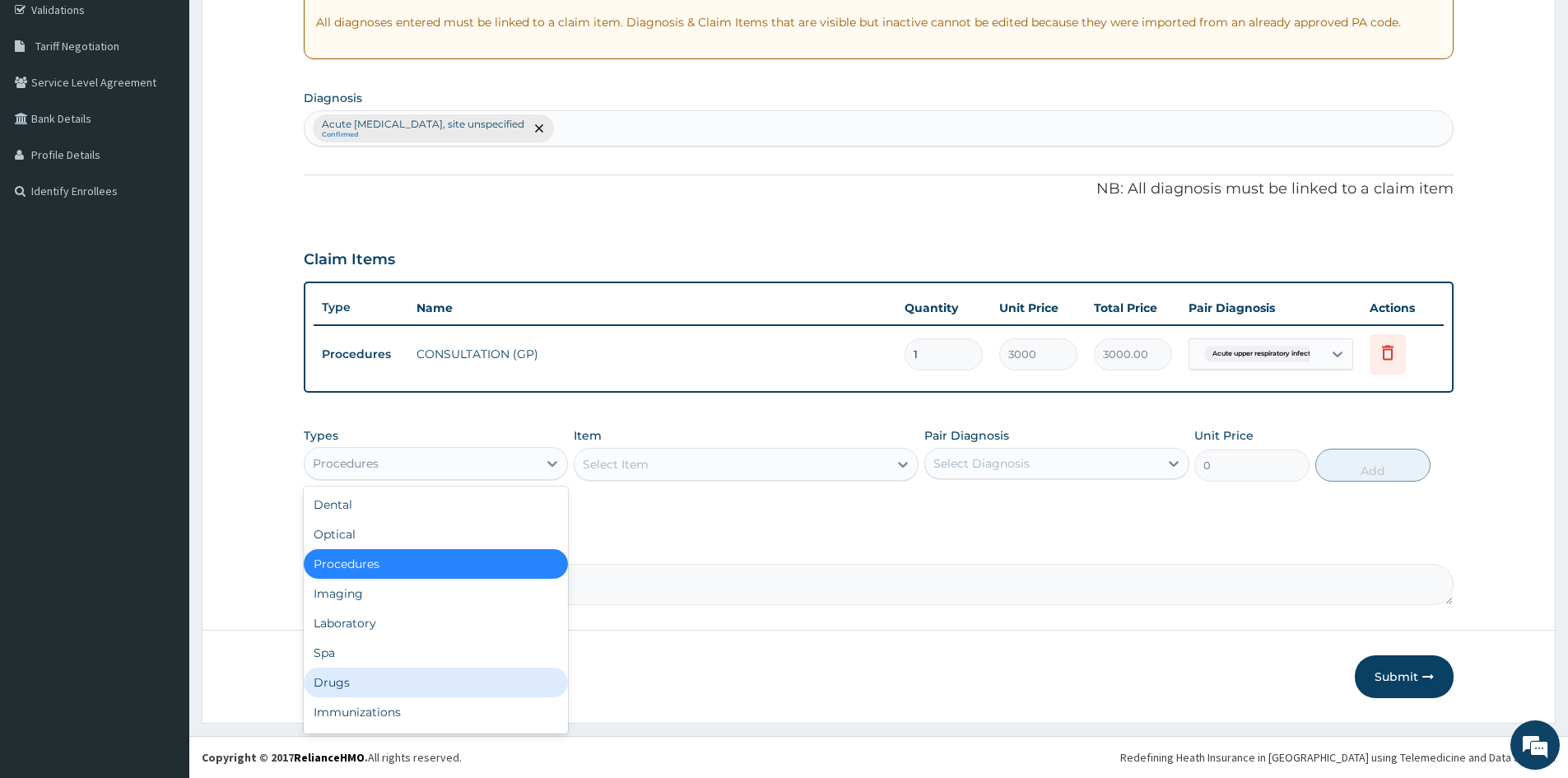
click at [353, 685] on div "Drugs" at bounding box center [435, 682] width 264 height 30
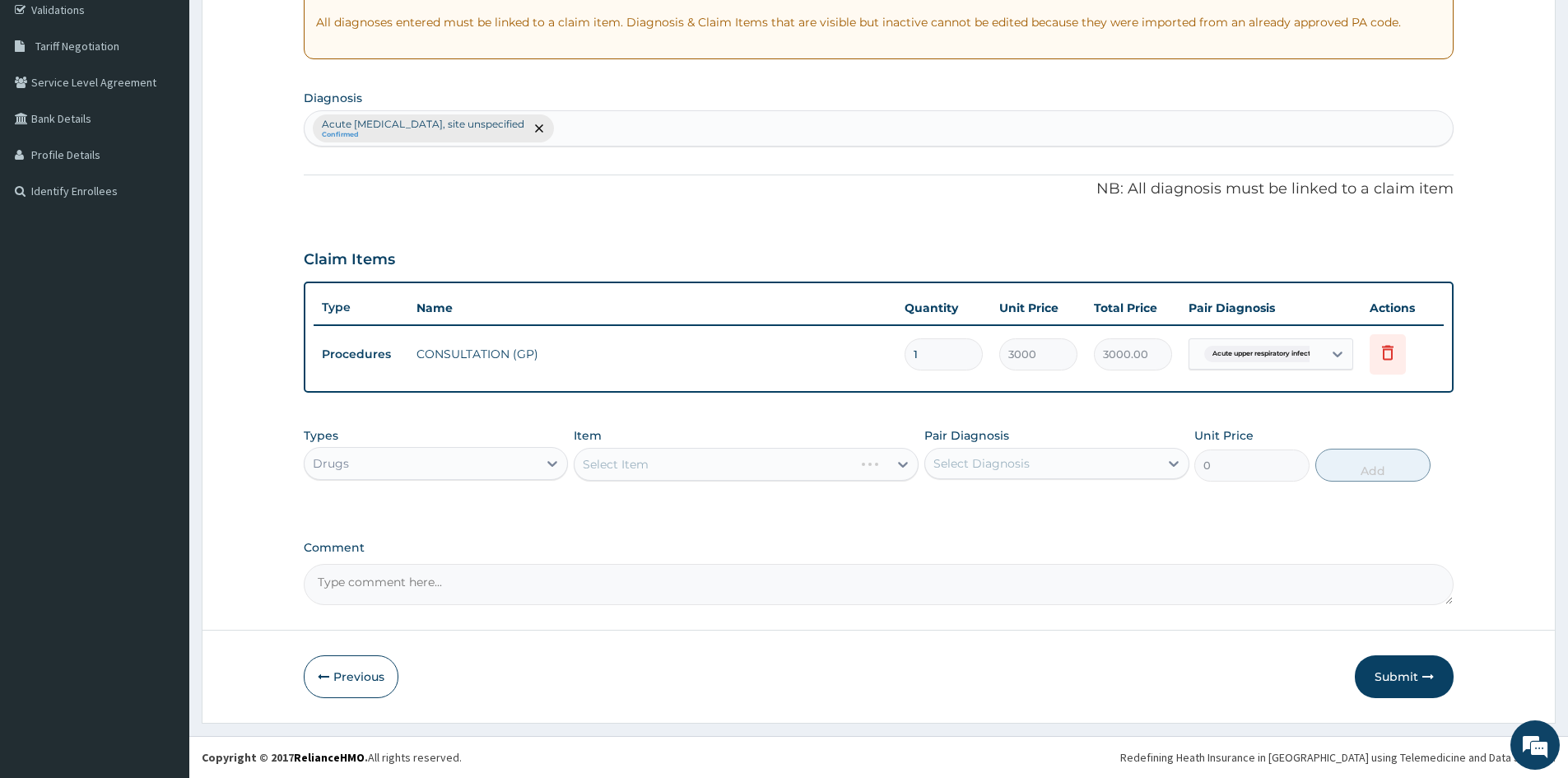
click at [655, 474] on div "Select Item" at bounding box center [747, 464] width 345 height 33
click at [1167, 469] on icon at bounding box center [1173, 463] width 16 height 16
click at [977, 514] on label "Acute [MEDICAL_DATA], site unspecified" at bounding box center [1065, 512] width 227 height 33
checkbox input "true"
click at [904, 467] on div "Select Item" at bounding box center [747, 464] width 345 height 33
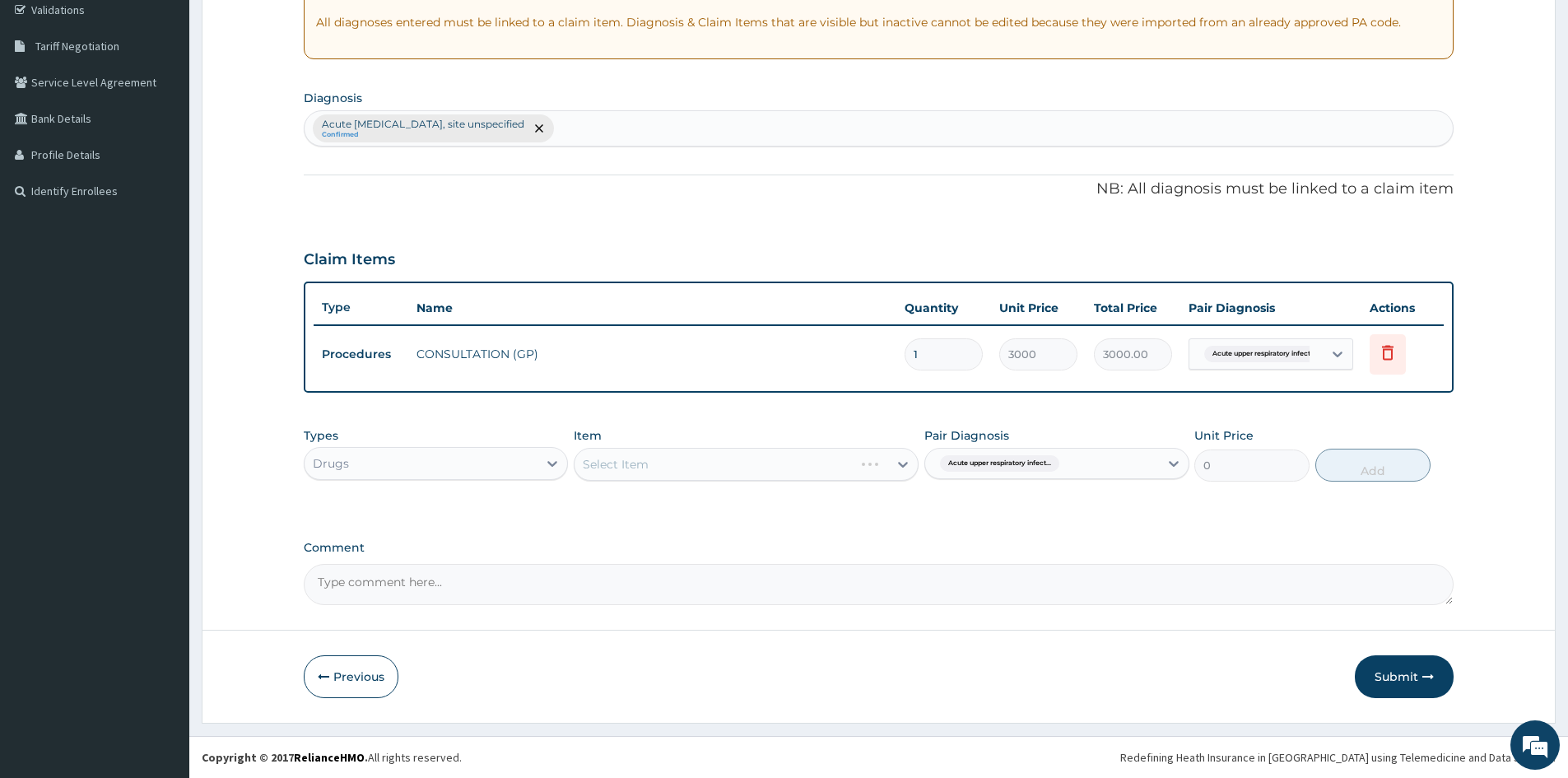
click at [880, 468] on div "Select Item" at bounding box center [747, 464] width 345 height 33
click at [781, 467] on div "Select Item" at bounding box center [747, 464] width 345 height 33
click at [831, 458] on div "Select Item" at bounding box center [747, 464] width 345 height 33
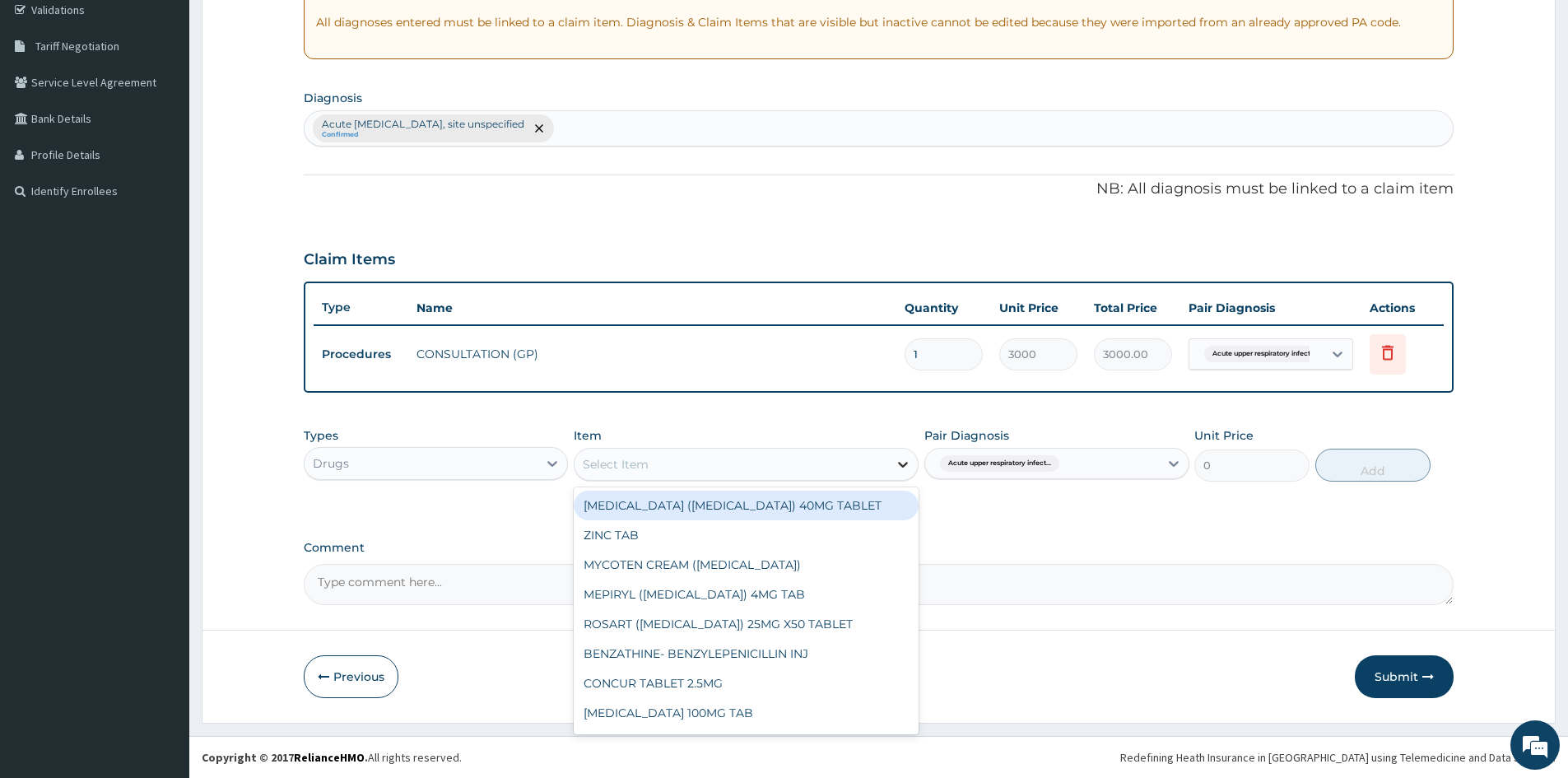
click at [896, 468] on icon at bounding box center [902, 463] width 16 height 16
type input "CETI"
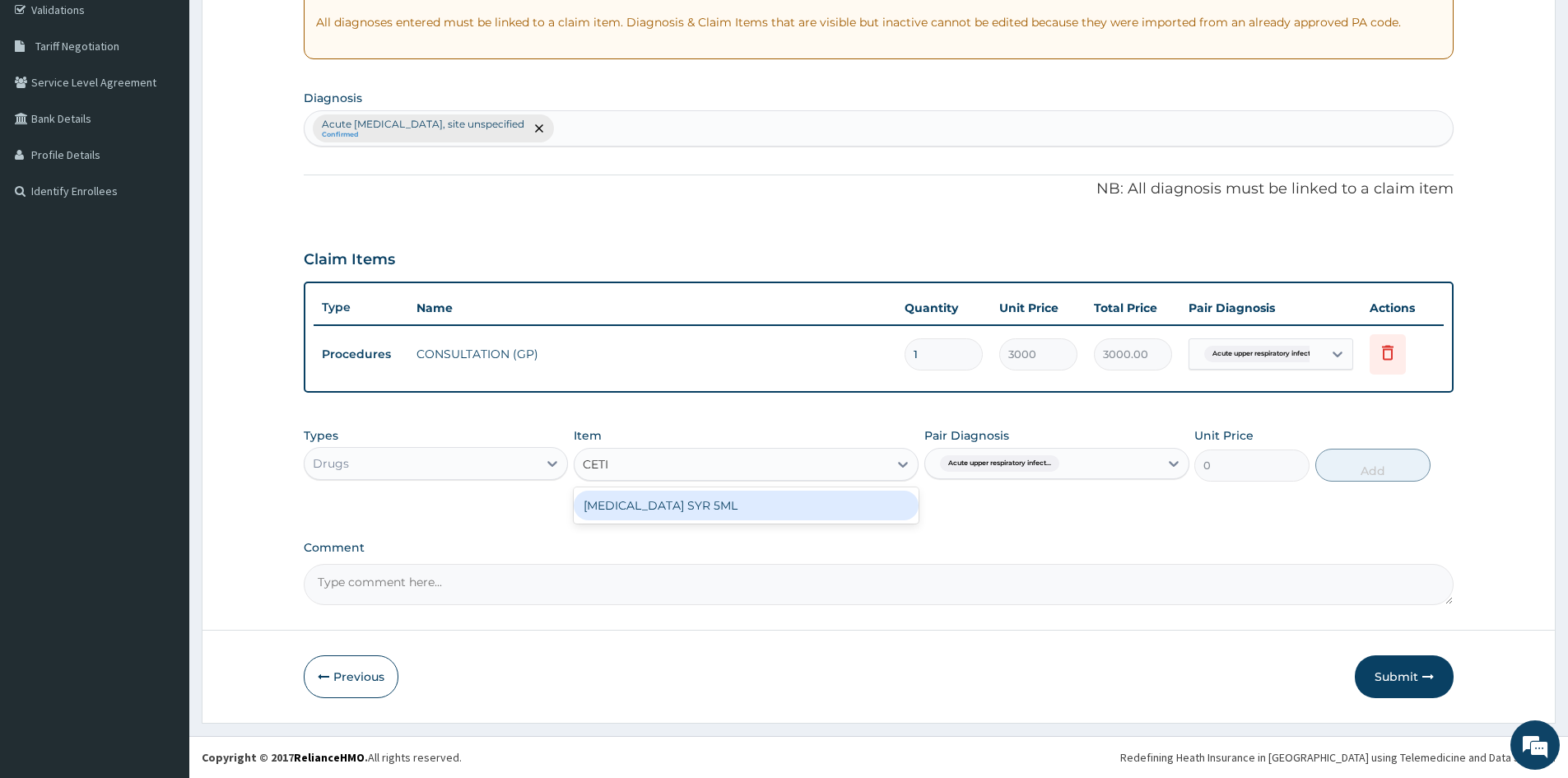
click at [831, 501] on div "[MEDICAL_DATA] SYR 5ML" at bounding box center [747, 505] width 345 height 30
type input "2500"
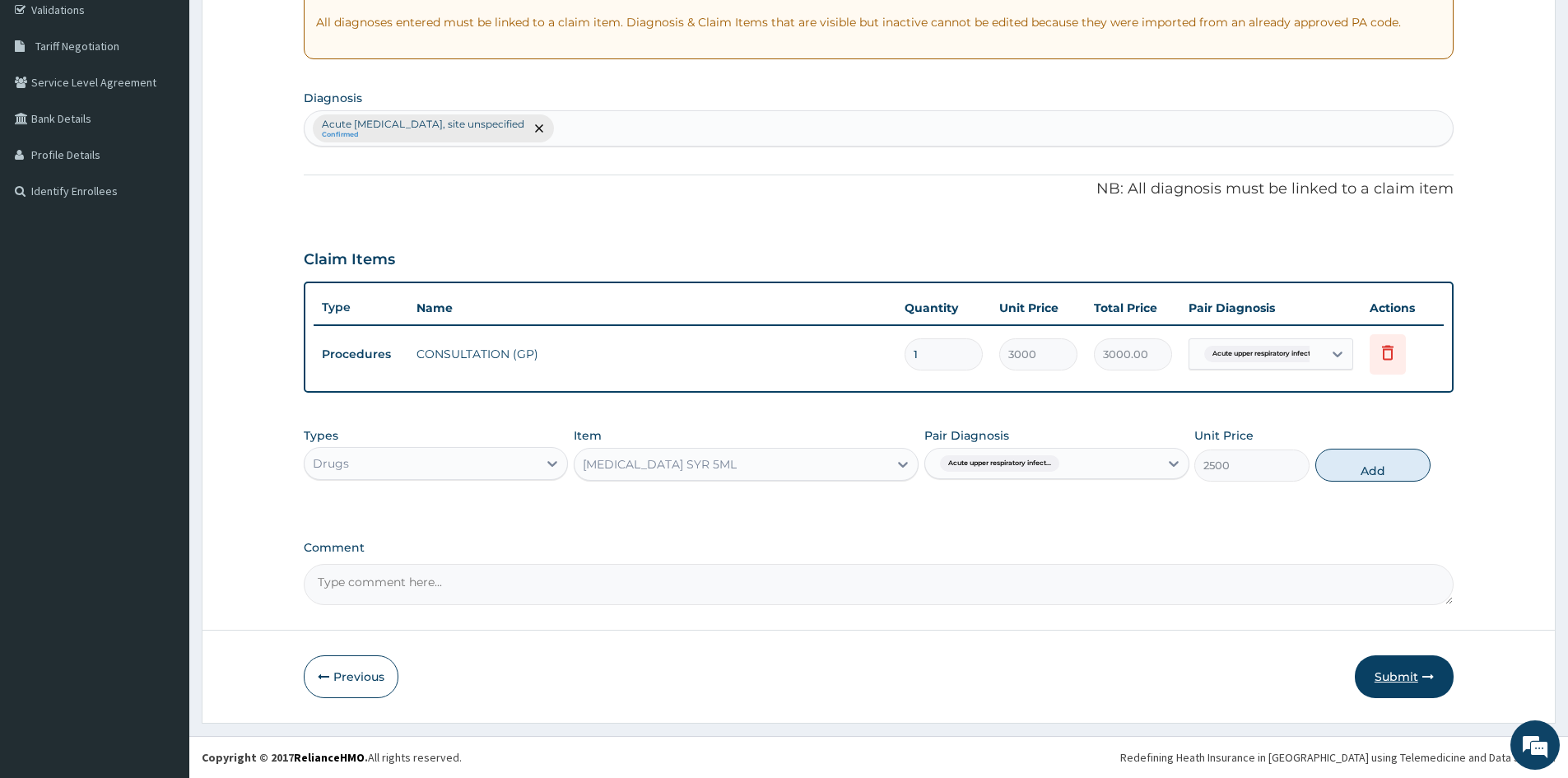
click at [1397, 677] on button "Submit" at bounding box center [1404, 677] width 99 height 43
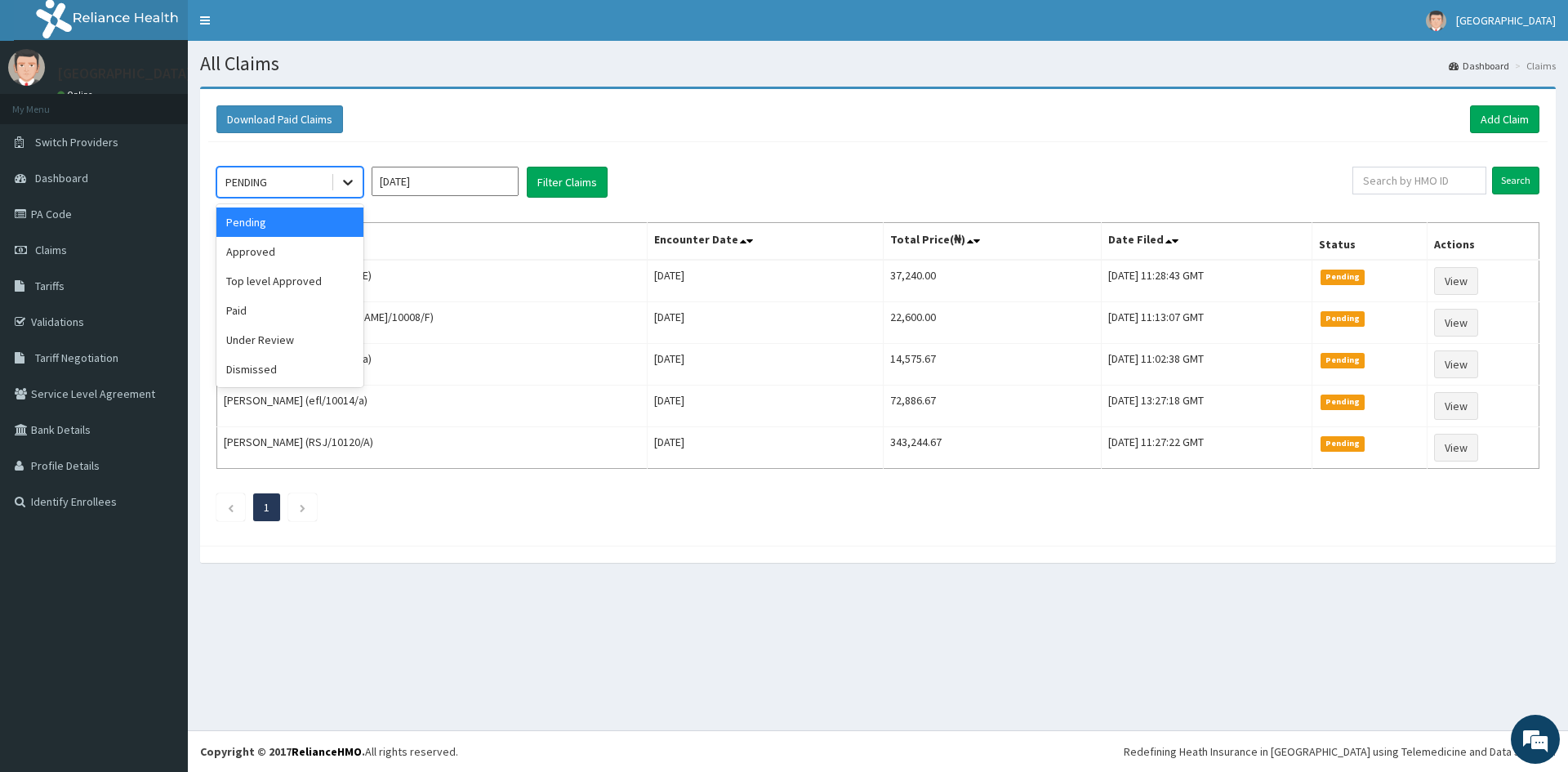
click at [348, 186] on icon at bounding box center [348, 181] width 16 height 16
click at [284, 343] on div "Under Review" at bounding box center [290, 339] width 147 height 30
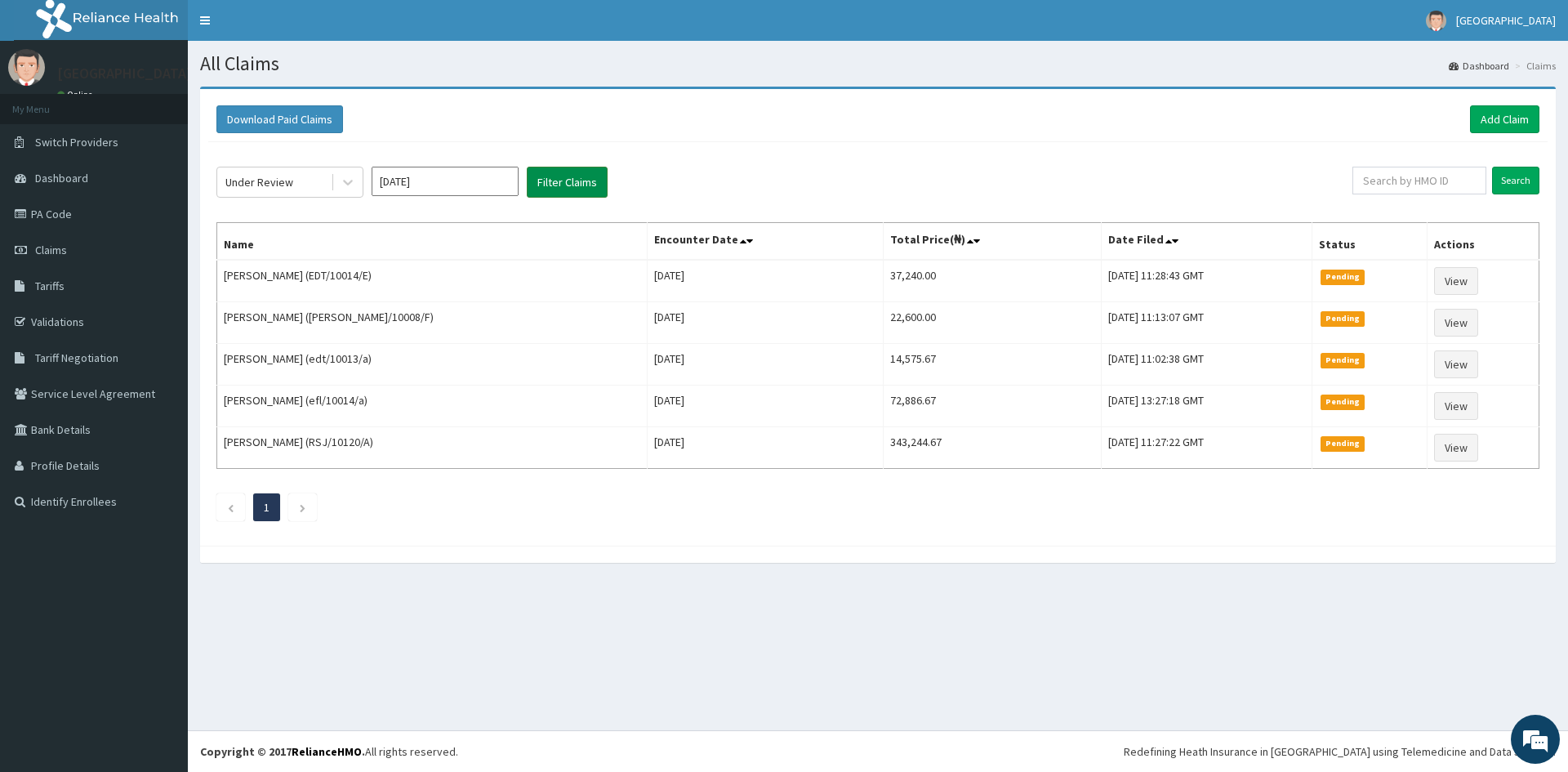
click at [565, 181] on button "Filter Claims" at bounding box center [567, 181] width 81 height 31
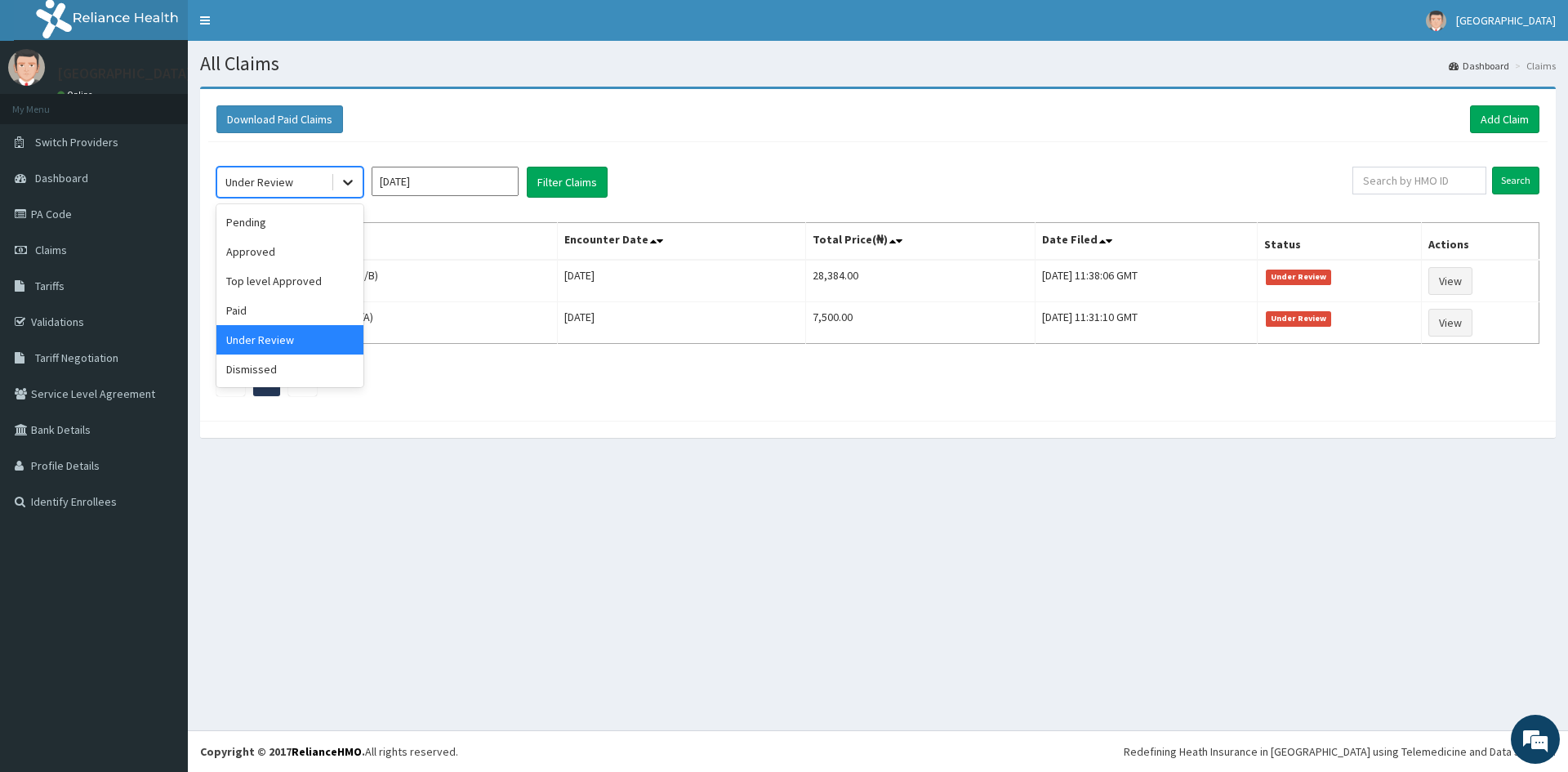
click at [347, 180] on icon at bounding box center [348, 181] width 16 height 16
click at [244, 229] on div "Pending" at bounding box center [290, 222] width 147 height 30
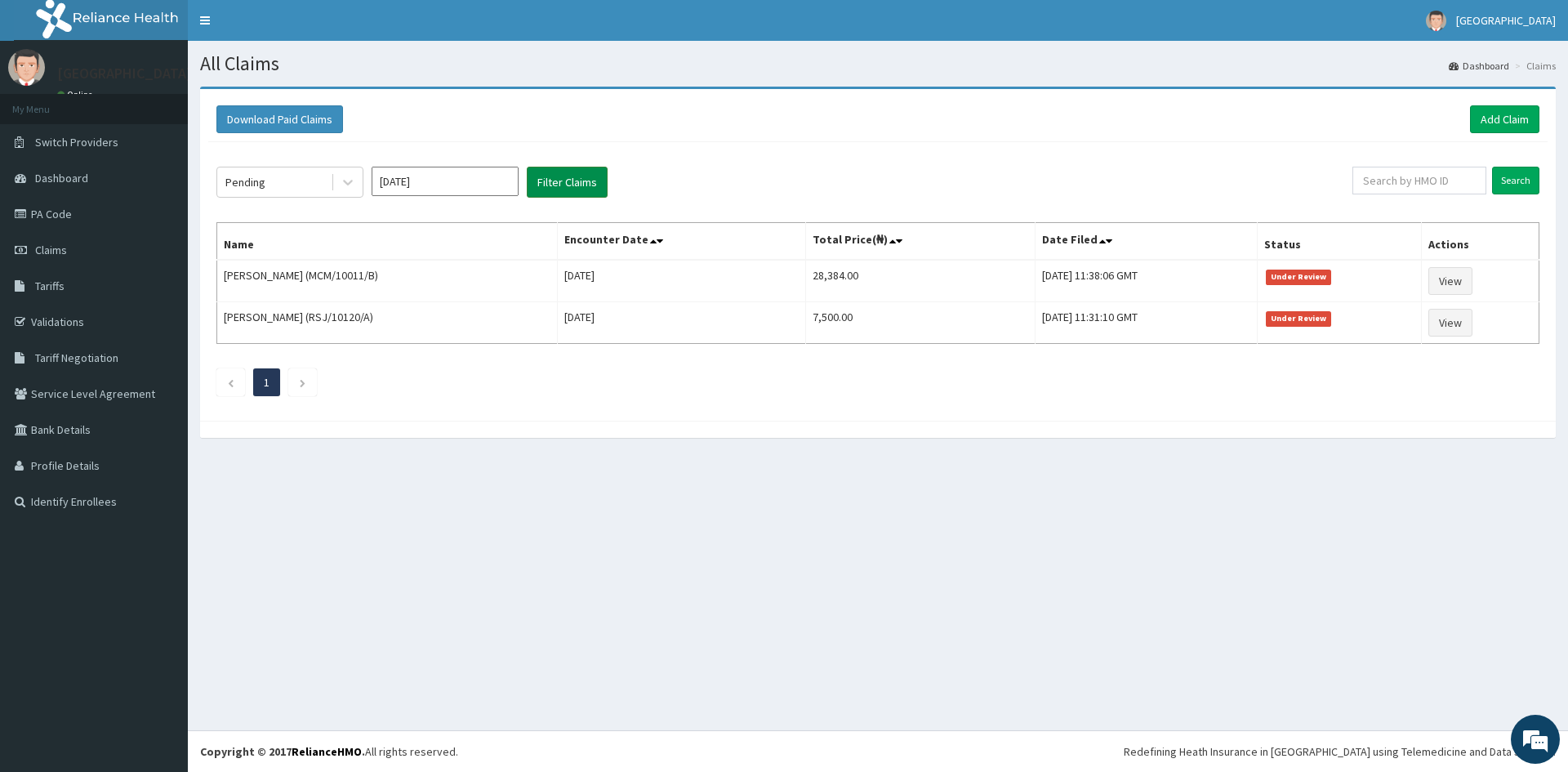
click at [574, 177] on button "Filter Claims" at bounding box center [567, 181] width 81 height 31
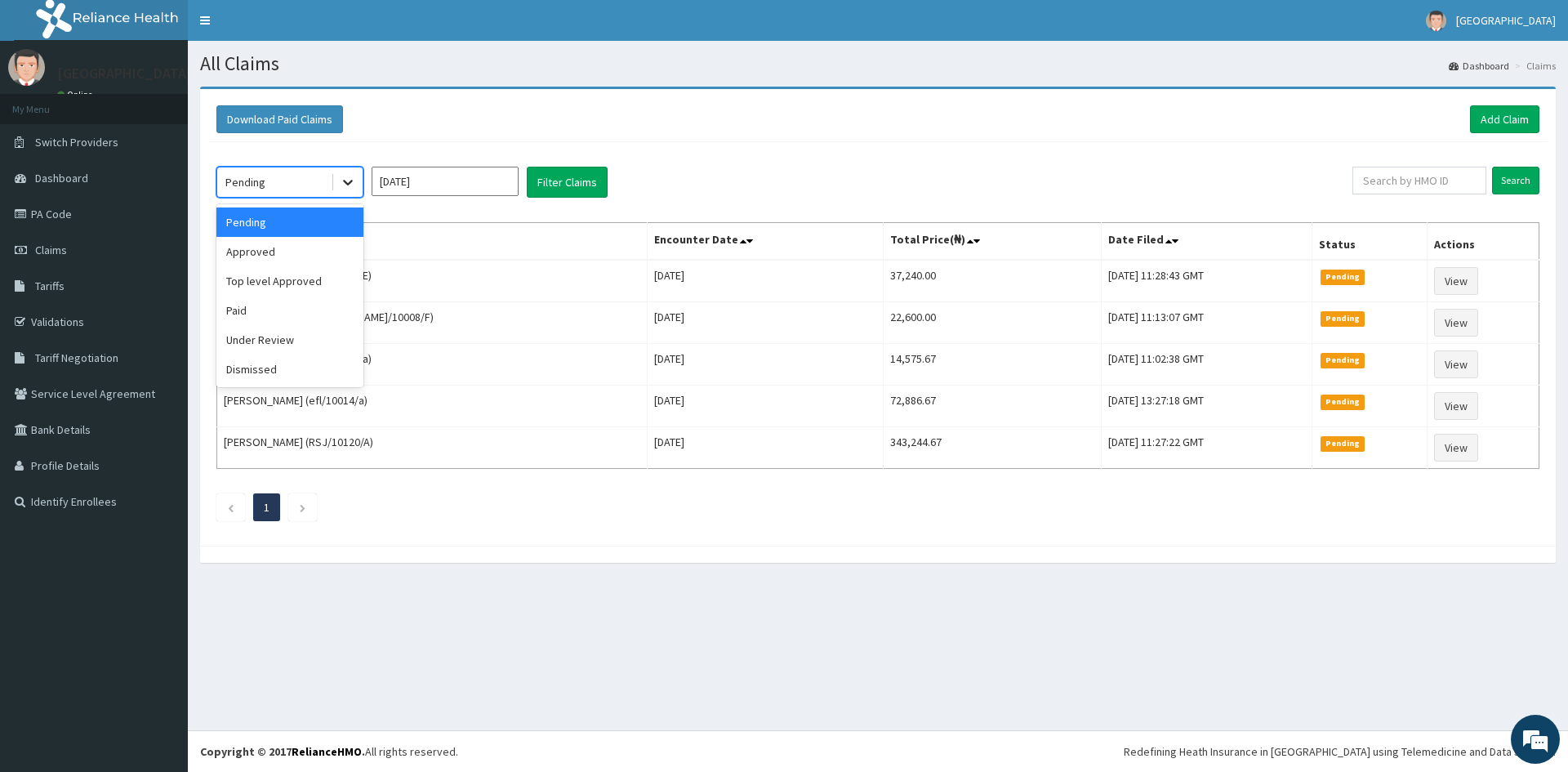
click at [348, 182] on icon at bounding box center [348, 181] width 16 height 16
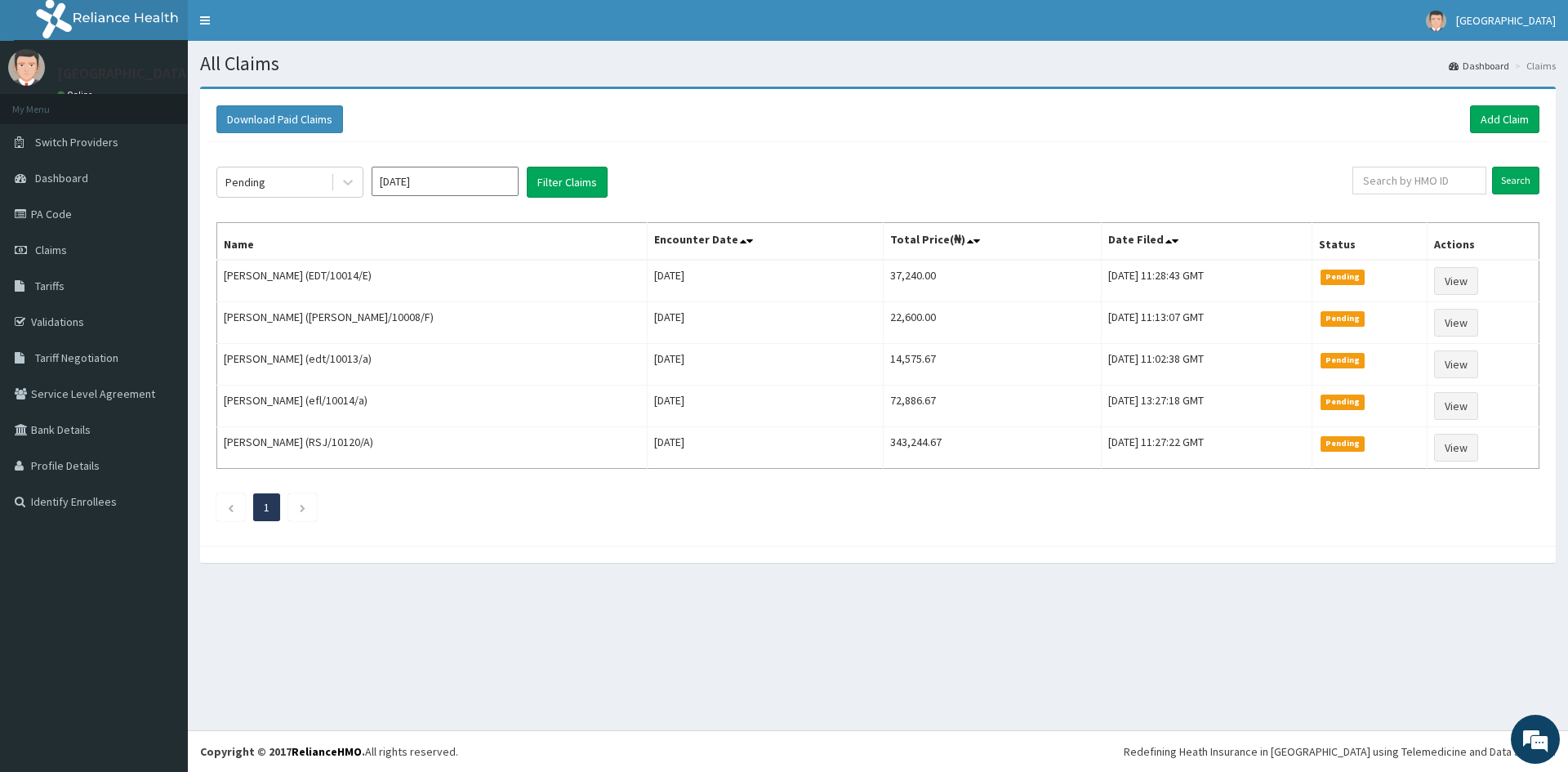
click at [496, 526] on div "Pending [DATE] Filter Claims Search Name Encounter Date Total Price(₦) Date Fil…" at bounding box center [878, 339] width 1339 height 396
click at [1501, 115] on link "Add Claim" at bounding box center [1505, 119] width 69 height 28
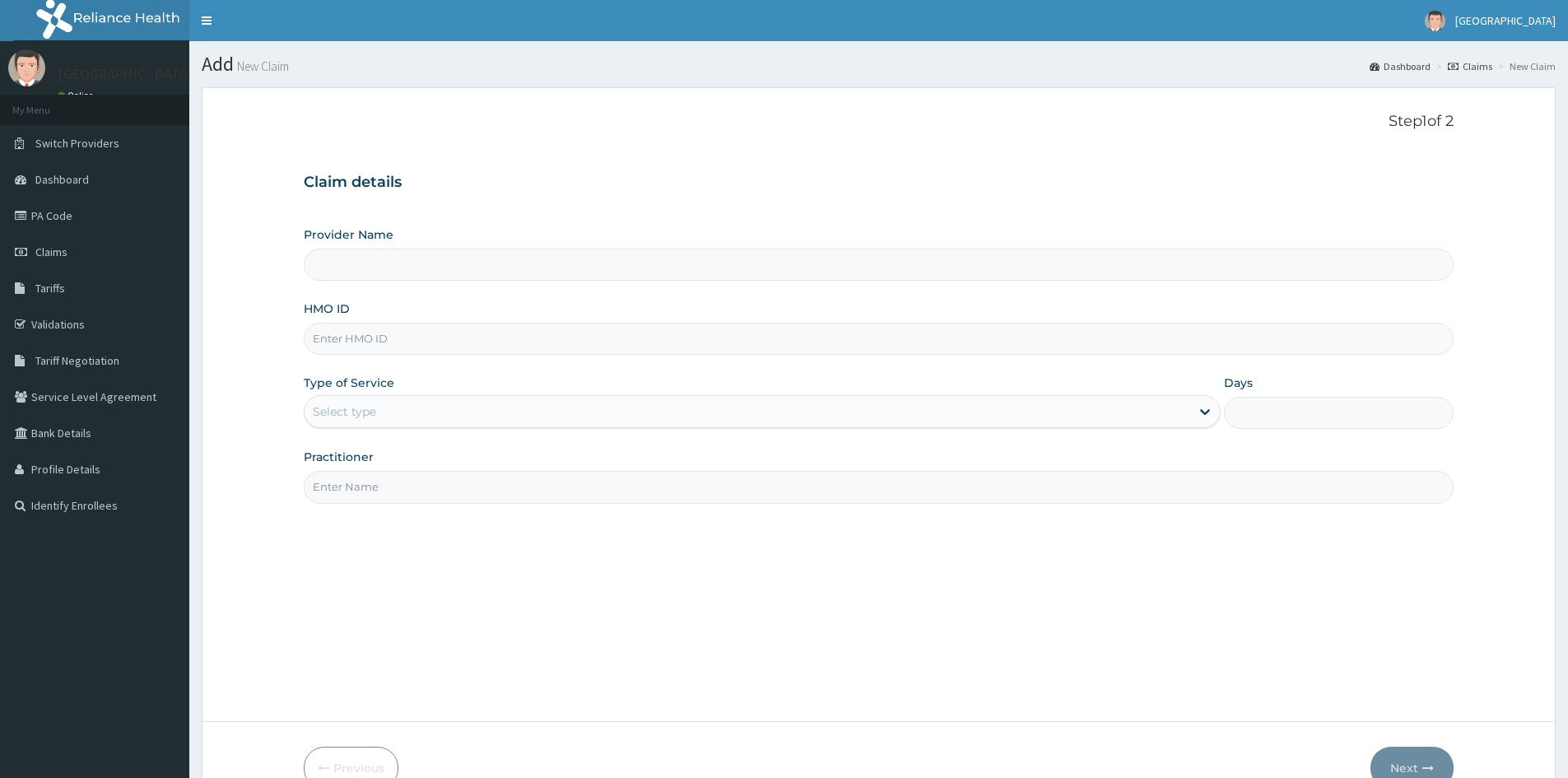
type input "Doren Specialist Hospital"
click at [325, 339] on input "HMO ID" at bounding box center [878, 338] width 1150 height 32
paste input "ANL/10028/C"
type input "ANL/10028/C"
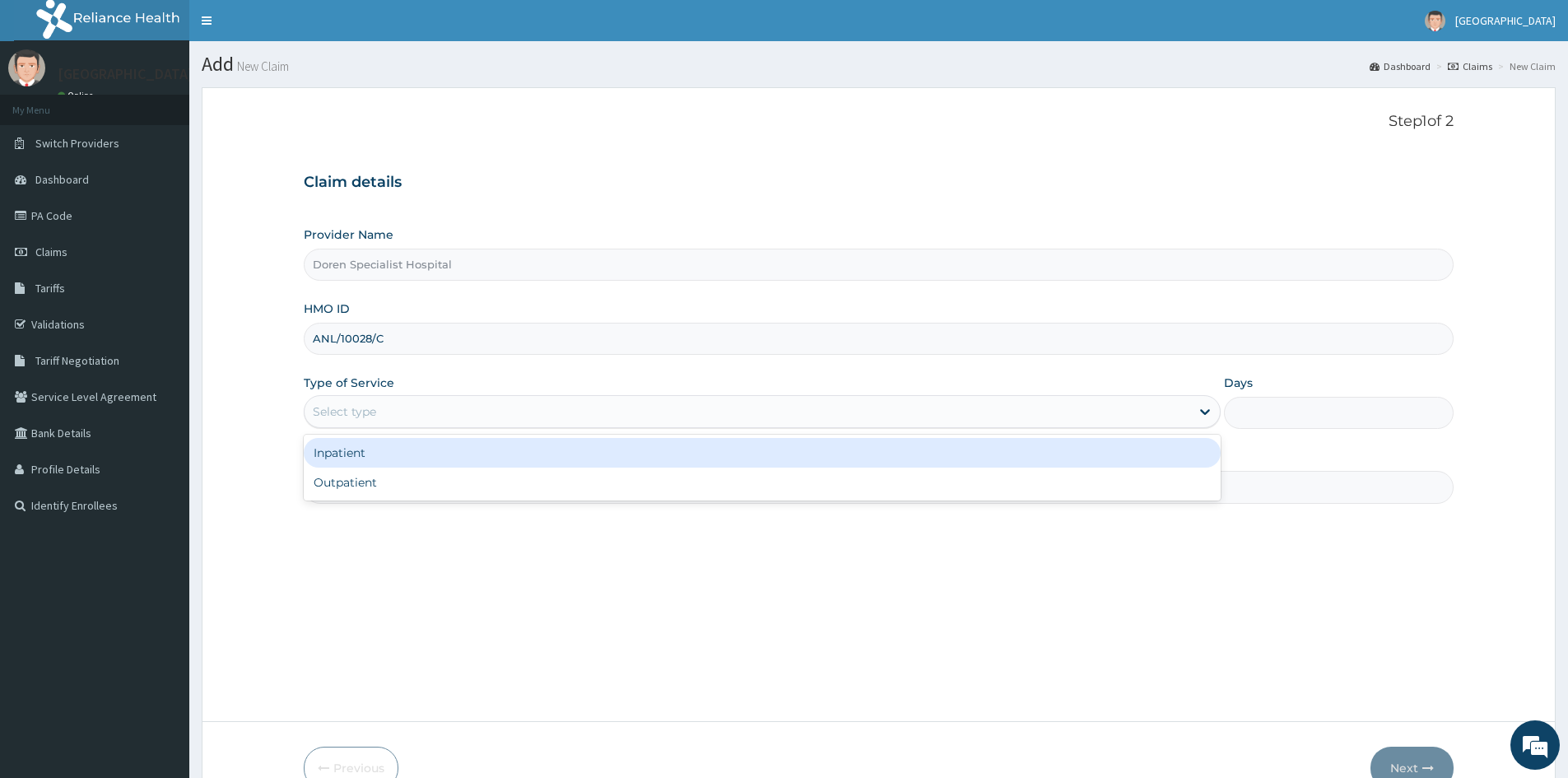
click at [338, 412] on div "Select type" at bounding box center [344, 411] width 64 height 16
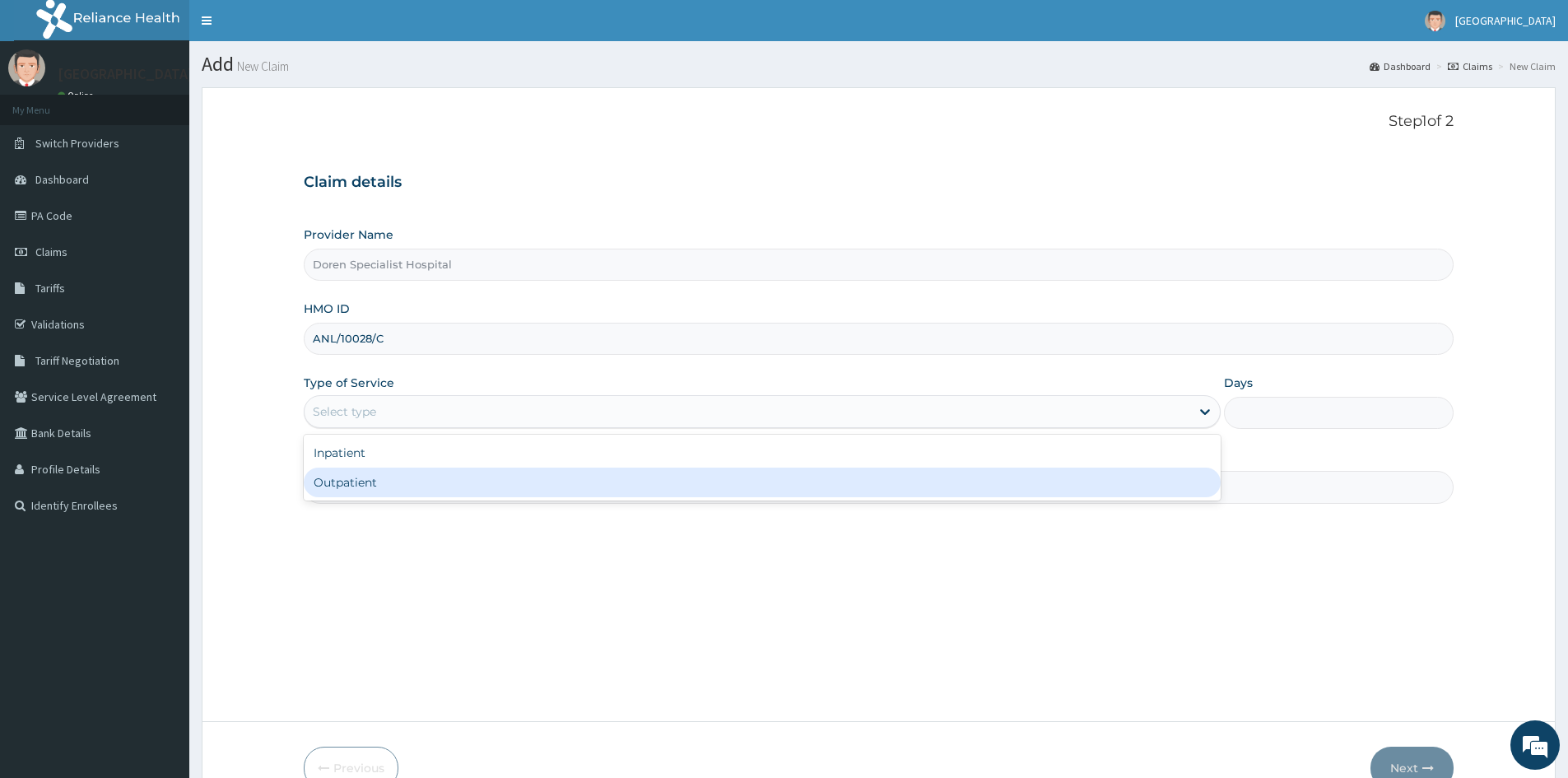
click at [391, 489] on div "Outpatient" at bounding box center [762, 482] width 917 height 30
type input "1"
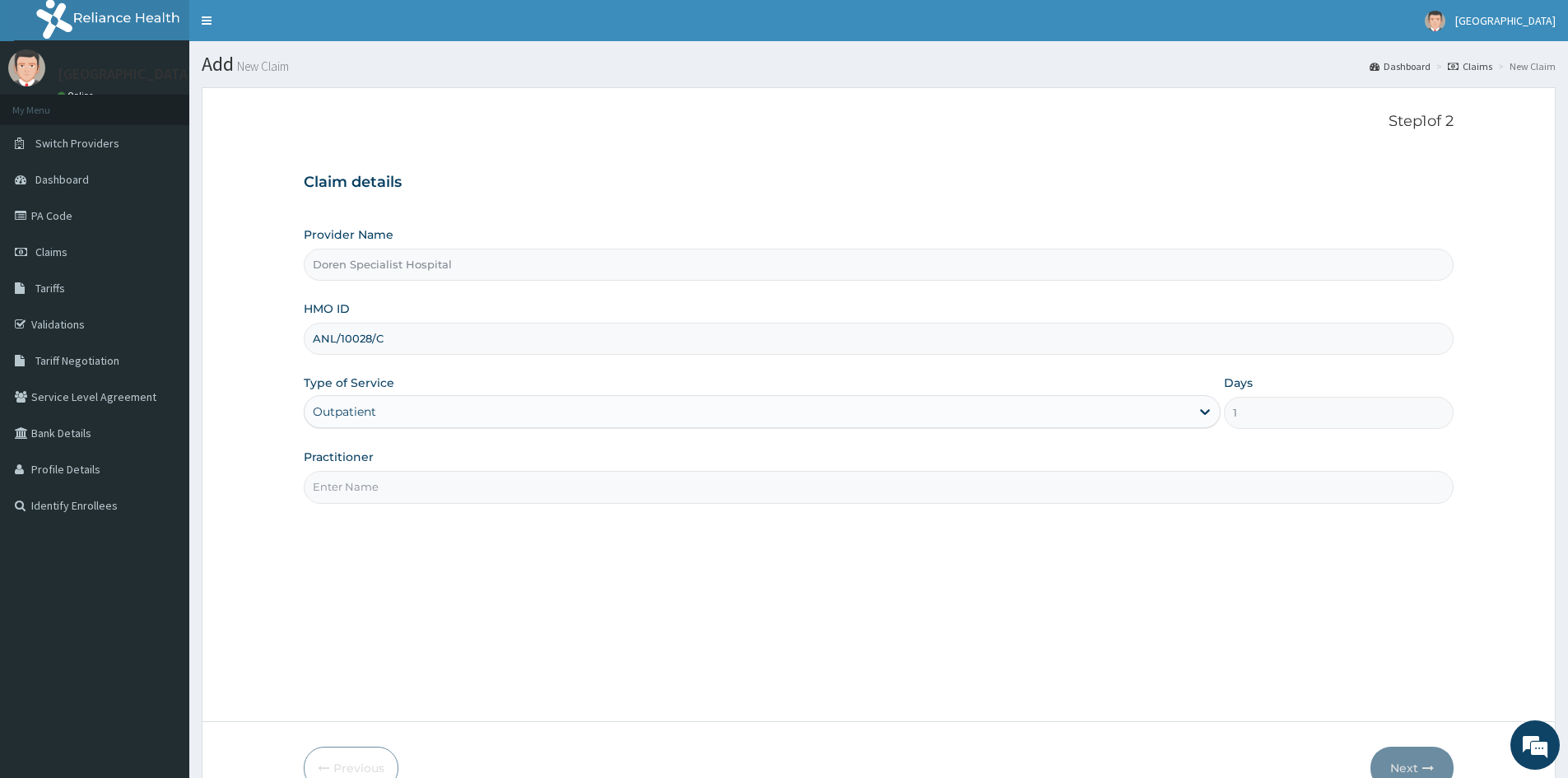
click at [338, 491] on input "Practitioner" at bounding box center [878, 487] width 1150 height 32
type input "DR CHRISTIAN"
click at [1404, 755] on button "Next" at bounding box center [1412, 768] width 83 height 43
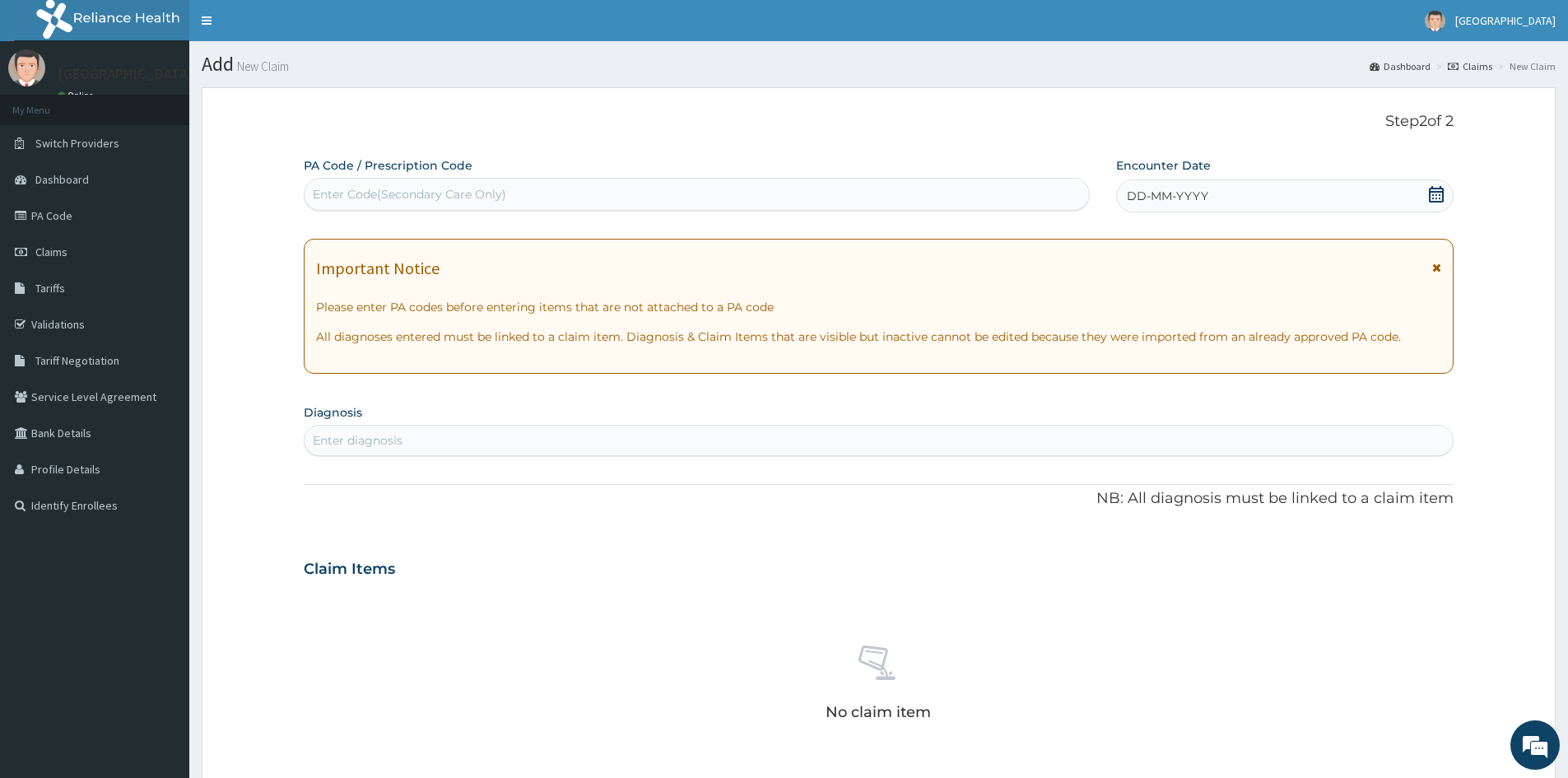
drag, startPoint x: 1434, startPoint y: 193, endPoint x: 1414, endPoint y: 219, distance: 32.8
click at [1434, 192] on icon at bounding box center [1436, 194] width 16 height 16
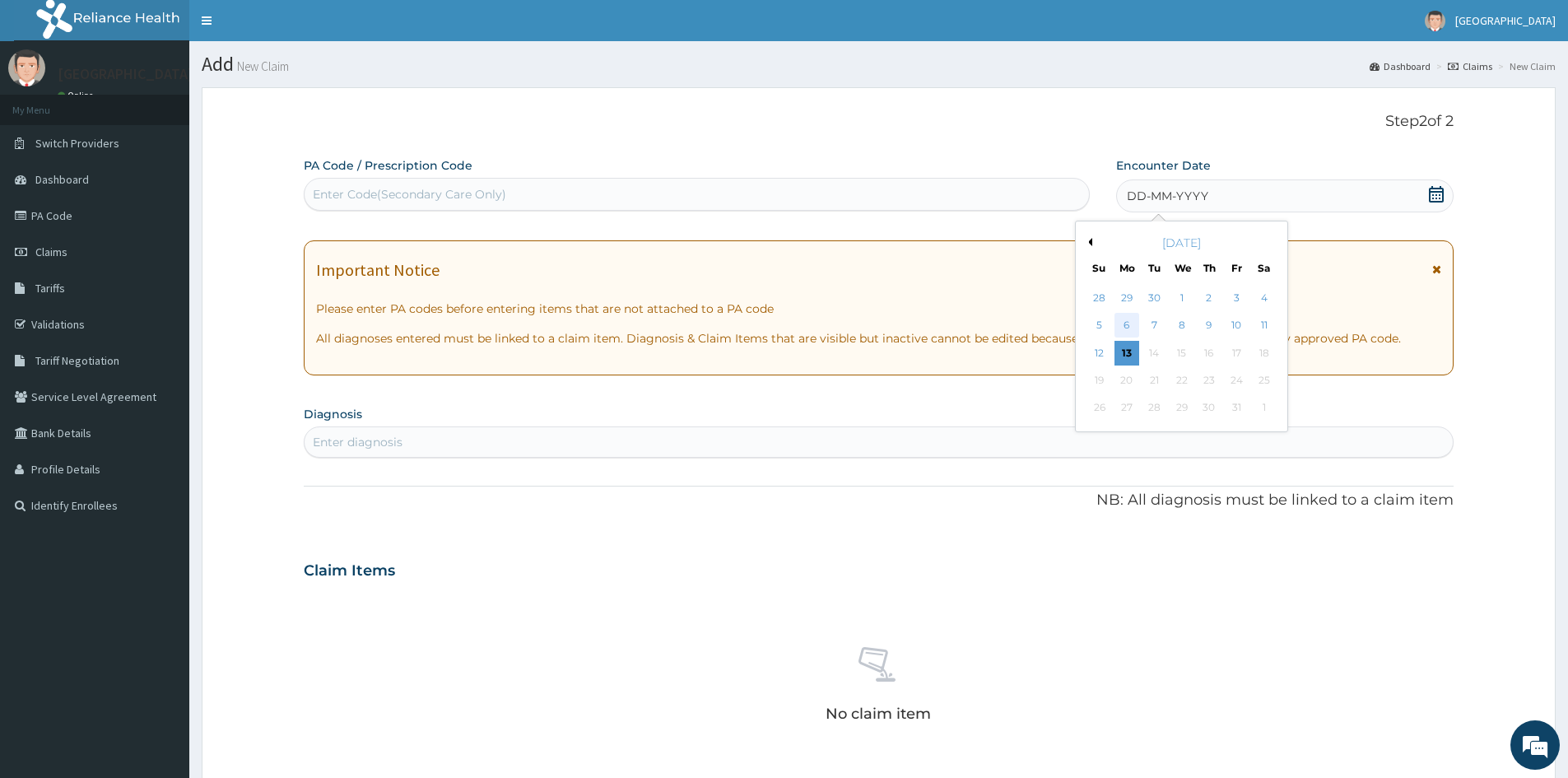
click at [1127, 326] on div "6" at bounding box center [1127, 326] width 25 height 25
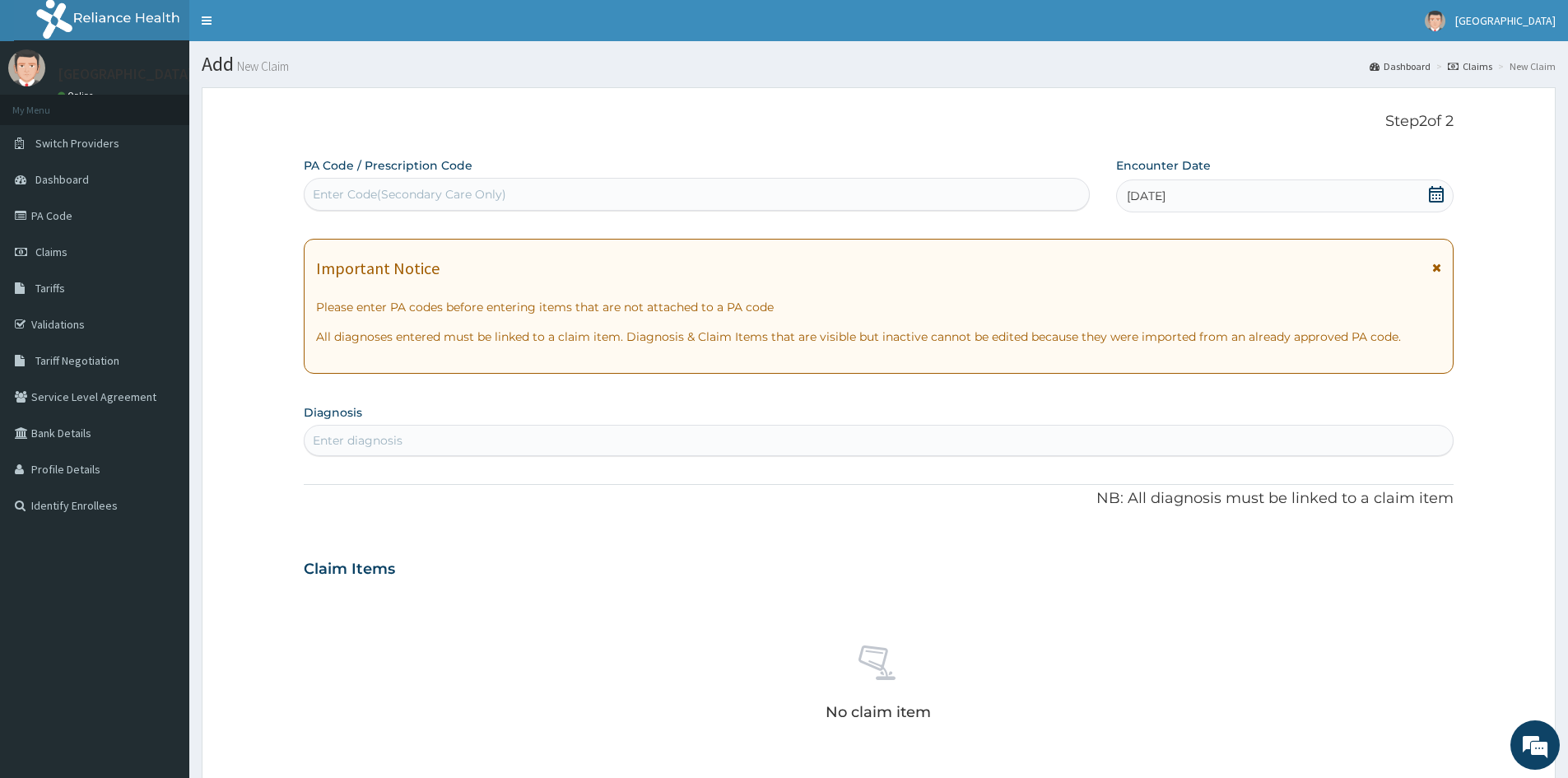
click at [387, 434] on div "Enter diagnosis" at bounding box center [358, 440] width 90 height 16
type input "UPPER"
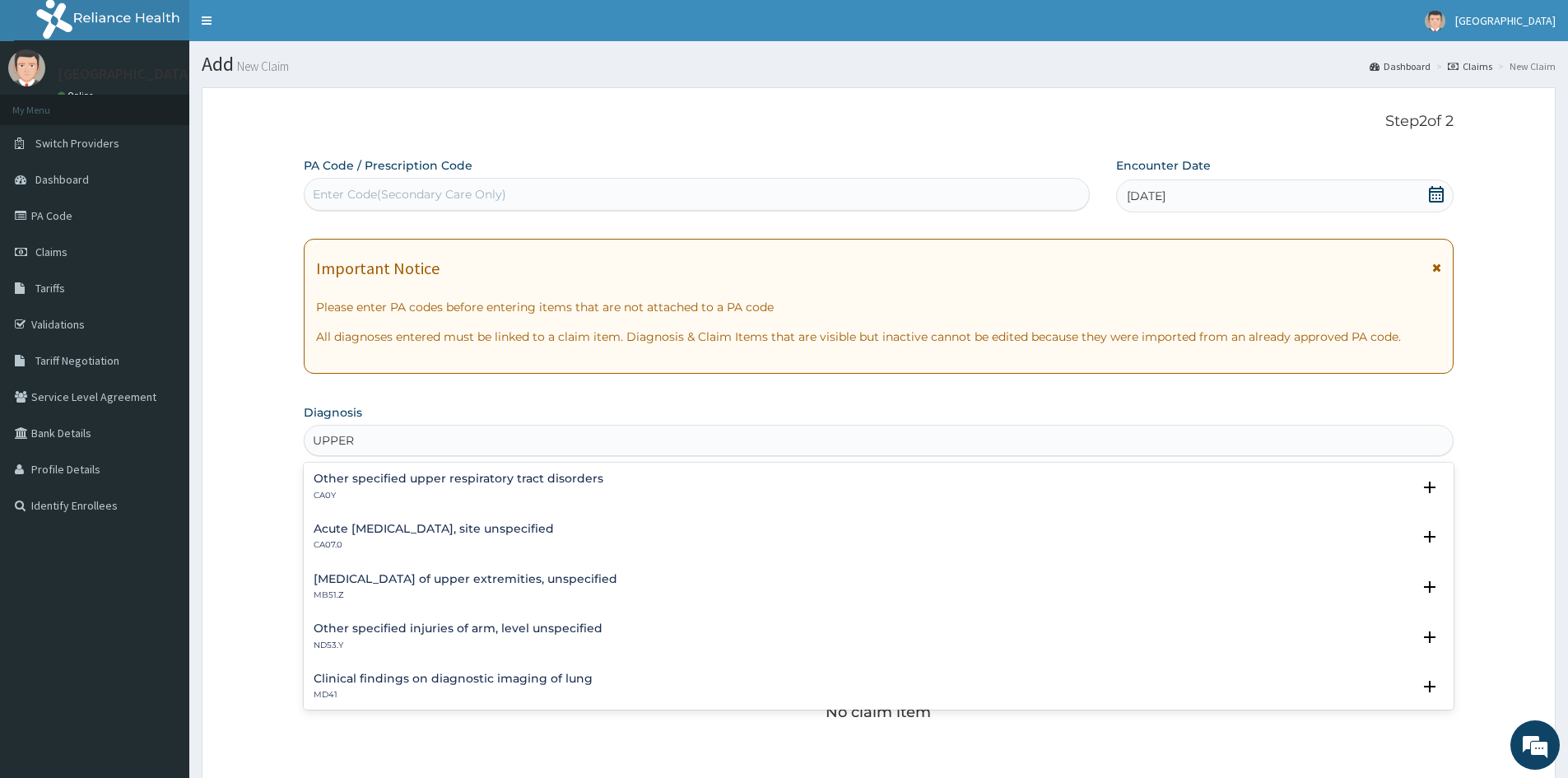
click at [354, 545] on p "CA07.0" at bounding box center [434, 545] width 241 height 12
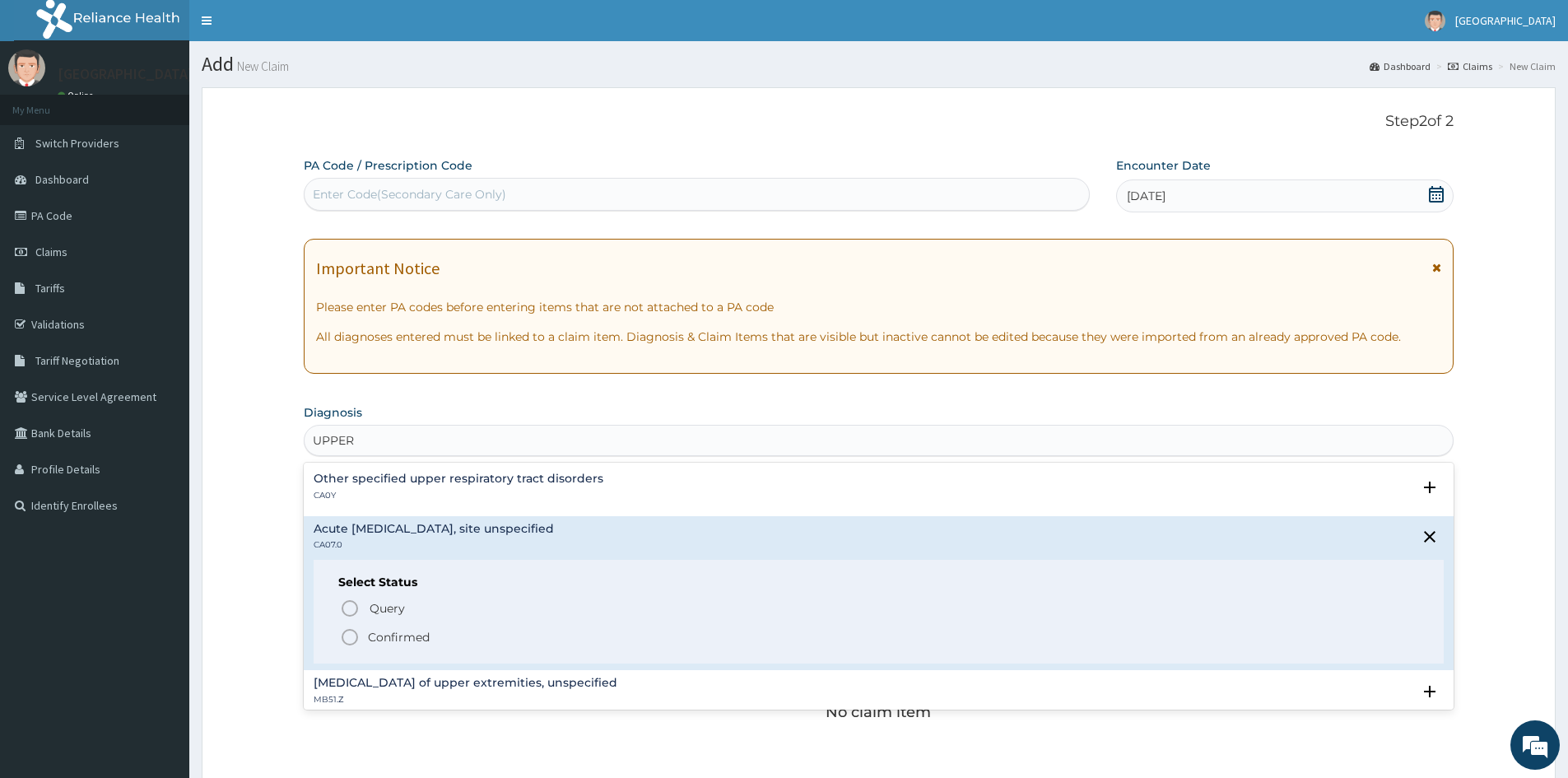
click at [353, 635] on icon "status option filled" at bounding box center [349, 637] width 20 height 20
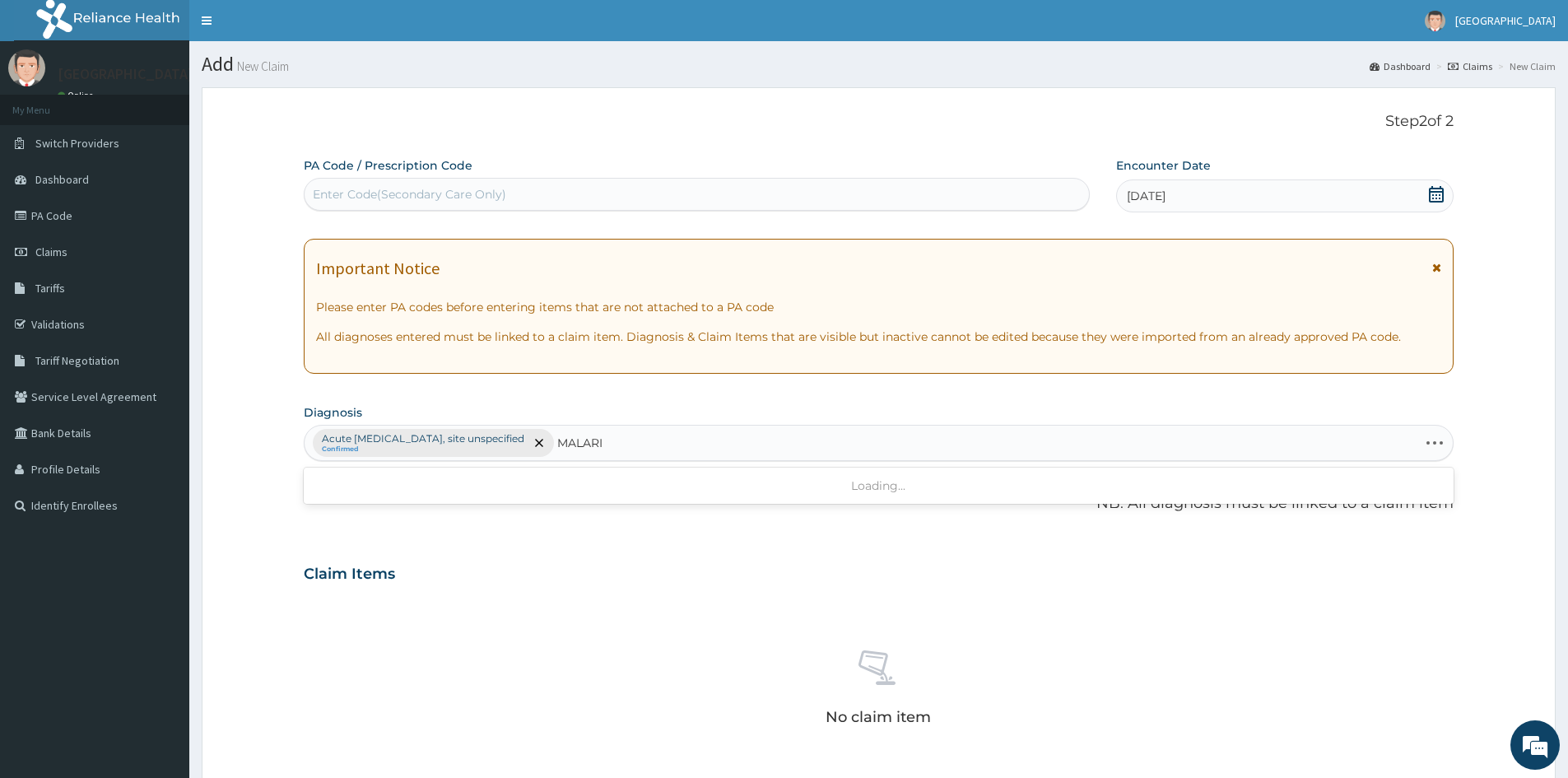
type input "MALARIA"
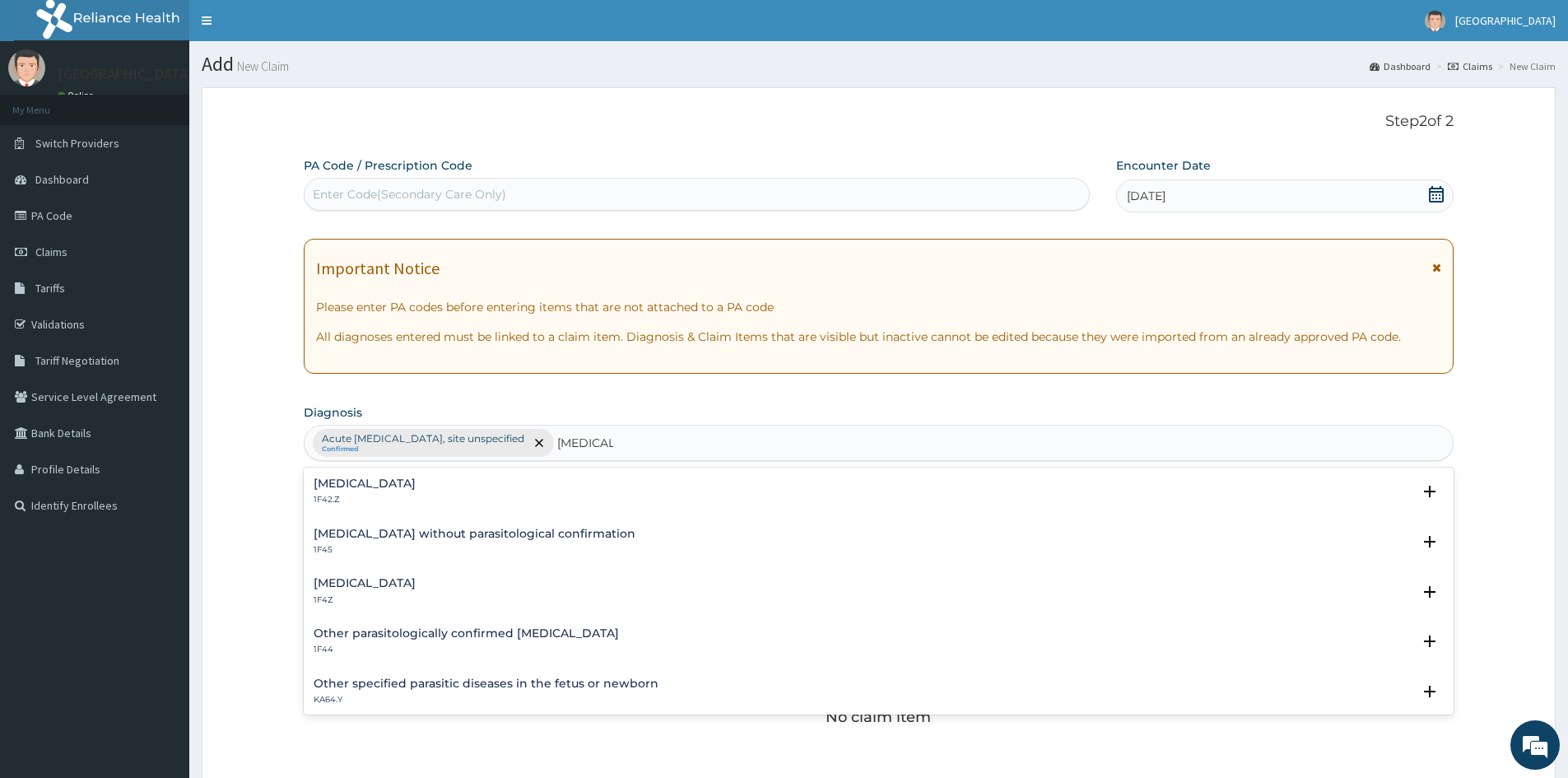
click at [328, 590] on div "Malaria, unspecified 1F4Z" at bounding box center [365, 592] width 102 height 29
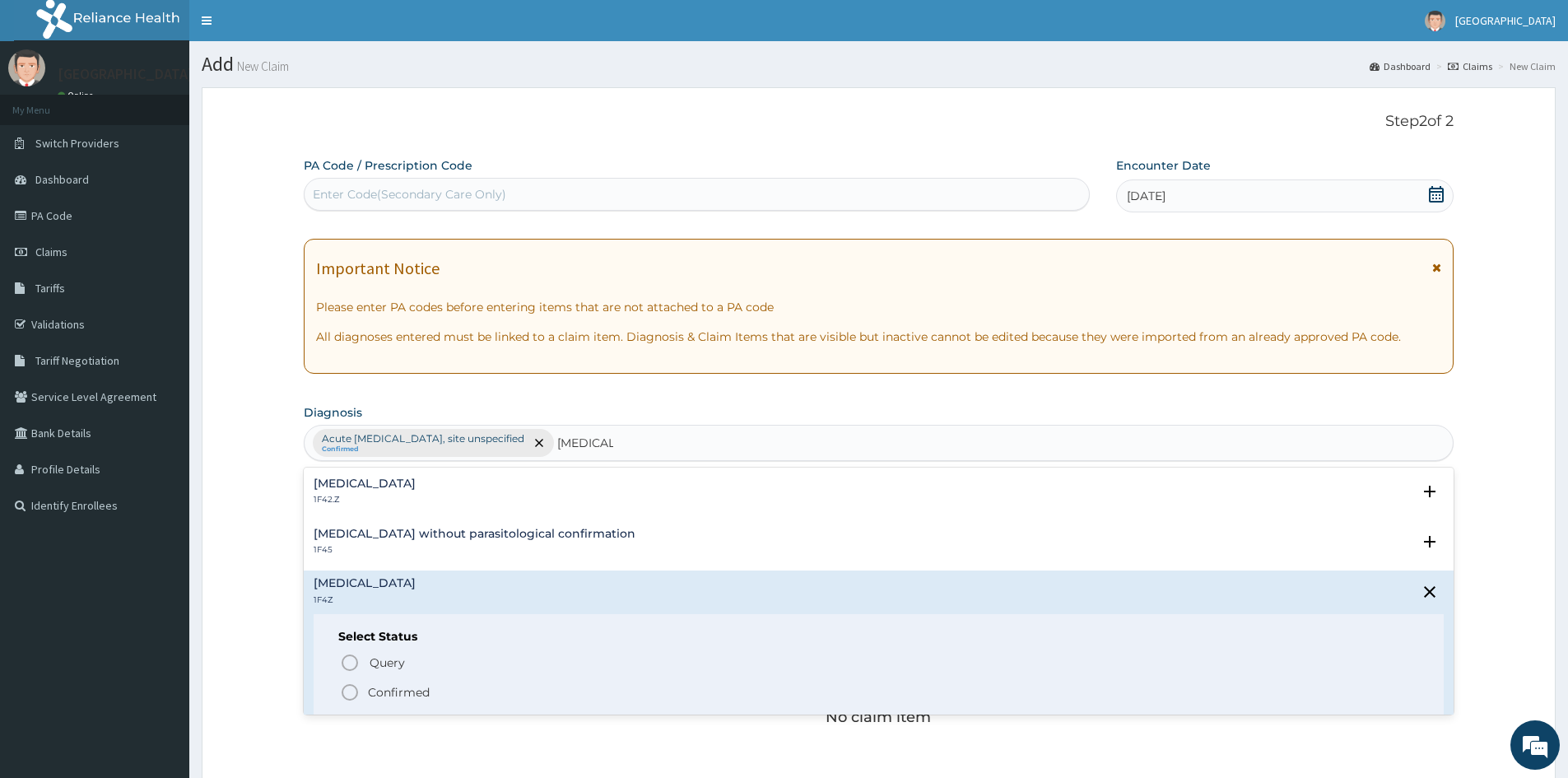
click at [349, 688] on icon "status option filled" at bounding box center [349, 692] width 20 height 20
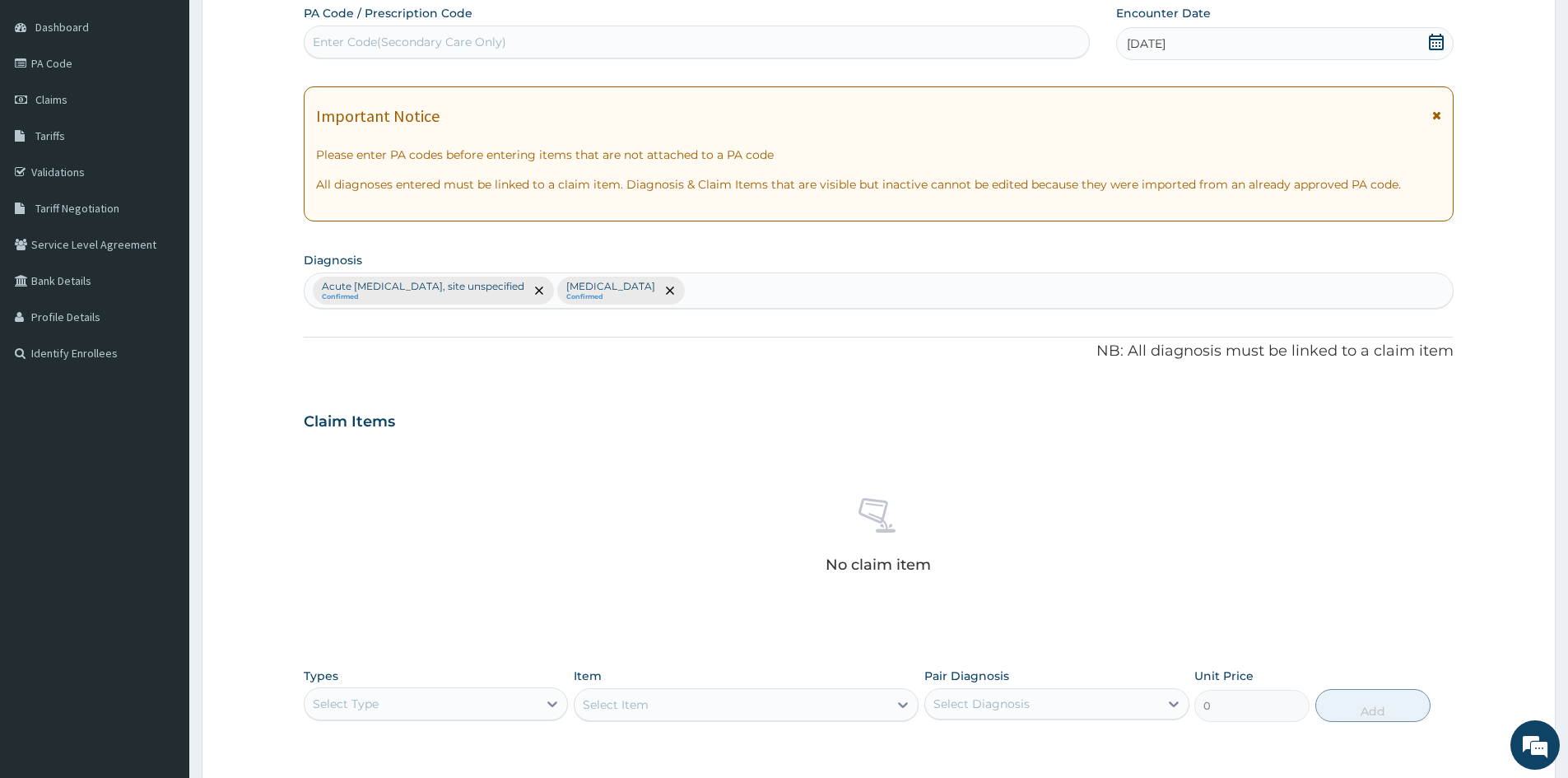
scroll to position [393, 0]
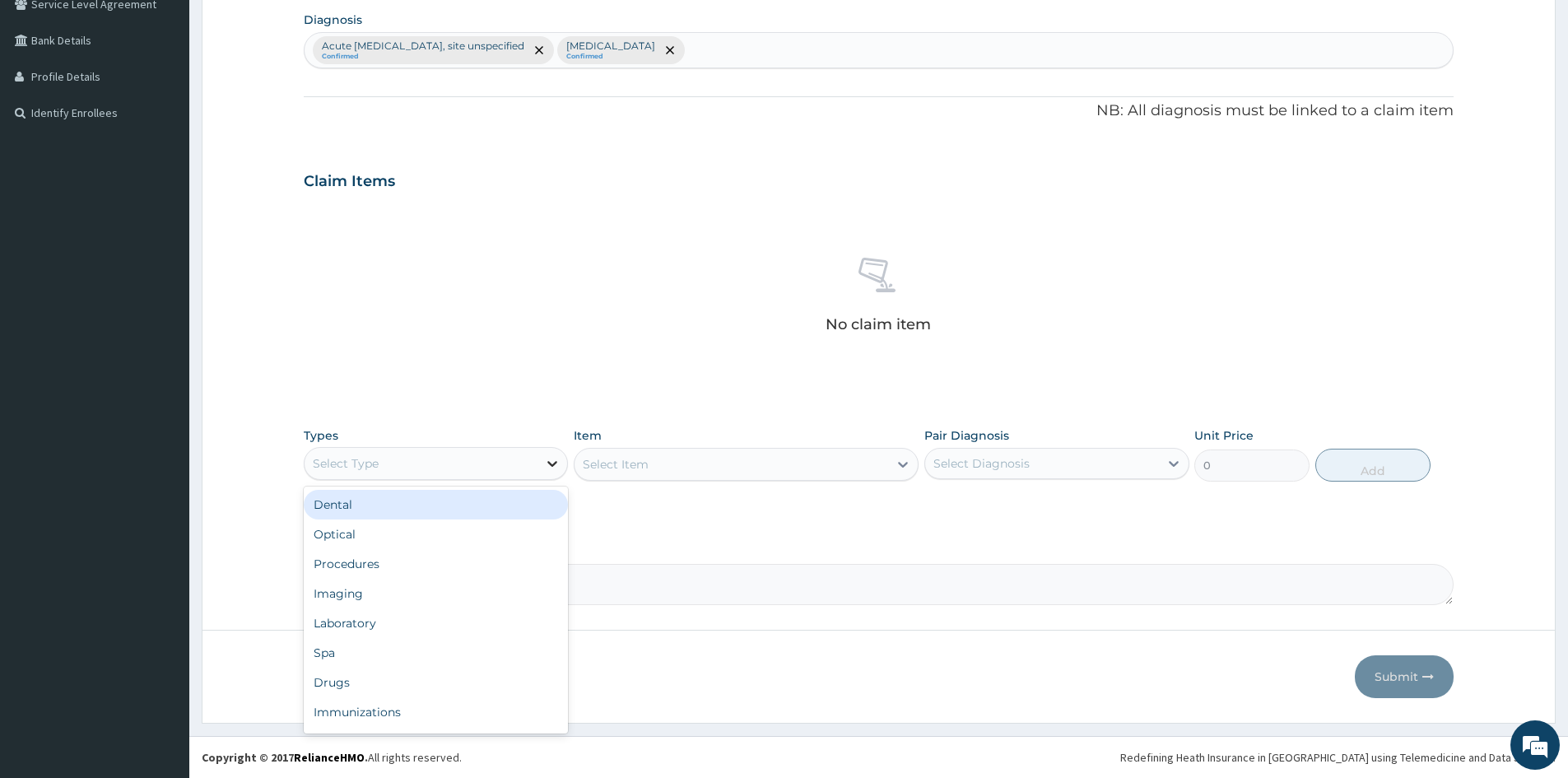
click at [543, 461] on div at bounding box center [552, 463] width 30 height 30
click at [356, 556] on div "Procedures" at bounding box center [435, 564] width 264 height 30
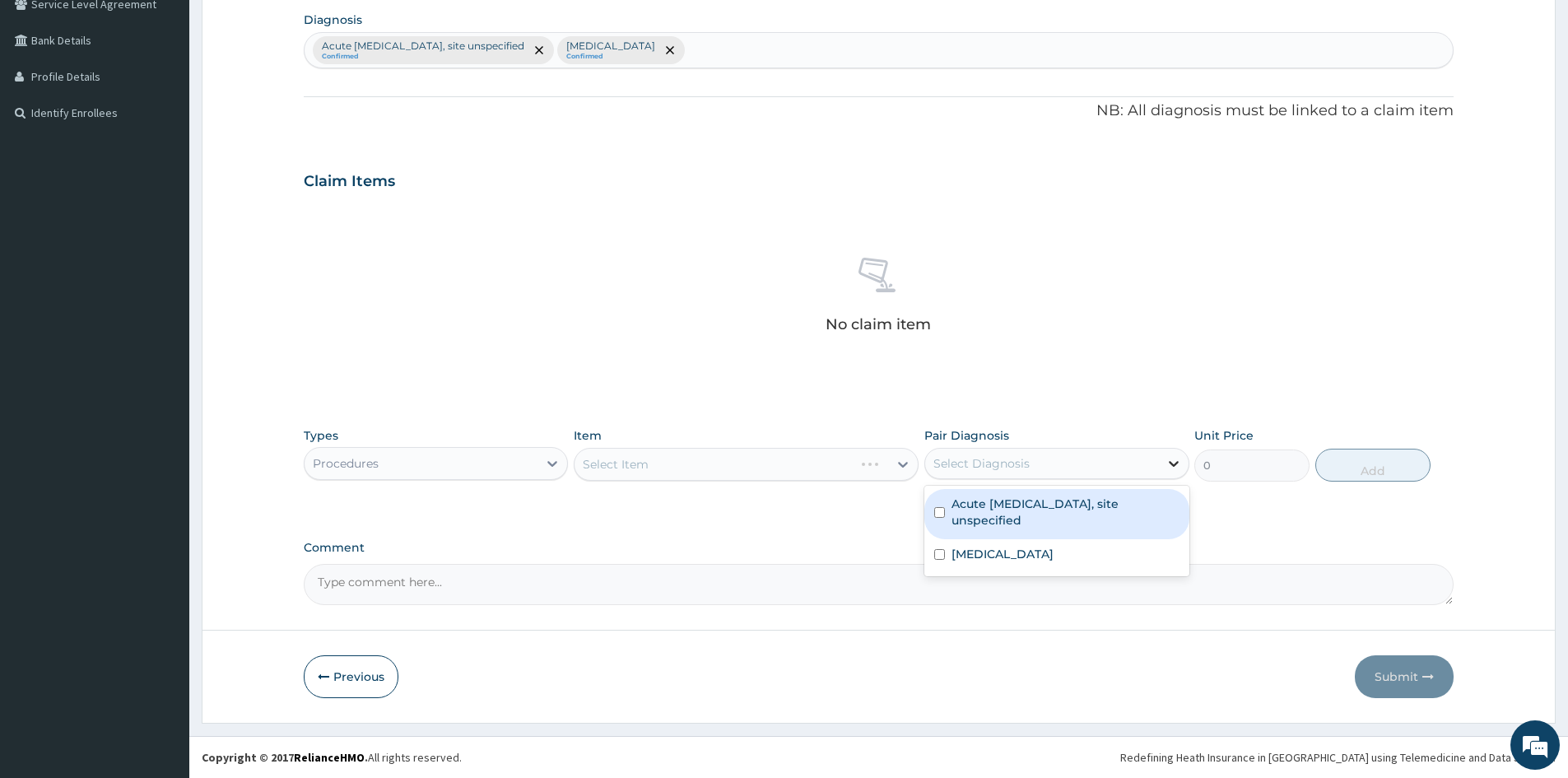
click at [1174, 460] on icon at bounding box center [1173, 463] width 16 height 16
click at [938, 508] on input "checkbox" at bounding box center [940, 512] width 11 height 11
checkbox input "true"
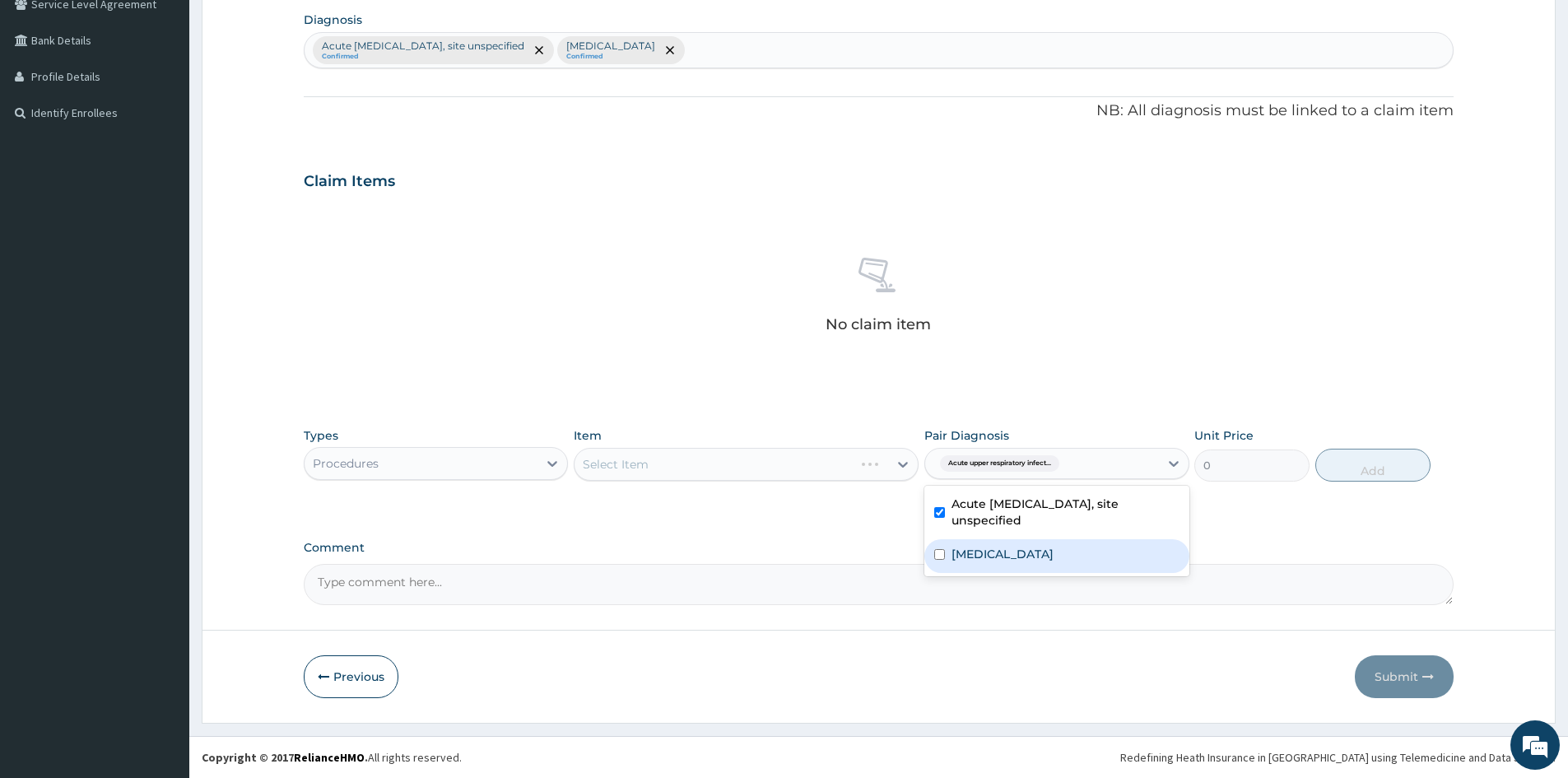
click at [941, 558] on input "checkbox" at bounding box center [940, 554] width 11 height 11
checkbox input "true"
click at [884, 461] on div "Select Item" at bounding box center [747, 464] width 345 height 33
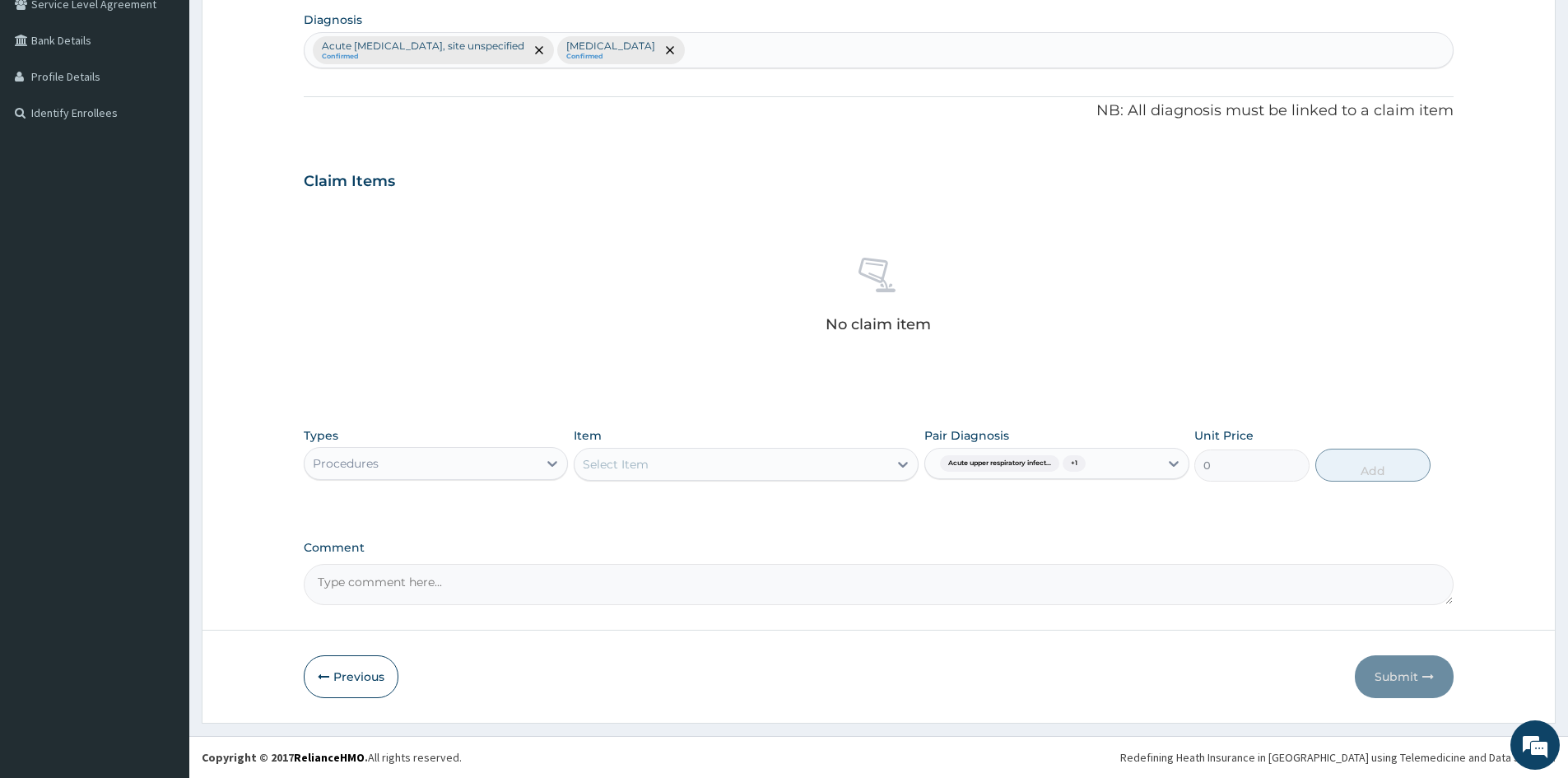
click at [883, 464] on div "Select Item" at bounding box center [731, 464] width 314 height 26
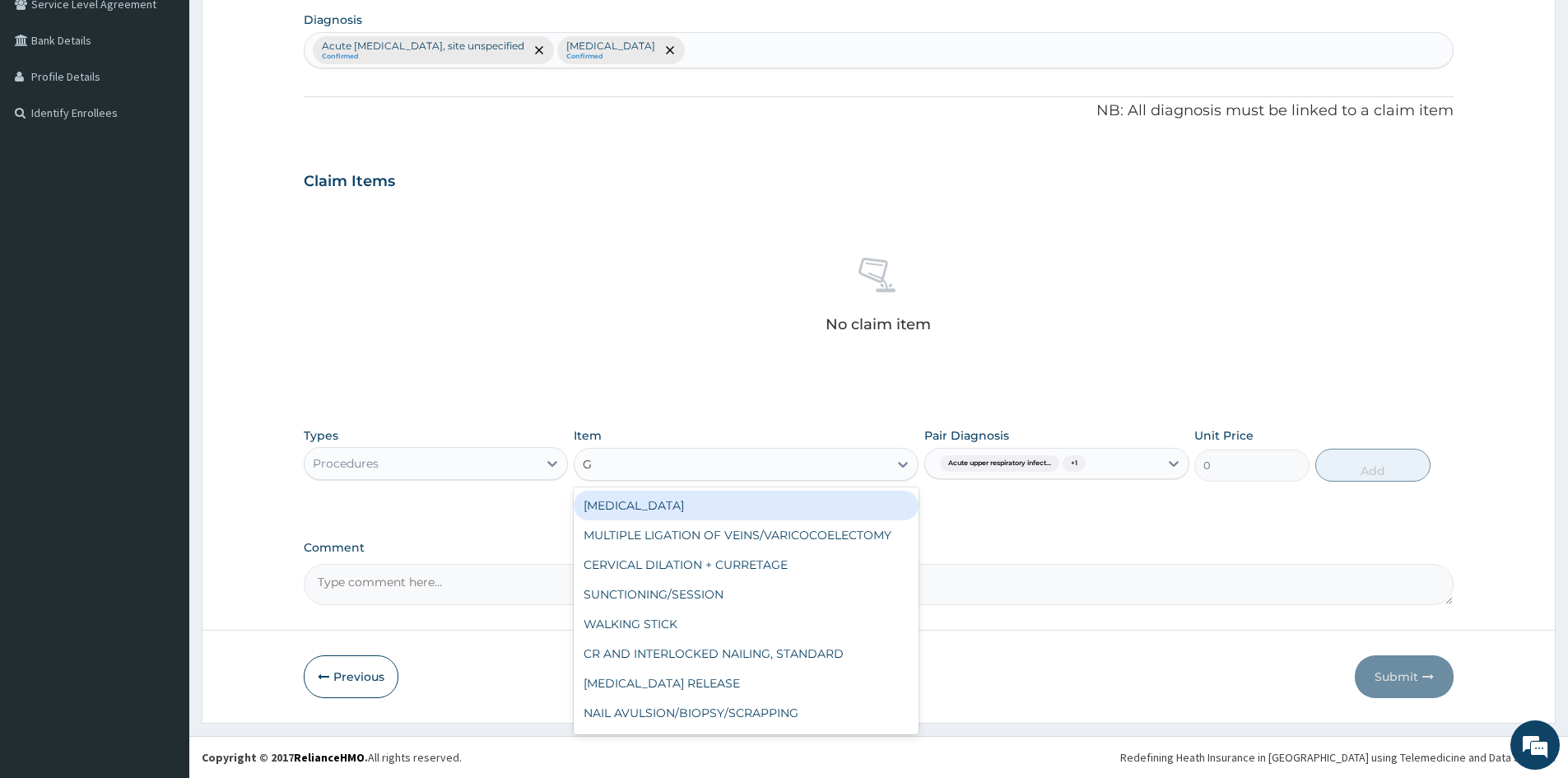
type input "GP"
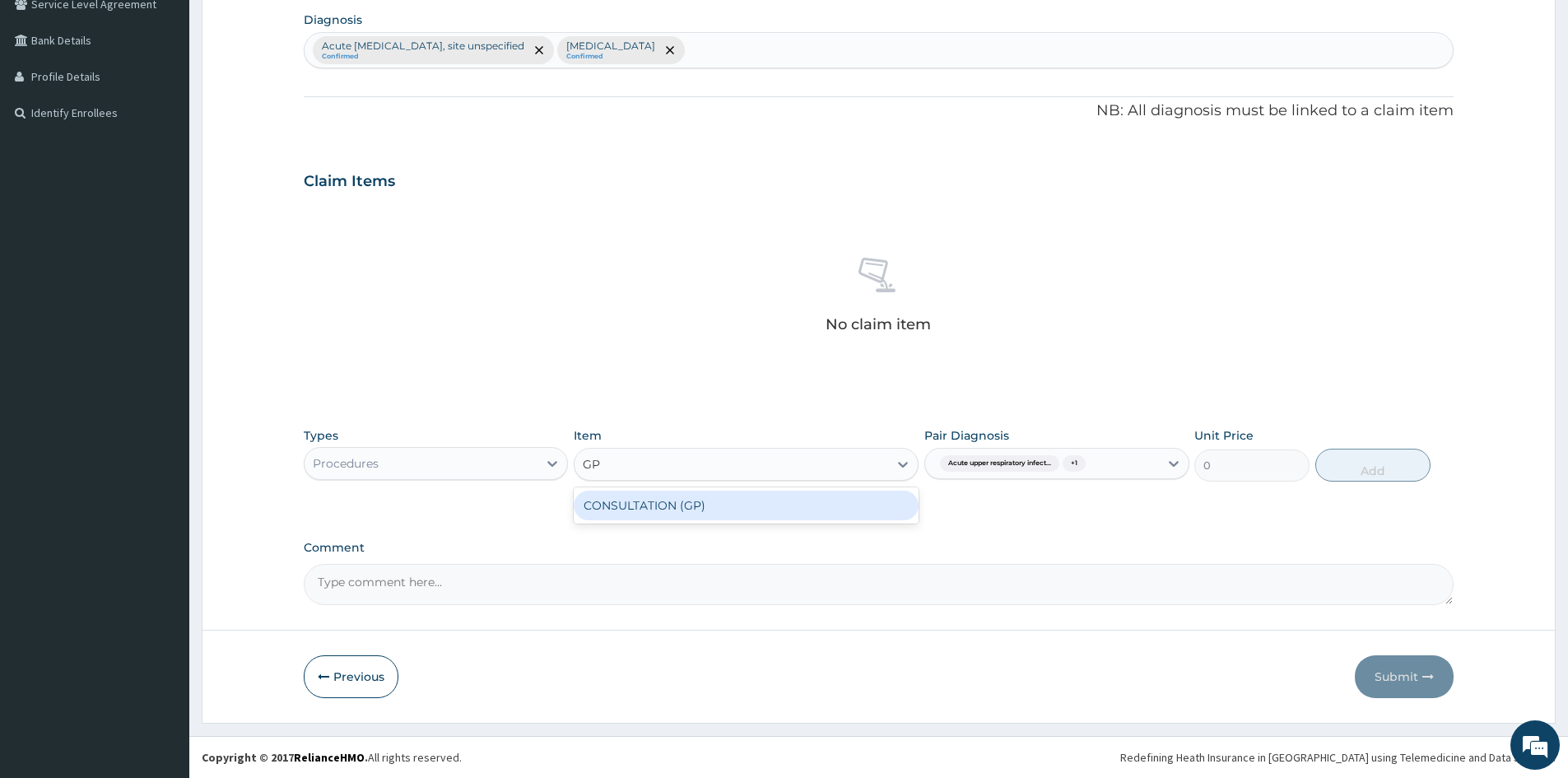
click at [663, 503] on div "CONSULTATION (GP)" at bounding box center [747, 505] width 345 height 30
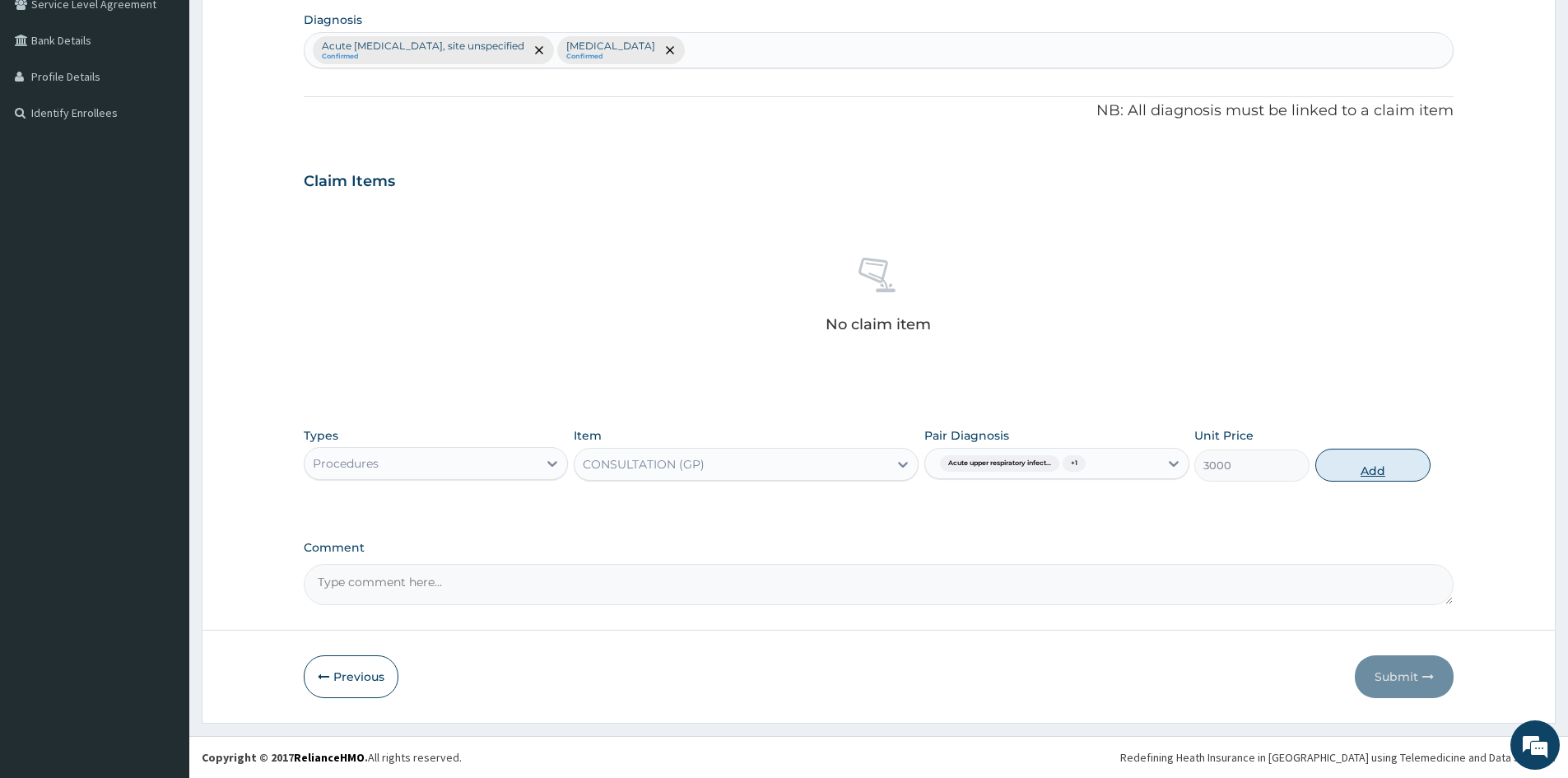
click at [1366, 465] on button "Add" at bounding box center [1373, 465] width 116 height 33
type input "0"
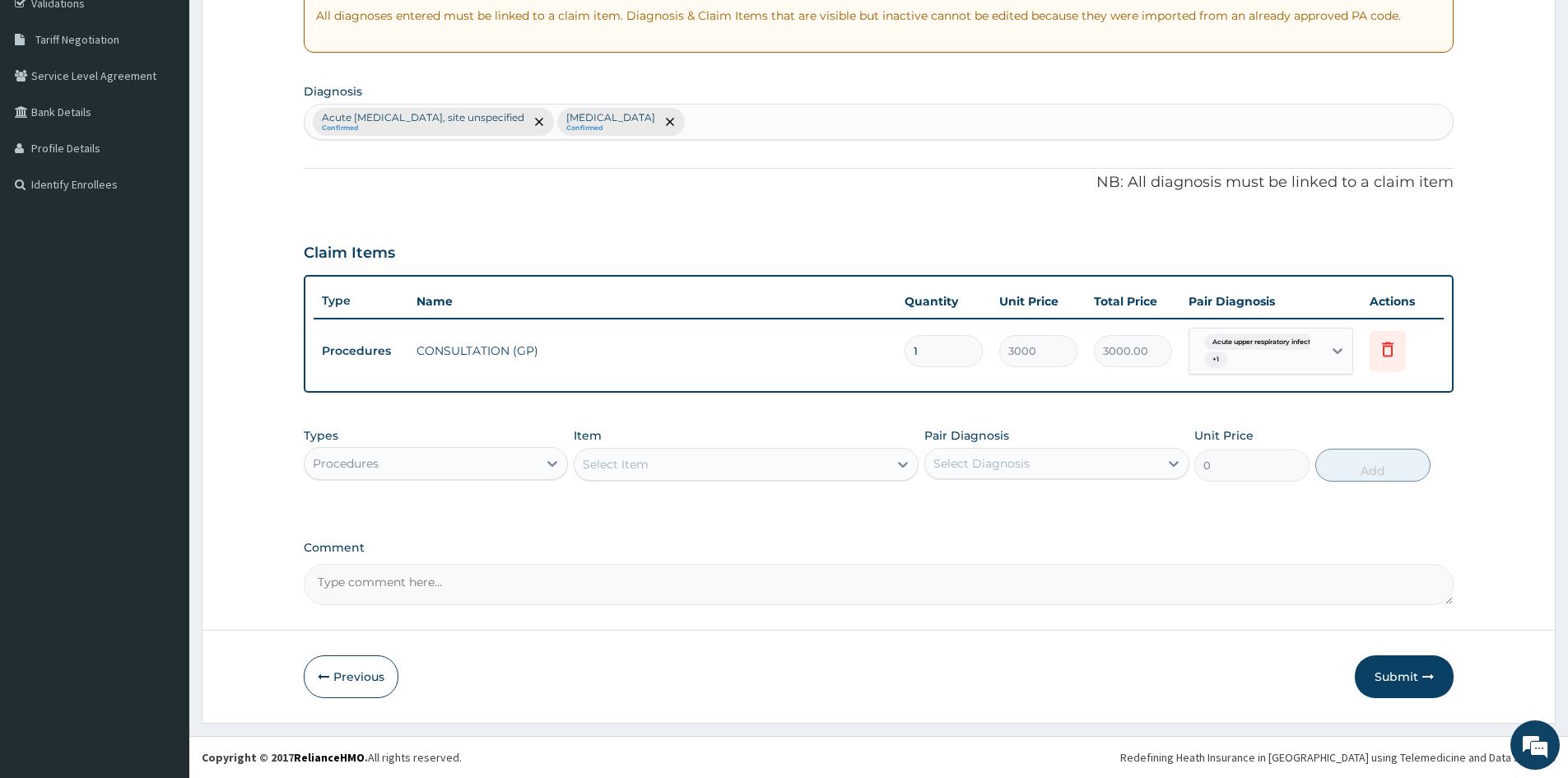
scroll to position [321, 0]
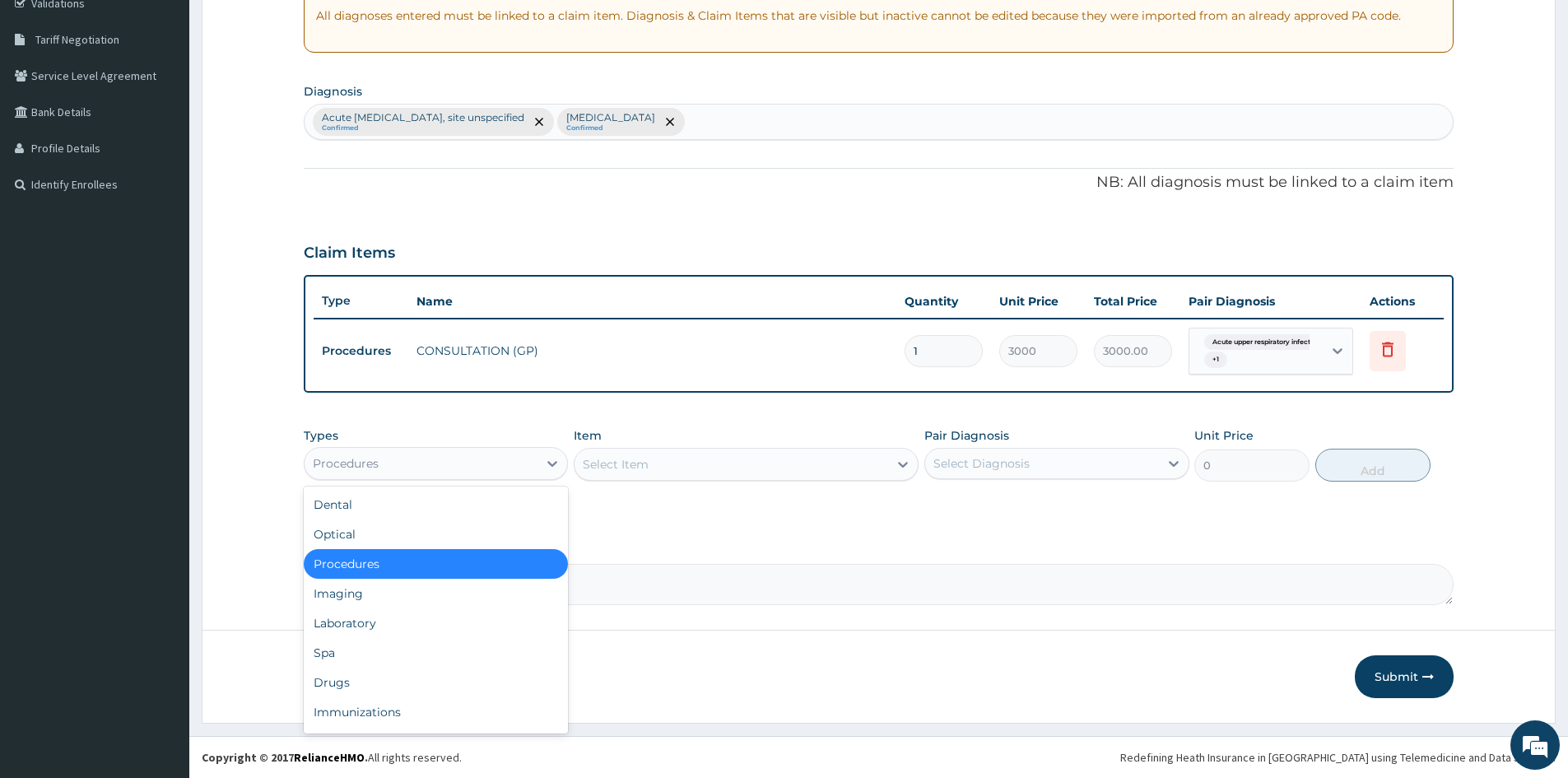
click at [534, 473] on div "Procedures" at bounding box center [421, 463] width 233 height 26
click at [363, 627] on div "Laboratory" at bounding box center [435, 622] width 264 height 30
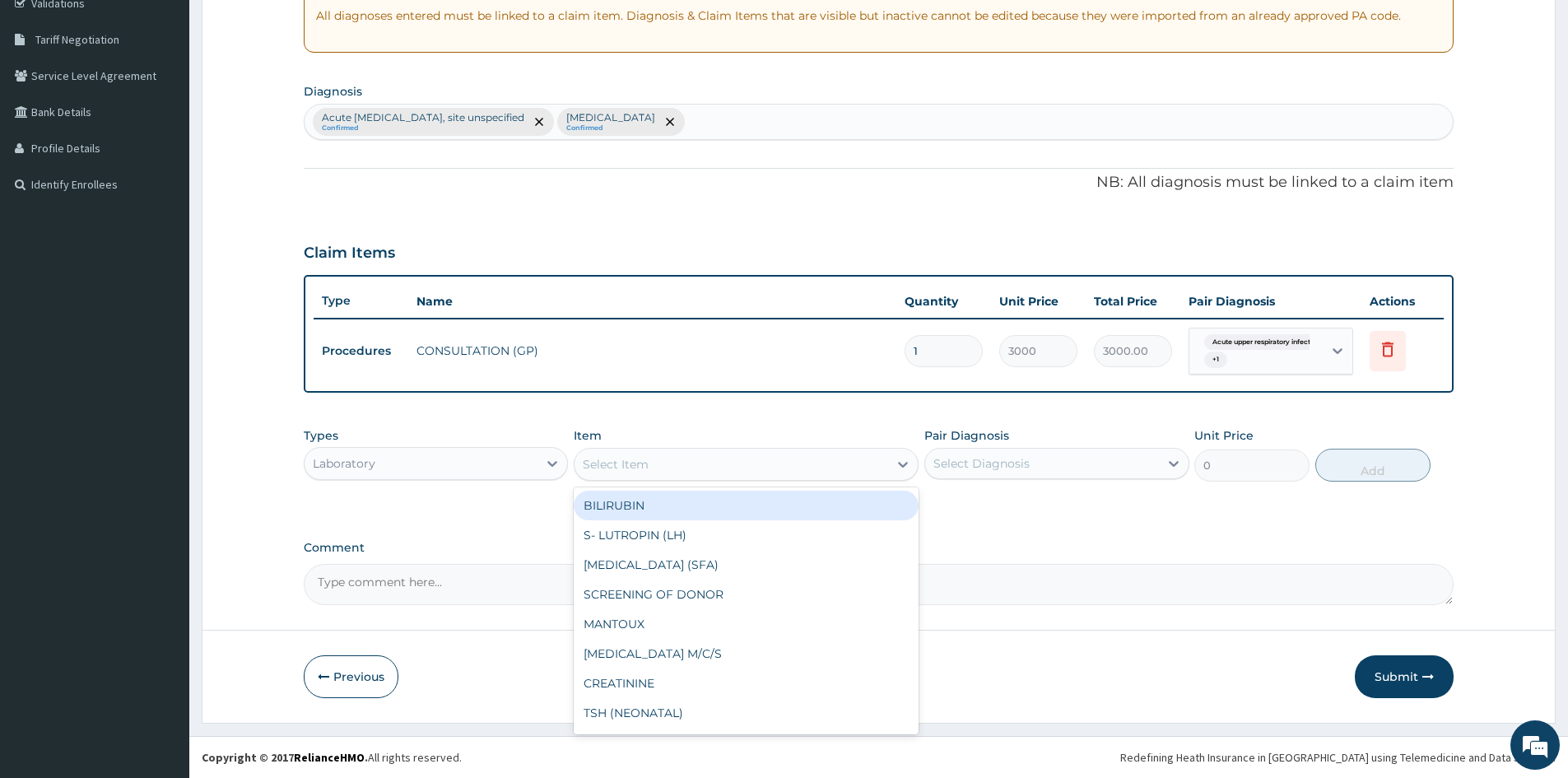
click at [631, 463] on div "Select Item" at bounding box center [615, 463] width 65 height 16
type input "FULL"
drag, startPoint x: 640, startPoint y: 507, endPoint x: 957, endPoint y: 462, distance: 320.2
click at [647, 504] on div "FULL BLOOD COUNT" at bounding box center [747, 505] width 345 height 30
type input "3400"
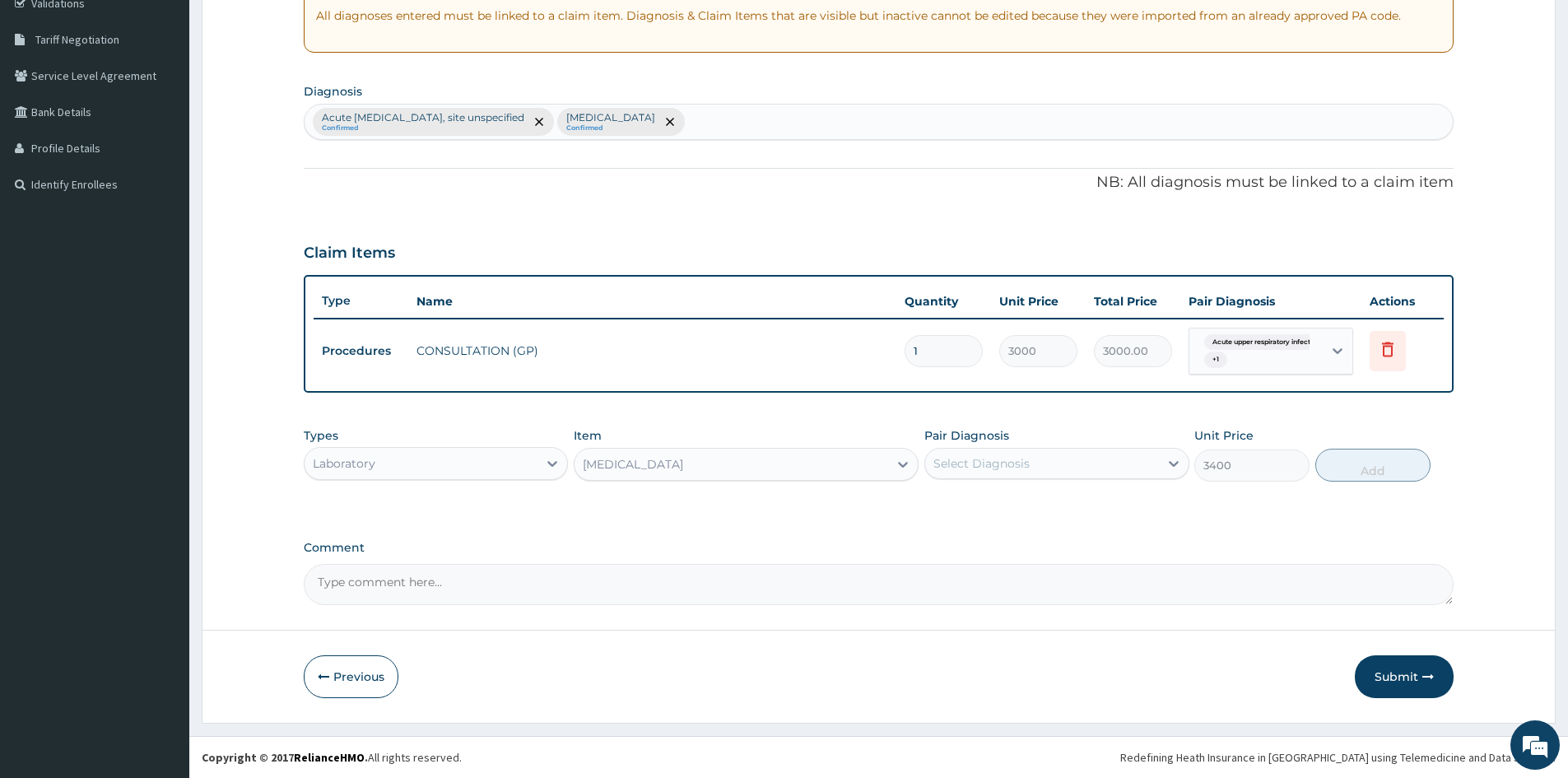
click at [959, 463] on div "Select Diagnosis" at bounding box center [981, 463] width 96 height 16
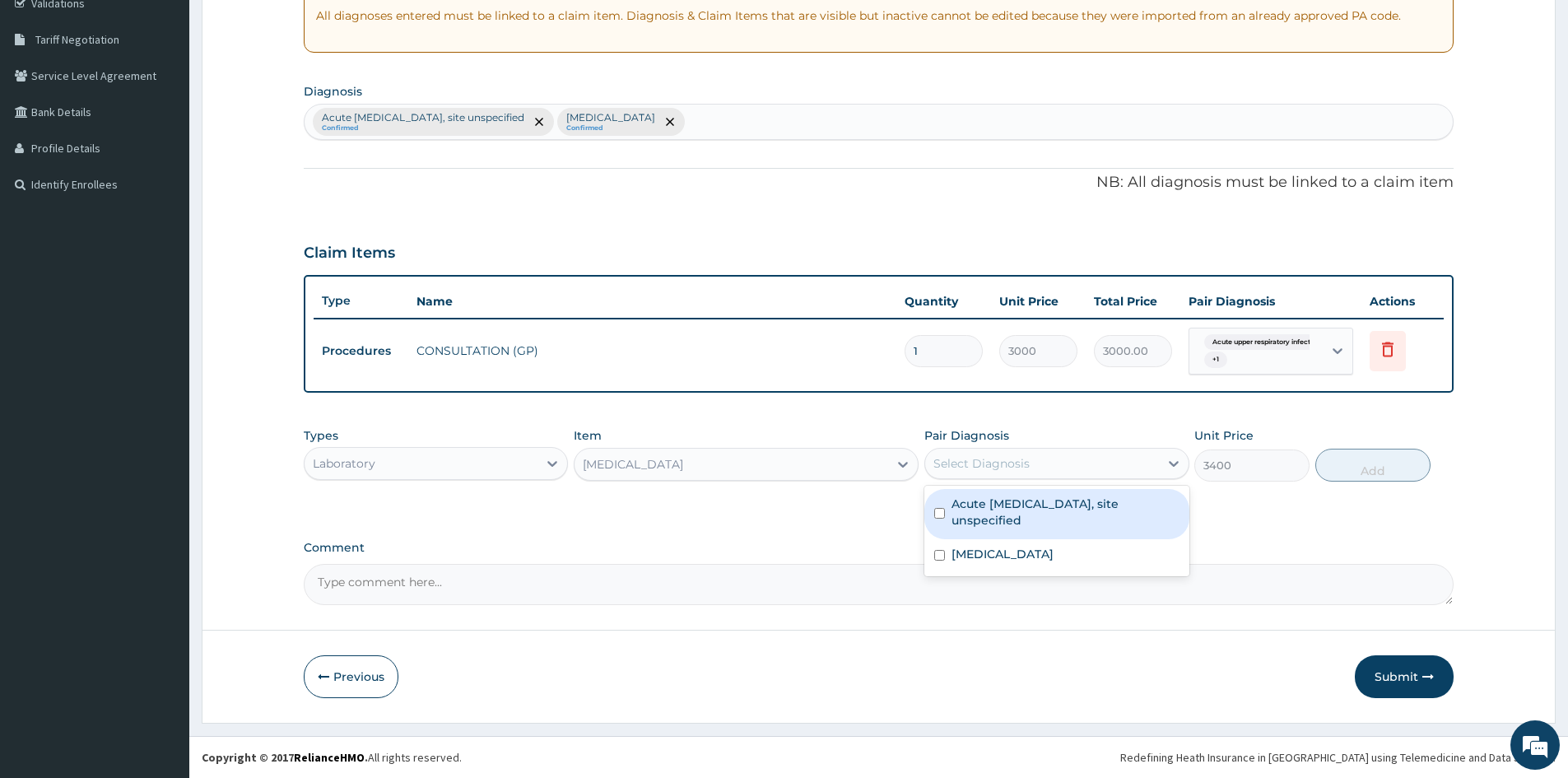
click at [935, 510] on input "checkbox" at bounding box center [940, 513] width 11 height 11
checkbox input "true"
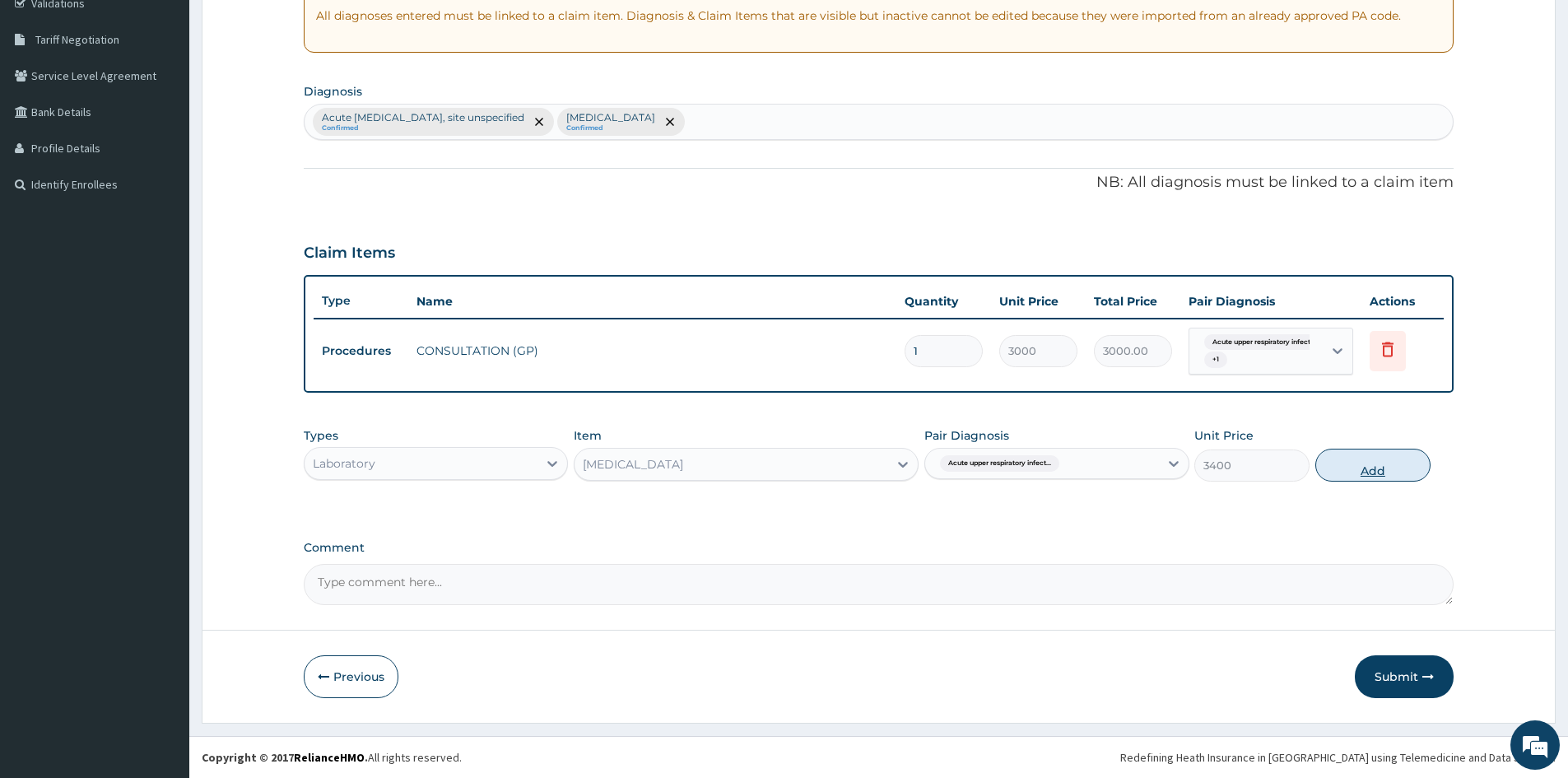
drag, startPoint x: 1362, startPoint y: 466, endPoint x: 861, endPoint y: 505, distance: 502.5
click at [1356, 467] on button "Add" at bounding box center [1373, 465] width 116 height 33
type input "0"
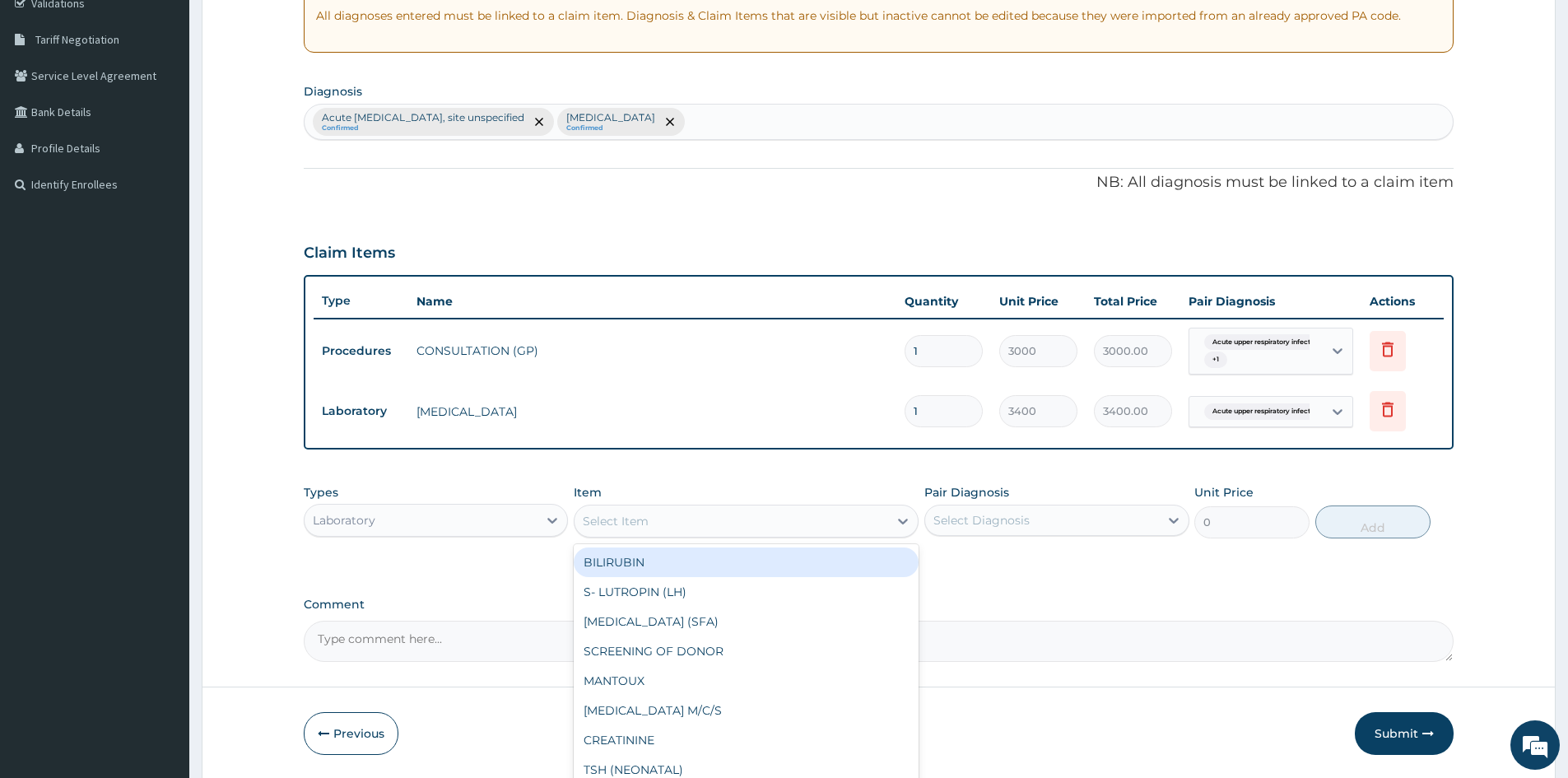
click at [736, 505] on div "Select Item" at bounding box center [747, 520] width 345 height 33
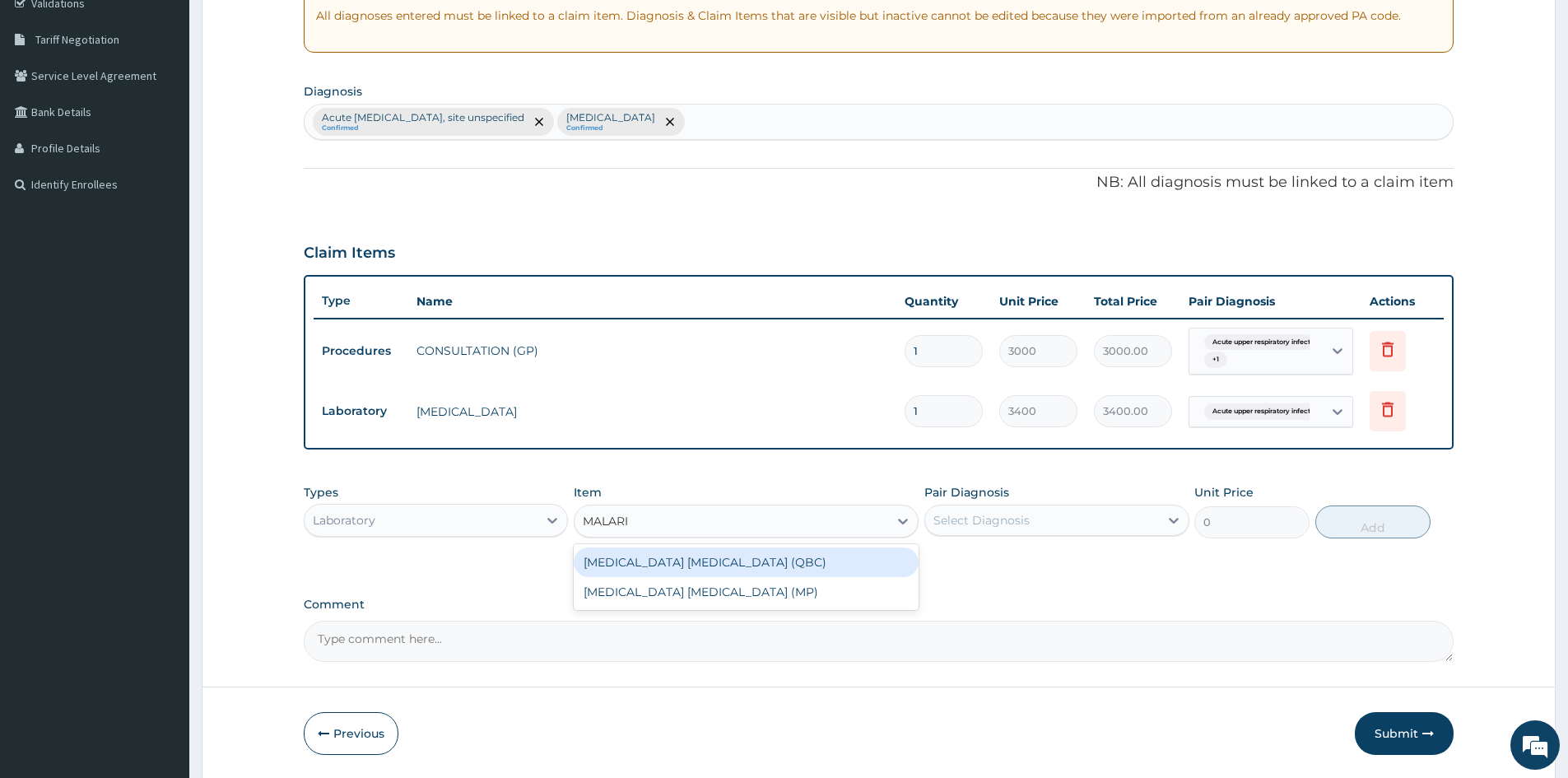
type input "MALARIA"
click at [639, 584] on div "MALARIA PARASITE (MP)" at bounding box center [747, 592] width 345 height 30
type input "2100"
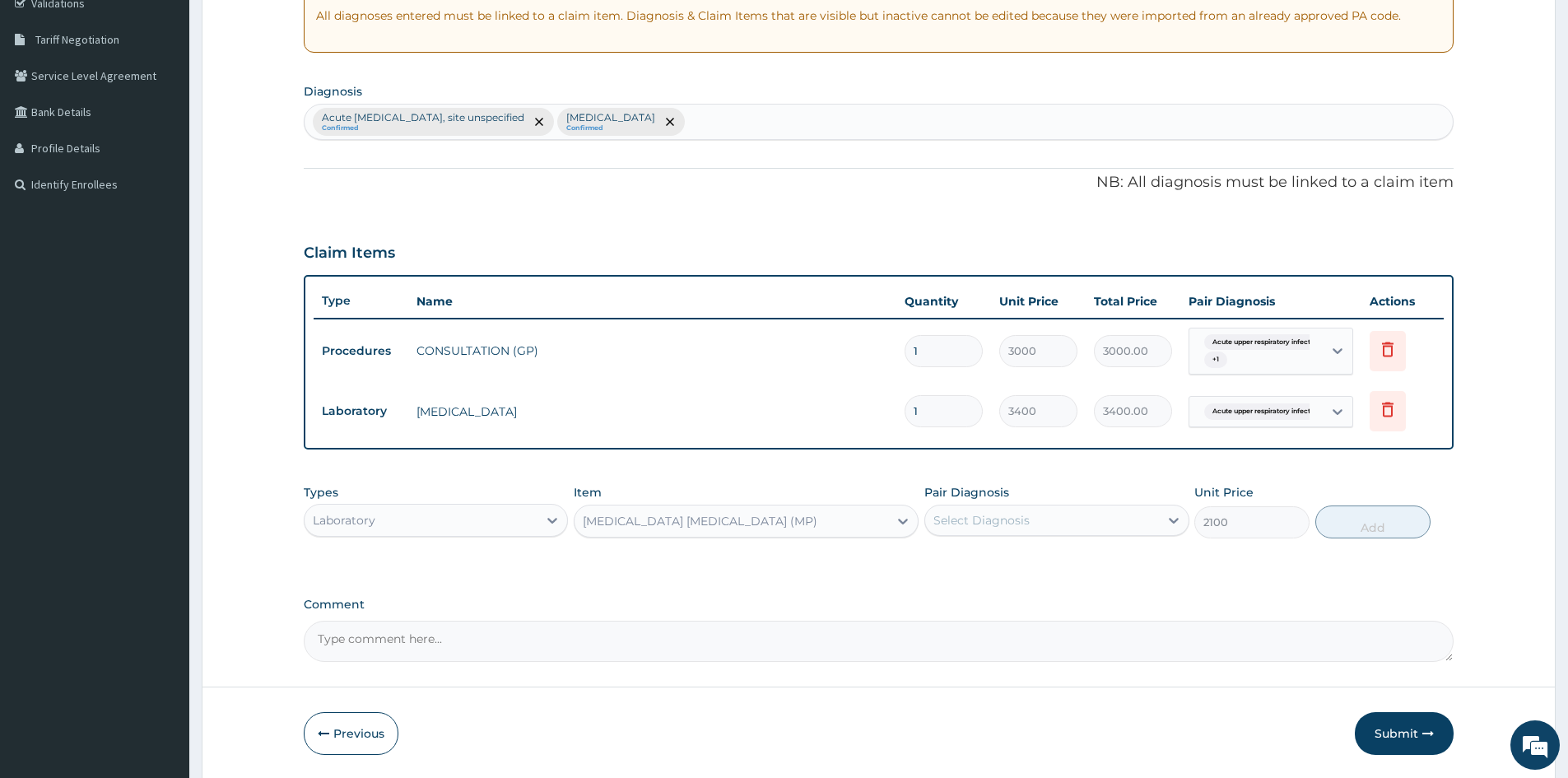
click at [982, 519] on div "Select Diagnosis" at bounding box center [981, 520] width 96 height 16
drag, startPoint x: 933, startPoint y: 612, endPoint x: 1006, endPoint y: 611, distance: 73.0
click at [948, 611] on div "Malaria, unspecified" at bounding box center [1056, 613] width 264 height 34
checkbox input "true"
click at [1345, 519] on button "Add" at bounding box center [1373, 521] width 116 height 33
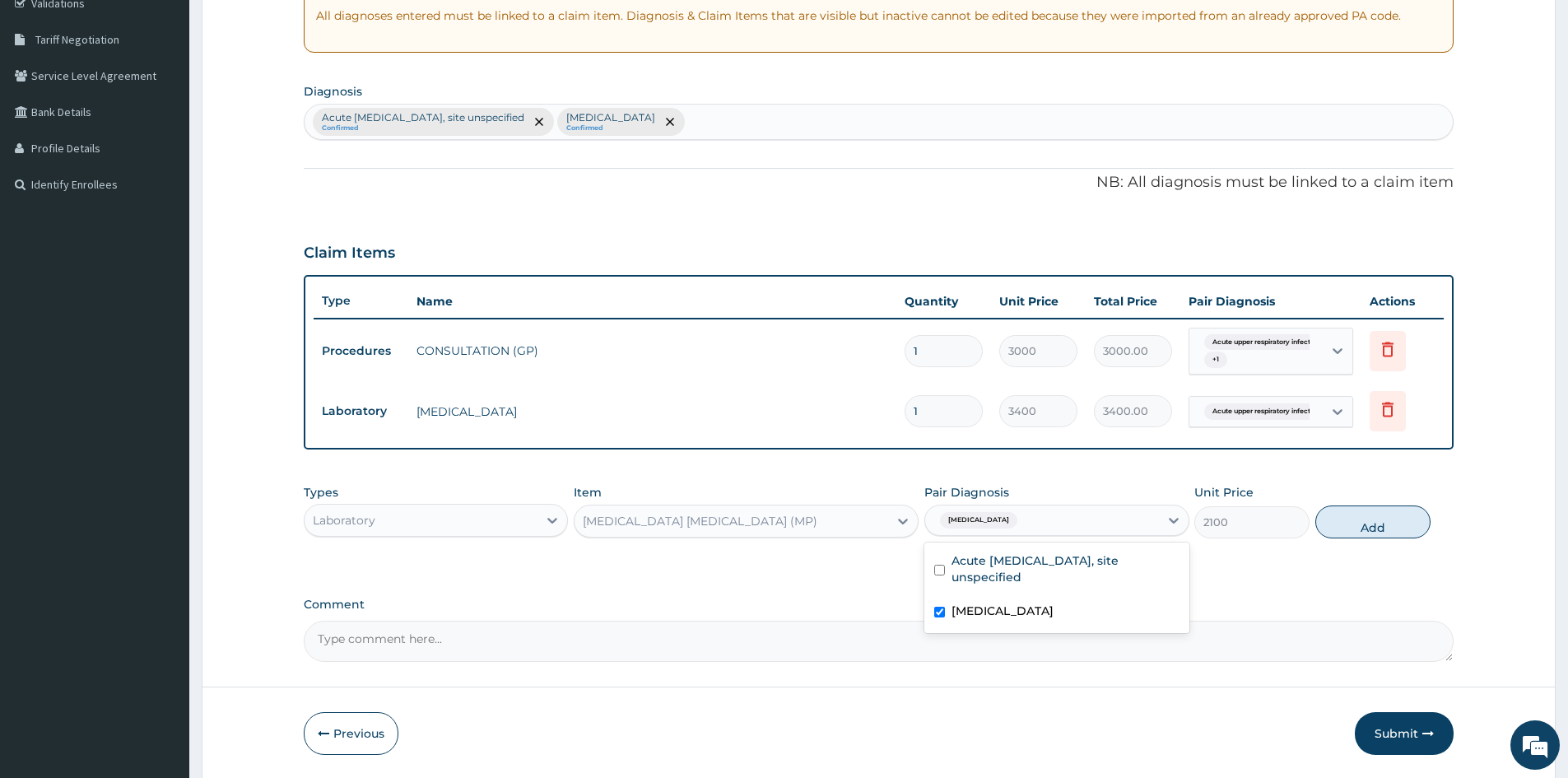
type input "0"
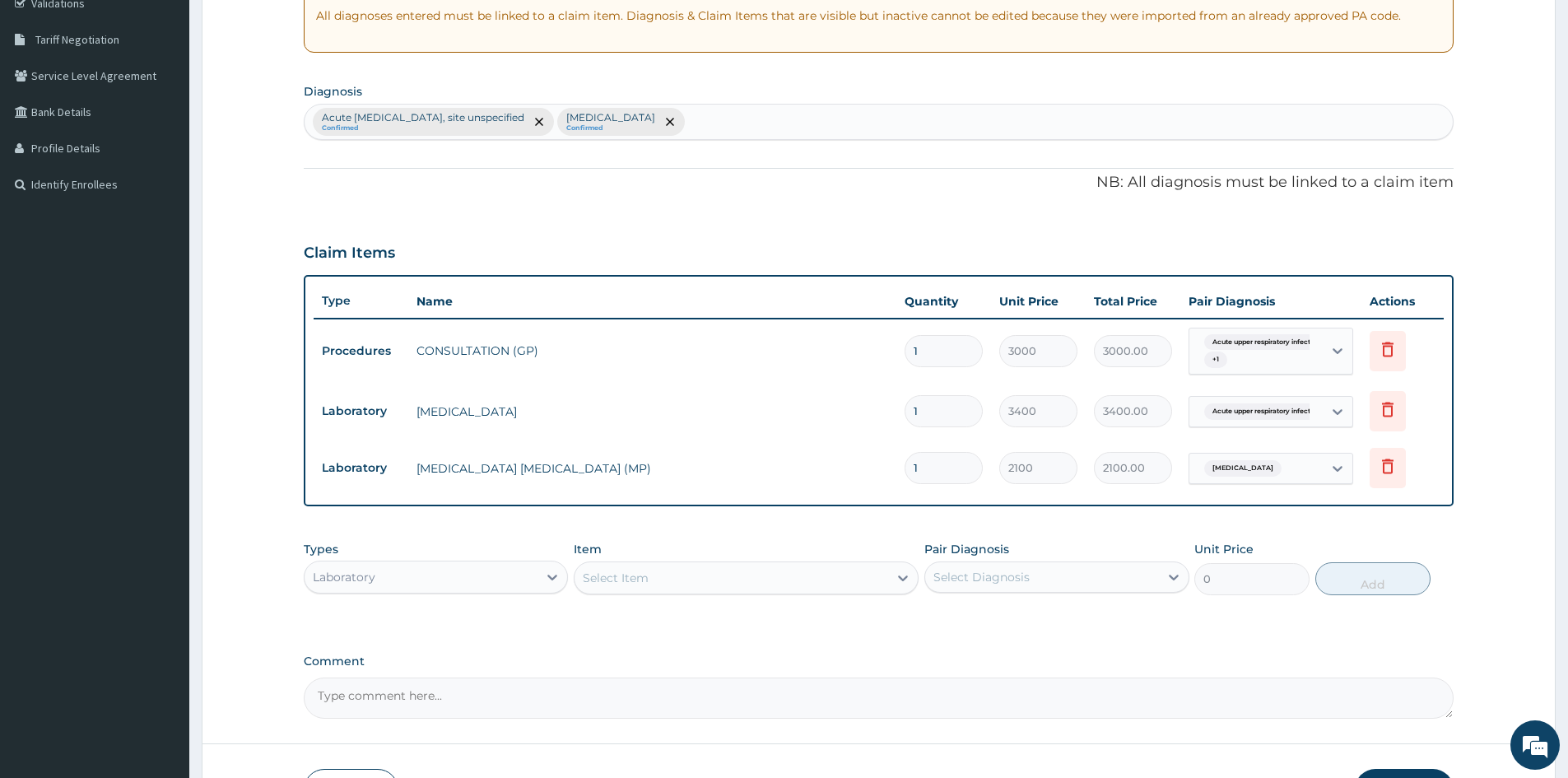
click at [508, 584] on div "Laboratory" at bounding box center [421, 576] width 233 height 26
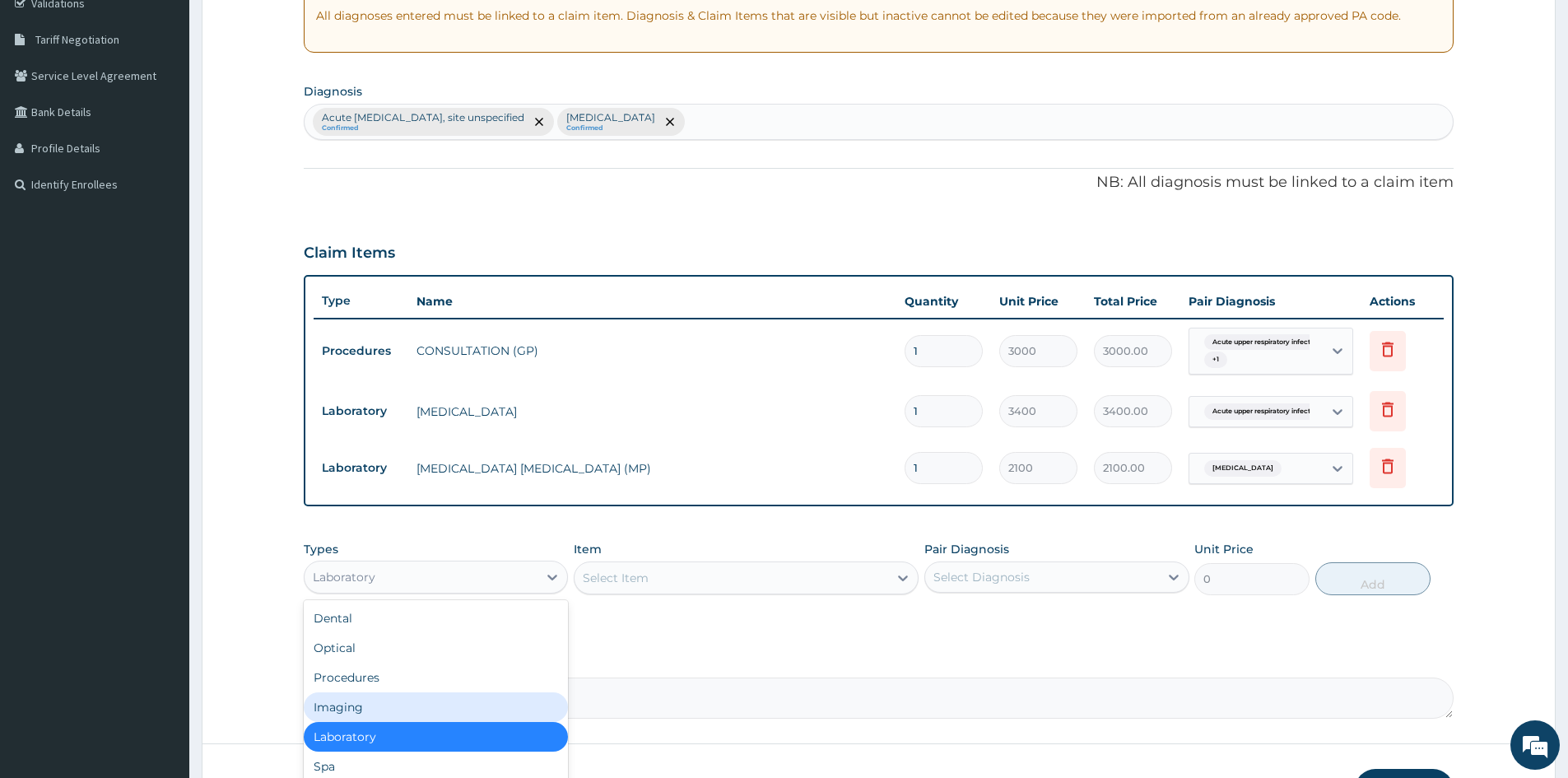
scroll to position [56, 0]
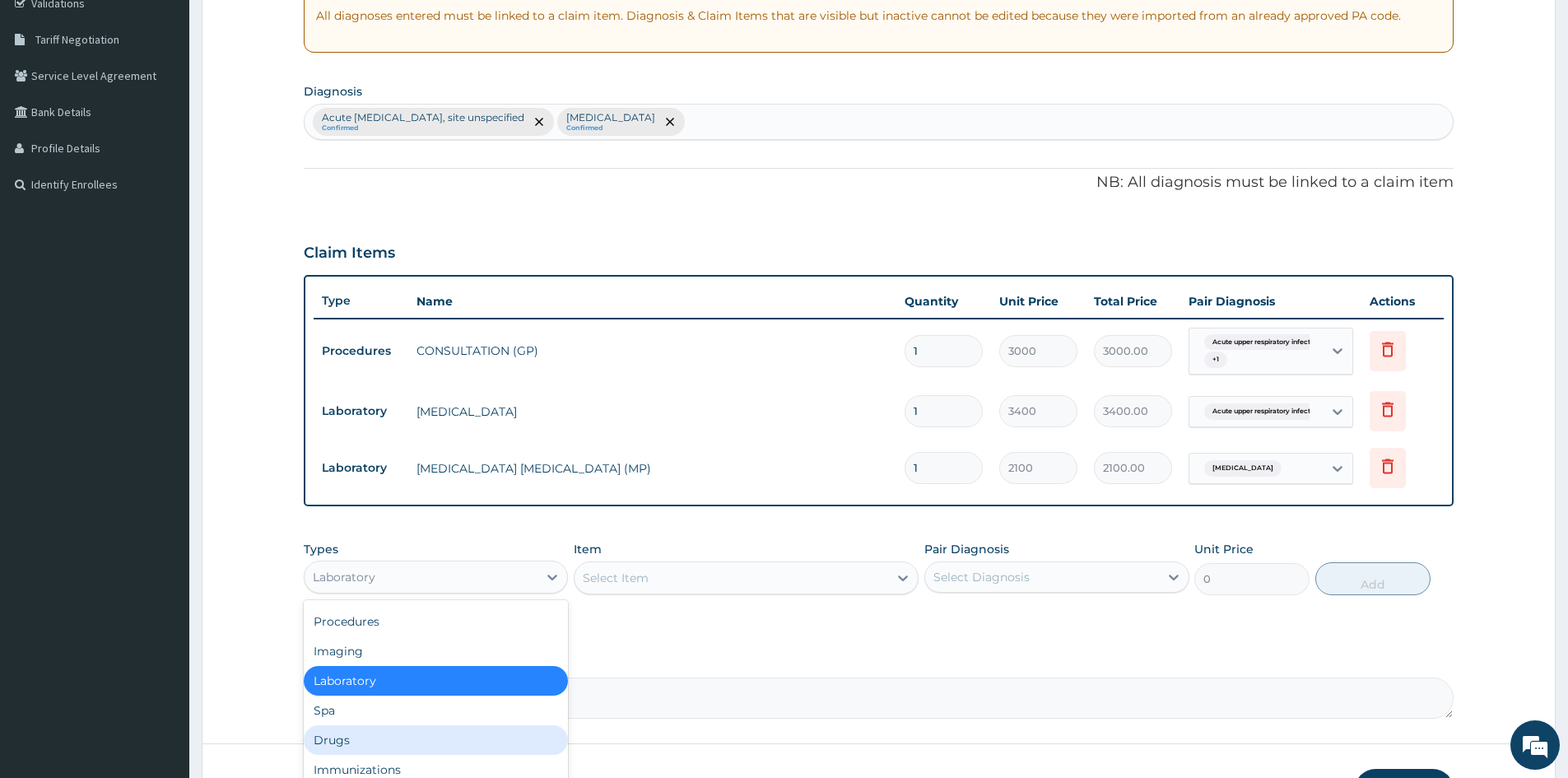
click at [351, 737] on div "Drugs" at bounding box center [435, 740] width 264 height 30
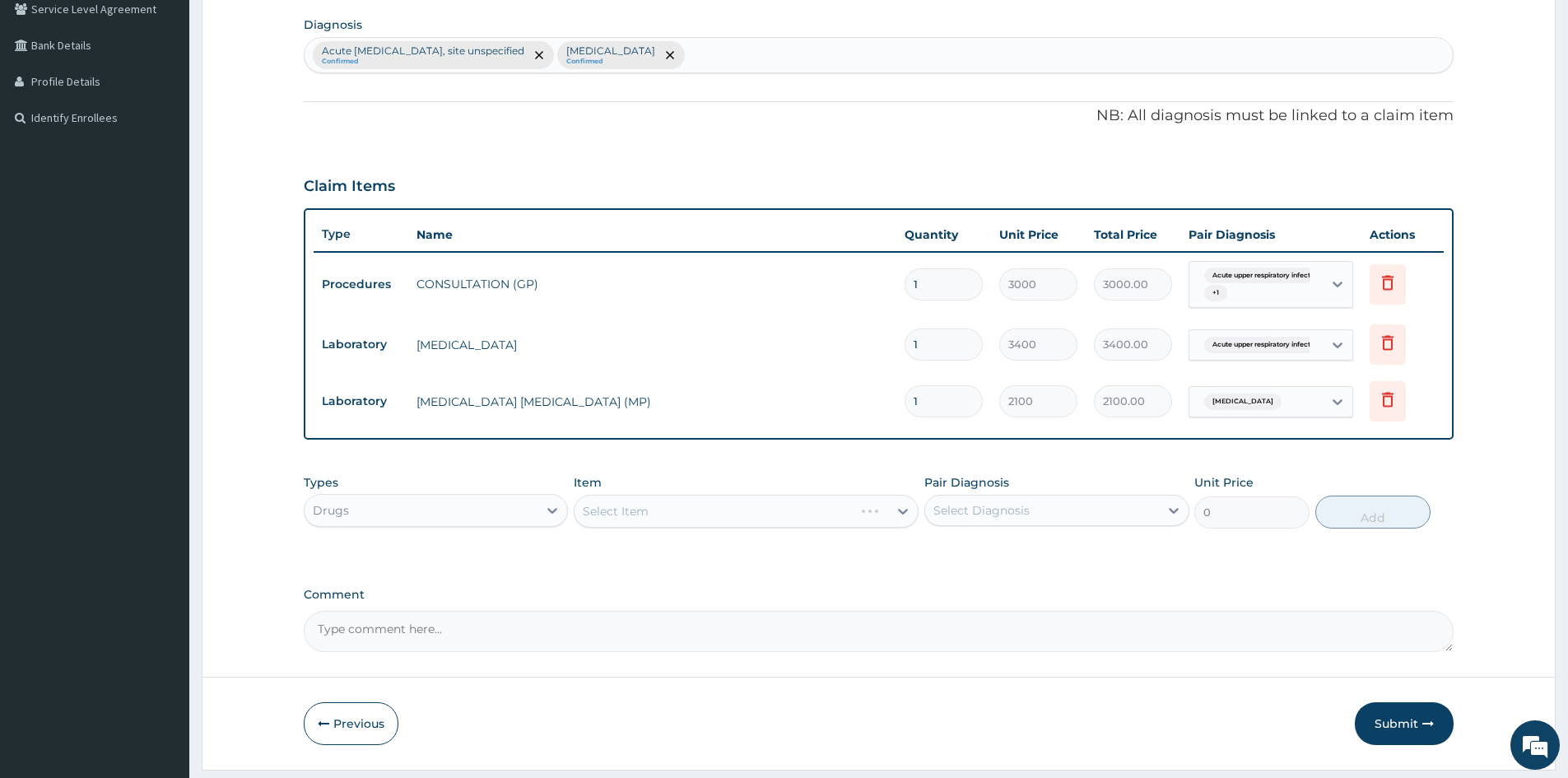
scroll to position [434, 0]
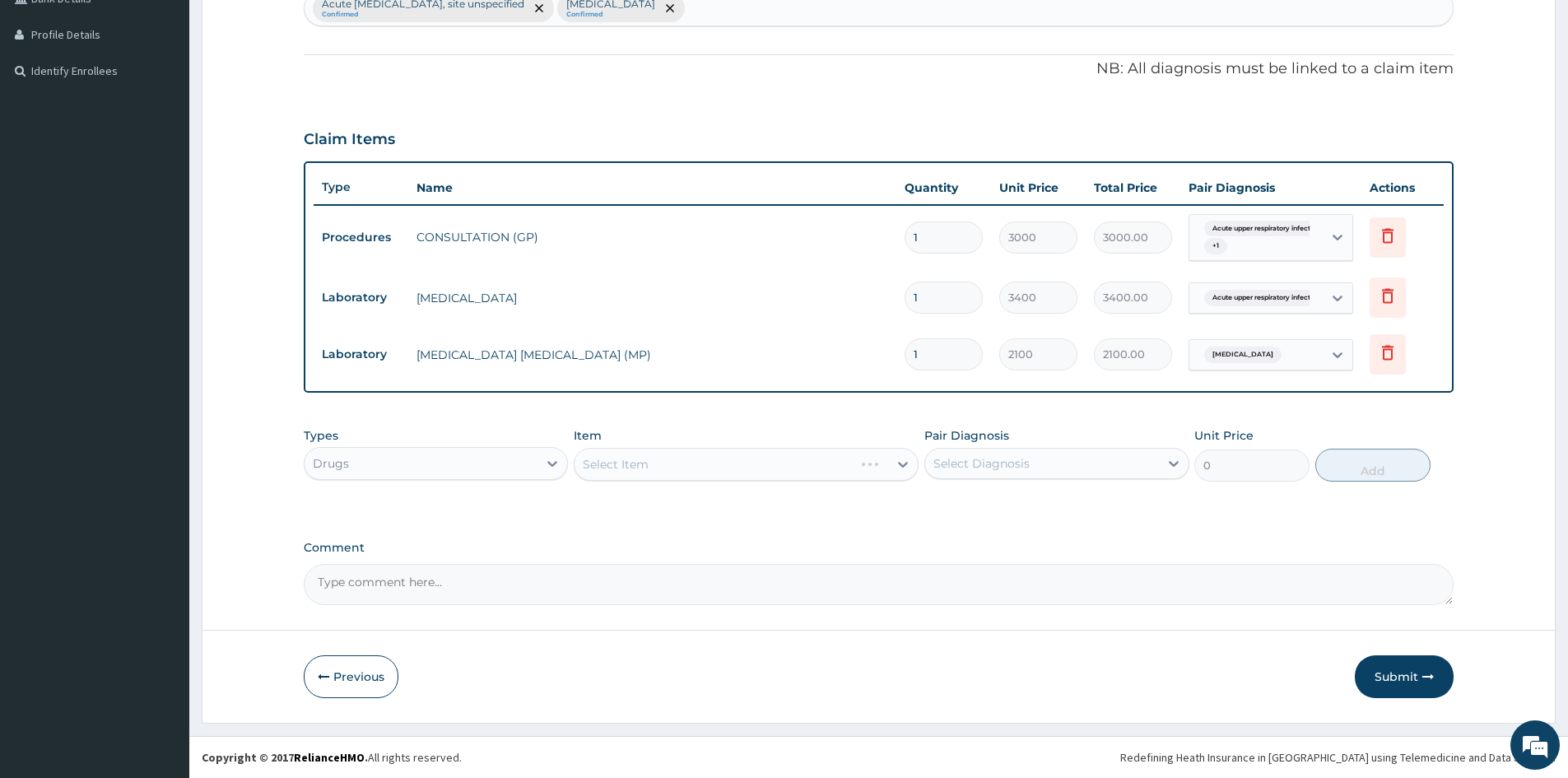
click at [896, 466] on div "Select Item" at bounding box center [747, 464] width 345 height 33
drag, startPoint x: 645, startPoint y: 464, endPoint x: 917, endPoint y: 464, distance: 272.0
click at [657, 465] on div "Select Item" at bounding box center [747, 464] width 345 height 33
click at [878, 467] on div "Select Item" at bounding box center [747, 464] width 345 height 33
click at [903, 463] on div "Select Item" at bounding box center [747, 464] width 345 height 33
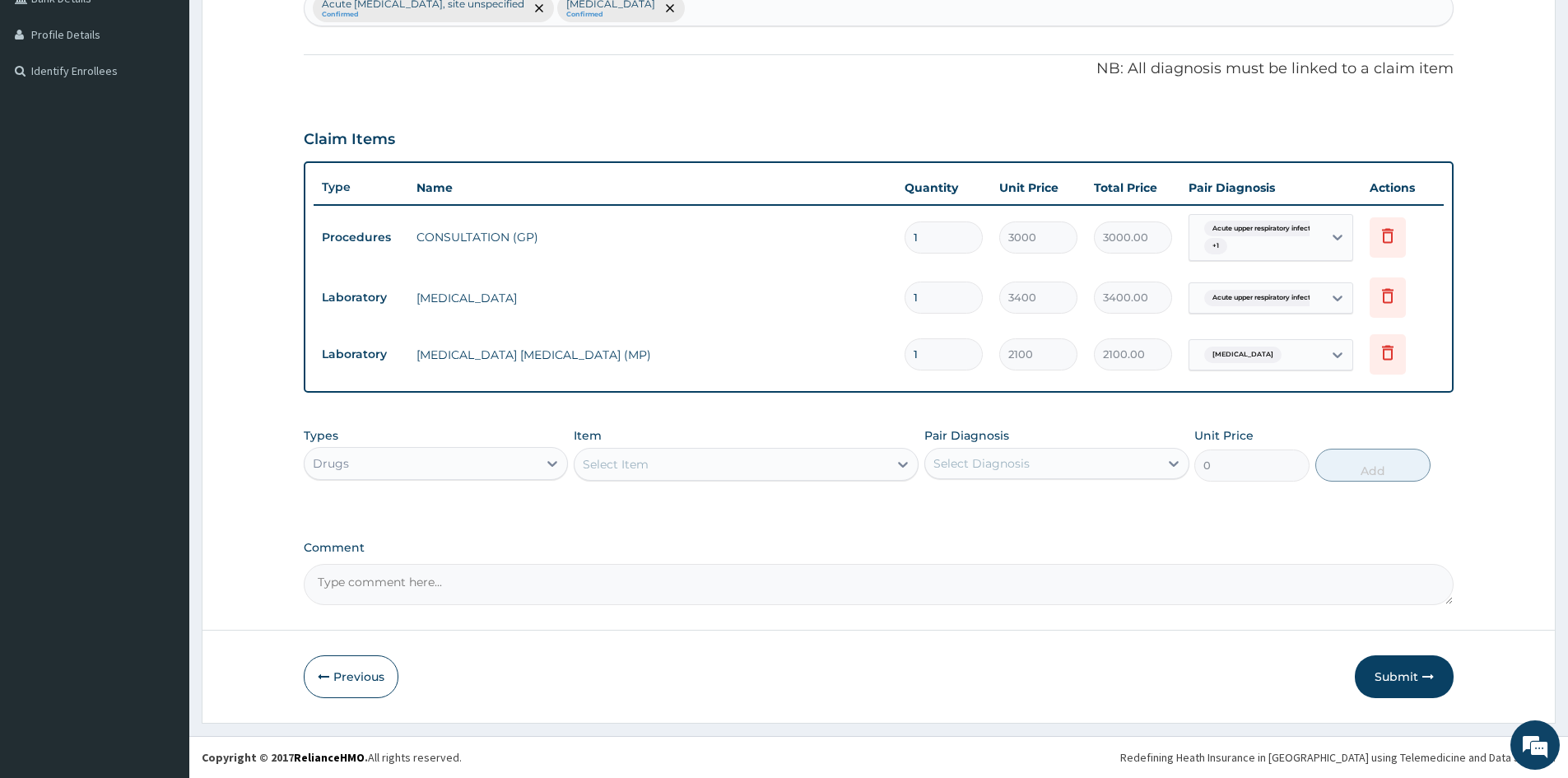
click at [969, 462] on div "Select Diagnosis" at bounding box center [981, 463] width 96 height 16
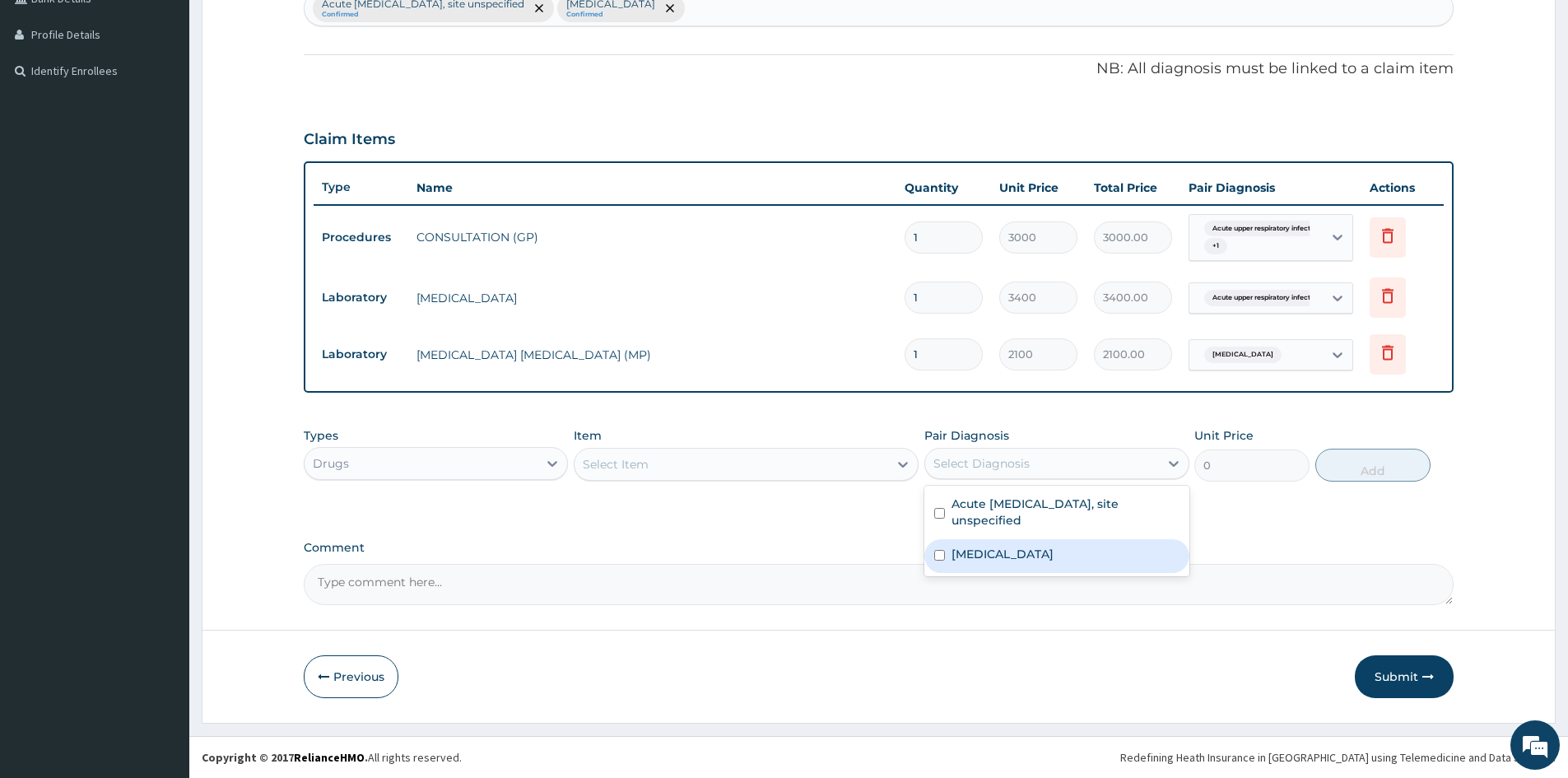
click at [941, 556] on input "checkbox" at bounding box center [940, 555] width 11 height 11
checkbox input "true"
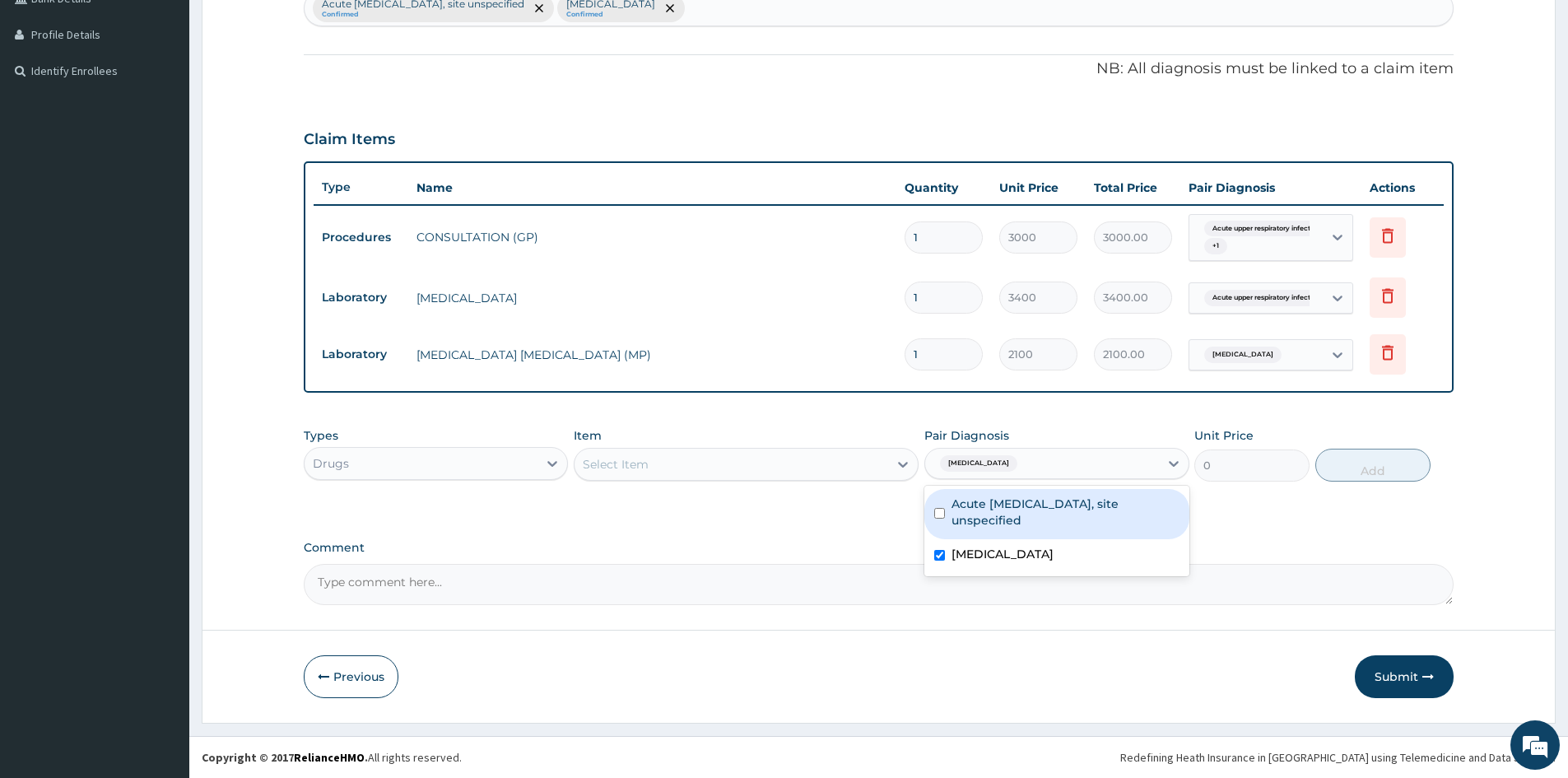
drag, startPoint x: 940, startPoint y: 507, endPoint x: 1146, endPoint y: 495, distance: 206.3
click at [952, 507] on div "Acute upper respiratory infection, site unspecified" at bounding box center [1056, 514] width 264 height 50
checkbox input "true"
click at [806, 459] on div "Select Item" at bounding box center [731, 464] width 314 height 26
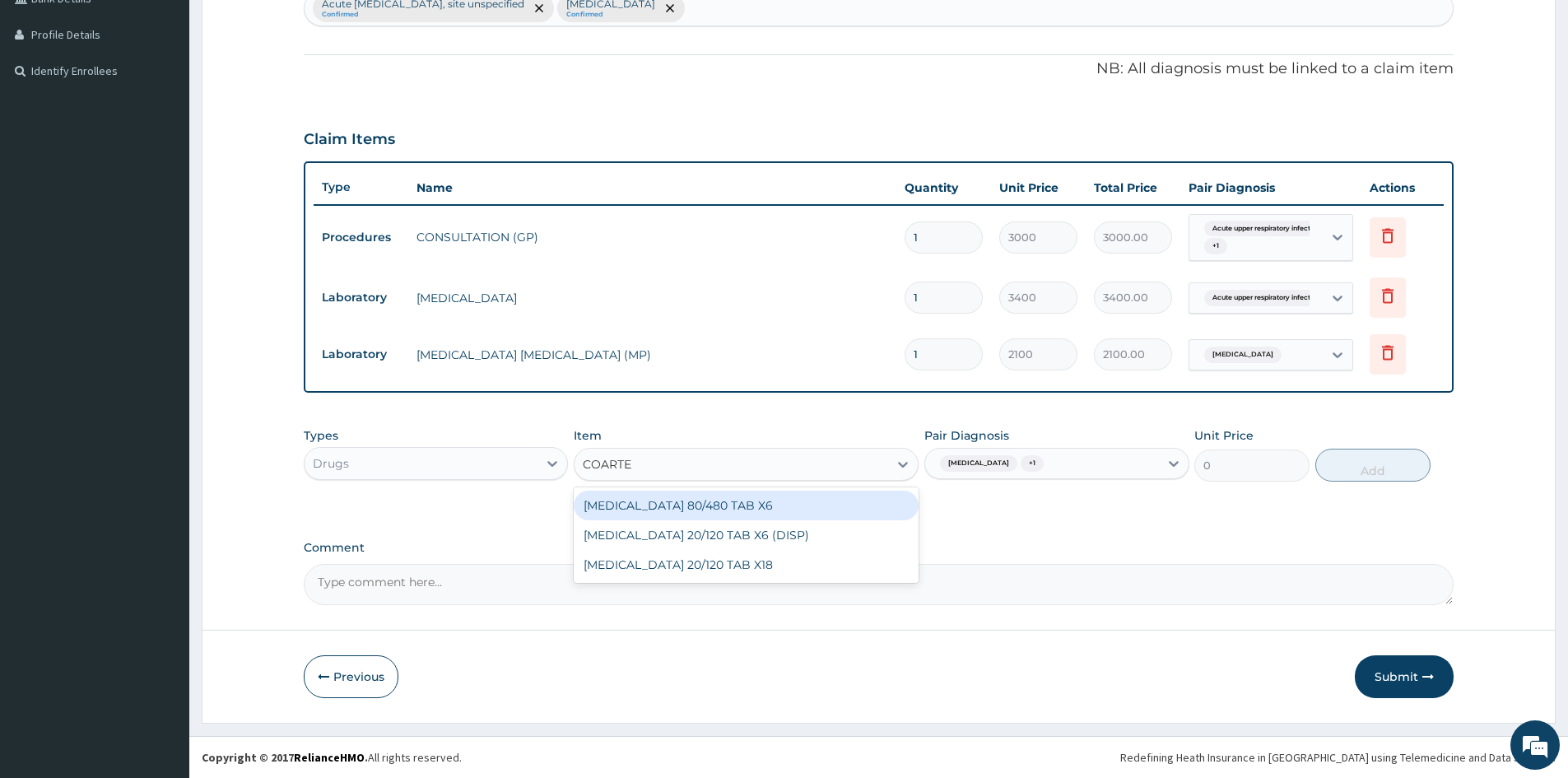
type input "COARTEM"
click at [724, 507] on div "COARTEM 80/480 TAB X6" at bounding box center [747, 505] width 345 height 30
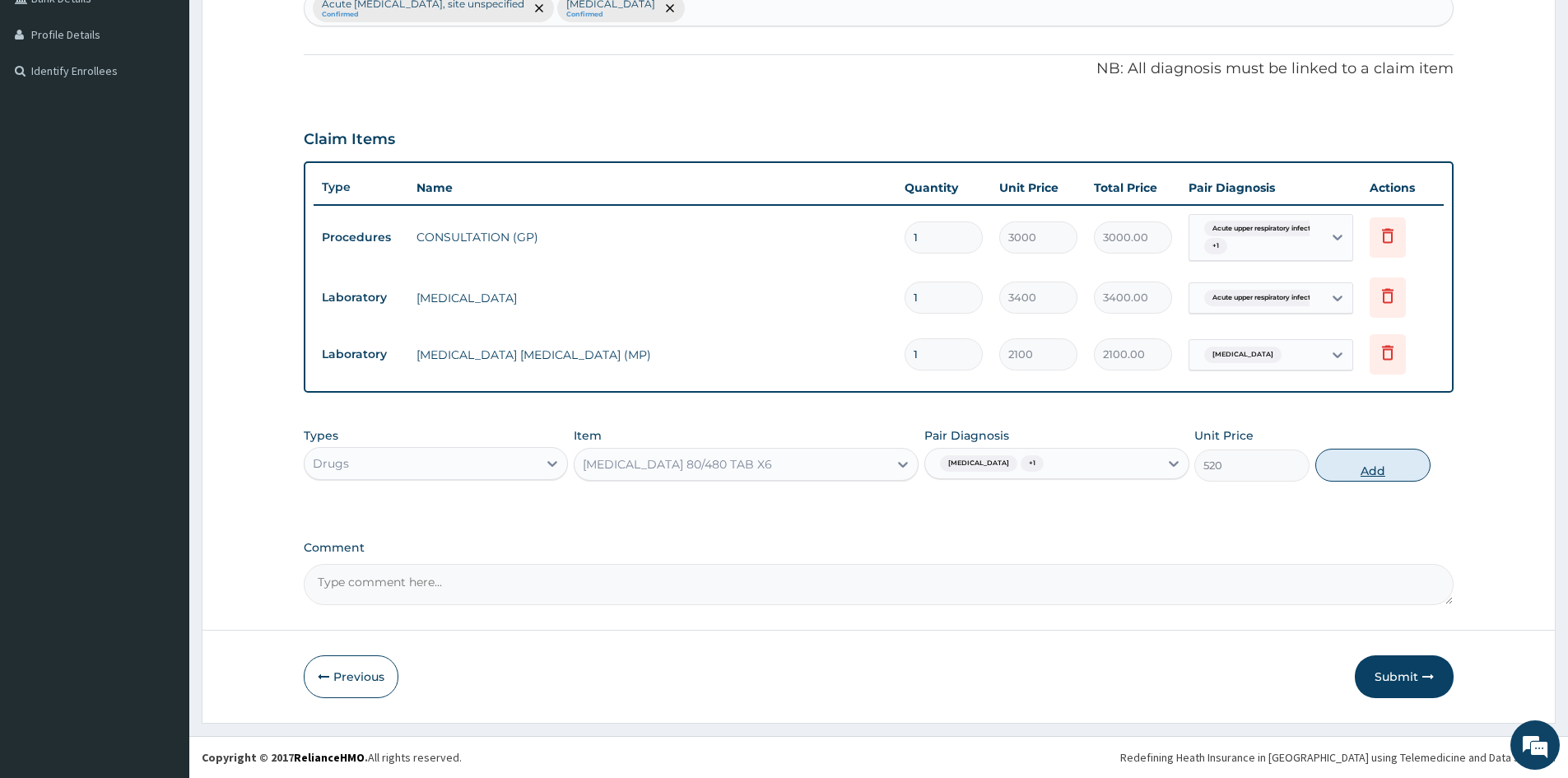
click at [1368, 460] on button "Add" at bounding box center [1373, 465] width 116 height 33
type input "0"
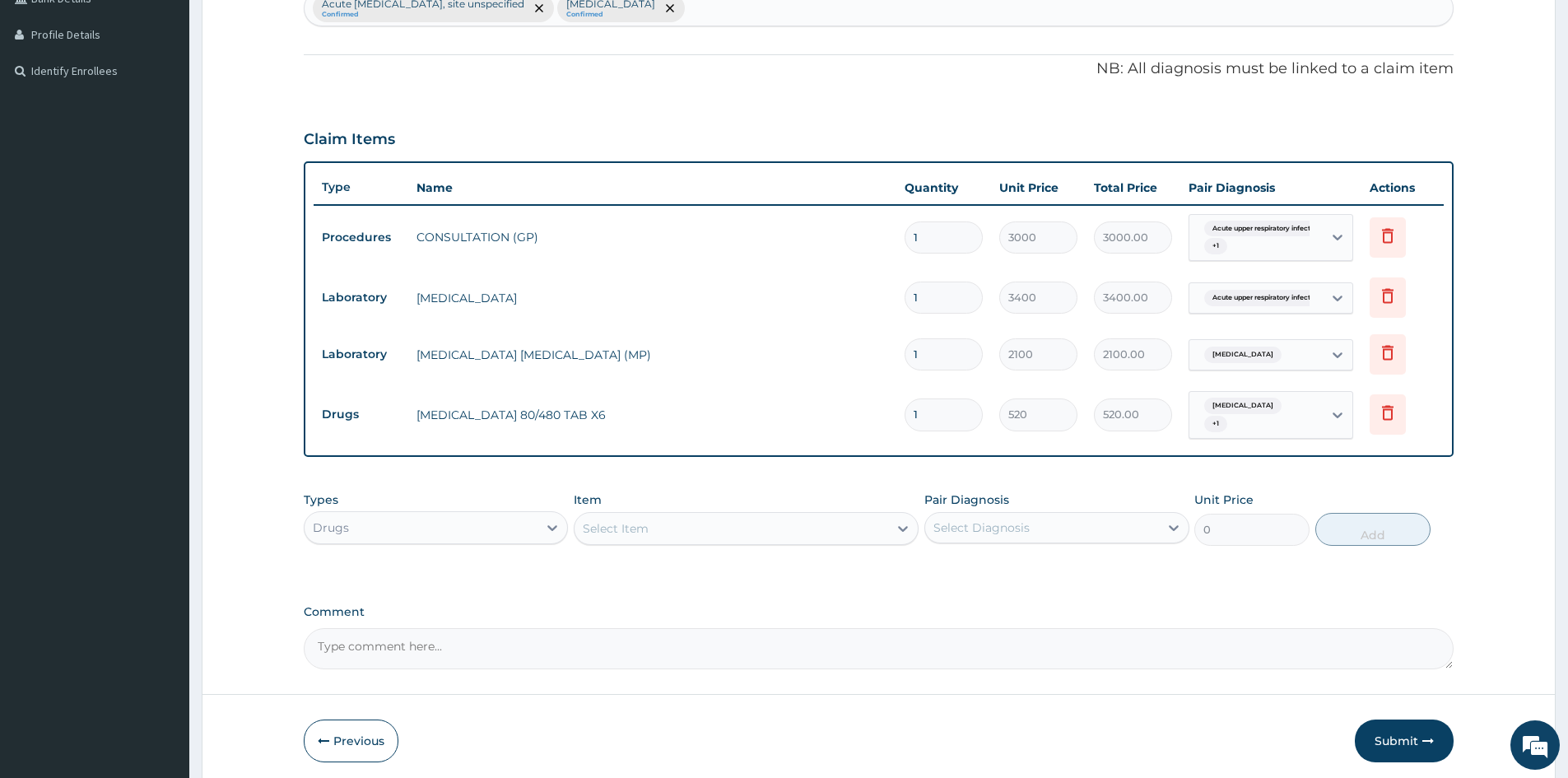
drag, startPoint x: 932, startPoint y: 412, endPoint x: 753, endPoint y: 488, distance: 194.5
click at [753, 488] on div "PA Code / Prescription Code Enter Code(Secondary Care Only) Encounter Date 06-1…" at bounding box center [878, 196] width 1150 height 946
type input "6"
type input "3120.00"
type input "6"
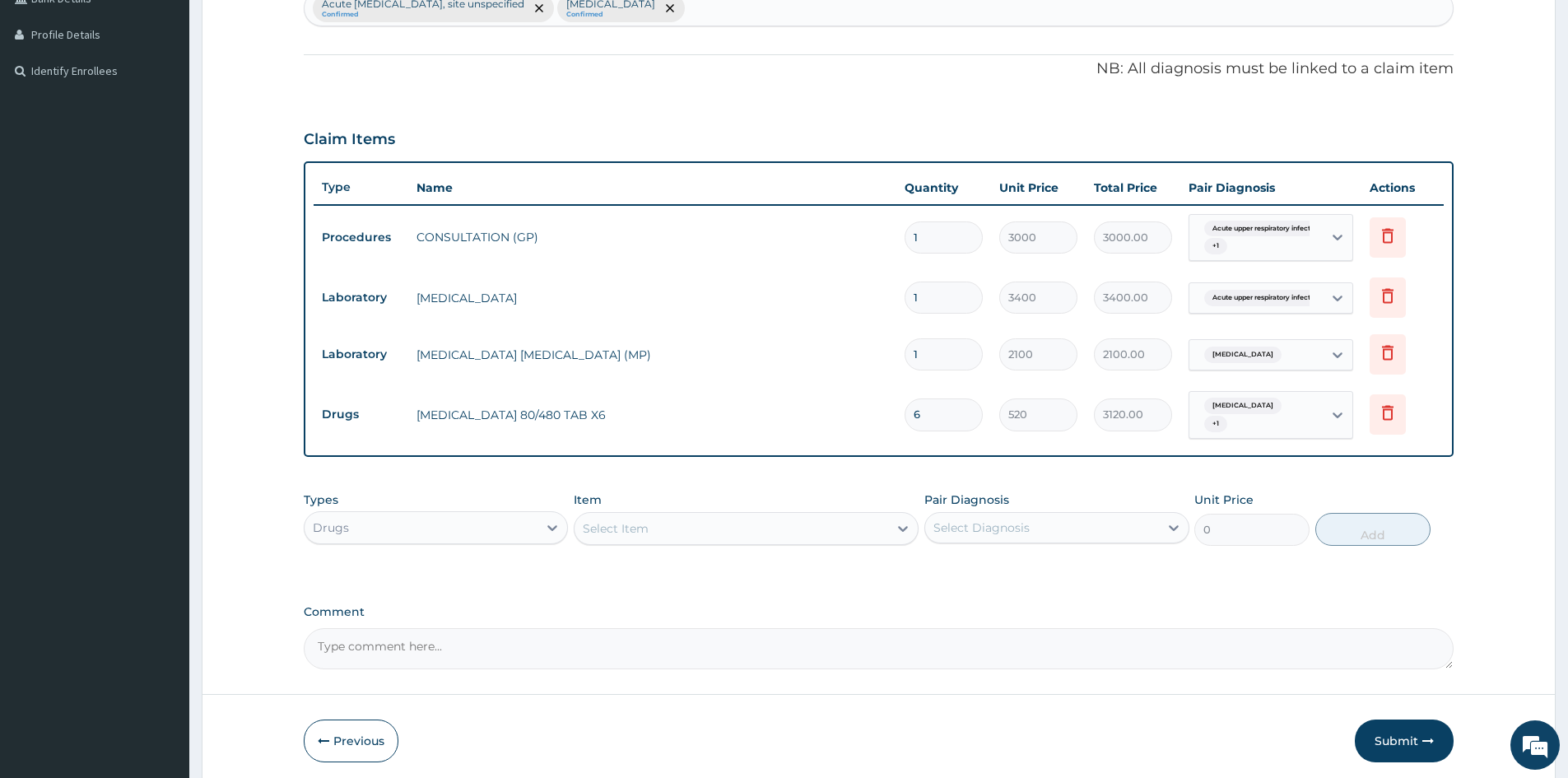
click at [652, 525] on div "Select Item" at bounding box center [731, 528] width 314 height 26
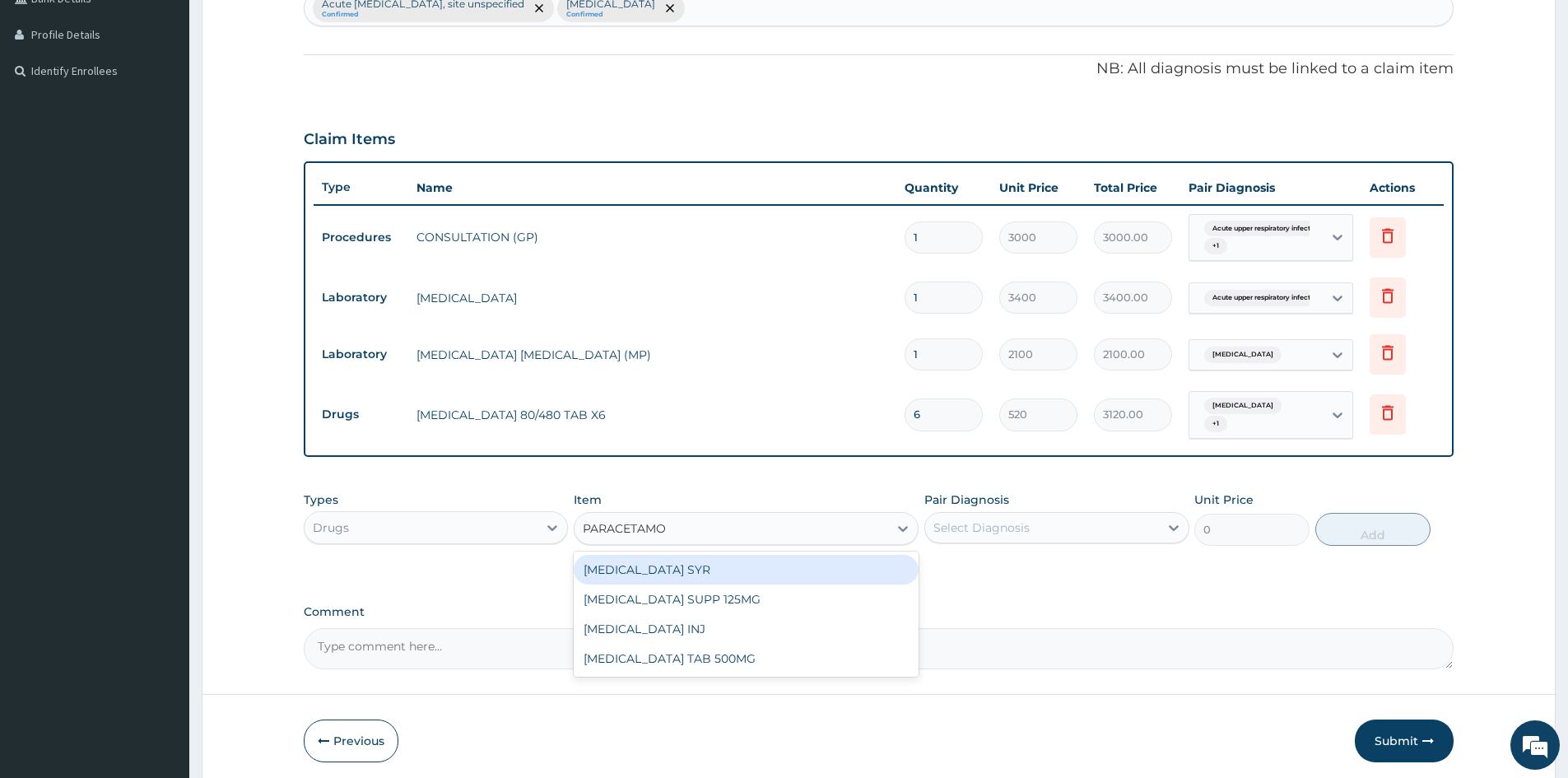
type input "PARACETAMOL"
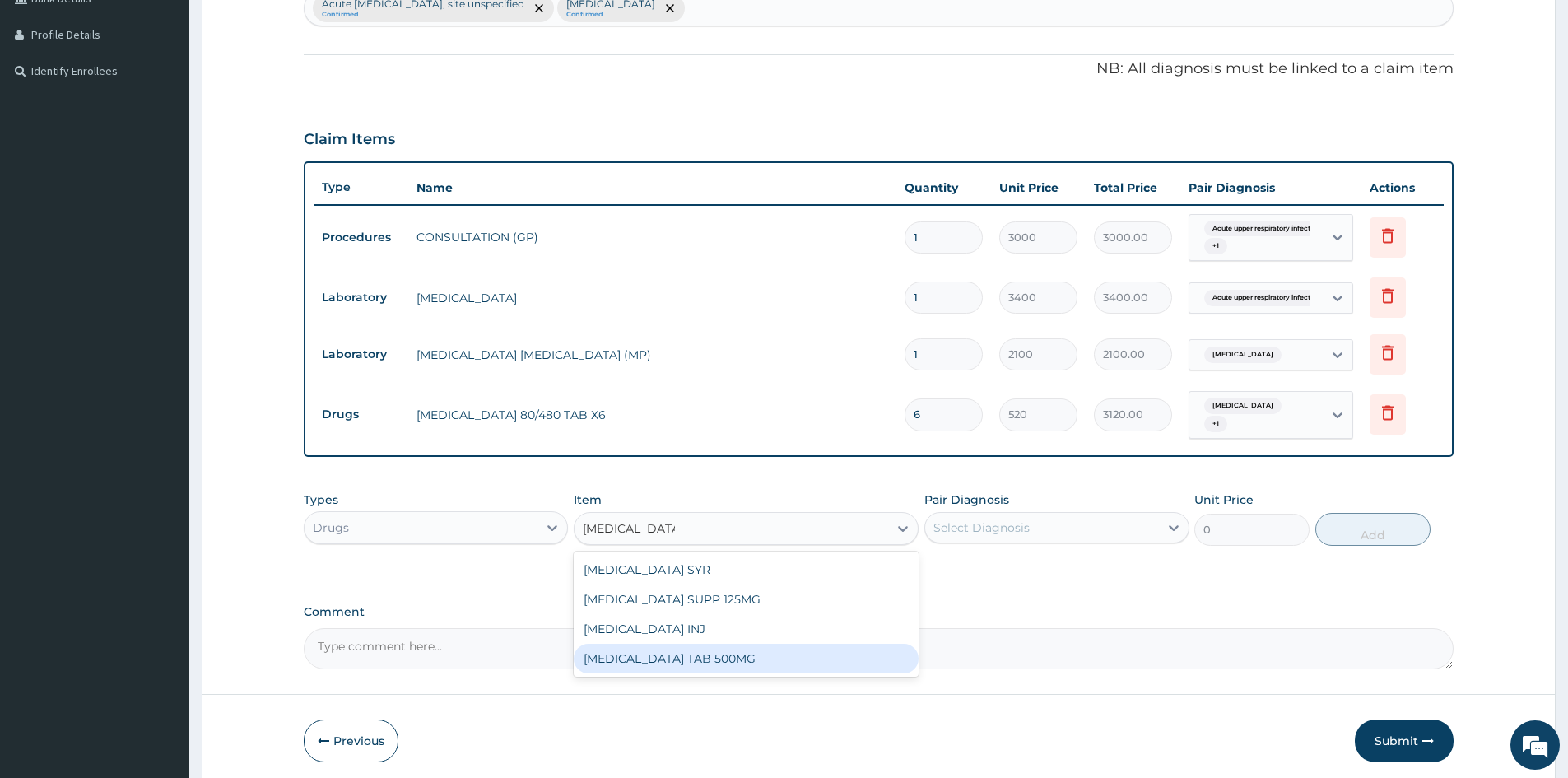
click at [719, 658] on div "PARACETAMOL TAB 500MG" at bounding box center [747, 658] width 345 height 30
type input "30"
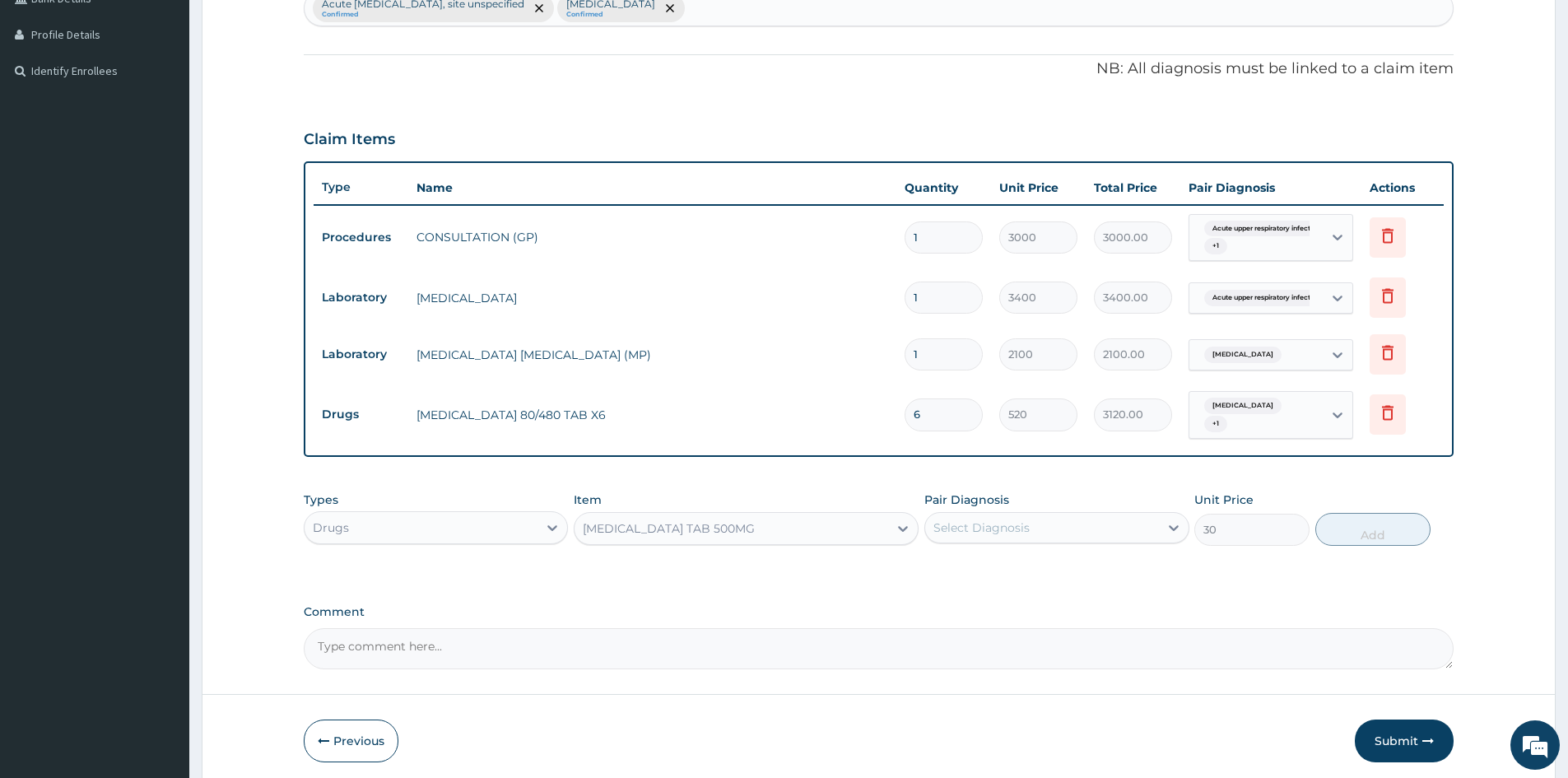
click at [1054, 526] on div "Select Diagnosis" at bounding box center [1042, 527] width 233 height 26
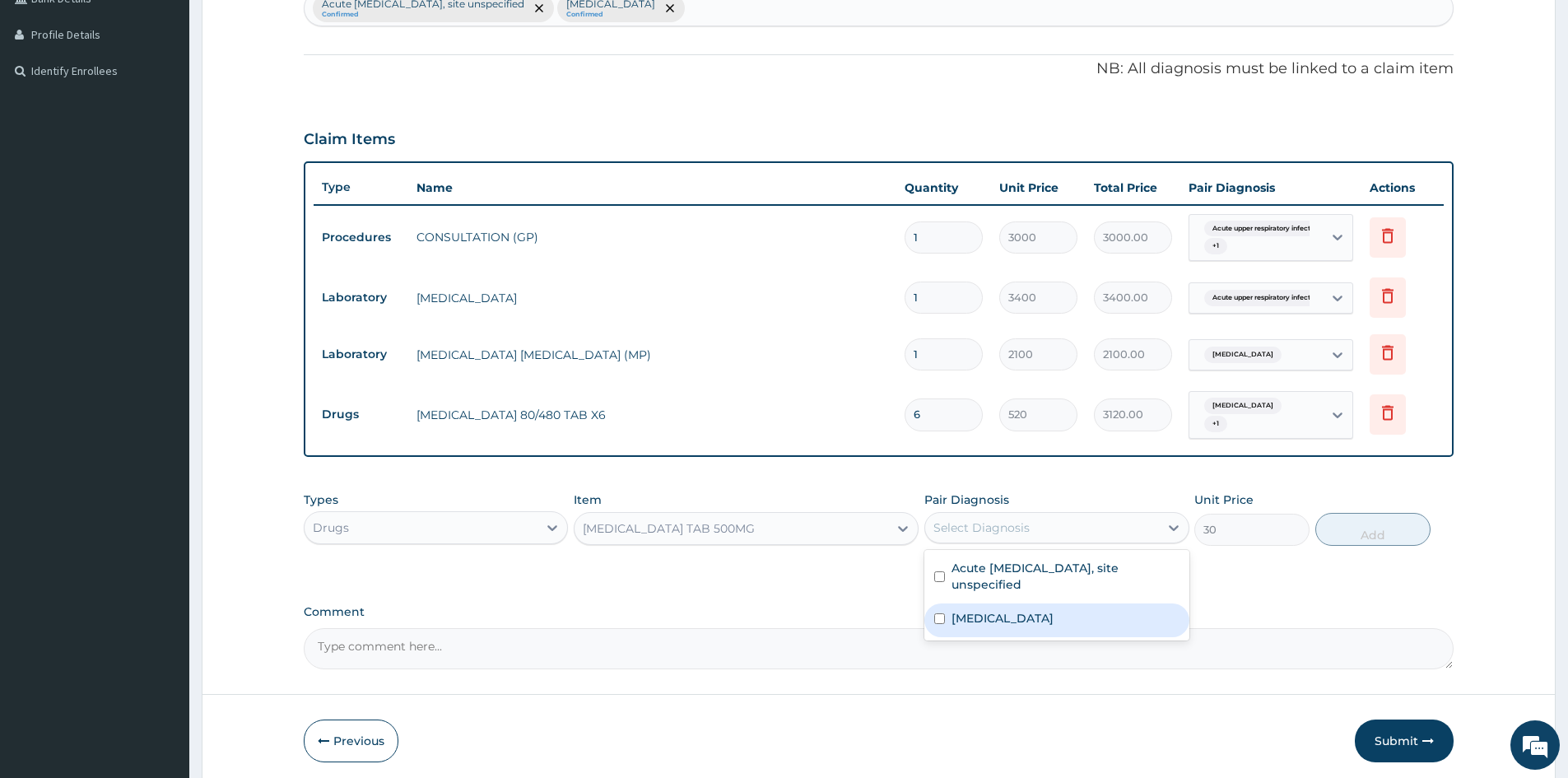
click at [944, 616] on input "checkbox" at bounding box center [940, 618] width 11 height 11
checkbox input "true"
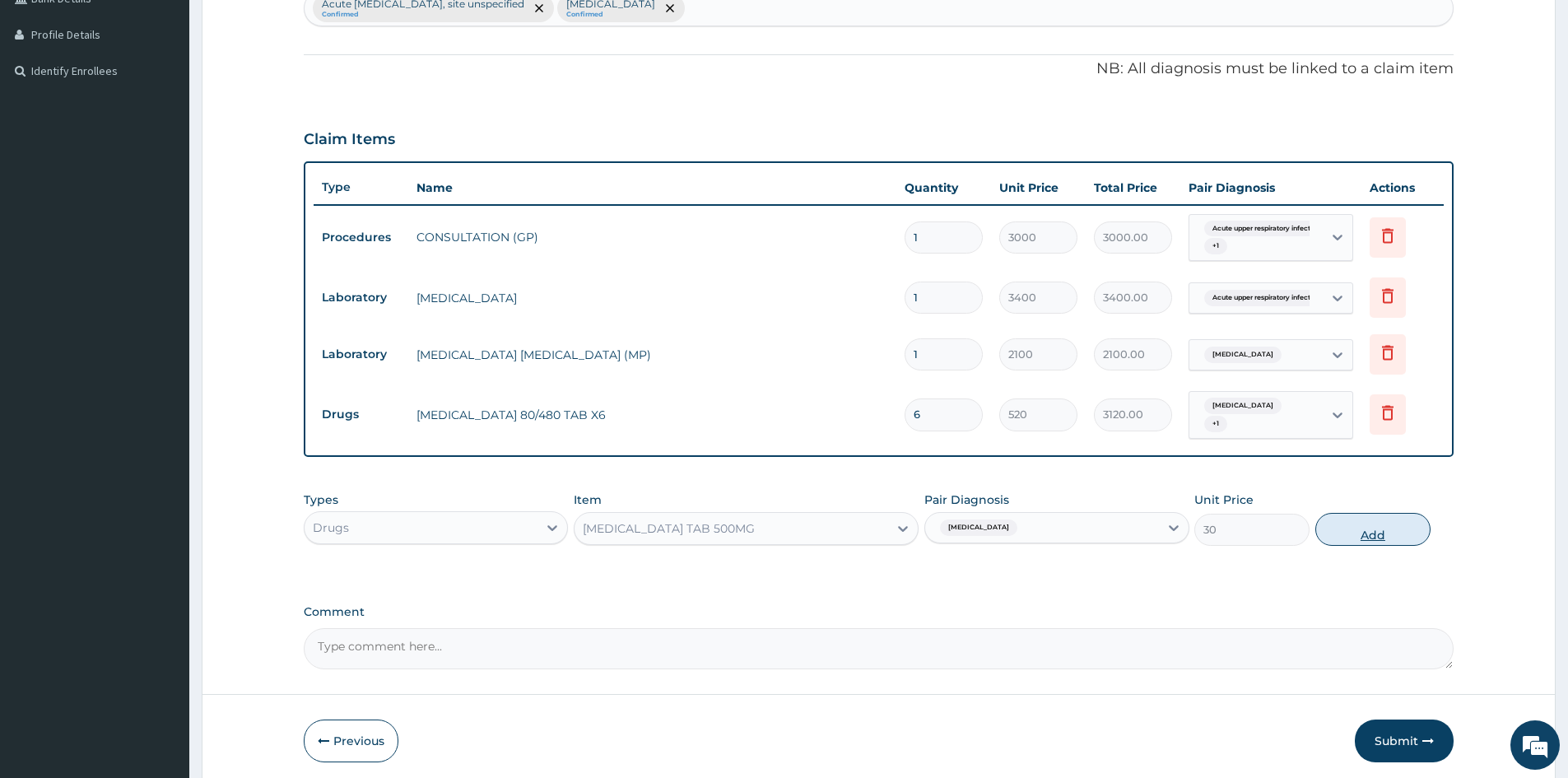
drag, startPoint x: 1384, startPoint y: 528, endPoint x: 1202, endPoint y: 514, distance: 182.5
click at [1383, 528] on button "Add" at bounding box center [1373, 529] width 116 height 33
type input "0"
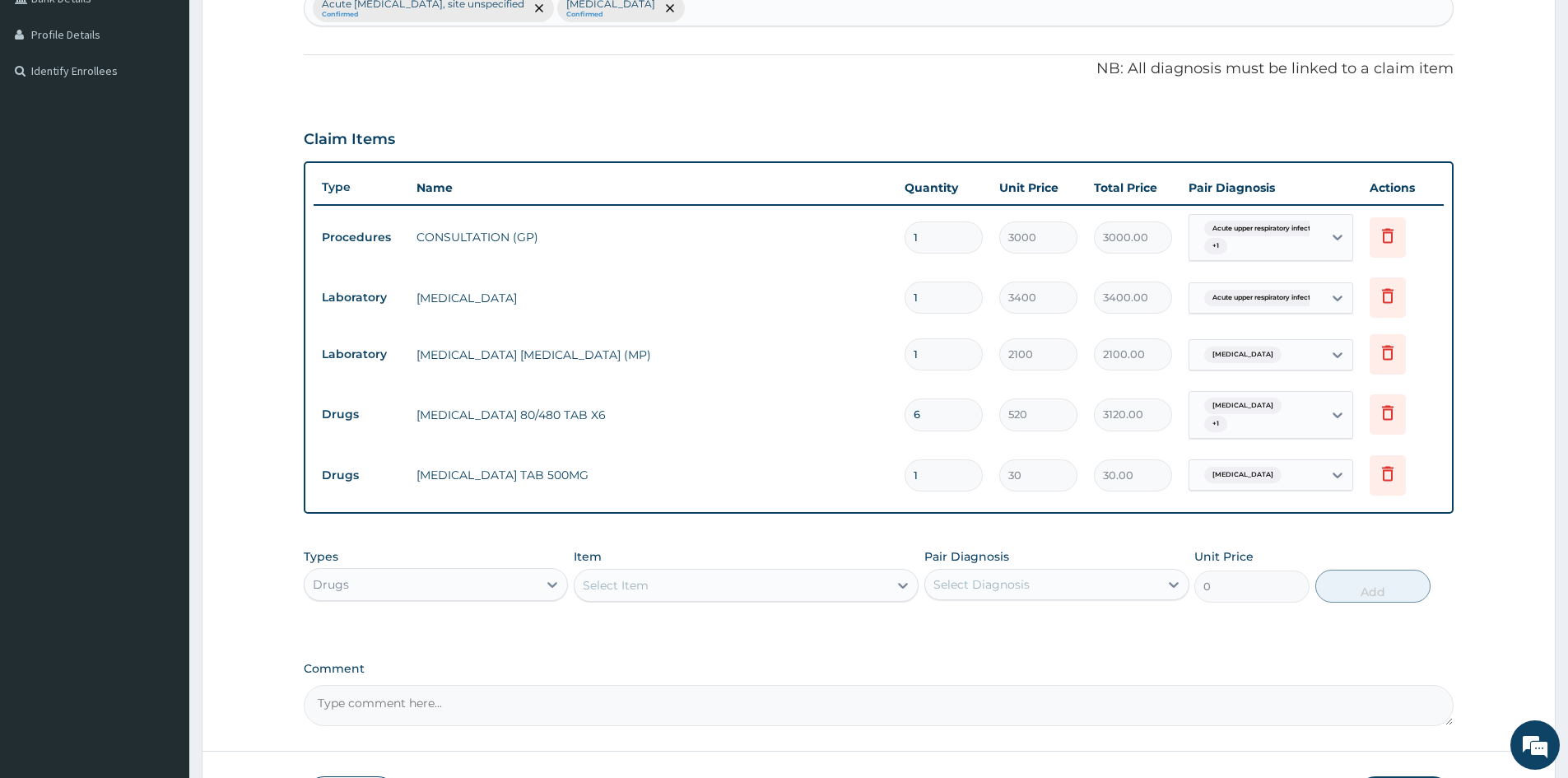
type input "18"
type input "540.00"
type input "18"
click at [633, 579] on div "Select Item" at bounding box center [615, 585] width 65 height 16
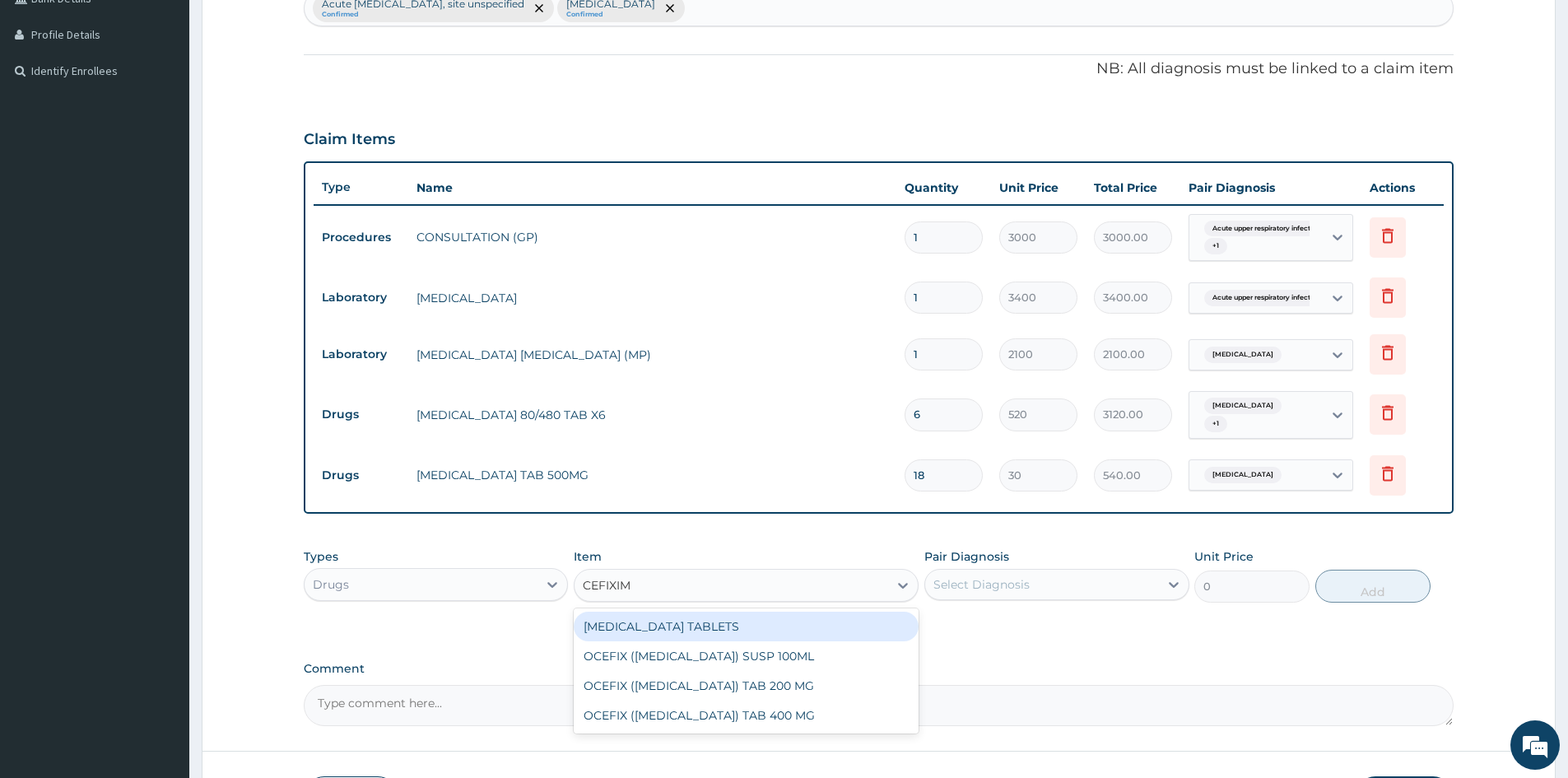
type input "CEFIXIME"
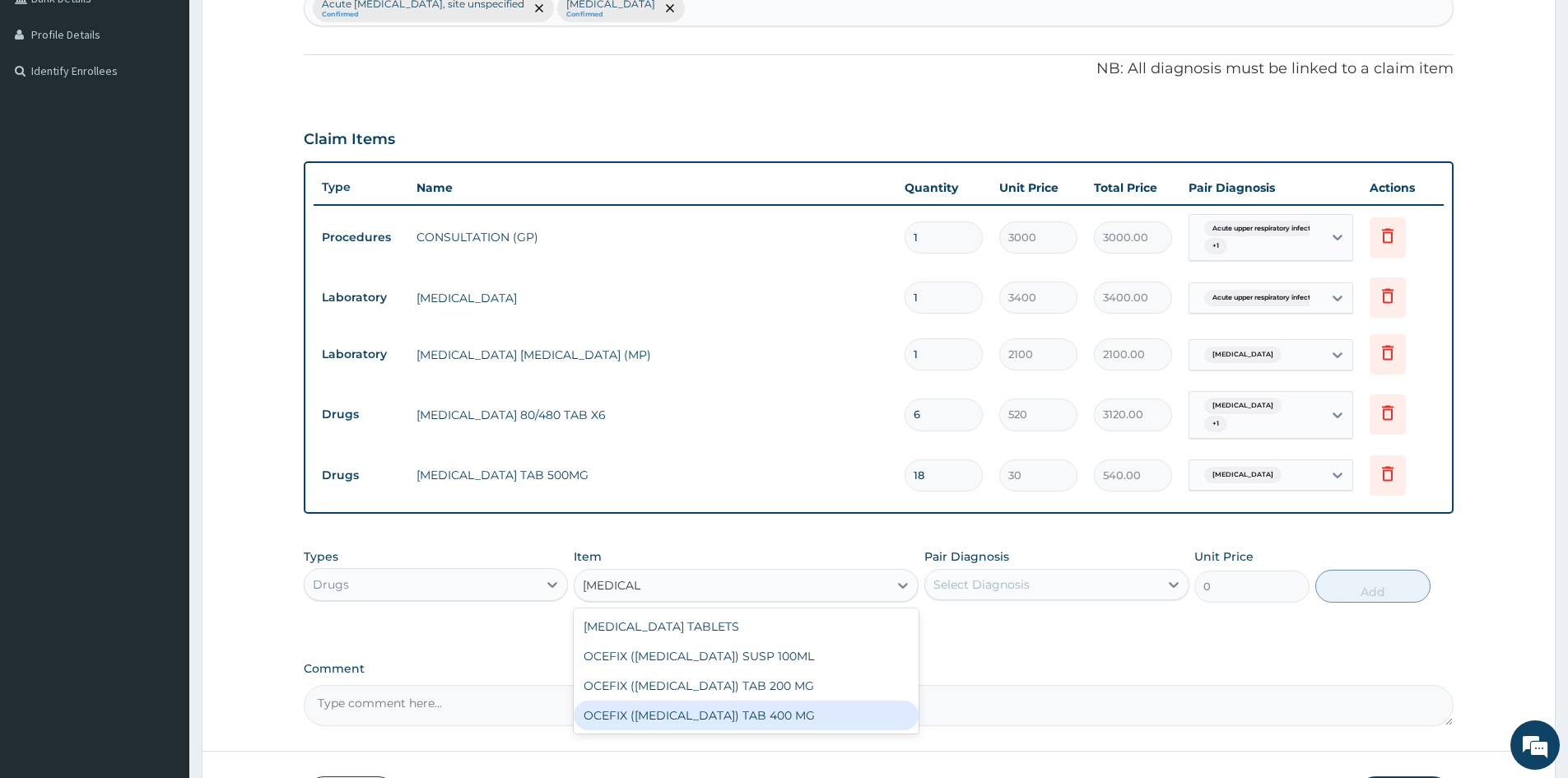
click at [717, 718] on div "OCEFIX (CEFIXIME) TAB 400 MG" at bounding box center [747, 715] width 345 height 30
type input "385"
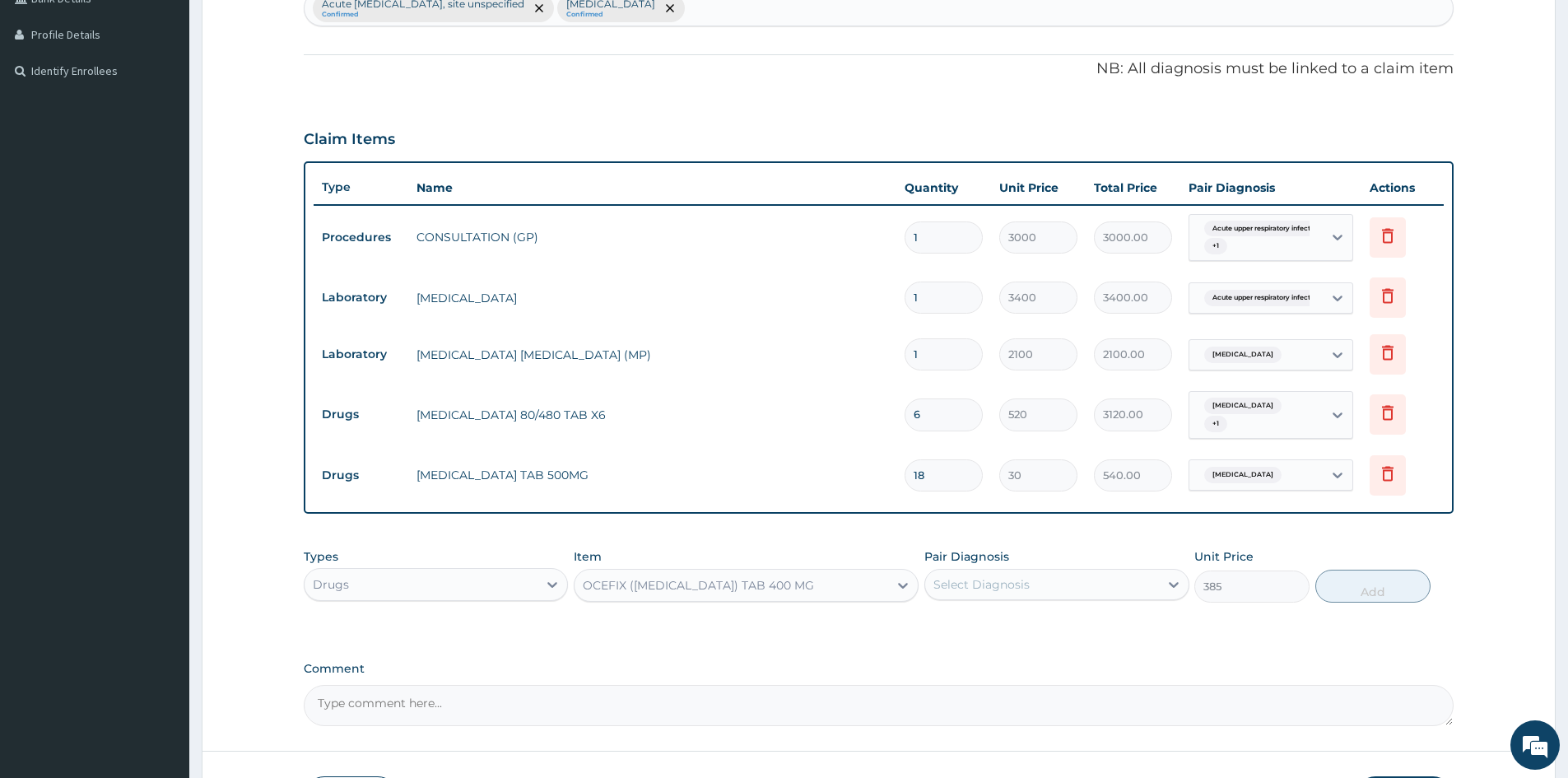
click at [982, 582] on div "Select Diagnosis" at bounding box center [981, 584] width 96 height 16
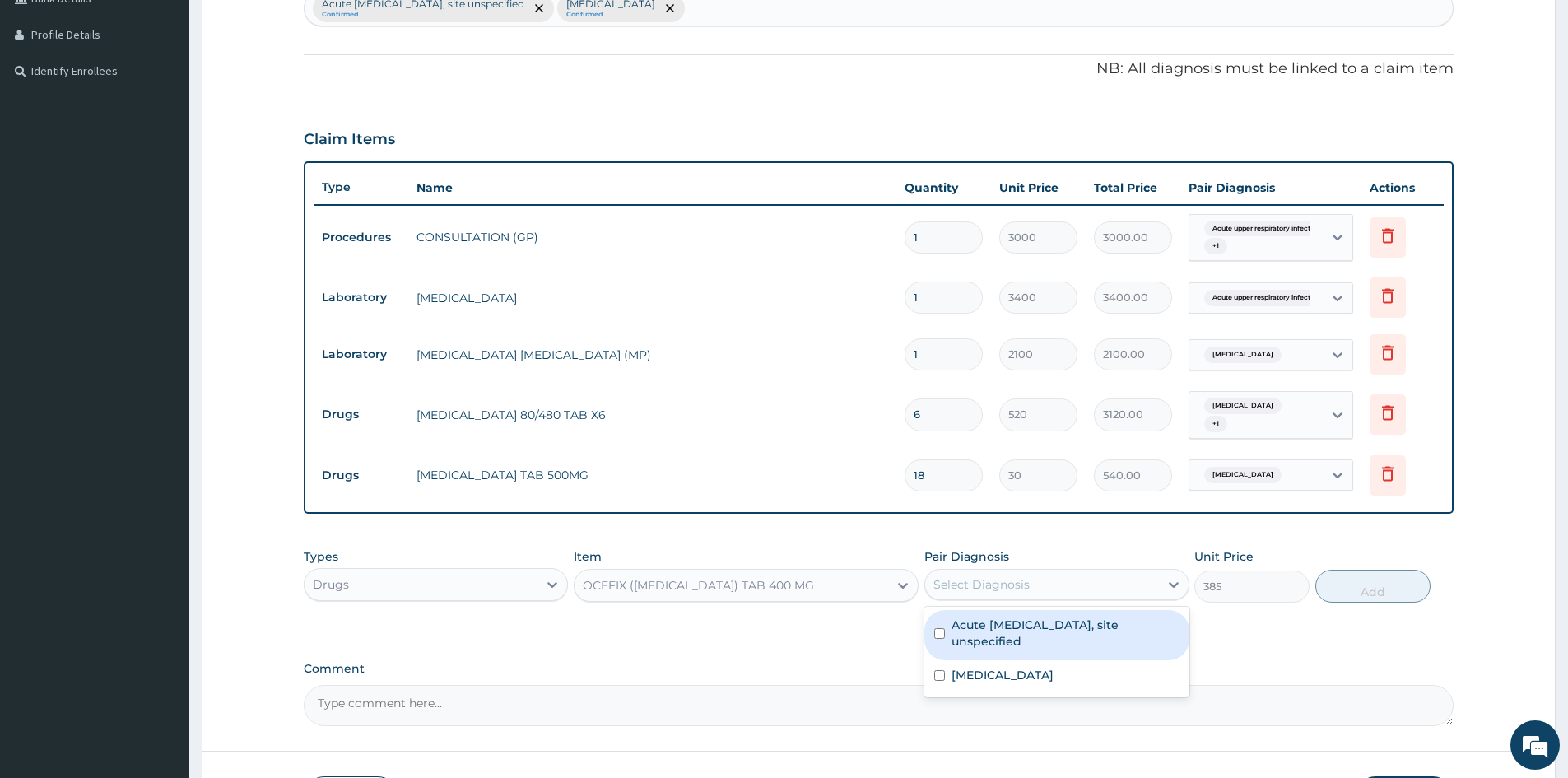
click at [936, 633] on input "checkbox" at bounding box center [940, 633] width 11 height 11
checkbox input "true"
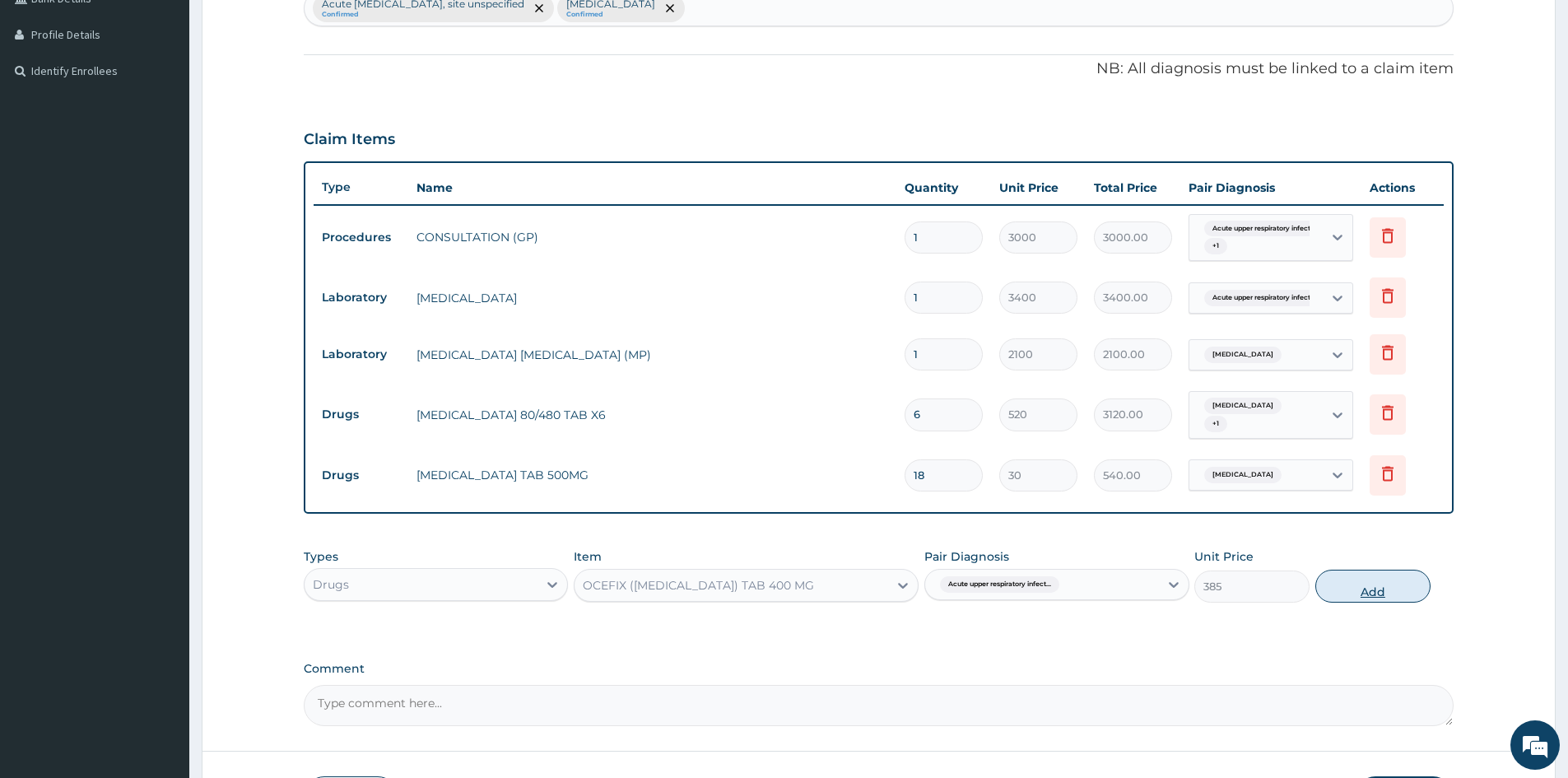
click at [1364, 587] on button "Add" at bounding box center [1373, 586] width 116 height 33
type input "0"
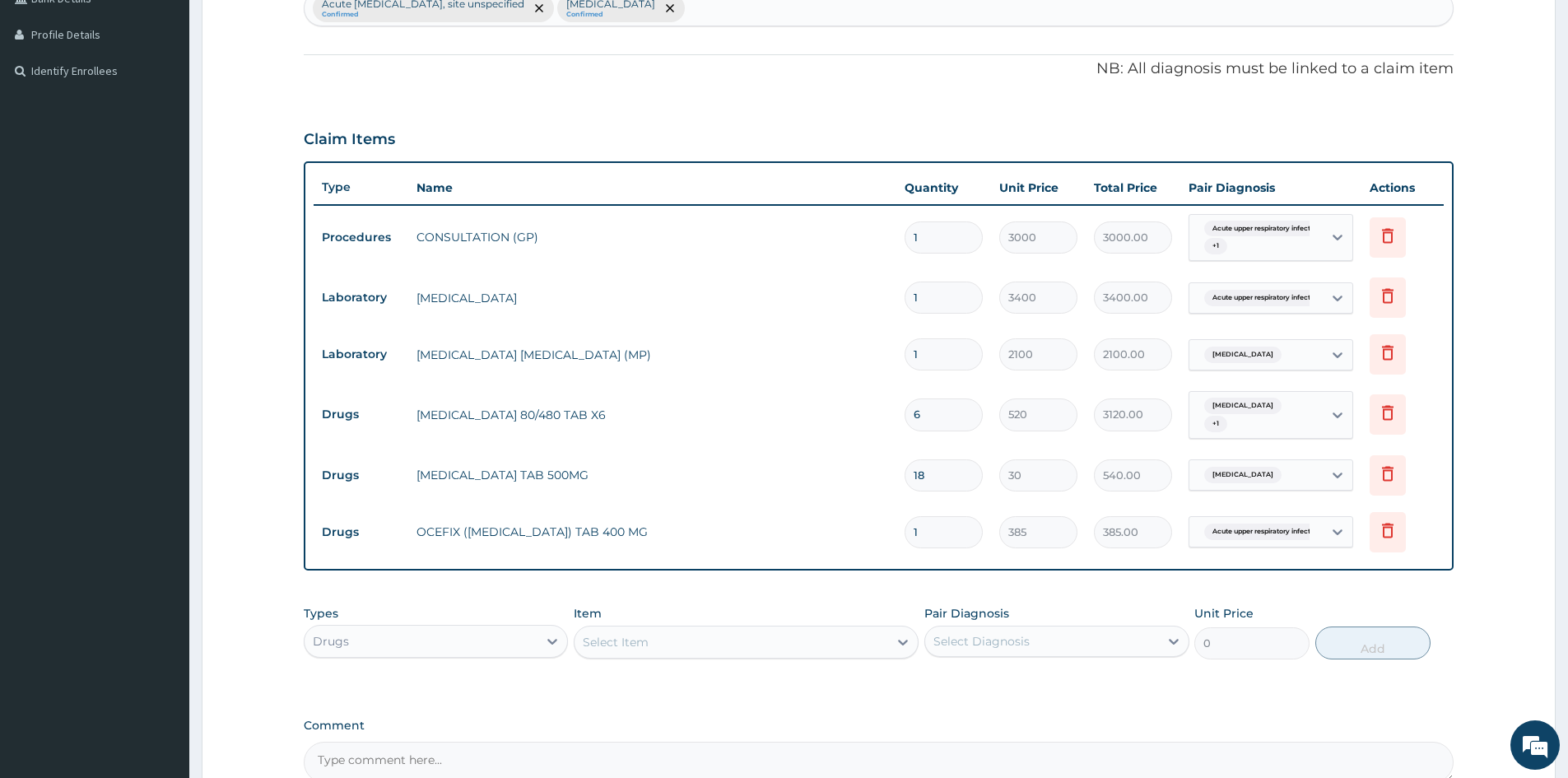
drag, startPoint x: 823, startPoint y: 543, endPoint x: 829, endPoint y: 555, distance: 13.4
click at [819, 548] on tr "Drugs OCEFIX (CEFIXIME) TAB 400 MG 1 385 385.00 Acute upper respiratory infect.…" at bounding box center [878, 531] width 1130 height 57
type input "5"
type input "1925.00"
type input "5"
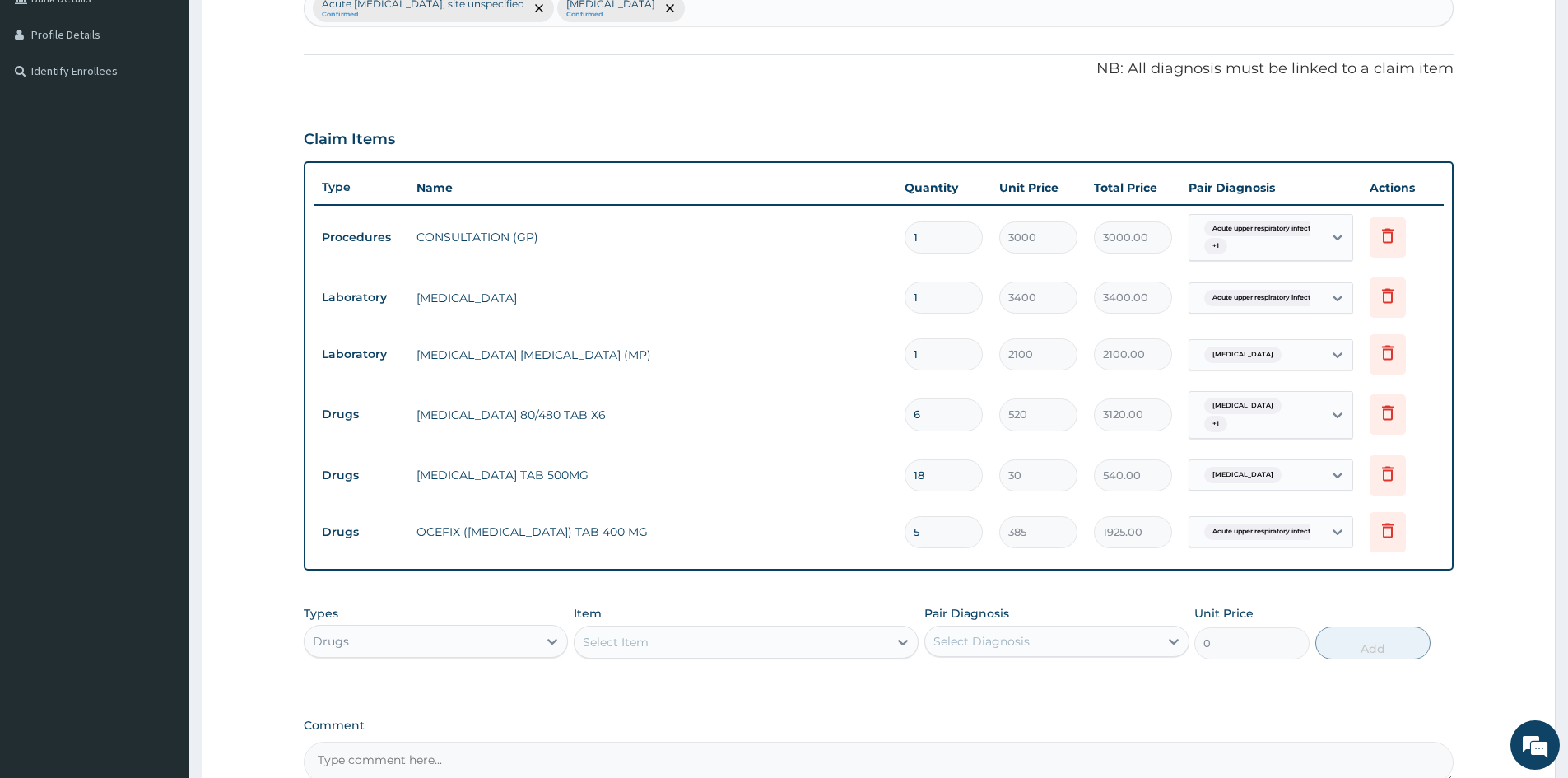
click at [716, 643] on div "Select Item" at bounding box center [731, 642] width 314 height 26
type input "LORATADIN"
click at [753, 679] on div "[MEDICAL_DATA] TABLET" at bounding box center [747, 683] width 345 height 30
type input "95"
click at [1033, 647] on div "Select Diagnosis" at bounding box center [1042, 641] width 233 height 26
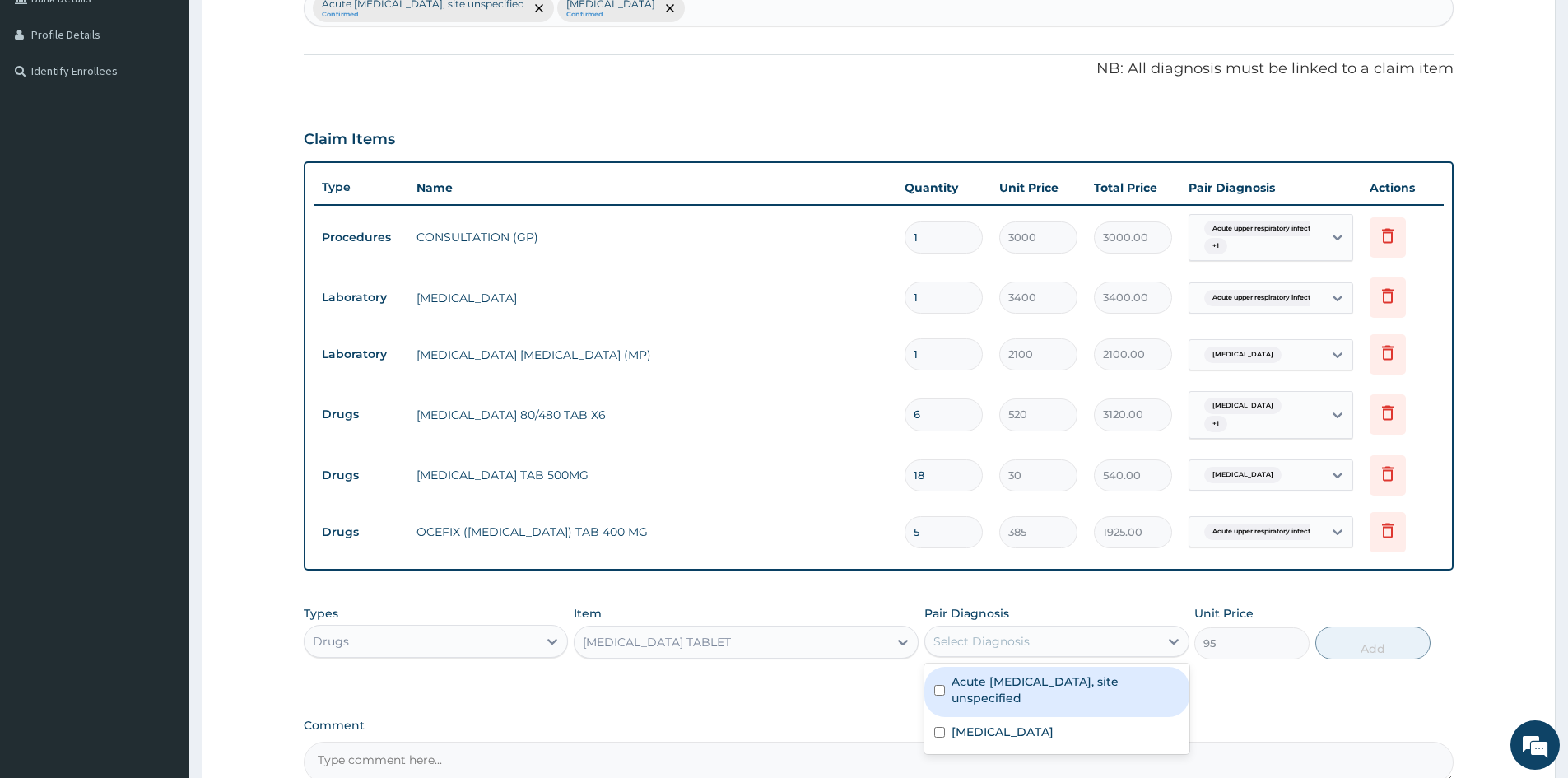
click at [940, 685] on input "checkbox" at bounding box center [940, 690] width 11 height 11
checkbox input "true"
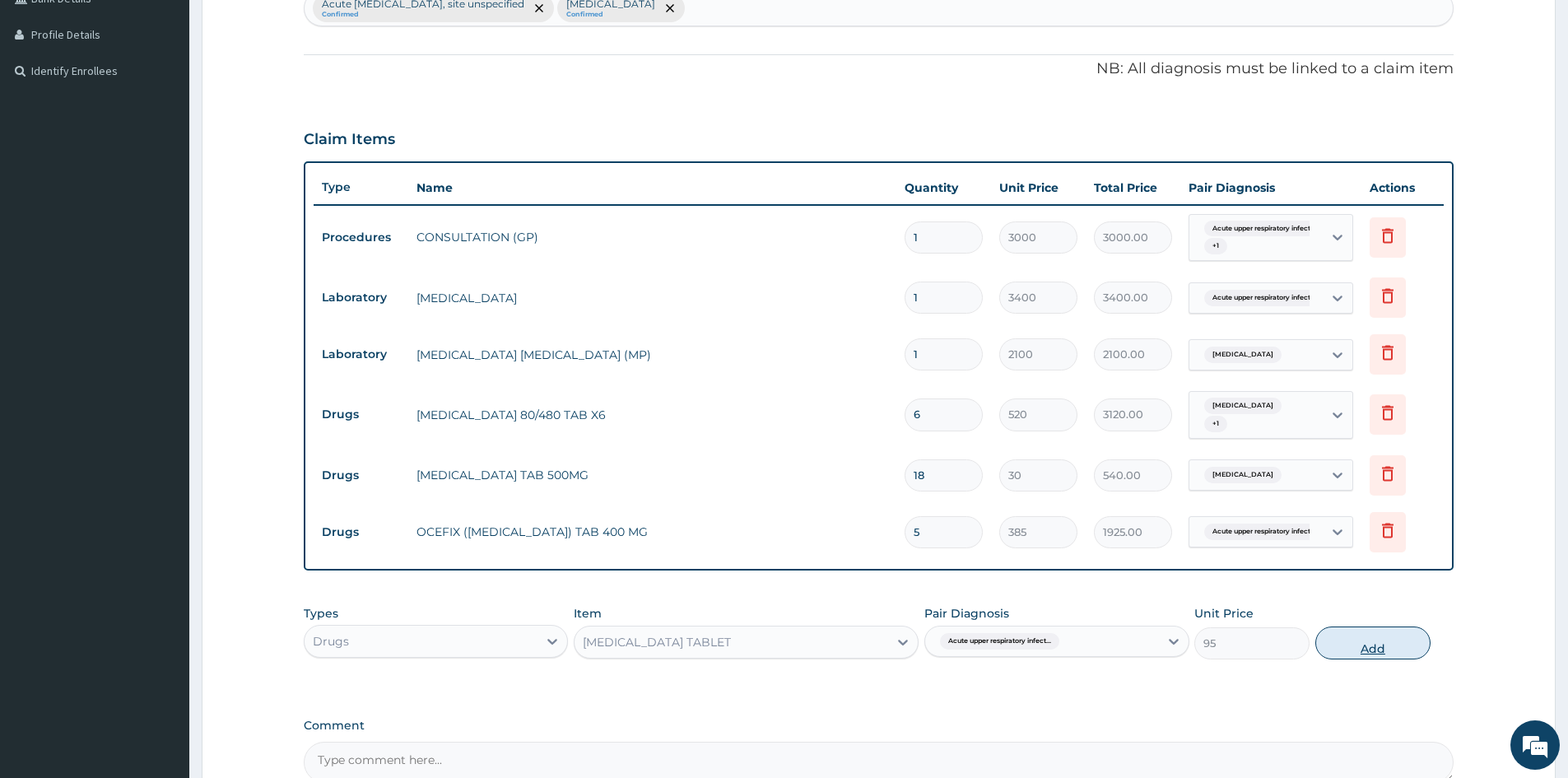
click at [1347, 645] on button "Add" at bounding box center [1373, 643] width 116 height 33
type input "0"
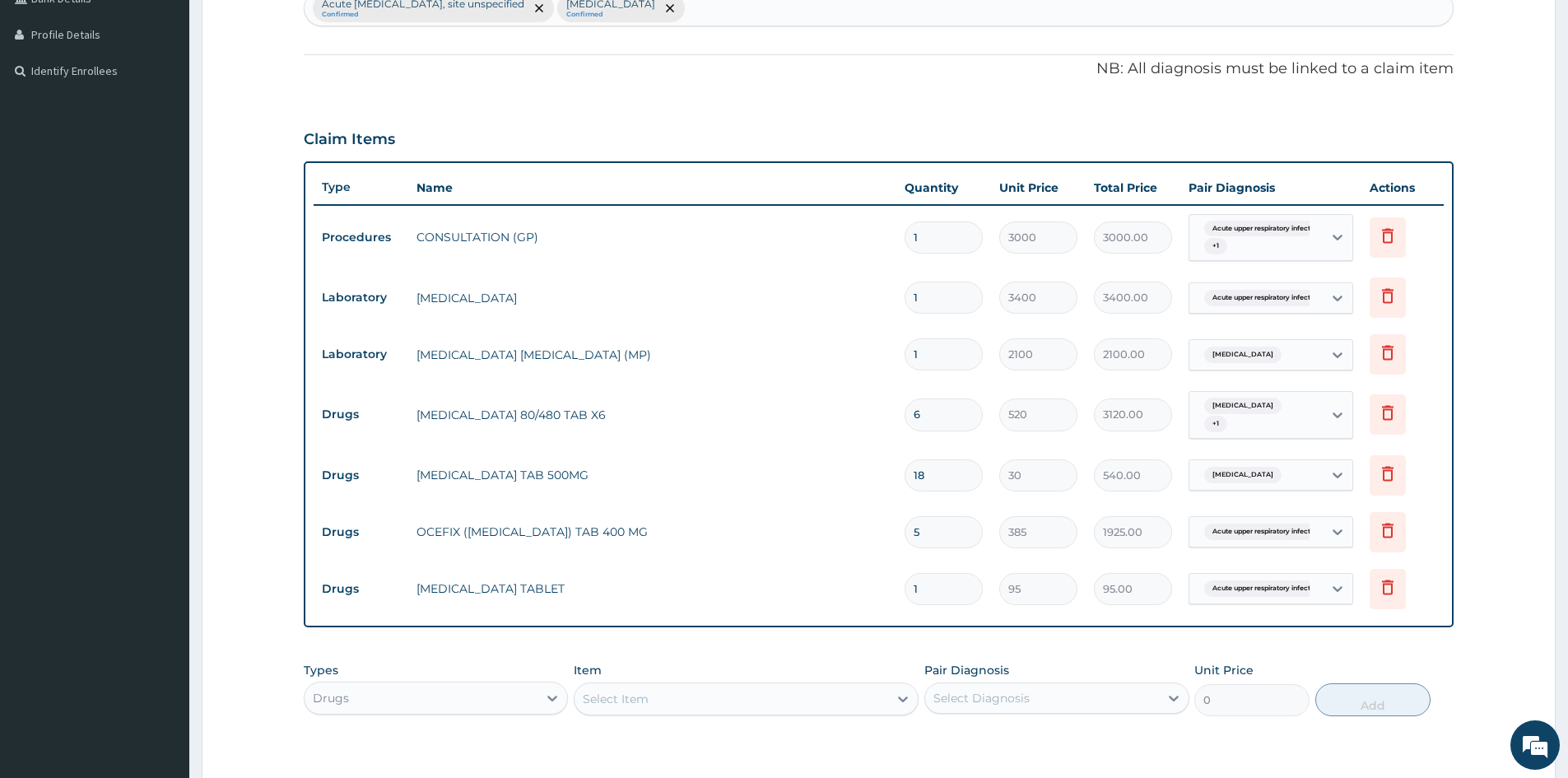
drag, startPoint x: 947, startPoint y: 588, endPoint x: 819, endPoint y: 623, distance: 132.7
click at [821, 620] on div "Type Name Quantity Unit Price Total Price Pair Diagnosis Actions Procedures CON…" at bounding box center [878, 395] width 1150 height 466
type input "5"
type input "475.00"
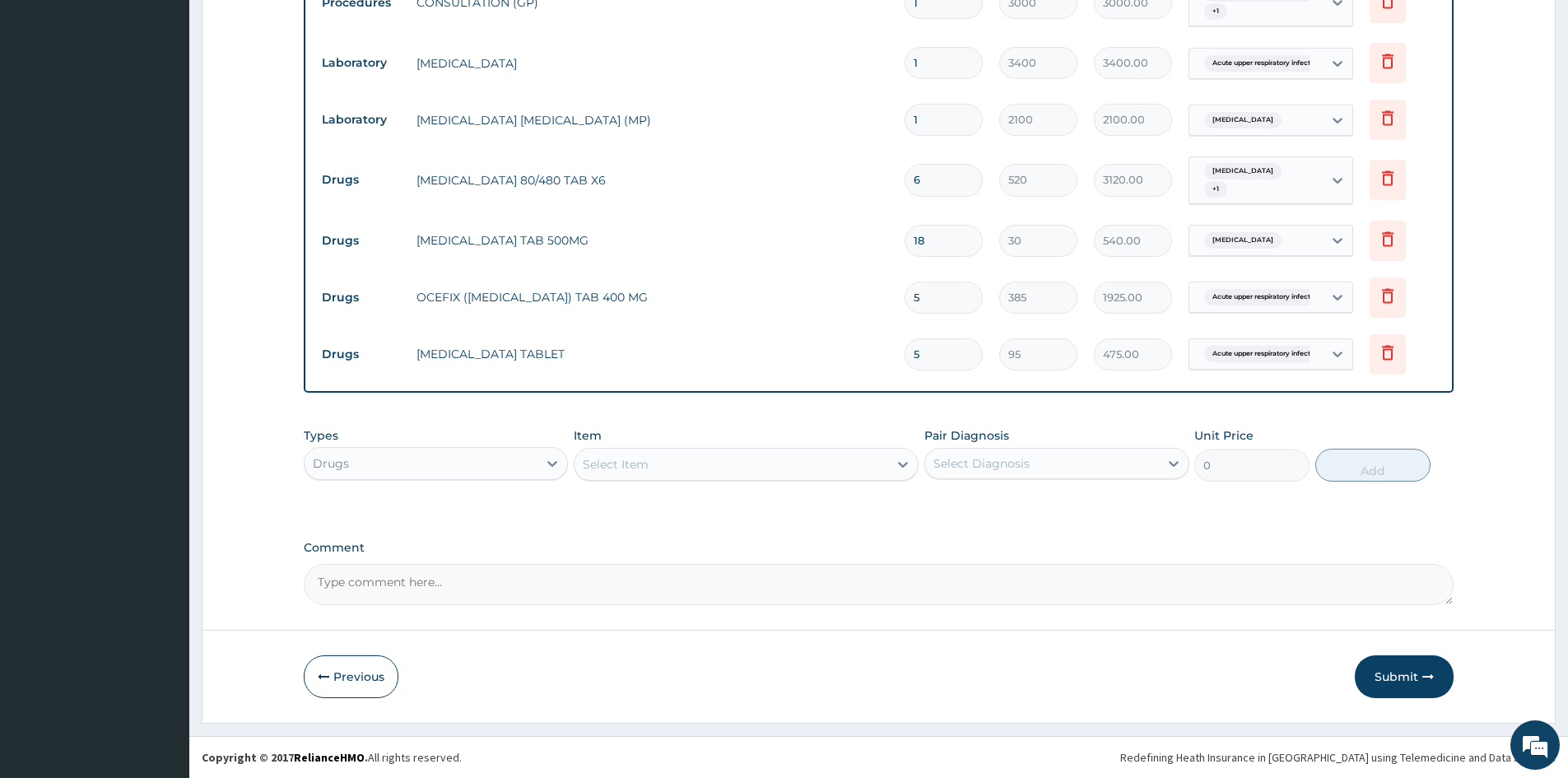
type input "5"
click at [1401, 672] on button "Submit" at bounding box center [1404, 677] width 99 height 43
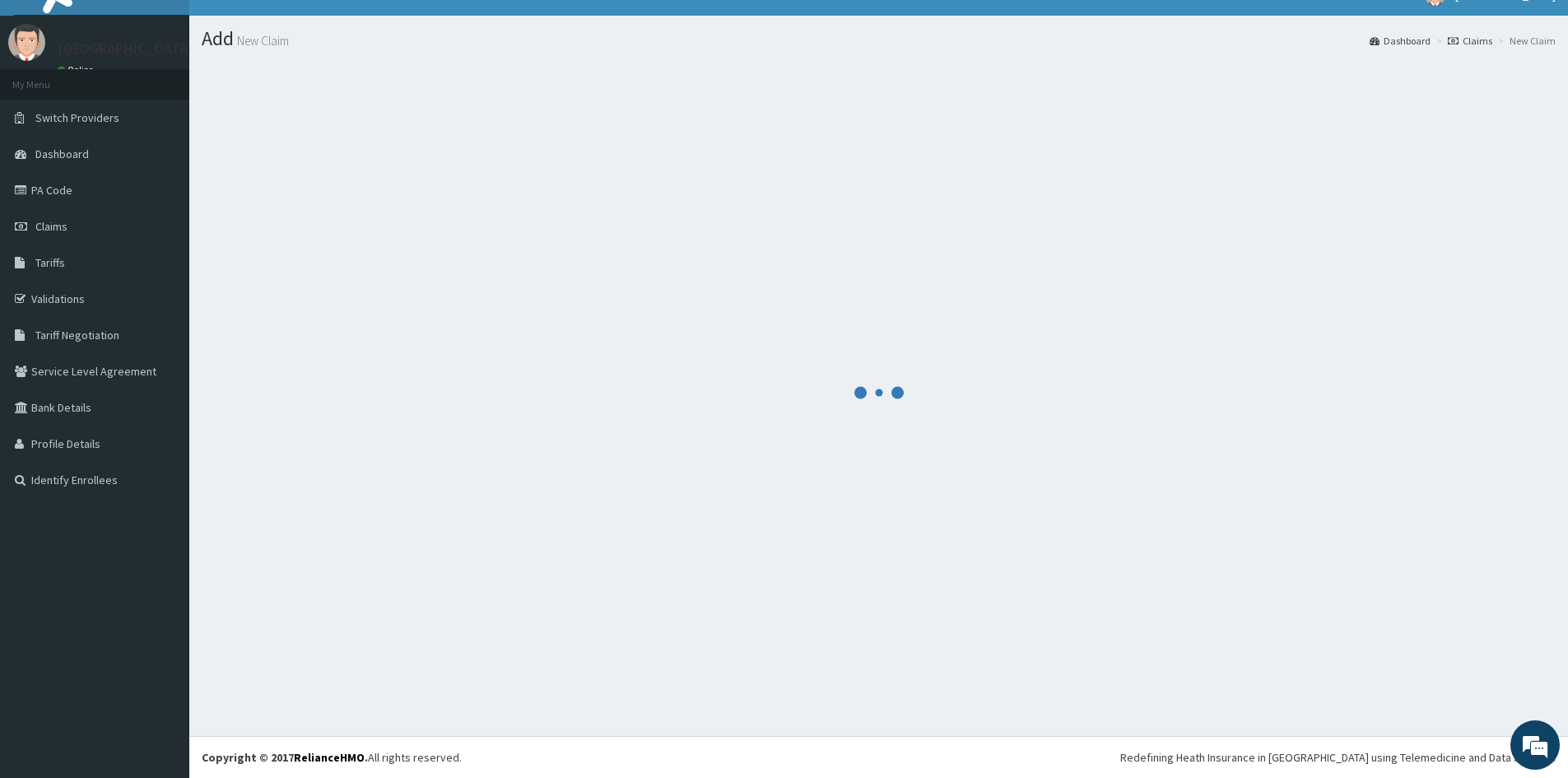
scroll to position [669, 0]
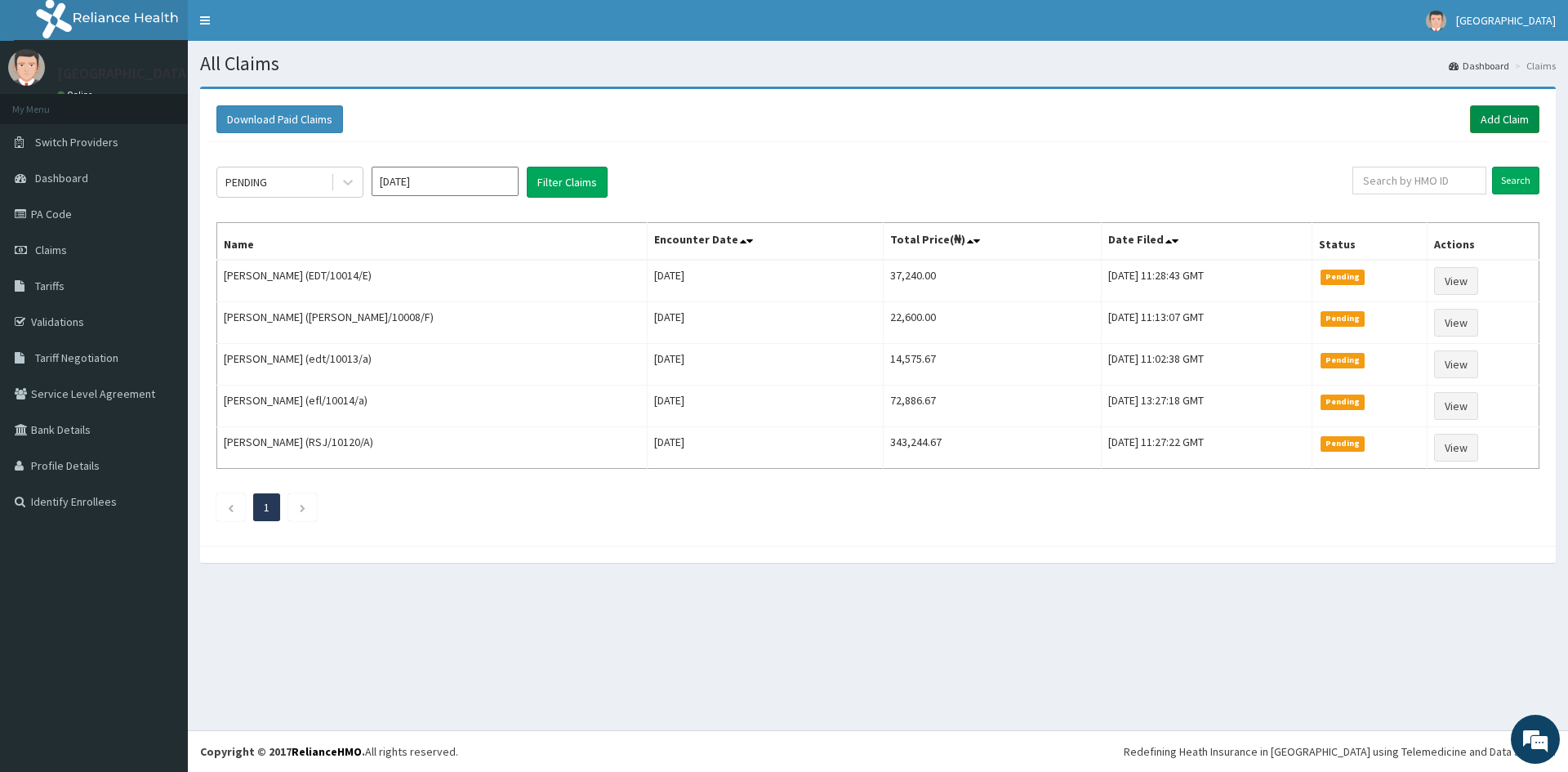
click at [1506, 113] on link "Add Claim" at bounding box center [1505, 119] width 69 height 28
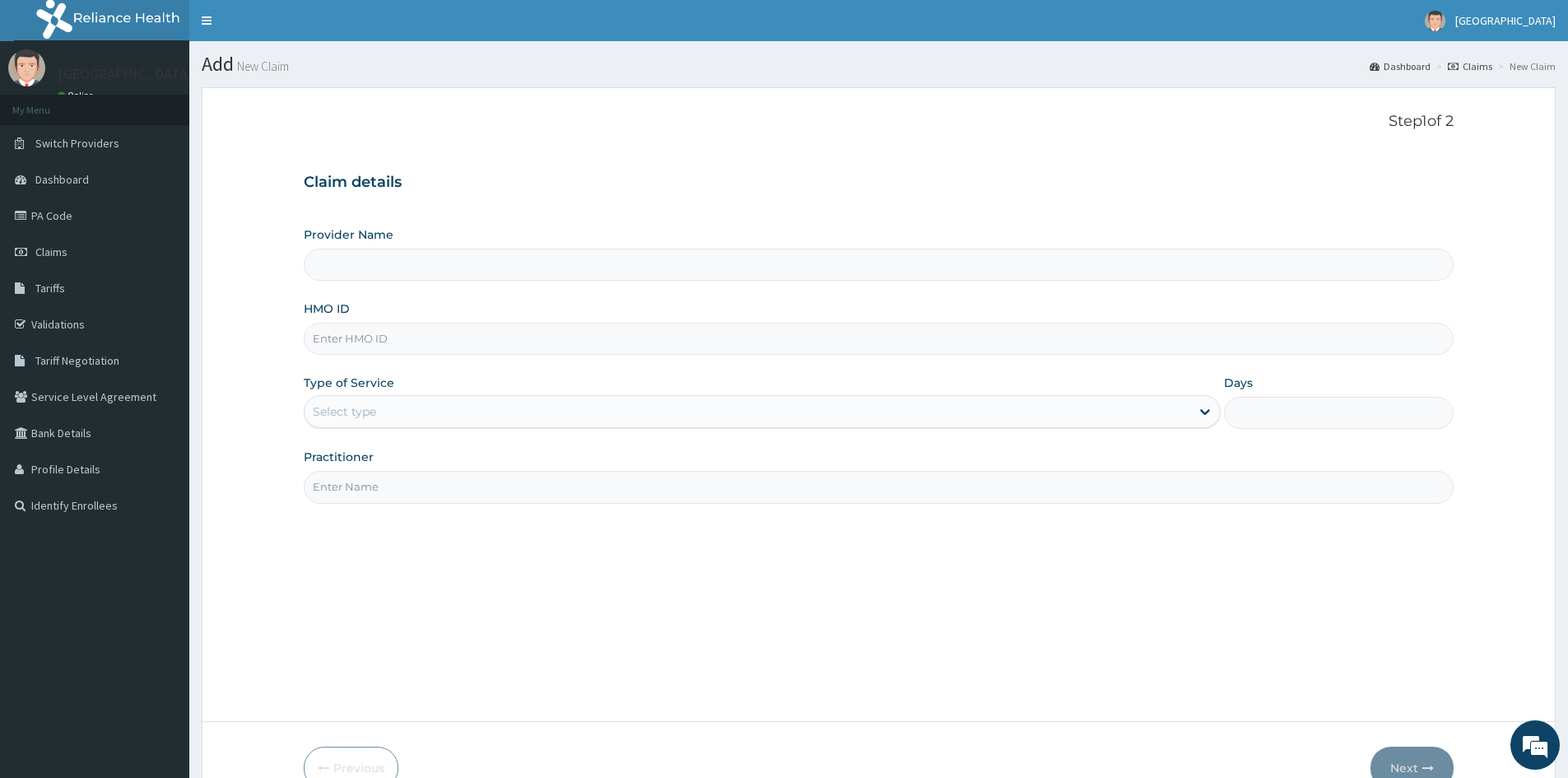
type input "Doren Specialist Hospital"
click at [368, 416] on div "Select type" at bounding box center [344, 411] width 64 height 16
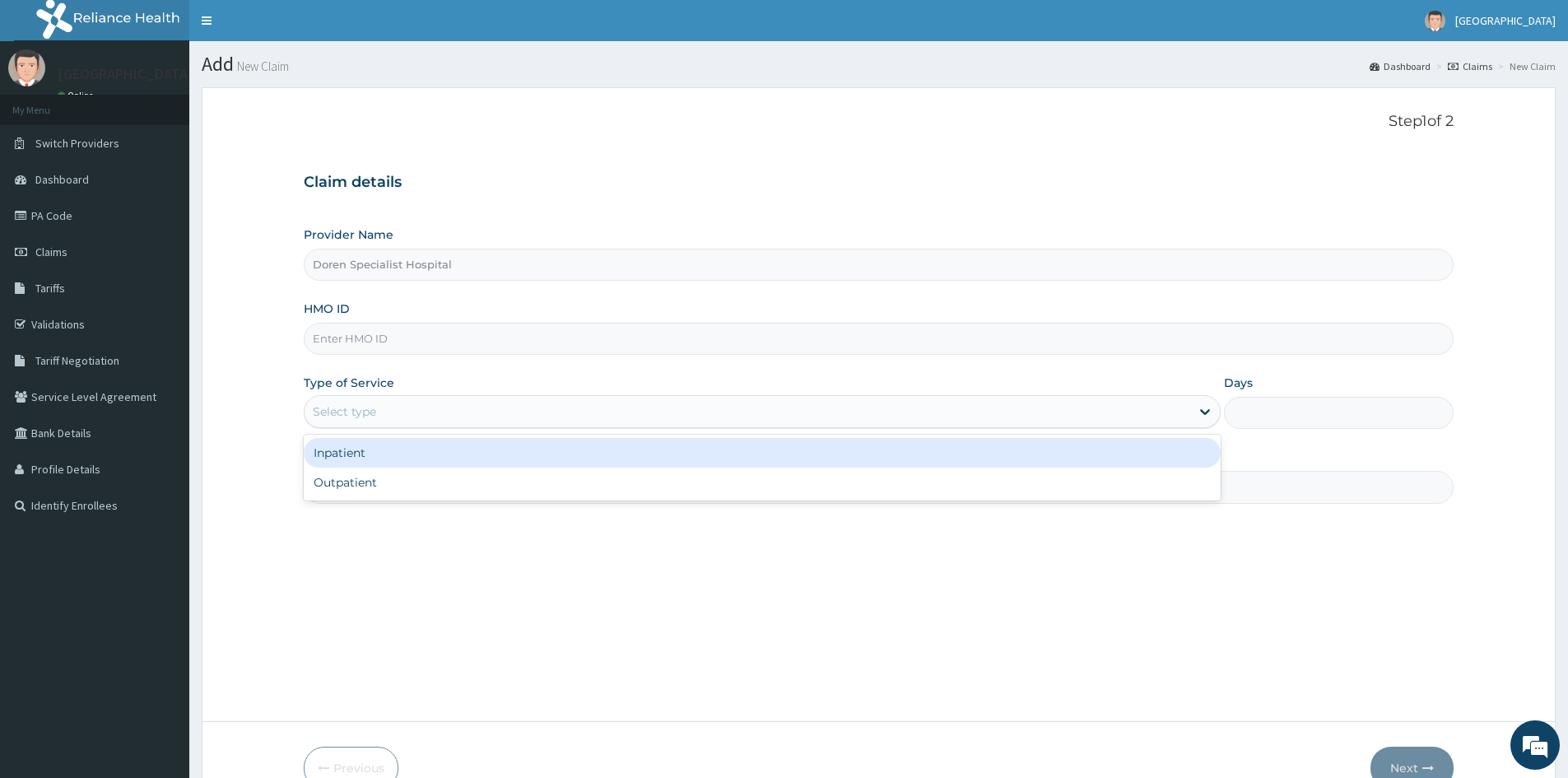
click at [358, 336] on input "HMO ID" at bounding box center [878, 338] width 1150 height 32
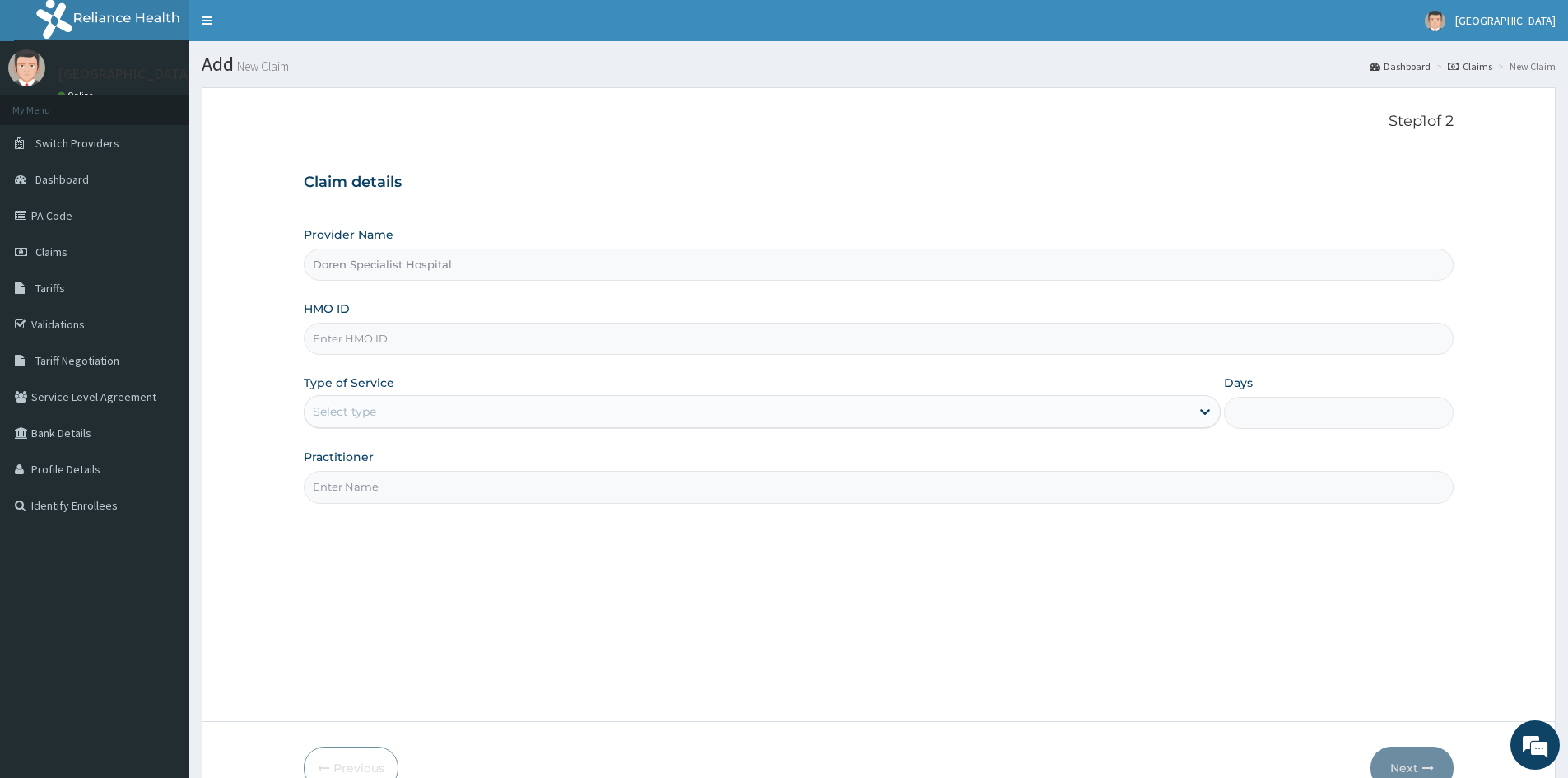
paste input "EDT/10014/E"
type input "EDT/10014/E"
click at [369, 412] on div "Select type" at bounding box center [344, 411] width 64 height 16
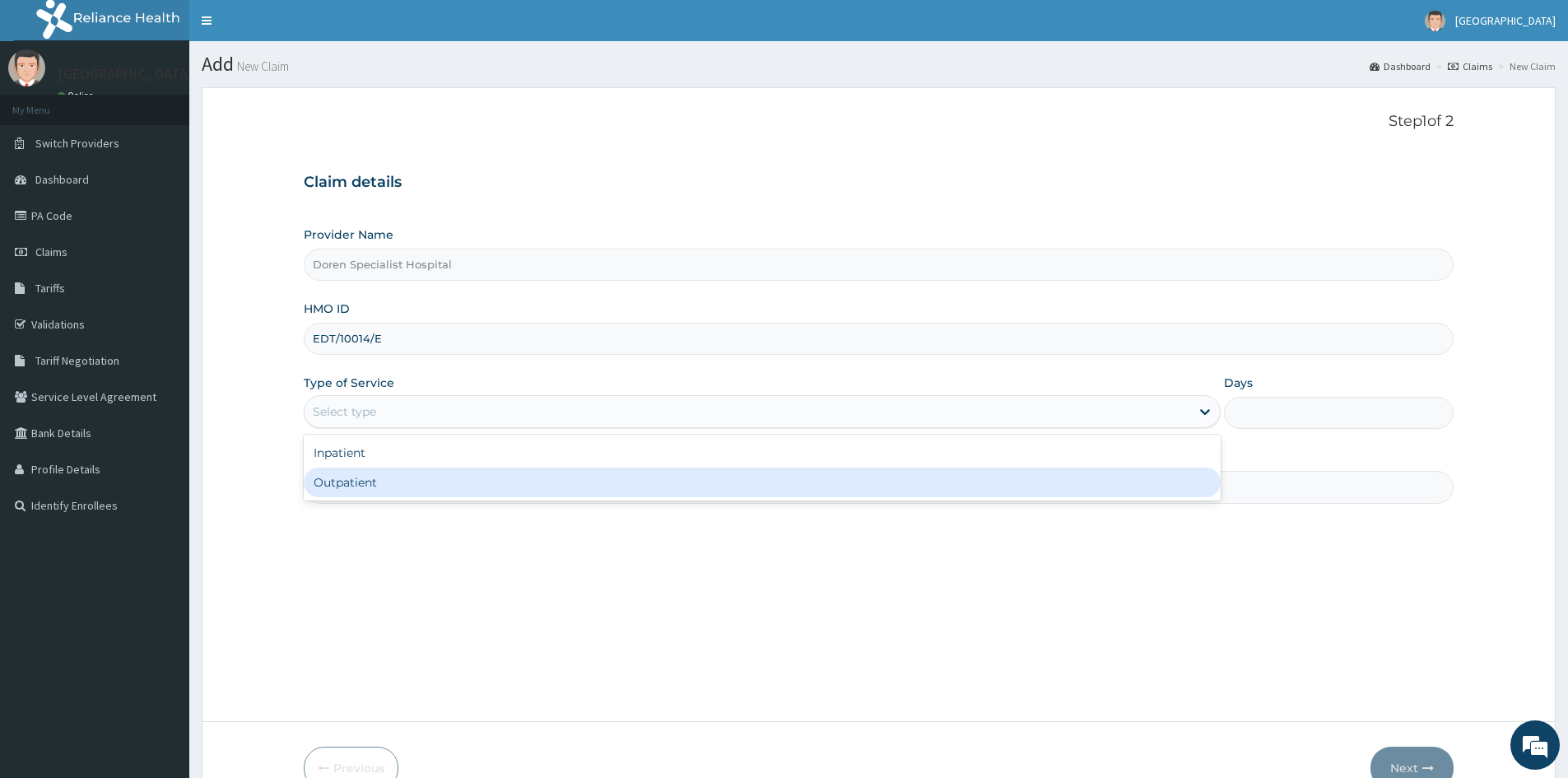
click at [356, 485] on div "Outpatient" at bounding box center [762, 482] width 917 height 30
type input "1"
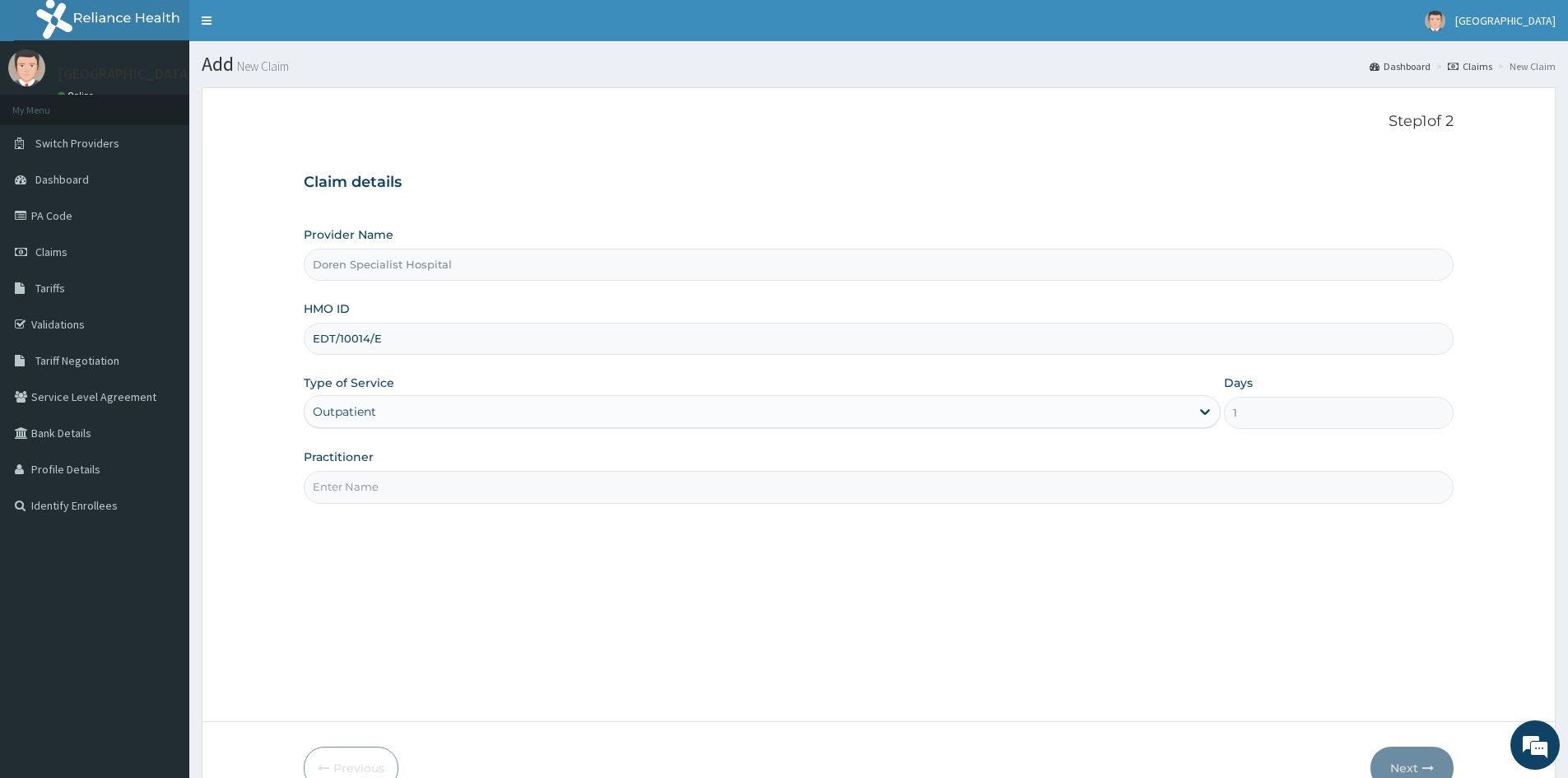
click at [416, 489] on input "Practitioner" at bounding box center [878, 487] width 1150 height 32
type input "[PERSON_NAME]"
drag, startPoint x: 1423, startPoint y: 762, endPoint x: 1466, endPoint y: 516, distance: 249.7
click at [1423, 759] on button "Next" at bounding box center [1412, 768] width 83 height 43
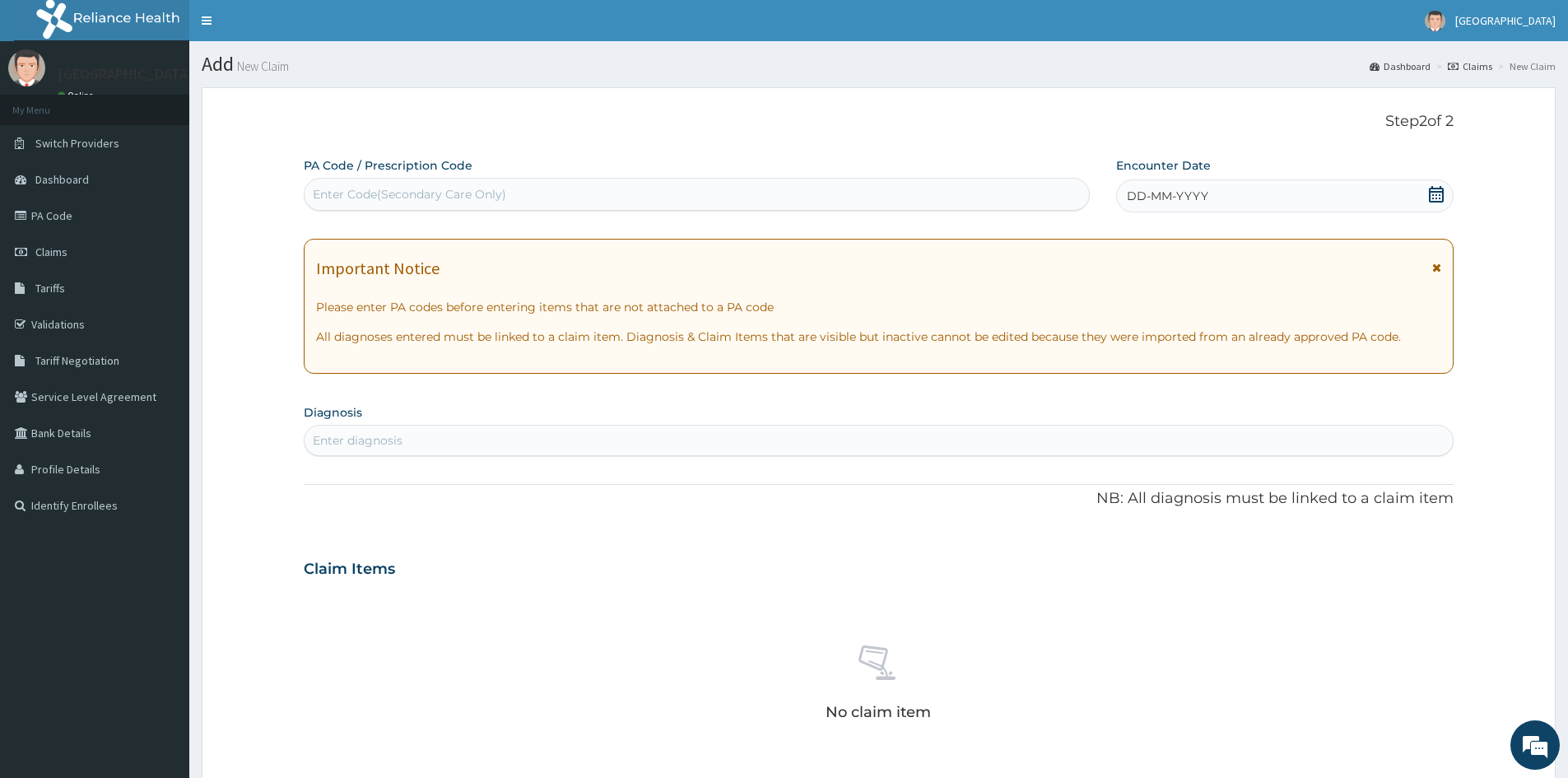
click at [1433, 191] on icon at bounding box center [1436, 194] width 14 height 16
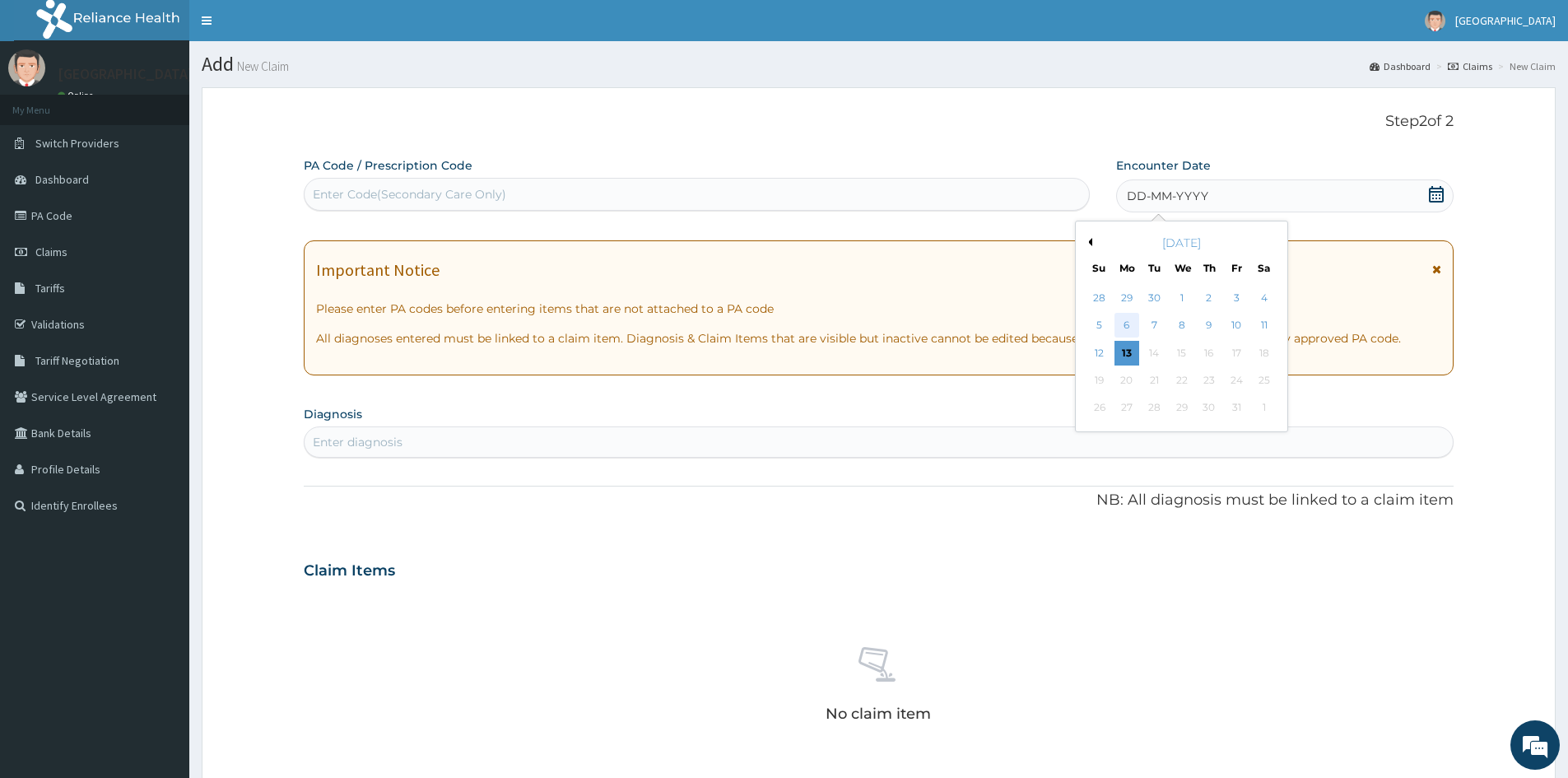
click at [1123, 323] on div "6" at bounding box center [1127, 326] width 25 height 25
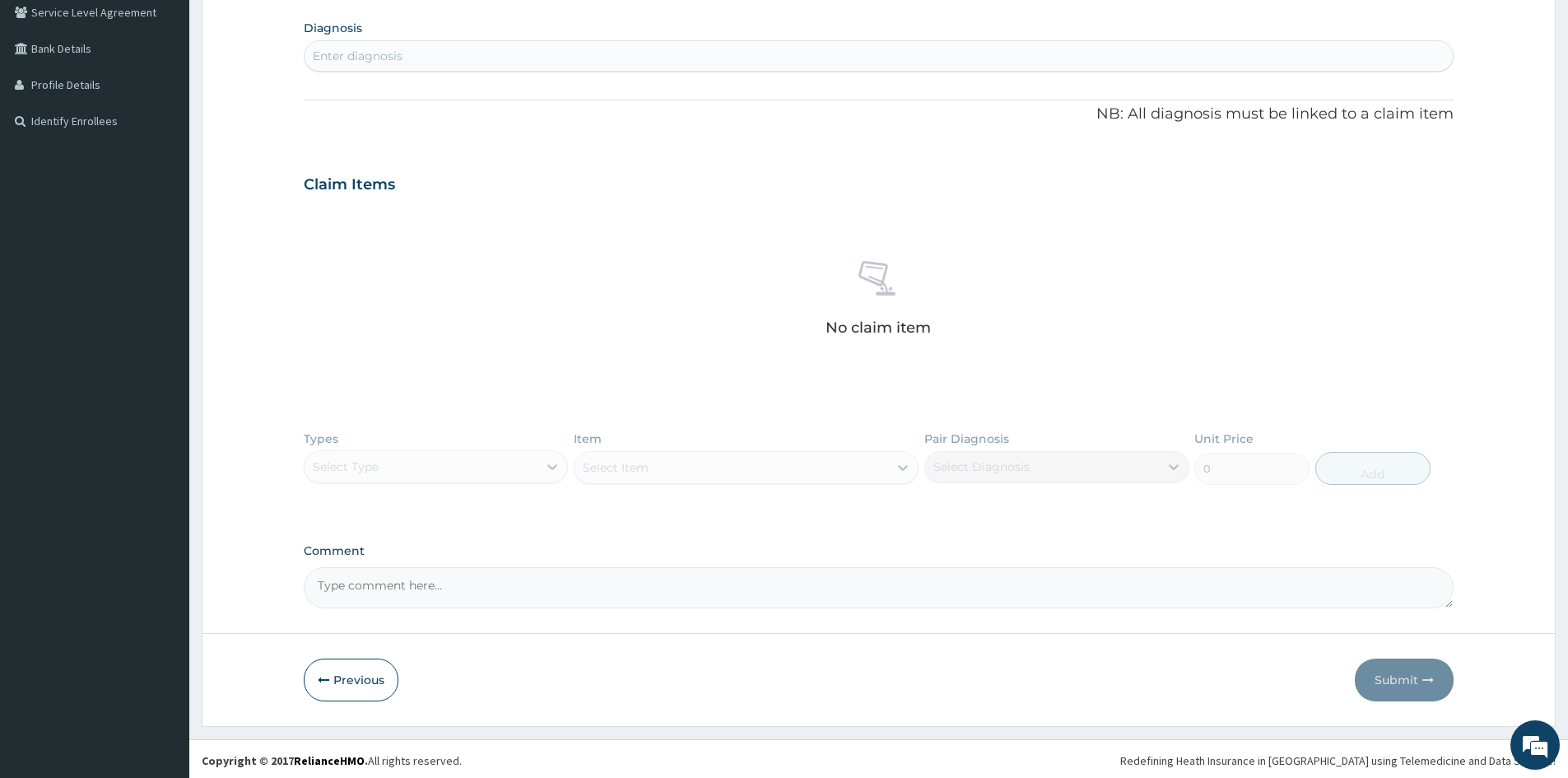
scroll to position [388, 0]
click at [597, 46] on div "Enter diagnosis" at bounding box center [878, 52] width 1148 height 26
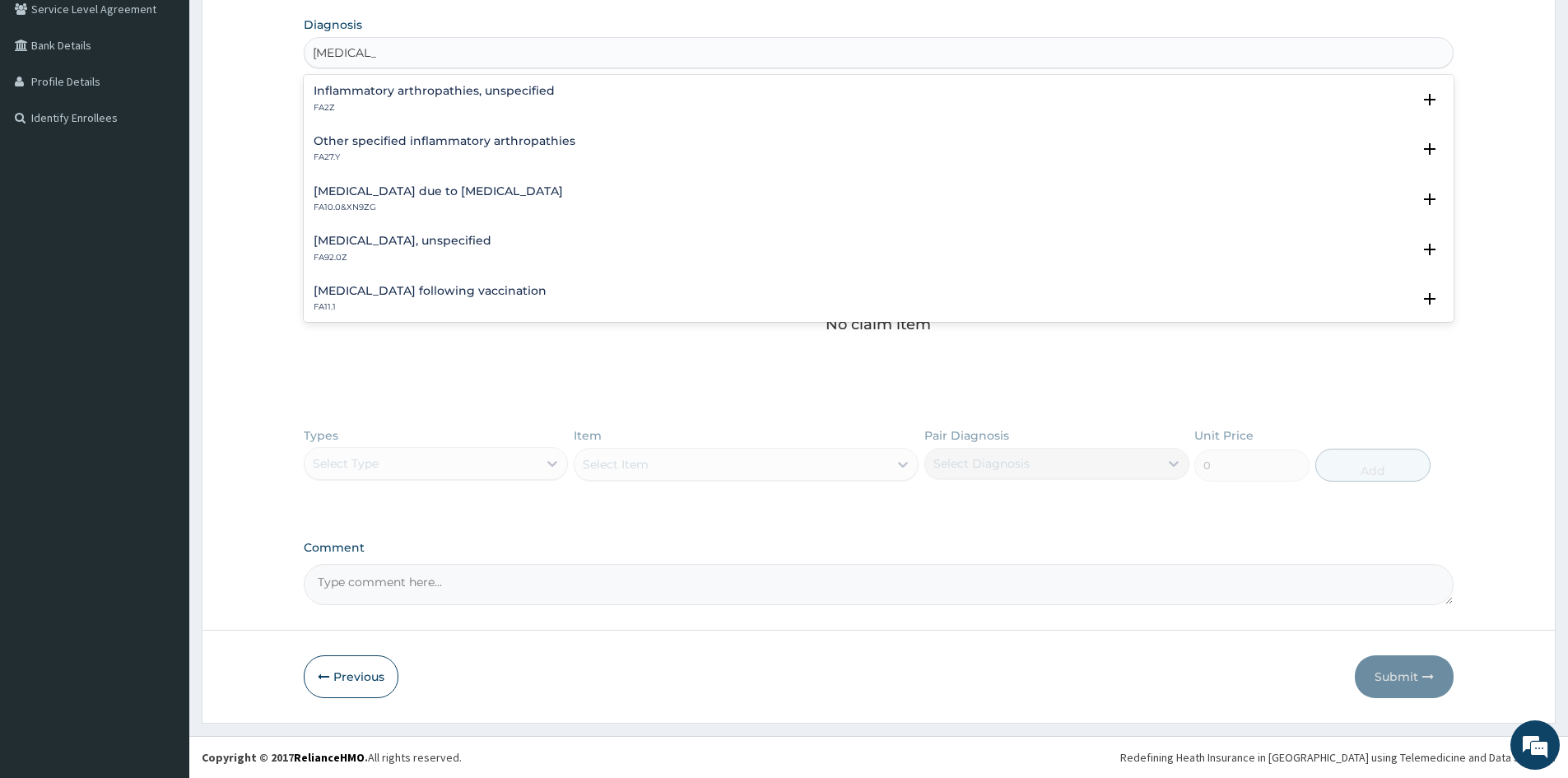
click at [315, 52] on input "[MEDICAL_DATA]" at bounding box center [344, 52] width 64 height 16
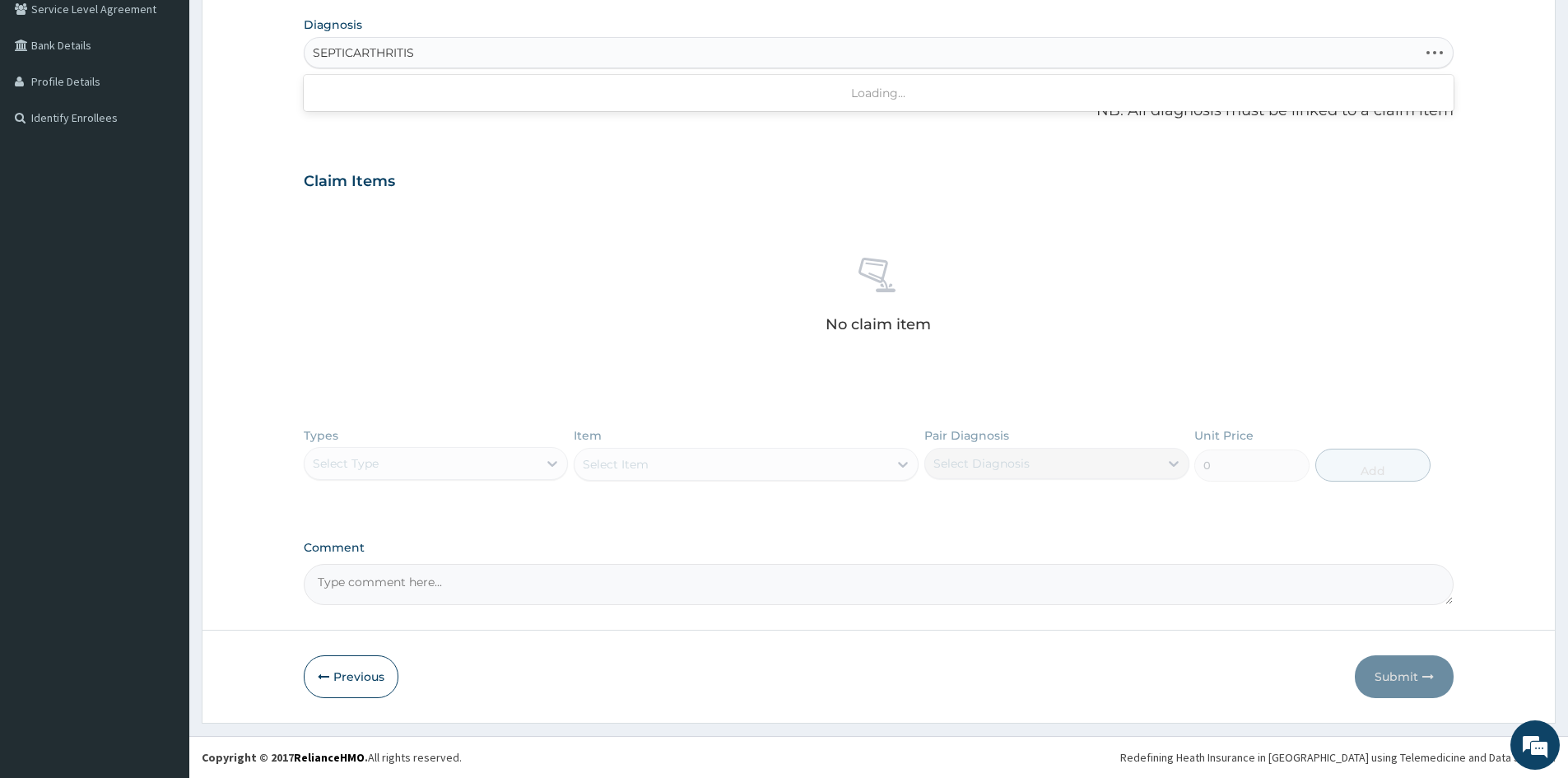
type input "[MEDICAL_DATA]"
click at [366, 90] on h4 "Direct infections of joint, unspecified" at bounding box center [423, 91] width 220 height 13
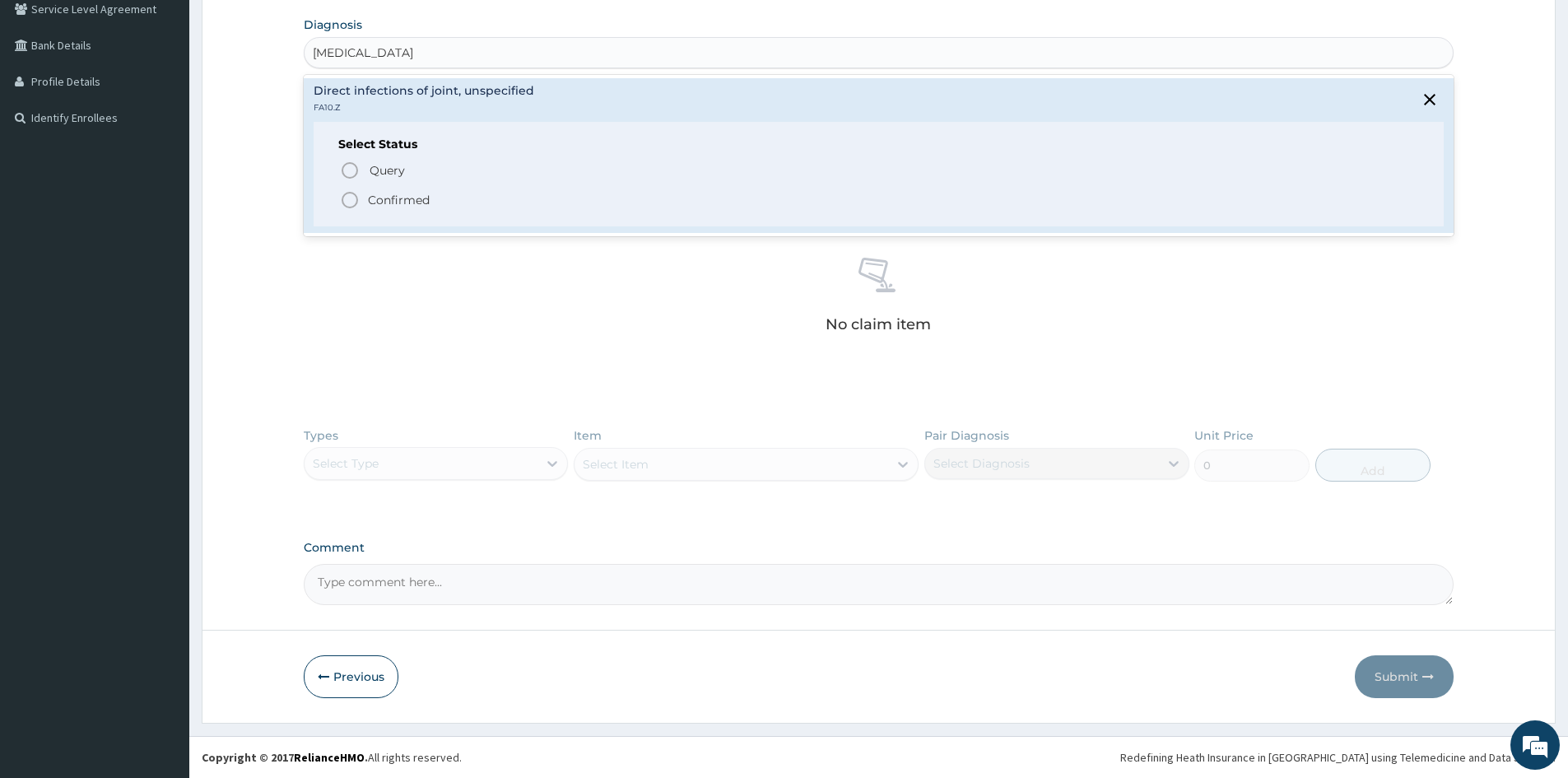
click at [349, 199] on icon "status option filled" at bounding box center [349, 200] width 20 height 20
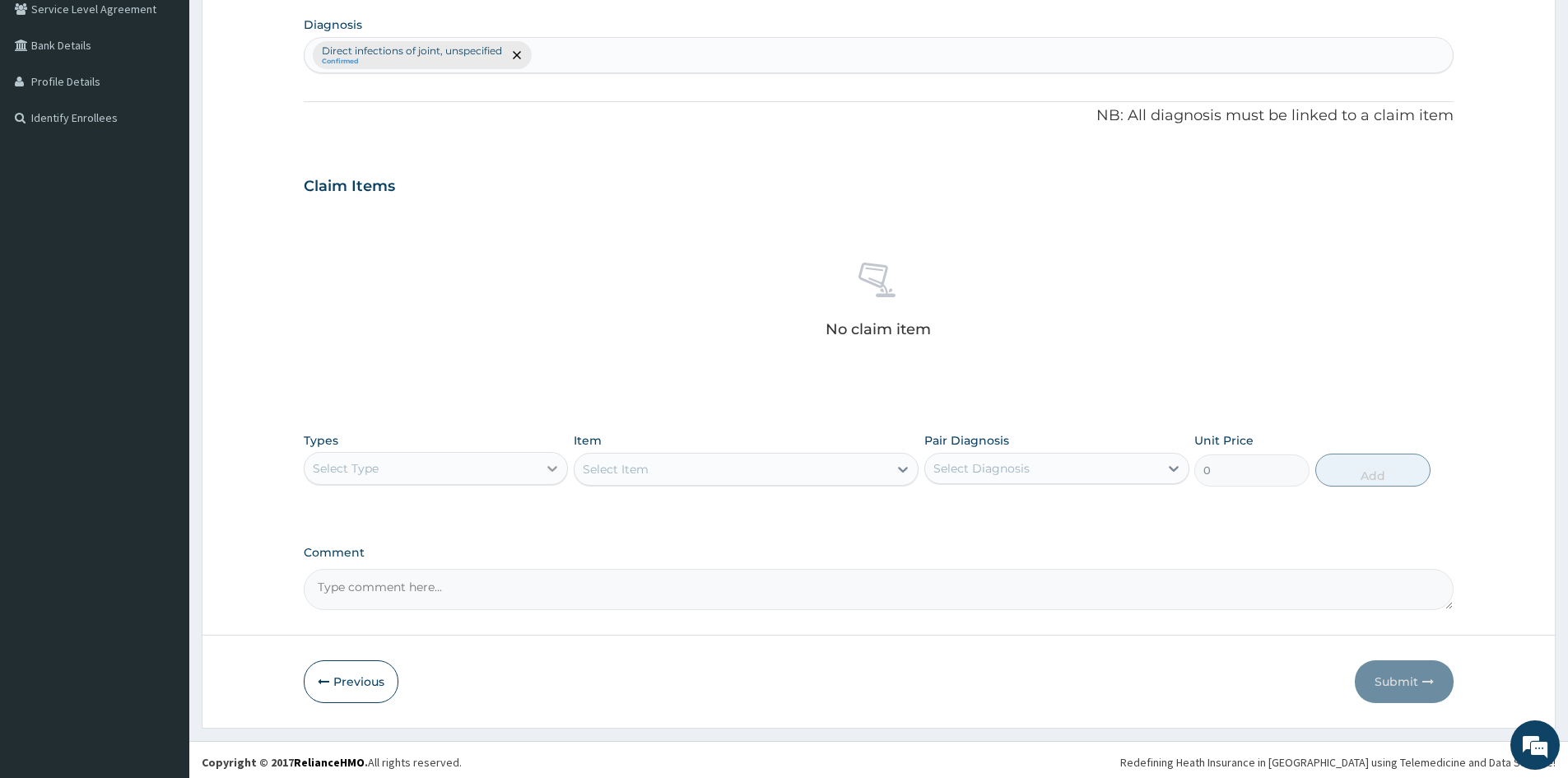
click at [552, 464] on icon at bounding box center [552, 468] width 16 height 16
drag, startPoint x: 355, startPoint y: 569, endPoint x: 968, endPoint y: 423, distance: 630.1
click at [365, 568] on div "Procedures" at bounding box center [435, 569] width 264 height 30
click at [900, 469] on div "Select Item" at bounding box center [747, 469] width 345 height 33
click at [1150, 467] on div "Select Diagnosis" at bounding box center [1042, 468] width 233 height 26
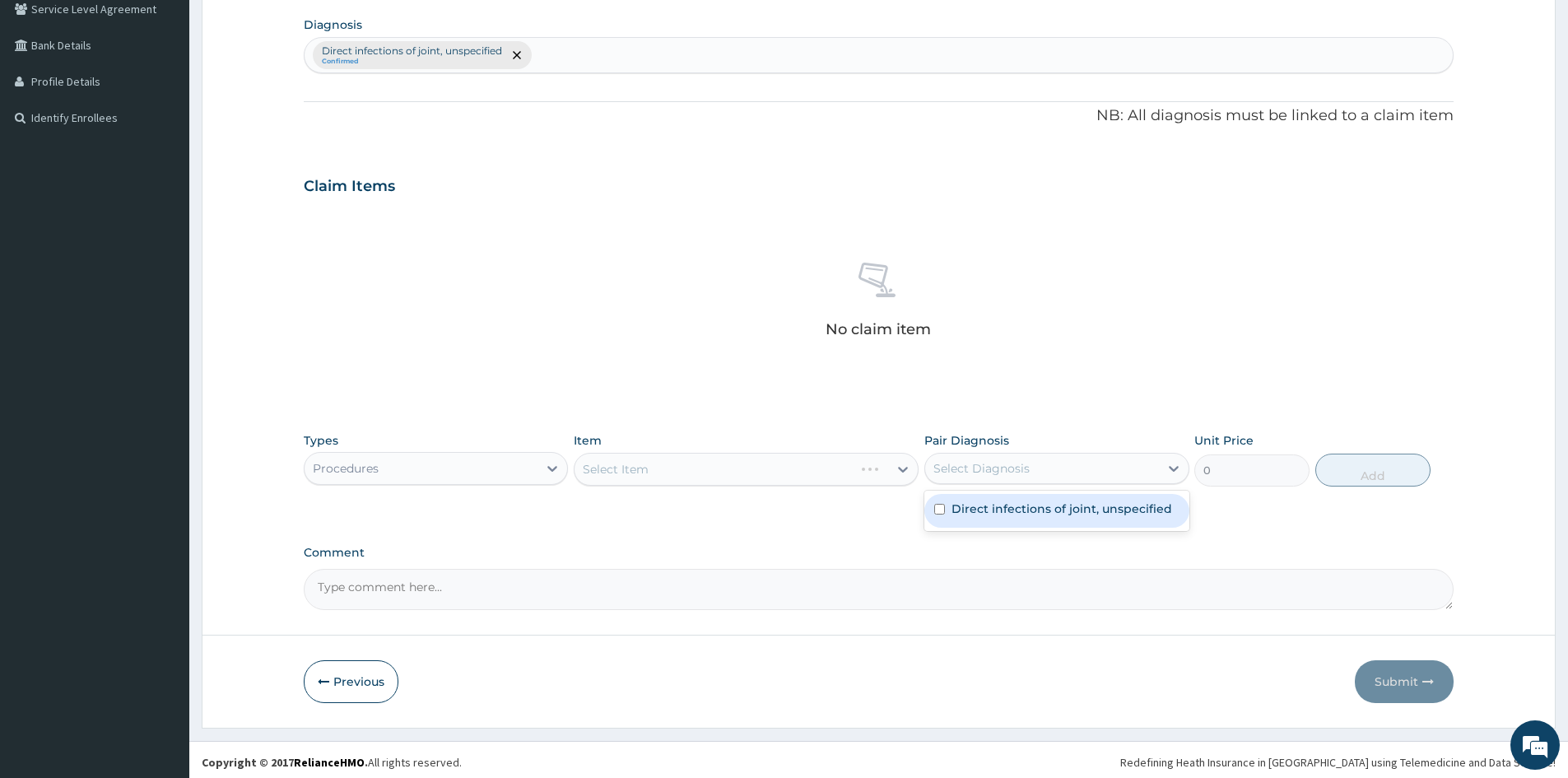
click at [976, 509] on label "Direct infections of joint, unspecified" at bounding box center [1061, 508] width 220 height 16
checkbox input "true"
click at [897, 470] on div "Select Item" at bounding box center [747, 469] width 345 height 33
click at [894, 460] on div at bounding box center [903, 469] width 30 height 30
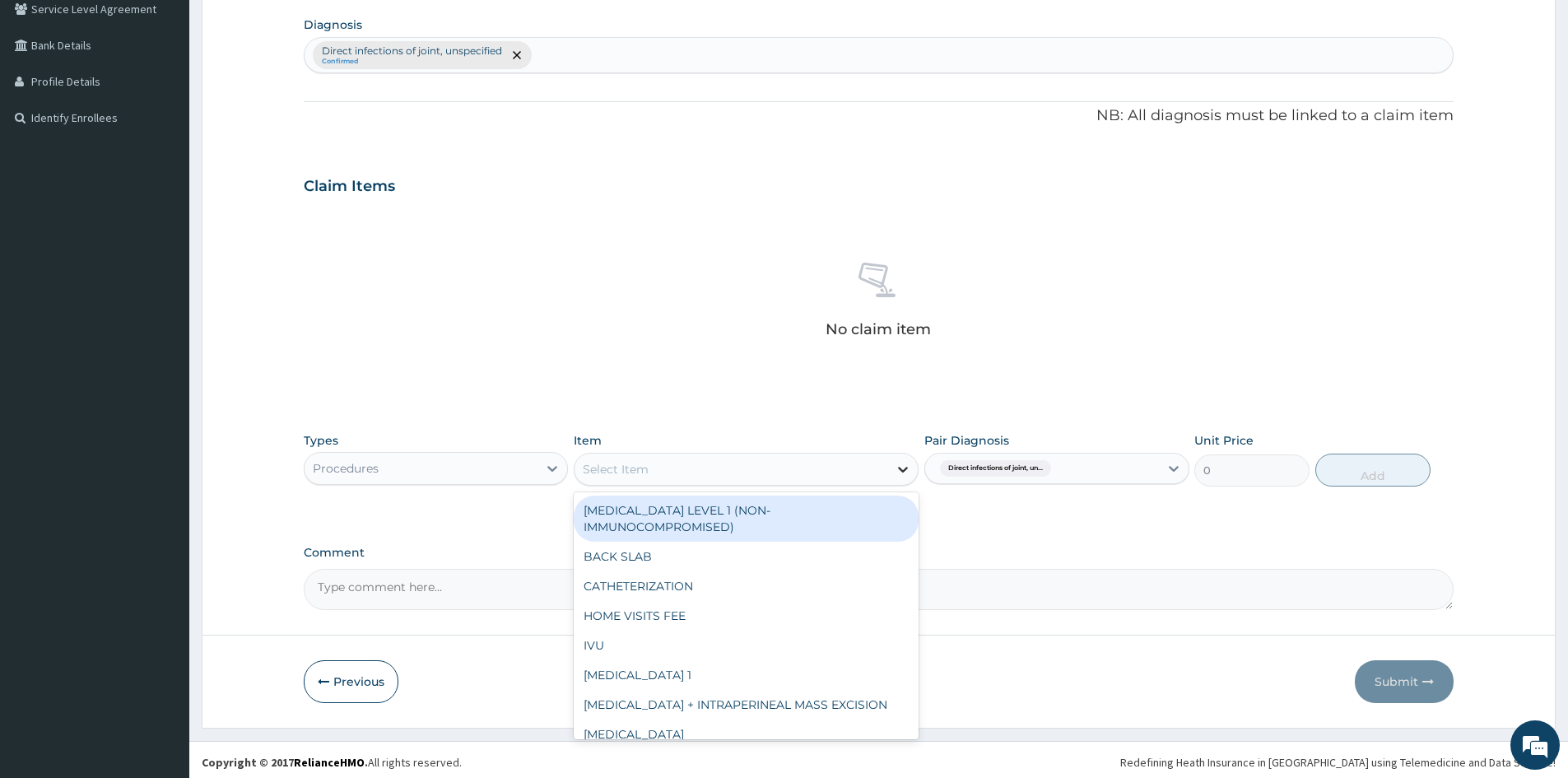
click at [894, 460] on div at bounding box center [903, 469] width 30 height 30
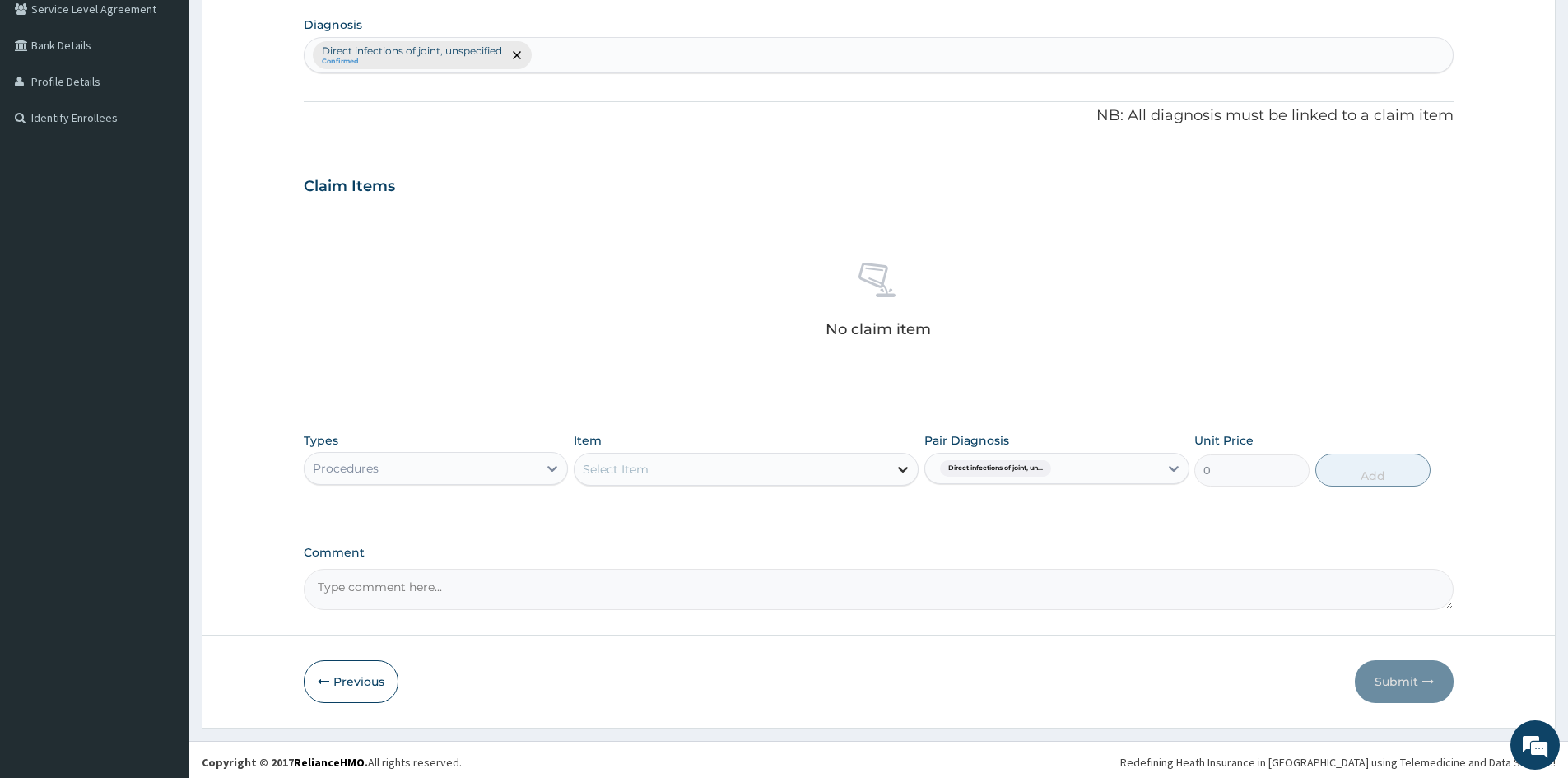
click at [894, 463] on div at bounding box center [903, 469] width 30 height 30
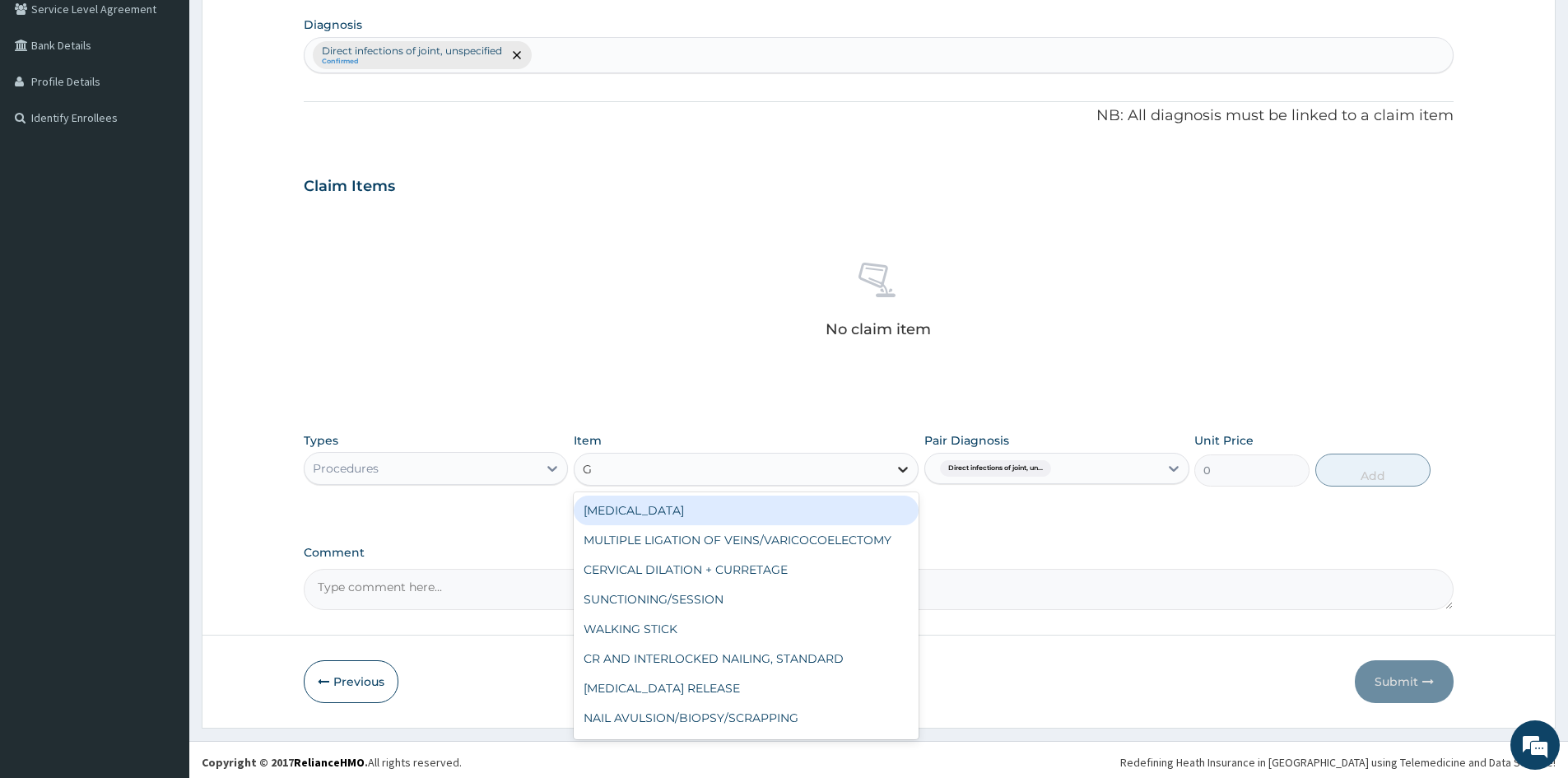
type input "GP"
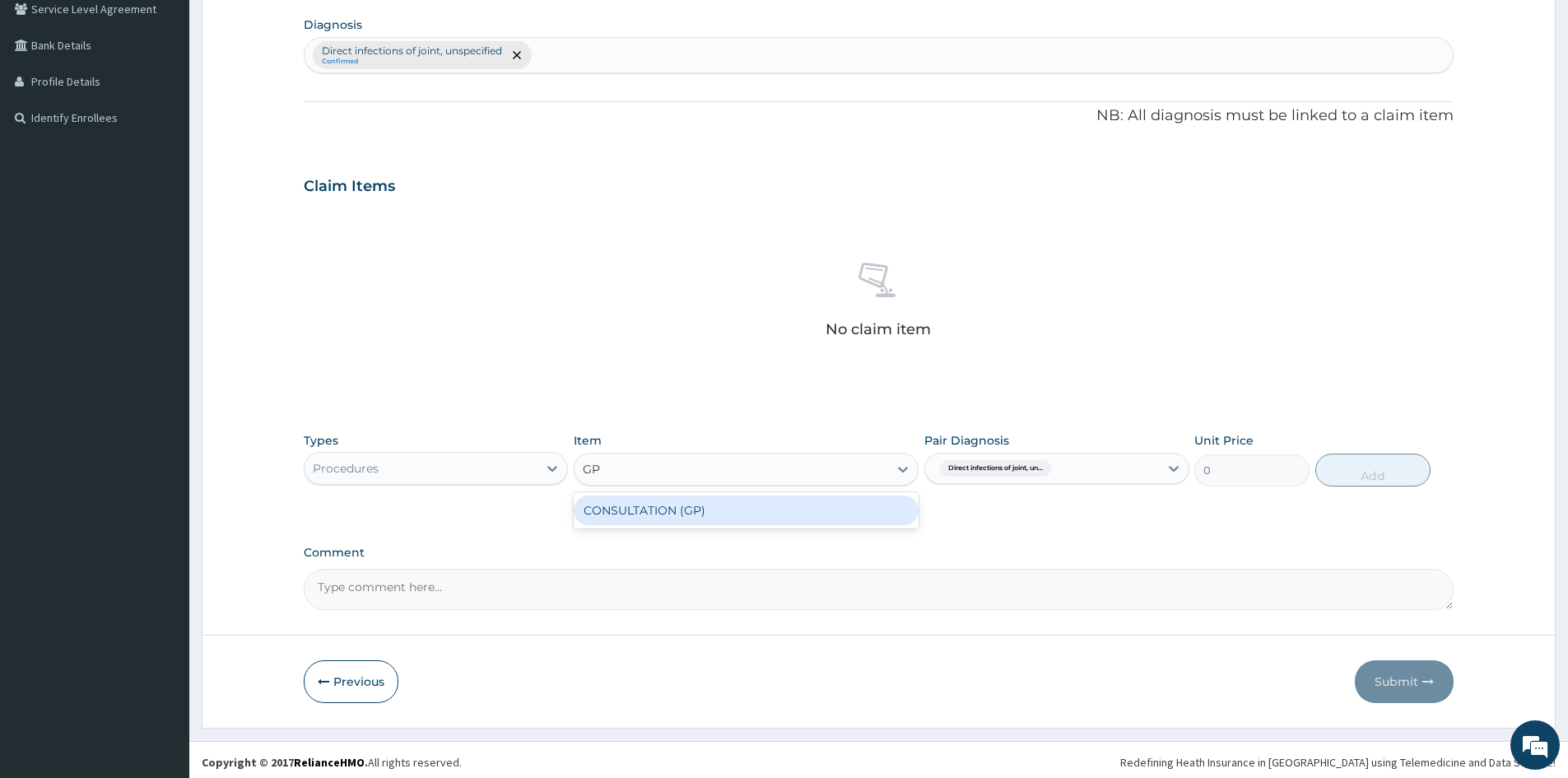
click at [865, 517] on div "CONSULTATION (GP)" at bounding box center [747, 510] width 345 height 30
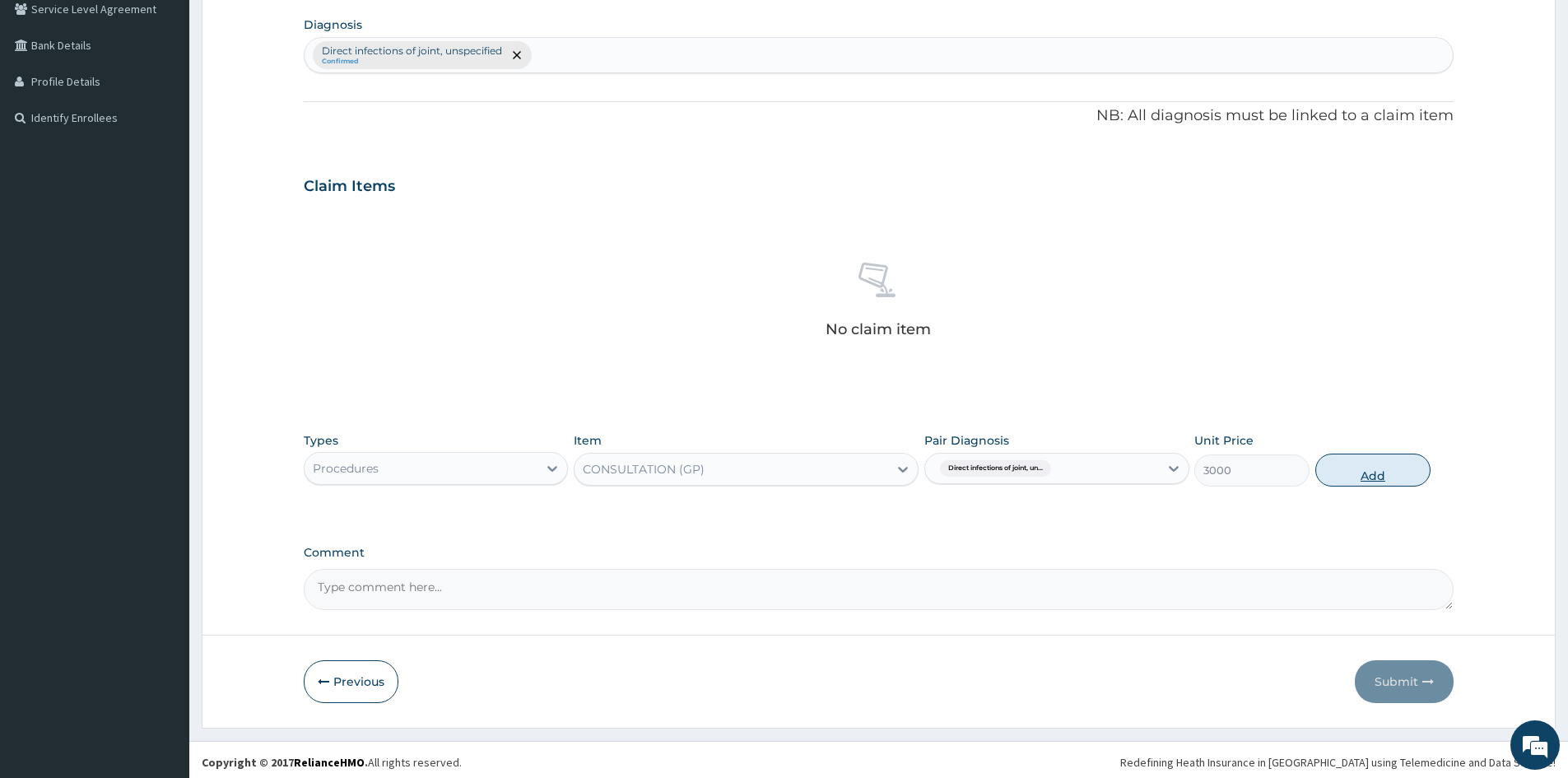
click at [1372, 473] on button "Add" at bounding box center [1373, 469] width 116 height 33
type input "0"
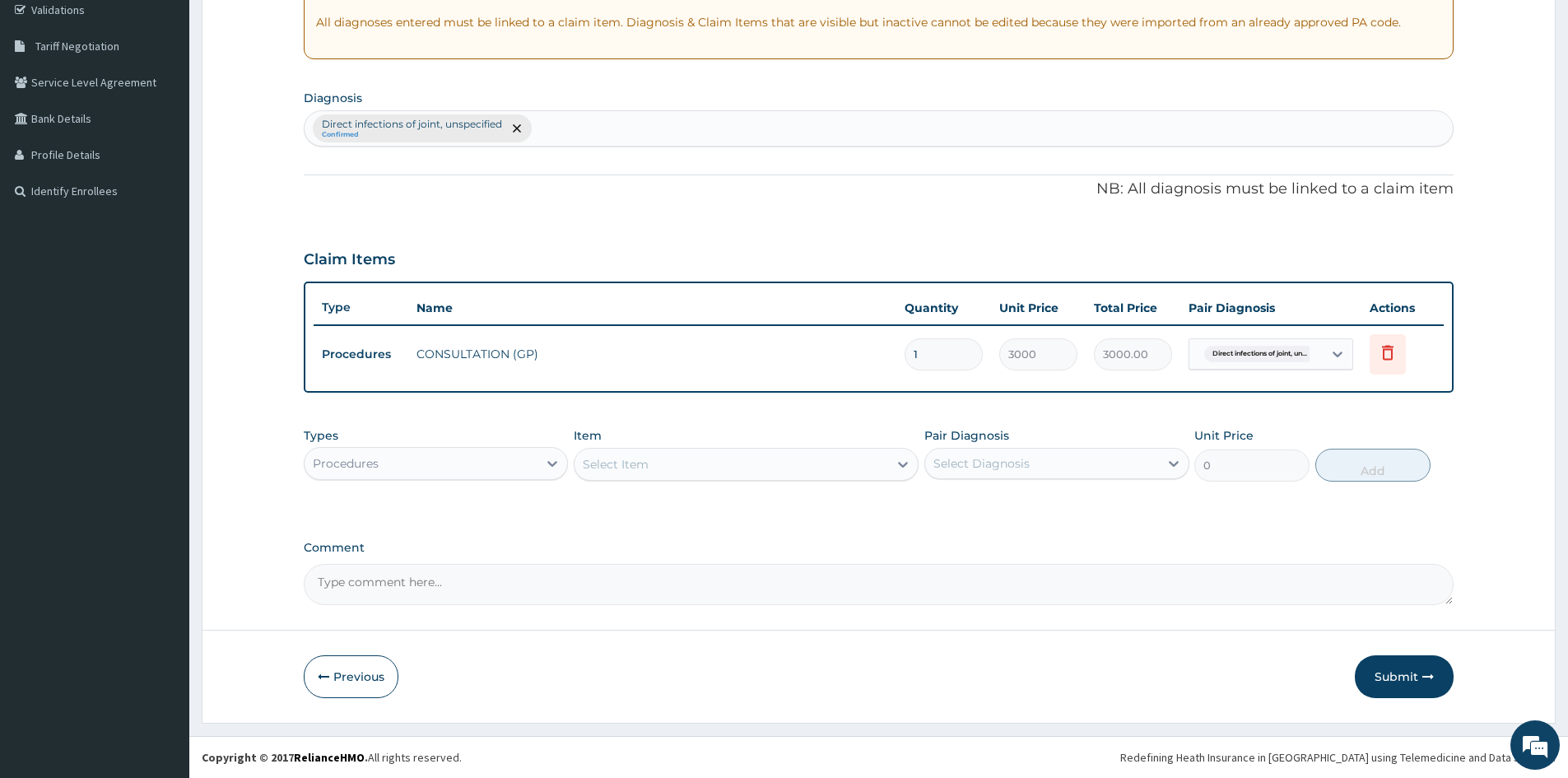
scroll to position [315, 0]
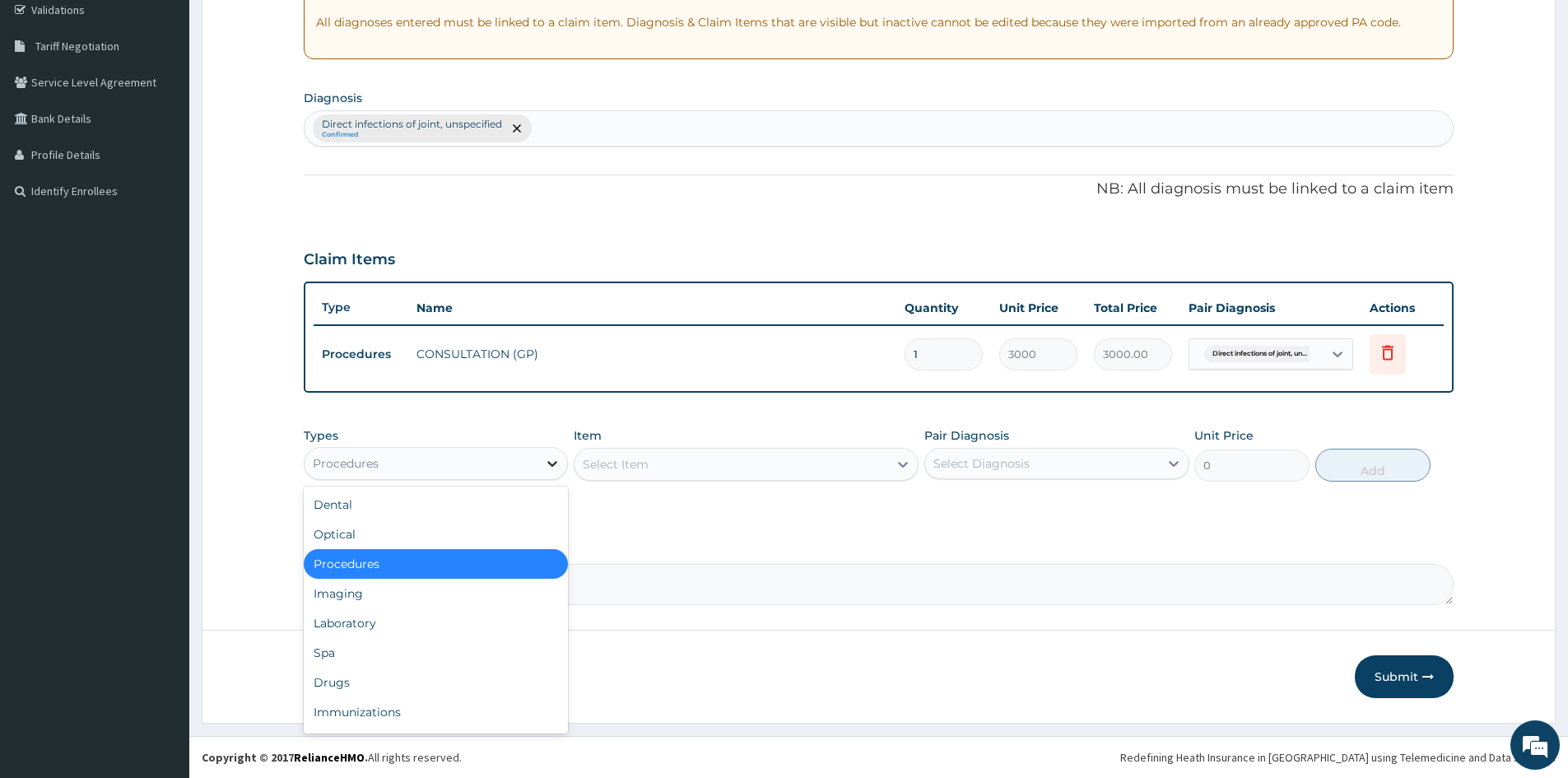
drag, startPoint x: 561, startPoint y: 453, endPoint x: 461, endPoint y: 548, distance: 137.9
click at [562, 455] on div at bounding box center [552, 463] width 30 height 30
drag, startPoint x: 378, startPoint y: 678, endPoint x: 1073, endPoint y: 492, distance: 719.5
click at [400, 671] on div "Drugs" at bounding box center [435, 682] width 264 height 30
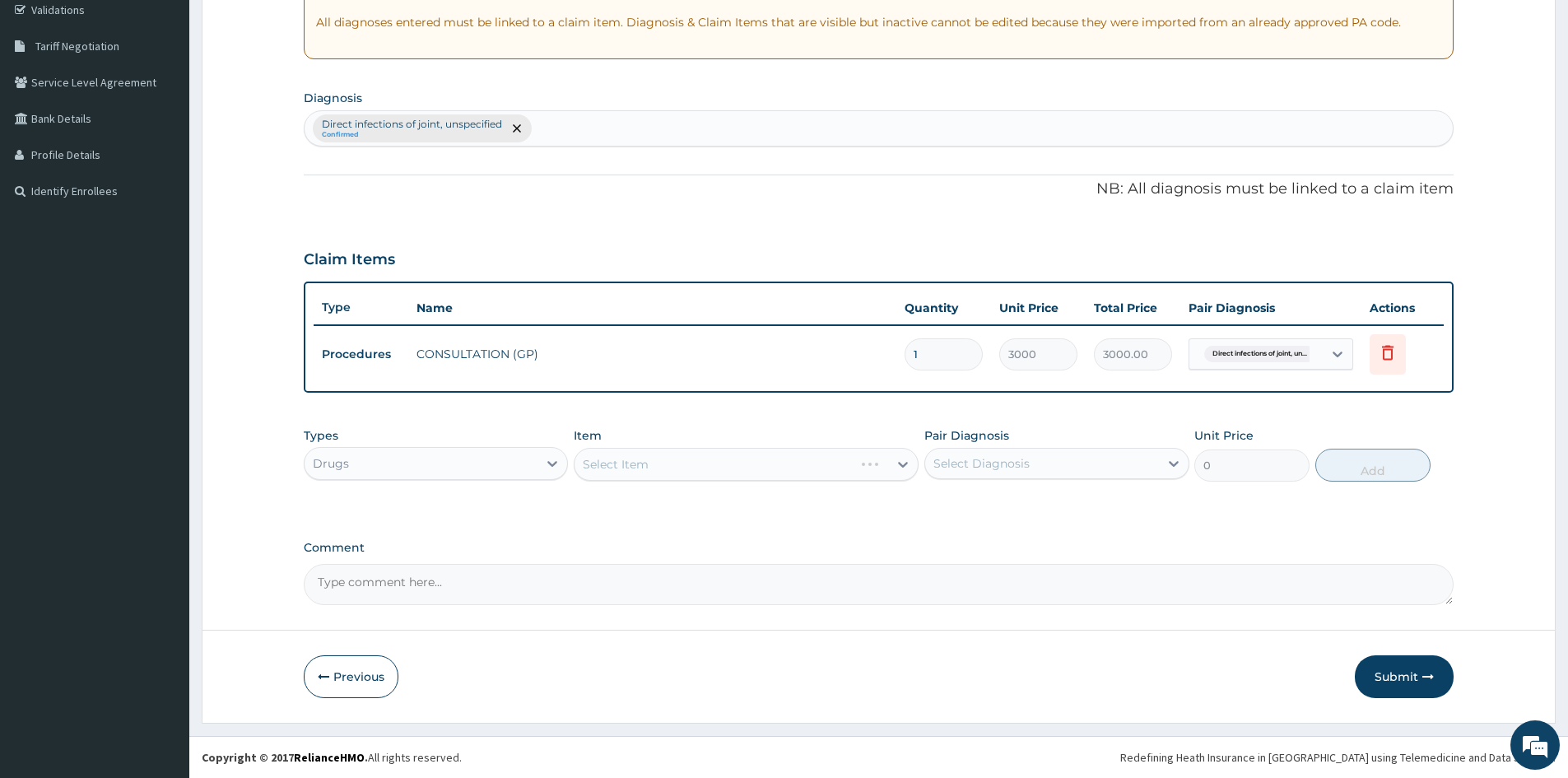
click at [900, 465] on div "Select Item" at bounding box center [747, 464] width 345 height 33
click at [910, 463] on div "Select Item" at bounding box center [747, 464] width 345 height 33
click at [1147, 451] on div "Select Diagnosis" at bounding box center [1042, 463] width 233 height 26
drag, startPoint x: 944, startPoint y: 504, endPoint x: 923, endPoint y: 504, distance: 21.0
click at [944, 503] on input "checkbox" at bounding box center [940, 504] width 11 height 11
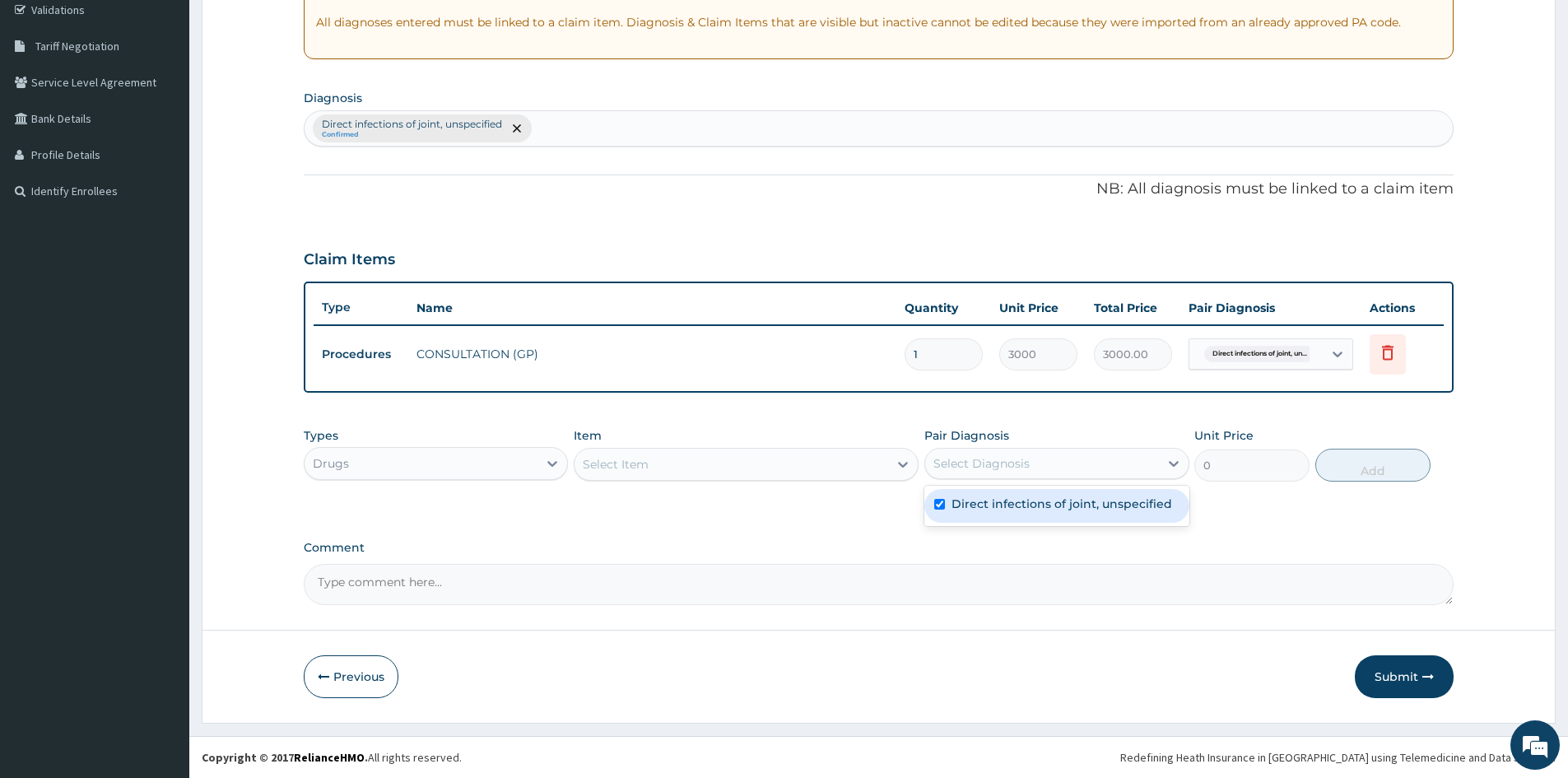
checkbox input "true"
click at [891, 460] on div at bounding box center [903, 464] width 30 height 30
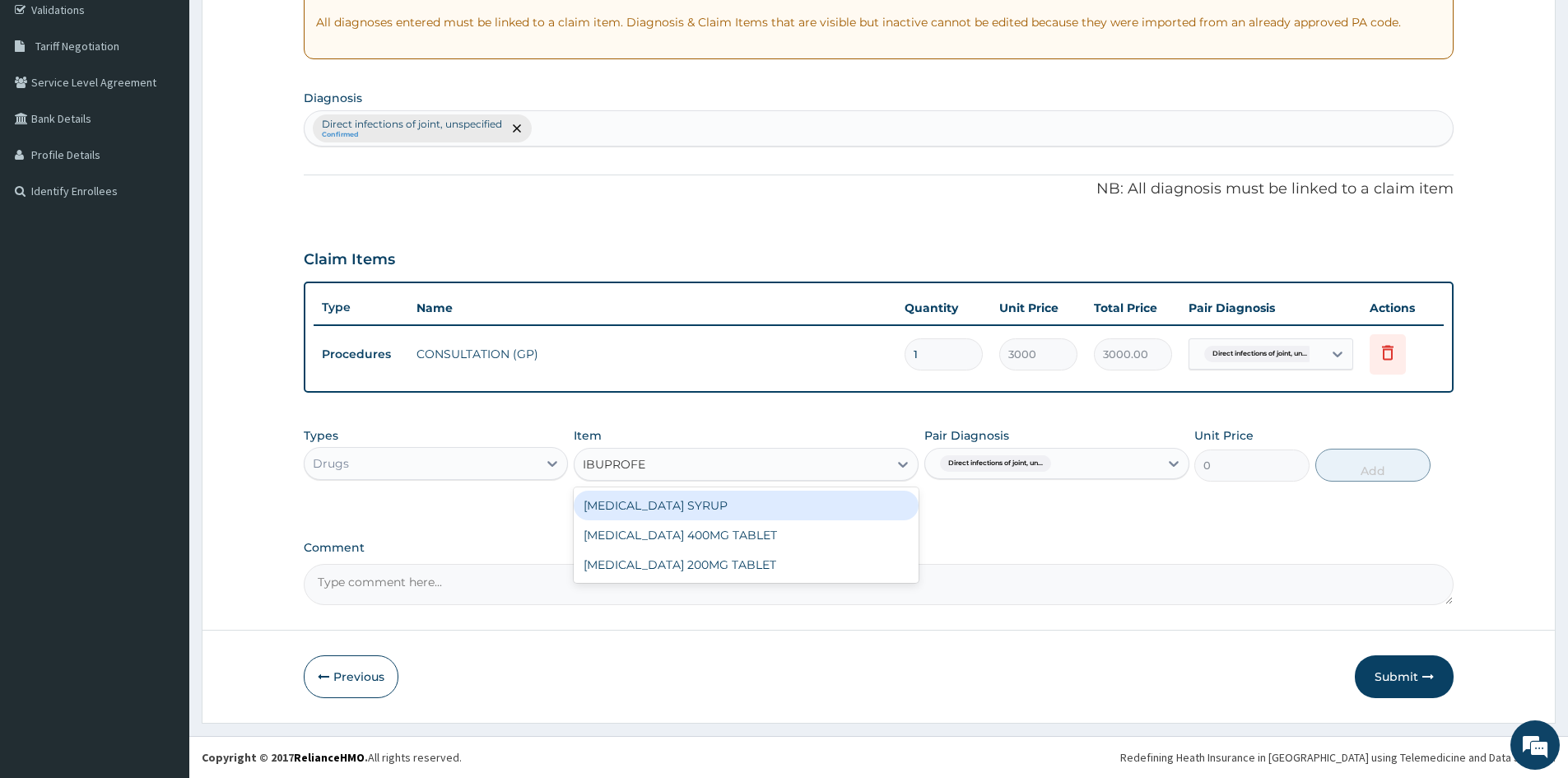
type input "[MEDICAL_DATA]"
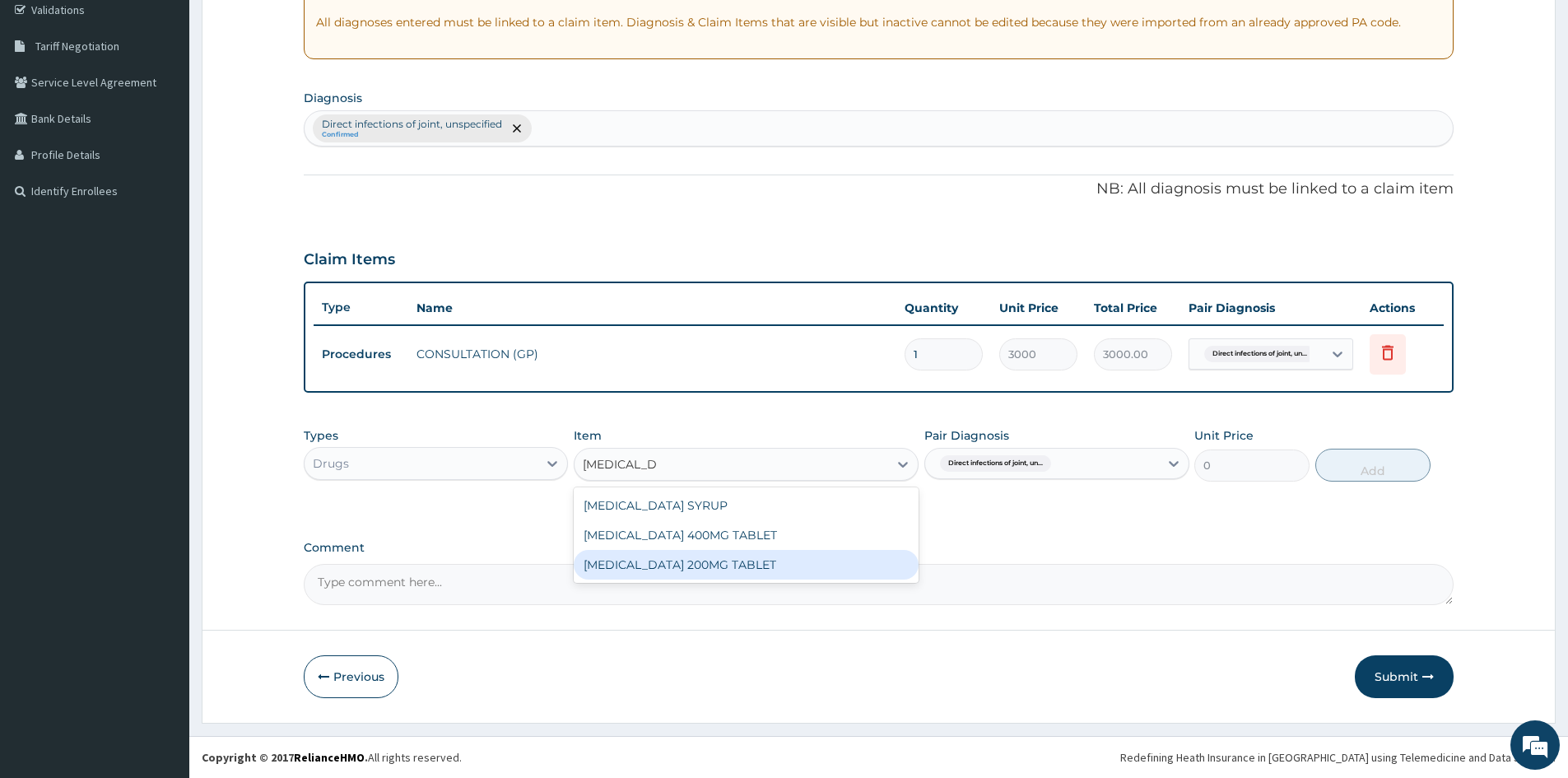
click at [753, 571] on div "[MEDICAL_DATA] 200MG TABLET" at bounding box center [747, 565] width 345 height 30
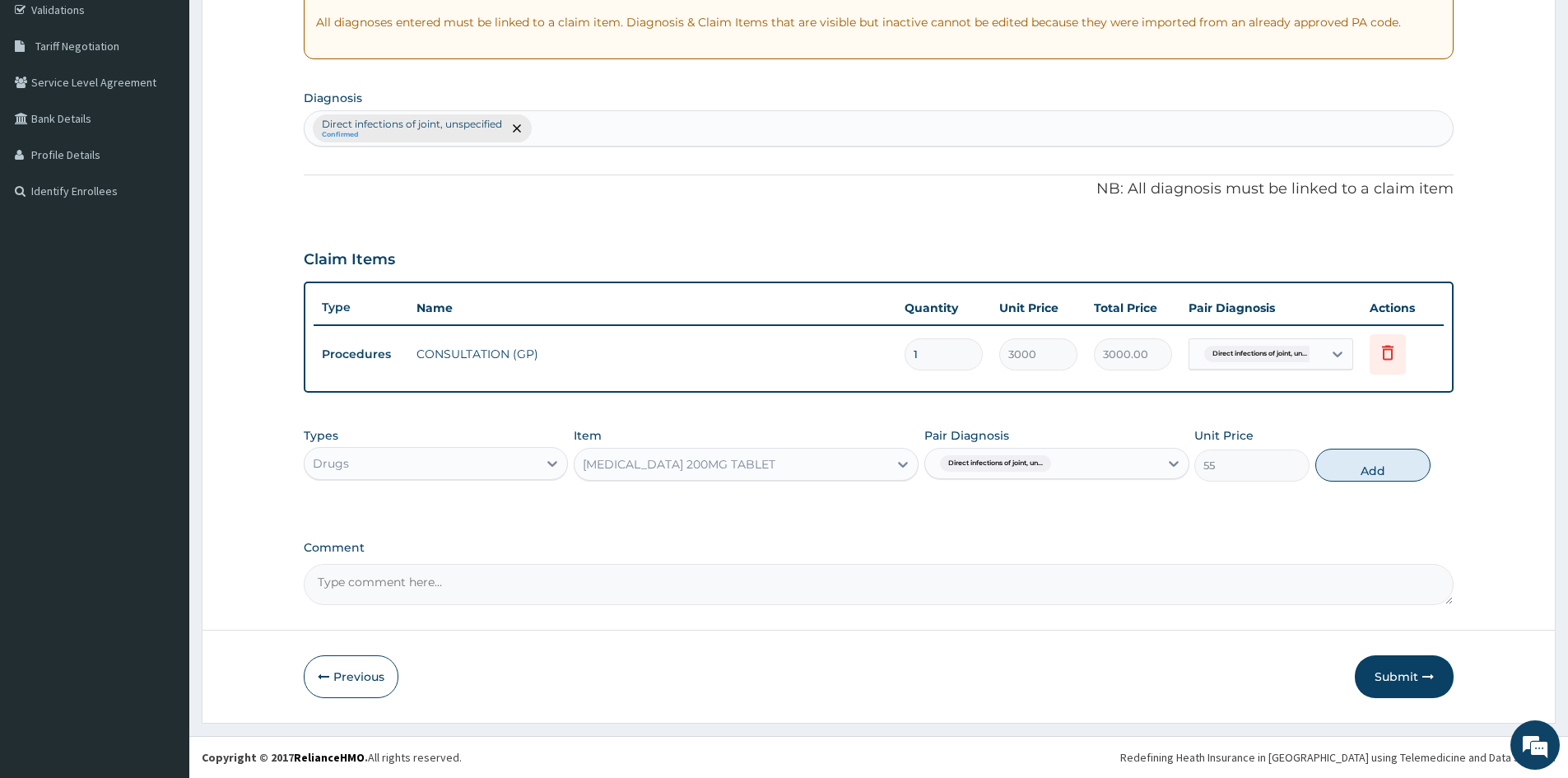
drag, startPoint x: 1363, startPoint y: 463, endPoint x: 1343, endPoint y: 440, distance: 30.5
click at [1365, 460] on button "Add" at bounding box center [1373, 465] width 116 height 33
type input "0"
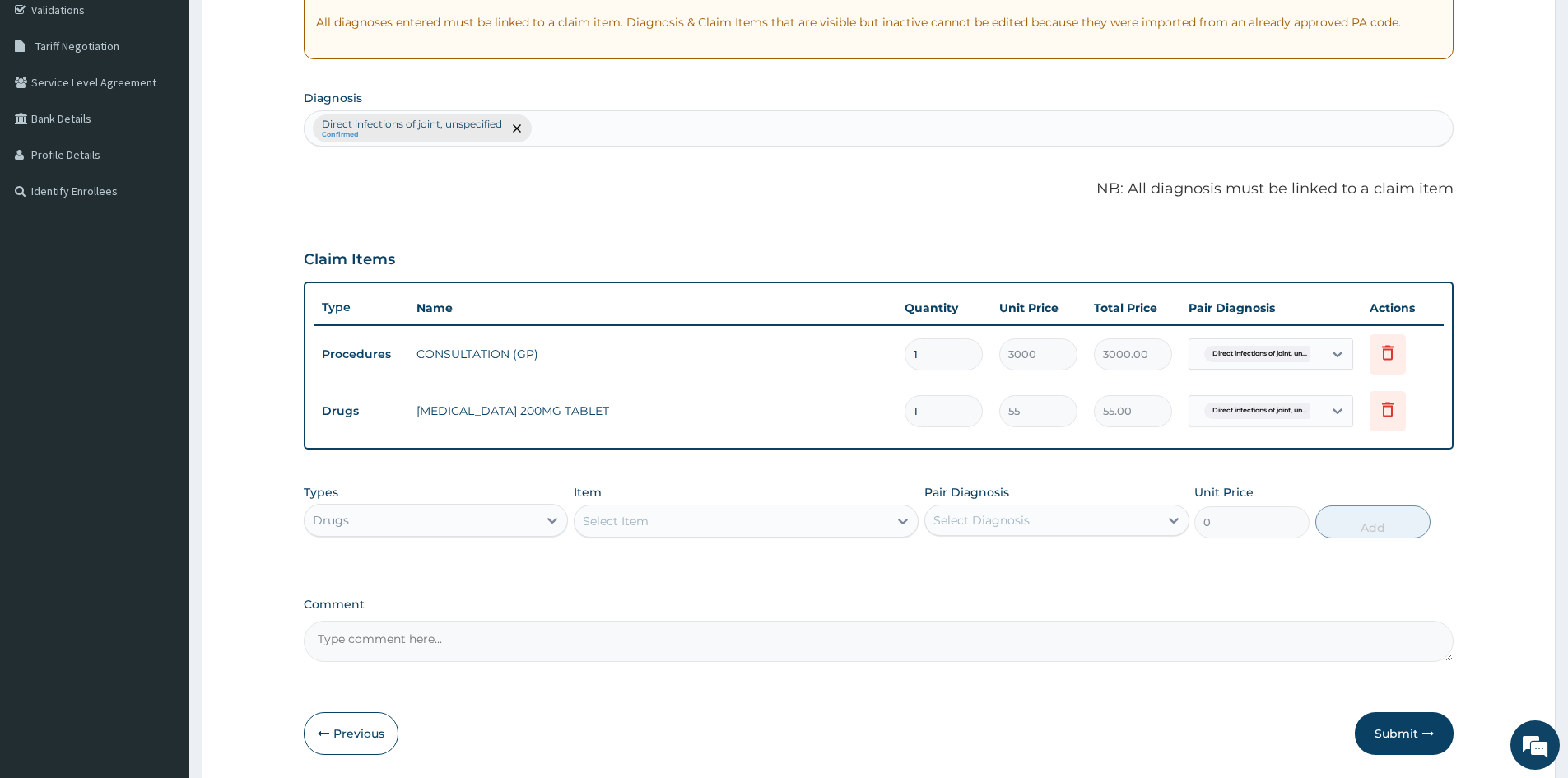
type input "16"
type input "880.00"
type input "16"
click at [1391, 721] on button "Submit" at bounding box center [1404, 733] width 99 height 43
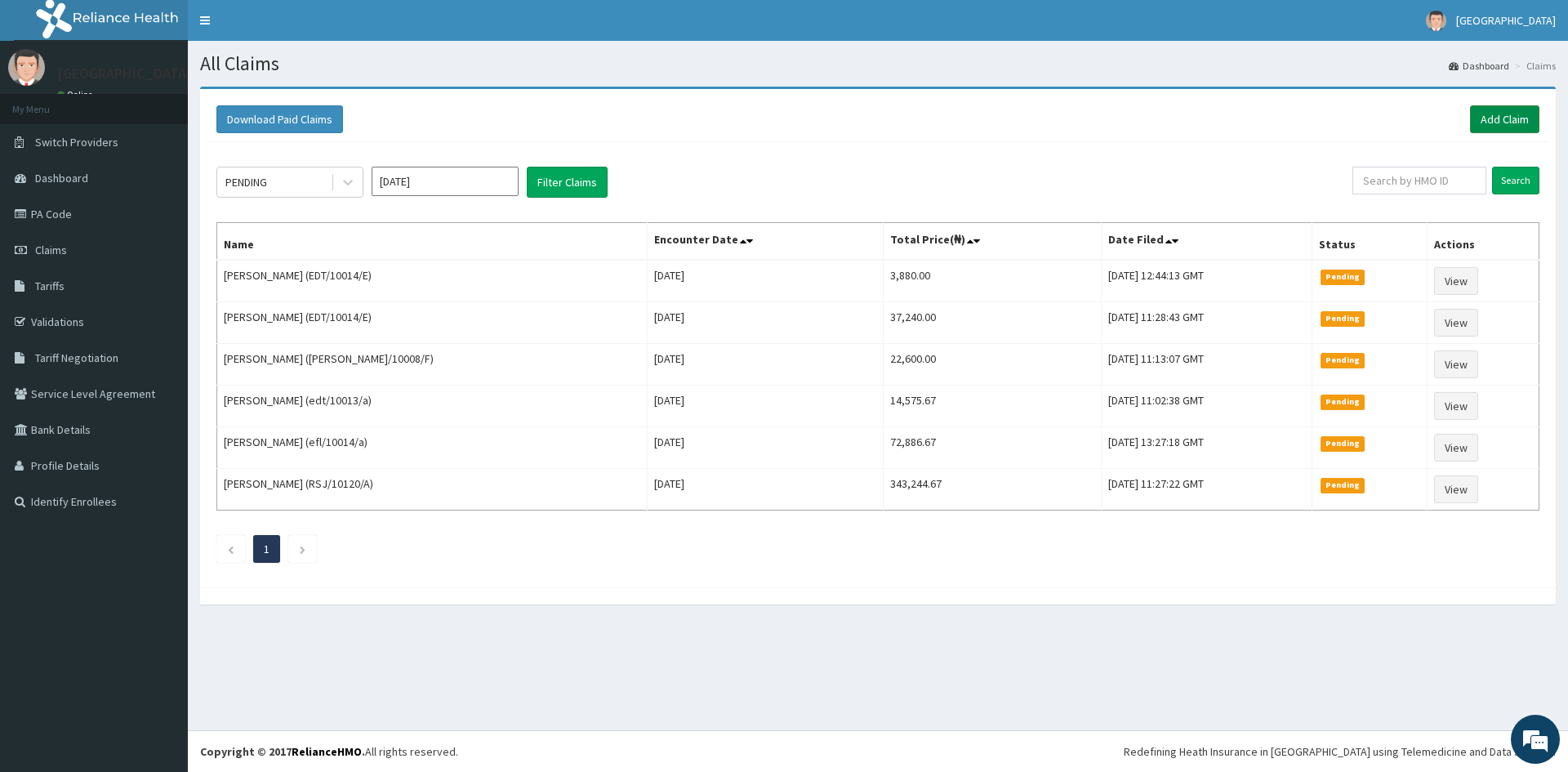
click at [1507, 118] on link "Add Claim" at bounding box center [1505, 119] width 69 height 28
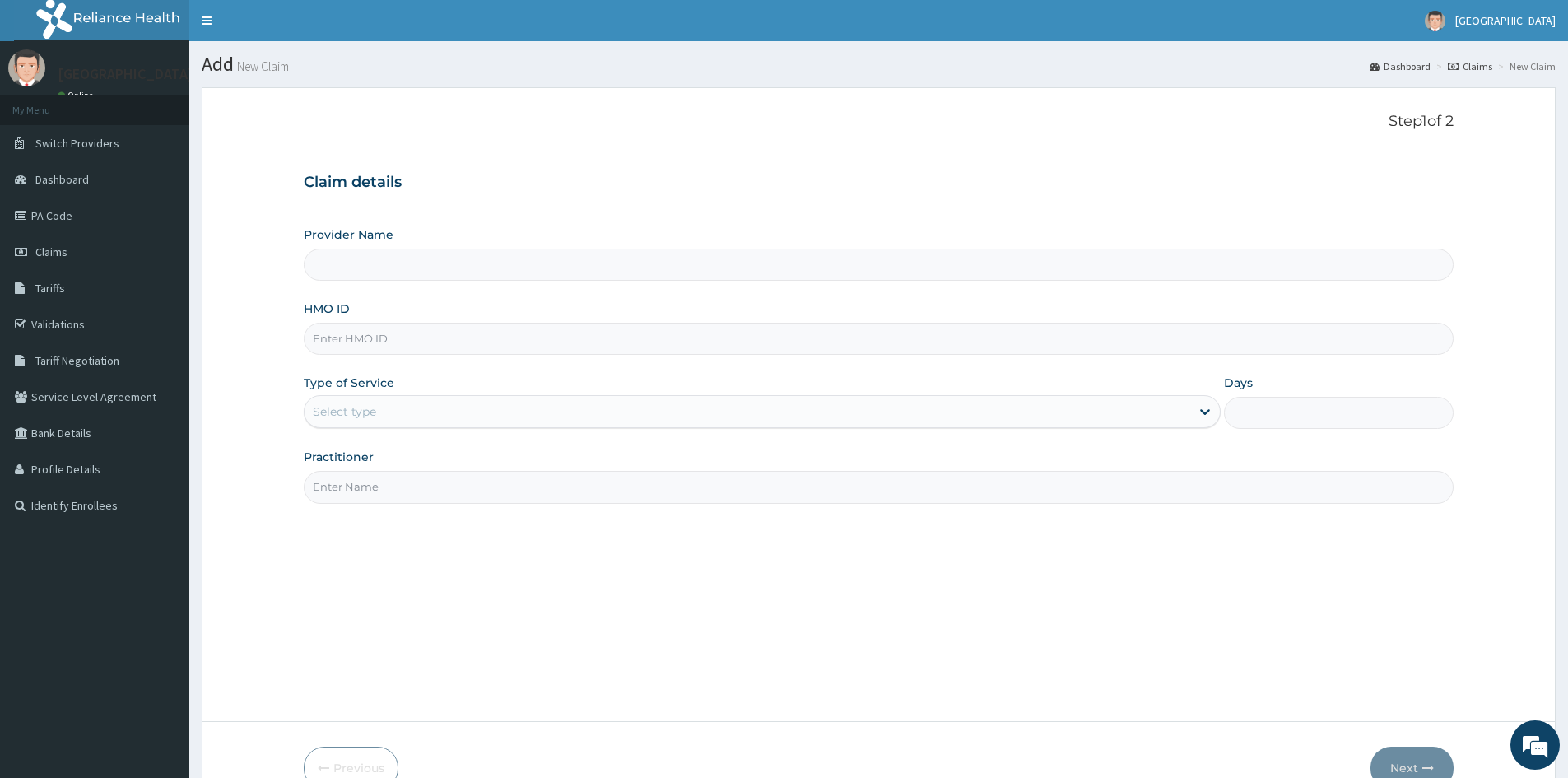
click at [353, 336] on input "HMO ID" at bounding box center [878, 338] width 1150 height 32
paste input "WBS/10055/B"
type input "WBS/10055/B"
type input "Doren Specialist Hospital"
type input "WBS/10055/B"
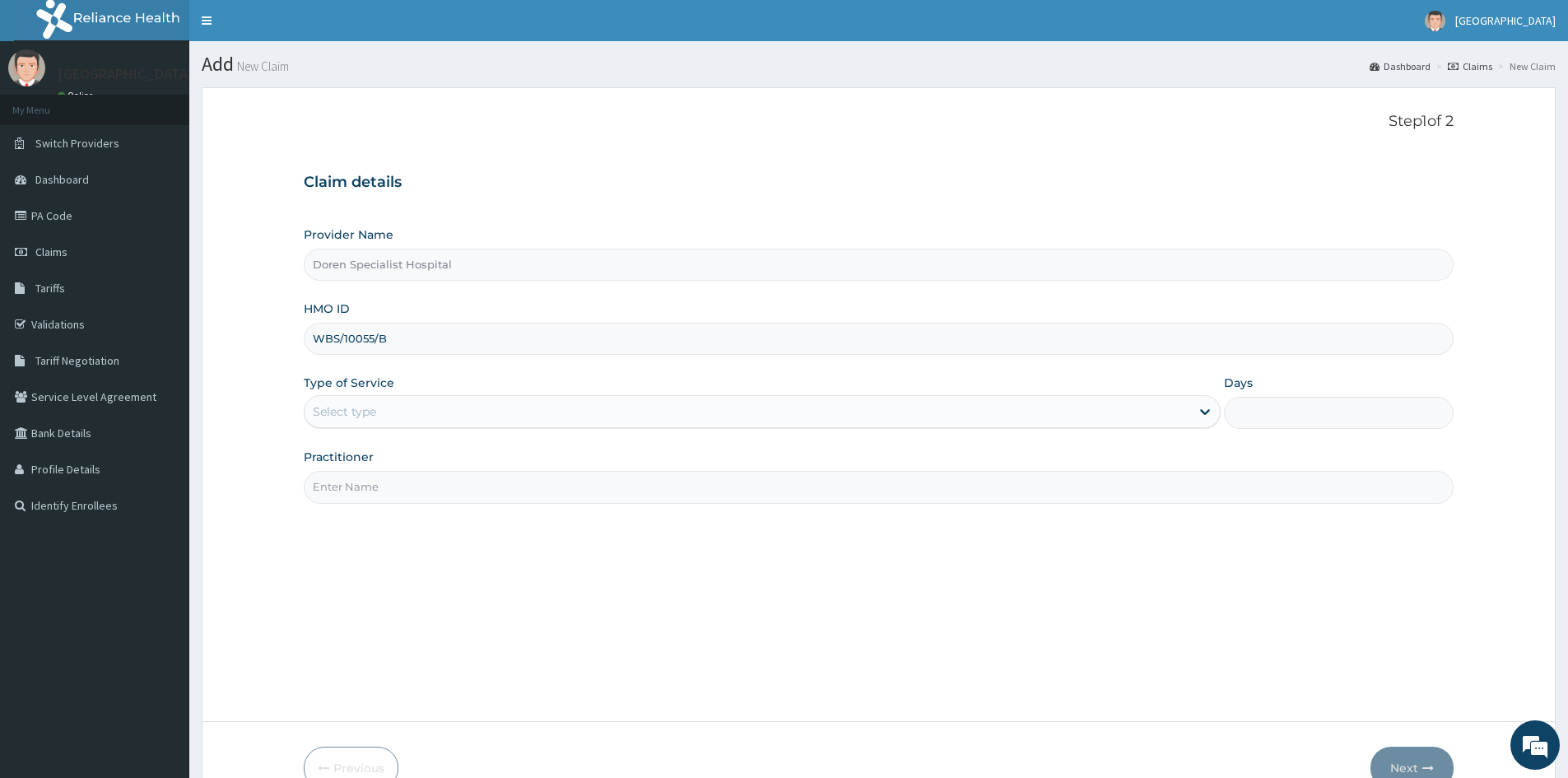
click at [350, 412] on div "Select type" at bounding box center [344, 411] width 64 height 16
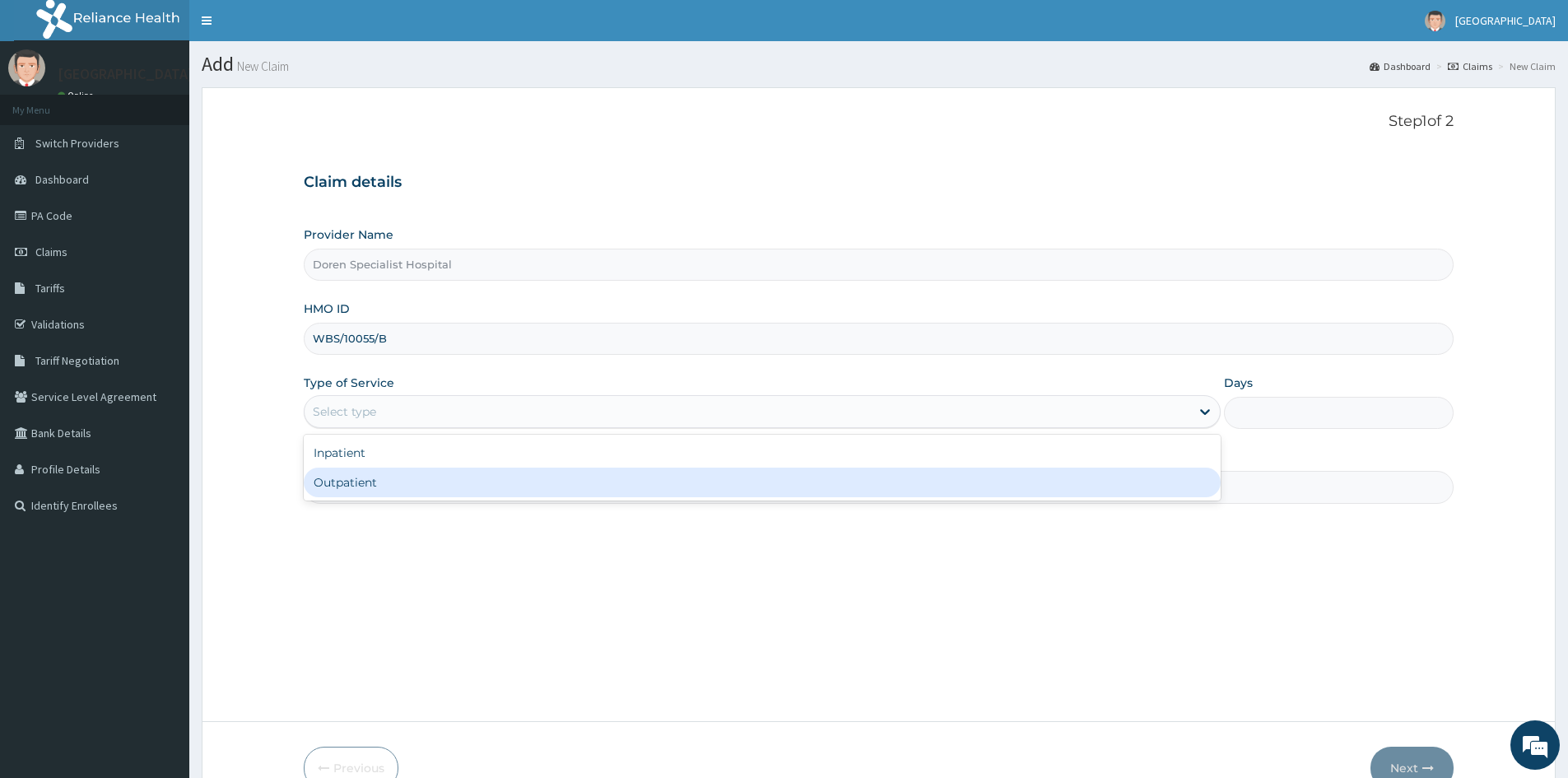
click at [347, 488] on div "Outpatient" at bounding box center [762, 482] width 917 height 30
type input "1"
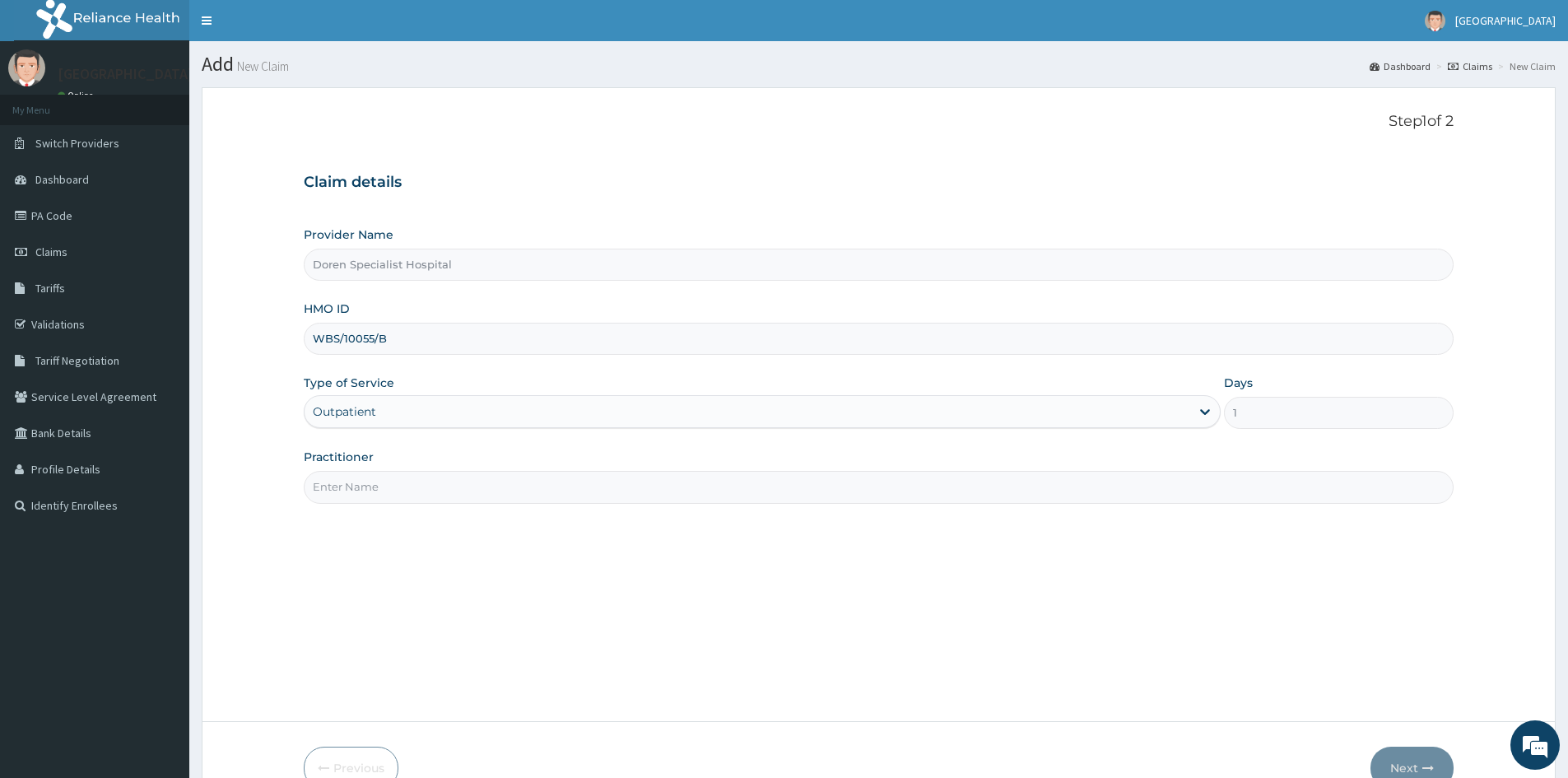
click at [356, 487] on input "Practitioner" at bounding box center [878, 487] width 1150 height 32
type input "[PERSON_NAME]"
click at [1423, 755] on button "Next" at bounding box center [1412, 768] width 83 height 43
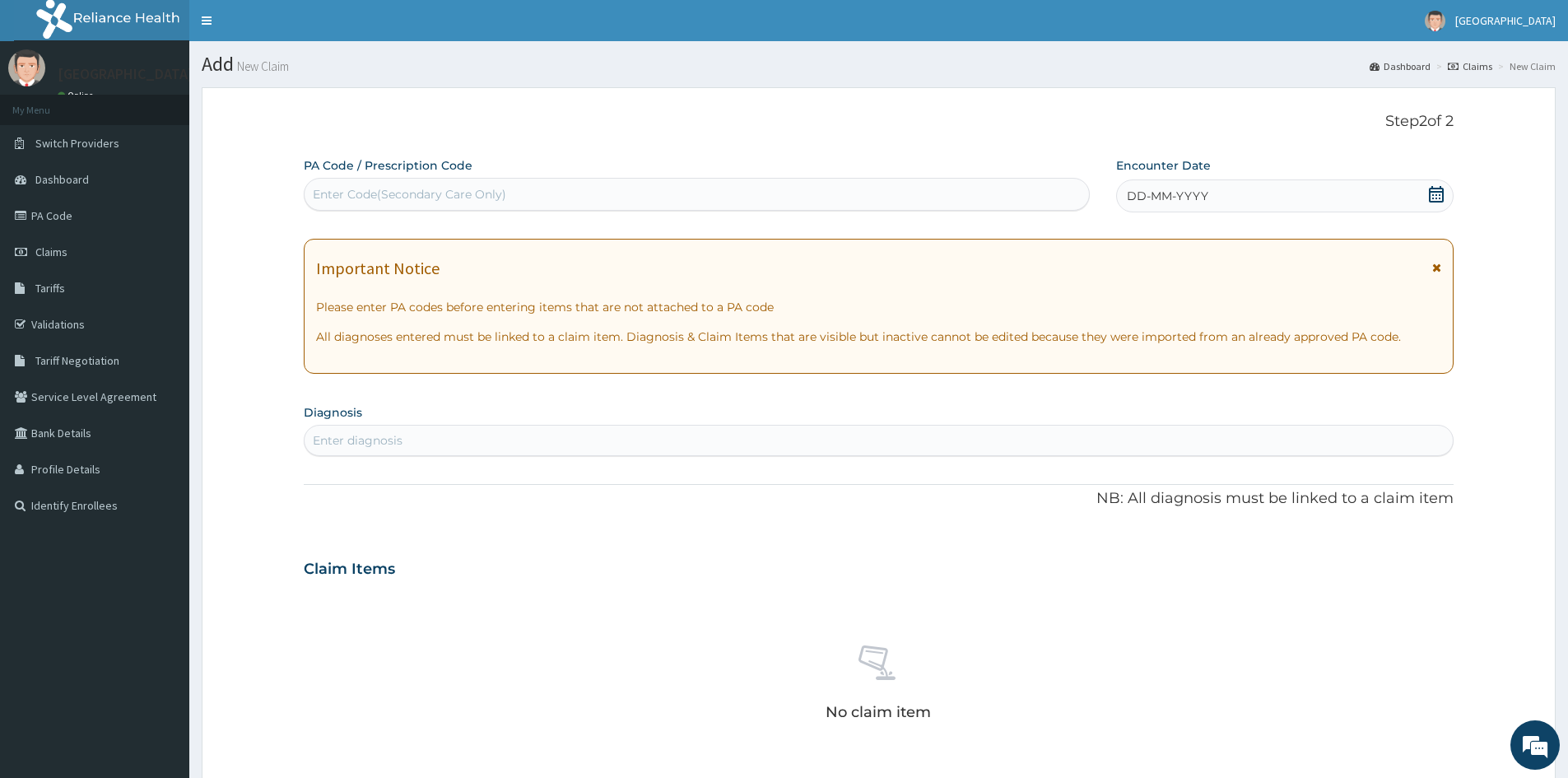
click at [366, 191] on div "Enter Code(Secondary Care Only)" at bounding box center [410, 194] width 194 height 16
paste input "PA/B93820"
type input "PA/B93820"
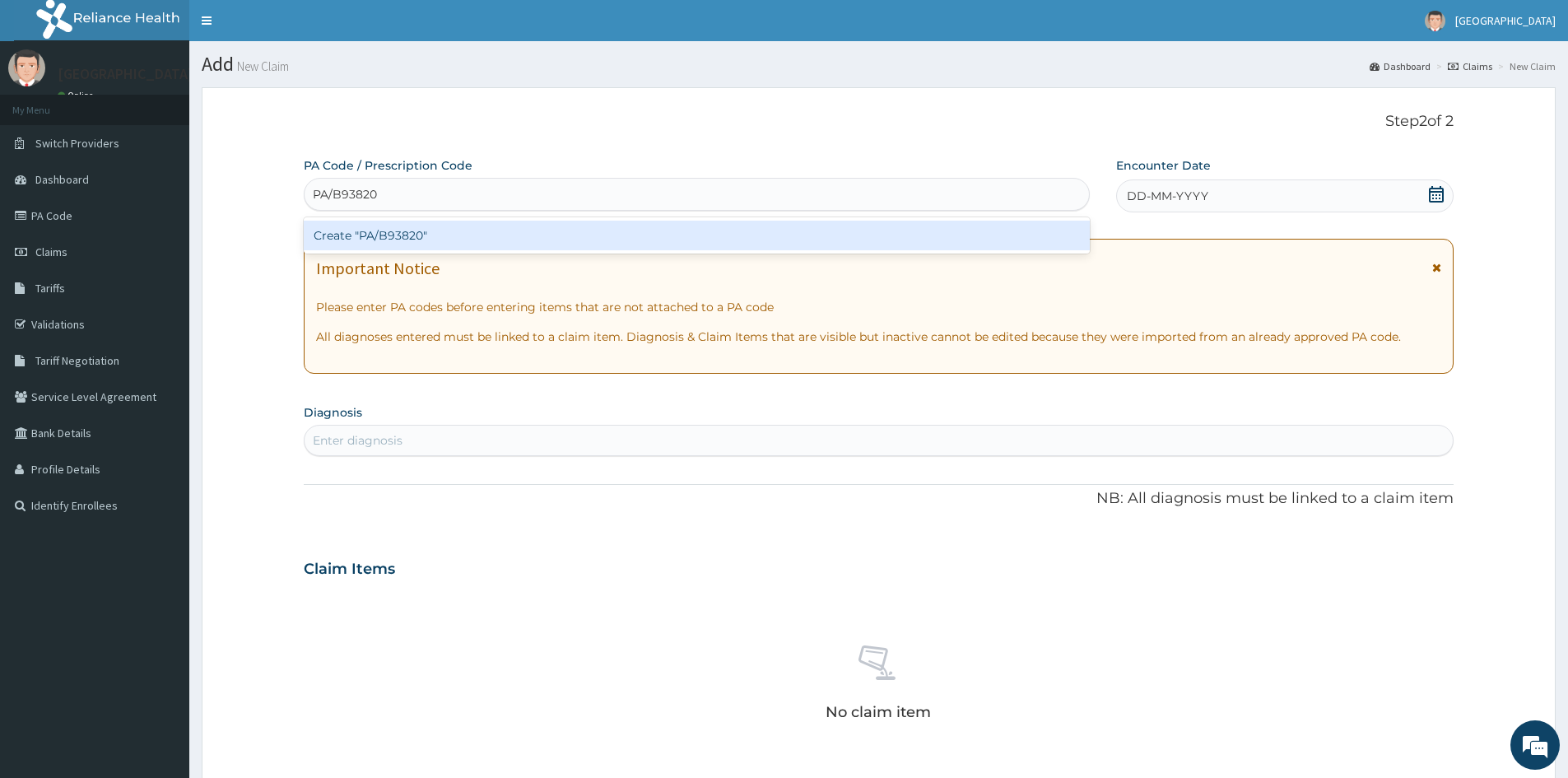
click at [372, 229] on div "Create "PA/B93820"" at bounding box center [696, 235] width 787 height 30
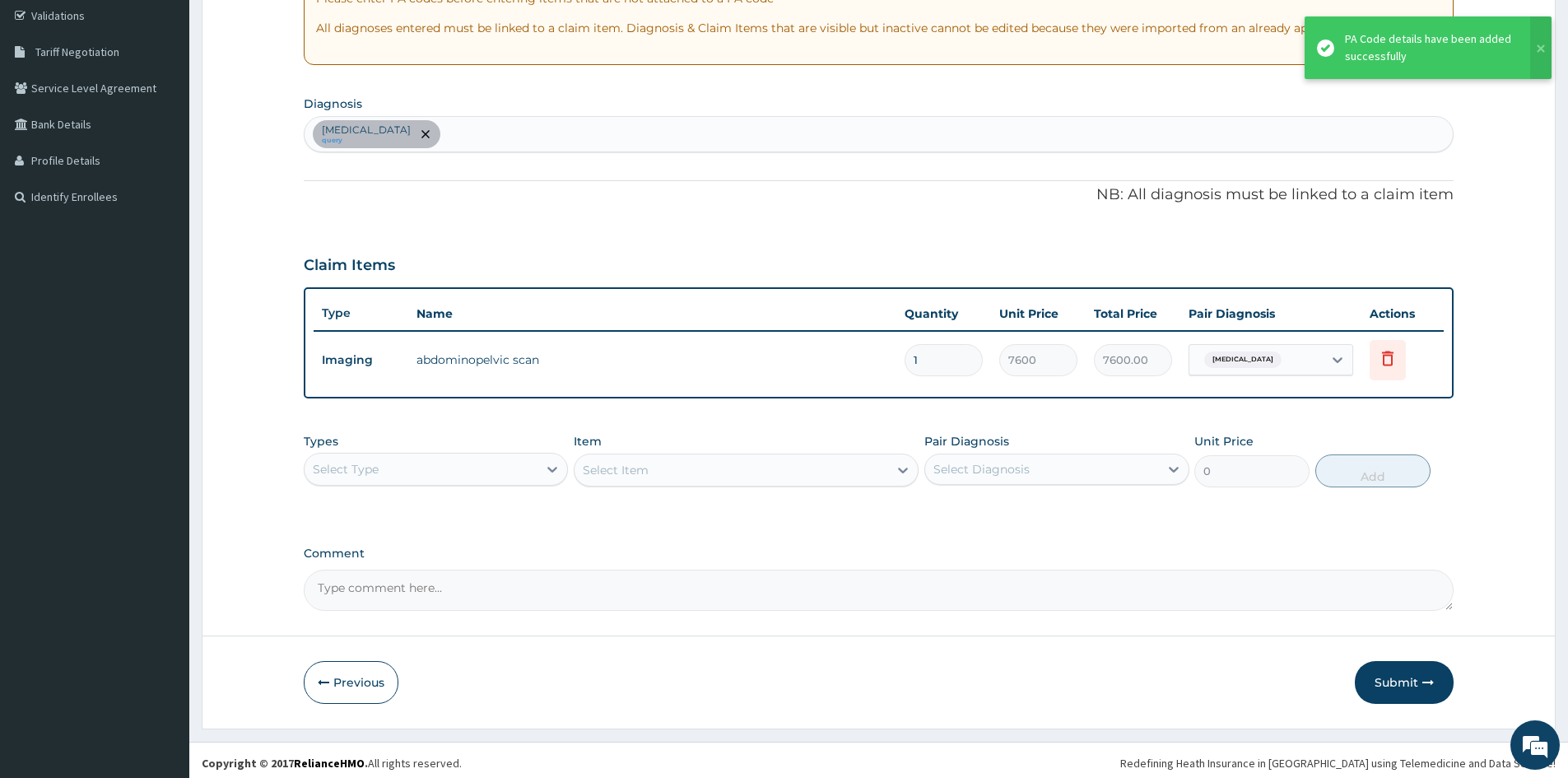
scroll to position [315, 0]
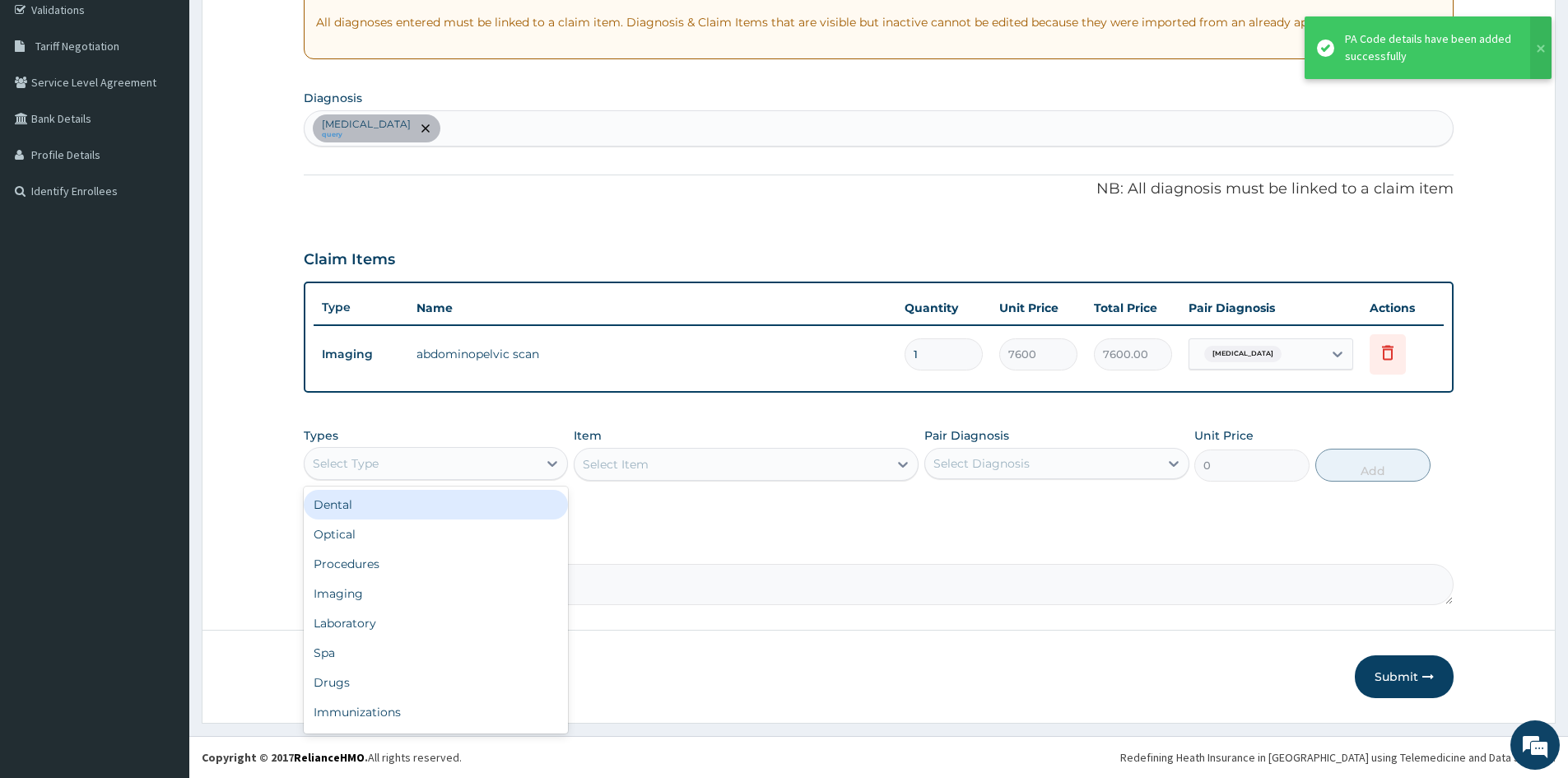
click at [514, 463] on div "Select Type" at bounding box center [421, 463] width 233 height 26
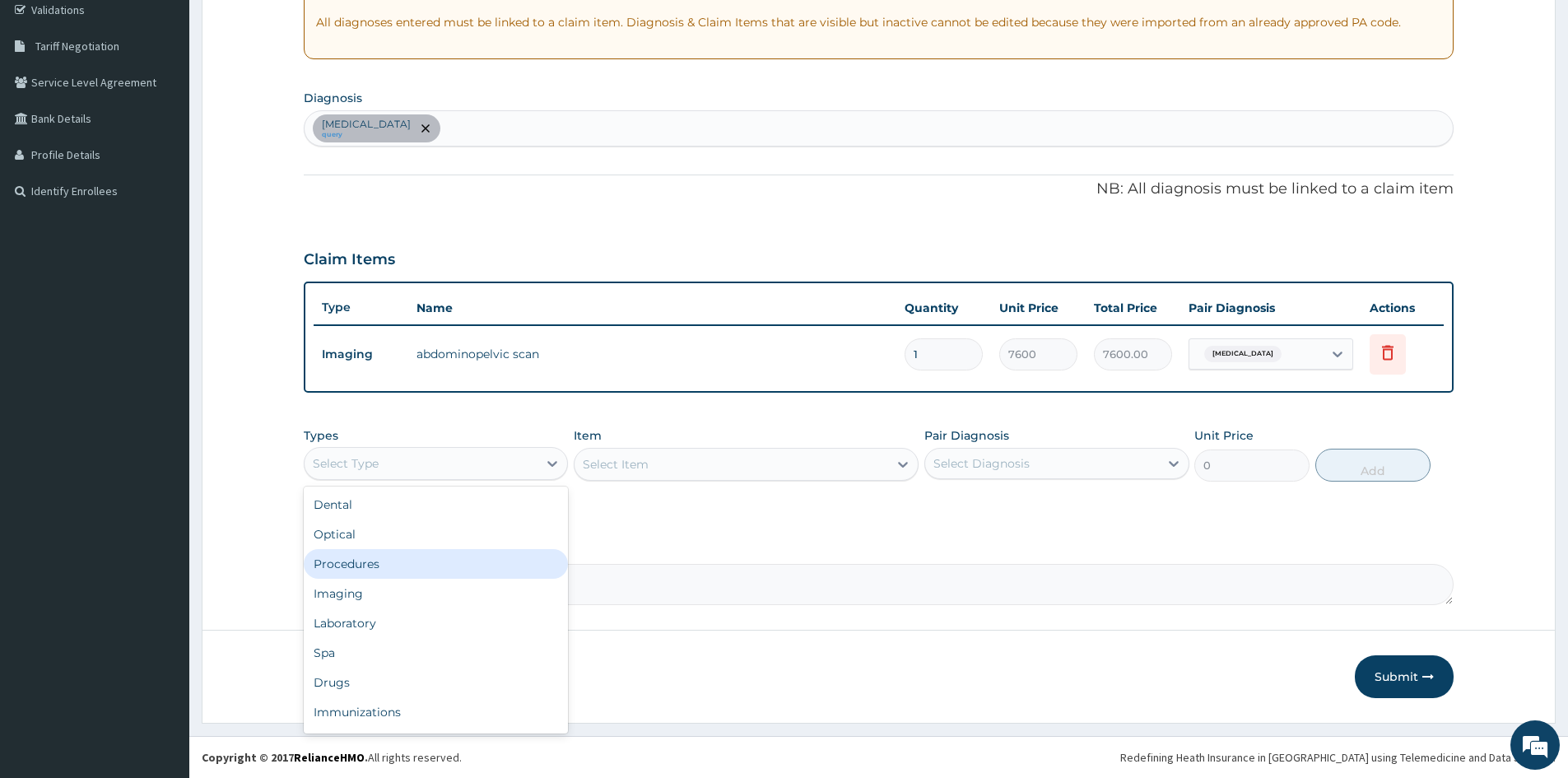
click at [363, 565] on div "Procedures" at bounding box center [435, 564] width 264 height 30
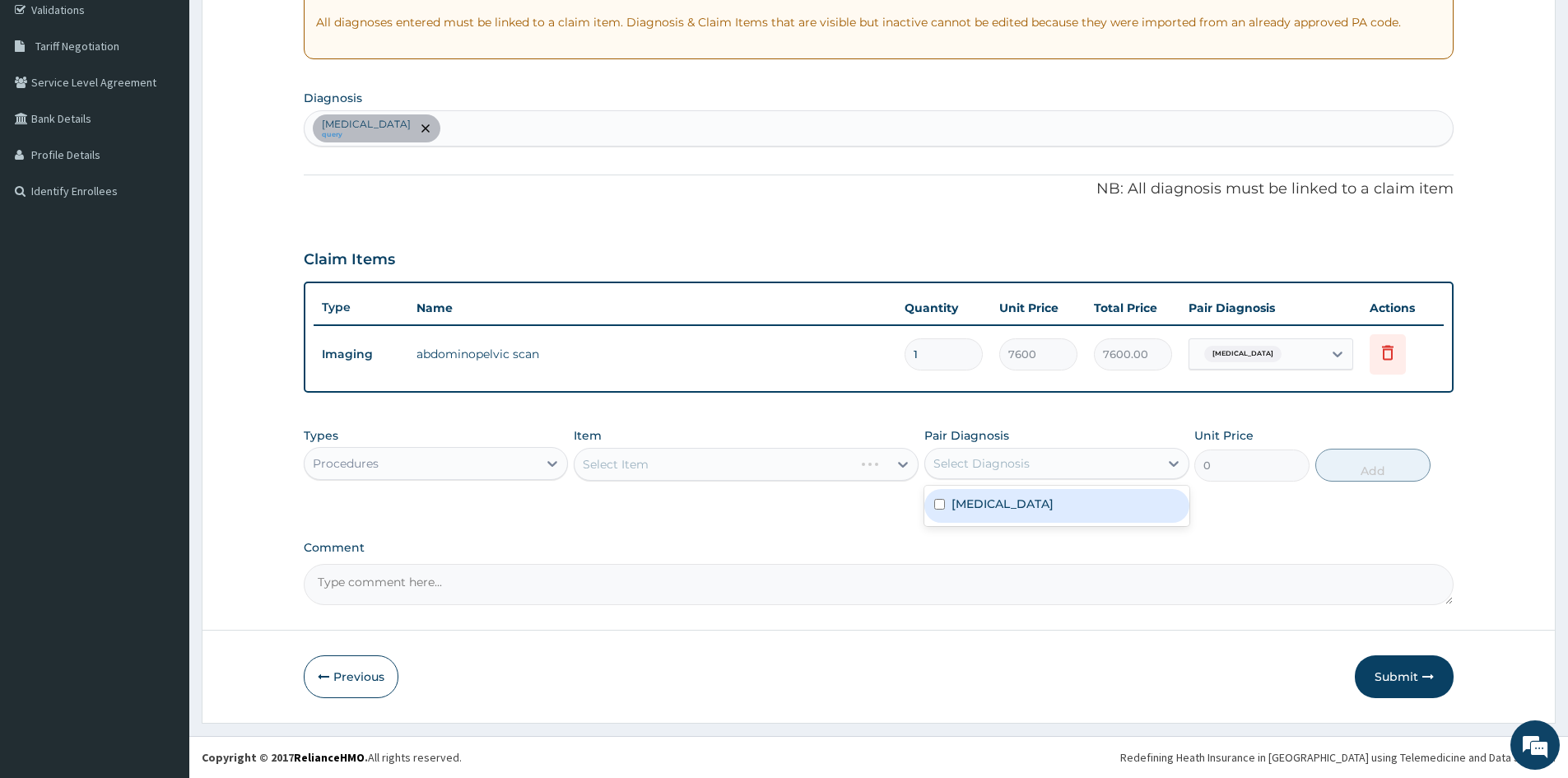
click at [1065, 463] on div "Select Diagnosis" at bounding box center [1042, 463] width 233 height 26
click at [942, 504] on input "checkbox" at bounding box center [940, 504] width 11 height 11
checkbox input "true"
click at [897, 460] on div "Select Item" at bounding box center [747, 464] width 345 height 33
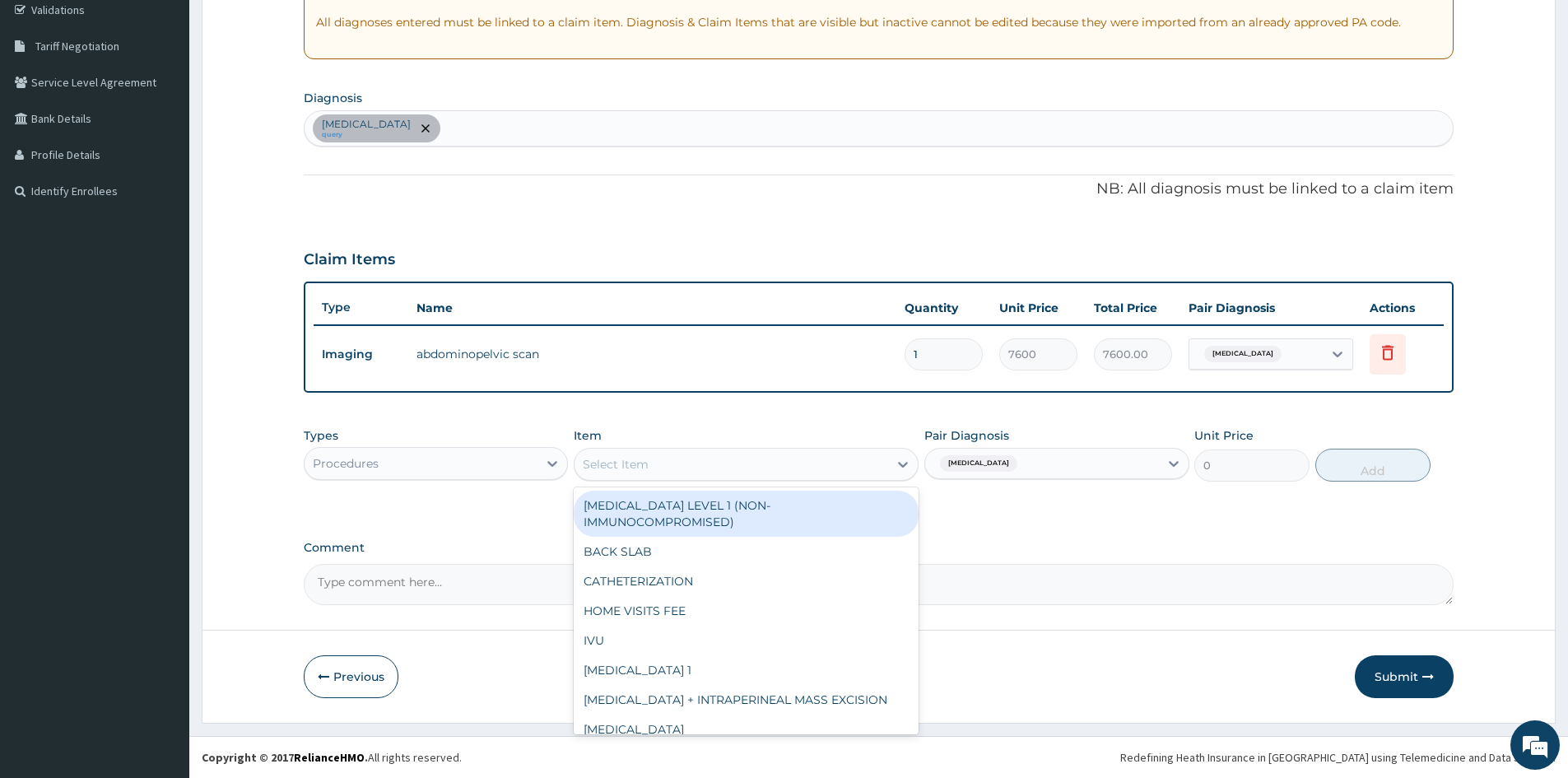
click at [885, 463] on div "Select Item" at bounding box center [731, 464] width 314 height 26
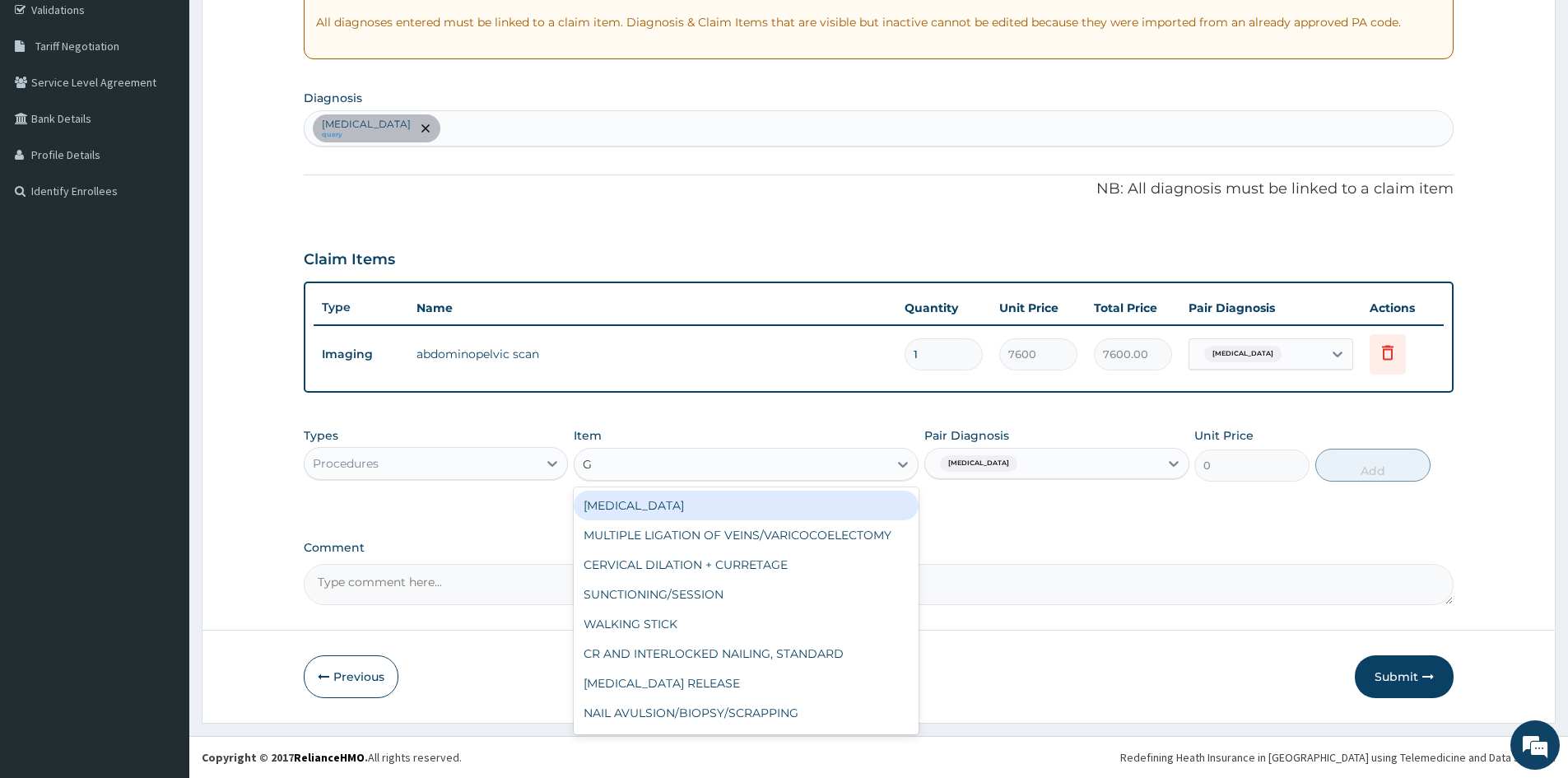
type input "GP"
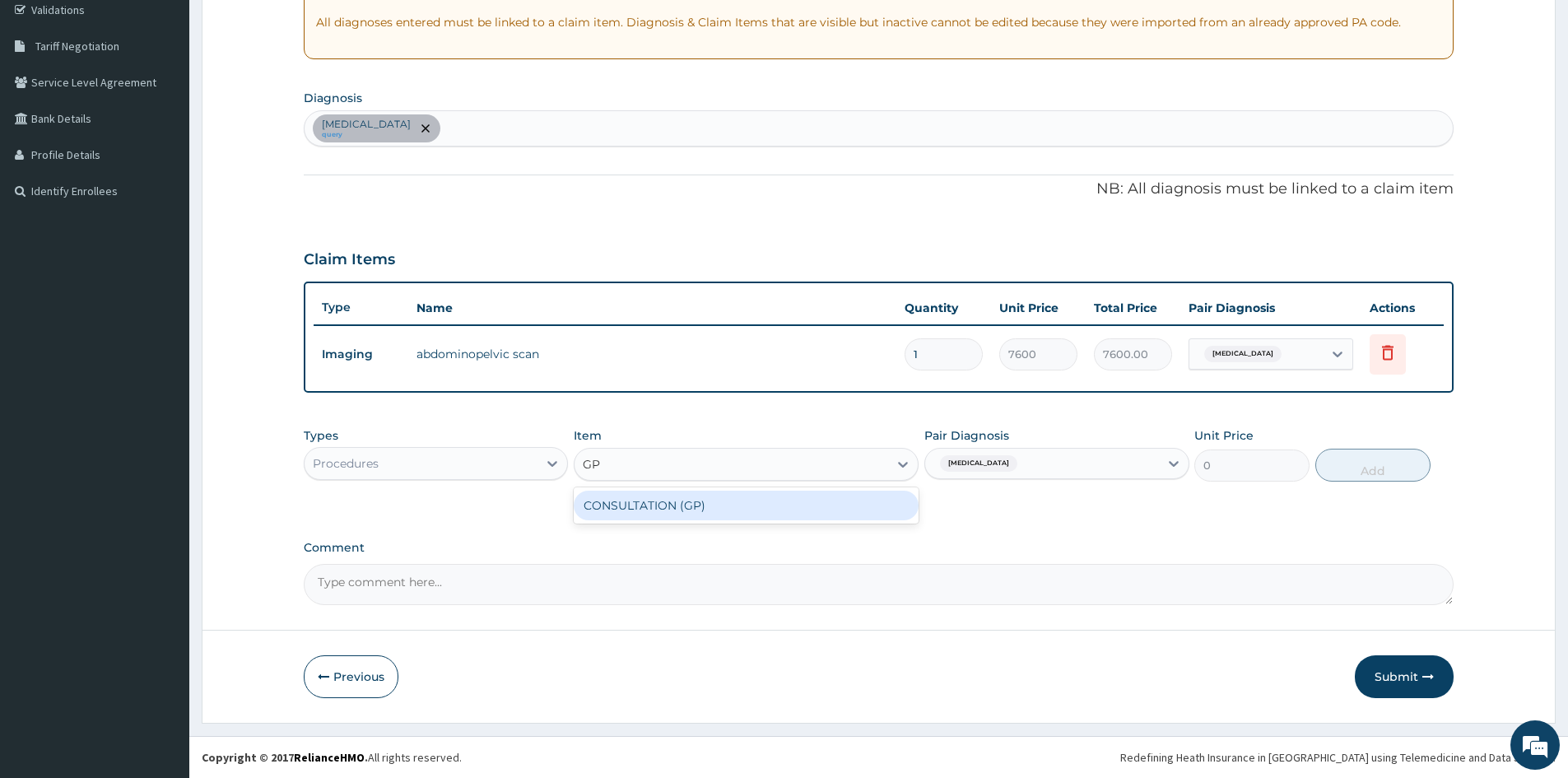
click at [772, 504] on div "CONSULTATION (GP)" at bounding box center [747, 505] width 345 height 30
type input "3000"
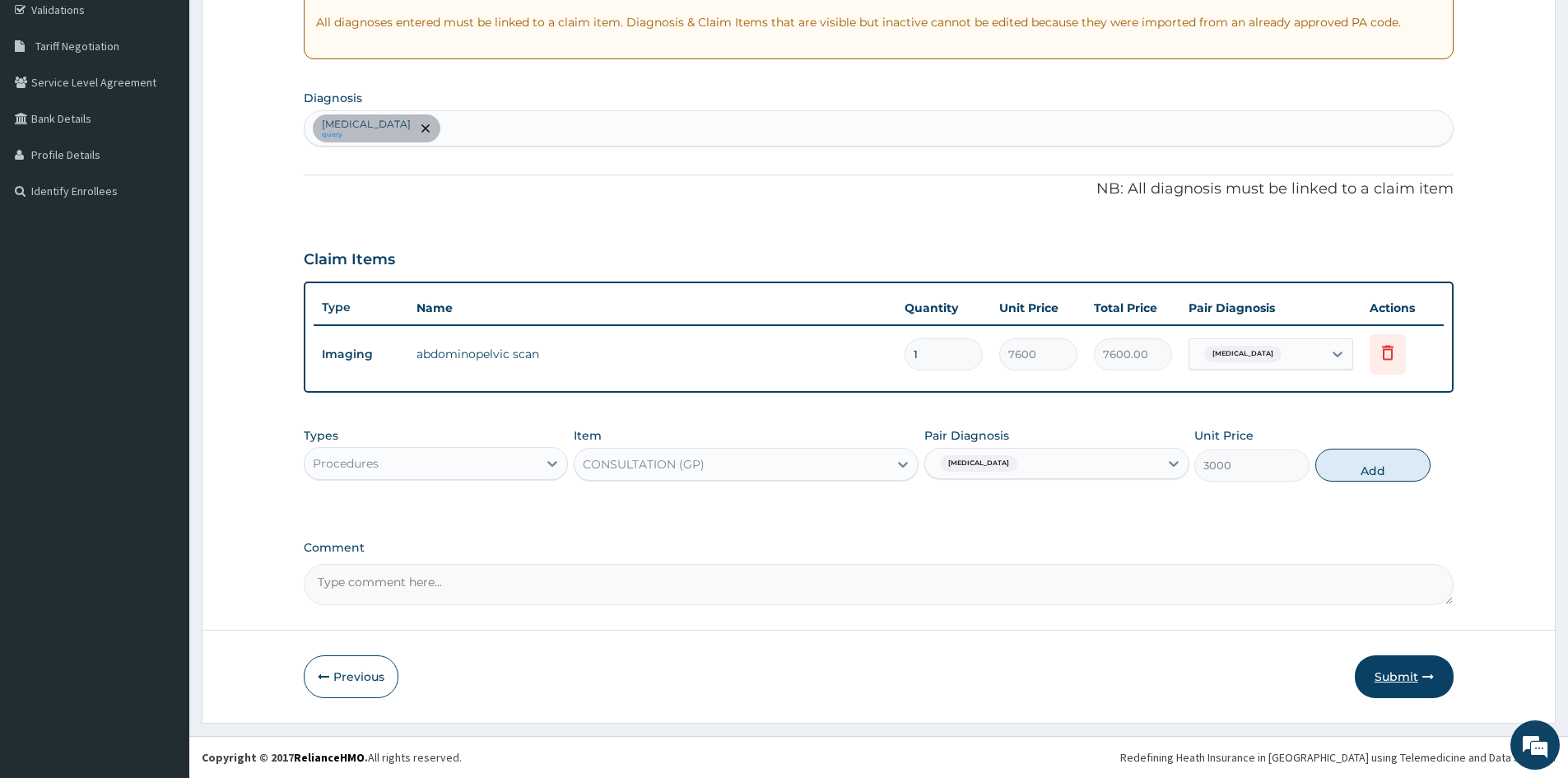
click at [1400, 677] on button "Submit" at bounding box center [1404, 677] width 99 height 43
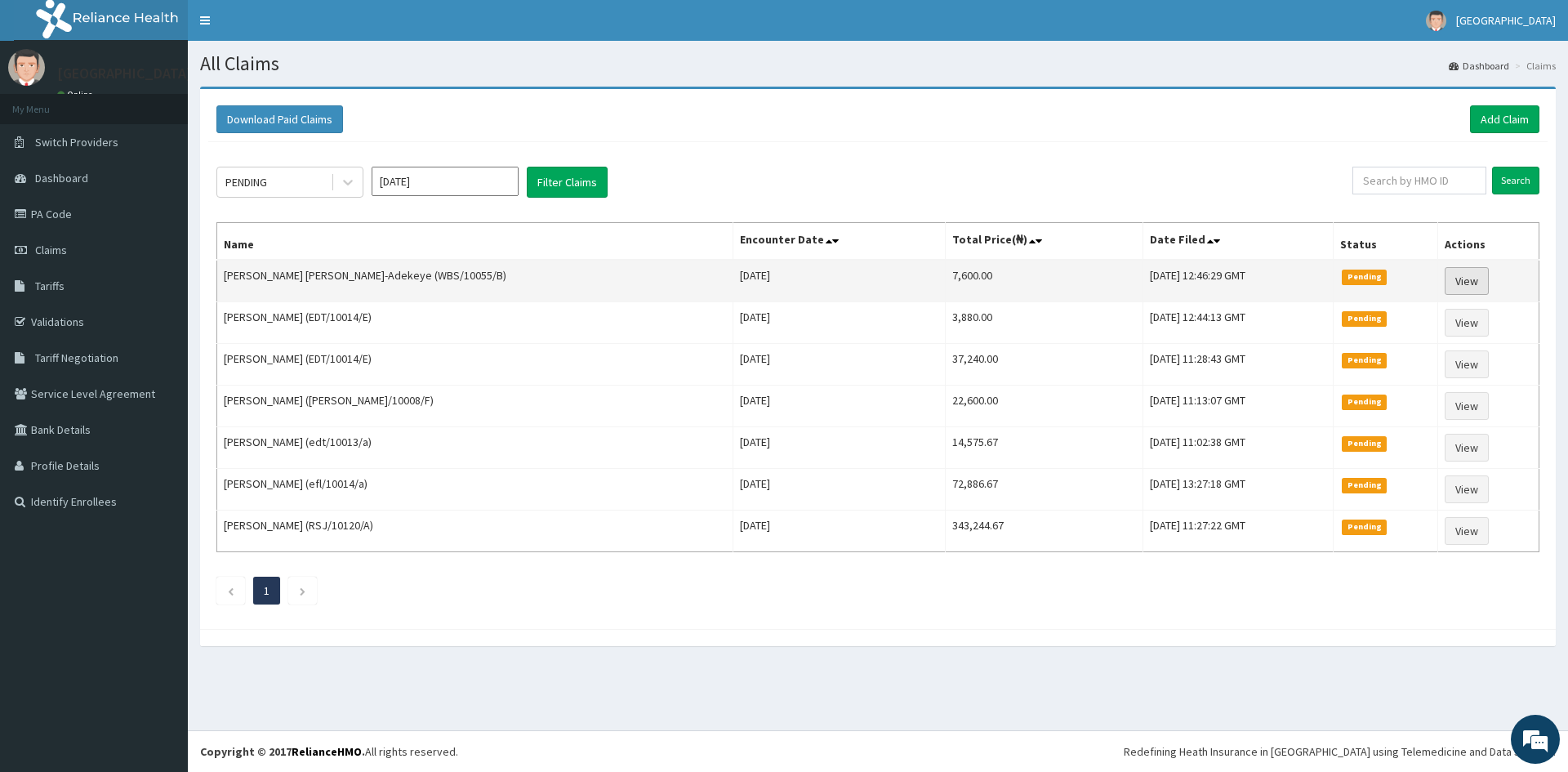
click at [1463, 275] on link "View" at bounding box center [1467, 281] width 44 height 28
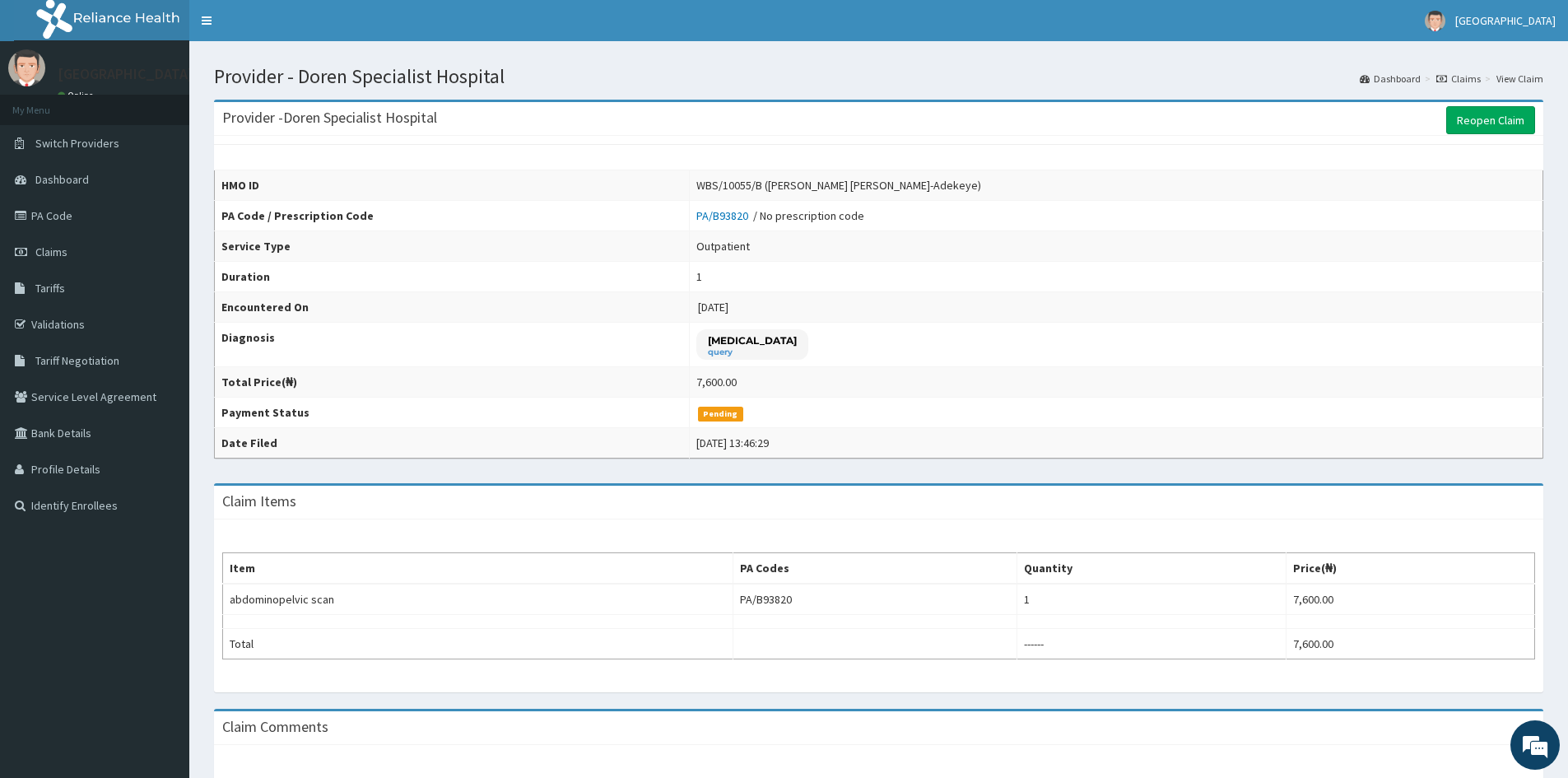
scroll to position [82, 0]
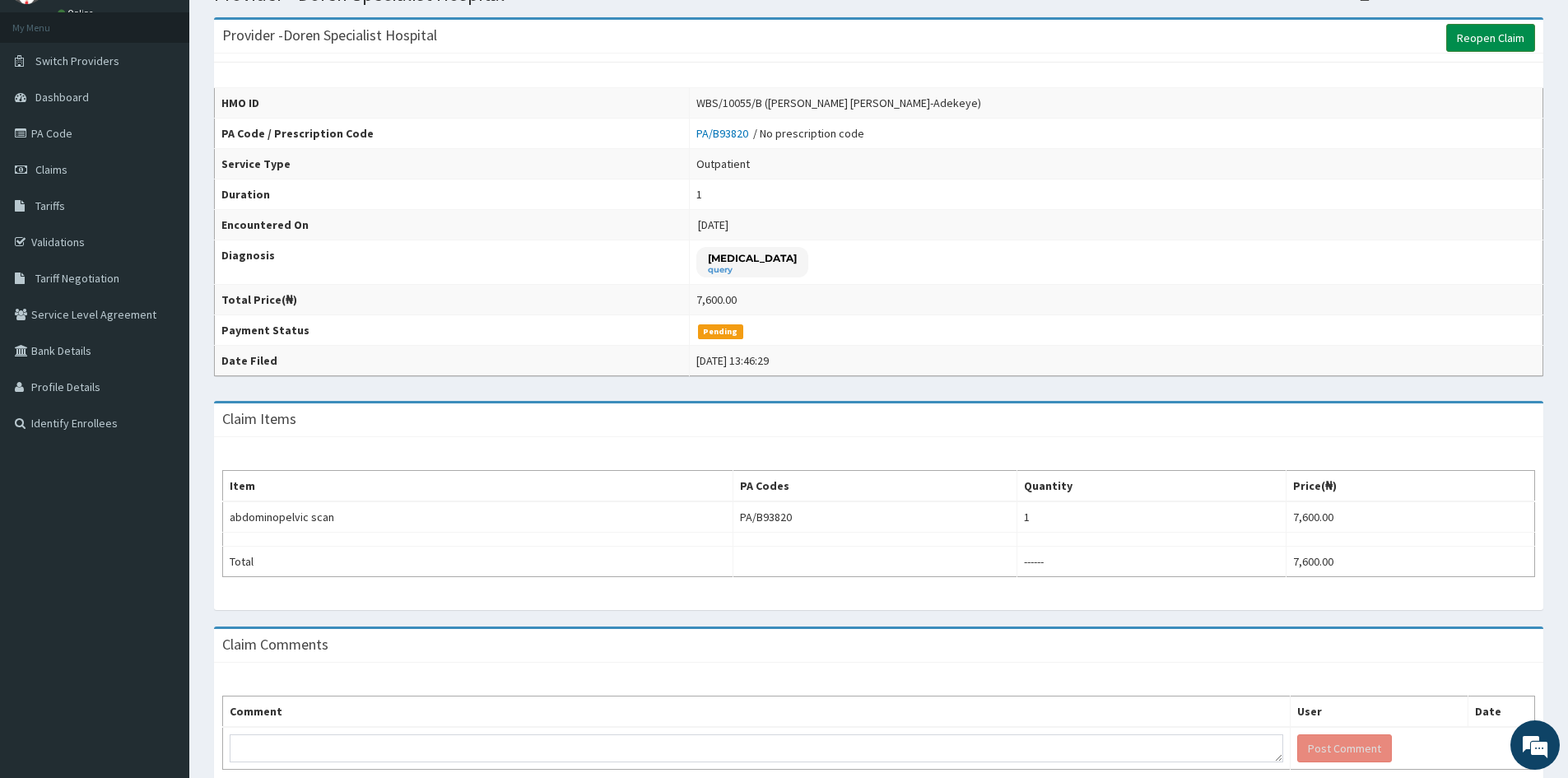
click at [1474, 38] on link "Reopen Claim" at bounding box center [1491, 37] width 89 height 28
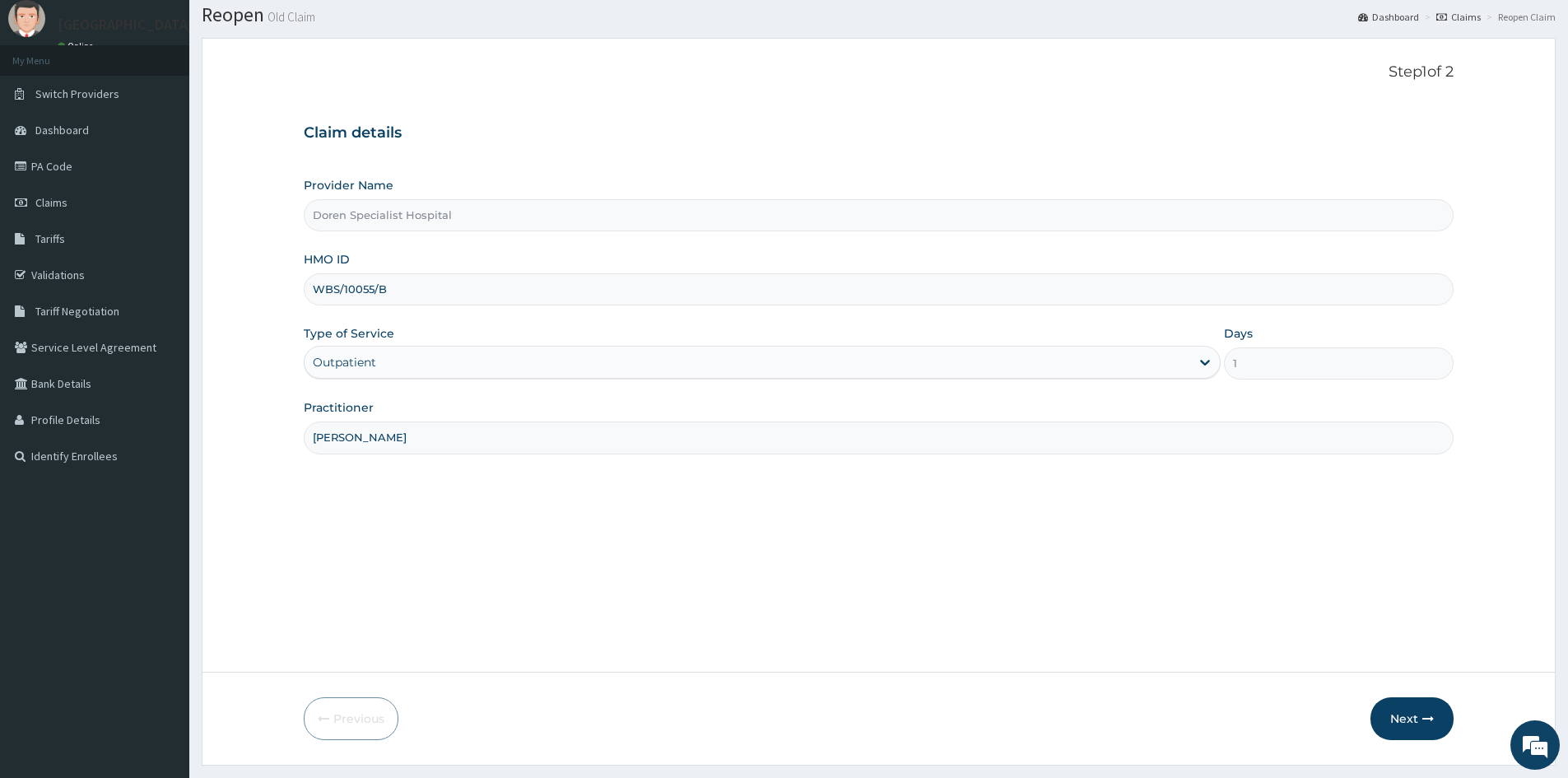
scroll to position [91, 0]
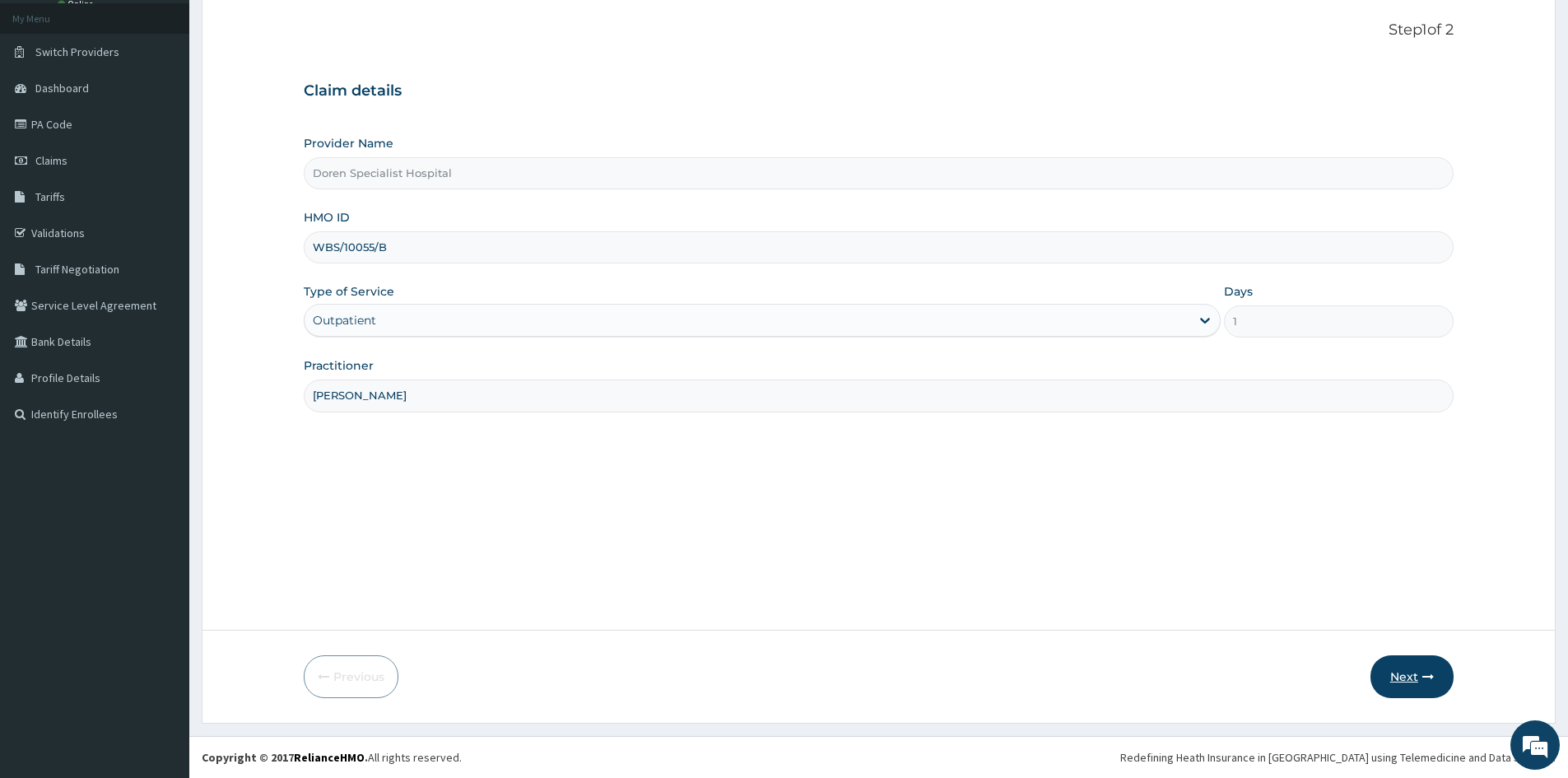
click at [1412, 666] on button "Next" at bounding box center [1412, 677] width 83 height 43
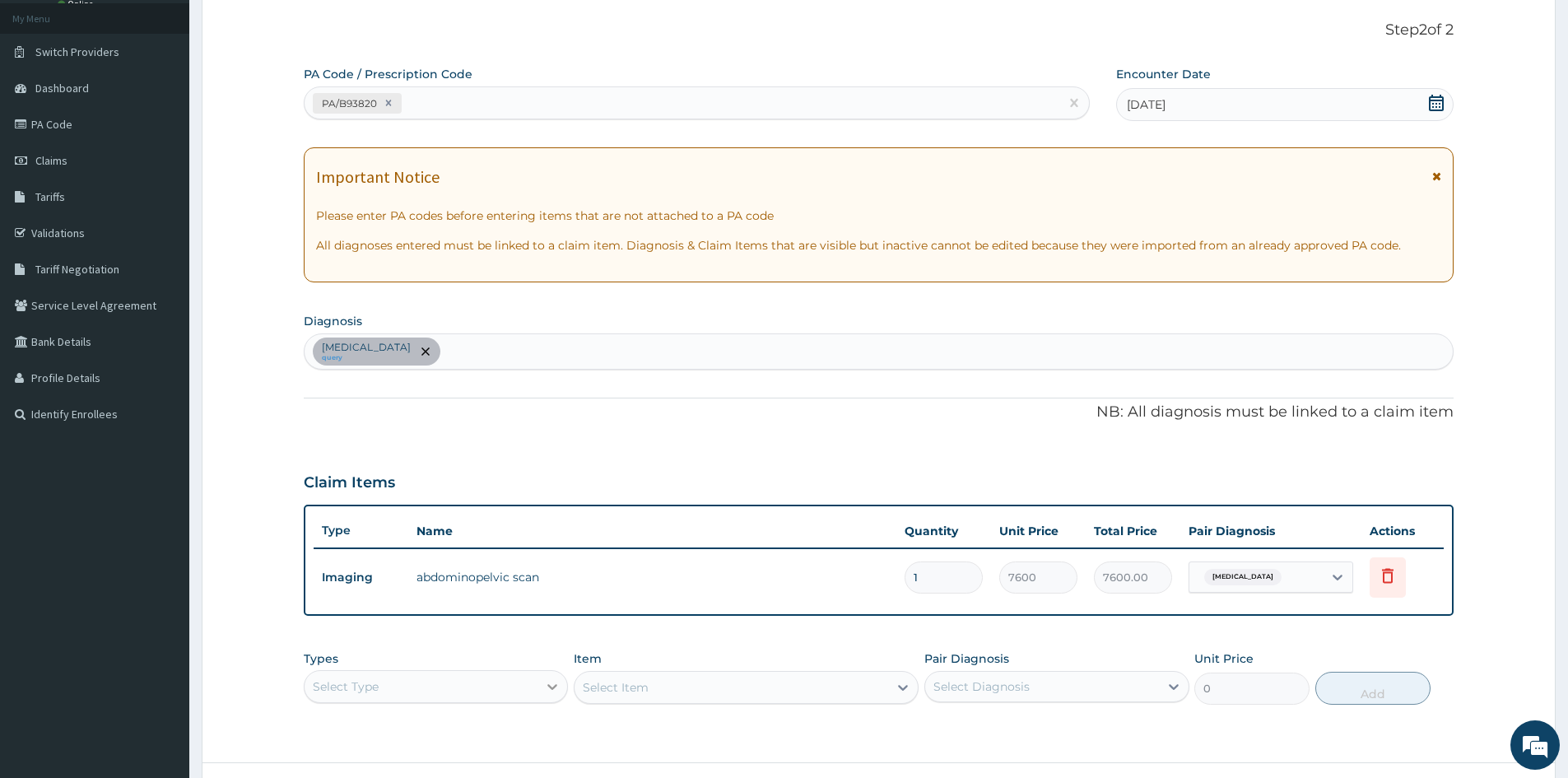
click at [546, 682] on div "Select Type" at bounding box center [435, 686] width 264 height 33
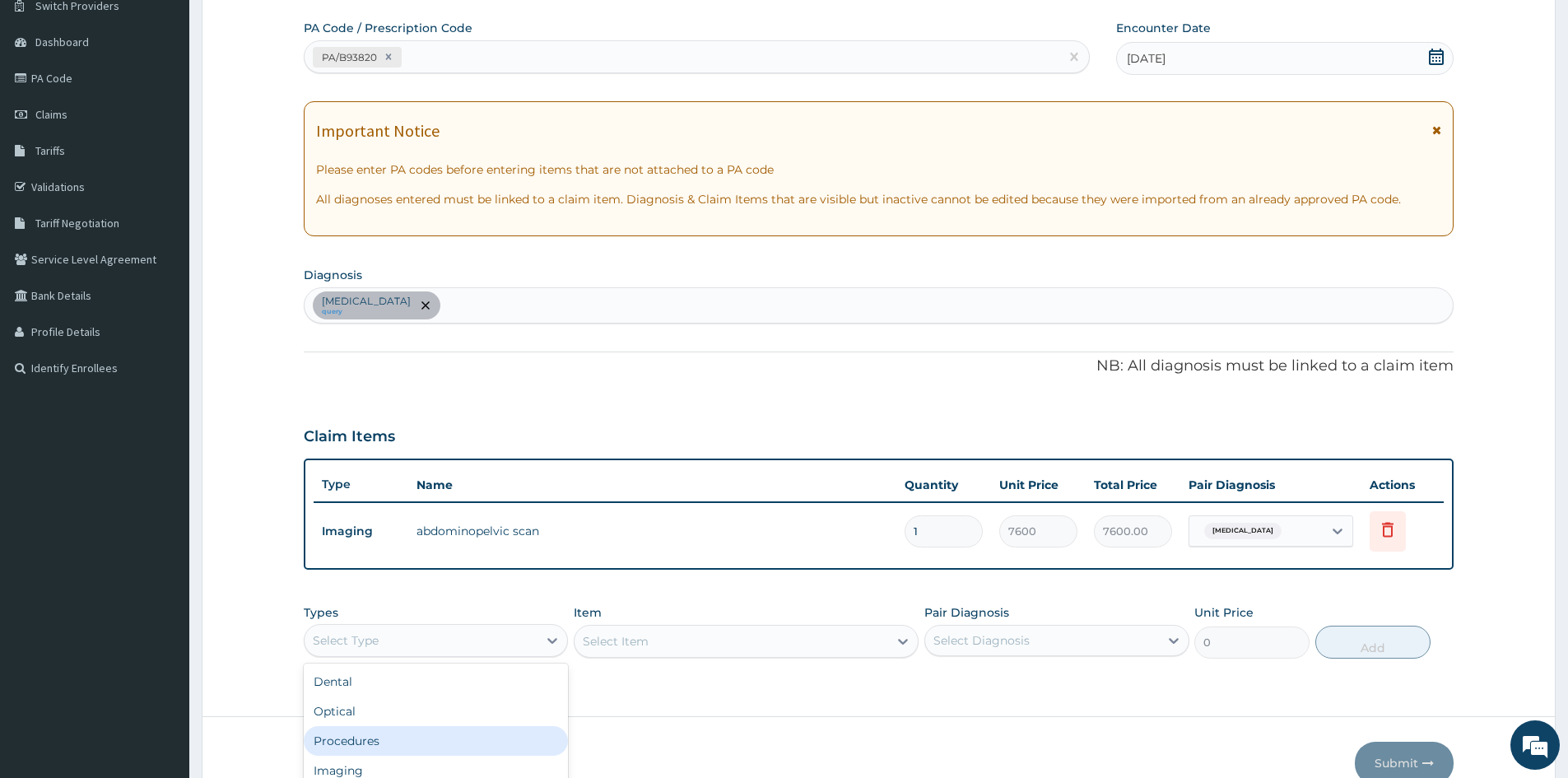
click at [377, 737] on div "Procedures" at bounding box center [435, 741] width 264 height 30
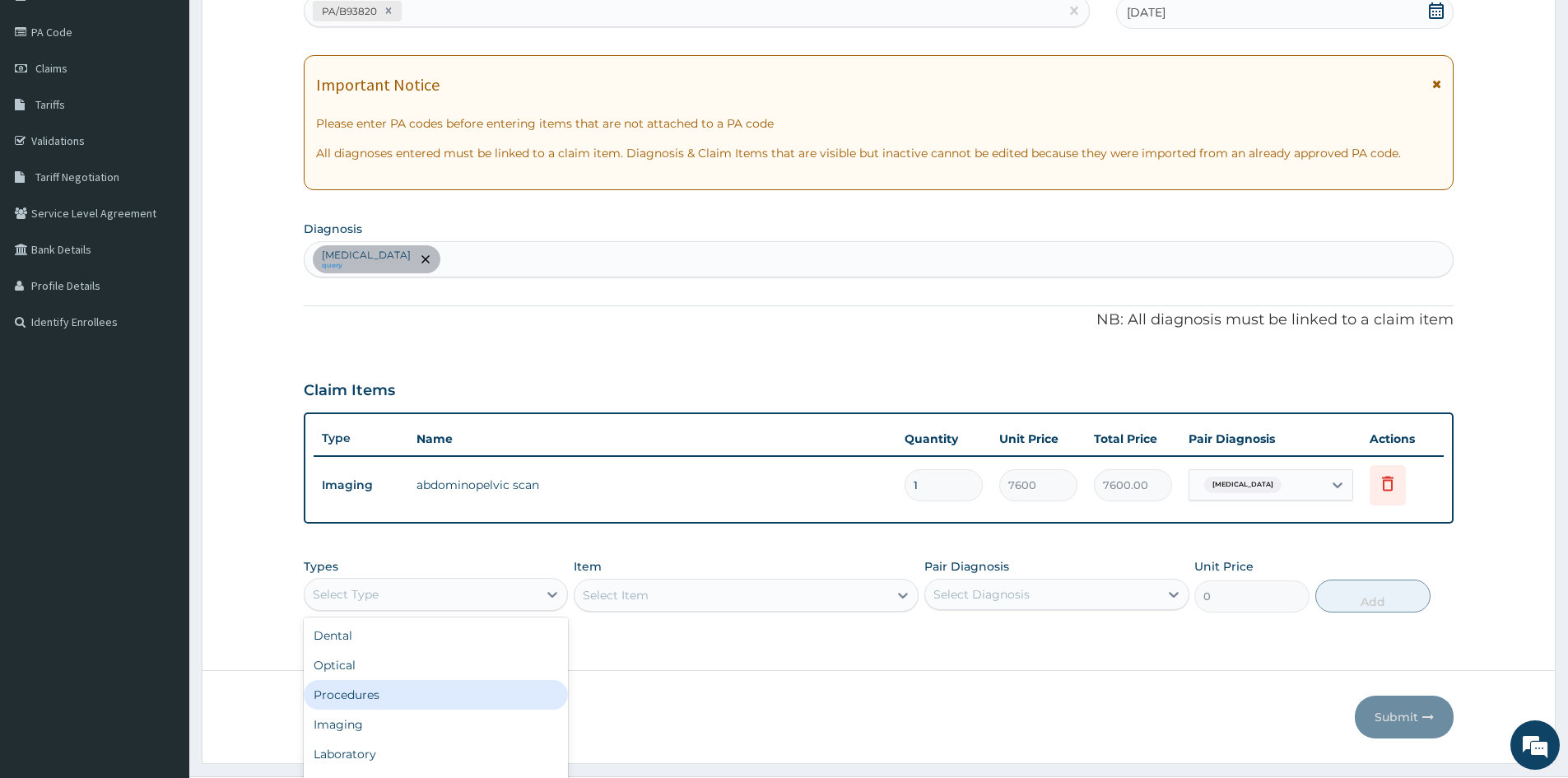
scroll to position [0, 0]
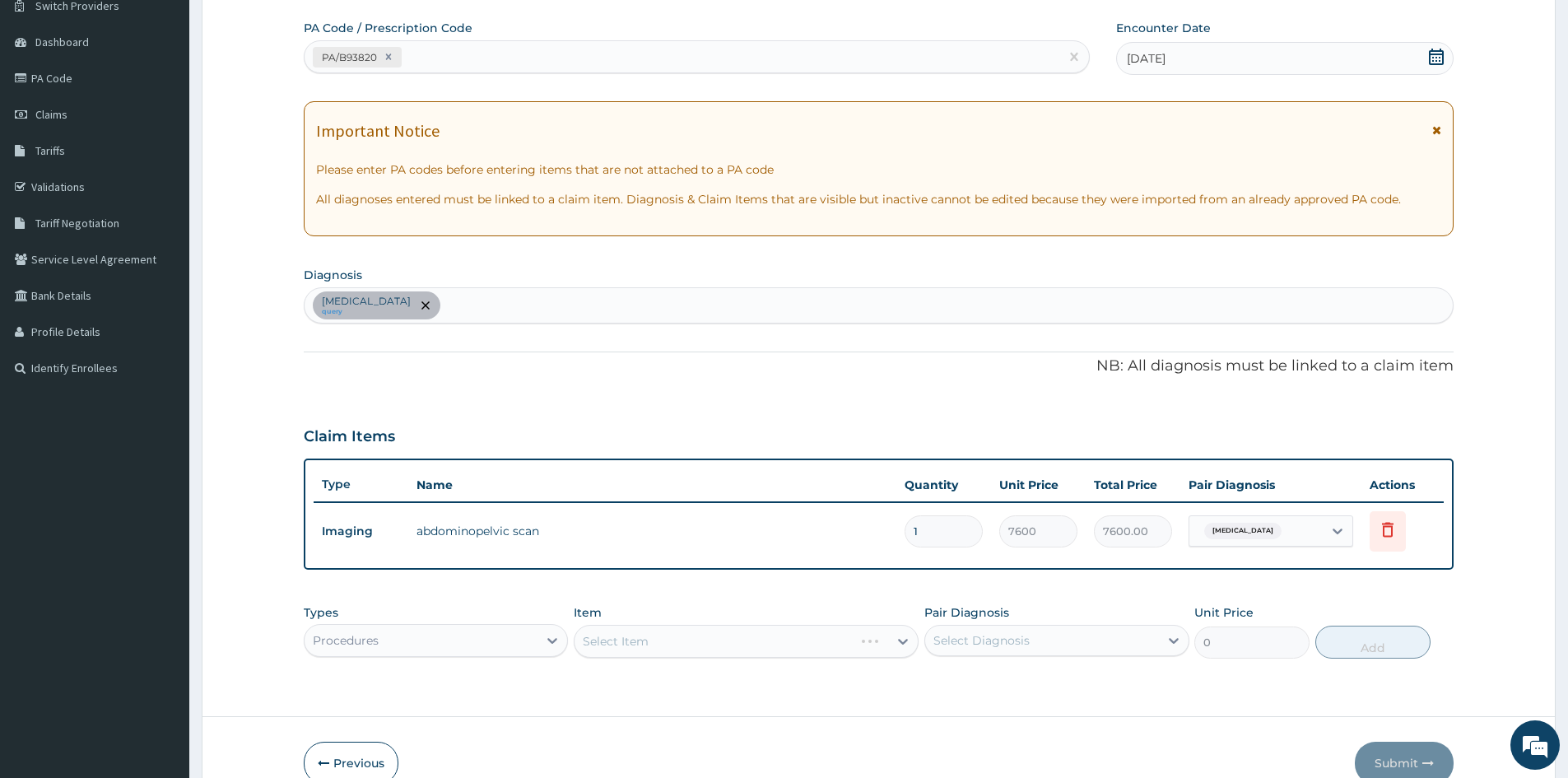
click at [900, 642] on div "Select Item" at bounding box center [747, 641] width 345 height 33
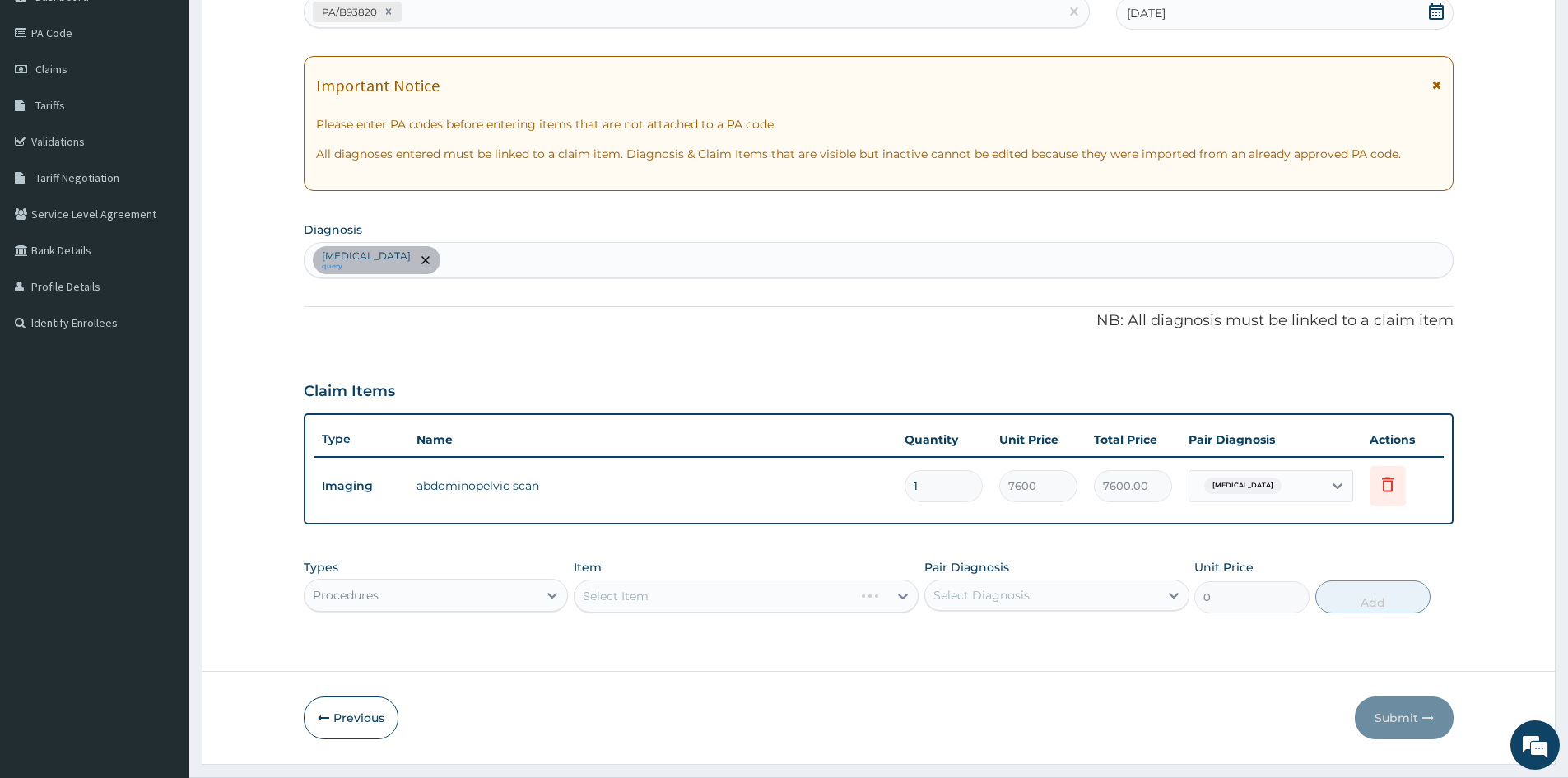
scroll to position [224, 0]
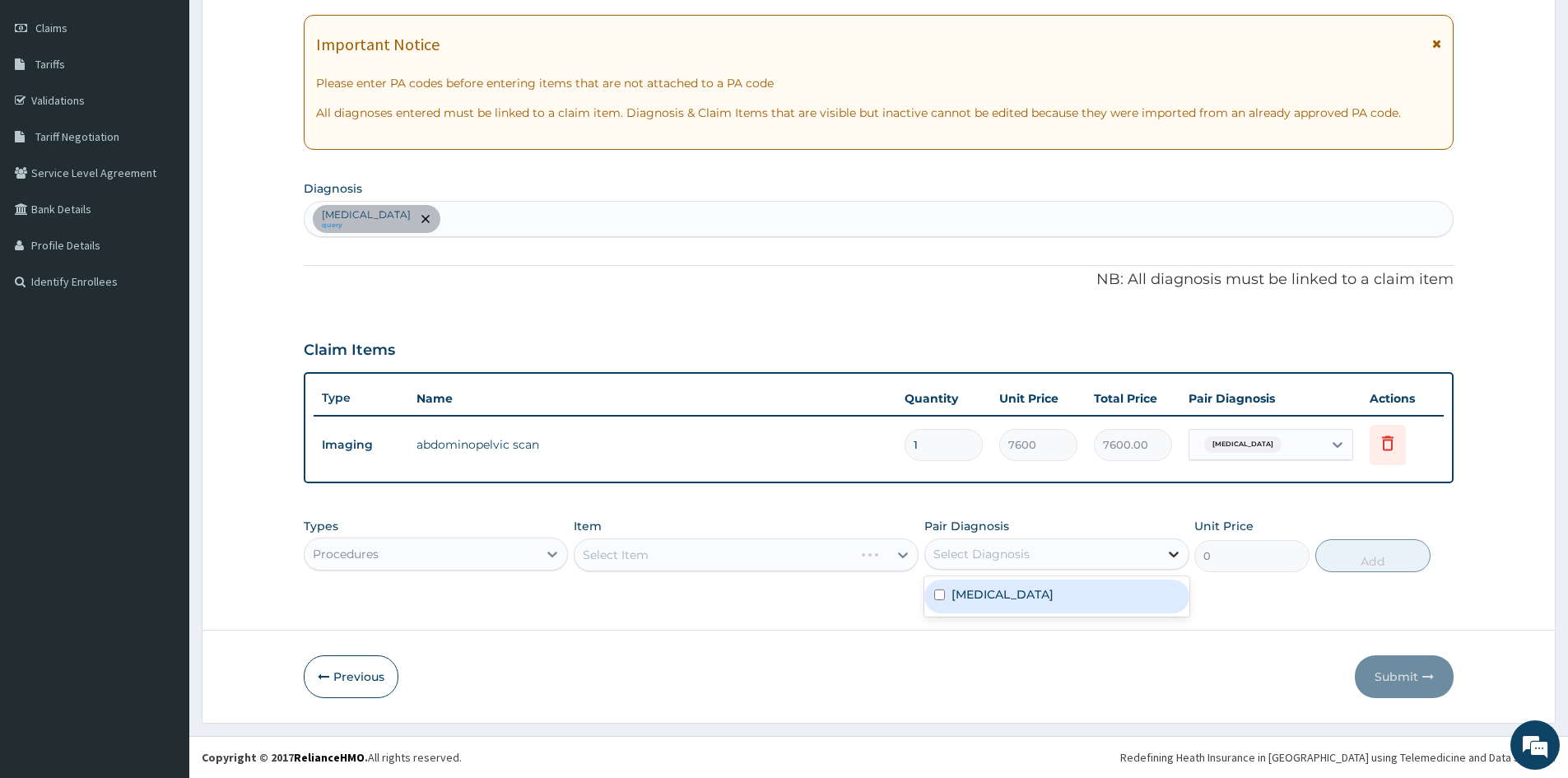
click at [1173, 560] on icon at bounding box center [1173, 554] width 16 height 16
click at [1009, 600] on label "[MEDICAL_DATA]" at bounding box center [1003, 593] width 102 height 16
checkbox input "true"
click at [906, 559] on div "Select Item" at bounding box center [747, 554] width 345 height 33
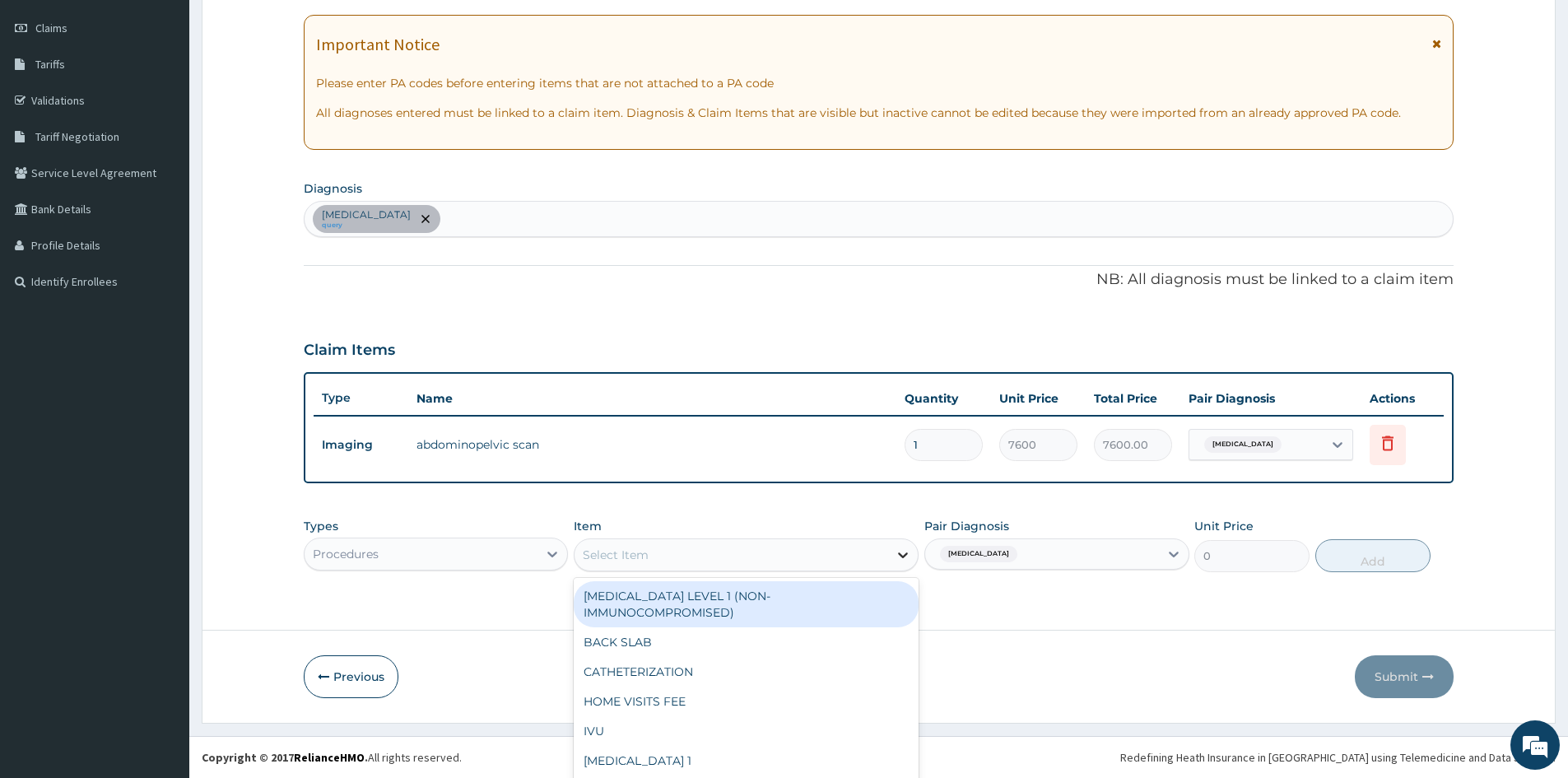
click at [897, 553] on div "option [MEDICAL_DATA] LEVEL 1 (NON-IMMUNOCOMPROMISED) focused, 1 of 273. 273 re…" at bounding box center [747, 554] width 345 height 33
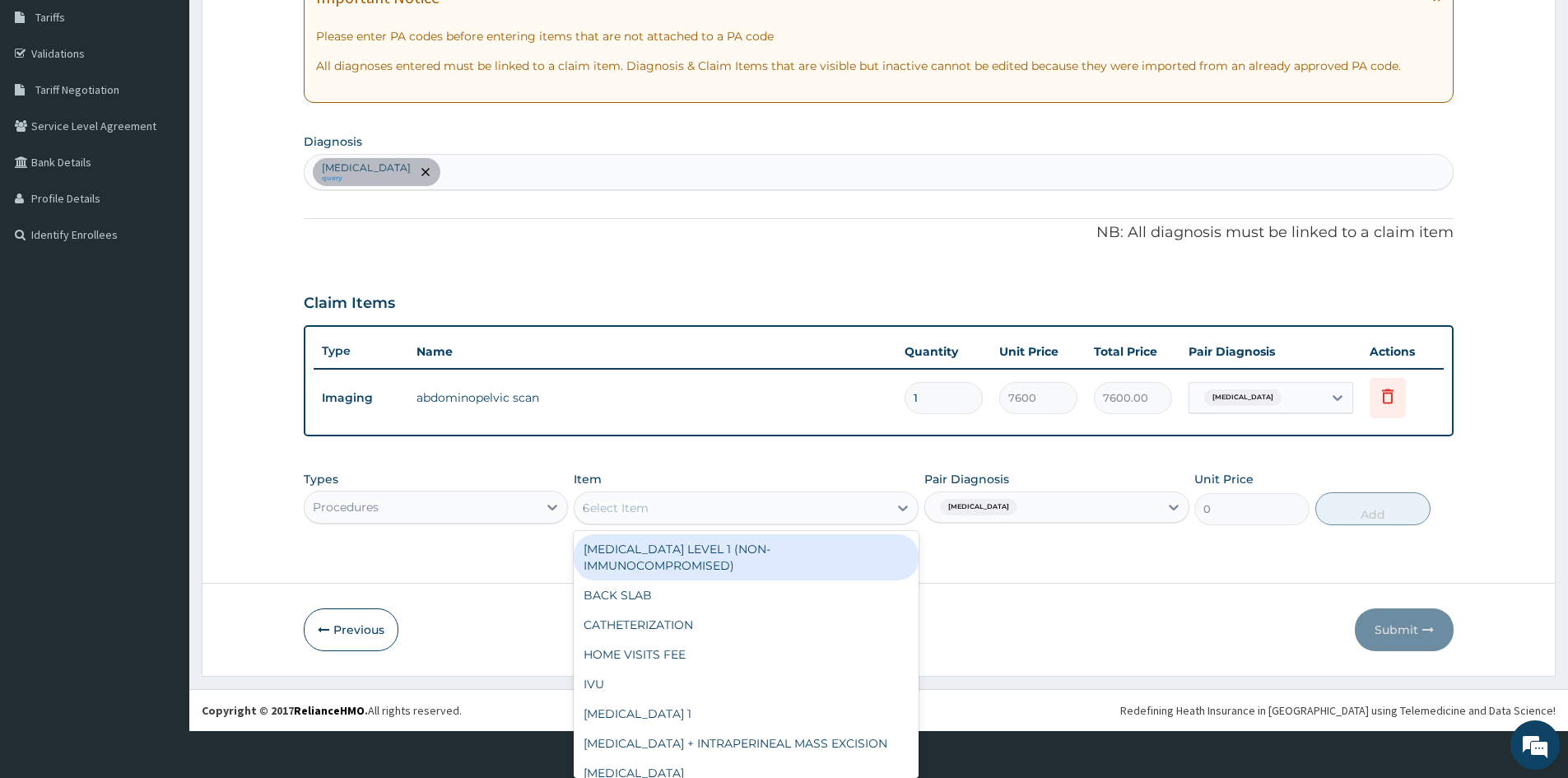
type input "GP"
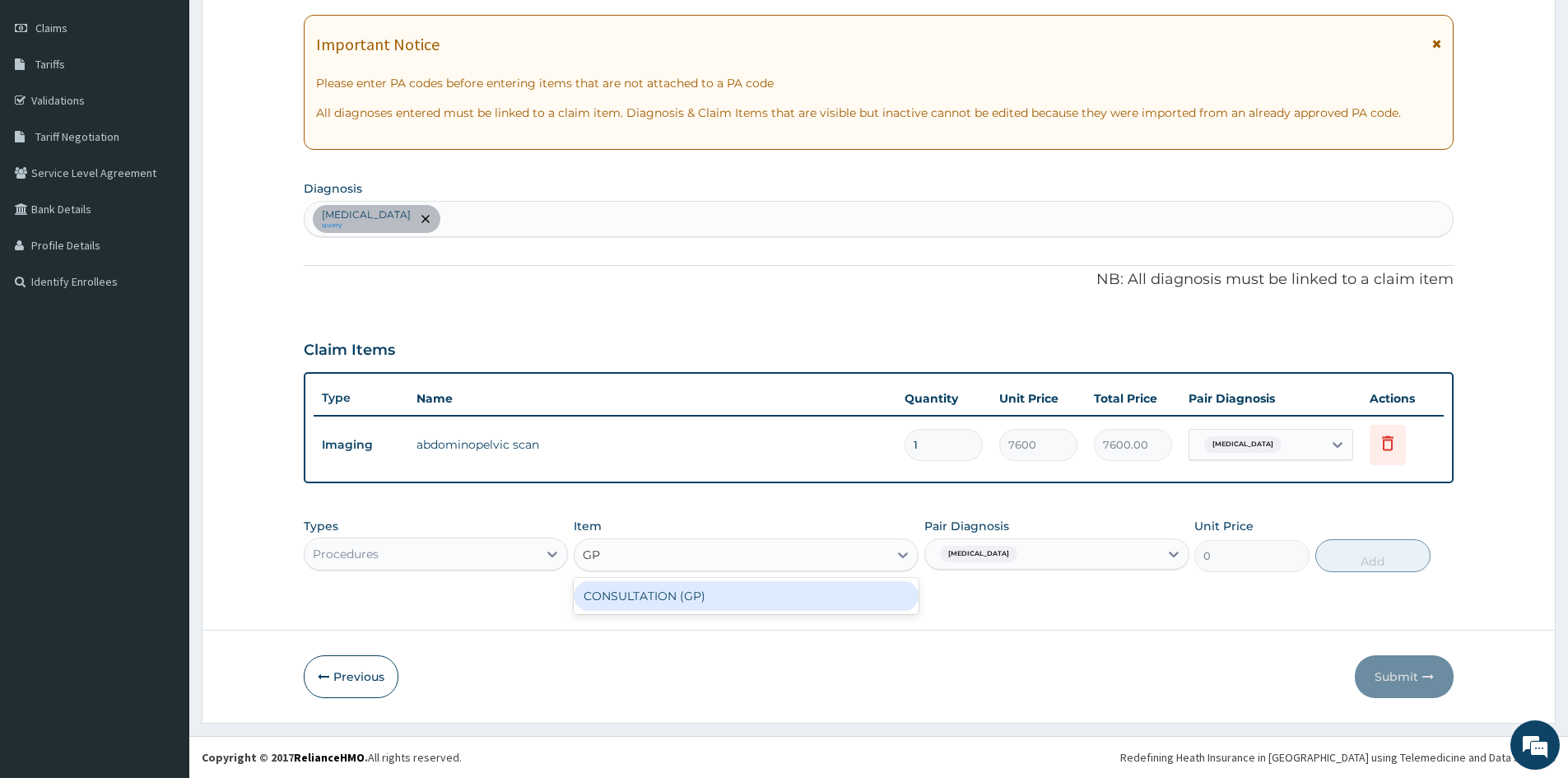
scroll to position [0, 0]
click at [762, 593] on div "CONSULTATION (GP)" at bounding box center [747, 595] width 345 height 30
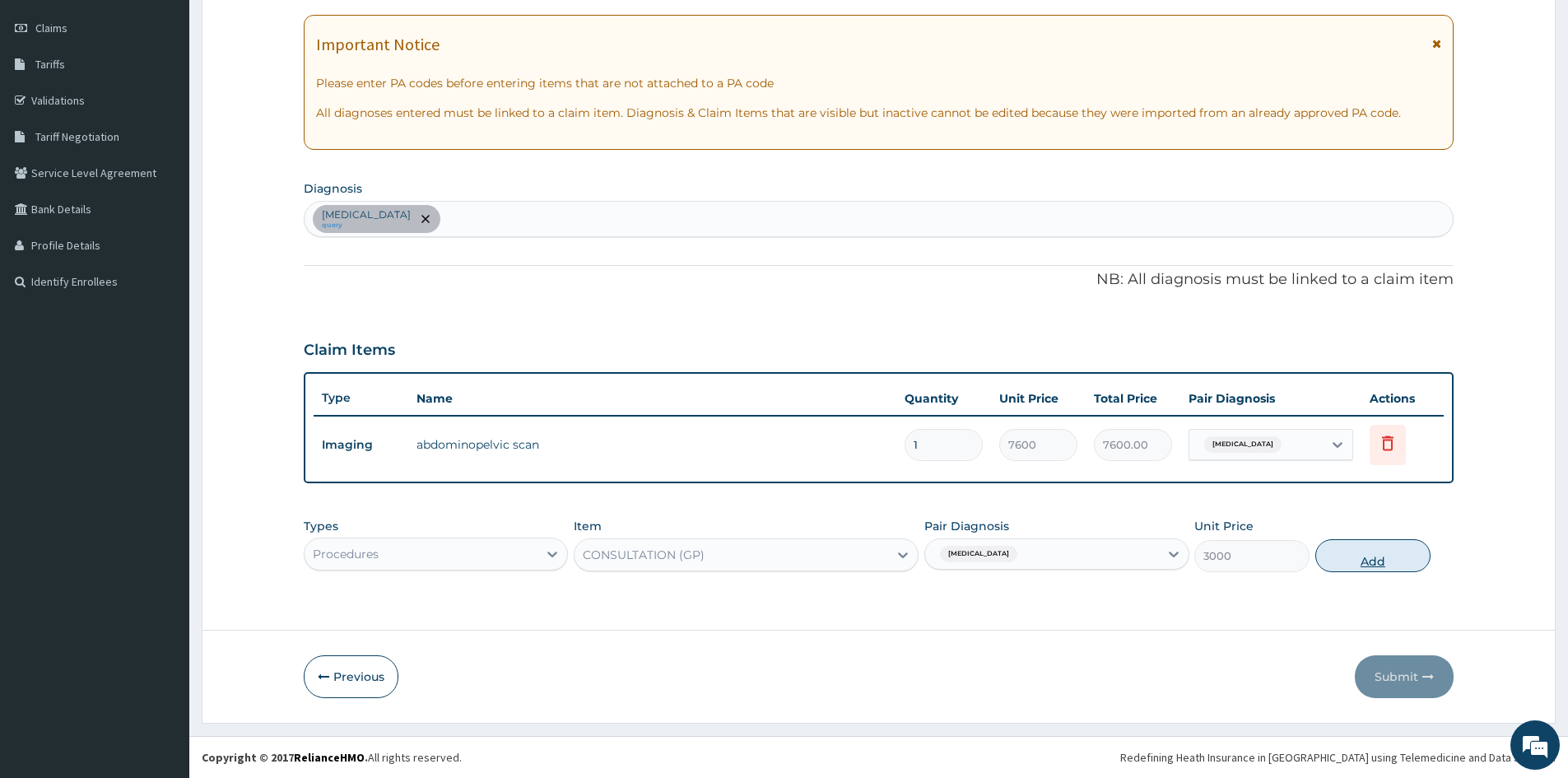
click at [1378, 555] on button "Add" at bounding box center [1373, 555] width 116 height 33
type input "0"
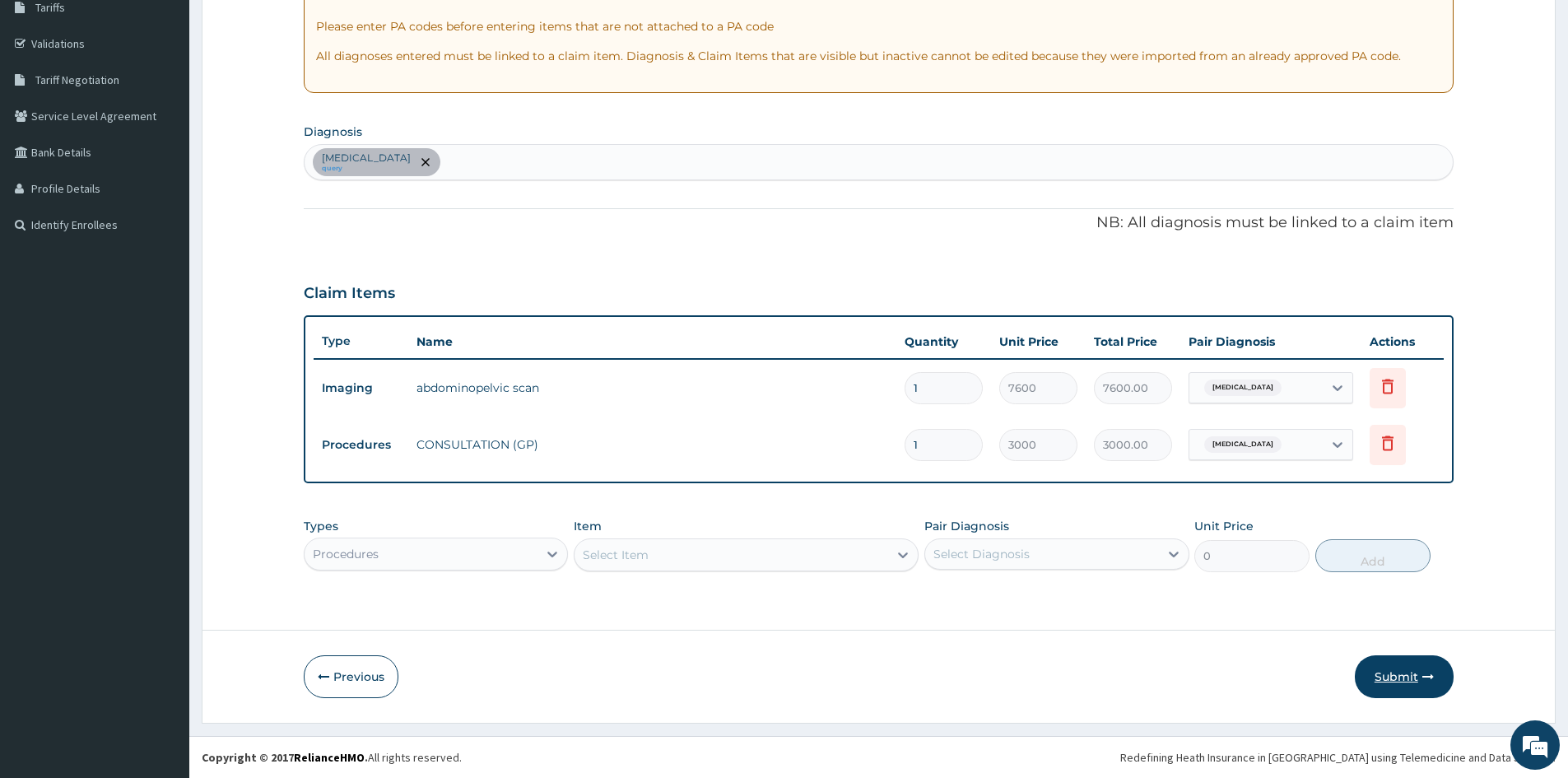
click at [1398, 669] on button "Submit" at bounding box center [1404, 677] width 99 height 43
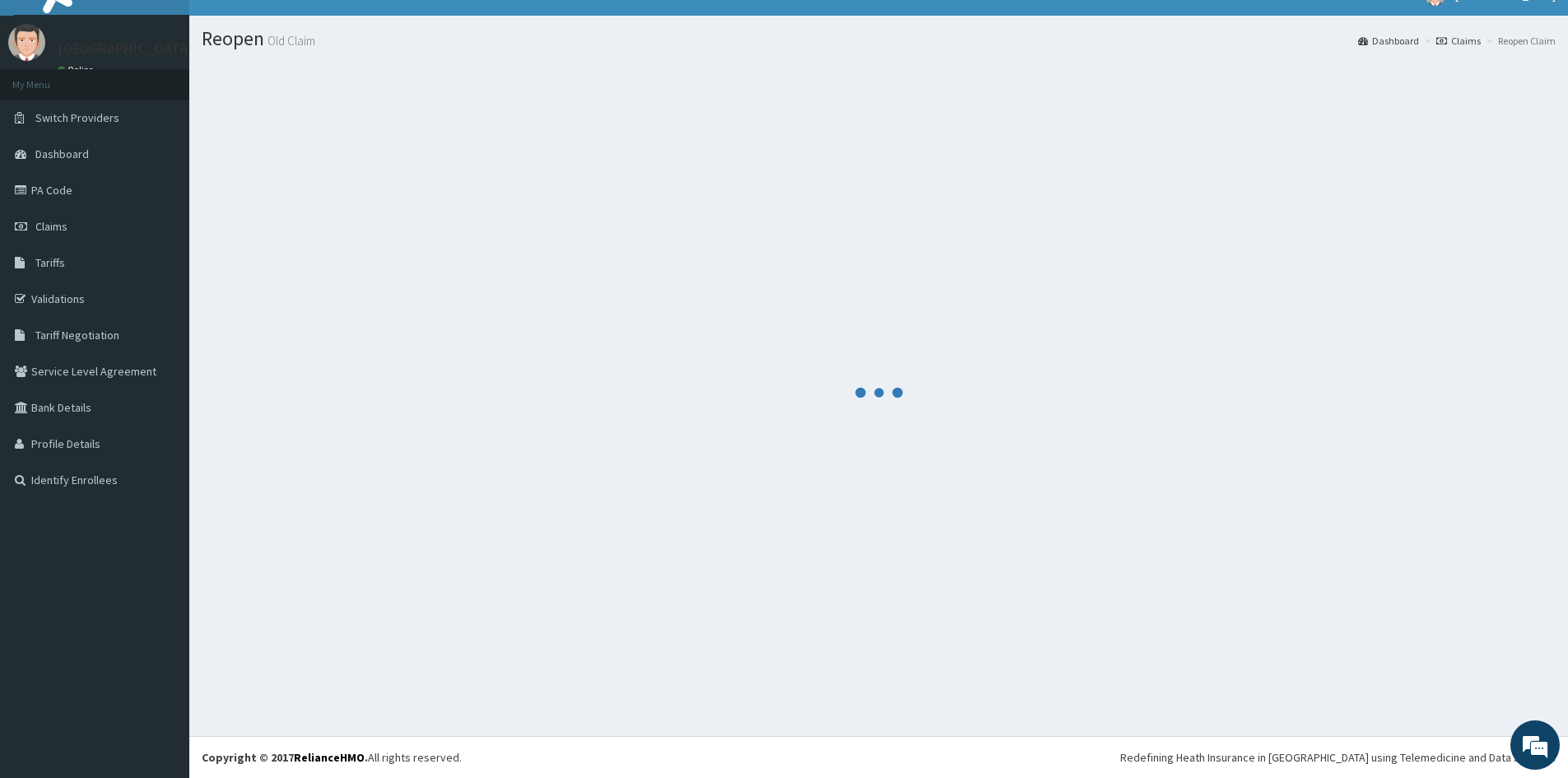
scroll to position [281, 0]
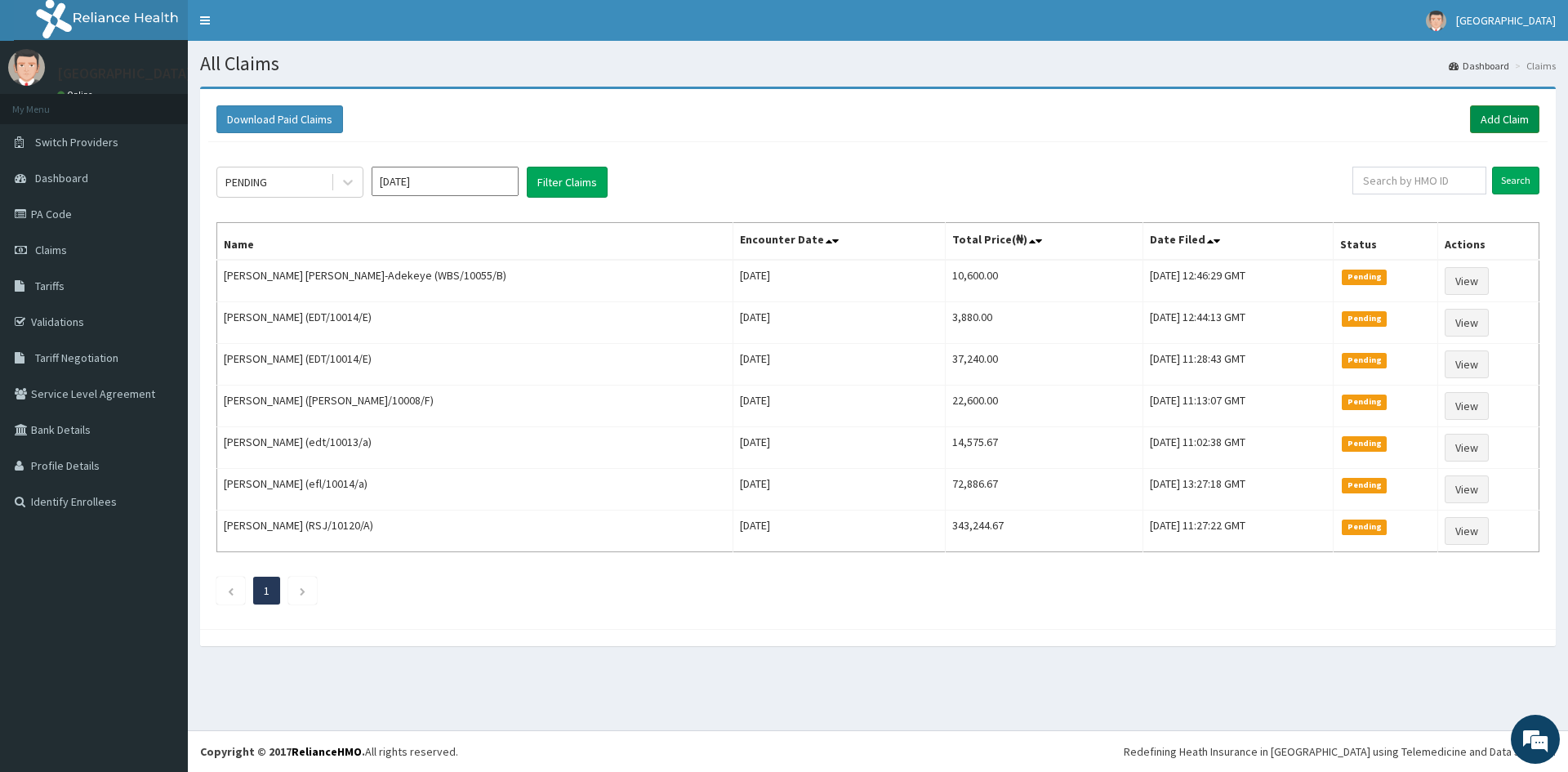
click at [1498, 116] on link "Add Claim" at bounding box center [1505, 119] width 69 height 28
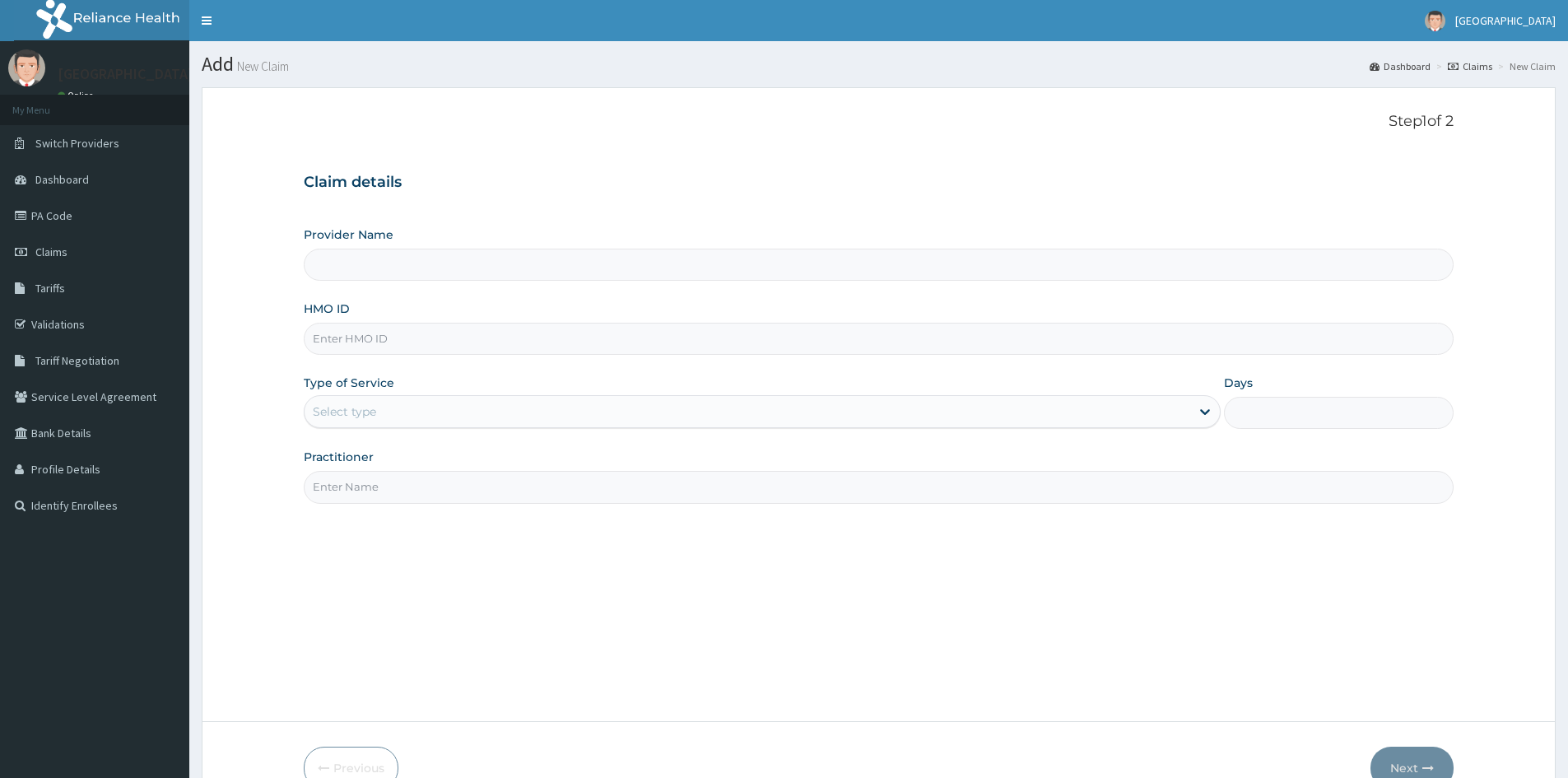
click at [361, 340] on input "HMO ID" at bounding box center [878, 338] width 1150 height 32
type input "Doren Specialist Hospital"
paste input "ELG/10069/A"
type input "ELG/10069/A"
click at [326, 413] on div "Select type" at bounding box center [344, 411] width 64 height 16
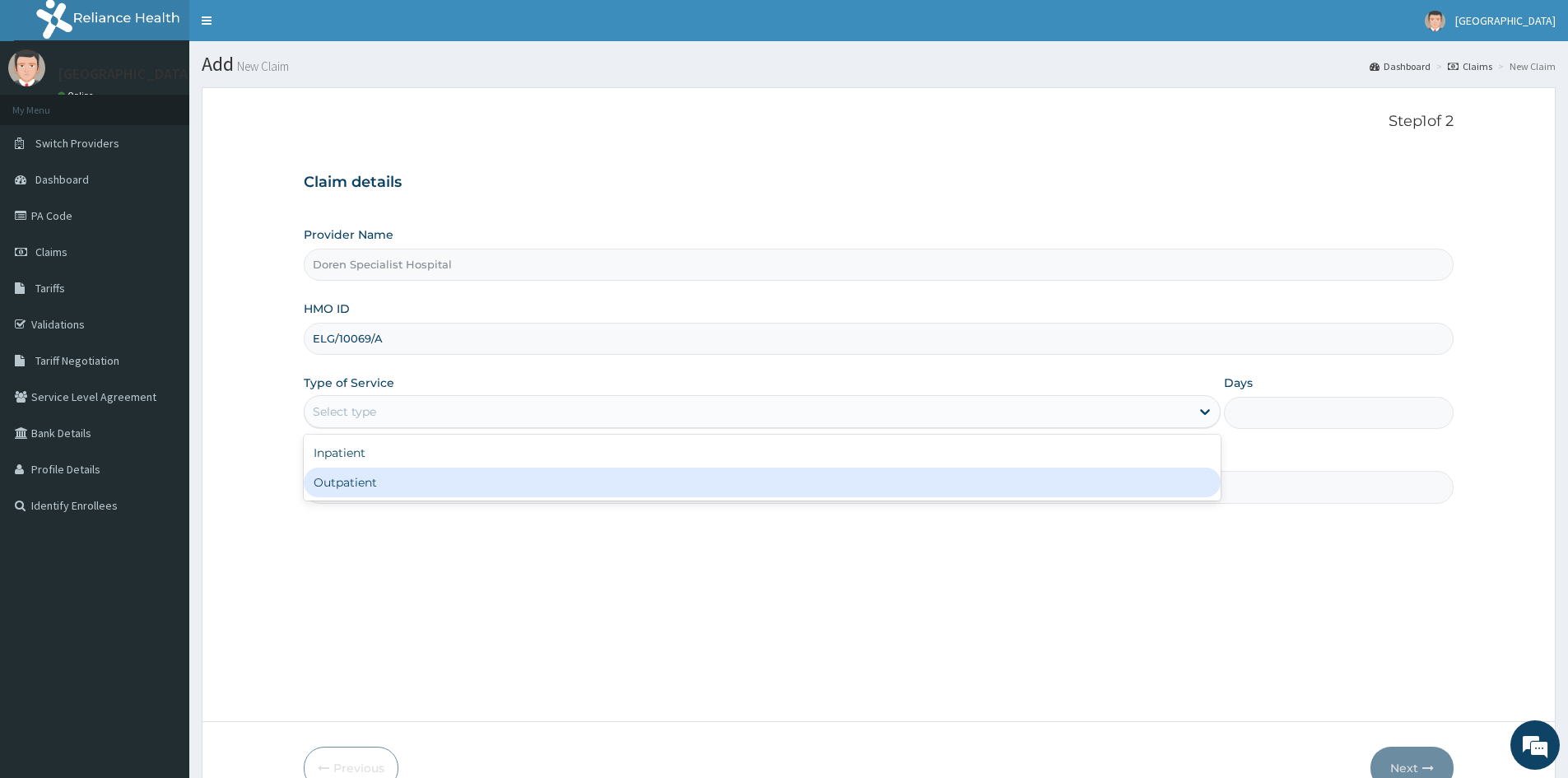
click at [388, 489] on div "Outpatient" at bounding box center [762, 482] width 917 height 30
type input "1"
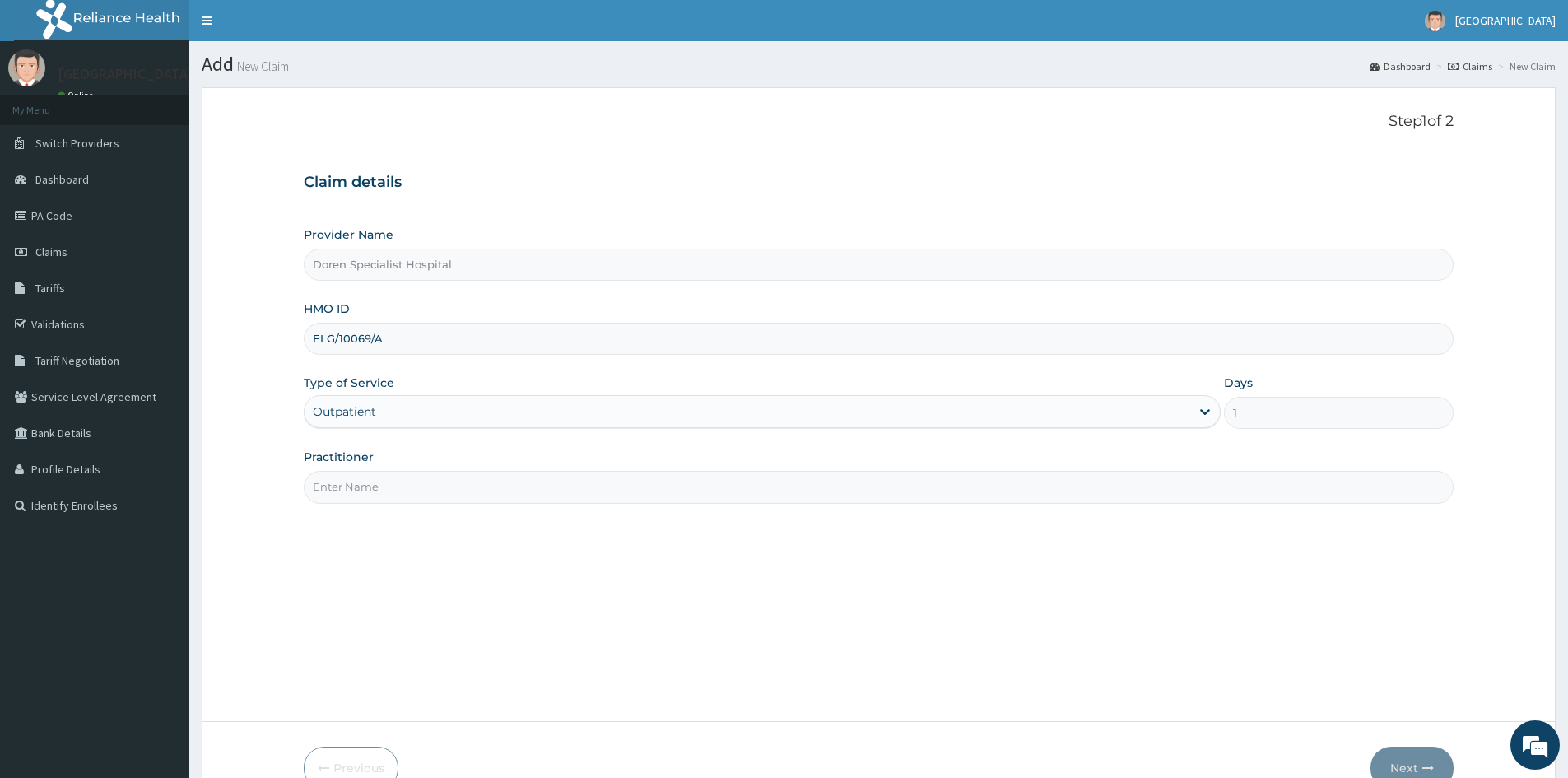
drag, startPoint x: 355, startPoint y: 492, endPoint x: 373, endPoint y: 497, distance: 18.7
click at [355, 492] on input "Practitioner" at bounding box center [878, 487] width 1150 height 32
type input "[PERSON_NAME]"
click at [1410, 759] on button "Next" at bounding box center [1412, 768] width 83 height 43
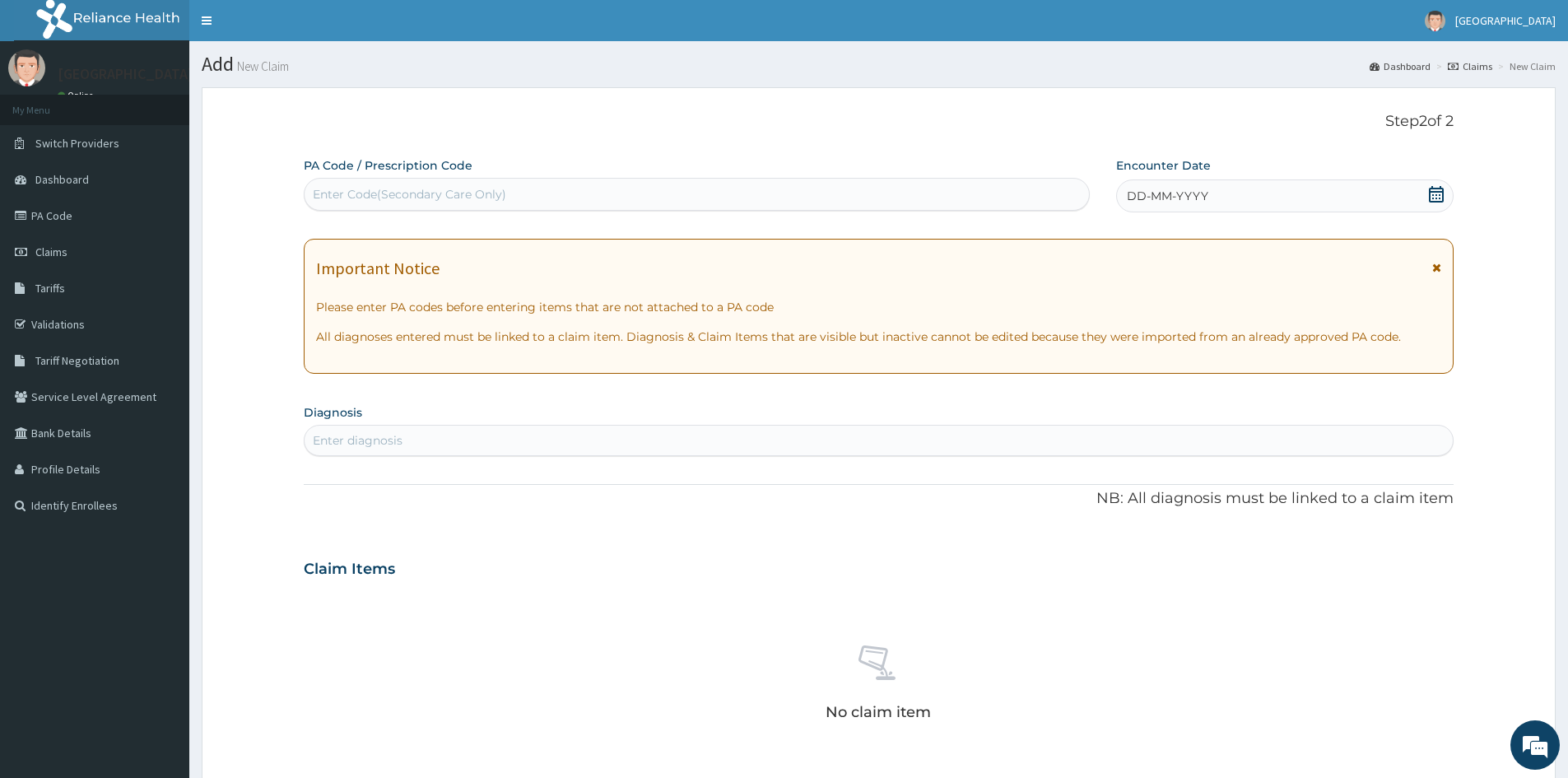
click at [429, 197] on div "Enter Code(Secondary Care Only)" at bounding box center [410, 194] width 194 height 16
type input "V"
paste input "PA/63447D"
type input "PA/63447D"
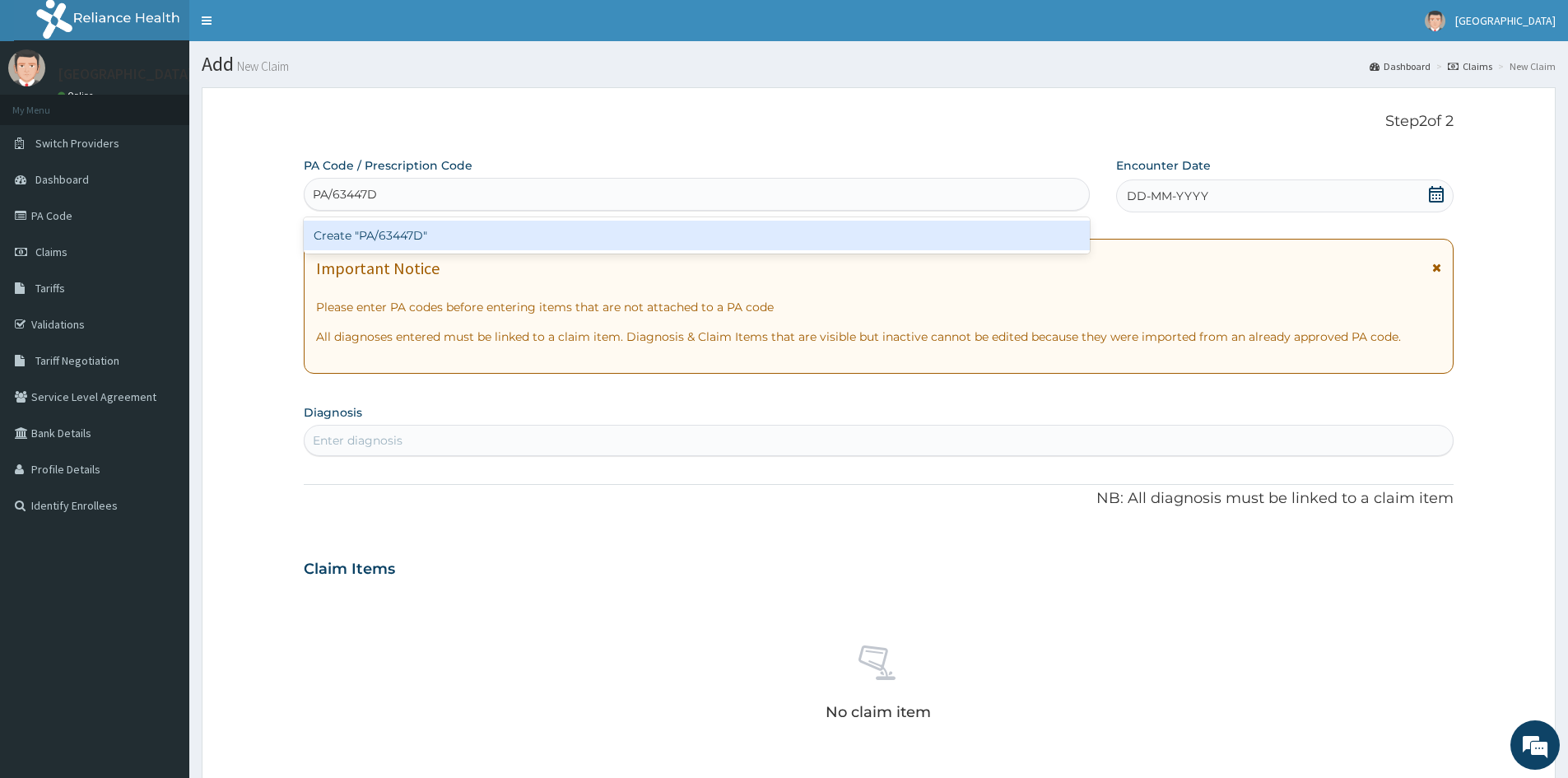
click at [389, 243] on div "Create "PA/63447D"" at bounding box center [696, 235] width 787 height 30
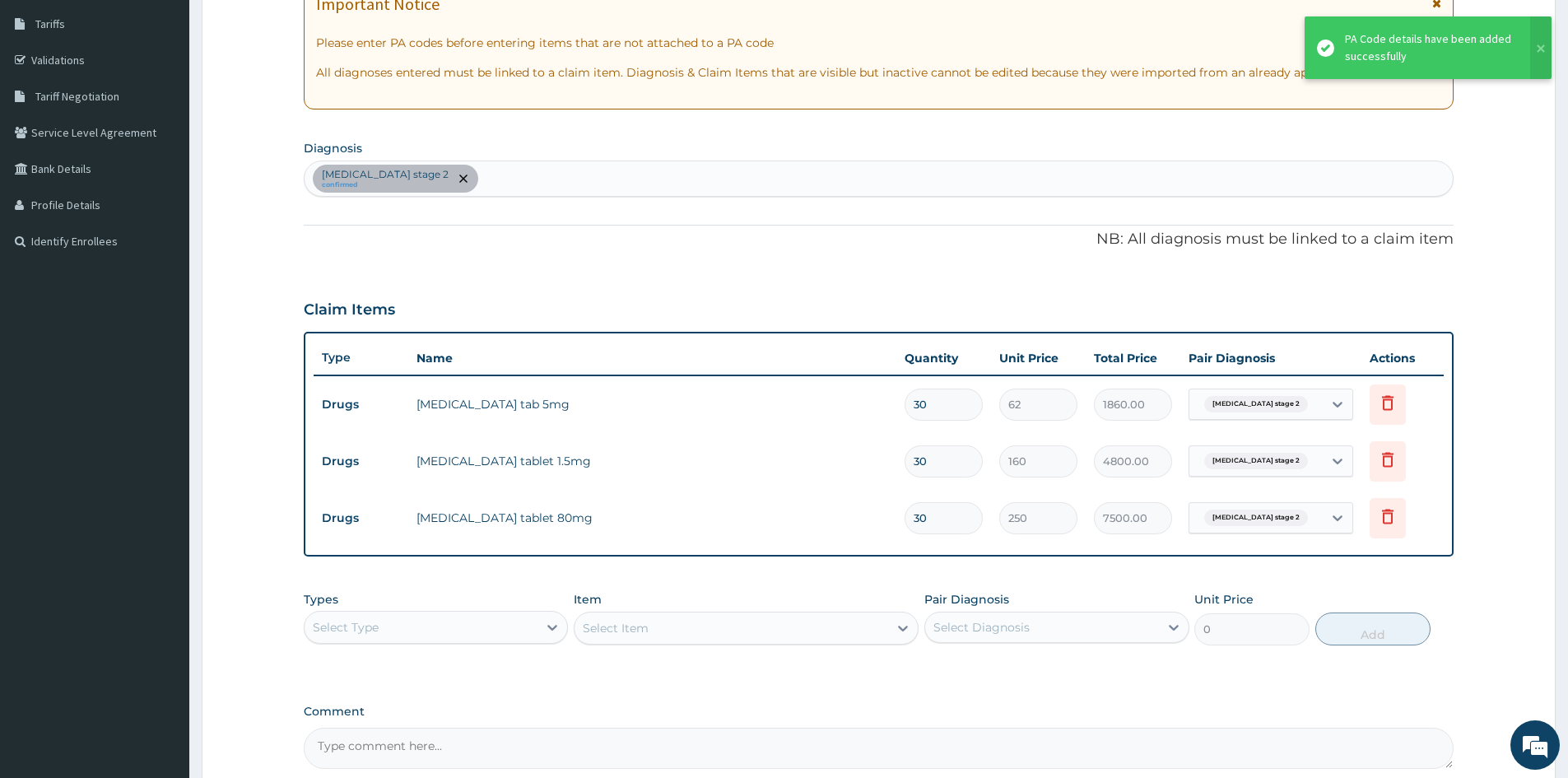
scroll to position [268, 0]
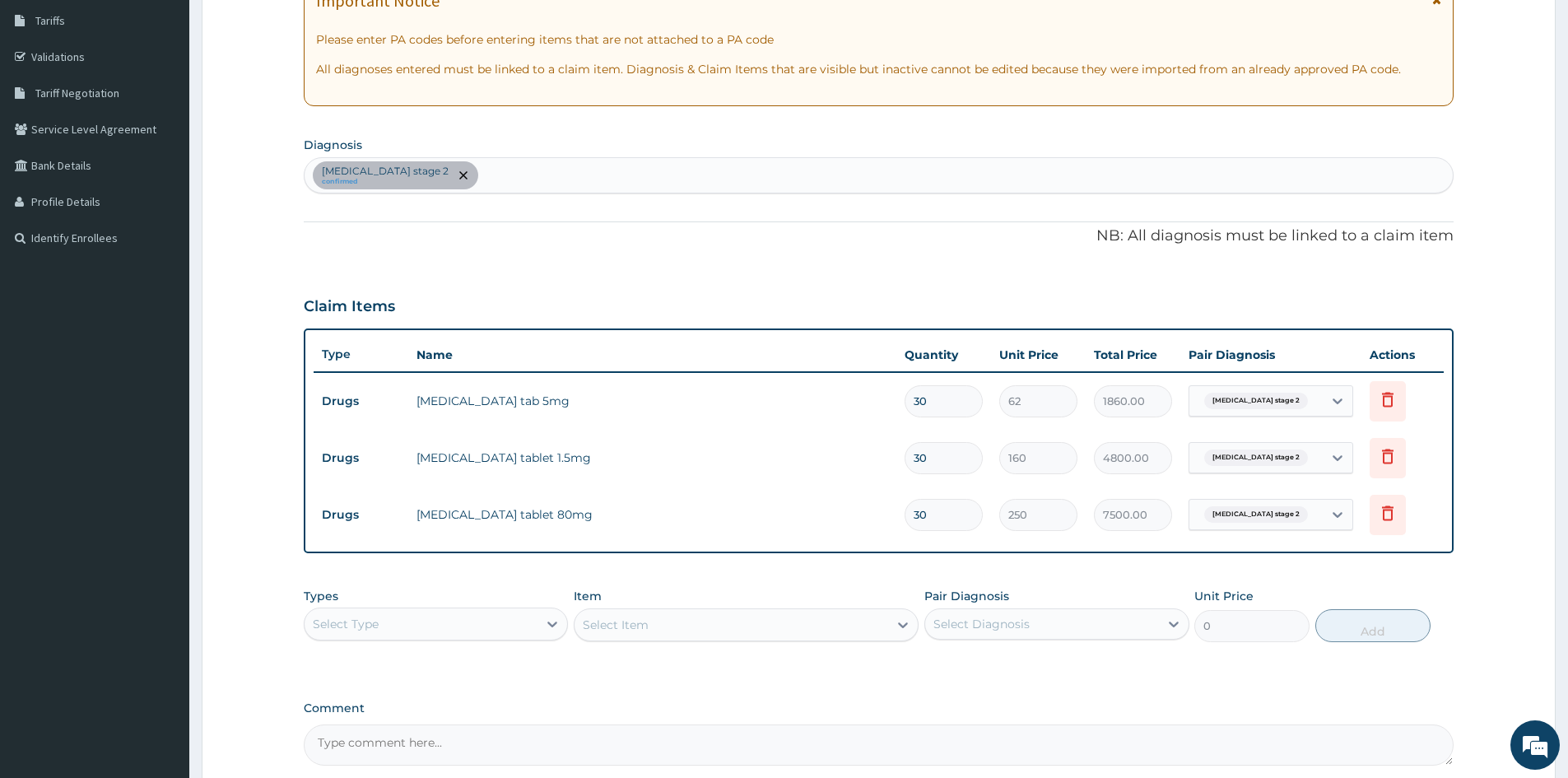
click at [473, 173] on div "[MEDICAL_DATA] stage 2 confirmed" at bounding box center [878, 175] width 1148 height 35
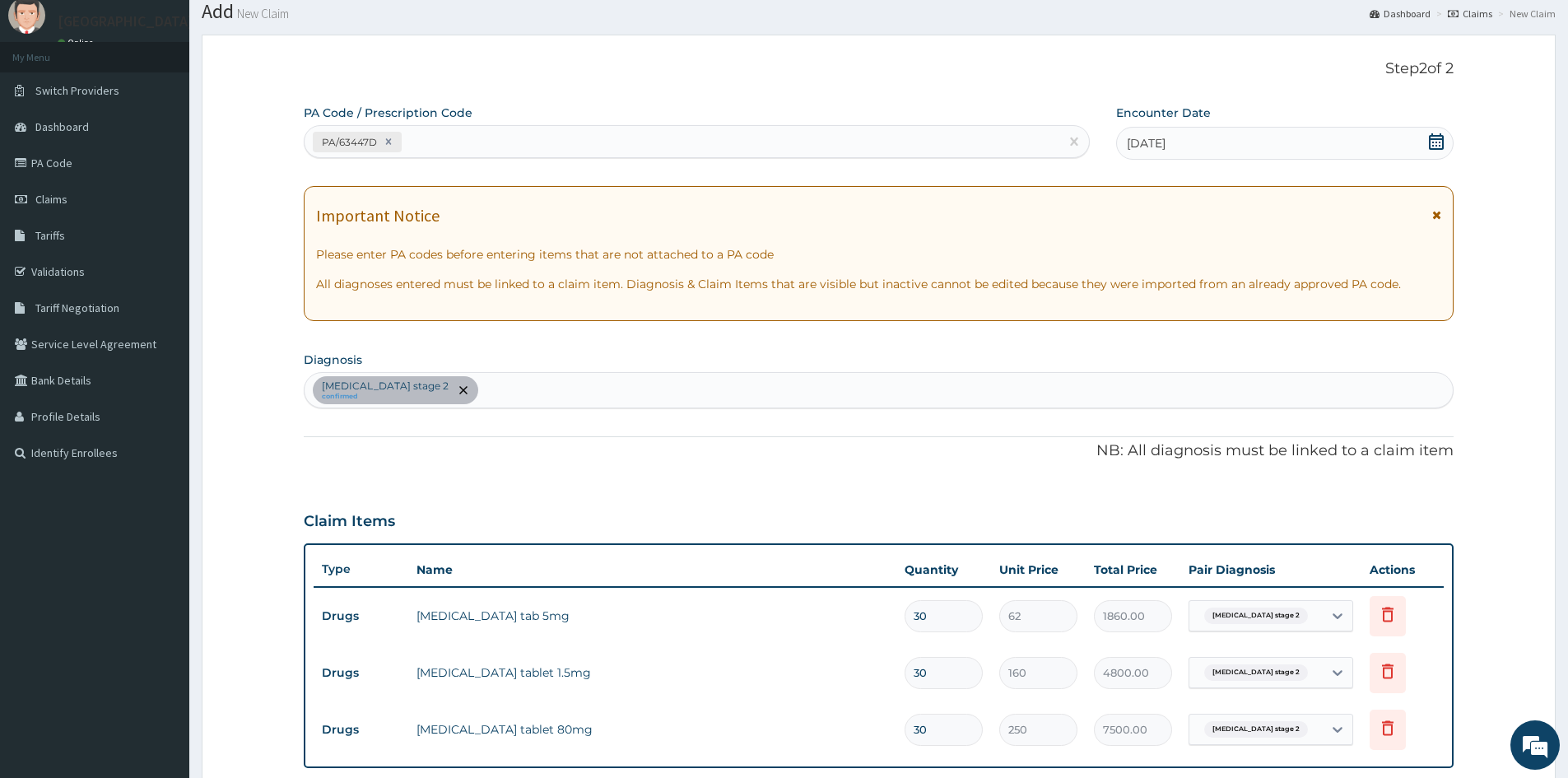
scroll to position [0, 0]
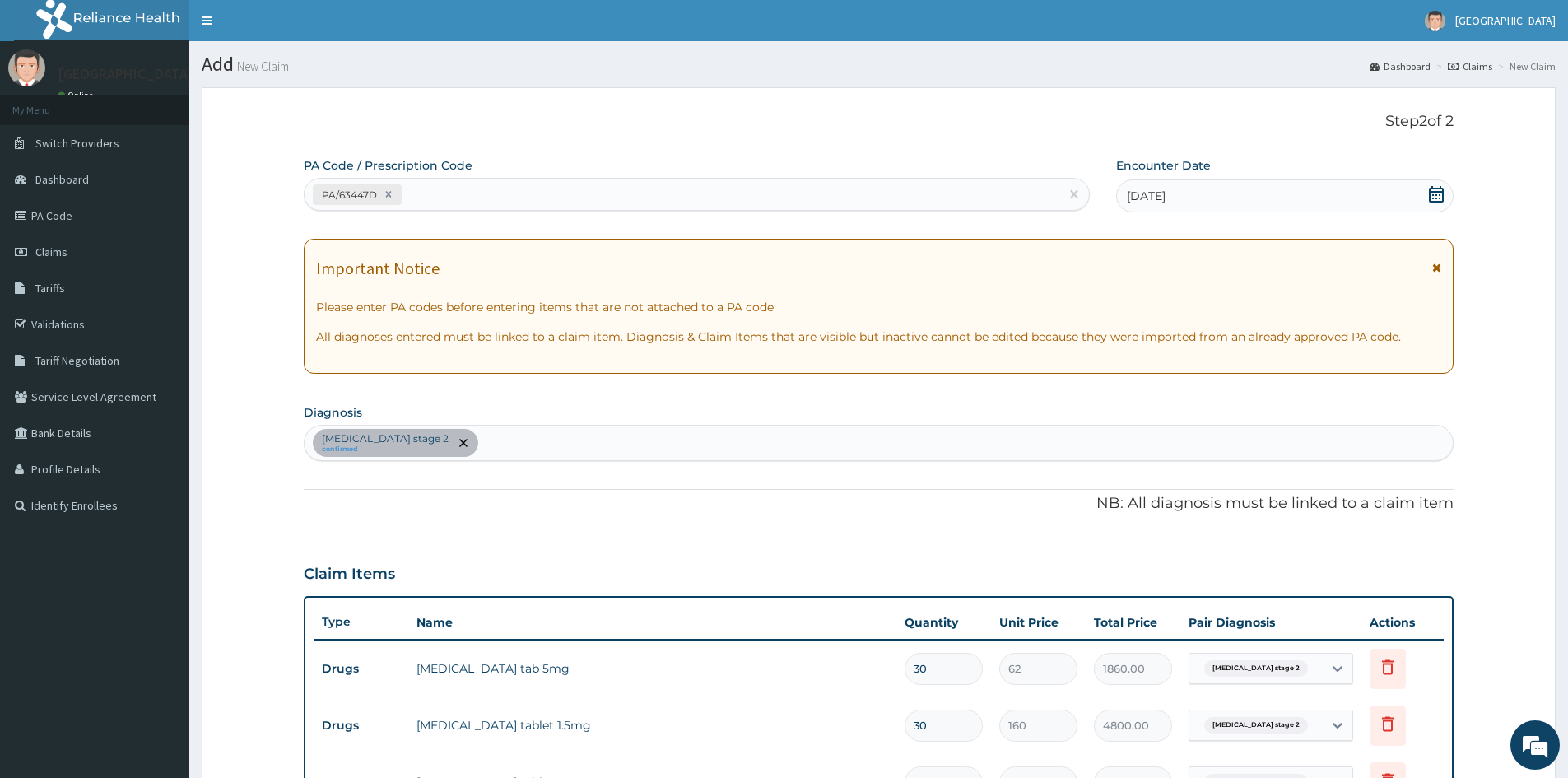
click at [426, 194] on div "PA/63447D" at bounding box center [682, 195] width 755 height 27
paste input "PA/6B2398"
type input "PA/6B2398"
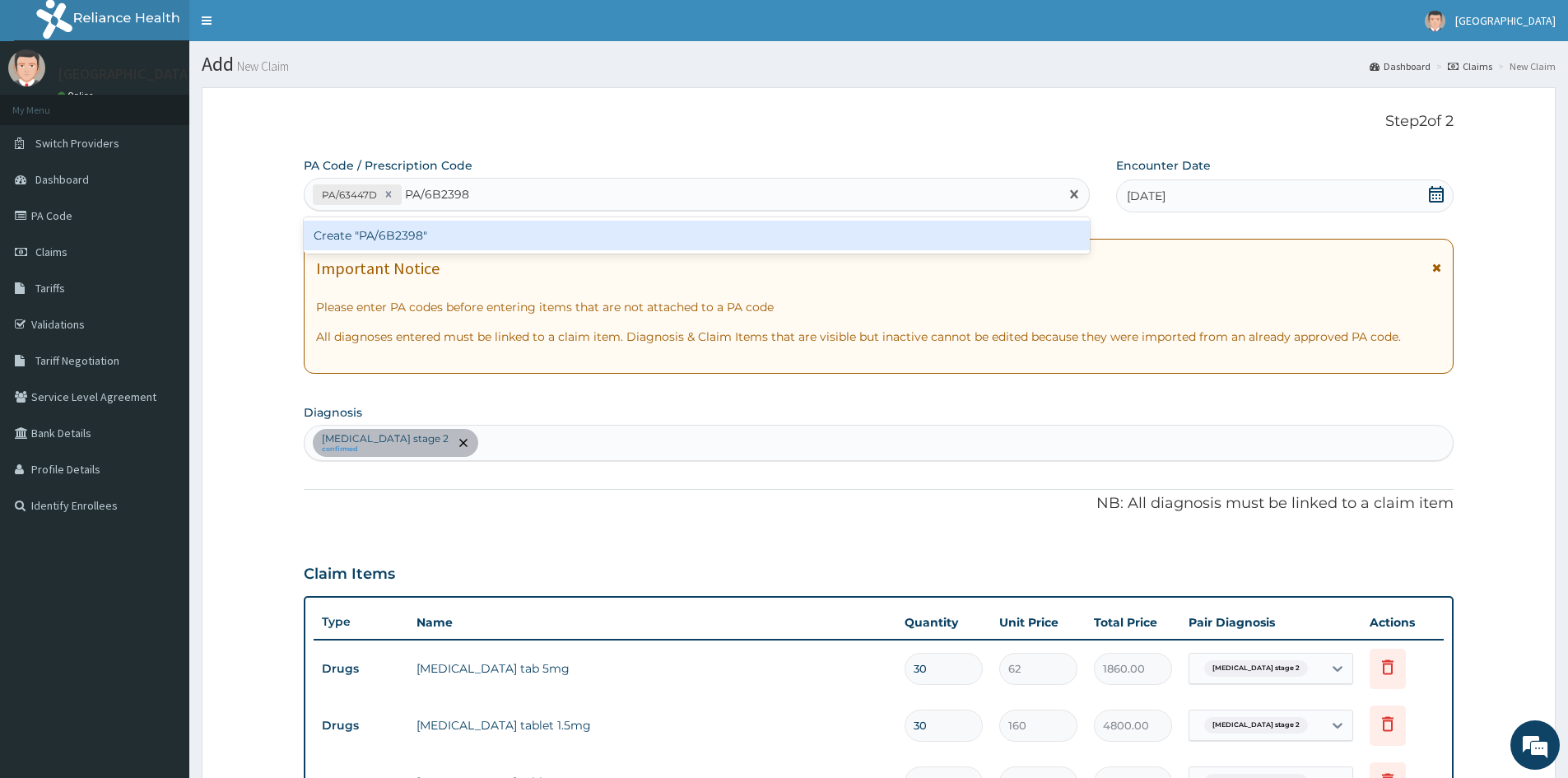
click at [400, 231] on div "Create "PA/6B2398"" at bounding box center [696, 235] width 787 height 30
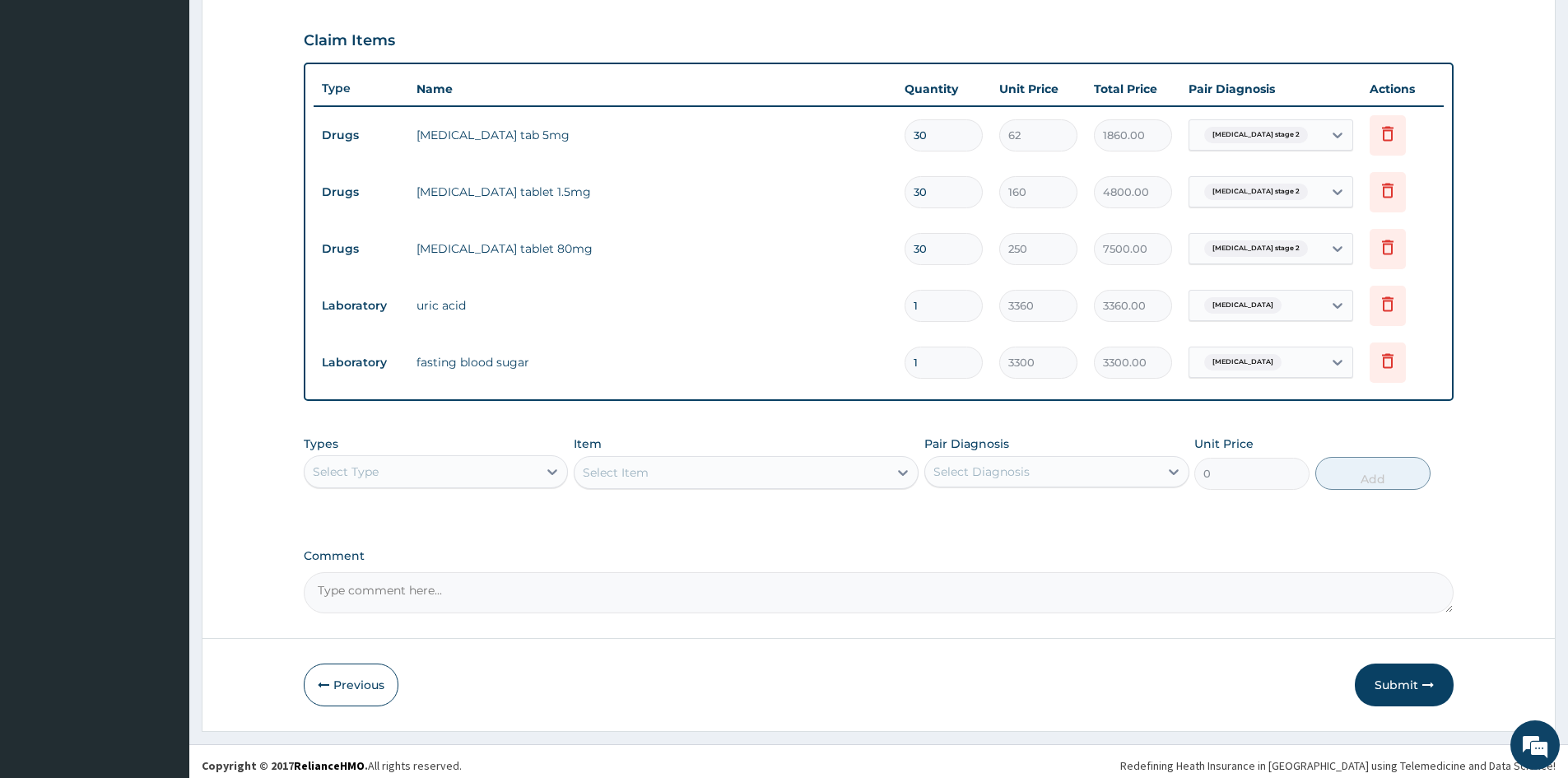
scroll to position [542, 0]
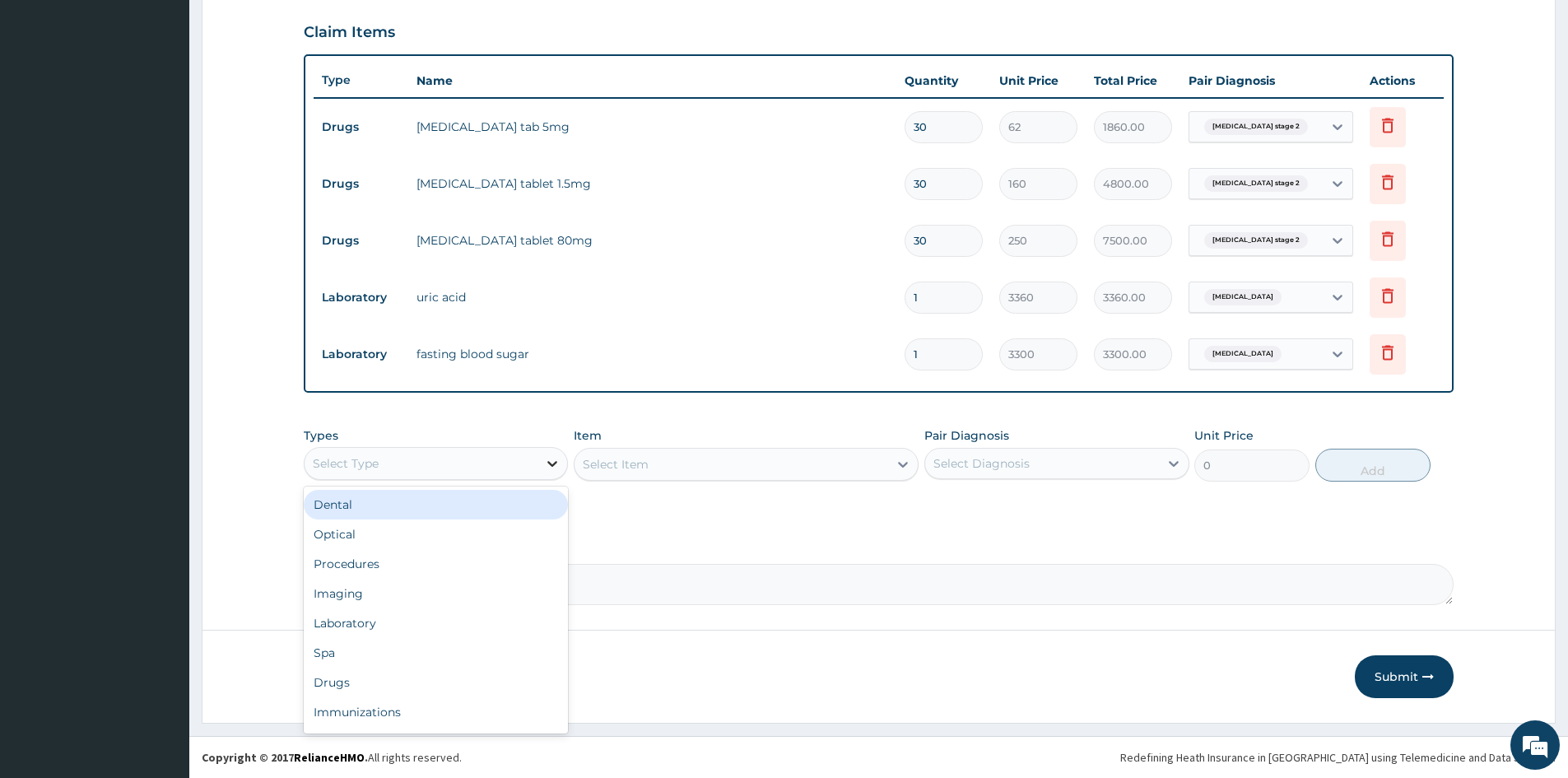
click at [559, 465] on icon at bounding box center [552, 463] width 16 height 16
click at [400, 565] on div "Procedures" at bounding box center [435, 564] width 264 height 30
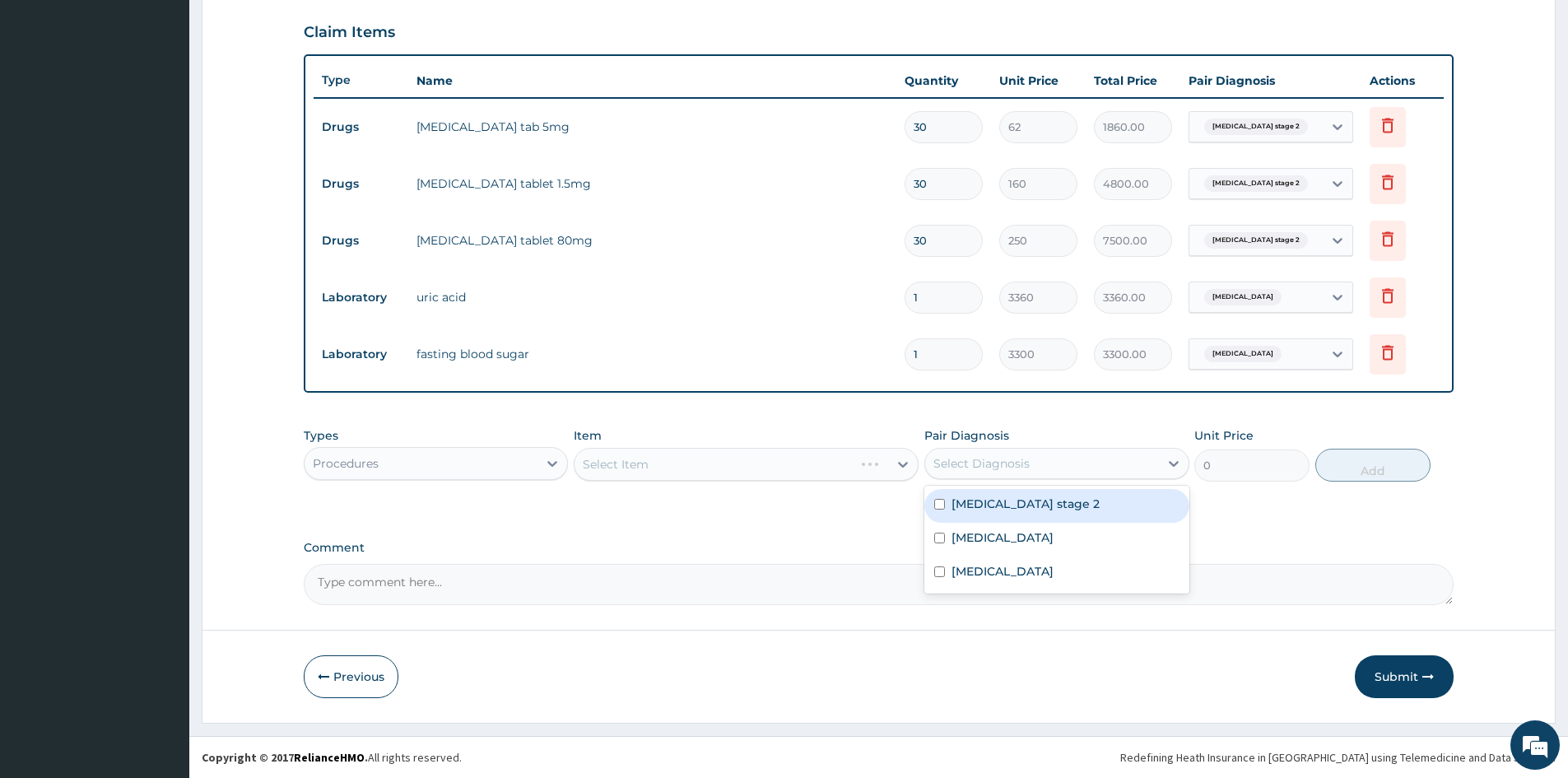
click at [984, 466] on div "Select Diagnosis" at bounding box center [981, 463] width 96 height 16
click at [940, 503] on input "checkbox" at bounding box center [940, 504] width 11 height 11
checkbox input "true"
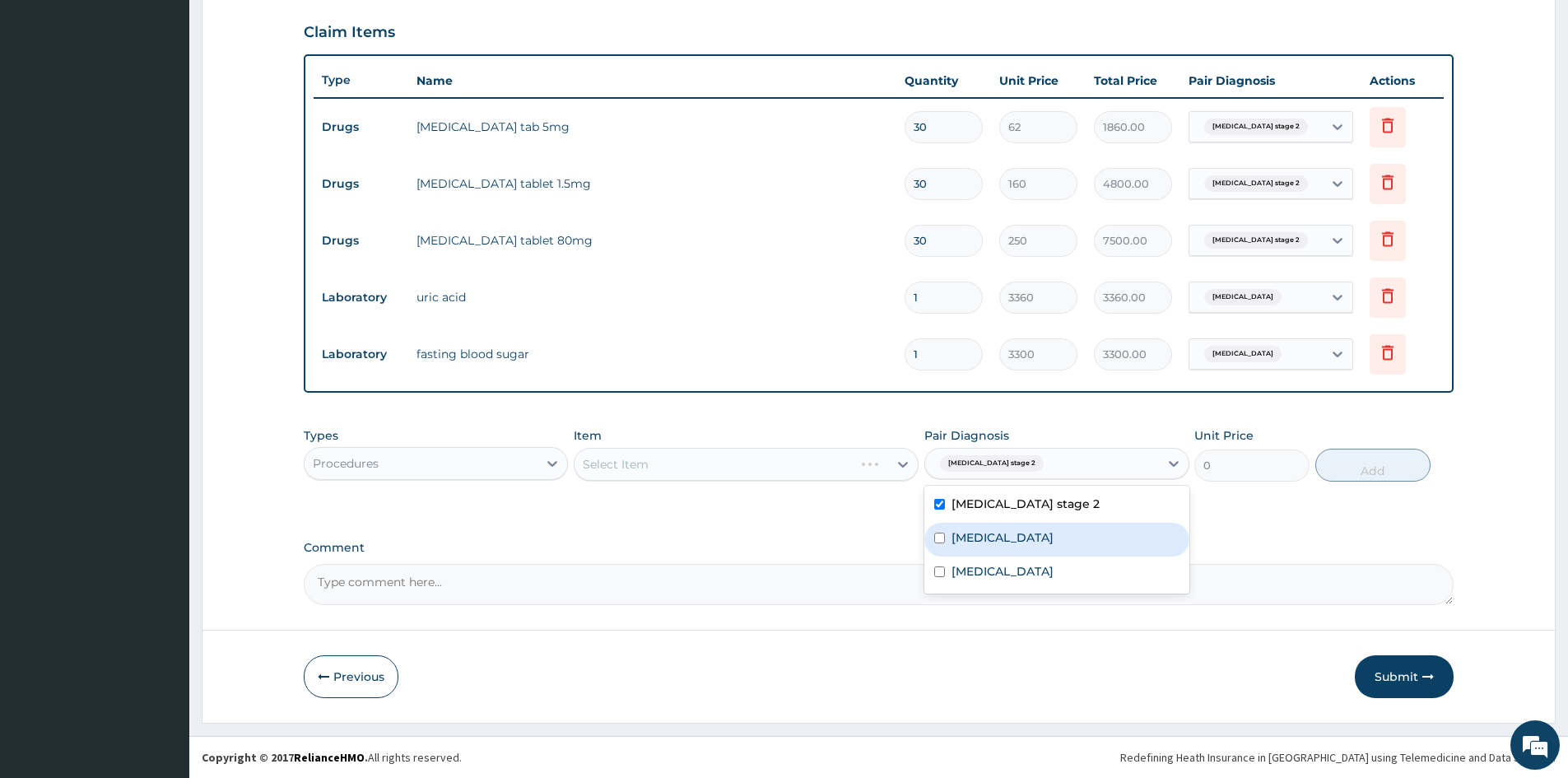
drag, startPoint x: 939, startPoint y: 525, endPoint x: 936, endPoint y: 541, distance: 16.3
click at [938, 537] on div "[MEDICAL_DATA]" at bounding box center [1056, 540] width 264 height 34
checkbox input "true"
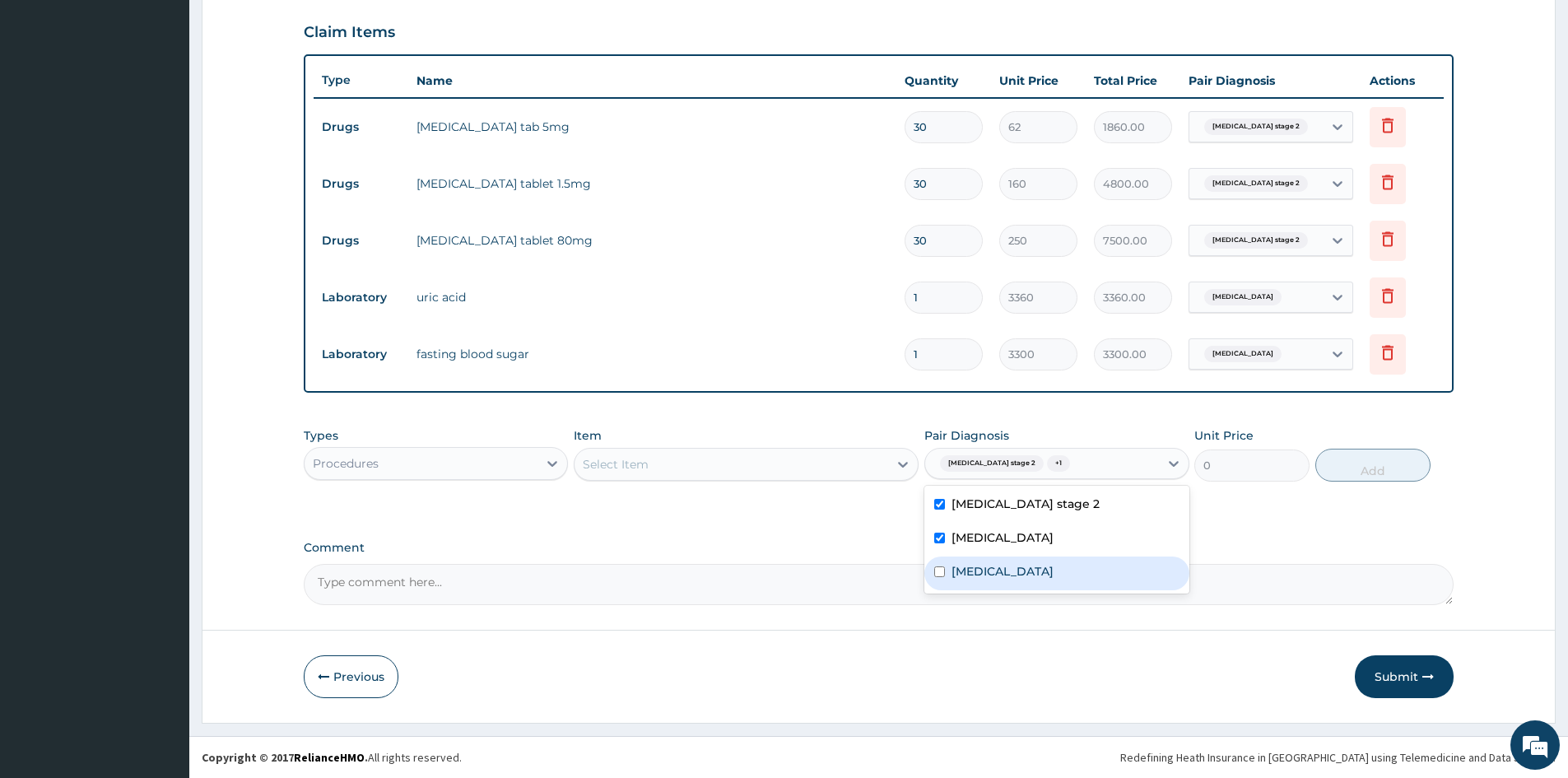
click at [940, 576] on div "[MEDICAL_DATA]" at bounding box center [1056, 573] width 264 height 34
checkbox input "true"
click at [854, 456] on div "Select Item" at bounding box center [731, 464] width 314 height 26
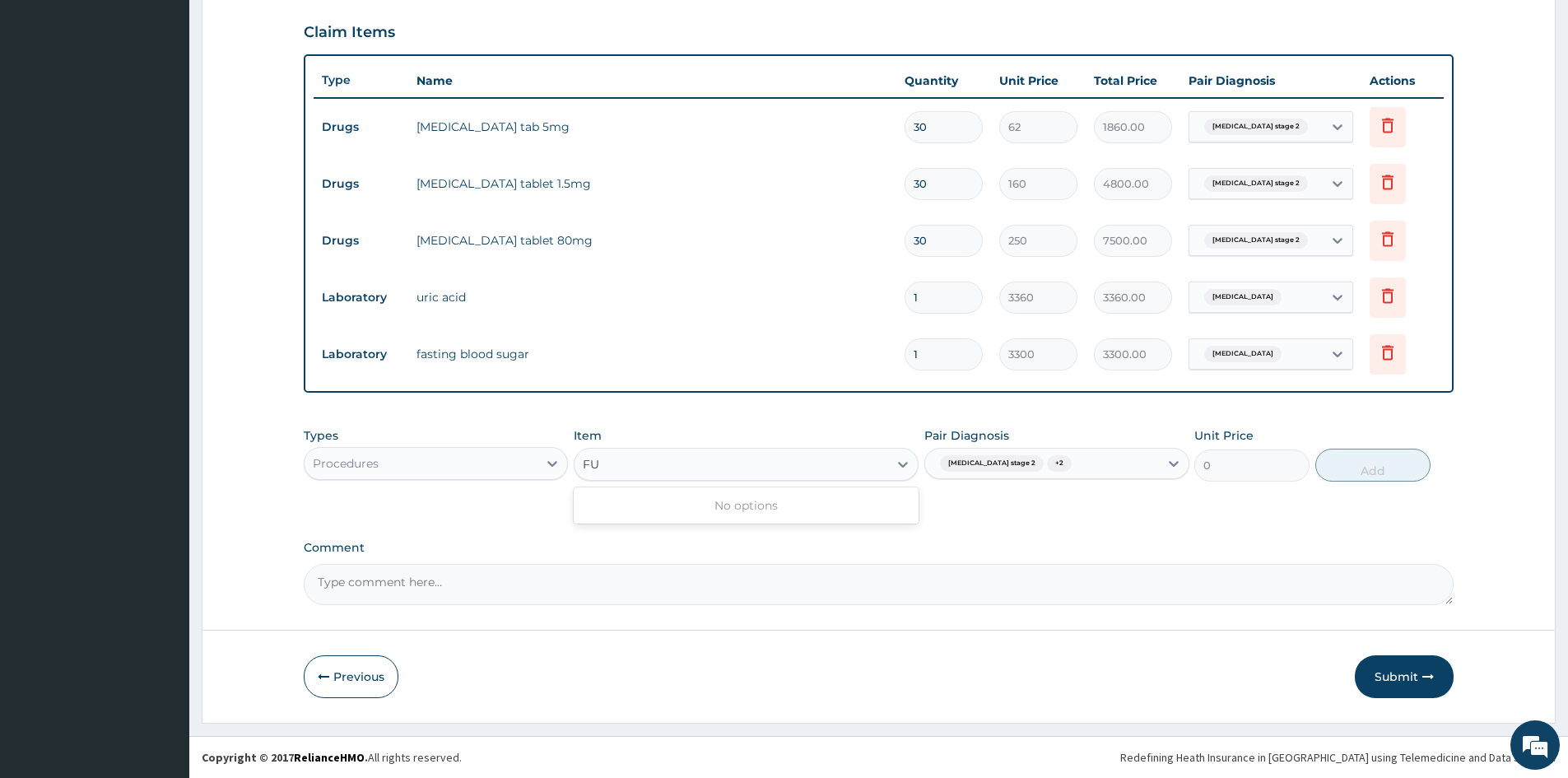
type input "F"
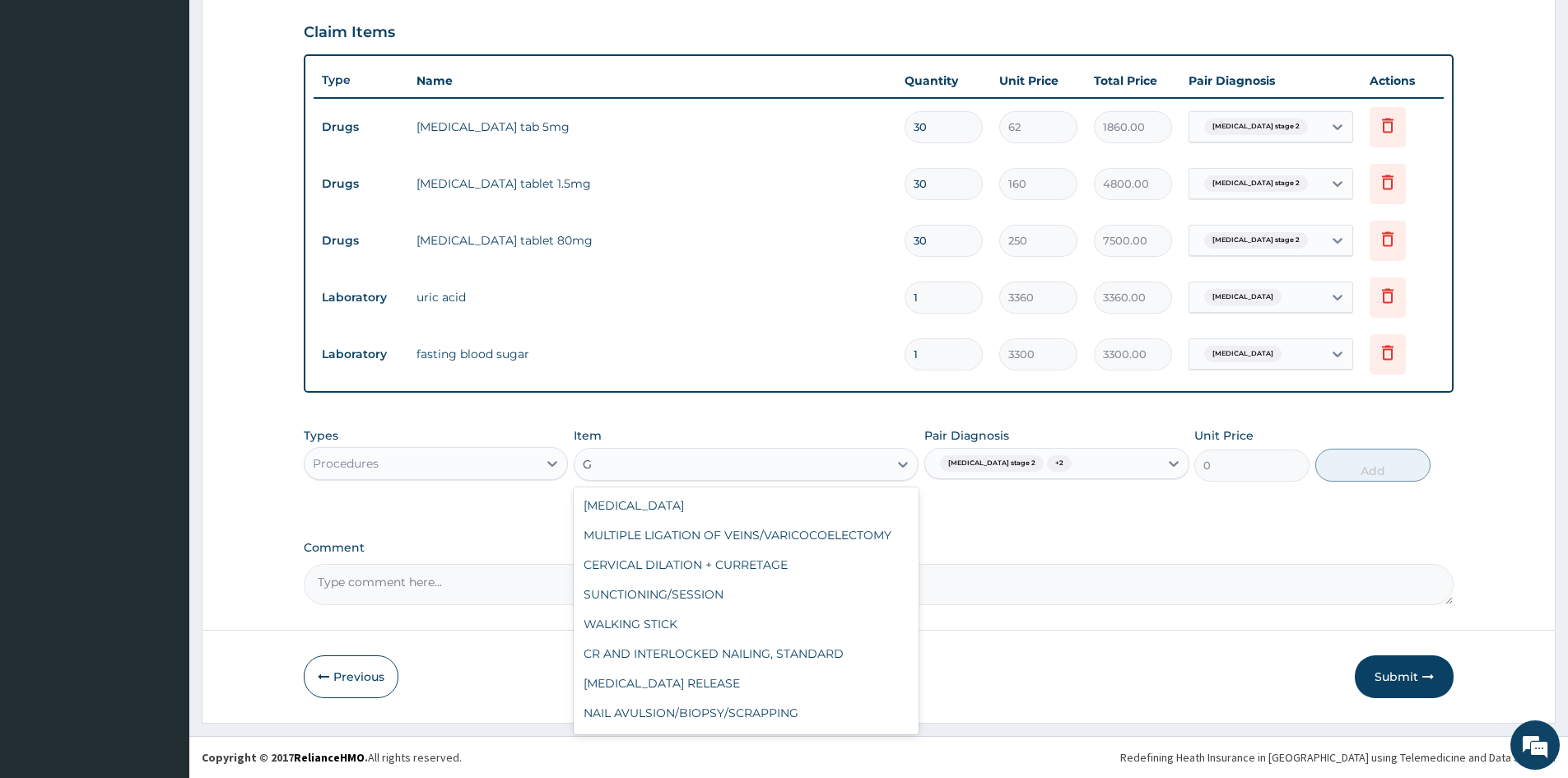
type input "GP"
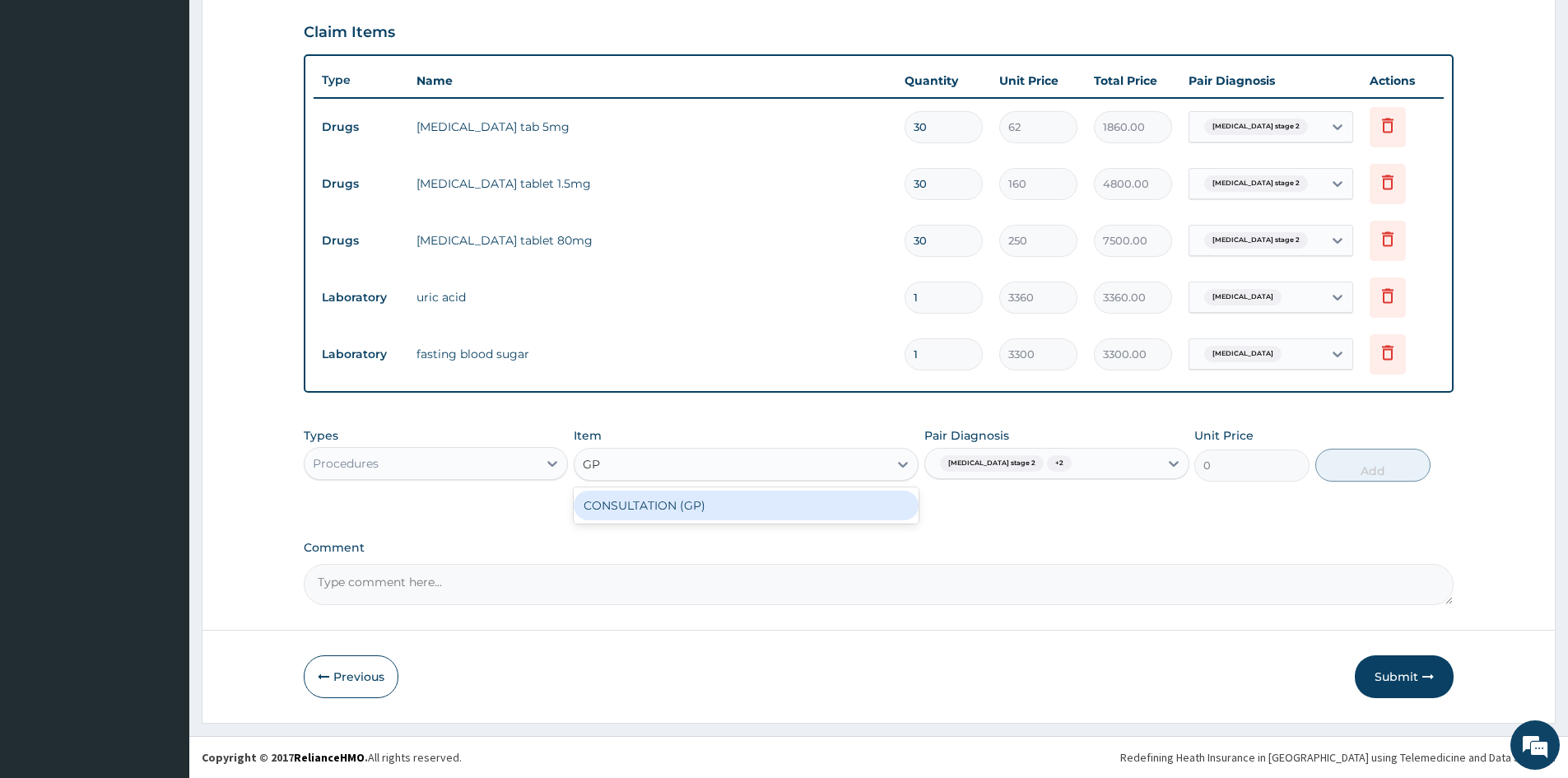
drag, startPoint x: 713, startPoint y: 503, endPoint x: 961, endPoint y: 501, distance: 248.0
click at [713, 503] on div "CONSULTATION (GP)" at bounding box center [747, 505] width 345 height 30
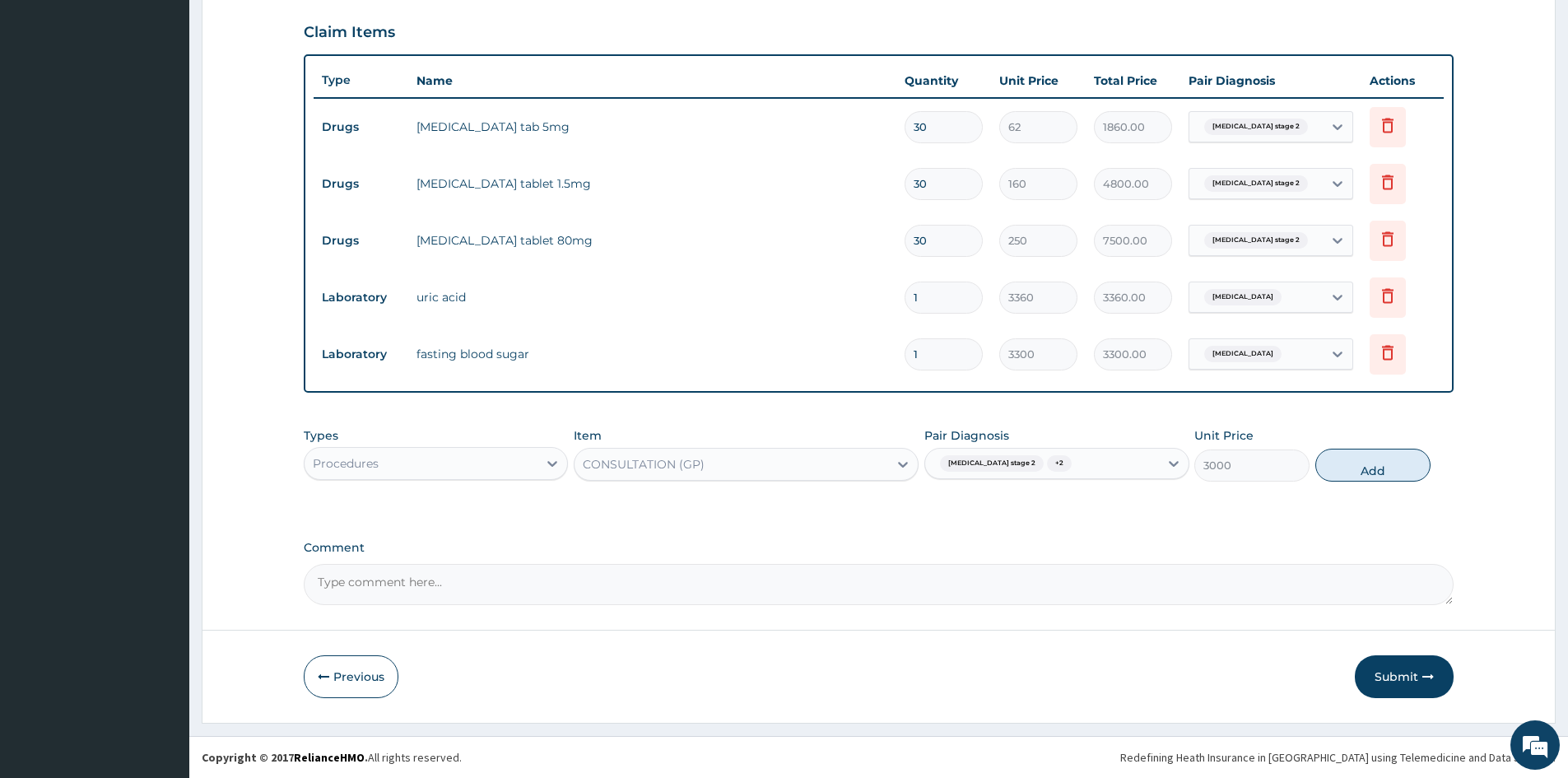
drag, startPoint x: 1365, startPoint y: 476, endPoint x: 1217, endPoint y: 473, distance: 148.0
click at [1365, 474] on button "Add" at bounding box center [1373, 465] width 116 height 33
type input "0"
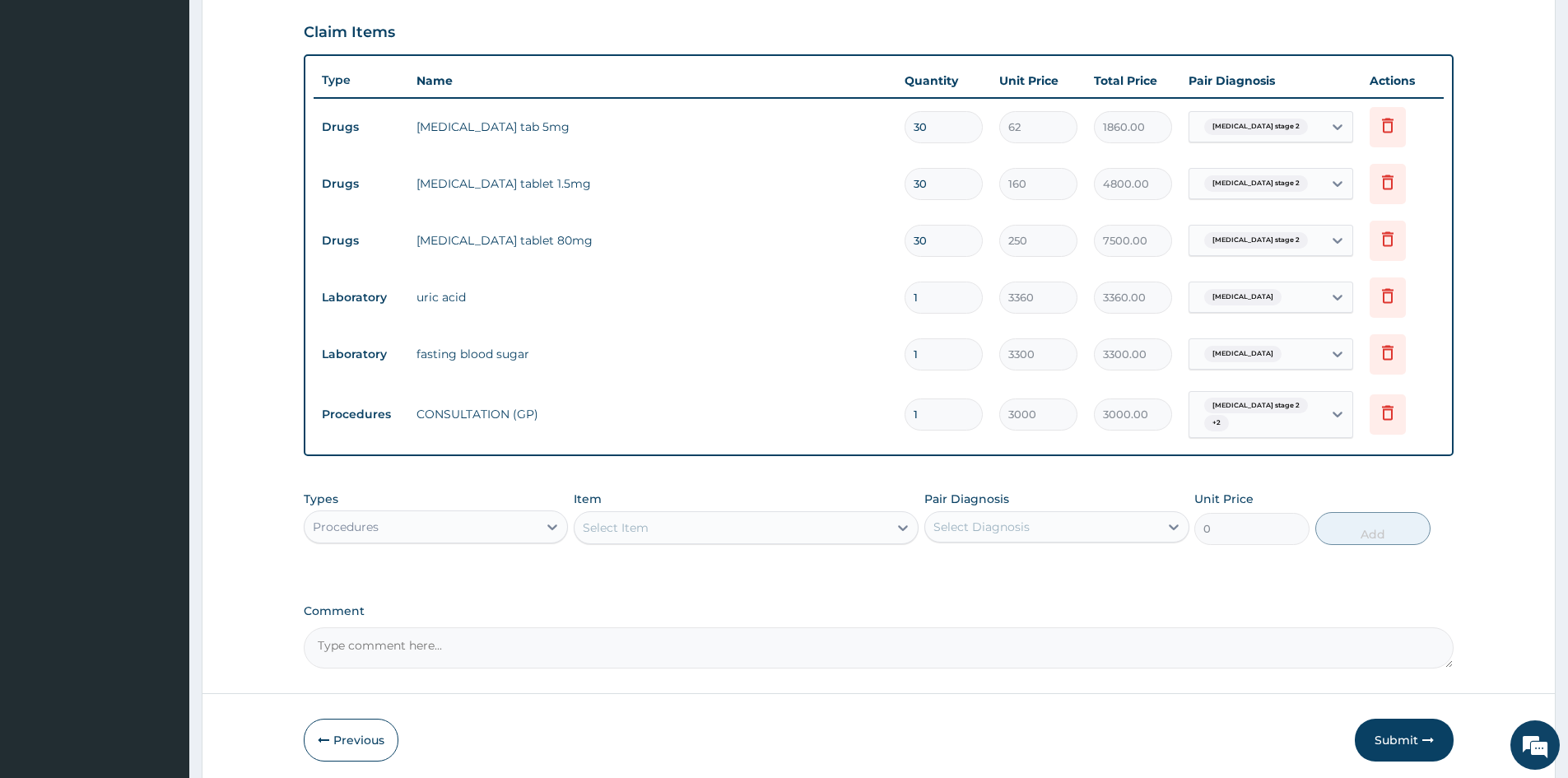
drag, startPoint x: 481, startPoint y: 527, endPoint x: 494, endPoint y: 547, distance: 23.9
click at [486, 532] on div "Procedures" at bounding box center [421, 526] width 233 height 26
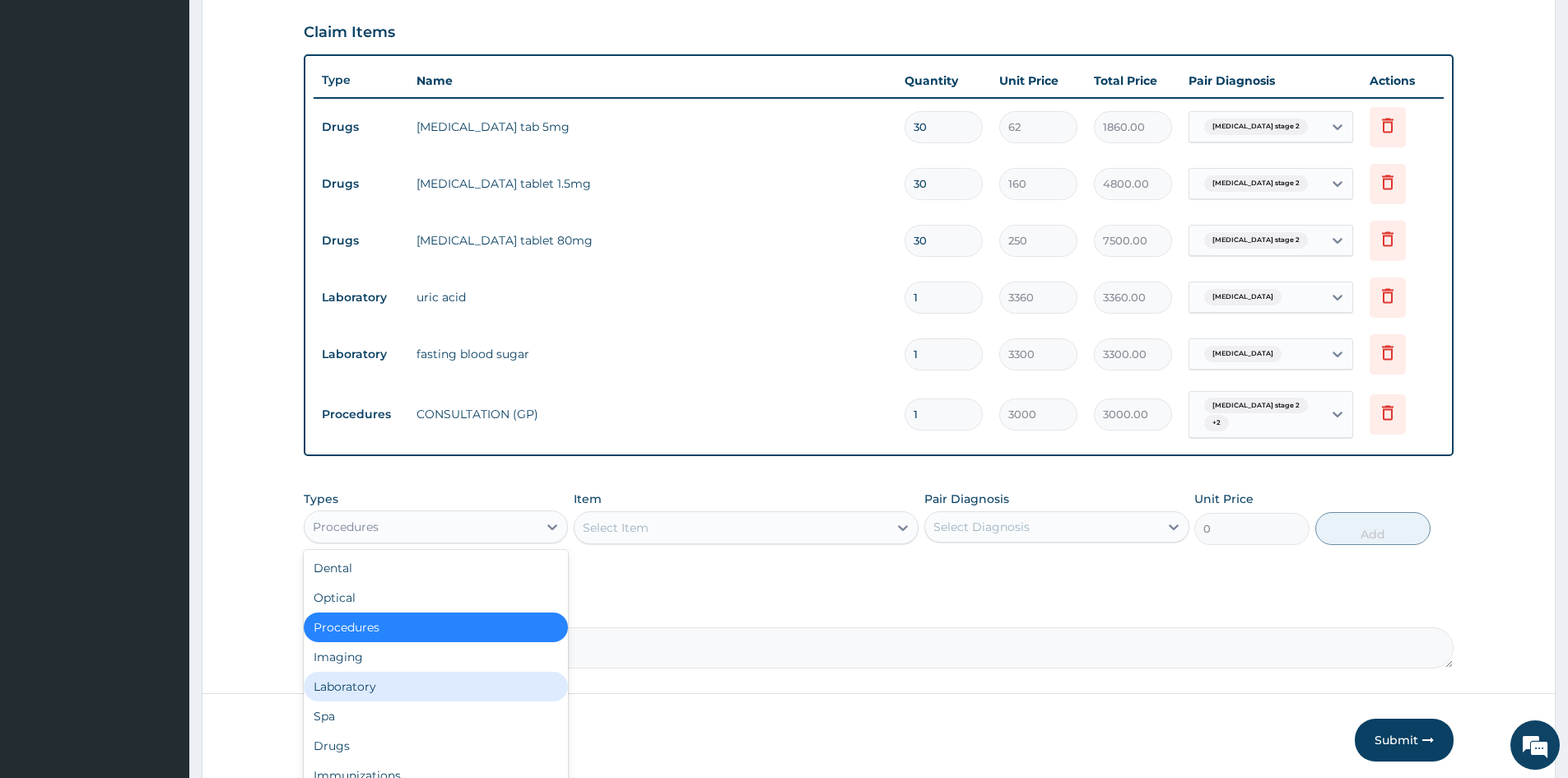
click at [429, 683] on div "Laboratory" at bounding box center [435, 686] width 264 height 30
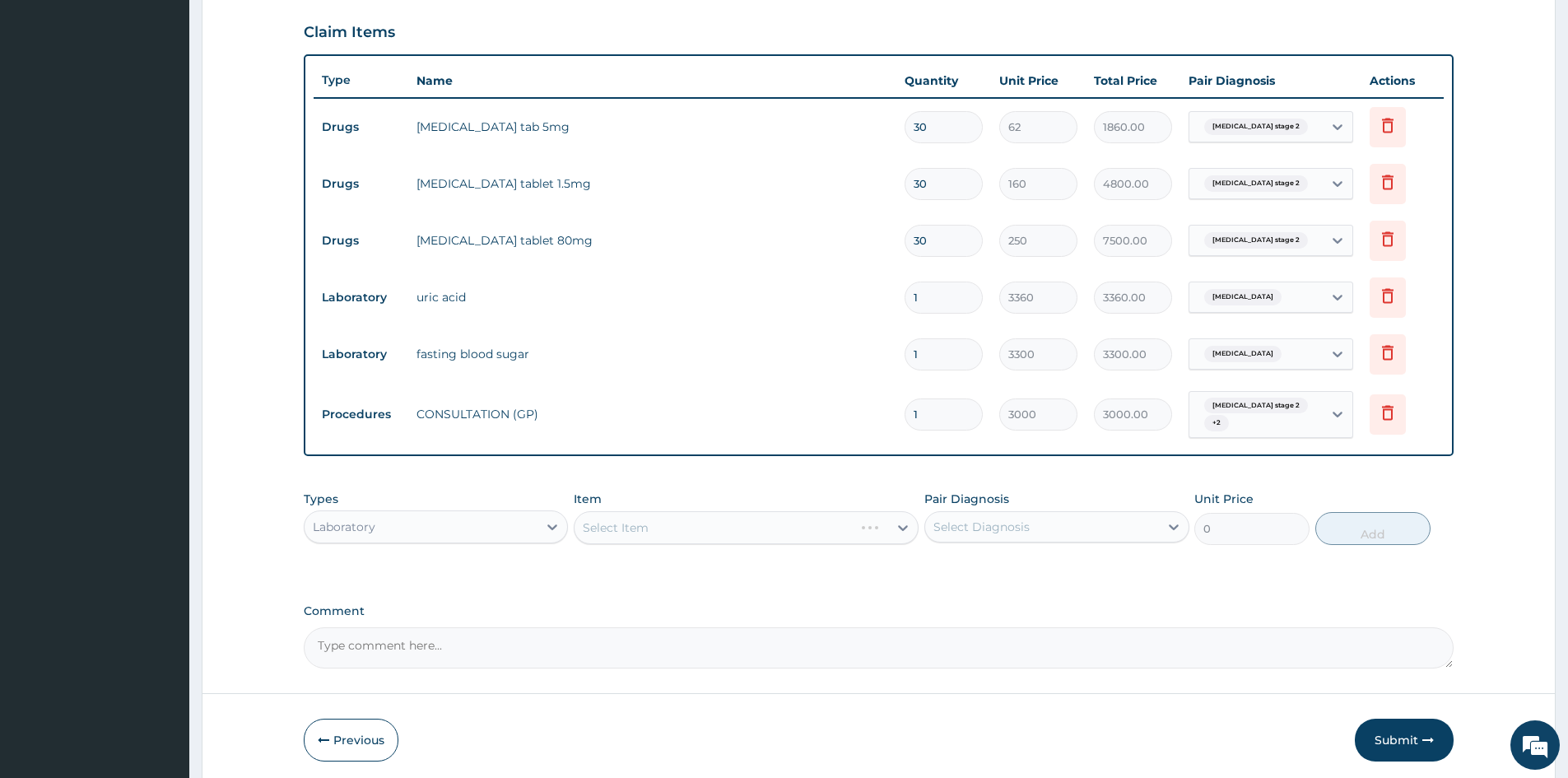
click at [718, 517] on div "Select Item" at bounding box center [747, 527] width 345 height 33
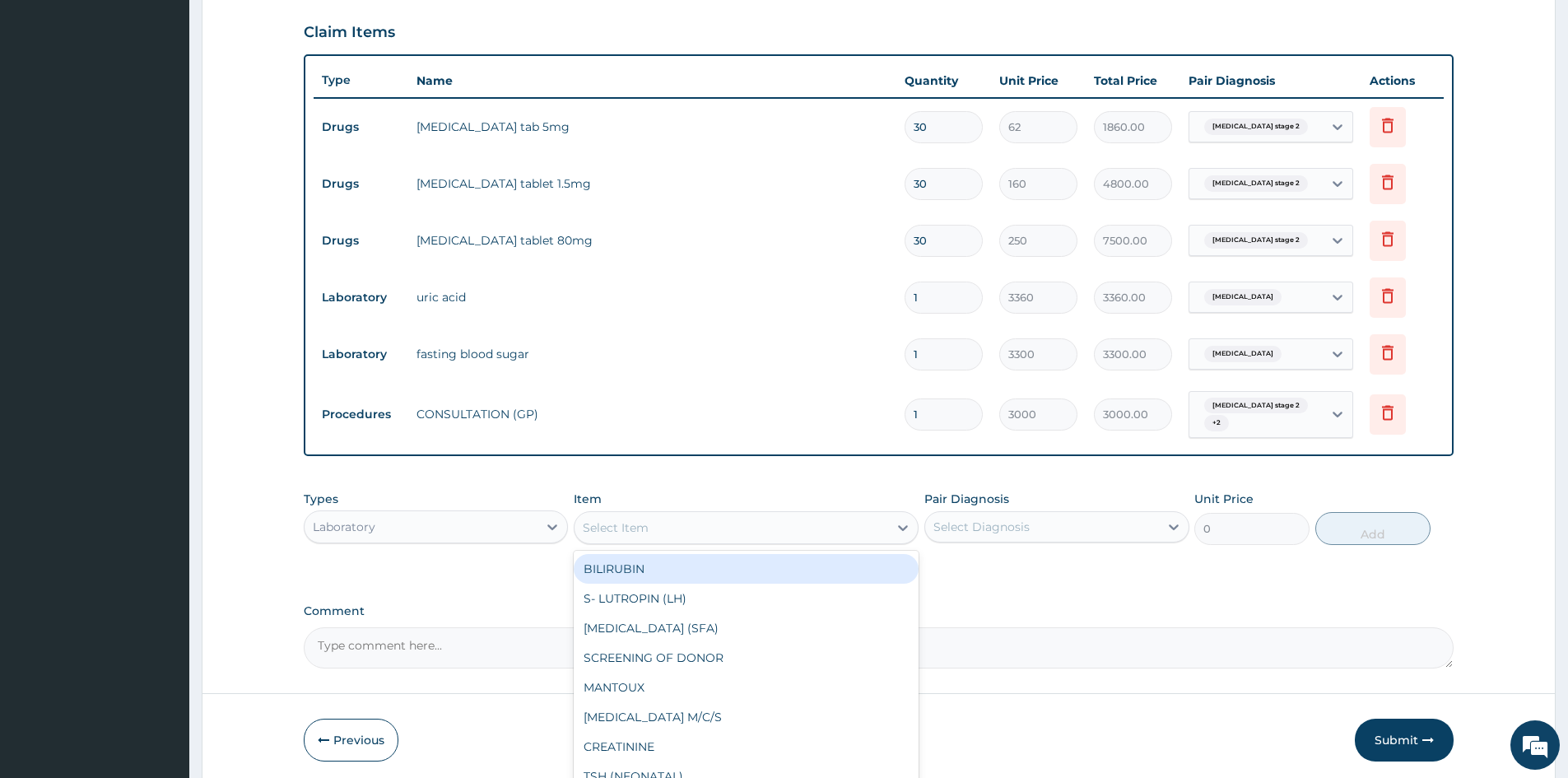
click at [682, 530] on div "Select Item" at bounding box center [731, 527] width 314 height 26
type input "FULL BLOOD"
drag, startPoint x: 696, startPoint y: 563, endPoint x: 1050, endPoint y: 507, distance: 358.4
click at [696, 564] on div "[MEDICAL_DATA]" at bounding box center [747, 569] width 345 height 30
type input "3400"
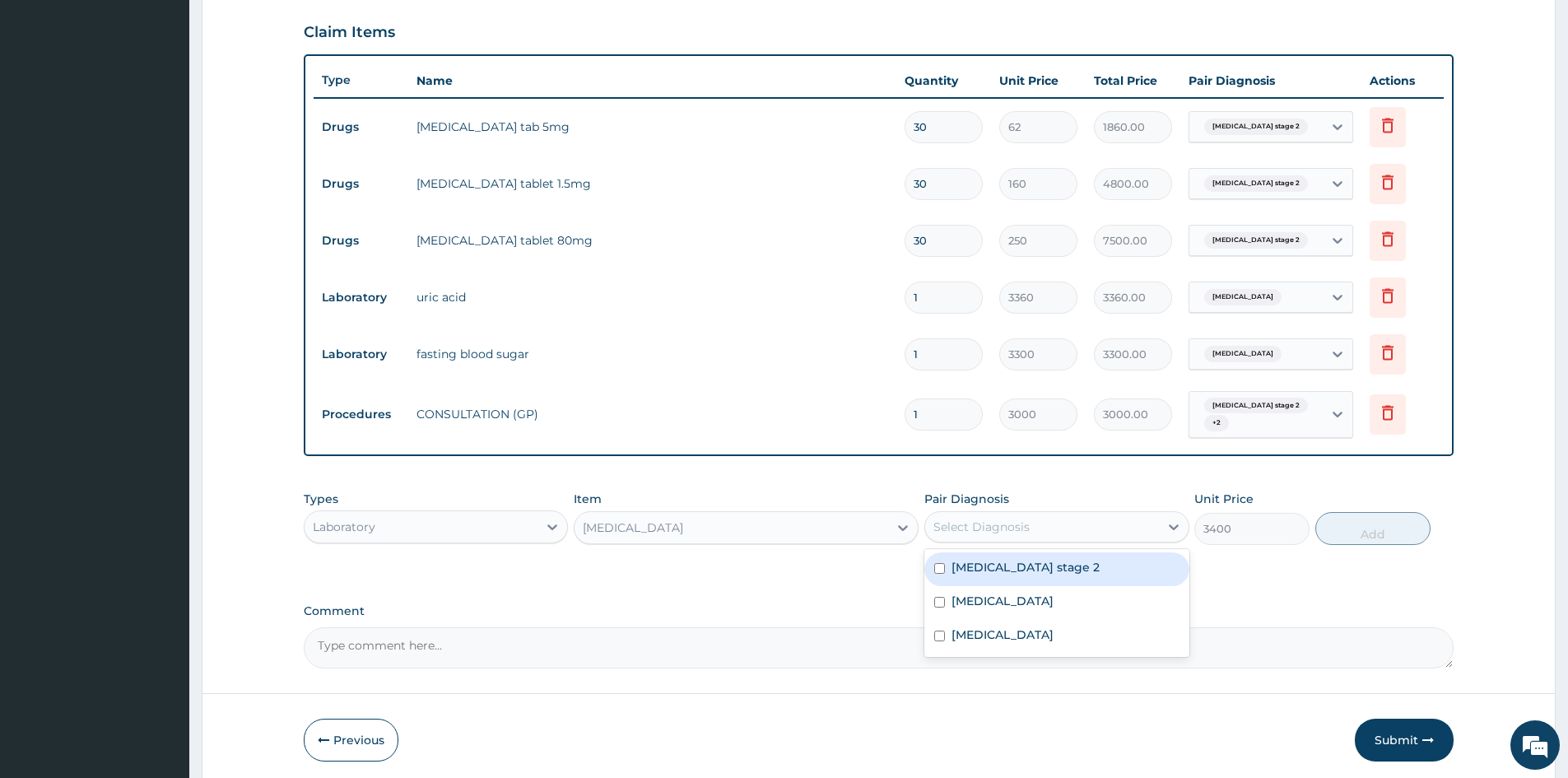
click at [1041, 531] on div "Select Diagnosis" at bounding box center [1042, 526] width 233 height 26
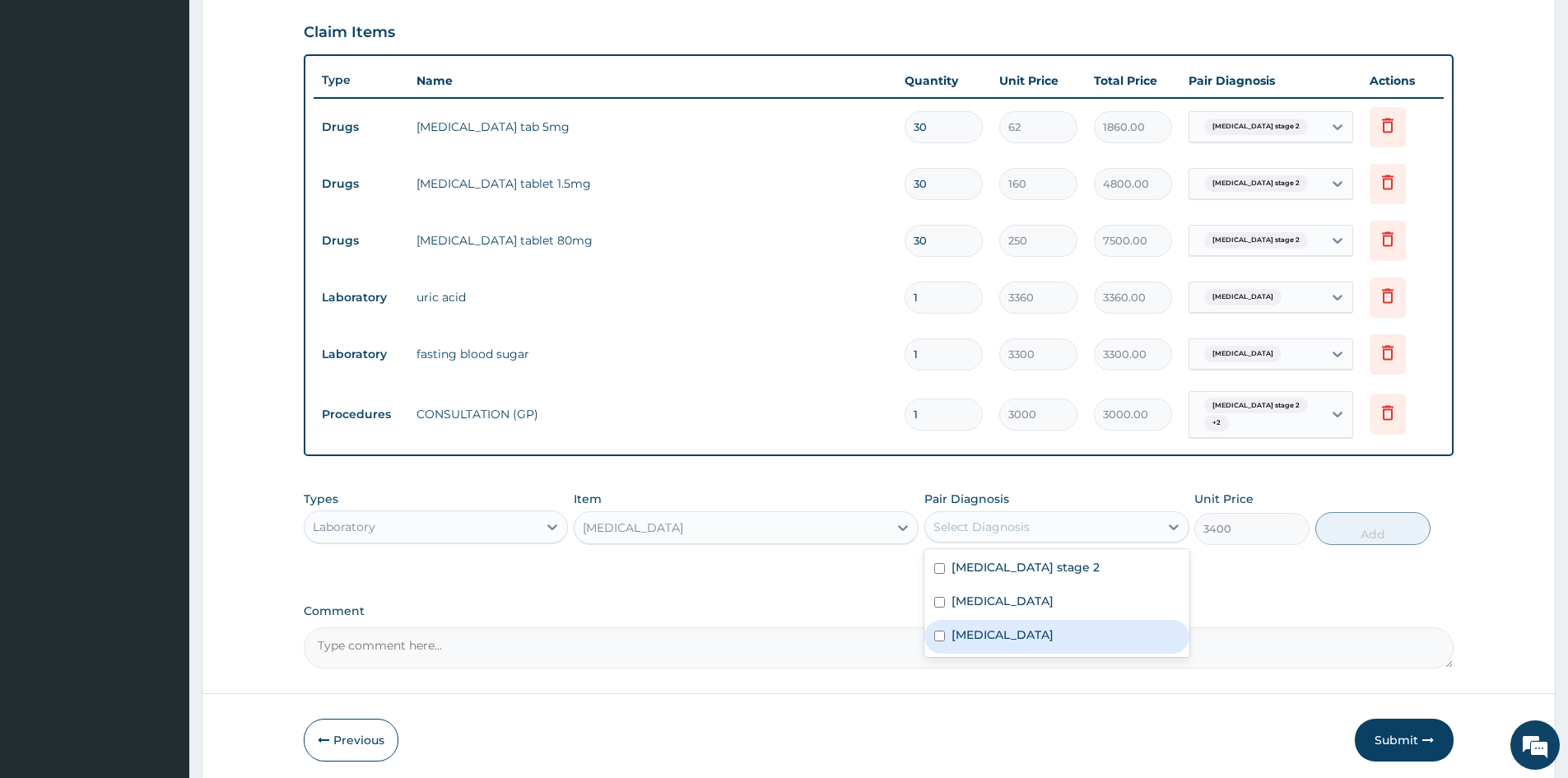
drag, startPoint x: 937, startPoint y: 635, endPoint x: 1015, endPoint y: 624, distance: 78.8
click at [937, 634] on input "checkbox" at bounding box center [940, 636] width 11 height 11
checkbox input "true"
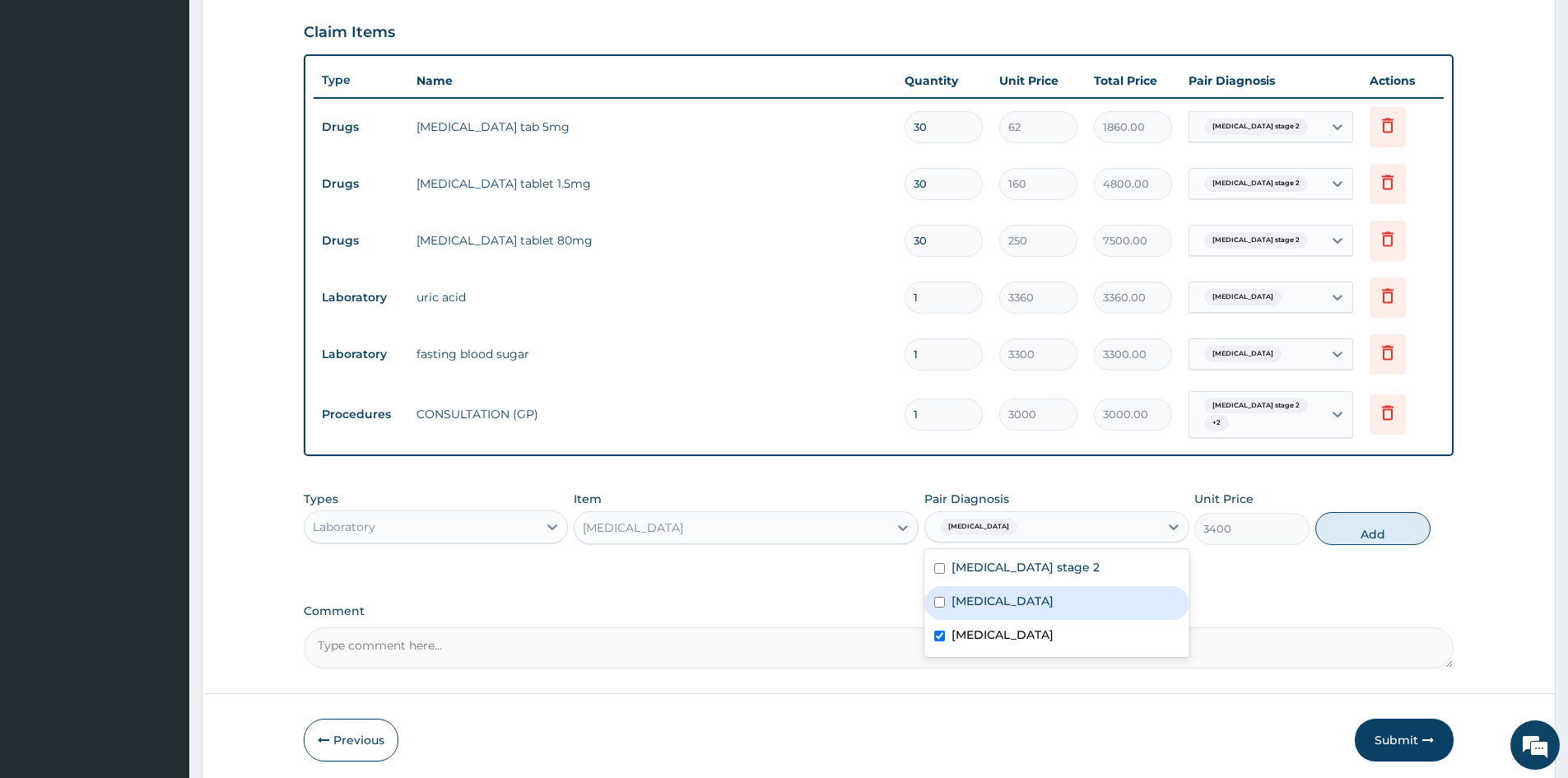
click at [940, 599] on input "checkbox" at bounding box center [940, 602] width 11 height 11
checkbox input "true"
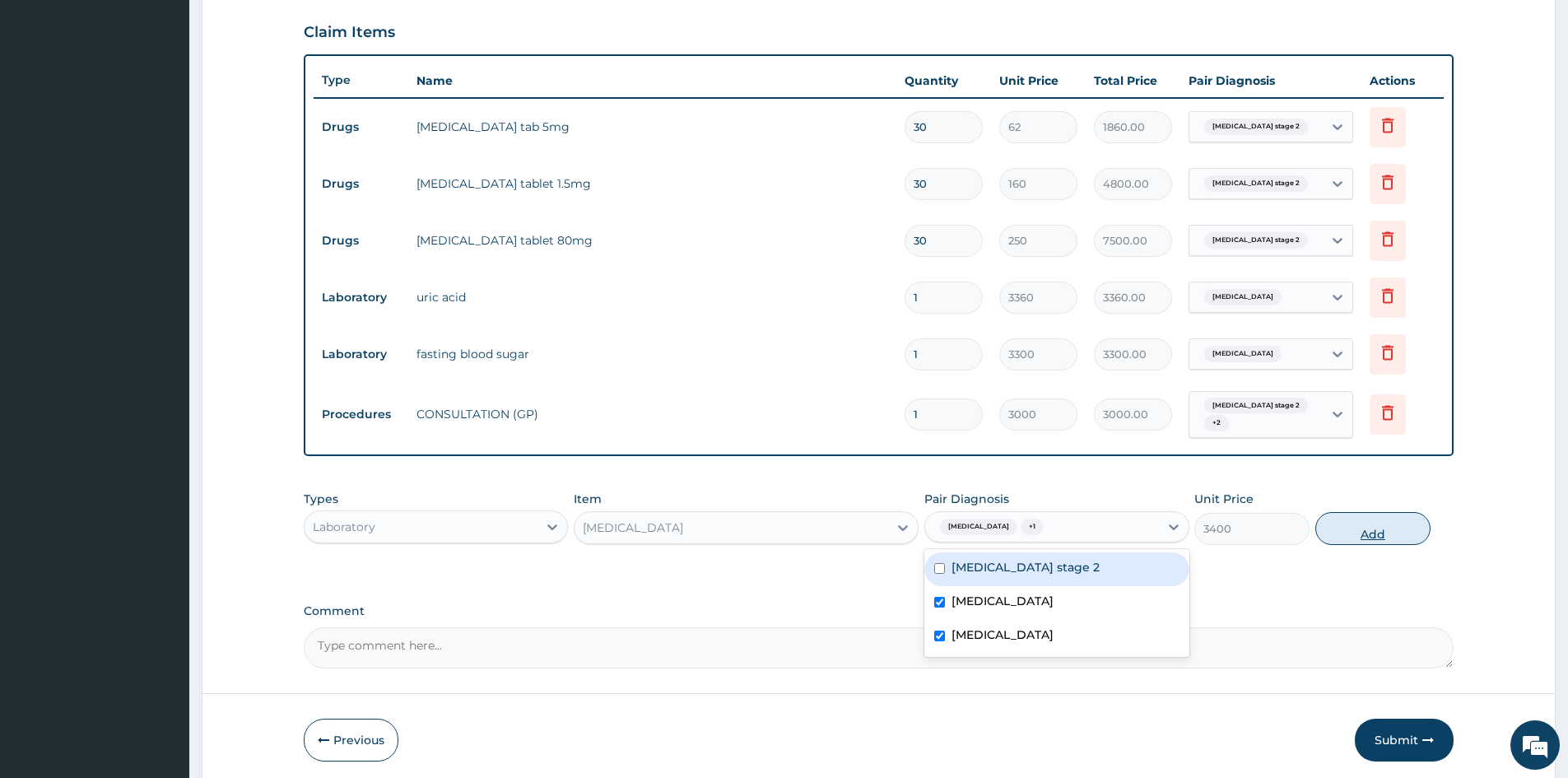
click at [1371, 528] on button "Add" at bounding box center [1373, 528] width 116 height 33
type input "0"
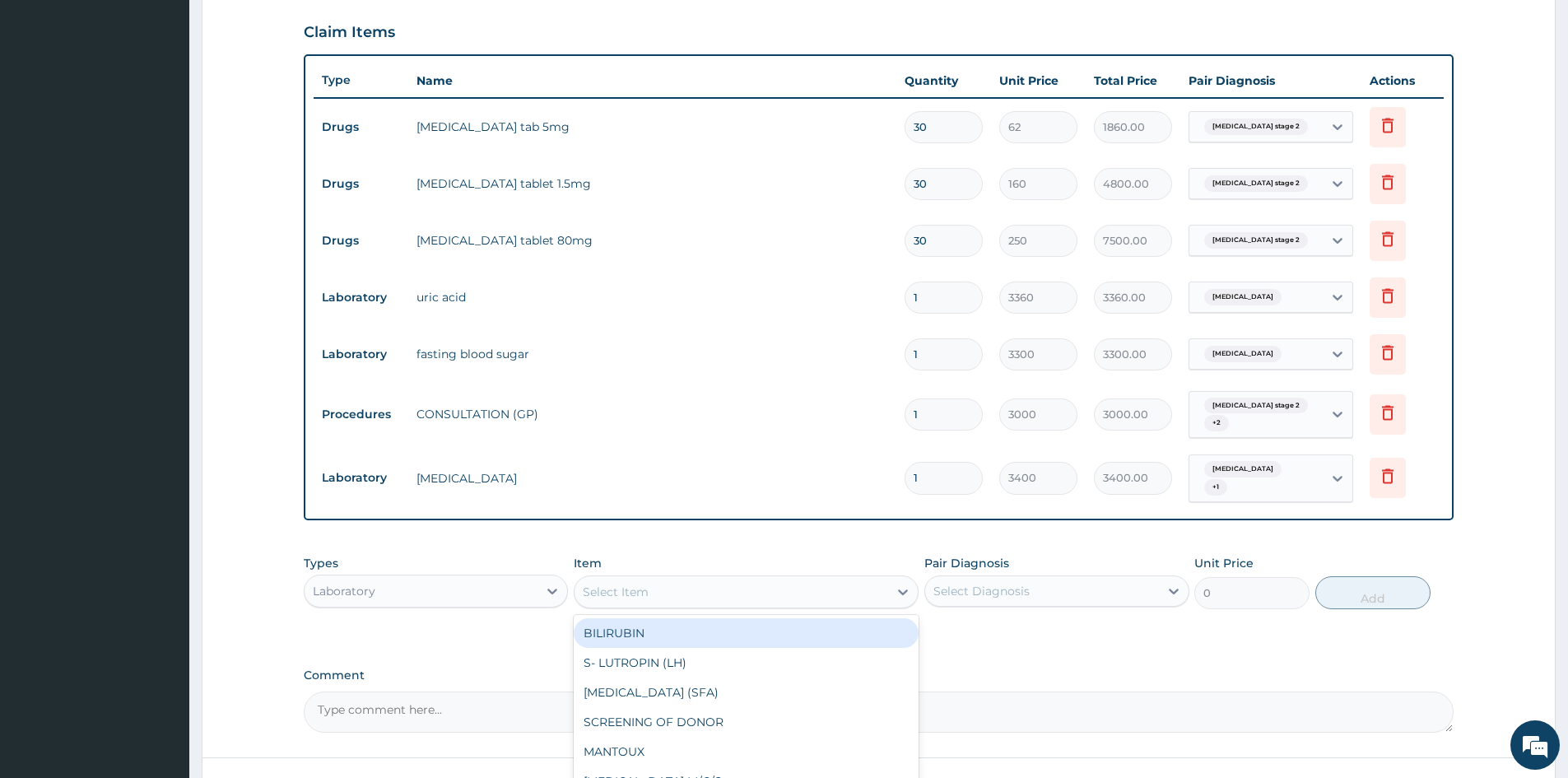
click at [849, 580] on div "Select Item" at bounding box center [731, 592] width 314 height 26
type input "M"
type input "[MEDICAL_DATA]"
drag, startPoint x: 777, startPoint y: 618, endPoint x: 912, endPoint y: 618, distance: 135.0
click at [809, 618] on div "[MEDICAL_DATA]" at bounding box center [747, 633] width 345 height 30
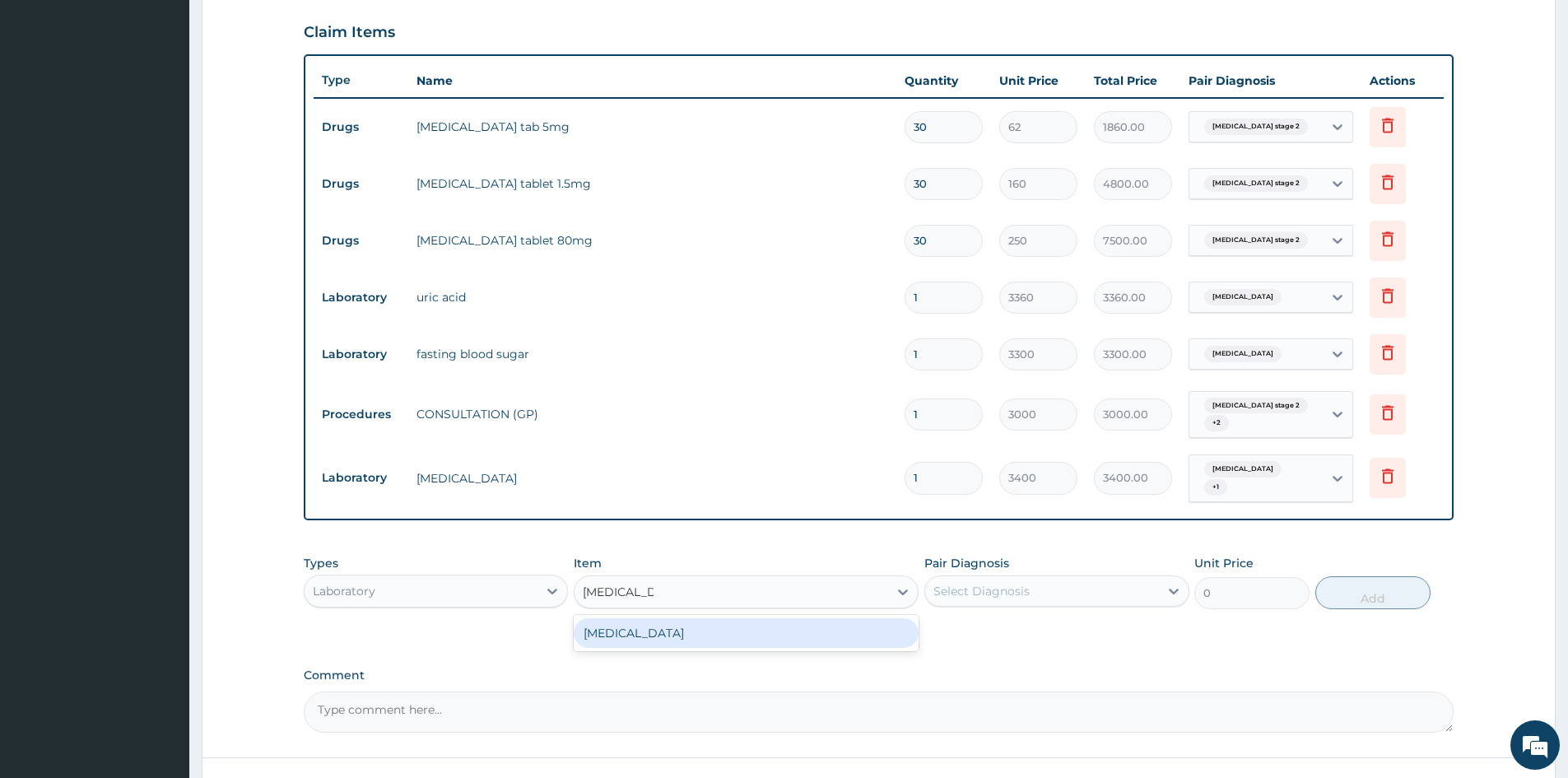
type input "3300"
click at [1175, 582] on icon at bounding box center [1173, 590] width 16 height 16
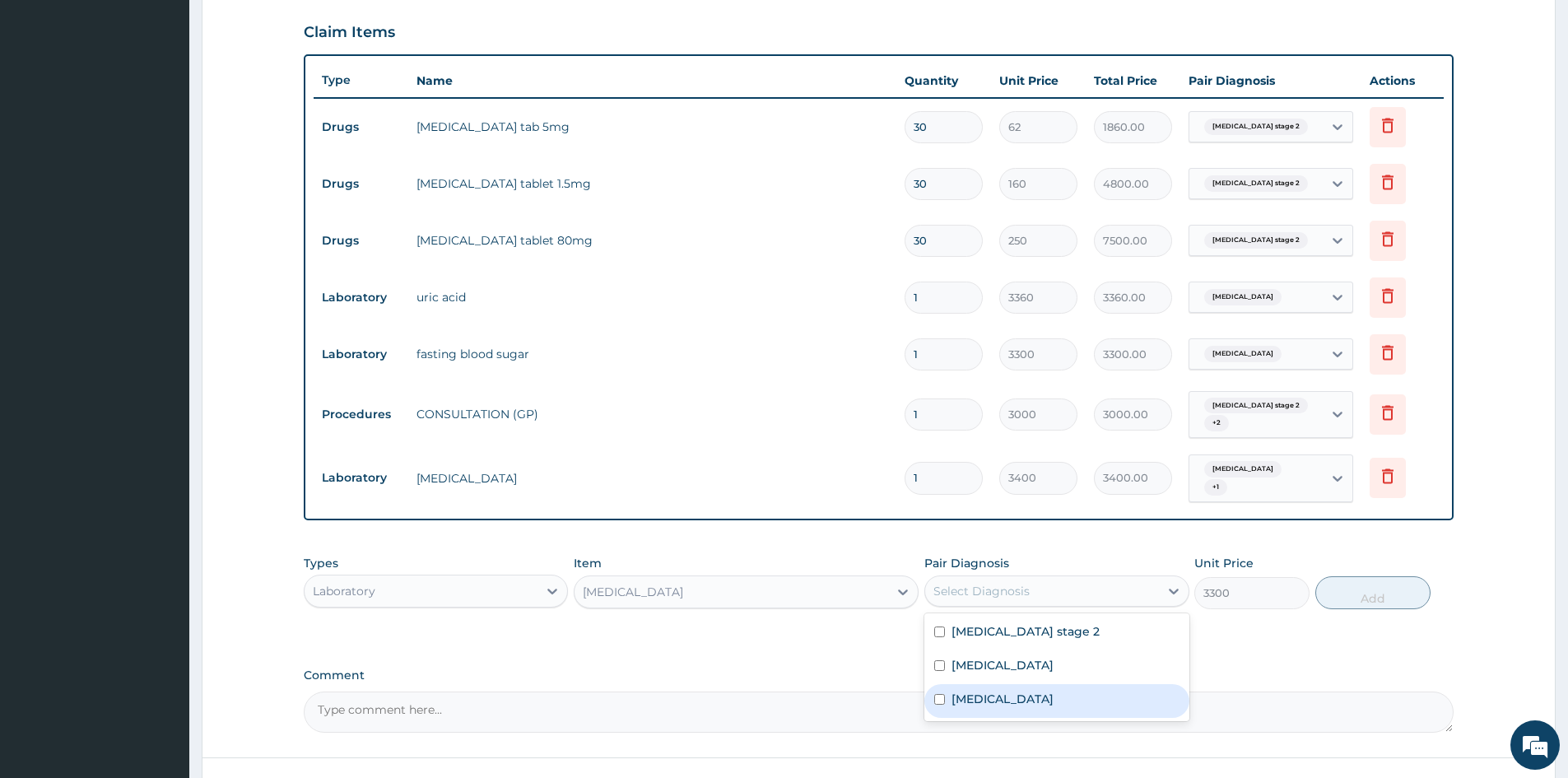
click at [942, 694] on input "checkbox" at bounding box center [940, 699] width 11 height 11
checkbox input "true"
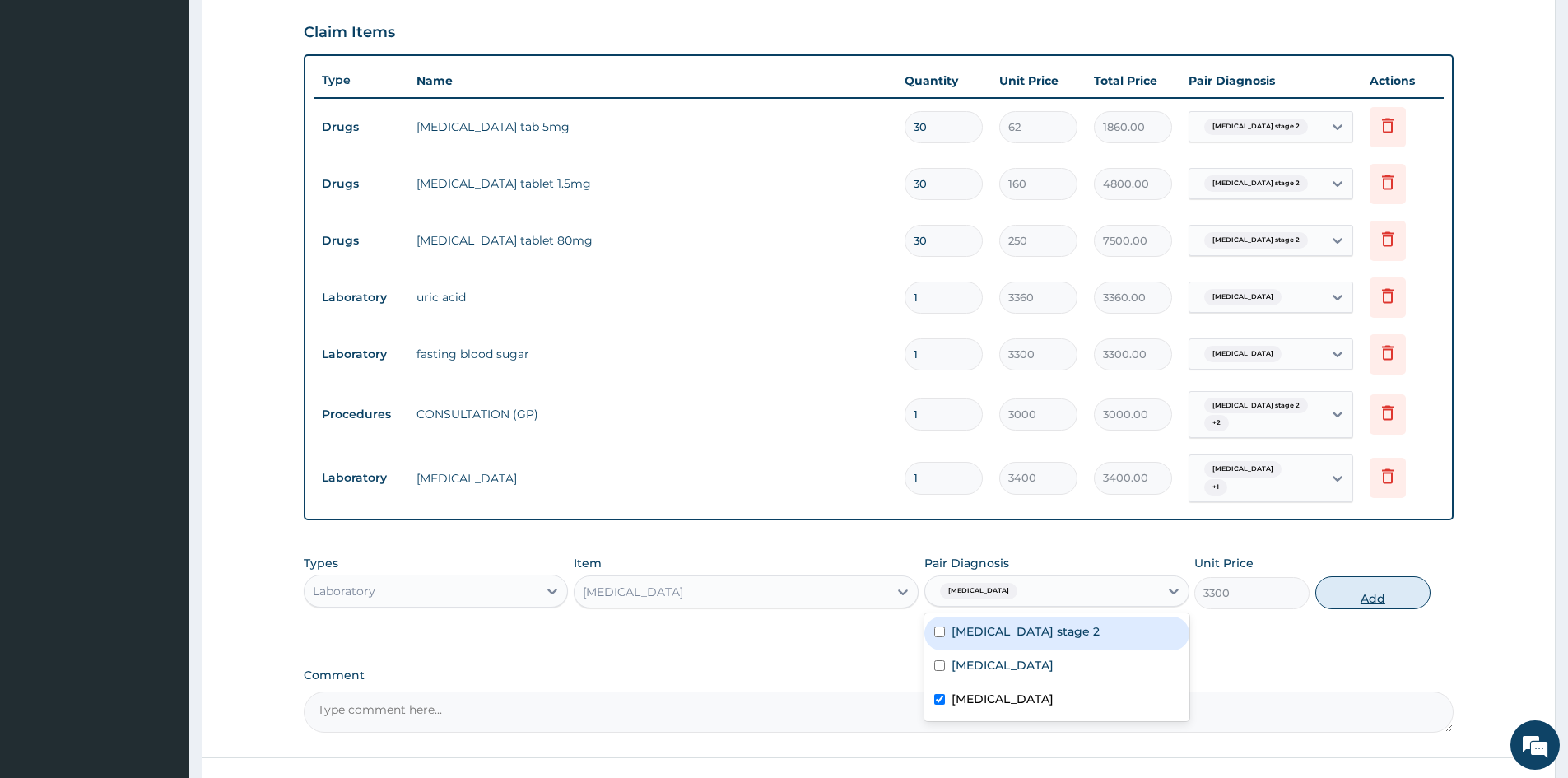
click at [1378, 583] on button "Add" at bounding box center [1373, 593] width 116 height 33
type input "0"
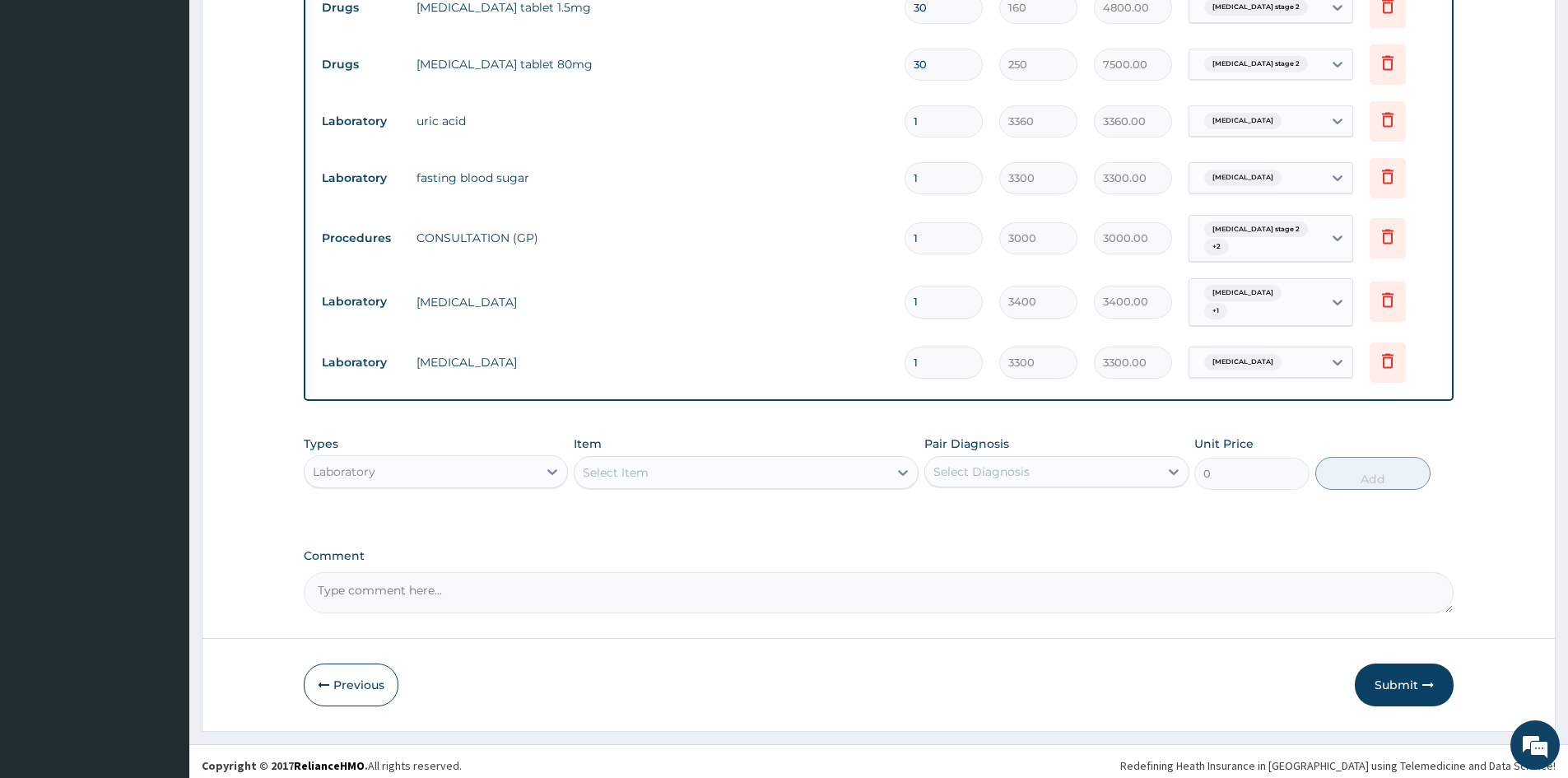
scroll to position [718, 0]
click at [1400, 677] on button "Submit" at bounding box center [1404, 684] width 99 height 43
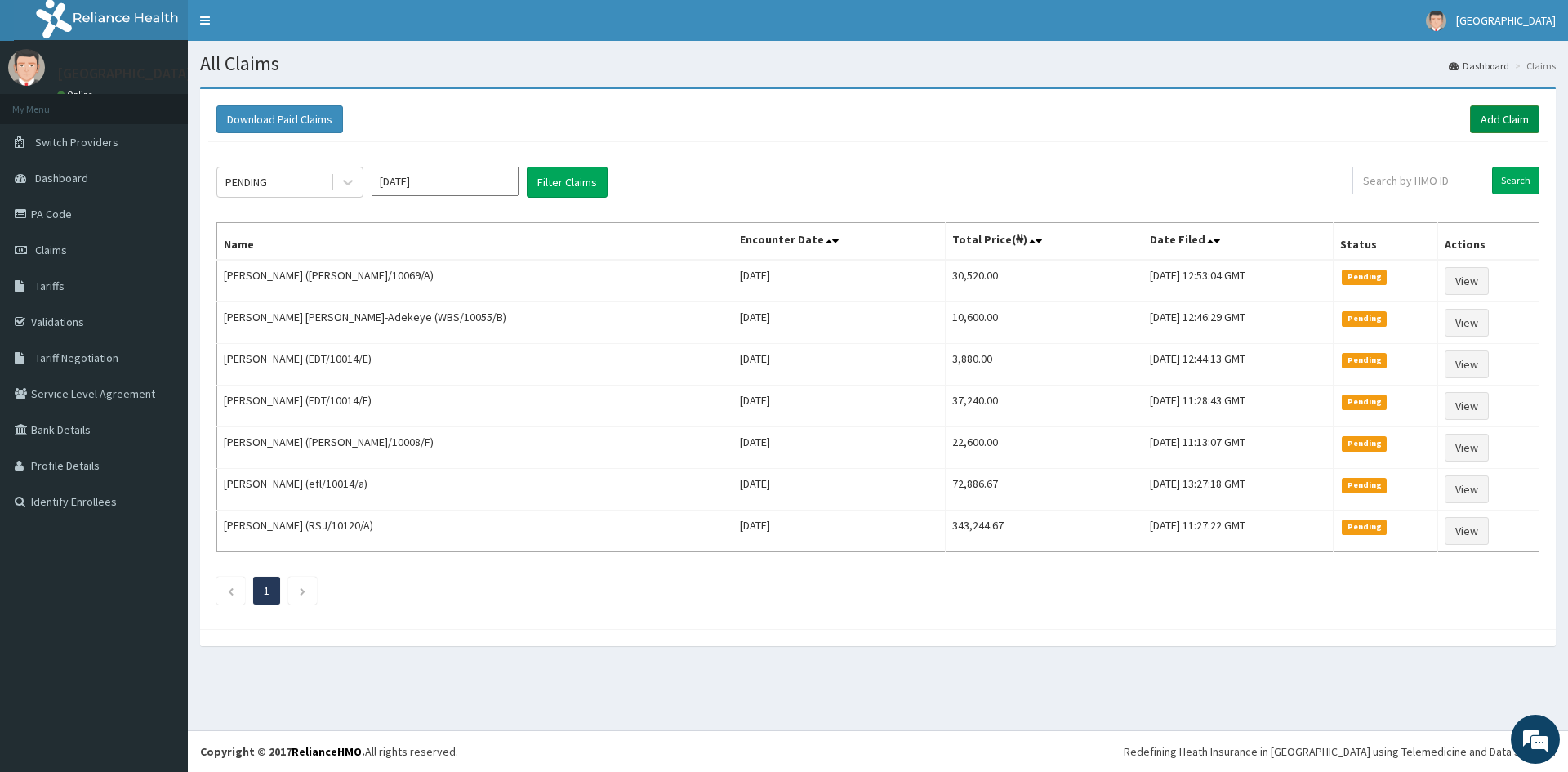
click at [1497, 111] on link "Add Claim" at bounding box center [1505, 119] width 69 height 28
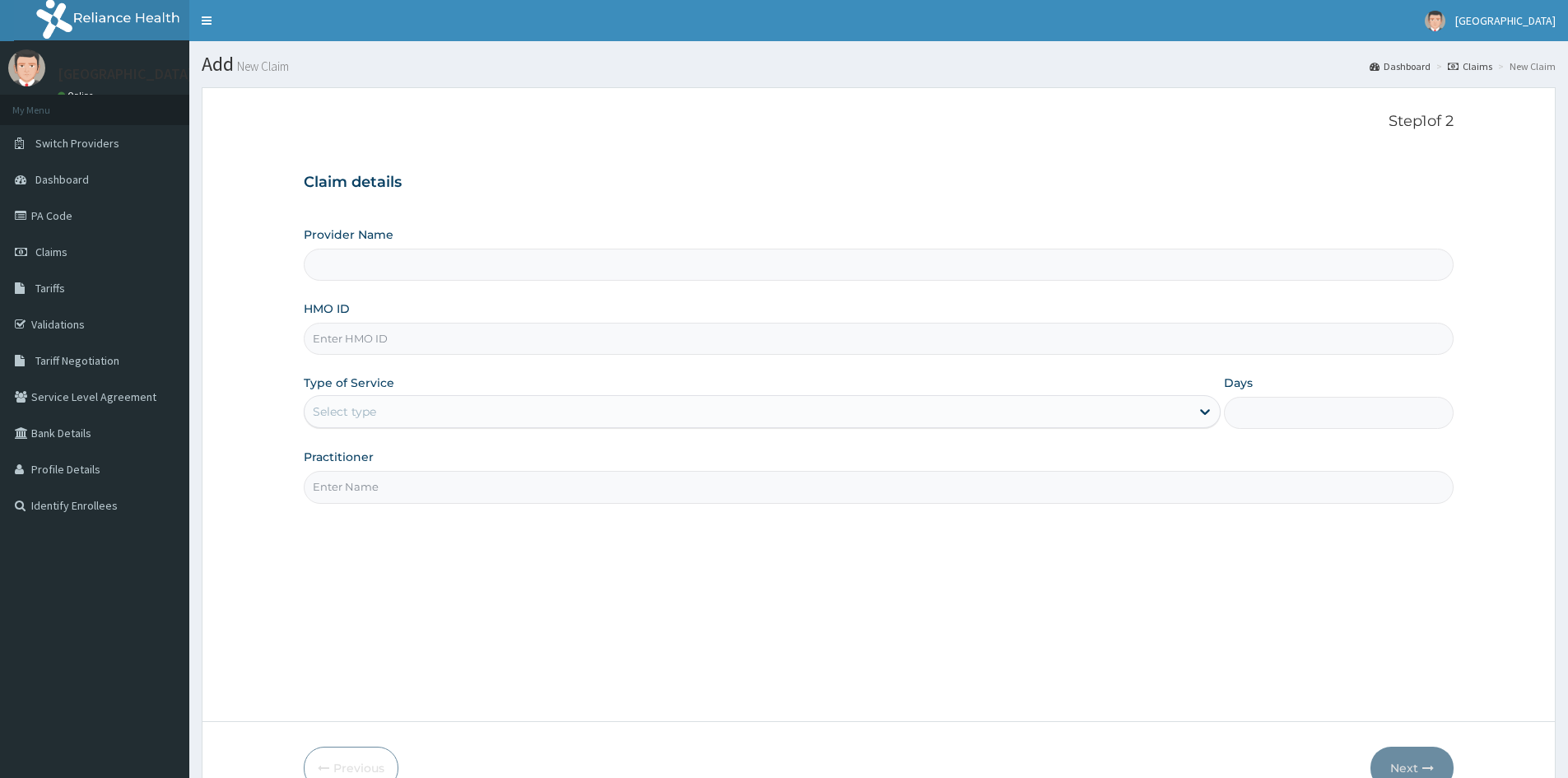
click at [346, 344] on input "HMO ID" at bounding box center [878, 338] width 1150 height 32
type input "Doren Specialist Hospital"
paste input "CAO/10016/f"
type input "CAO/10016/f"
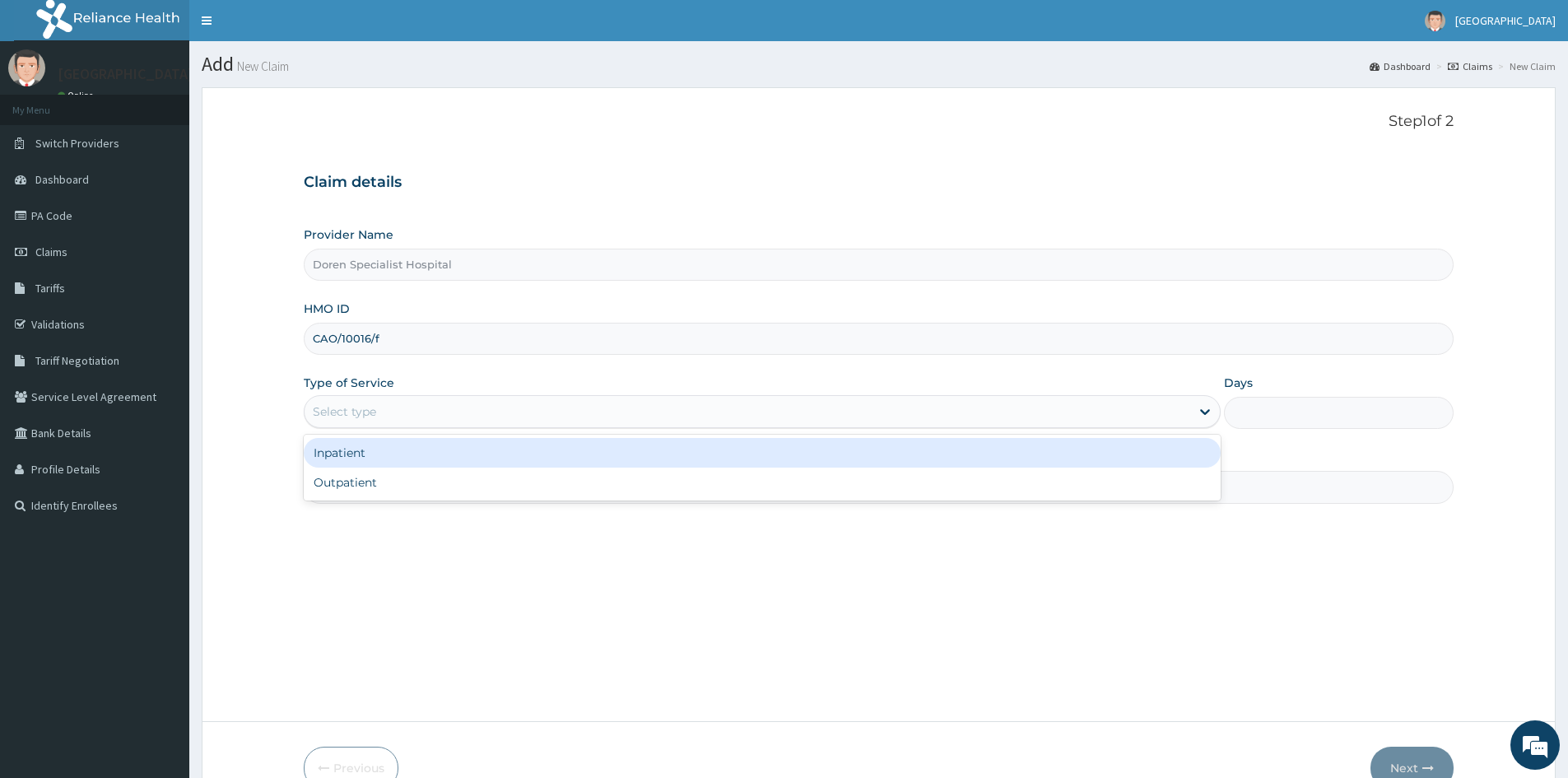
click at [335, 417] on div "Select type" at bounding box center [344, 411] width 64 height 16
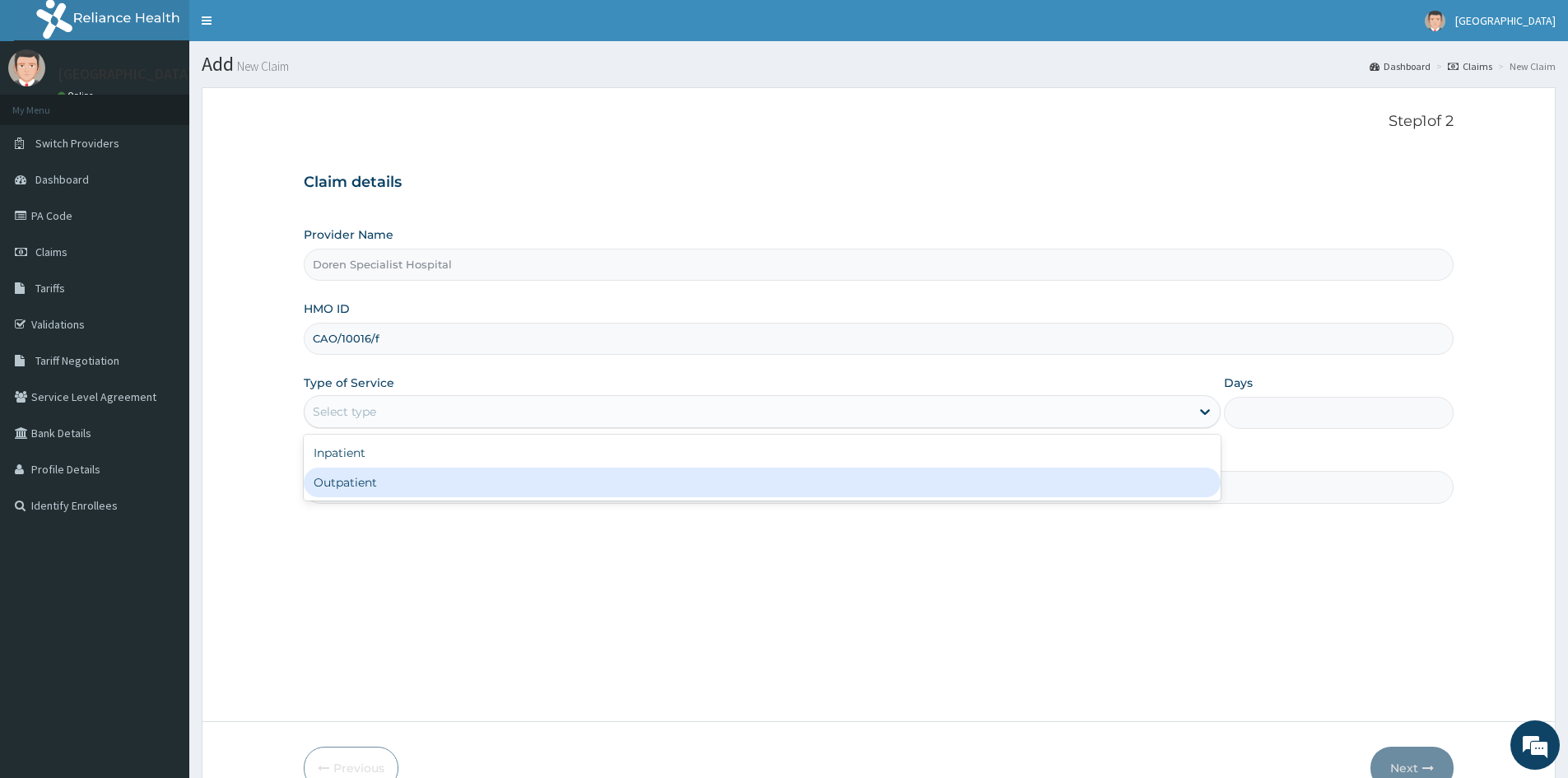
drag, startPoint x: 345, startPoint y: 479, endPoint x: 366, endPoint y: 492, distance: 24.7
click at [350, 480] on div "Outpatient" at bounding box center [762, 482] width 917 height 30
type input "1"
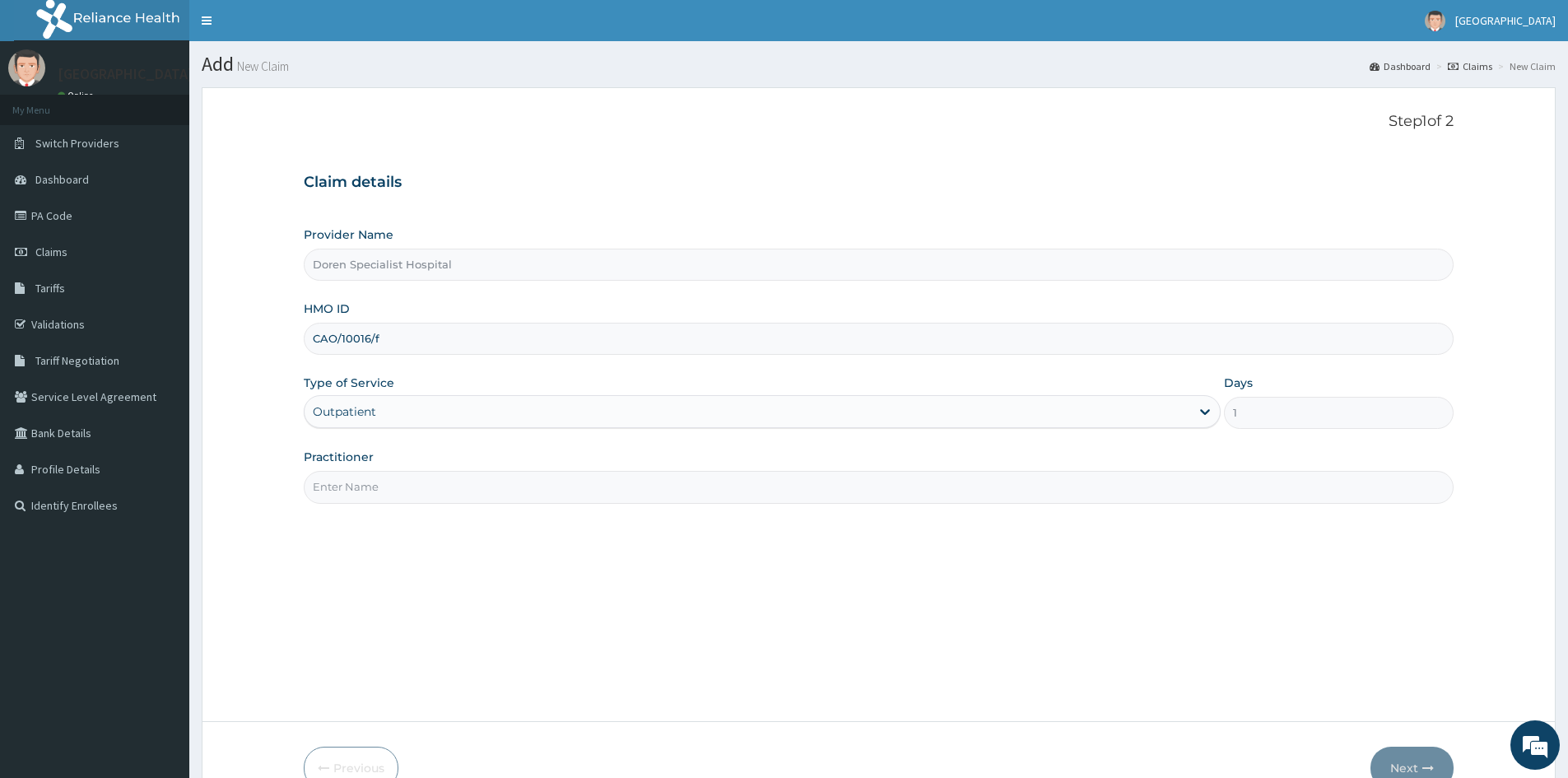
click at [338, 482] on input "Practitioner" at bounding box center [878, 487] width 1150 height 32
click at [413, 494] on input "[PERSON_NAME]" at bounding box center [878, 487] width 1150 height 32
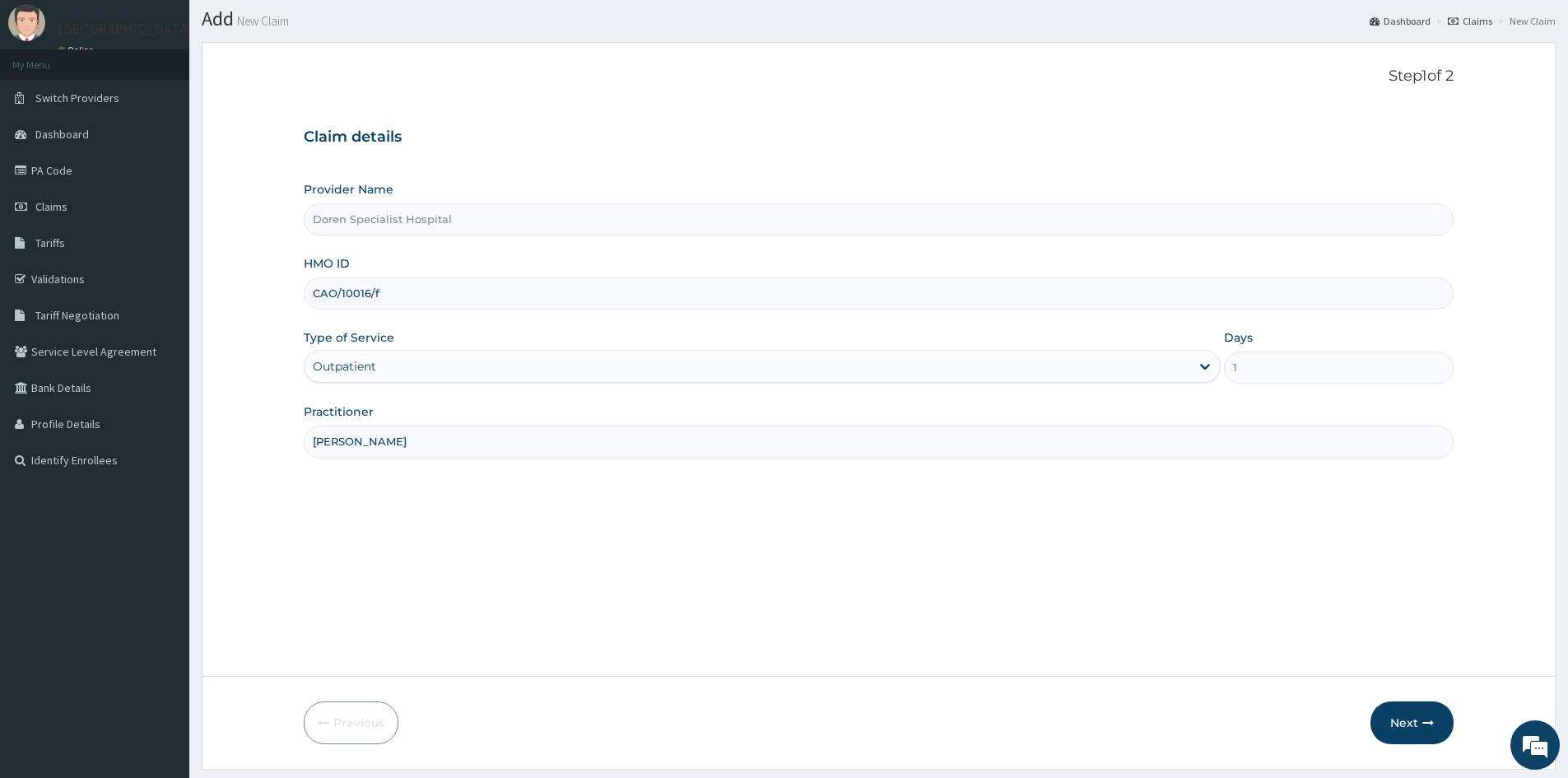
scroll to position [91, 0]
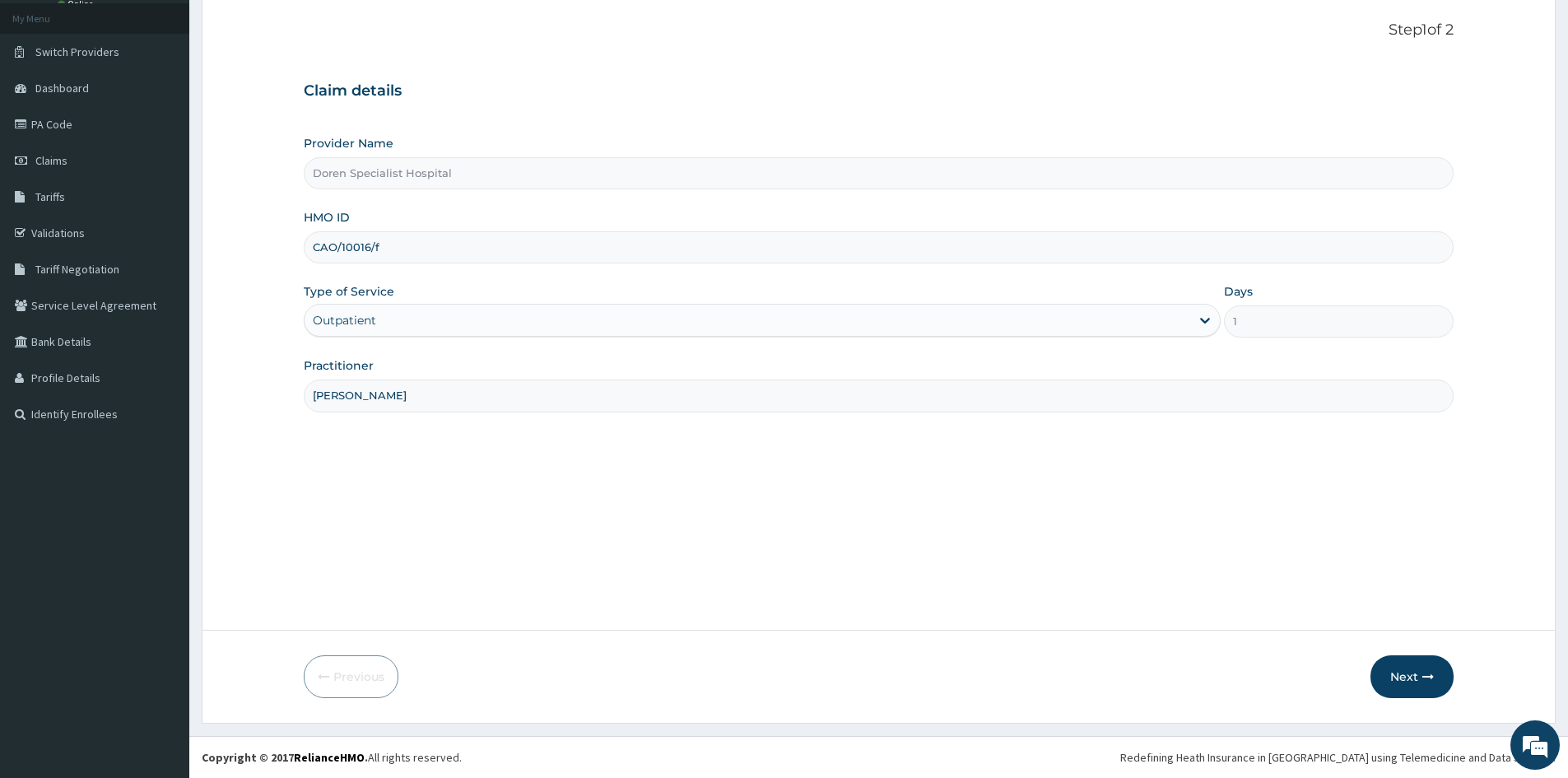
click at [381, 391] on input "[PERSON_NAME]" at bounding box center [878, 395] width 1150 height 32
click at [378, 390] on input "[PERSON_NAME]" at bounding box center [878, 395] width 1150 height 32
type input "[PERSON_NAME][DEMOGRAPHIC_DATA]"
click at [1404, 664] on button "Next" at bounding box center [1412, 677] width 83 height 43
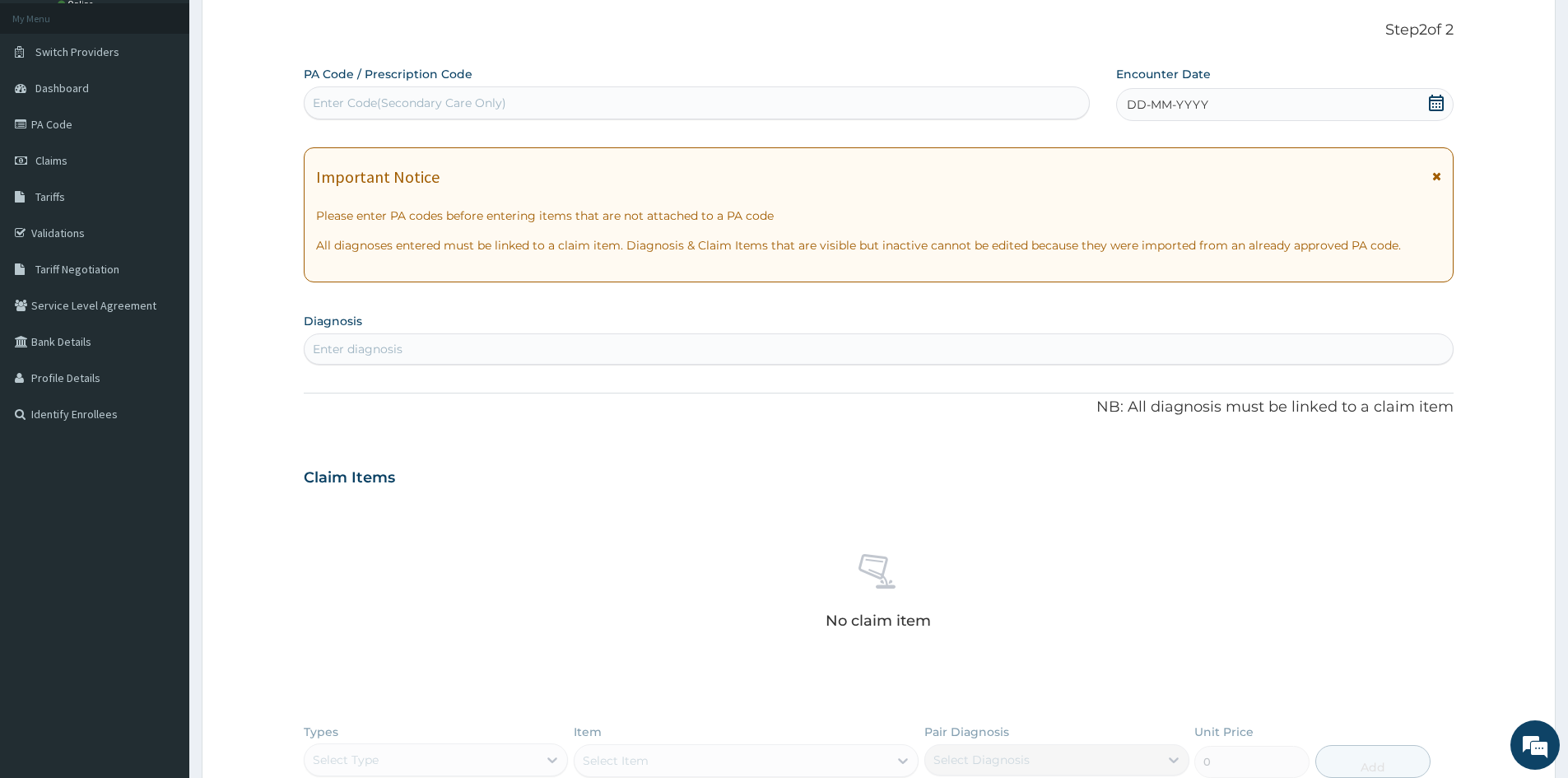
click at [1432, 102] on icon at bounding box center [1436, 102] width 16 height 16
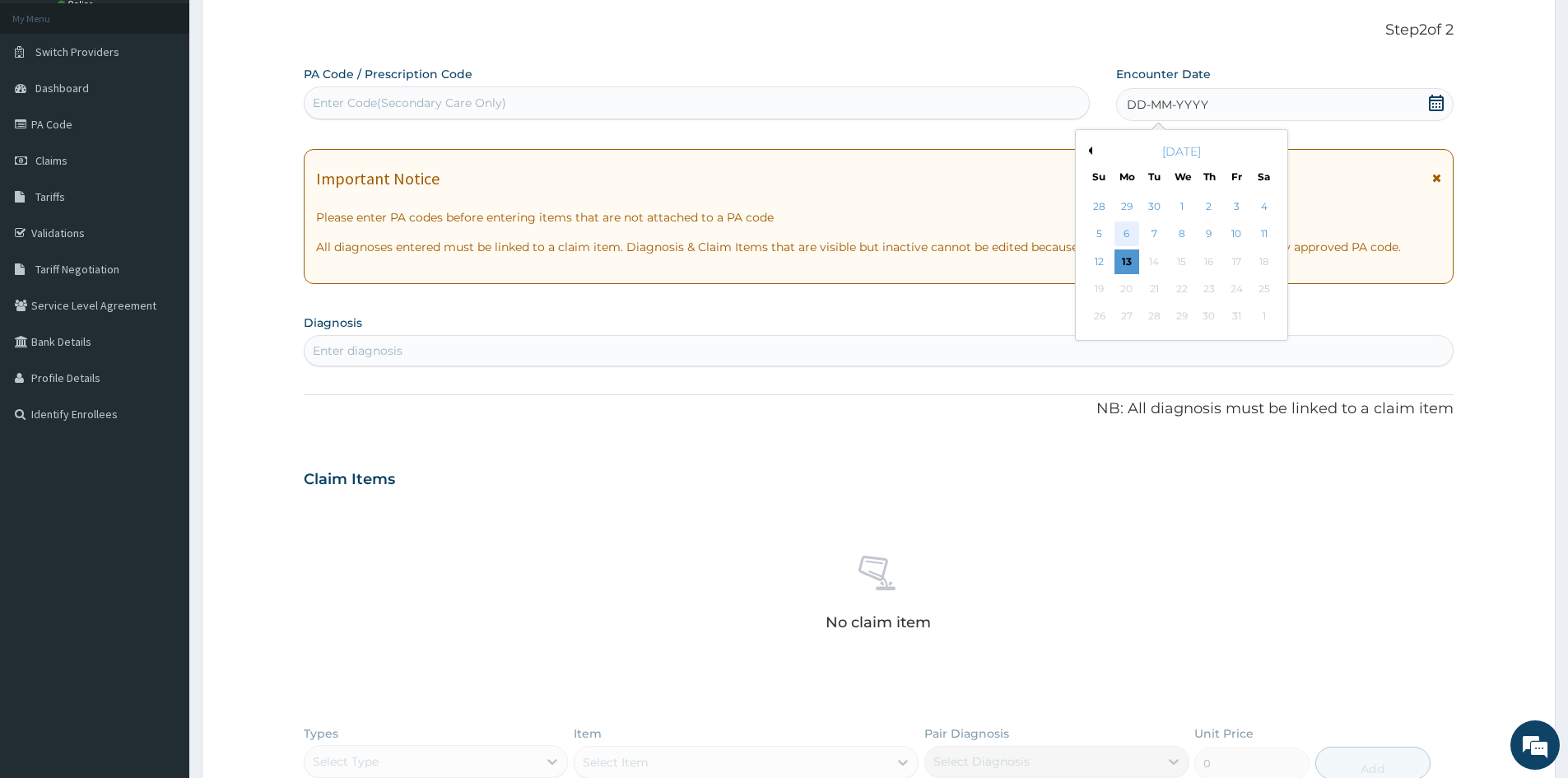
click at [1131, 227] on div "6" at bounding box center [1127, 234] width 25 height 25
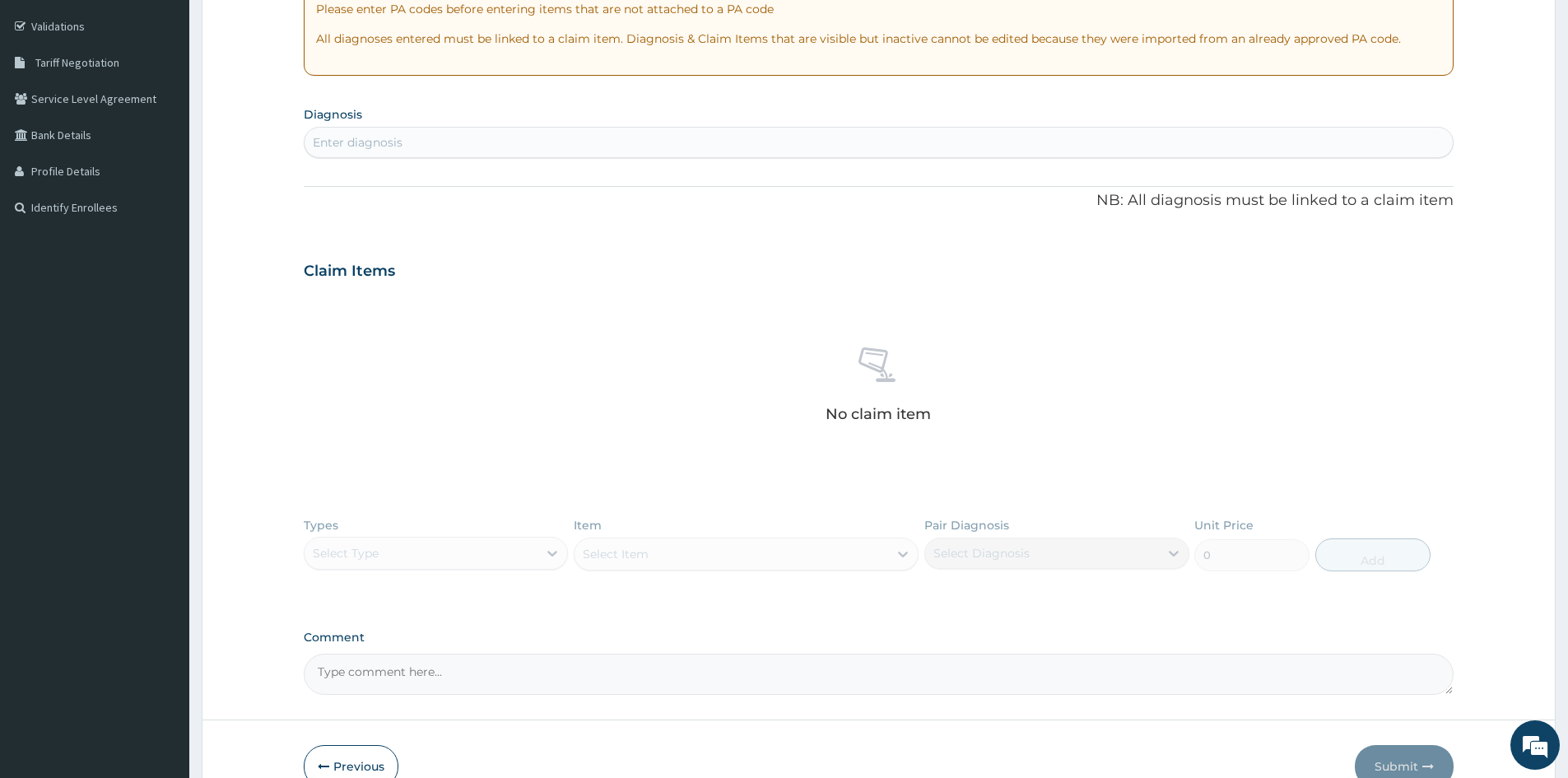
scroll to position [338, 0]
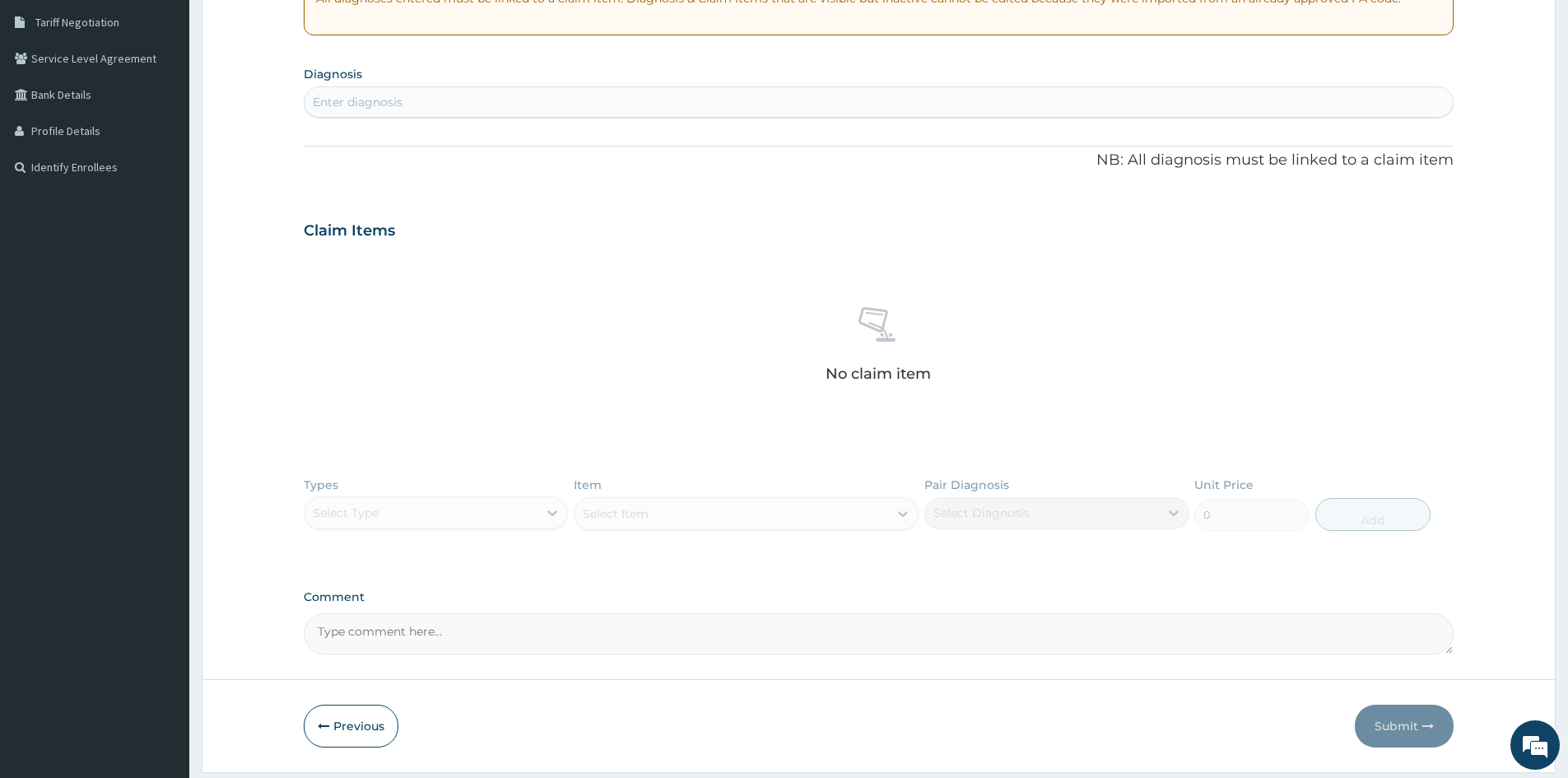
click at [552, 103] on div "Enter diagnosis" at bounding box center [878, 102] width 1148 height 26
type input "[MEDICAL_DATA]"
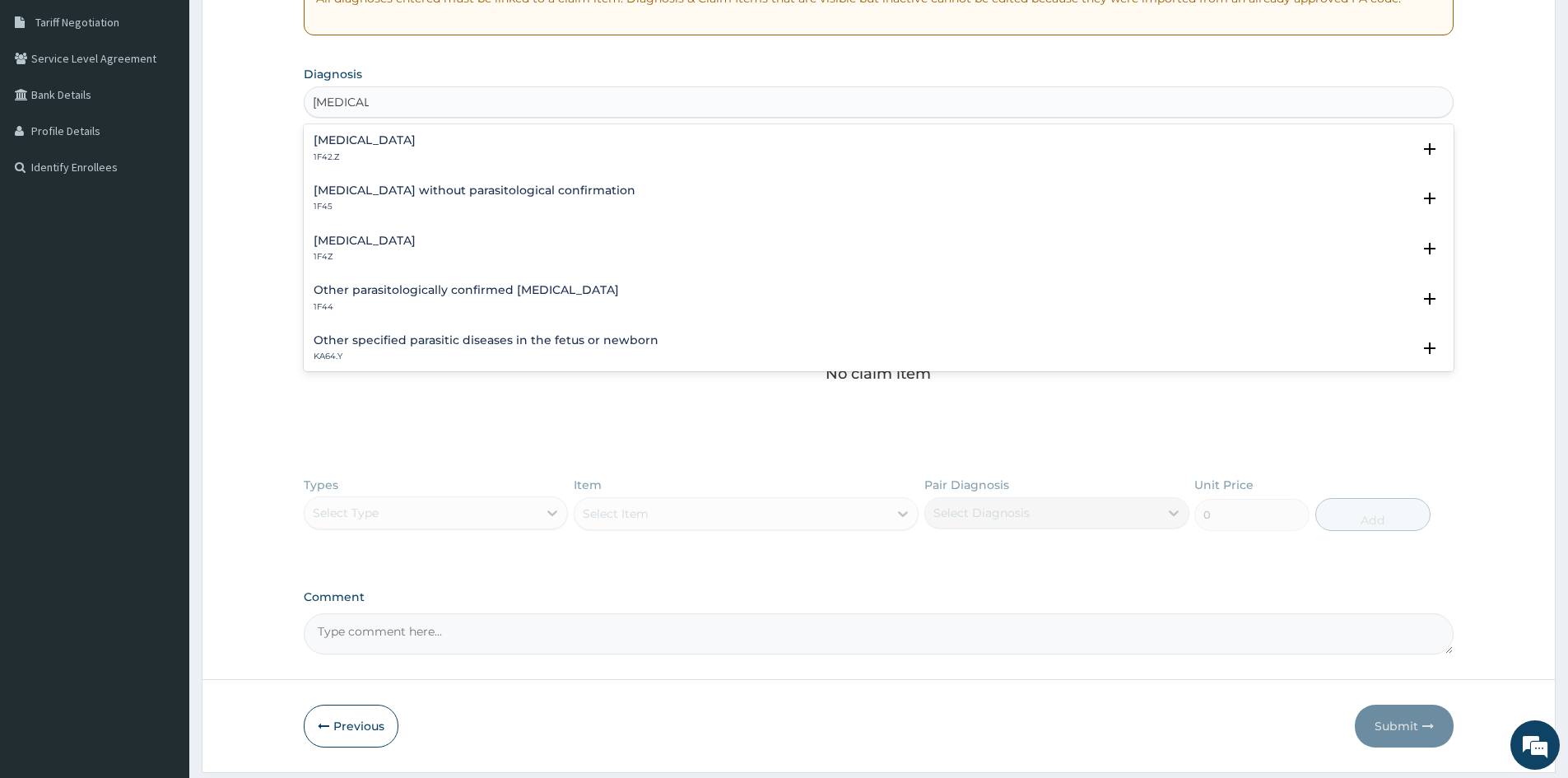
click at [325, 249] on div "[MEDICAL_DATA] 1F4Z" at bounding box center [365, 249] width 102 height 29
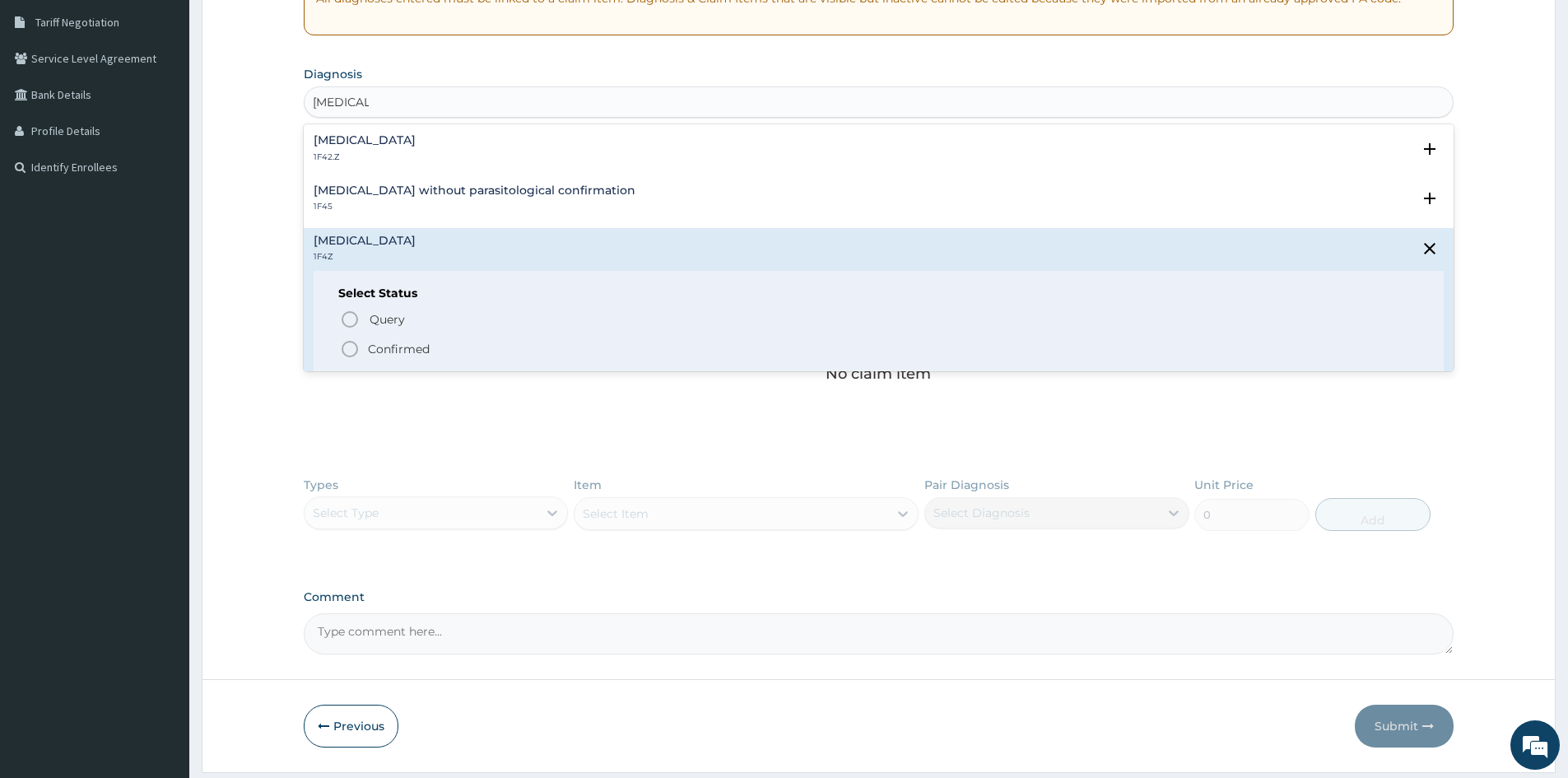
click at [349, 344] on icon "status option filled" at bounding box center [349, 349] width 20 height 20
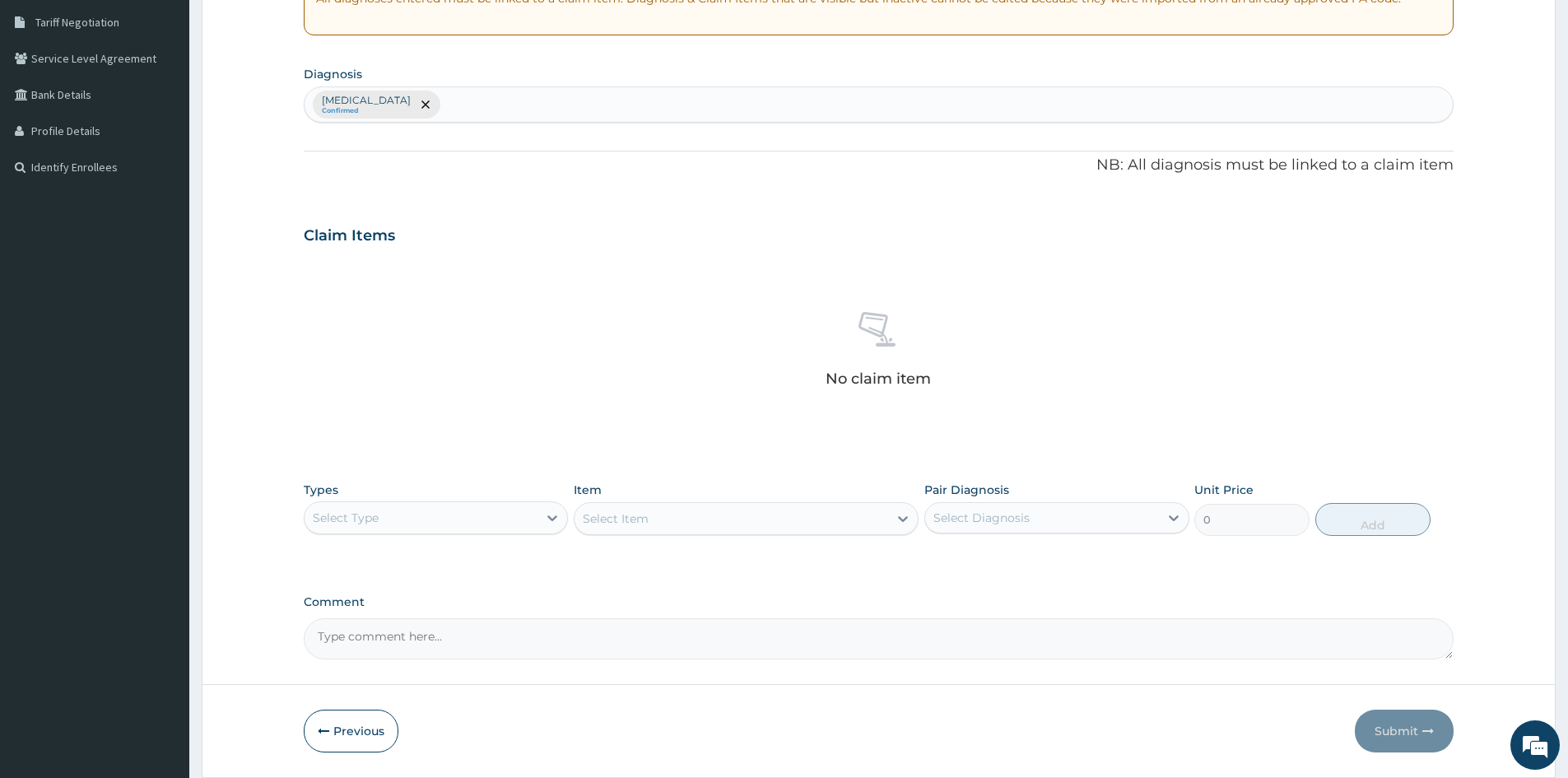
click at [482, 518] on div "Select Type" at bounding box center [421, 517] width 233 height 26
click at [348, 616] on div "Procedures" at bounding box center [435, 618] width 264 height 30
click at [474, 107] on div "[MEDICAL_DATA] Confirmed" at bounding box center [878, 105] width 1148 height 35
type input "[MEDICAL_DATA]"
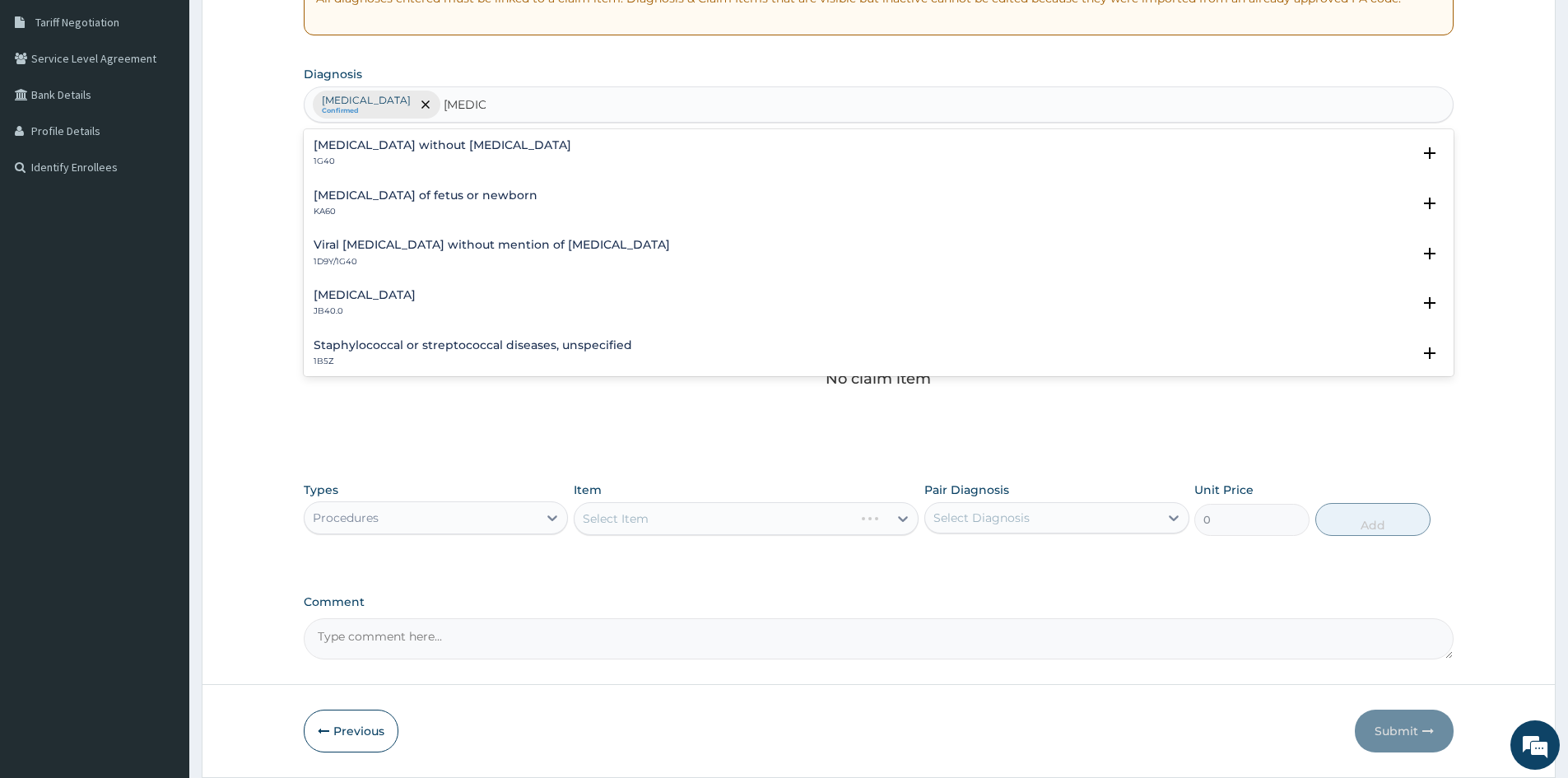
click at [338, 142] on h4 "[MEDICAL_DATA] without [MEDICAL_DATA]" at bounding box center [442, 145] width 258 height 13
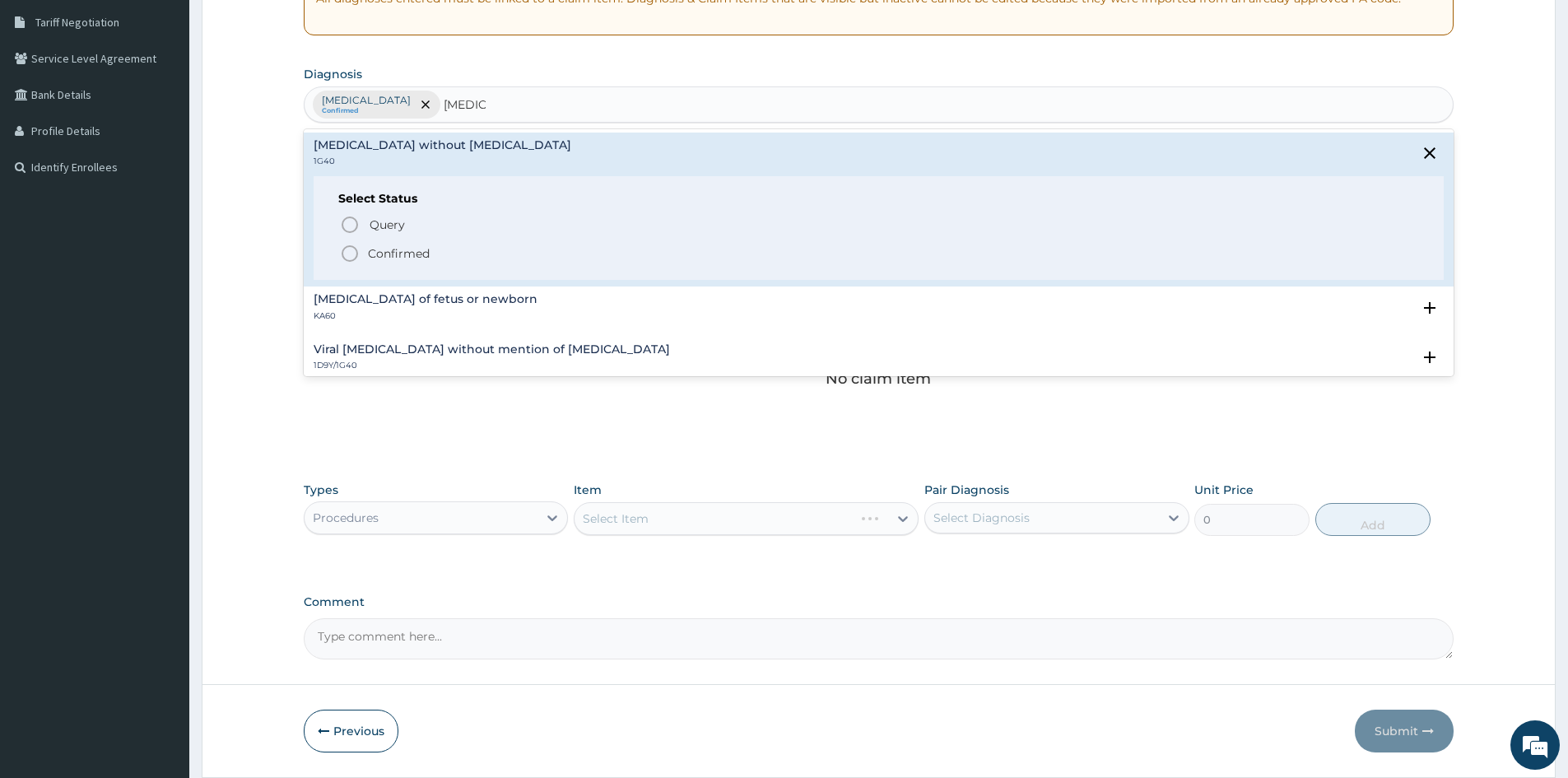
drag, startPoint x: 351, startPoint y: 251, endPoint x: 380, endPoint y: 270, distance: 34.7
click at [355, 253] on icon "status option filled" at bounding box center [349, 253] width 20 height 20
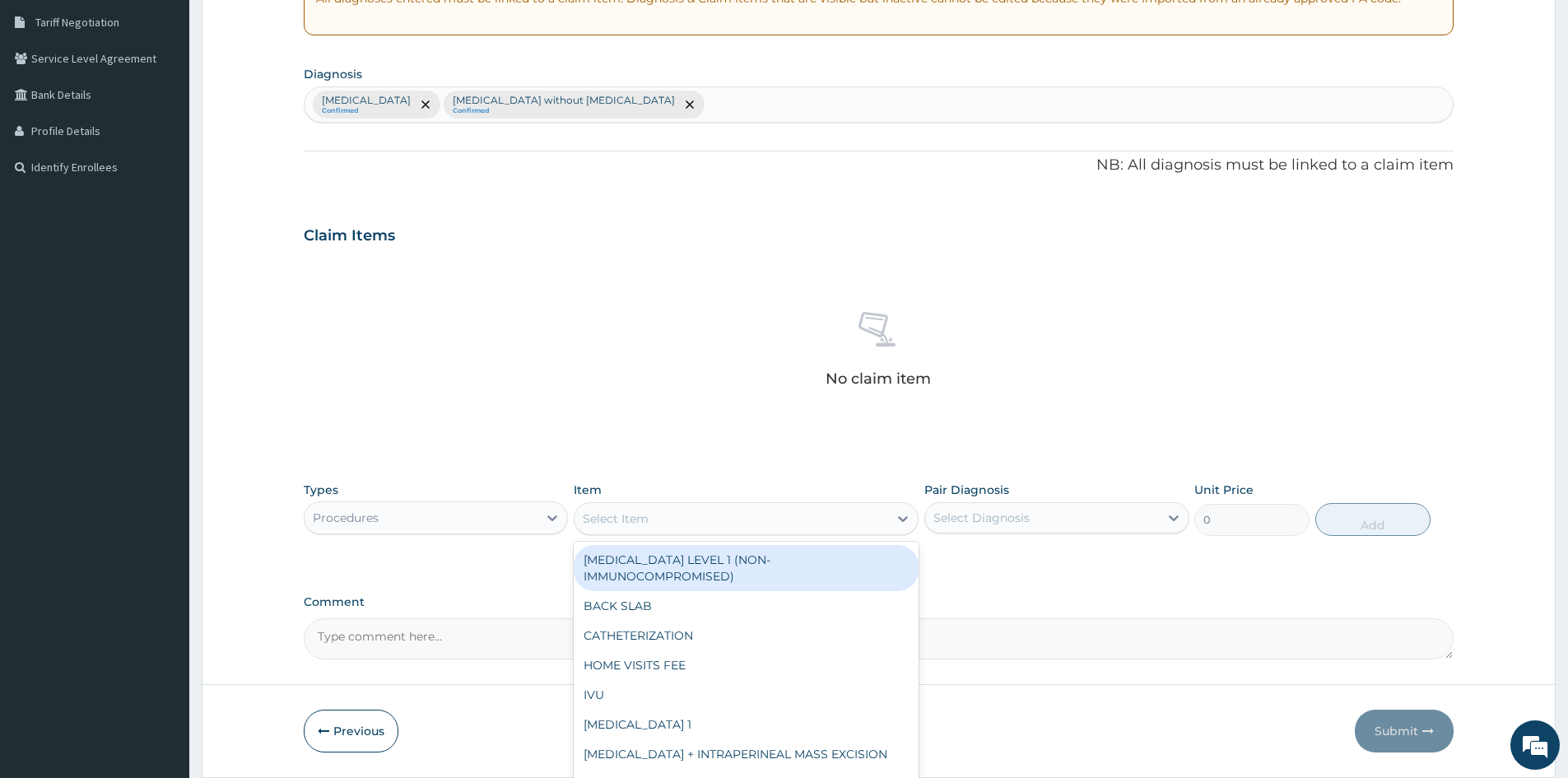
drag, startPoint x: 603, startPoint y: 508, endPoint x: 616, endPoint y: 515, distance: 14.8
click at [604, 508] on div "Select Item" at bounding box center [731, 518] width 314 height 26
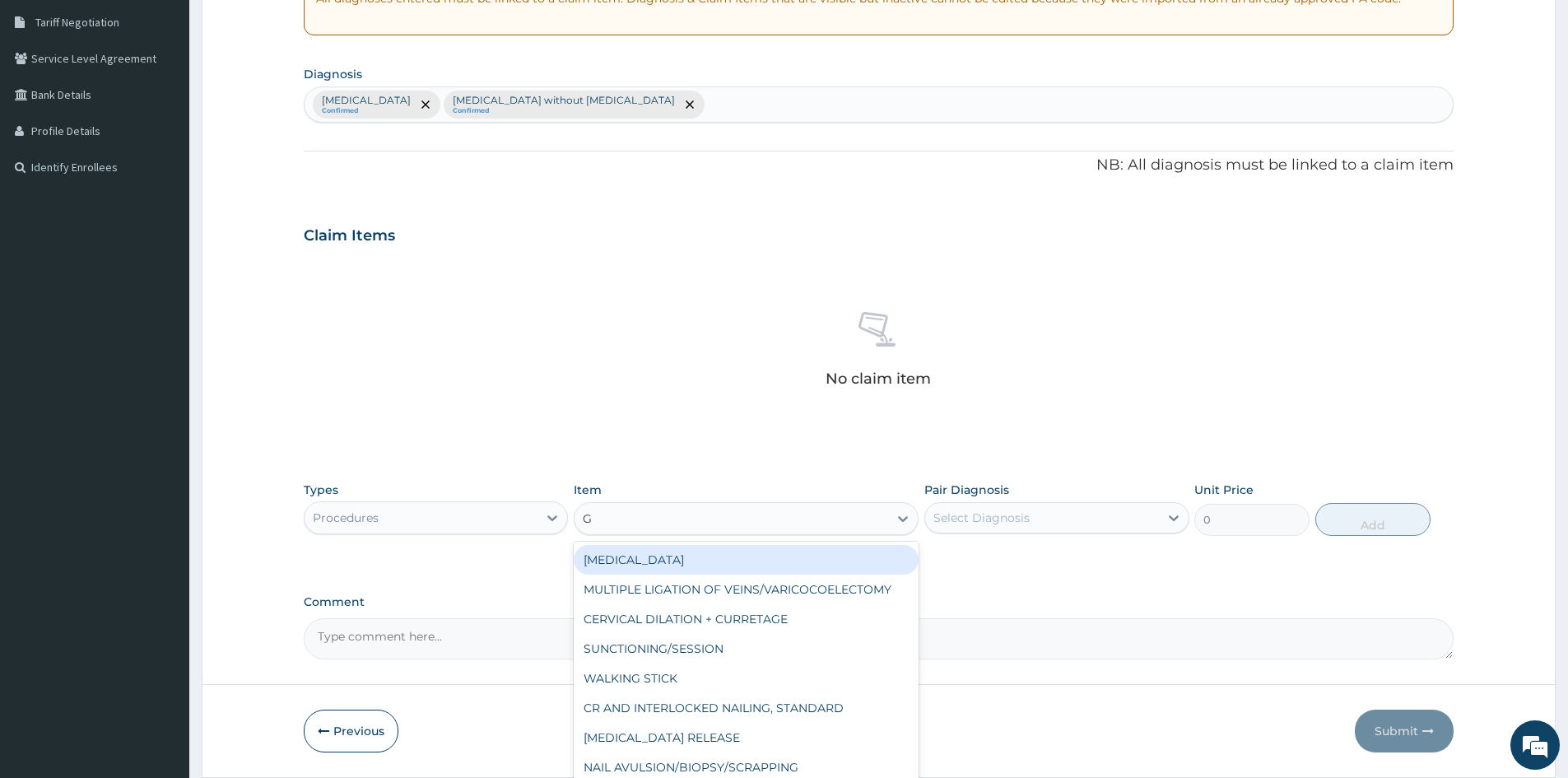
type input "GP"
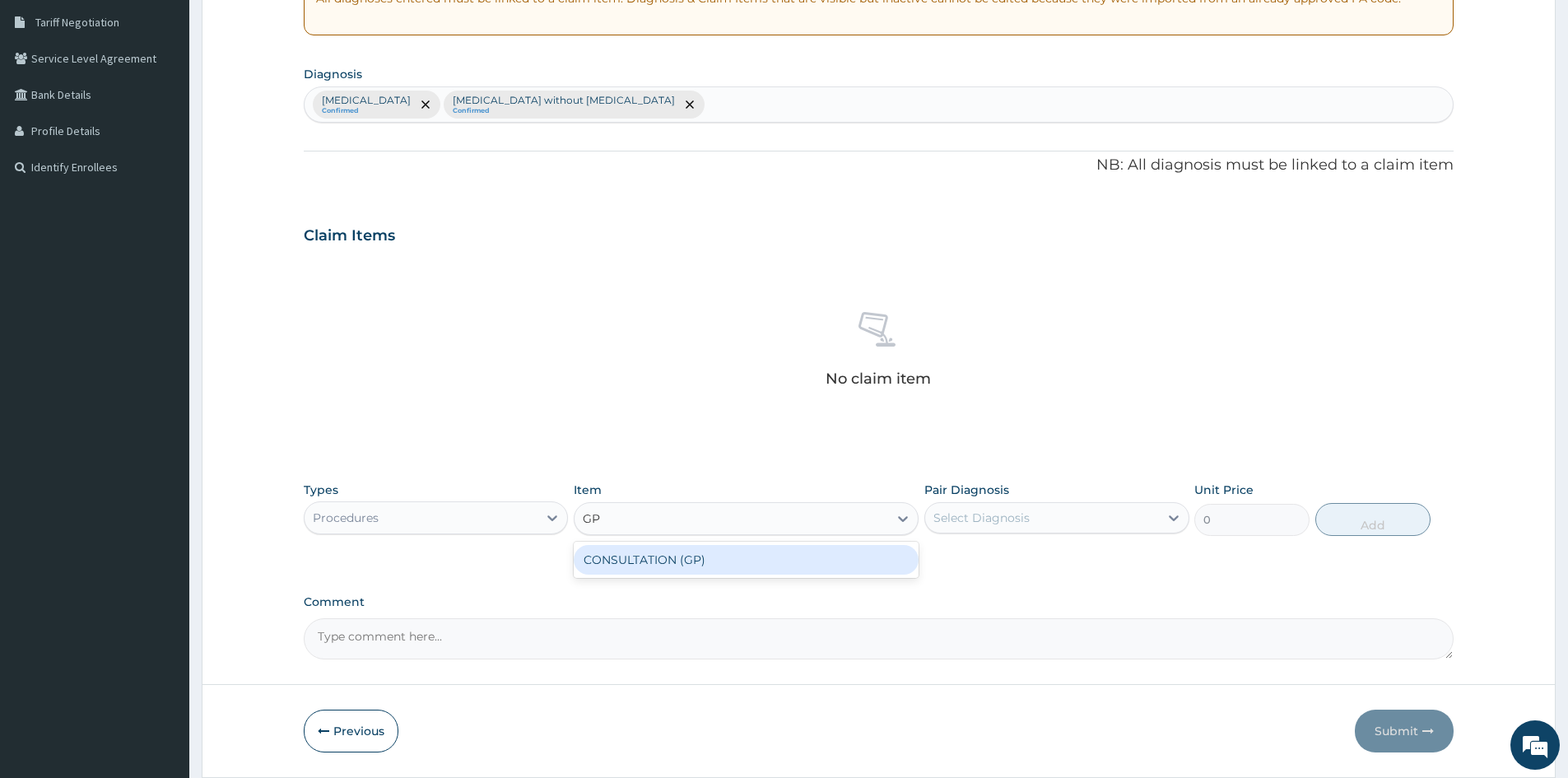
drag, startPoint x: 658, startPoint y: 553, endPoint x: 775, endPoint y: 564, distance: 117.5
click at [705, 559] on div "CONSULTATION (GP)" at bounding box center [747, 559] width 345 height 30
type input "3000"
click at [1076, 515] on div "Select Diagnosis" at bounding box center [1042, 517] width 233 height 26
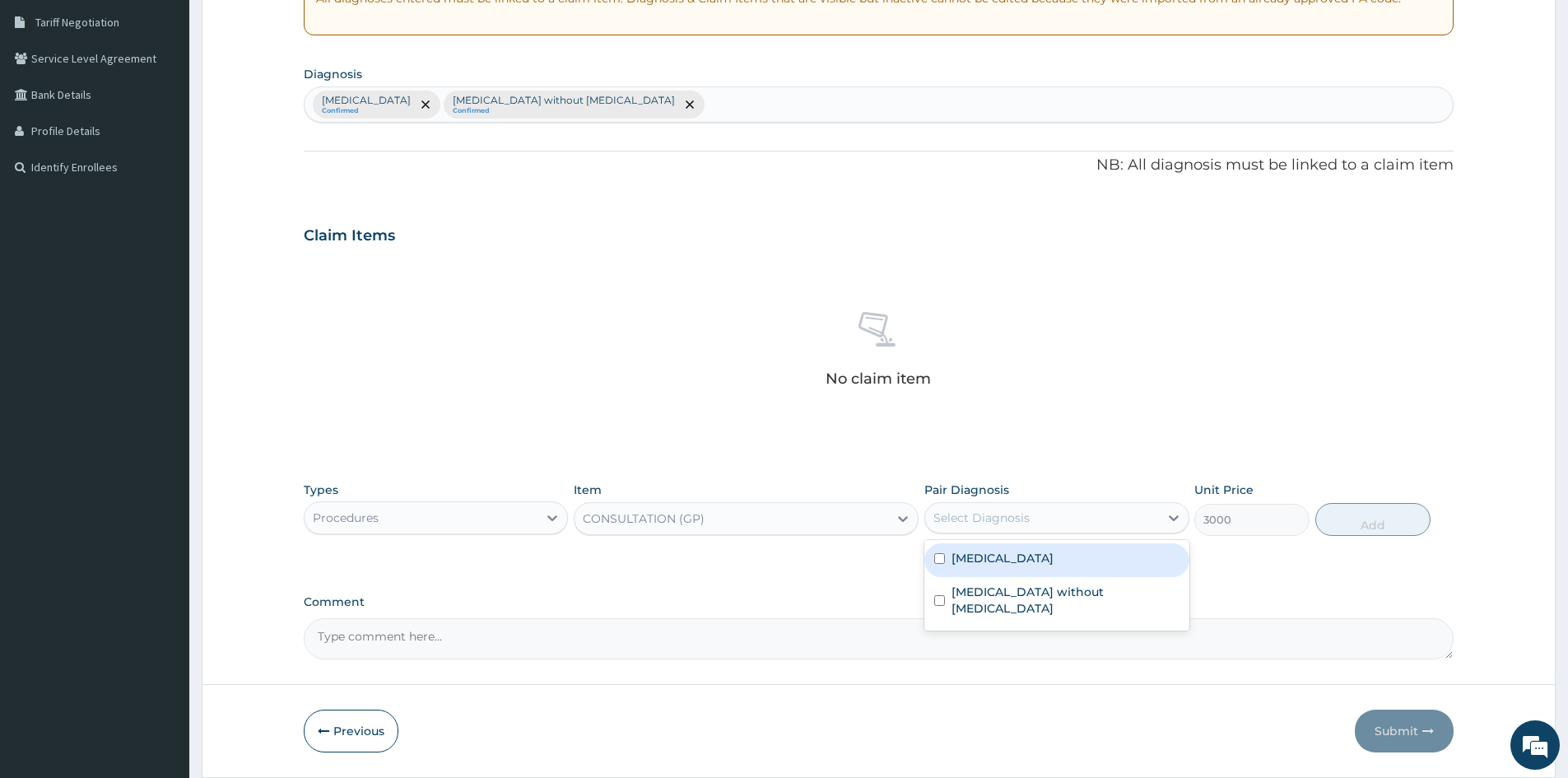
drag, startPoint x: 943, startPoint y: 569, endPoint x: 952, endPoint y: 615, distance: 46.9
click at [951, 591] on div "[MEDICAL_DATA] [MEDICAL_DATA] without [MEDICAL_DATA]" at bounding box center [1056, 585] width 264 height 90
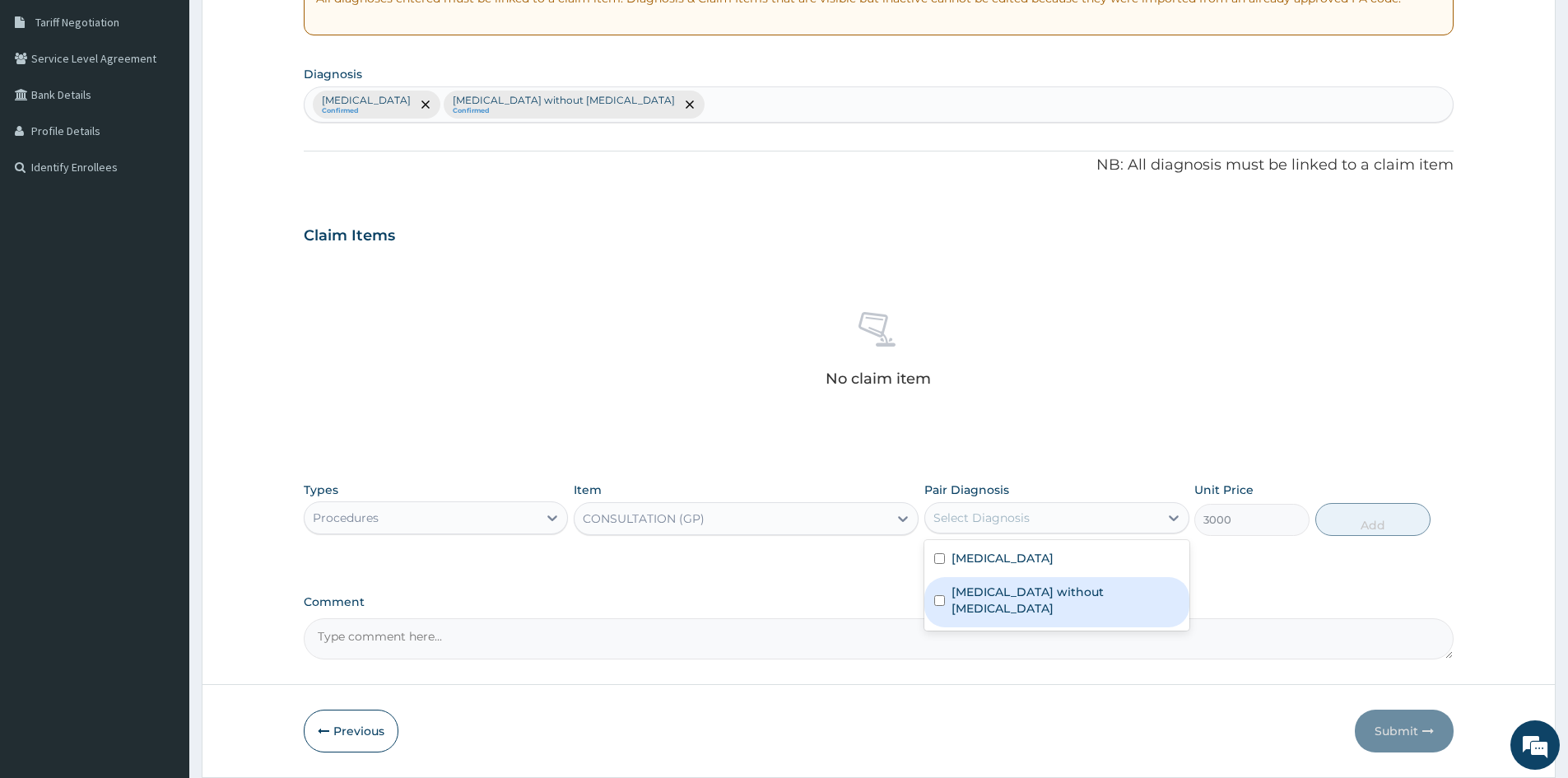
drag, startPoint x: 935, startPoint y: 589, endPoint x: 951, endPoint y: 571, distance: 24.1
click at [935, 595] on input "checkbox" at bounding box center [940, 600] width 11 height 11
checkbox input "true"
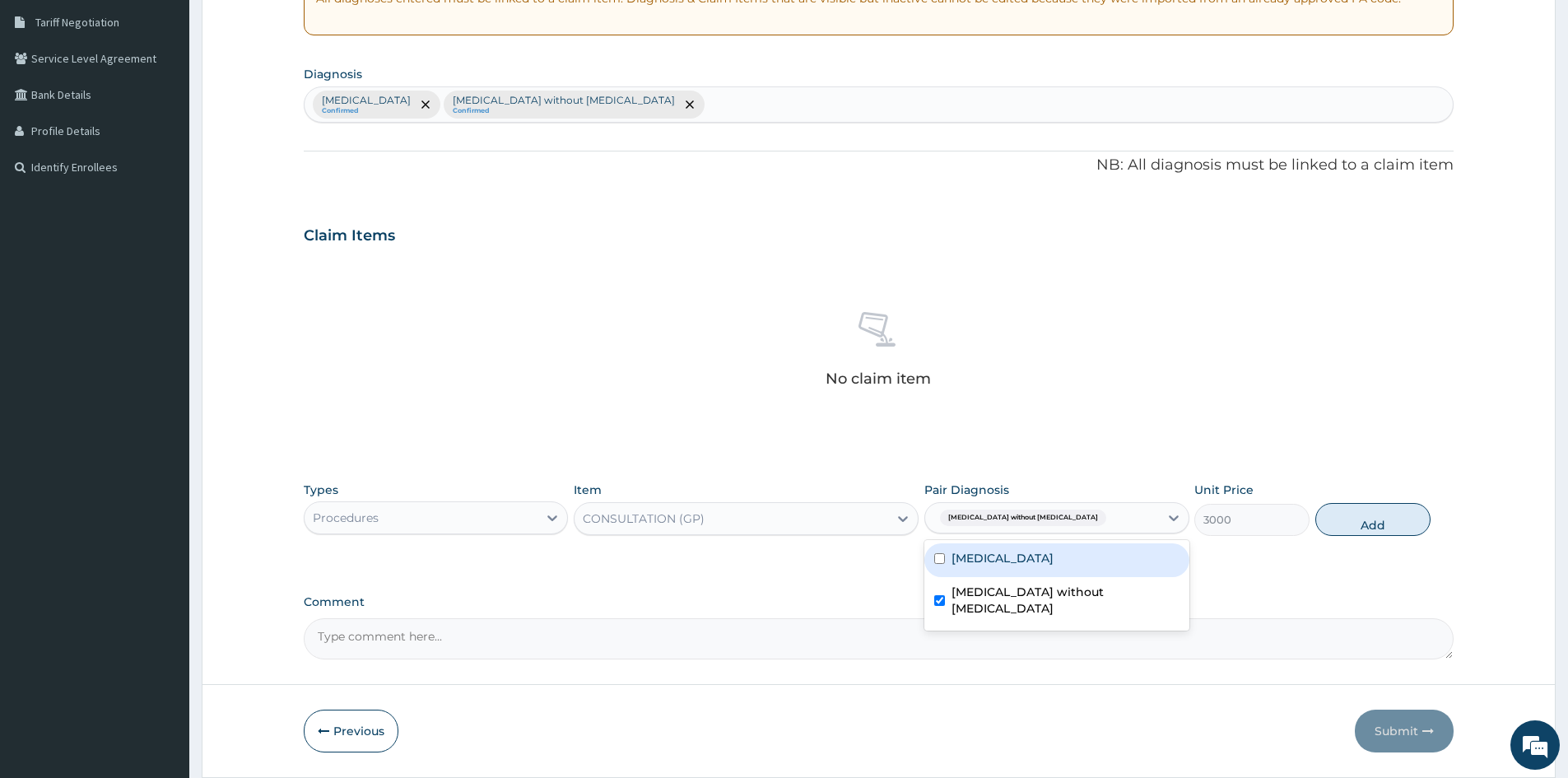
drag, startPoint x: 948, startPoint y: 553, endPoint x: 1110, endPoint y: 543, distance: 162.3
click at [947, 554] on div "[MEDICAL_DATA]" at bounding box center [1056, 560] width 264 height 34
checkbox input "true"
click at [1374, 518] on button "Add" at bounding box center [1373, 520] width 116 height 33
type input "0"
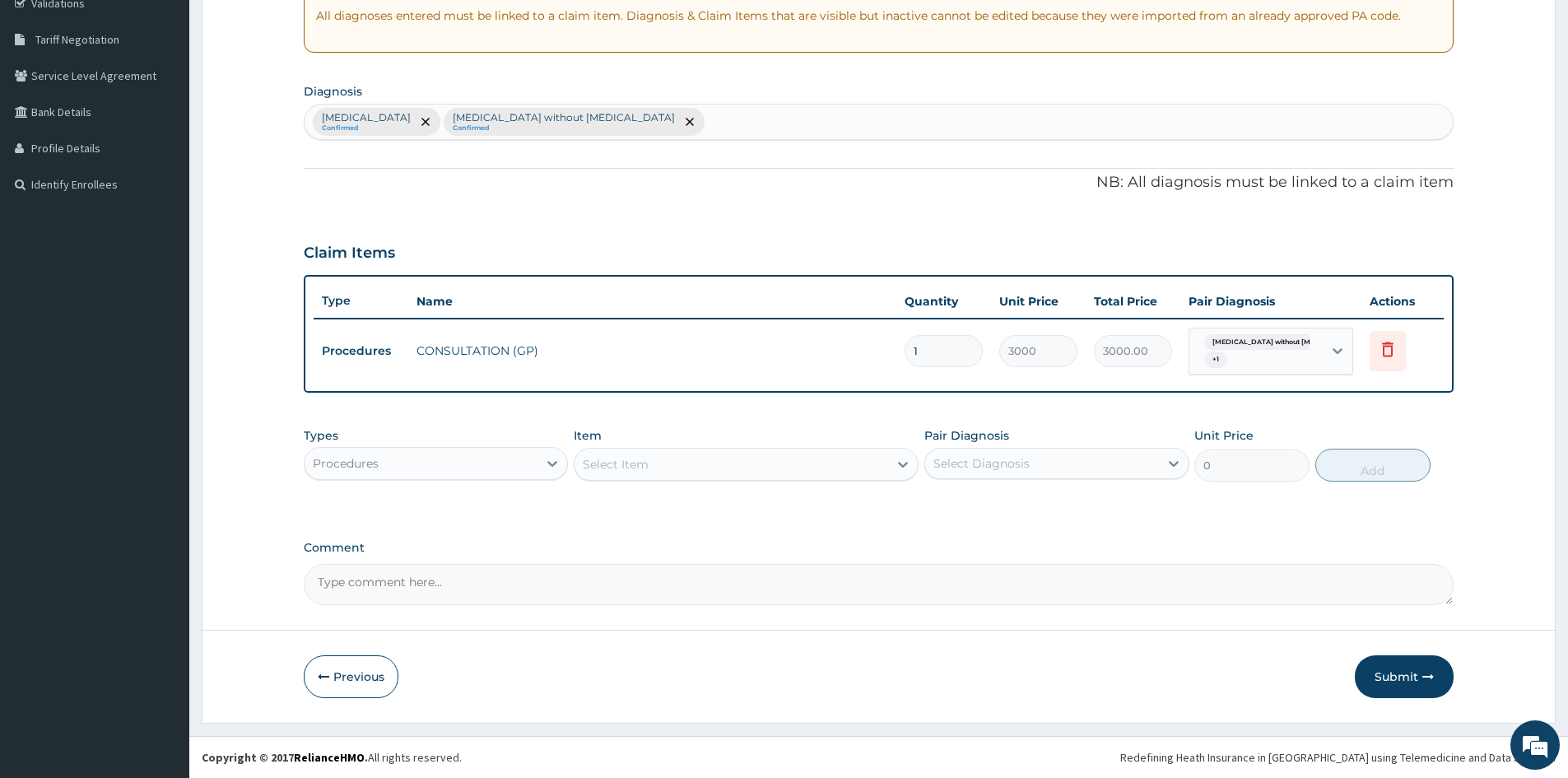
scroll to position [321, 0]
click at [548, 468] on icon at bounding box center [552, 463] width 16 height 16
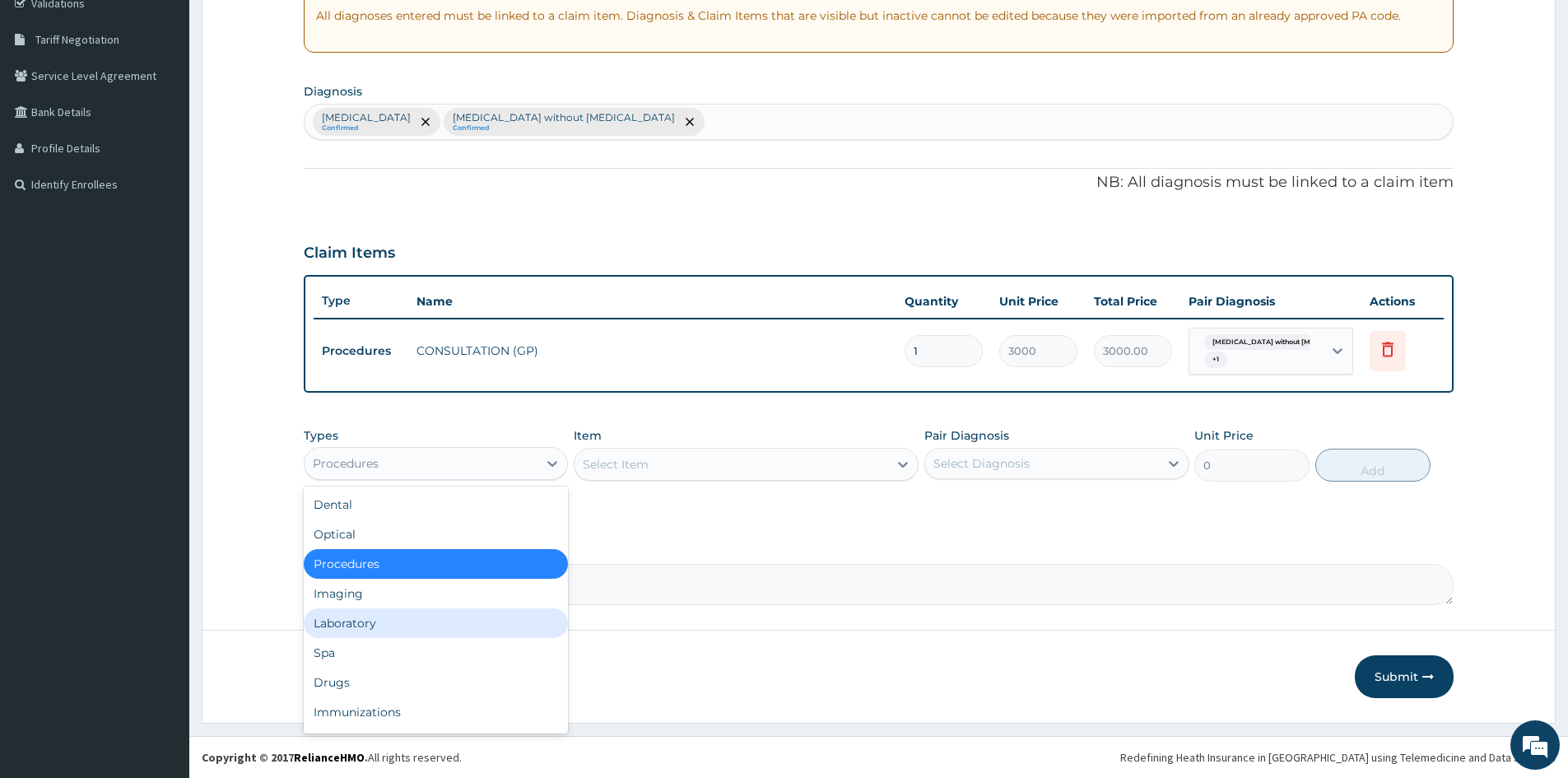
drag, startPoint x: 390, startPoint y: 622, endPoint x: 402, endPoint y: 622, distance: 12.0
click at [392, 621] on div "Laboratory" at bounding box center [435, 622] width 264 height 30
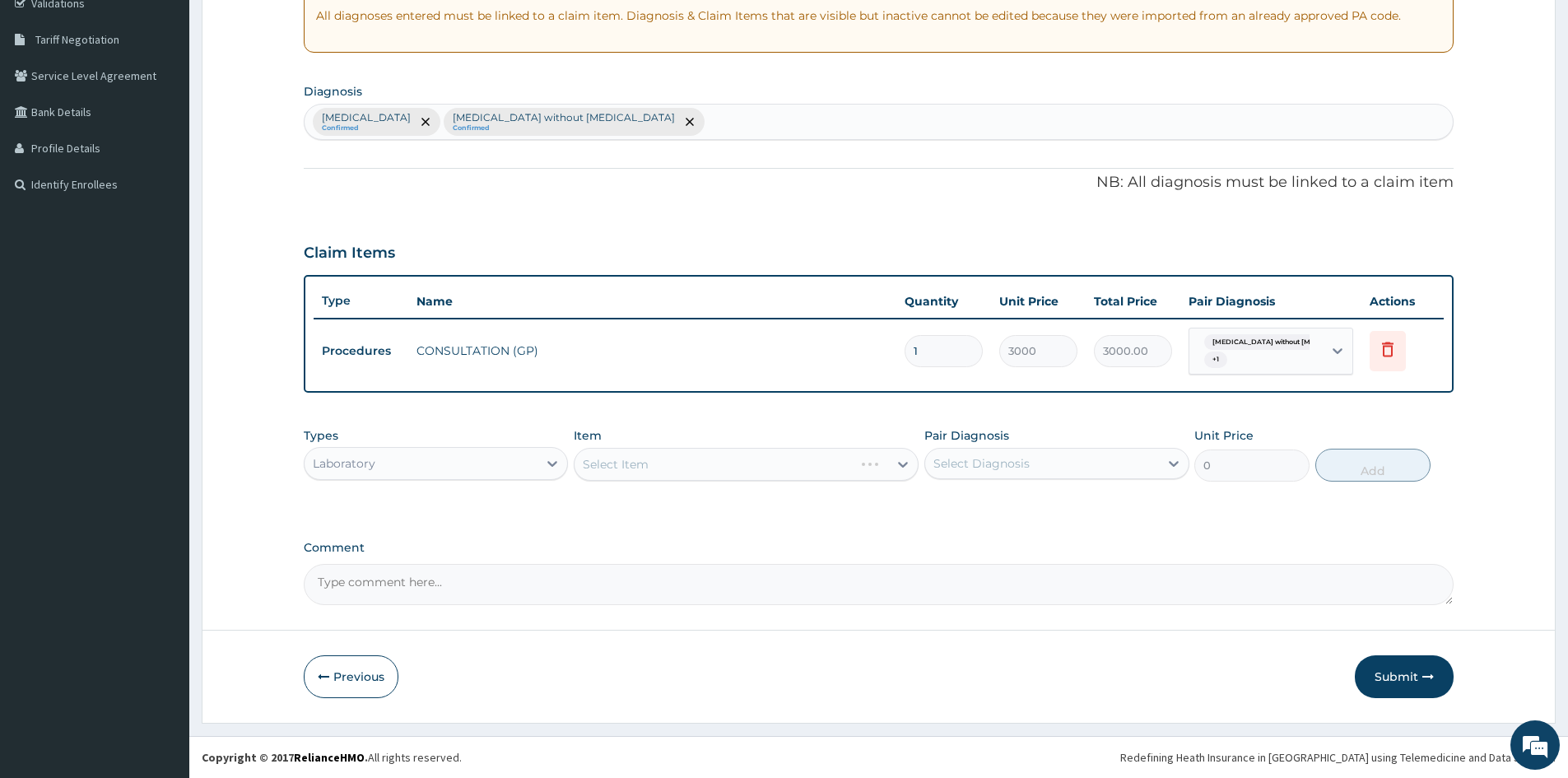
drag, startPoint x: 893, startPoint y: 467, endPoint x: 879, endPoint y: 477, distance: 17.2
click at [894, 467] on div "Select Item" at bounding box center [747, 464] width 345 height 33
click at [907, 465] on div "Select Item" at bounding box center [747, 464] width 345 height 33
click at [968, 463] on div "Select Diagnosis" at bounding box center [981, 463] width 96 height 16
drag, startPoint x: 932, startPoint y: 503, endPoint x: 945, endPoint y: 536, distance: 35.5
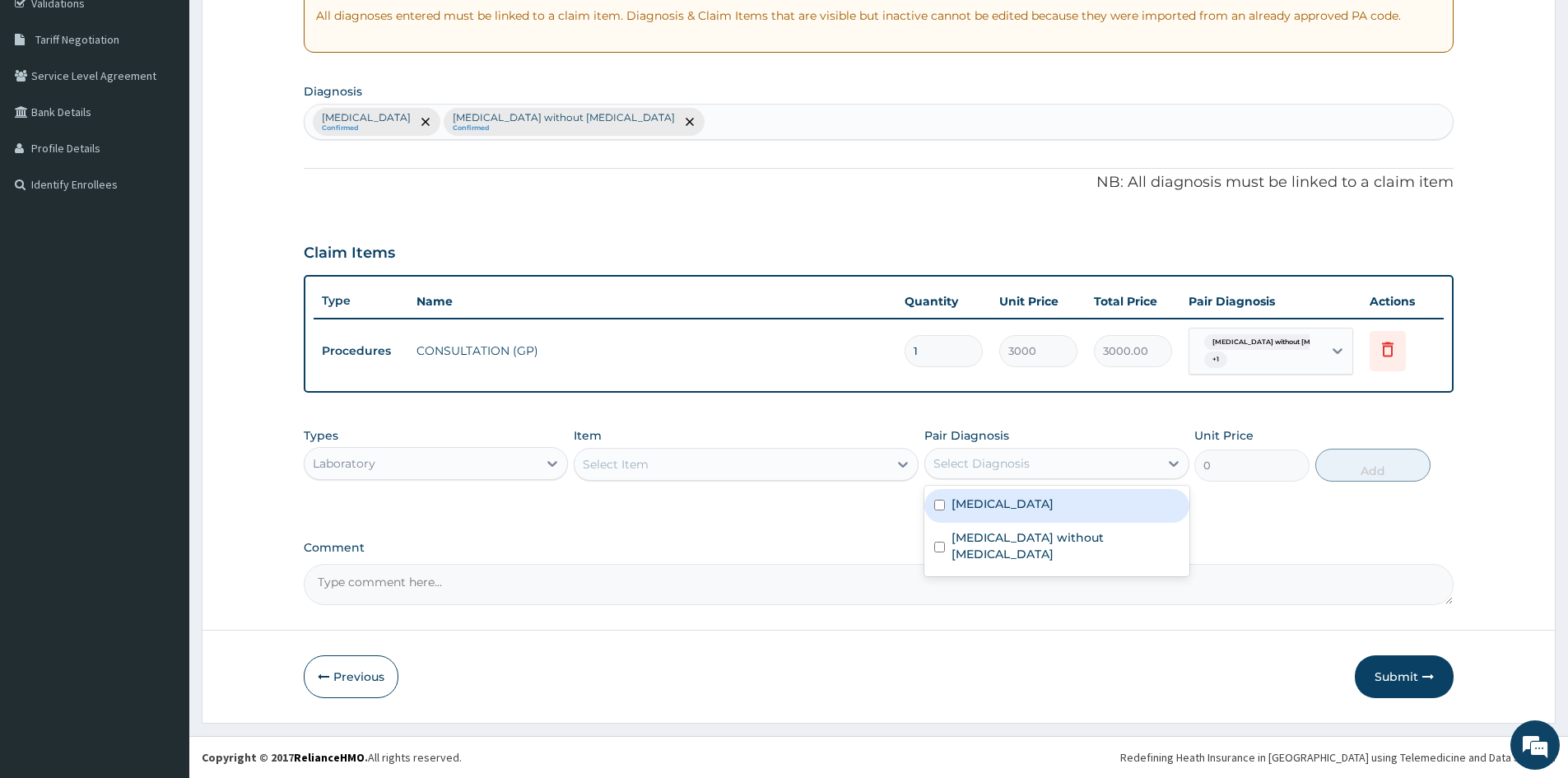
click at [934, 503] on div "[MEDICAL_DATA]" at bounding box center [1056, 506] width 264 height 34
checkbox input "true"
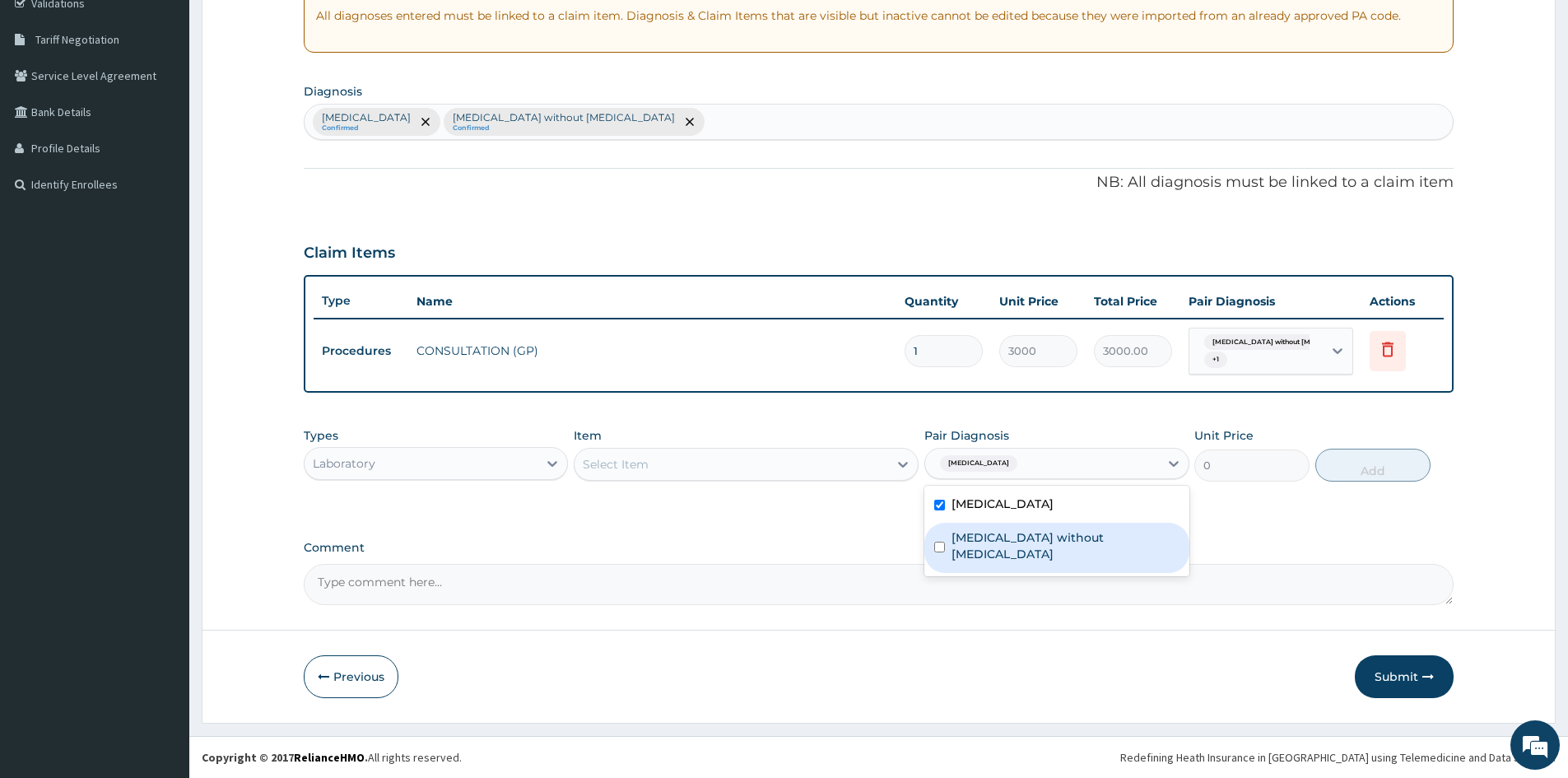
click at [941, 546] on div "[MEDICAL_DATA] without [MEDICAL_DATA]" at bounding box center [1056, 548] width 264 height 50
checkbox input "true"
click at [903, 469] on icon at bounding box center [902, 463] width 16 height 16
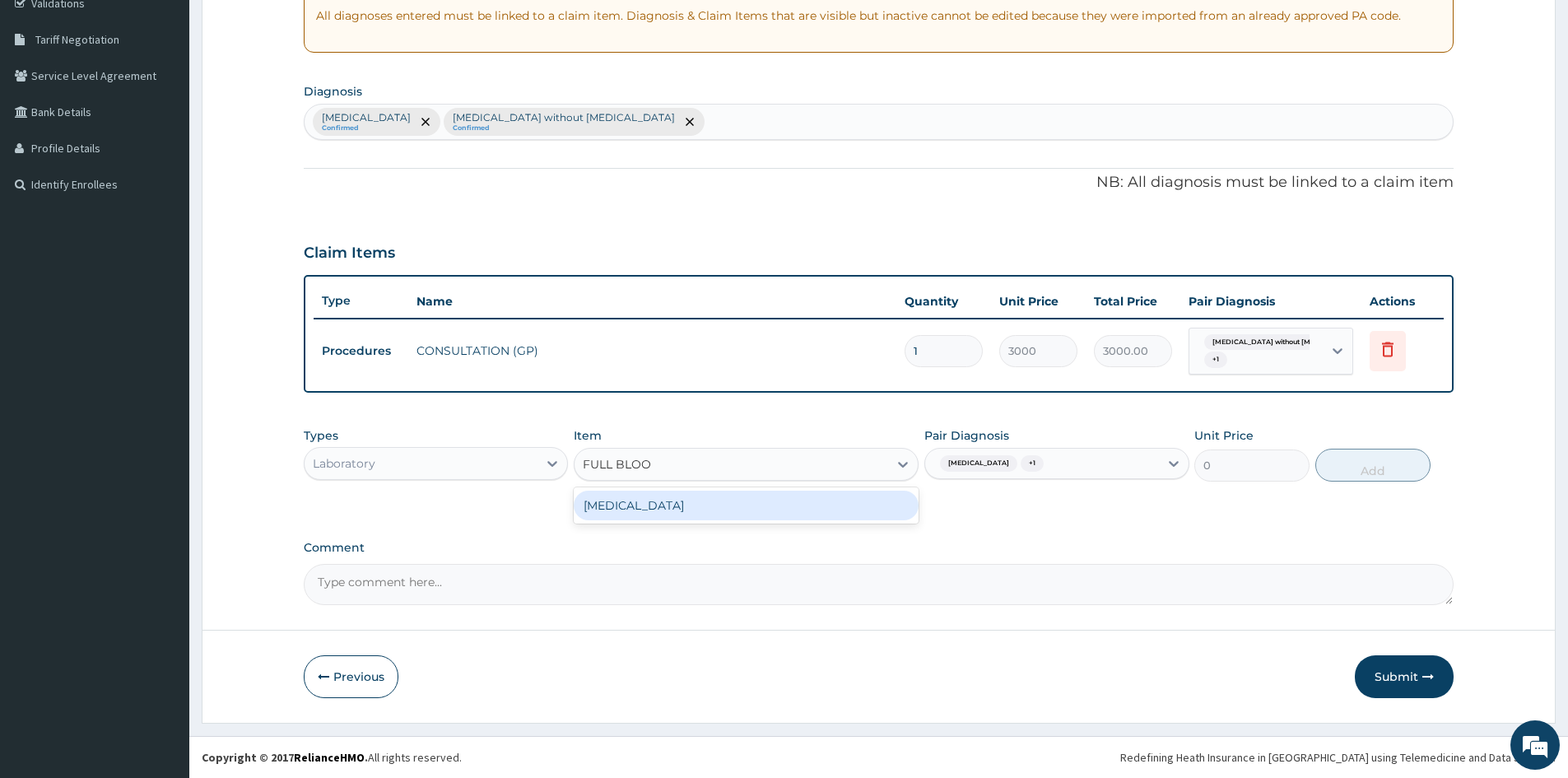
type input "FULL BLOOD"
click at [832, 510] on div "[MEDICAL_DATA]" at bounding box center [747, 505] width 345 height 30
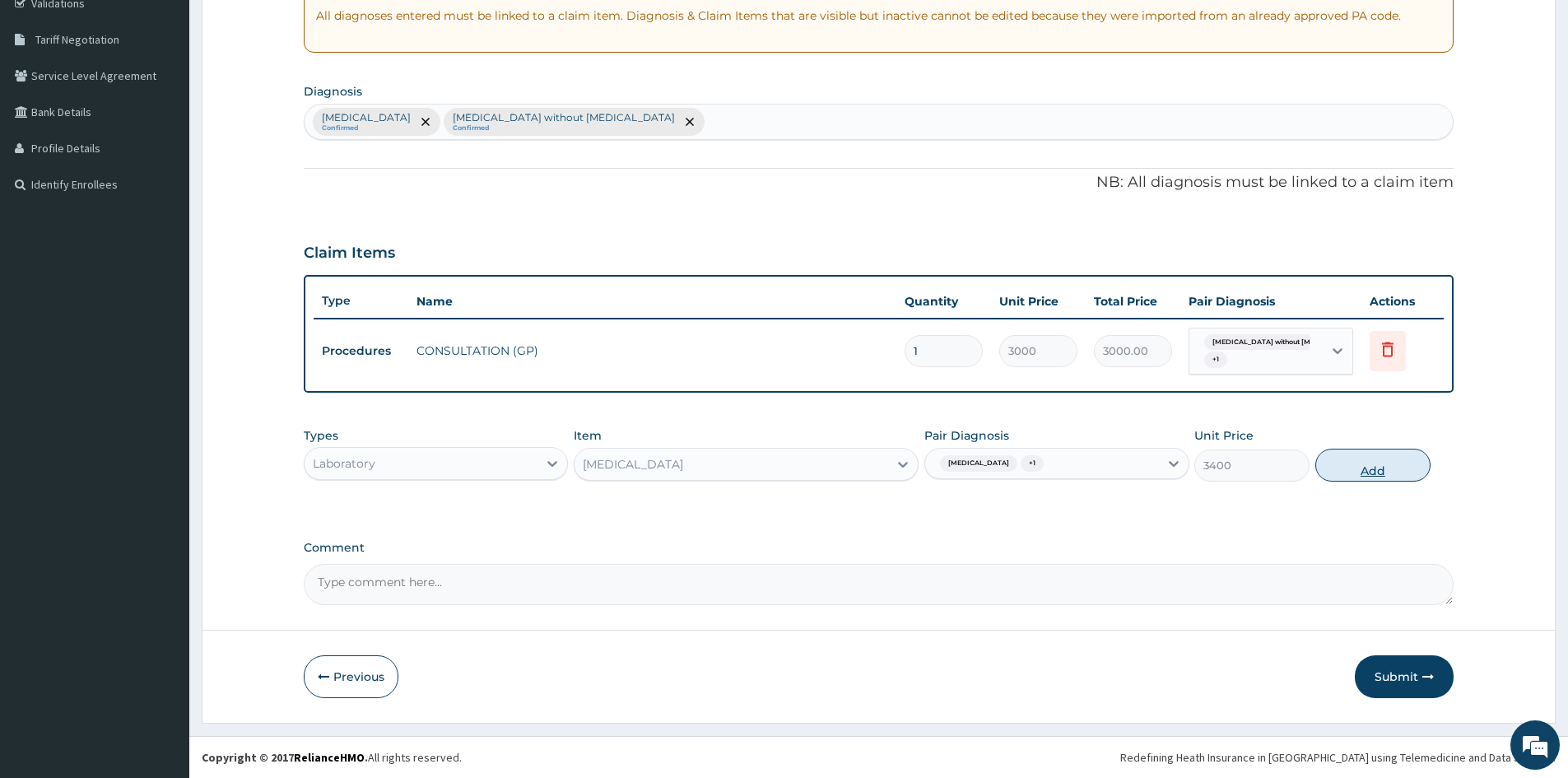
click at [1366, 457] on button "Add" at bounding box center [1373, 465] width 116 height 33
type input "0"
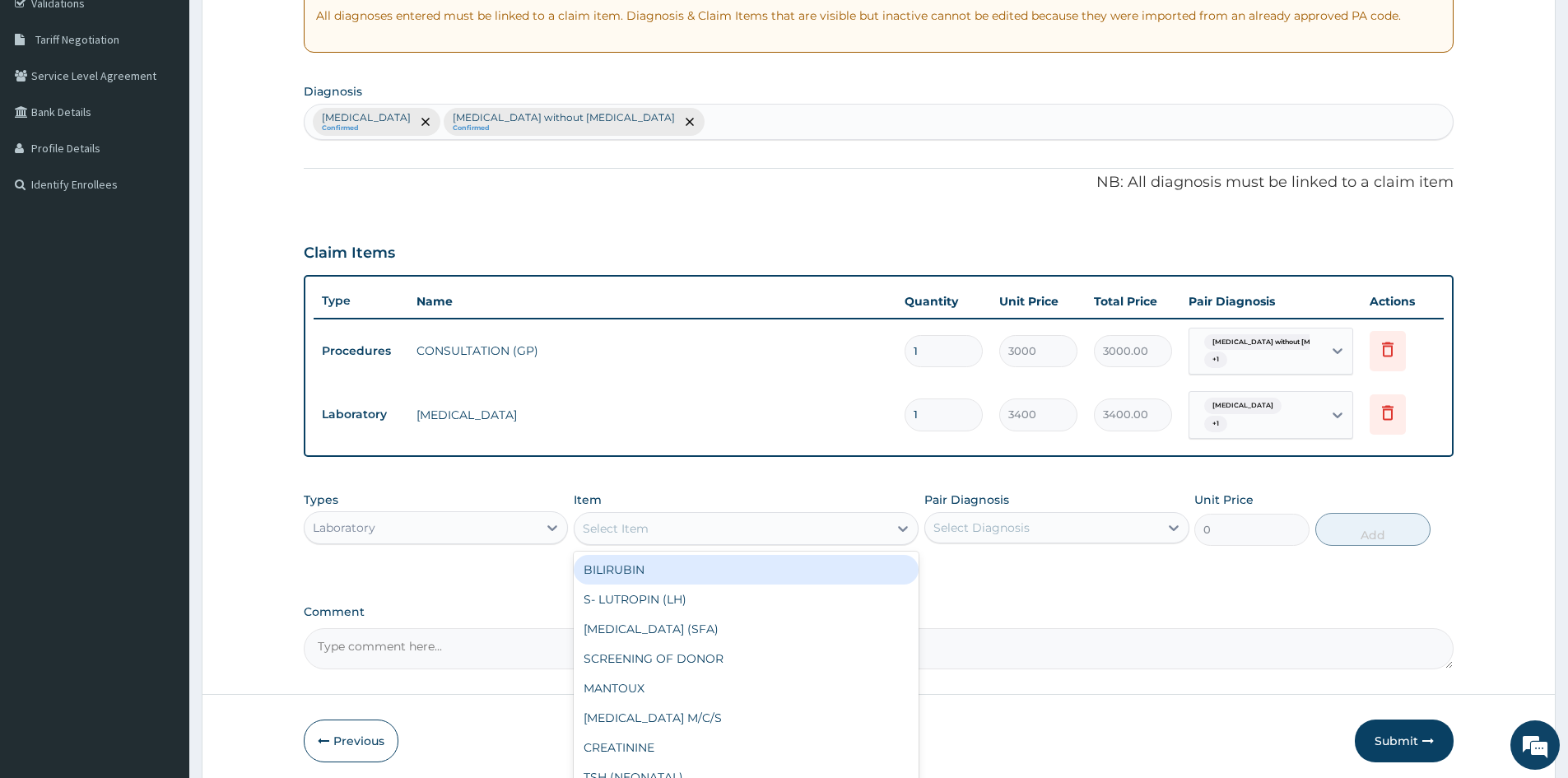
drag, startPoint x: 853, startPoint y: 531, endPoint x: 867, endPoint y: 531, distance: 14.0
click at [854, 530] on div "Select Item" at bounding box center [731, 528] width 314 height 26
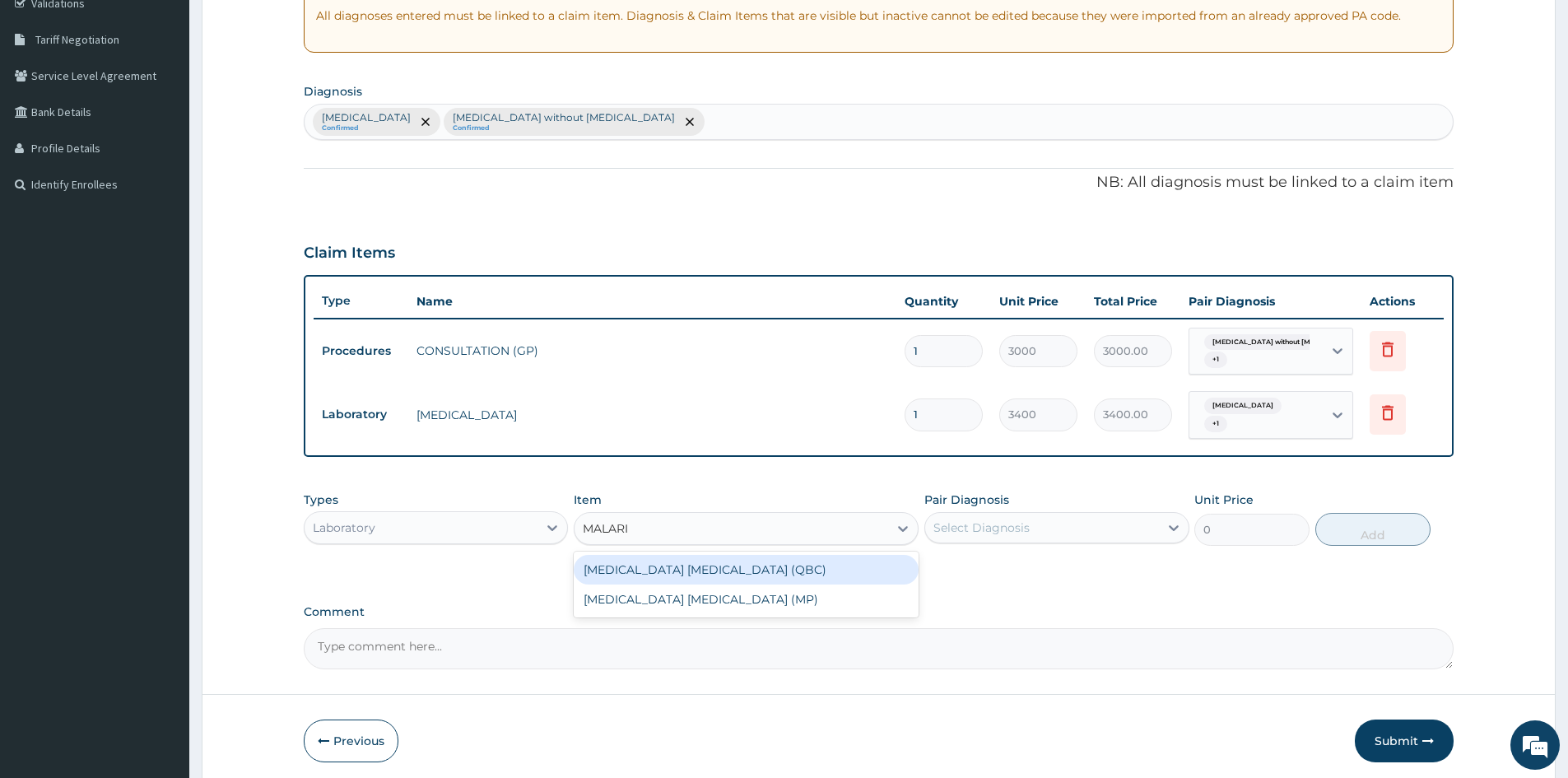
type input "MALARIA"
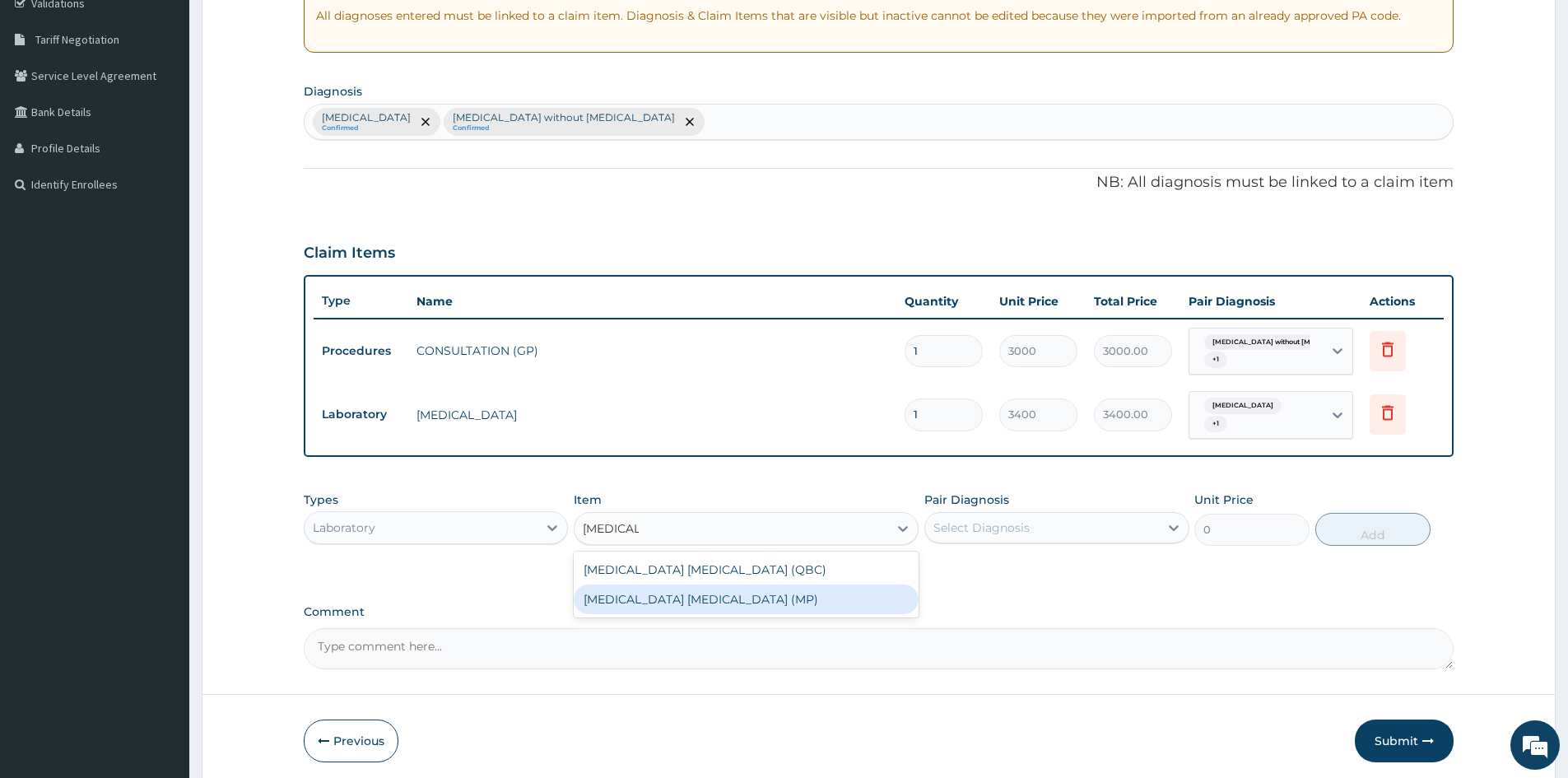
click at [732, 593] on div "MALARIA PARASITE (MP)" at bounding box center [747, 599] width 345 height 30
type input "2100"
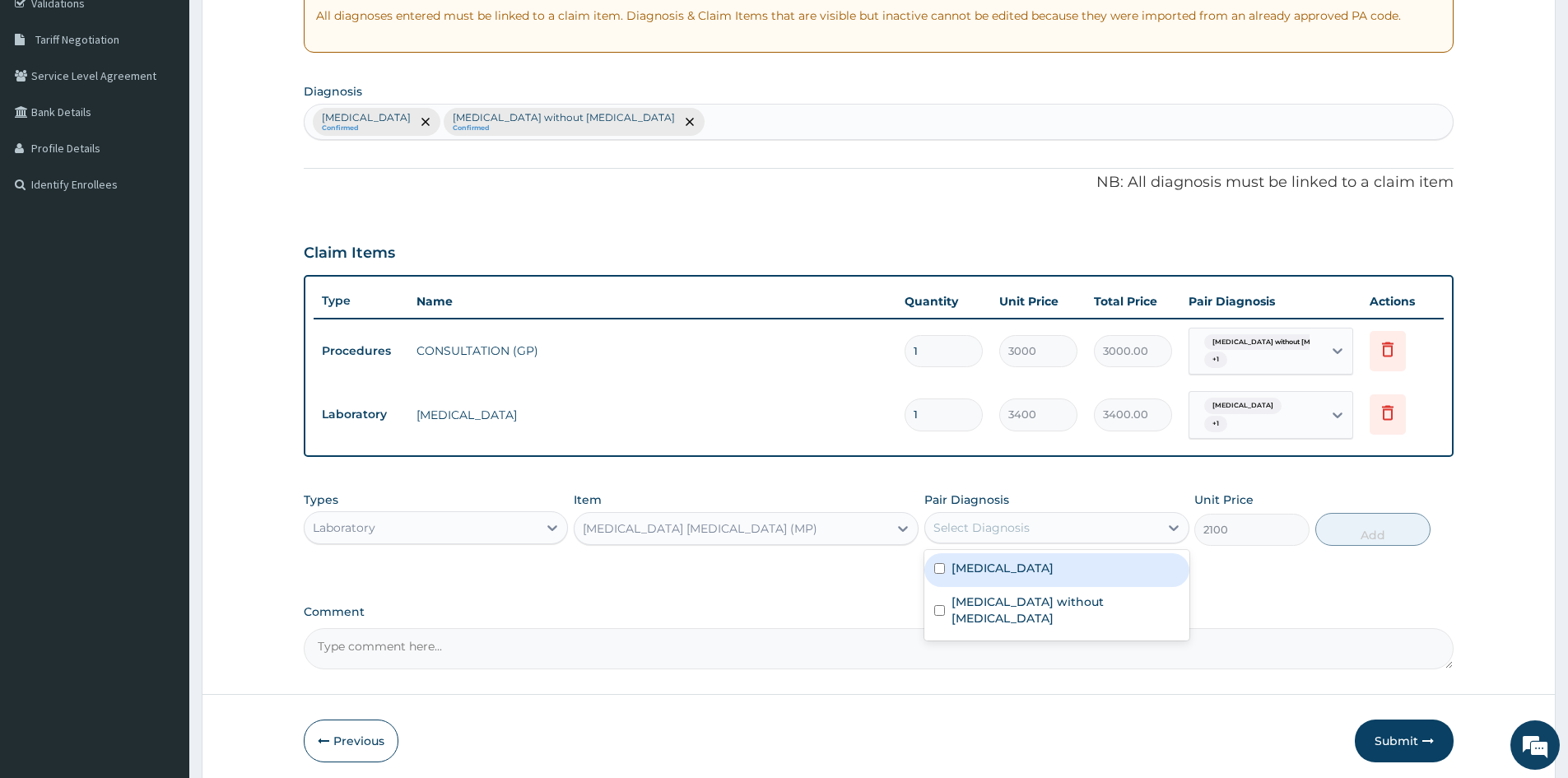
click at [976, 529] on div "Select Diagnosis" at bounding box center [981, 527] width 96 height 16
drag, startPoint x: 938, startPoint y: 563, endPoint x: 965, endPoint y: 601, distance: 46.6
click at [938, 564] on input "checkbox" at bounding box center [940, 568] width 11 height 11
checkbox input "true"
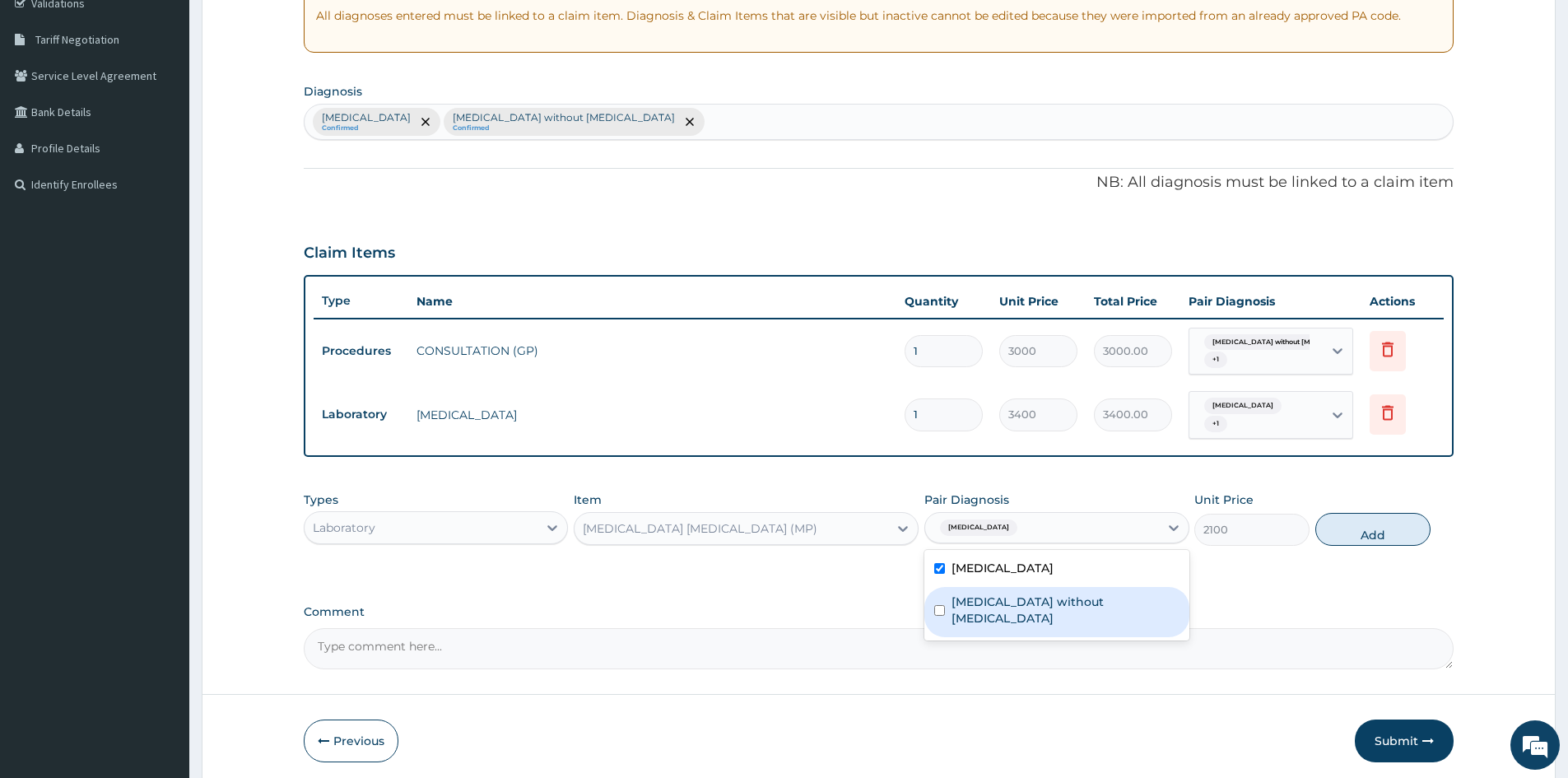
drag, startPoint x: 941, startPoint y: 605, endPoint x: 1043, endPoint y: 584, distance: 104.1
click at [977, 599] on div "Sepsis without septic shock" at bounding box center [1056, 611] width 264 height 50
checkbox input "true"
drag, startPoint x: 1382, startPoint y: 518, endPoint x: 1378, endPoint y: 529, distance: 11.7
click at [1383, 520] on button "Add" at bounding box center [1373, 529] width 116 height 33
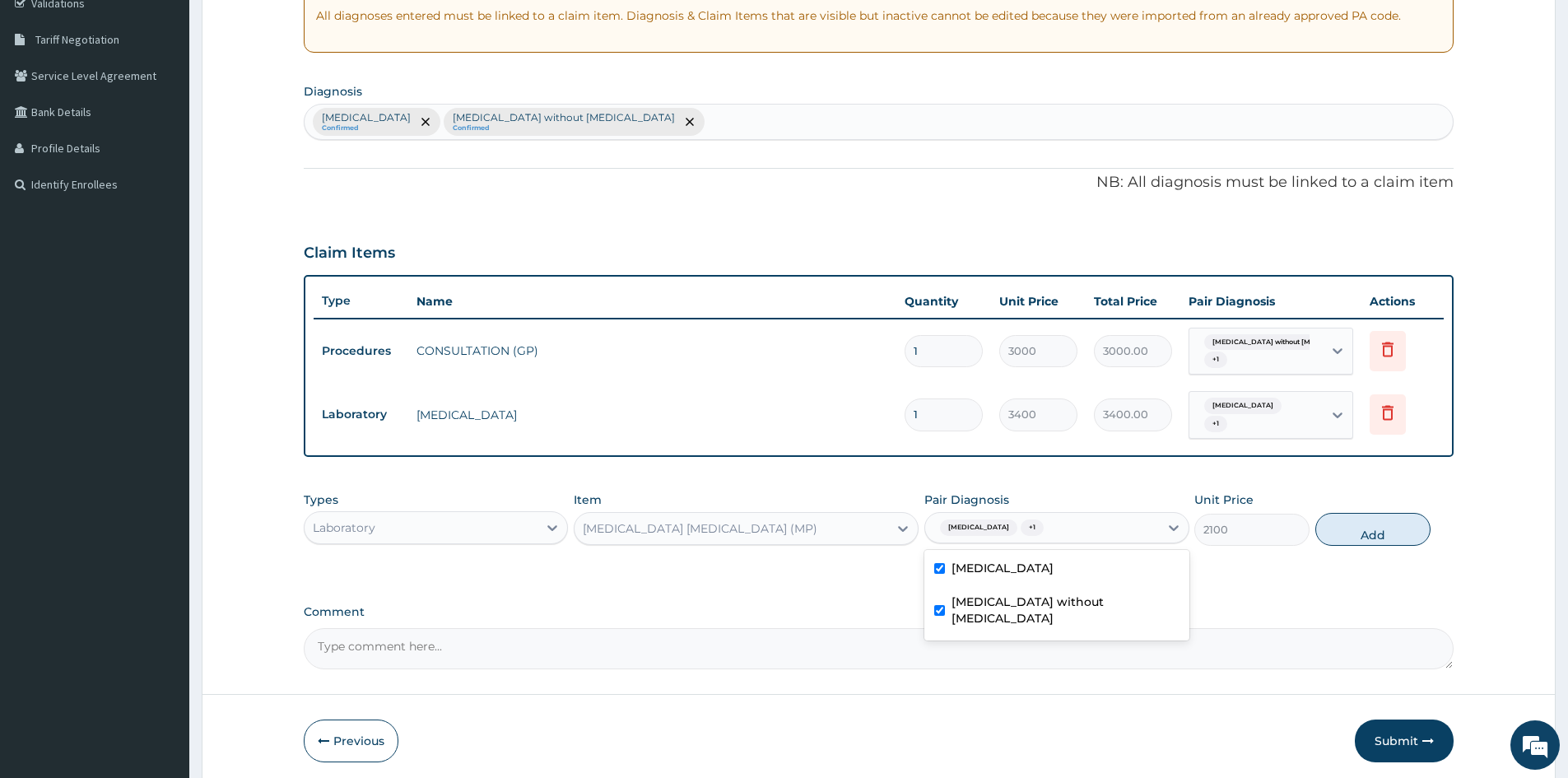
type input "0"
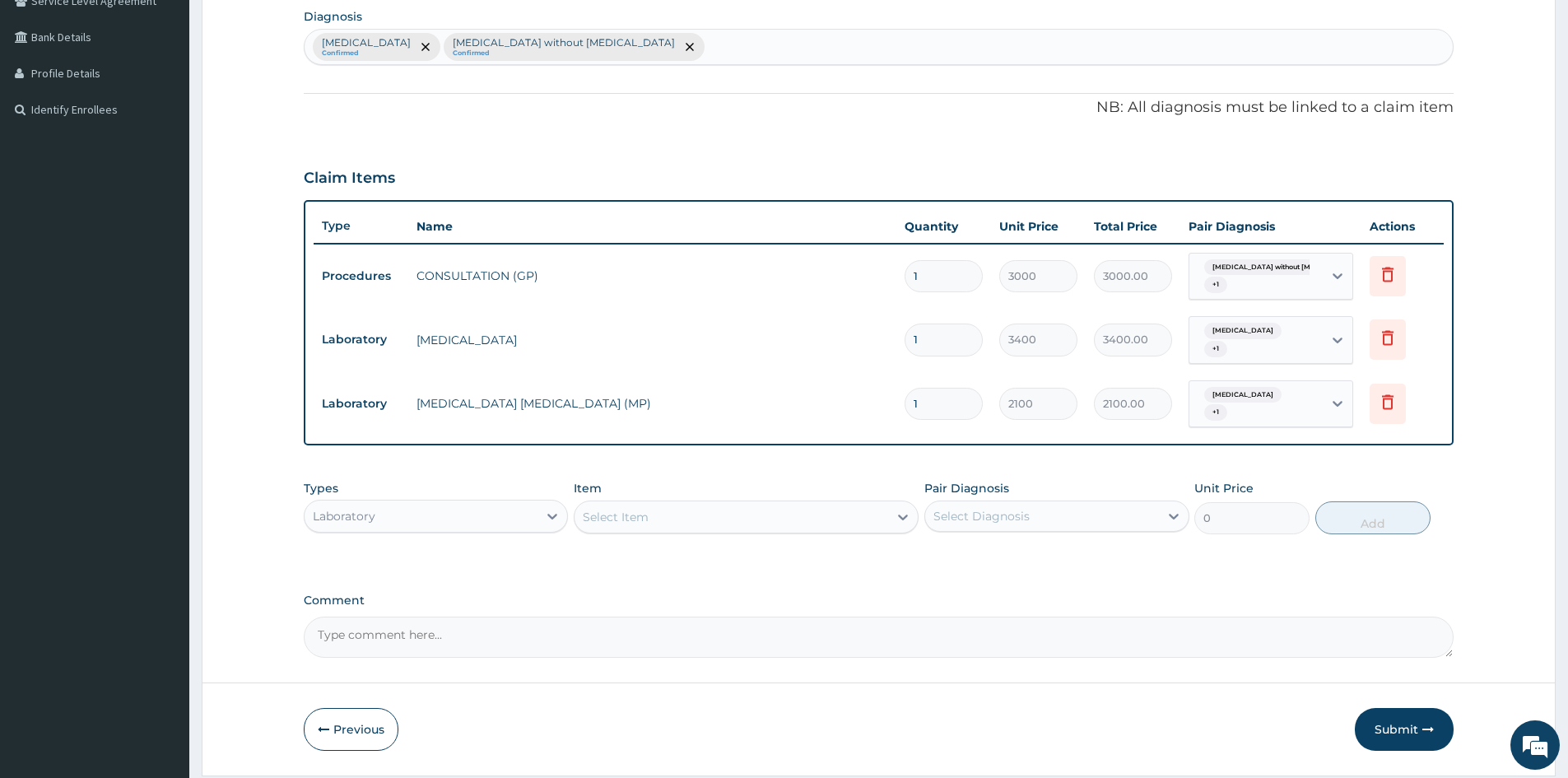
scroll to position [449, 0]
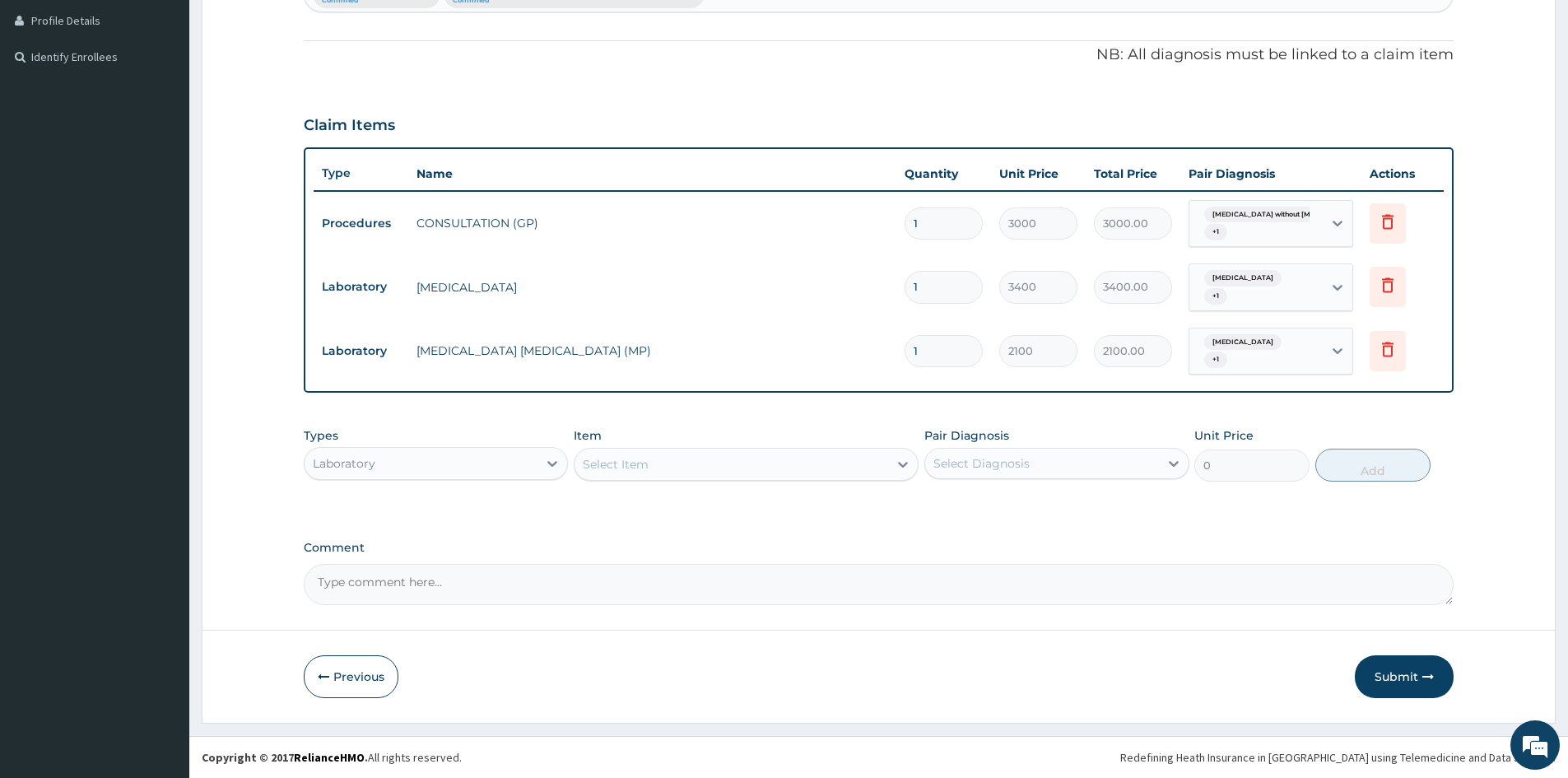
click at [537, 461] on div "Laboratory" at bounding box center [421, 463] width 233 height 26
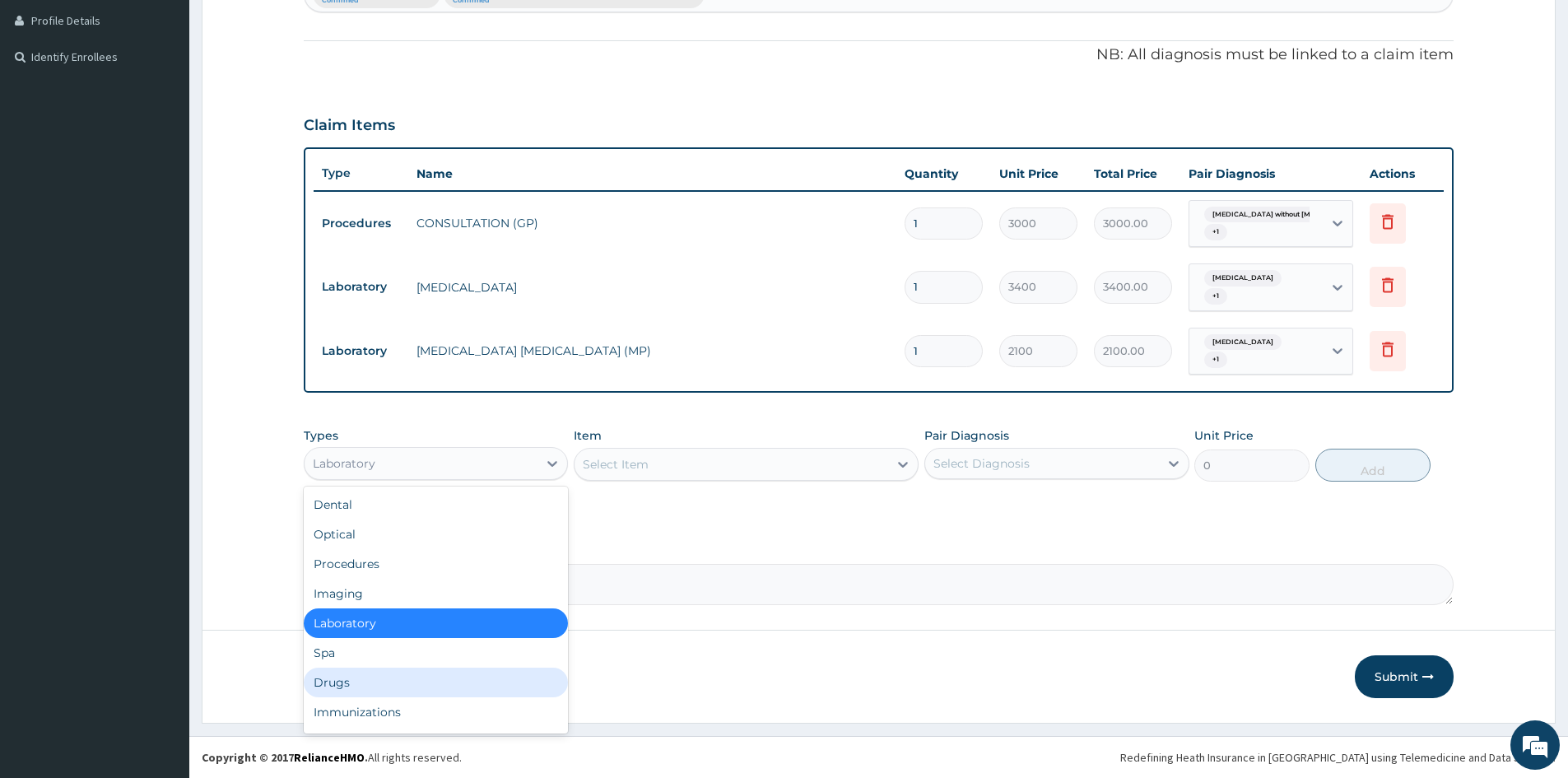
drag, startPoint x: 332, startPoint y: 684, endPoint x: 341, endPoint y: 684, distance: 9.0
click at [332, 684] on div "Drugs" at bounding box center [435, 682] width 264 height 30
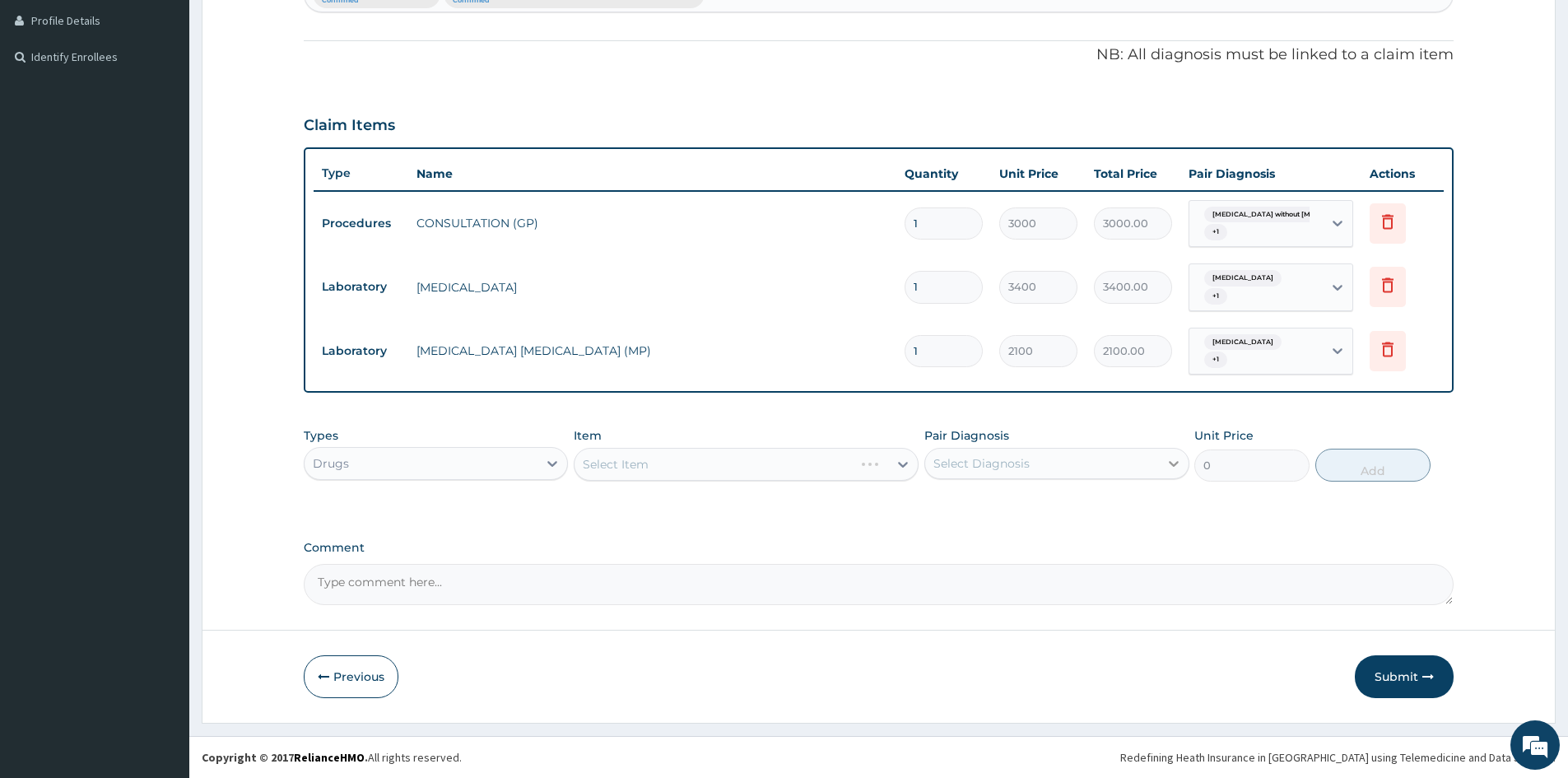
click at [1168, 462] on icon at bounding box center [1173, 463] width 16 height 16
click at [940, 508] on div "[MEDICAL_DATA]" at bounding box center [1056, 506] width 264 height 34
checkbox input "true"
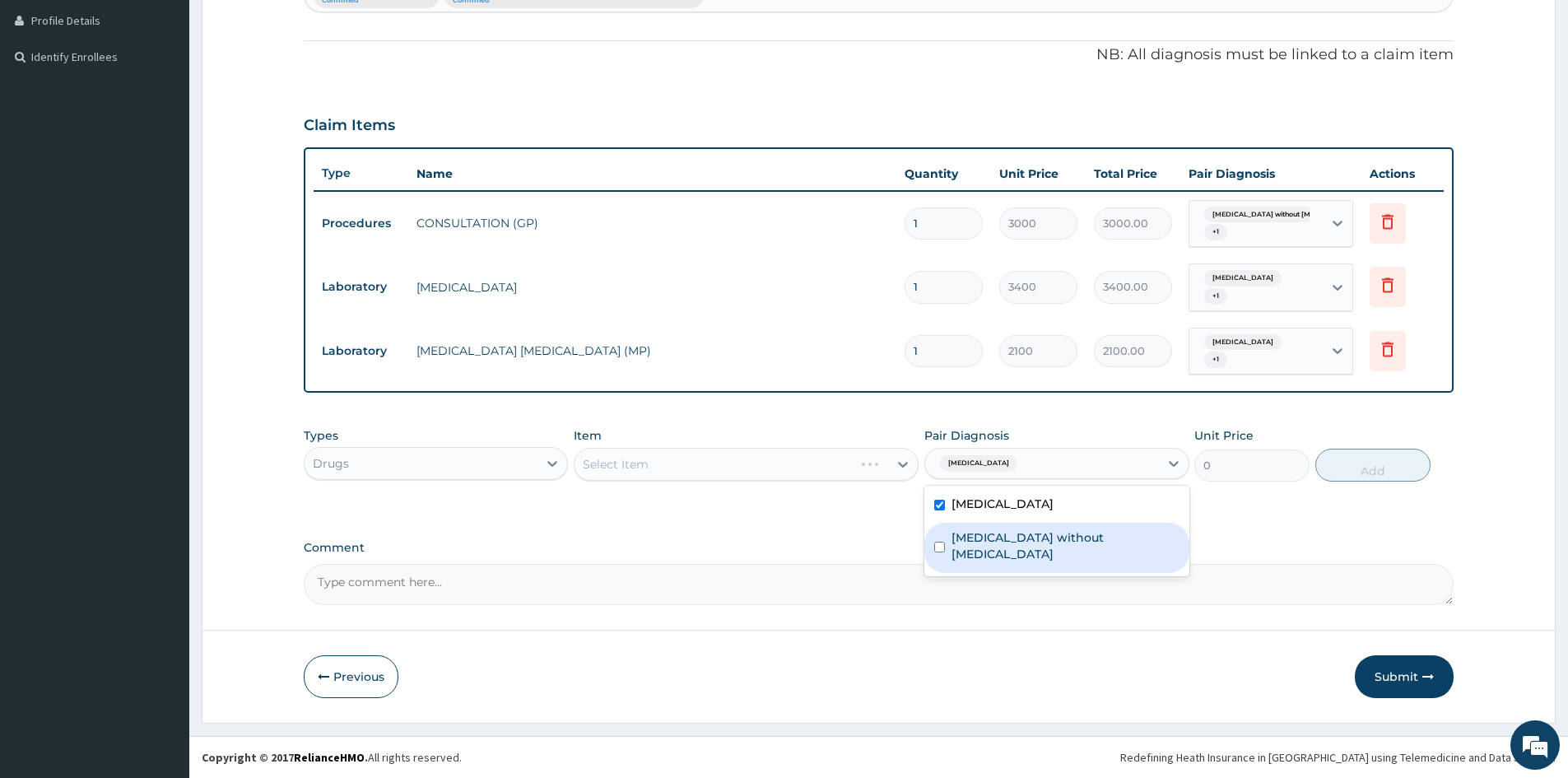
click at [935, 542] on input "checkbox" at bounding box center [940, 547] width 11 height 11
checkbox input "true"
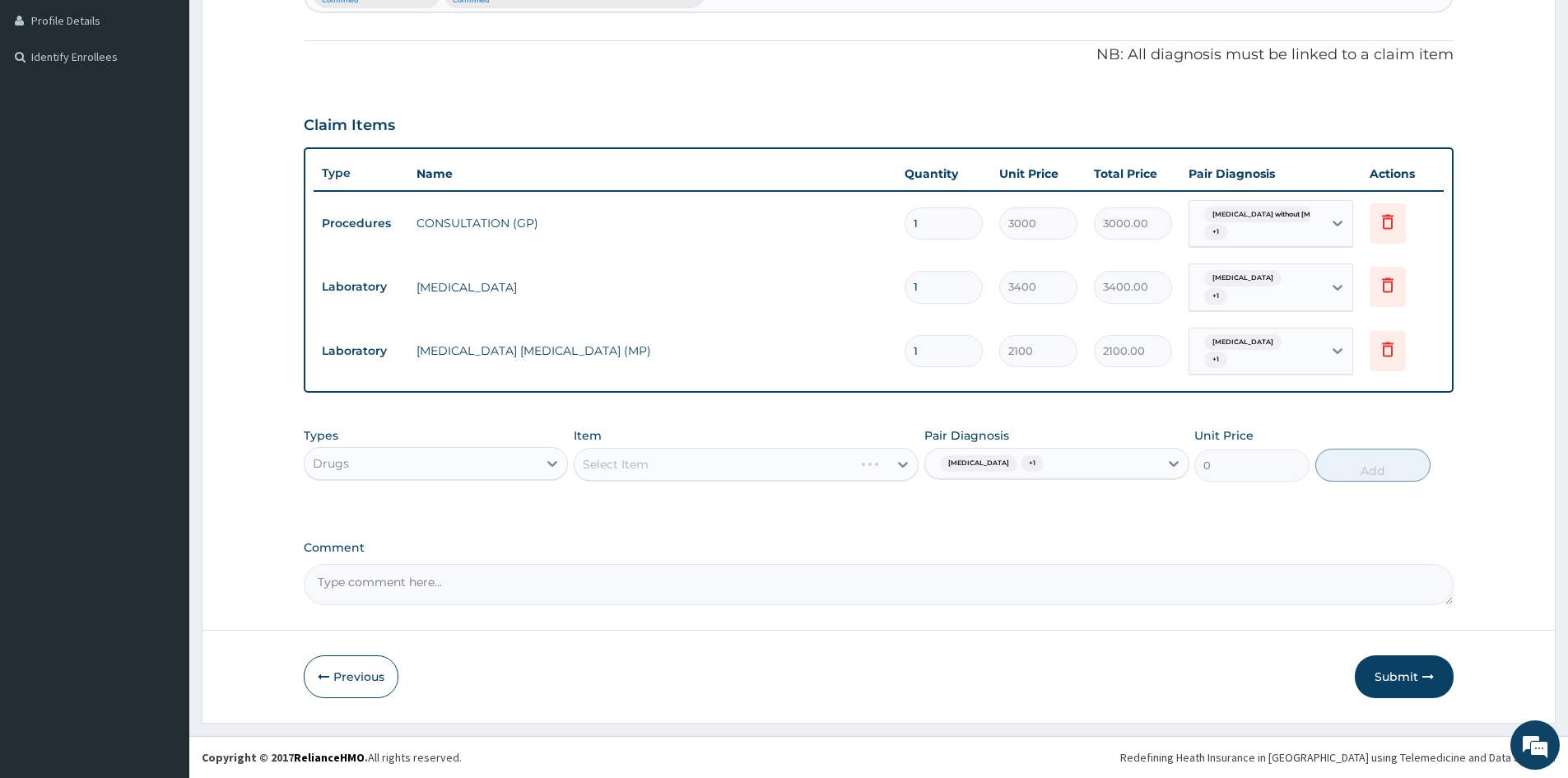
click at [875, 467] on div "Select Item" at bounding box center [747, 464] width 345 height 33
click at [886, 467] on div "Select Item" at bounding box center [747, 464] width 345 height 33
click at [883, 465] on div "Select Item" at bounding box center [747, 464] width 345 height 33
click at [867, 471] on div "Select Item" at bounding box center [731, 464] width 314 height 26
click at [624, 468] on input "COARTM" at bounding box center [609, 463] width 53 height 16
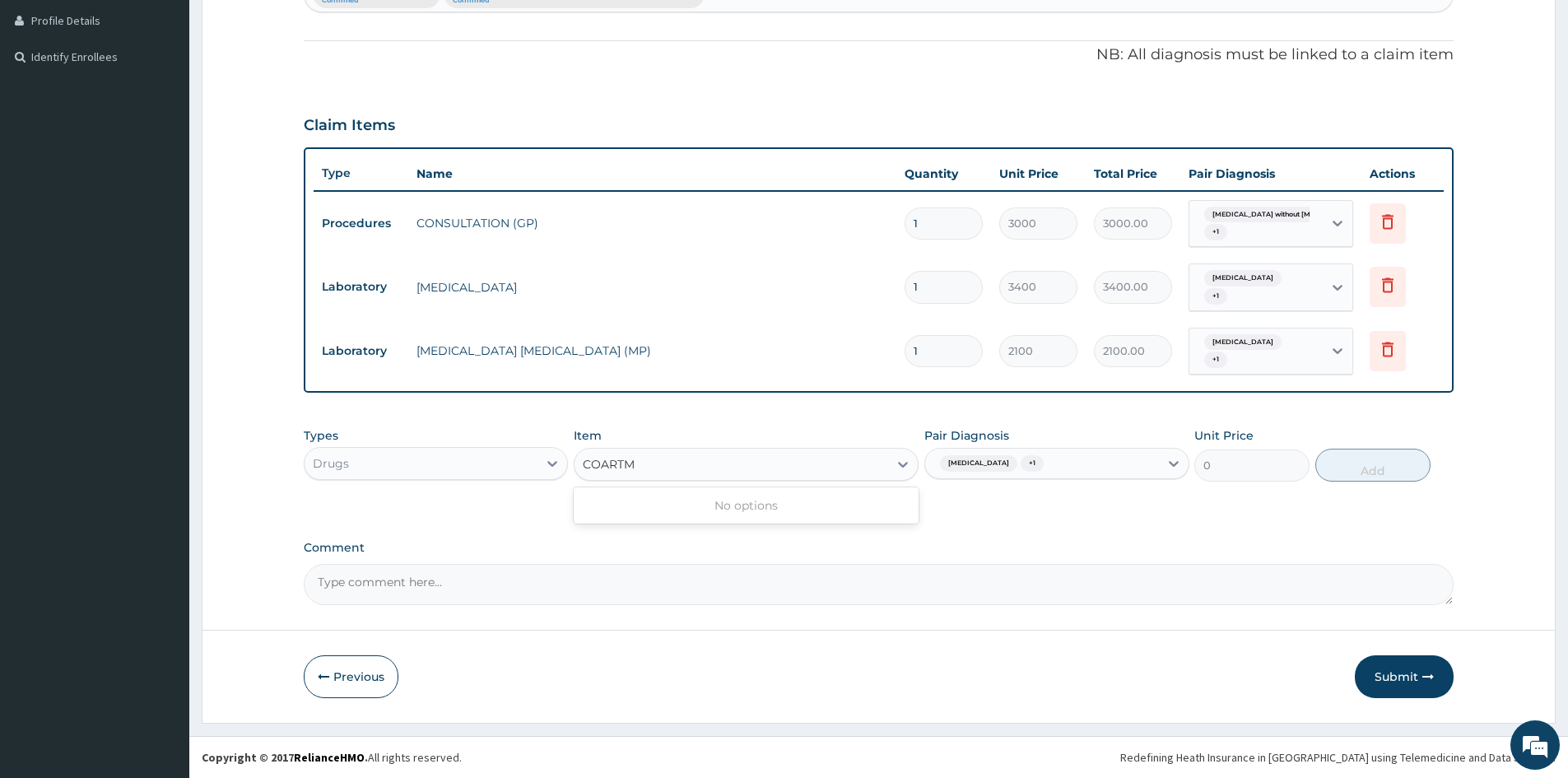
type input "COARTEM"
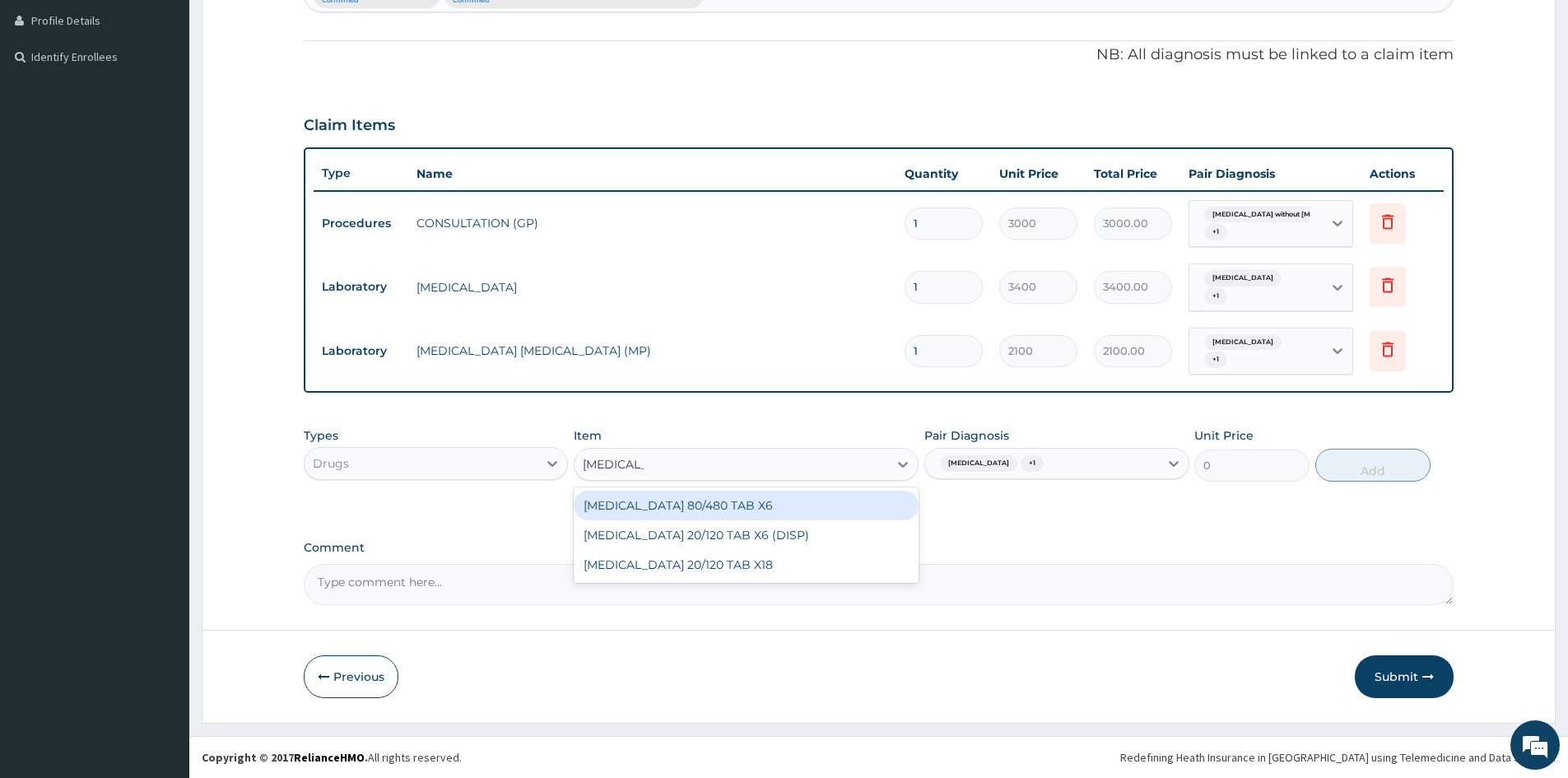
drag, startPoint x: 718, startPoint y: 505, endPoint x: 1033, endPoint y: 478, distance: 316.2
click at [720, 505] on div "COARTEM 80/480 TAB X6" at bounding box center [747, 505] width 345 height 30
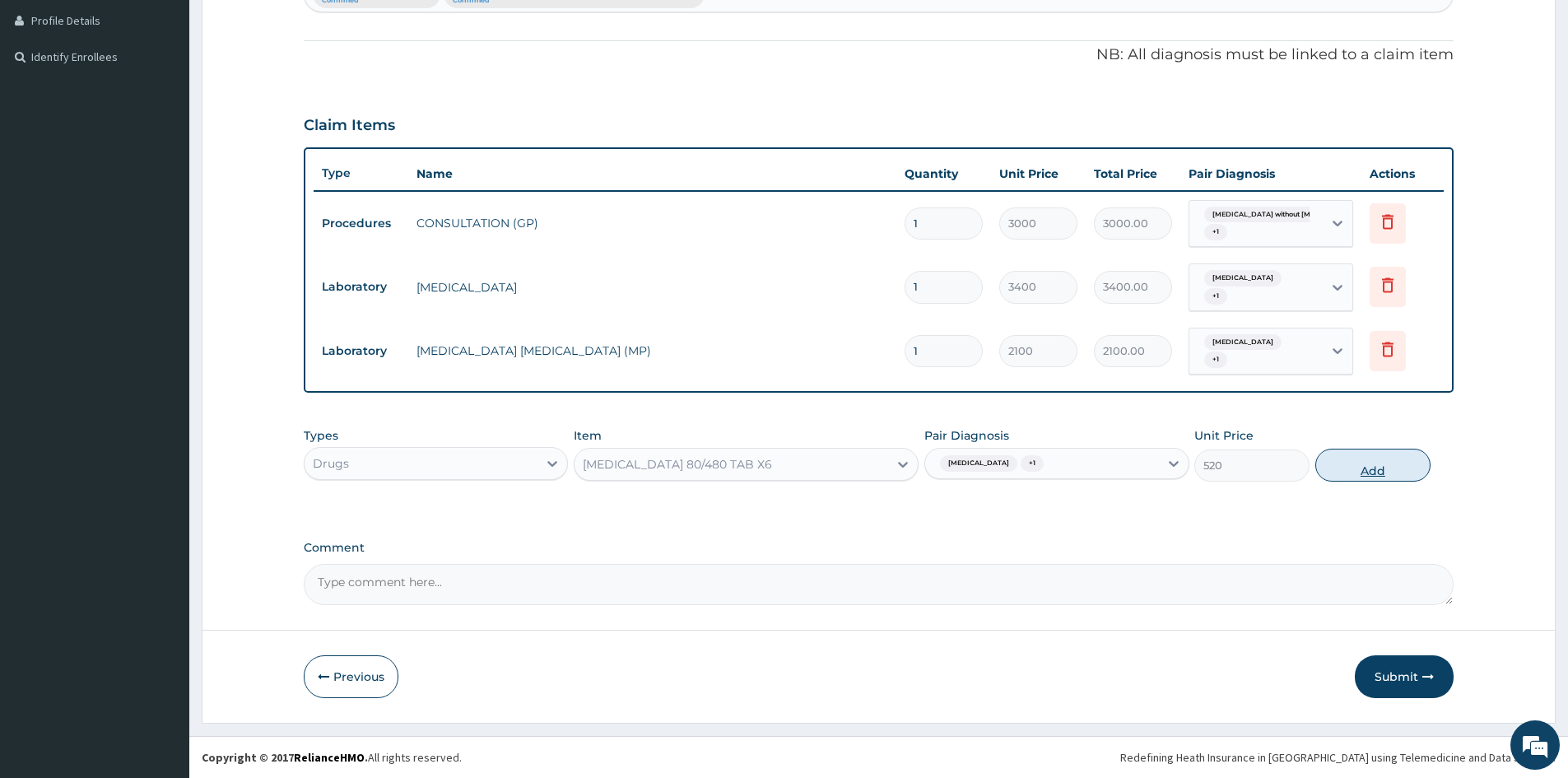
click at [1385, 472] on button "Add" at bounding box center [1373, 465] width 116 height 33
type input "0"
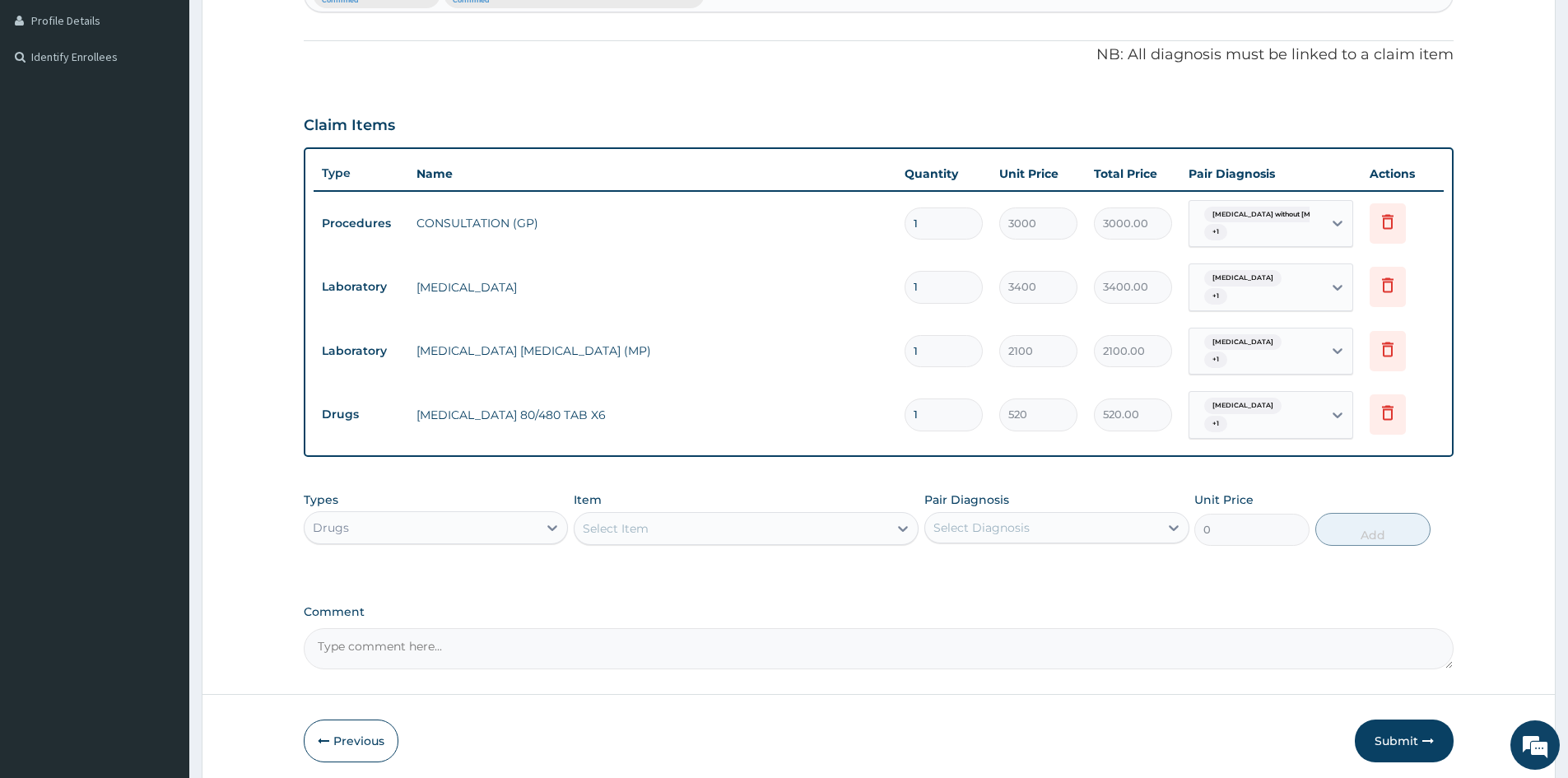
drag, startPoint x: 897, startPoint y: 415, endPoint x: 866, endPoint y: 435, distance: 36.9
click at [866, 425] on tr "Drugs COARTEM 80/480 TAB X6 1 520 520.00 Malaria, unspecified + 1 Delete" at bounding box center [878, 415] width 1130 height 65
type input "6"
type input "3120.00"
type input "6"
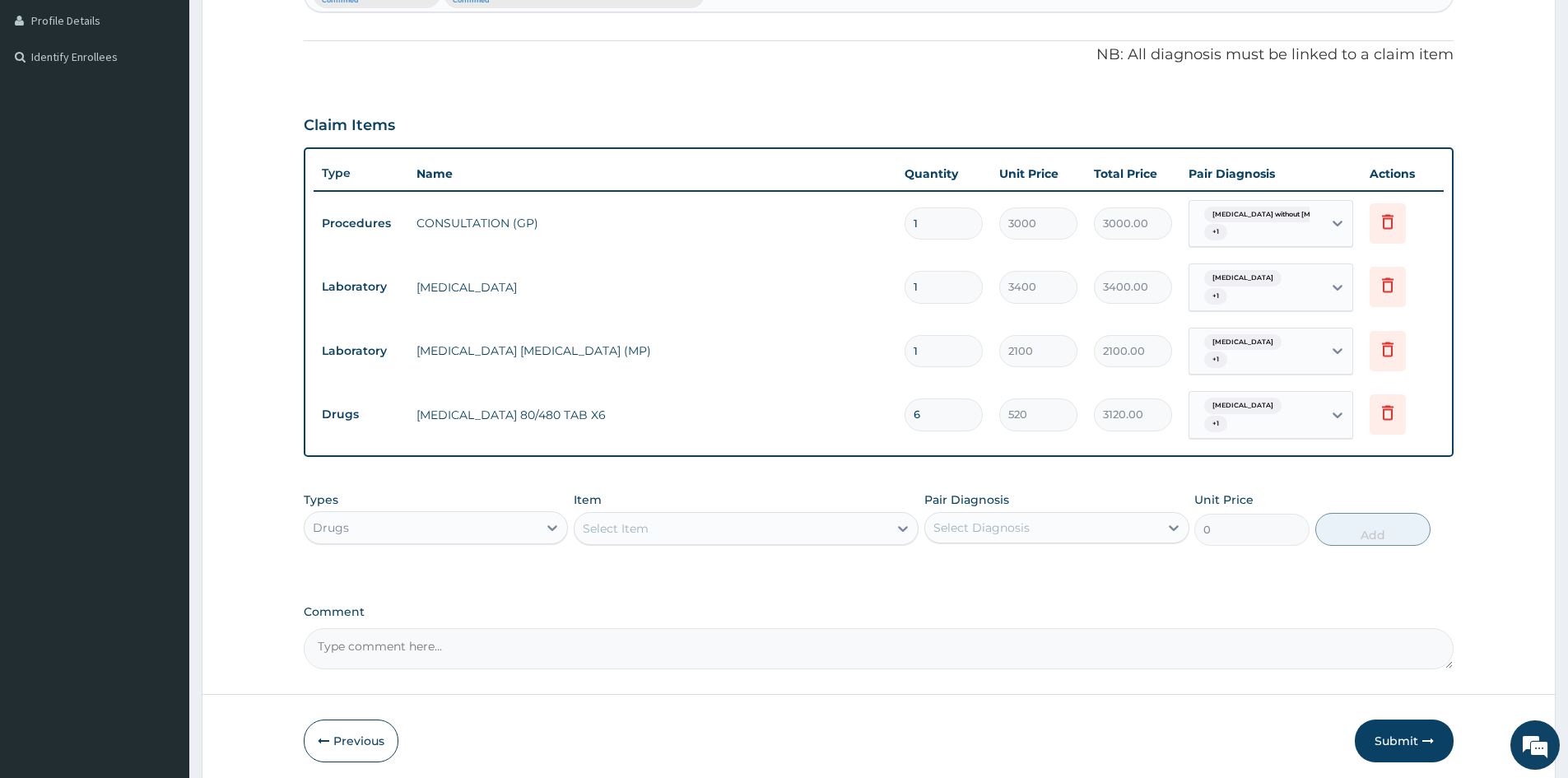
click at [668, 531] on div "Select Item" at bounding box center [731, 528] width 314 height 26
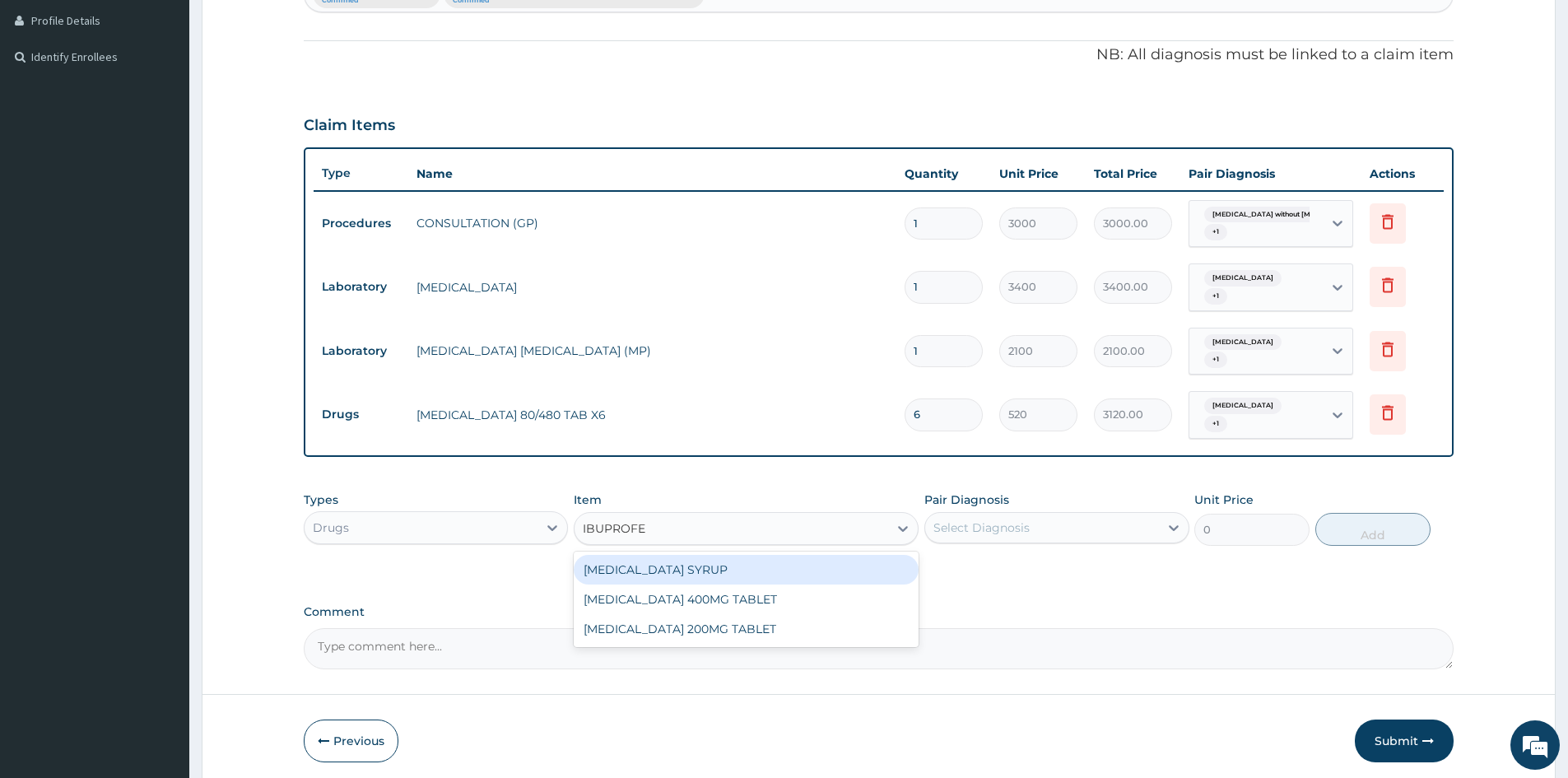
type input "IBUPROFEN"
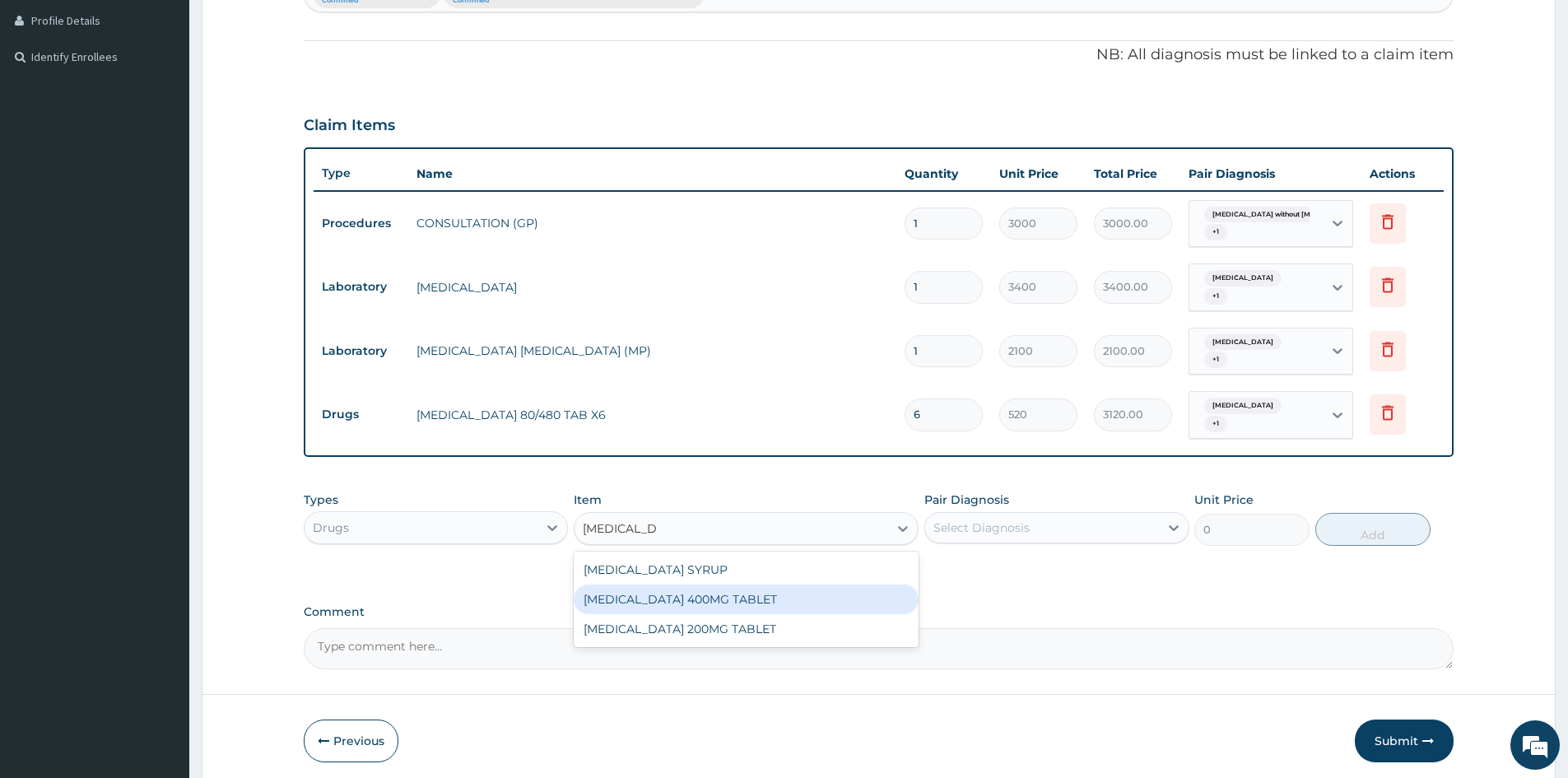
drag, startPoint x: 723, startPoint y: 601, endPoint x: 748, endPoint y: 608, distance: 26.0
click at [727, 599] on div "IBUPROFEN 400MG TABLET" at bounding box center [747, 599] width 345 height 30
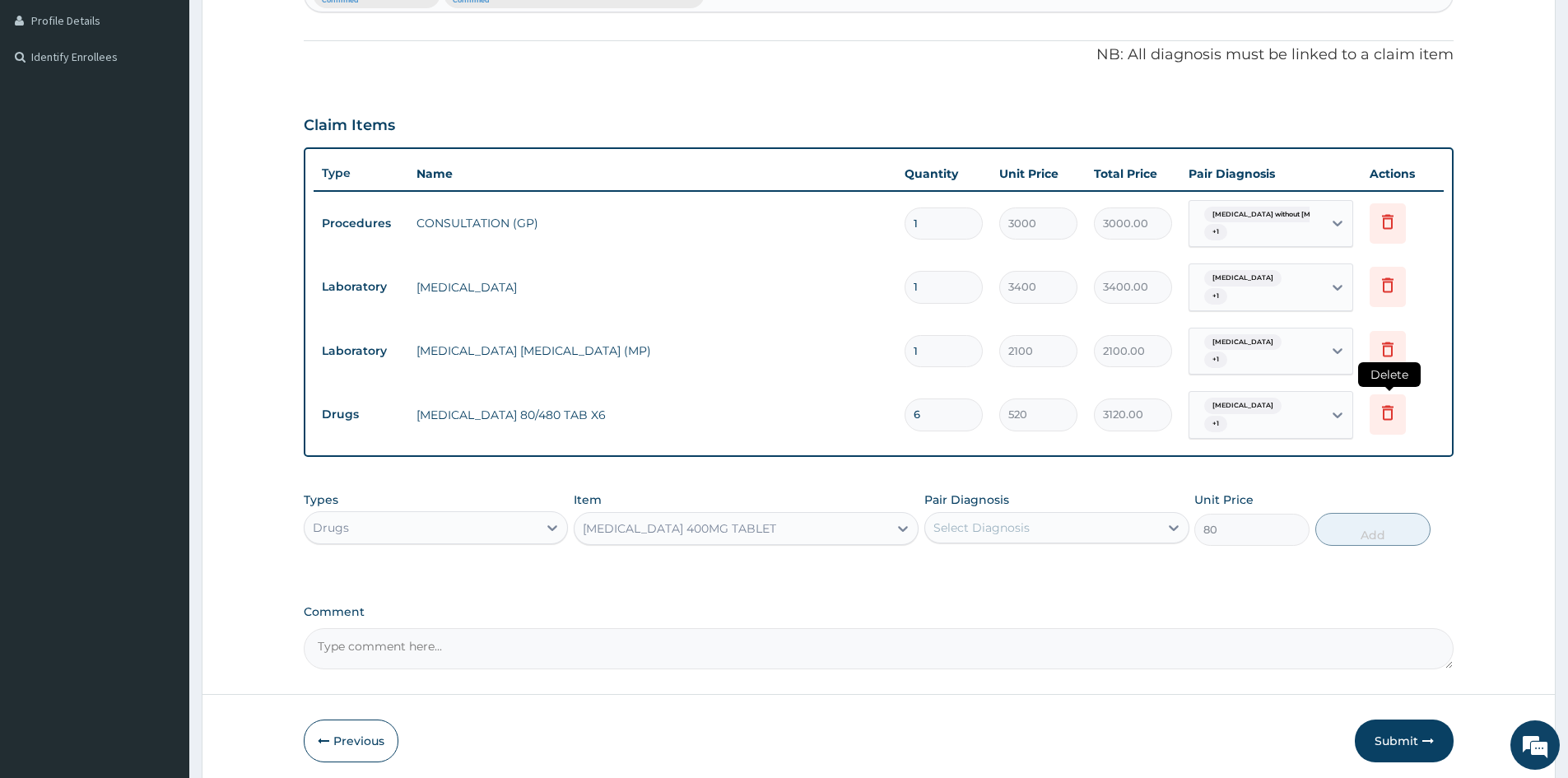
click at [1389, 407] on icon at bounding box center [1388, 412] width 12 height 14
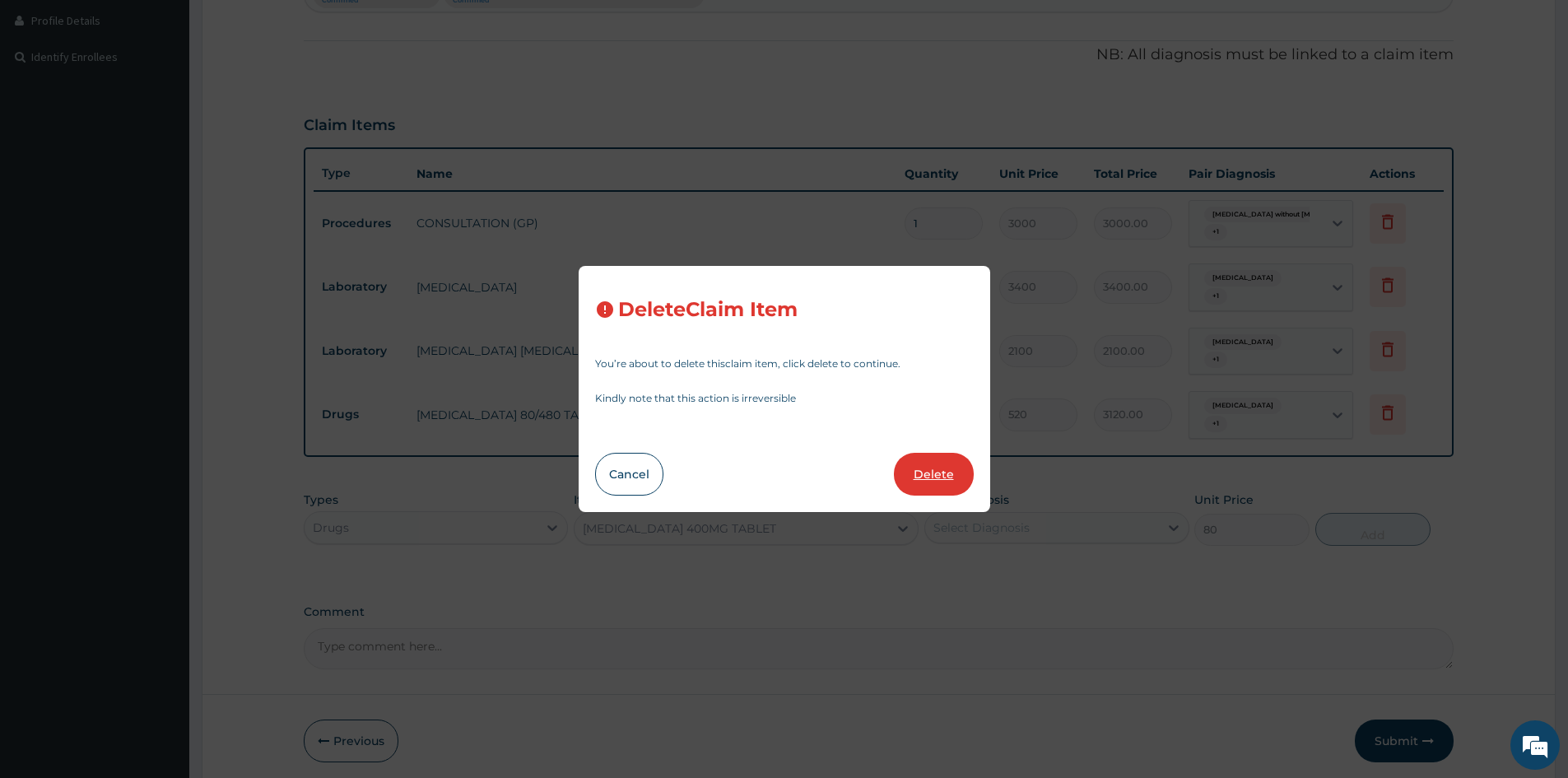
click at [940, 472] on button "Delete" at bounding box center [934, 474] width 80 height 43
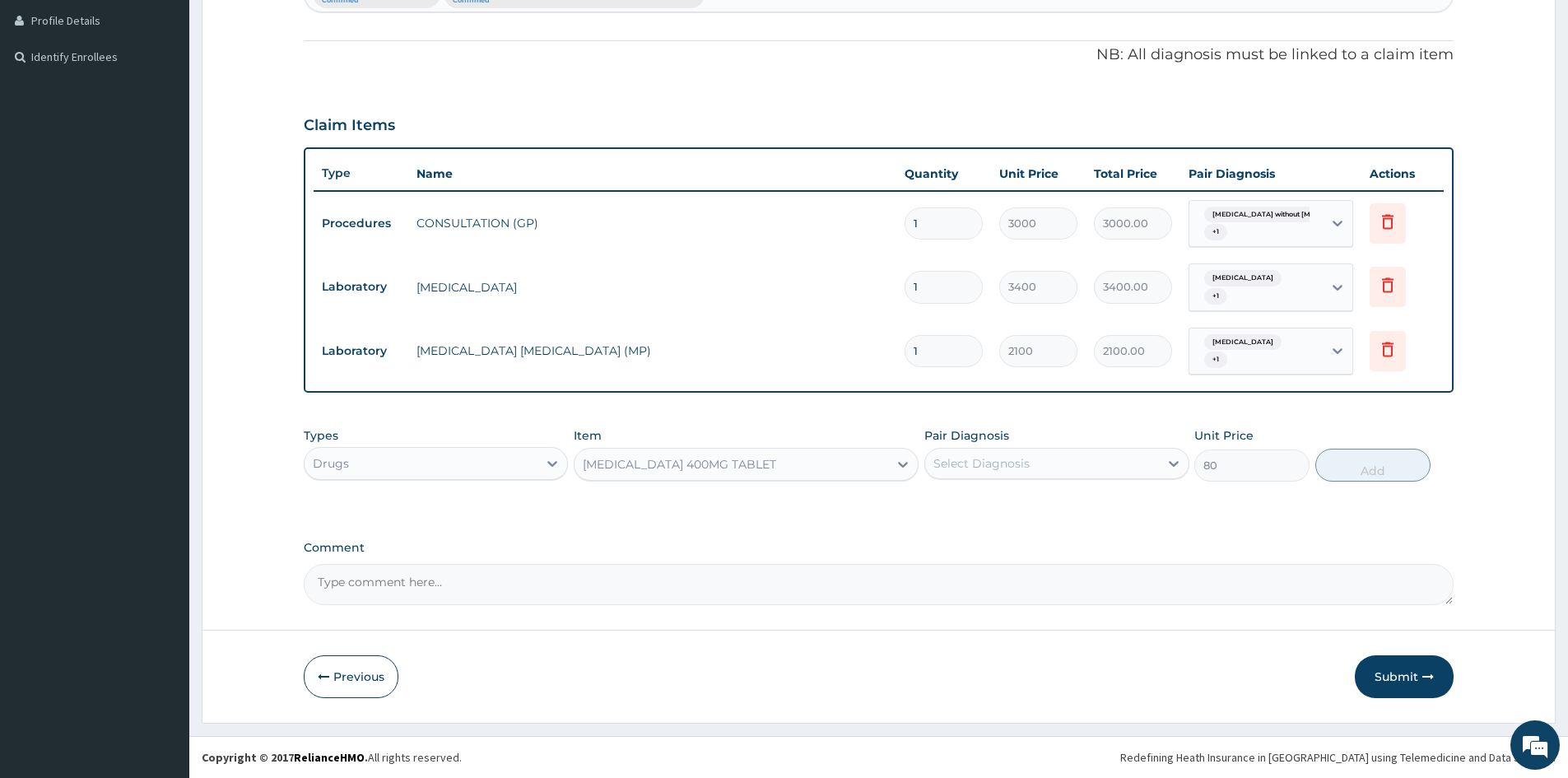
click at [853, 470] on div "IBUPROFEN 400MG TABLET" at bounding box center [731, 464] width 314 height 26
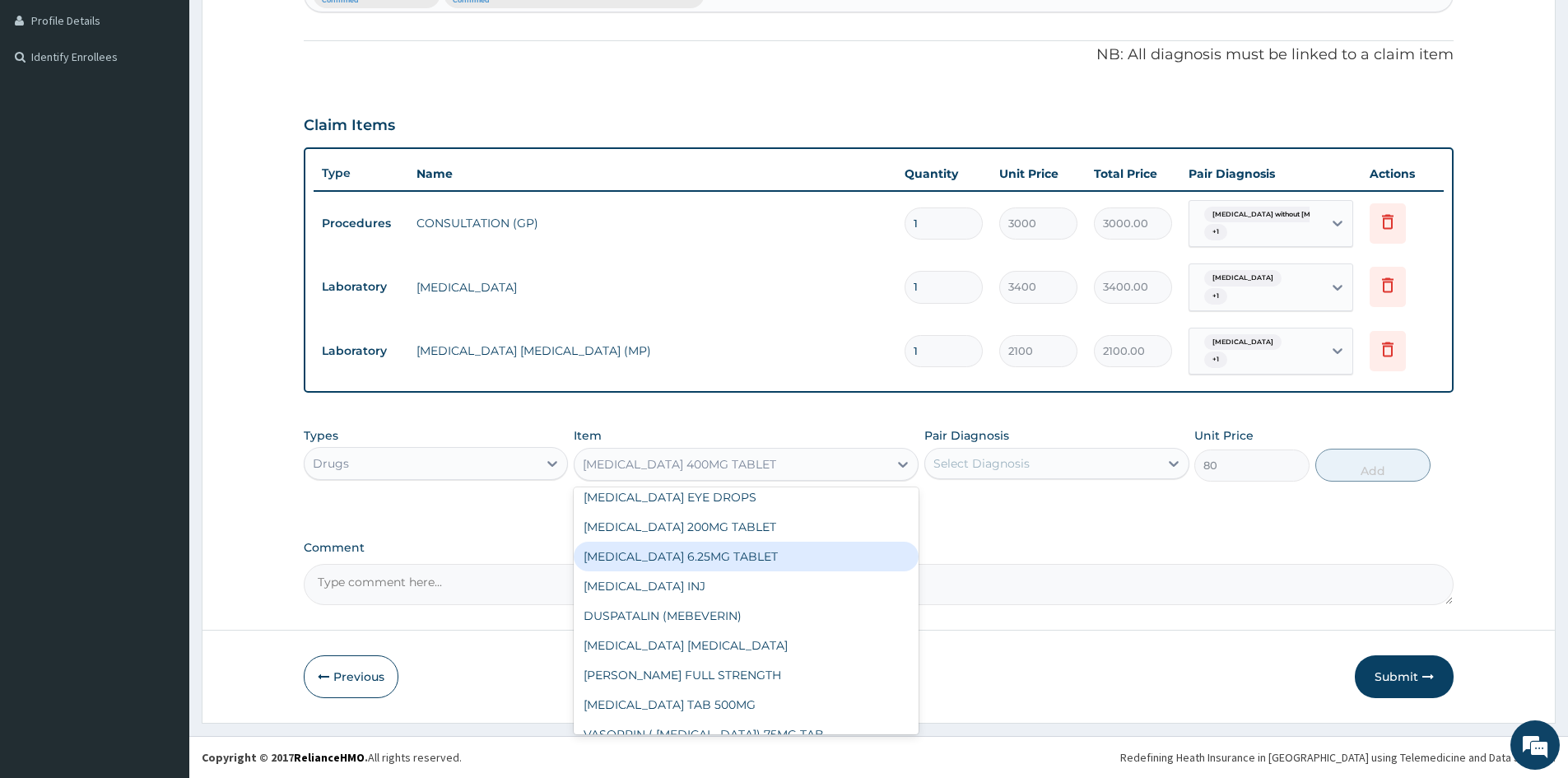
scroll to position [14724, 0]
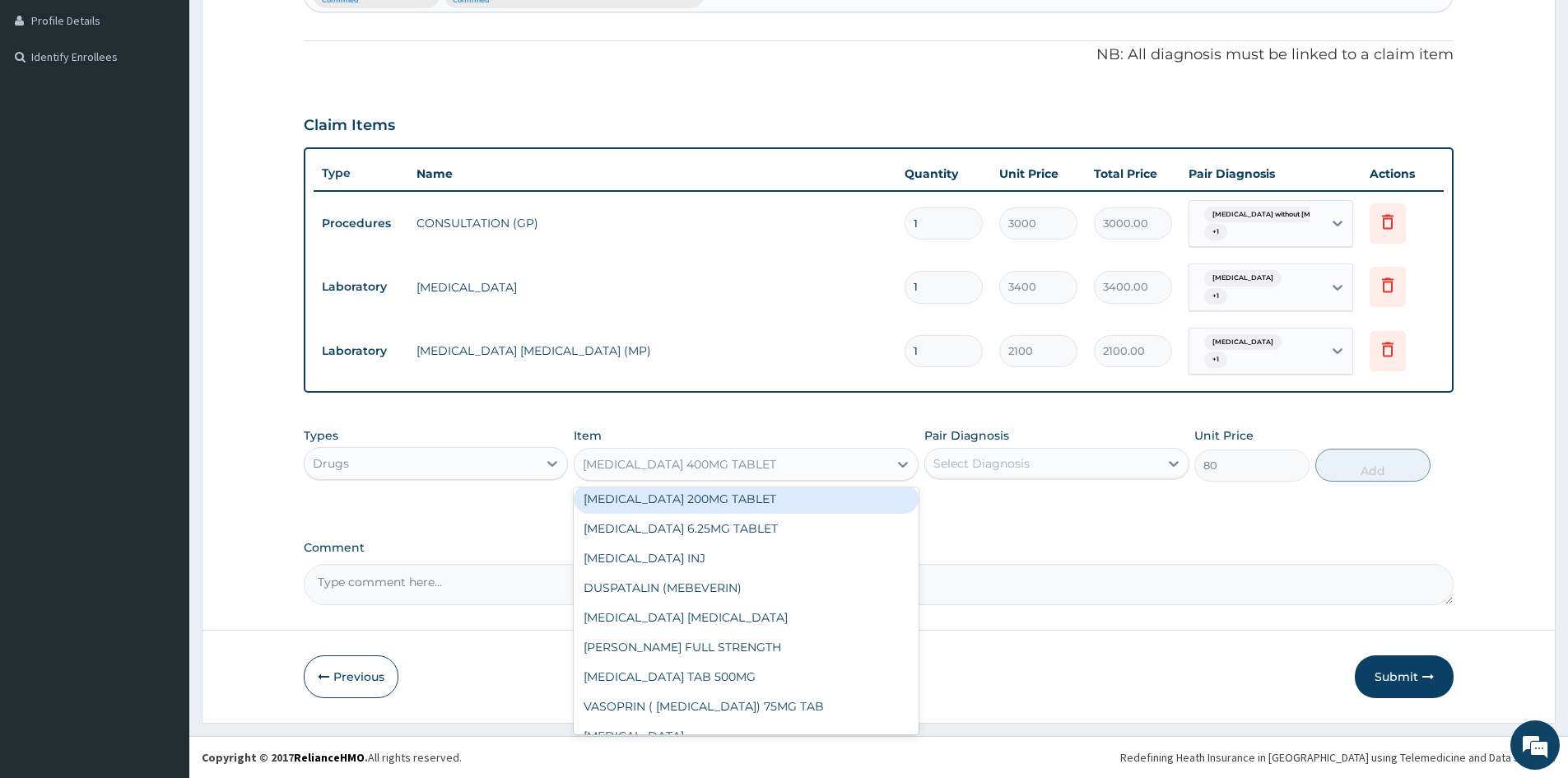
click at [699, 500] on div "IBUPROFEN 200MG TABLET" at bounding box center [747, 498] width 345 height 30
type input "55"
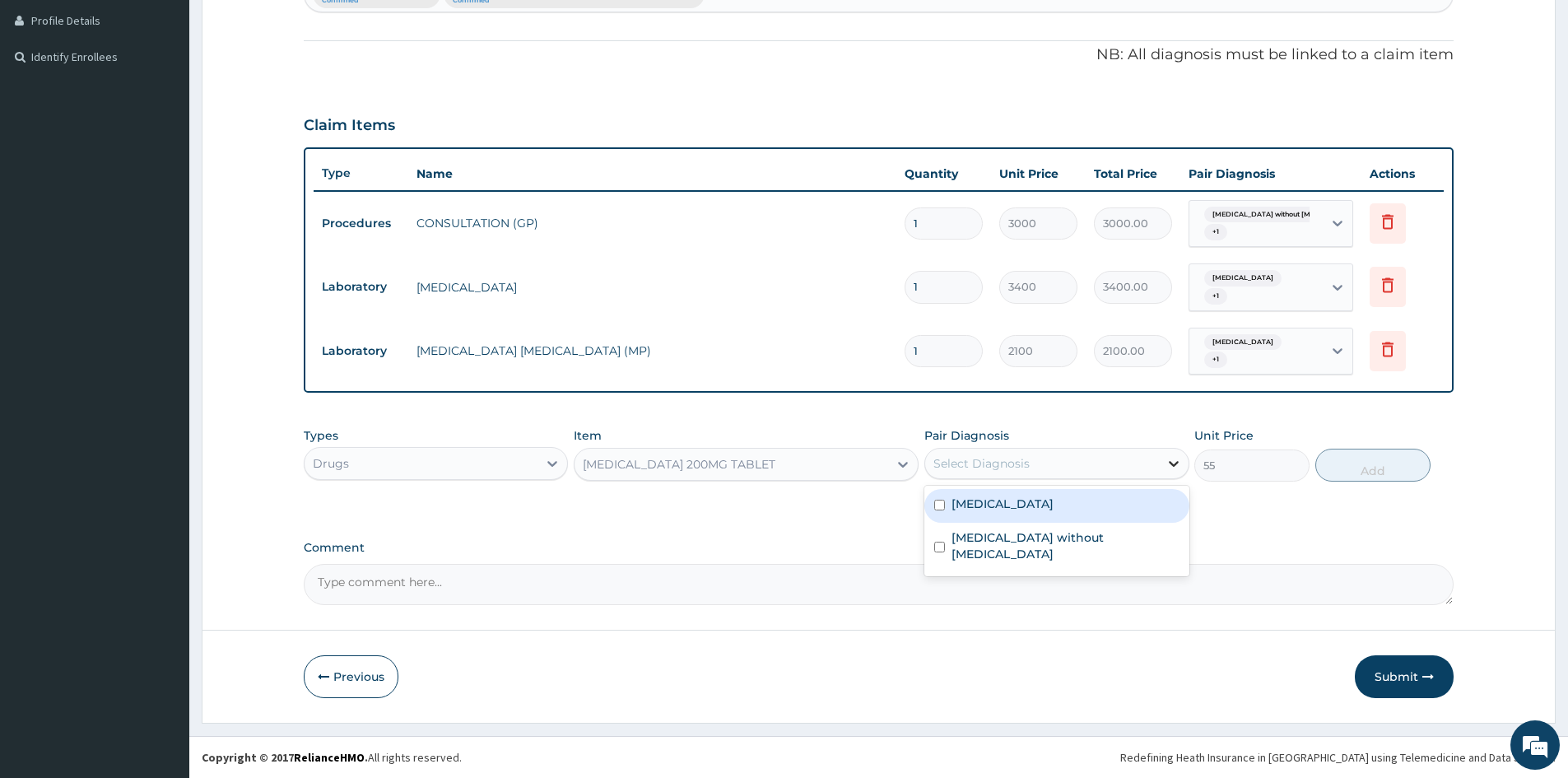
click at [1172, 460] on icon at bounding box center [1173, 463] width 16 height 16
click at [937, 507] on input "checkbox" at bounding box center [940, 505] width 11 height 11
checkbox input "true"
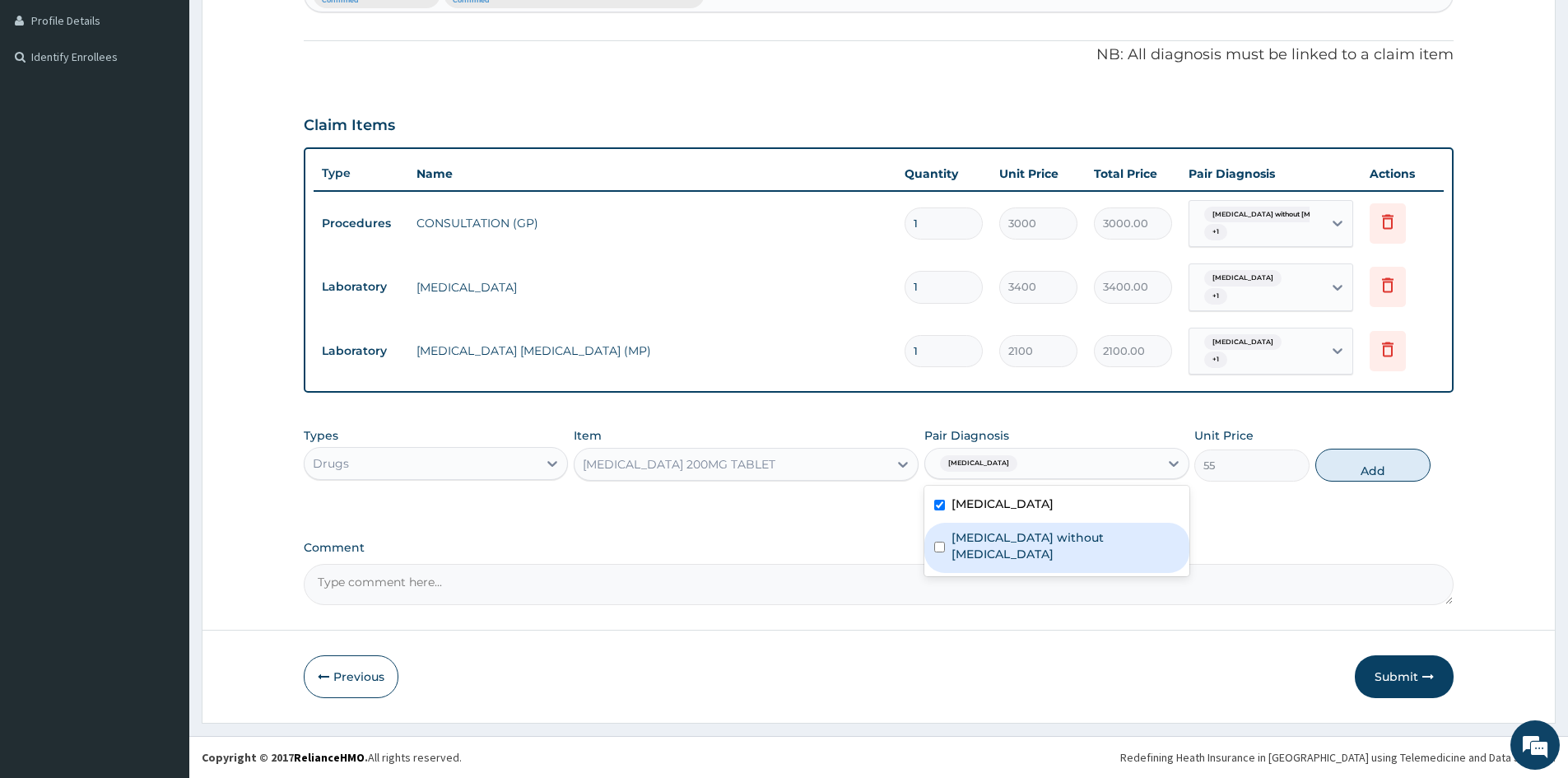
drag, startPoint x: 938, startPoint y: 532, endPoint x: 1162, endPoint y: 505, distance: 225.6
click at [969, 533] on div "[MEDICAL_DATA] without [MEDICAL_DATA]" at bounding box center [1056, 548] width 264 height 50
checkbox input "true"
click at [1394, 465] on button "Add" at bounding box center [1373, 465] width 116 height 33
type input "0"
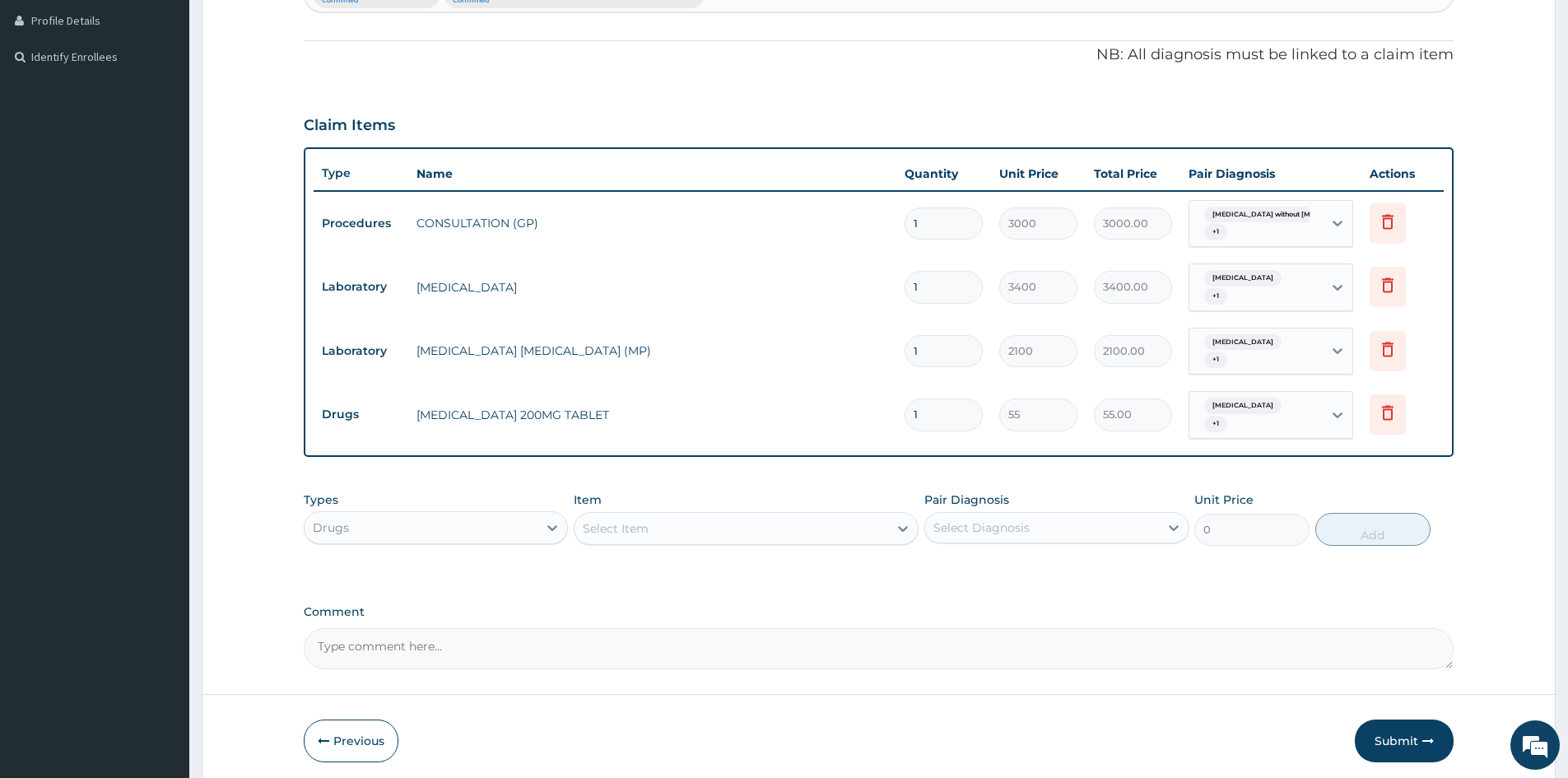
drag, startPoint x: 935, startPoint y: 422, endPoint x: 736, endPoint y: 451, distance: 201.1
click at [736, 446] on tr "Drugs IBUPROFEN 200MG TABLET 1 55 55.00 Malaria, unspecified + 1 Delete" at bounding box center [878, 415] width 1130 height 65
type input "6"
type input "330.00"
type input "6"
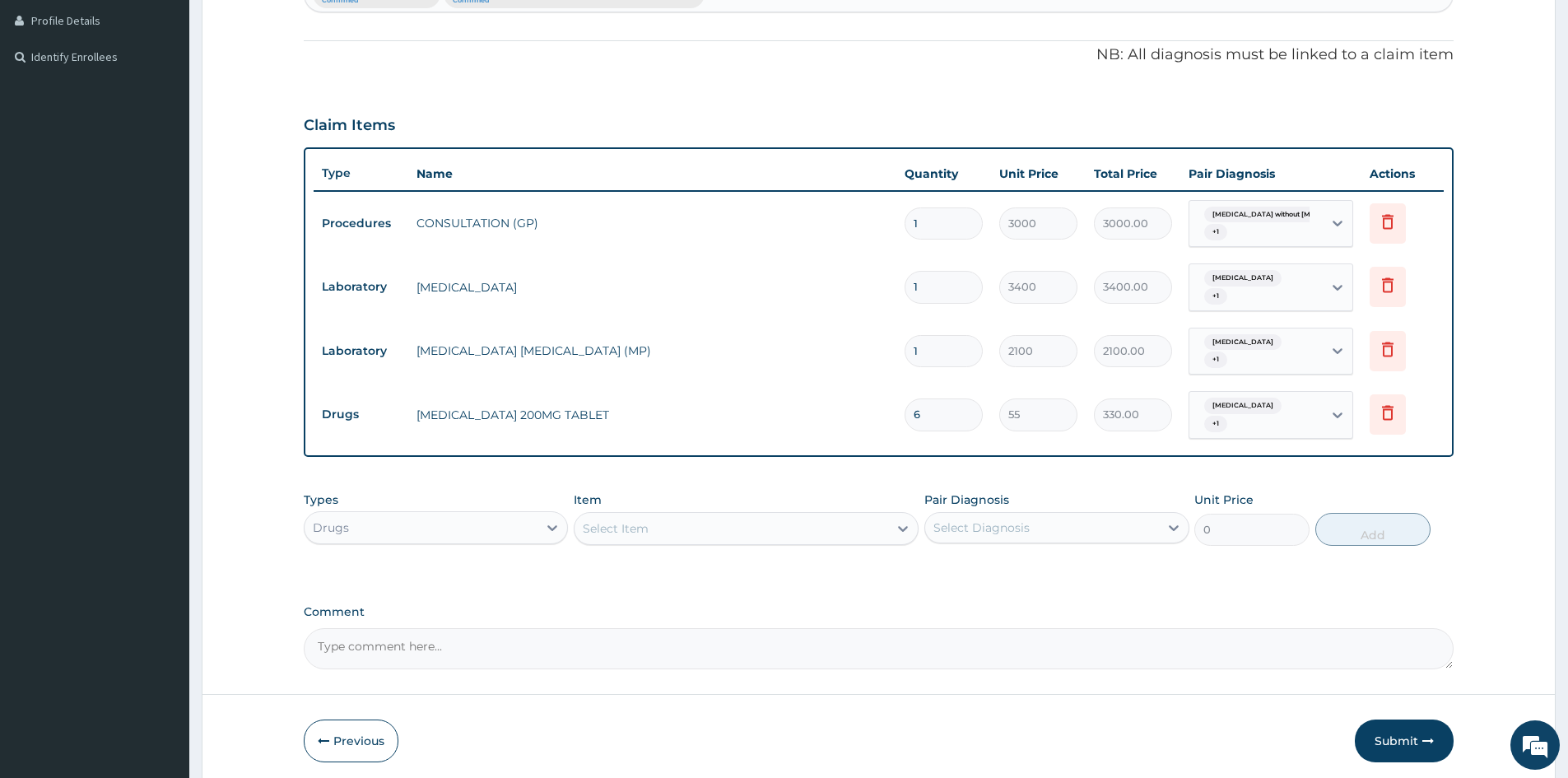
click at [809, 530] on div "Select Item" at bounding box center [731, 528] width 314 height 26
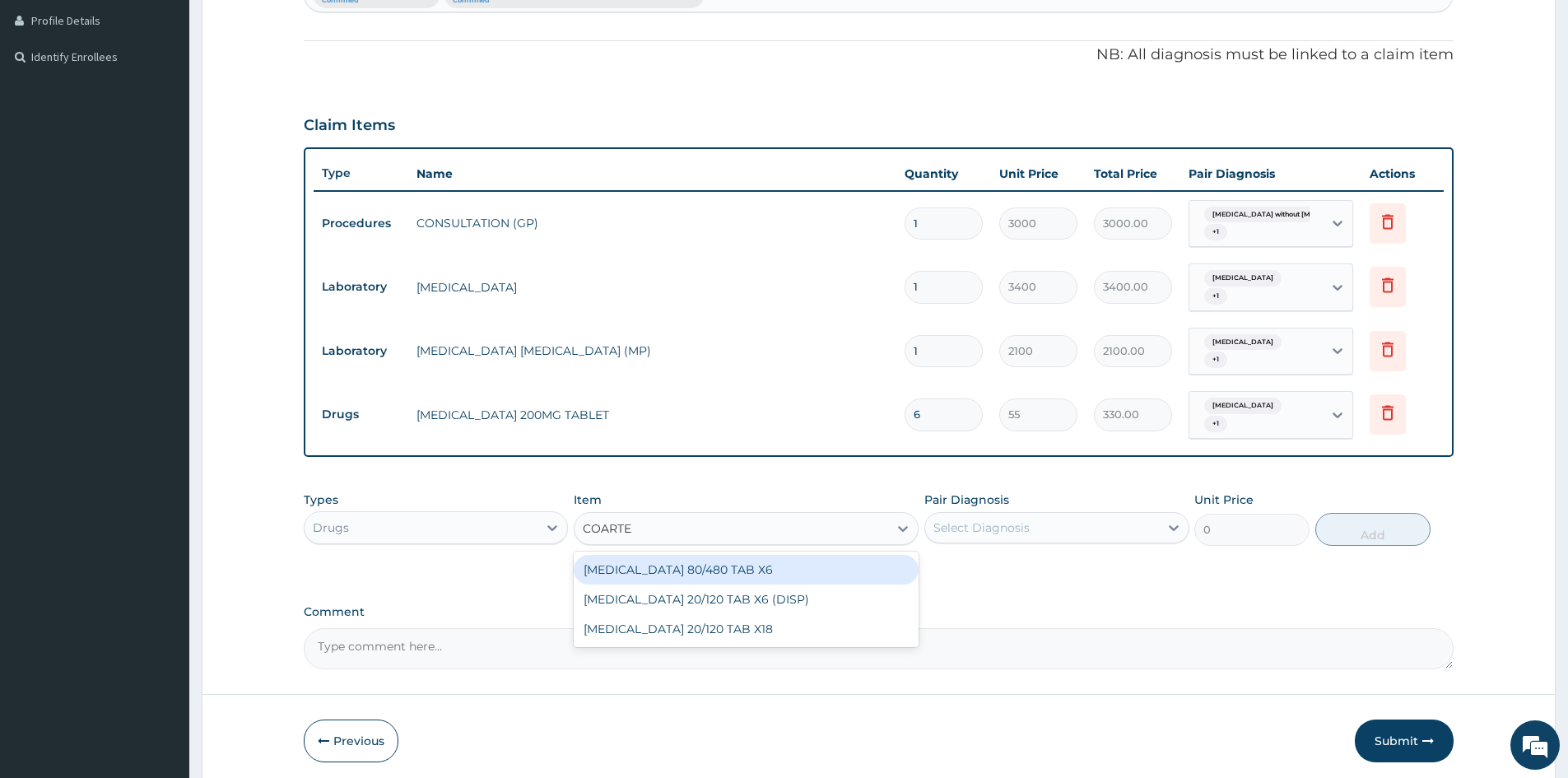
type input "COARTEM"
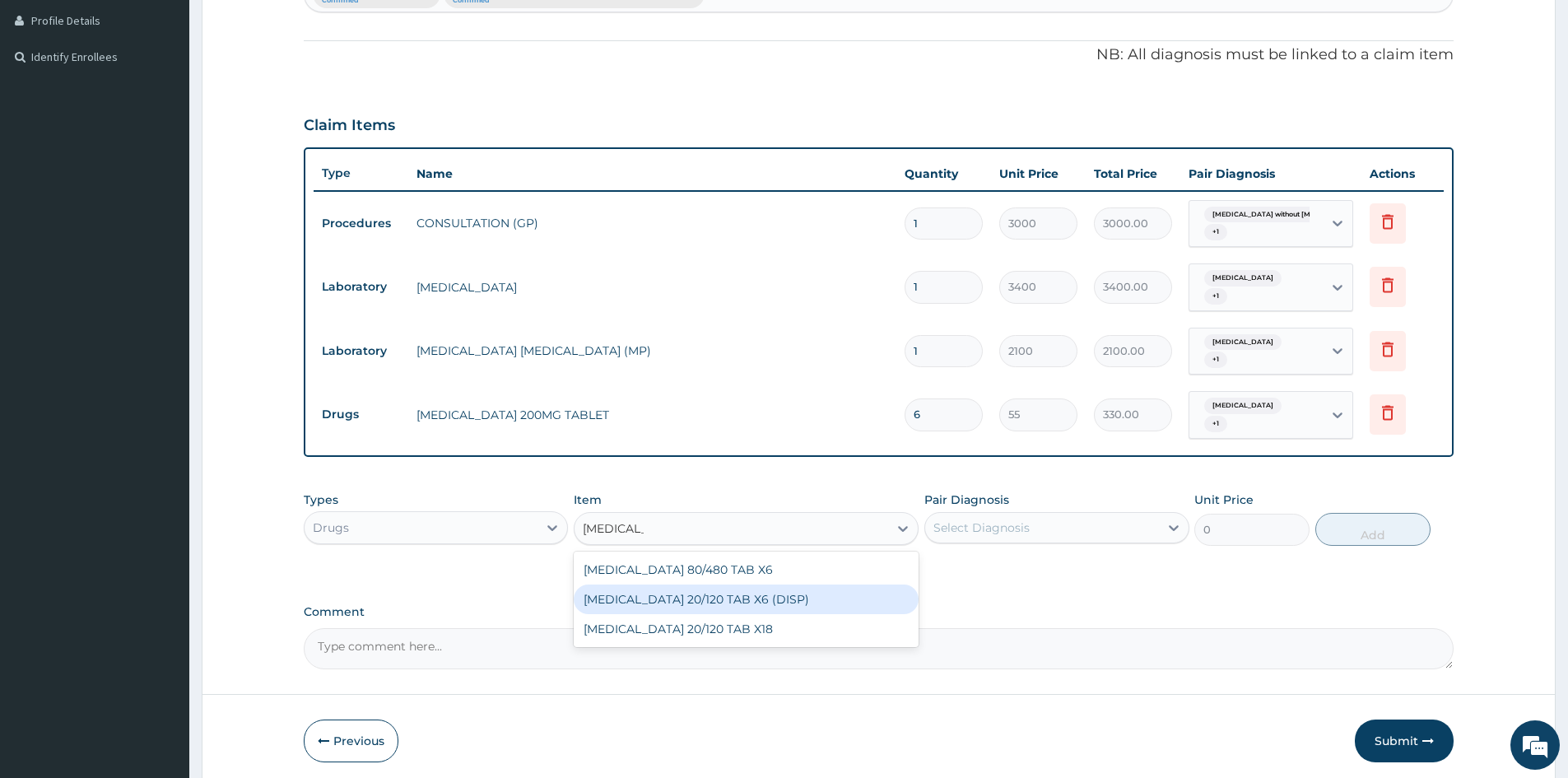
drag, startPoint x: 764, startPoint y: 605, endPoint x: 861, endPoint y: 578, distance: 100.7
click at [766, 602] on div "COARTEM 20/120 TAB X6 (DISP)" at bounding box center [747, 599] width 345 height 30
type input "520"
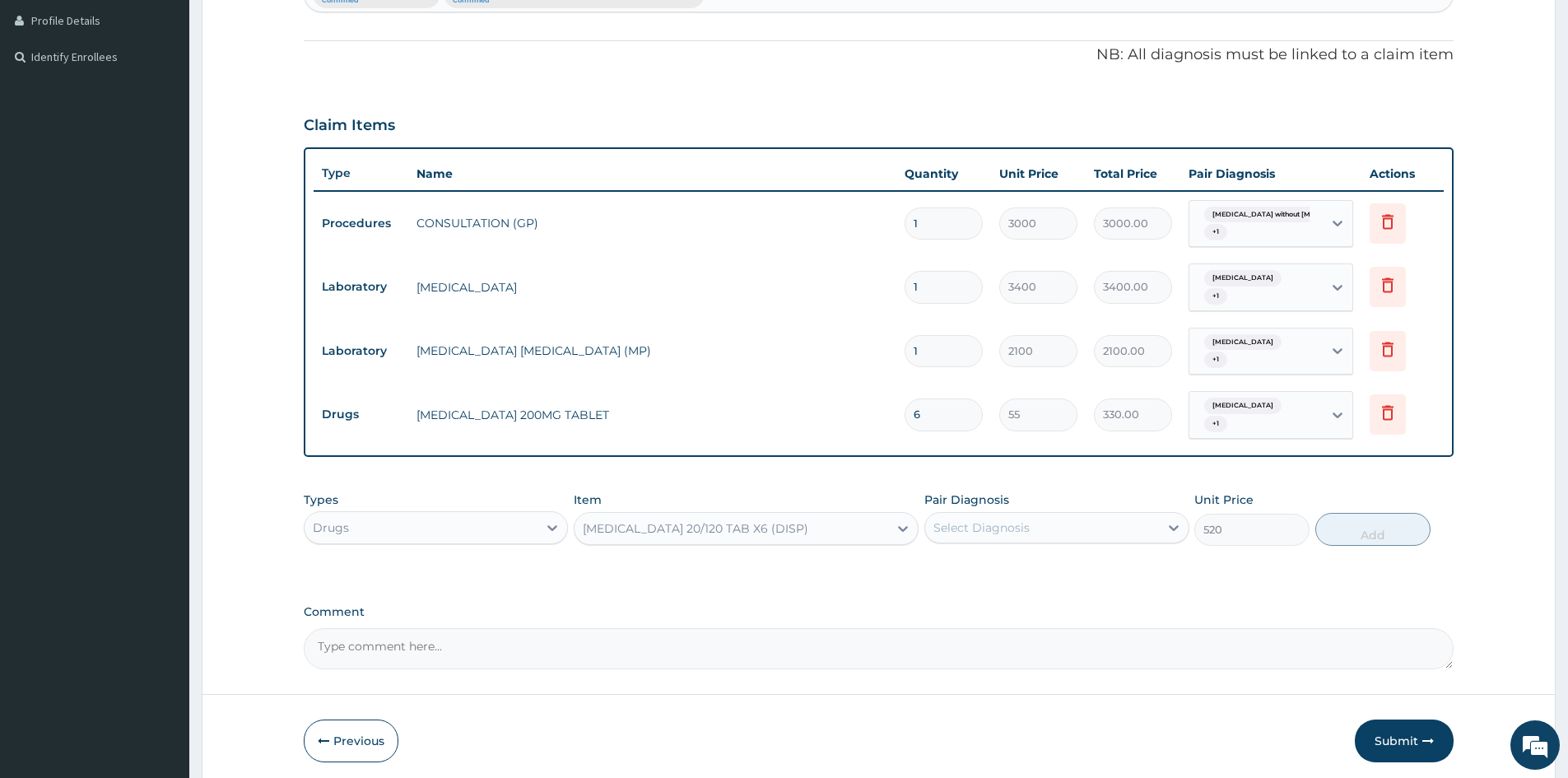
click at [995, 518] on div "Select Diagnosis" at bounding box center [1042, 527] width 233 height 26
click at [939, 563] on input "checkbox" at bounding box center [940, 568] width 11 height 11
checkbox input "true"
drag, startPoint x: 1387, startPoint y: 521, endPoint x: 1285, endPoint y: 511, distance: 102.5
click at [1386, 520] on button "Add" at bounding box center [1373, 529] width 116 height 33
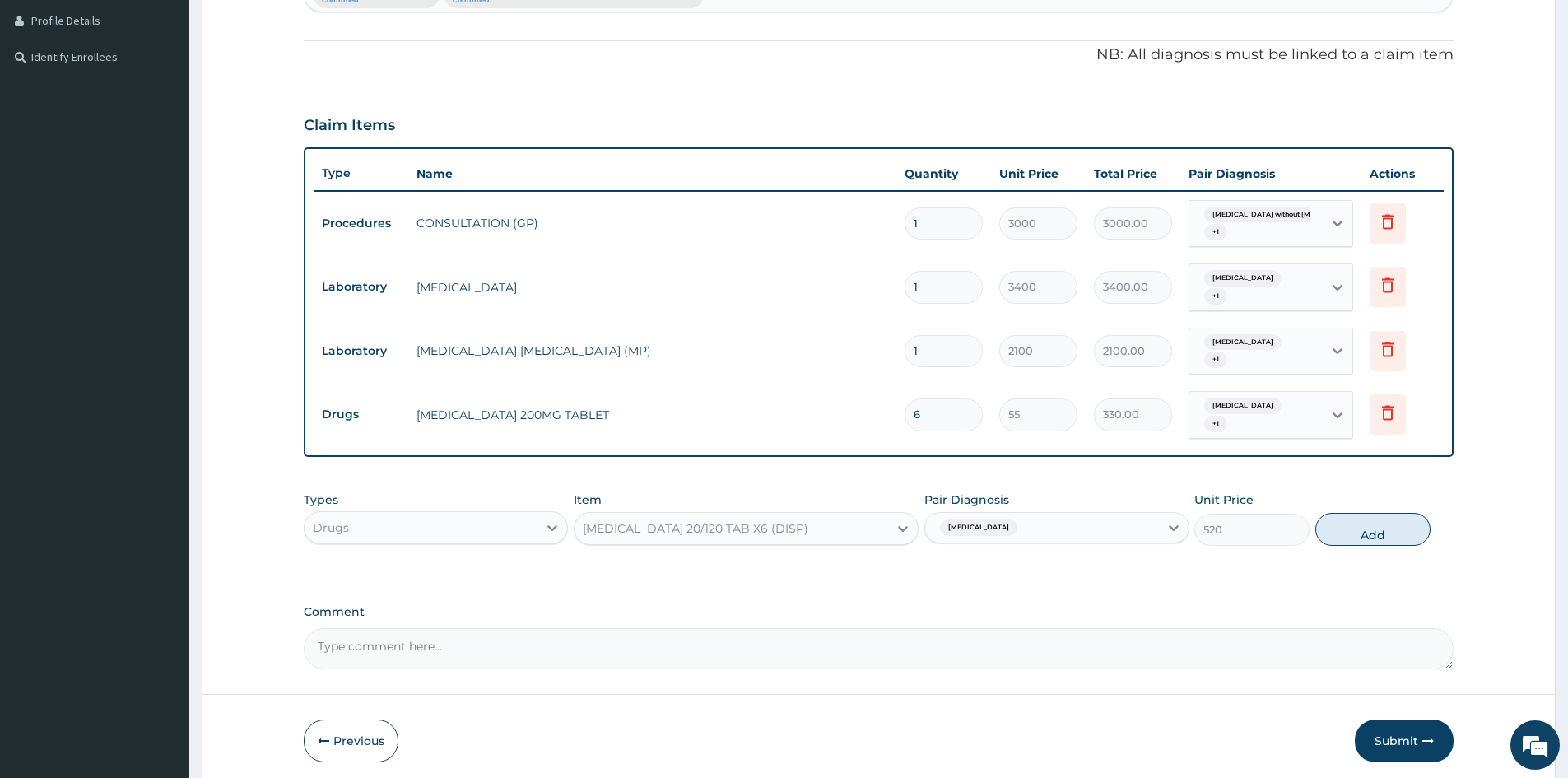
type input "0"
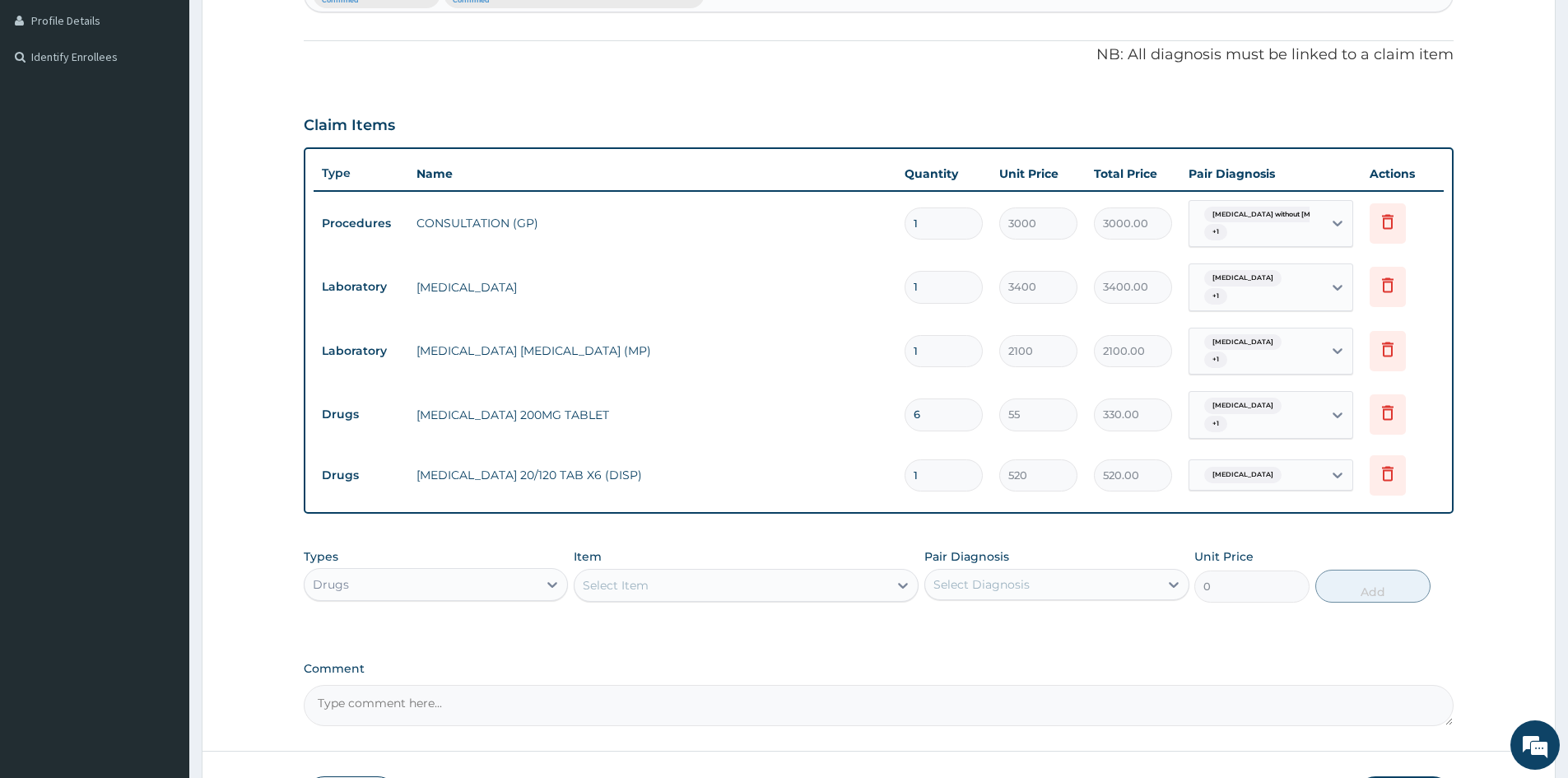
type input "12"
type input "6240.00"
type input "12"
click at [810, 581] on div "Select Item" at bounding box center [731, 585] width 314 height 26
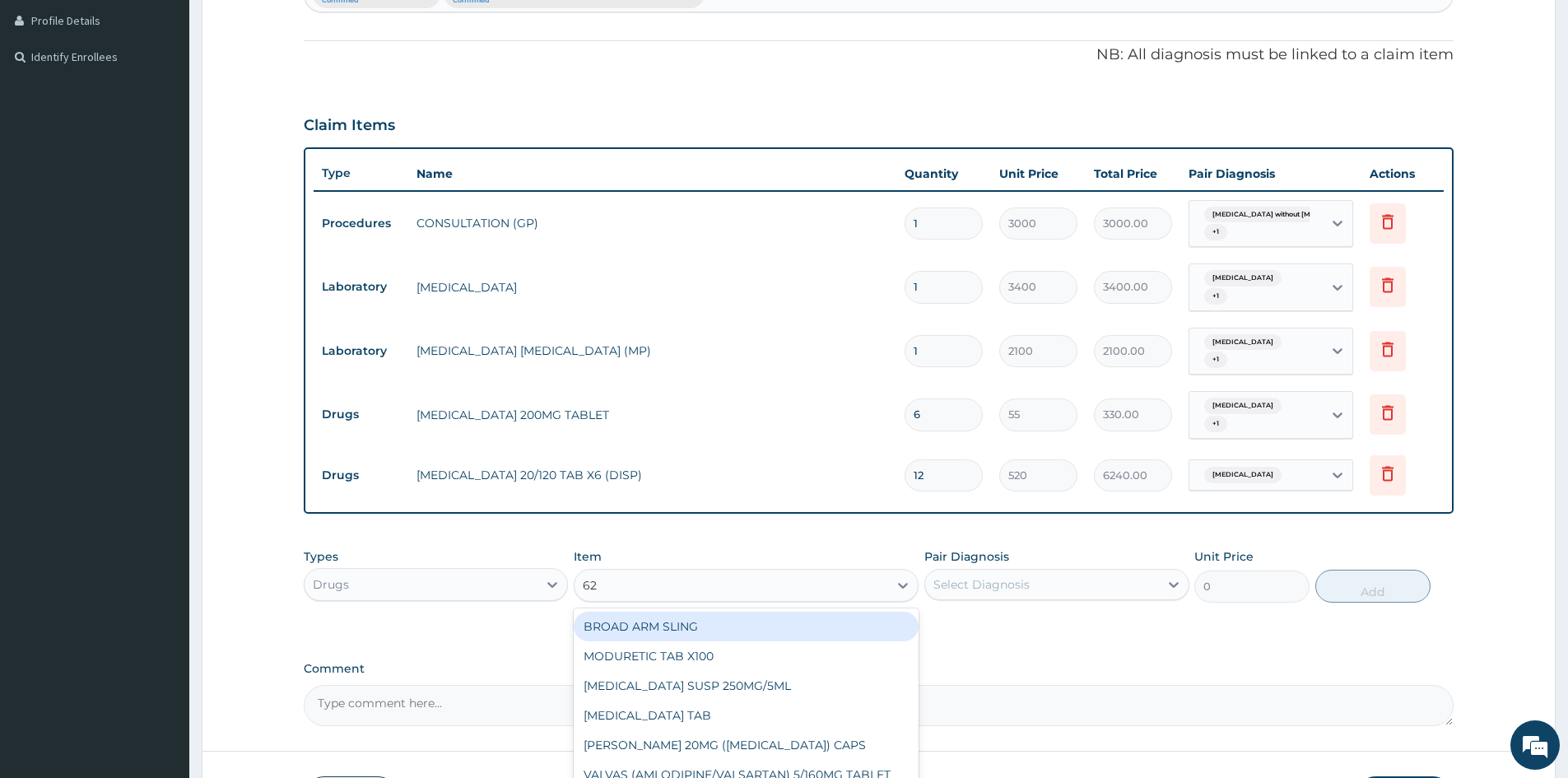
type input "625"
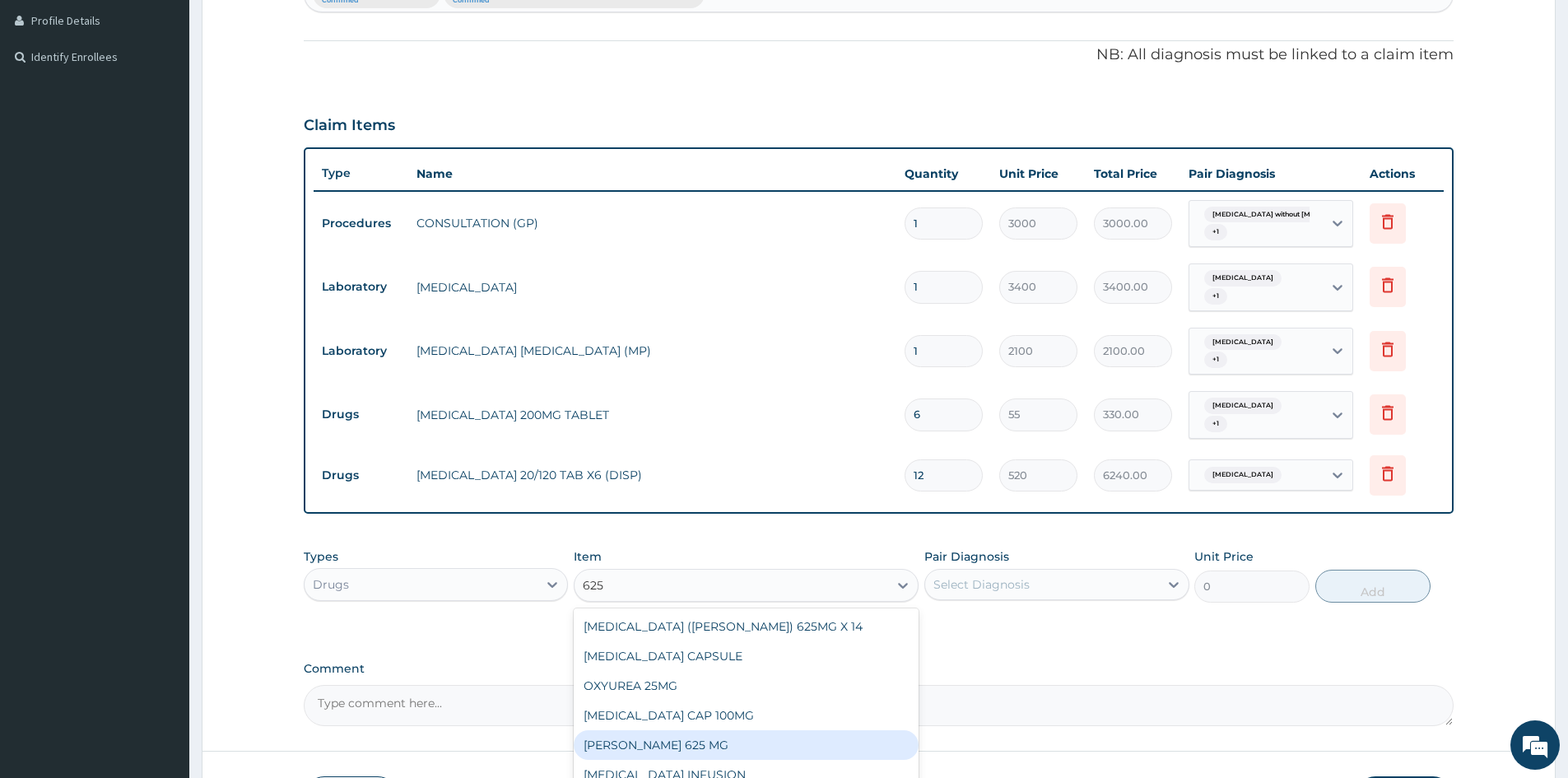
drag, startPoint x: 642, startPoint y: 742, endPoint x: 957, endPoint y: 647, distance: 329.0
click at [646, 741] on div "FLEMMING 625 MG" at bounding box center [747, 745] width 345 height 30
type input "540"
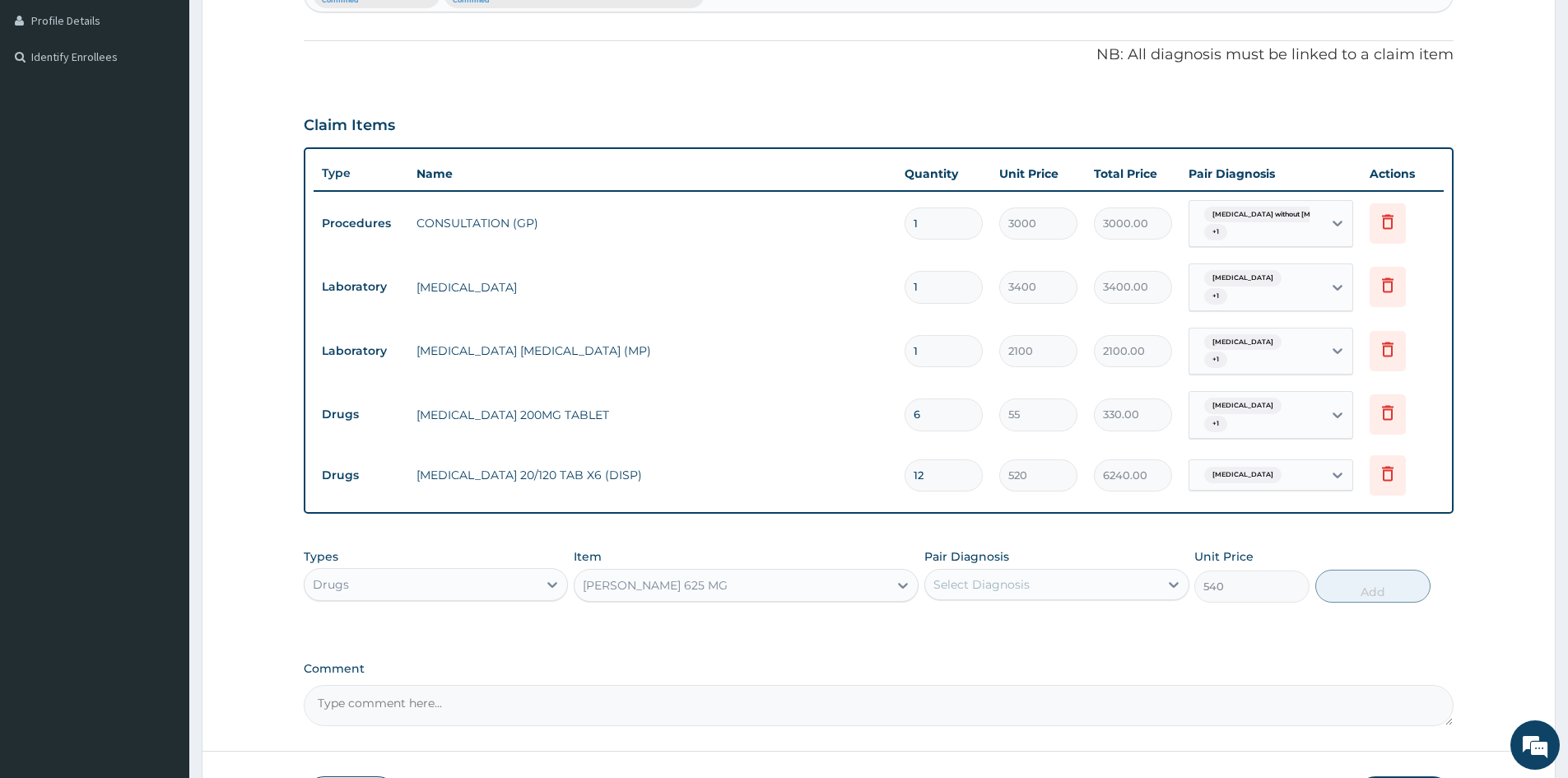
click at [957, 584] on div "Select Diagnosis" at bounding box center [981, 584] width 96 height 16
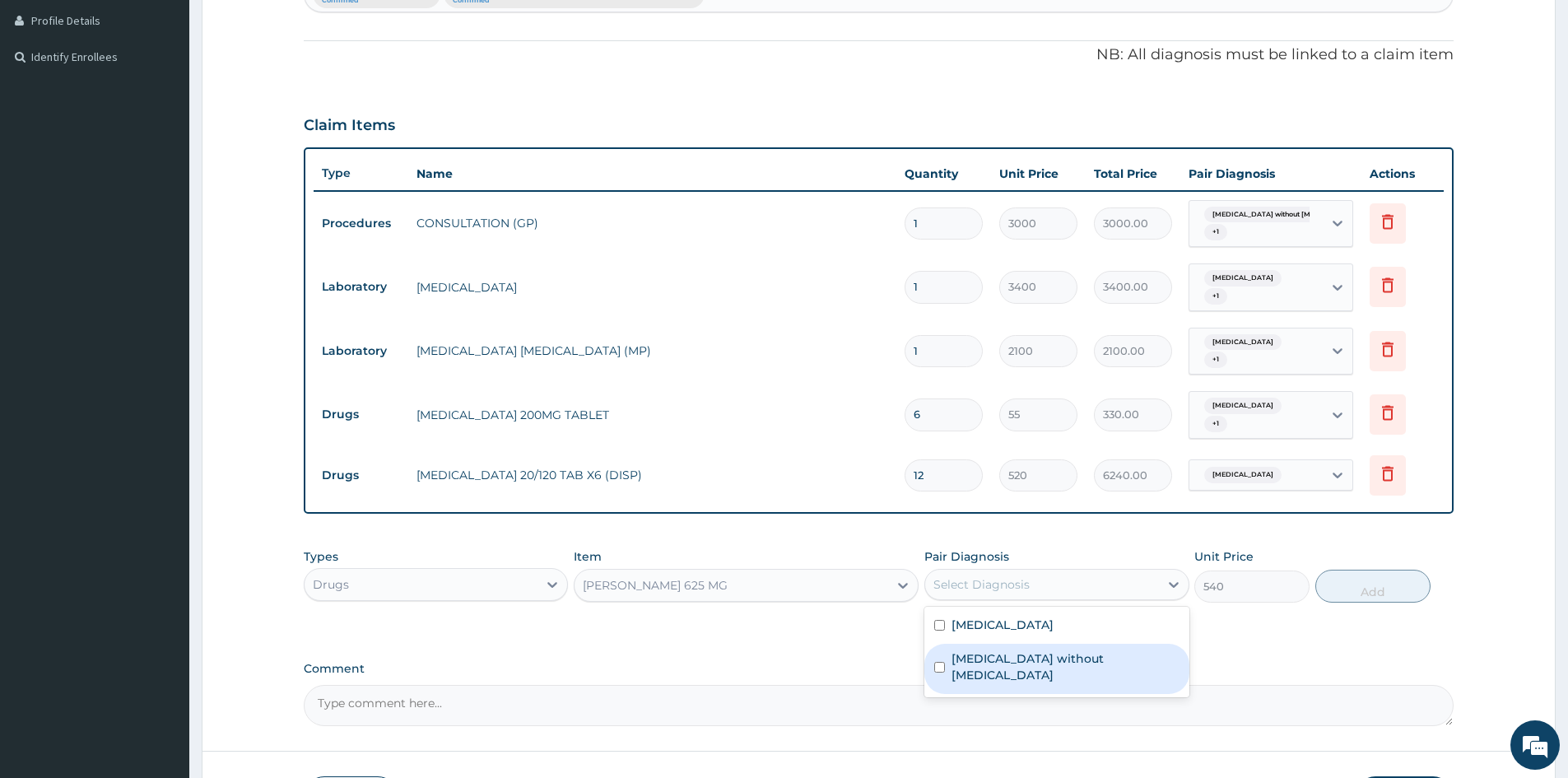
drag, startPoint x: 936, startPoint y: 654, endPoint x: 943, endPoint y: 628, distance: 26.9
click at [937, 662] on input "checkbox" at bounding box center [940, 667] width 11 height 11
checkbox input "true"
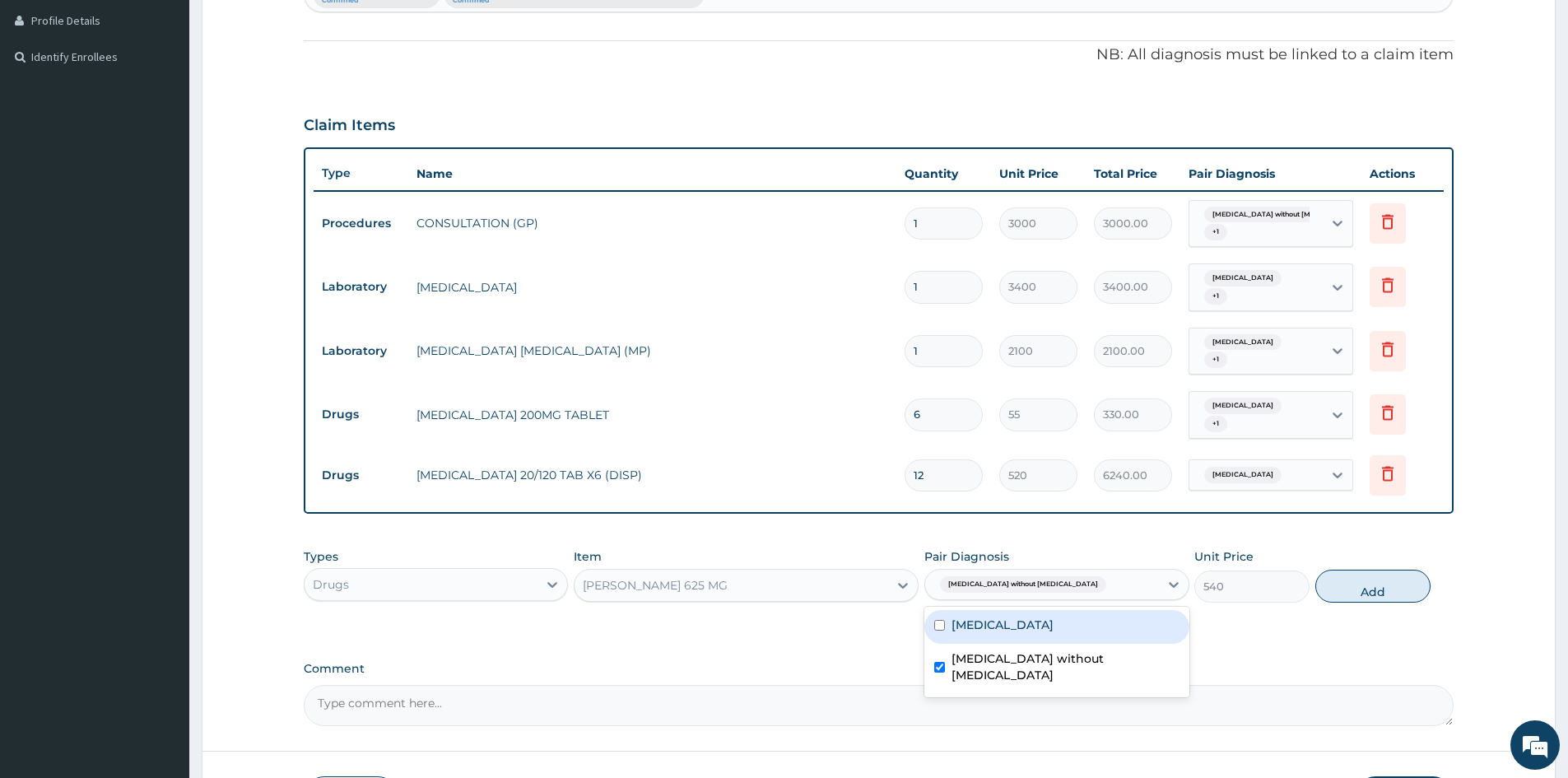
drag, startPoint x: 940, startPoint y: 620, endPoint x: 1216, endPoint y: 599, distance: 276.8
click at [946, 619] on div "[MEDICAL_DATA]" at bounding box center [1056, 627] width 264 height 34
checkbox input "true"
drag, startPoint x: 1380, startPoint y: 572, endPoint x: 1351, endPoint y: 581, distance: 30.4
click at [1381, 572] on button "Add" at bounding box center [1373, 586] width 116 height 33
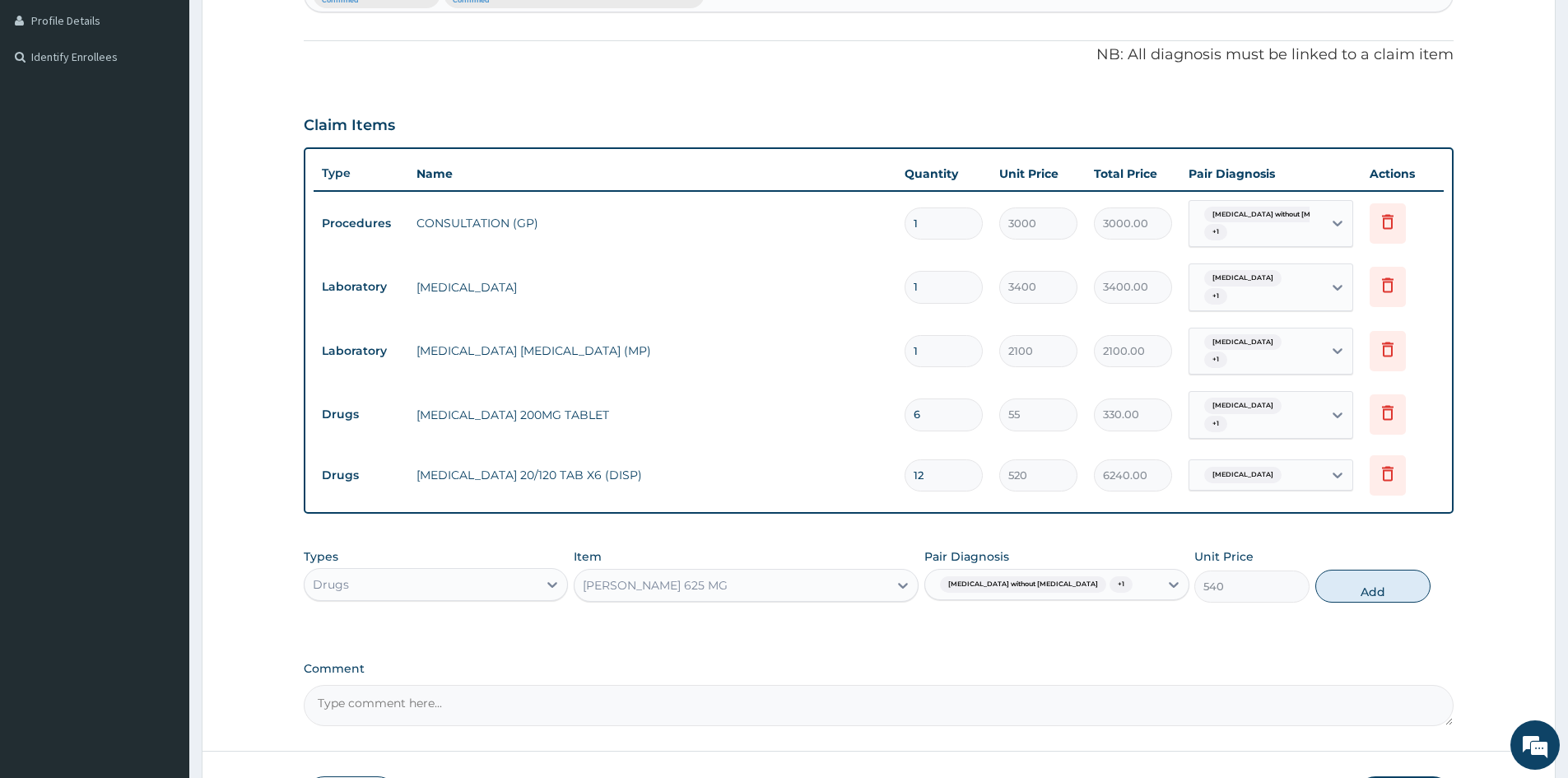
type input "0"
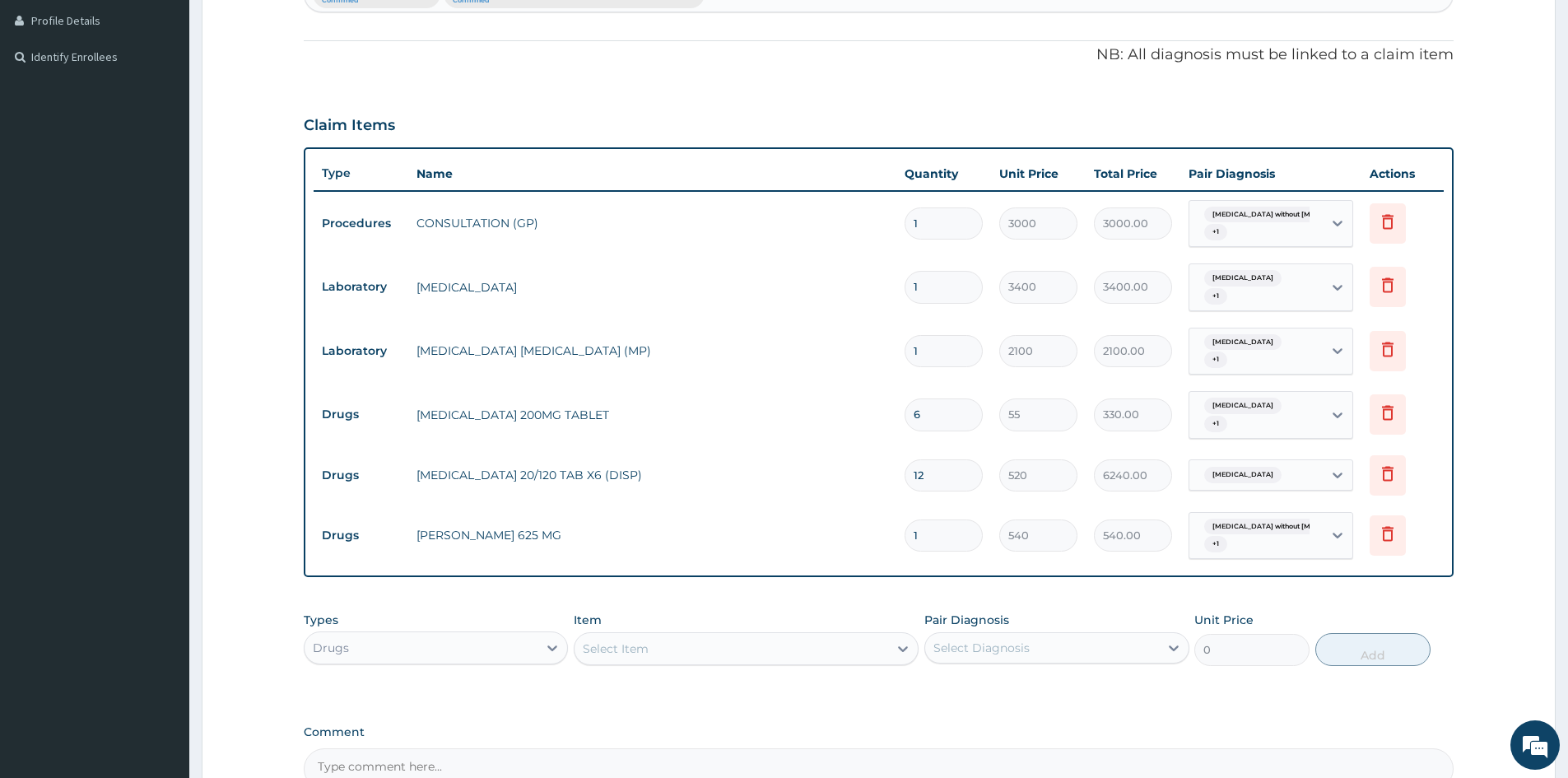
type input "10"
type input "5400.00"
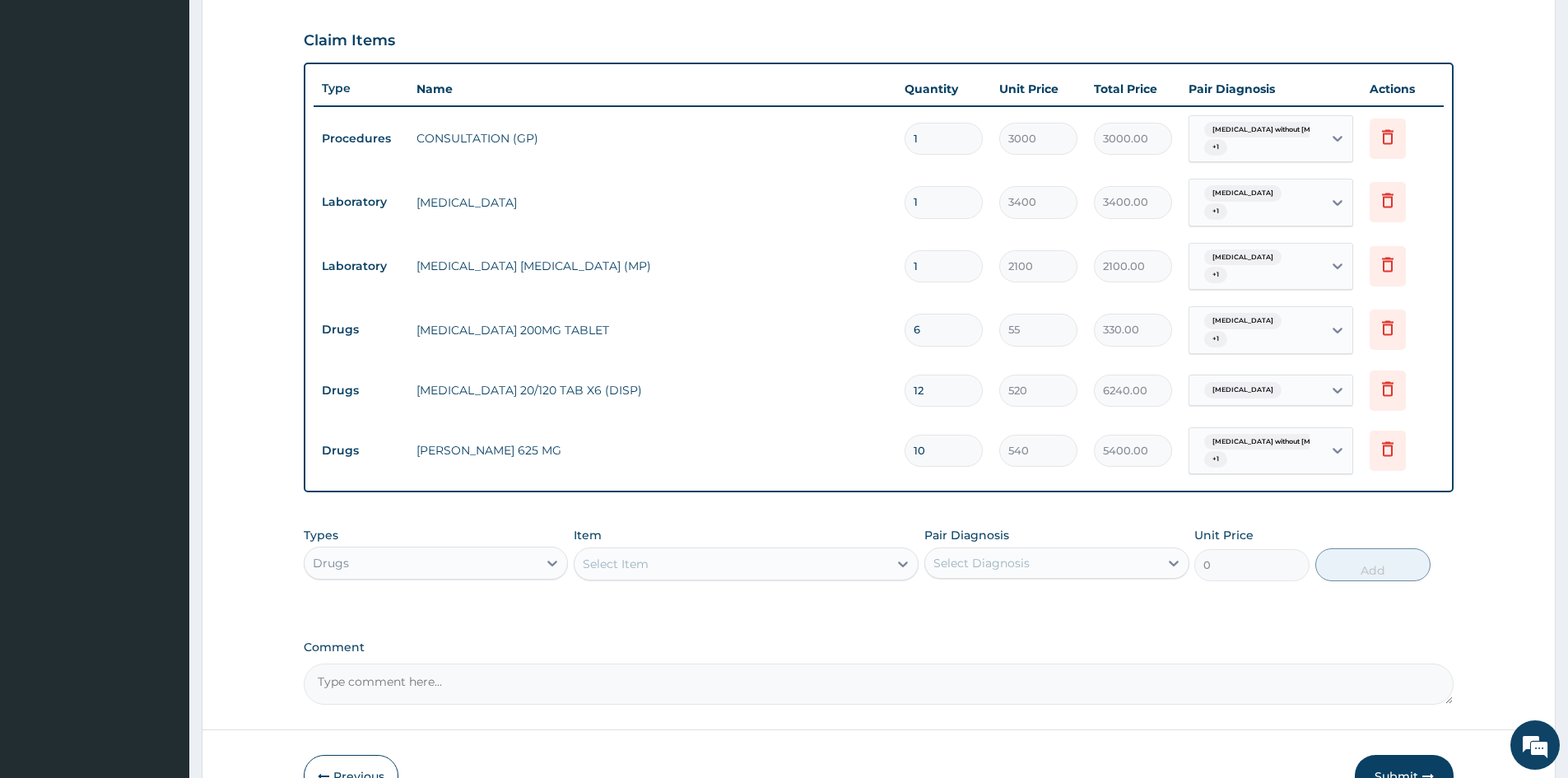
scroll to position [633, 0]
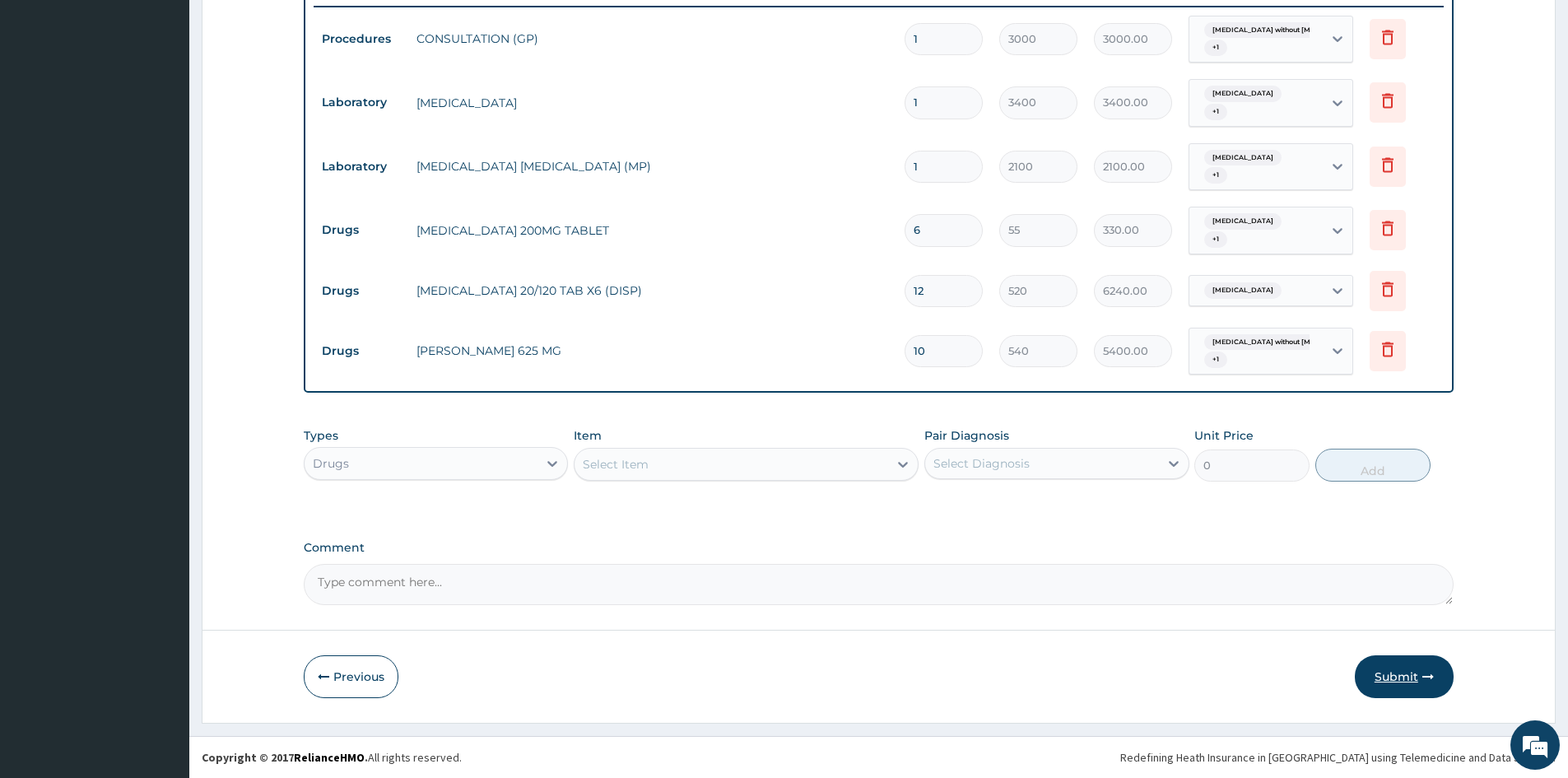
type input "10"
click at [1382, 674] on button "Submit" at bounding box center [1404, 677] width 99 height 43
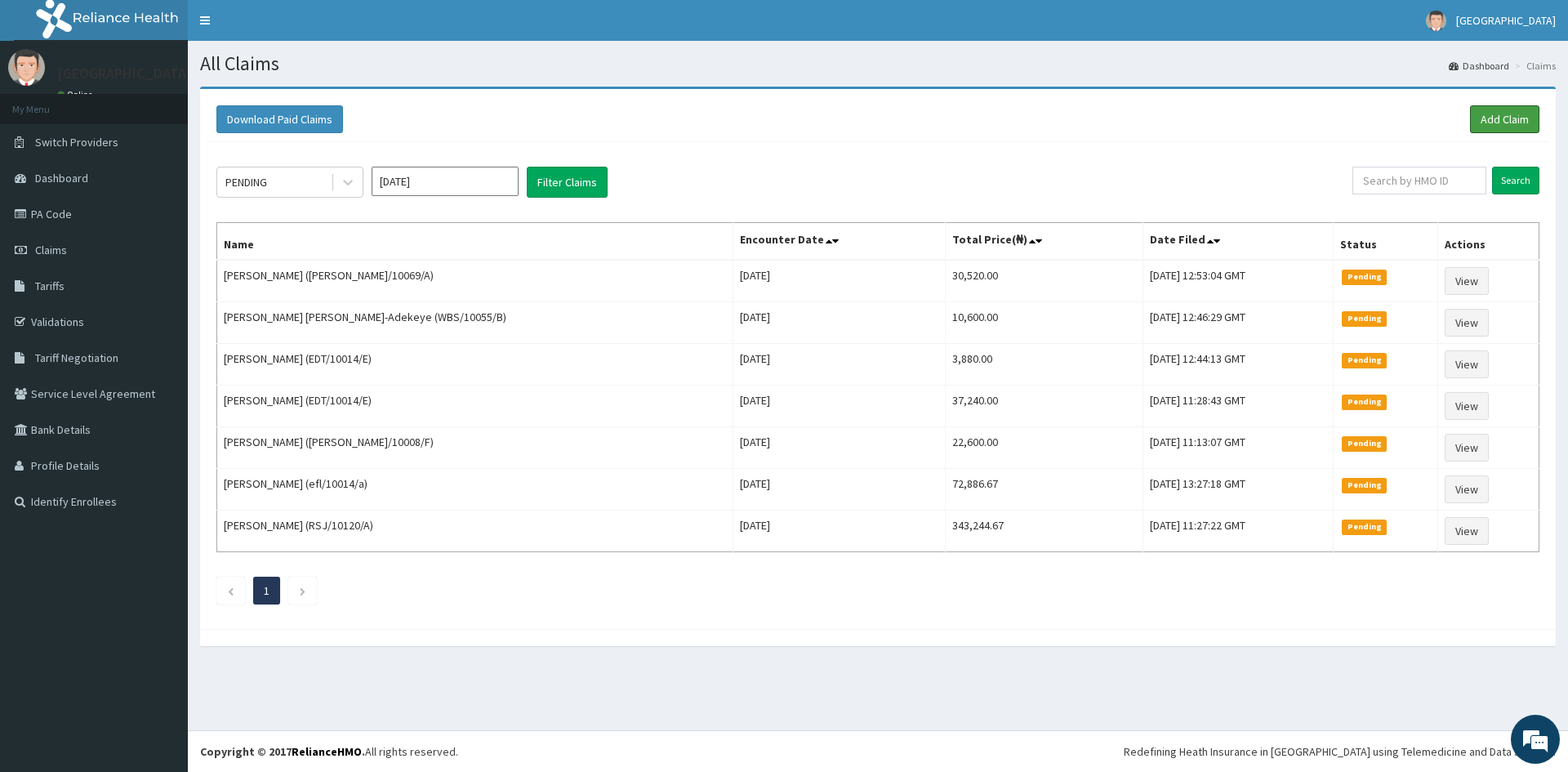
drag, startPoint x: 1490, startPoint y: 118, endPoint x: 1347, endPoint y: 143, distance: 145.2
click at [1490, 117] on link "Add Claim" at bounding box center [1505, 119] width 69 height 28
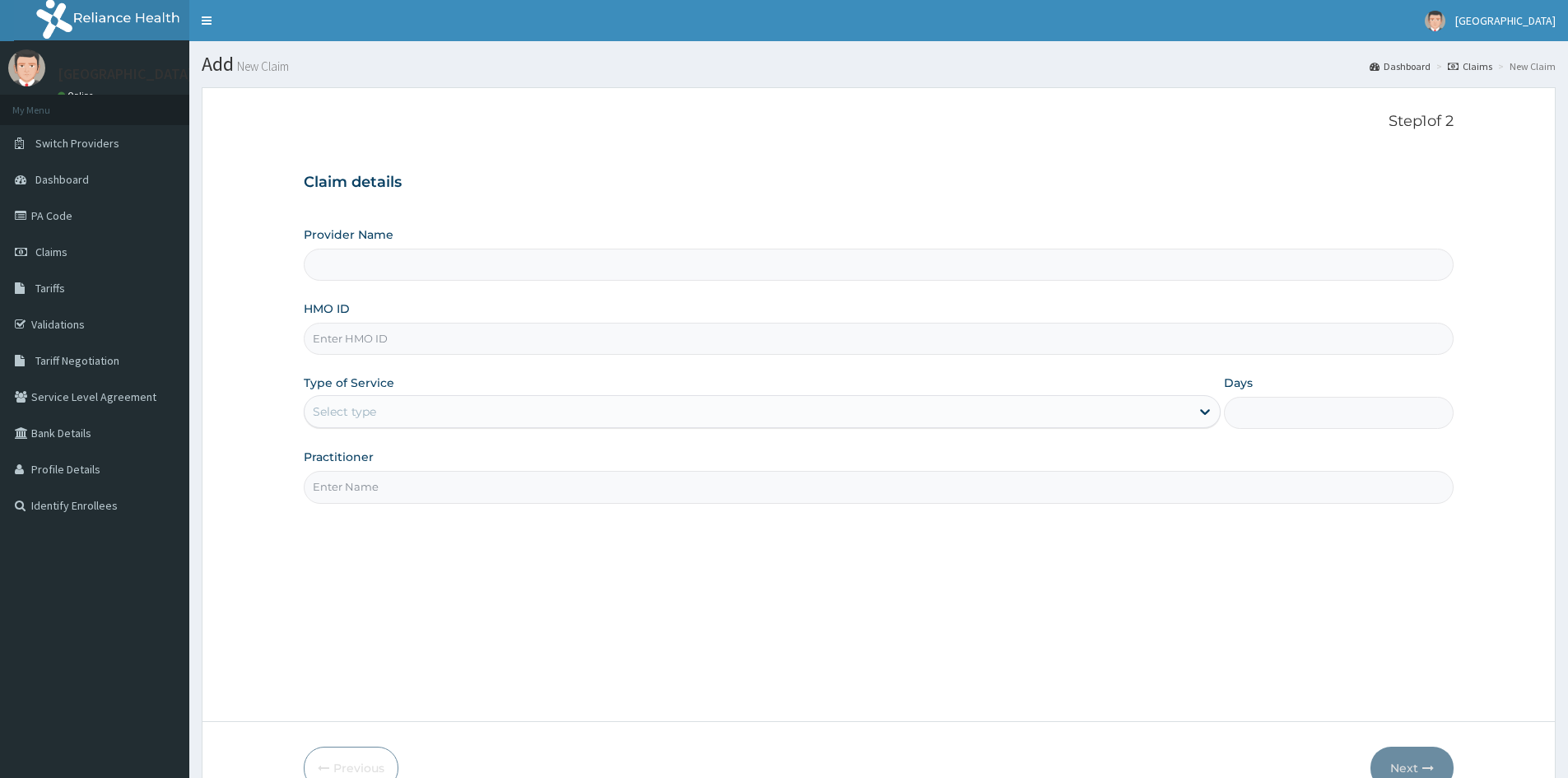
click at [342, 343] on input "HMO ID" at bounding box center [878, 338] width 1150 height 32
type input "Doren Specialist Hospital"
paste input "CAO/10016/e"
type input "CAO/10016/e"
click at [355, 409] on div "Select type" at bounding box center [344, 411] width 64 height 16
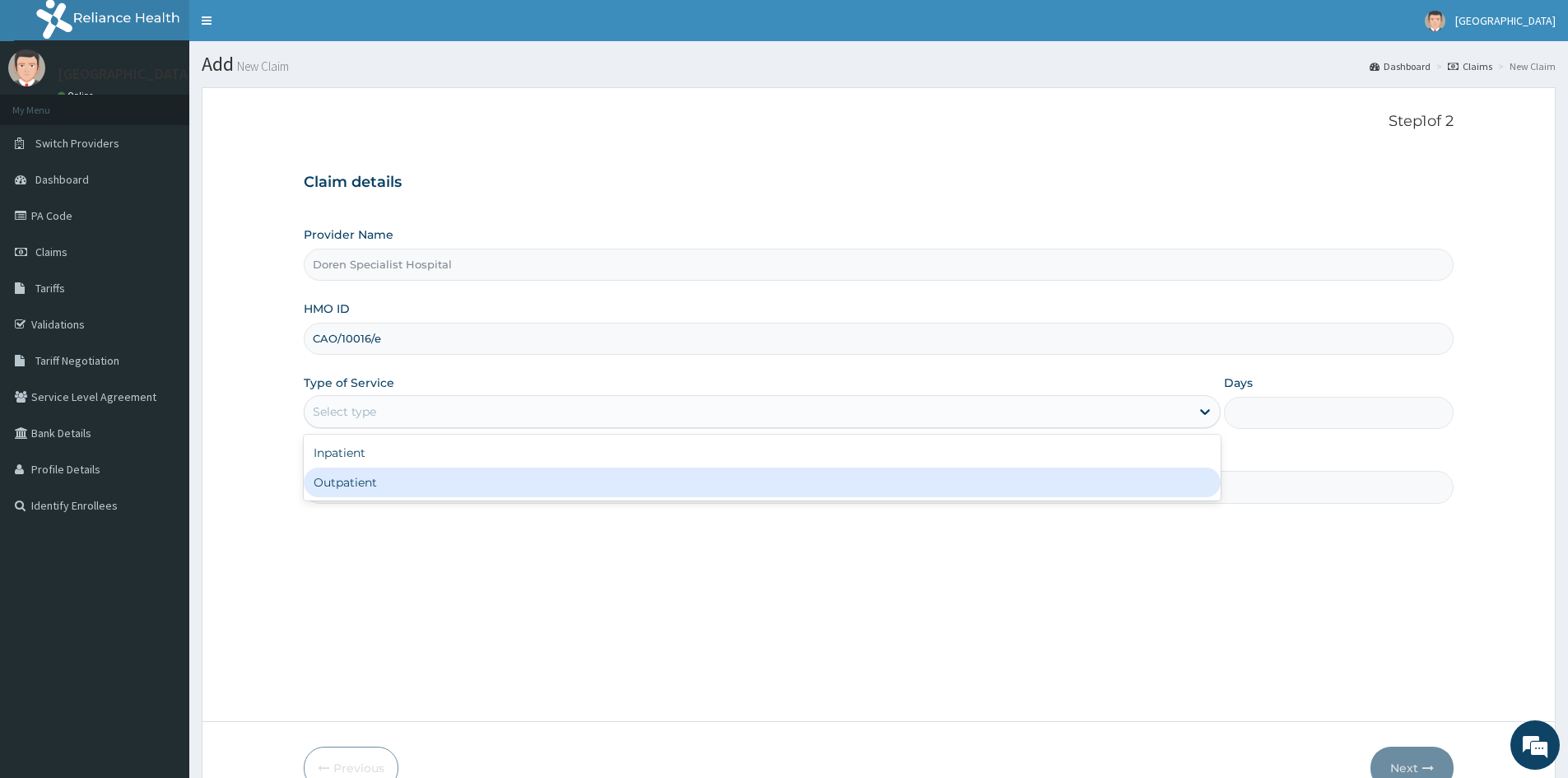
click at [368, 483] on div "Outpatient" at bounding box center [762, 482] width 917 height 30
type input "1"
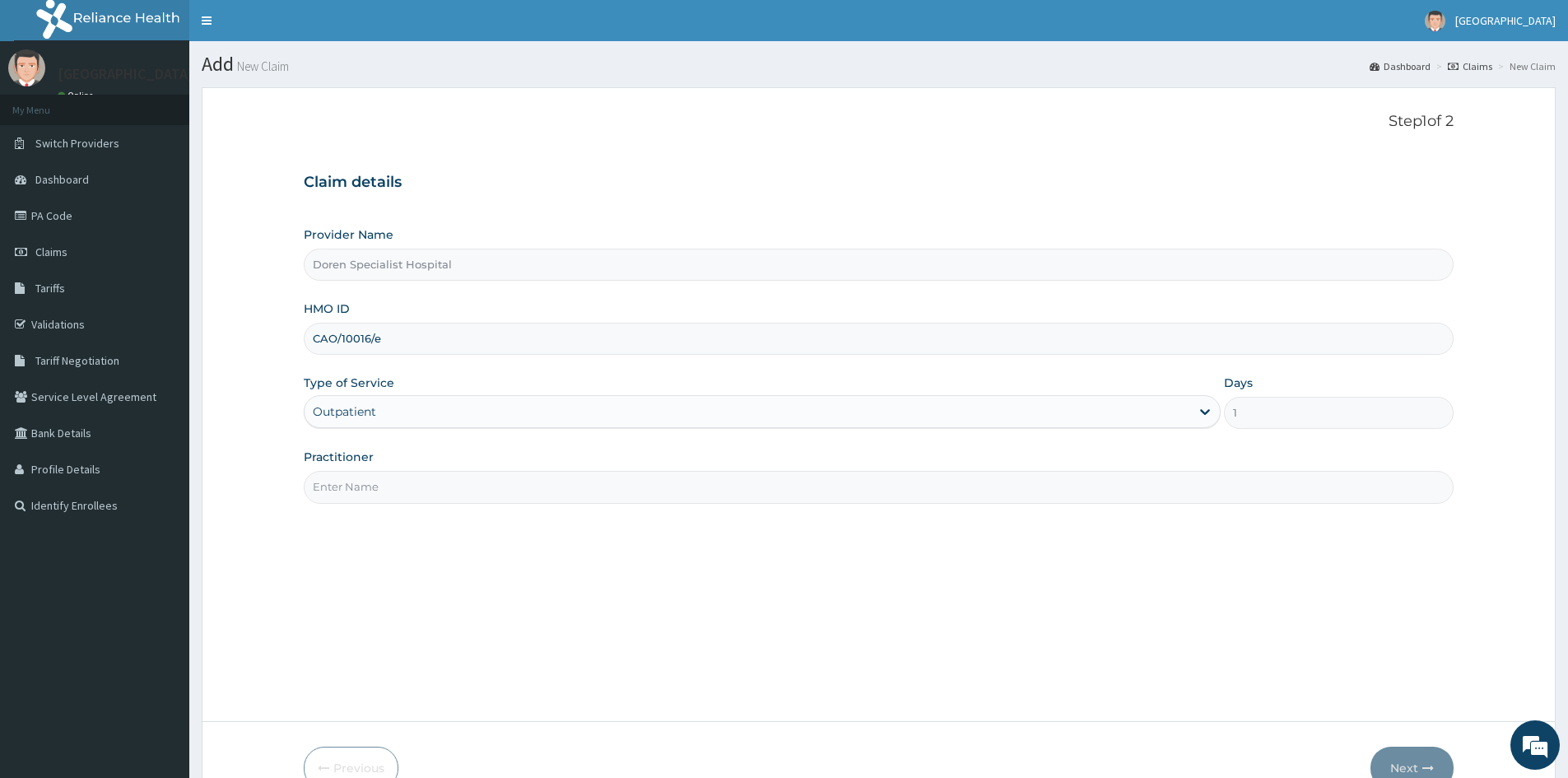
click at [357, 483] on input "Practitioner" at bounding box center [878, 487] width 1150 height 32
type input "[PERSON_NAME]"
click at [1393, 751] on button "Next" at bounding box center [1412, 768] width 83 height 43
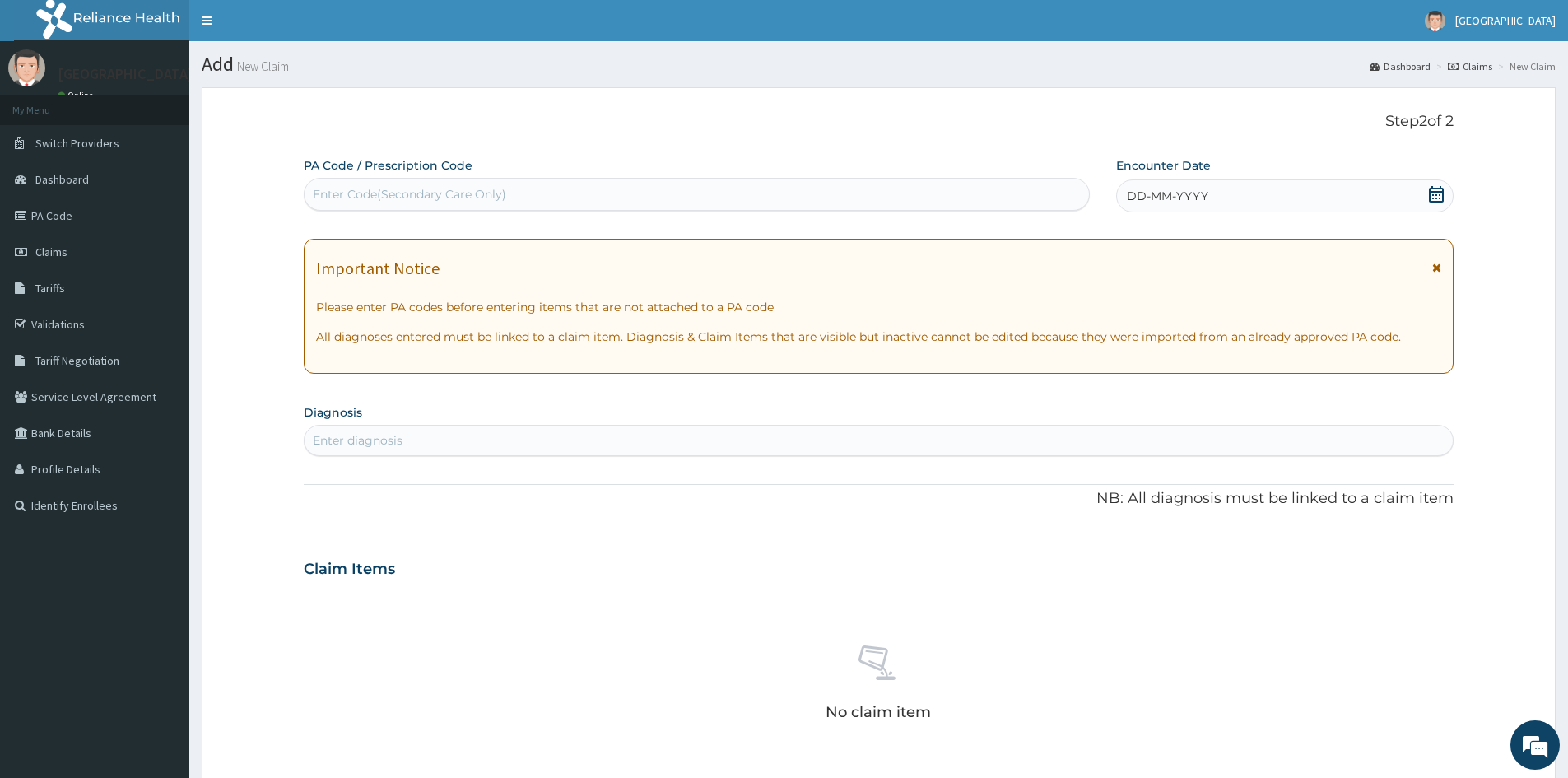
click at [388, 193] on div "Enter Code(Secondary Care Only)" at bounding box center [410, 194] width 194 height 16
paste input "PA/D88686"
type input "PA/D88686"
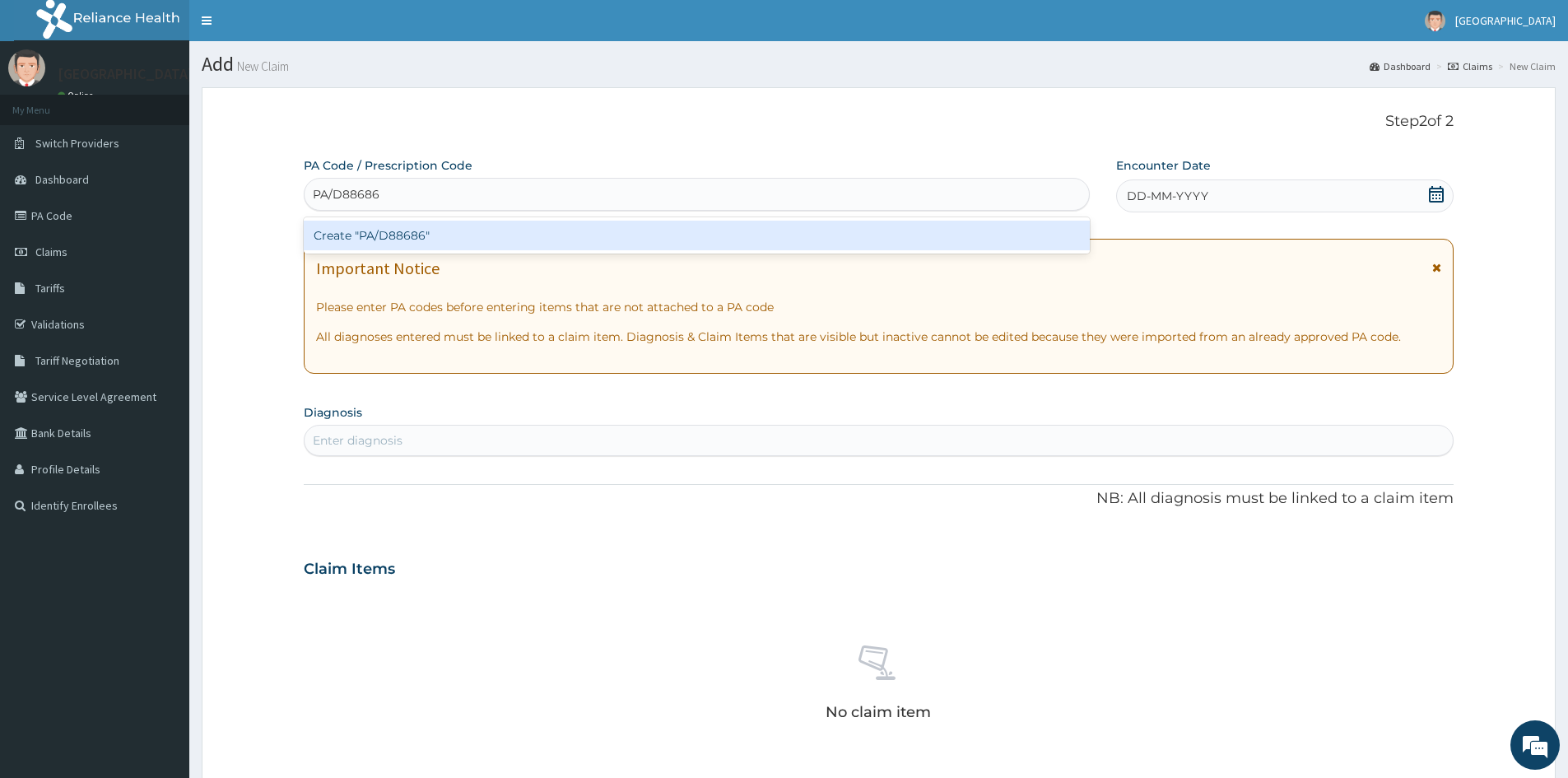
click at [415, 231] on div "Create "PA/D88686"" at bounding box center [696, 235] width 787 height 30
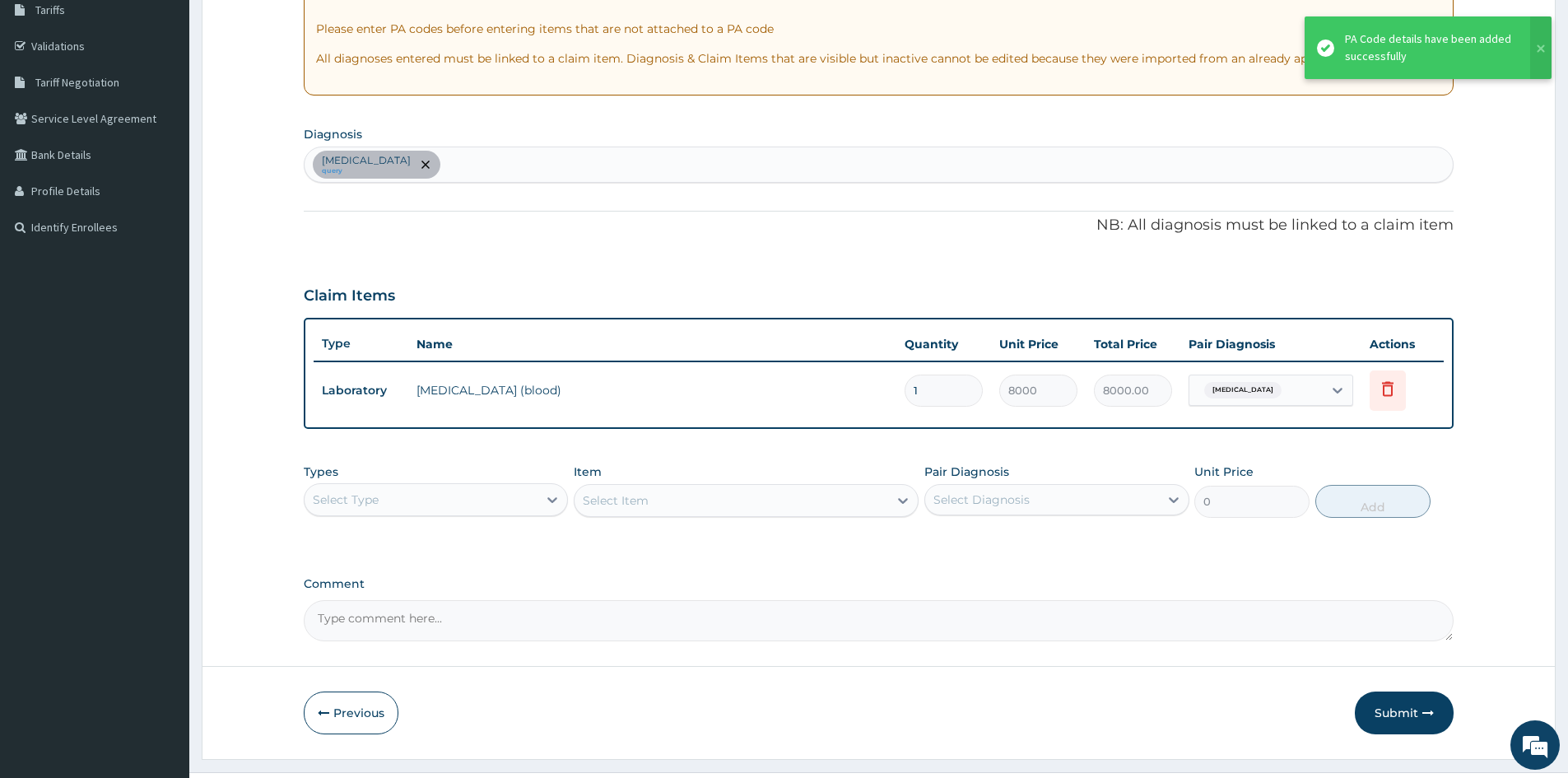
scroll to position [315, 0]
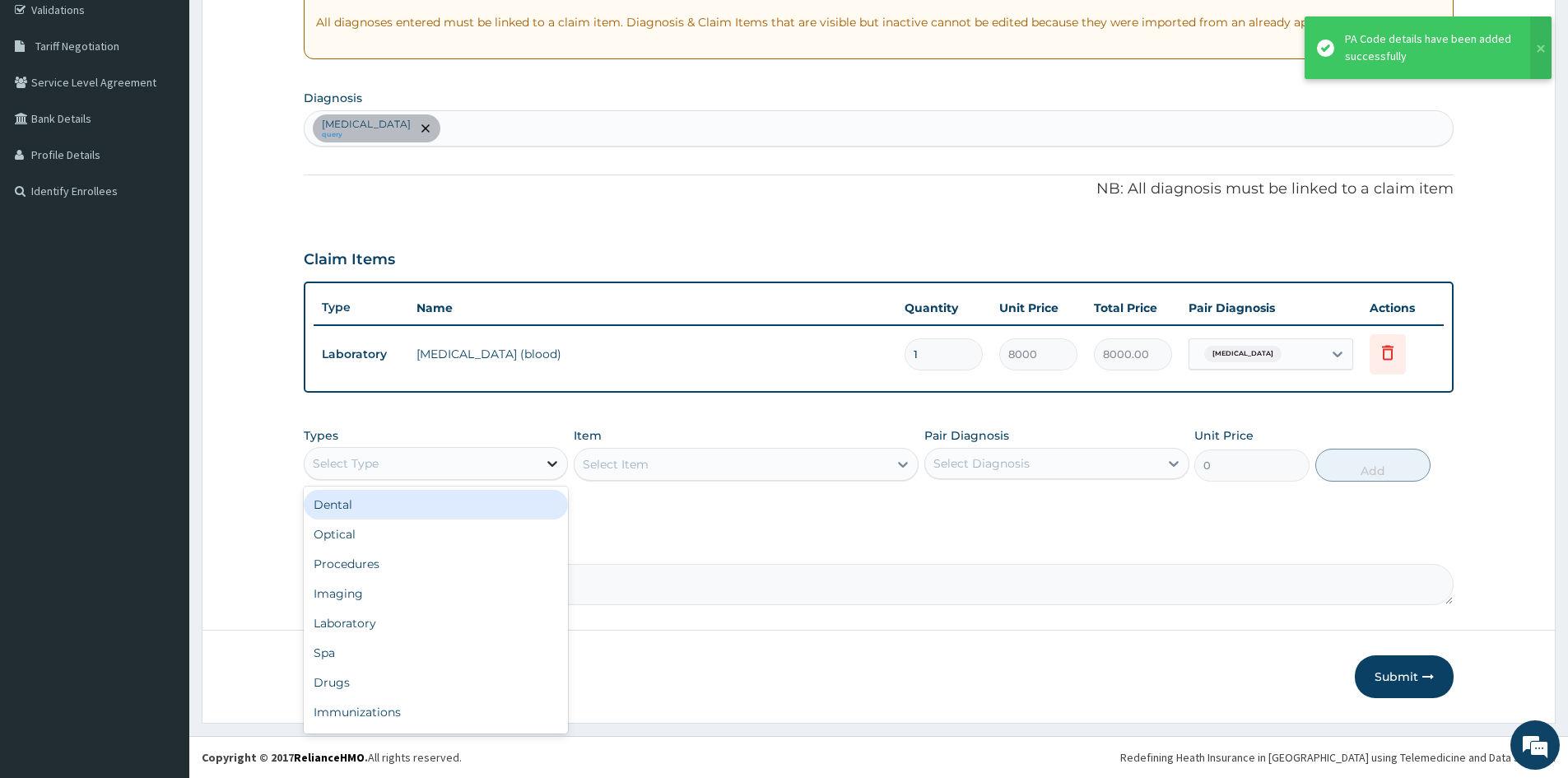
click at [538, 465] on div at bounding box center [552, 463] width 30 height 30
click at [369, 566] on div "Procedures" at bounding box center [435, 564] width 264 height 30
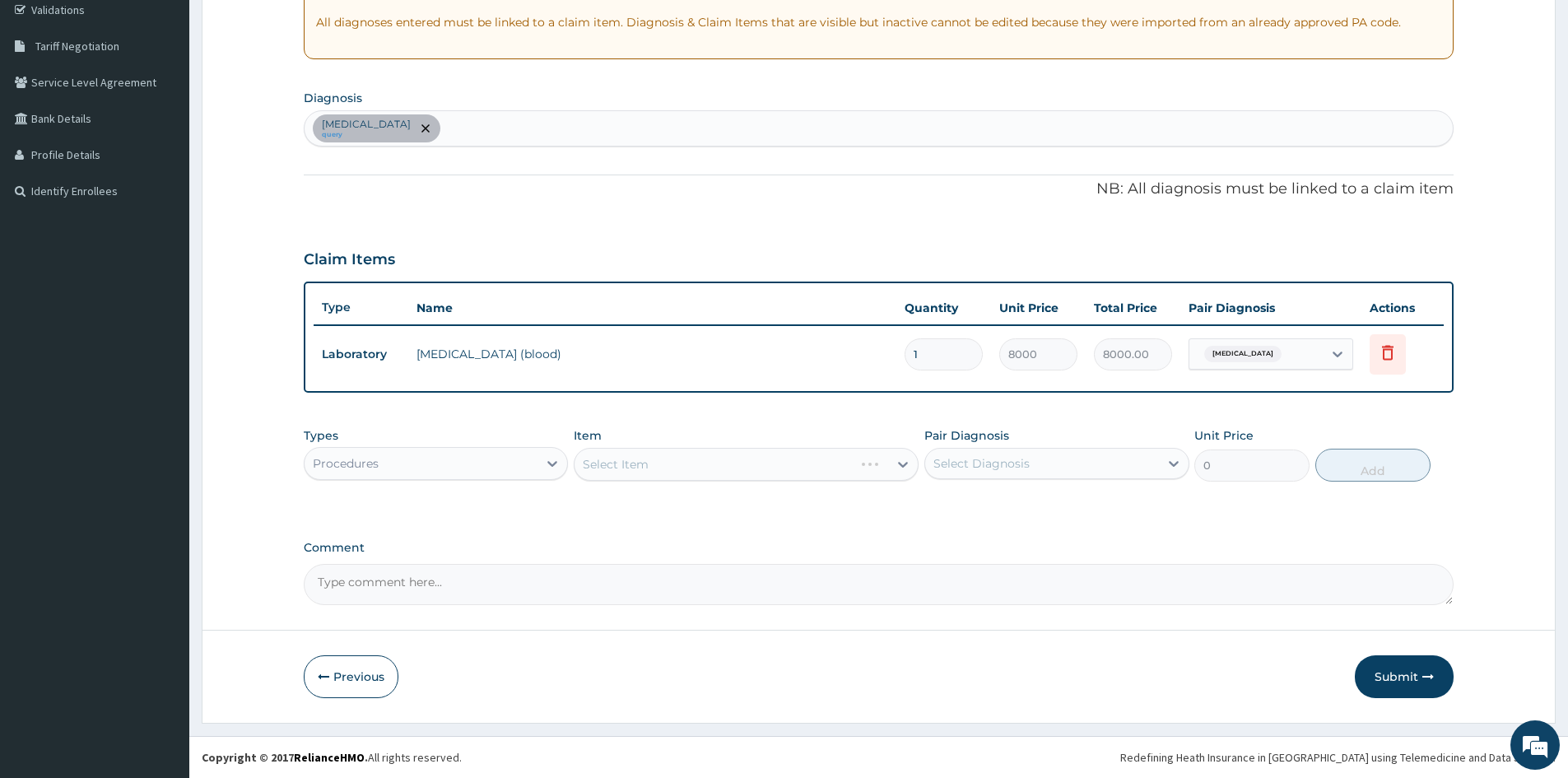
click at [435, 117] on div "Peptic ulcer query" at bounding box center [878, 128] width 1148 height 35
type input "[MEDICAL_DATA]"
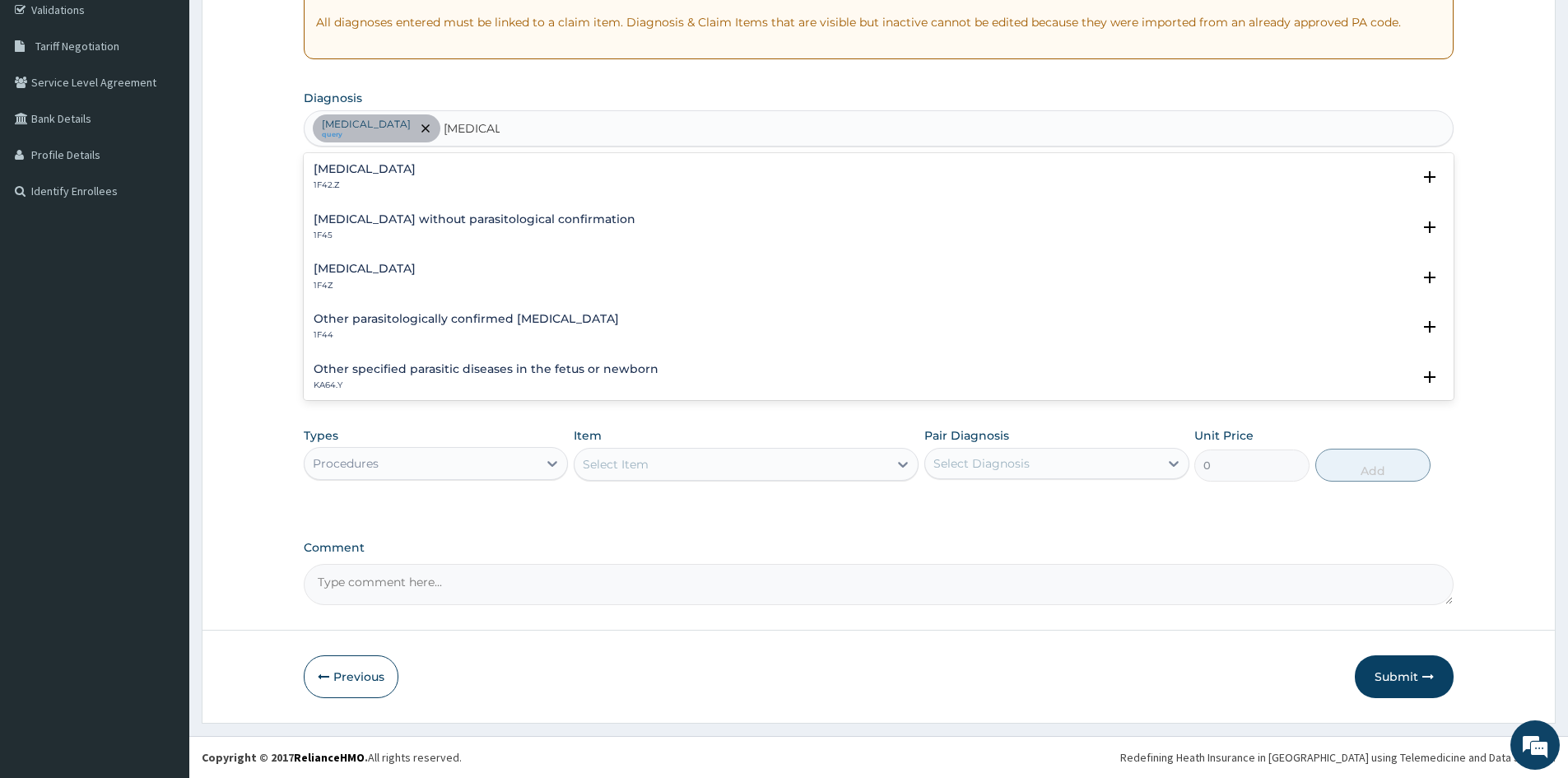
click at [352, 264] on h4 "Malaria, unspecified" at bounding box center [365, 269] width 102 height 13
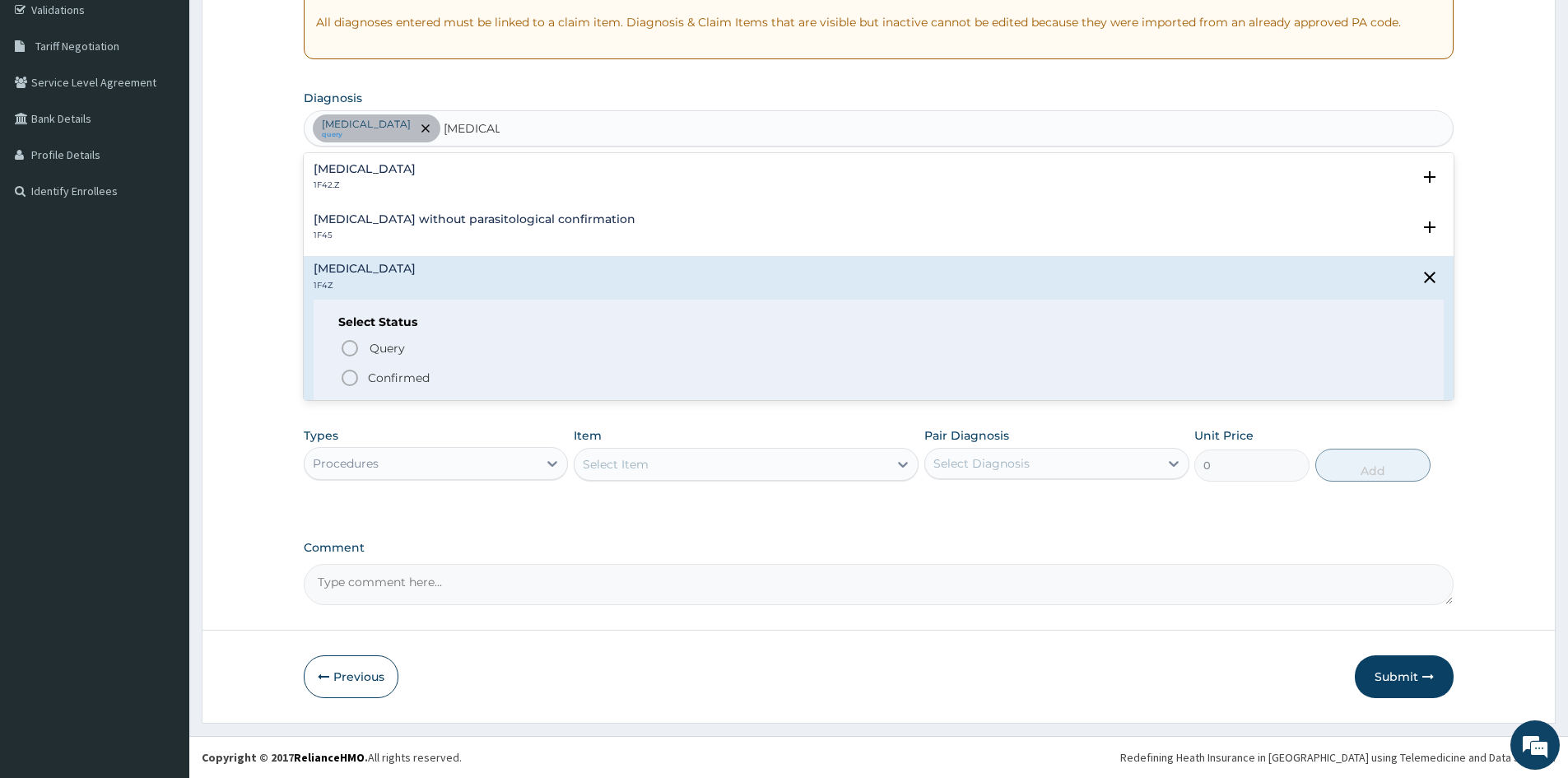
click at [352, 377] on icon "status option filled" at bounding box center [349, 378] width 20 height 20
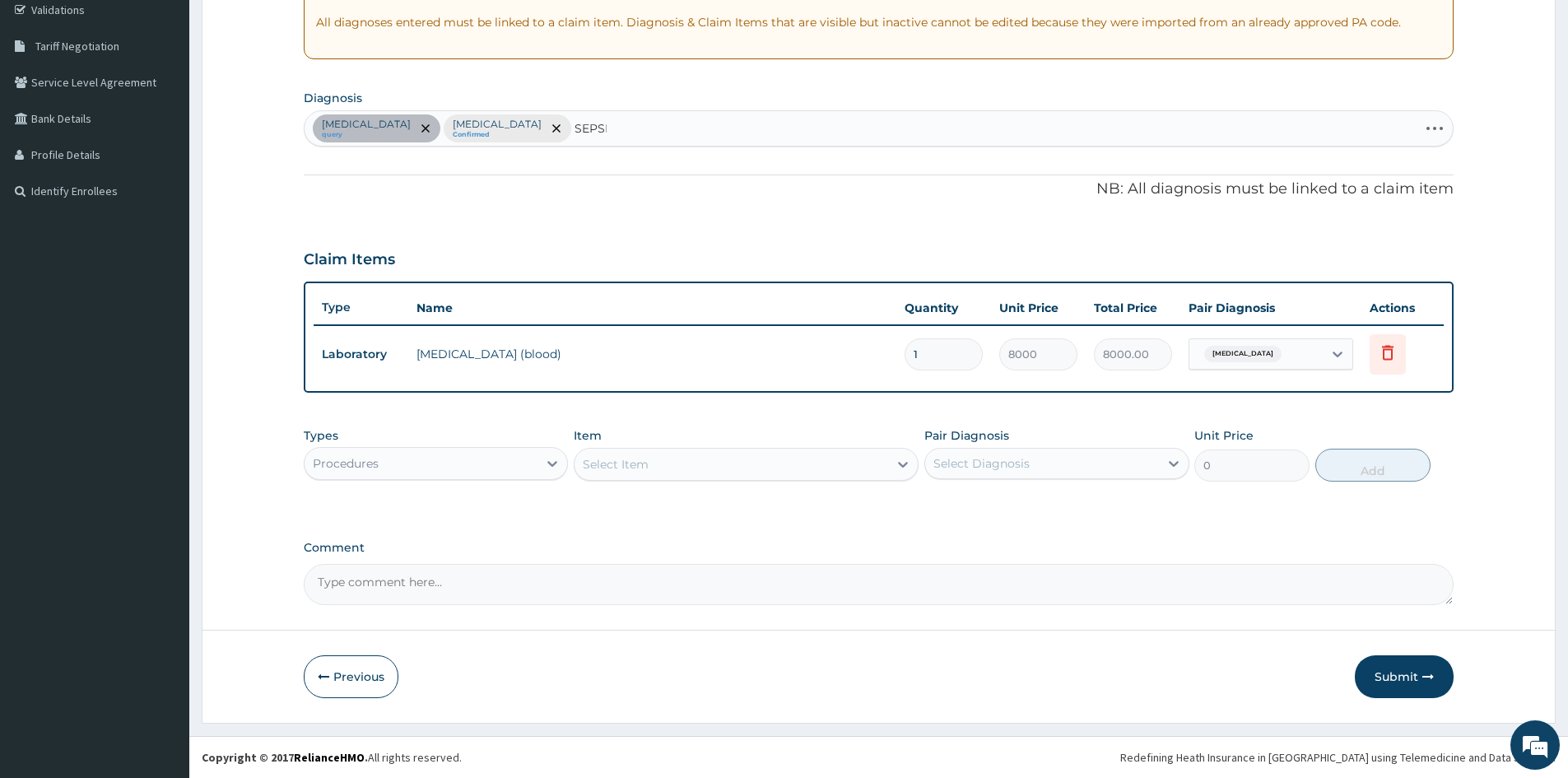
type input "SEPSIS"
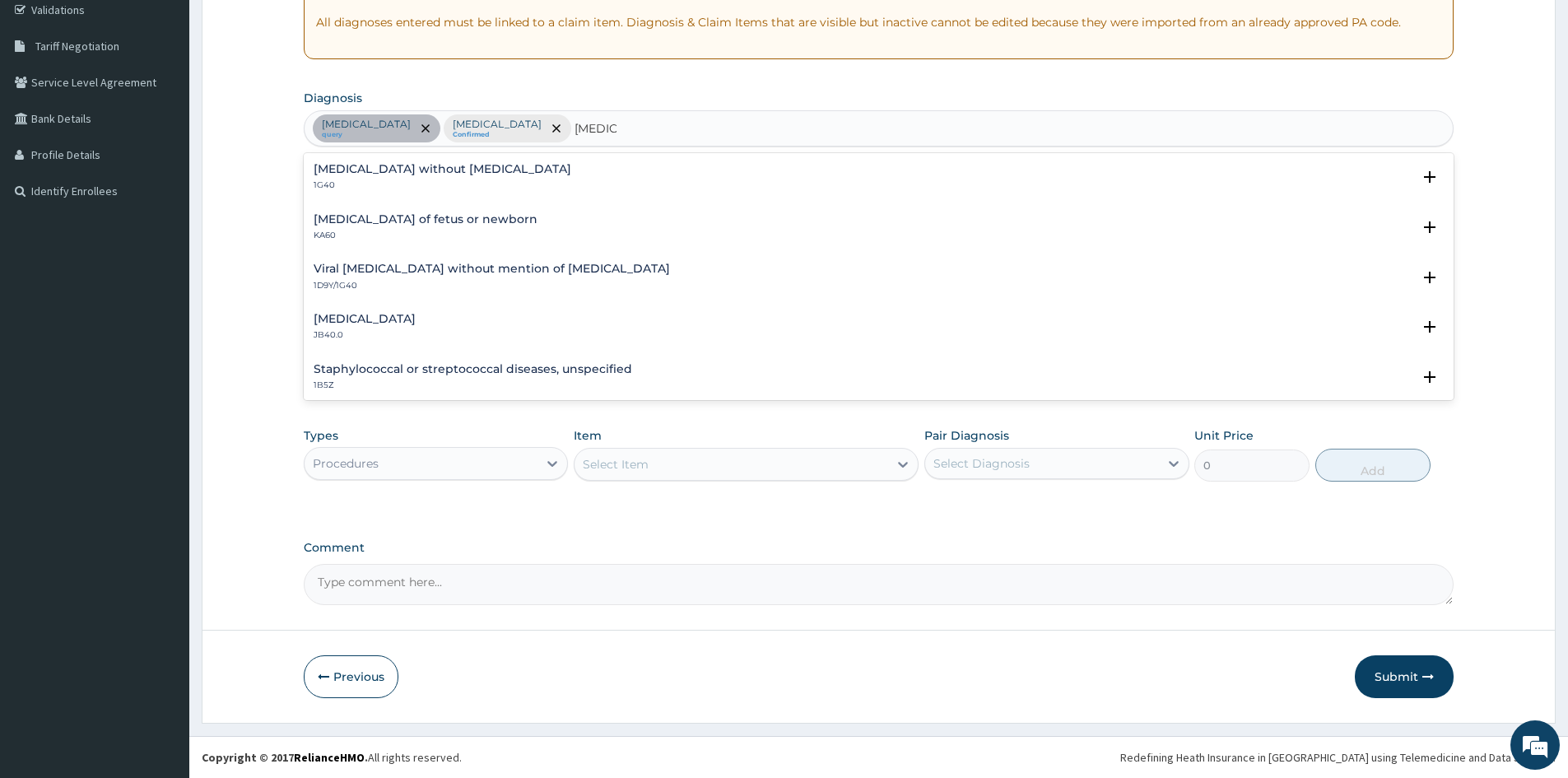
click at [334, 183] on p "1G40" at bounding box center [442, 185] width 258 height 12
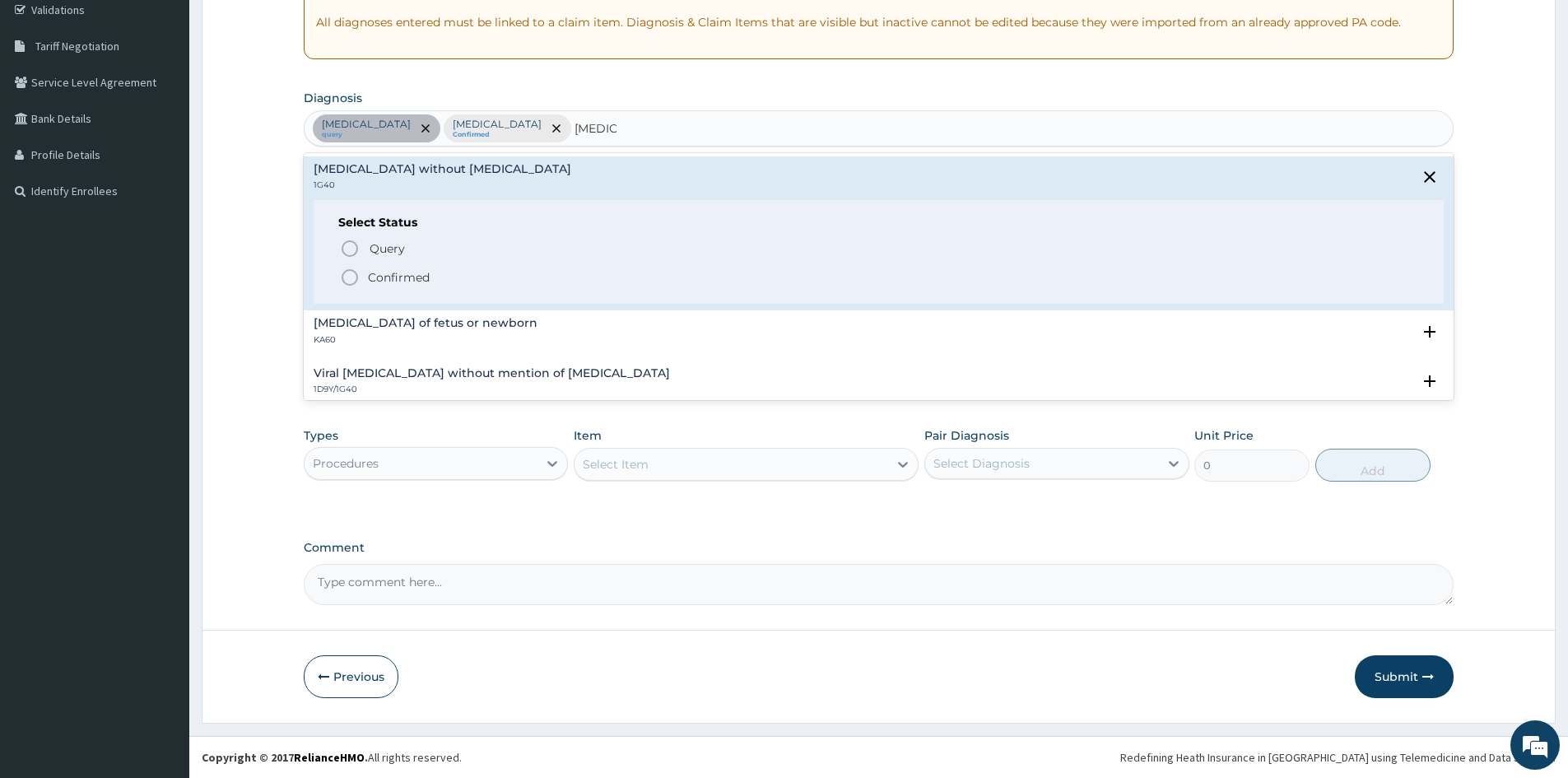
click at [349, 273] on icon "status option filled" at bounding box center [349, 277] width 20 height 20
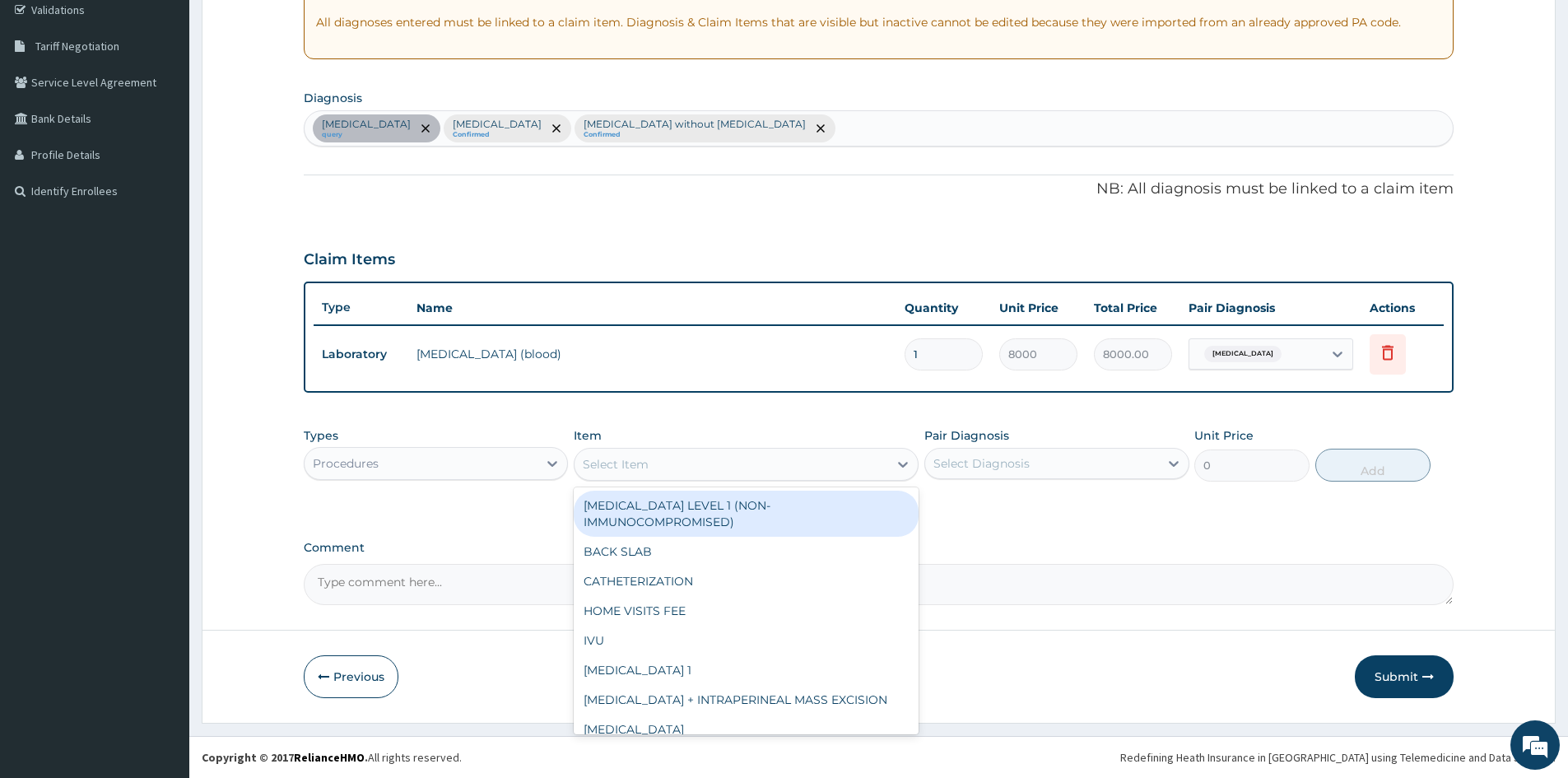
click at [633, 466] on div "Select Item" at bounding box center [615, 463] width 65 height 16
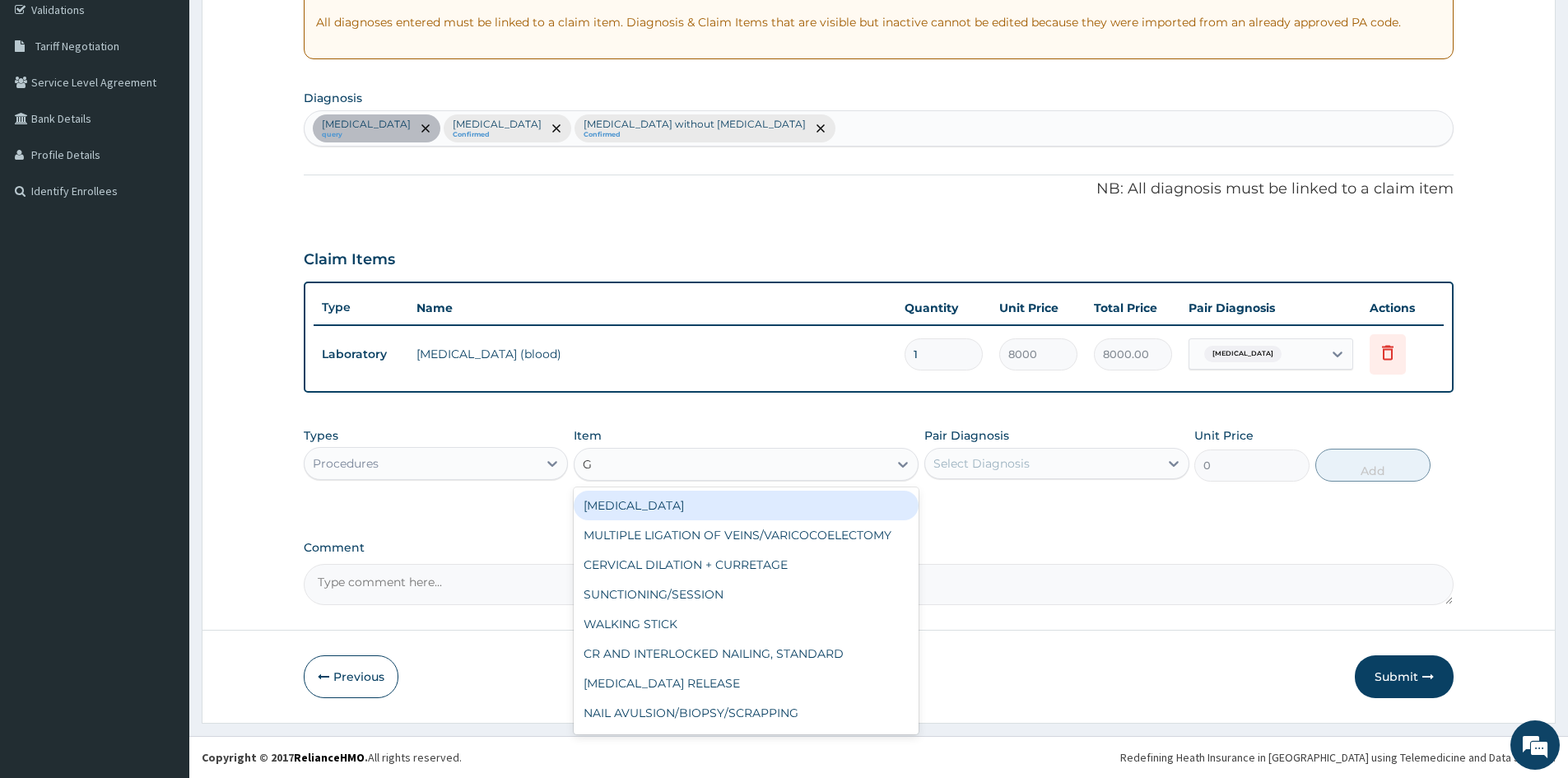
type input "GP"
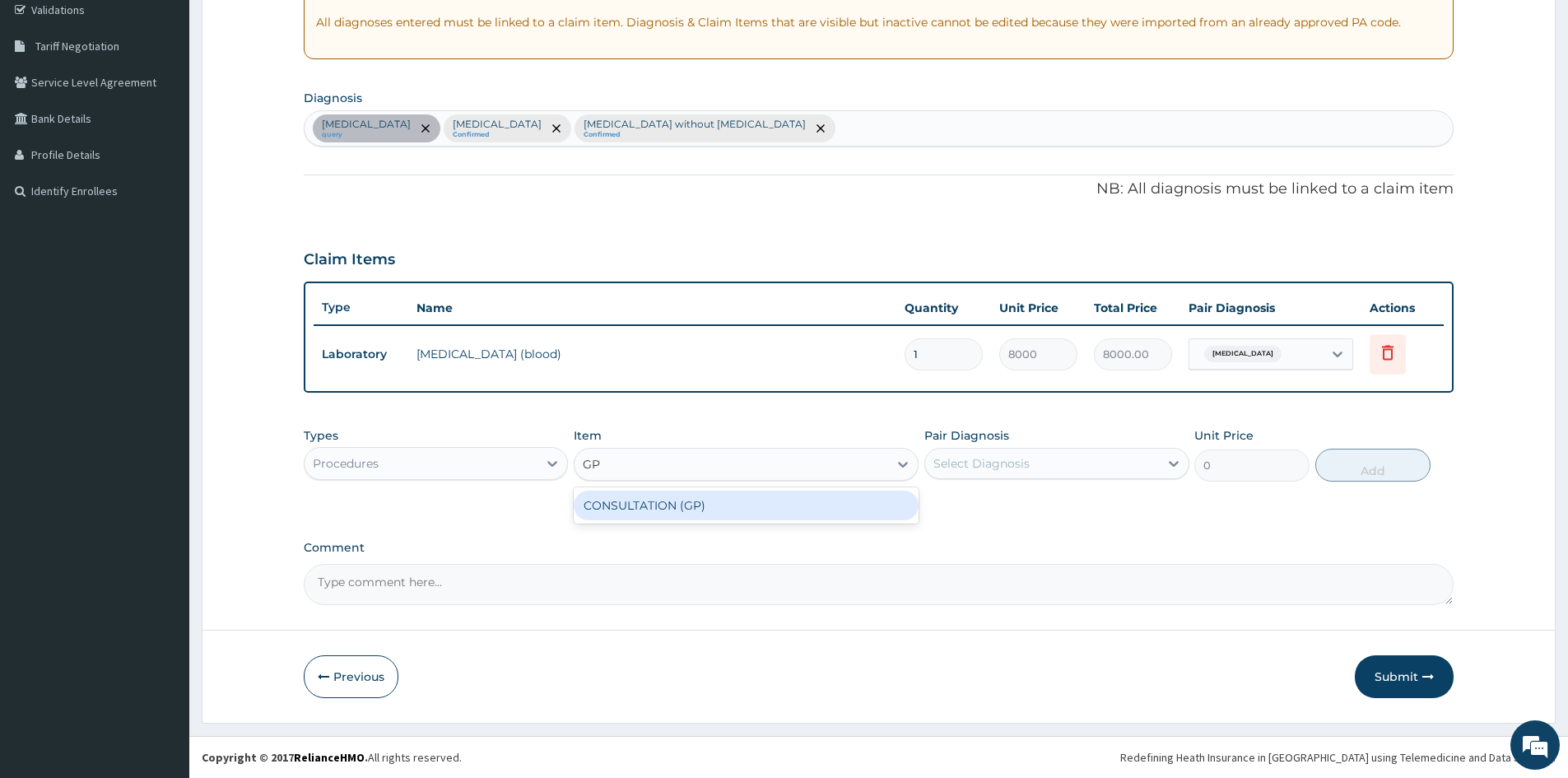
drag, startPoint x: 634, startPoint y: 506, endPoint x: 1090, endPoint y: 439, distance: 460.9
click at [685, 497] on div "CONSULTATION (GP)" at bounding box center [747, 505] width 345 height 30
type input "3000"
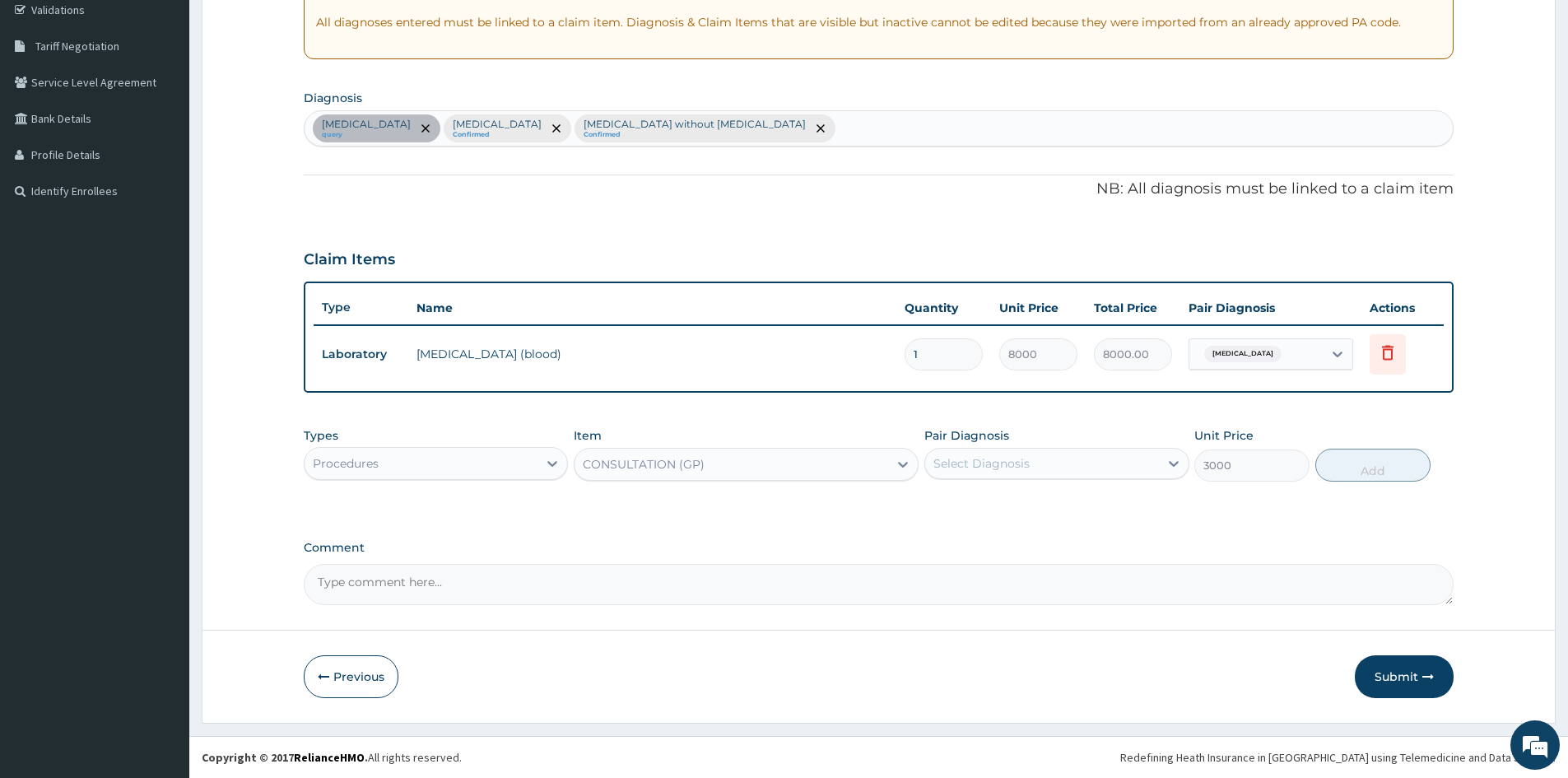
click at [1056, 457] on div "Select Diagnosis" at bounding box center [1042, 463] width 233 height 26
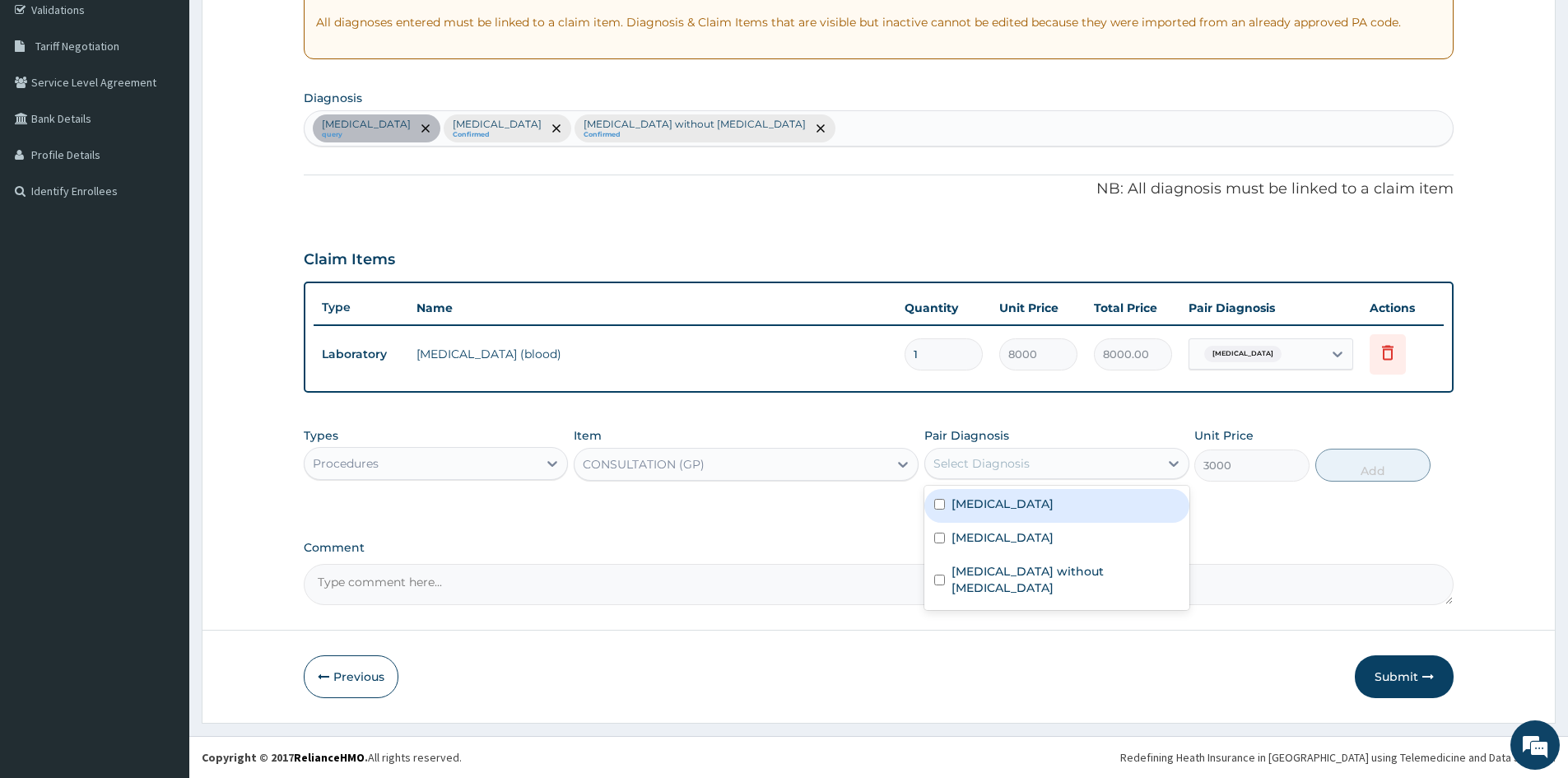
drag, startPoint x: 938, startPoint y: 508, endPoint x: 941, endPoint y: 524, distance: 16.3
click at [940, 510] on div "Peptic ulcer" at bounding box center [1056, 506] width 264 height 34
checkbox input "true"
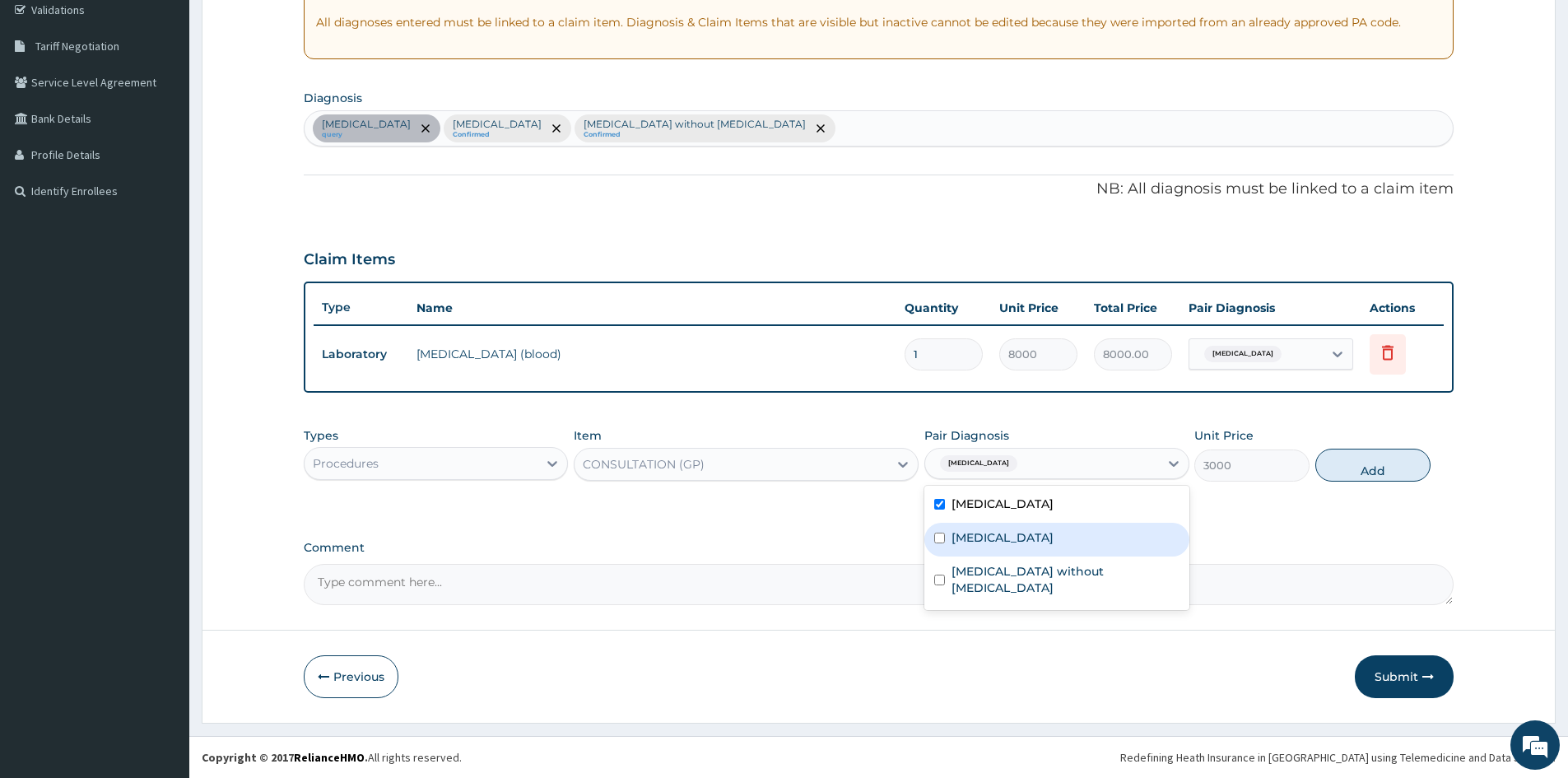
drag, startPoint x: 940, startPoint y: 530, endPoint x: 954, endPoint y: 572, distance: 44.3
click at [942, 537] on div "Malaria, unspecified" at bounding box center [1056, 540] width 264 height 34
checkbox input "true"
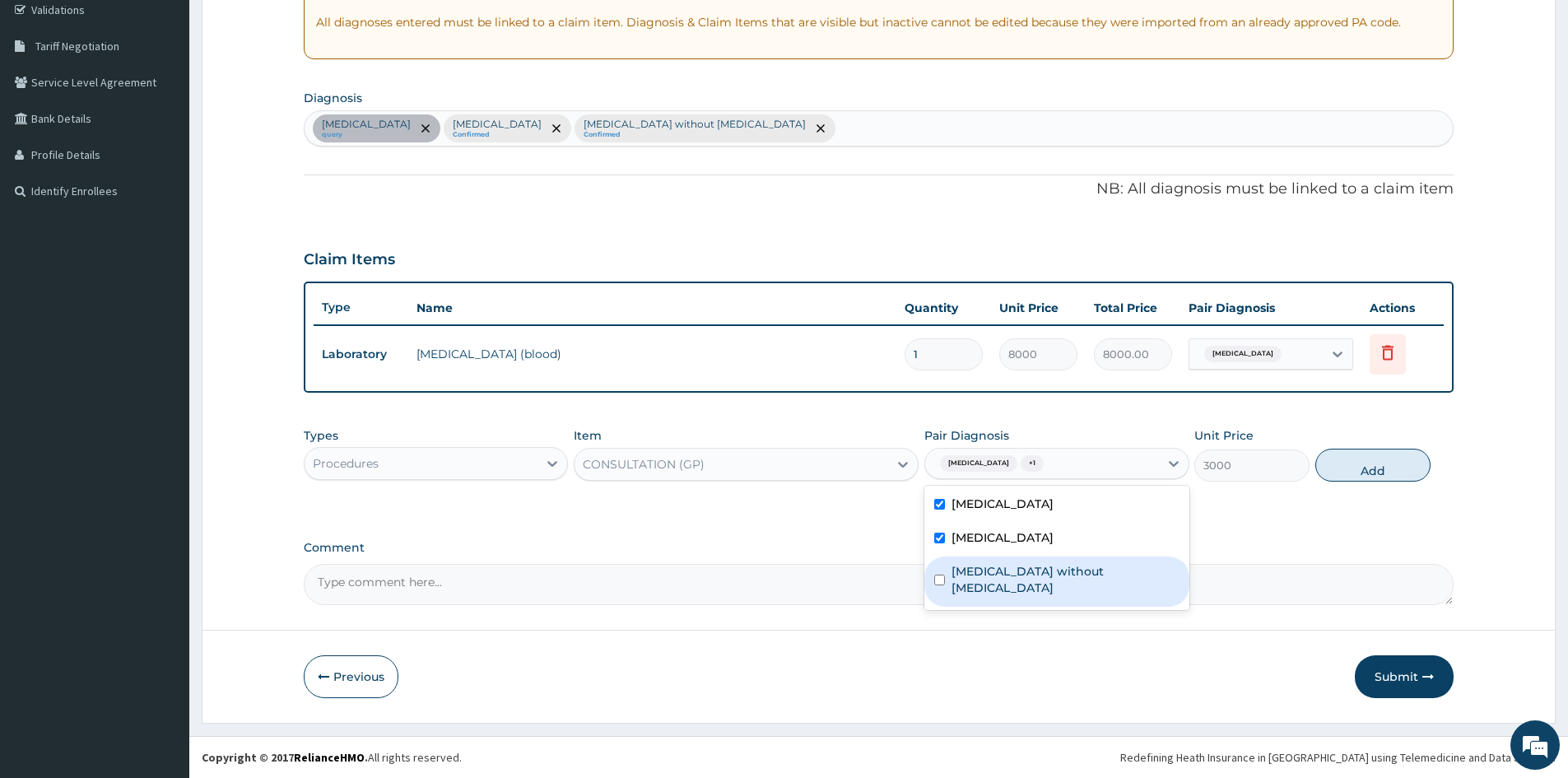
drag, startPoint x: 942, startPoint y: 574, endPoint x: 1305, endPoint y: 459, distance: 380.8
click at [941, 575] on input "checkbox" at bounding box center [940, 580] width 11 height 11
checkbox input "true"
drag, startPoint x: 1381, startPoint y: 469, endPoint x: 1133, endPoint y: 455, distance: 248.4
click at [1379, 465] on button "Add" at bounding box center [1373, 465] width 116 height 33
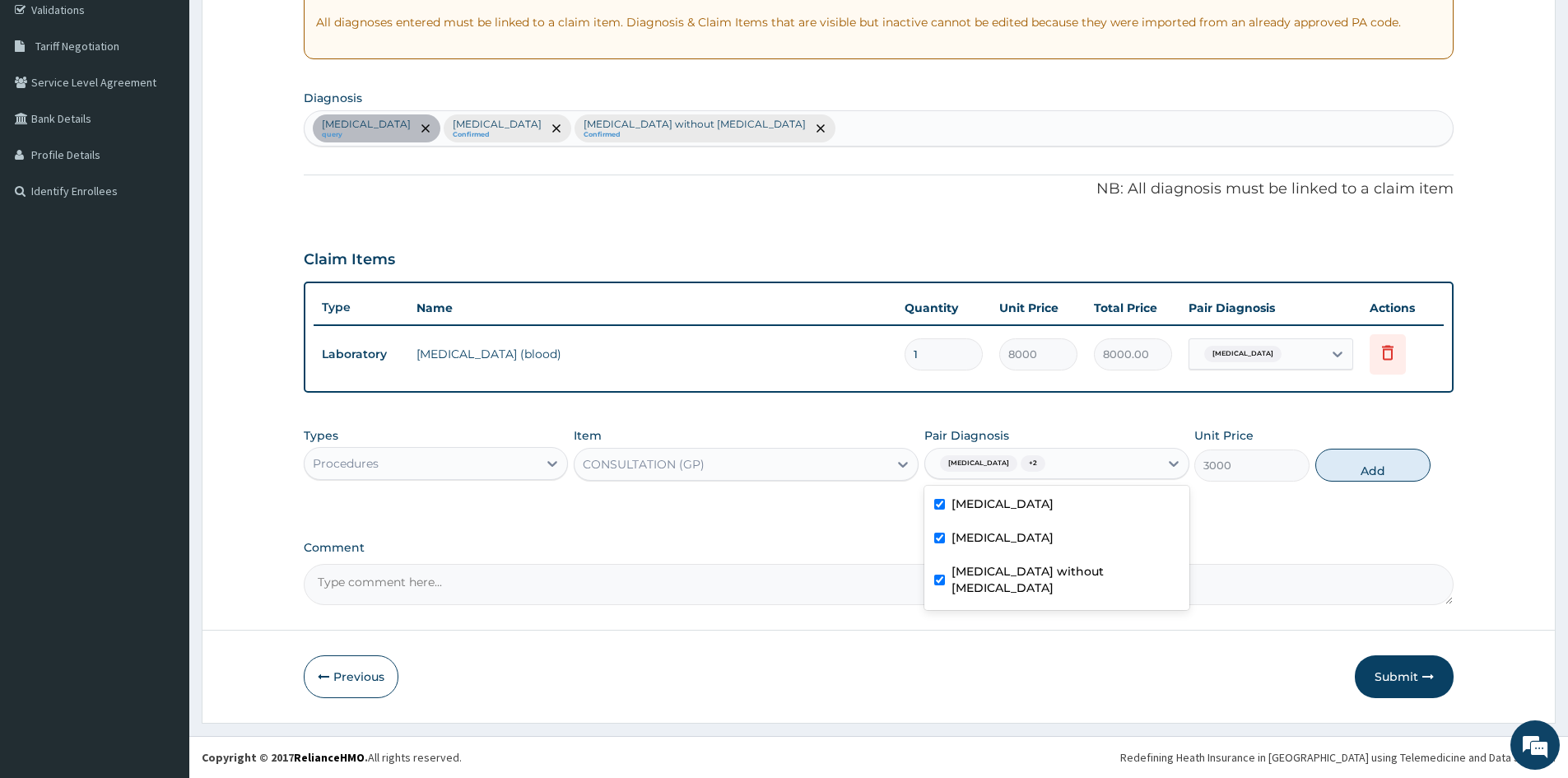
type input "0"
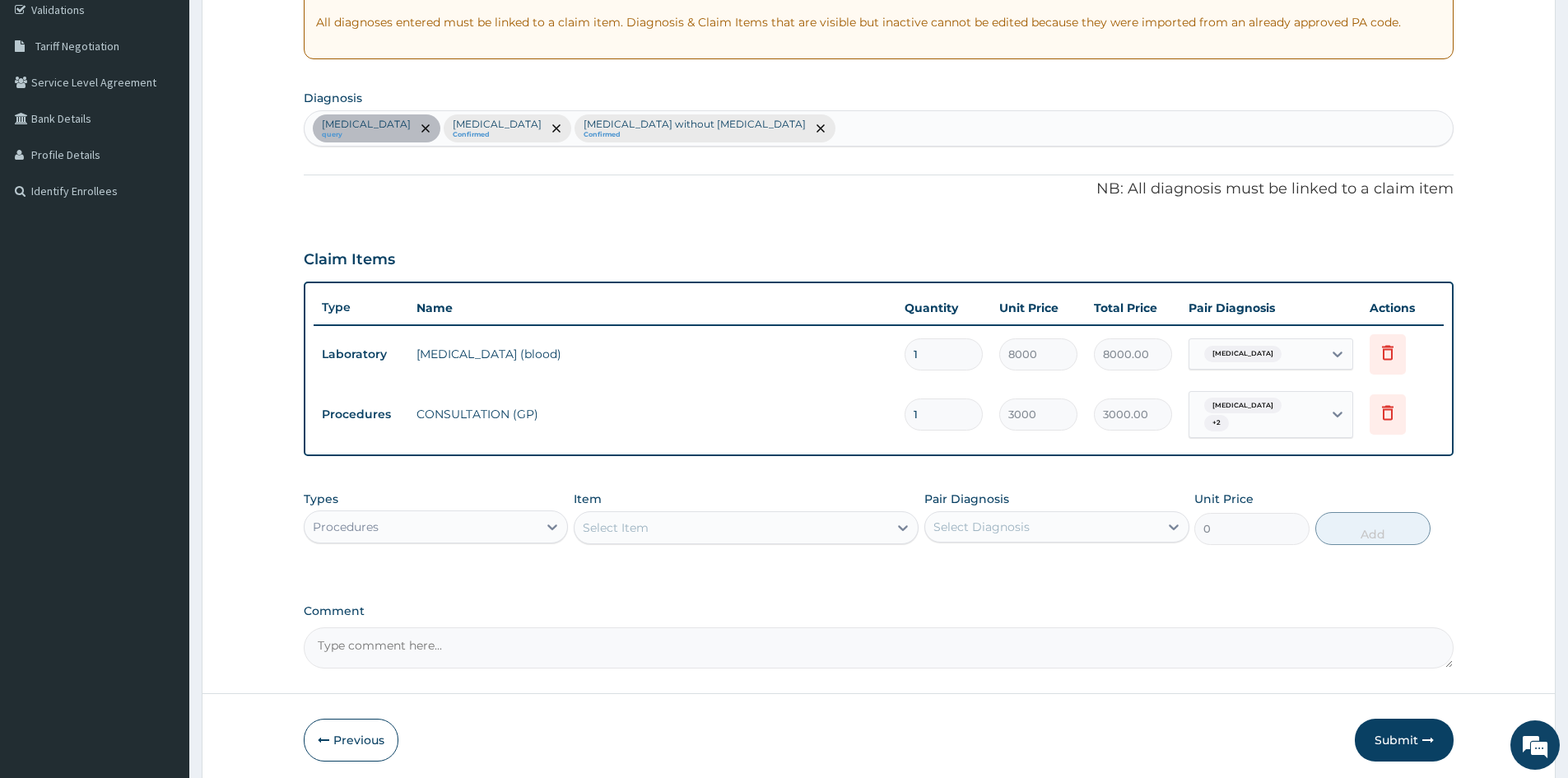
click at [472, 525] on div "Procedures" at bounding box center [421, 526] width 233 height 26
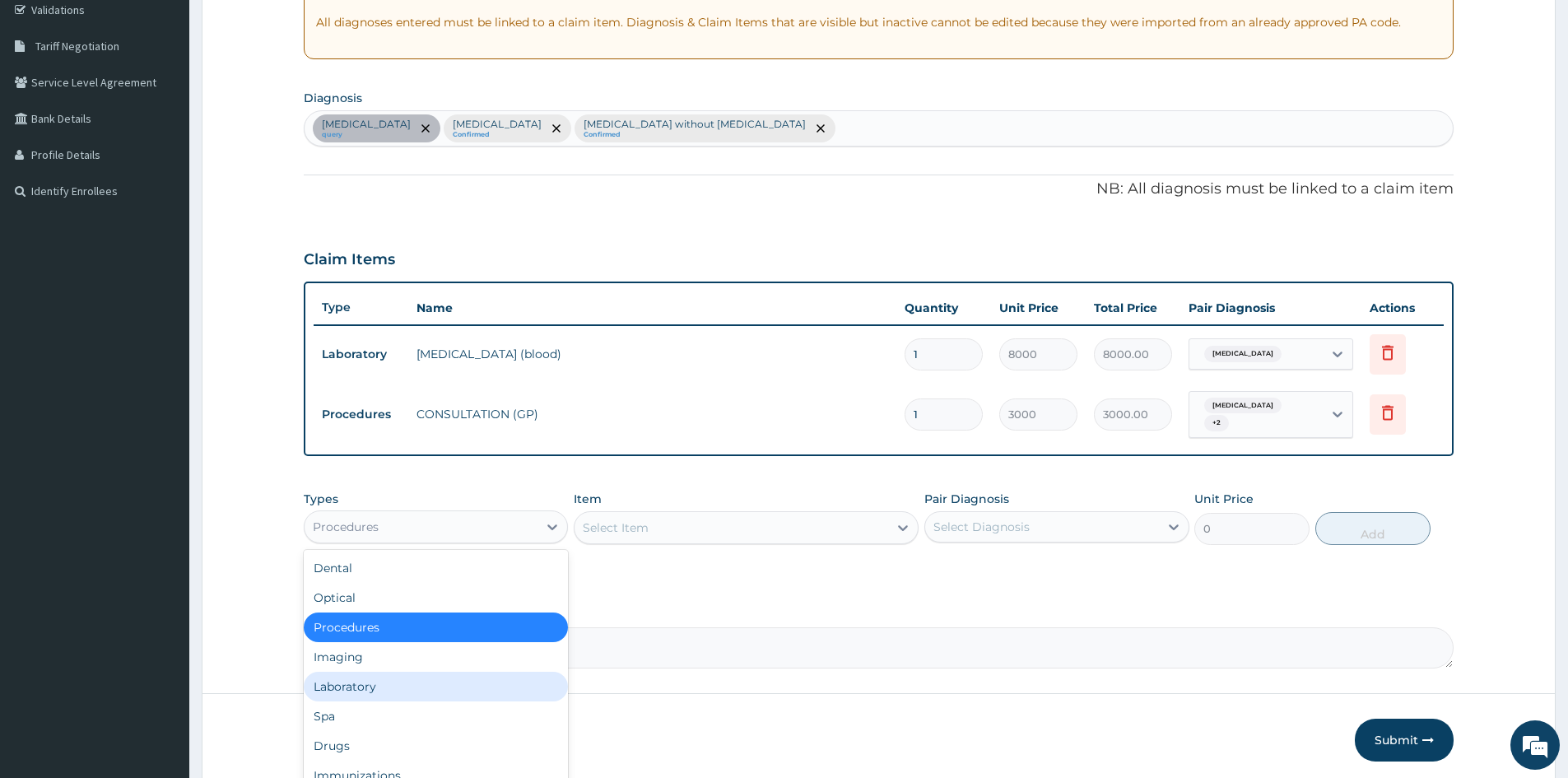
drag, startPoint x: 415, startPoint y: 680, endPoint x: 554, endPoint y: 633, distance: 146.7
click at [429, 677] on div "Laboratory" at bounding box center [435, 686] width 264 height 30
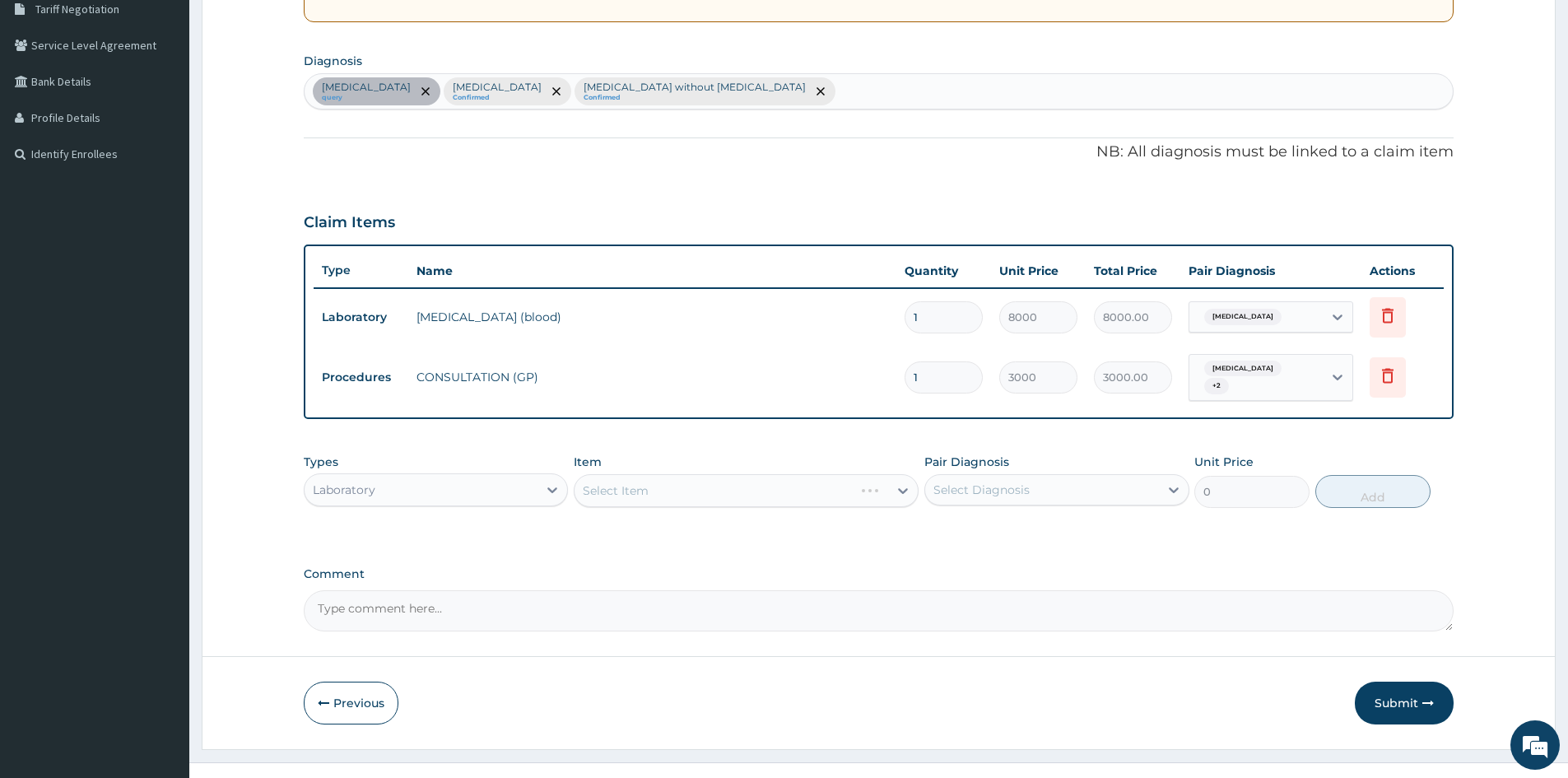
scroll to position [372, 0]
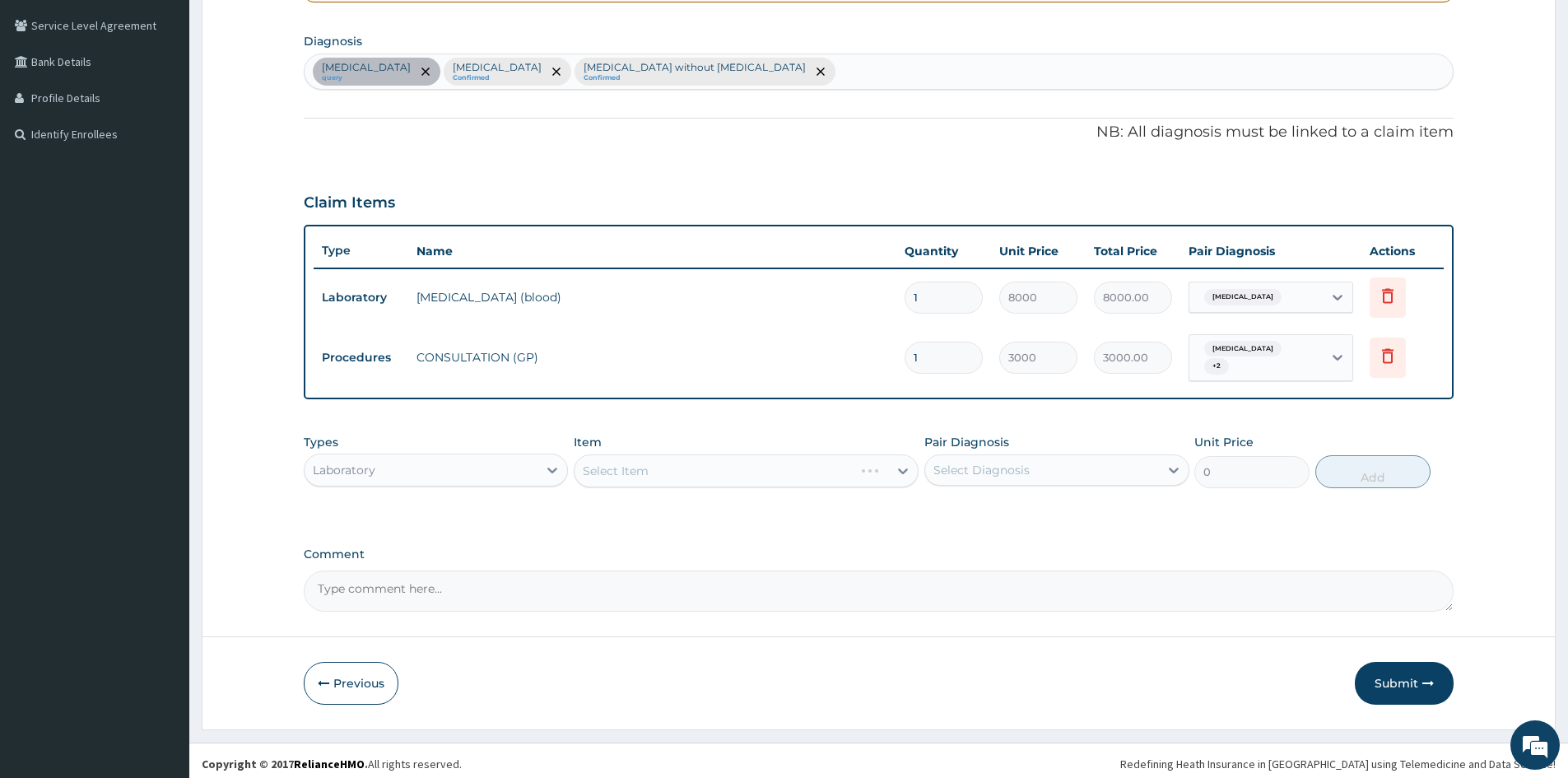
click at [890, 469] on div "Select Item" at bounding box center [747, 470] width 345 height 33
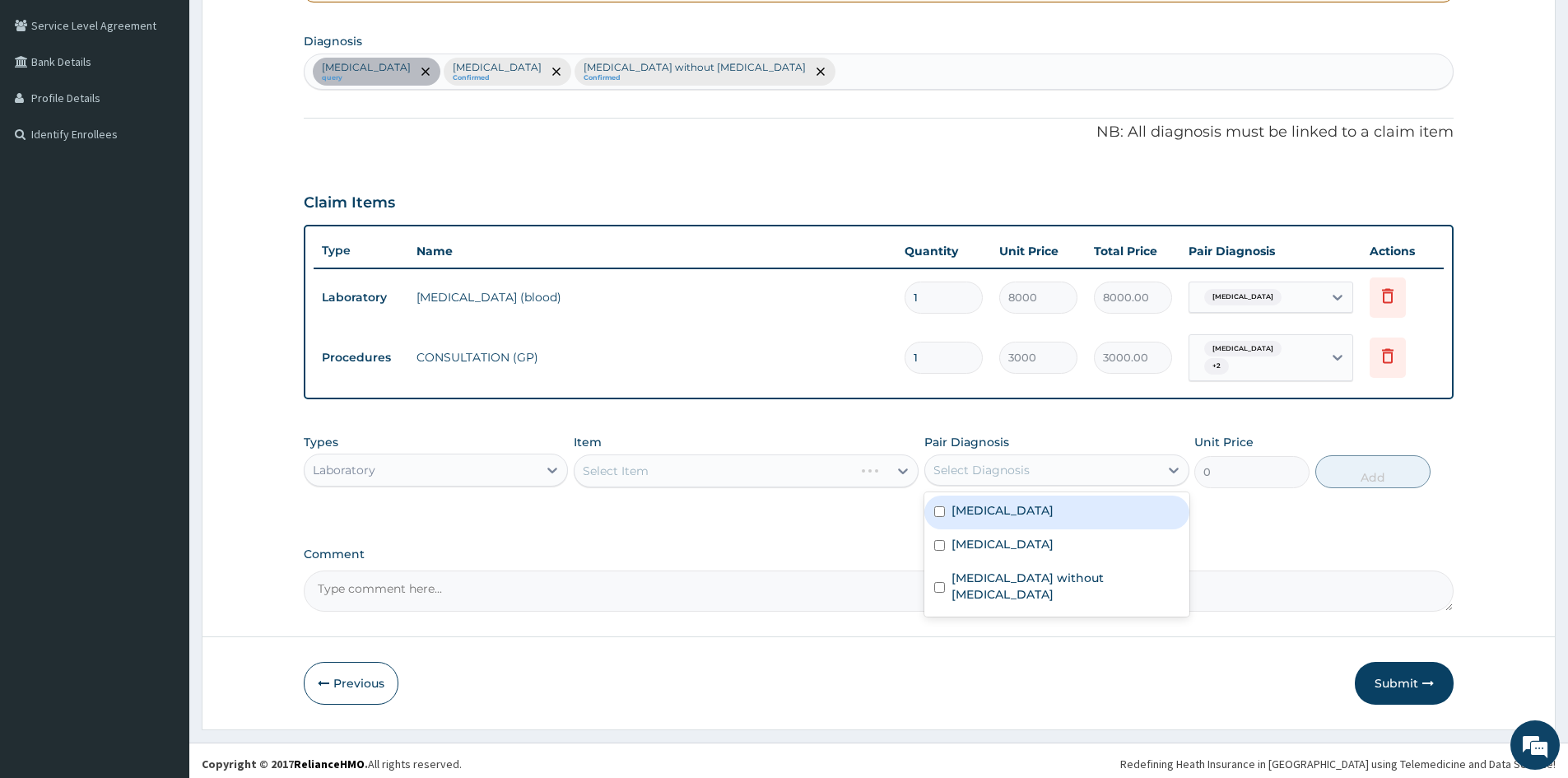
click at [1051, 457] on div "Select Diagnosis" at bounding box center [1042, 469] width 233 height 26
drag, startPoint x: 936, startPoint y: 503, endPoint x: 942, endPoint y: 527, distance: 24.7
click at [940, 506] on input "checkbox" at bounding box center [940, 511] width 11 height 11
checkbox input "true"
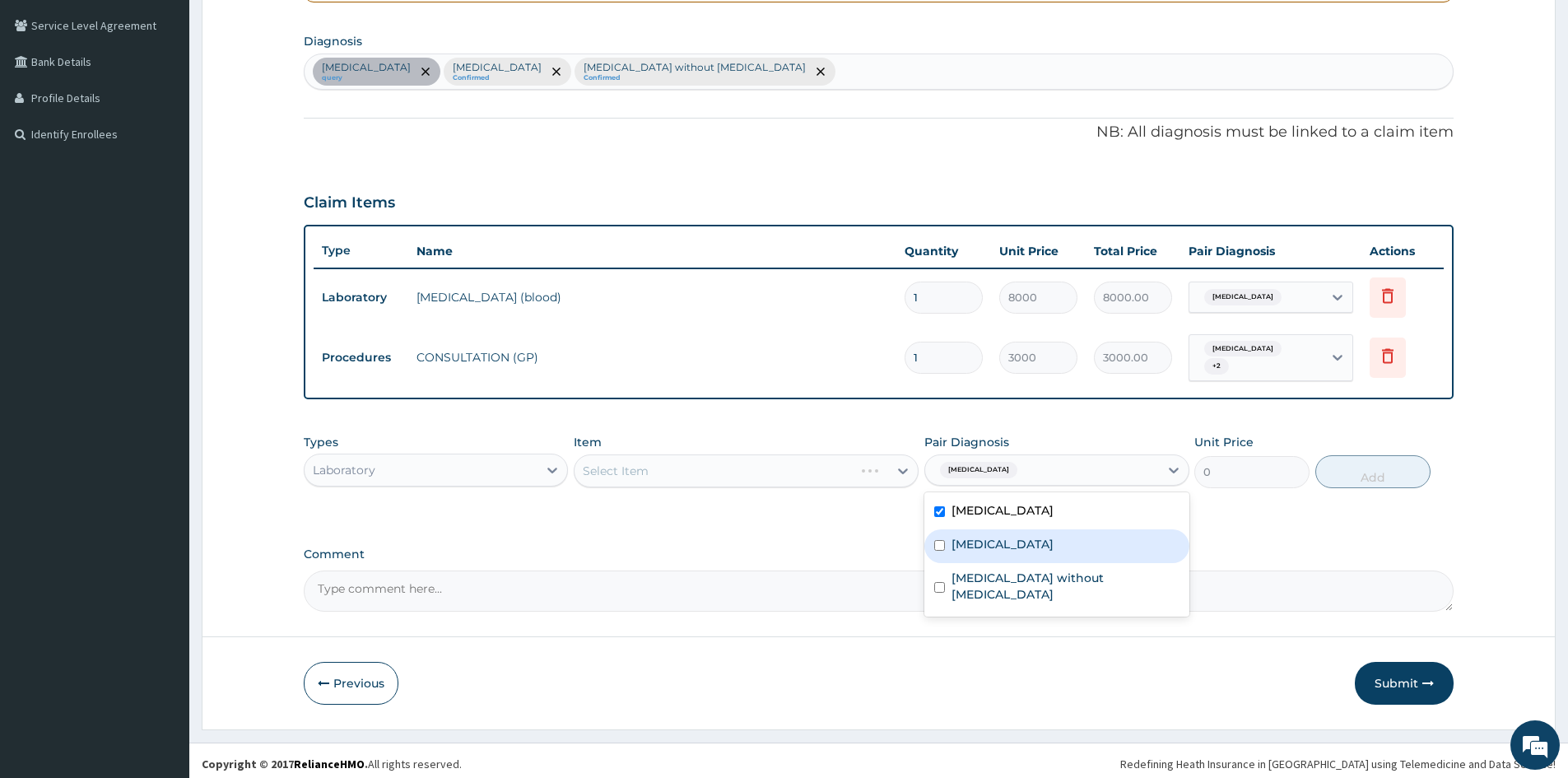
drag, startPoint x: 940, startPoint y: 539, endPoint x: 934, endPoint y: 582, distance: 43.4
click at [934, 571] on div "Peptic ulcer Malaria, unspecified Sepsis without septic shock" at bounding box center [1056, 554] width 264 height 124
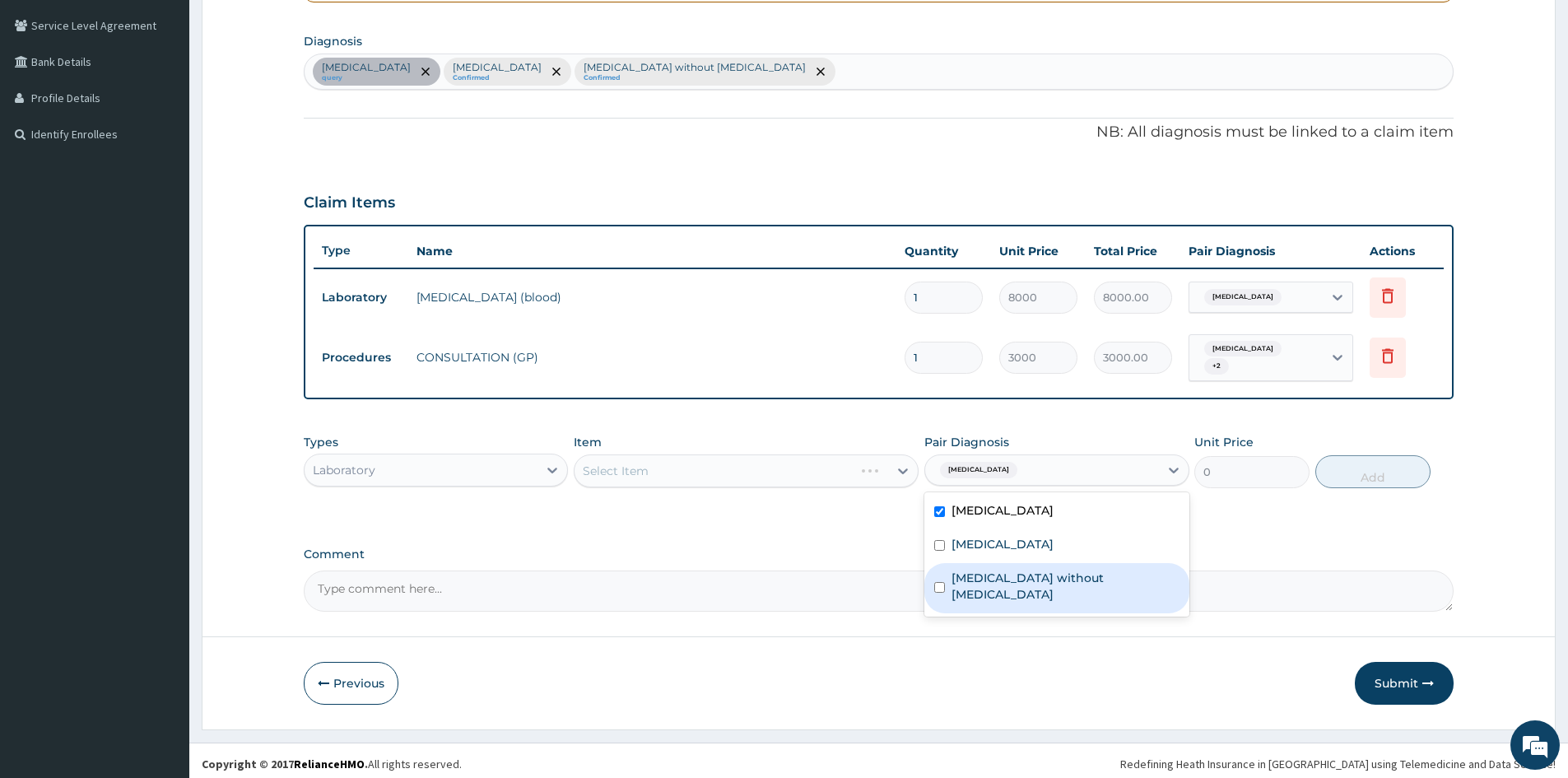
click at [934, 582] on div "Sepsis without septic shock" at bounding box center [1056, 588] width 264 height 50
checkbox input "true"
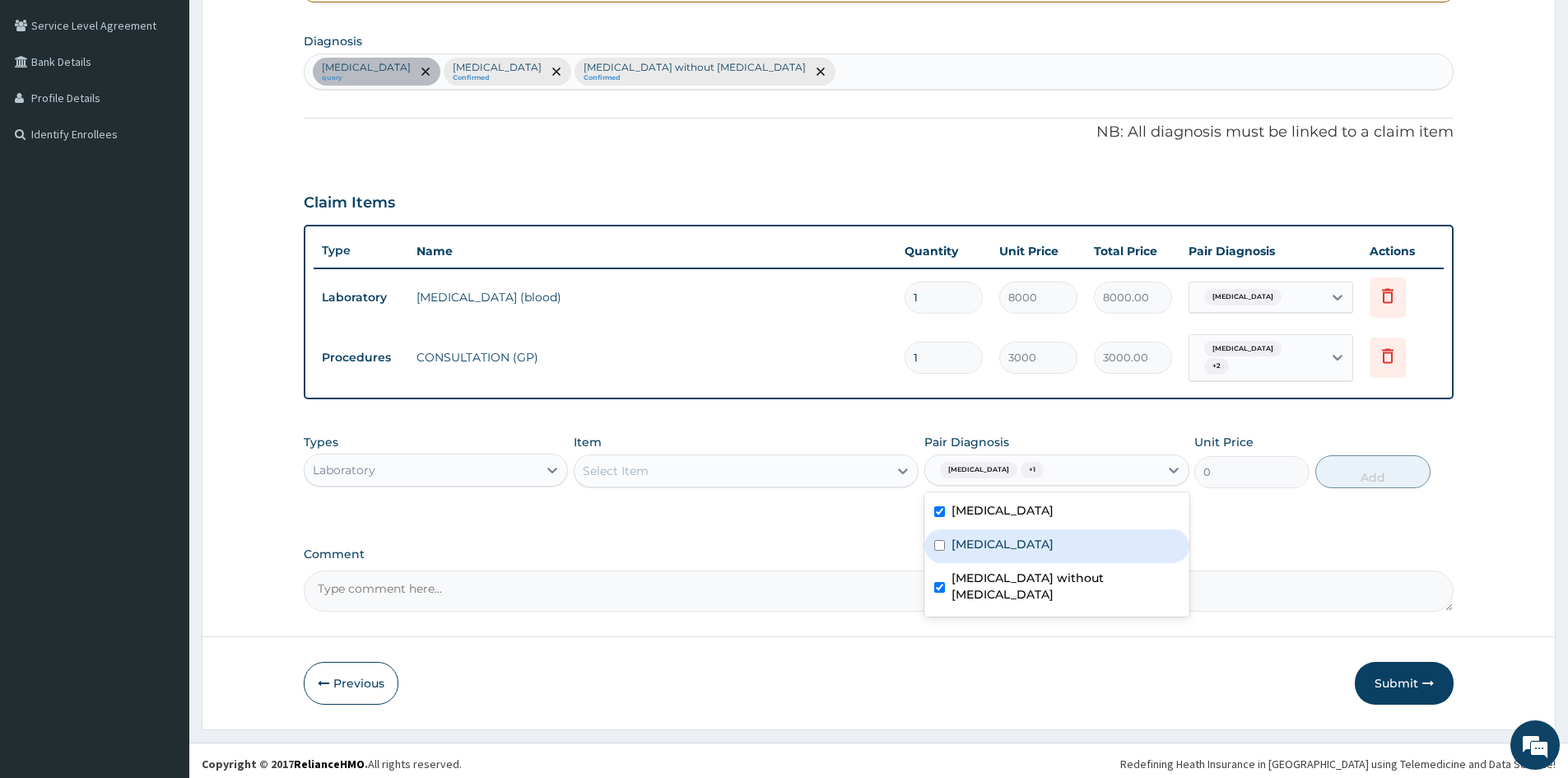
click at [940, 540] on input "checkbox" at bounding box center [940, 545] width 11 height 11
checkbox input "true"
click at [892, 469] on div at bounding box center [903, 470] width 30 height 30
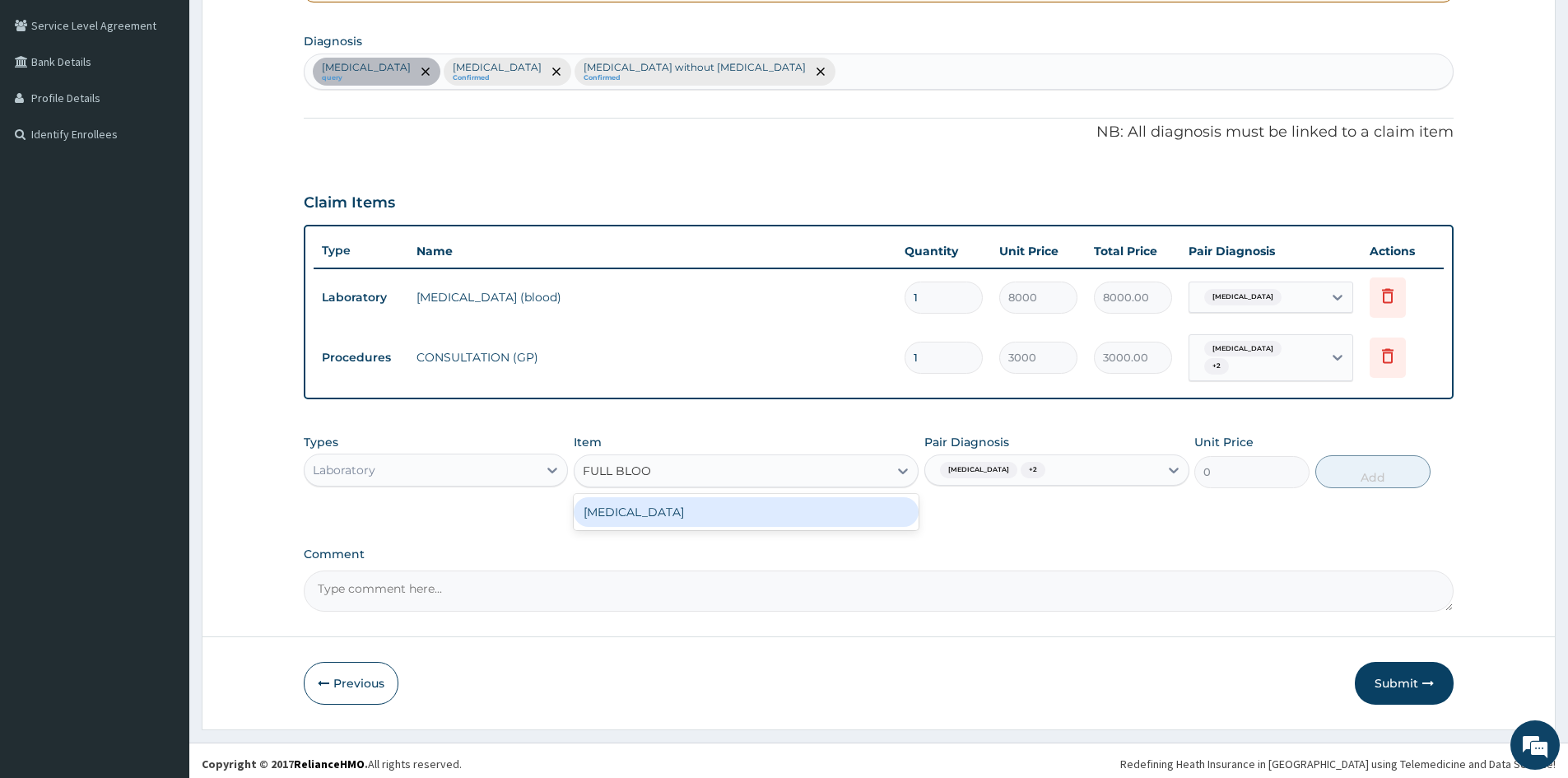
type input "FULL BLOOD"
drag, startPoint x: 846, startPoint y: 510, endPoint x: 1014, endPoint y: 489, distance: 169.3
click at [861, 512] on div "FULL BLOOD COUNT" at bounding box center [747, 512] width 345 height 30
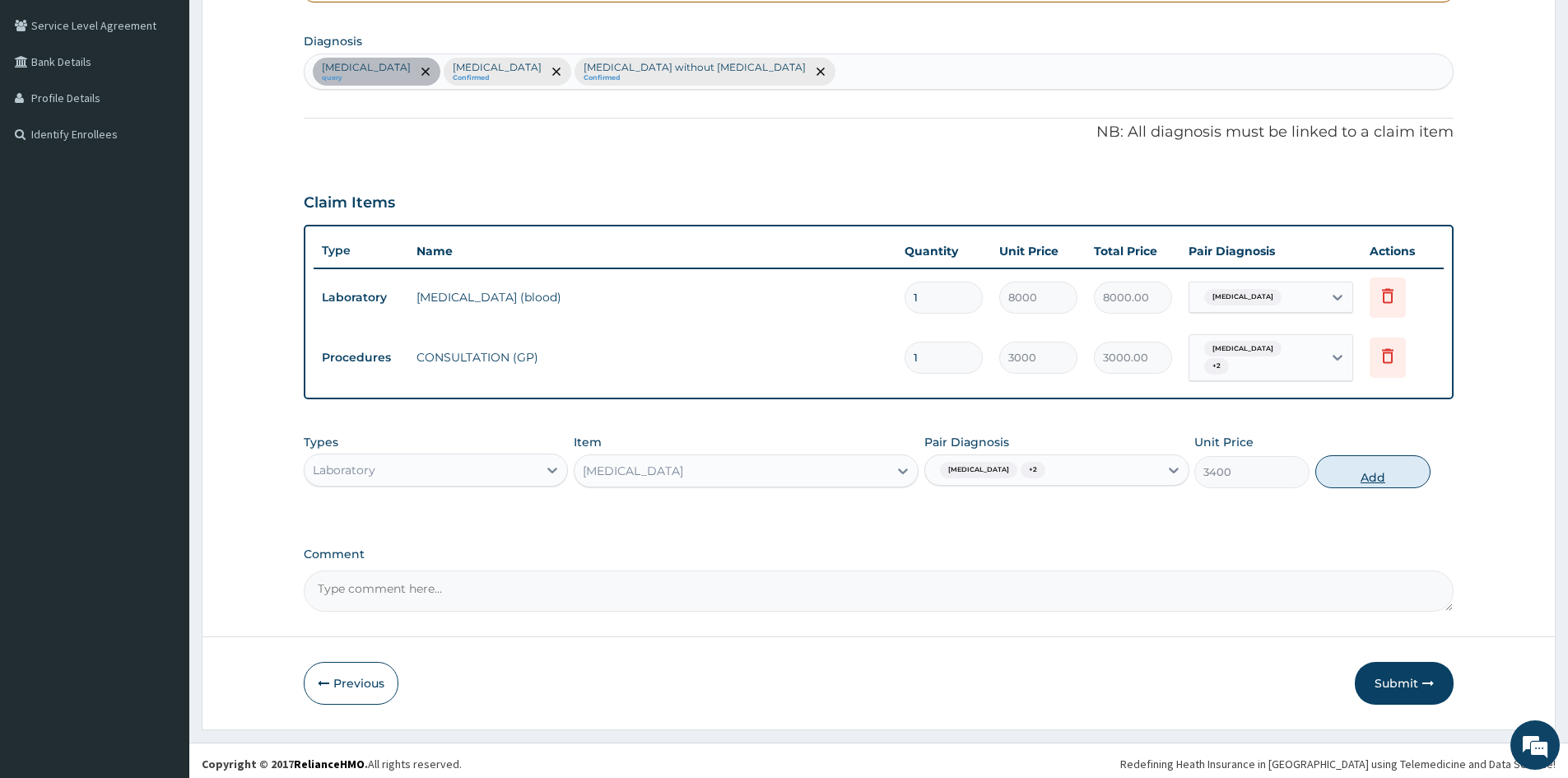
click at [1343, 460] on button "Add" at bounding box center [1373, 471] width 116 height 33
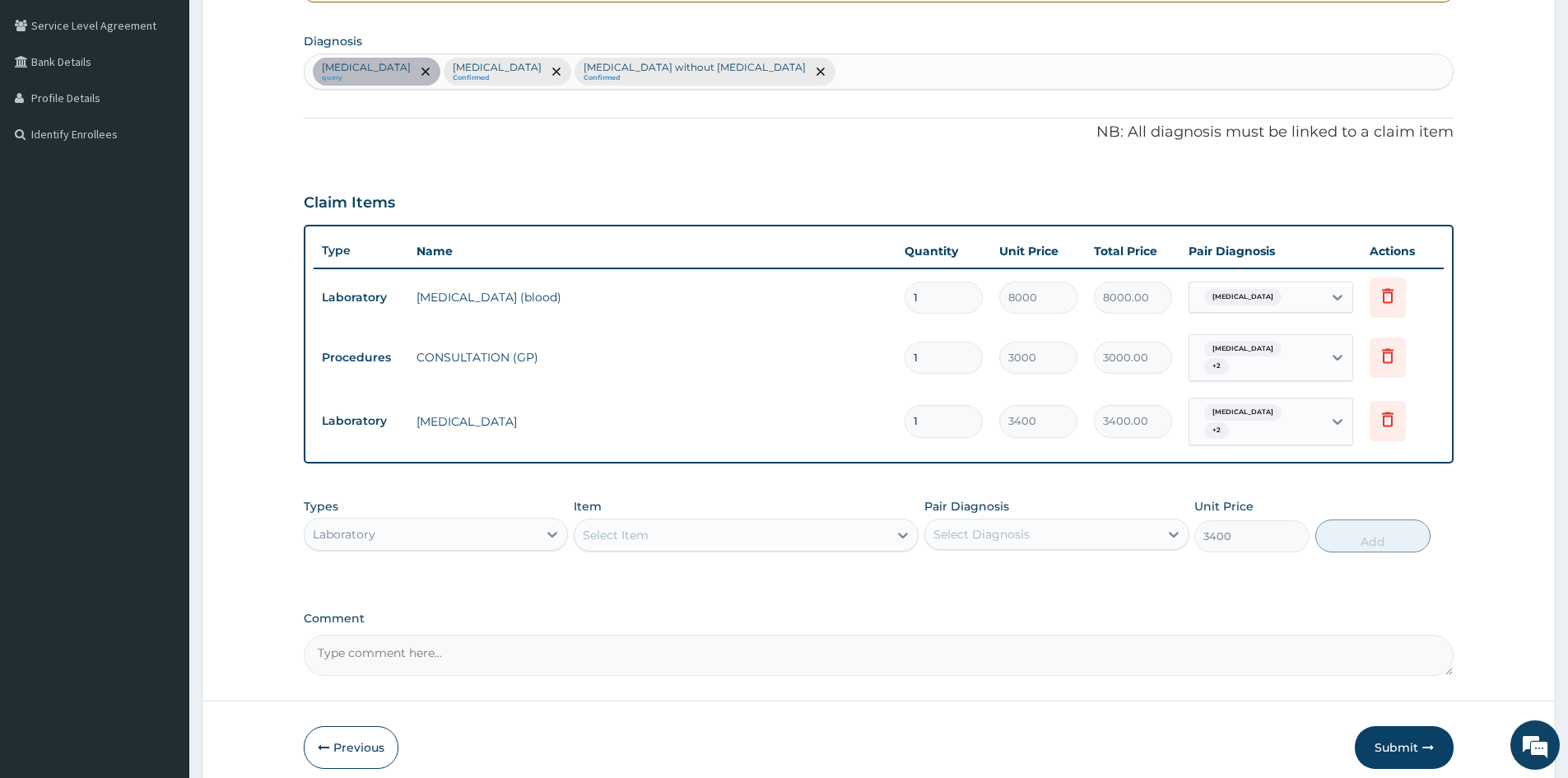
type input "0"
click at [878, 522] on div "Select Item" at bounding box center [731, 535] width 314 height 26
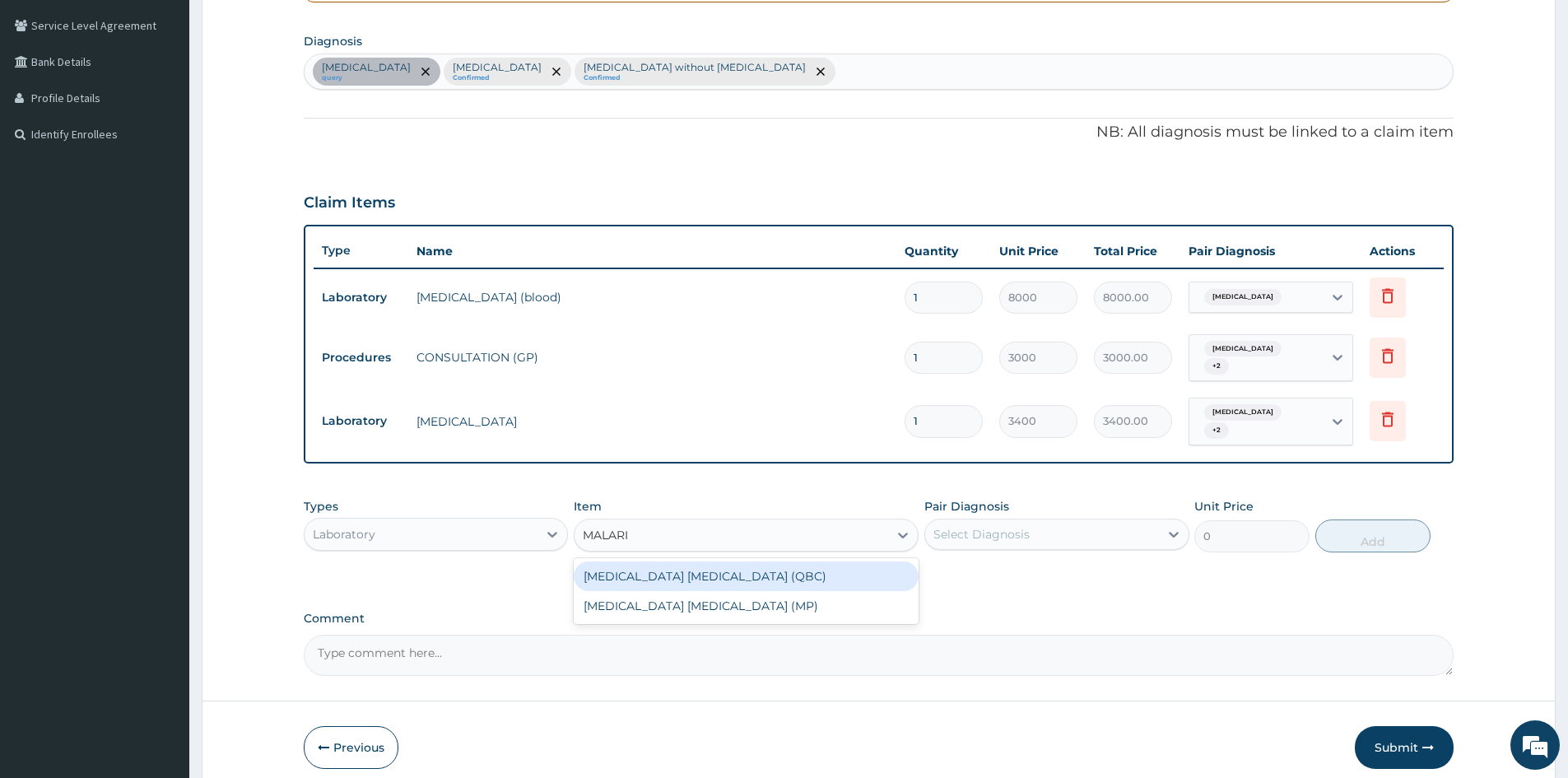
type input "MALARIA"
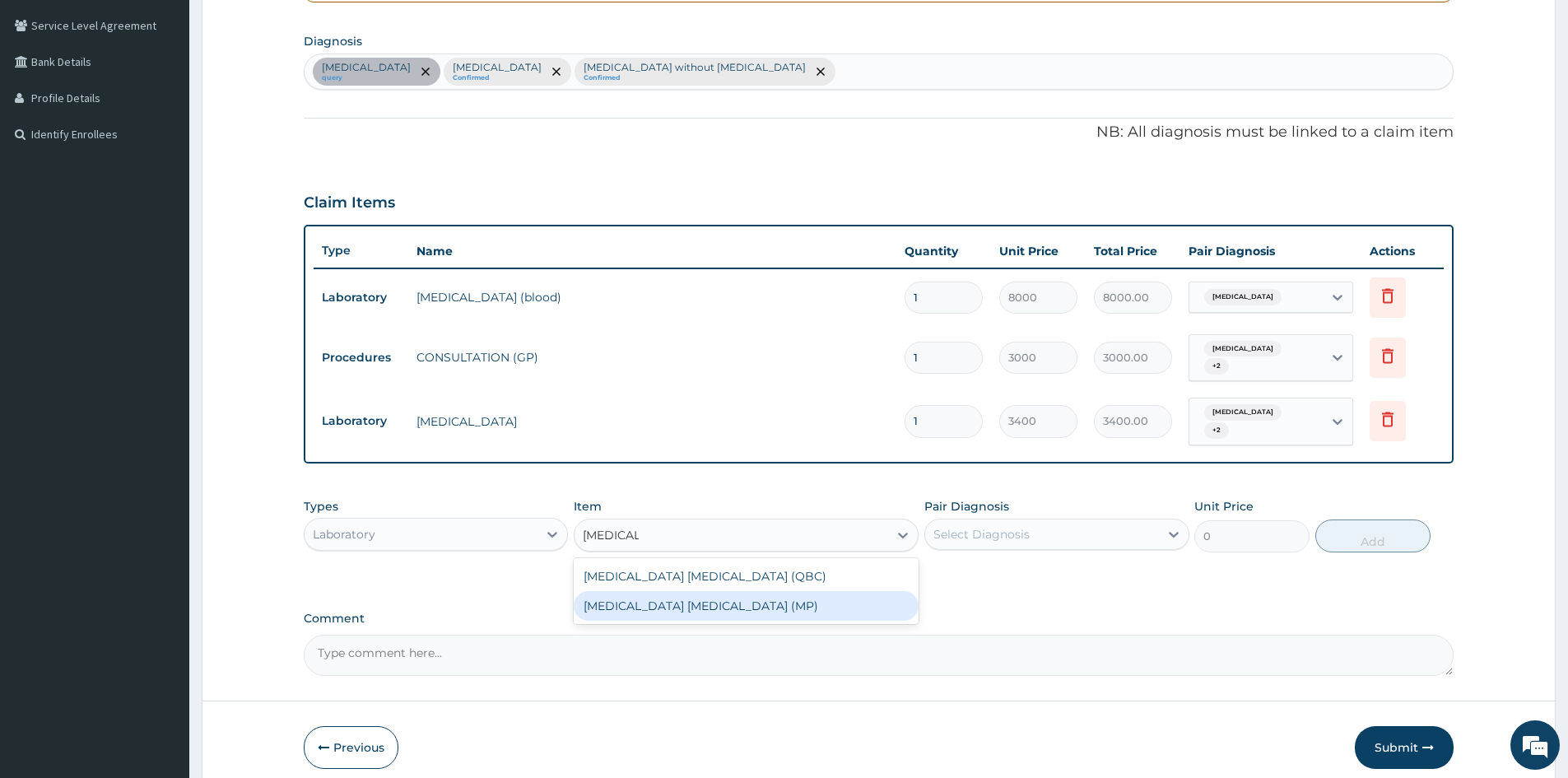
drag, startPoint x: 820, startPoint y: 591, endPoint x: 925, endPoint y: 528, distance: 122.4
click at [827, 591] on div "MALARIA PARASITE (MP)" at bounding box center [747, 605] width 345 height 30
type input "2100"
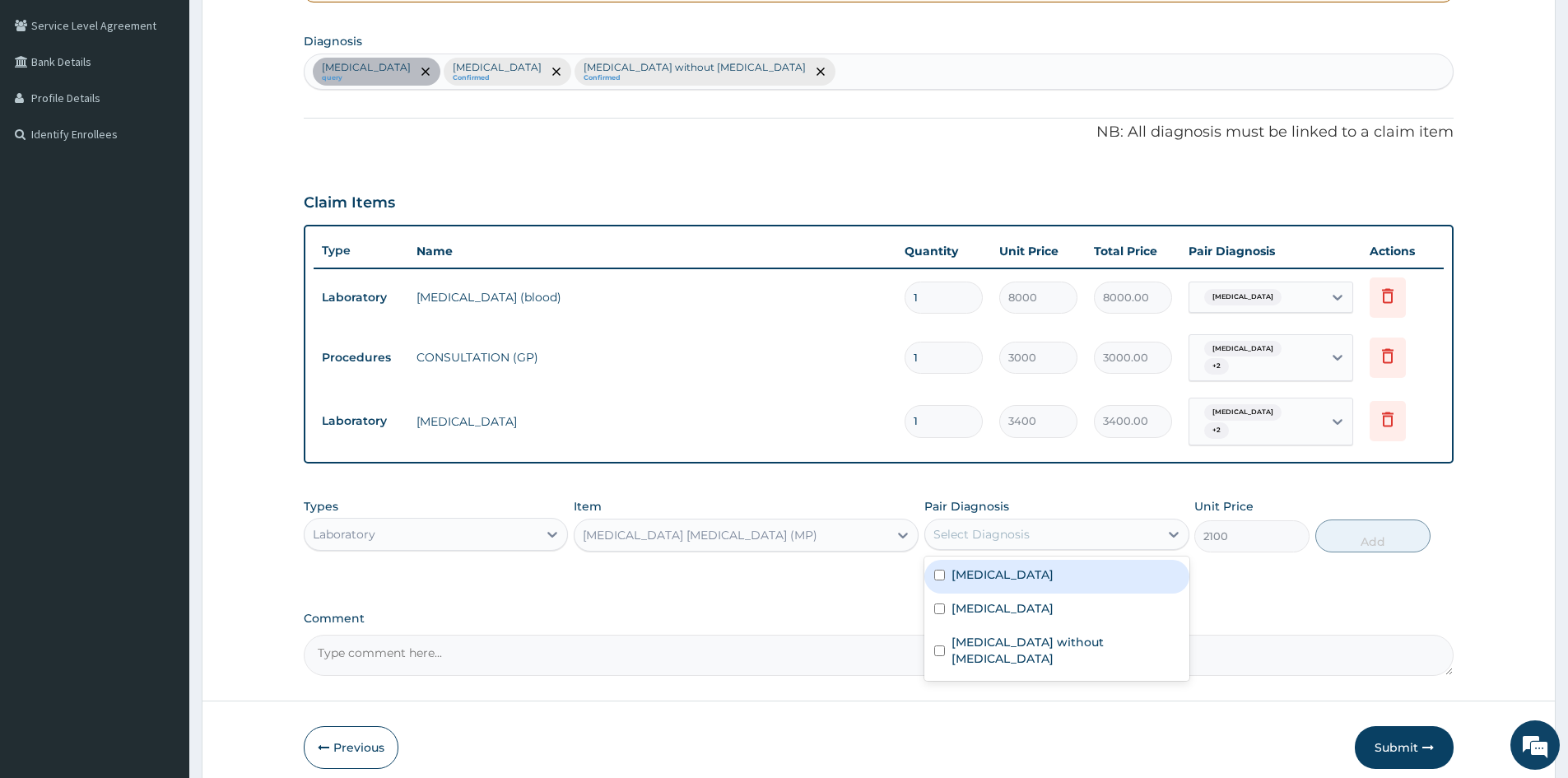
drag, startPoint x: 937, startPoint y: 514, endPoint x: 952, endPoint y: 525, distance: 18.6
click at [940, 526] on div "Select Diagnosis" at bounding box center [981, 534] width 96 height 16
drag, startPoint x: 940, startPoint y: 559, endPoint x: 941, endPoint y: 588, distance: 29.0
click at [940, 570] on input "checkbox" at bounding box center [940, 575] width 11 height 11
checkbox input "true"
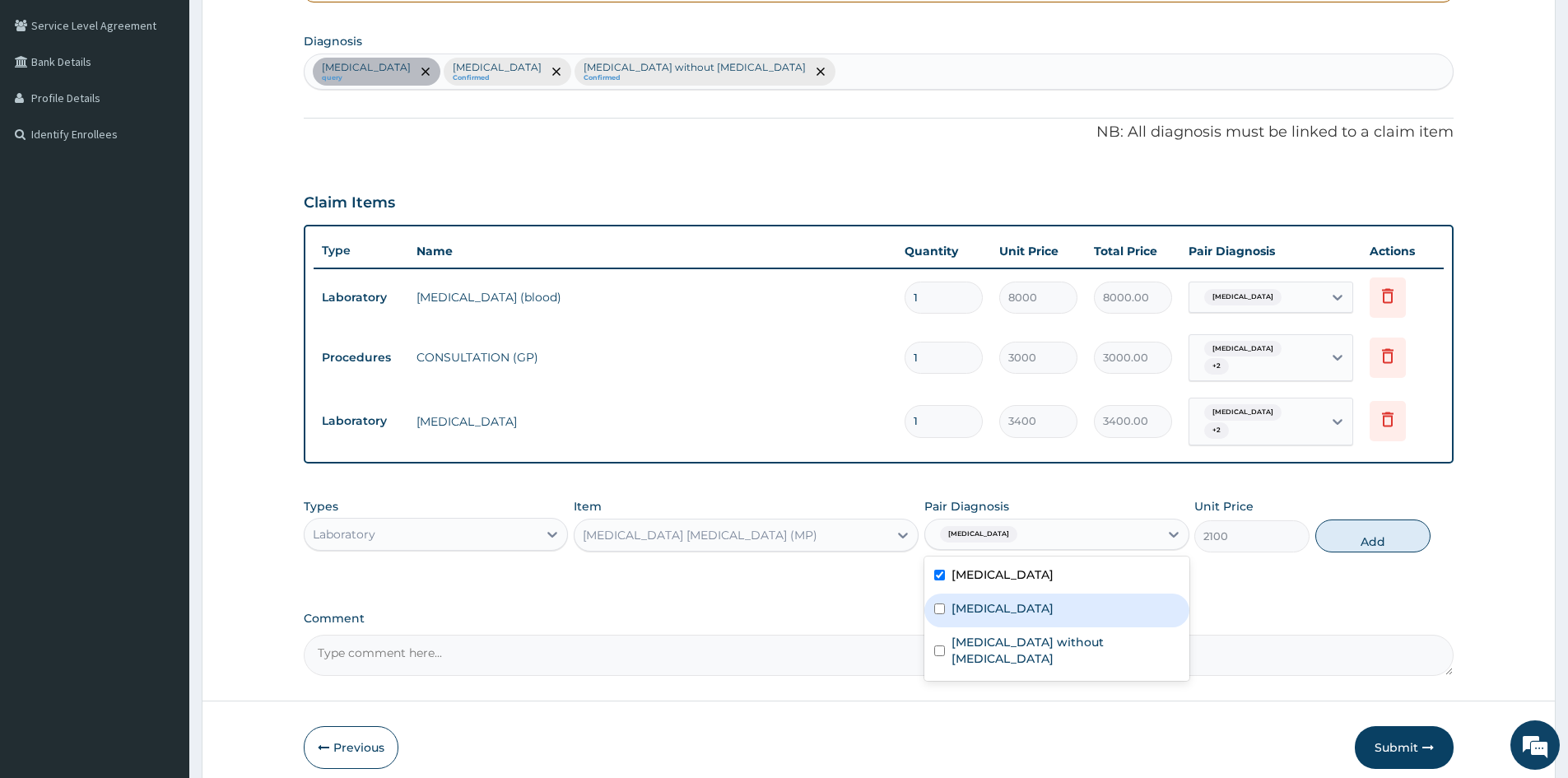
drag, startPoint x: 940, startPoint y: 595, endPoint x: 945, endPoint y: 621, distance: 26.5
click at [942, 605] on div "Malaria, unspecified" at bounding box center [1056, 610] width 264 height 34
checkbox input "true"
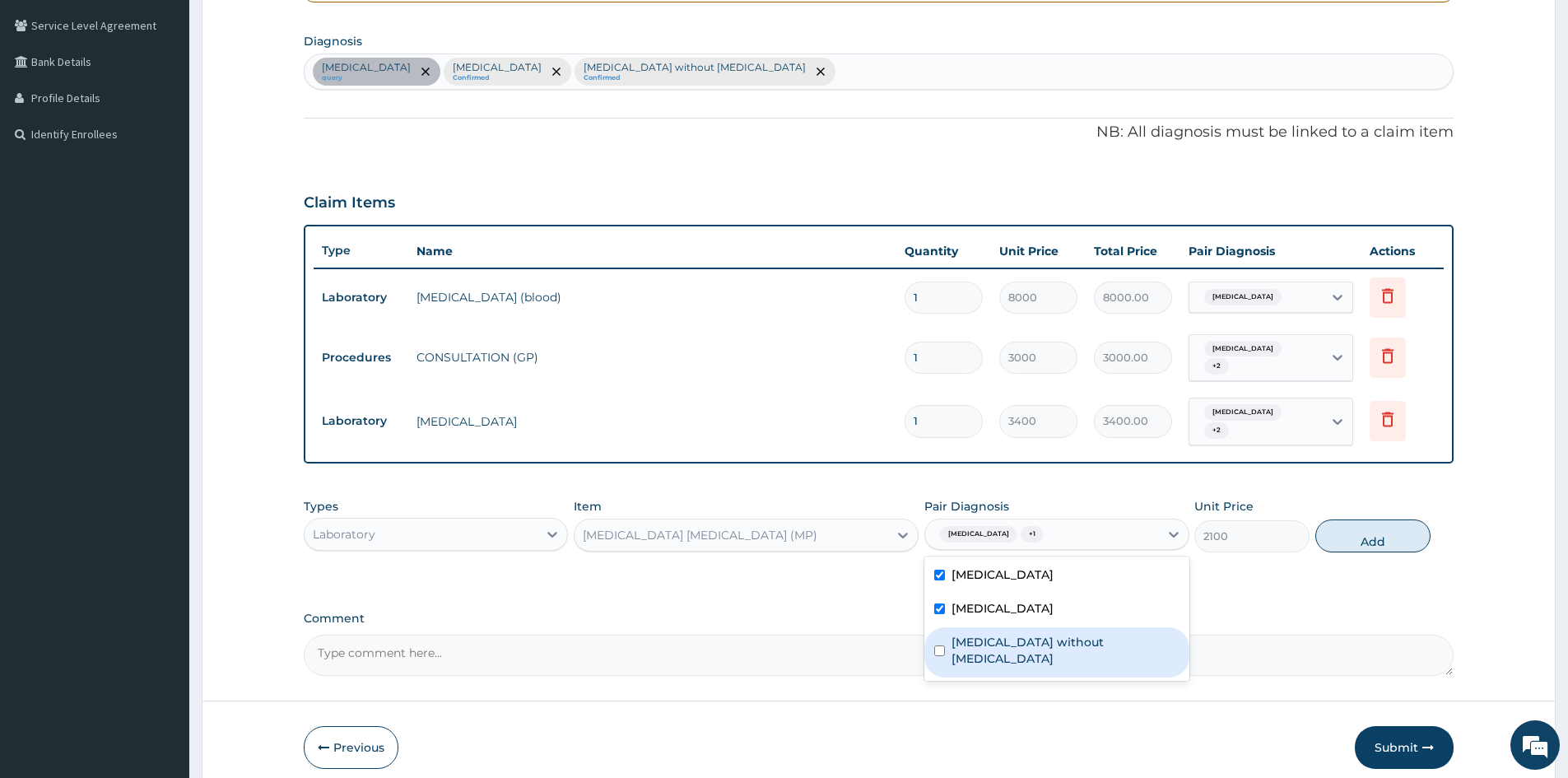
click at [942, 645] on input "checkbox" at bounding box center [940, 650] width 11 height 11
checkbox input "true"
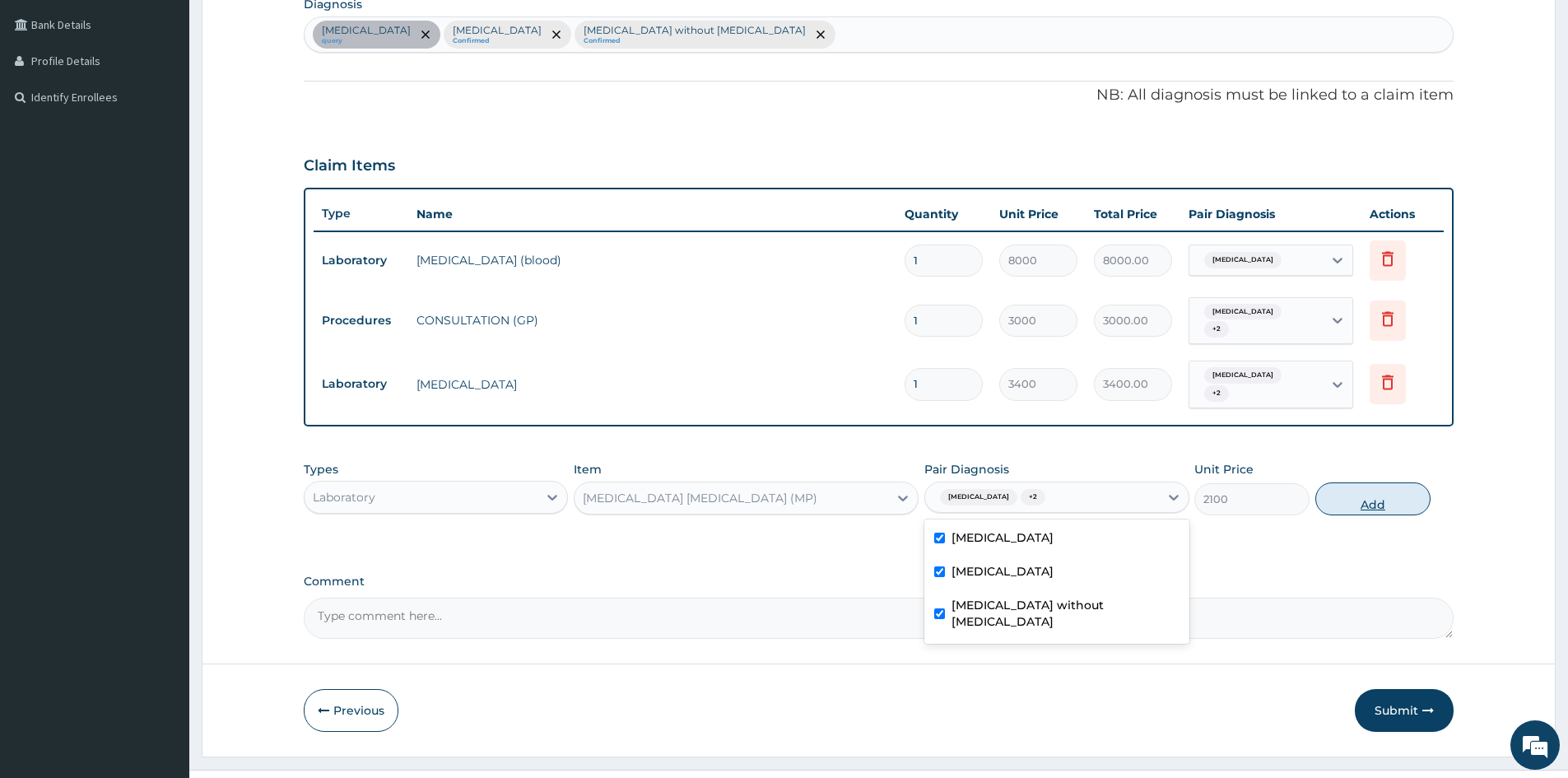
scroll to position [428, 0]
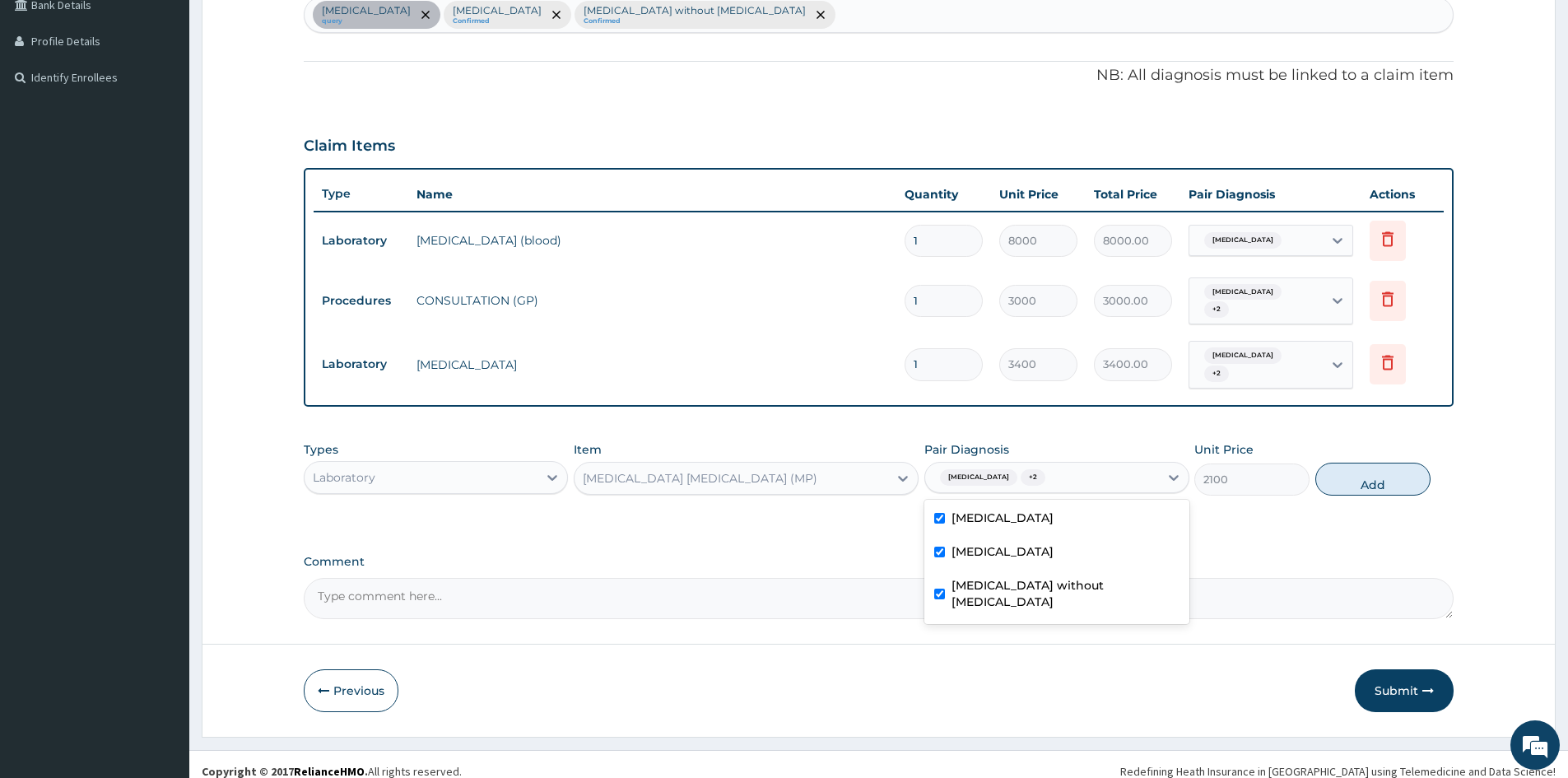
click at [1246, 531] on div "PA Code / Prescription Code PA/D88686 Encounter Date 06-10-2025 Important Notic…" at bounding box center [878, 173] width 1150 height 890
drag, startPoint x: 1391, startPoint y: 464, endPoint x: 931, endPoint y: 470, distance: 460.0
click at [1390, 464] on button "Add" at bounding box center [1373, 479] width 116 height 33
type input "0"
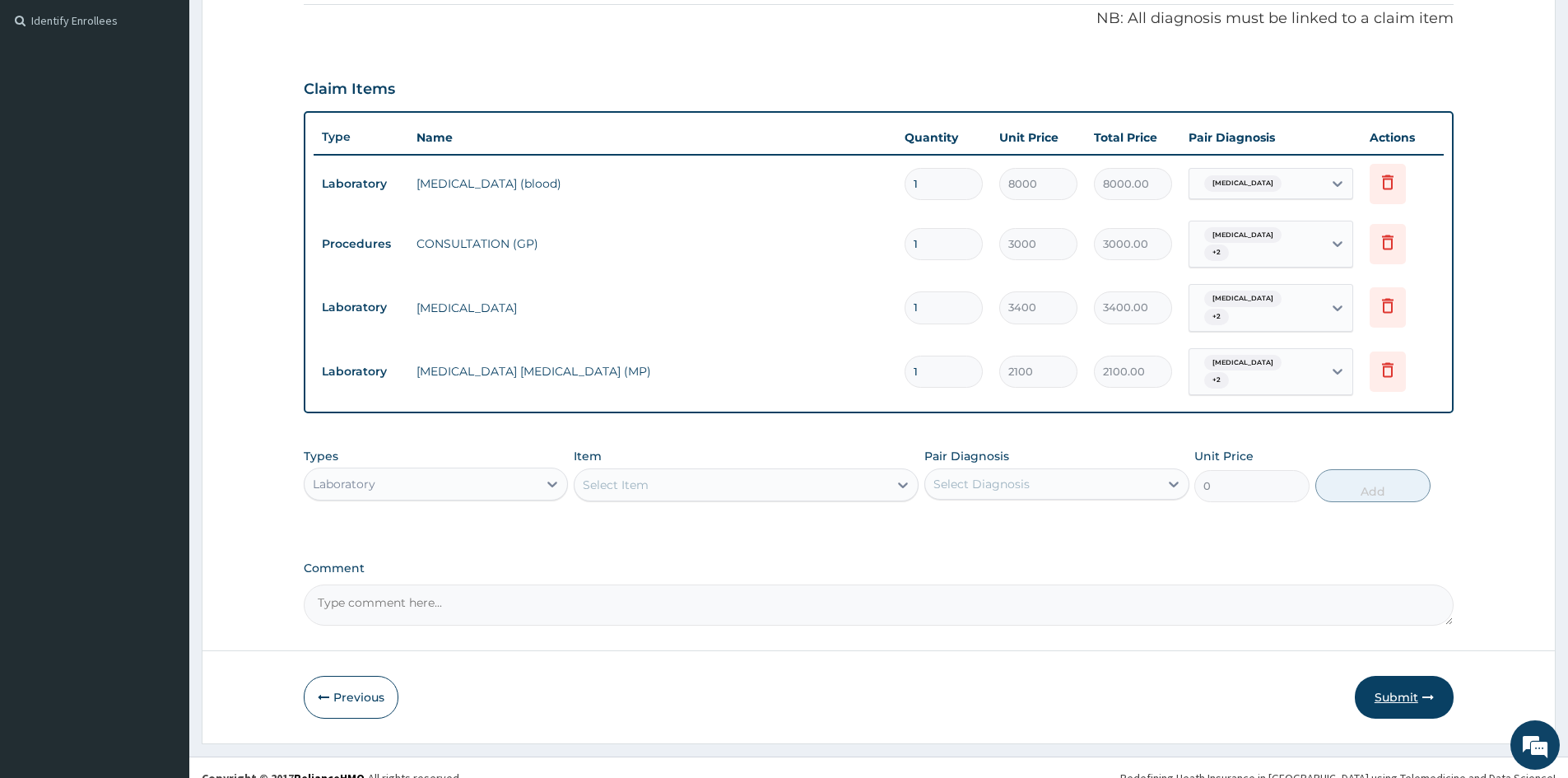
click at [1391, 676] on button "Submit" at bounding box center [1404, 697] width 99 height 43
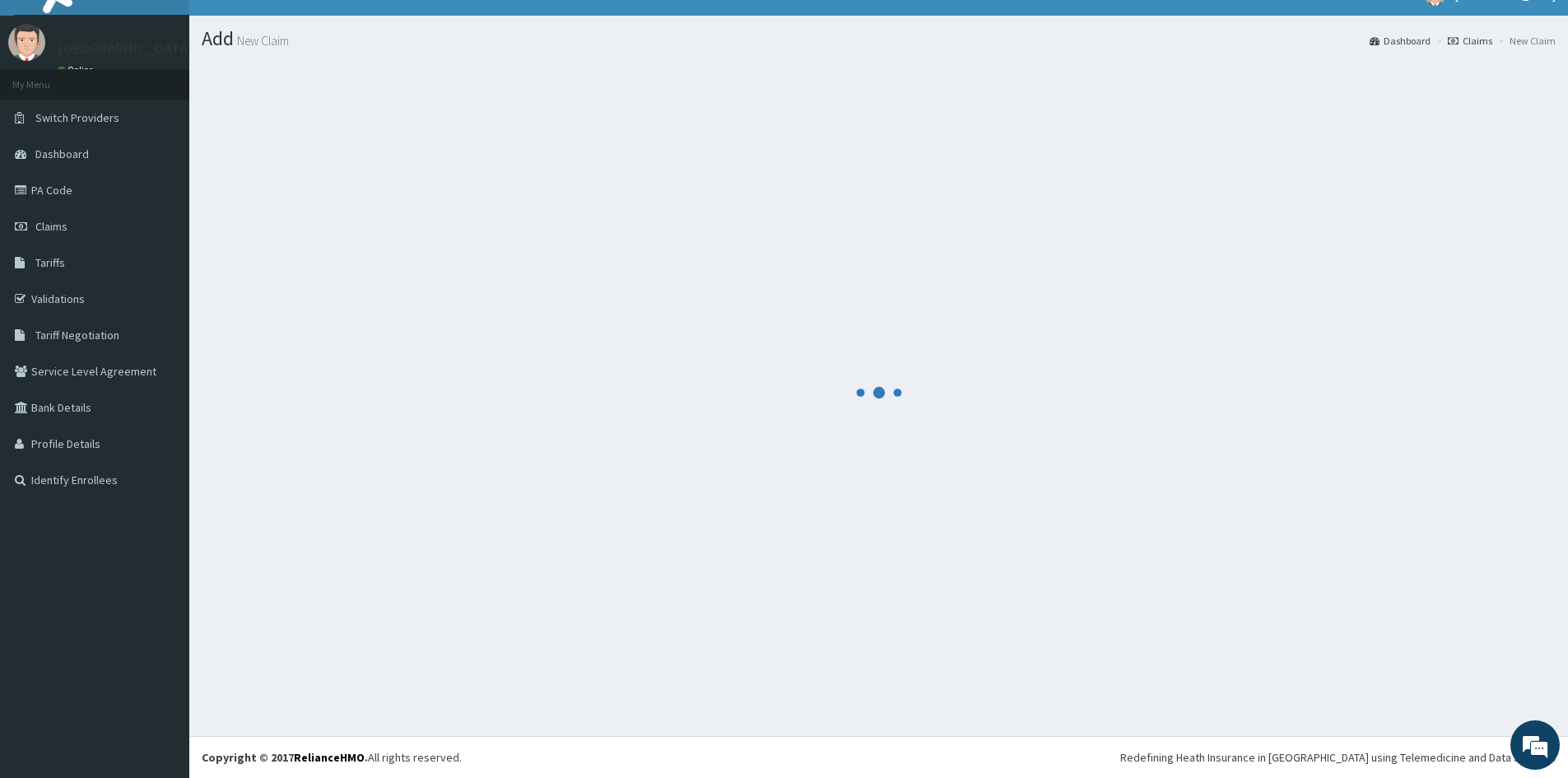
scroll to position [485, 0]
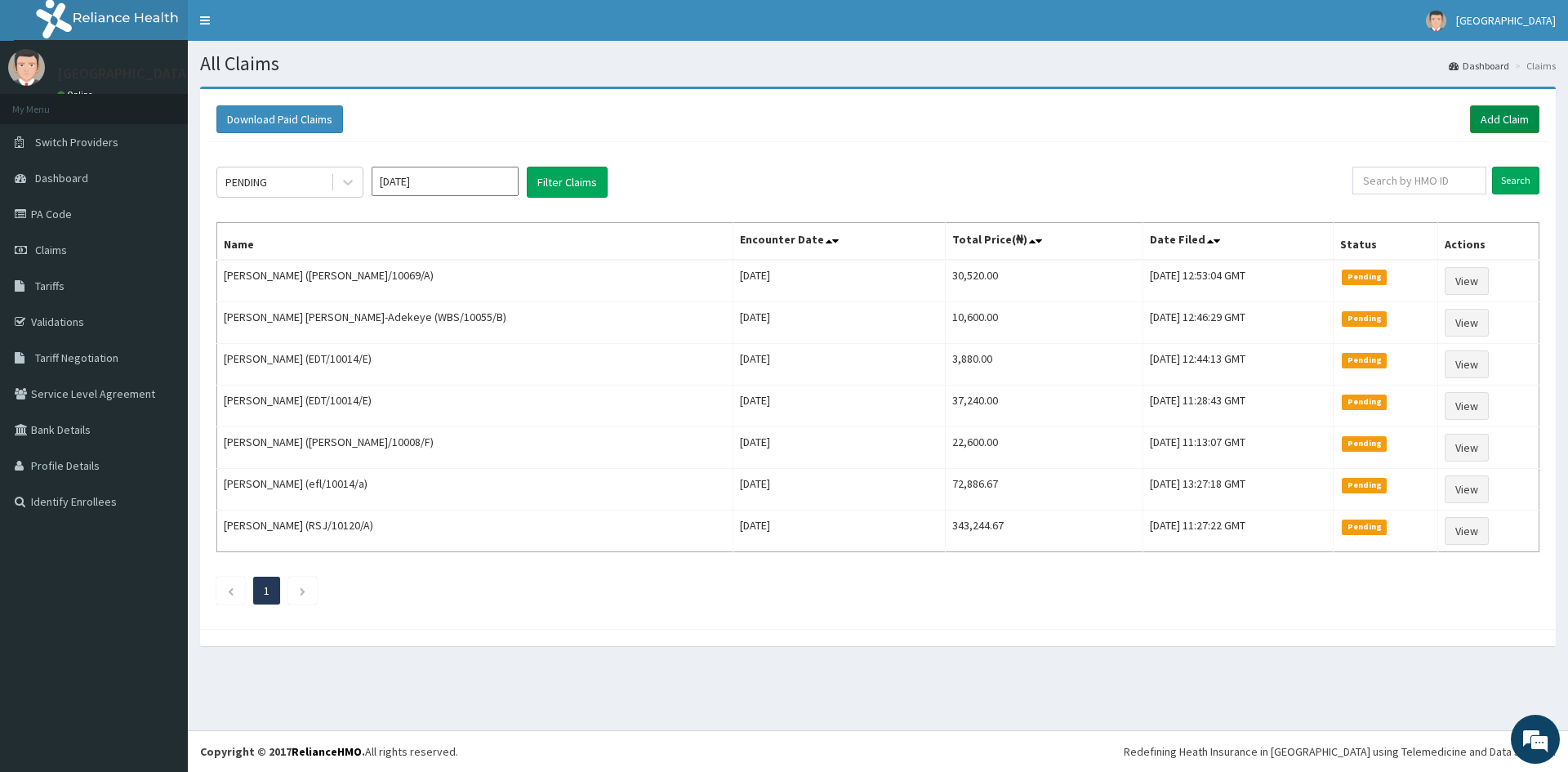
click at [1504, 122] on link "Add Claim" at bounding box center [1505, 119] width 69 height 28
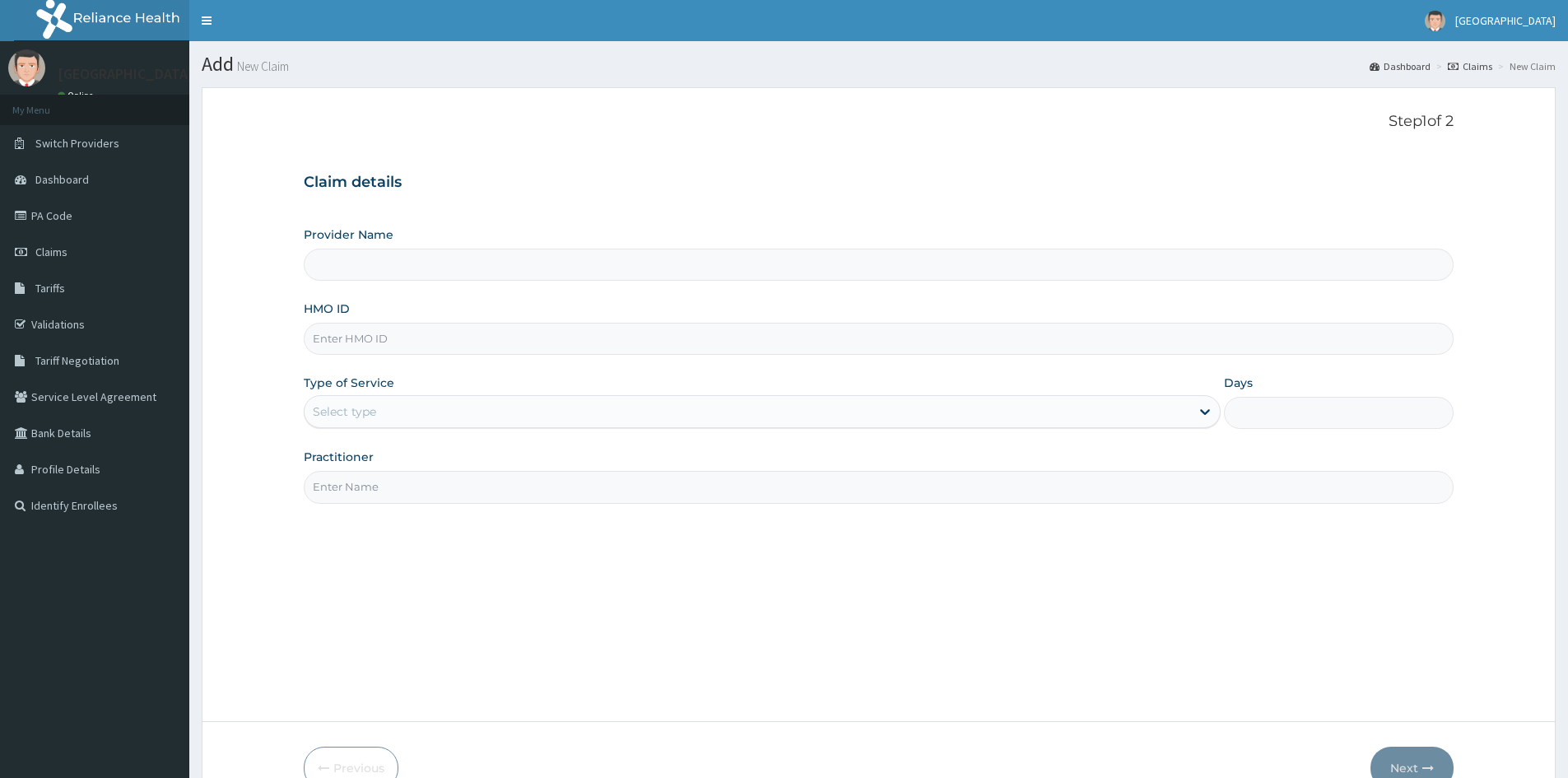
click at [346, 336] on input "HMO ID" at bounding box center [878, 338] width 1150 height 32
type input "Doren Specialist Hospital"
paste input "CAO/10016/b"
type input "CAO/10016/b"
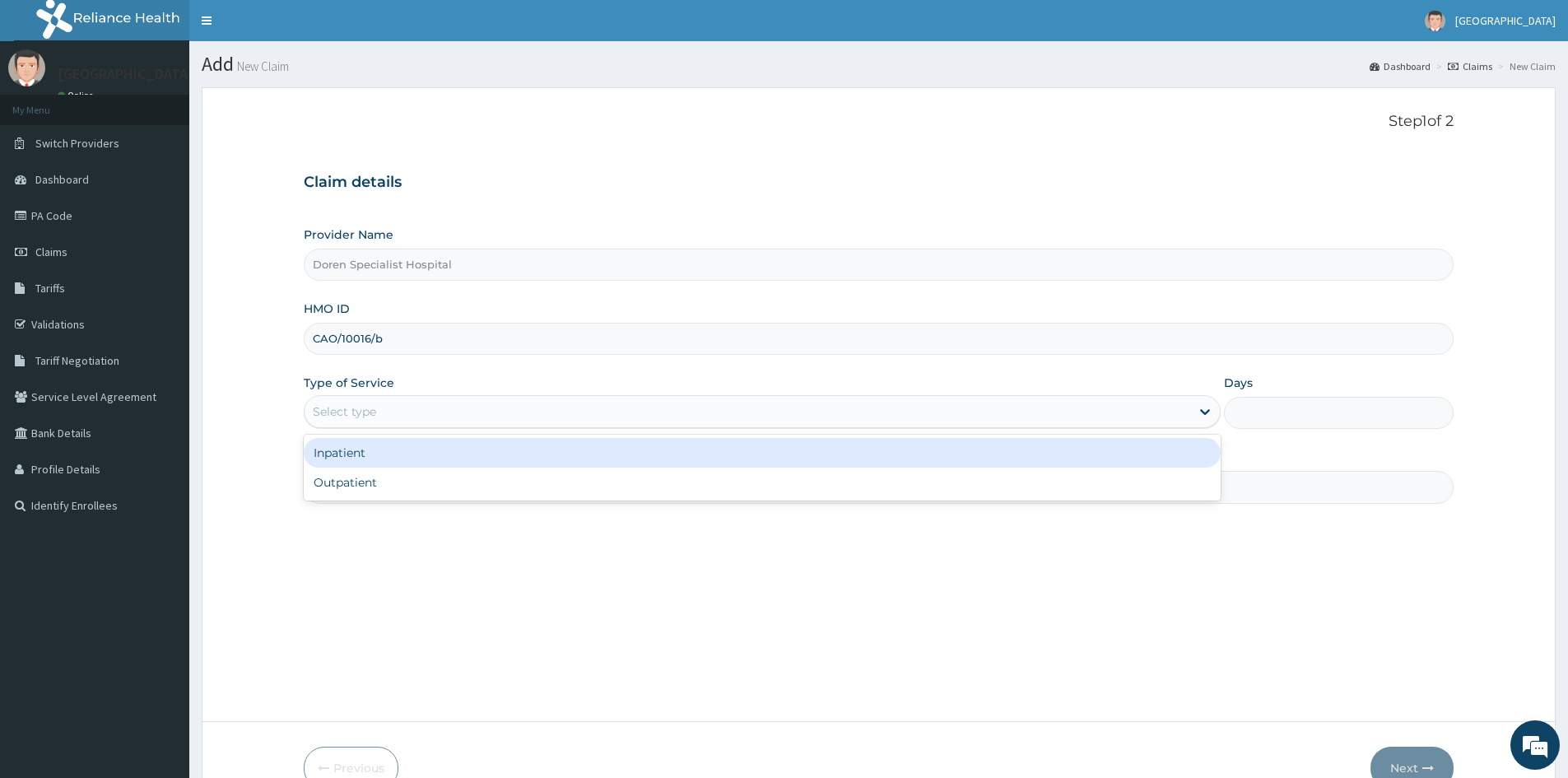
drag, startPoint x: 373, startPoint y: 401, endPoint x: 373, endPoint y: 442, distance: 41.0
click at [372, 401] on div "Select type" at bounding box center [747, 412] width 886 height 26
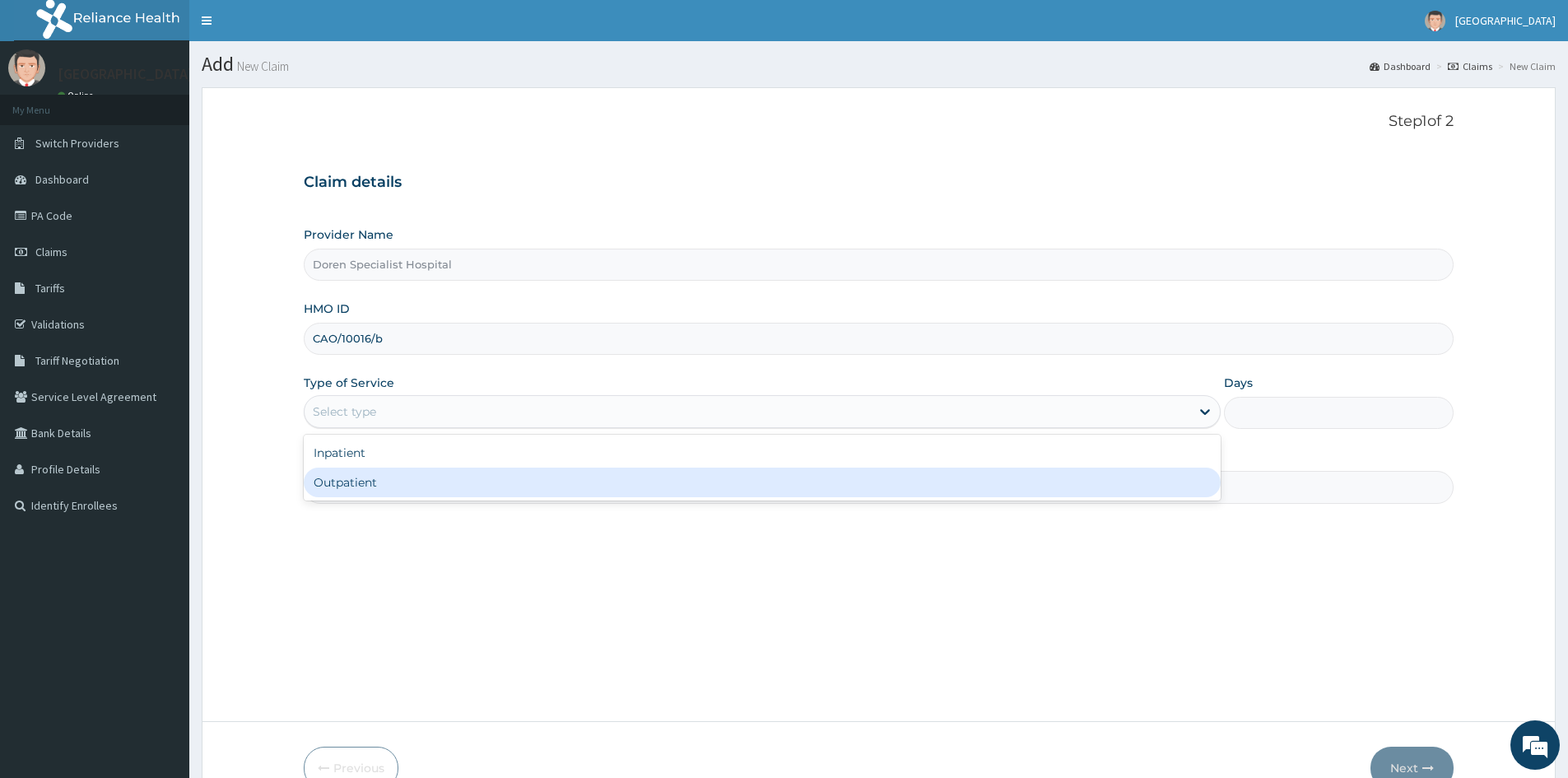
click at [362, 487] on div "Outpatient" at bounding box center [762, 482] width 917 height 30
type input "1"
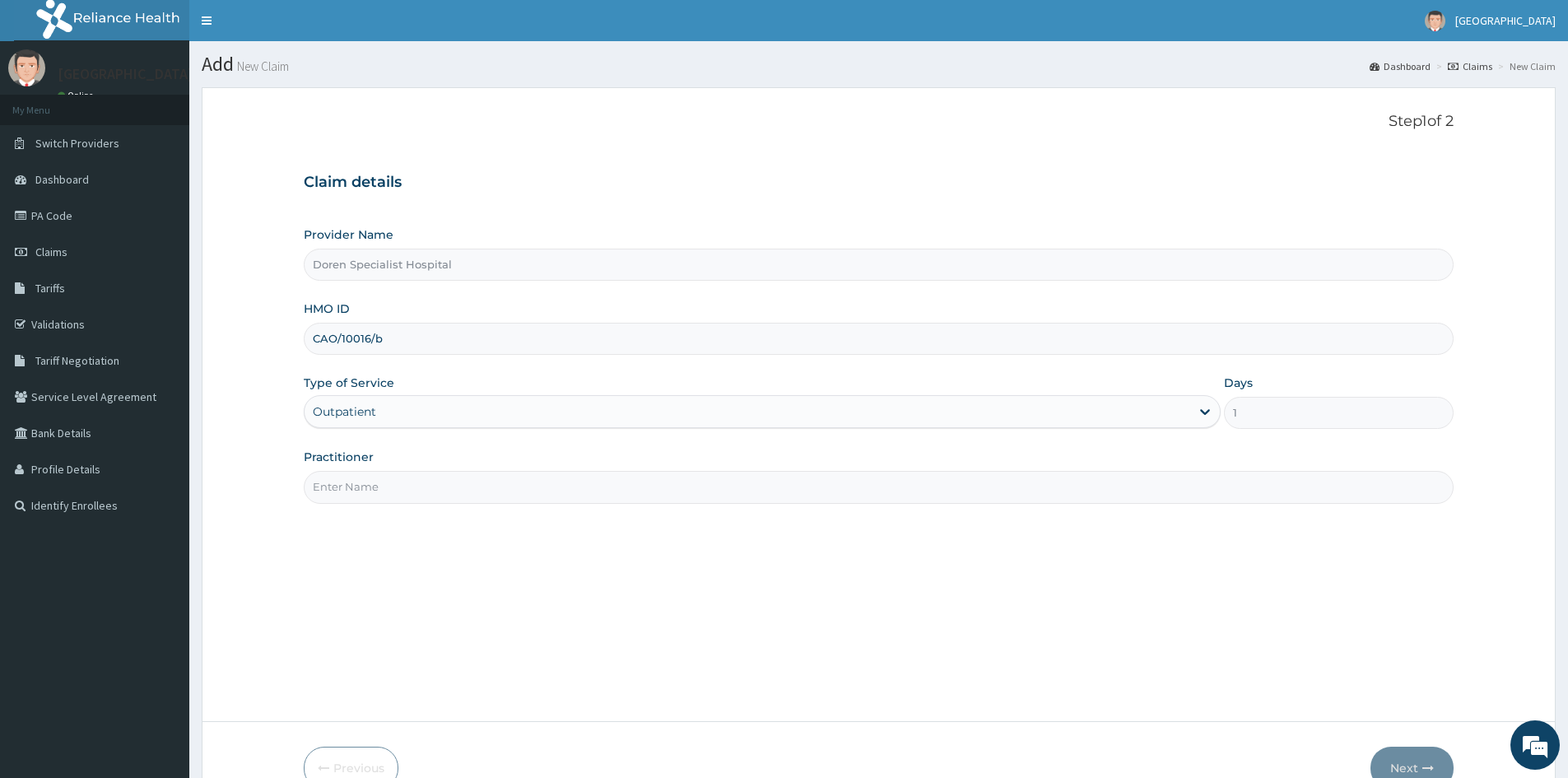
drag, startPoint x: 353, startPoint y: 493, endPoint x: 379, endPoint y: 488, distance: 26.5
click at [355, 492] on input "Practitioner" at bounding box center [878, 487] width 1150 height 32
type input "[PERSON_NAME]"
drag, startPoint x: 1397, startPoint y: 751, endPoint x: 1416, endPoint y: 664, distance: 89.1
click at [1400, 742] on form "Step 1 of 2 Claim details Provider Name Doren Specialist Hospital HMO ID CAO/10…" at bounding box center [878, 451] width 1355 height 728
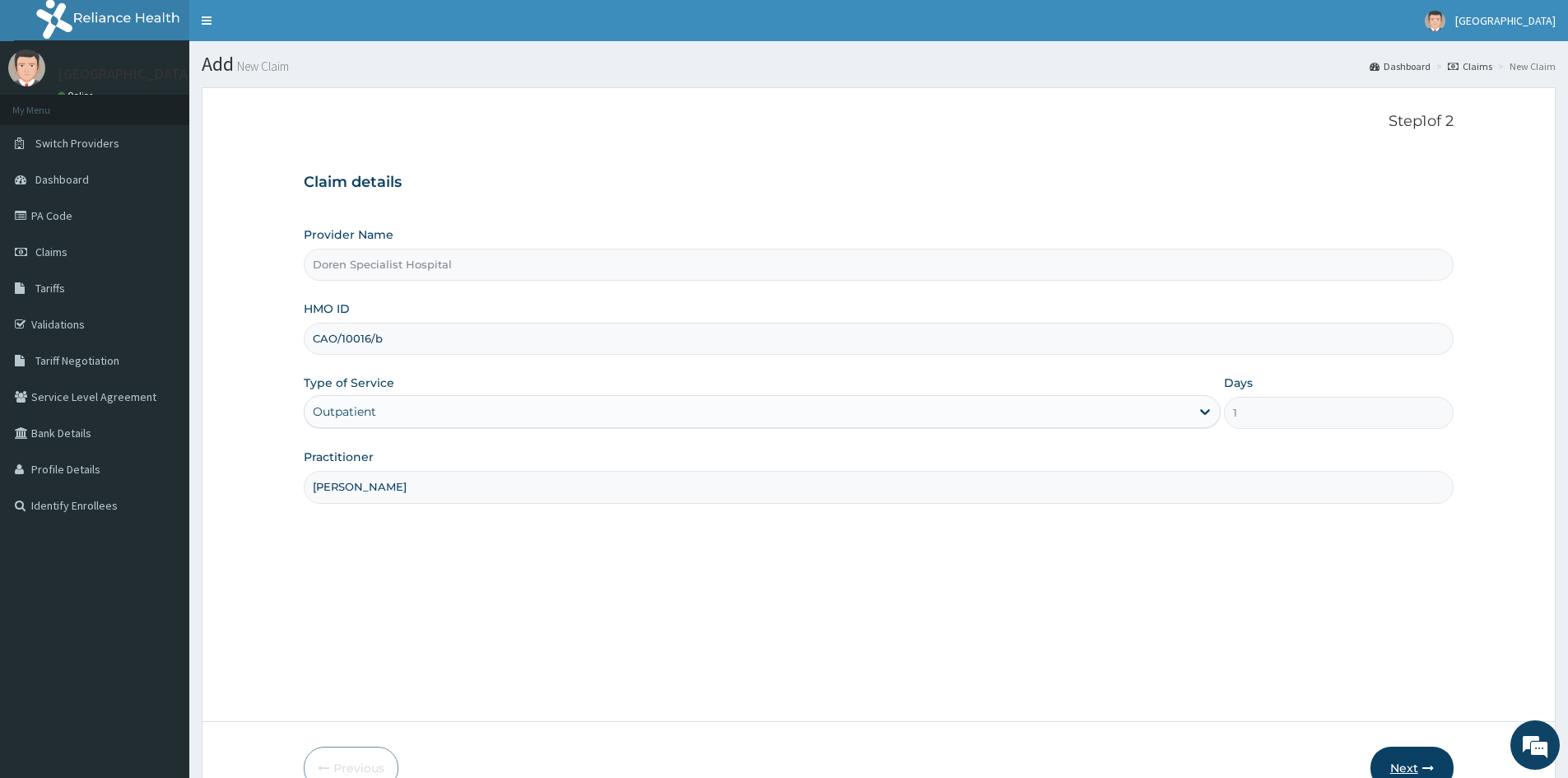
click at [1404, 757] on button "Next" at bounding box center [1412, 768] width 83 height 43
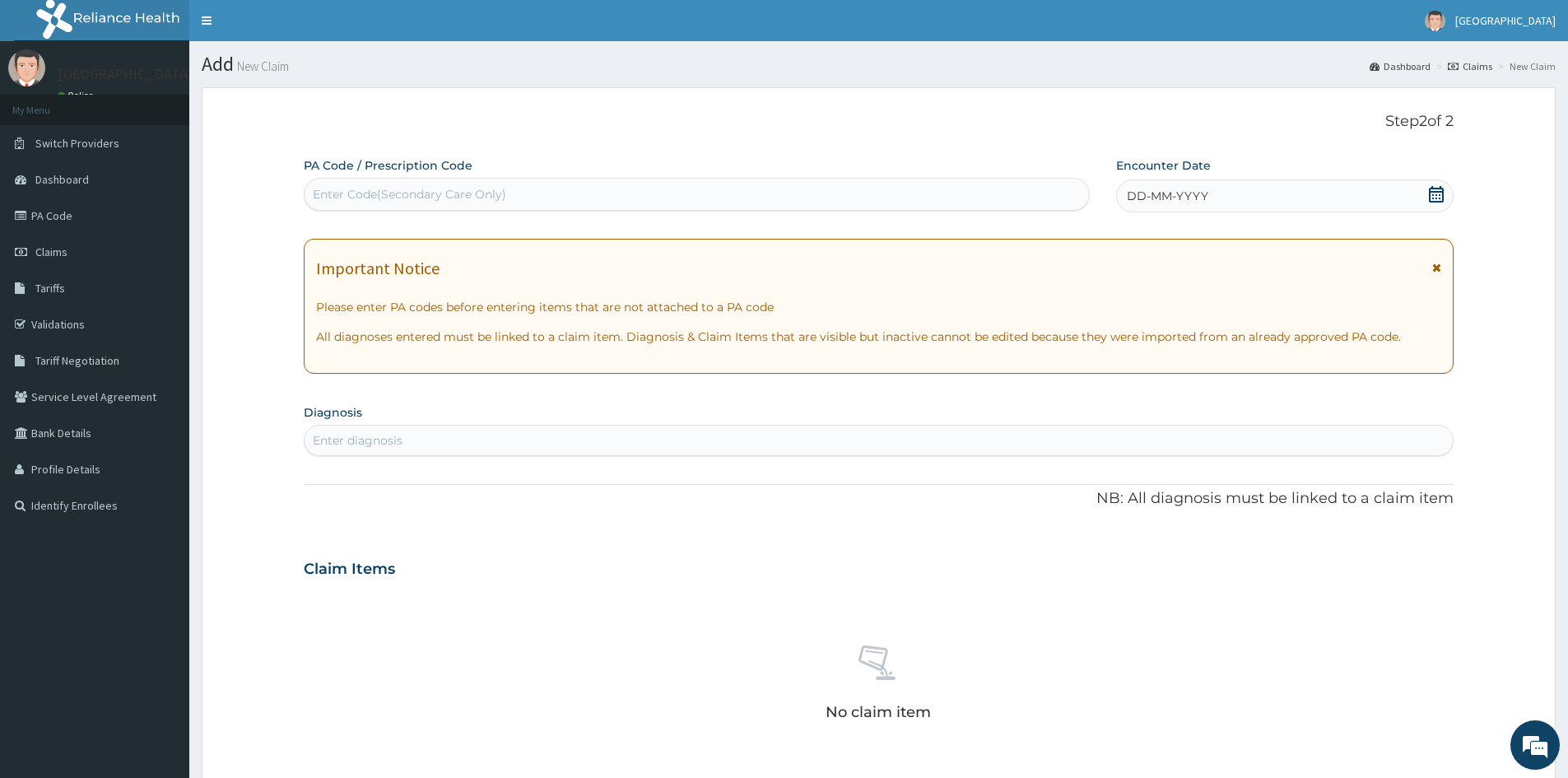
click at [1437, 189] on icon at bounding box center [1436, 194] width 14 height 16
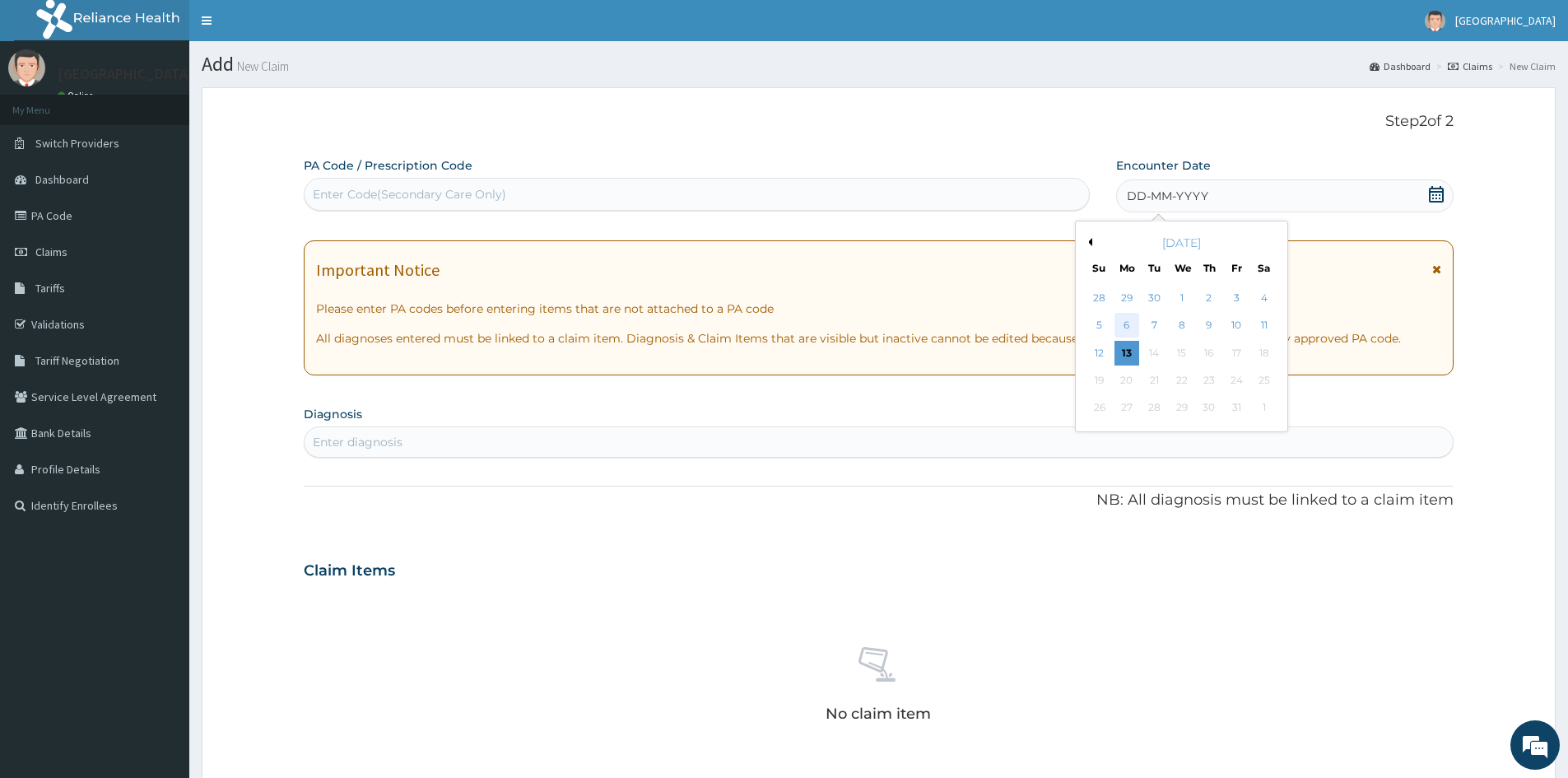
click at [1122, 322] on div "6" at bounding box center [1127, 326] width 25 height 25
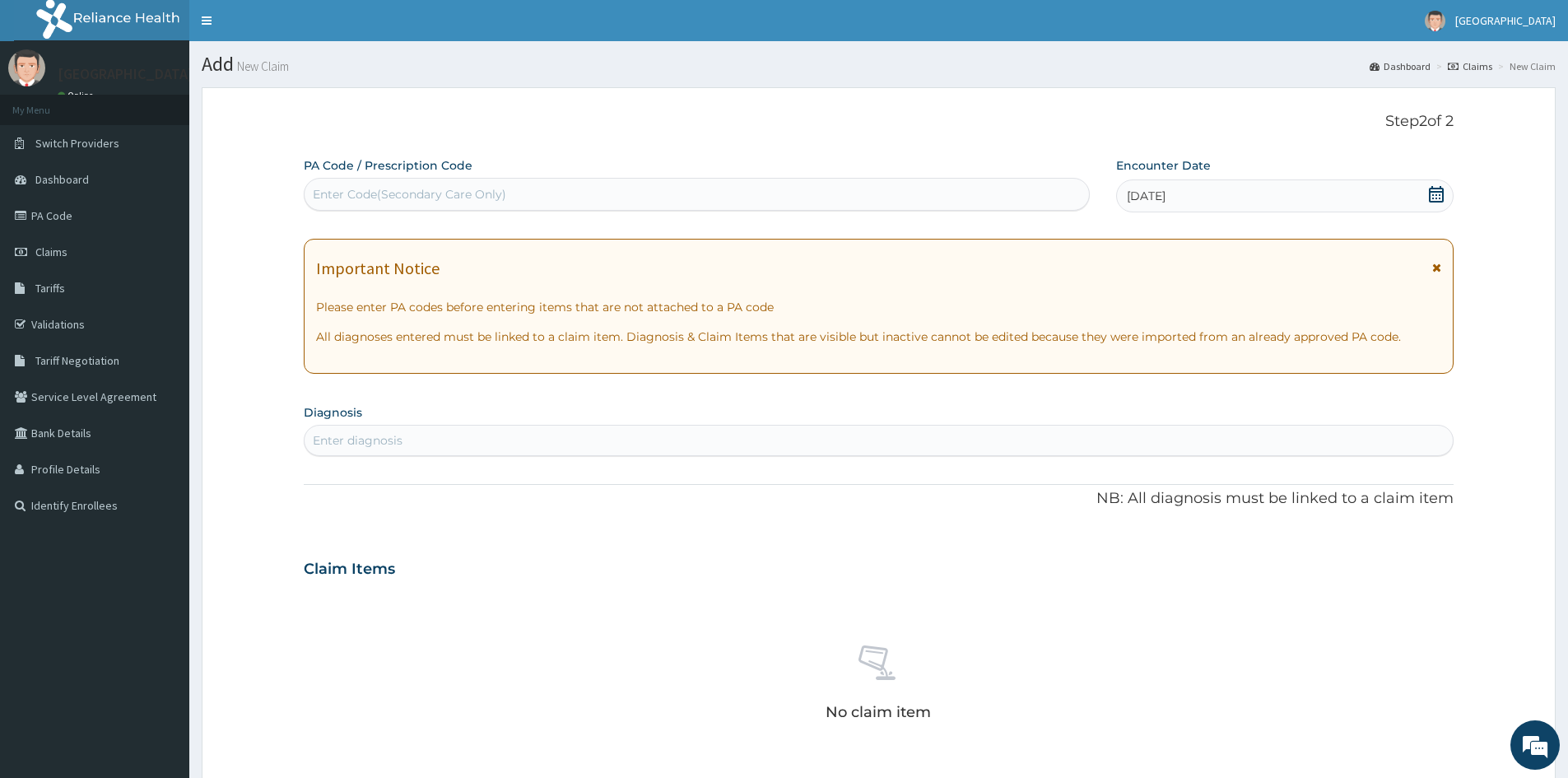
click at [401, 434] on div "Enter diagnosis" at bounding box center [358, 440] width 90 height 16
click at [338, 438] on div "Enter diagnosis" at bounding box center [358, 440] width 90 height 16
type input "[MEDICAL_DATA]"
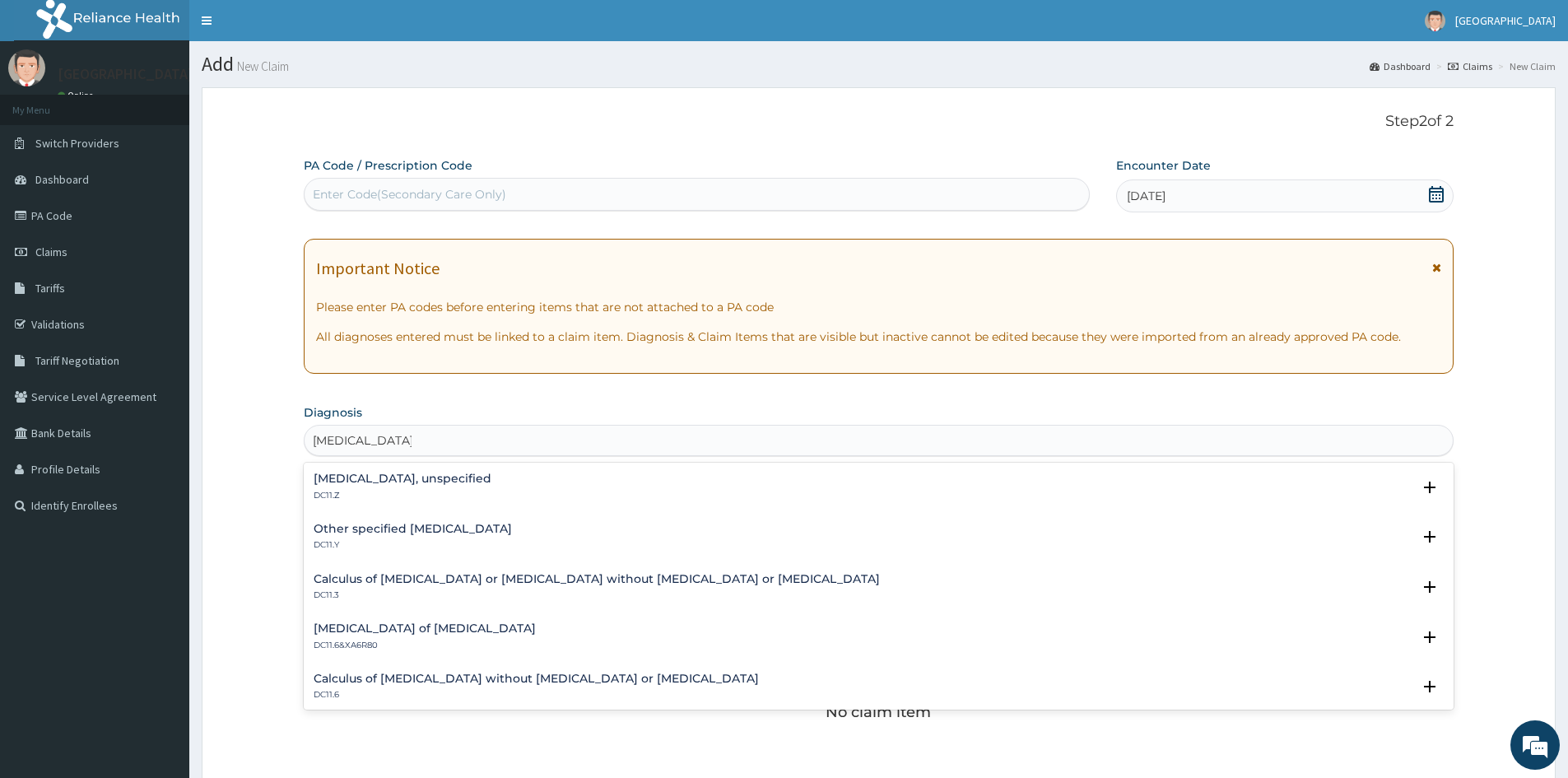
click at [422, 476] on h4 "[MEDICAL_DATA], unspecified" at bounding box center [402, 479] width 178 height 13
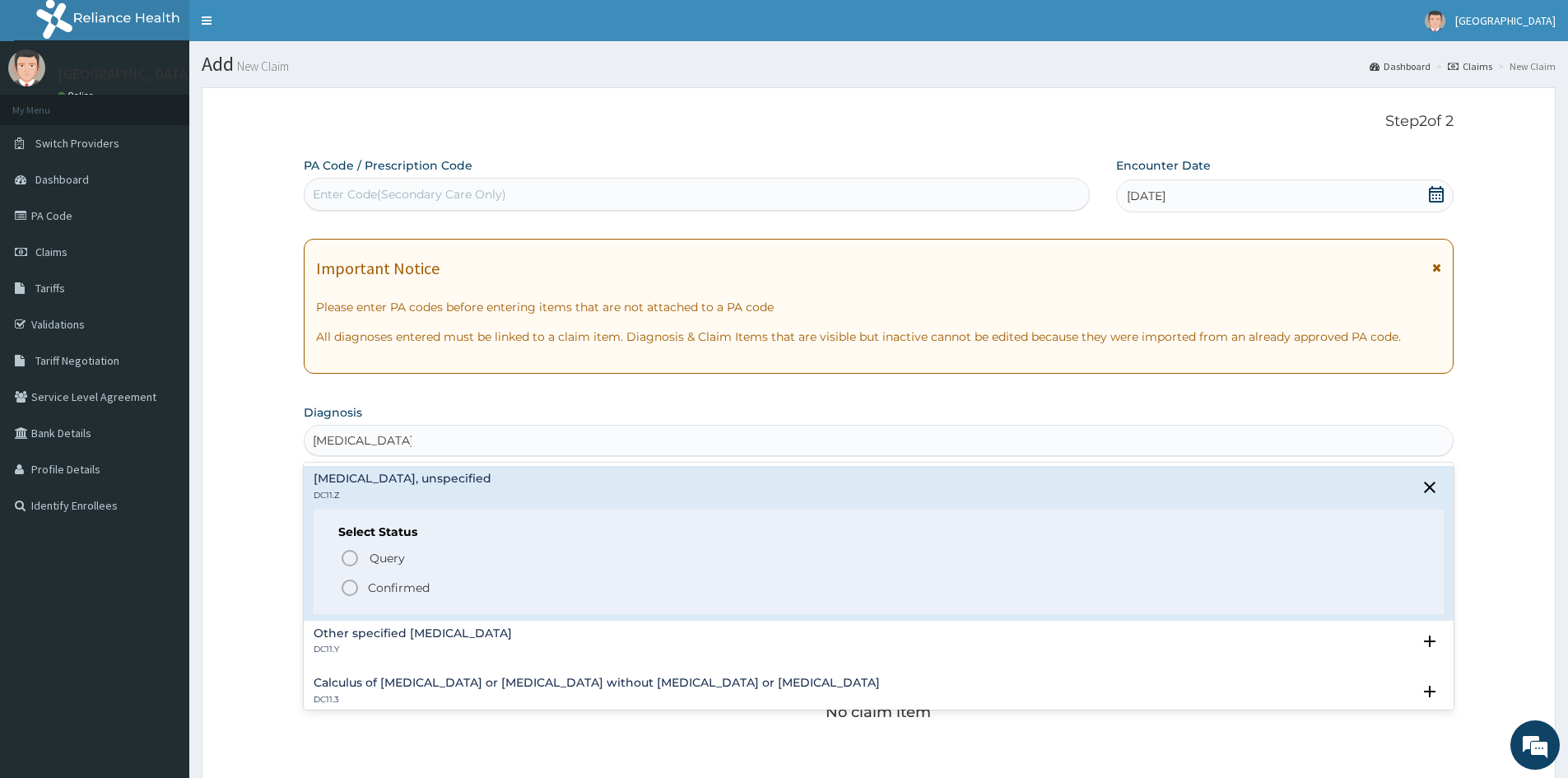
drag, startPoint x: 349, startPoint y: 581, endPoint x: 350, endPoint y: 565, distance: 16.0
click at [349, 581] on icon "status option filled" at bounding box center [349, 588] width 20 height 20
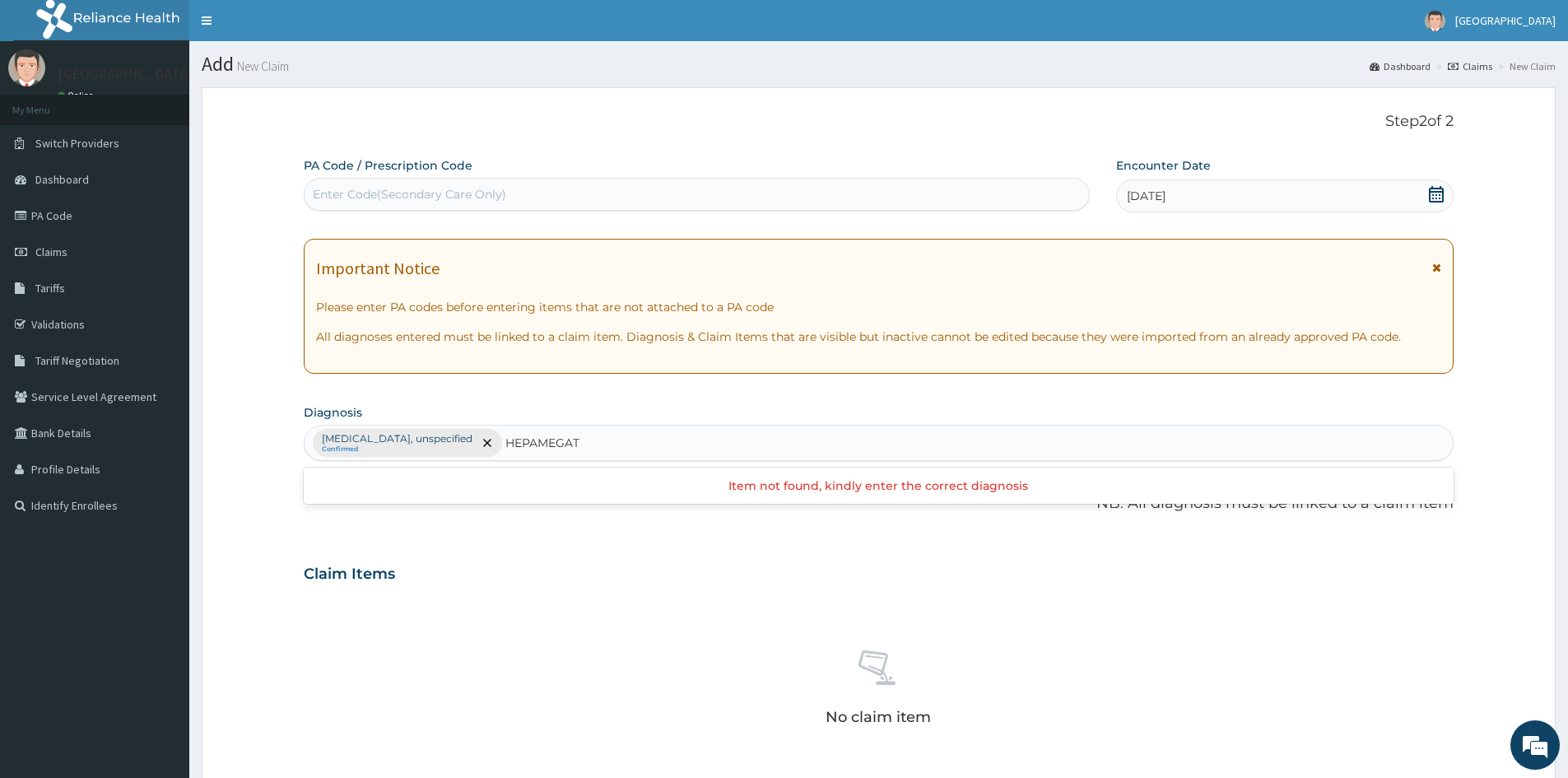
type input "HEPAMEGAT"
type input "H"
type input "ABDOMINAL PAIN"
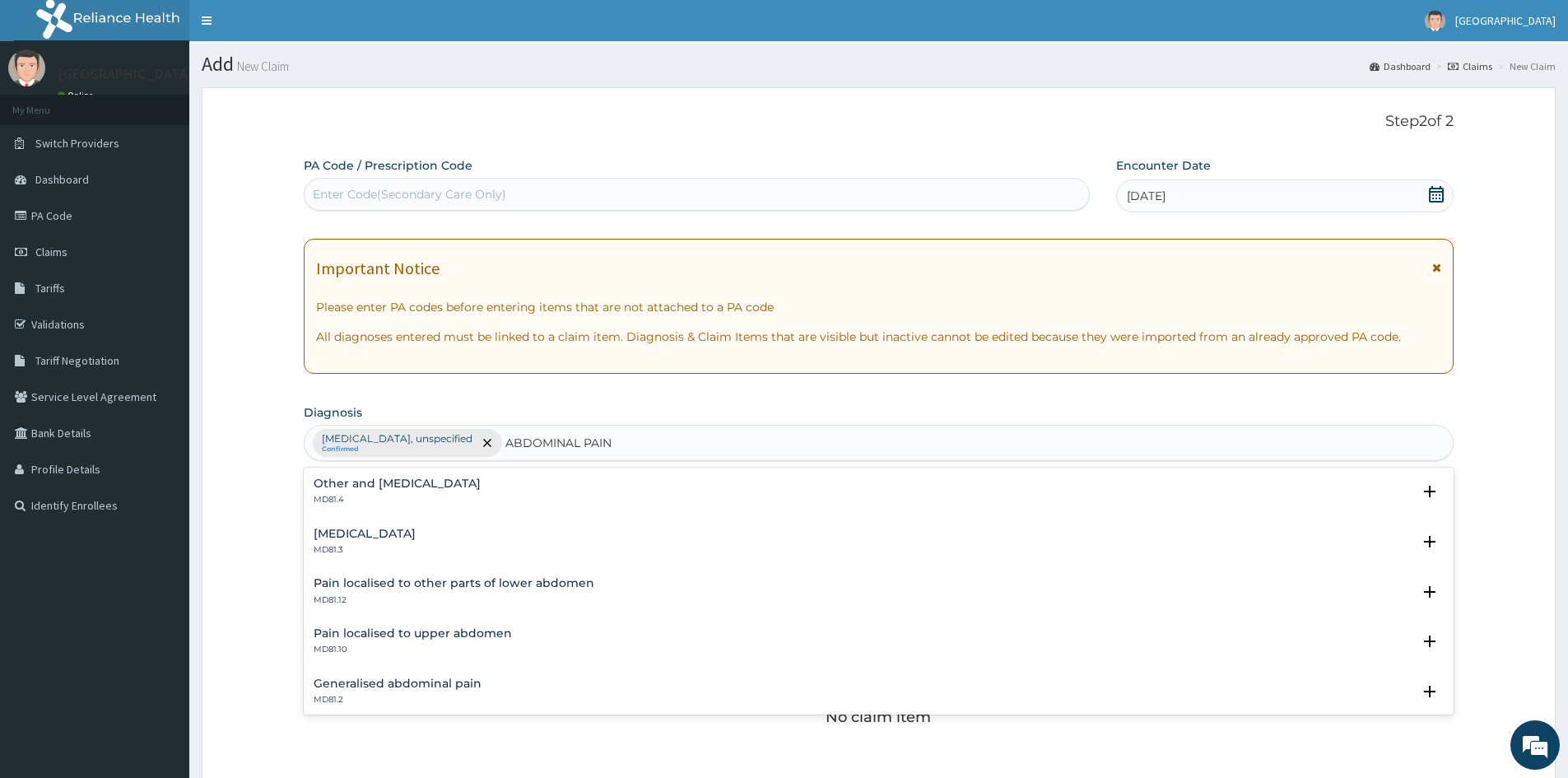
click at [332, 685] on h4 "Generalised abdominal pain" at bounding box center [397, 684] width 168 height 13
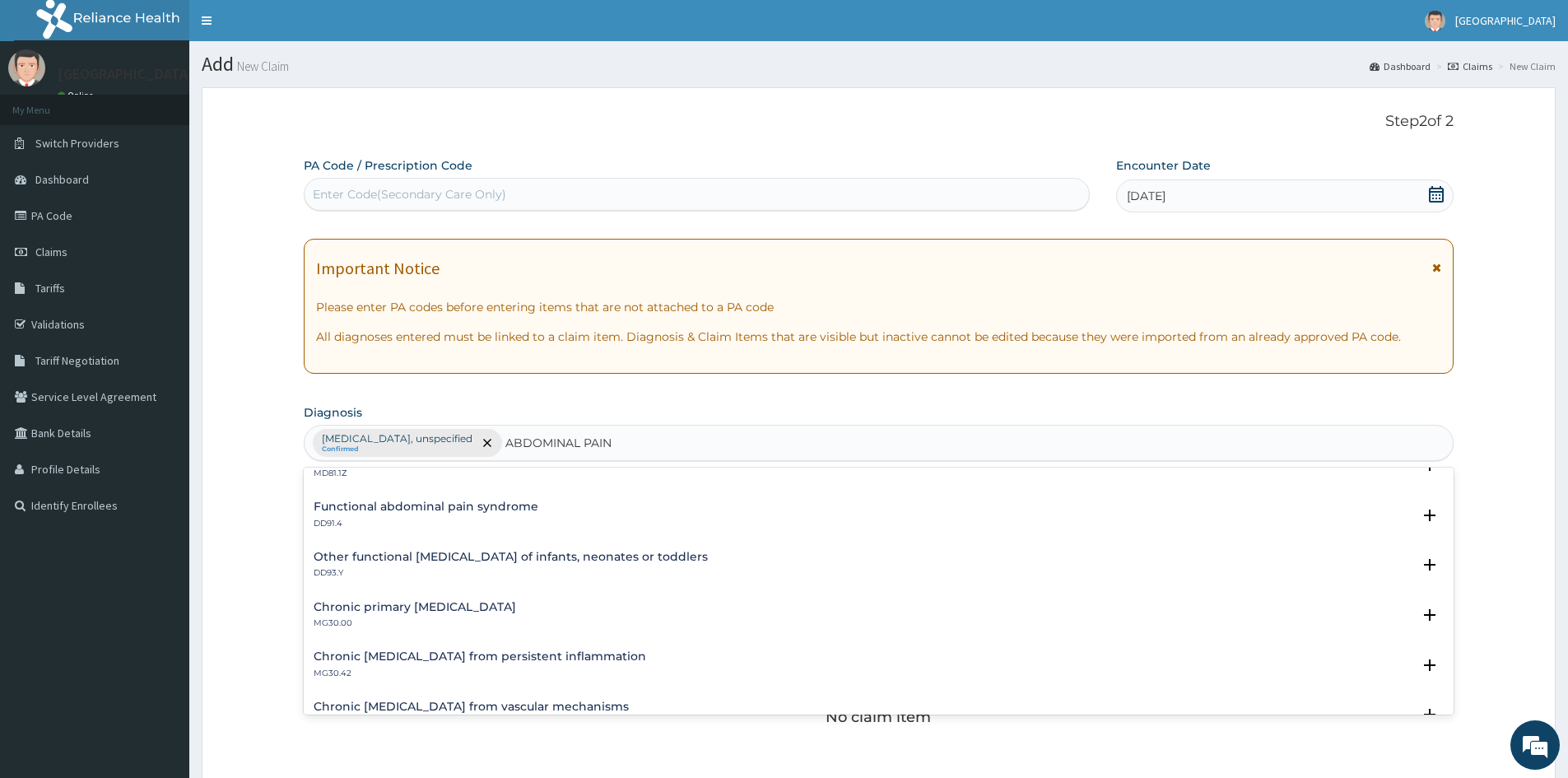
scroll to position [349, 0]
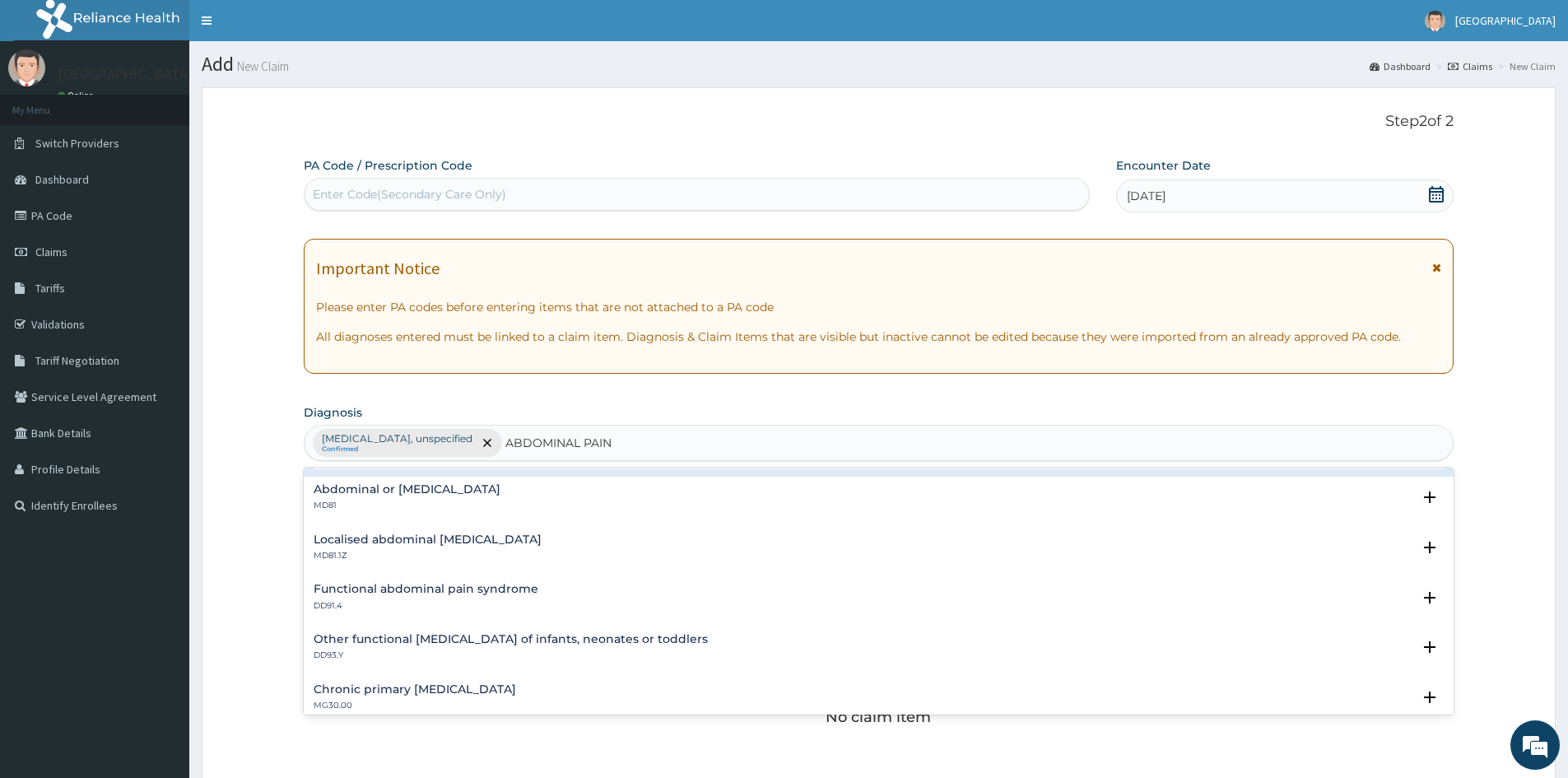
click at [435, 542] on h4 "Localised abdominal [MEDICAL_DATA]" at bounding box center [428, 539] width 228 height 13
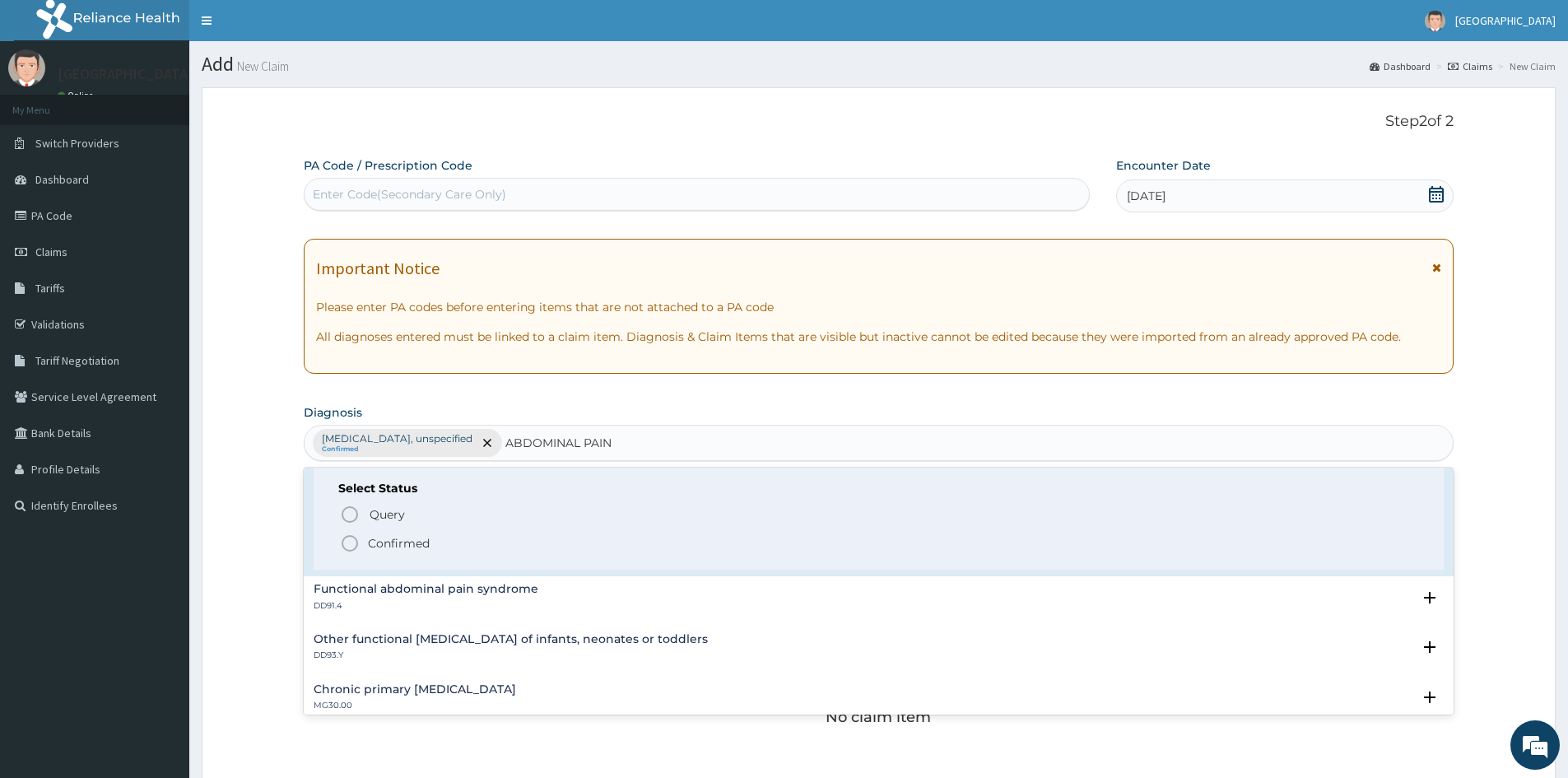
click at [354, 543] on icon "status option filled" at bounding box center [349, 542] width 20 height 20
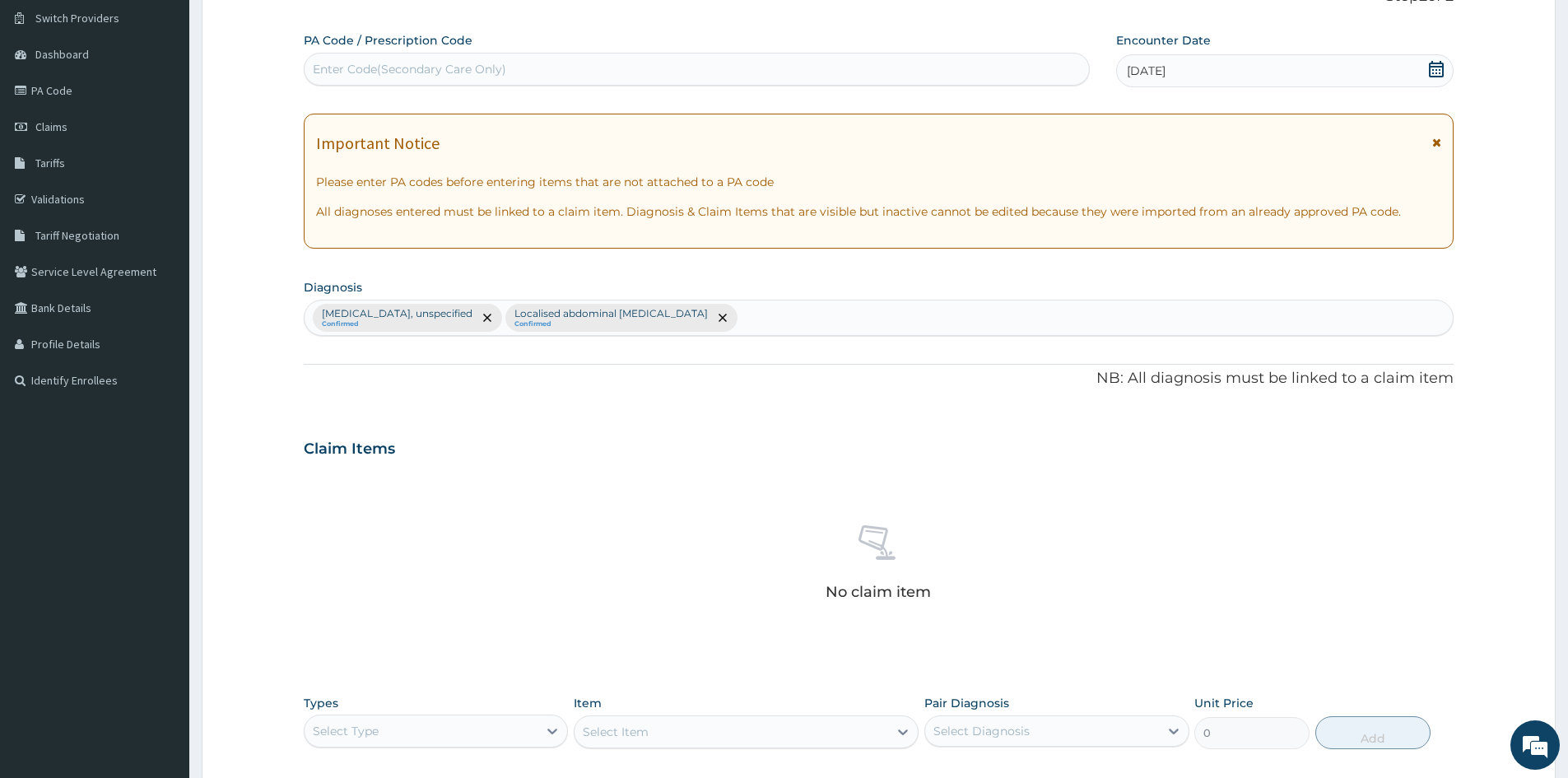
scroll to position [393, 0]
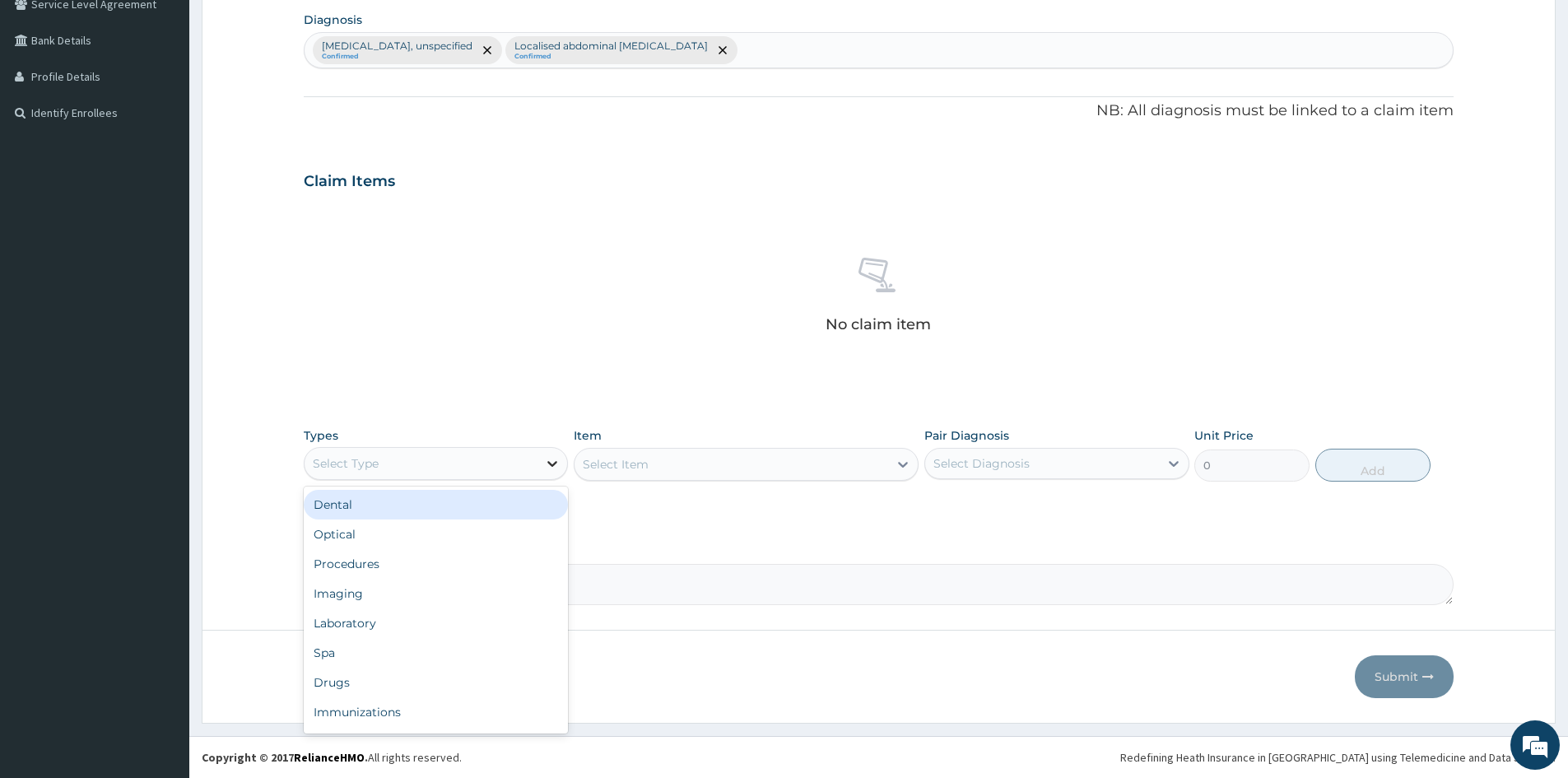
click at [543, 461] on div at bounding box center [552, 463] width 30 height 30
click at [382, 570] on div "Procedures" at bounding box center [435, 564] width 264 height 30
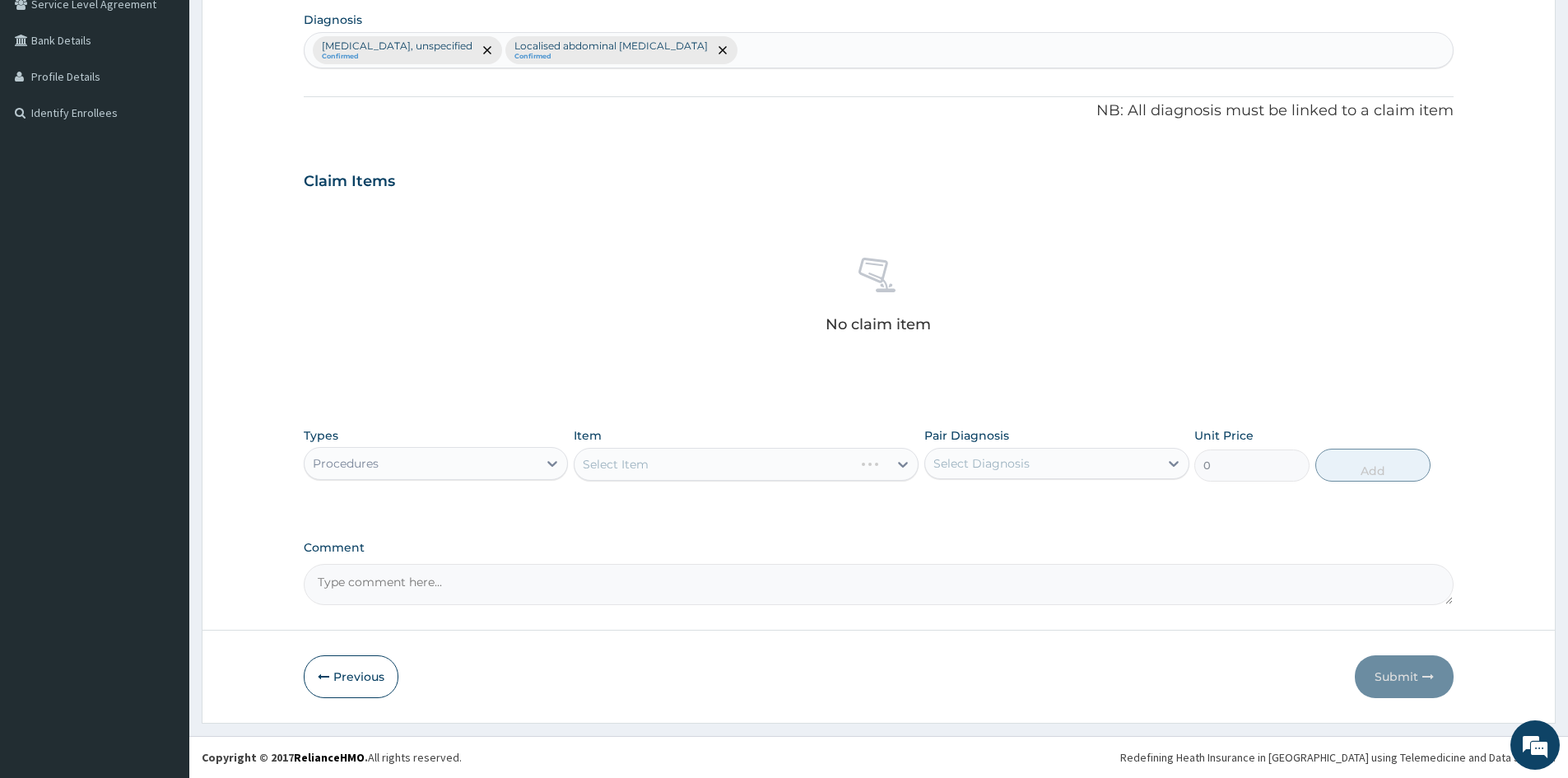
click at [1064, 465] on div "Select Diagnosis" at bounding box center [1042, 463] width 233 height 26
drag, startPoint x: 936, startPoint y: 503, endPoint x: 932, endPoint y: 562, distance: 59.1
click at [936, 506] on input "checkbox" at bounding box center [940, 504] width 11 height 11
checkbox input "true"
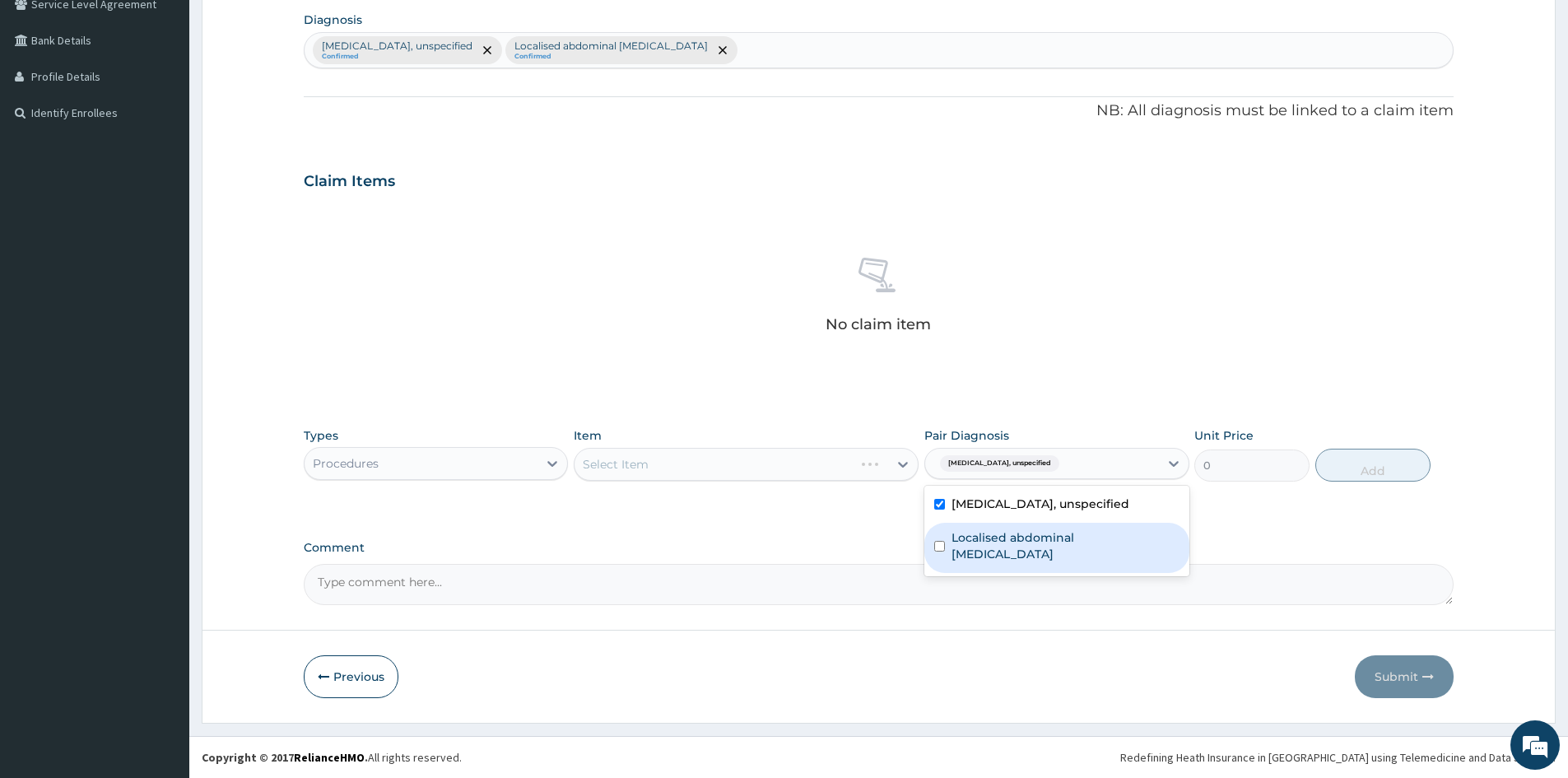
click at [942, 544] on div "Localised abdominal [MEDICAL_DATA]" at bounding box center [1056, 548] width 264 height 50
checkbox input "true"
click at [904, 469] on div "Select Item" at bounding box center [747, 464] width 345 height 33
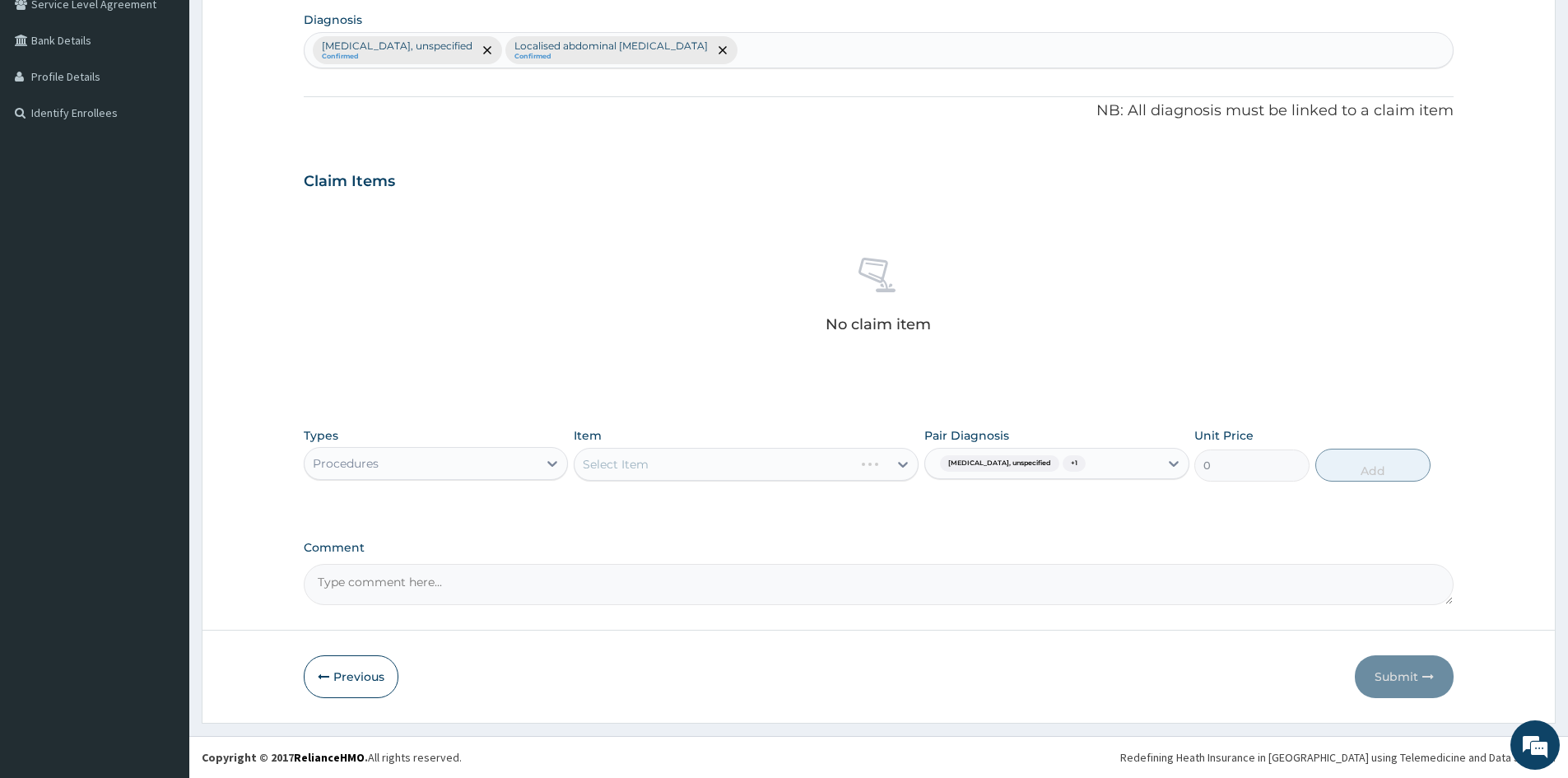
click at [897, 453] on div "Select Item" at bounding box center [747, 464] width 345 height 33
click at [893, 462] on div at bounding box center [903, 464] width 30 height 30
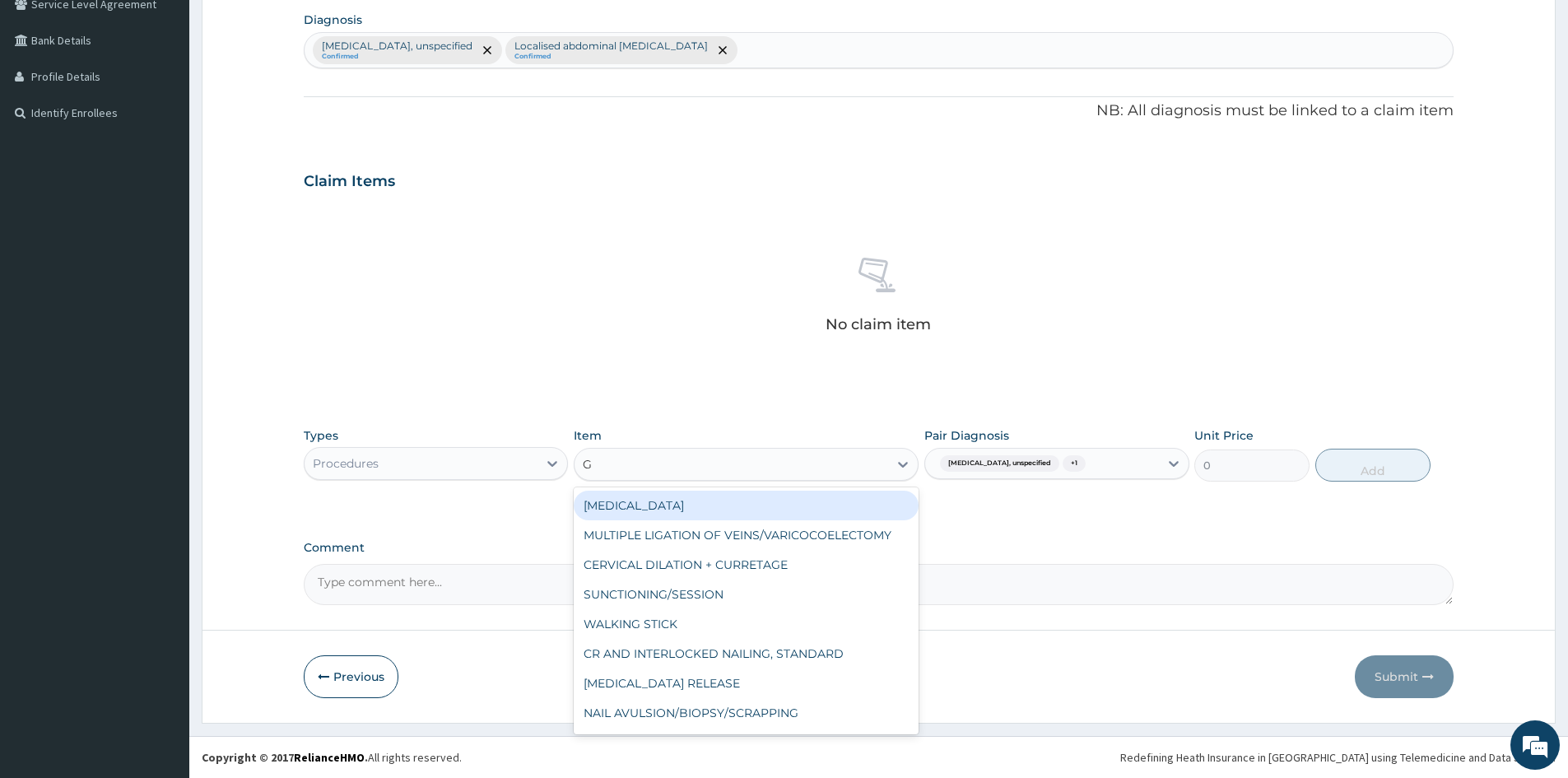
type input "GP"
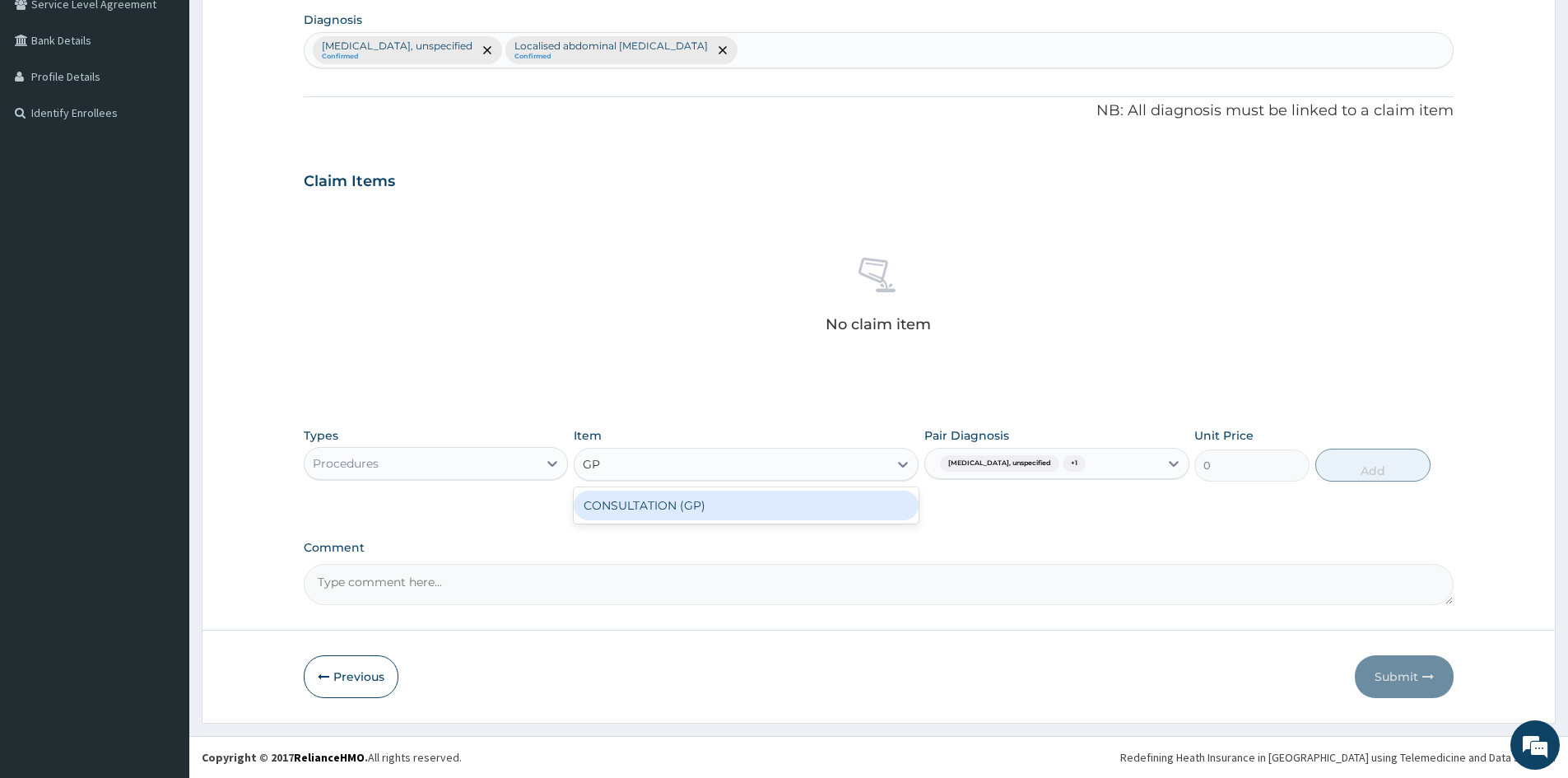
click at [681, 510] on div "CONSULTATION (GP)" at bounding box center [747, 505] width 345 height 30
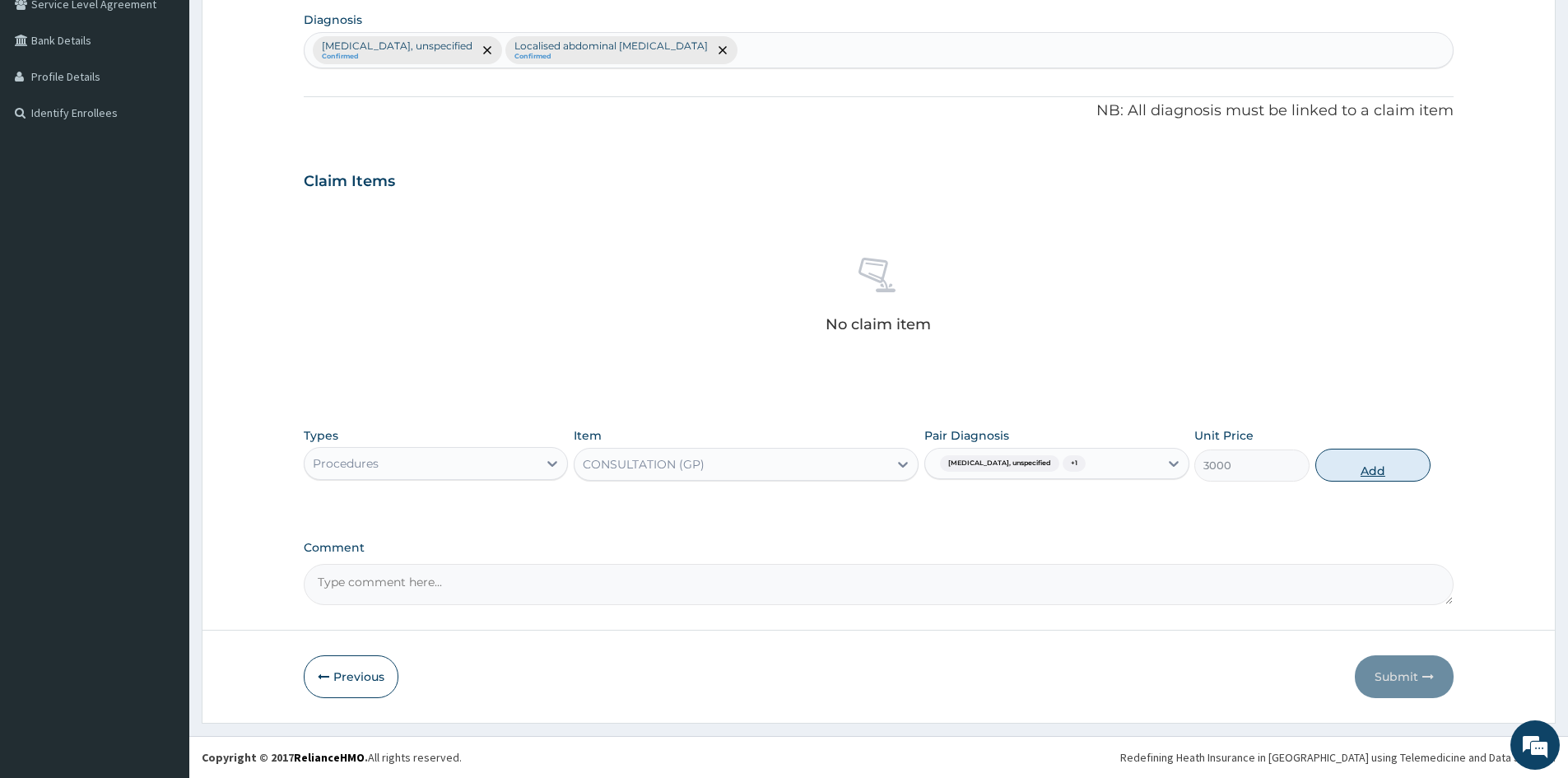
click at [1380, 465] on button "Add" at bounding box center [1373, 465] width 116 height 33
type input "0"
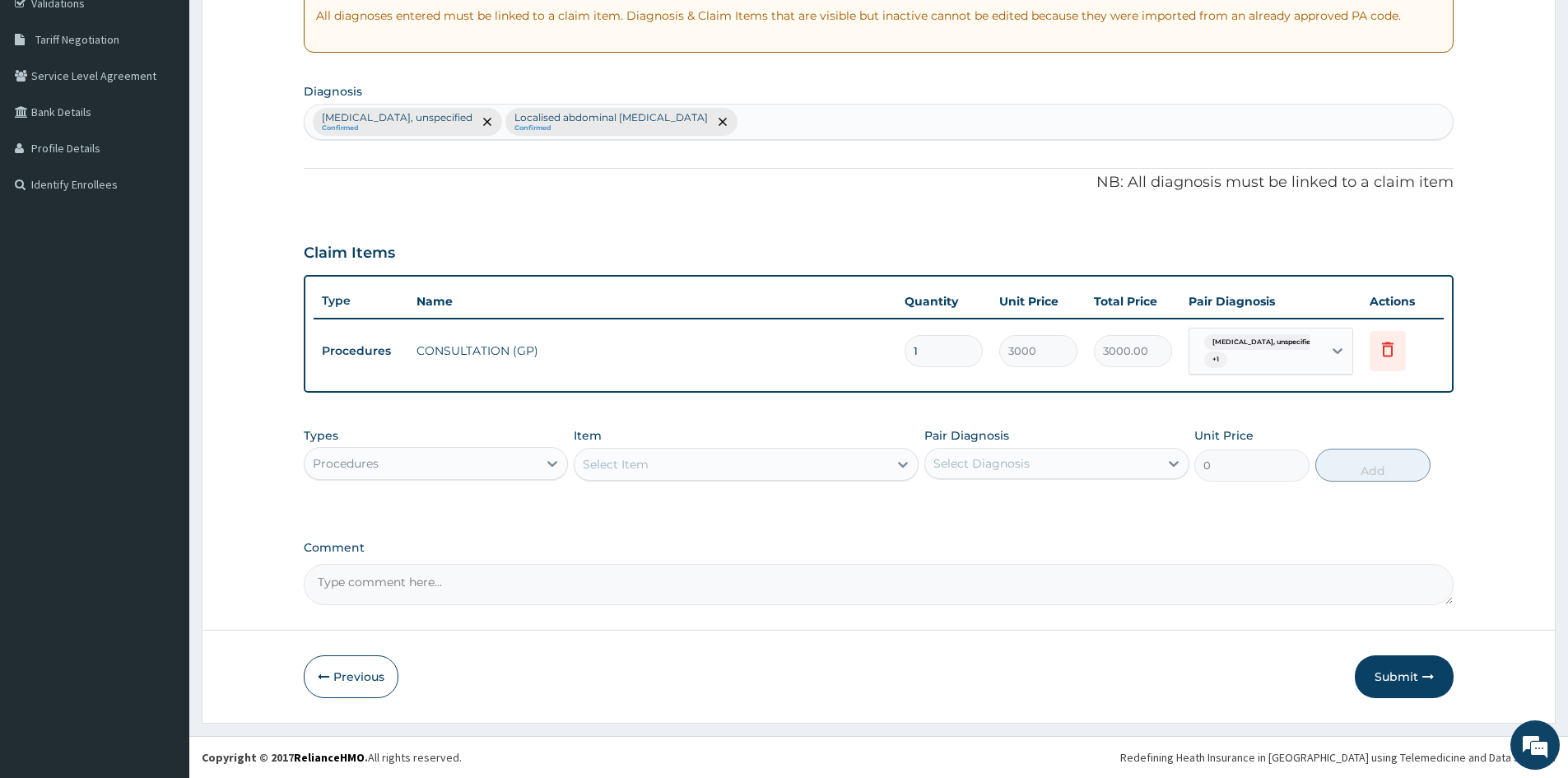
scroll to position [321, 0]
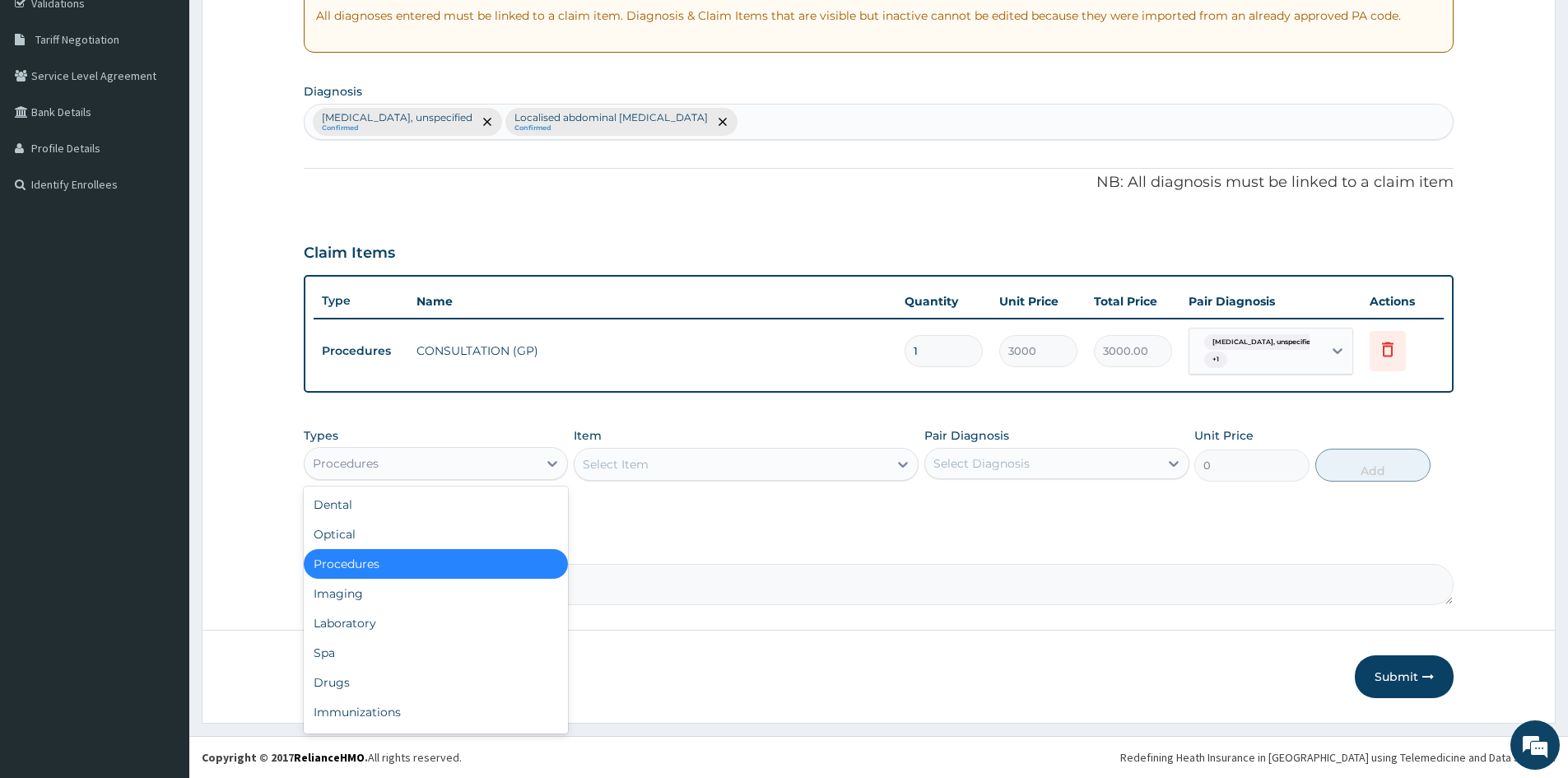
click at [531, 462] on div "Procedures" at bounding box center [421, 463] width 233 height 26
click at [362, 622] on div "Laboratory" at bounding box center [435, 622] width 264 height 30
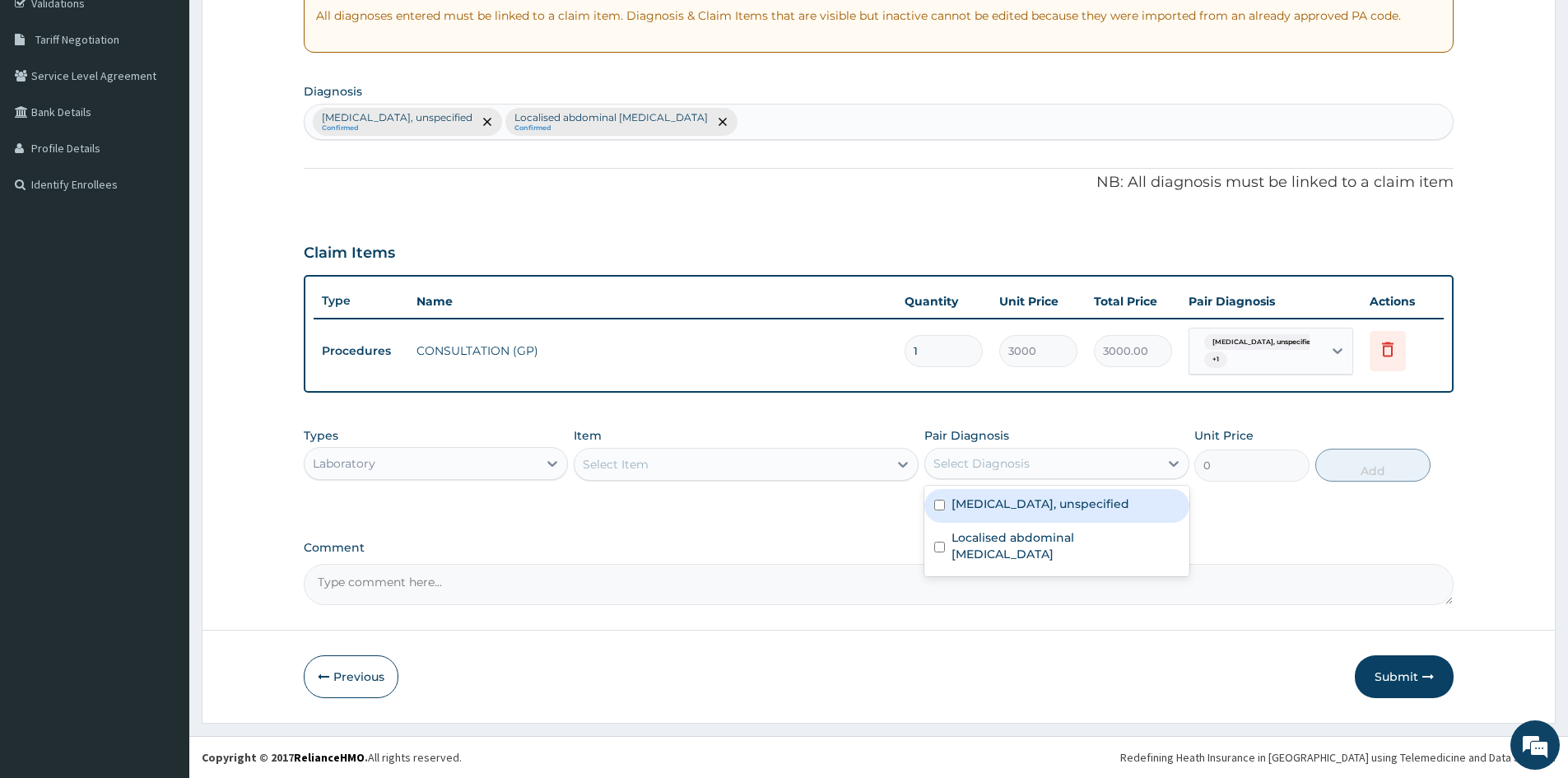
drag, startPoint x: 962, startPoint y: 459, endPoint x: 951, endPoint y: 526, distance: 67.9
click at [946, 509] on div "[MEDICAL_DATA], unspecified" at bounding box center [1056, 506] width 264 height 34
checkbox input "true"
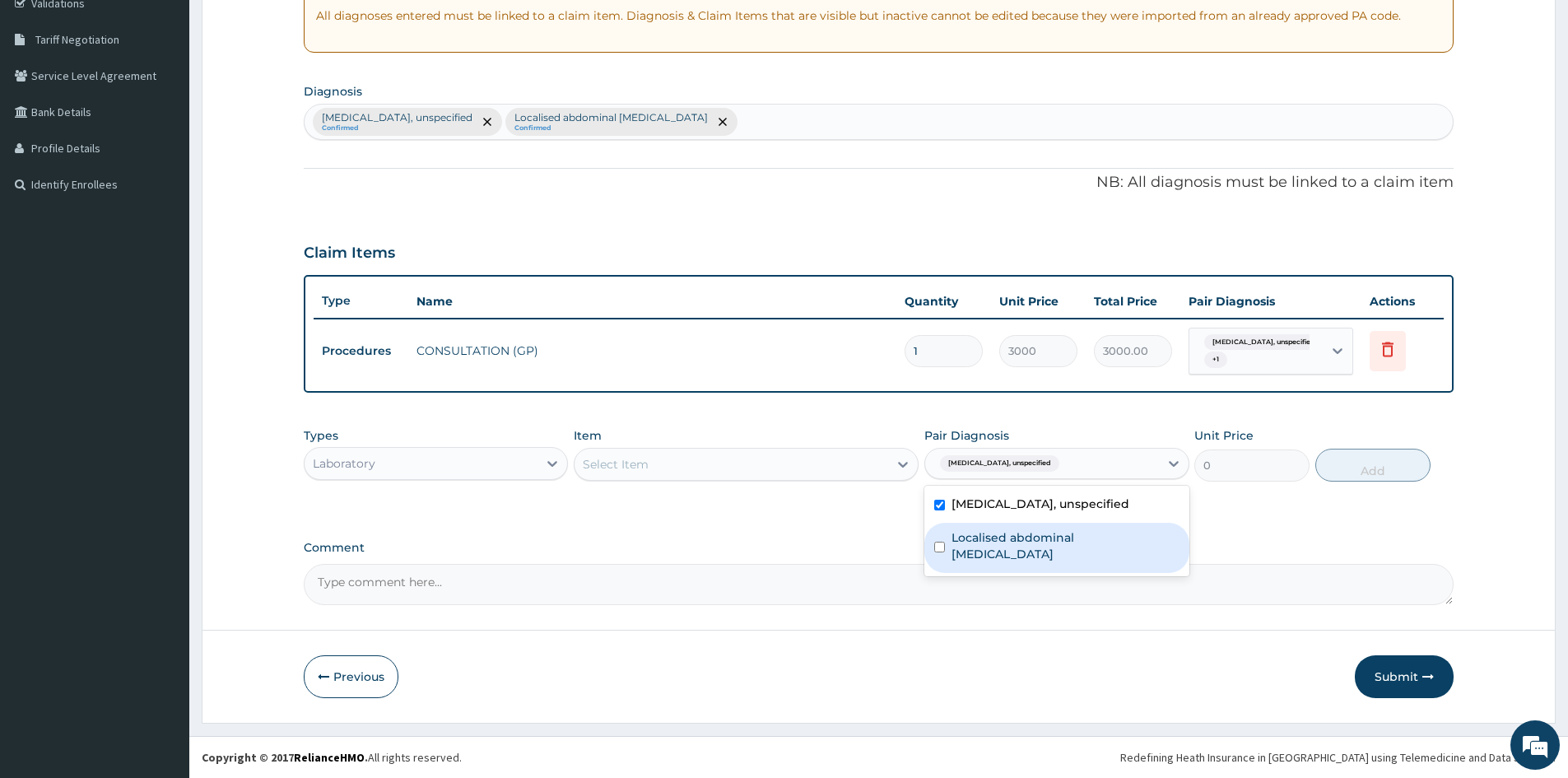
click at [940, 542] on input "checkbox" at bounding box center [940, 547] width 11 height 11
checkbox input "true"
click at [844, 461] on div "Select Item" at bounding box center [731, 464] width 314 height 26
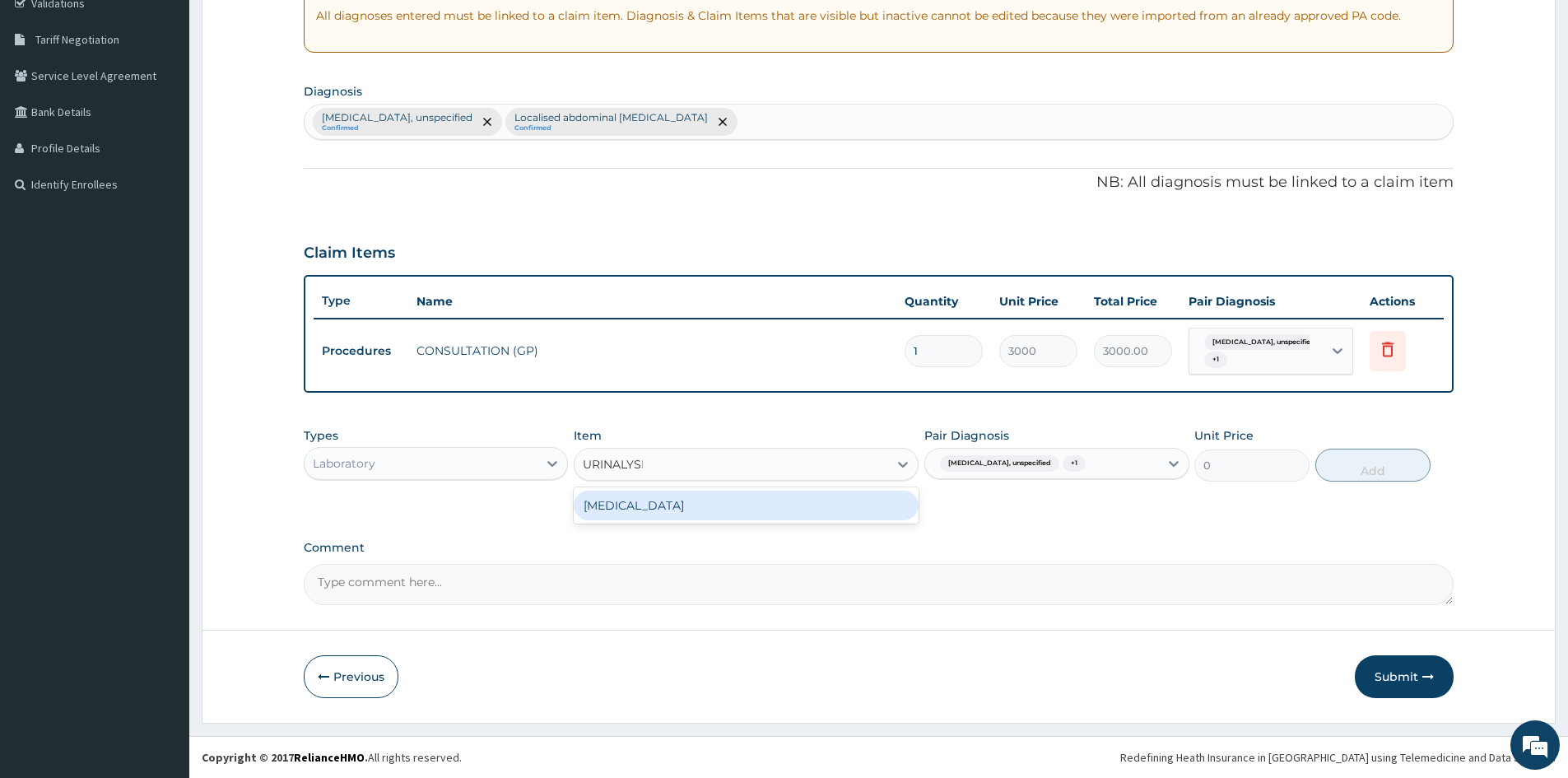
type input "[MEDICAL_DATA]"
click at [651, 514] on div "[MEDICAL_DATA]" at bounding box center [747, 505] width 345 height 30
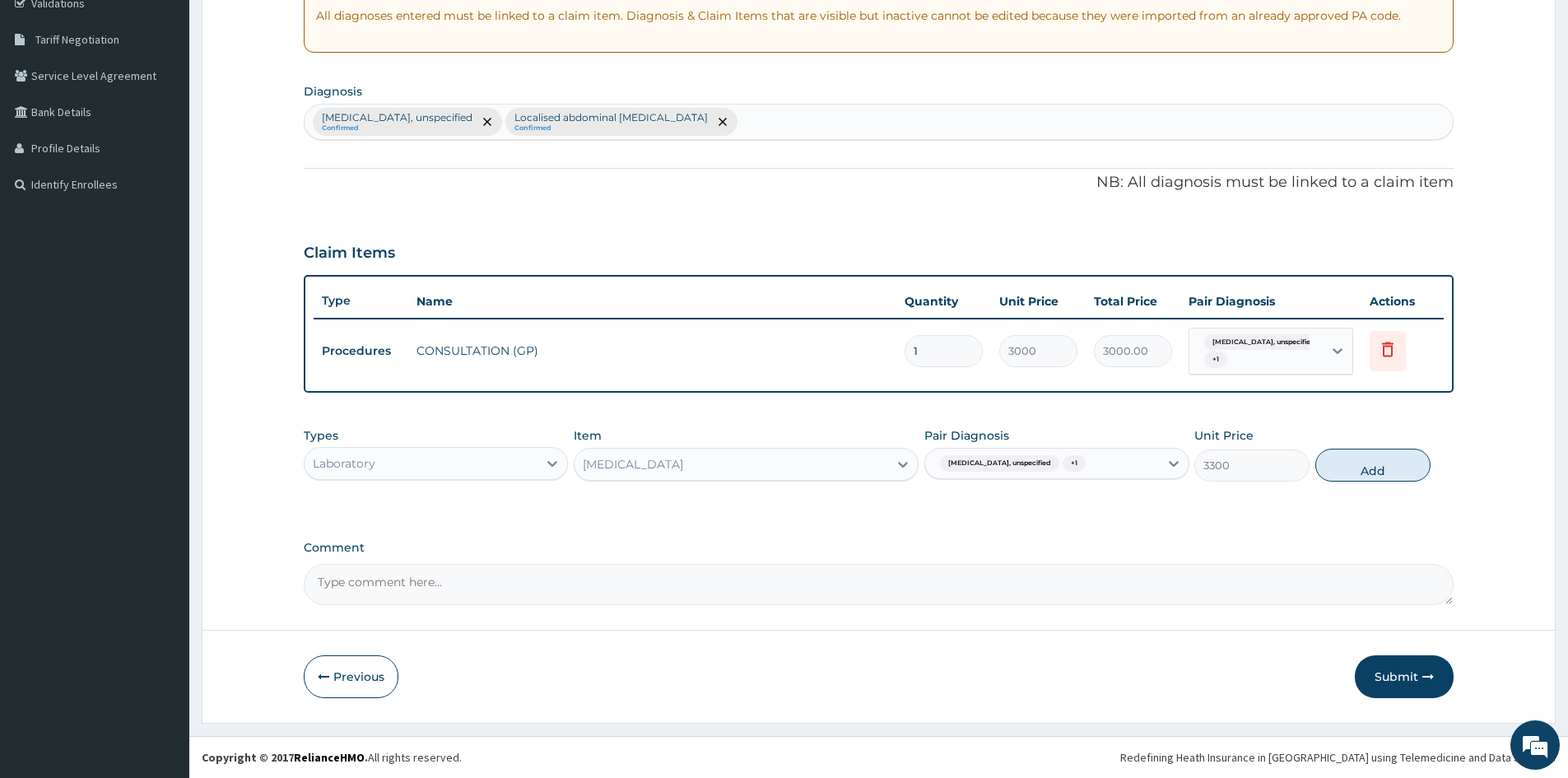
drag, startPoint x: 1378, startPoint y: 471, endPoint x: 708, endPoint y: 561, distance: 676.0
click at [1353, 471] on button "Add" at bounding box center [1373, 465] width 116 height 33
type input "0"
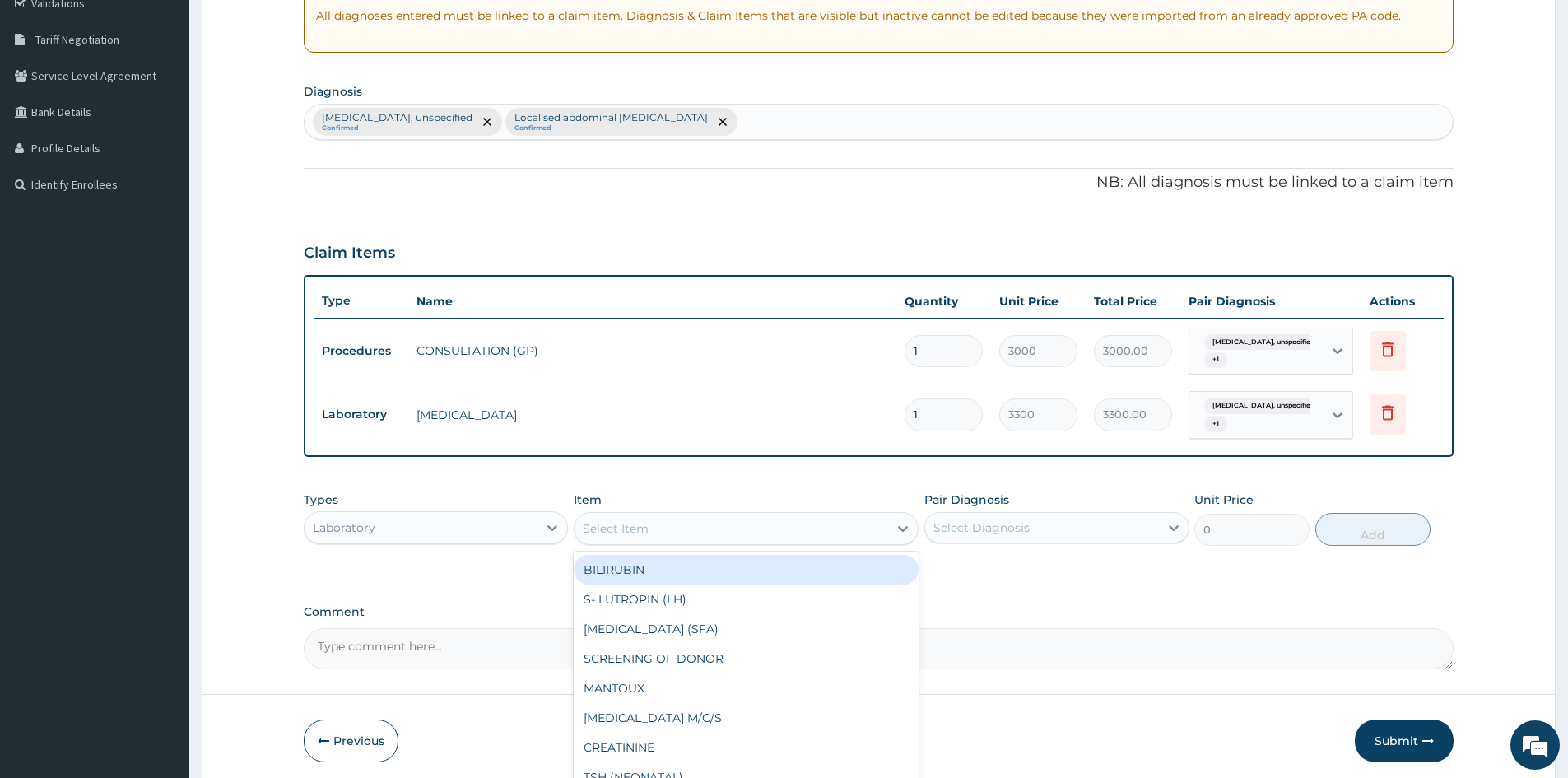
click at [633, 534] on div "Select Item" at bounding box center [615, 528] width 65 height 16
type input "FULL BLOOD"
drag, startPoint x: 650, startPoint y: 560, endPoint x: 1082, endPoint y: 625, distance: 436.9
click at [653, 560] on div "[MEDICAL_DATA]" at bounding box center [747, 569] width 345 height 30
type input "3400"
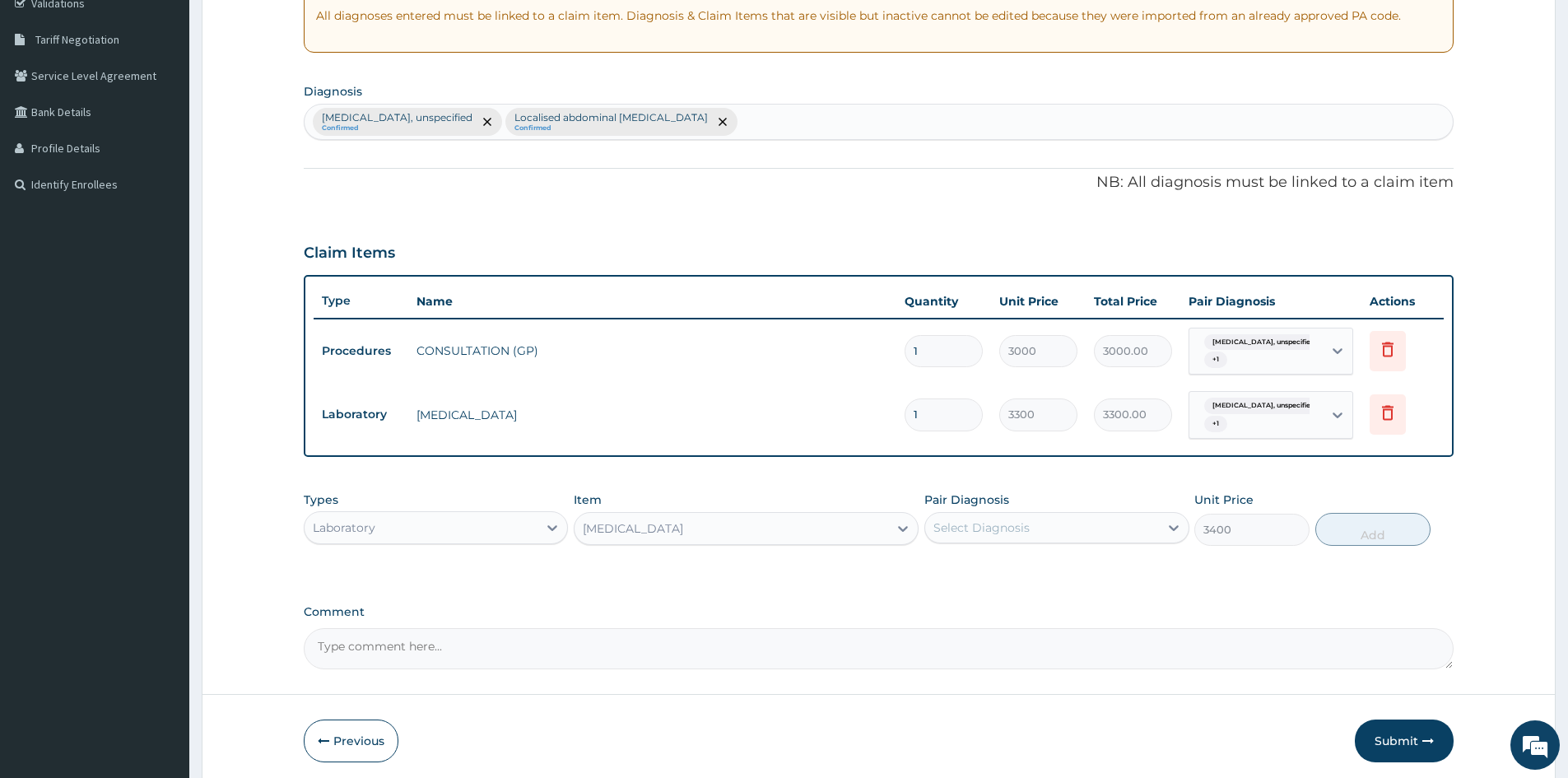
click at [1033, 519] on div "Select Diagnosis" at bounding box center [1042, 527] width 233 height 26
drag, startPoint x: 940, startPoint y: 565, endPoint x: 929, endPoint y: 616, distance: 52.2
click at [940, 573] on input "checkbox" at bounding box center [940, 568] width 11 height 11
checkbox input "true"
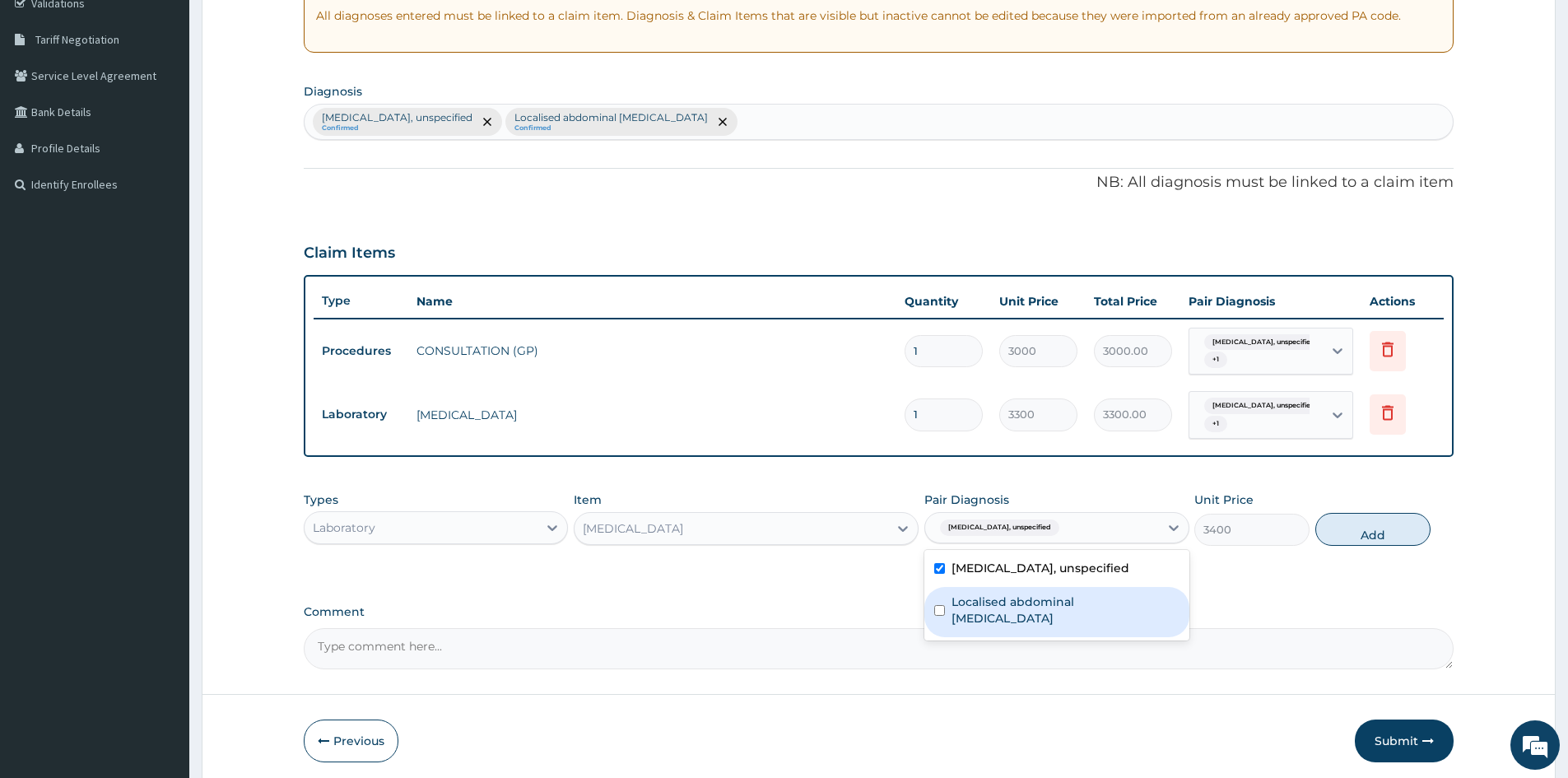
drag, startPoint x: 929, startPoint y: 616, endPoint x: 938, endPoint y: 610, distance: 10.8
click at [938, 610] on div "Cholelithiasis, unspecified Localised abdominal pain, unspecified" at bounding box center [1056, 595] width 264 height 90
drag, startPoint x: 940, startPoint y: 606, endPoint x: 1331, endPoint y: 497, distance: 405.9
click at [940, 606] on input "checkbox" at bounding box center [940, 610] width 11 height 11
checkbox input "true"
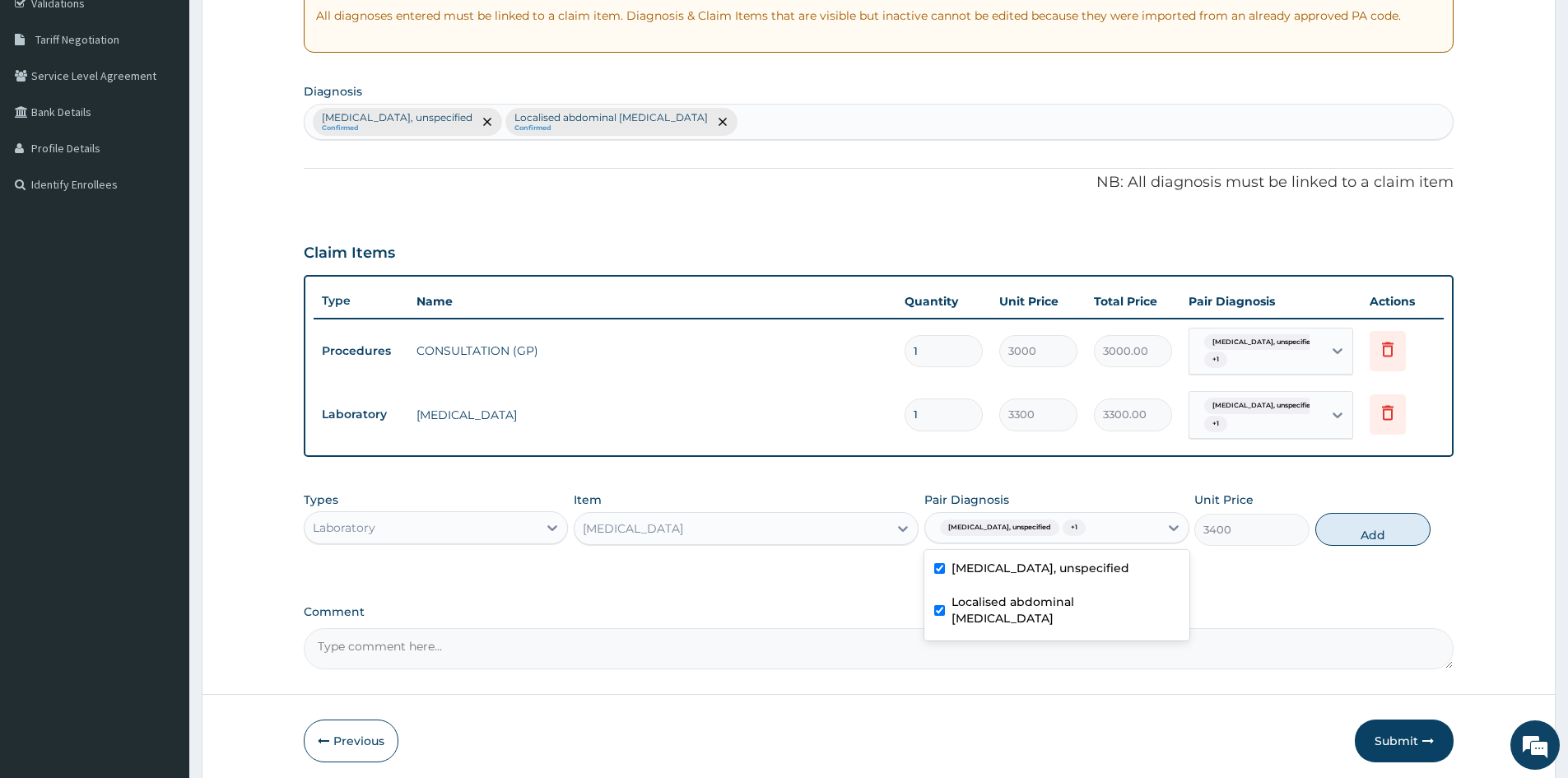
drag, startPoint x: 1370, startPoint y: 520, endPoint x: 1115, endPoint y: 567, distance: 259.3
click at [1356, 522] on button "Add" at bounding box center [1373, 529] width 116 height 33
type input "0"
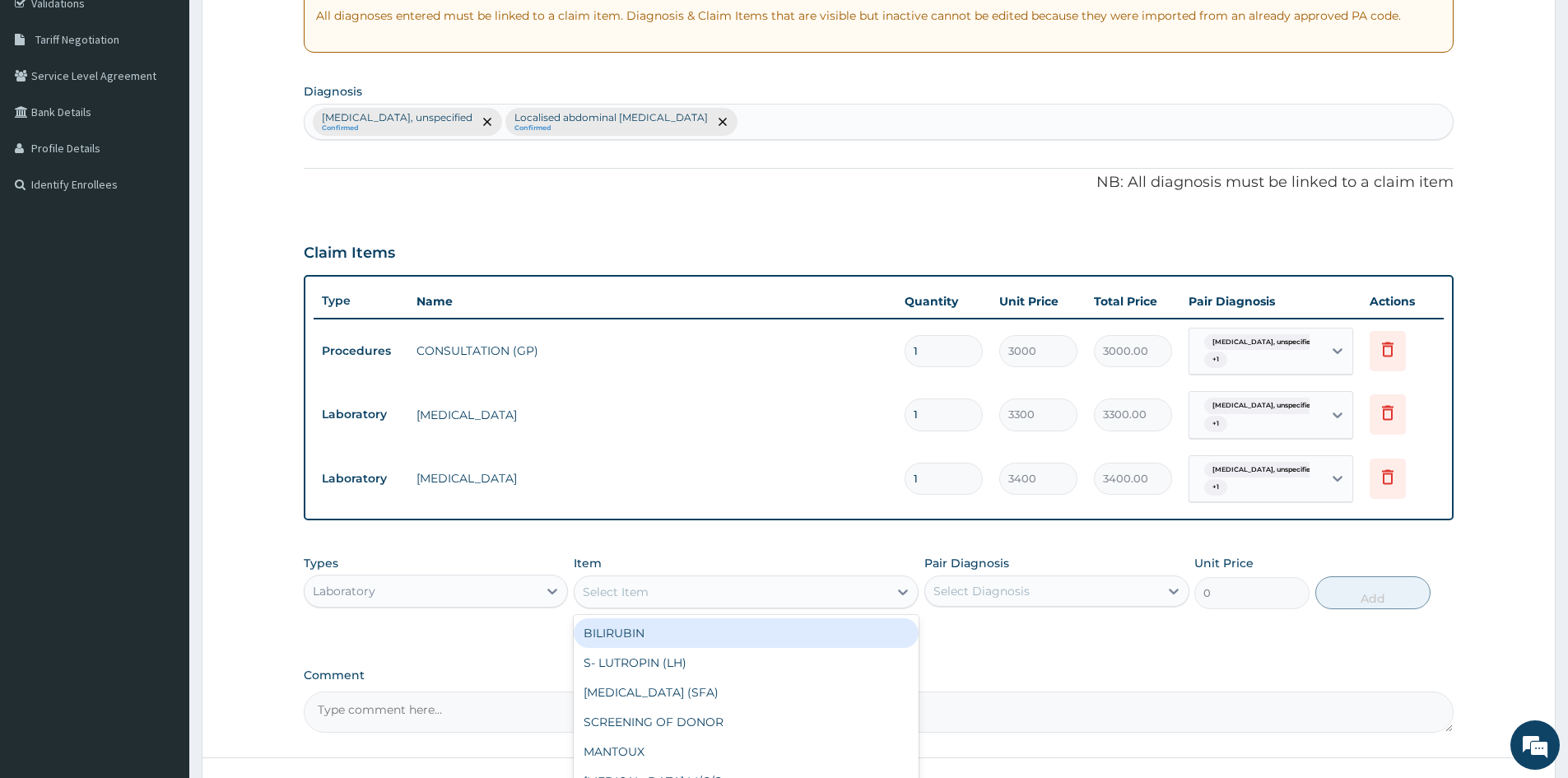
click at [787, 599] on div "Select Item" at bounding box center [731, 592] width 314 height 26
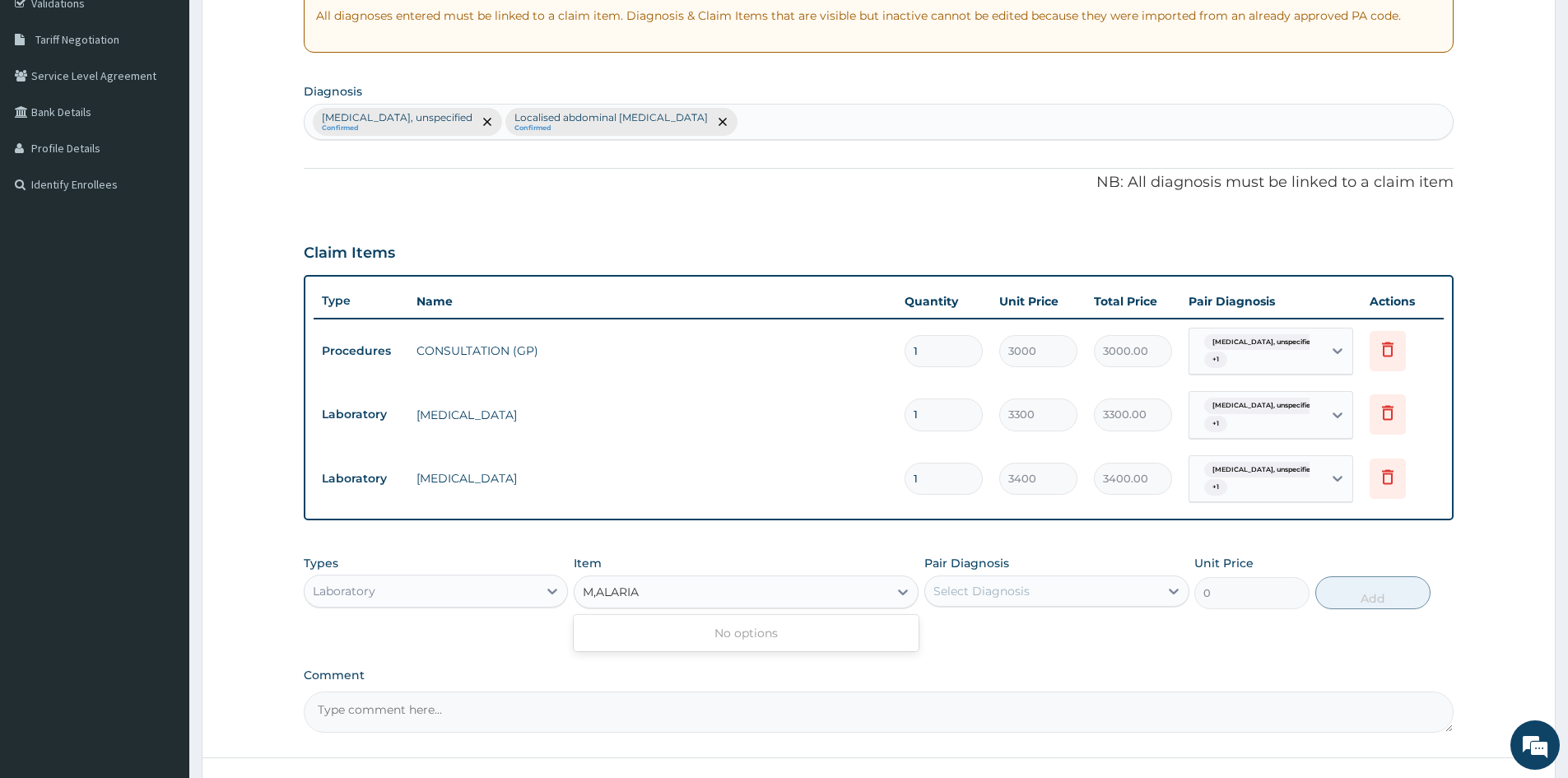
click at [597, 587] on input "M,ALARIA" at bounding box center [612, 591] width 60 height 16
type input "MALARIA"
drag, startPoint x: 707, startPoint y: 675, endPoint x: 916, endPoint y: 621, distance: 215.9
click at [710, 673] on div "MALARIA PARASITE (MP)" at bounding box center [747, 662] width 345 height 30
type input "2100"
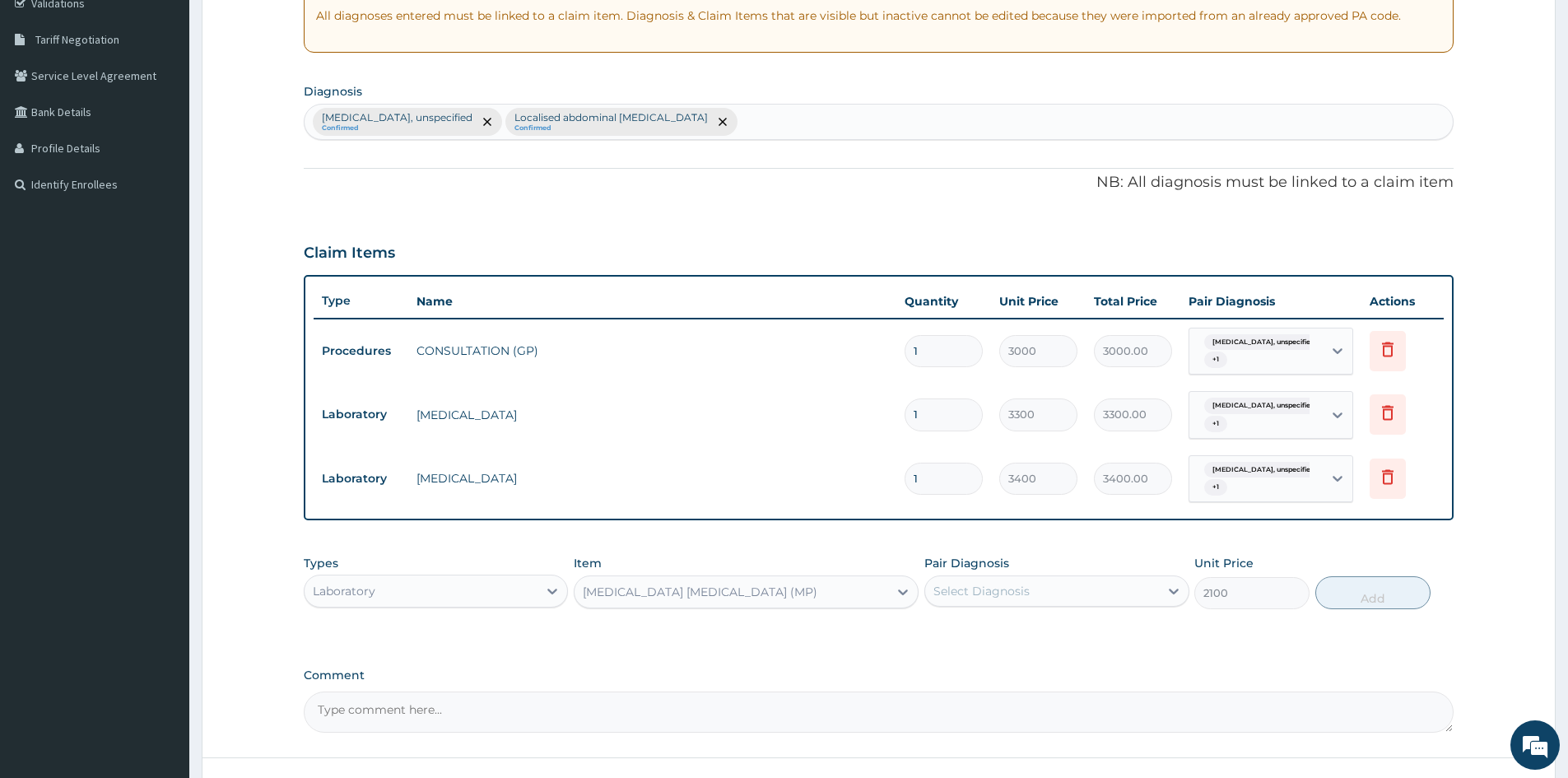
click at [1078, 586] on div "Select Diagnosis" at bounding box center [1042, 591] width 233 height 26
drag, startPoint x: 939, startPoint y: 635, endPoint x: 929, endPoint y: 669, distance: 35.4
click at [938, 637] on input "checkbox" at bounding box center [940, 633] width 11 height 11
checkbox input "true"
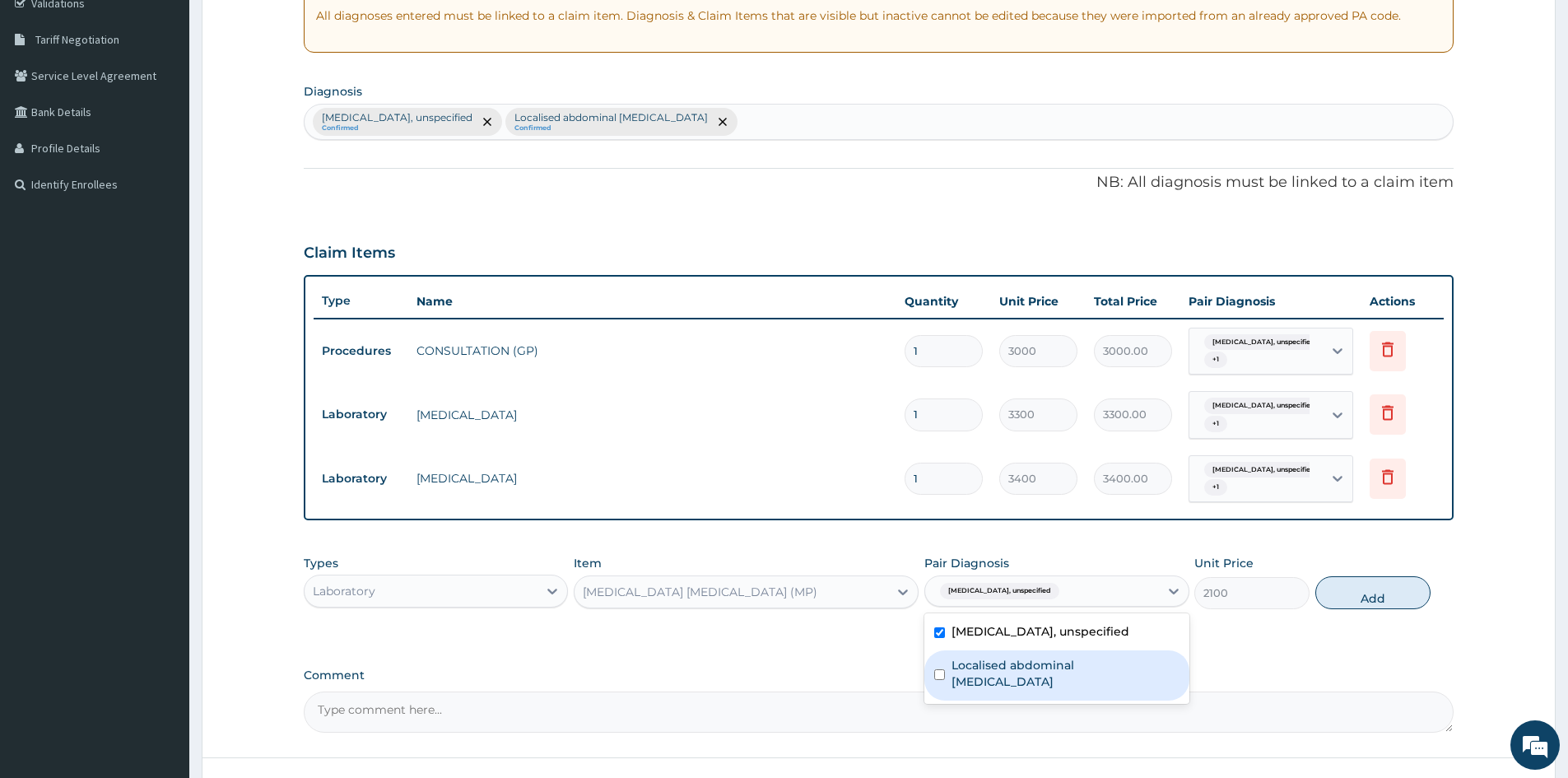
click at [946, 657] on div "Localised abdominal pain, unspecified" at bounding box center [1056, 675] width 264 height 50
checkbox input "true"
drag, startPoint x: 1356, startPoint y: 594, endPoint x: 1340, endPoint y: 593, distance: 16.0
click at [1357, 594] on button "Add" at bounding box center [1373, 593] width 116 height 33
type input "0"
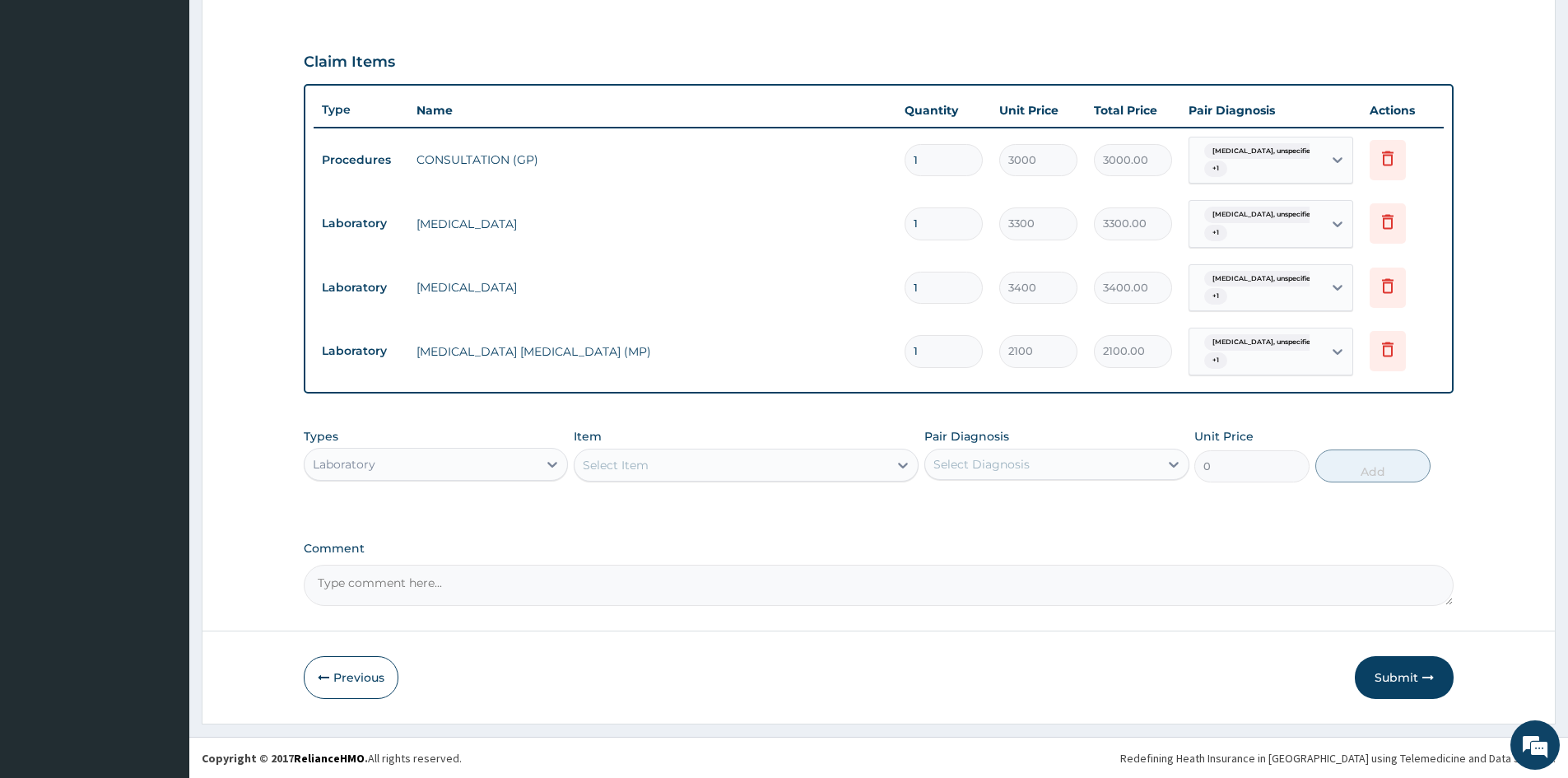
scroll to position [513, 0]
click at [1404, 667] on button "Submit" at bounding box center [1404, 677] width 99 height 43
